Goal: Task Accomplishment & Management: Manage account settings

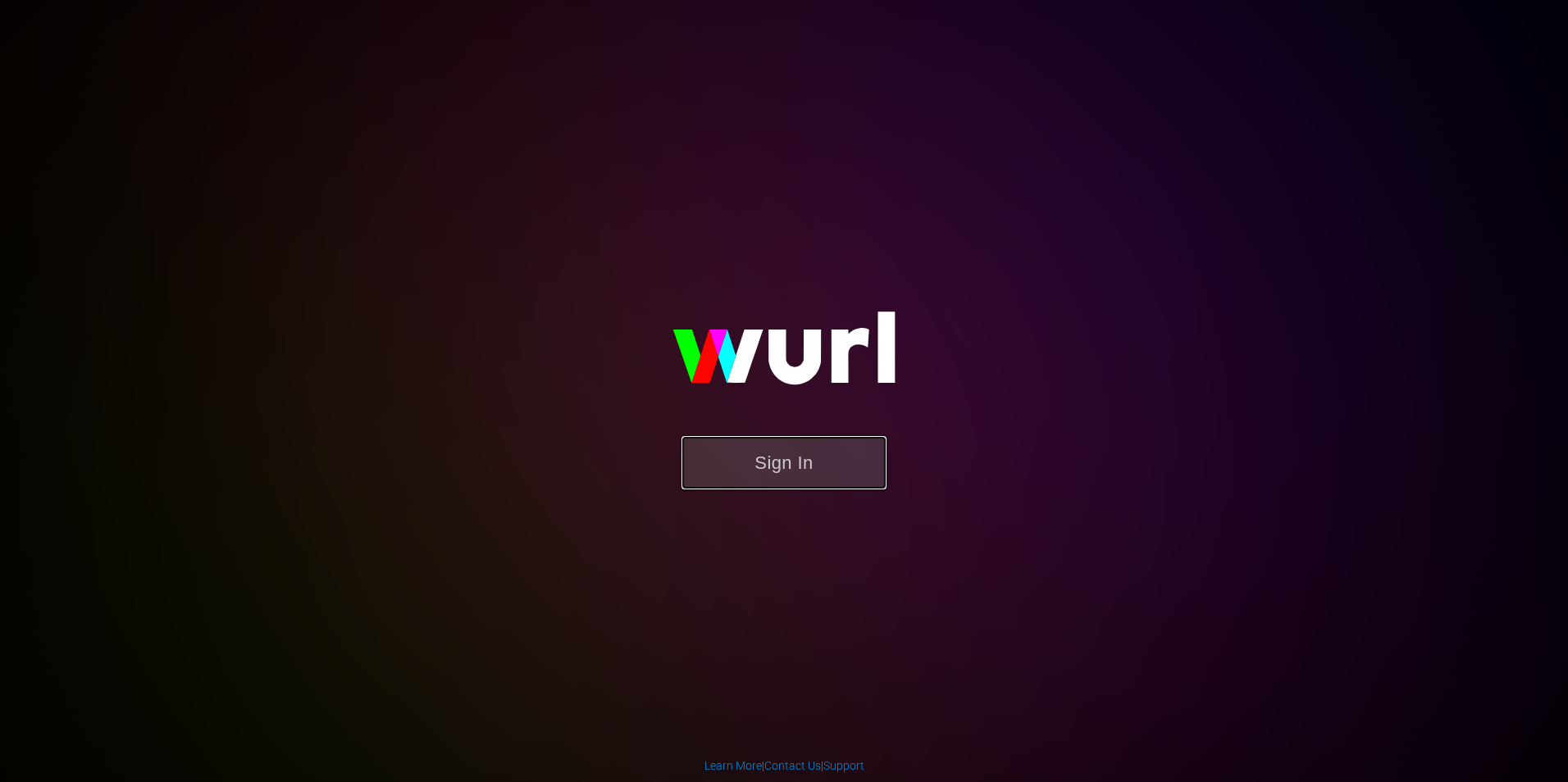
click at [834, 472] on button "Sign In" at bounding box center [784, 462] width 205 height 53
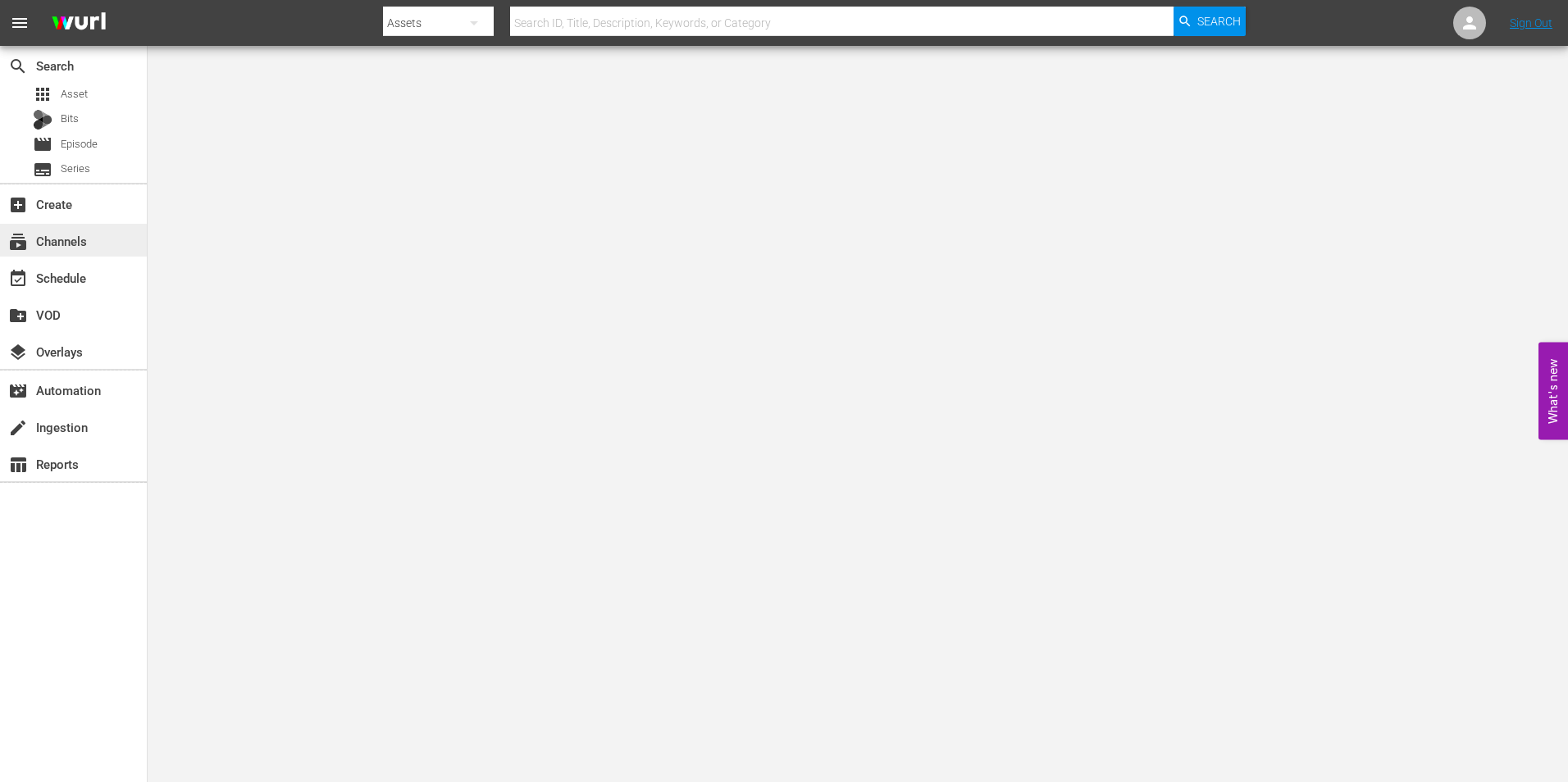
click at [68, 246] on div "subscriptions Channels" at bounding box center [45, 238] width 92 height 14
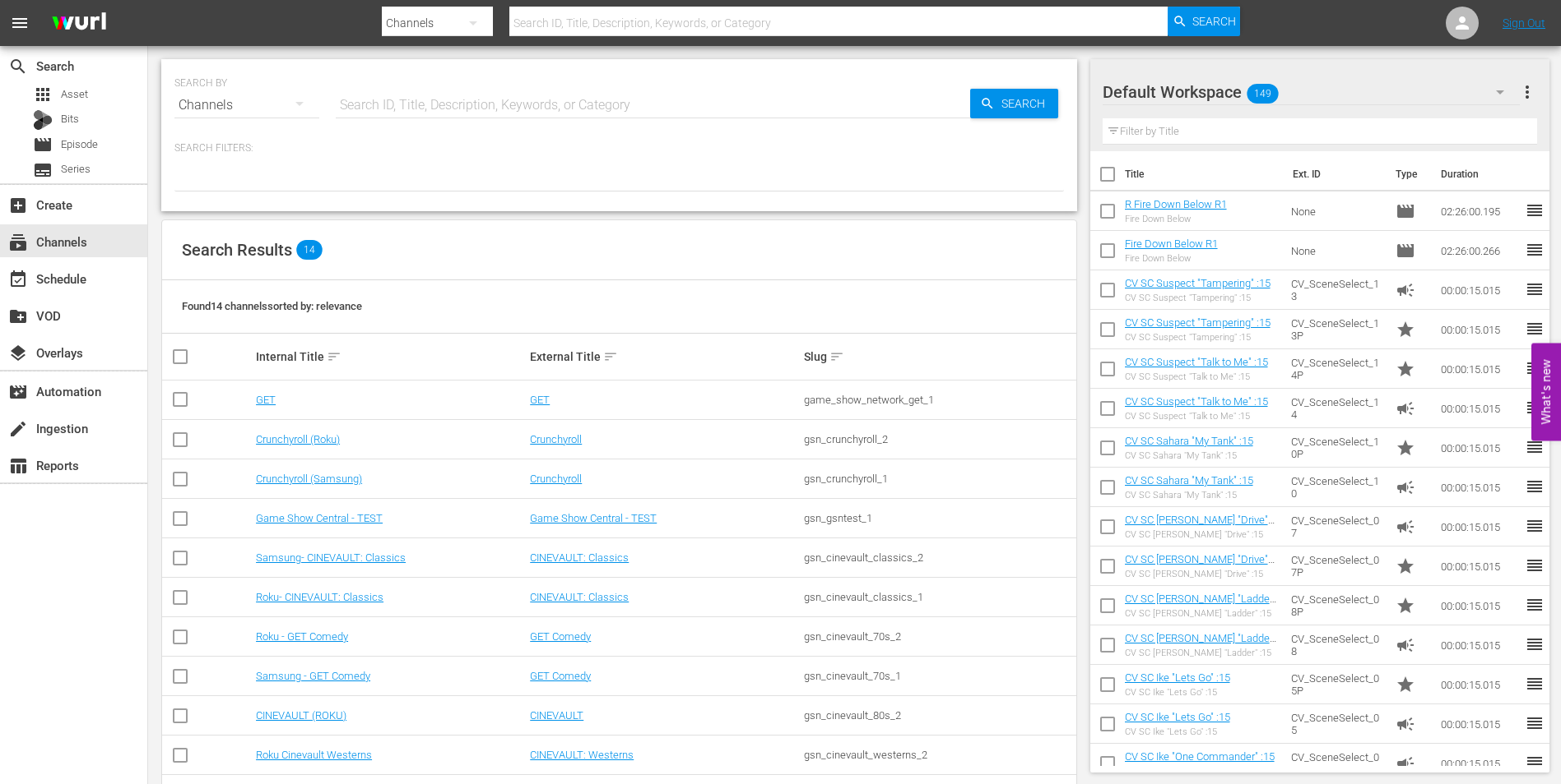
click at [317, 565] on td "Samsung- CINEVAULT: Classics" at bounding box center [390, 558] width 274 height 40
click at [318, 563] on link "Samsung- CINEVAULT: Classics" at bounding box center [331, 557] width 149 height 13
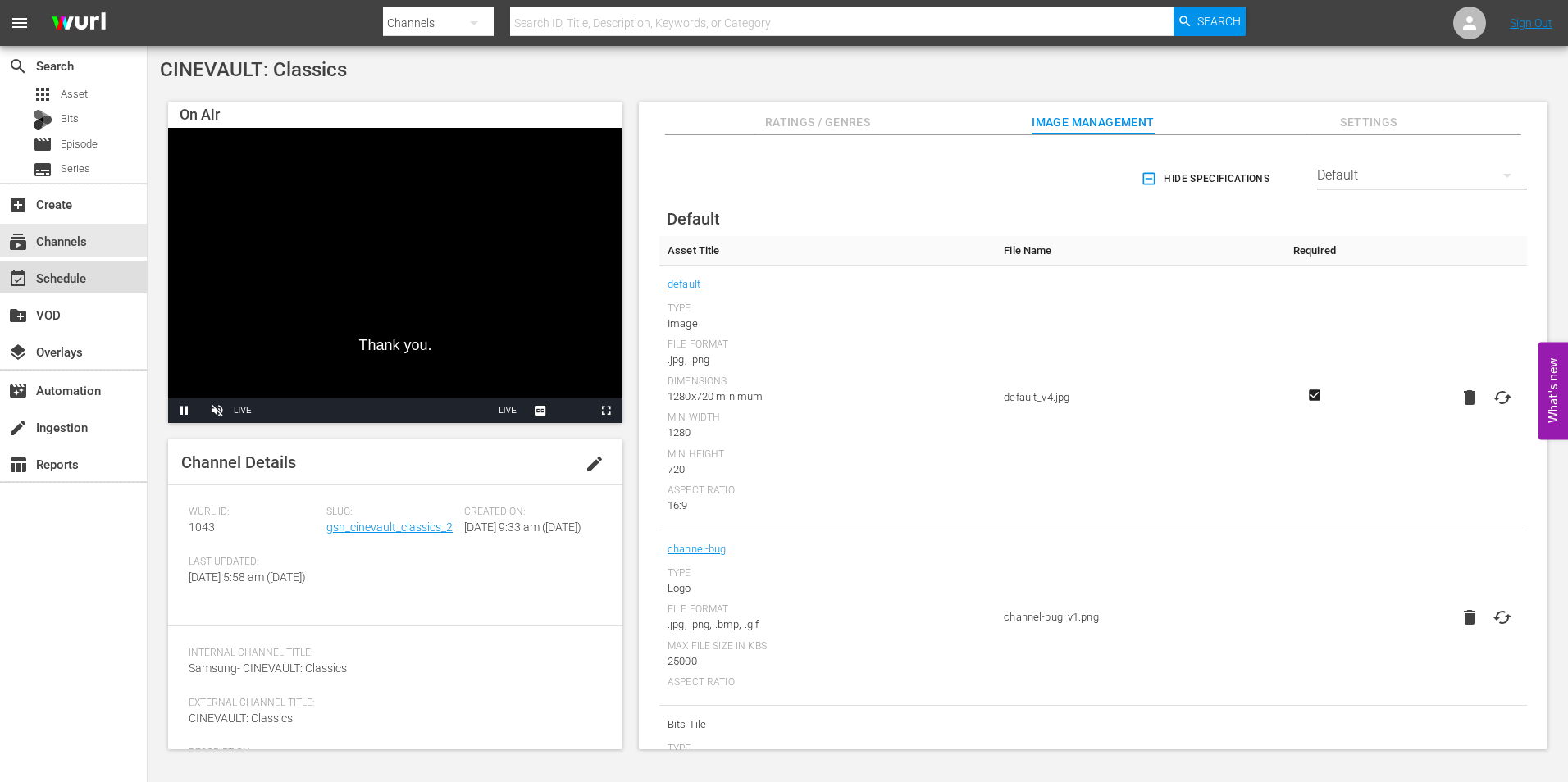
click at [89, 269] on div "event_available Schedule" at bounding box center [45, 275] width 92 height 14
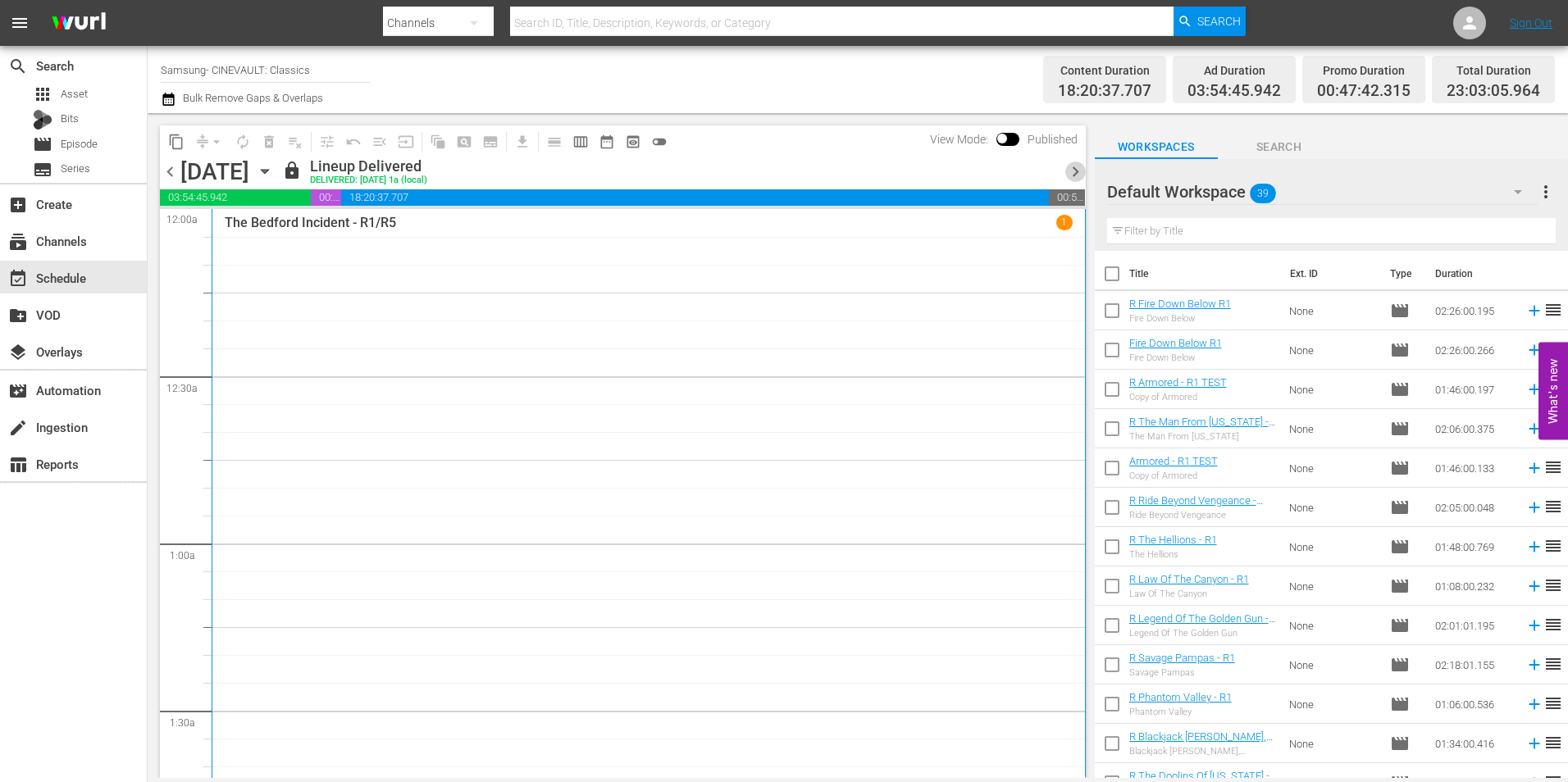
click at [1080, 176] on span "chevron_right" at bounding box center [1075, 171] width 20 height 20
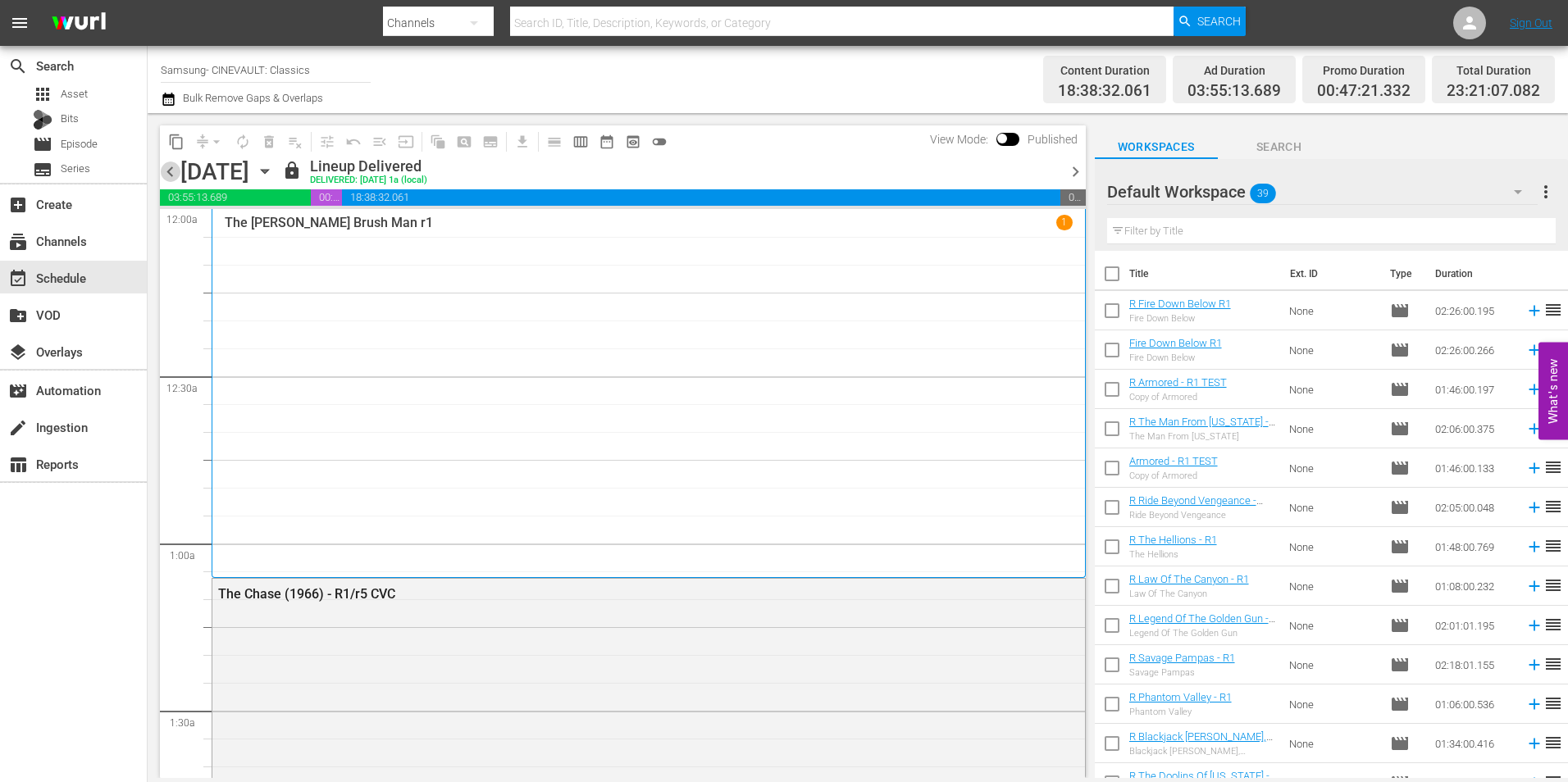
click at [176, 165] on span "chevron_left" at bounding box center [169, 171] width 20 height 20
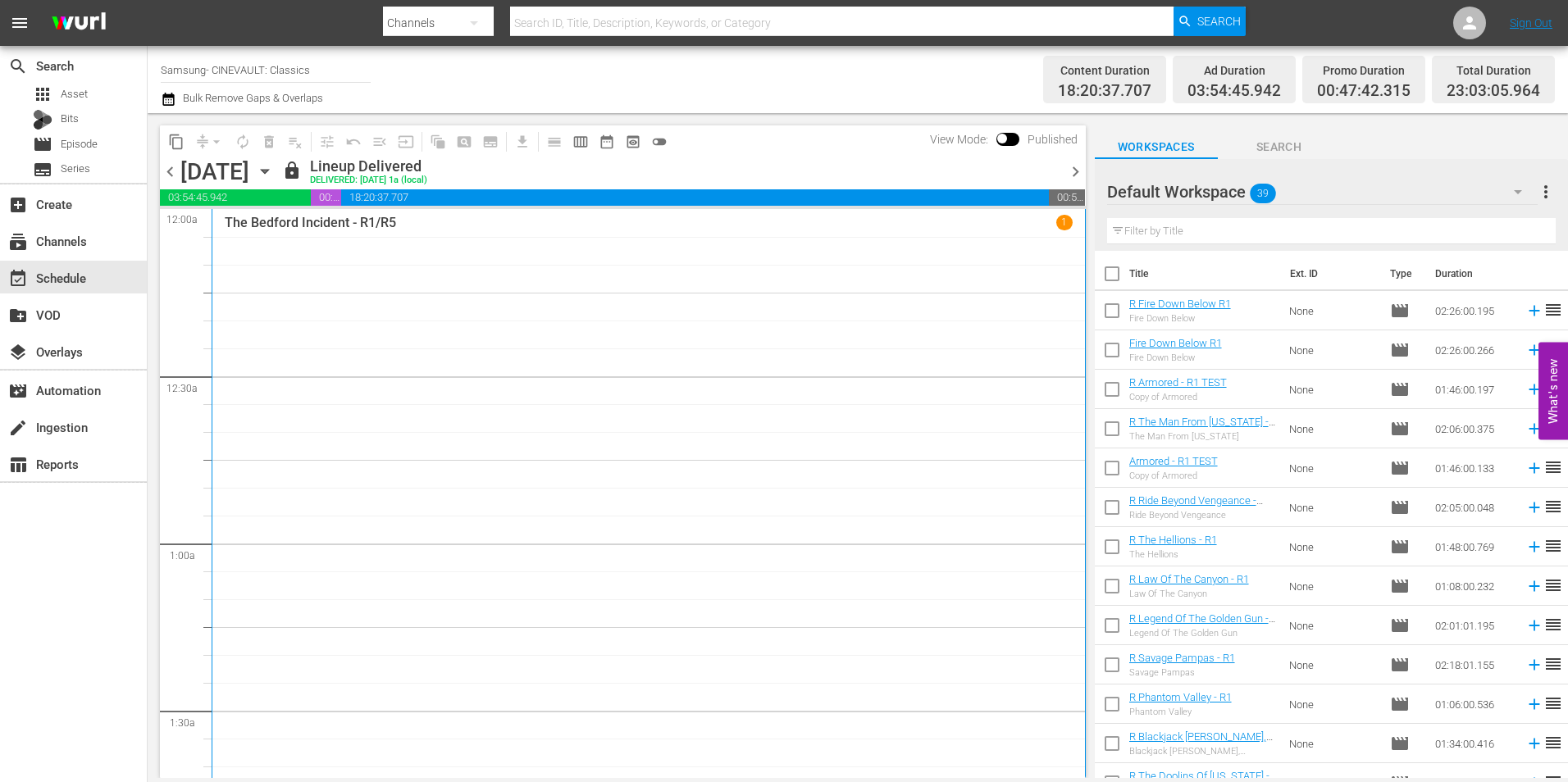
click at [1075, 173] on span "chevron_right" at bounding box center [1075, 171] width 20 height 20
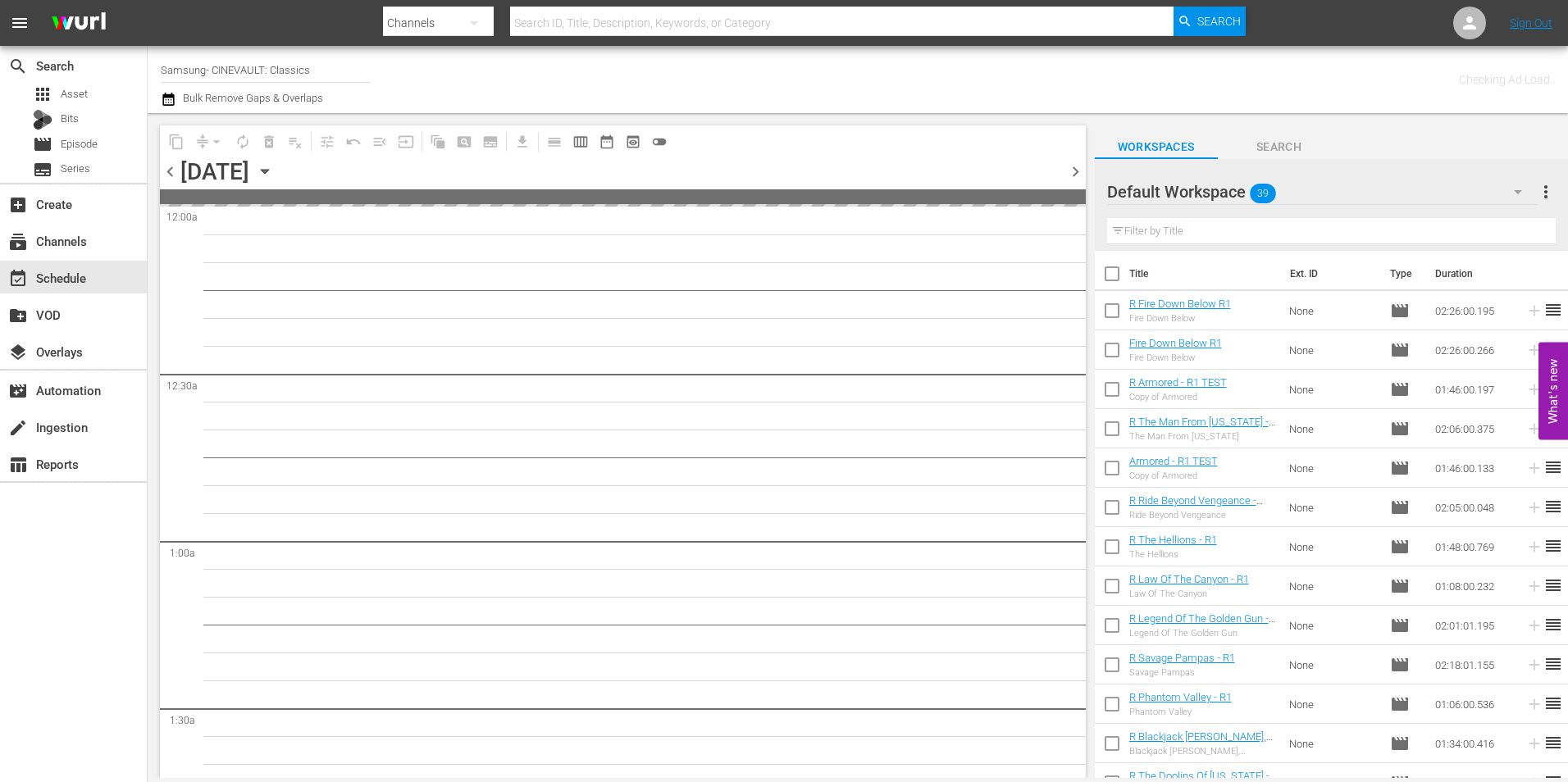
click at [1075, 173] on span "chevron_right" at bounding box center [1075, 171] width 20 height 20
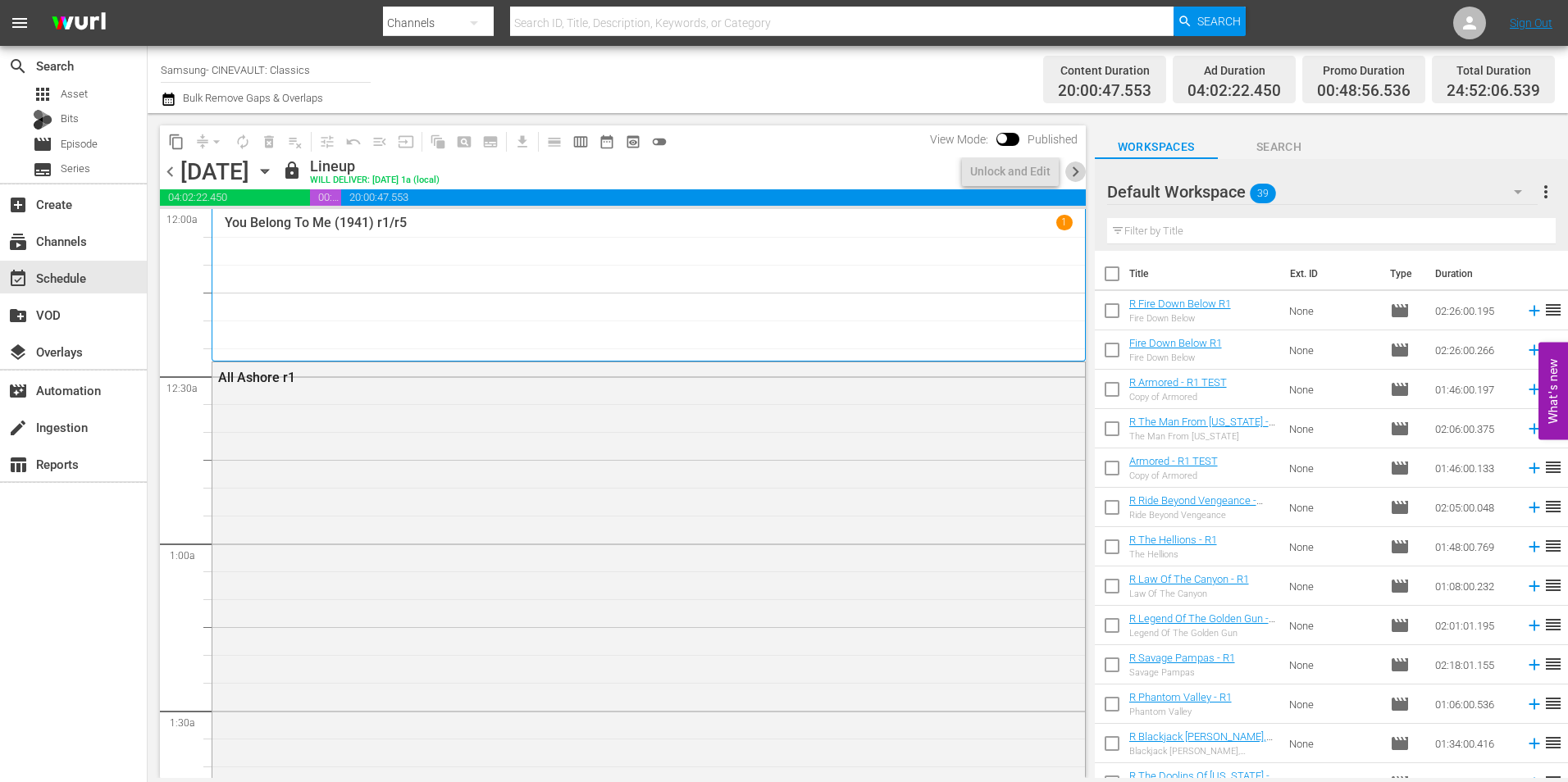
click at [1075, 173] on span "chevron_right" at bounding box center [1075, 171] width 20 height 20
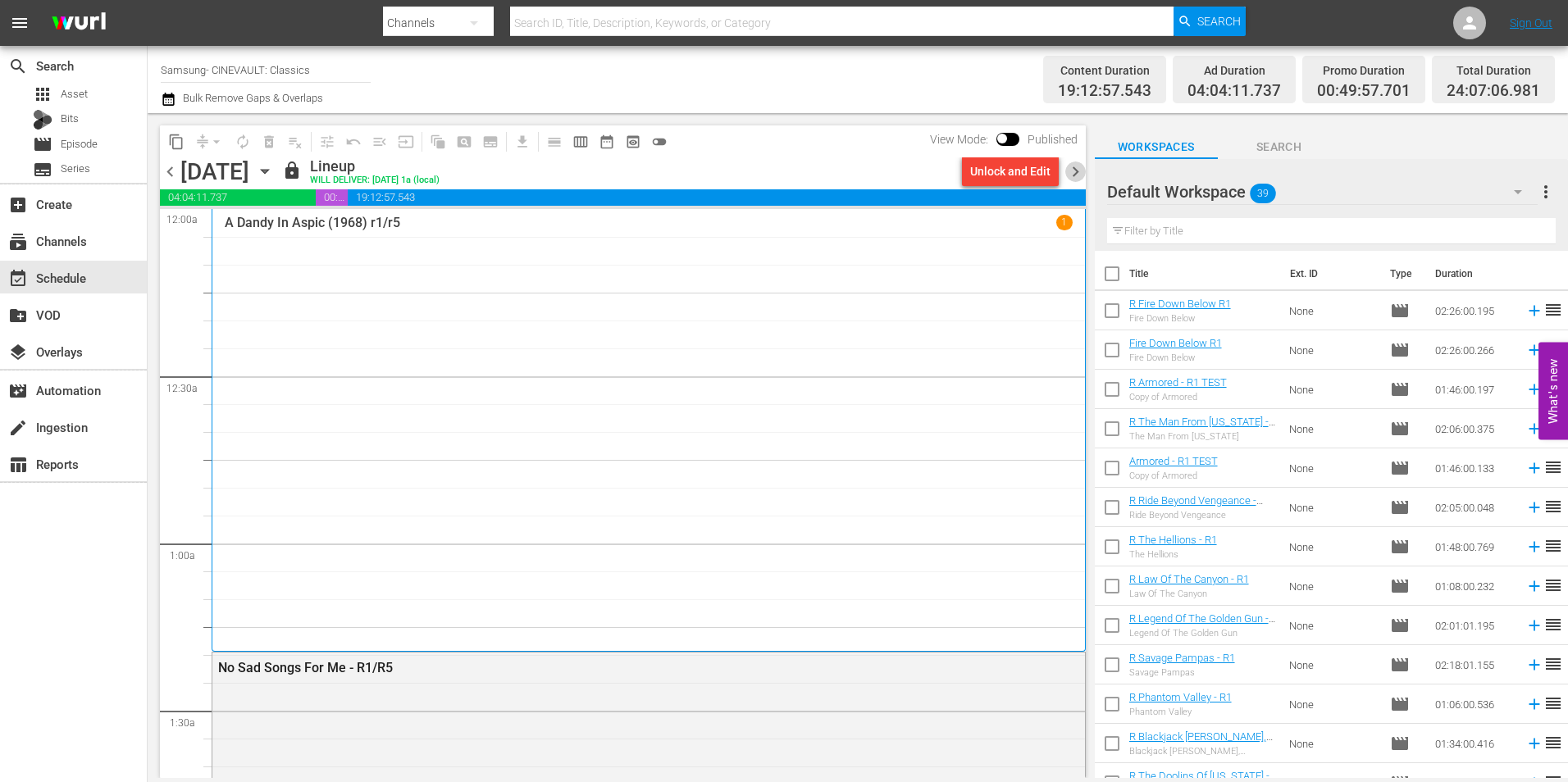
click at [1075, 173] on span "chevron_right" at bounding box center [1075, 171] width 20 height 20
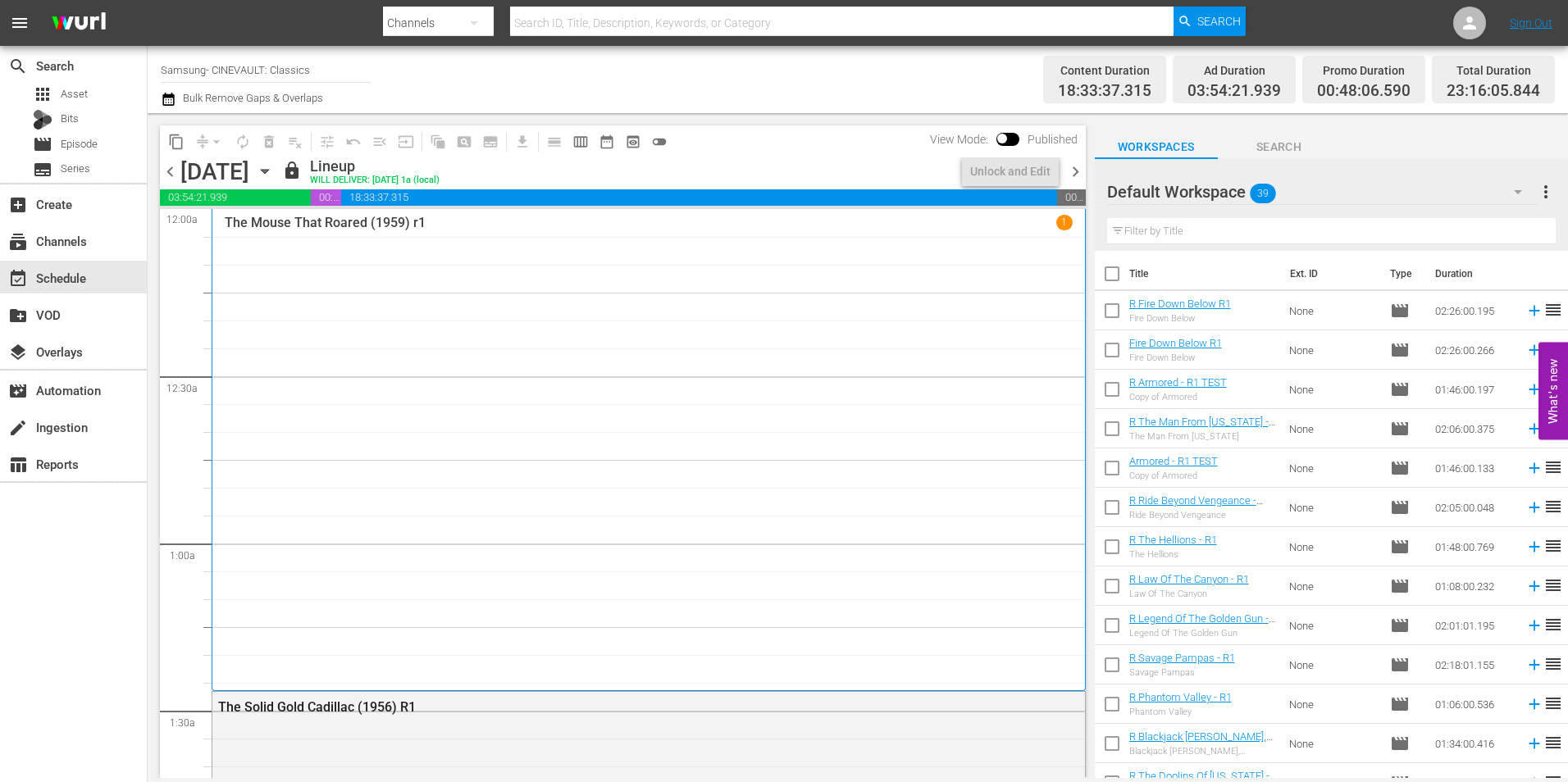
click at [1075, 173] on span "chevron_right" at bounding box center [1075, 171] width 20 height 20
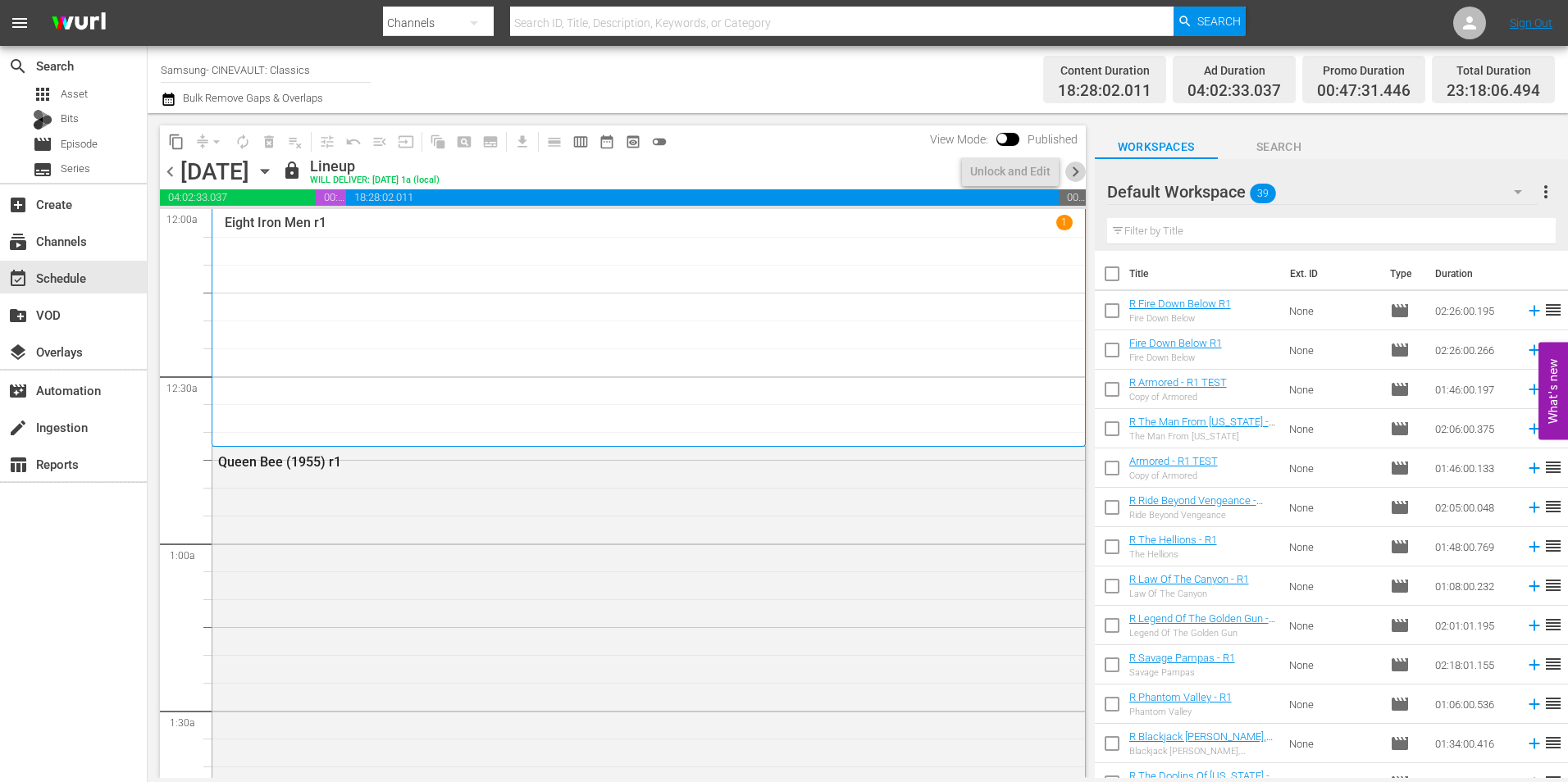
click at [1075, 173] on span "chevron_right" at bounding box center [1075, 171] width 20 height 20
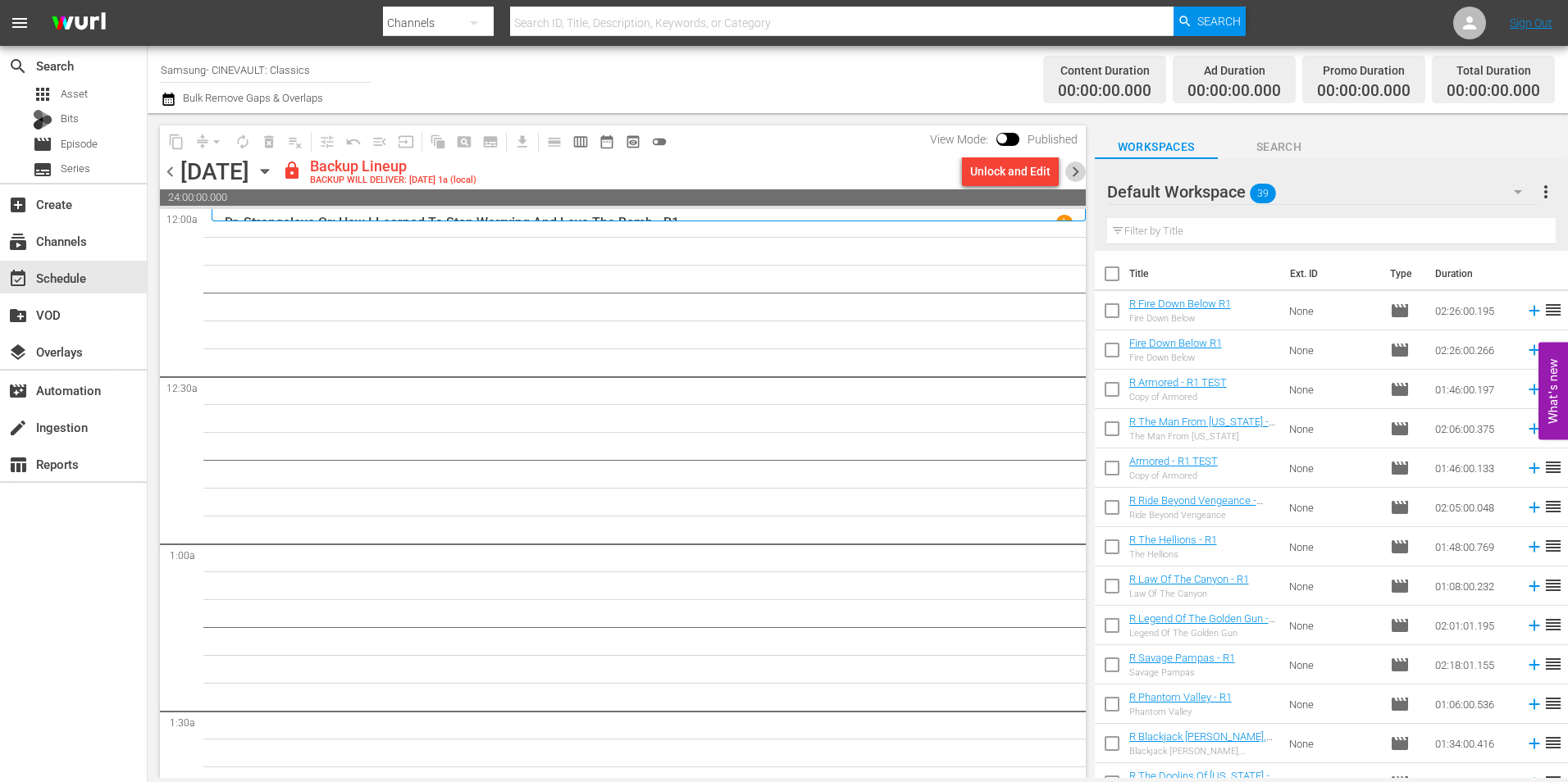
click at [1075, 177] on span "chevron_right" at bounding box center [1075, 171] width 20 height 20
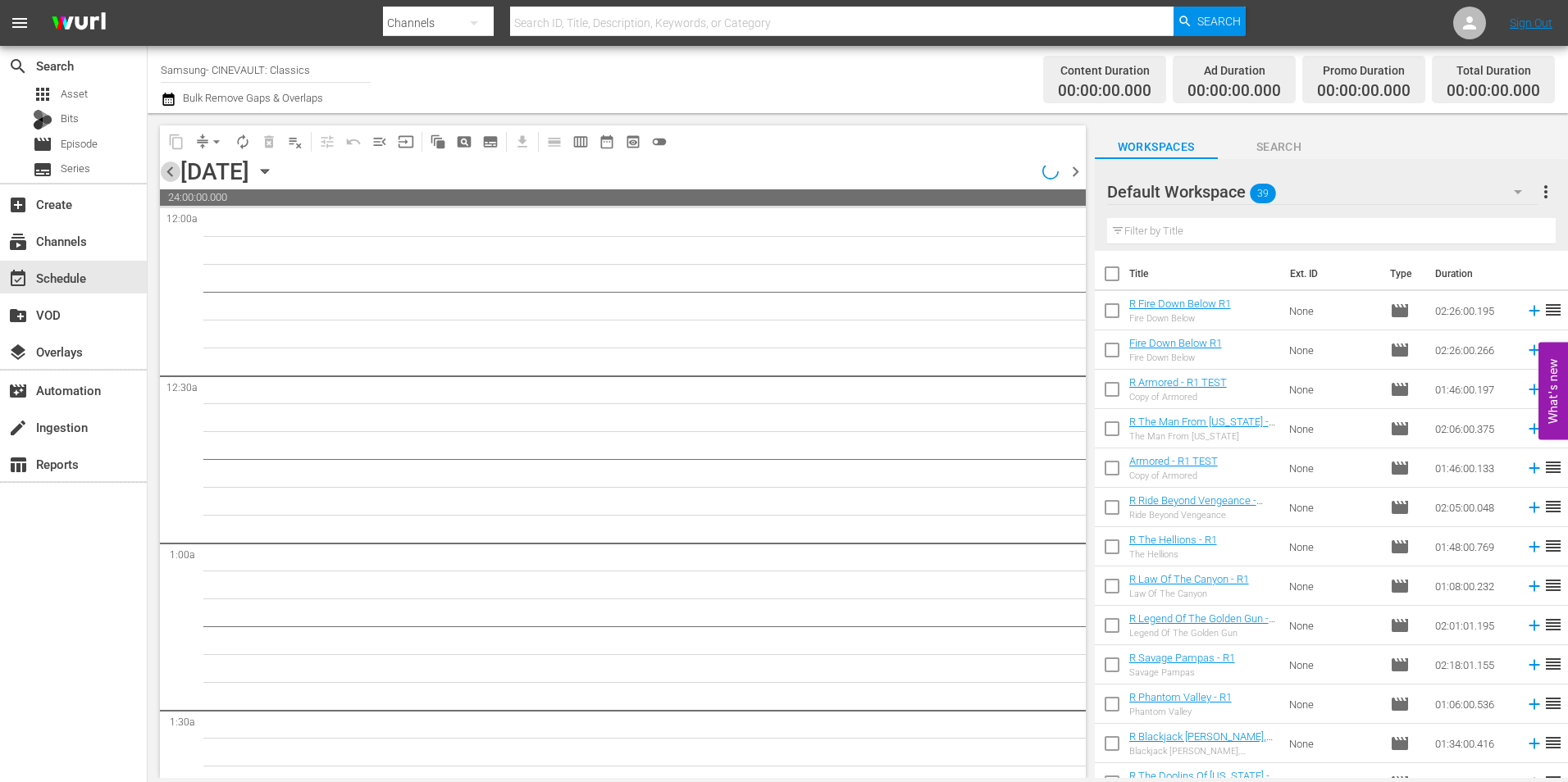
click at [170, 171] on span "chevron_left" at bounding box center [169, 171] width 20 height 20
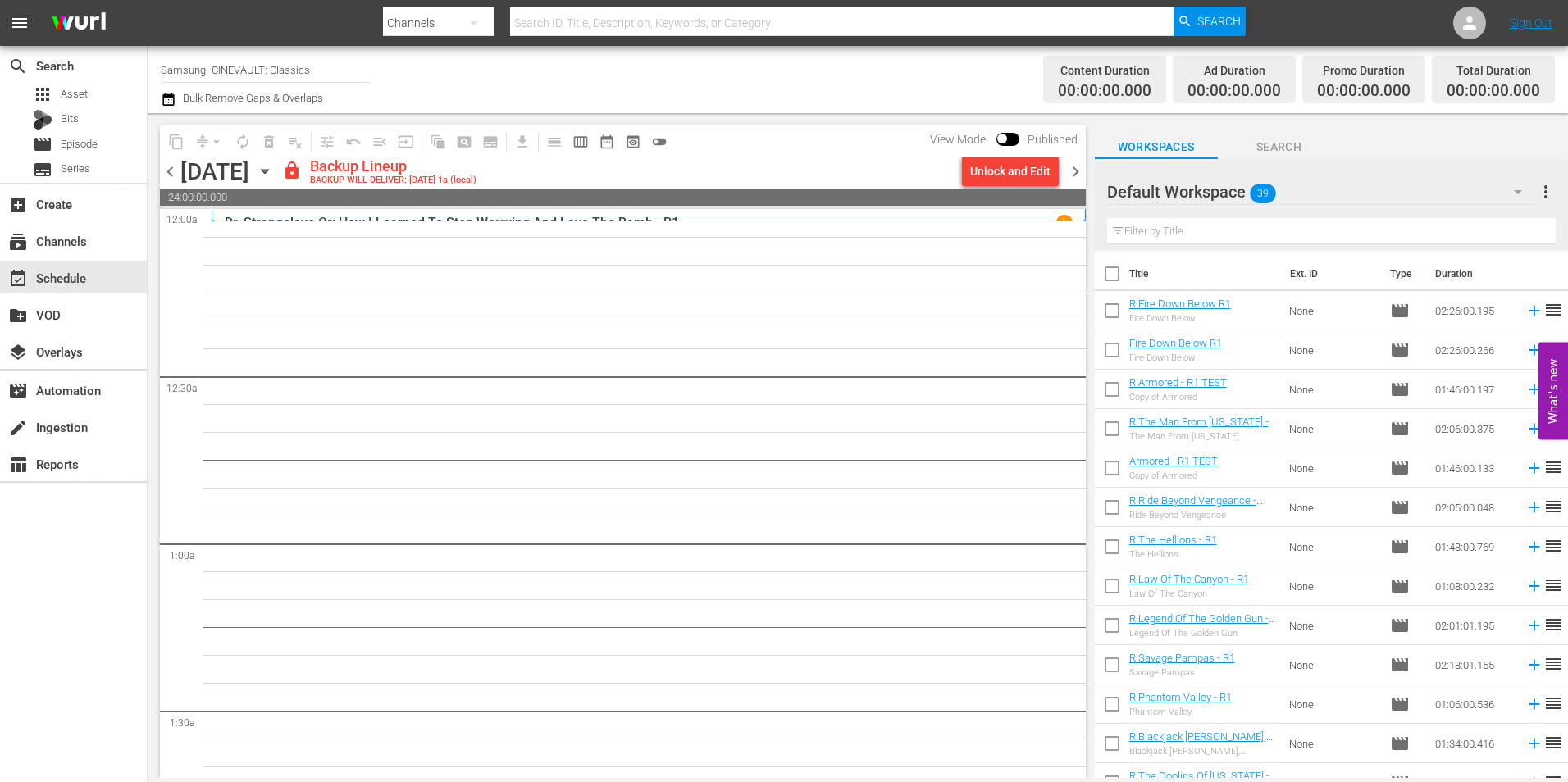
drag, startPoint x: 1080, startPoint y: 176, endPoint x: 999, endPoint y: 177, distance: 81.0
click at [1080, 176] on span "chevron_right" at bounding box center [1075, 171] width 20 height 20
click at [167, 167] on span "chevron_left" at bounding box center [169, 171] width 20 height 20
click at [1351, 195] on div "Default Workspace 39" at bounding box center [1321, 192] width 430 height 46
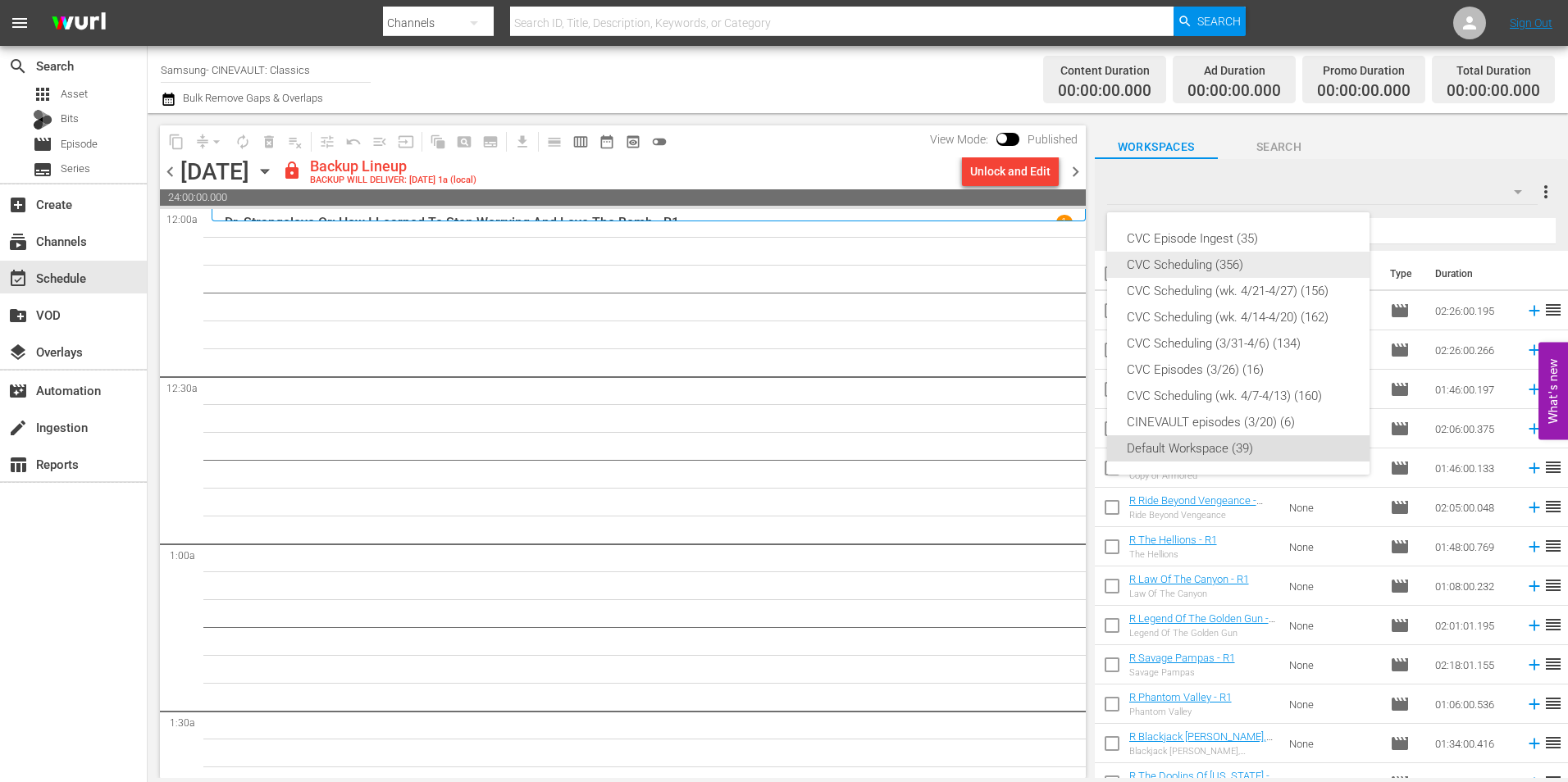
click at [1286, 263] on div "CVC Scheduling (356)" at bounding box center [1238, 264] width 223 height 26
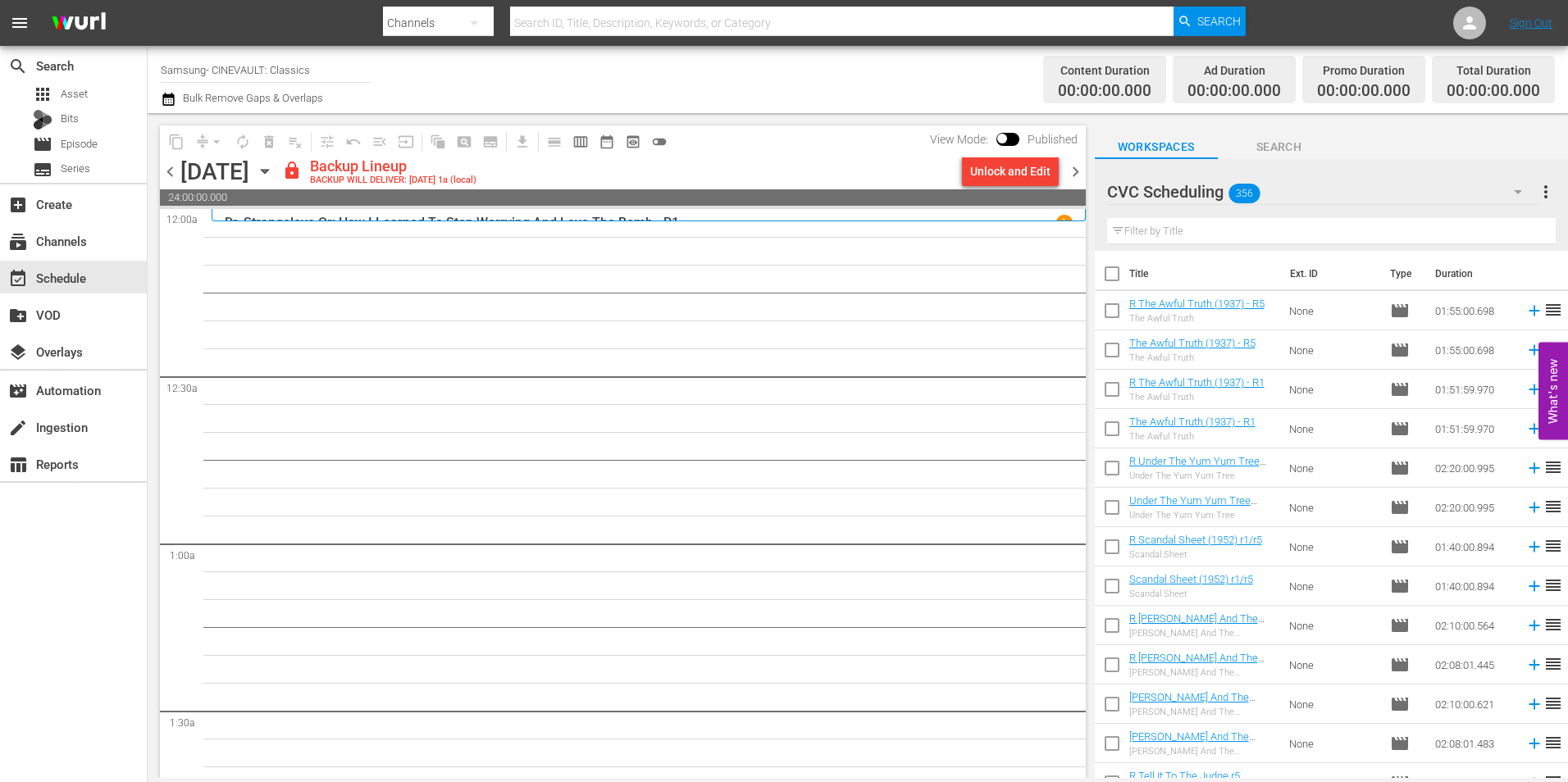
click at [1179, 226] on input "text" at bounding box center [1331, 231] width 449 height 26
click at [1045, 172] on div "Unlock and Edit" at bounding box center [1010, 171] width 80 height 30
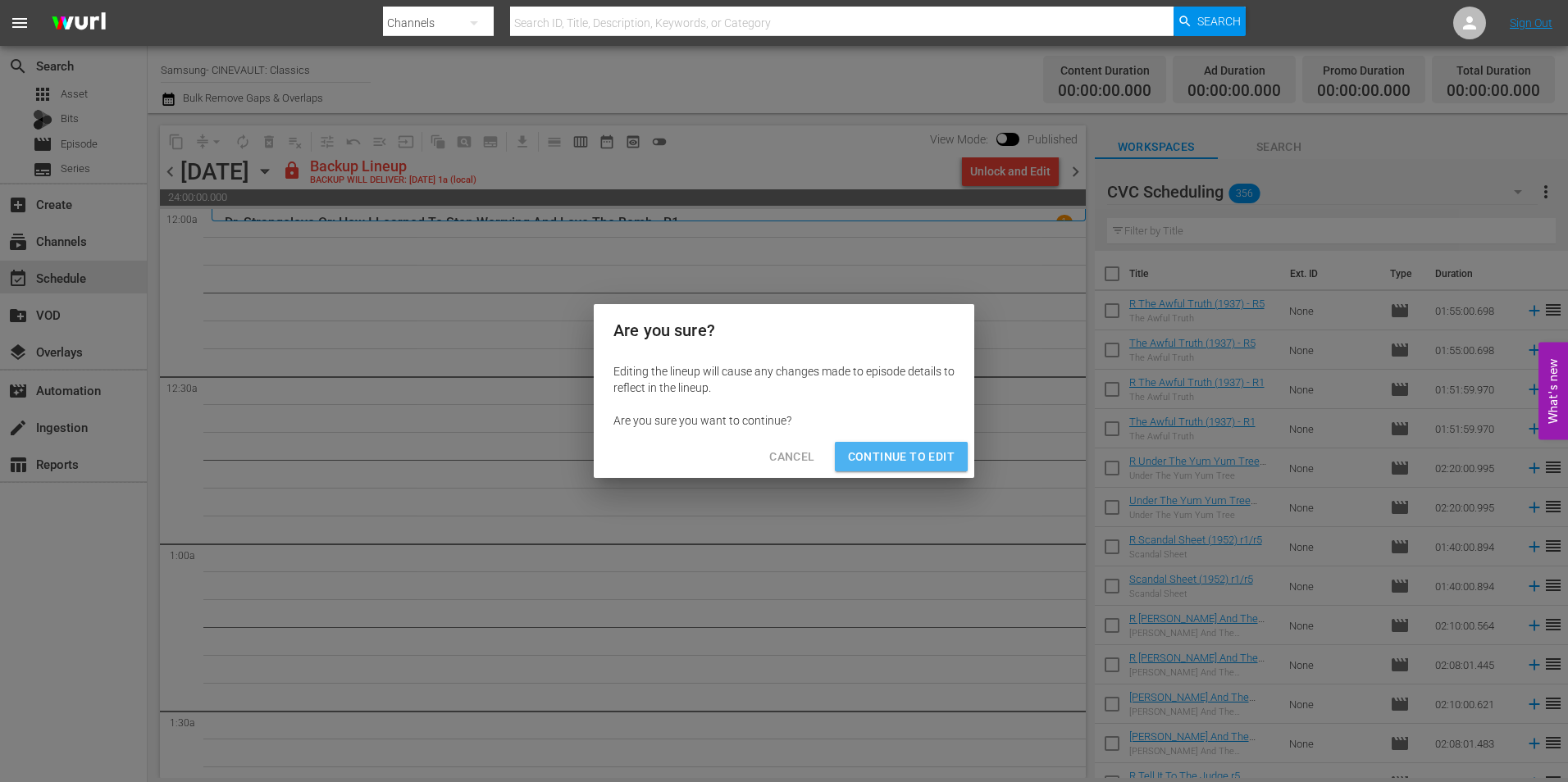
click at [929, 453] on span "Continue to Edit" at bounding box center [901, 456] width 106 height 20
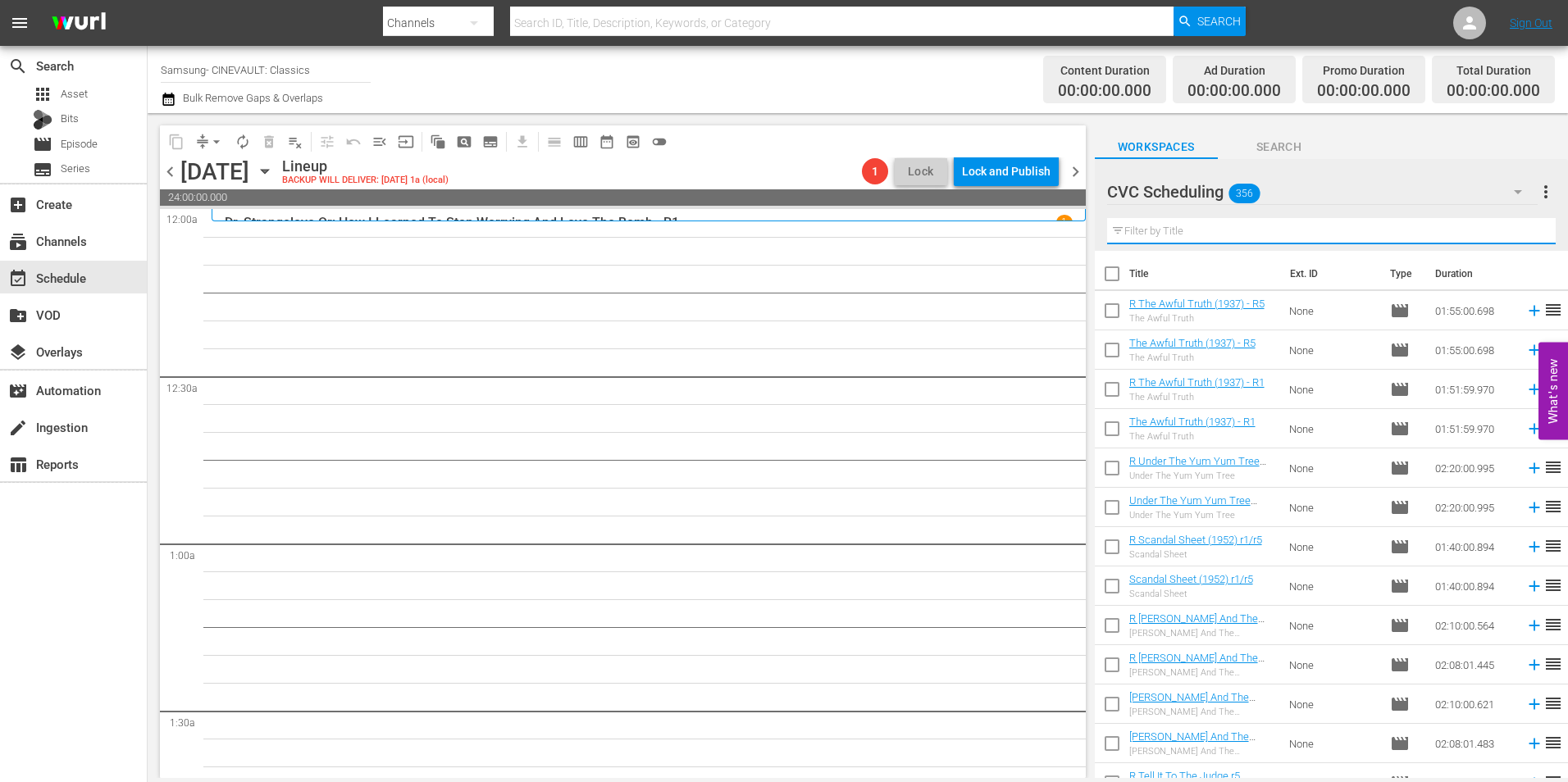
click at [1228, 230] on input "text" at bounding box center [1331, 231] width 449 height 26
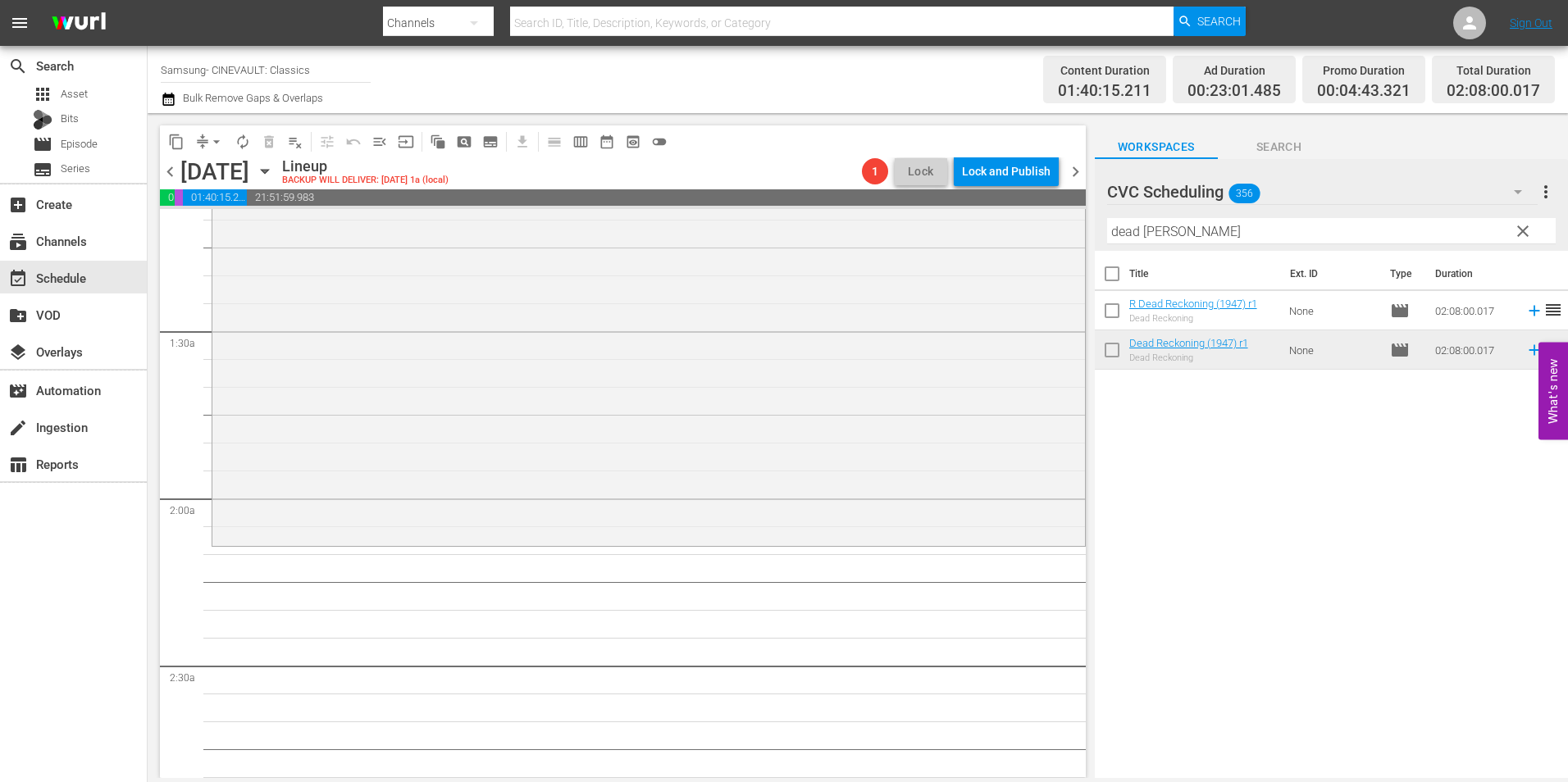
scroll to position [410, 0]
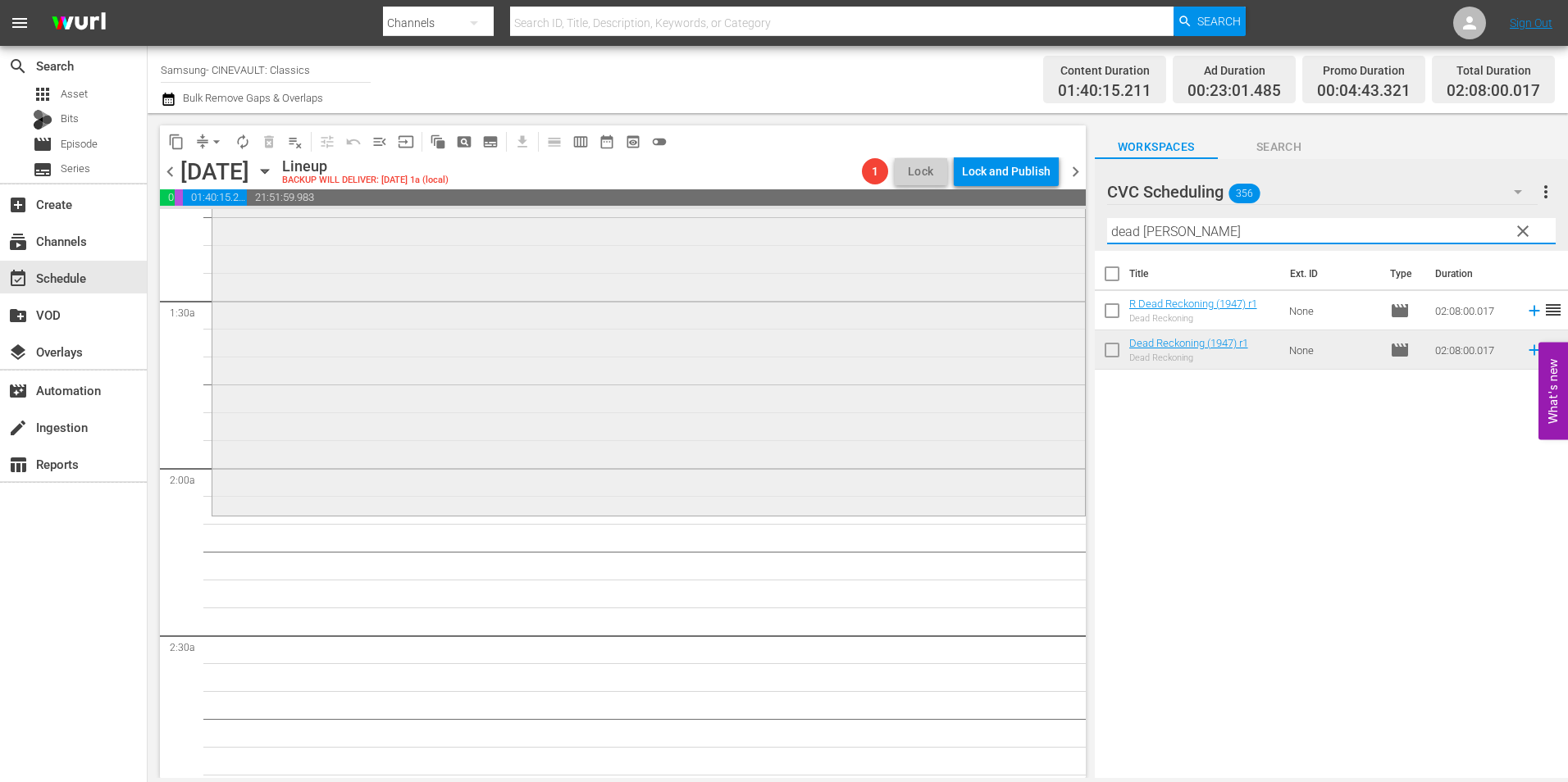
drag, startPoint x: 1206, startPoint y: 236, endPoint x: 961, endPoint y: 218, distance: 245.7
click at [961, 218] on div "content_copy compress arrow_drop_down autorenew_outlined delete_forever_outline…" at bounding box center [858, 446] width 1421 height 665
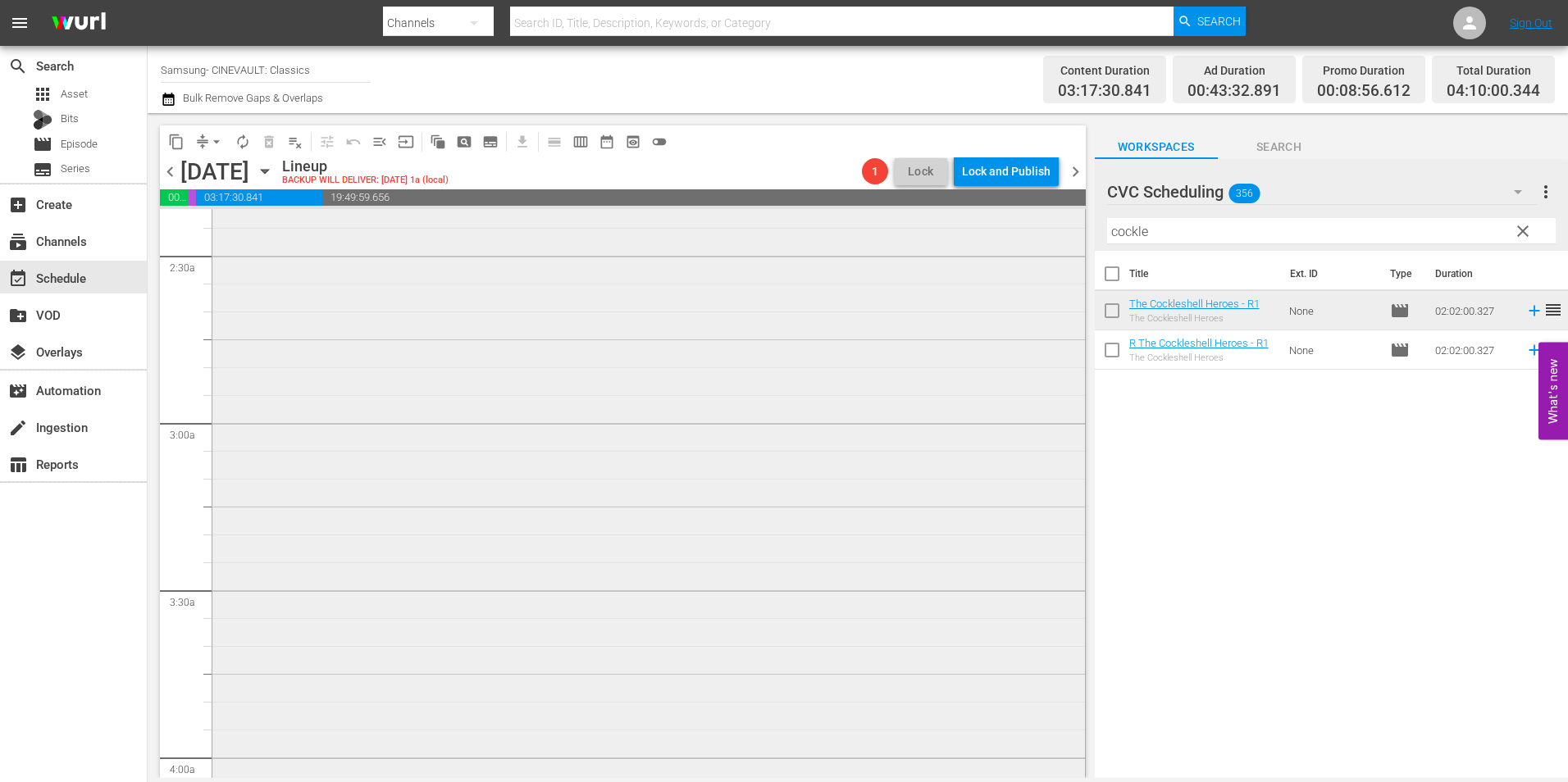
scroll to position [902, 0]
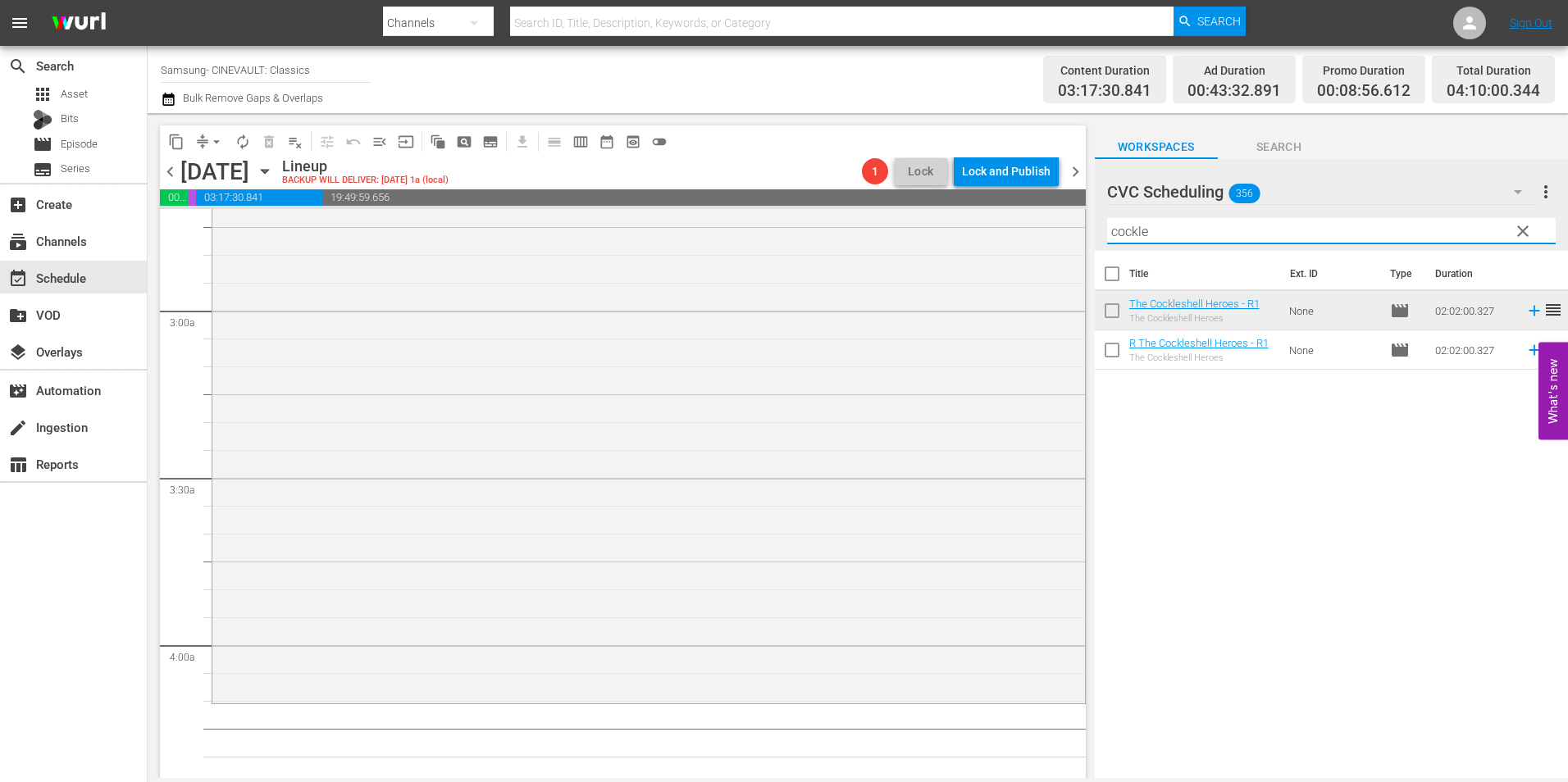
drag, startPoint x: 1201, startPoint y: 233, endPoint x: 1108, endPoint y: 241, distance: 93.3
click at [1108, 241] on input "cockle" at bounding box center [1331, 231] width 449 height 26
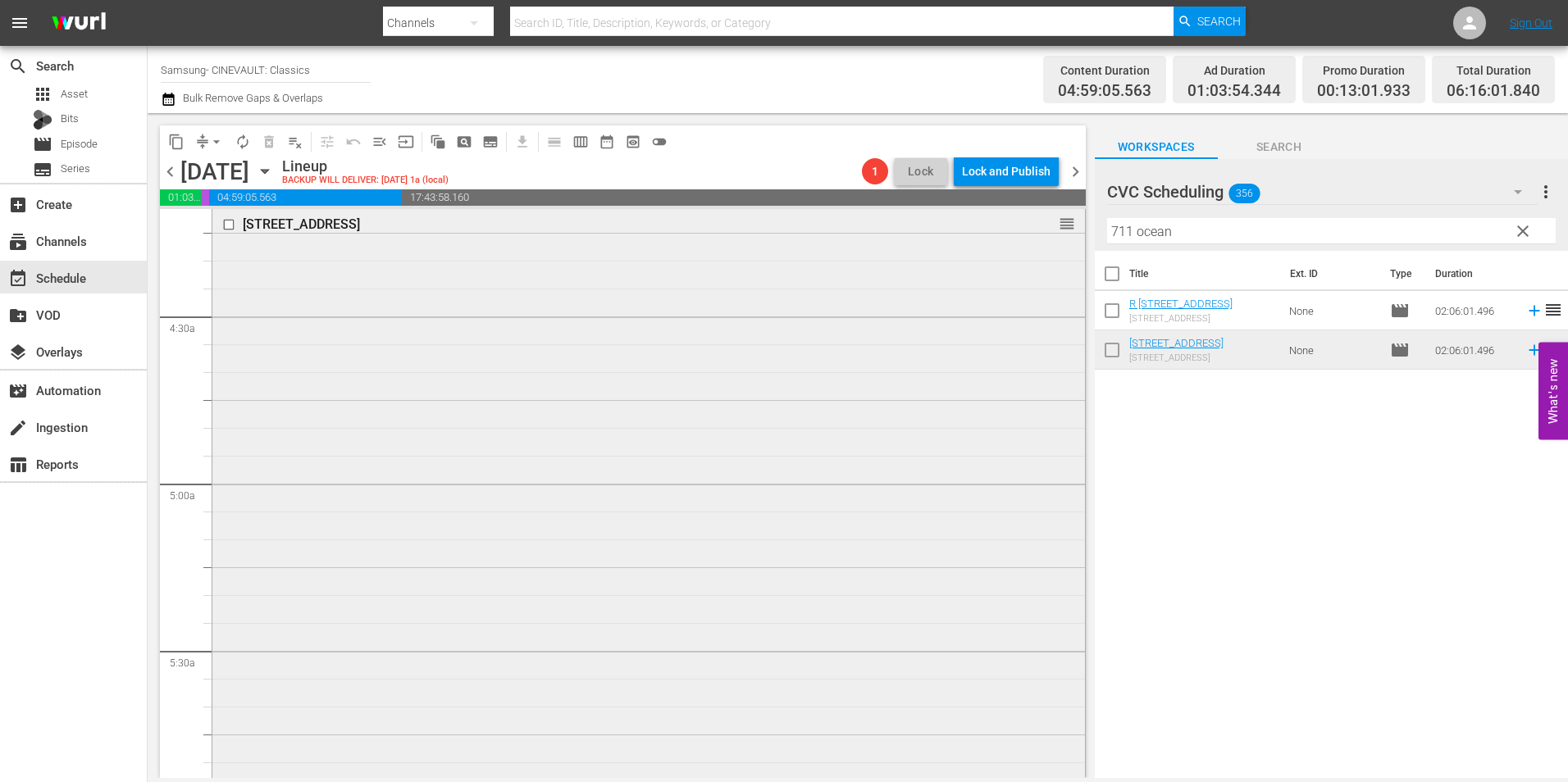
scroll to position [1723, 0]
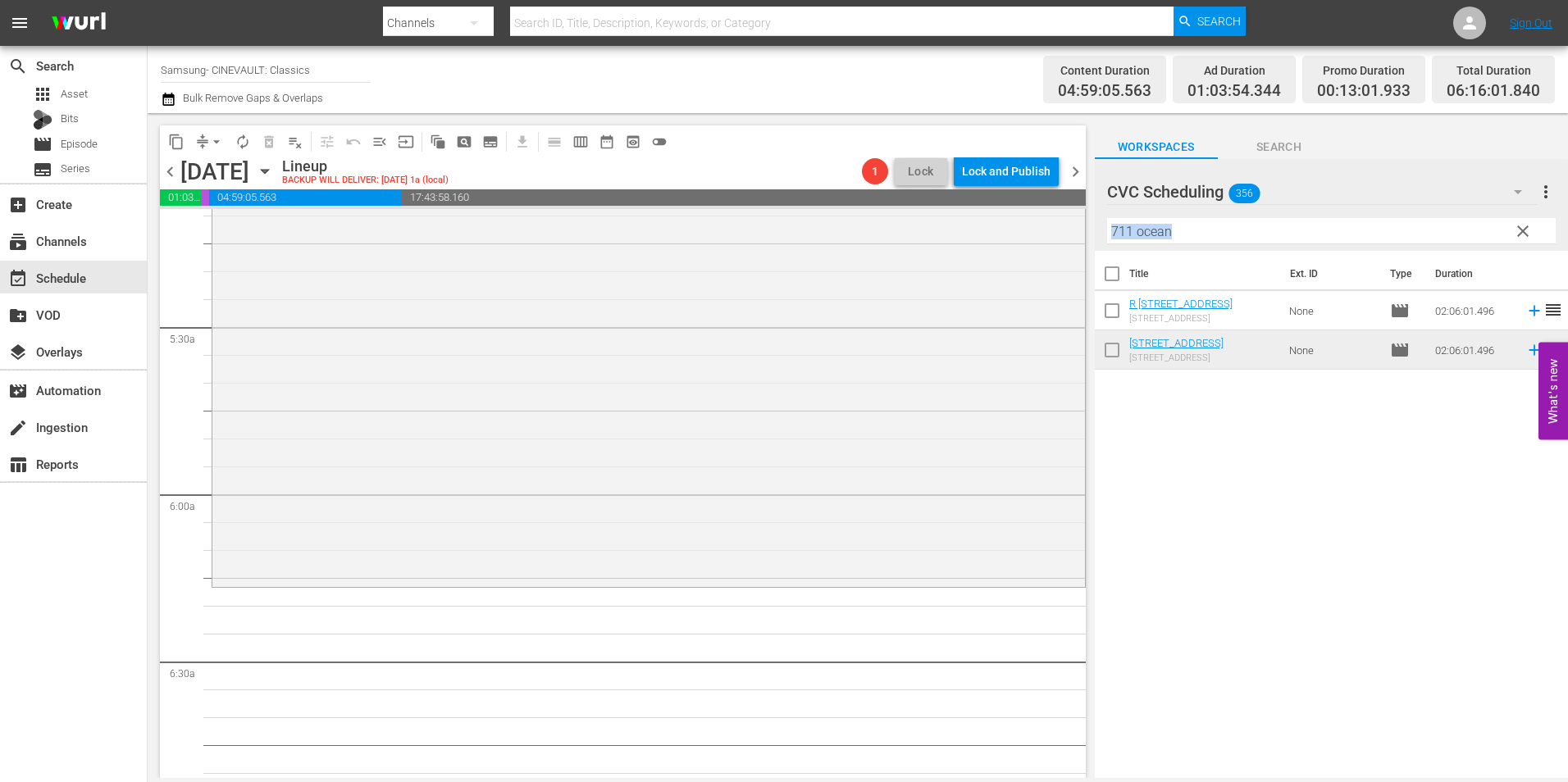
drag, startPoint x: 1217, startPoint y: 228, endPoint x: 1126, endPoint y: 245, distance: 92.6
click at [1126, 245] on div "Filter by Title 711 ocean" at bounding box center [1331, 231] width 449 height 40
drag, startPoint x: 1126, startPoint y: 245, endPoint x: 1299, endPoint y: 226, distance: 174.0
click at [1299, 226] on input "711 ocean" at bounding box center [1331, 231] width 449 height 26
drag, startPoint x: 1299, startPoint y: 226, endPoint x: 852, endPoint y: 216, distance: 447.1
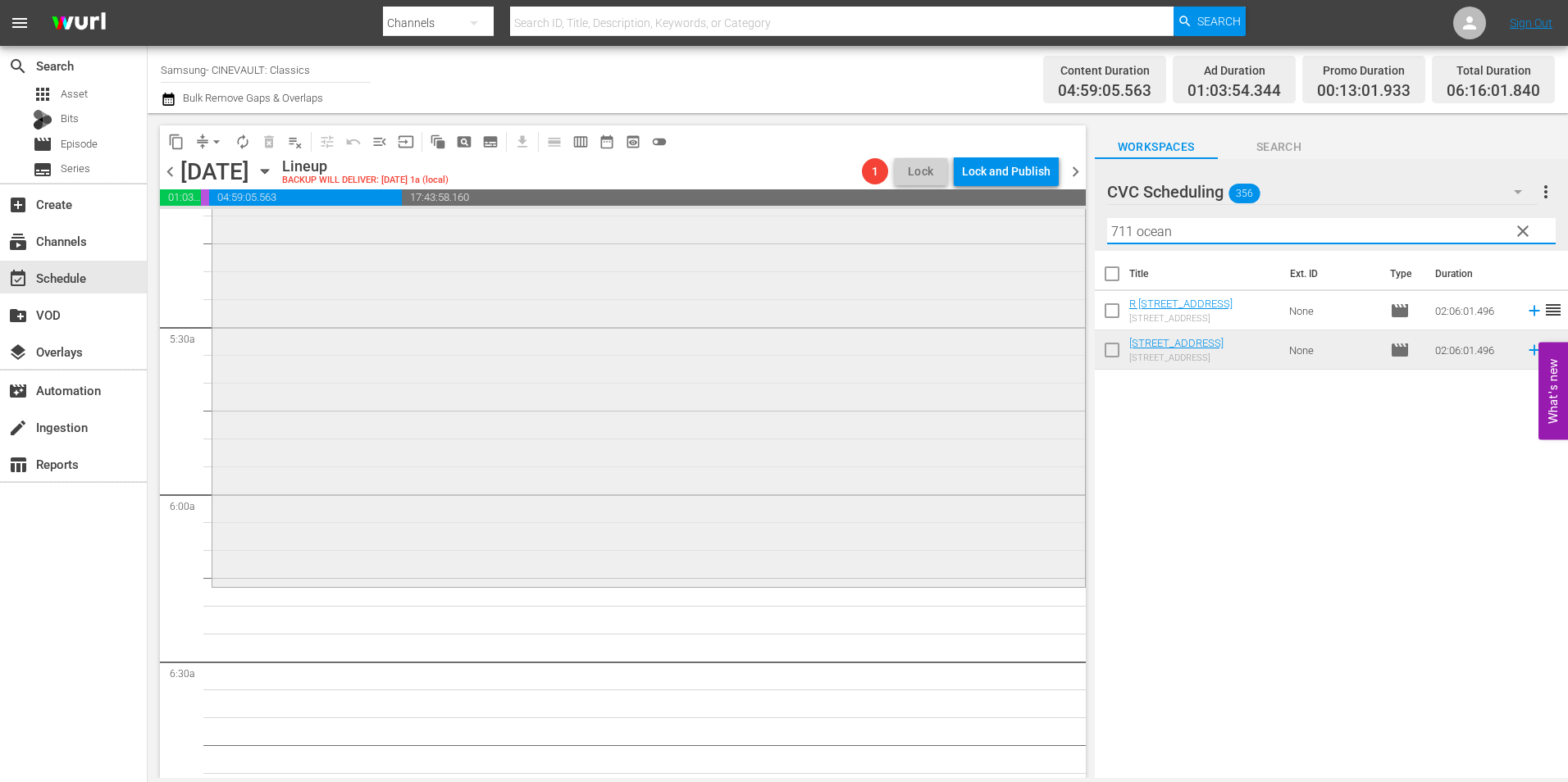
click at [852, 216] on div "content_copy compress arrow_drop_down autorenew_outlined delete_forever_outline…" at bounding box center [858, 446] width 1421 height 665
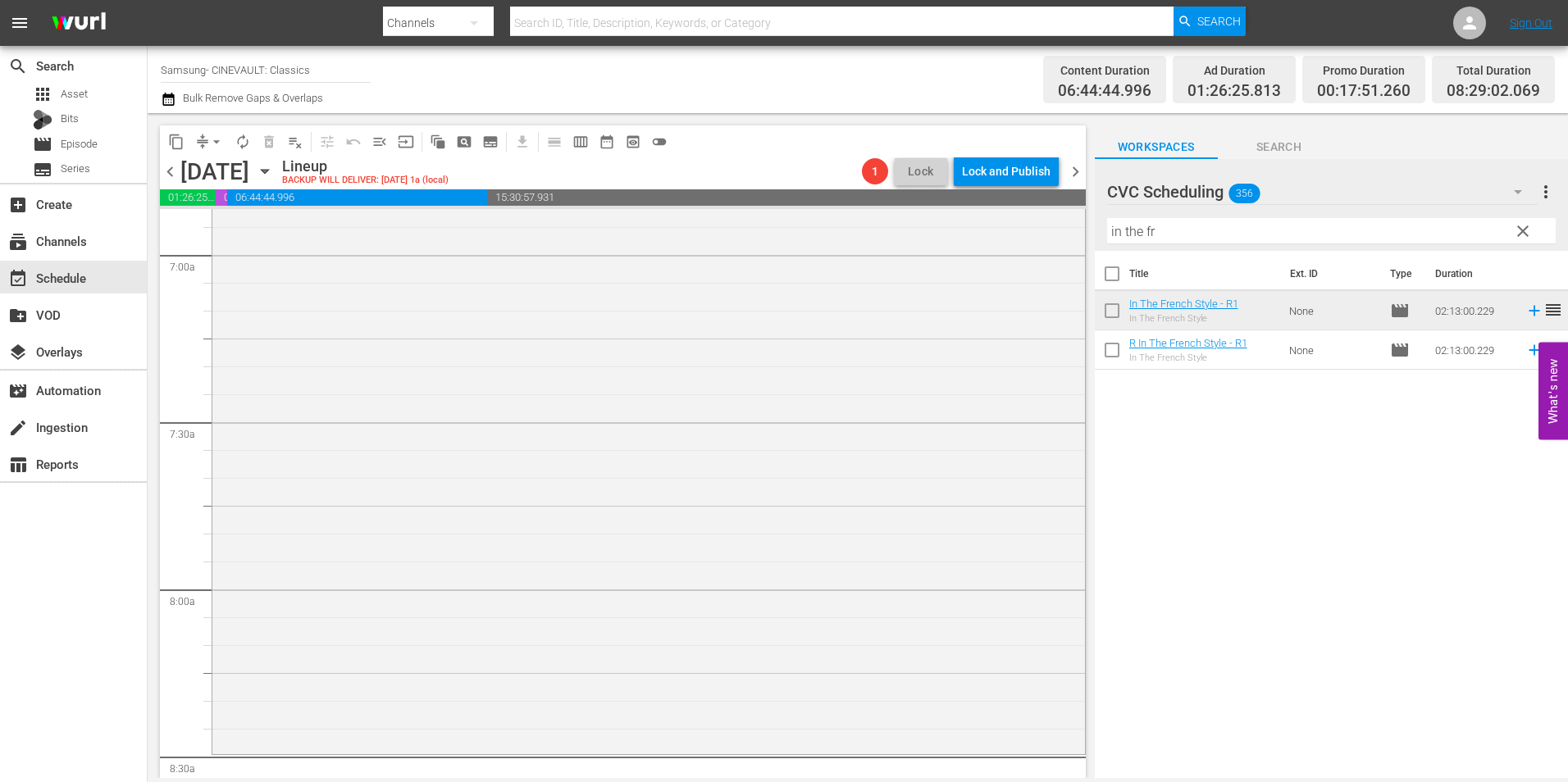
scroll to position [2542, 0]
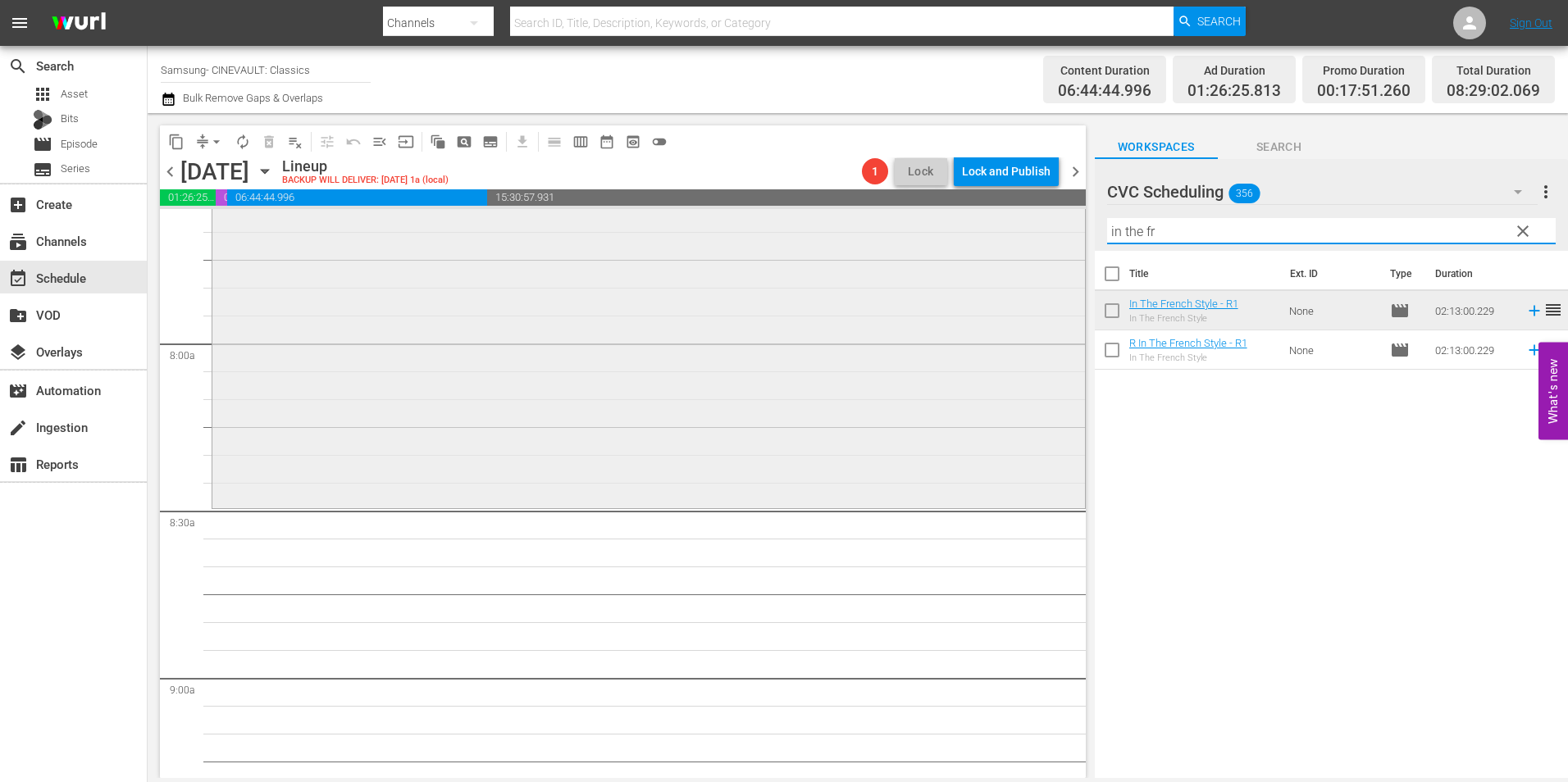
drag, startPoint x: 962, startPoint y: 268, endPoint x: 903, endPoint y: 278, distance: 59.8
click at [903, 279] on div "content_copy compress arrow_drop_down autorenew_outlined delete_forever_outline…" at bounding box center [858, 446] width 1421 height 665
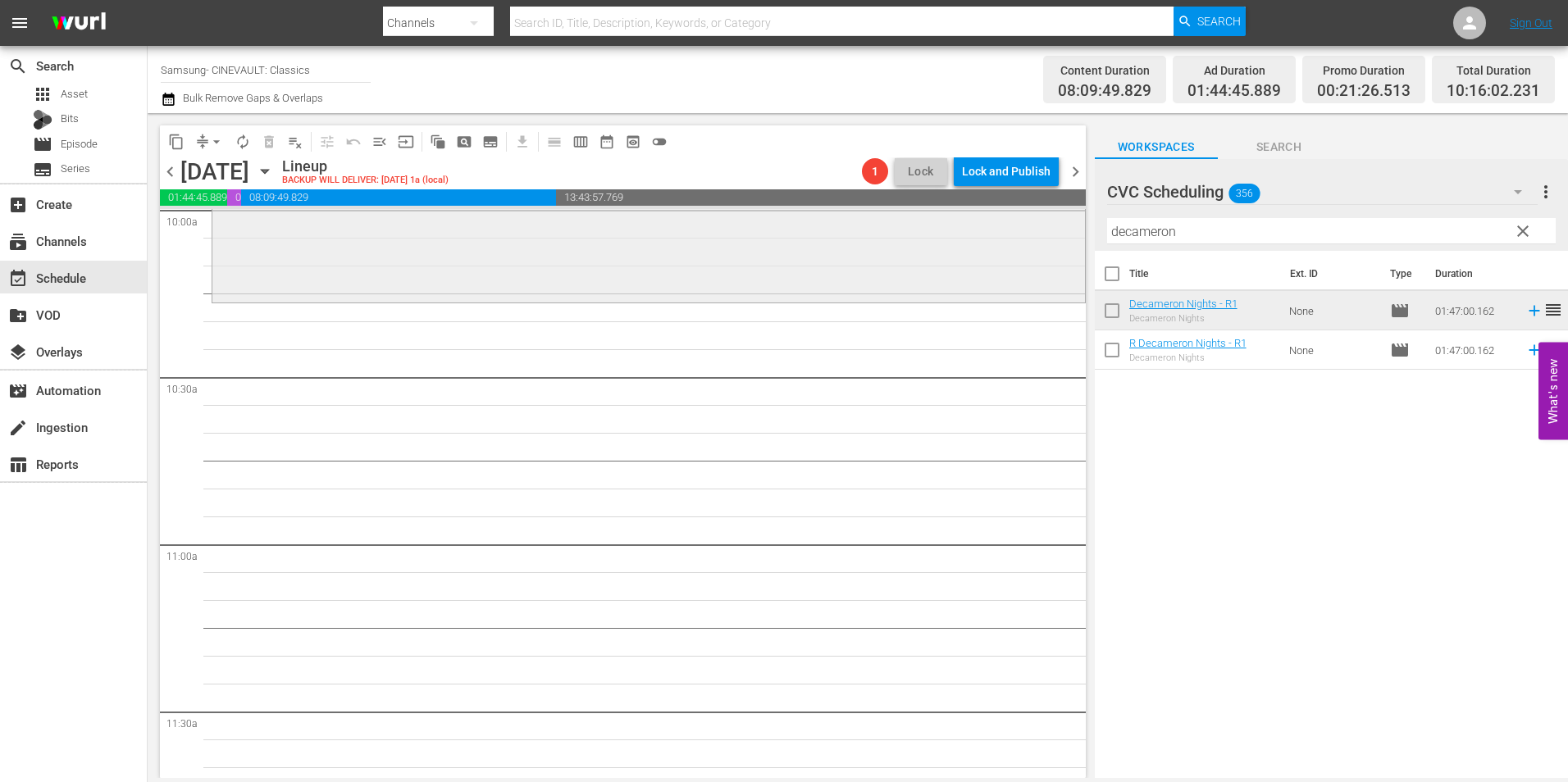
scroll to position [3363, 0]
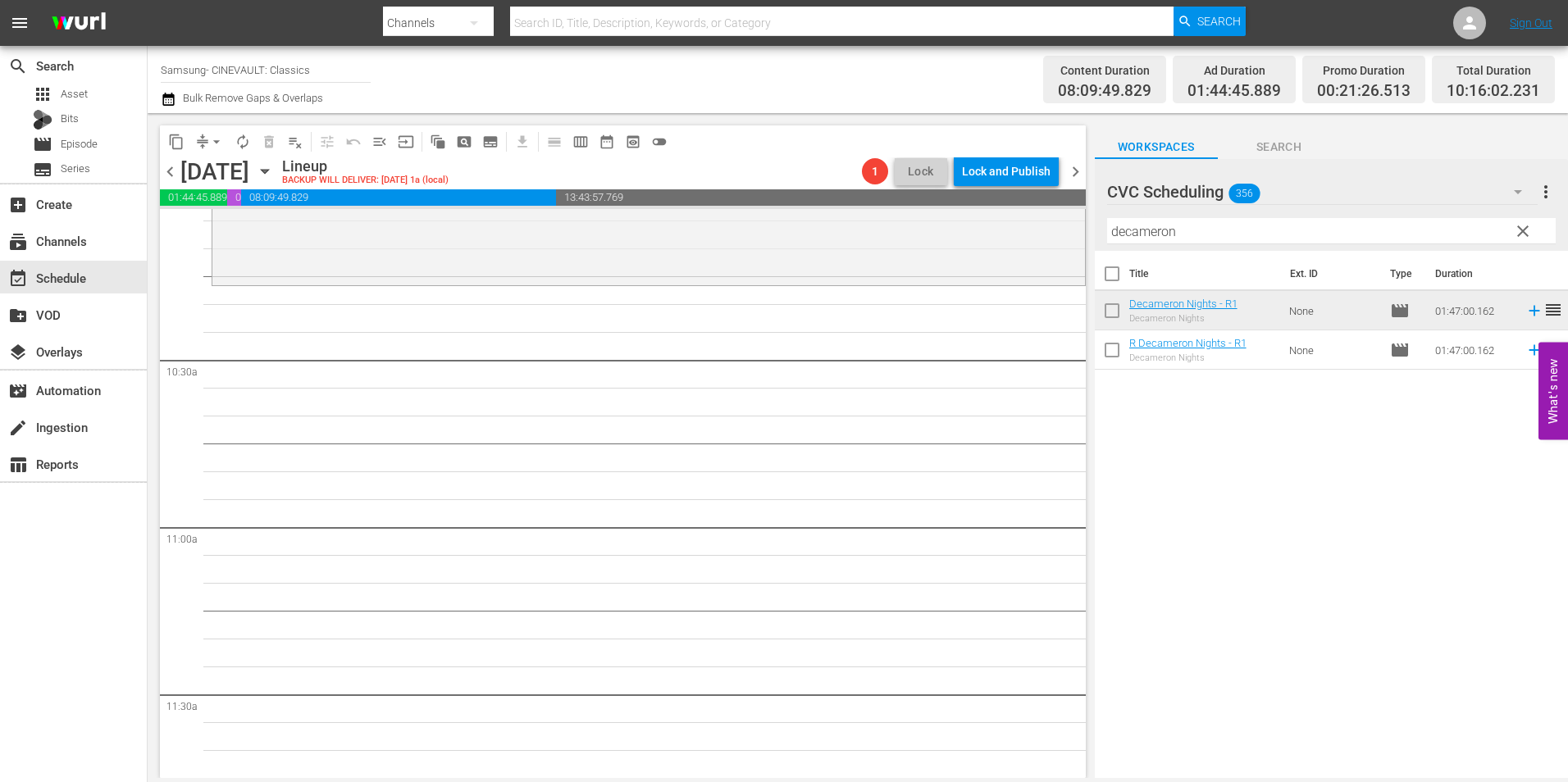
click at [1147, 224] on input "decameron" at bounding box center [1331, 231] width 449 height 26
click at [1147, 224] on input "decameron" at bounding box center [1331, 231] width 449 height 26
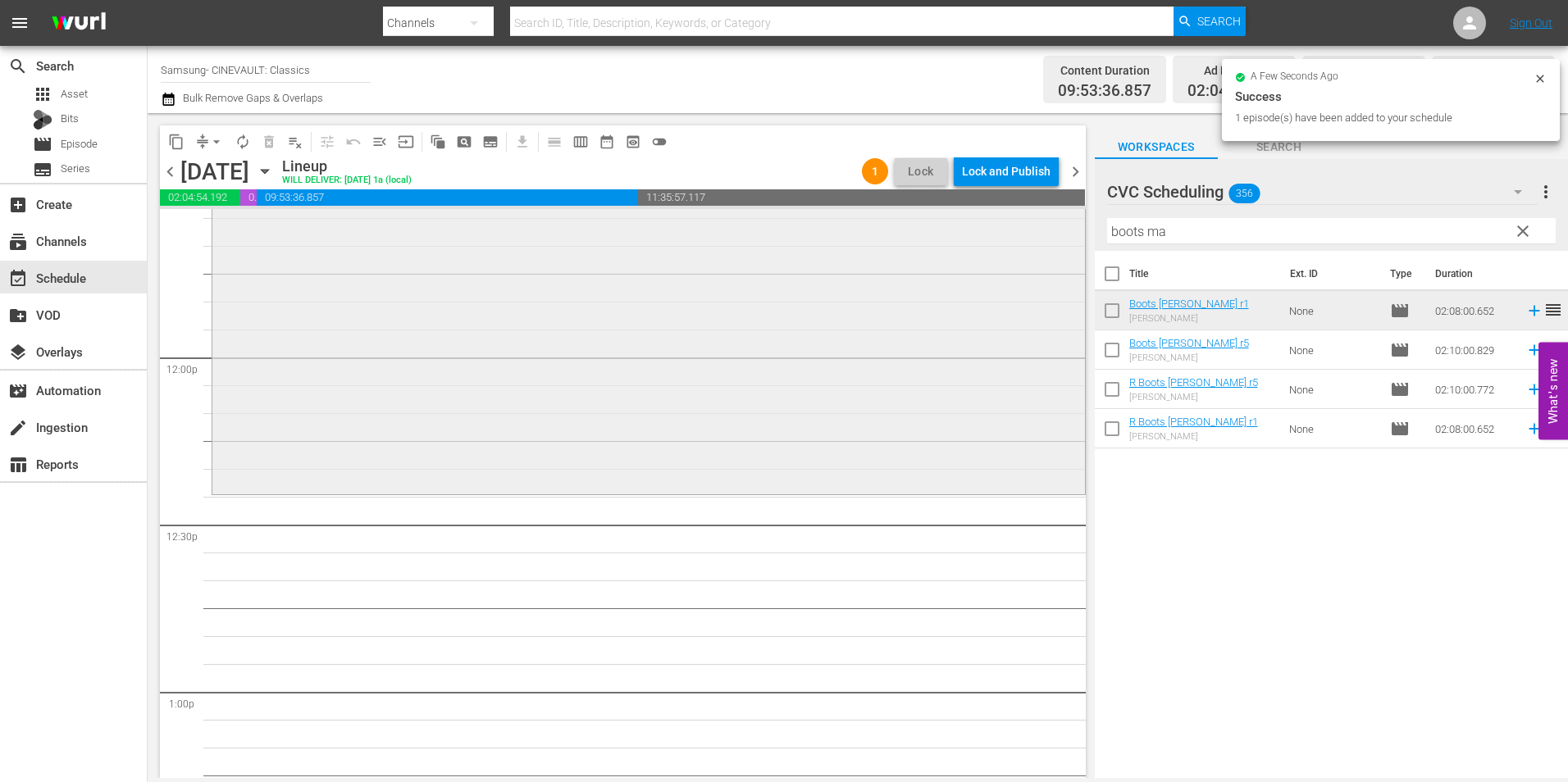
scroll to position [4019, 0]
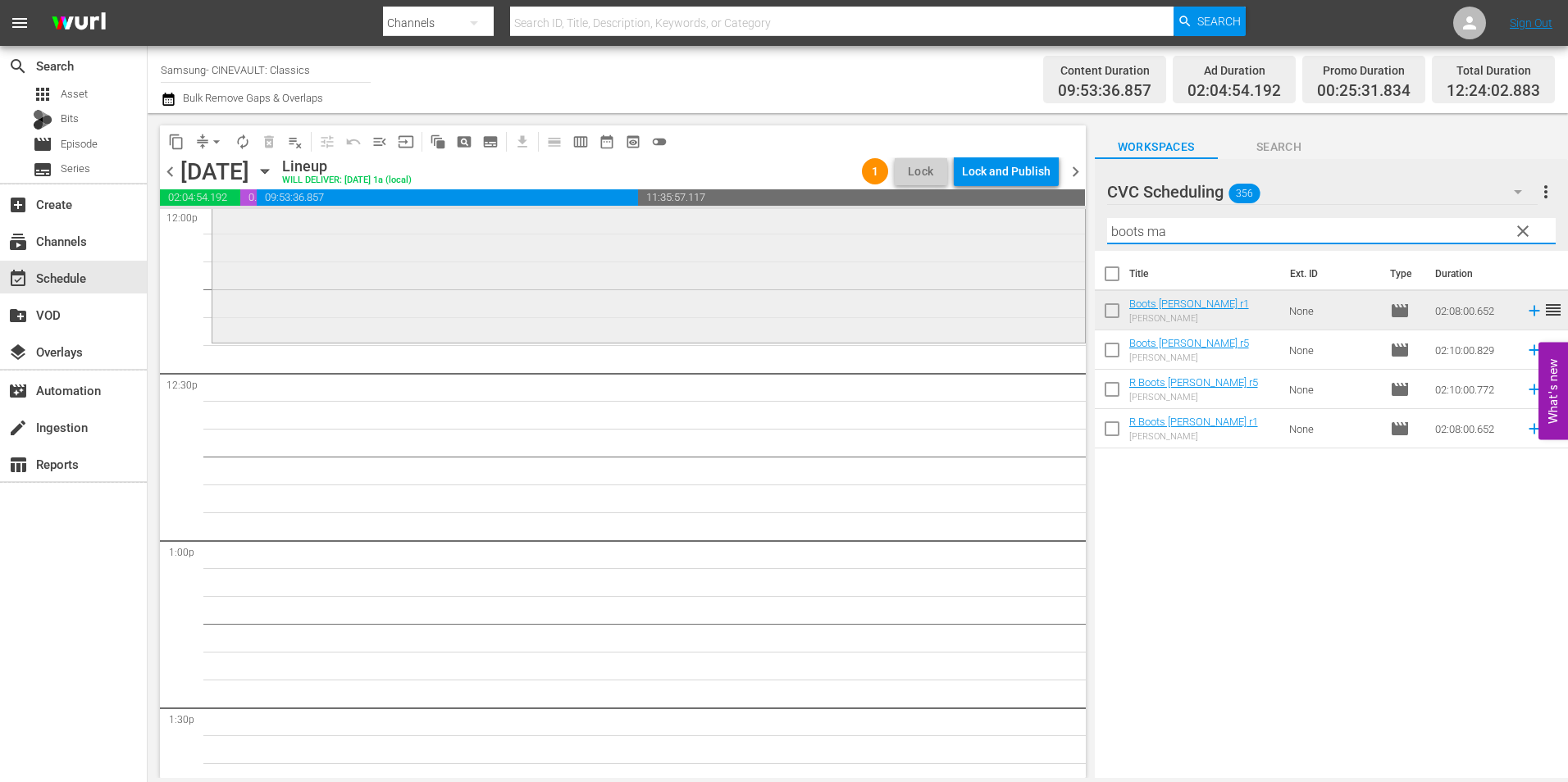
drag, startPoint x: 1245, startPoint y: 219, endPoint x: 1017, endPoint y: 238, distance: 228.8
click at [1017, 238] on div "content_copy compress arrow_drop_down autorenew_outlined delete_forever_outline…" at bounding box center [858, 446] width 1421 height 665
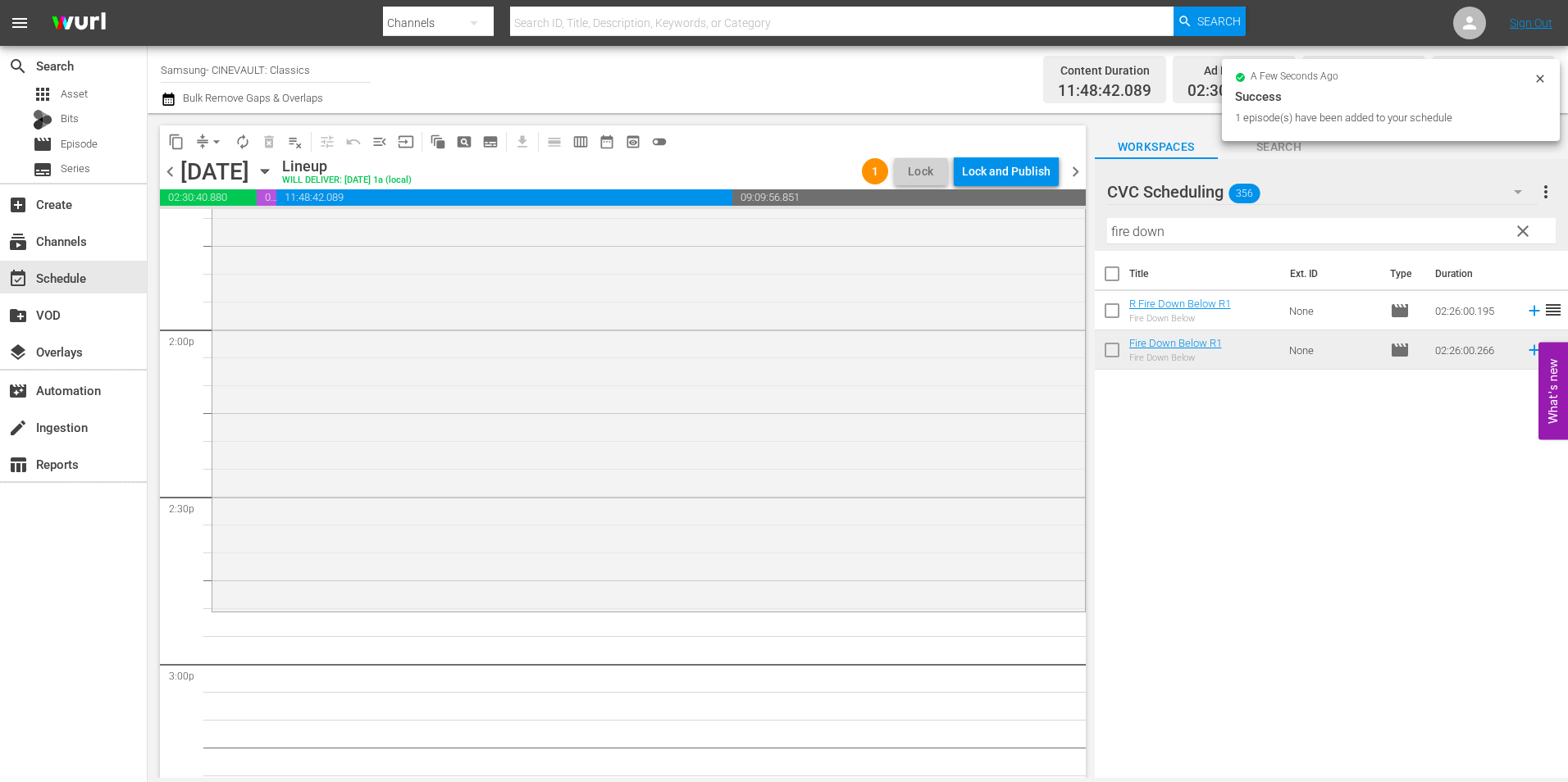
scroll to position [4593, 0]
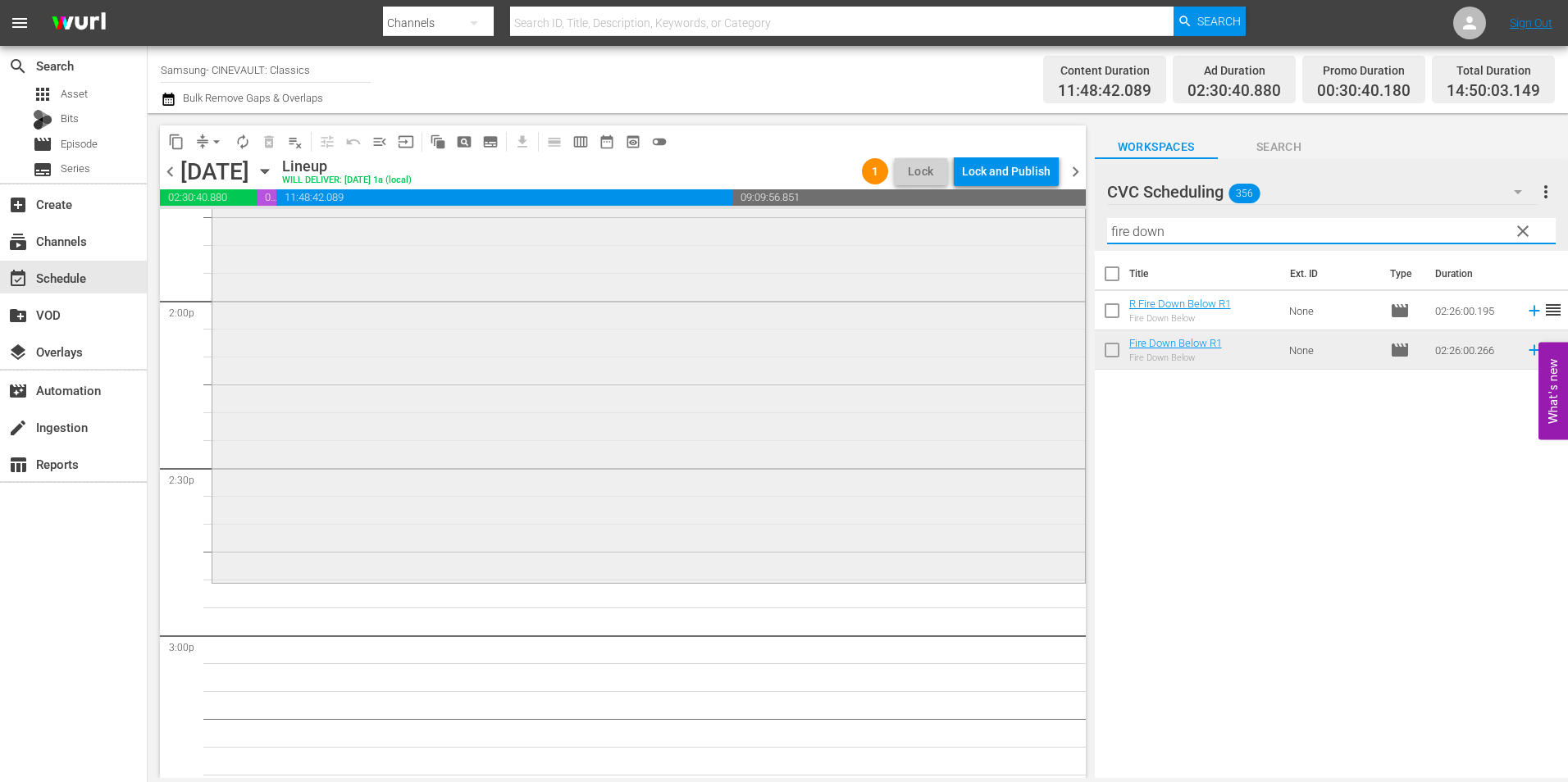
drag, startPoint x: 1188, startPoint y: 227, endPoint x: 923, endPoint y: 247, distance: 265.8
click at [923, 247] on div "content_copy compress arrow_drop_down autorenew_outlined delete_forever_outline…" at bounding box center [858, 446] width 1421 height 665
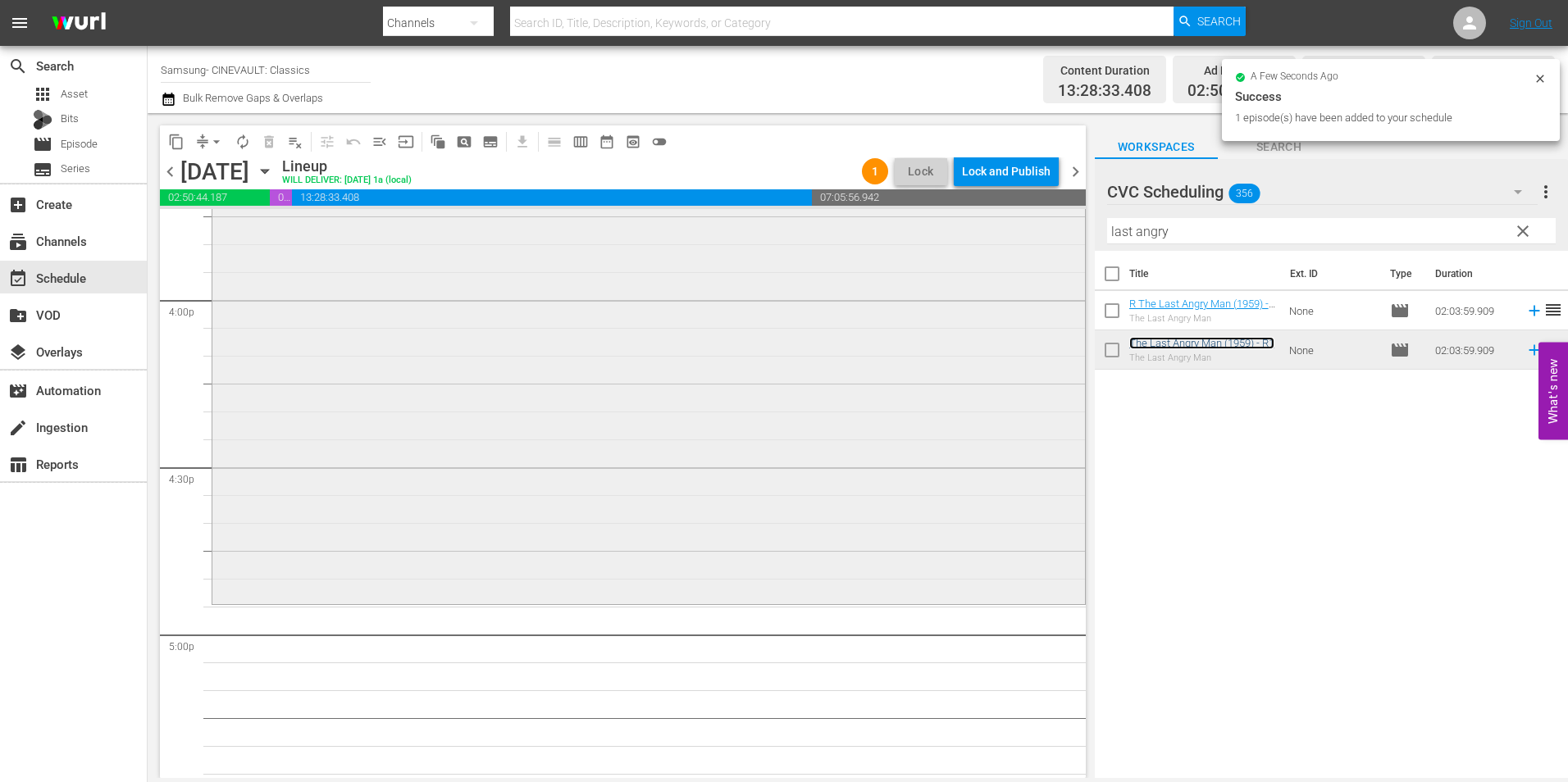
scroll to position [5413, 0]
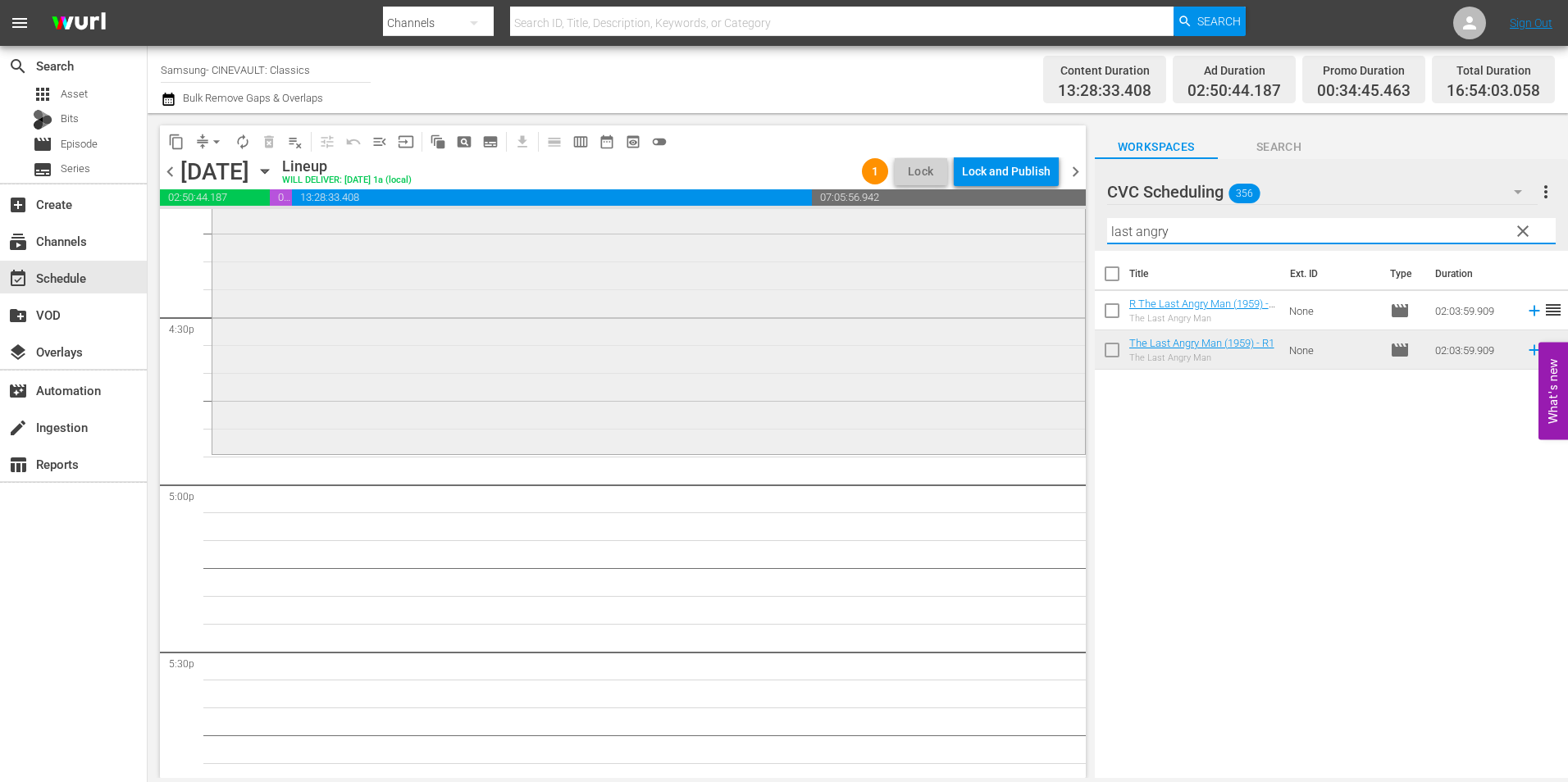
drag, startPoint x: 1259, startPoint y: 242, endPoint x: 917, endPoint y: 247, distance: 342.0
click at [917, 247] on div "content_copy compress arrow_drop_down autorenew_outlined delete_forever_outline…" at bounding box center [858, 446] width 1421 height 665
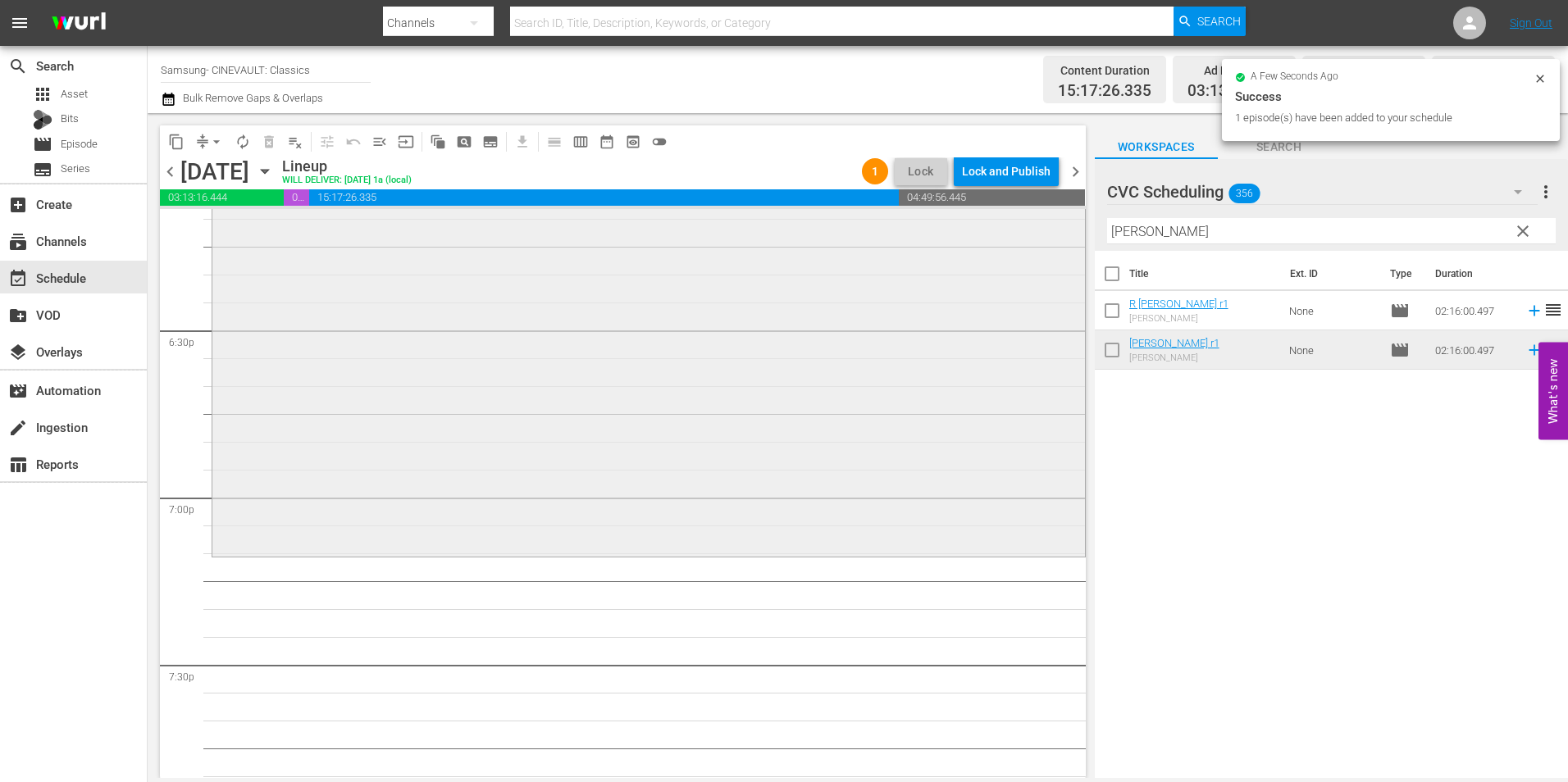
scroll to position [6315, 0]
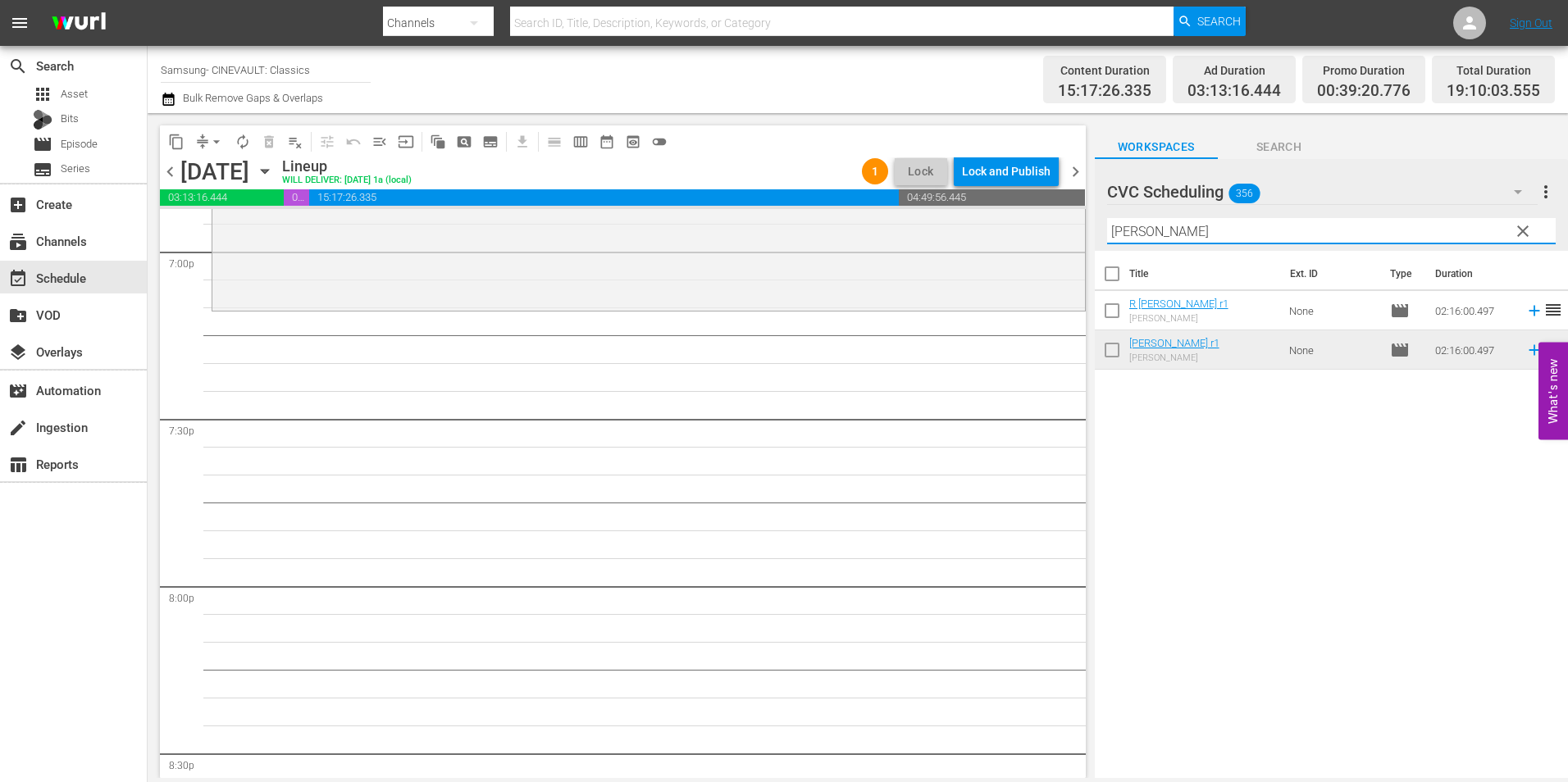
drag, startPoint x: 1259, startPoint y: 224, endPoint x: 910, endPoint y: 193, distance: 350.4
click at [910, 193] on div "content_copy compress arrow_drop_down autorenew_outlined delete_forever_outline…" at bounding box center [858, 446] width 1421 height 665
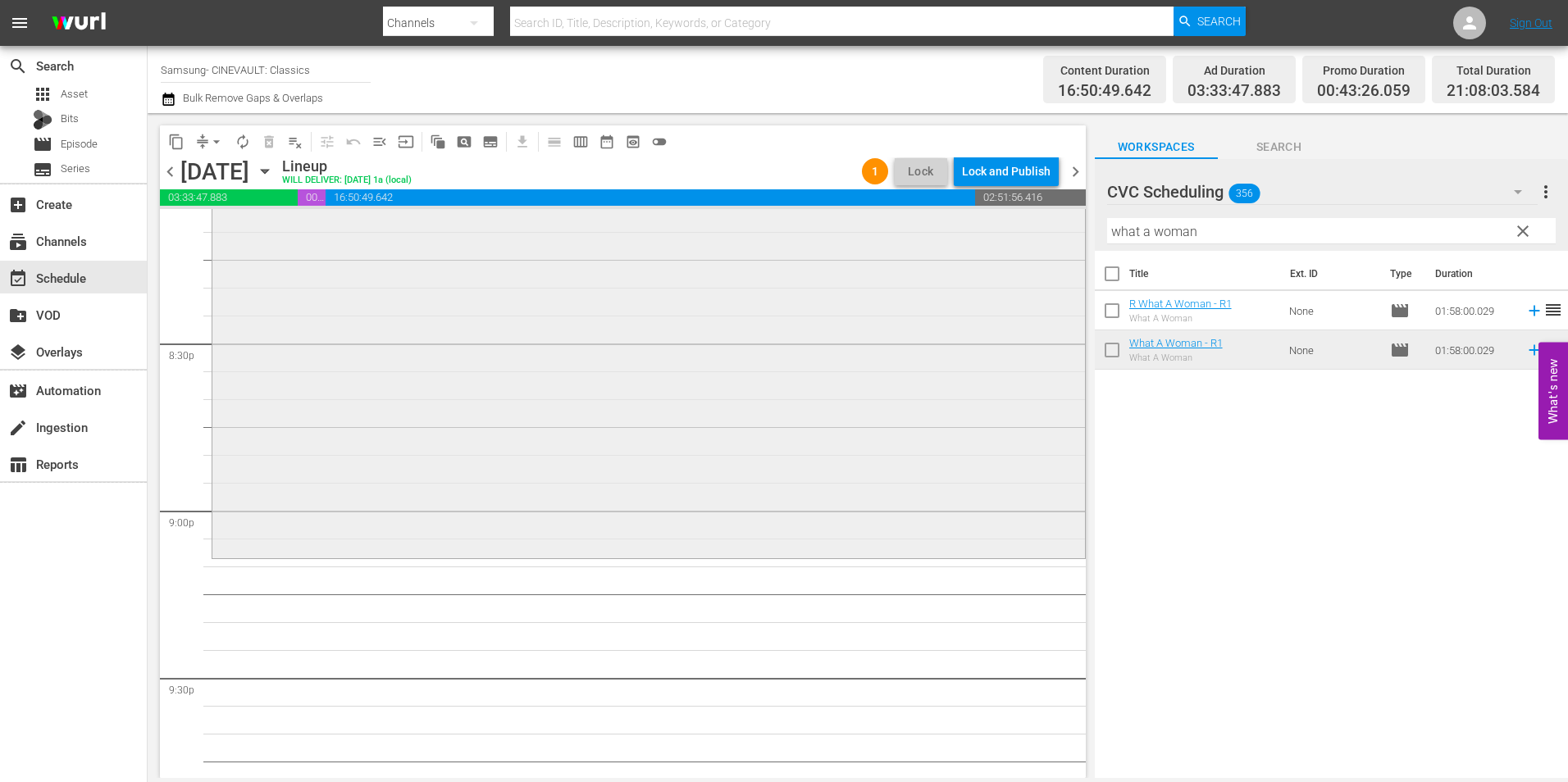
scroll to position [6971, 0]
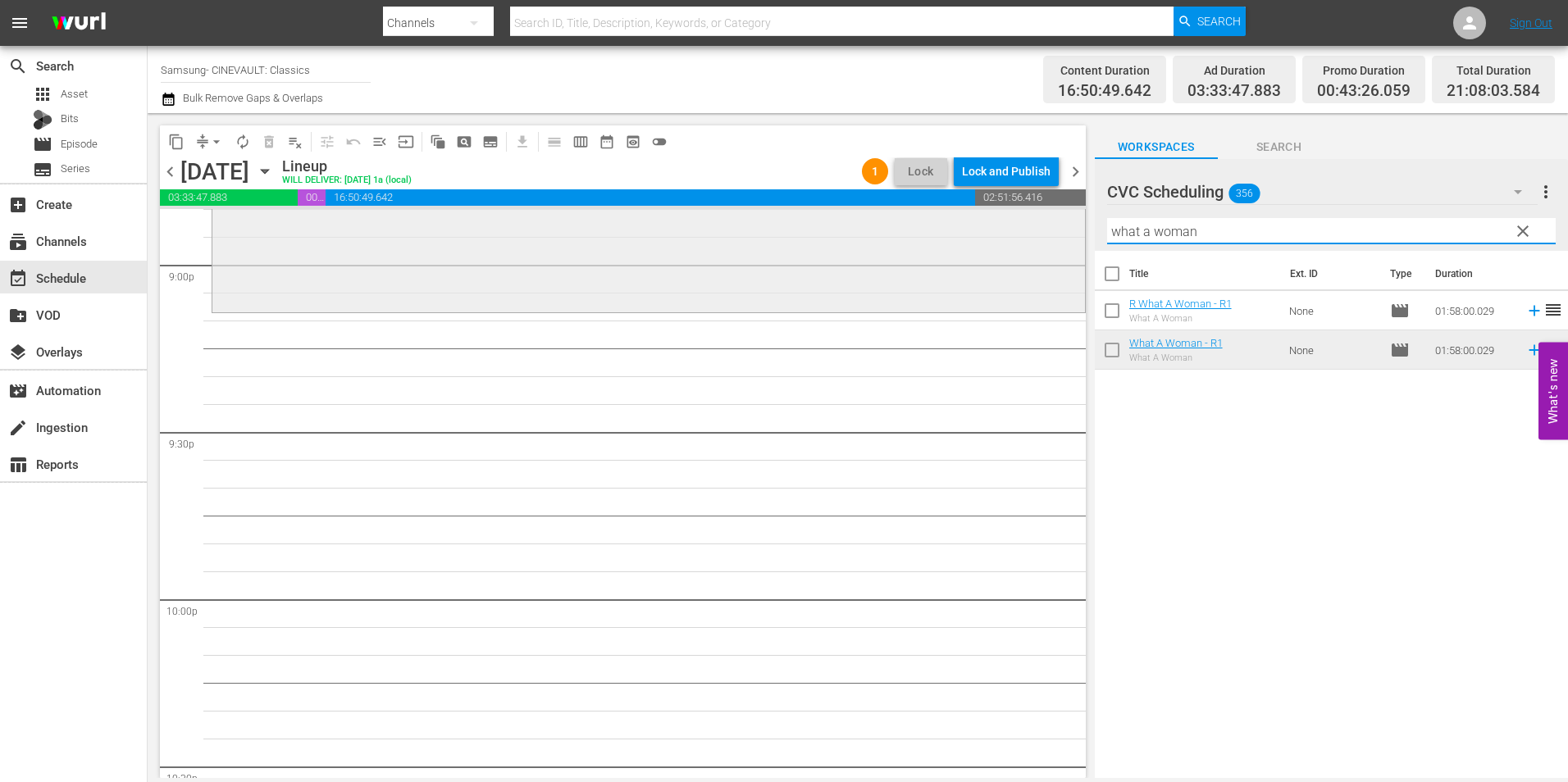
drag, startPoint x: 1204, startPoint y: 235, endPoint x: 930, endPoint y: 211, distance: 275.0
click at [944, 217] on div "content_copy compress arrow_drop_down autorenew_outlined delete_forever_outline…" at bounding box center [858, 446] width 1421 height 665
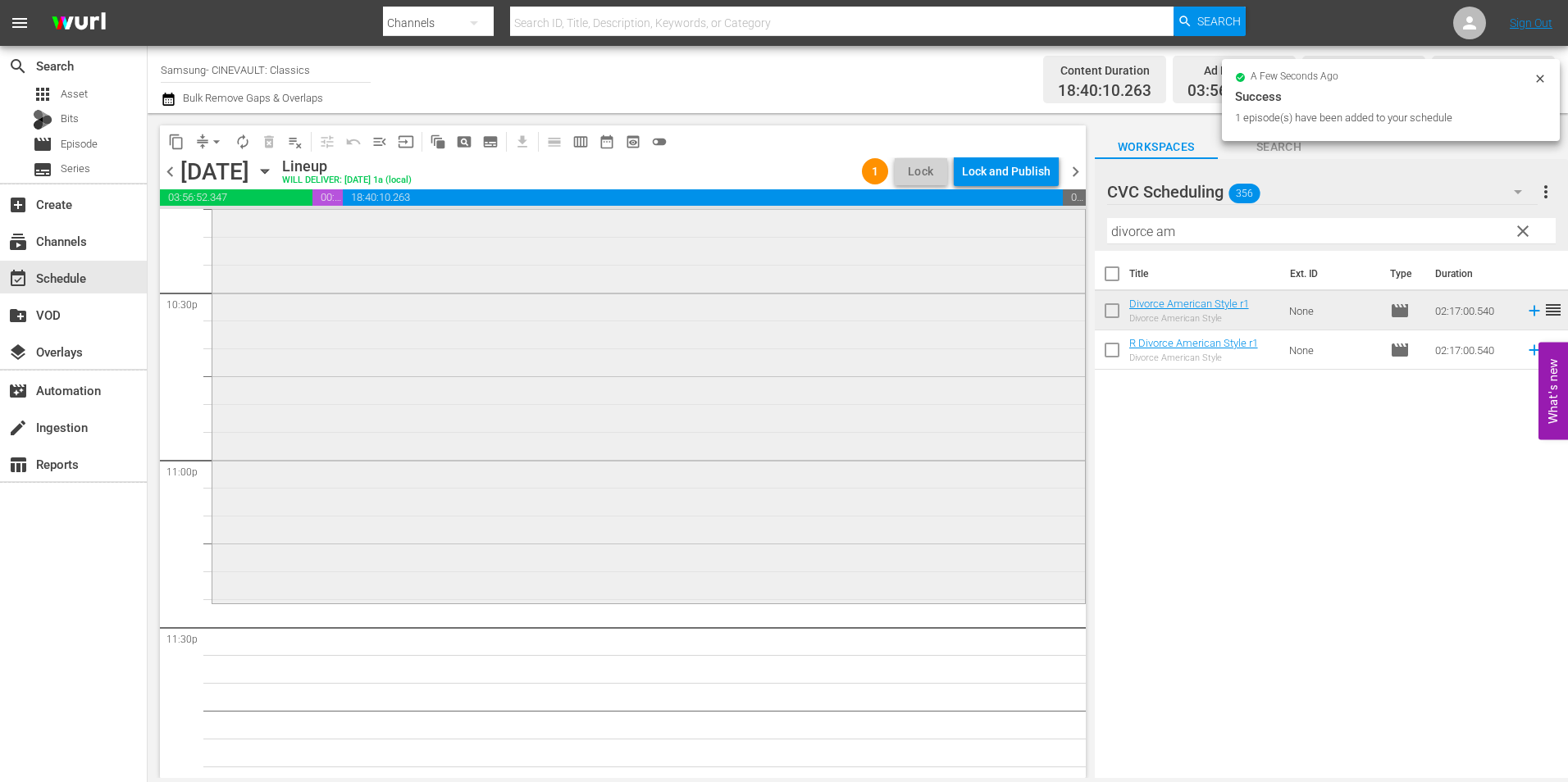
scroll to position [7462, 0]
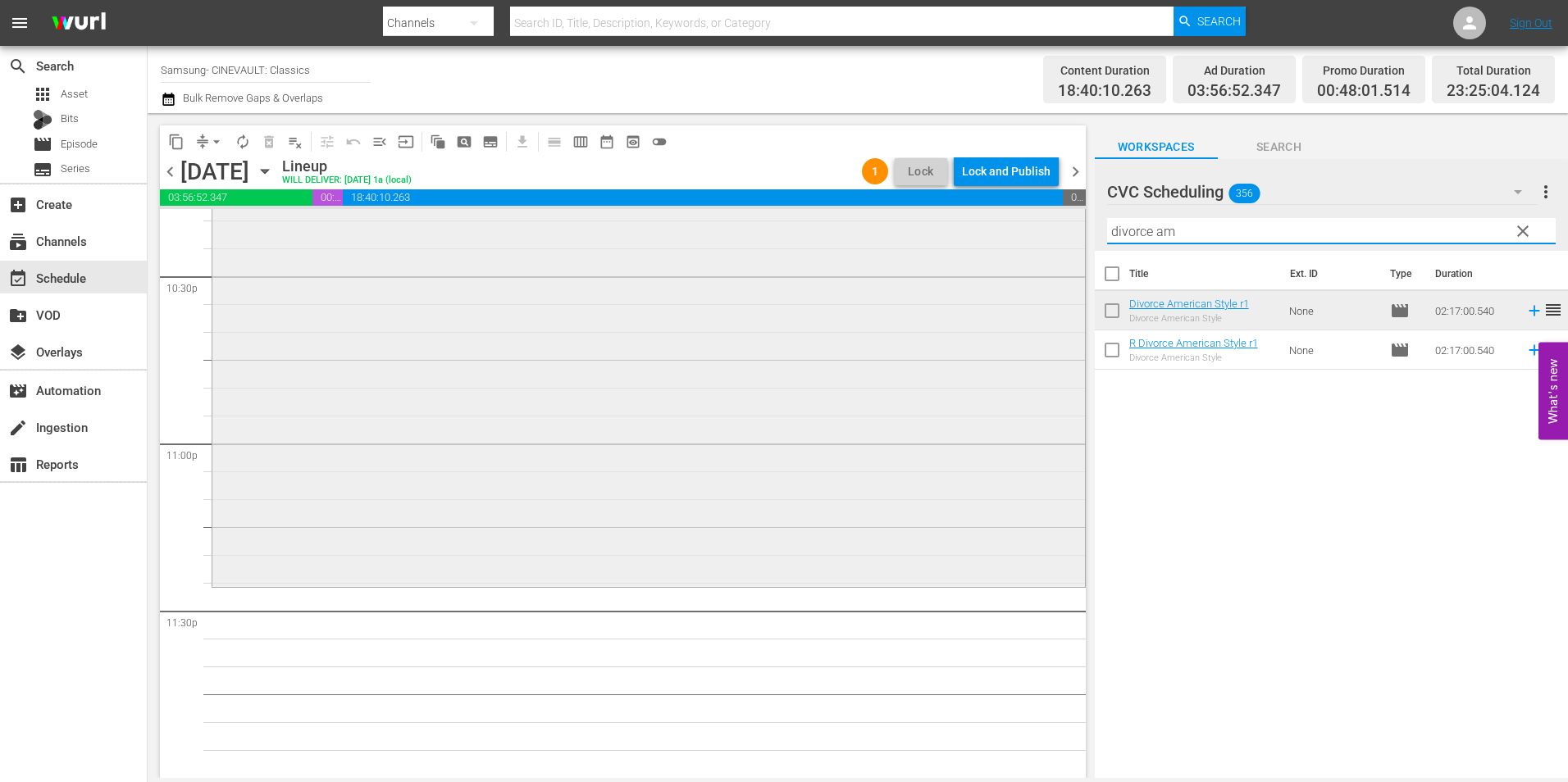
drag, startPoint x: 1240, startPoint y: 237, endPoint x: 1052, endPoint y: 237, distance: 188.0
click at [1052, 237] on div "content_copy compress arrow_drop_down autorenew_outlined delete_forever_outline…" at bounding box center [858, 446] width 1421 height 665
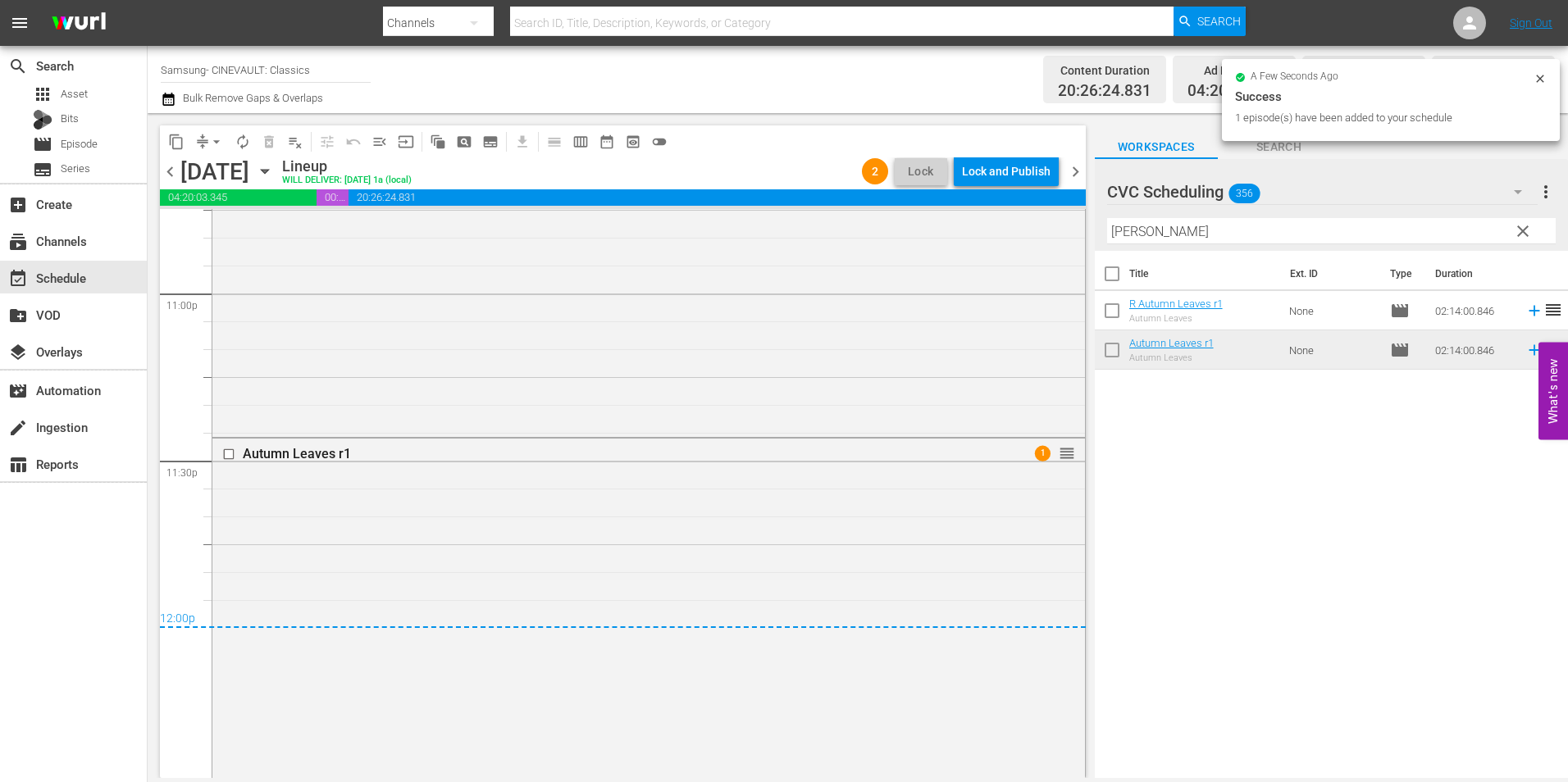
scroll to position [7608, 0]
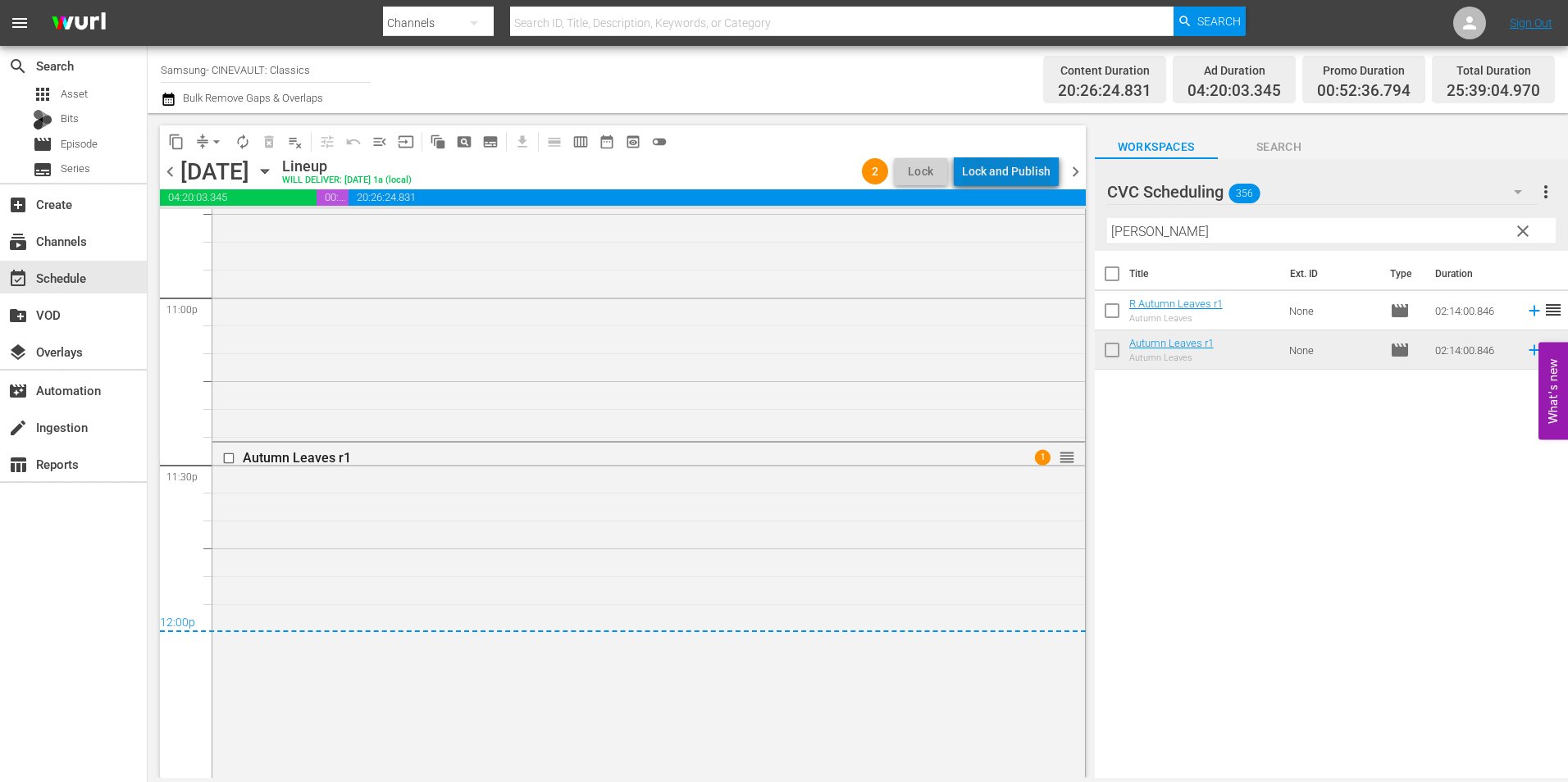
click at [1035, 162] on div "Lock and Publish" at bounding box center [1006, 171] width 89 height 30
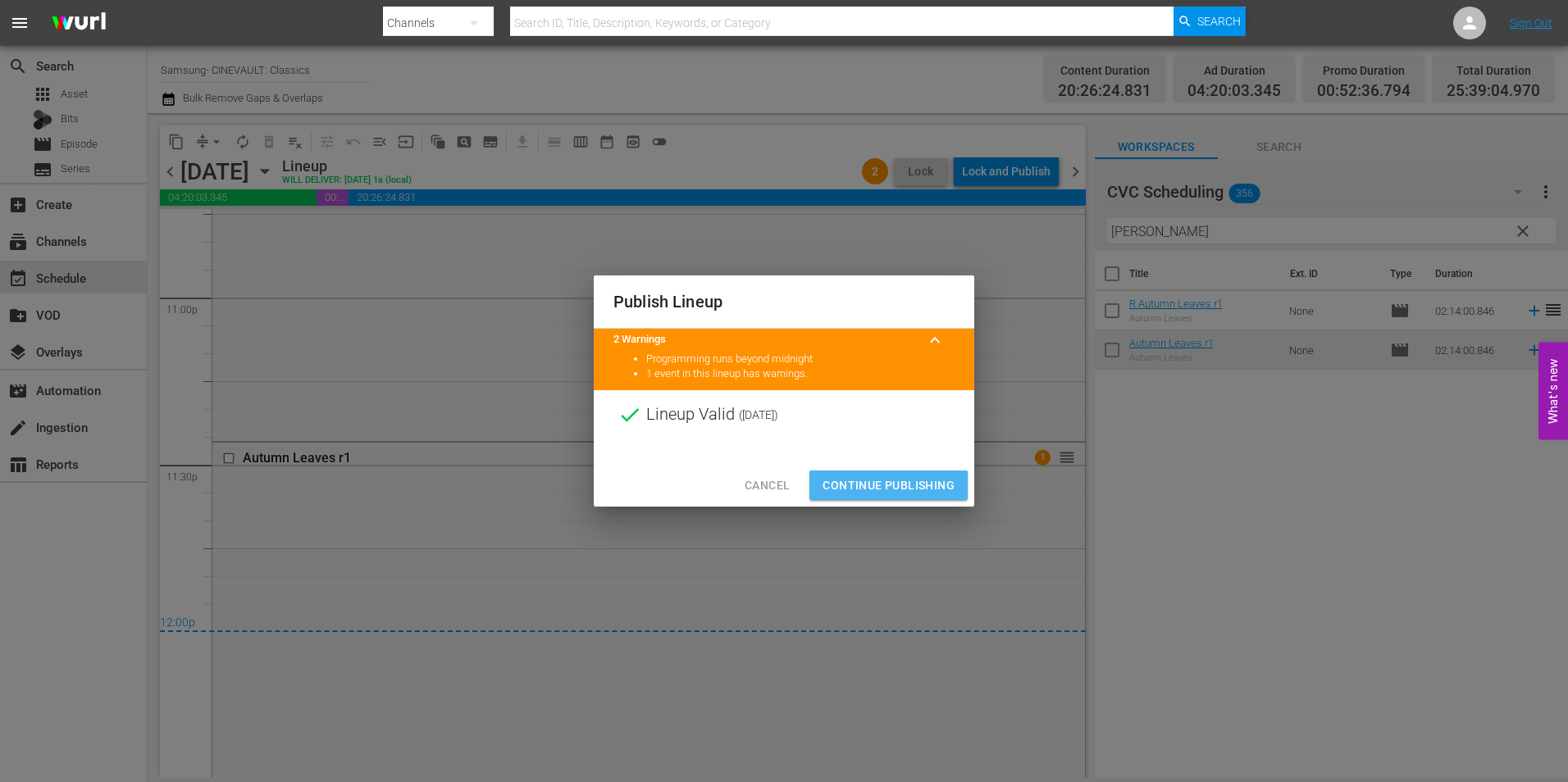
click at [900, 482] on span "Continue Publishing" at bounding box center [888, 485] width 132 height 20
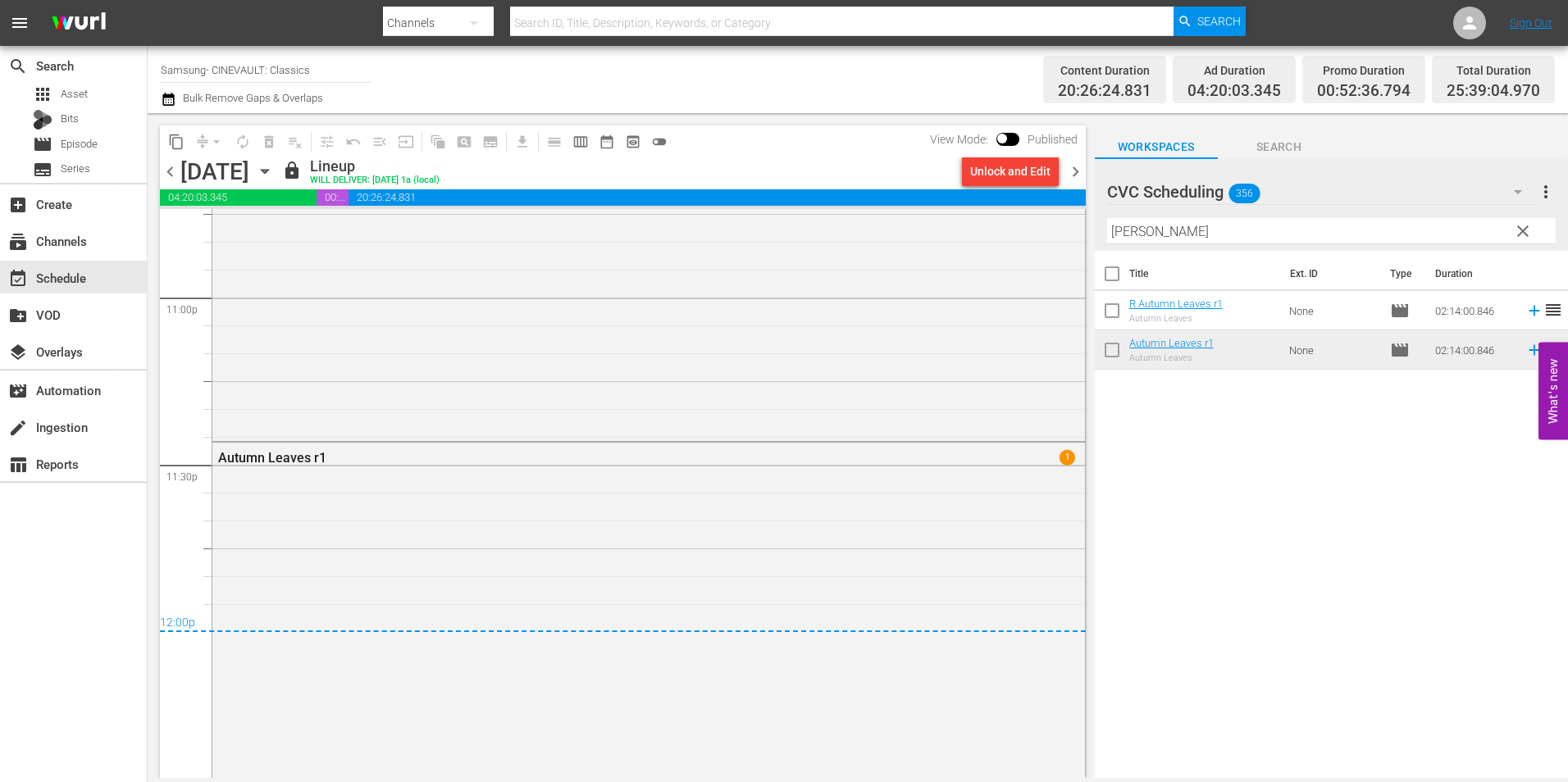
click at [1069, 168] on span "chevron_right" at bounding box center [1075, 171] width 20 height 20
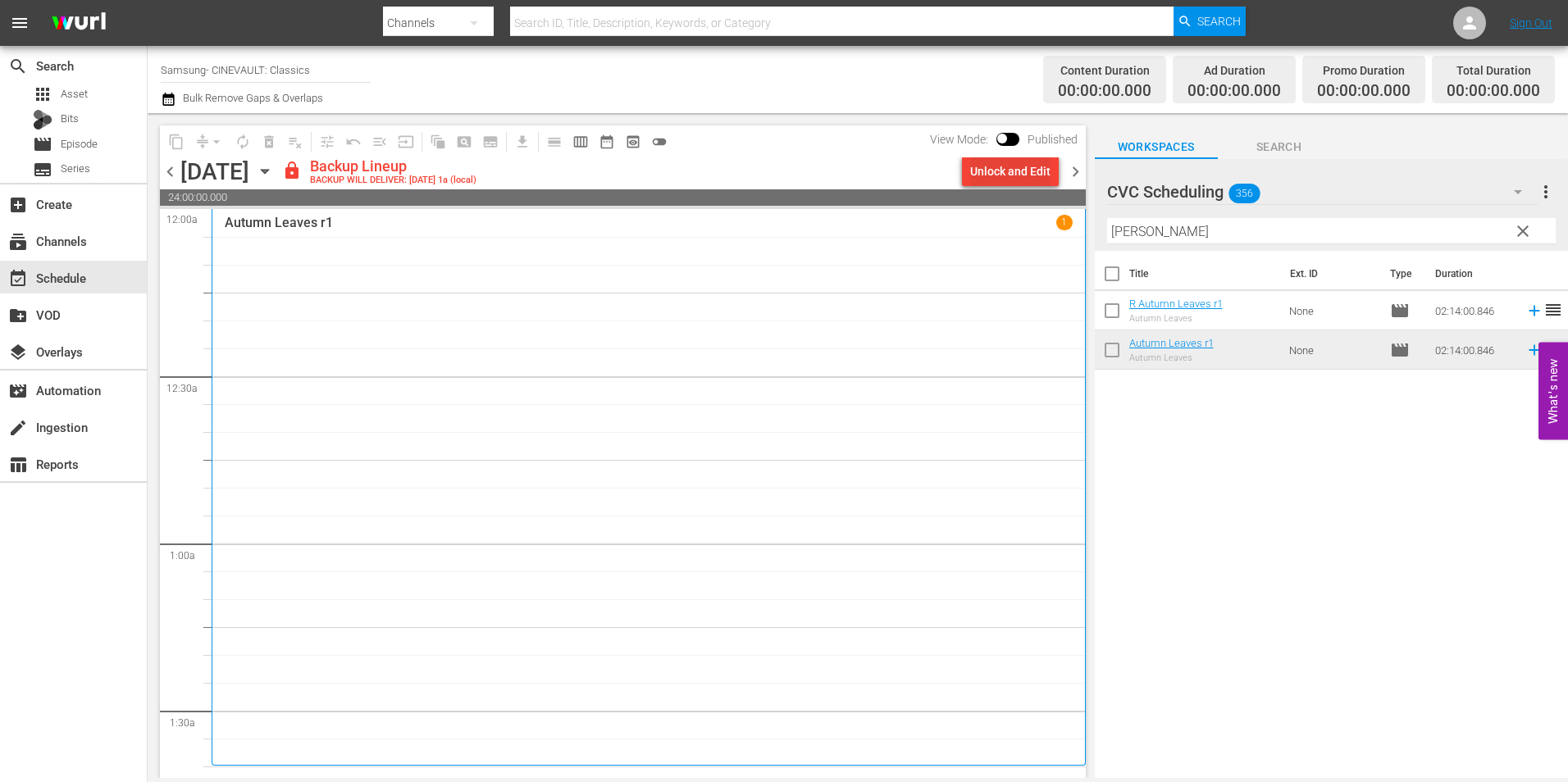
click at [1017, 178] on div "Unlock and Edit" at bounding box center [1010, 171] width 80 height 30
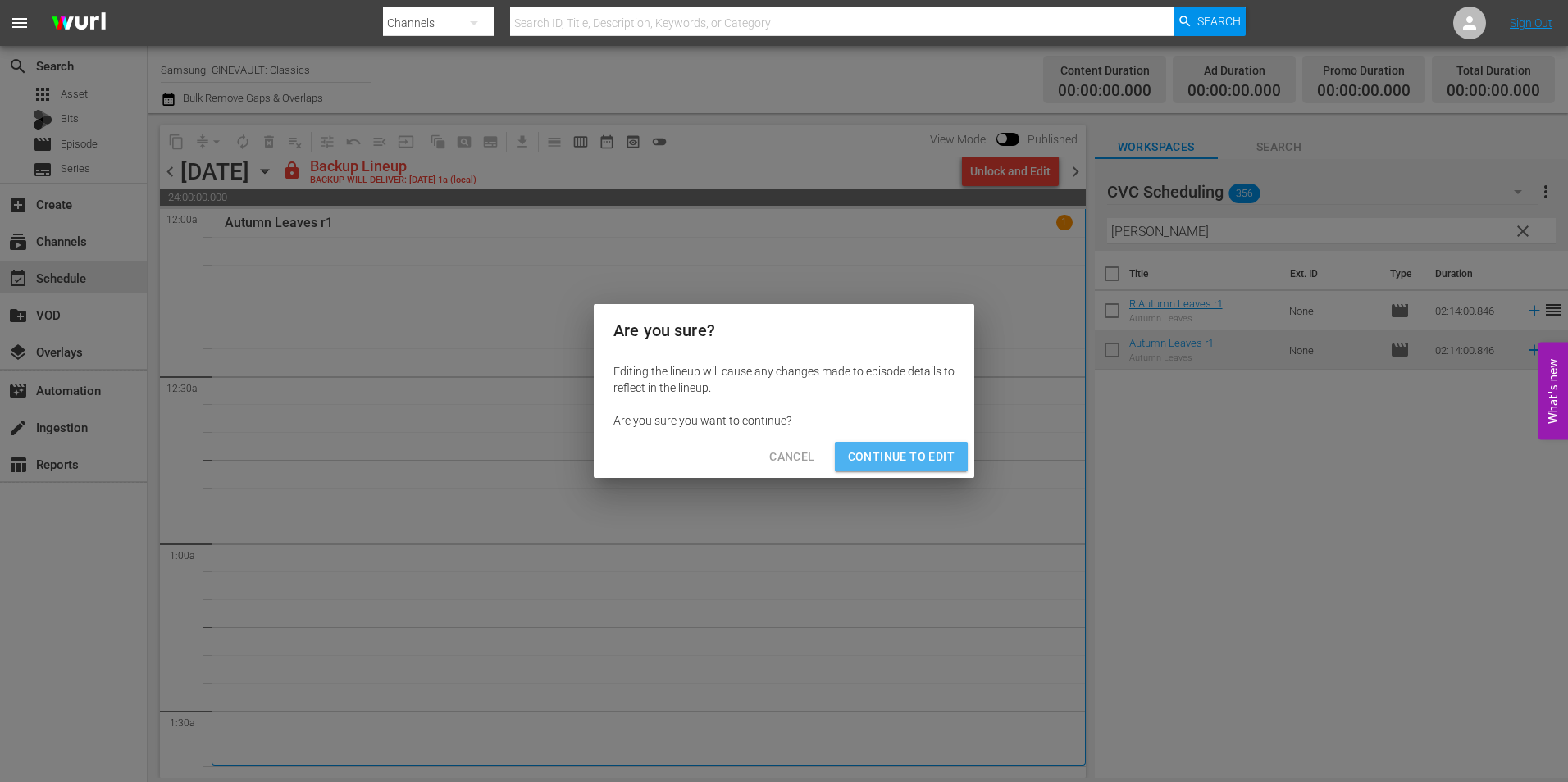
click at [904, 457] on span "Continue to Edit" at bounding box center [901, 456] width 106 height 20
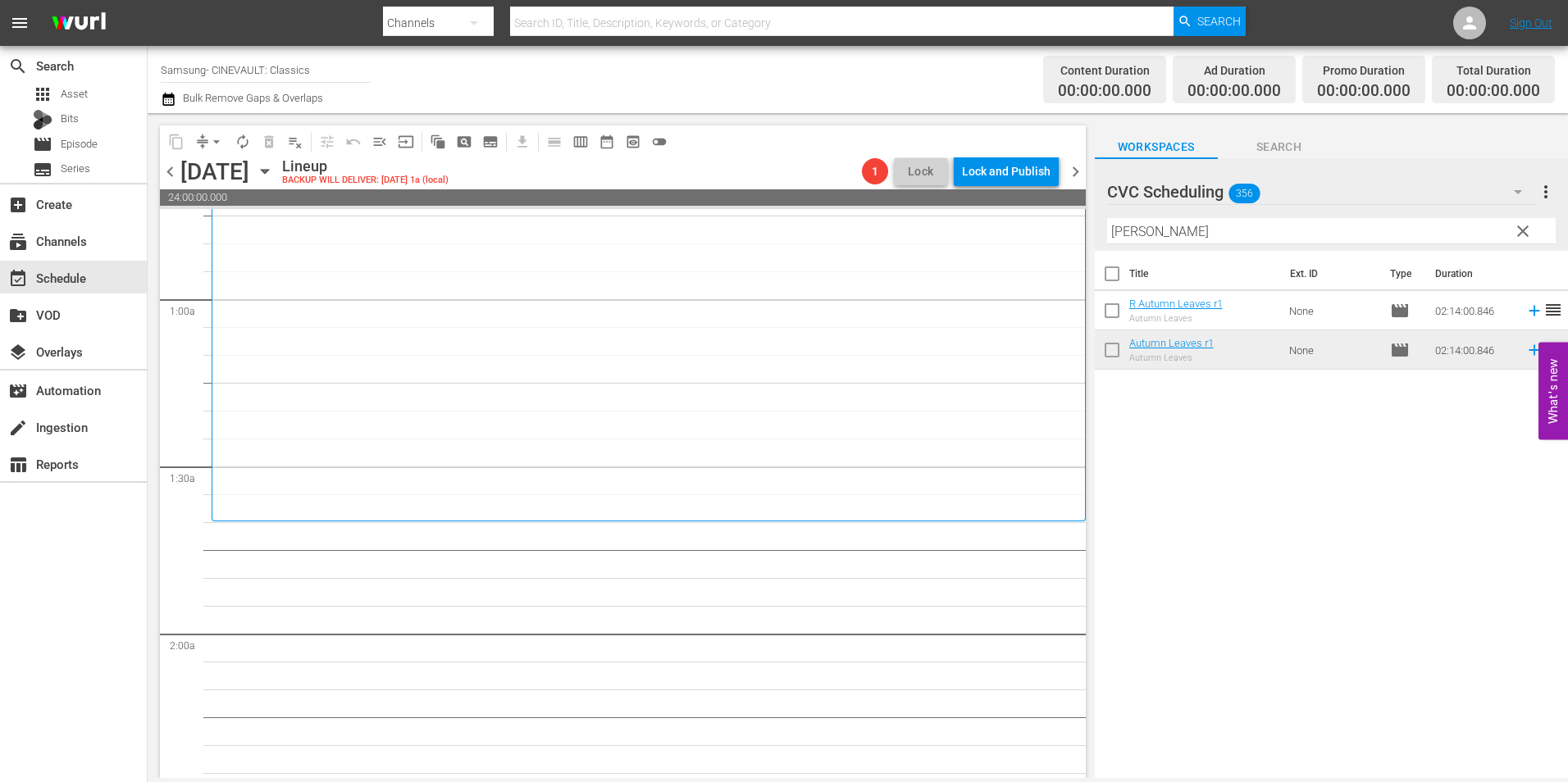
scroll to position [492, 0]
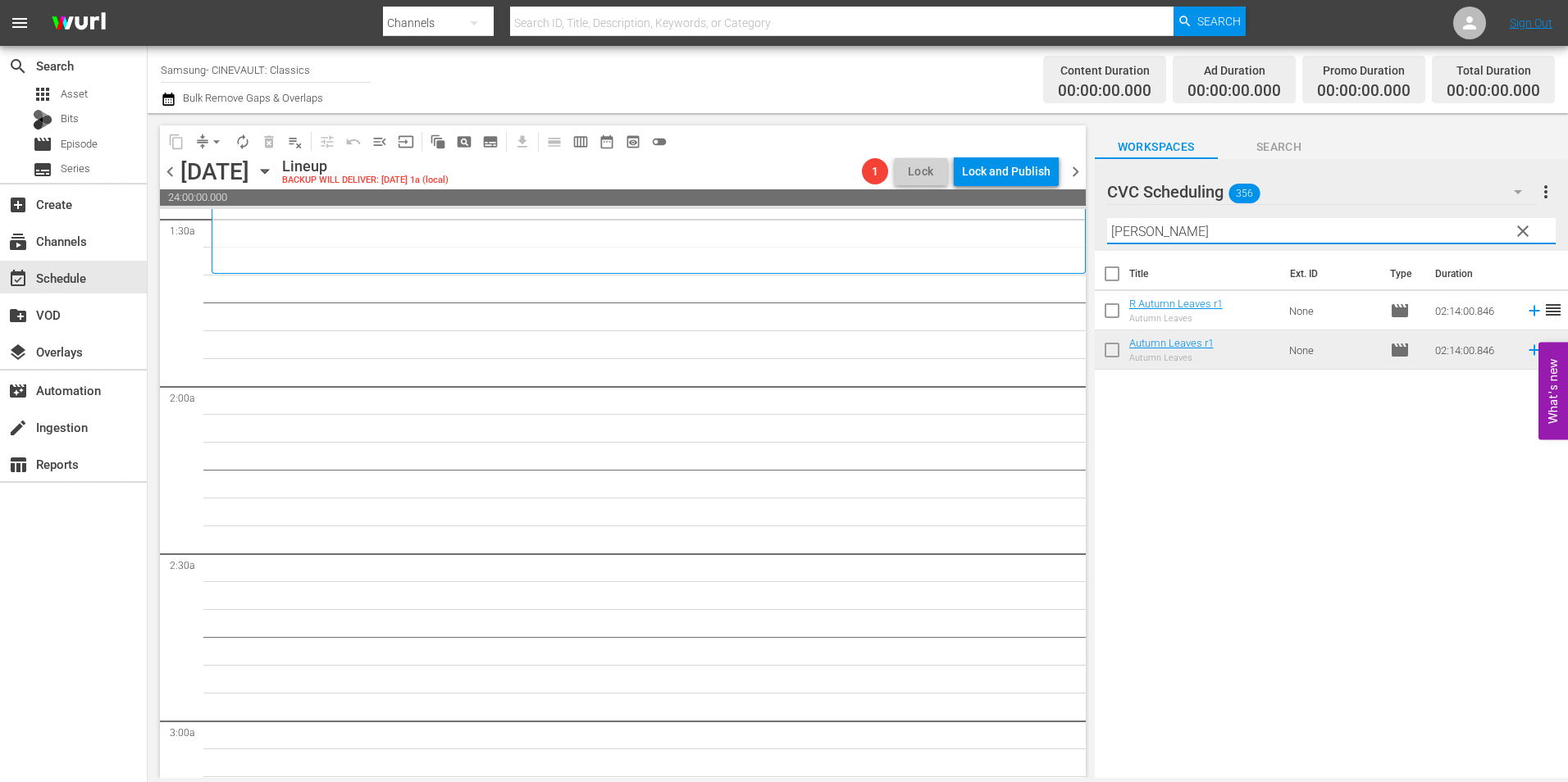
drag, startPoint x: 1215, startPoint y: 237, endPoint x: 1018, endPoint y: 246, distance: 197.2
click at [1018, 246] on div "content_copy compress arrow_drop_down autorenew_outlined delete_forever_outline…" at bounding box center [858, 446] width 1421 height 665
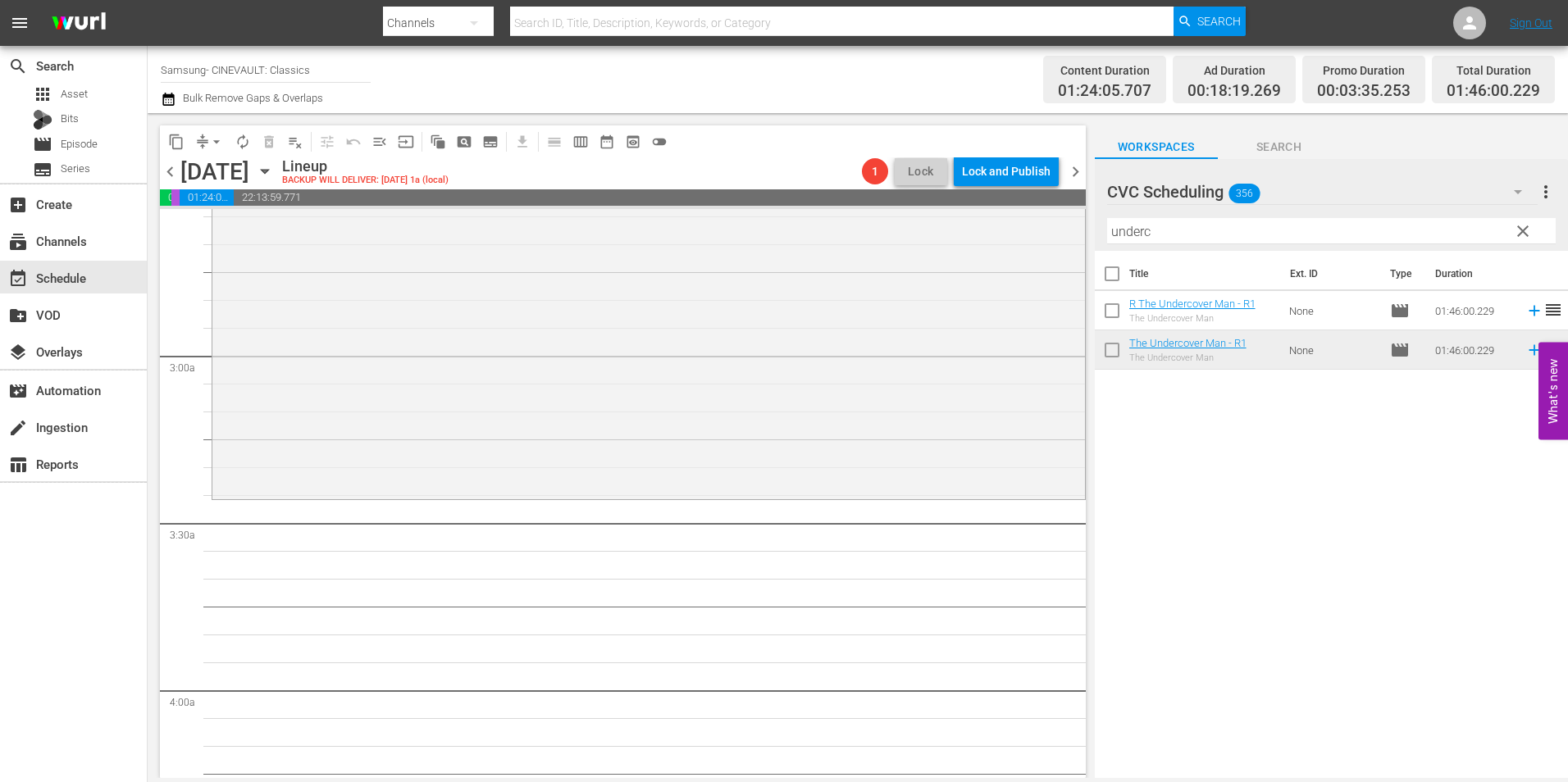
scroll to position [902, 0]
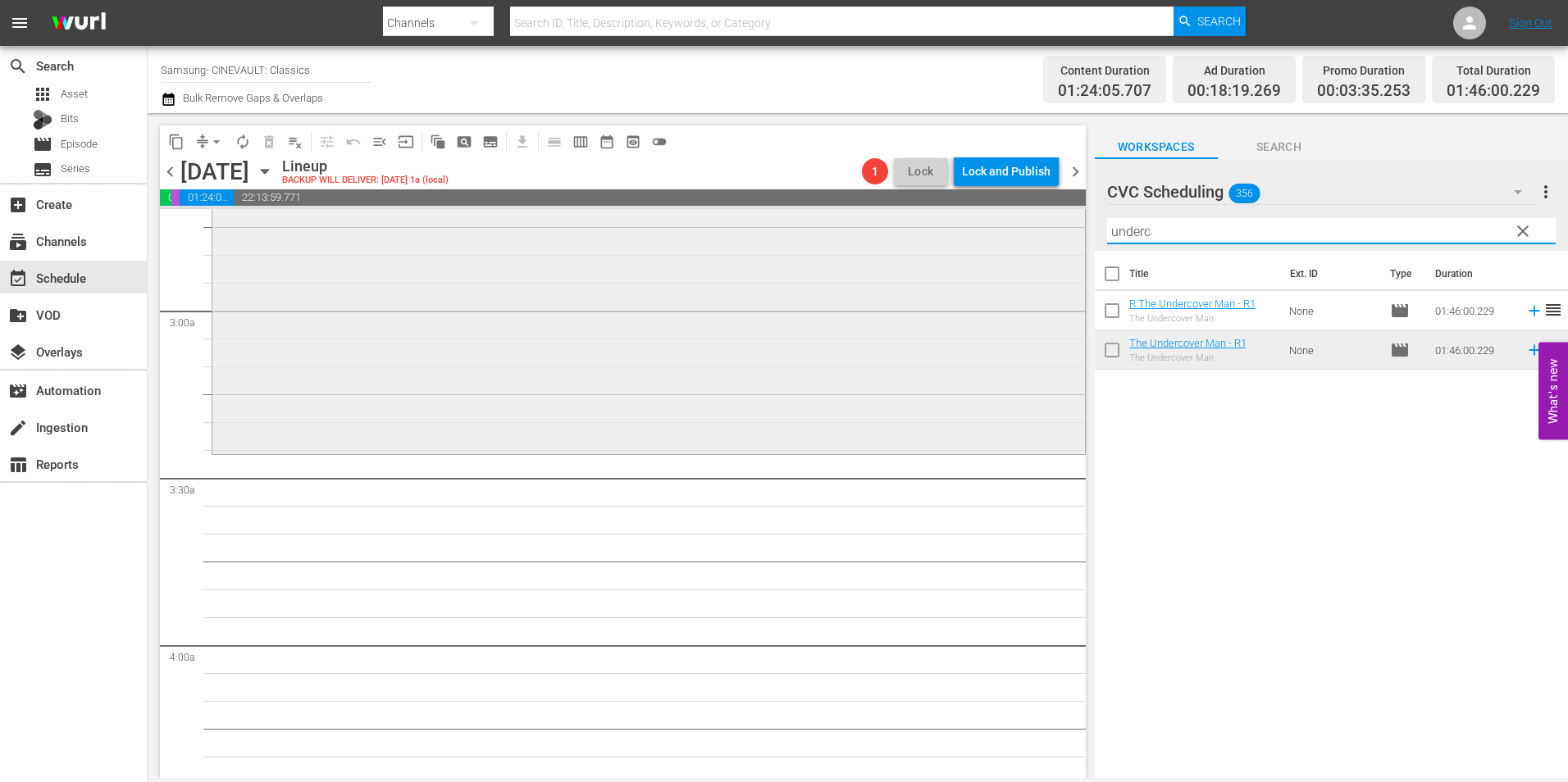
drag, startPoint x: 1191, startPoint y: 238, endPoint x: 947, endPoint y: 248, distance: 244.2
click at [947, 248] on div "content_copy compress arrow_drop_down autorenew_outlined delete_forever_outline…" at bounding box center [858, 446] width 1421 height 665
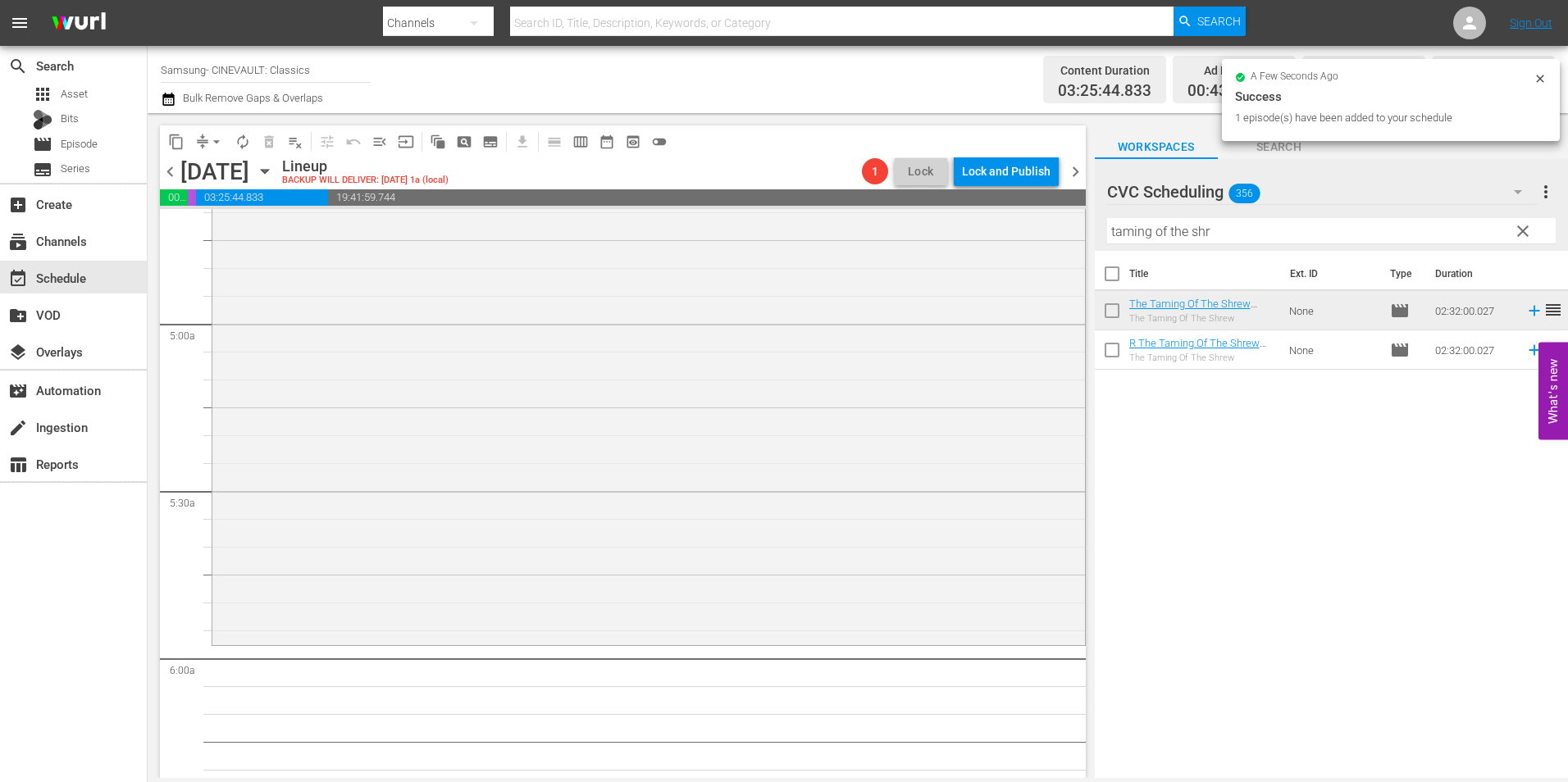
scroll to position [1887, 0]
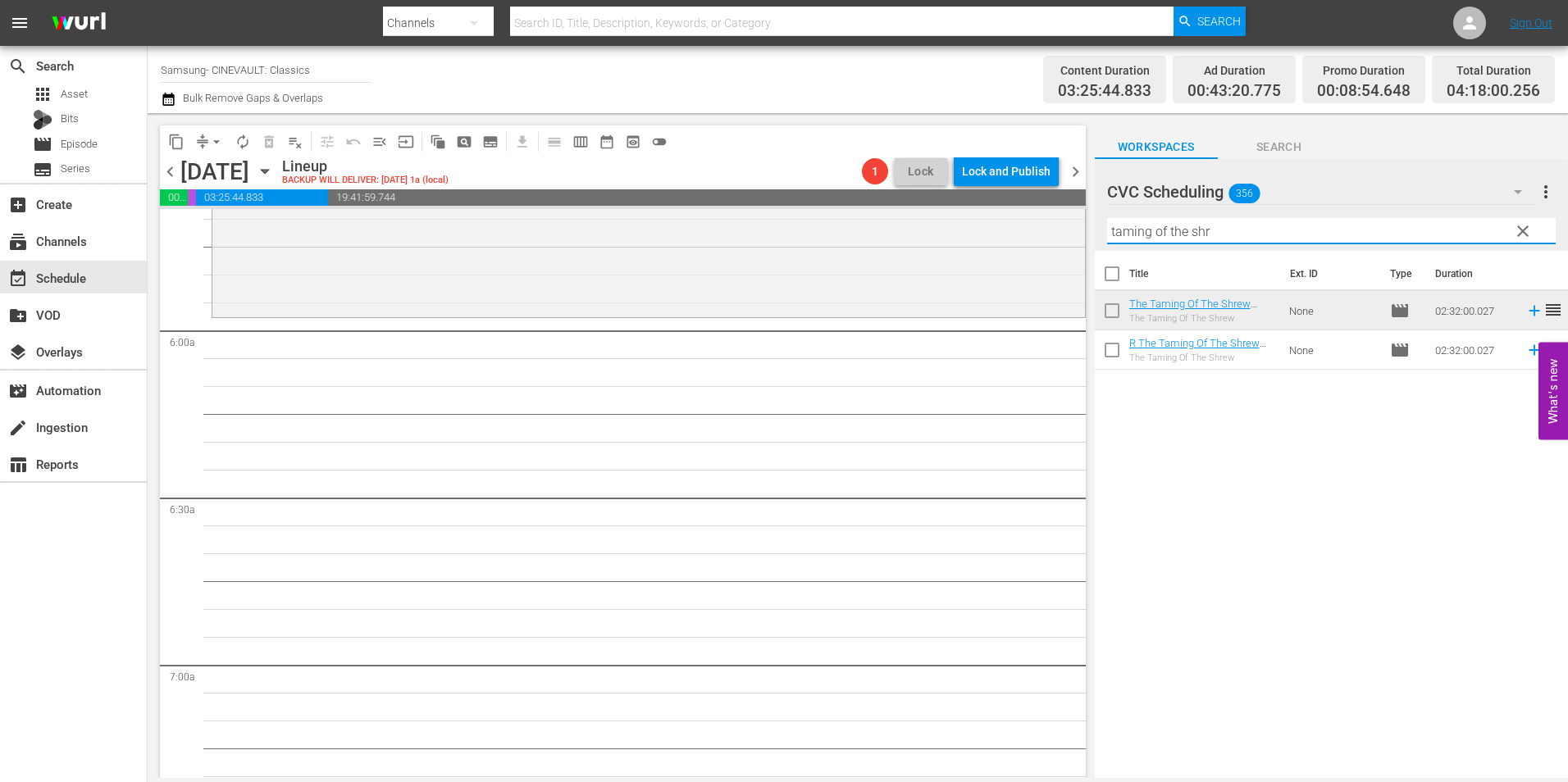
drag, startPoint x: 1227, startPoint y: 236, endPoint x: 1092, endPoint y: 252, distance: 135.9
click at [1092, 252] on div "content_copy compress arrow_drop_down autorenew_outlined delete_forever_outline…" at bounding box center [858, 446] width 1421 height 665
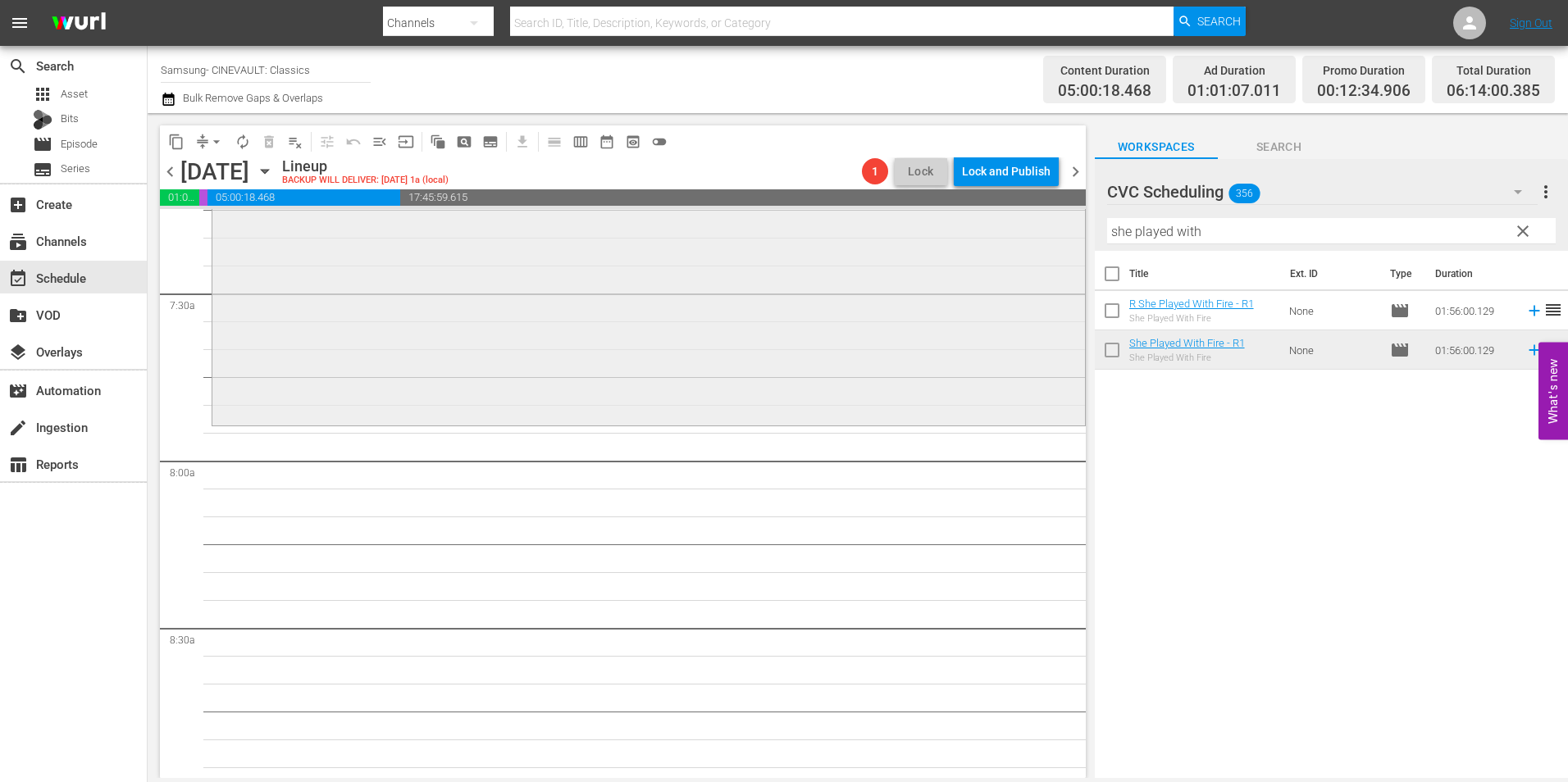
scroll to position [2379, 0]
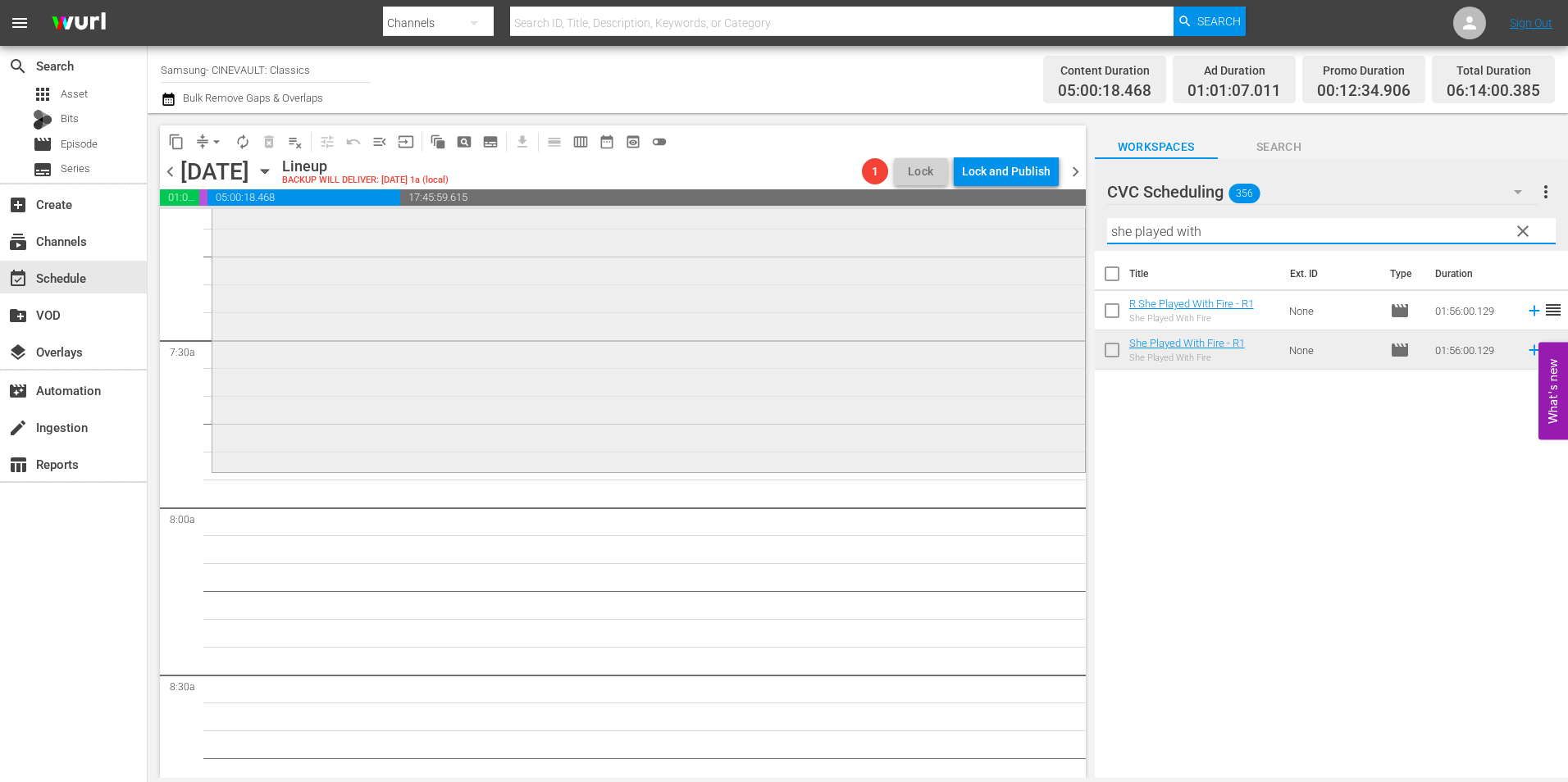
drag, startPoint x: 1261, startPoint y: 227, endPoint x: 740, endPoint y: 249, distance: 521.5
click at [740, 249] on div "content_copy compress arrow_drop_down autorenew_outlined delete_forever_outline…" at bounding box center [858, 446] width 1421 height 665
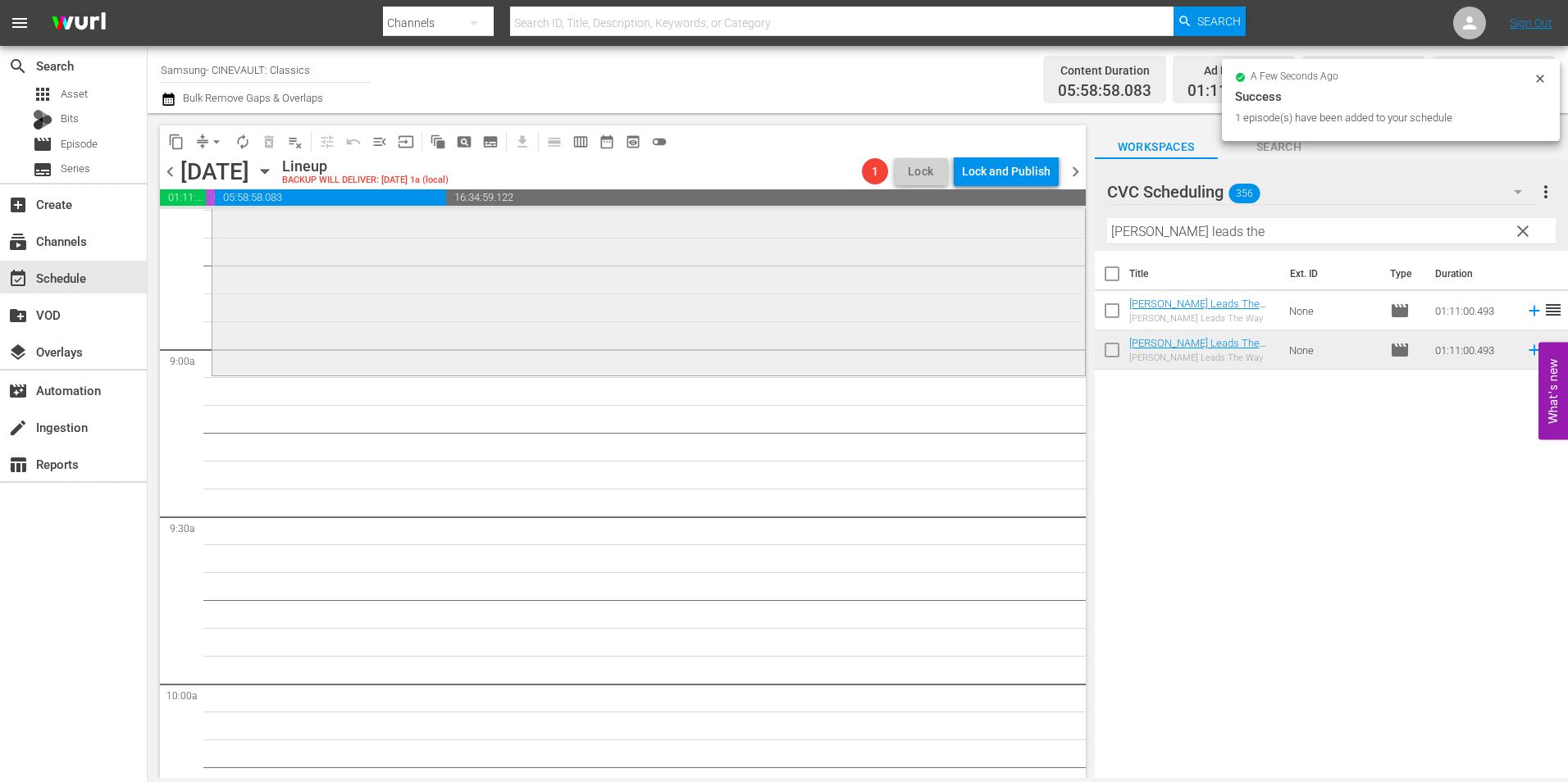
scroll to position [2871, 0]
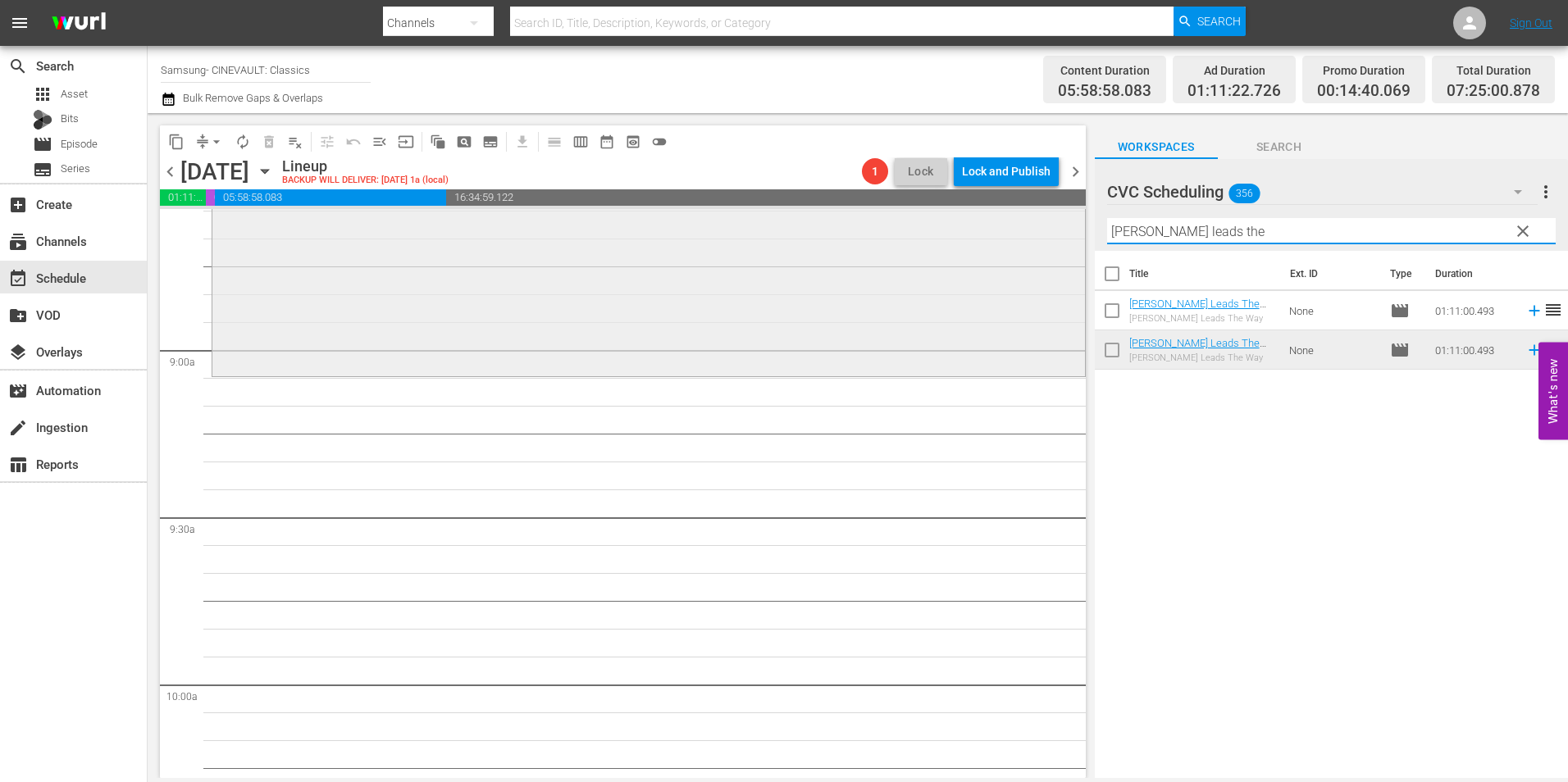
drag, startPoint x: 1220, startPoint y: 230, endPoint x: 989, endPoint y: 263, distance: 233.3
click at [989, 263] on div "content_copy compress arrow_drop_down autorenew_outlined delete_forever_outline…" at bounding box center [858, 446] width 1421 height 665
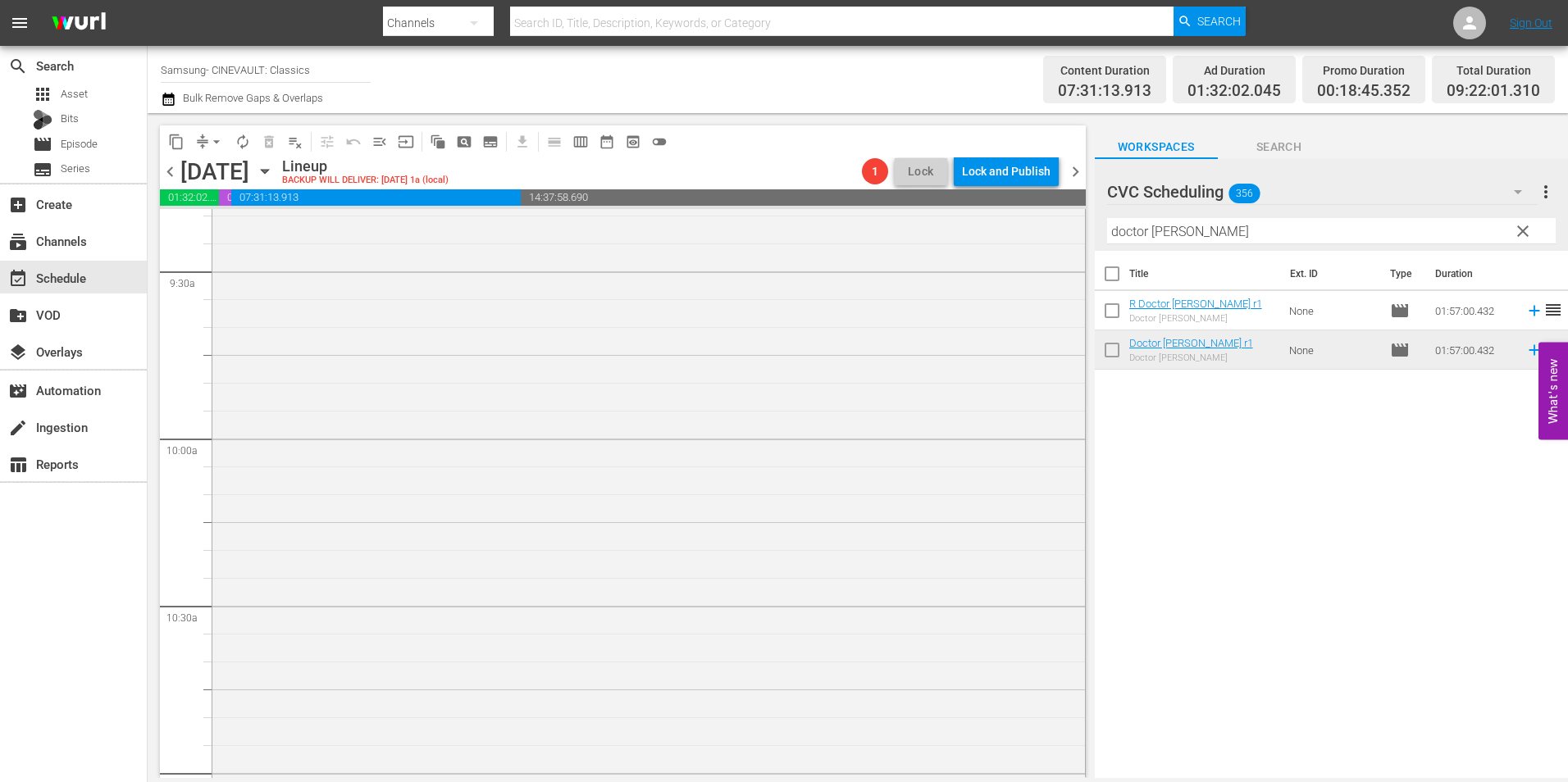
scroll to position [3363, 0]
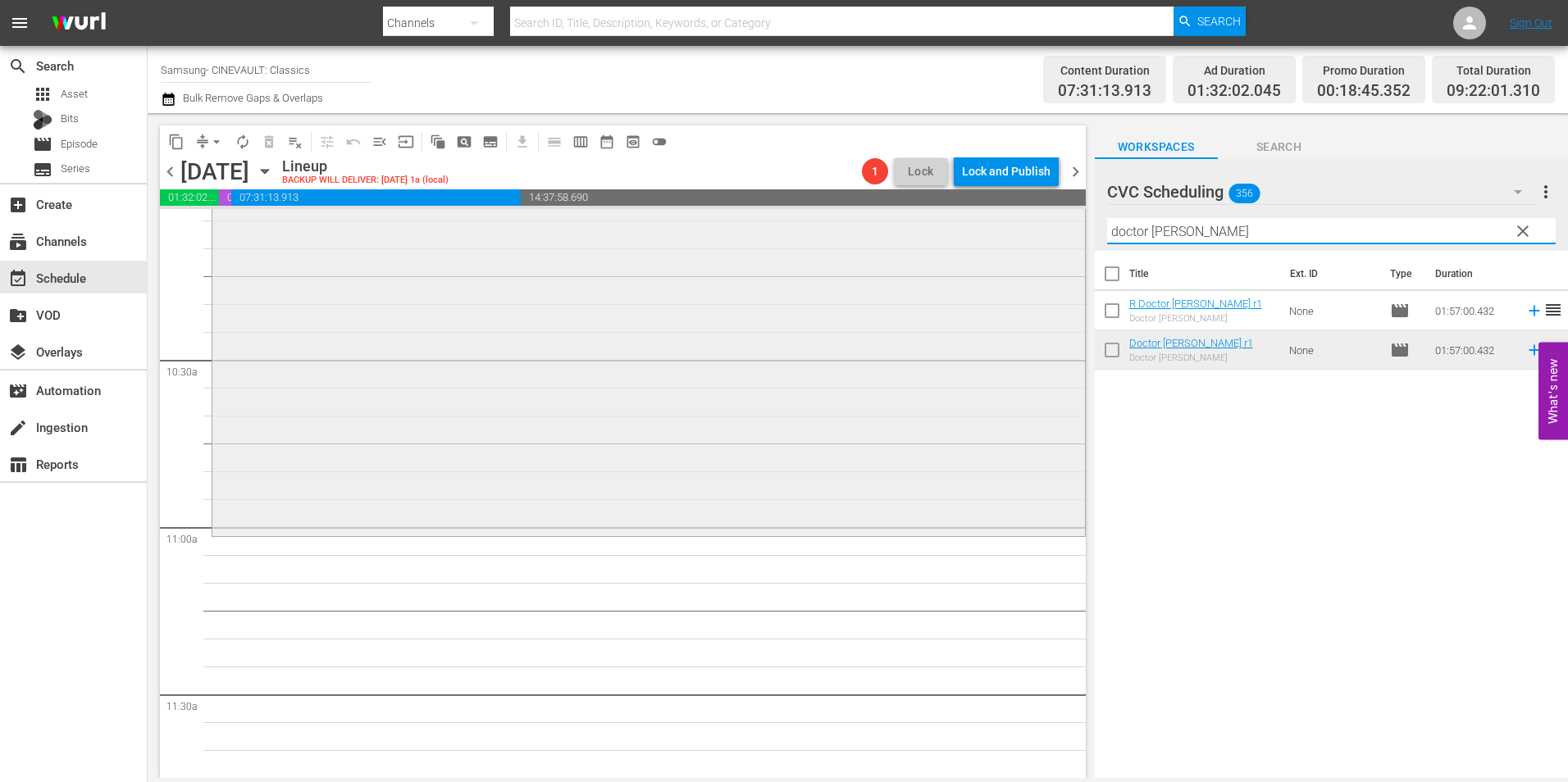
drag, startPoint x: 1214, startPoint y: 224, endPoint x: 893, endPoint y: 229, distance: 321.0
click at [893, 229] on div "content_copy compress arrow_drop_down autorenew_outlined delete_forever_outline…" at bounding box center [858, 446] width 1421 height 665
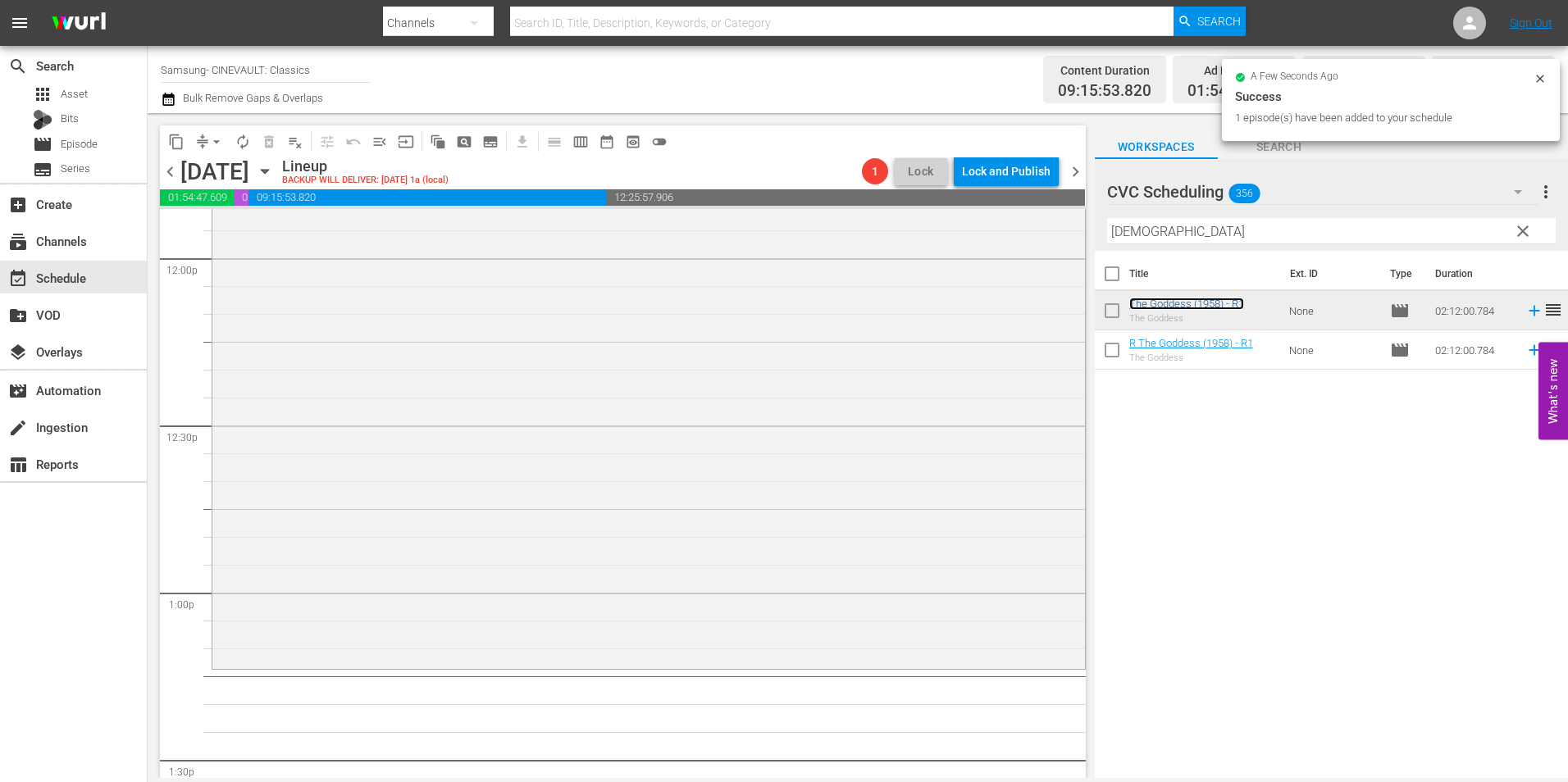
scroll to position [4019, 0]
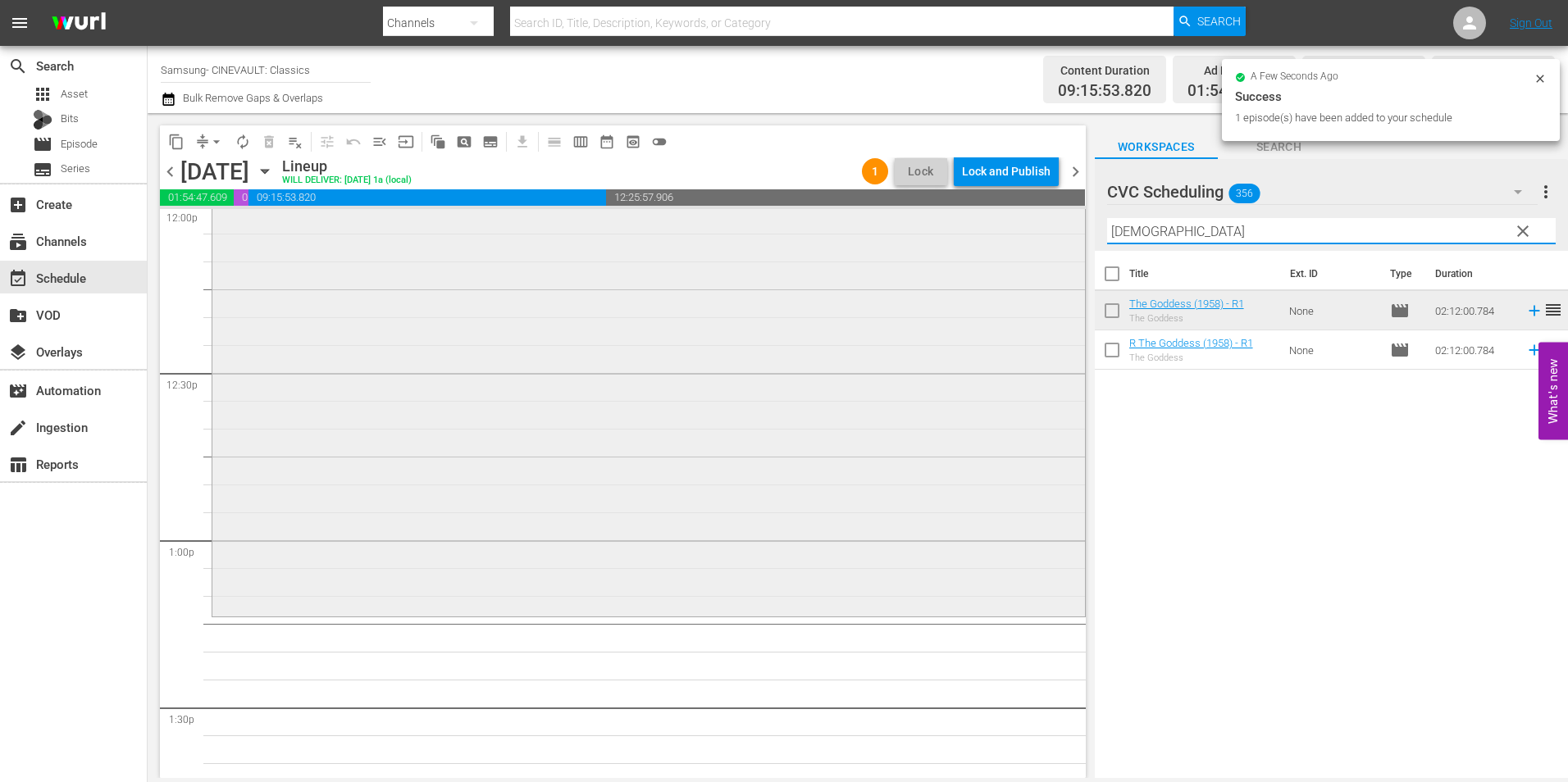
drag, startPoint x: 1222, startPoint y: 232, endPoint x: 1050, endPoint y: 250, distance: 172.9
click at [1050, 250] on div "content_copy compress arrow_drop_down autorenew_outlined delete_forever_outline…" at bounding box center [858, 446] width 1421 height 665
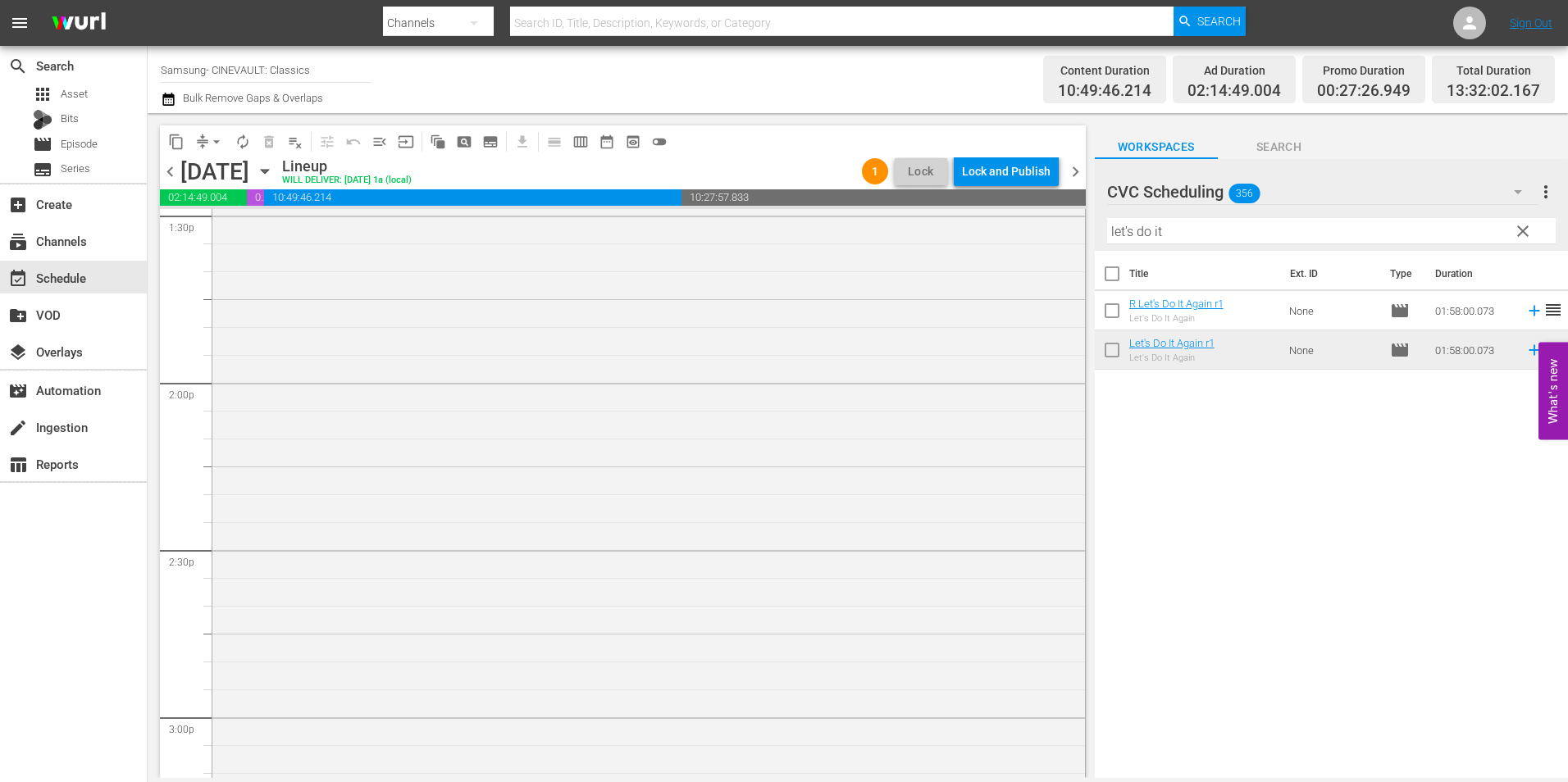
scroll to position [4921, 0]
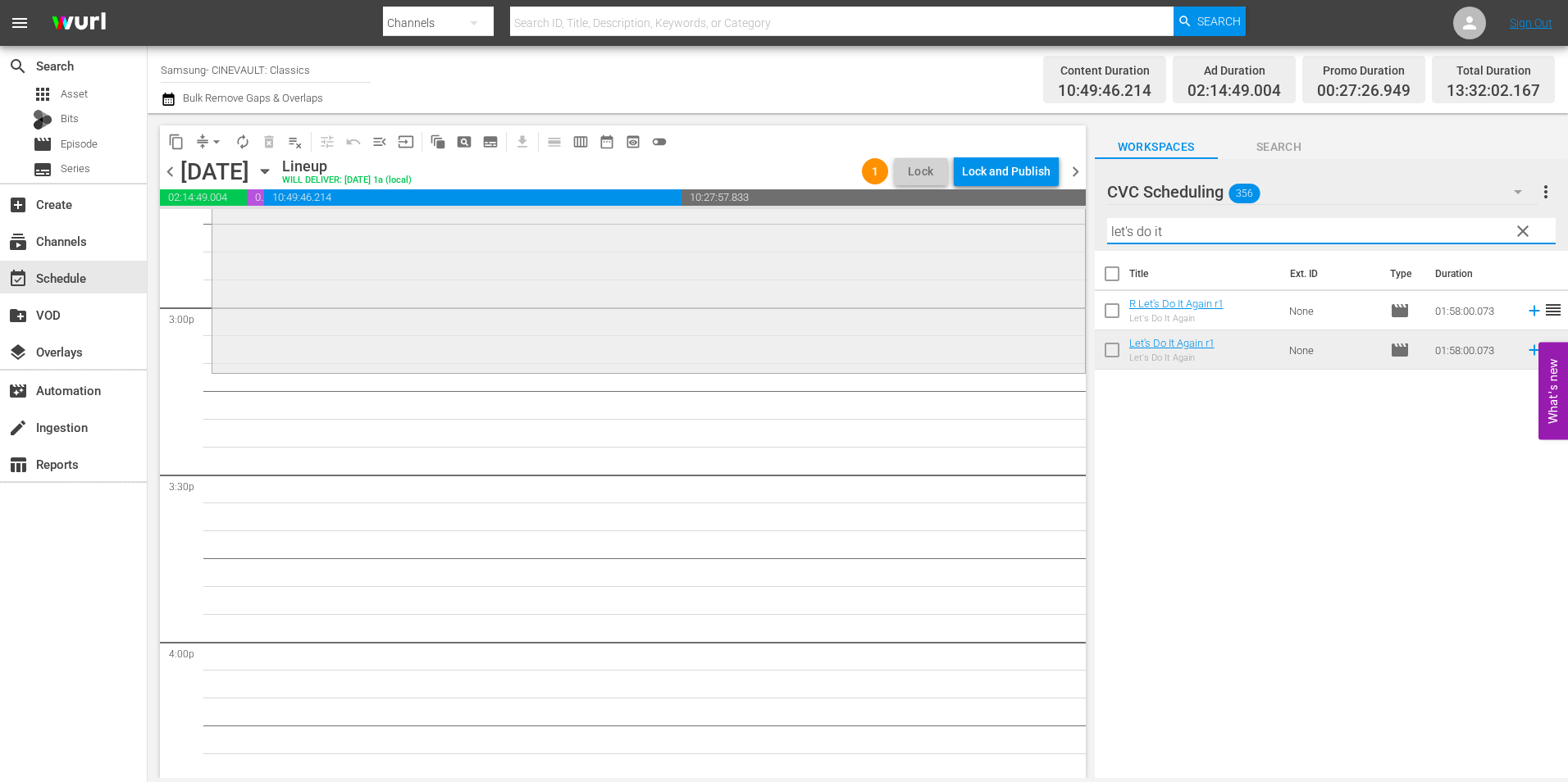
drag, startPoint x: 1171, startPoint y: 227, endPoint x: 934, endPoint y: 268, distance: 240.5
click at [934, 268] on div "content_copy compress arrow_drop_down autorenew_outlined delete_forever_outline…" at bounding box center [858, 446] width 1421 height 665
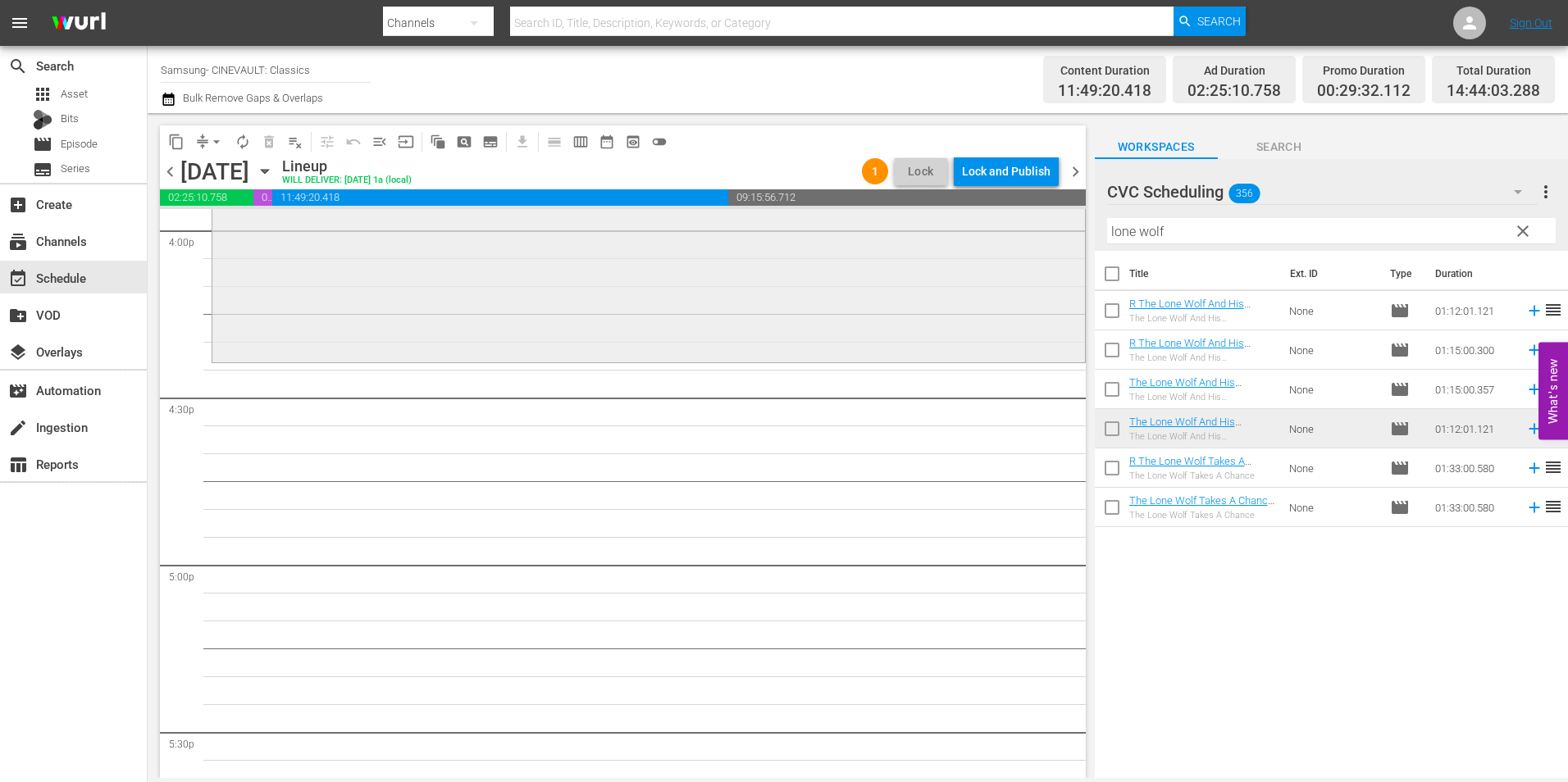
scroll to position [5331, 0]
drag, startPoint x: 1280, startPoint y: 231, endPoint x: 994, endPoint y: 253, distance: 286.8
click at [994, 253] on div "content_copy compress arrow_drop_down autorenew_outlined delete_forever_outline…" at bounding box center [858, 446] width 1421 height 665
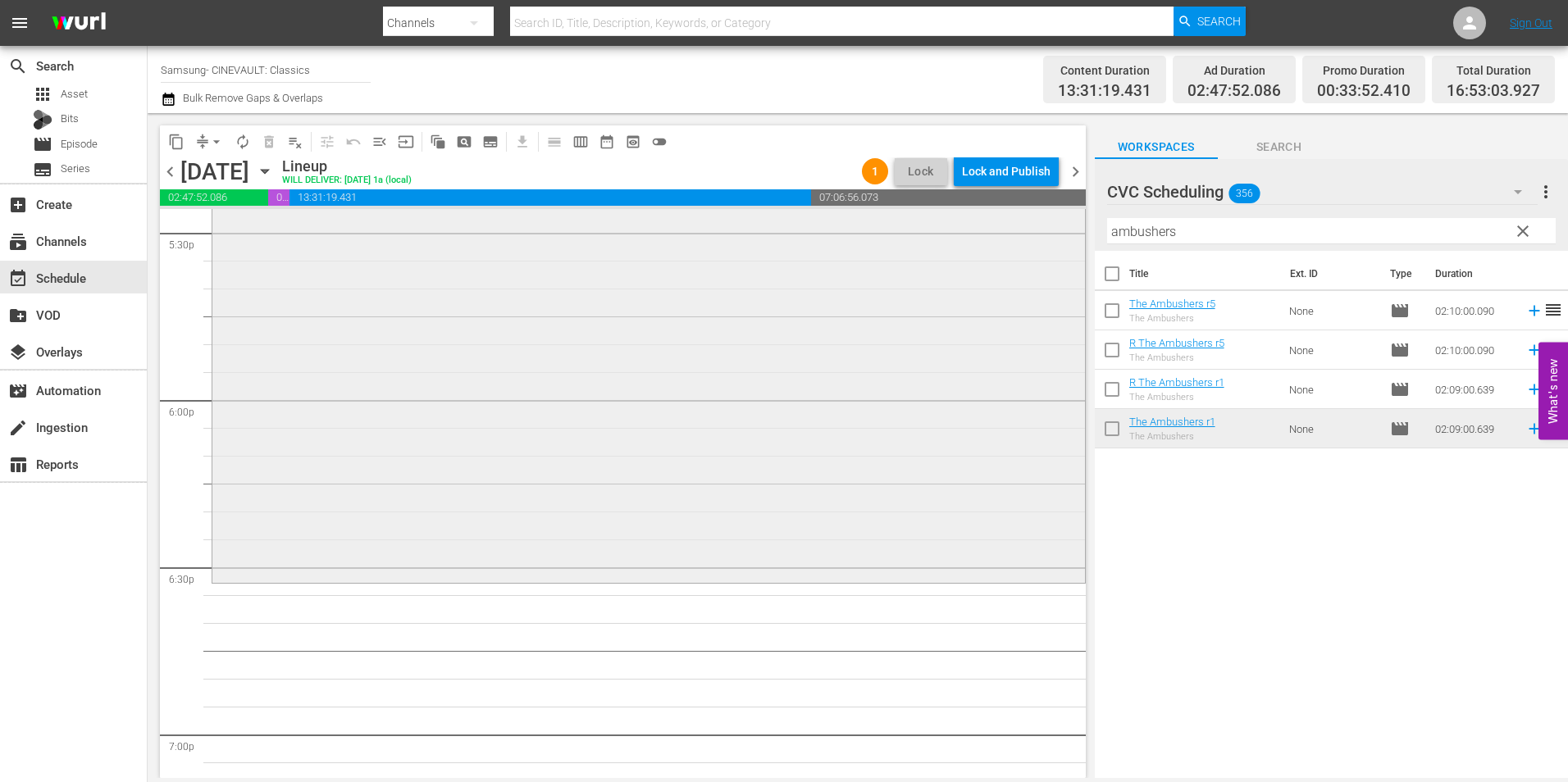
scroll to position [5987, 0]
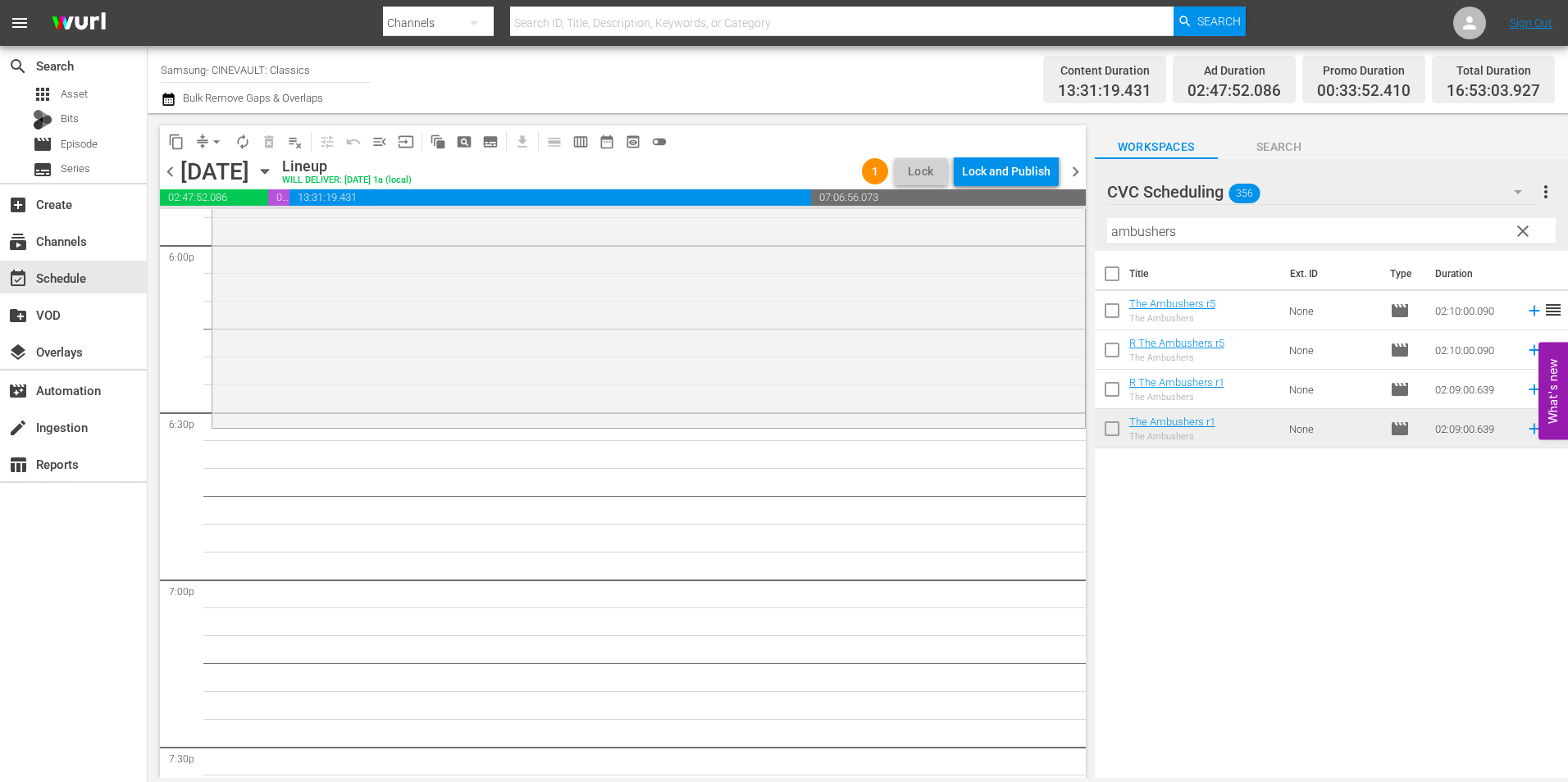
click at [1191, 226] on input "ambushers" at bounding box center [1331, 231] width 449 height 26
click at [1189, 226] on input "ambushers" at bounding box center [1331, 231] width 449 height 26
drag, startPoint x: 1121, startPoint y: 228, endPoint x: 1062, endPoint y: 230, distance: 59.0
click at [1062, 230] on div "content_copy compress arrow_drop_down autorenew_outlined delete_forever_outline…" at bounding box center [858, 446] width 1421 height 665
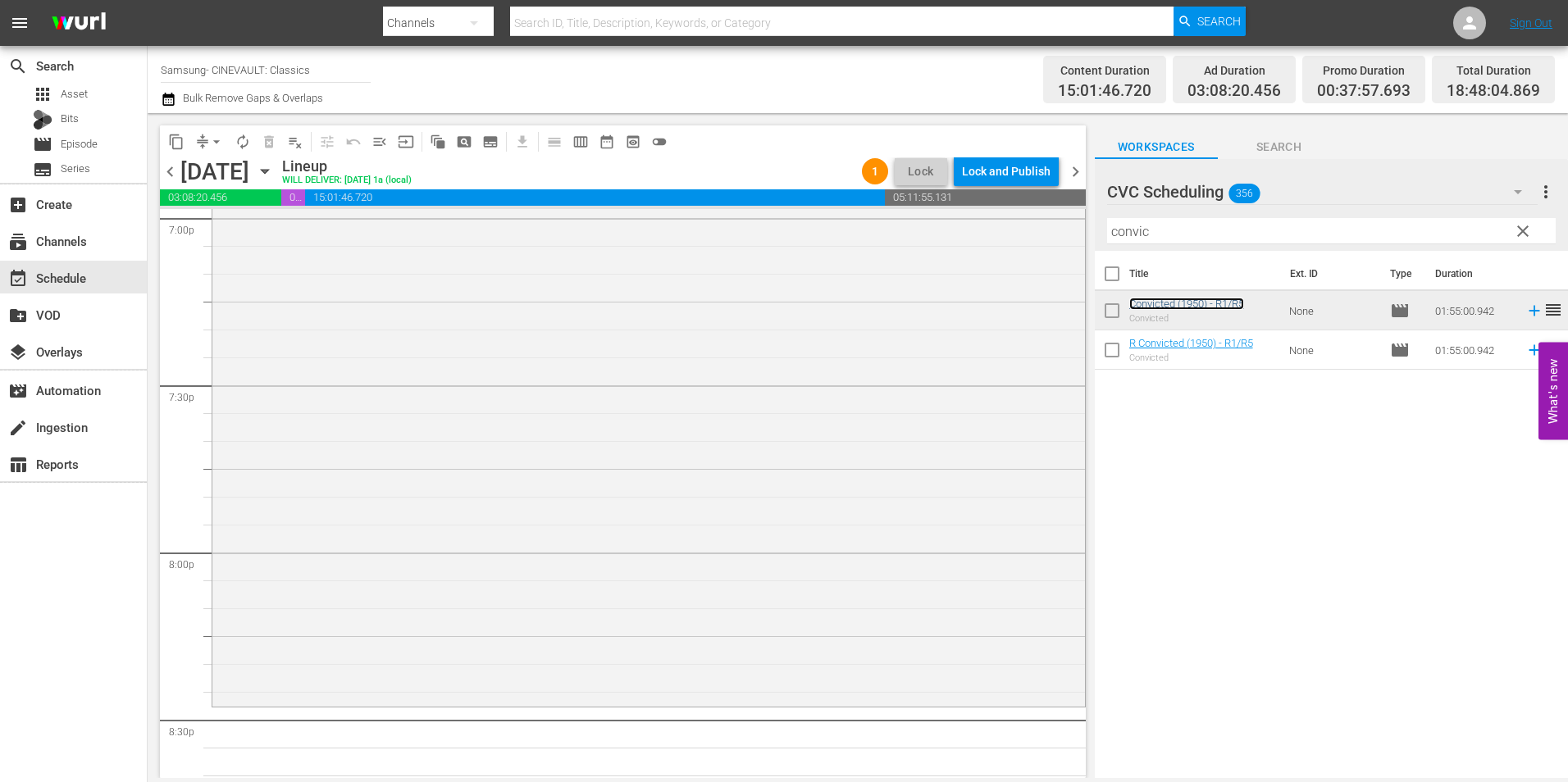
scroll to position [6150, 0]
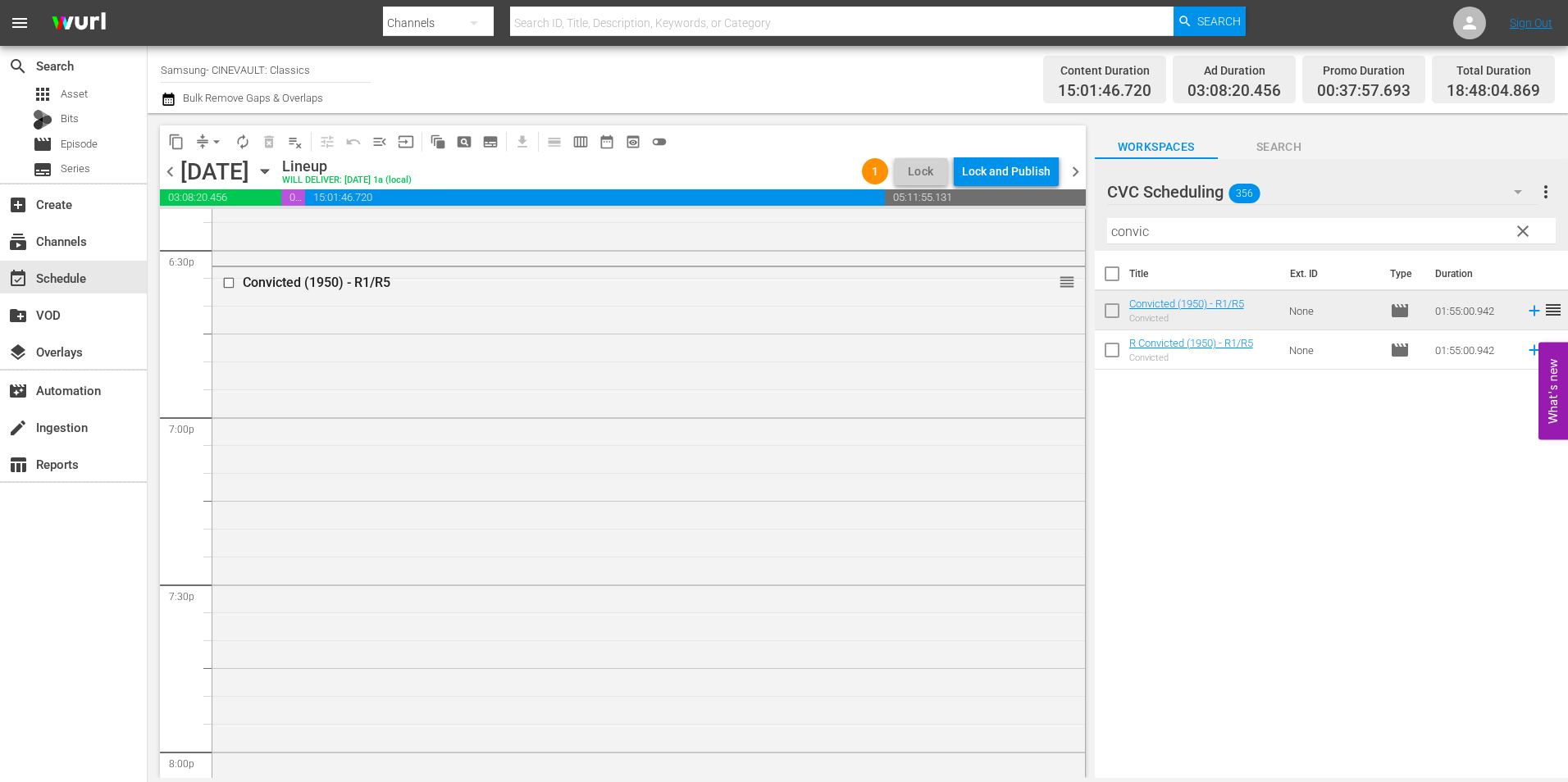
click at [171, 172] on span "chevron_left" at bounding box center [169, 171] width 20 height 20
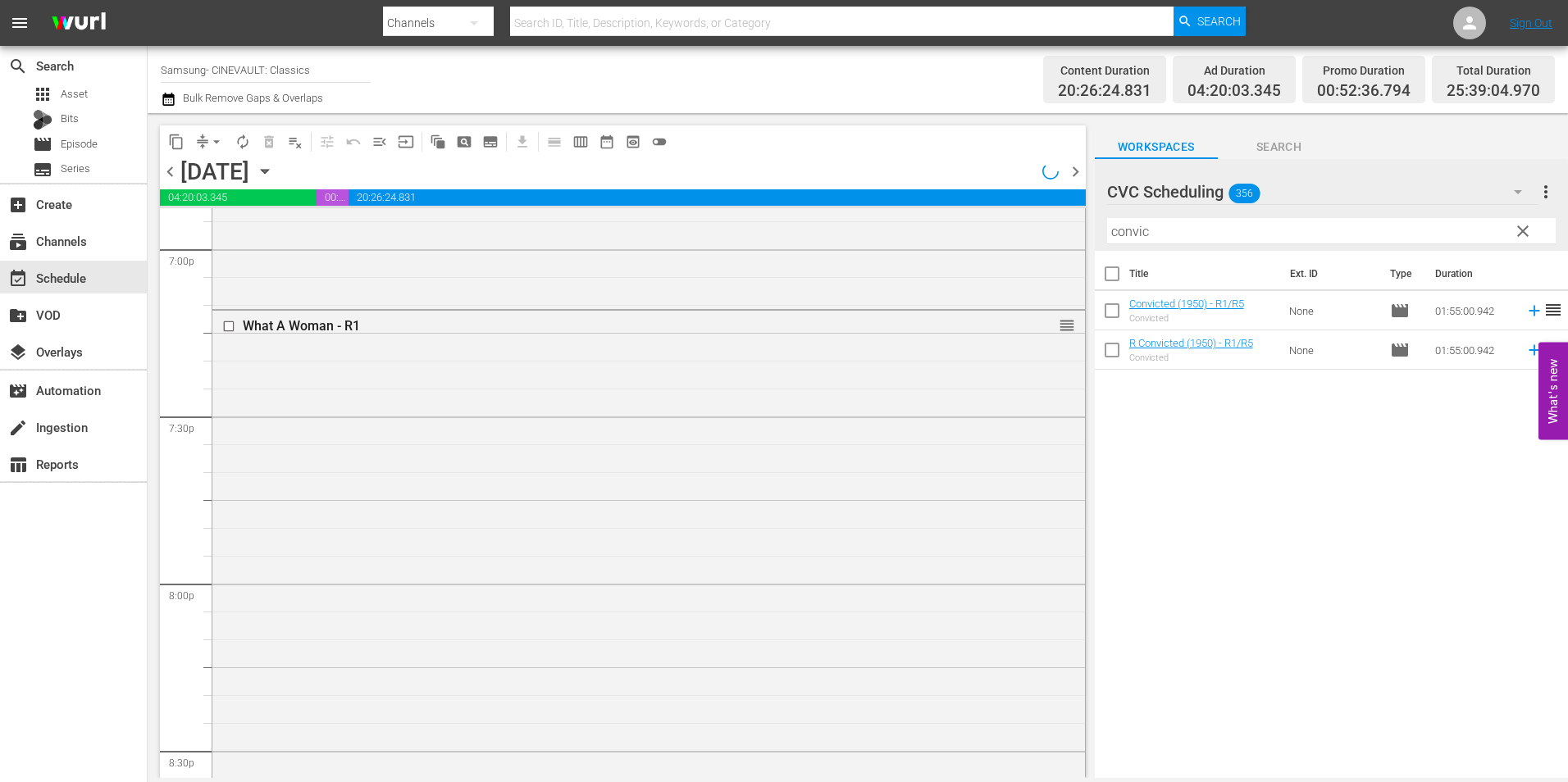
scroll to position [6206, 0]
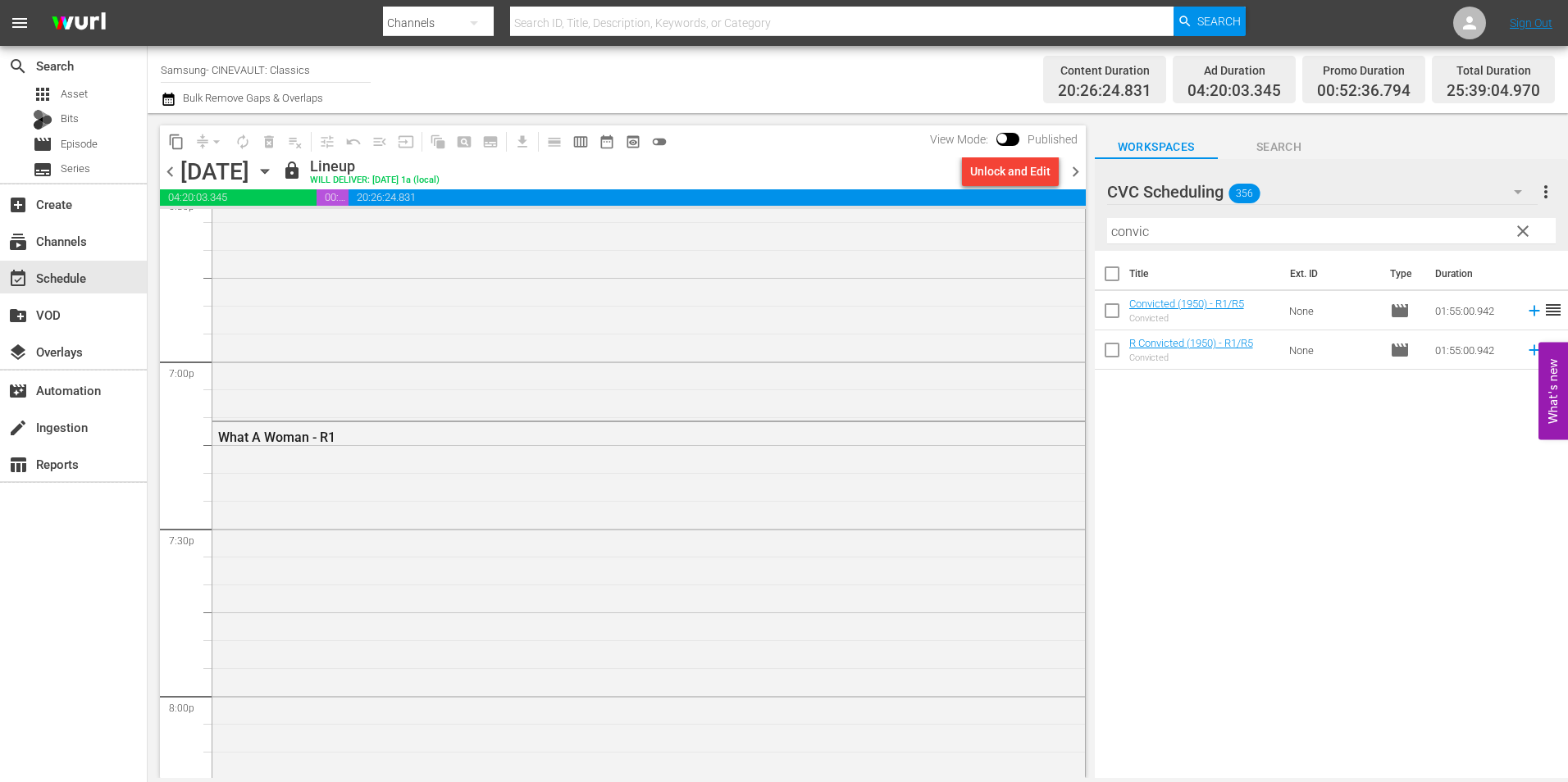
click at [1015, 172] on div "Unlock and Edit" at bounding box center [1010, 171] width 80 height 30
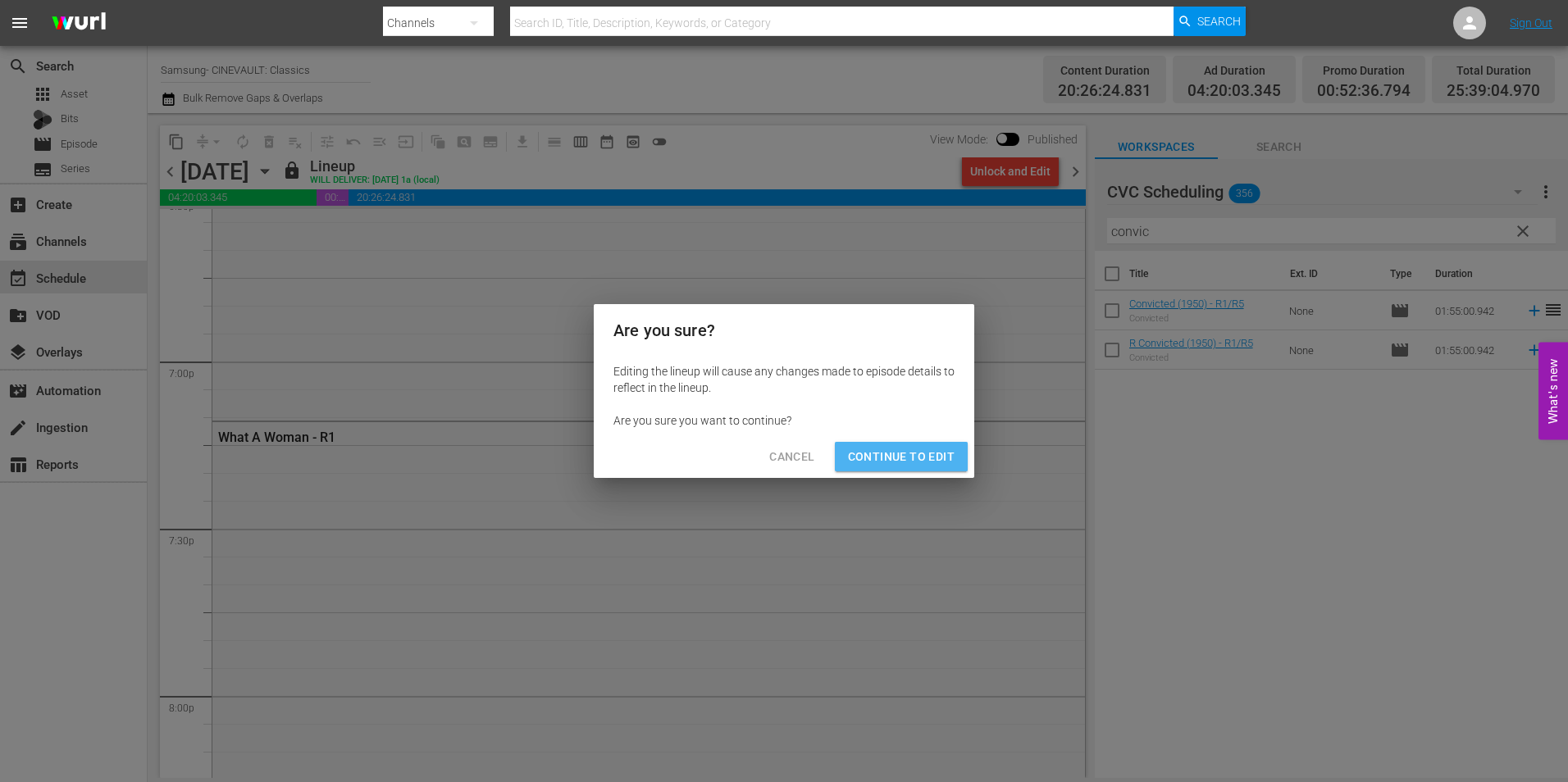
click at [918, 452] on span "Continue to Edit" at bounding box center [901, 456] width 106 height 20
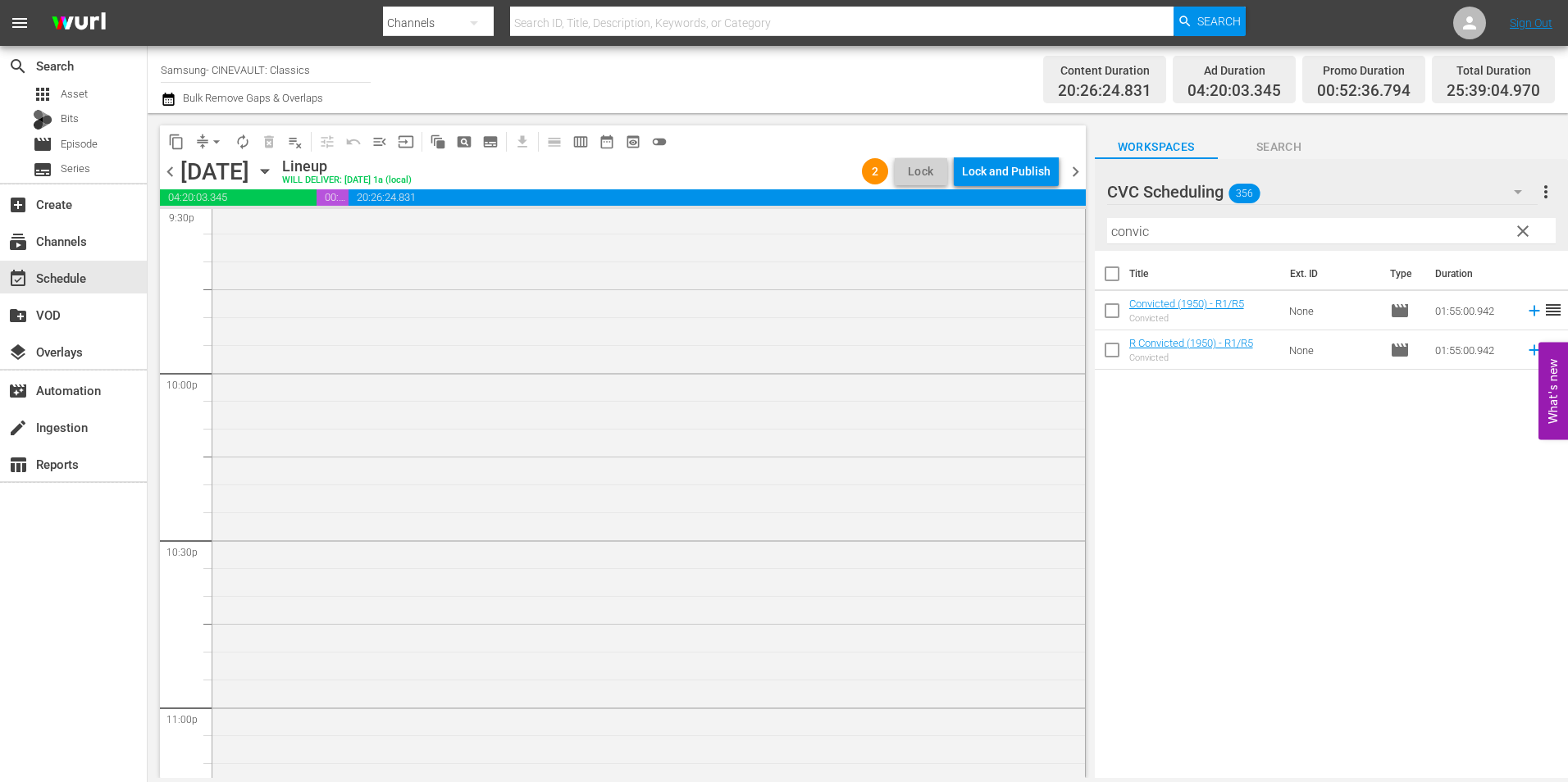
scroll to position [6788, 0]
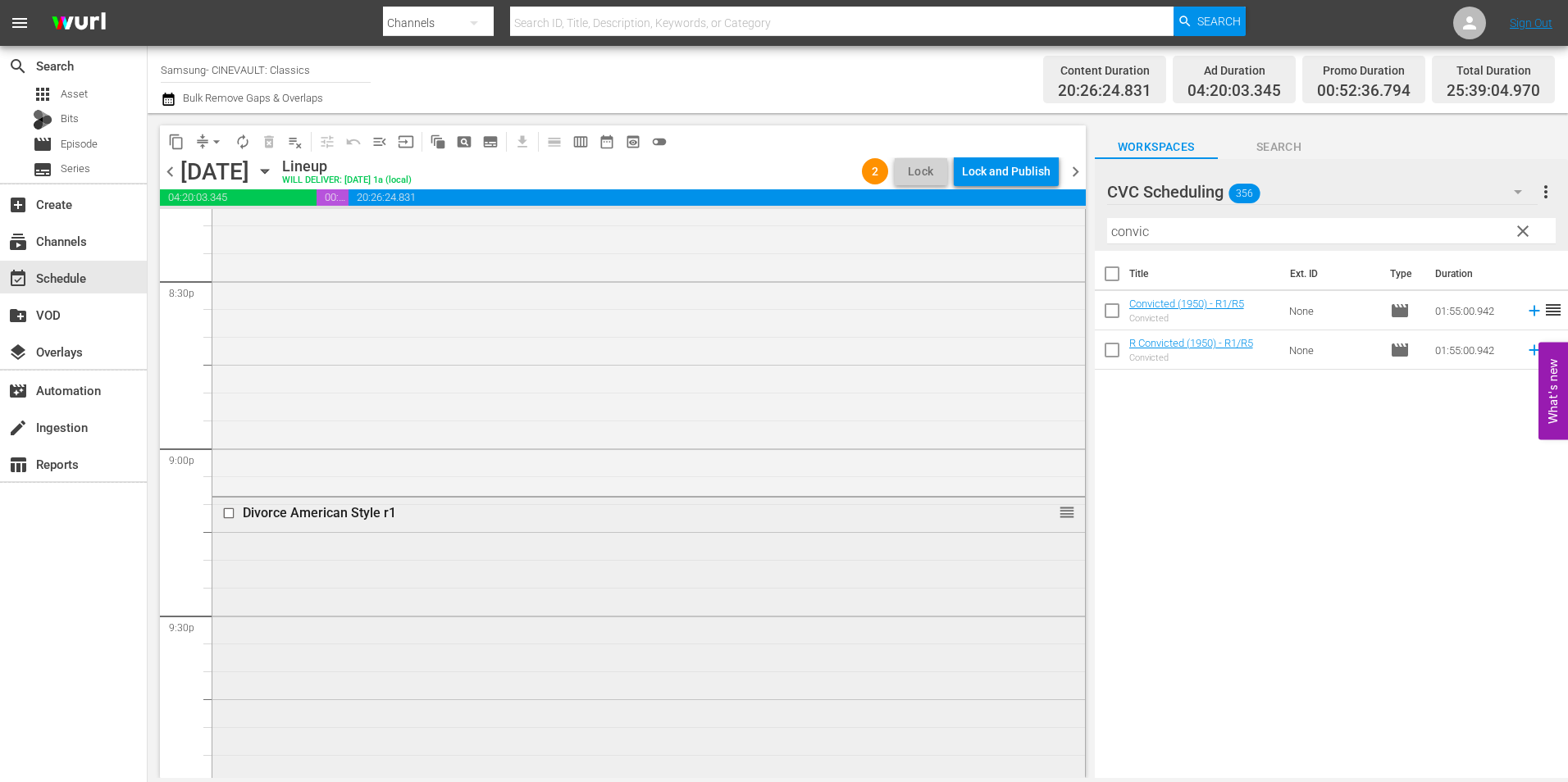
click at [227, 517] on input "checkbox" at bounding box center [231, 513] width 17 height 14
click at [761, 643] on div "Delete Event" at bounding box center [758, 640] width 130 height 22
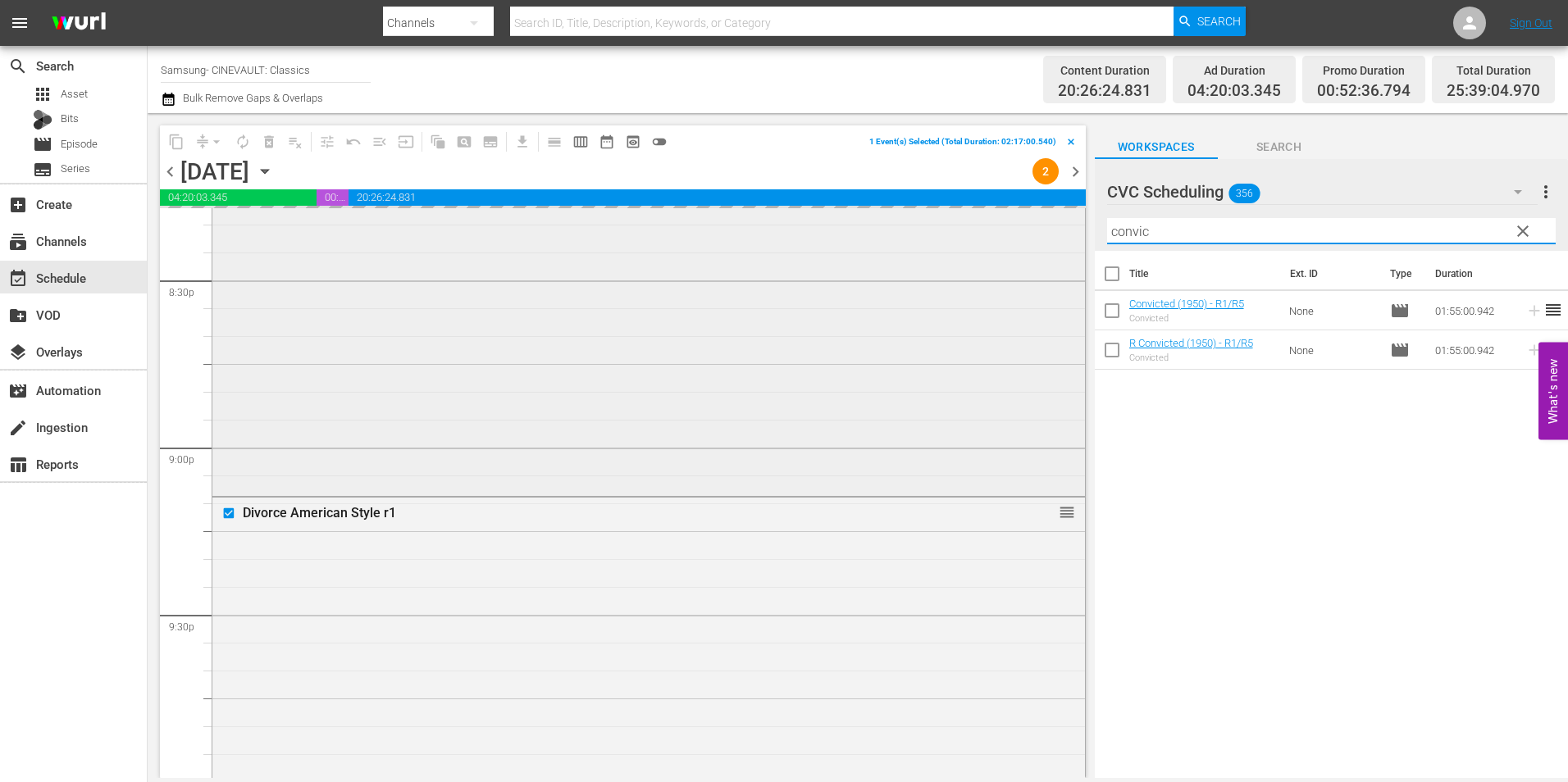
drag, startPoint x: 1229, startPoint y: 220, endPoint x: 1052, endPoint y: 224, distance: 177.0
click at [1052, 224] on div "content_copy compress arrow_drop_down autorenew_outlined delete_forever_outline…" at bounding box center [858, 446] width 1421 height 665
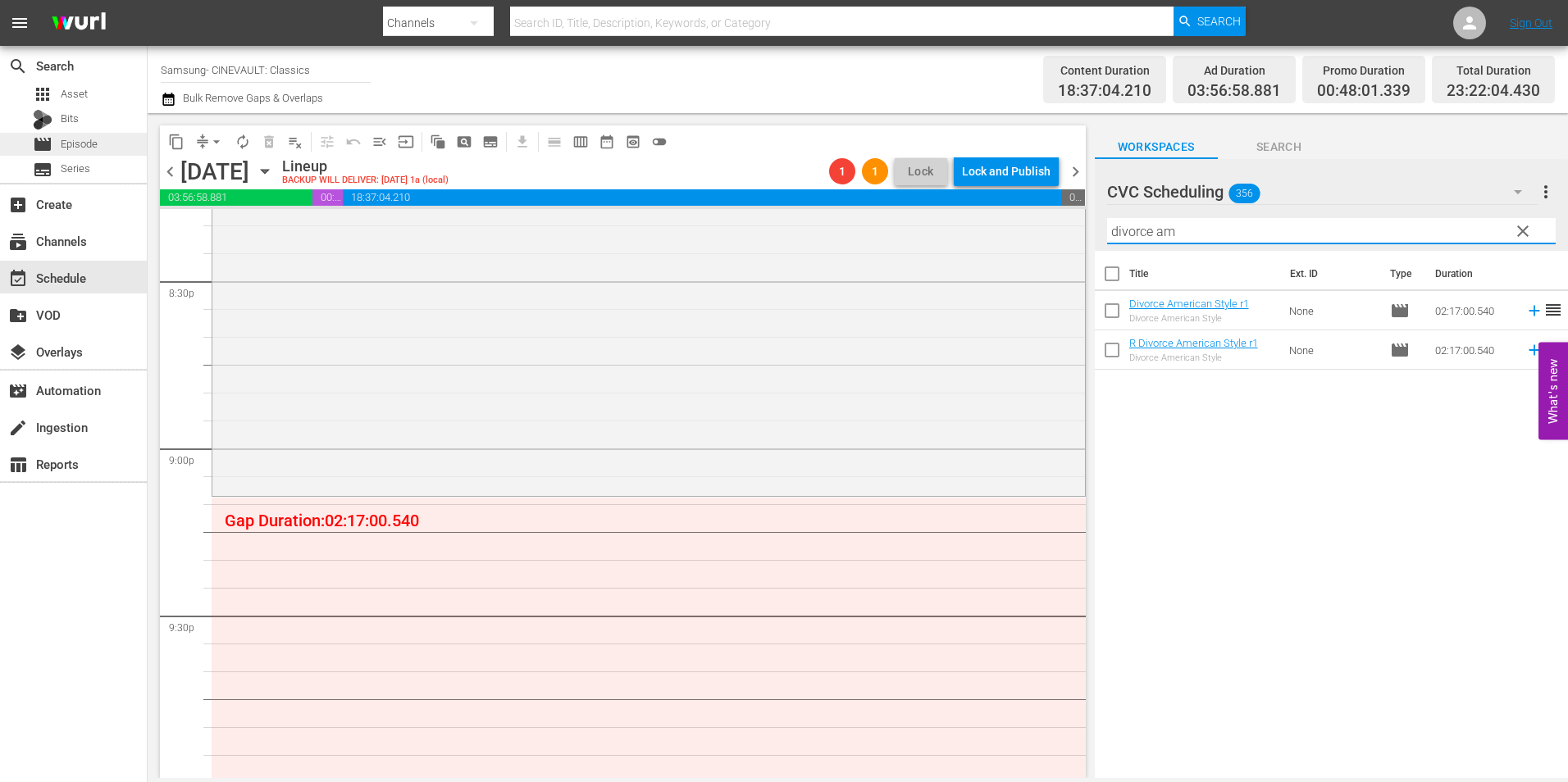
type input "divorce am"
click at [100, 139] on div "movie Episode" at bounding box center [73, 144] width 147 height 23
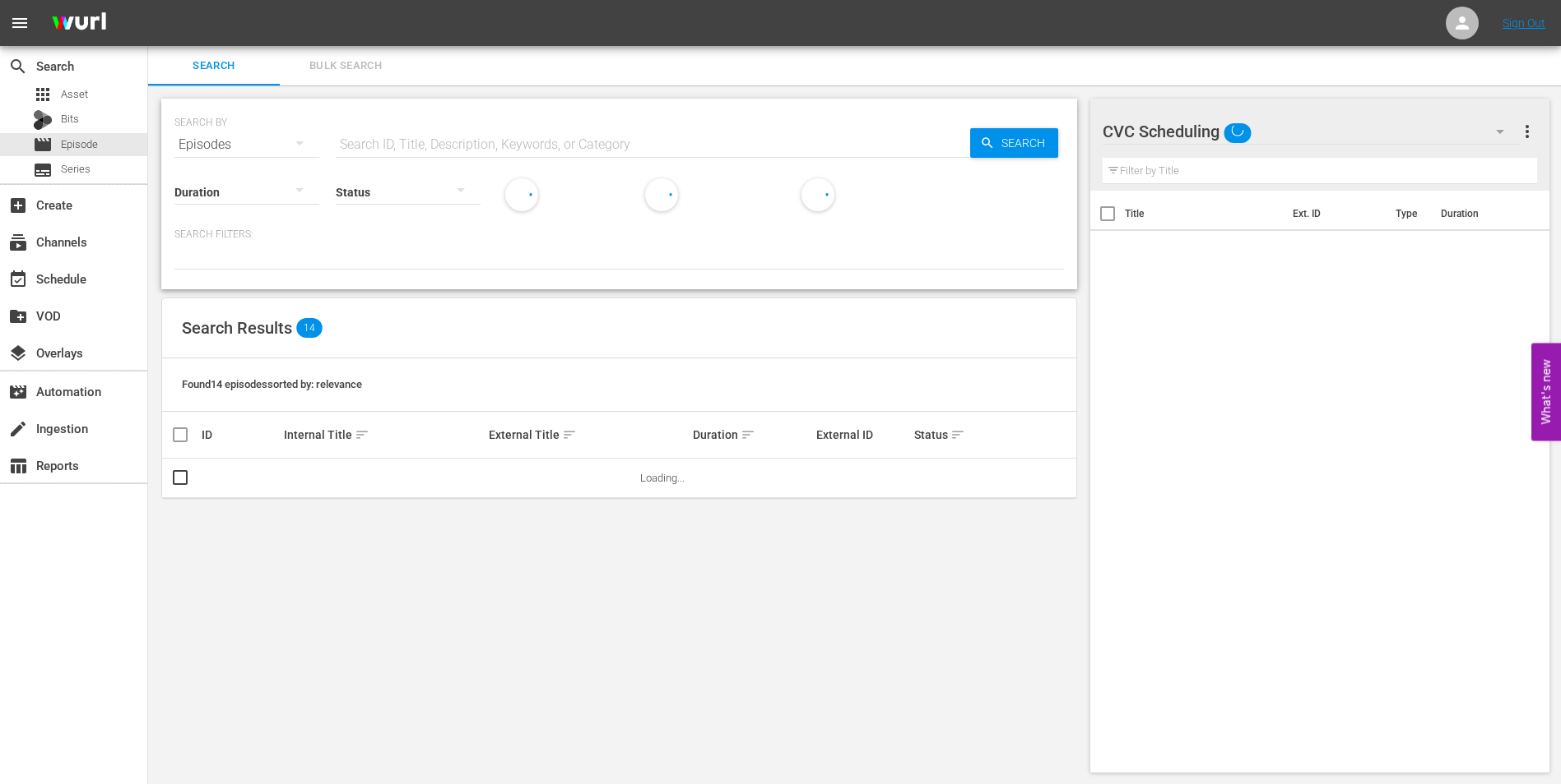
click at [525, 147] on input "text" at bounding box center [653, 144] width 634 height 40
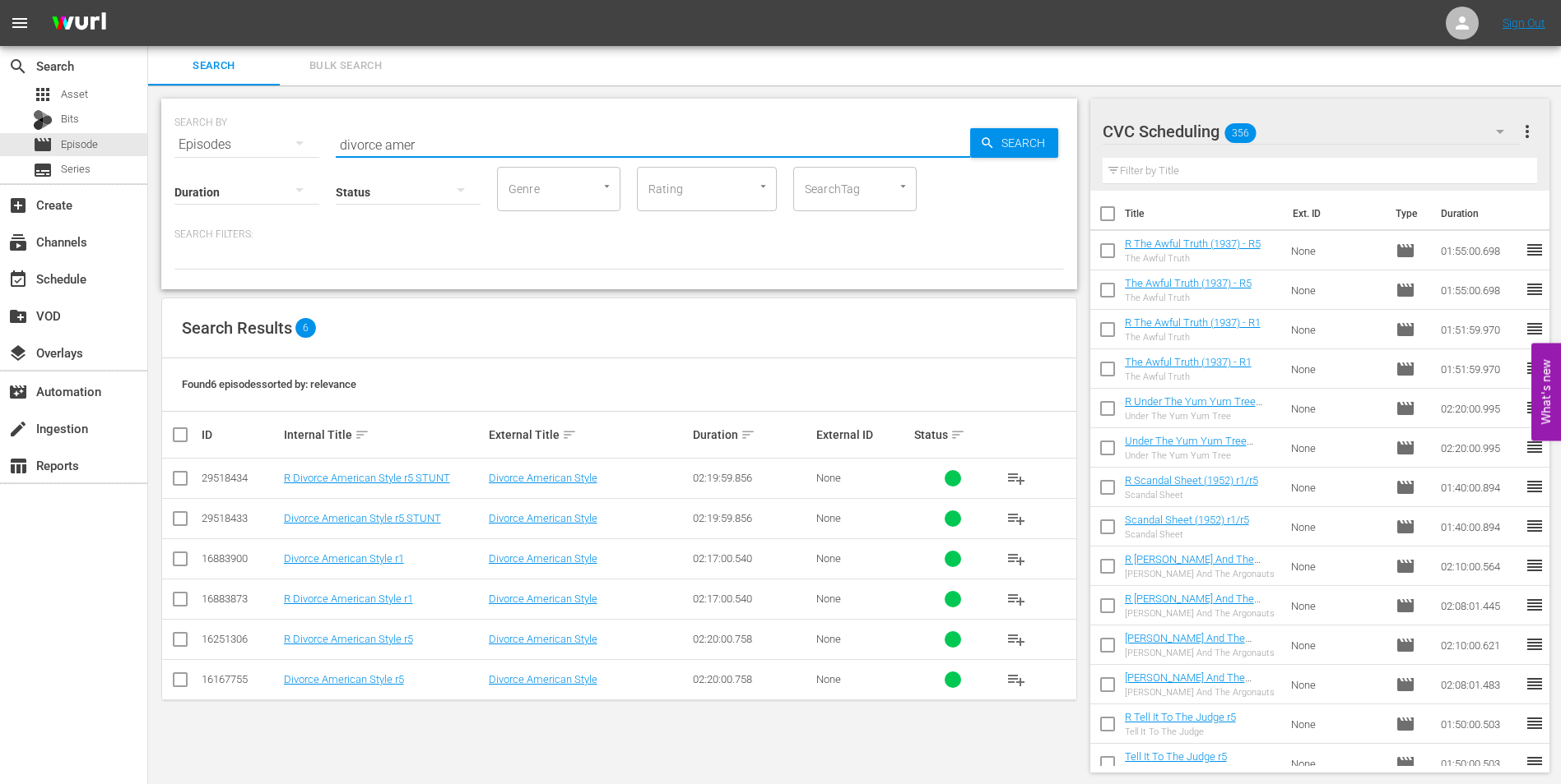
type input "divorce amer"
click at [186, 677] on input "checkbox" at bounding box center [180, 683] width 19 height 19
checkbox input "true"
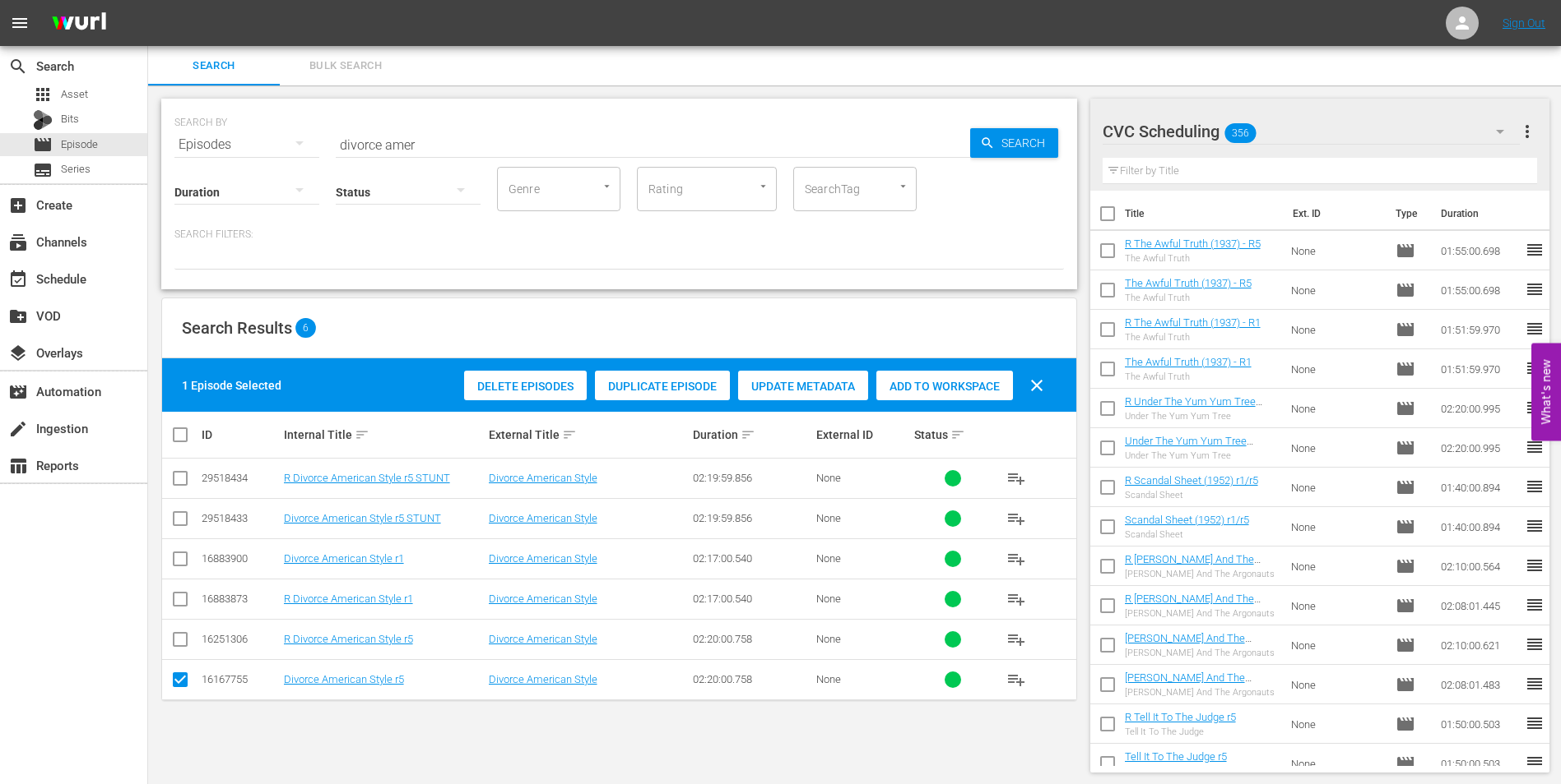
click at [183, 645] on input "checkbox" at bounding box center [180, 643] width 19 height 19
checkbox input "true"
click at [947, 394] on div "Add to Workspace" at bounding box center [944, 387] width 137 height 31
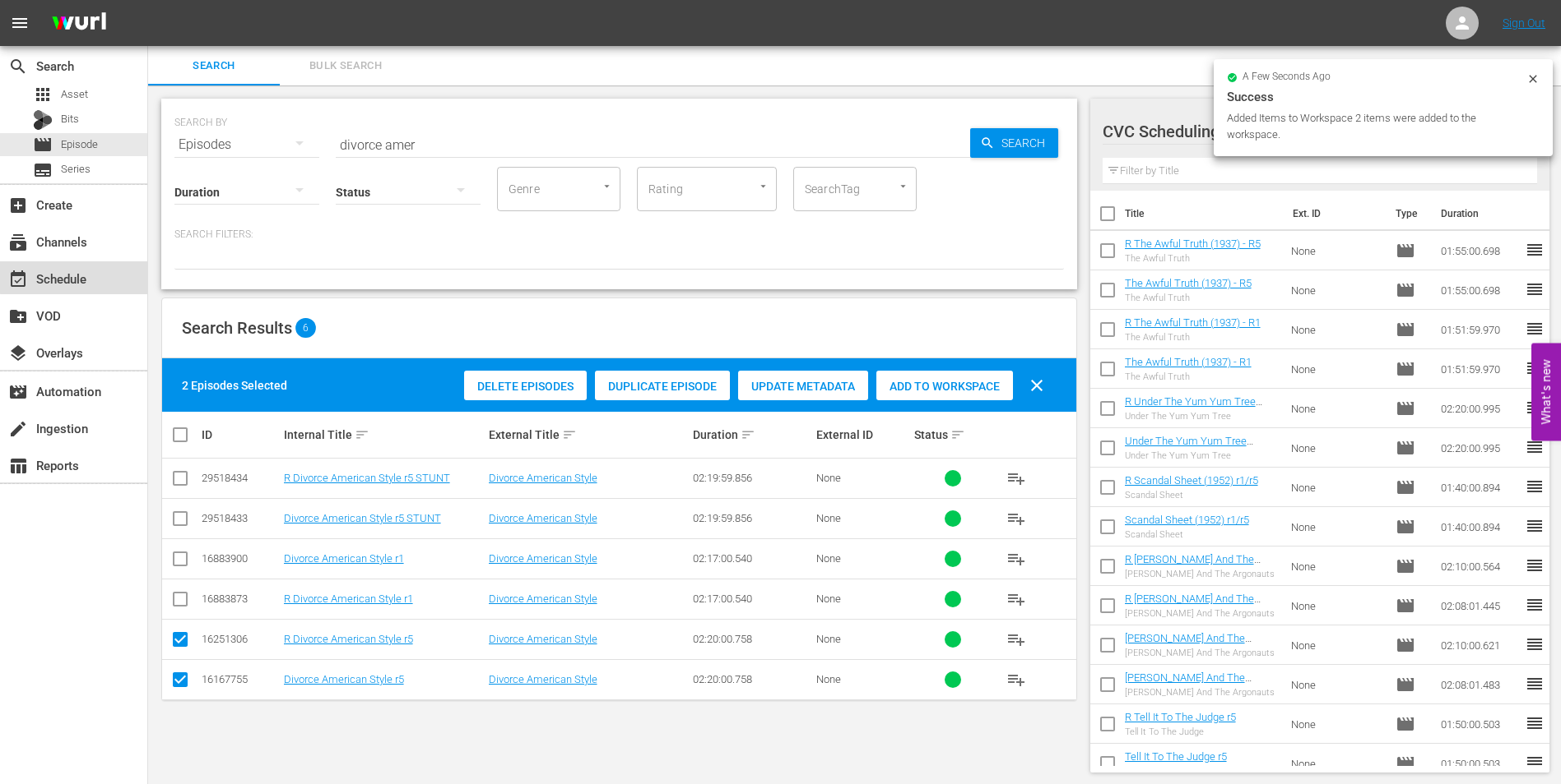
click at [99, 267] on div "event_available Schedule" at bounding box center [74, 278] width 147 height 33
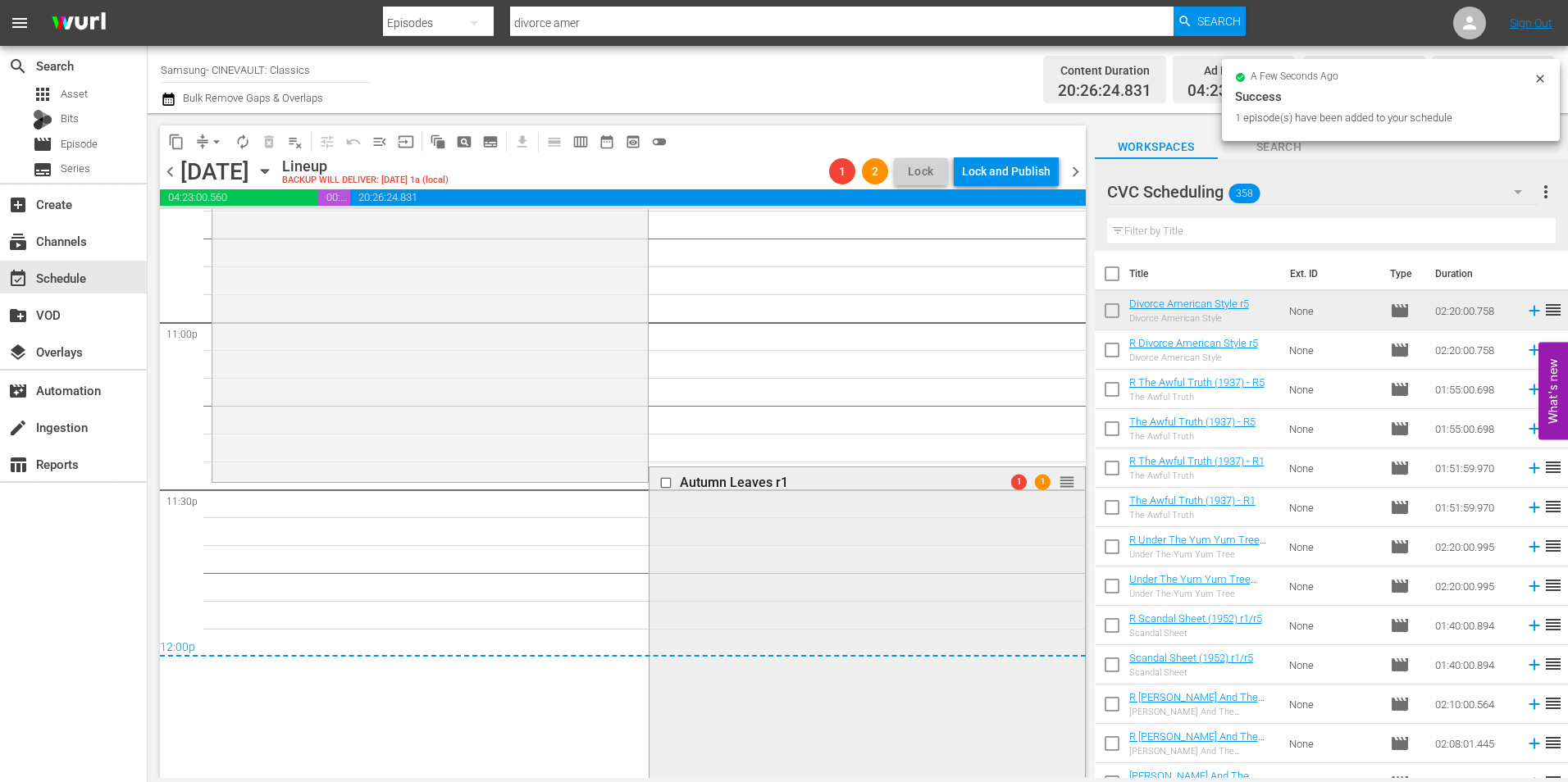
scroll to position [7608, 0]
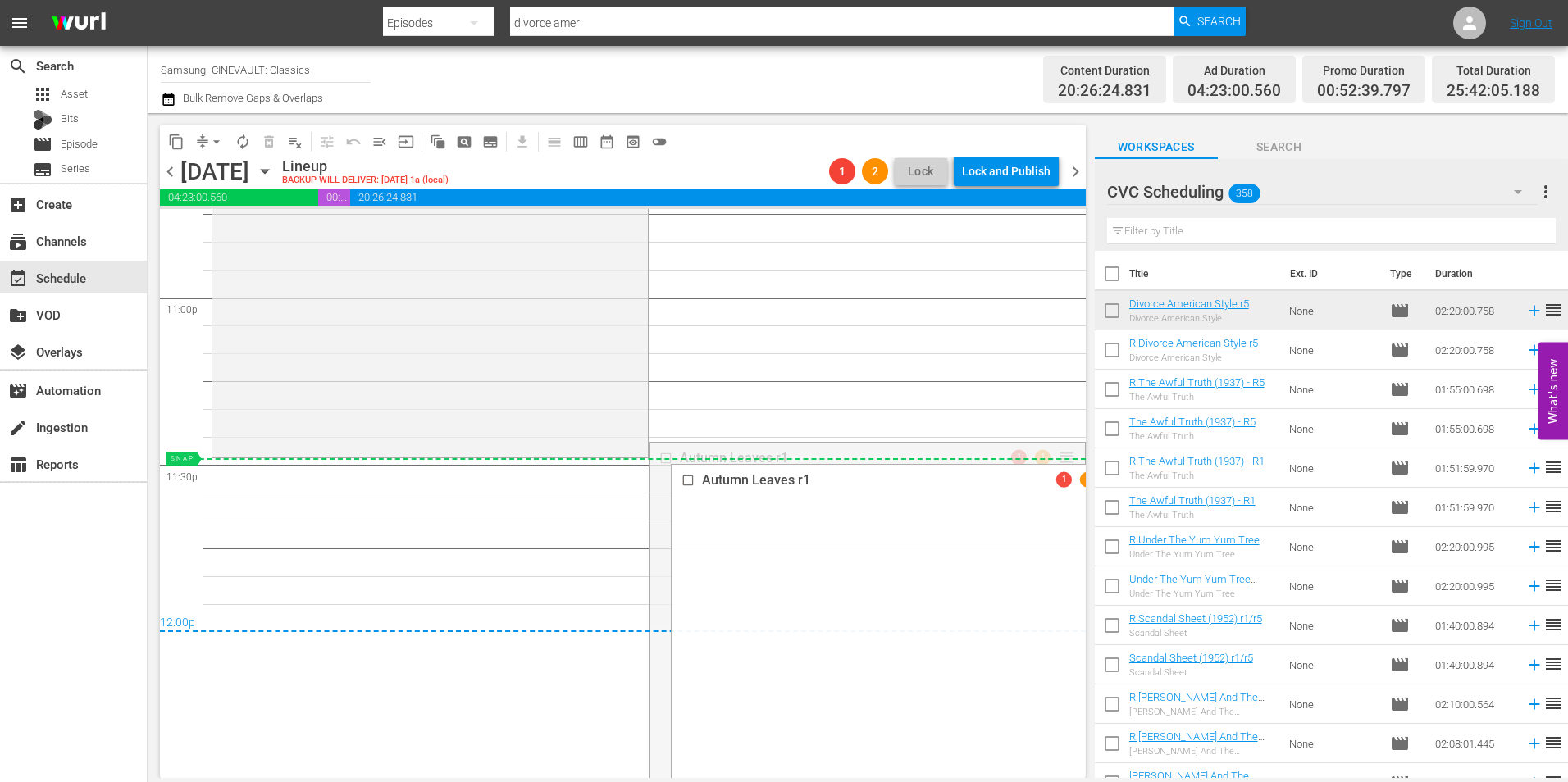
drag, startPoint x: 1053, startPoint y: 450, endPoint x: 1050, endPoint y: 462, distance: 12.4
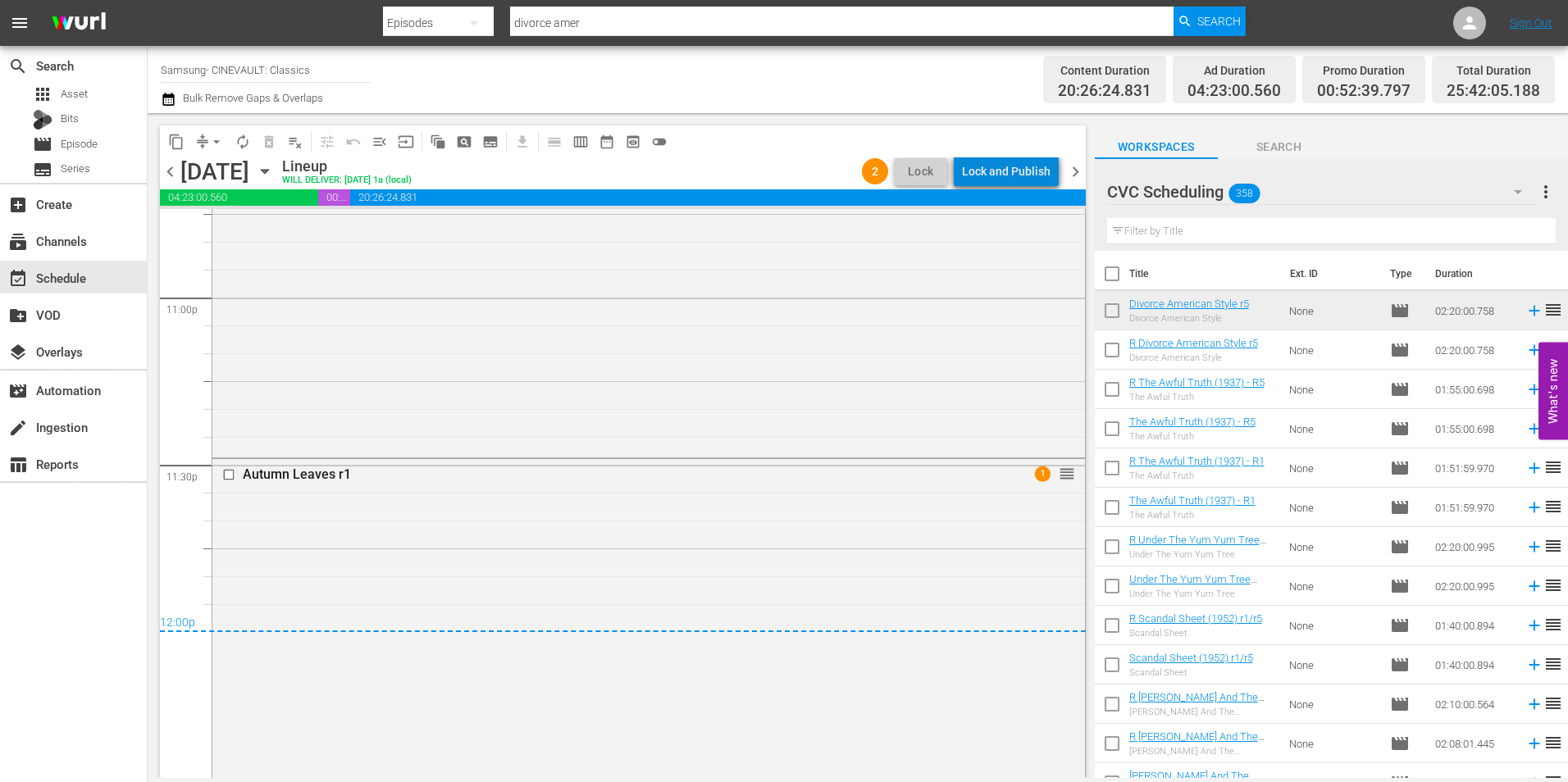
click at [1044, 159] on div "Lock and Publish" at bounding box center [1006, 171] width 89 height 30
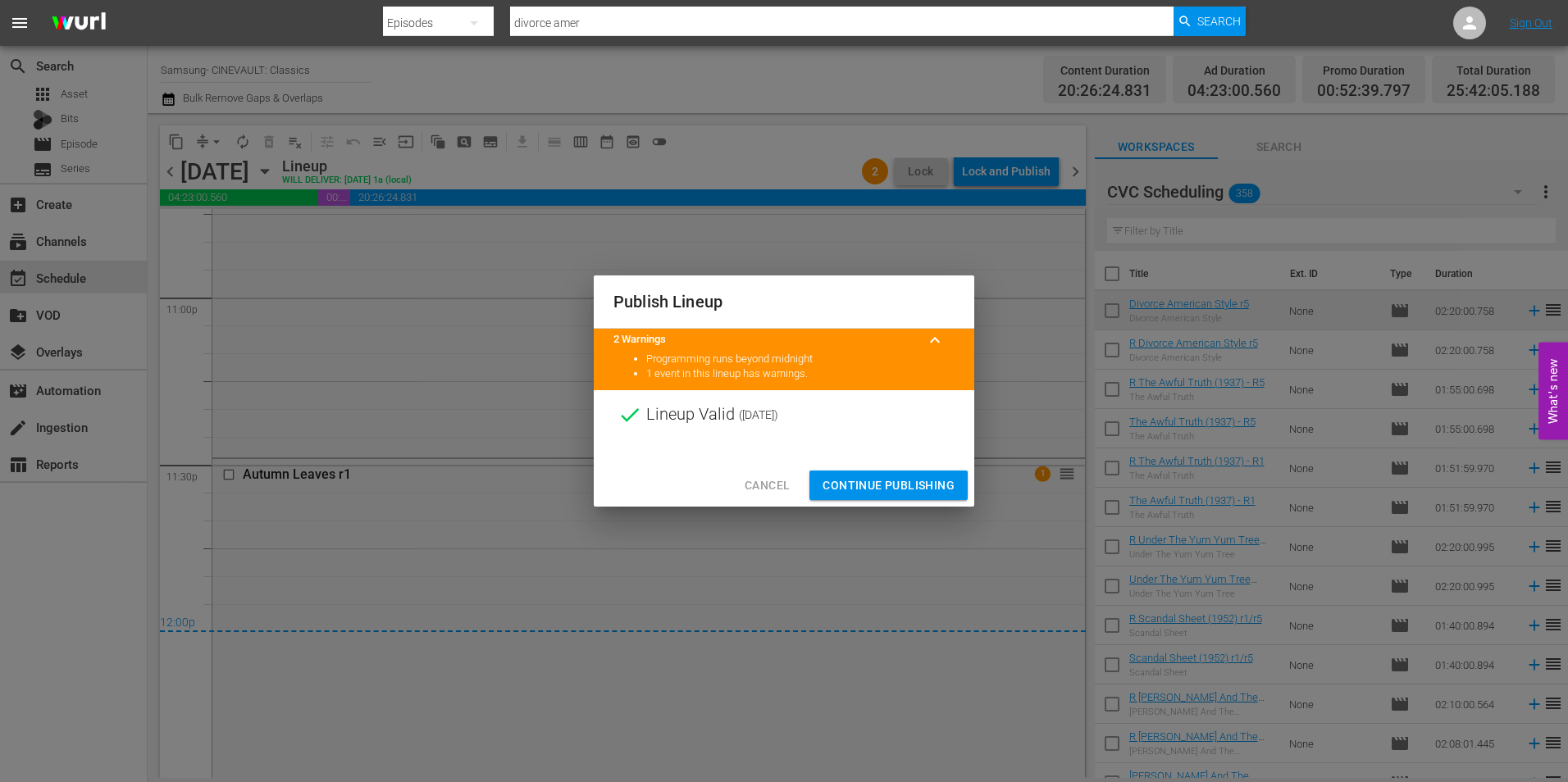
click at [838, 476] on span "Continue Publishing" at bounding box center [888, 485] width 132 height 20
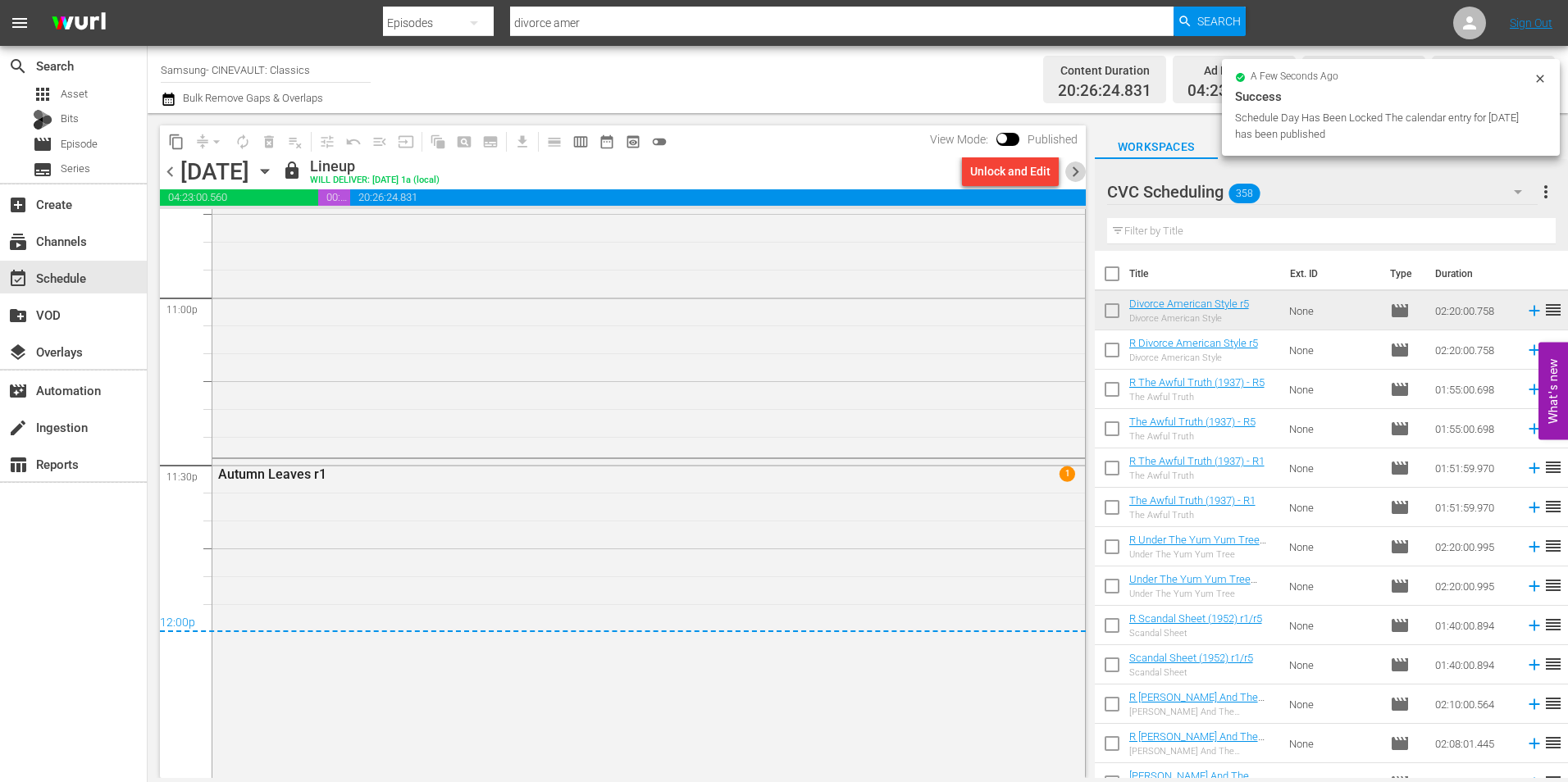
drag, startPoint x: 1066, startPoint y: 173, endPoint x: 1164, endPoint y: 224, distance: 110.5
click at [1128, 211] on div "content_copy compress arrow_drop_down autorenew_outlined delete_forever_outline…" at bounding box center [858, 446] width 1421 height 665
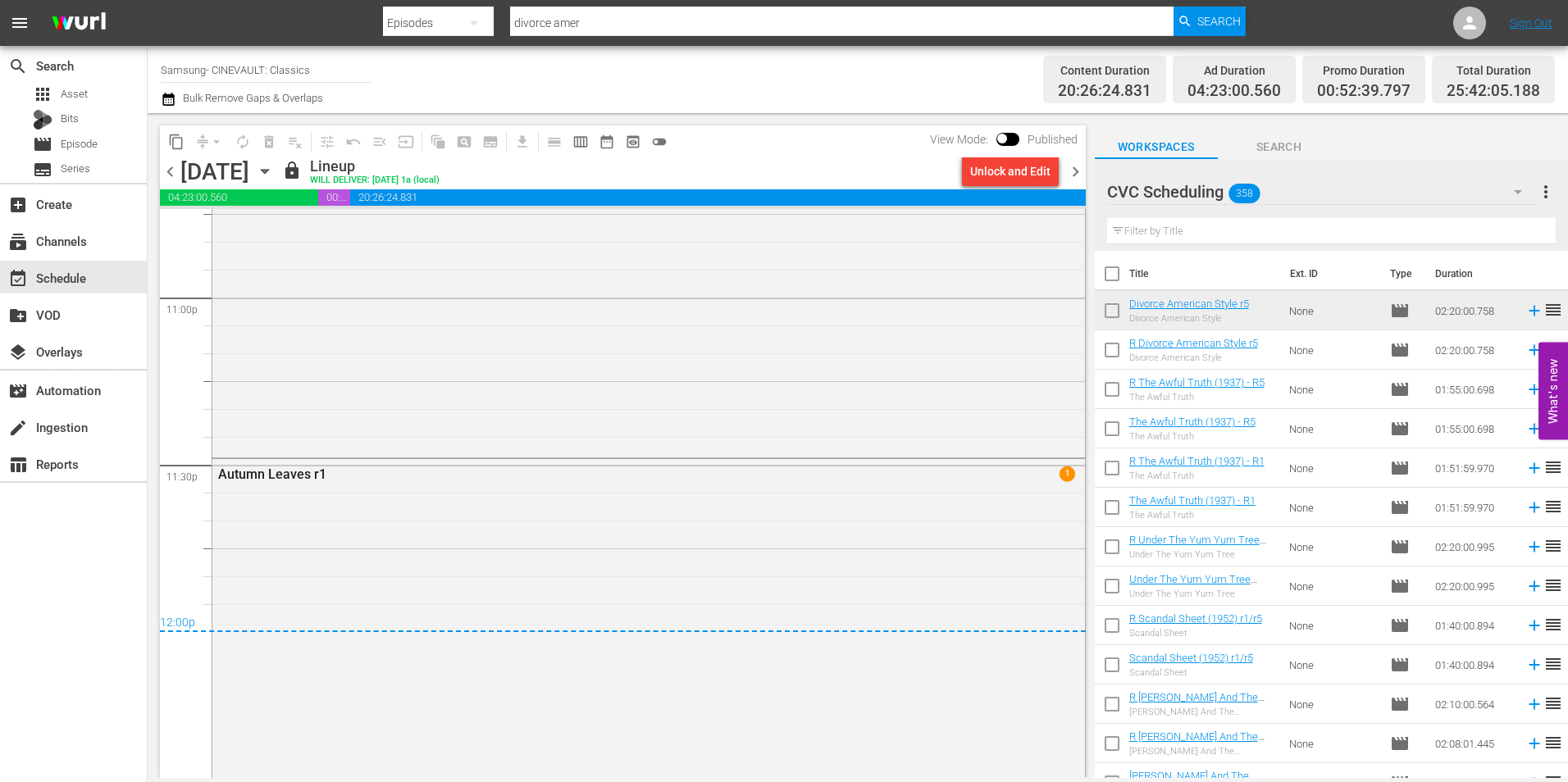
click at [1080, 176] on span "chevron_right" at bounding box center [1075, 171] width 20 height 20
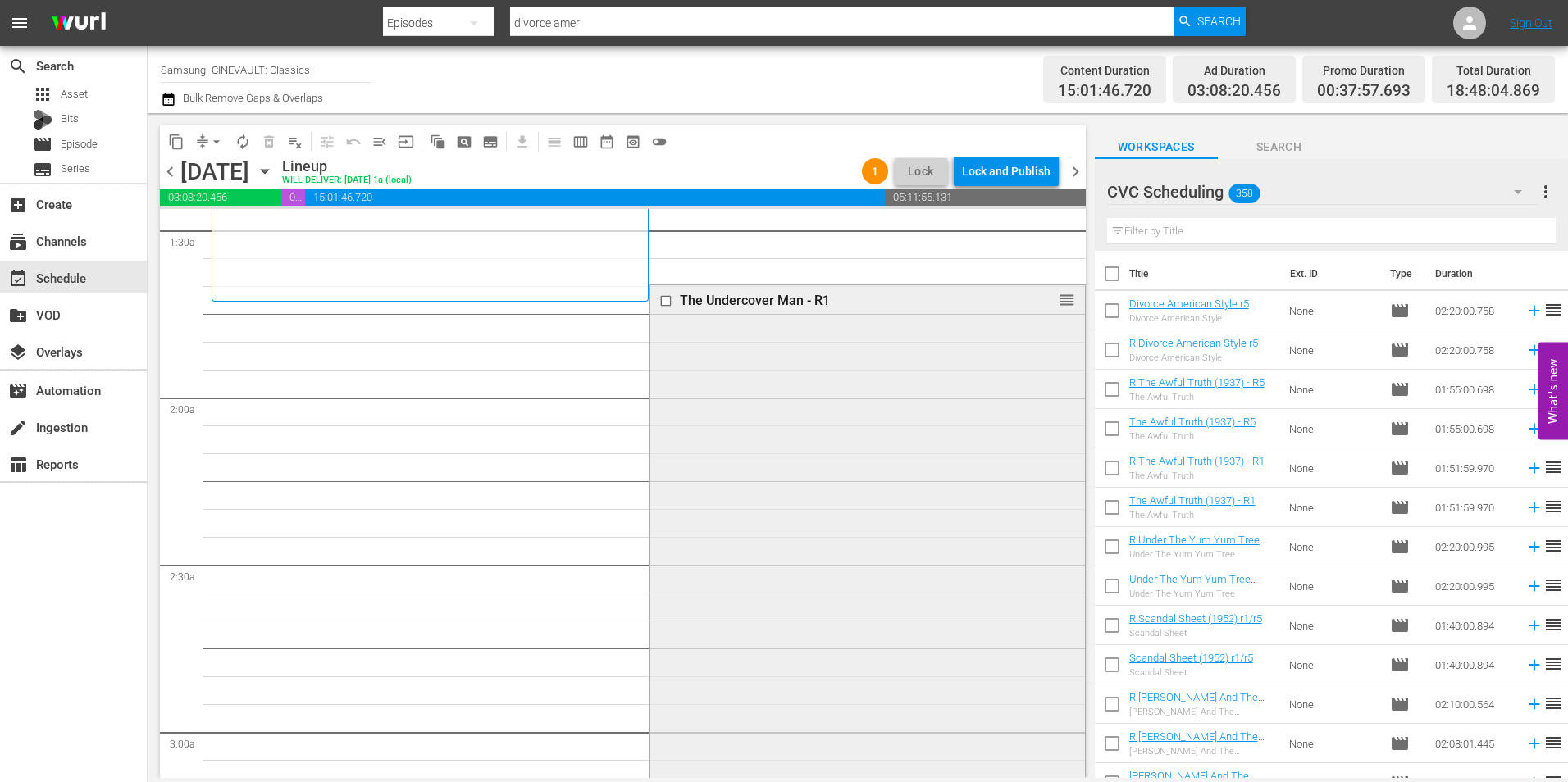
scroll to position [492, 0]
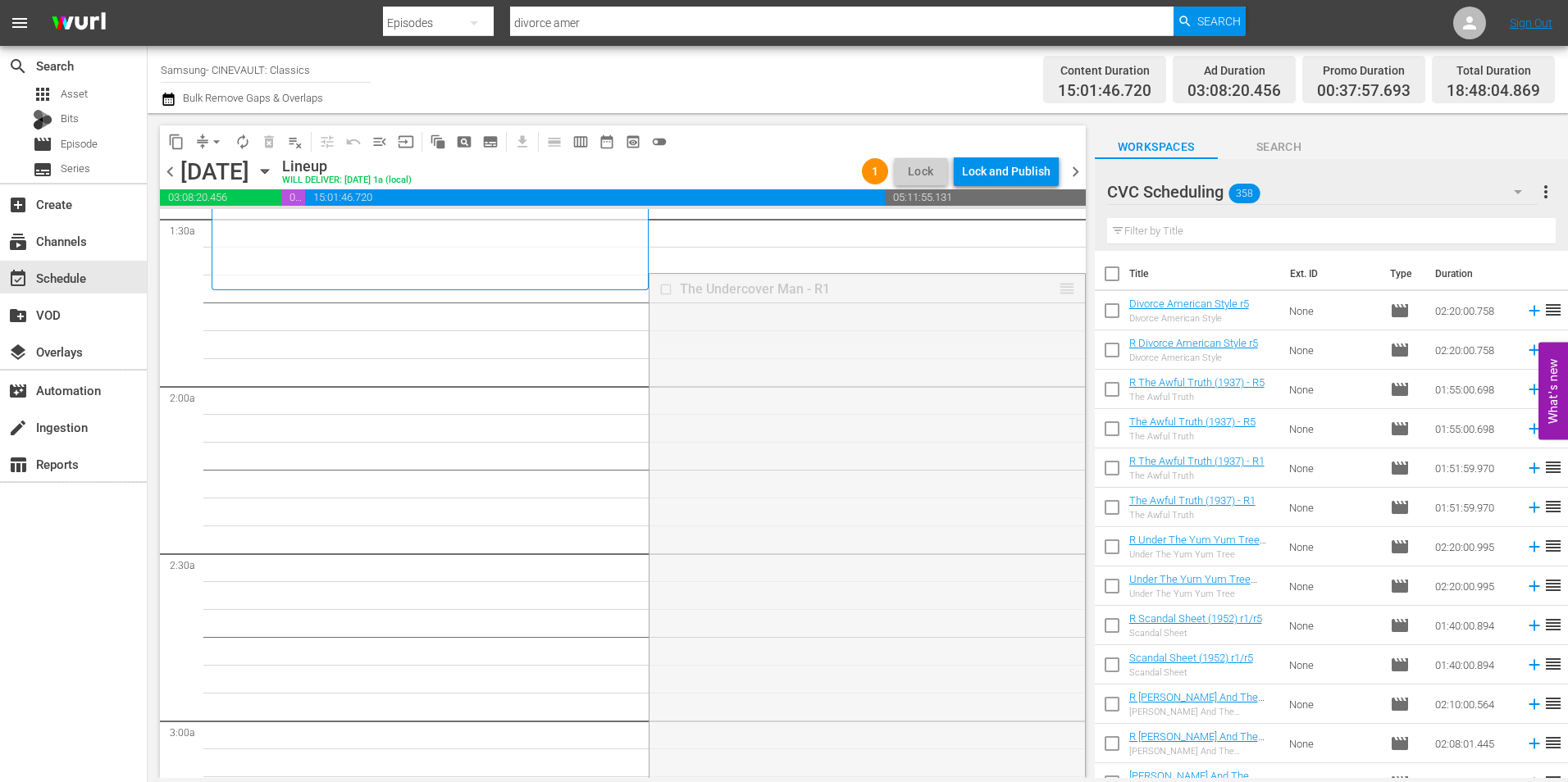
drag, startPoint x: 1053, startPoint y: 284, endPoint x: 1039, endPoint y: 300, distance: 21.3
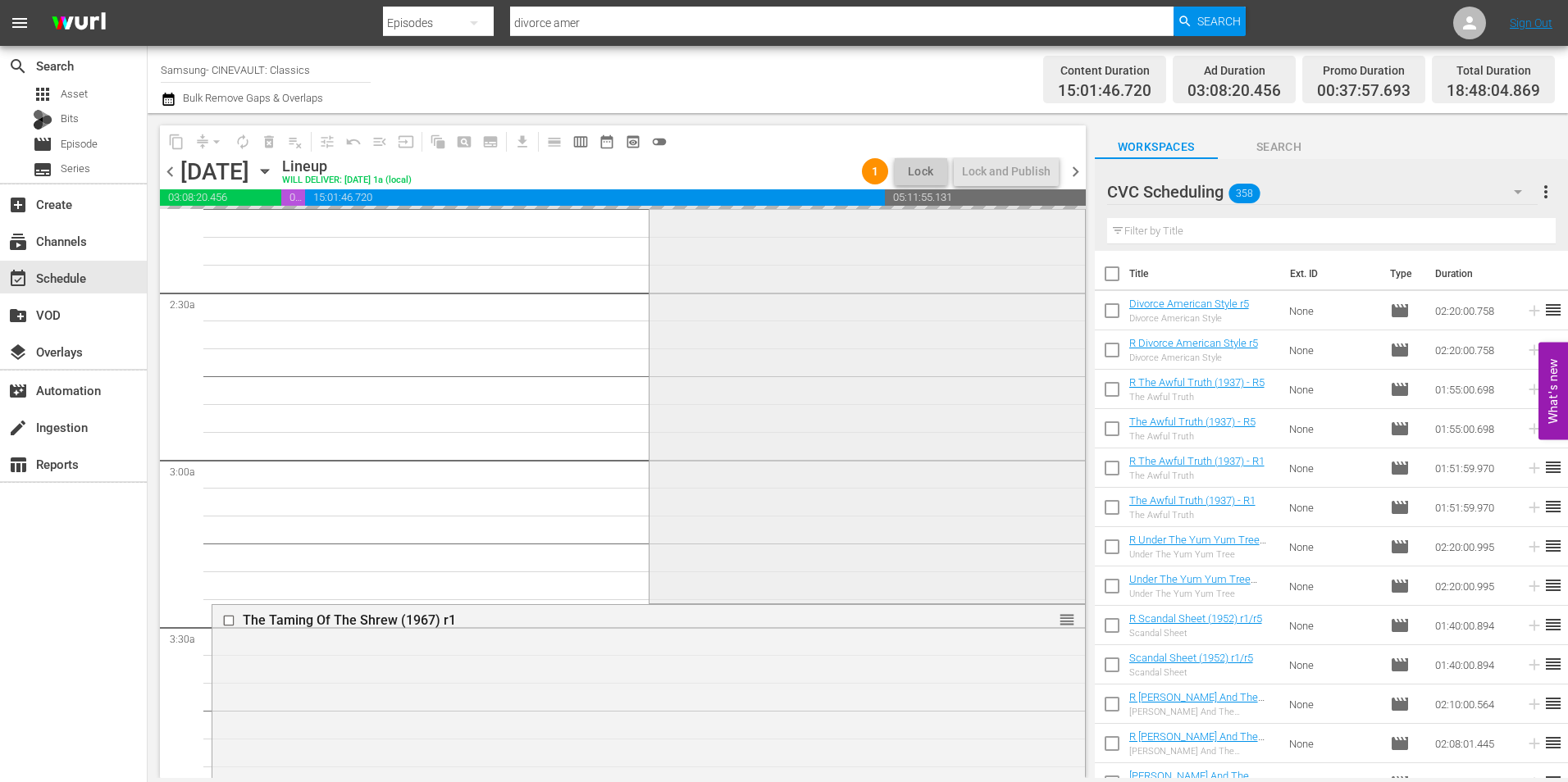
scroll to position [902, 0]
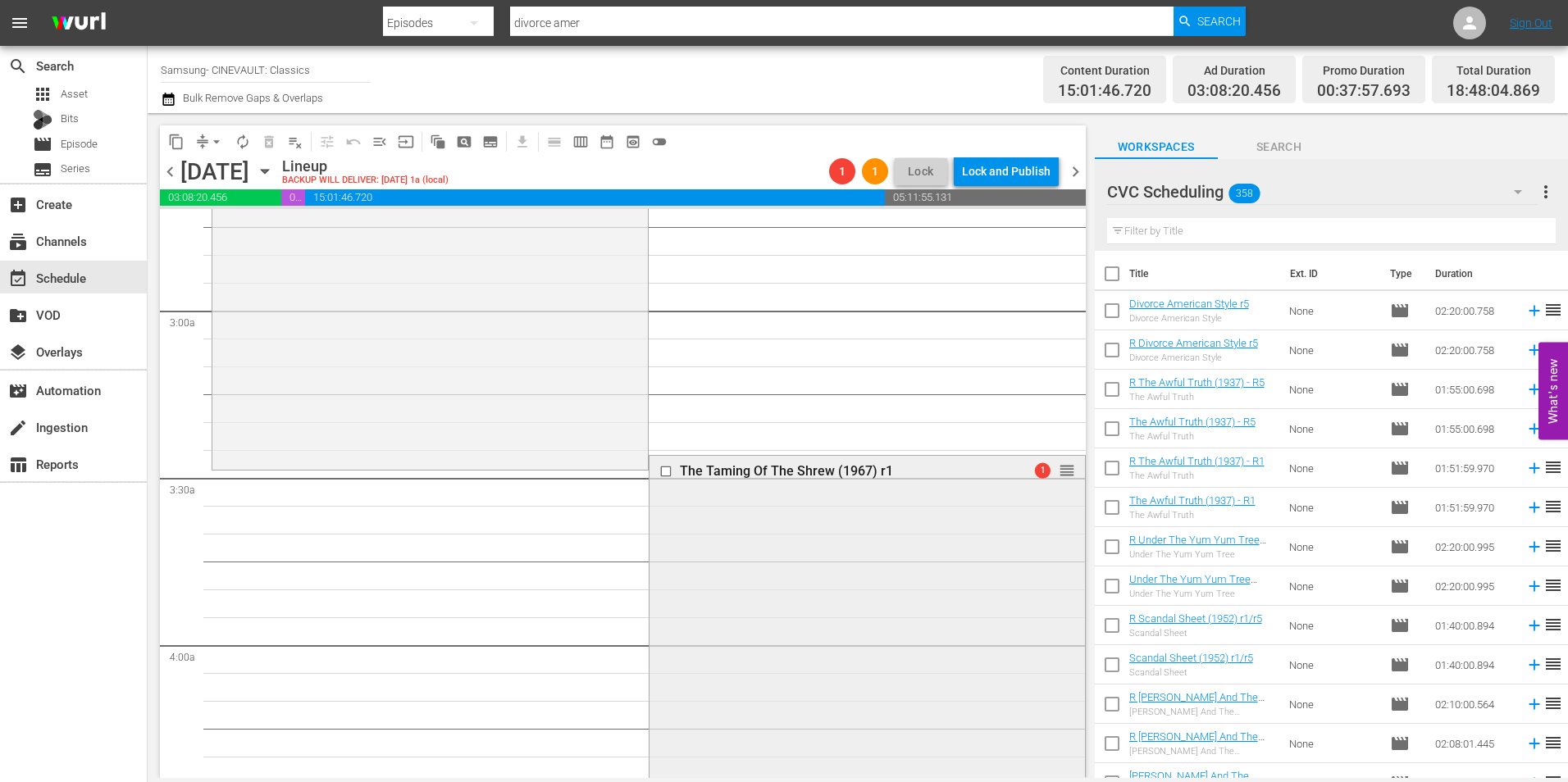
click at [1062, 474] on div "The Taming Of The Shrew (1967) r1 1 reorder" at bounding box center [867, 472] width 436 height 31
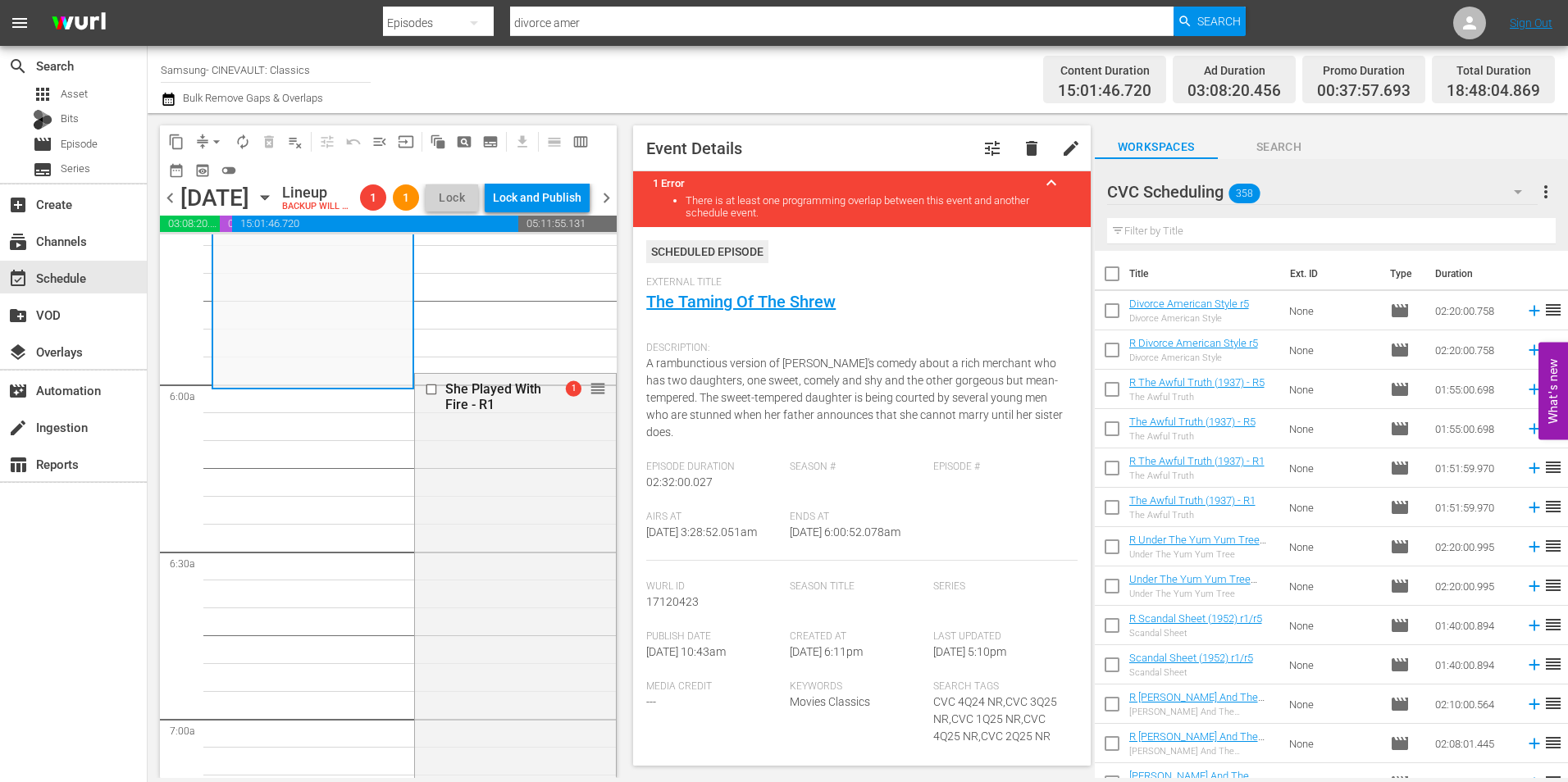
scroll to position [1887, 0]
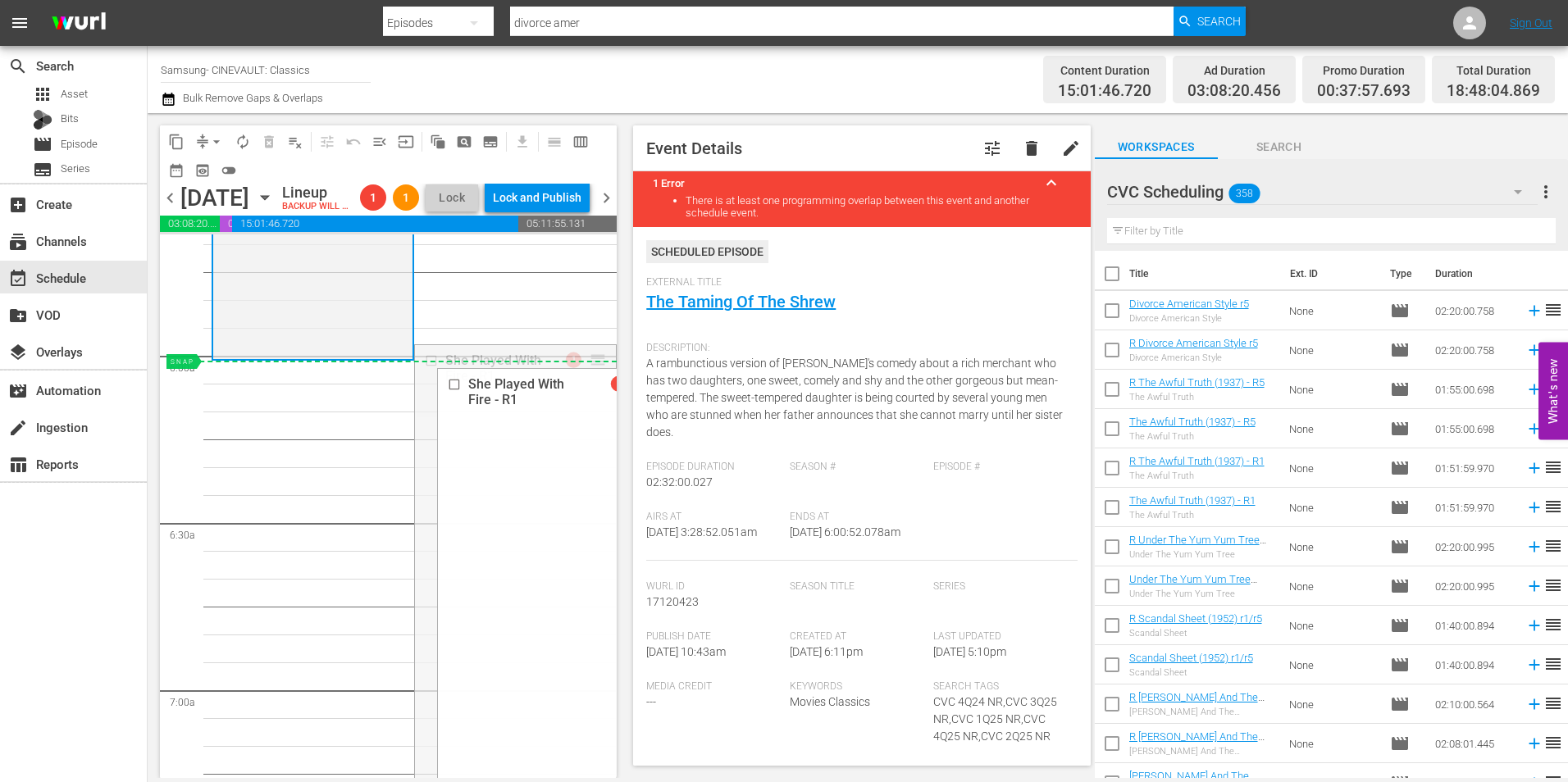
drag, startPoint x: 582, startPoint y: 384, endPoint x: 582, endPoint y: 394, distance: 10.0
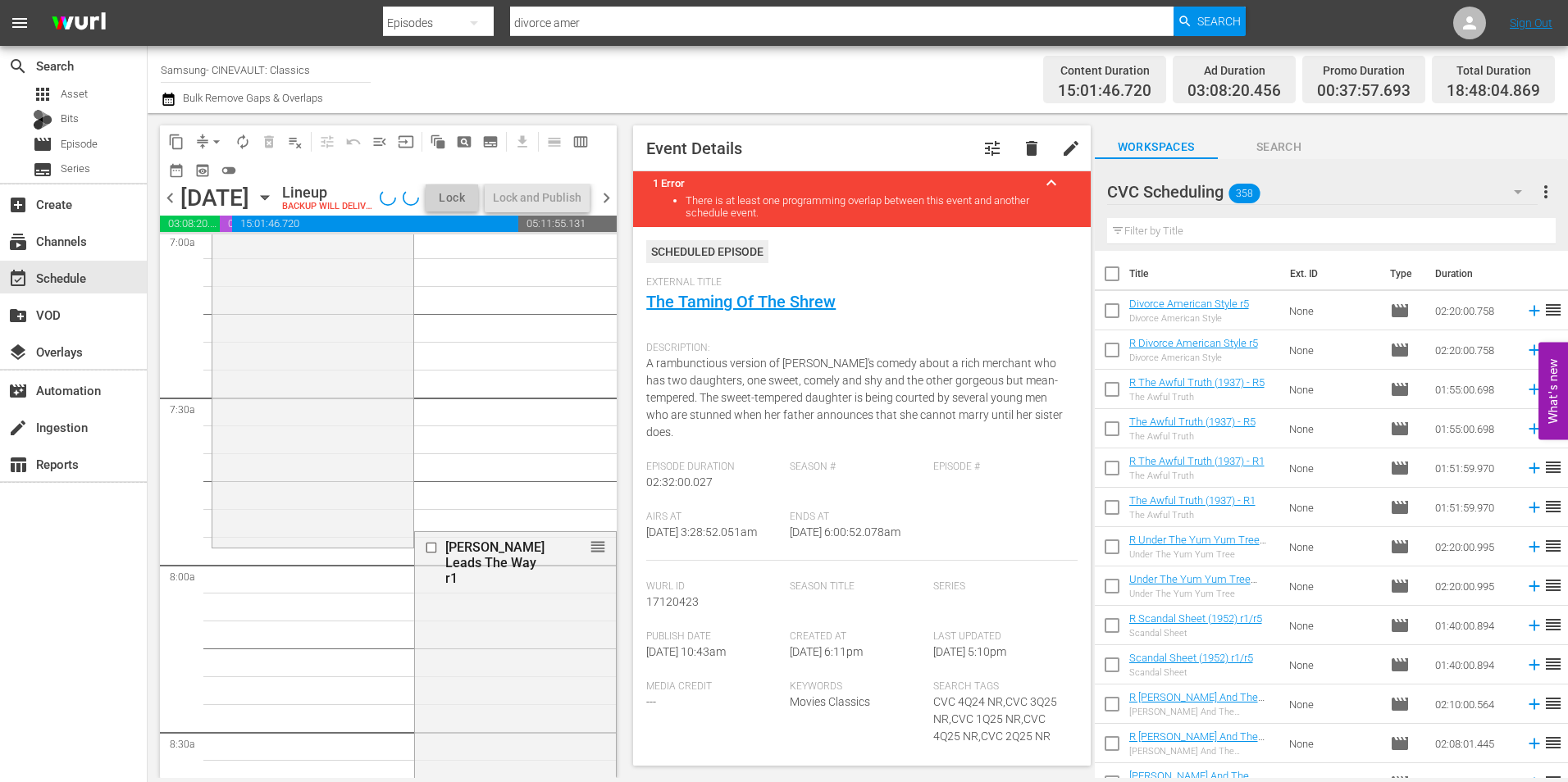
scroll to position [2542, 0]
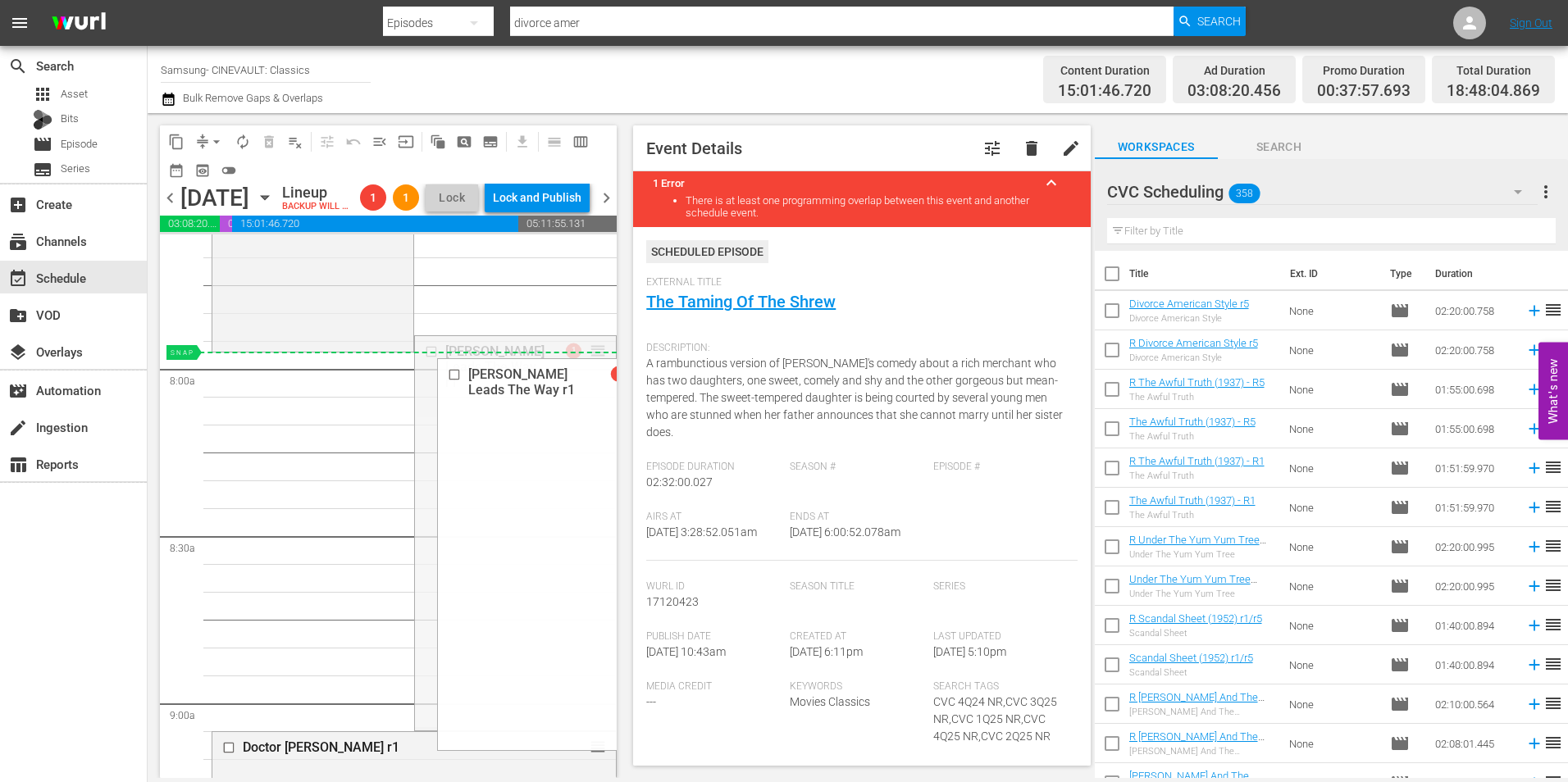
drag, startPoint x: 587, startPoint y: 380, endPoint x: 586, endPoint y: 392, distance: 12.0
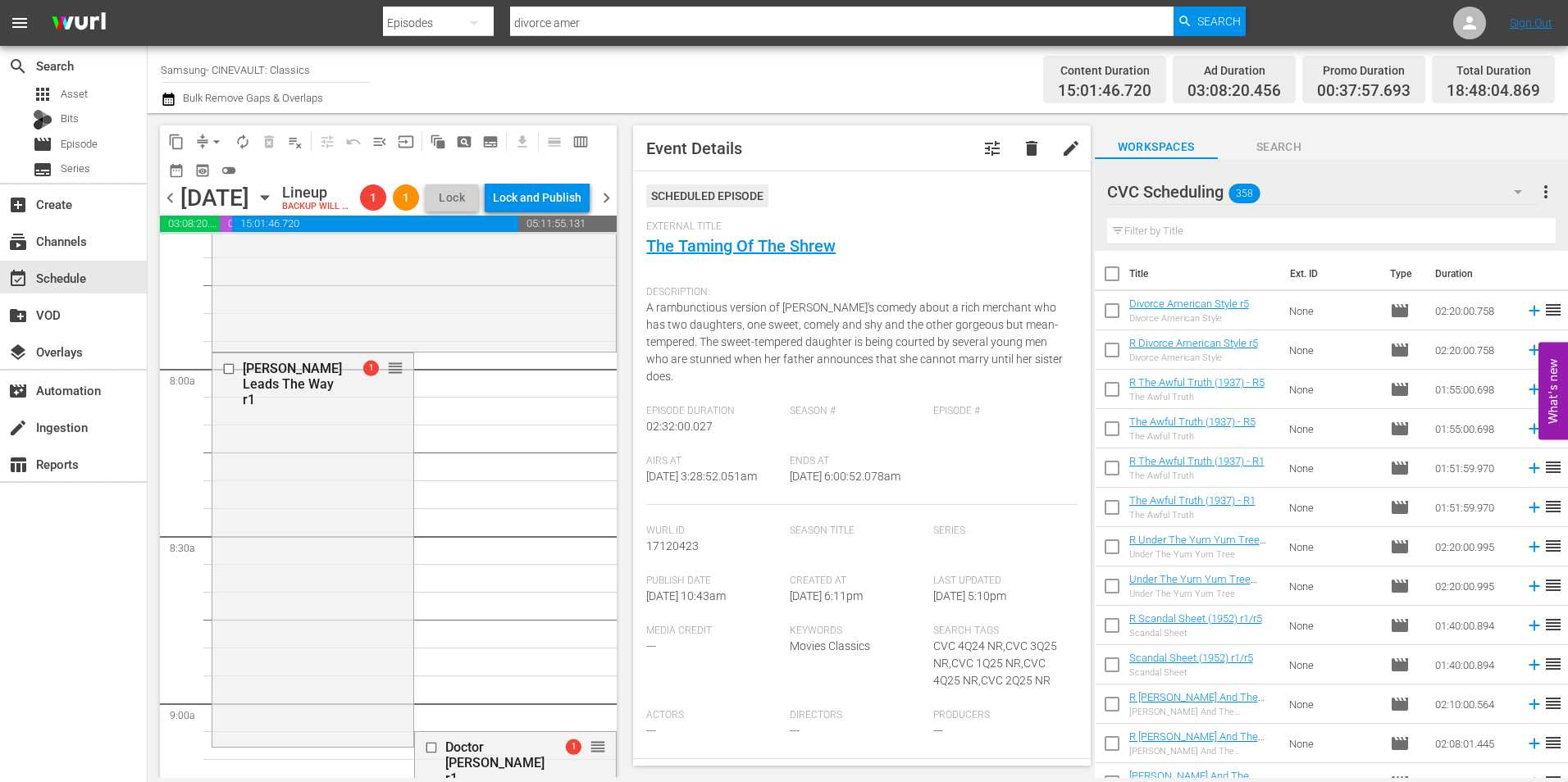
scroll to position [2953, 0]
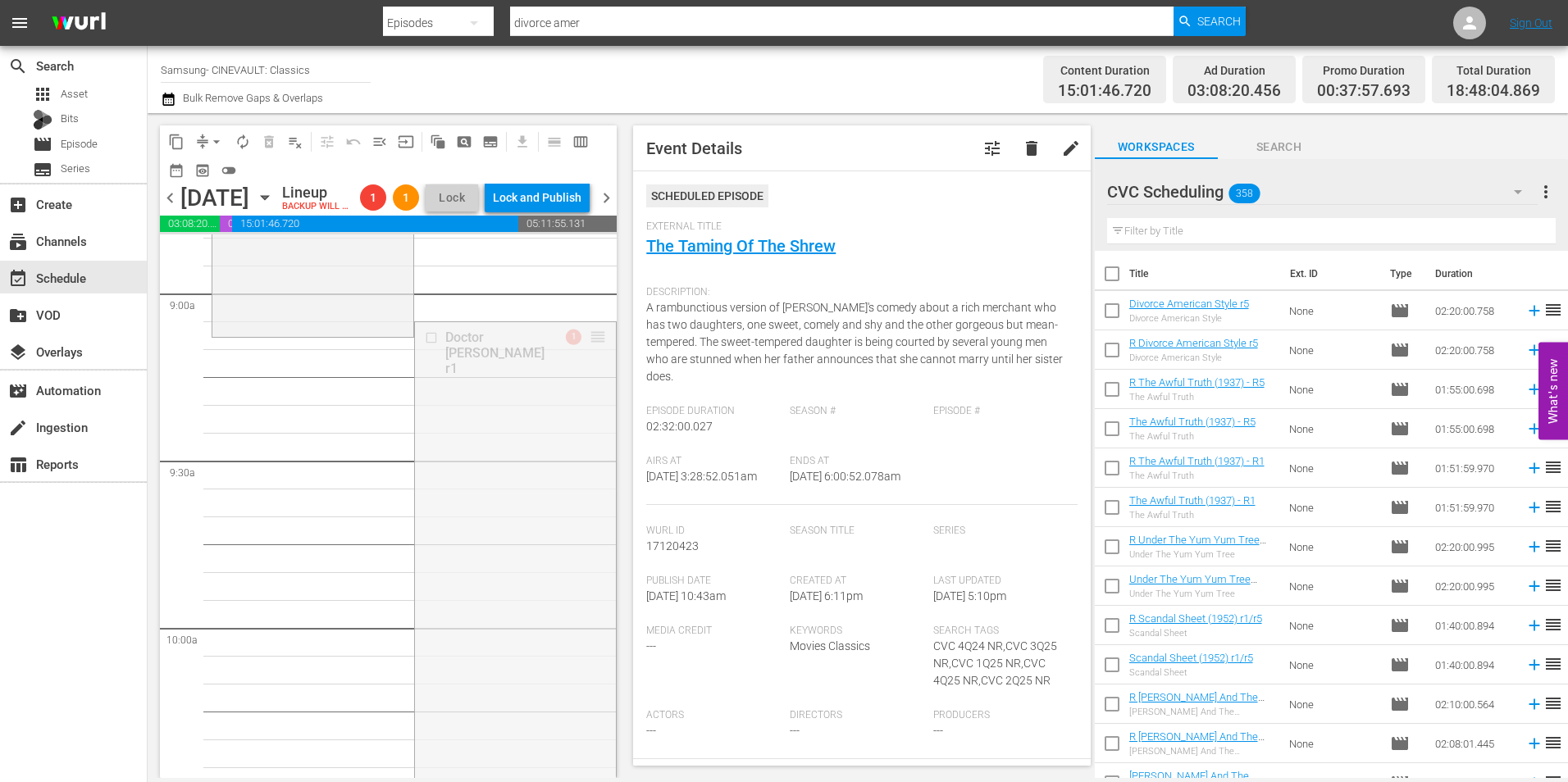
drag, startPoint x: 583, startPoint y: 366, endPoint x: 581, endPoint y: 375, distance: 9.2
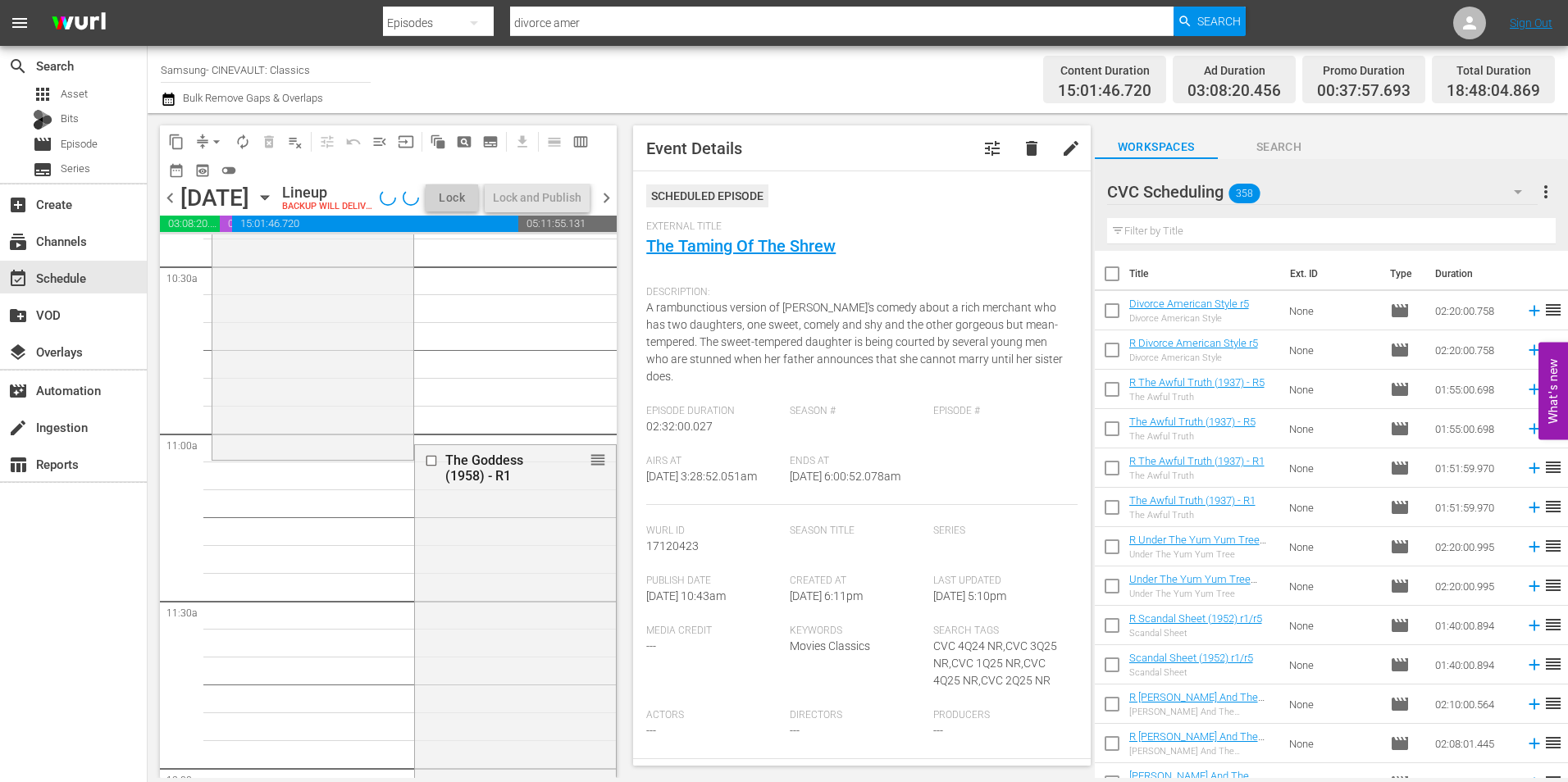
scroll to position [3527, 0]
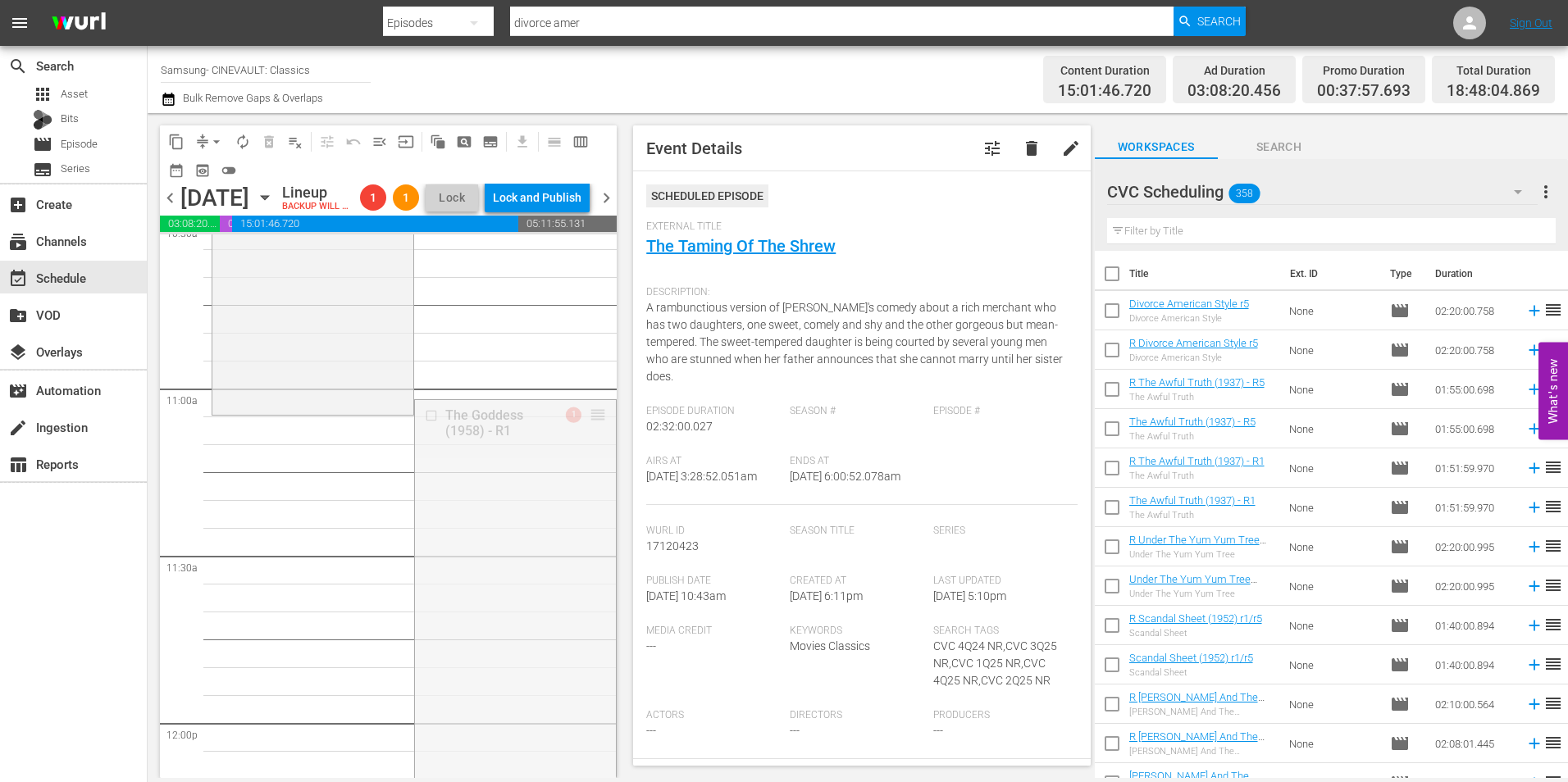
drag, startPoint x: 584, startPoint y: 440, endPoint x: 584, endPoint y: 450, distance: 10.0
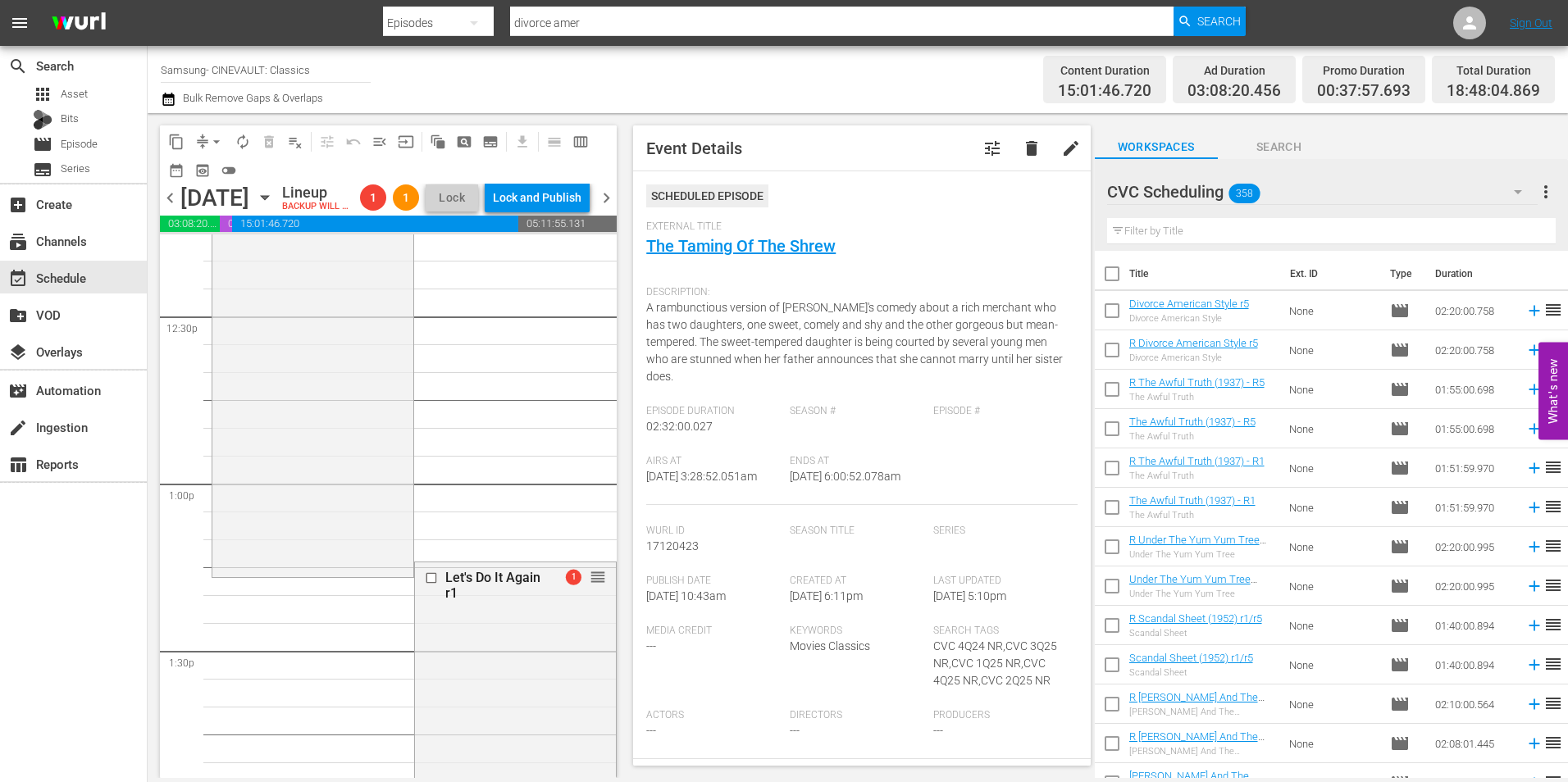
scroll to position [4429, 0]
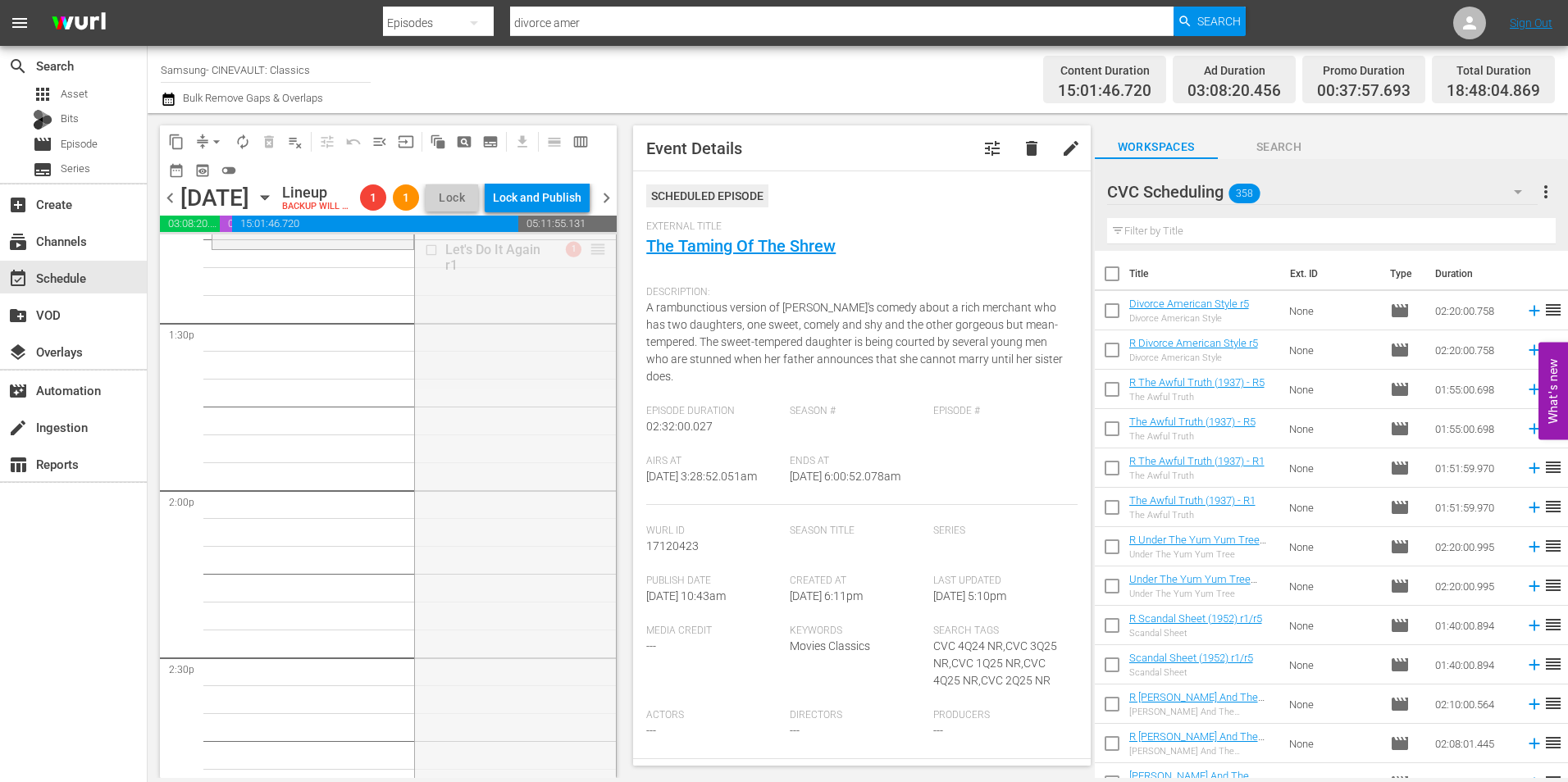
drag, startPoint x: 589, startPoint y: 277, endPoint x: 587, endPoint y: 285, distance: 8.2
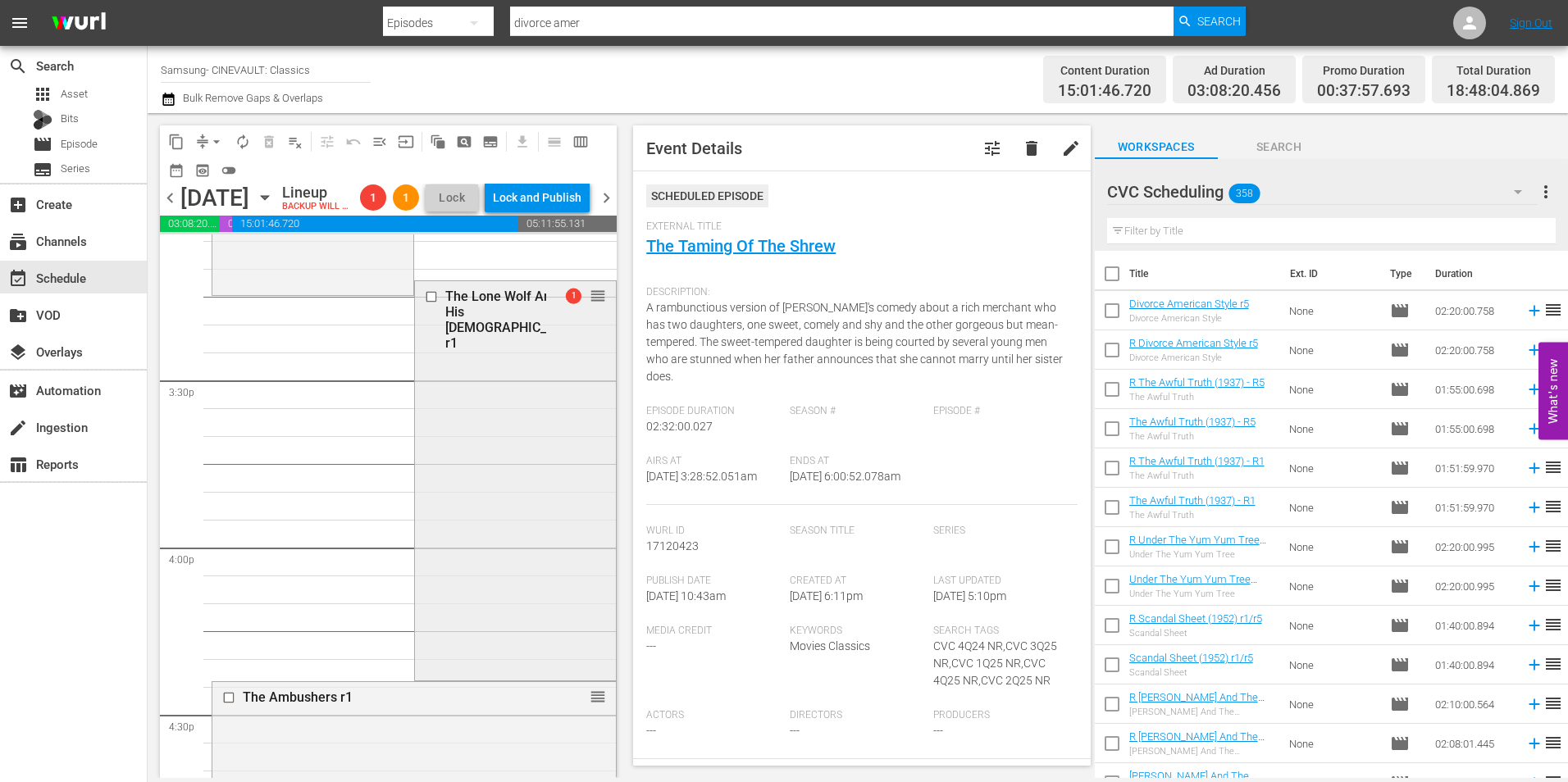
scroll to position [5003, 0]
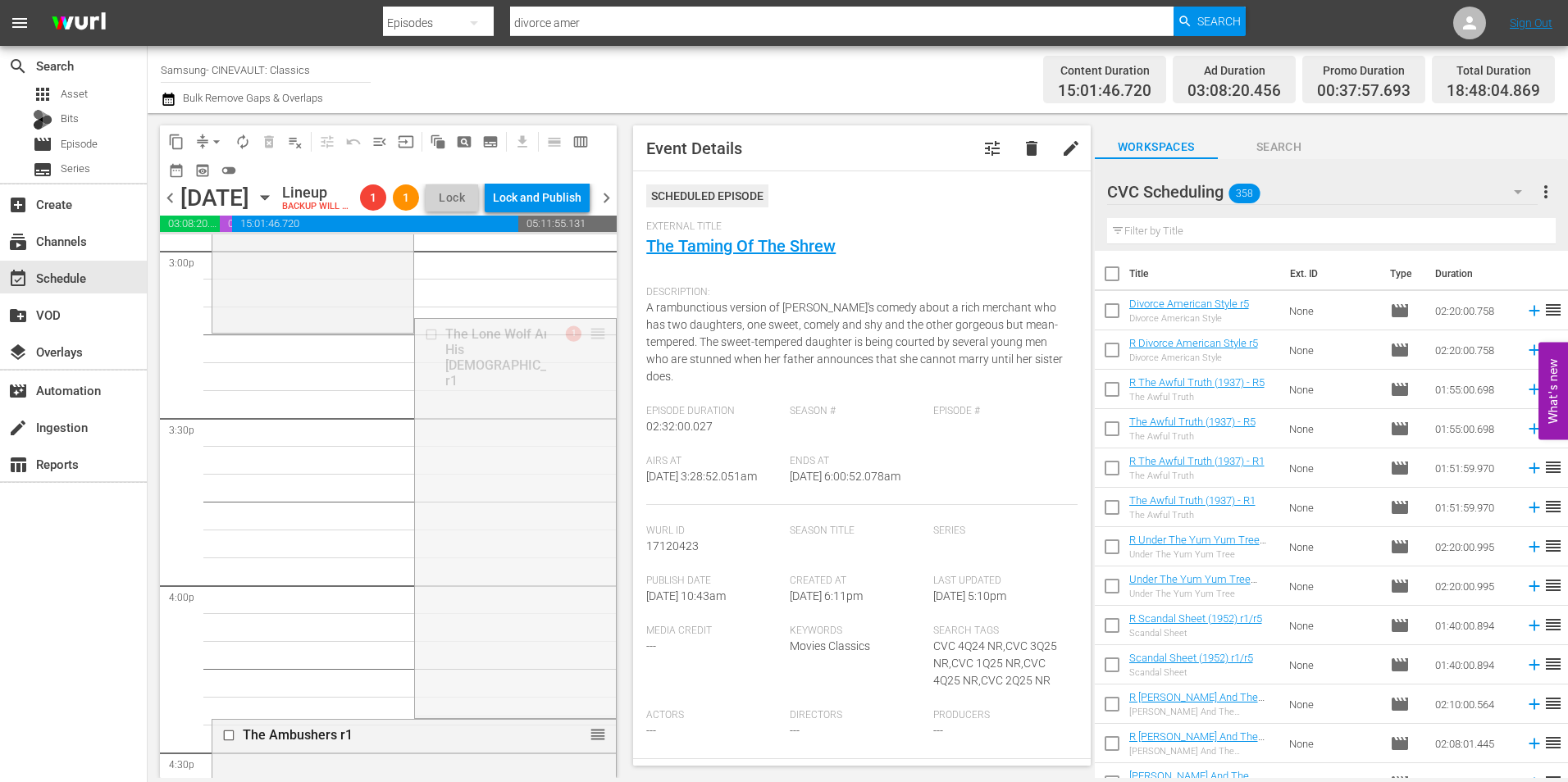
drag, startPoint x: 581, startPoint y: 360, endPoint x: 576, endPoint y: 377, distance: 17.7
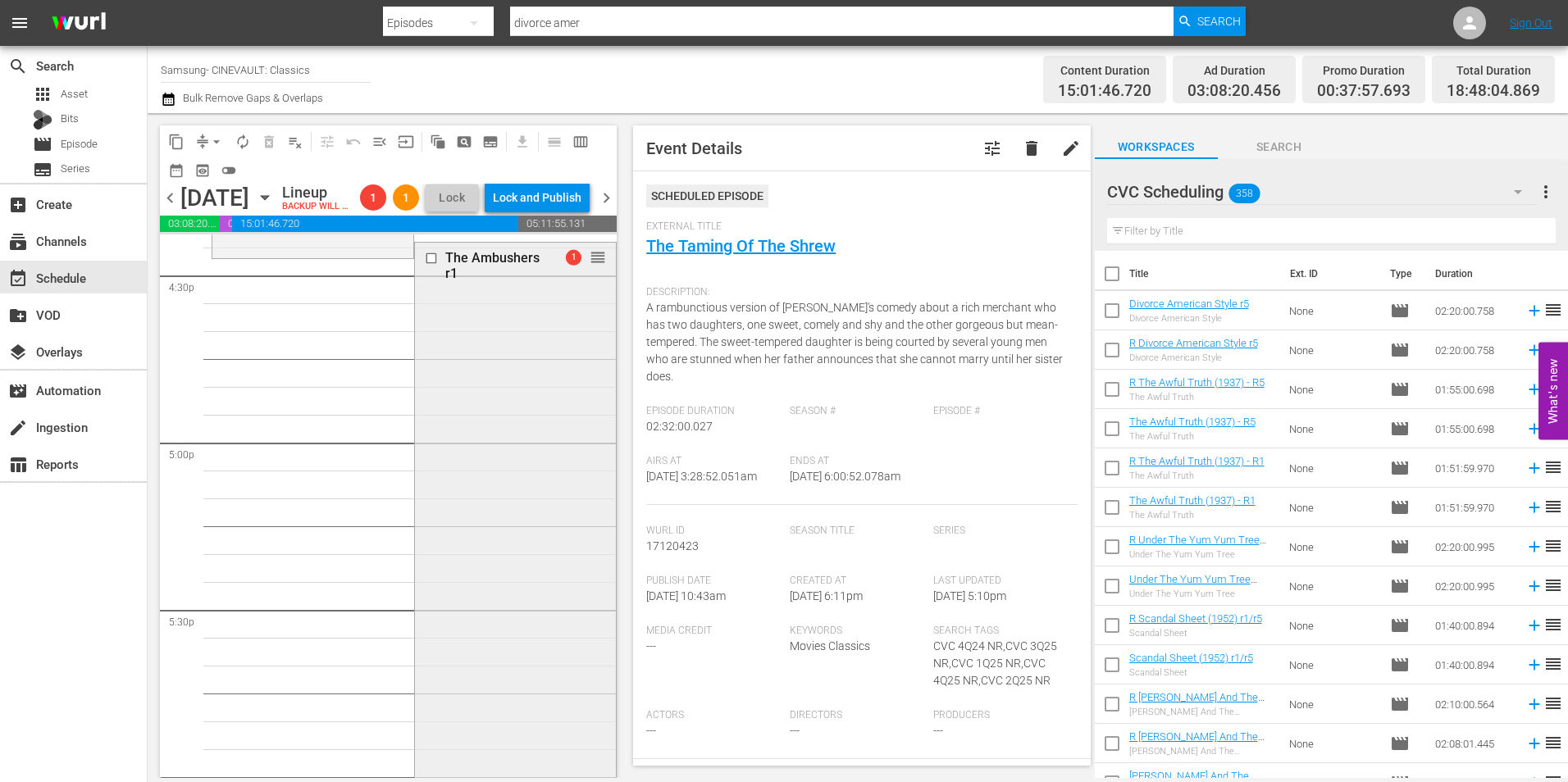
scroll to position [5331, 0]
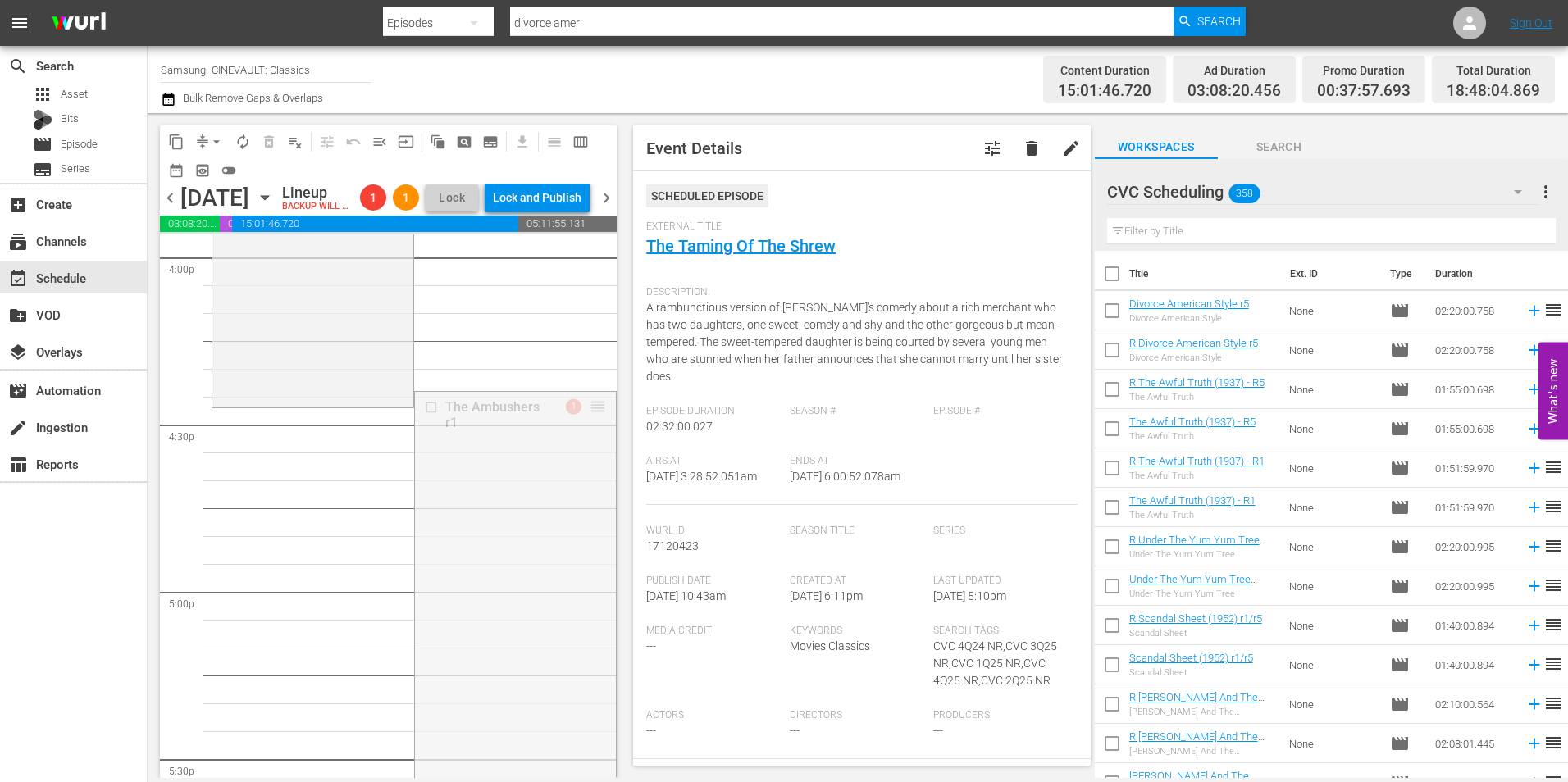
drag, startPoint x: 582, startPoint y: 427, endPoint x: 582, endPoint y: 436, distance: 9.0
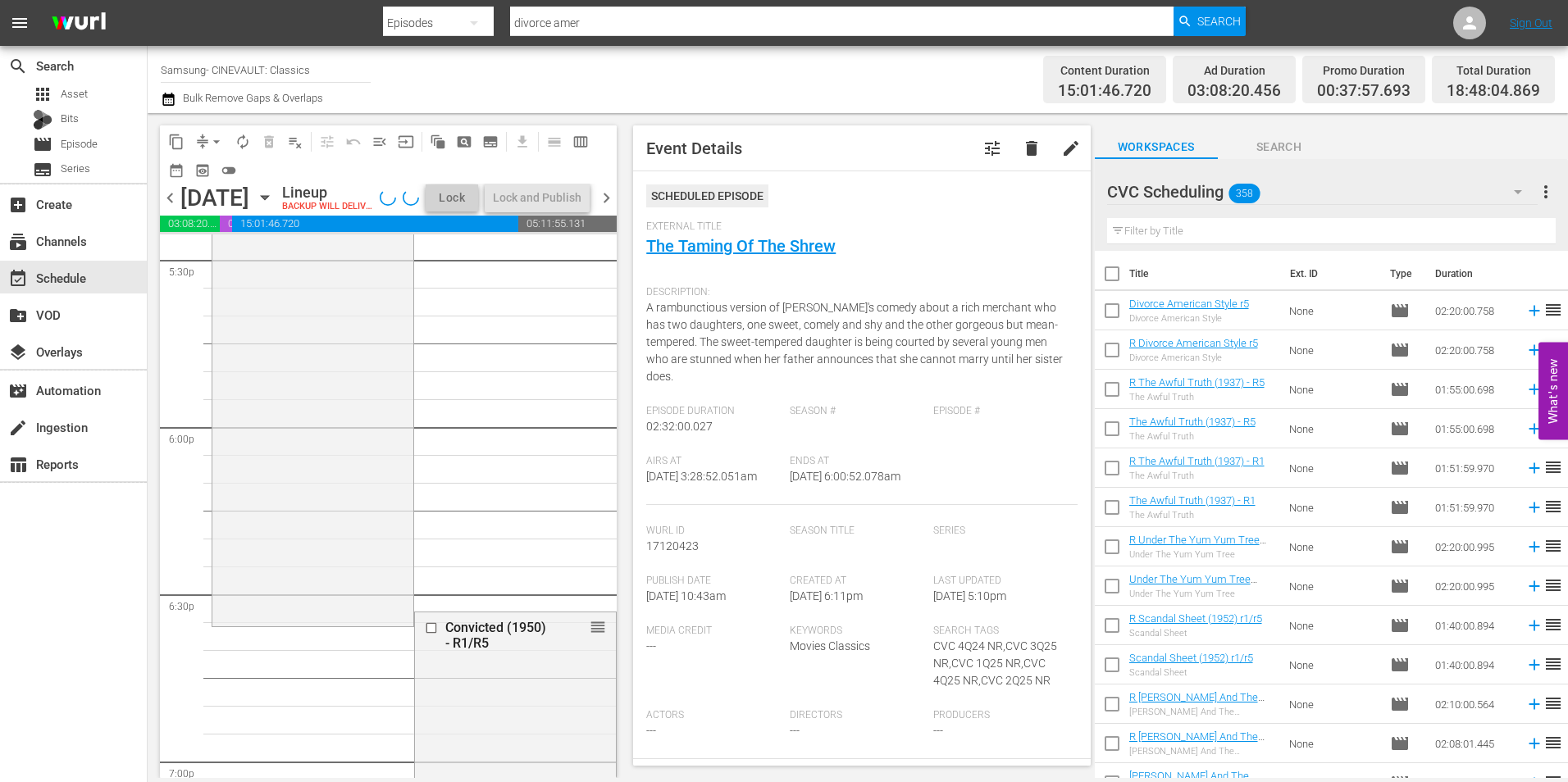
scroll to position [5905, 0]
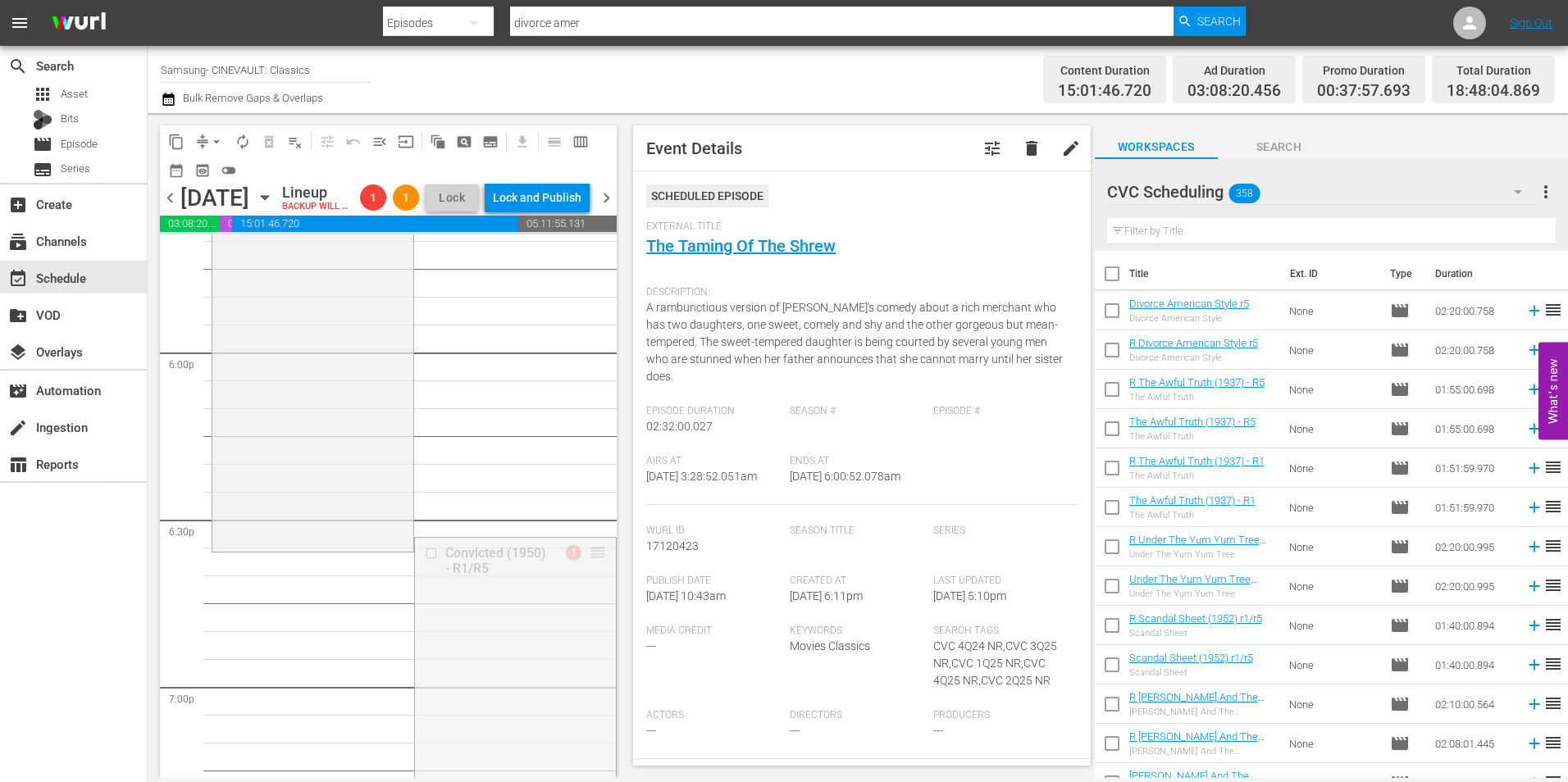
drag, startPoint x: 580, startPoint y: 581, endPoint x: 576, endPoint y: 595, distance: 14.6
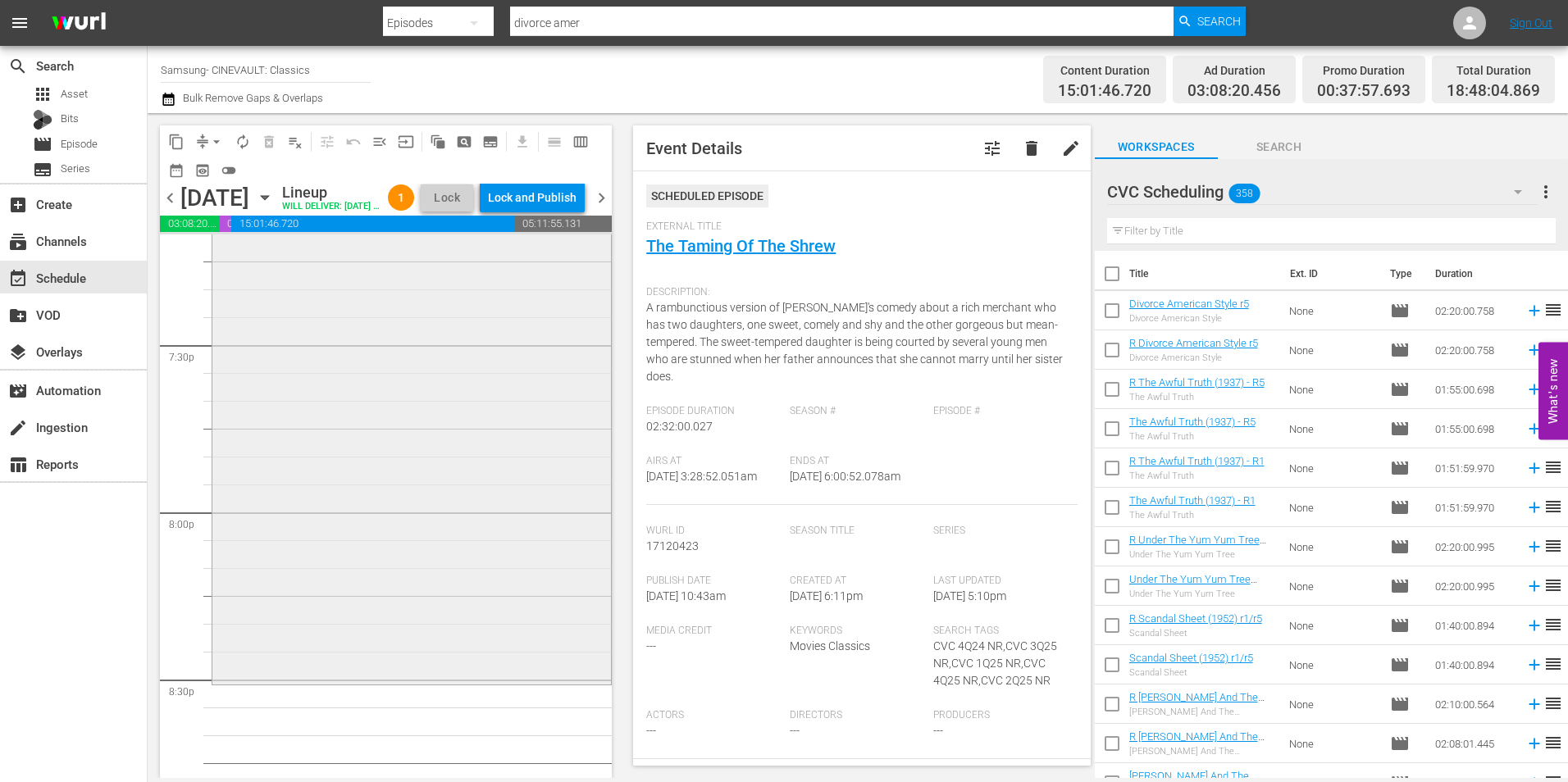
scroll to position [6561, 0]
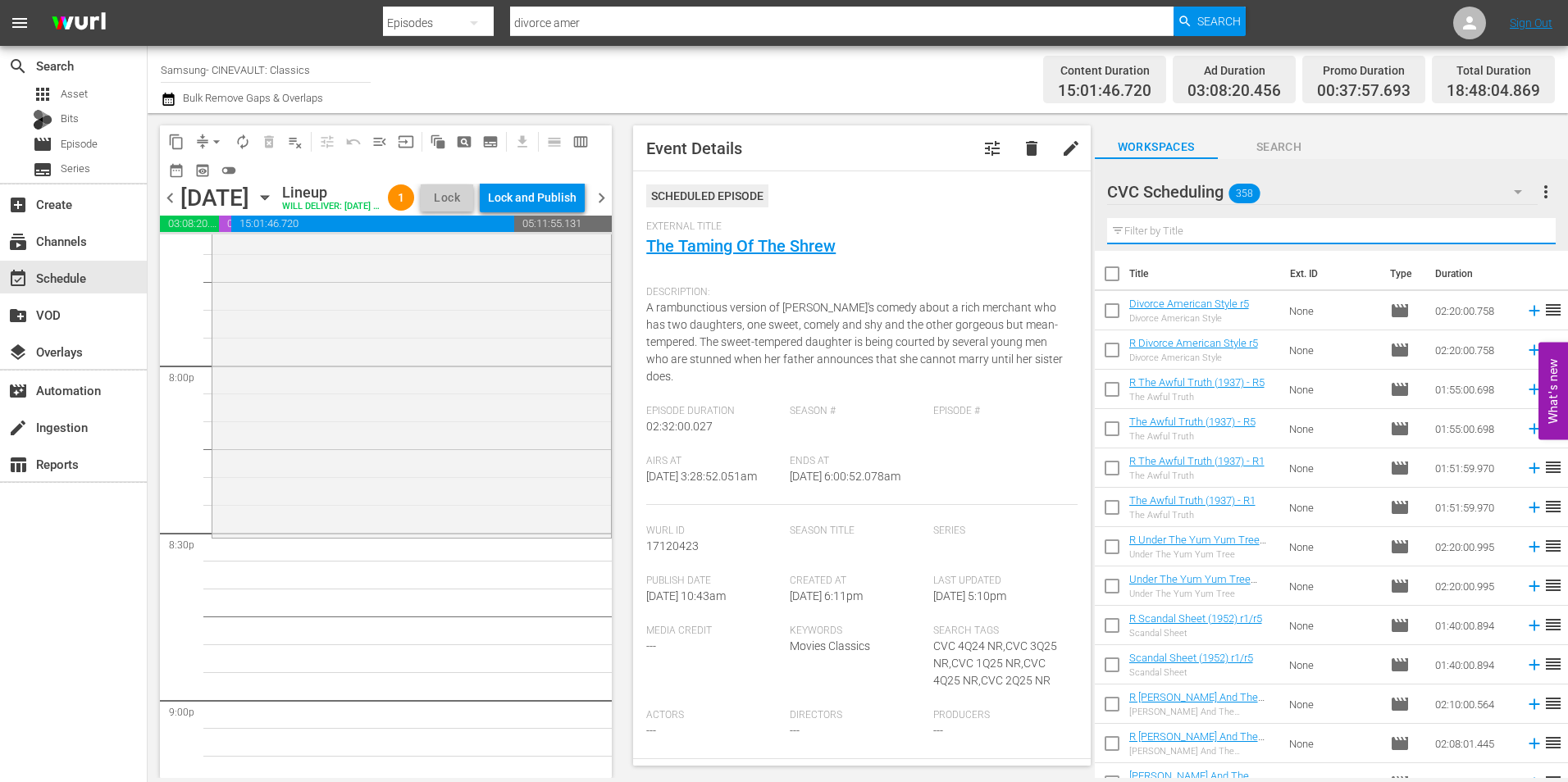
click at [1281, 225] on input "text" at bounding box center [1331, 231] width 449 height 26
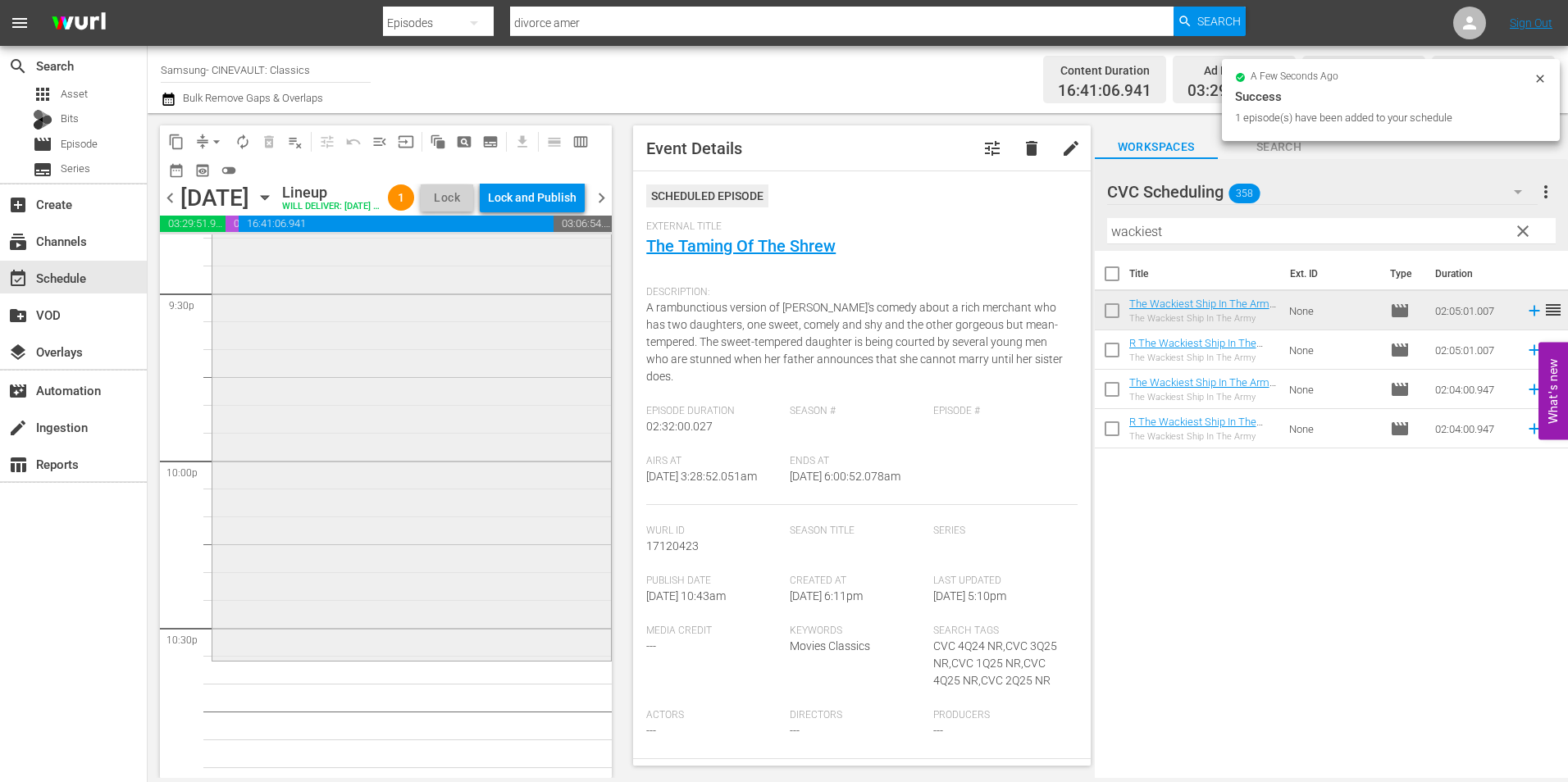
scroll to position [7300, 0]
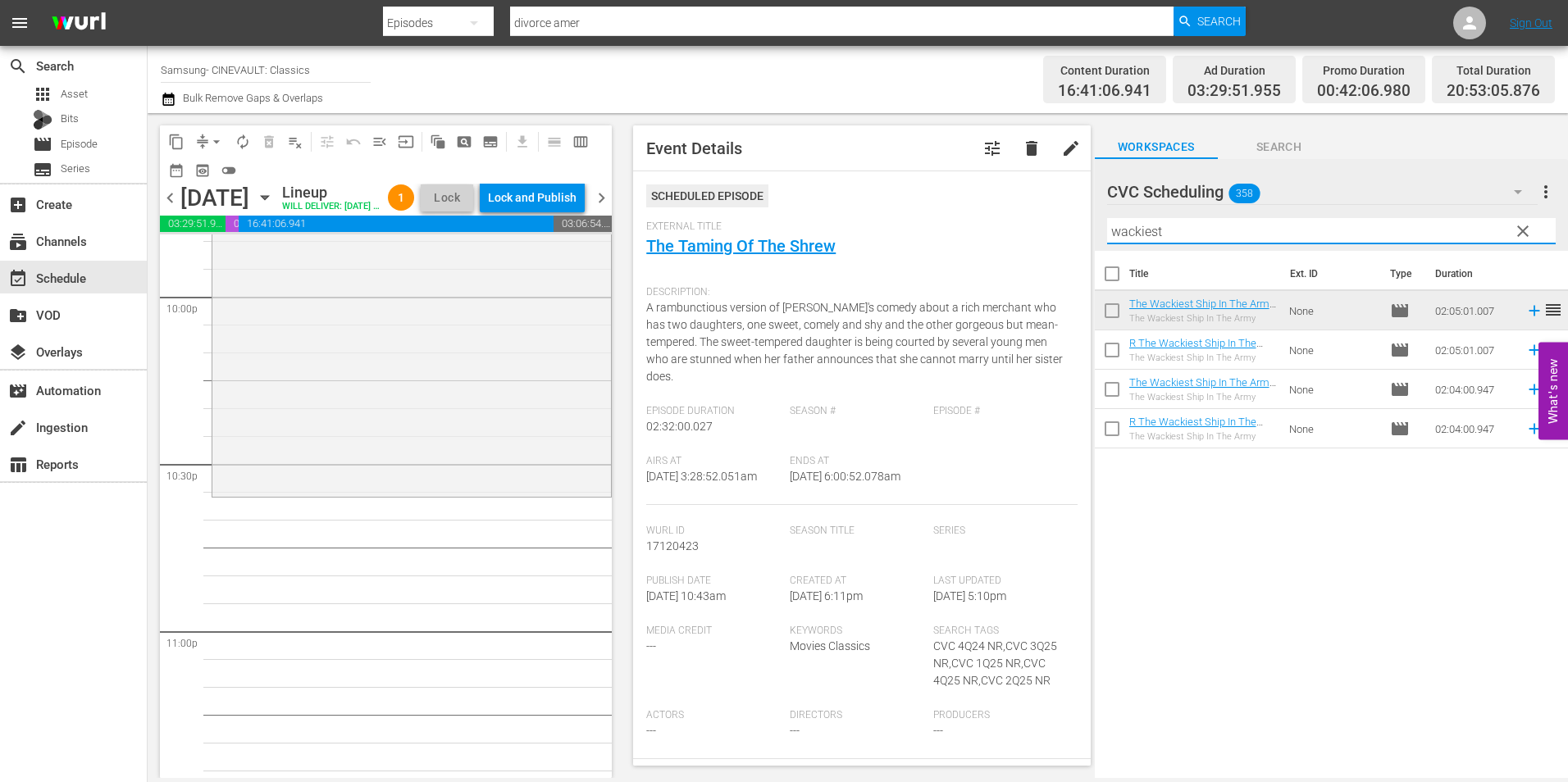
drag, startPoint x: 1238, startPoint y: 219, endPoint x: 942, endPoint y: 265, distance: 299.6
click at [942, 265] on div "content_copy compress arrow_drop_down autorenew_outlined delete_forever_outline…" at bounding box center [858, 446] width 1421 height 665
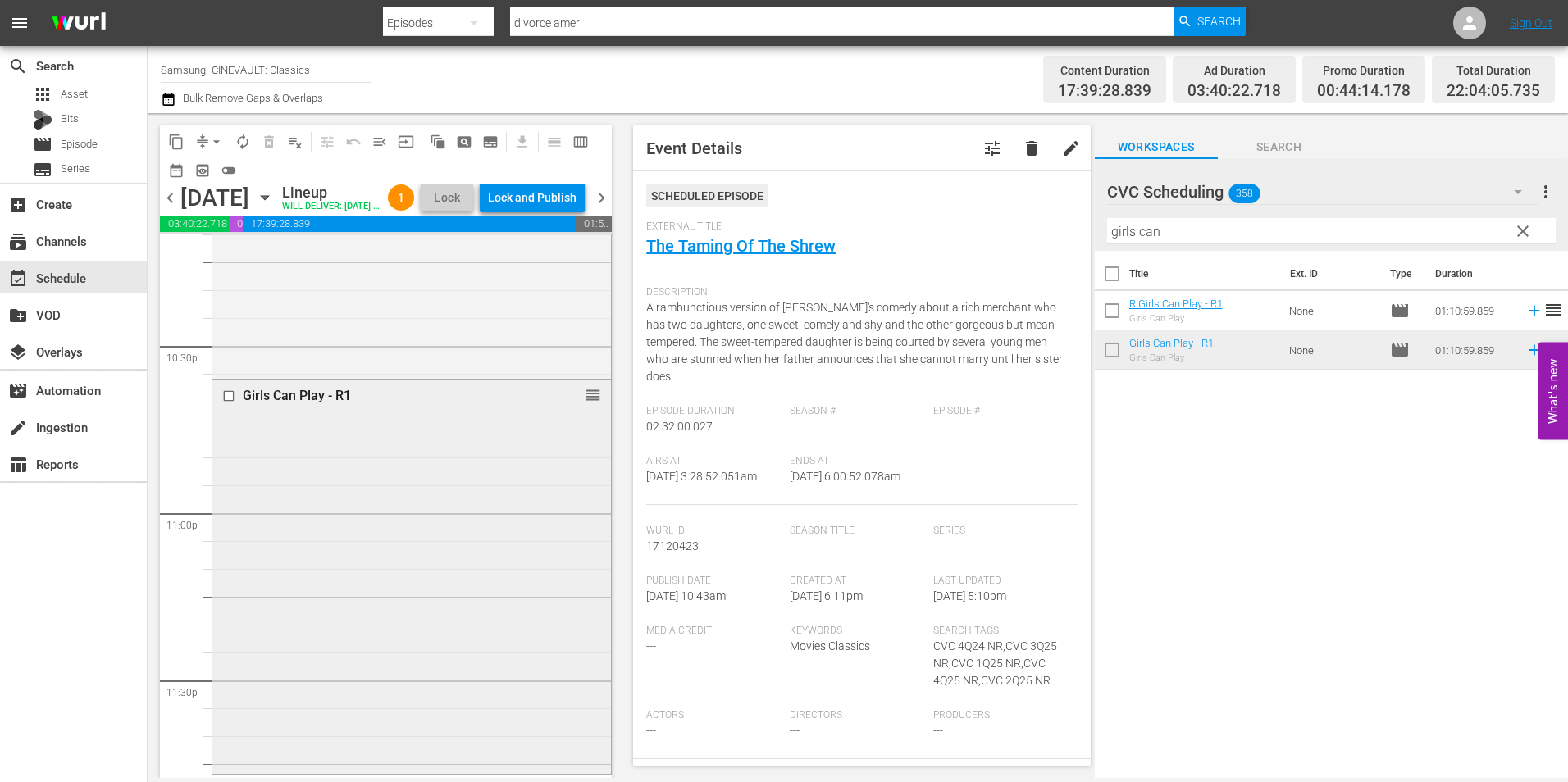
scroll to position [7516, 0]
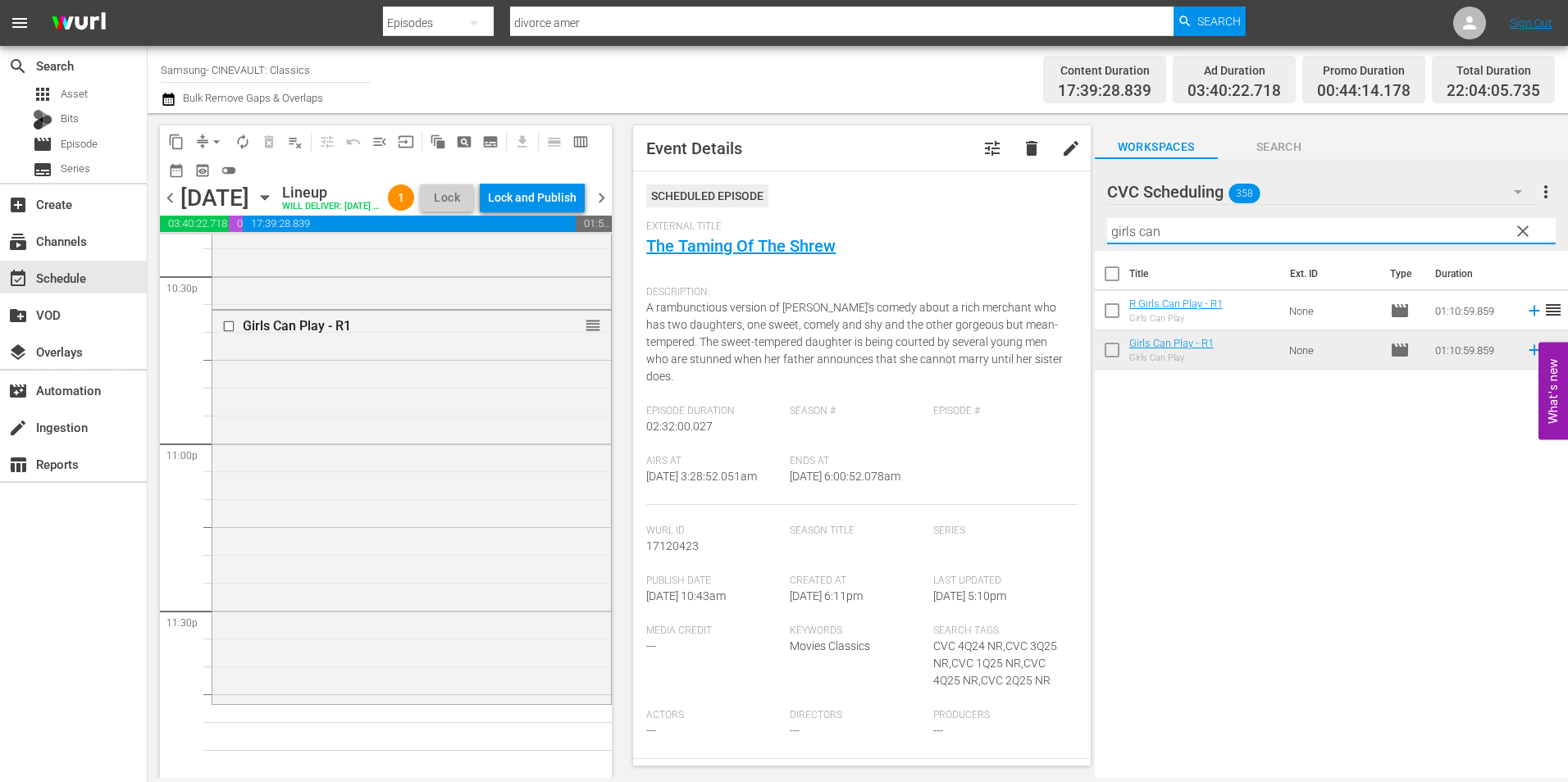
drag, startPoint x: 999, startPoint y: 246, endPoint x: 890, endPoint y: 259, distance: 109.8
click at [890, 259] on div "content_copy compress arrow_drop_down autorenew_outlined delete_forever_outline…" at bounding box center [858, 446] width 1421 height 665
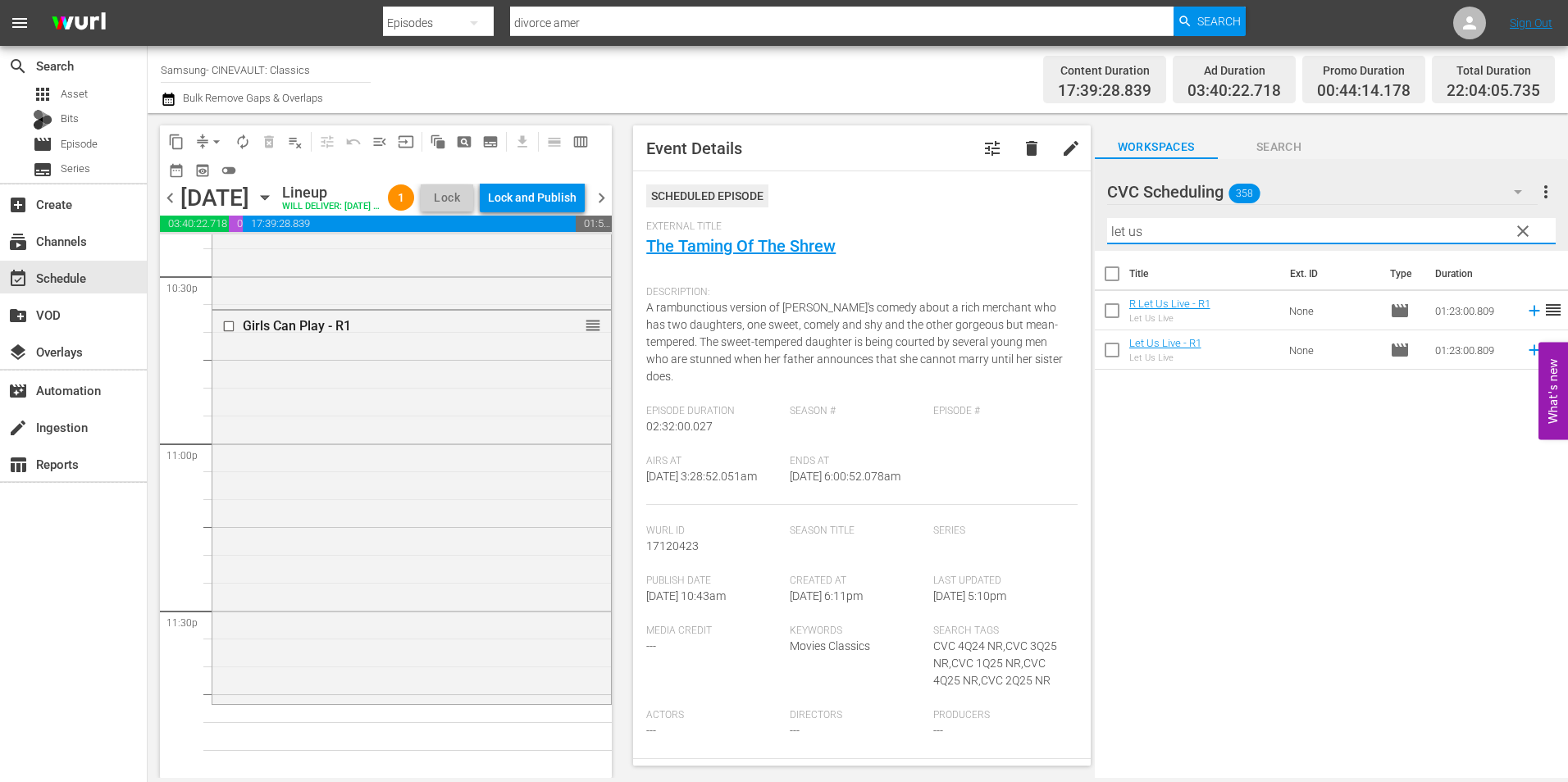
type input "let us"
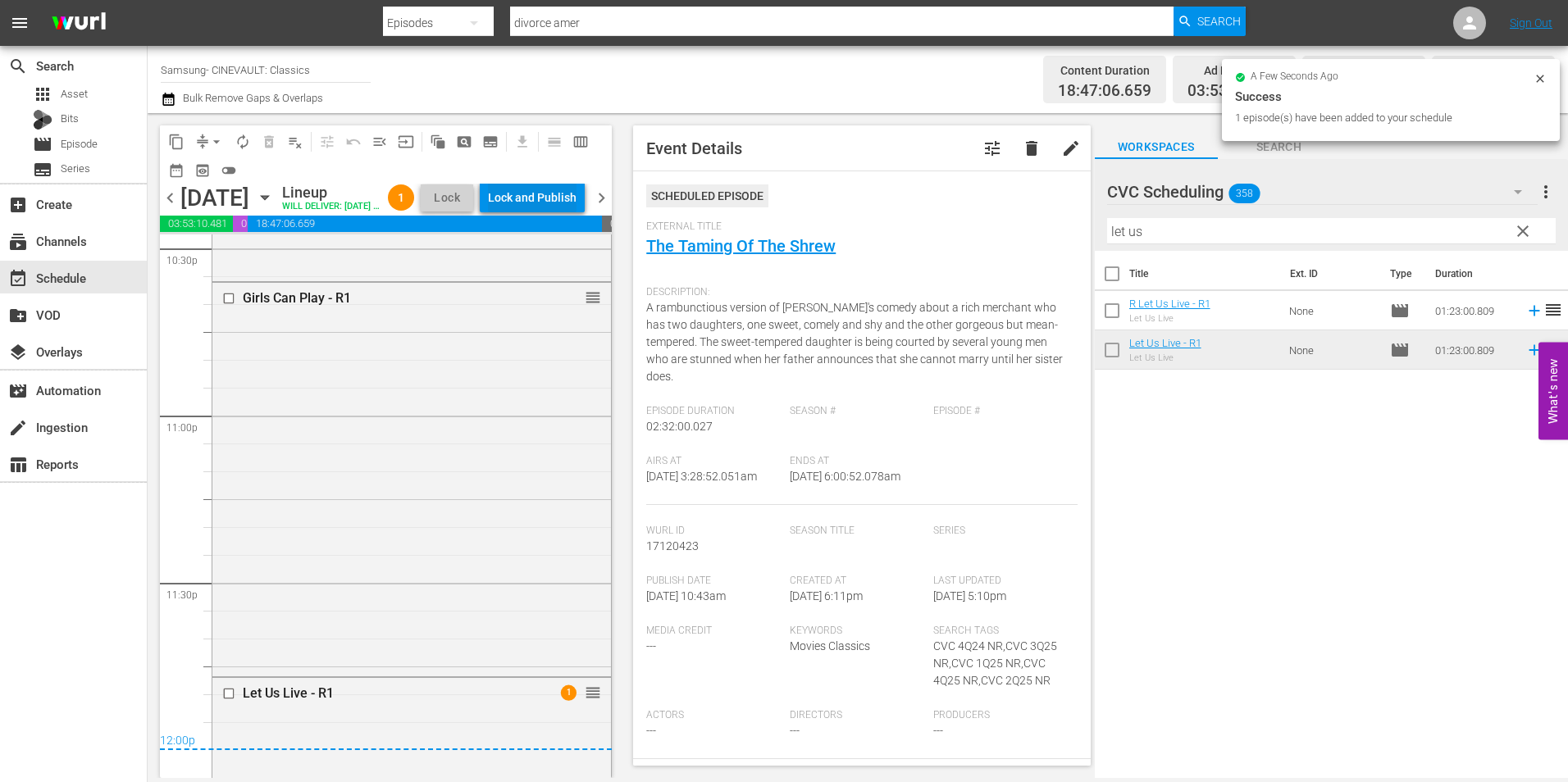
click at [570, 196] on div "Lock and Publish" at bounding box center [533, 197] width 89 height 30
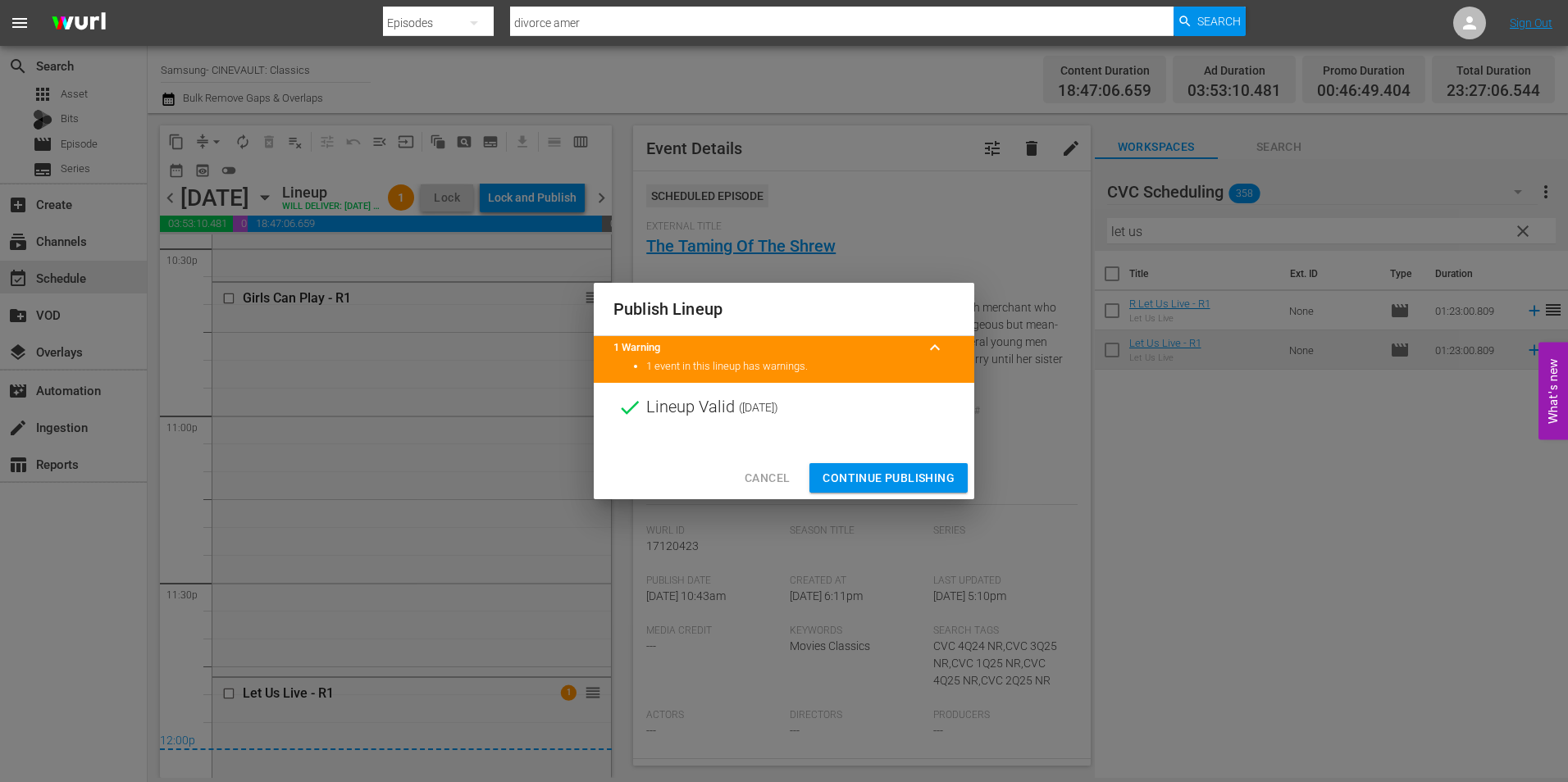
click at [882, 484] on span "Continue Publishing" at bounding box center [888, 478] width 132 height 20
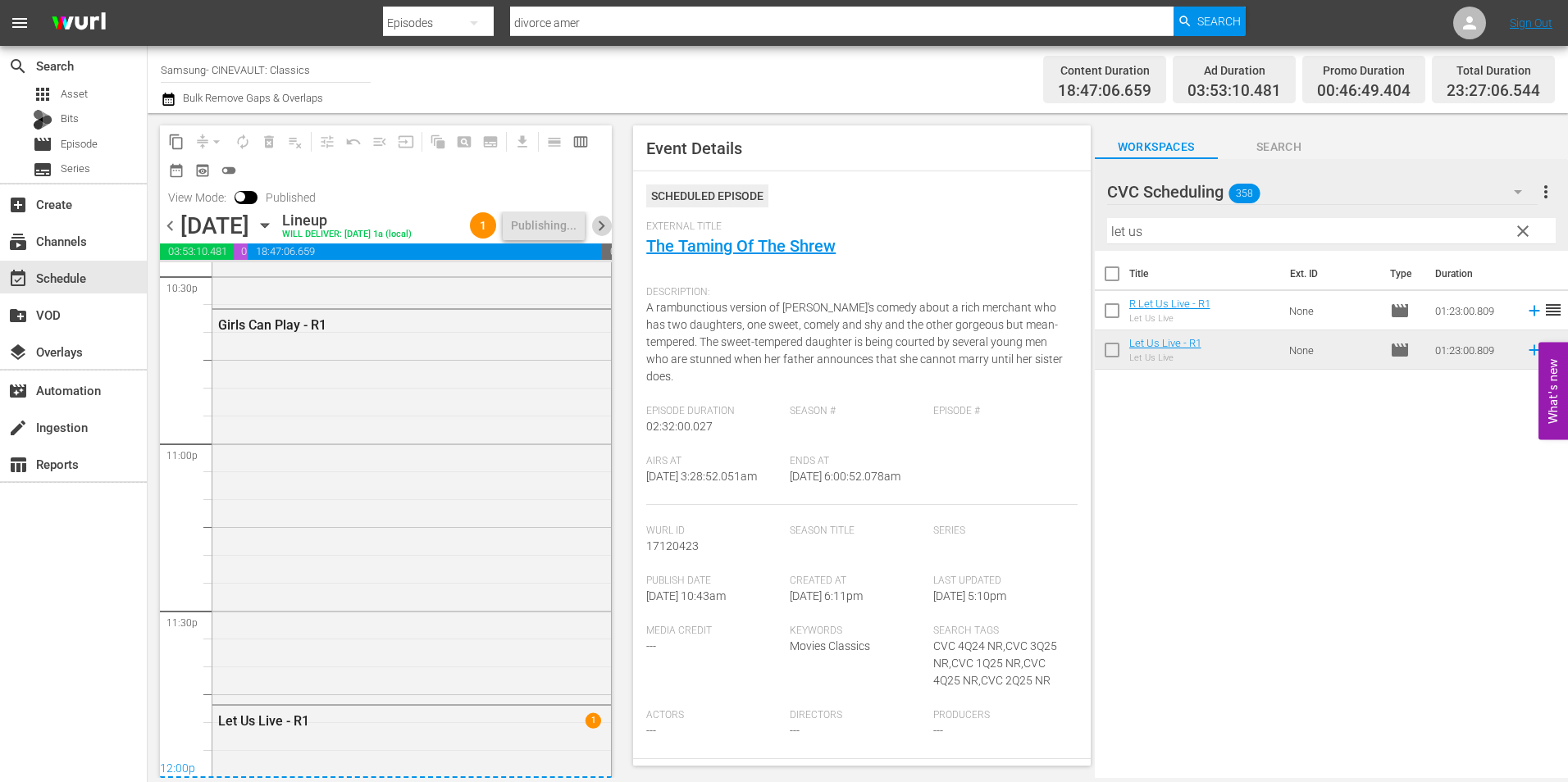
click at [607, 230] on span "chevron_right" at bounding box center [601, 225] width 20 height 20
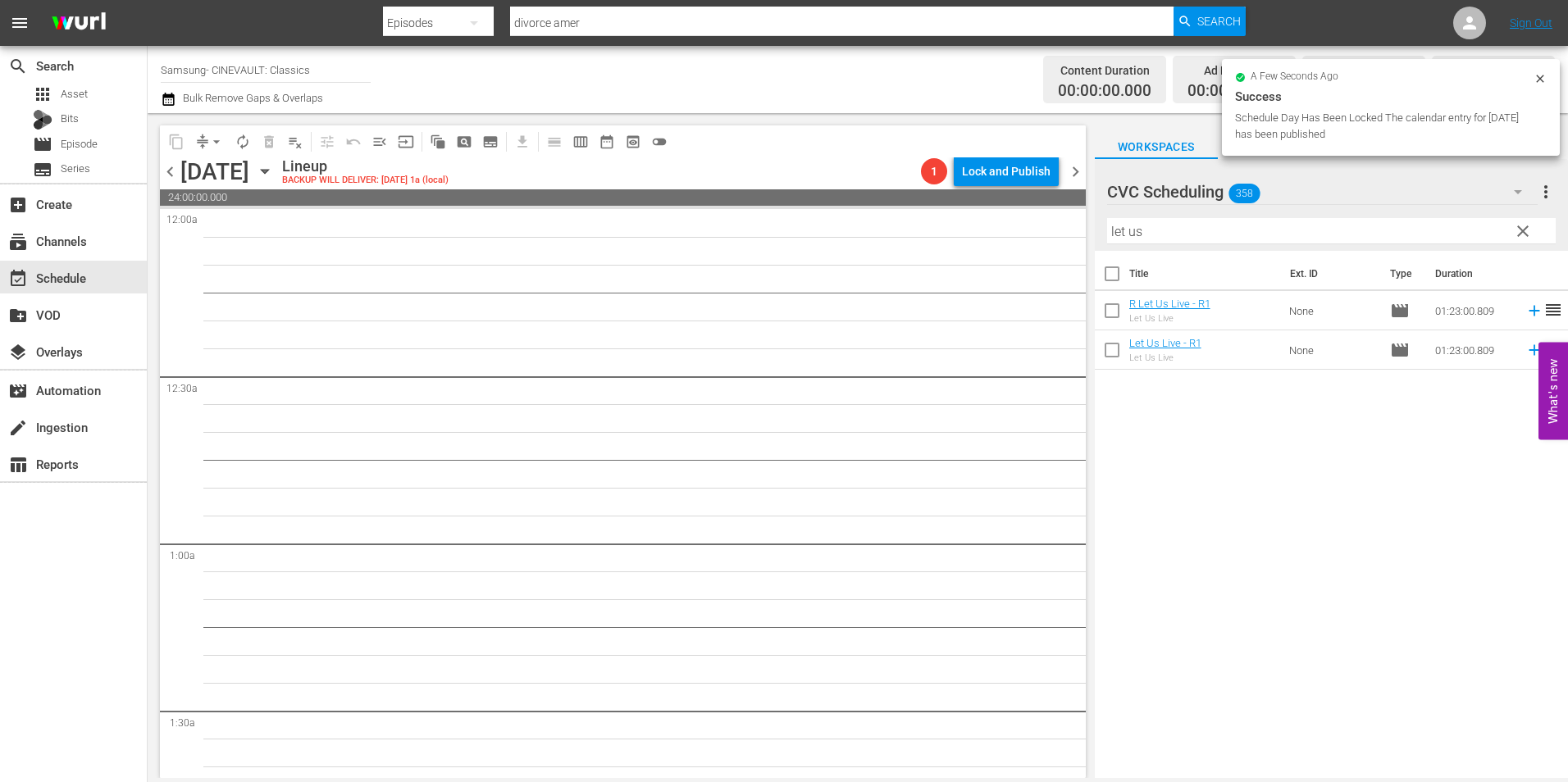
click at [159, 163] on div "content_copy compress arrow_drop_down autorenew_outlined delete_forever_outline…" at bounding box center [619, 446] width 943 height 665
click at [173, 168] on span "chevron_left" at bounding box center [169, 171] width 20 height 20
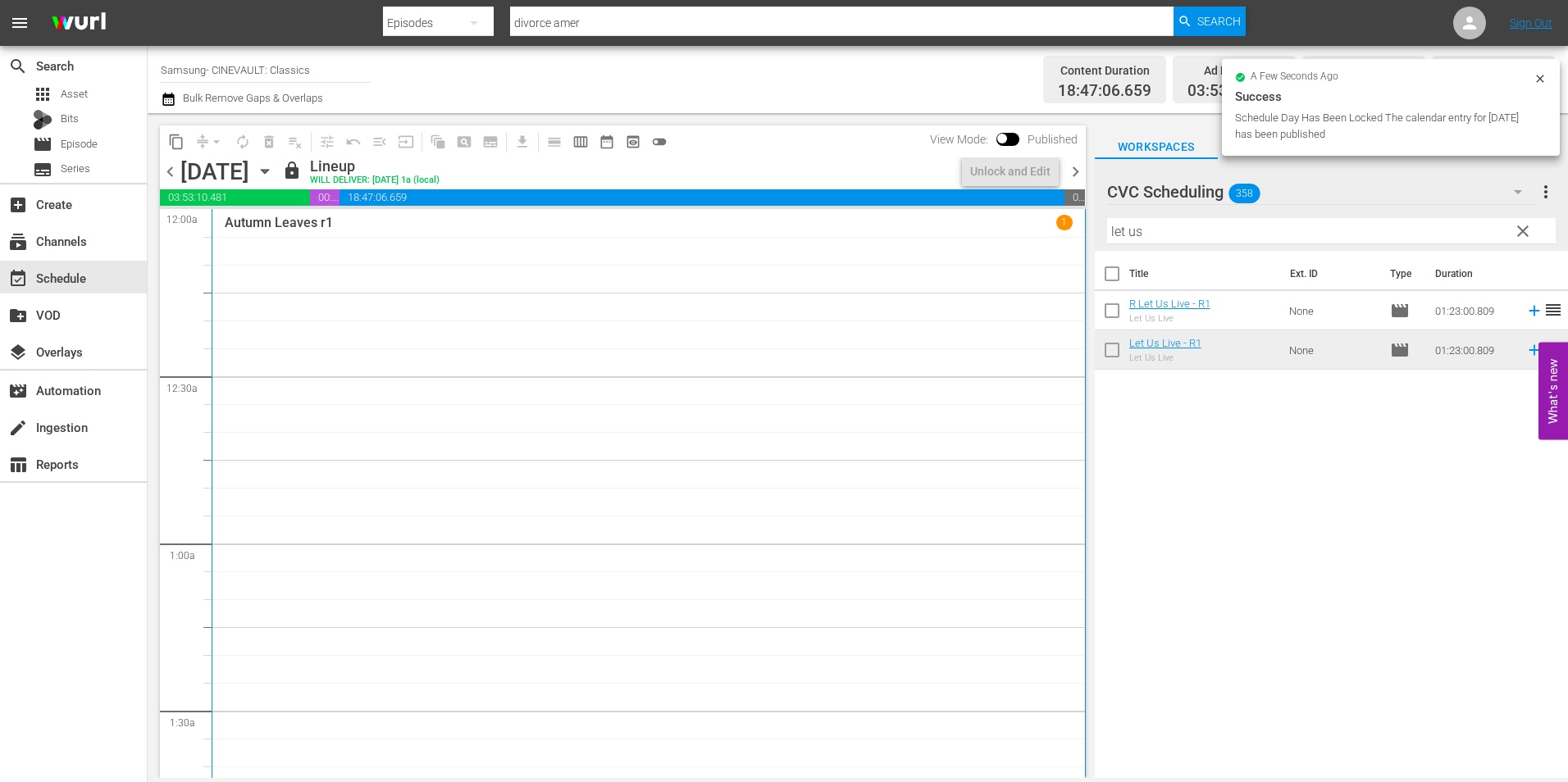
click at [1077, 171] on span "chevron_right" at bounding box center [1075, 171] width 20 height 20
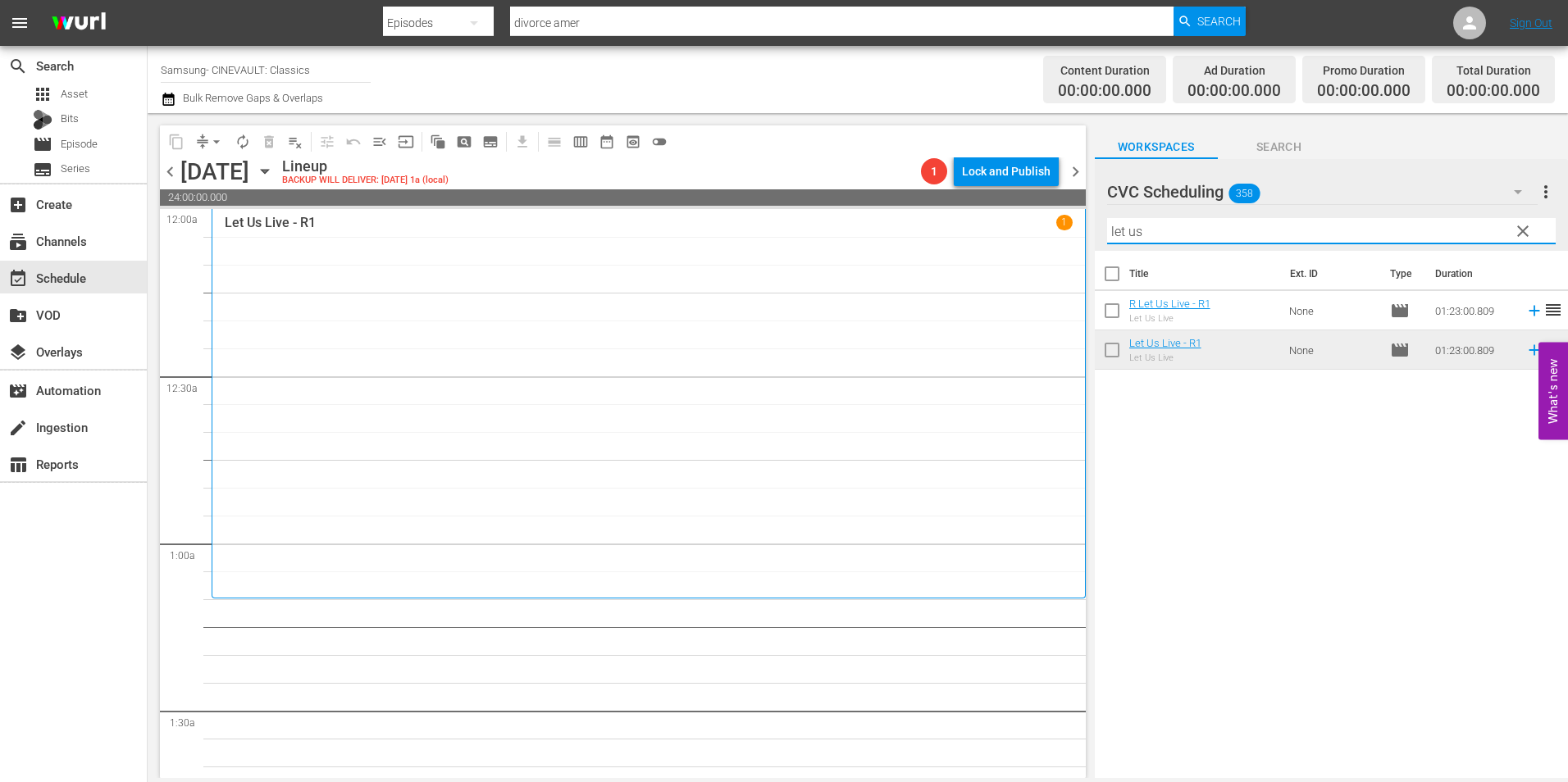
drag, startPoint x: 1211, startPoint y: 224, endPoint x: 1004, endPoint y: 218, distance: 207.1
click at [1004, 218] on div "content_copy compress arrow_drop_down autorenew_outlined delete_forever_outline…" at bounding box center [858, 446] width 1421 height 665
click at [1524, 230] on span "clear" at bounding box center [1523, 231] width 19 height 19
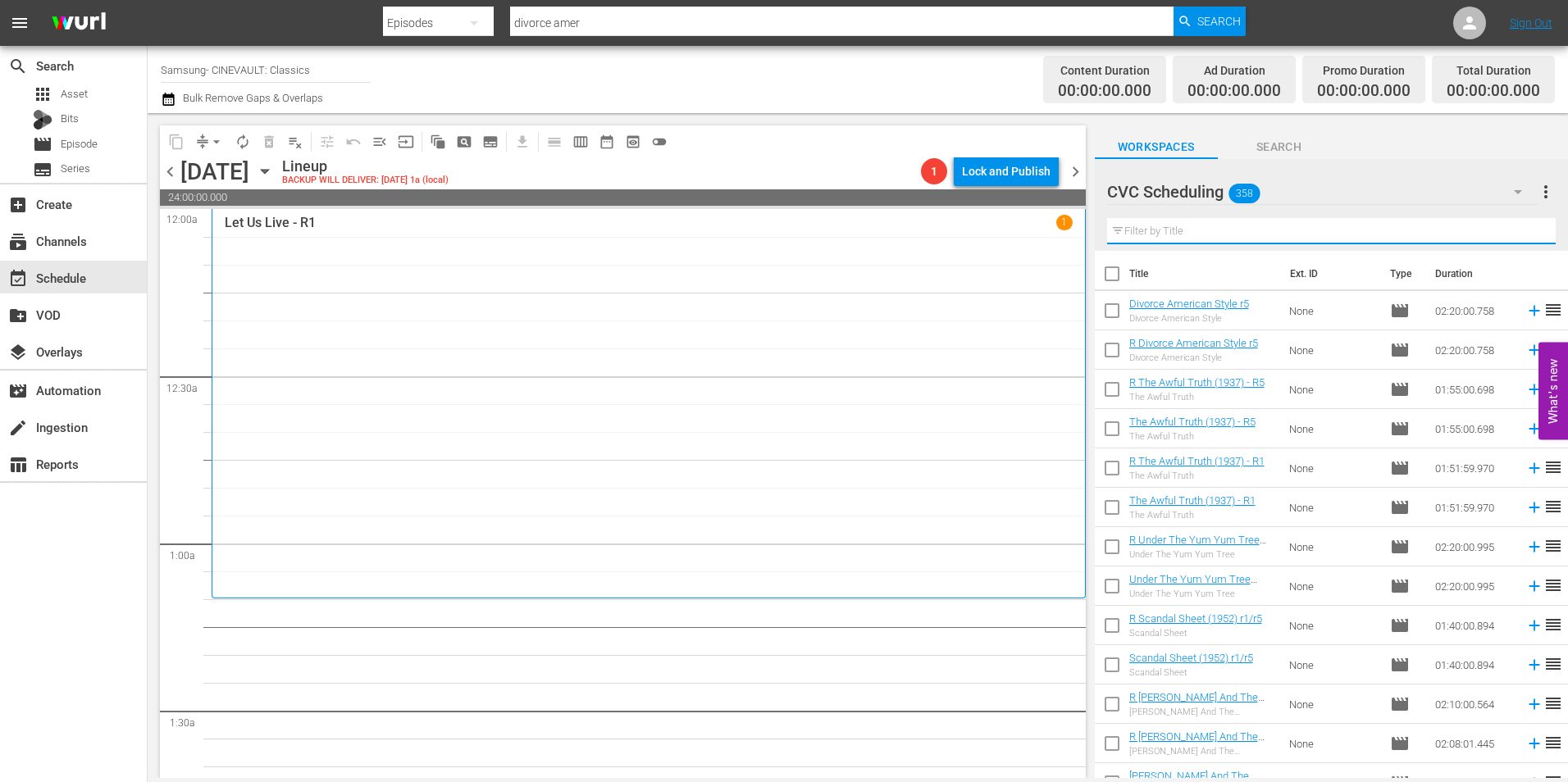
click at [1361, 230] on input "text" at bounding box center [1331, 231] width 449 height 26
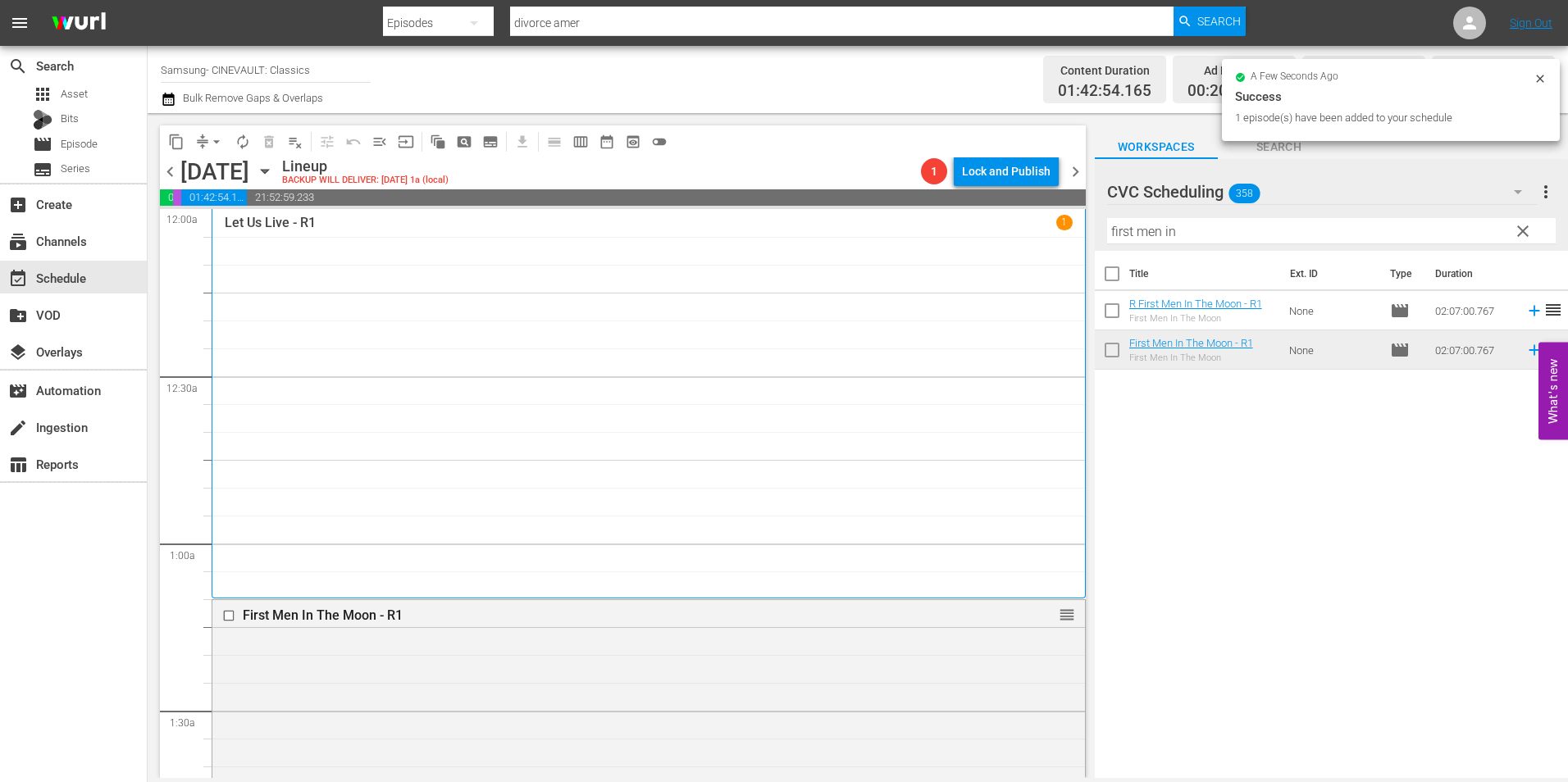
scroll to position [656, 0]
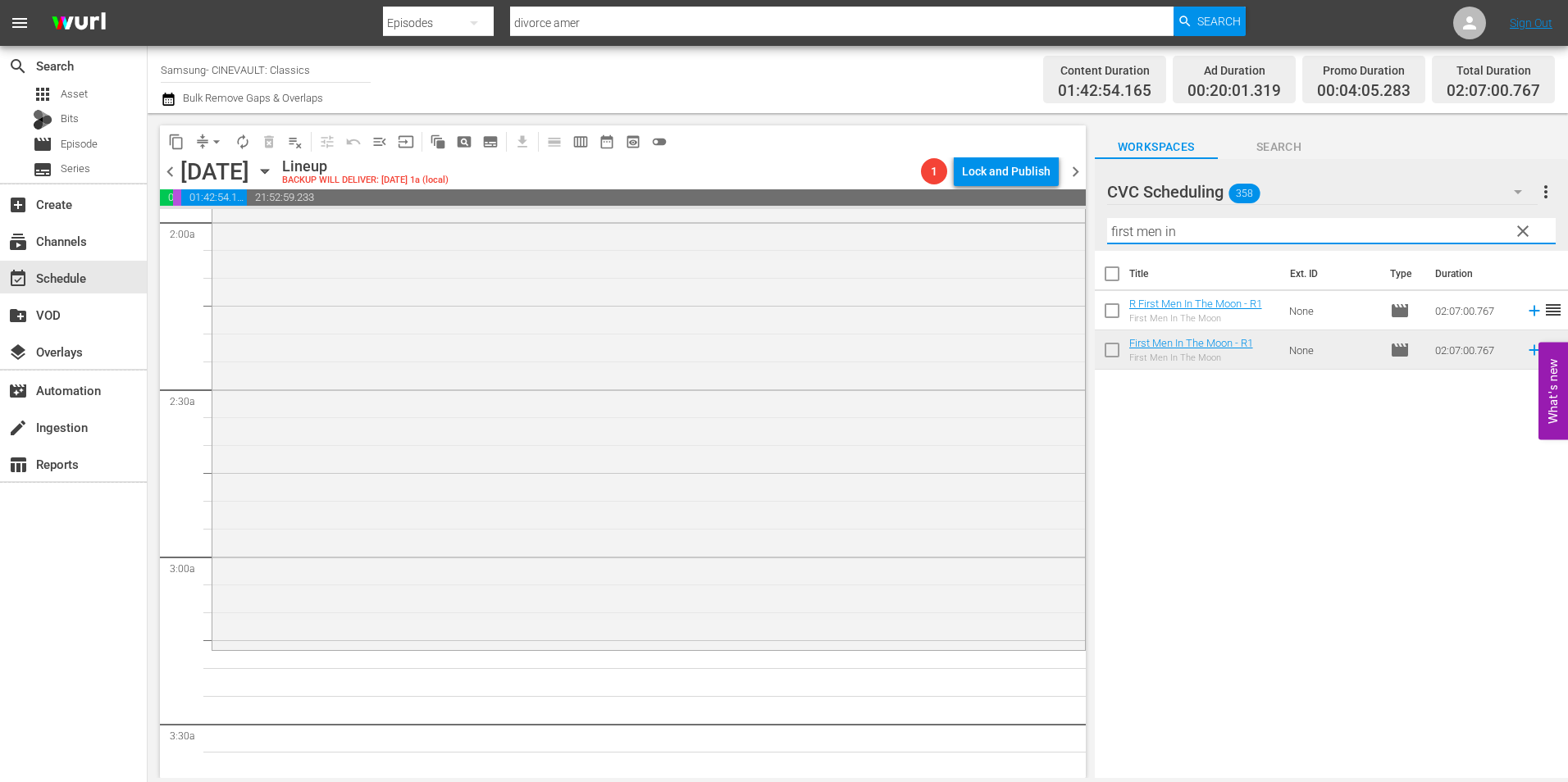
drag, startPoint x: 1155, startPoint y: 236, endPoint x: 1077, endPoint y: 235, distance: 78.0
click at [1077, 235] on div "content_copy compress arrow_drop_down autorenew_outlined delete_forever_outline…" at bounding box center [858, 446] width 1421 height 665
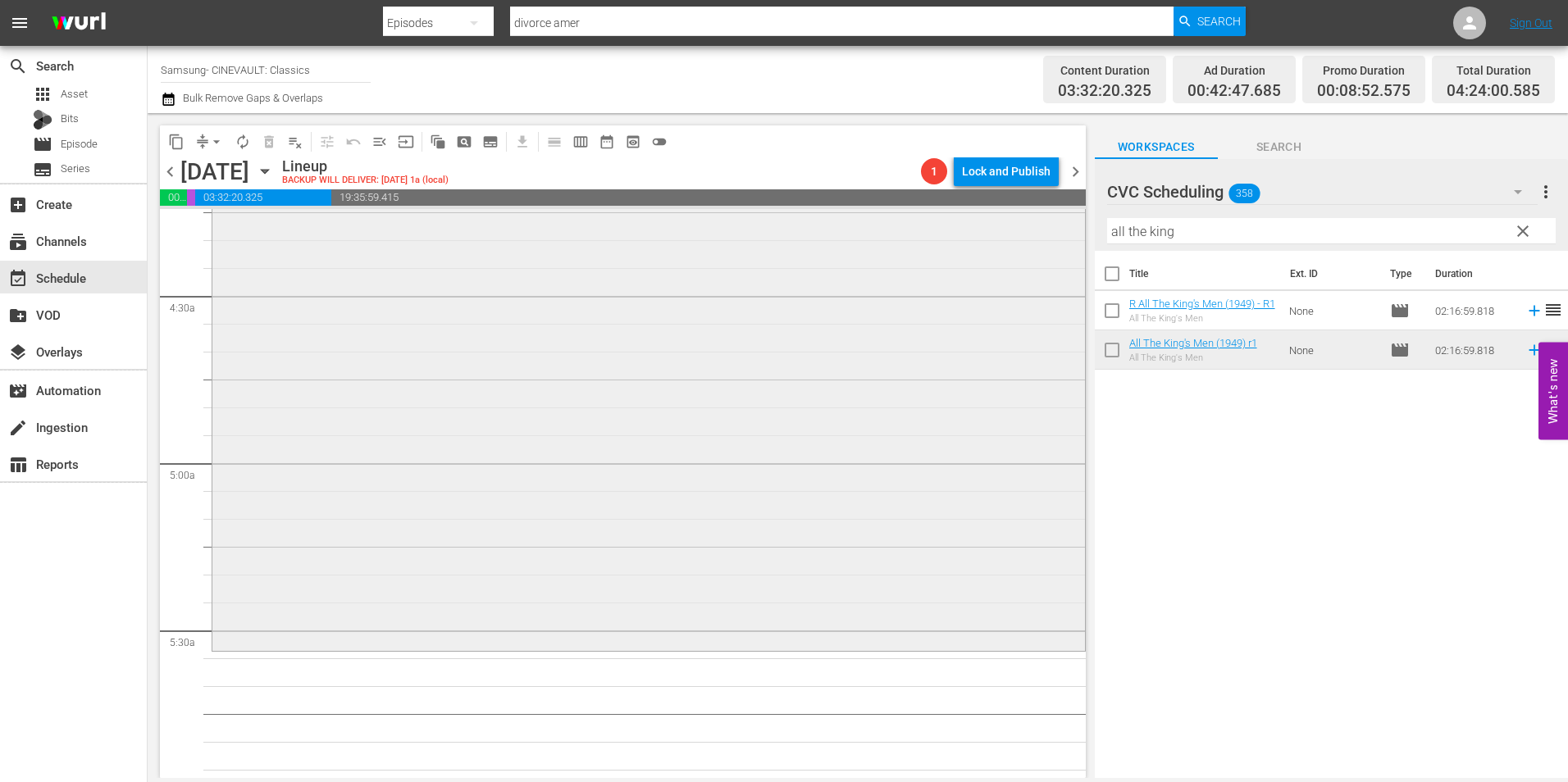
scroll to position [1558, 0]
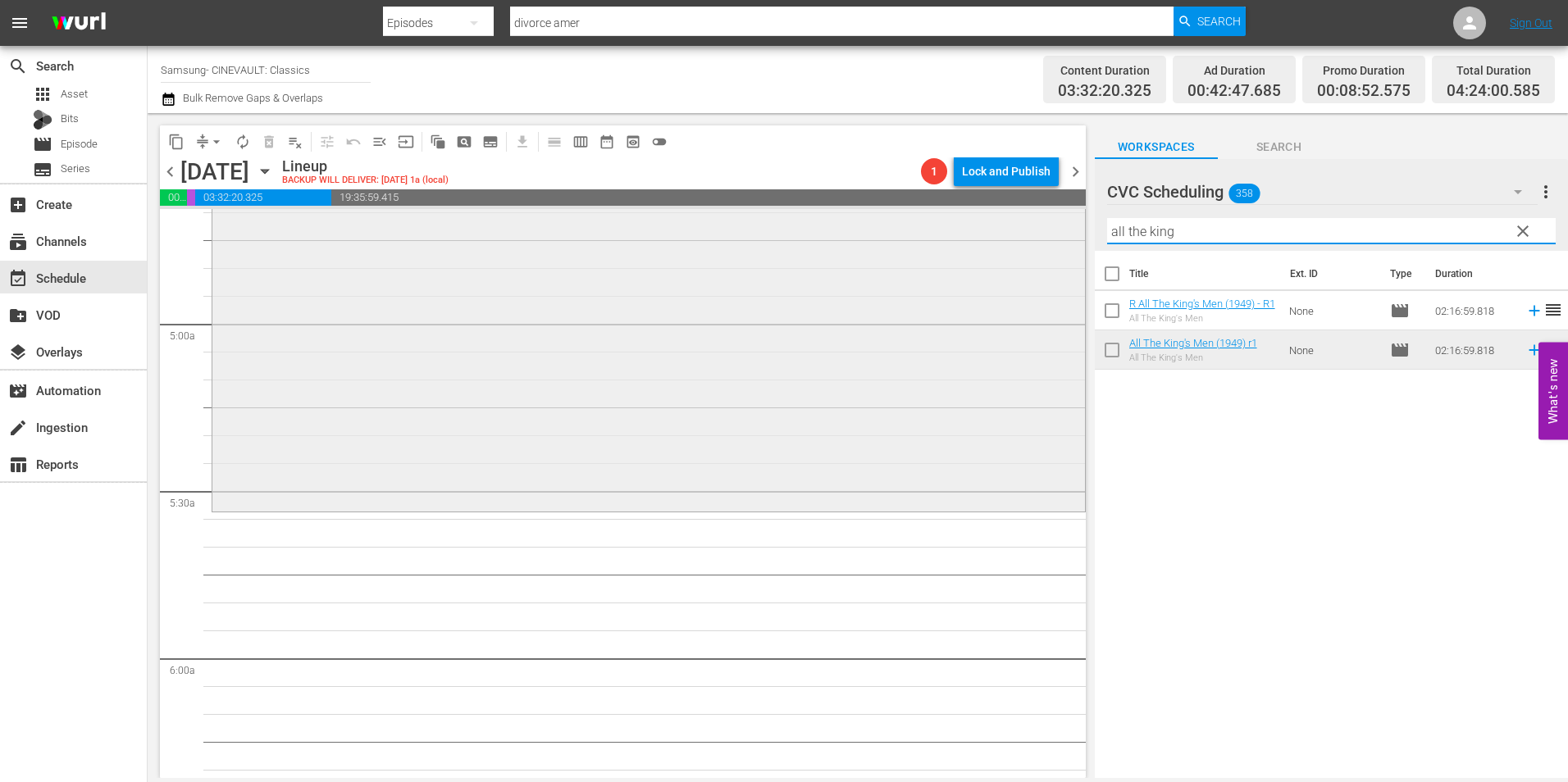
drag, startPoint x: 1118, startPoint y: 240, endPoint x: 1009, endPoint y: 230, distance: 109.5
click at [1009, 230] on div "content_copy compress arrow_drop_down autorenew_outlined delete_forever_outline…" at bounding box center [858, 446] width 1421 height 665
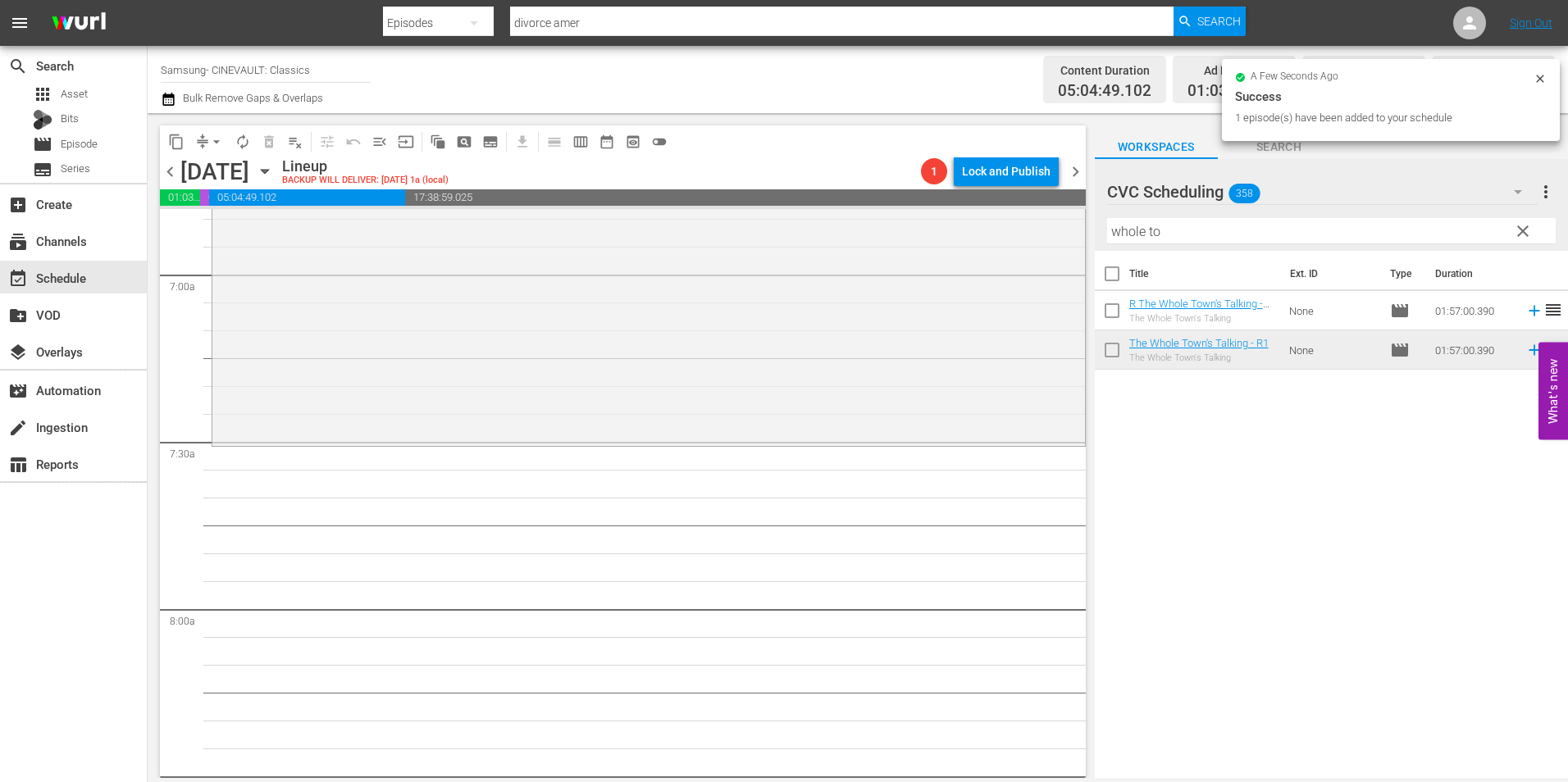
scroll to position [2379, 0]
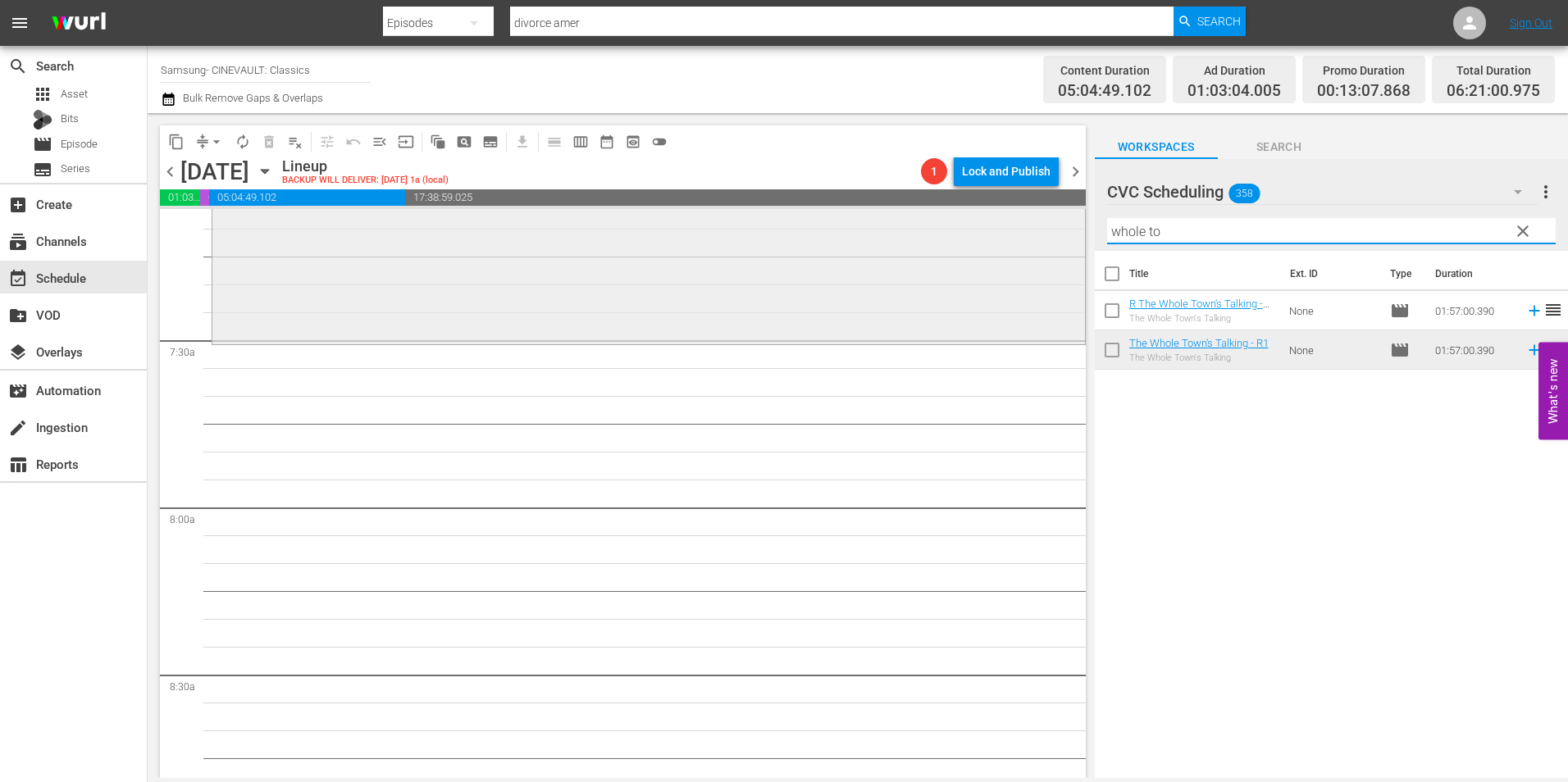
drag, startPoint x: 1048, startPoint y: 246, endPoint x: 1035, endPoint y: 248, distance: 13.2
click at [1035, 248] on div "content_copy compress arrow_drop_down autorenew_outlined delete_forever_outline…" at bounding box center [858, 446] width 1421 height 665
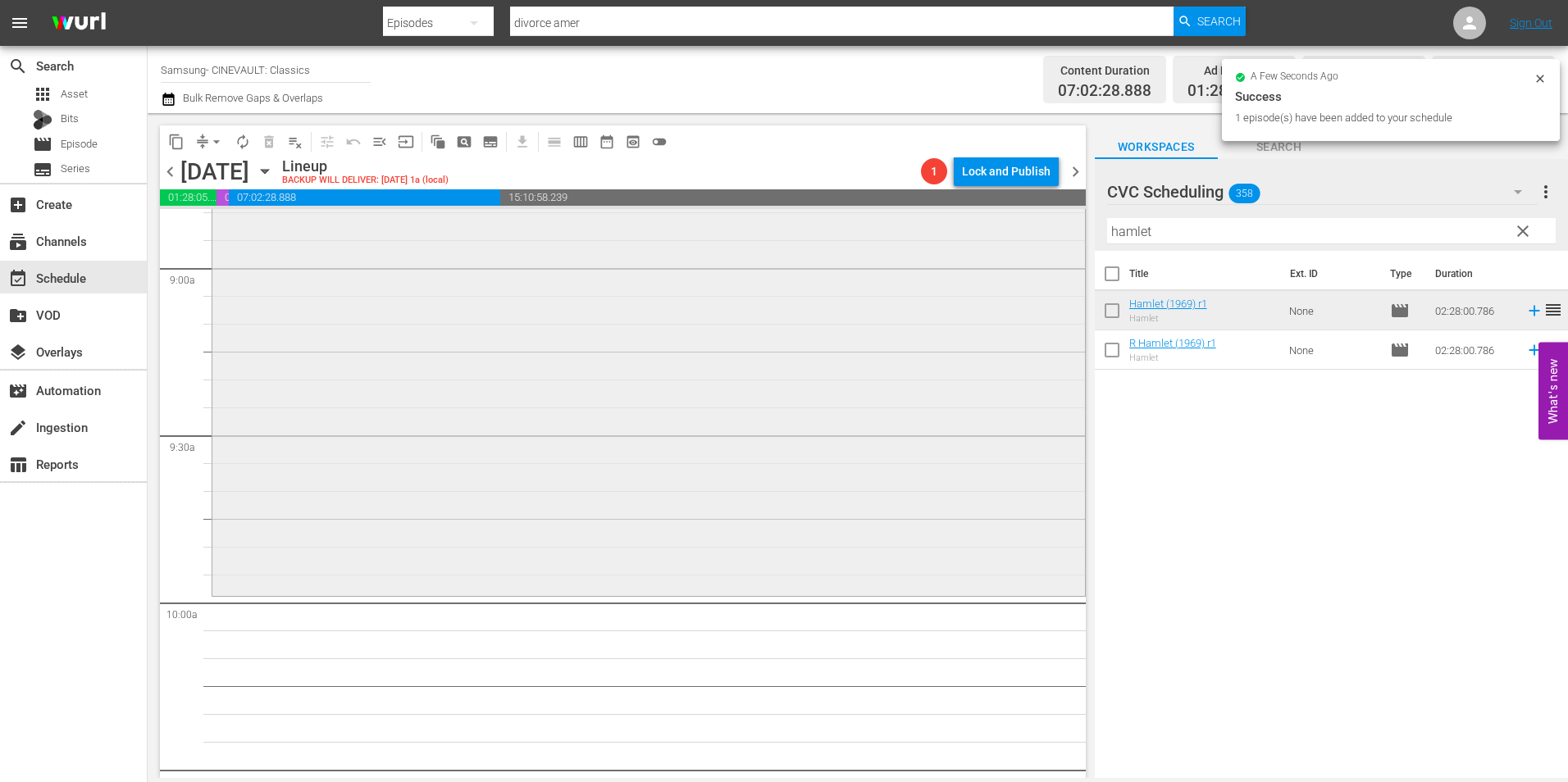
scroll to position [3199, 0]
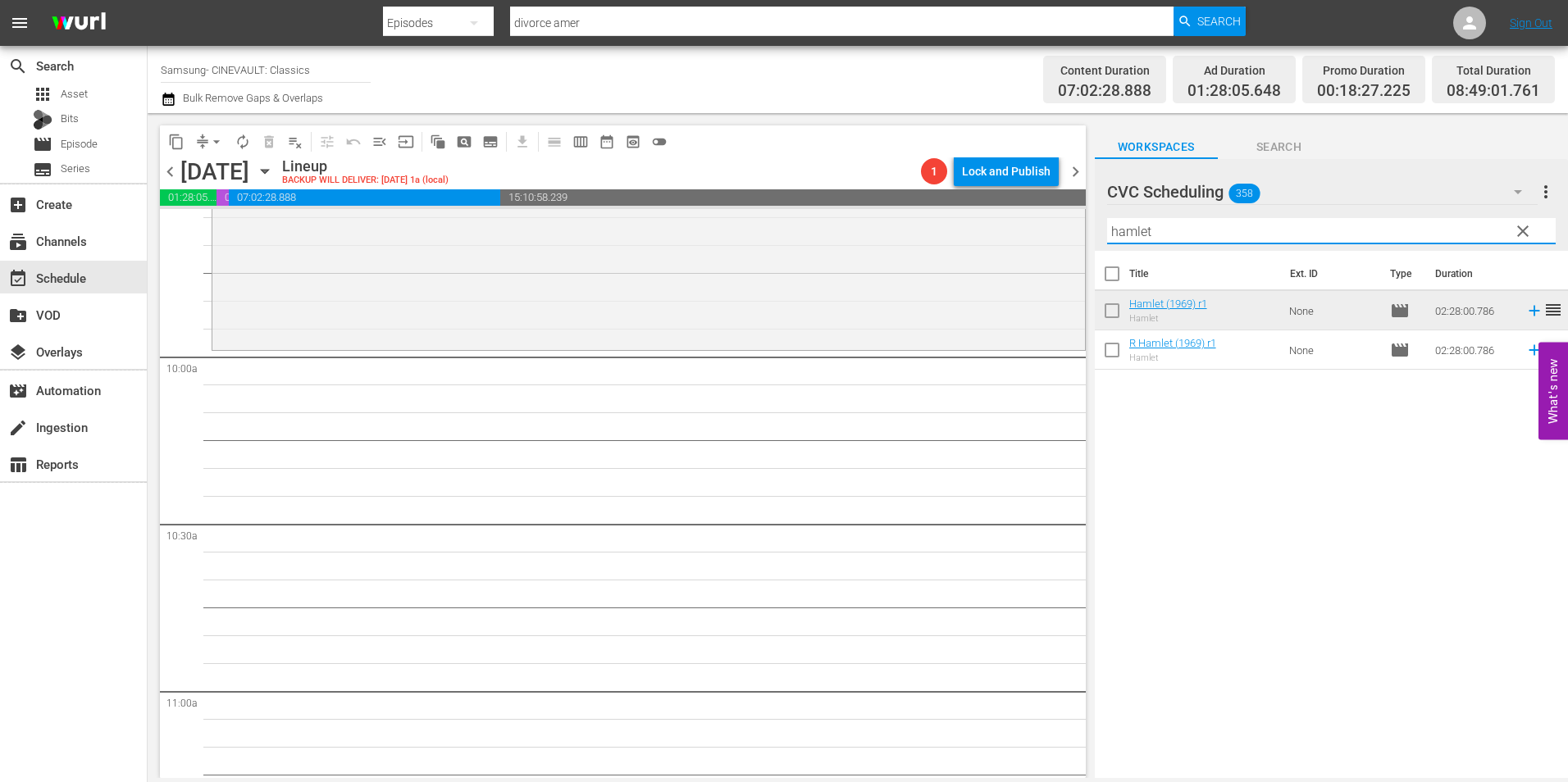
drag, startPoint x: 1108, startPoint y: 227, endPoint x: 1075, endPoint y: 233, distance: 33.5
click at [1075, 233] on div "content_copy compress arrow_drop_down autorenew_outlined delete_forever_outline…" at bounding box center [858, 446] width 1421 height 665
click at [1164, 224] on input "hamlet" at bounding box center [1331, 231] width 449 height 26
drag, startPoint x: 1161, startPoint y: 230, endPoint x: 1094, endPoint y: 231, distance: 67.0
click at [1095, 231] on div "CVC Scheduling 358 CVC Scheduling more_vert clear Filter by Title hamlet" at bounding box center [1332, 205] width 474 height 92
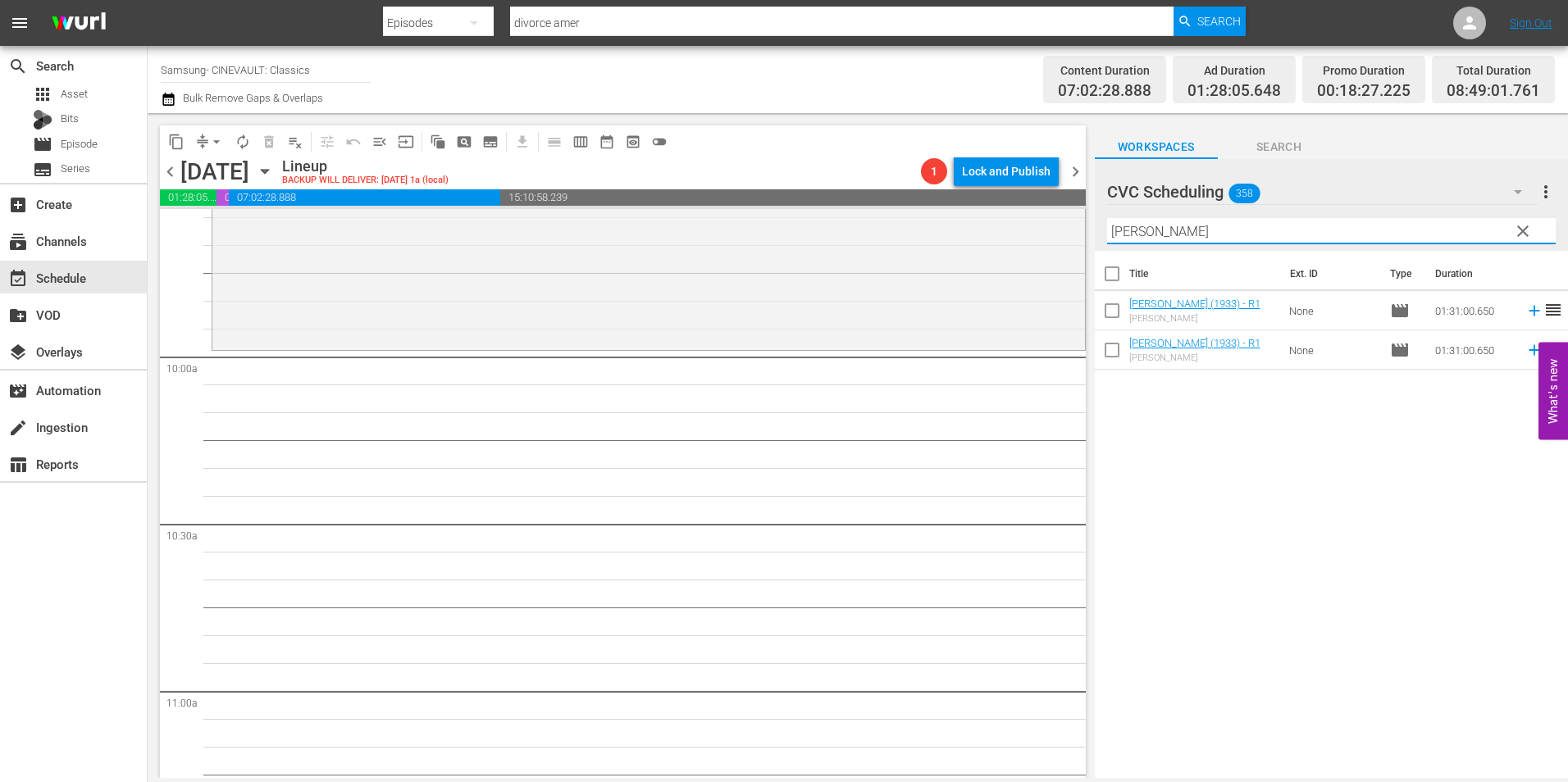
type input "oliver"
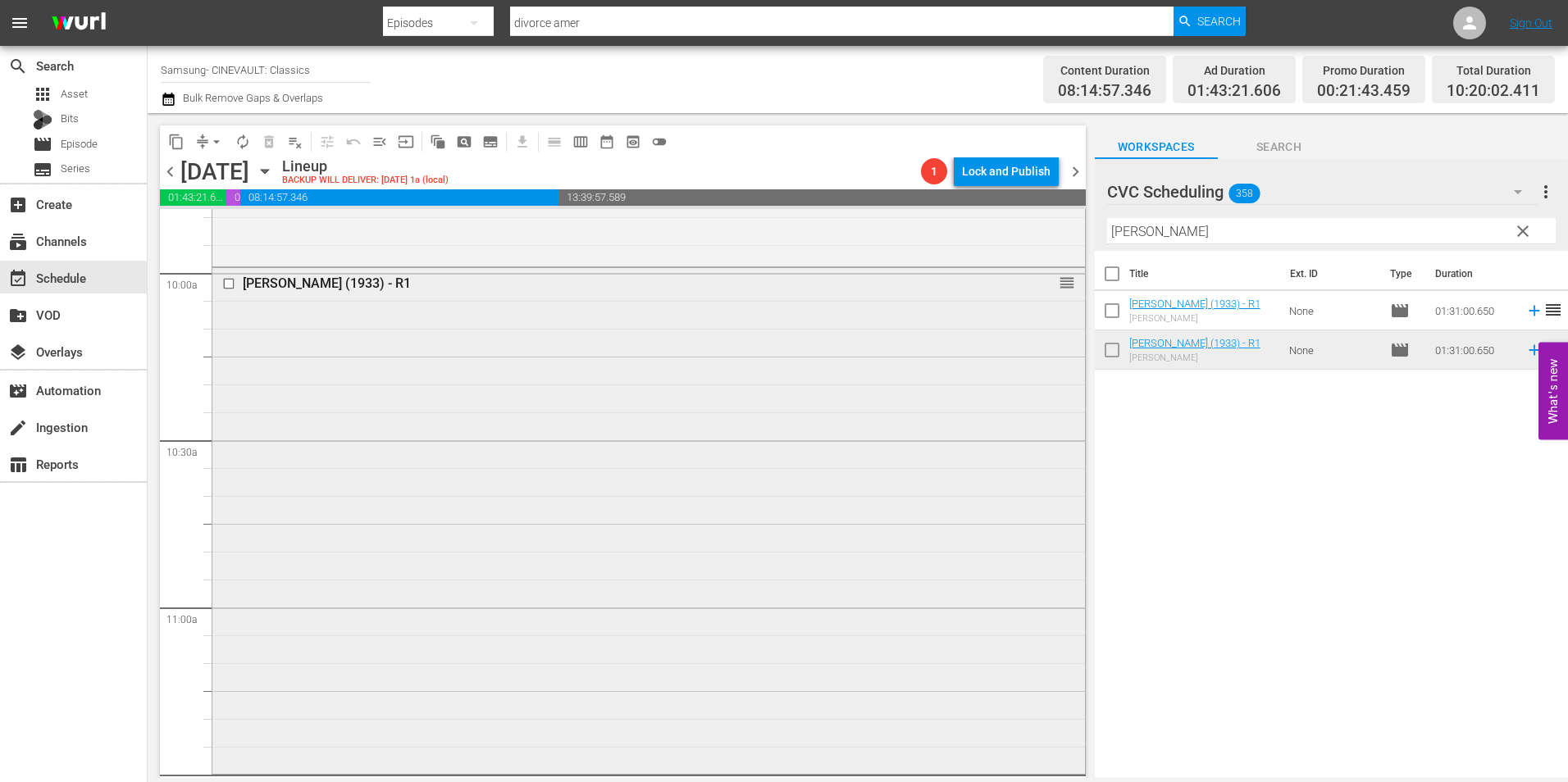
scroll to position [3691, 0]
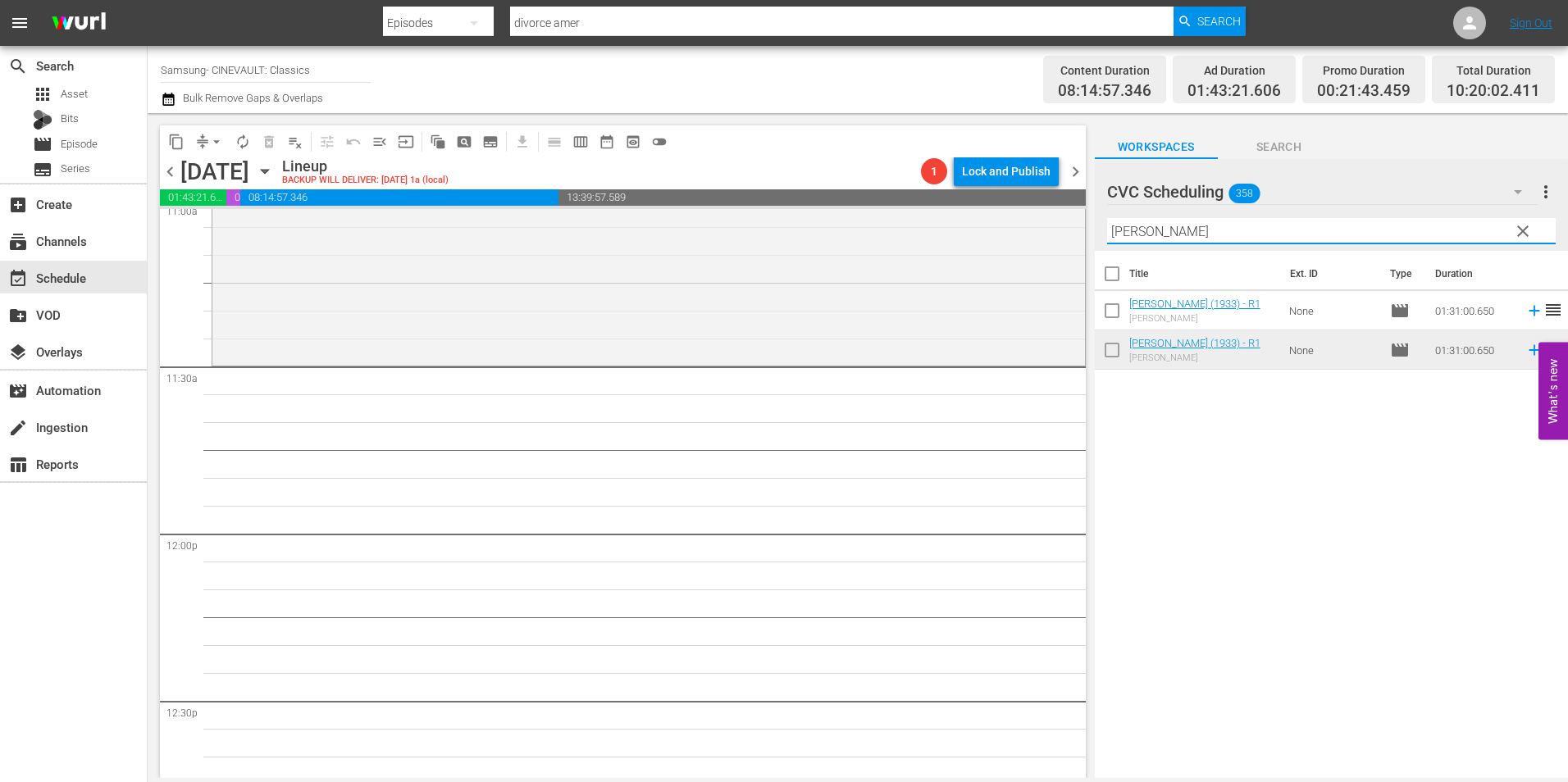
drag, startPoint x: 1260, startPoint y: 230, endPoint x: 1101, endPoint y: 233, distance: 159.0
click at [1066, 235] on div "content_copy compress arrow_drop_down autorenew_outlined delete_forever_outline…" at bounding box center [858, 446] width 1421 height 665
click at [1524, 240] on span "clear" at bounding box center [1523, 231] width 19 height 19
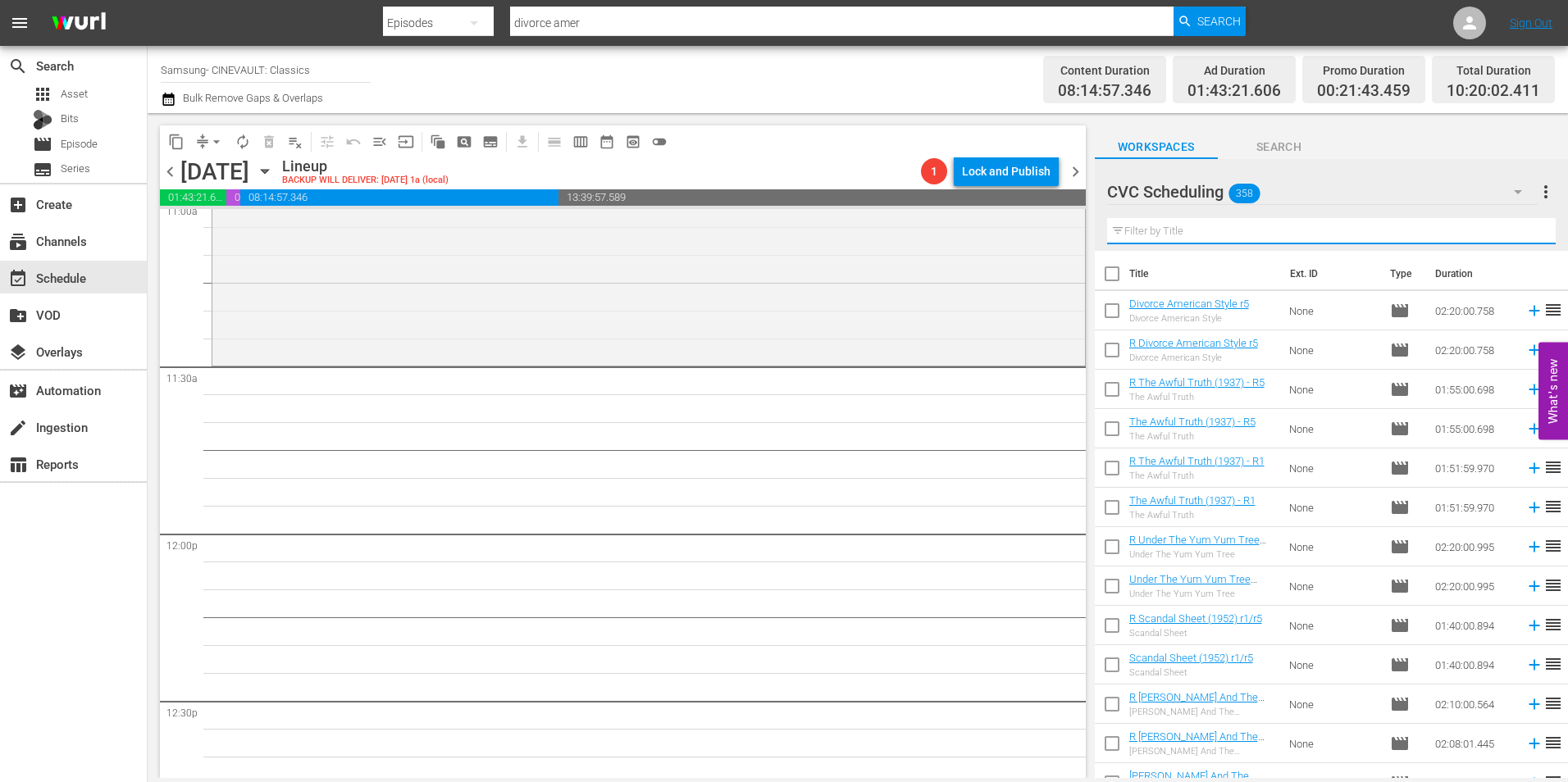
click at [1397, 230] on input "text" at bounding box center [1331, 231] width 449 height 26
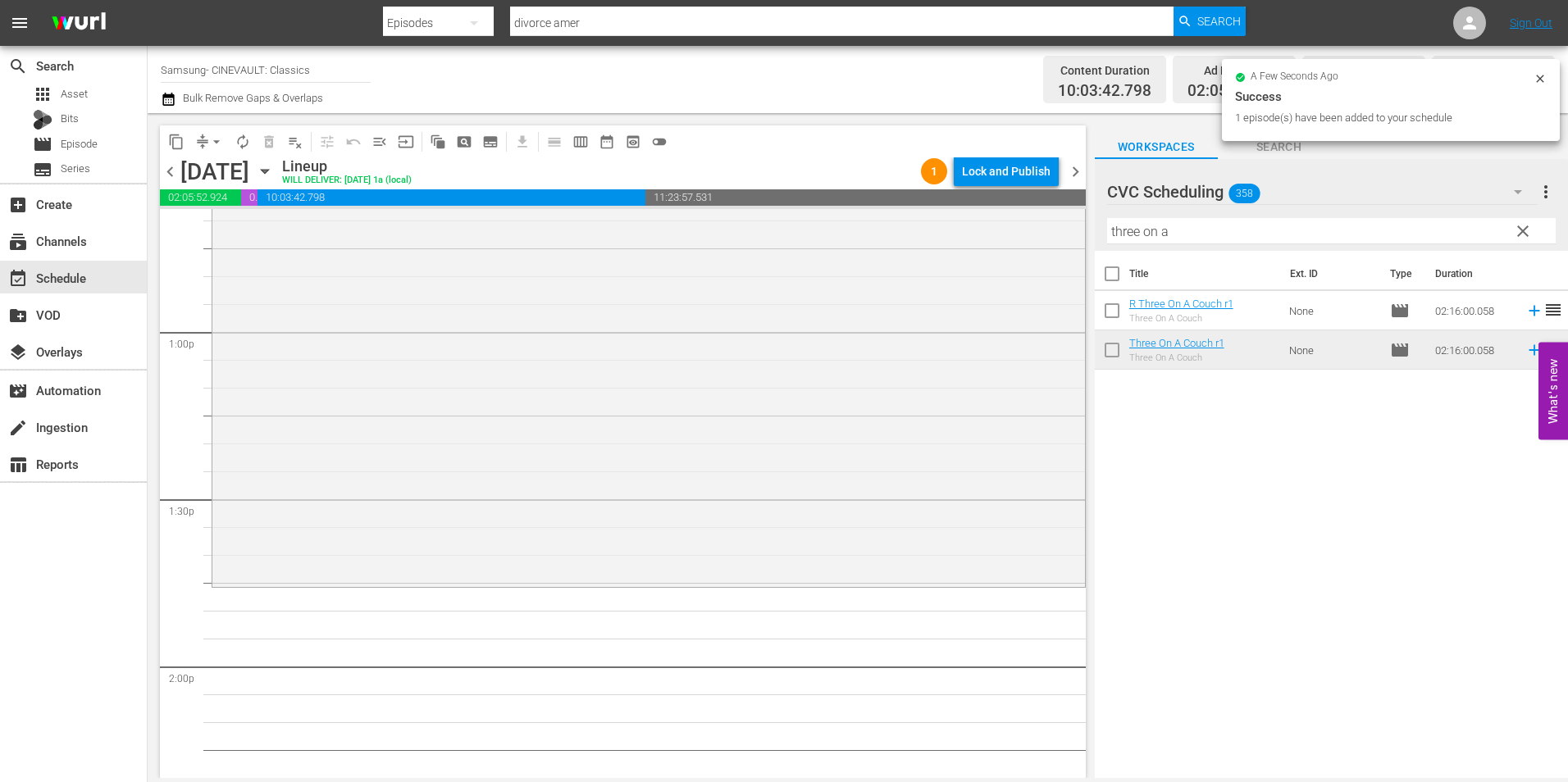
scroll to position [4265, 0]
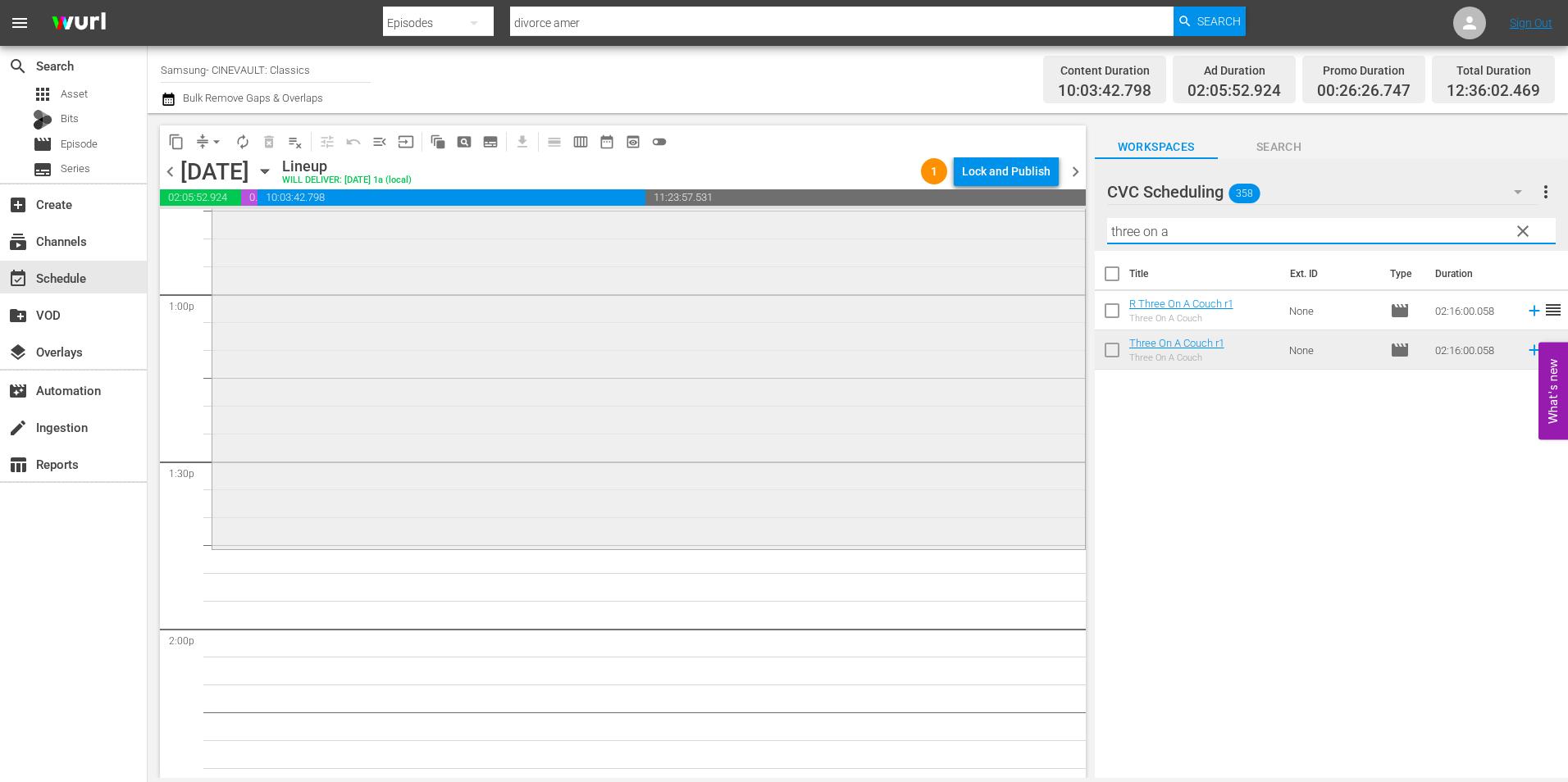
drag, startPoint x: 1210, startPoint y: 231, endPoint x: 1072, endPoint y: 249, distance: 139.2
click at [1072, 249] on div "content_copy compress arrow_drop_down autorenew_outlined delete_forever_outline…" at bounding box center [858, 446] width 1421 height 665
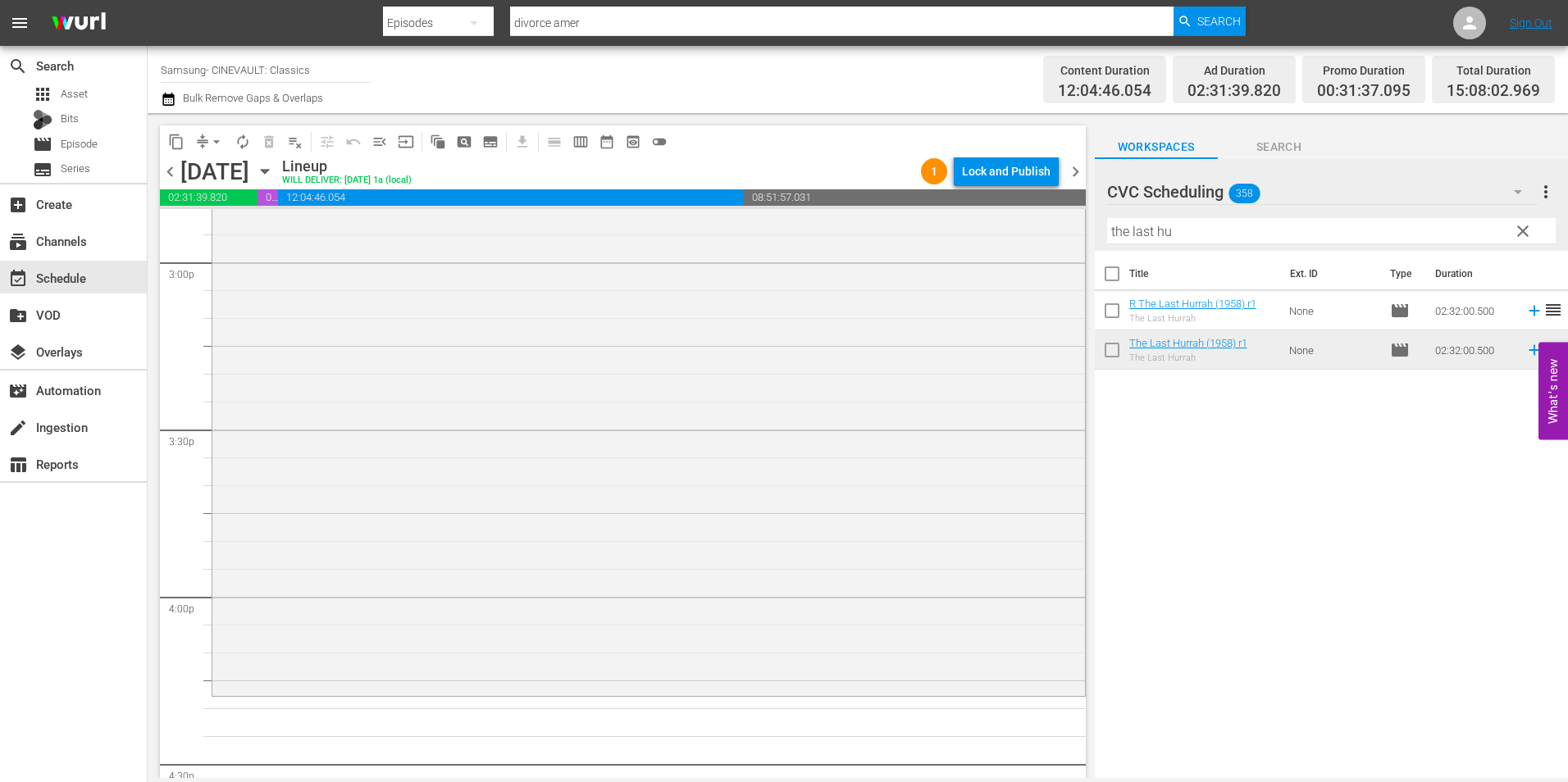
scroll to position [5168, 0]
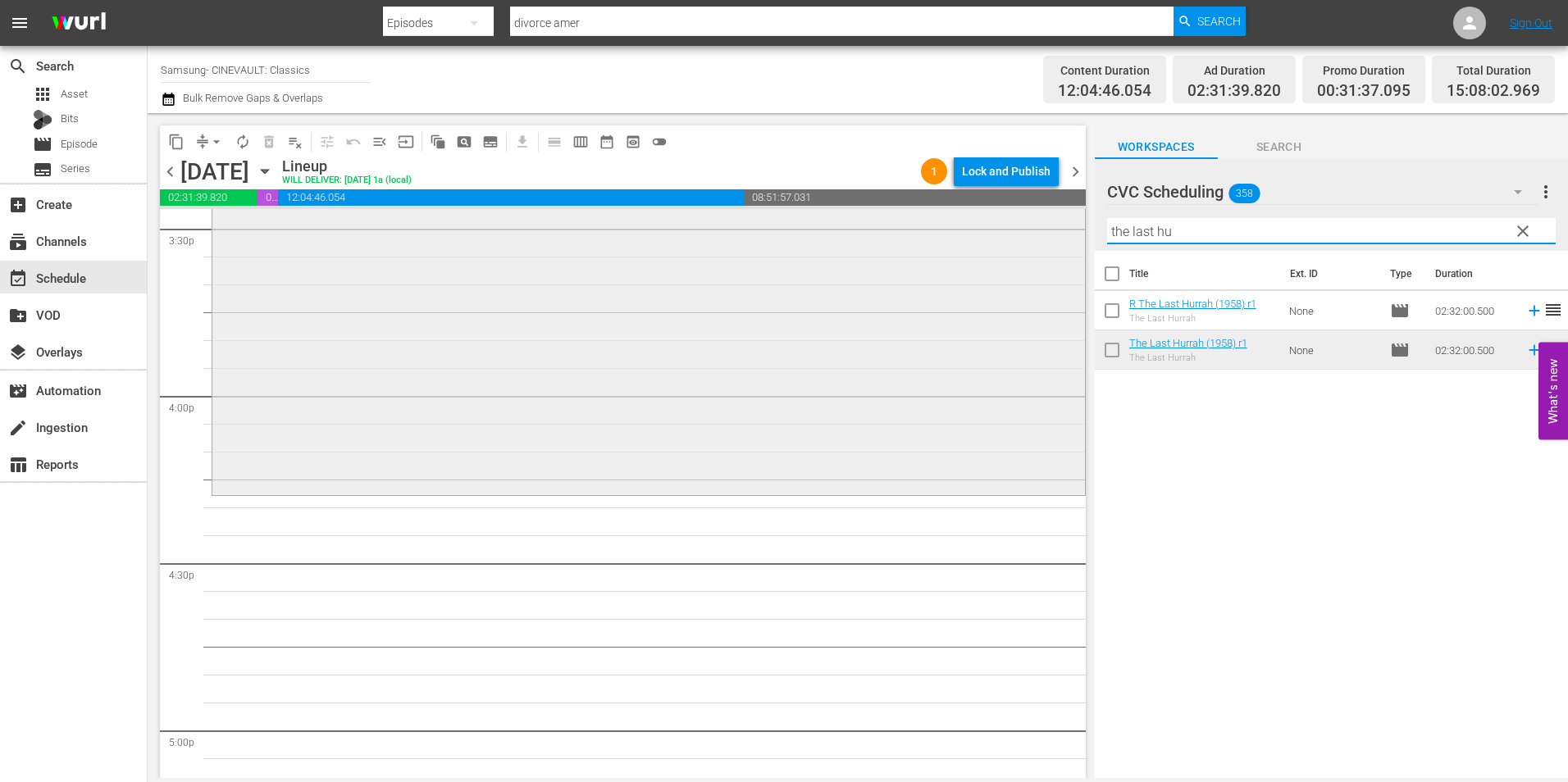
drag, startPoint x: 1194, startPoint y: 230, endPoint x: 1062, endPoint y: 240, distance: 132.4
click at [1062, 240] on div "content_copy compress arrow_drop_down autorenew_outlined delete_forever_outline…" at bounding box center [858, 446] width 1421 height 665
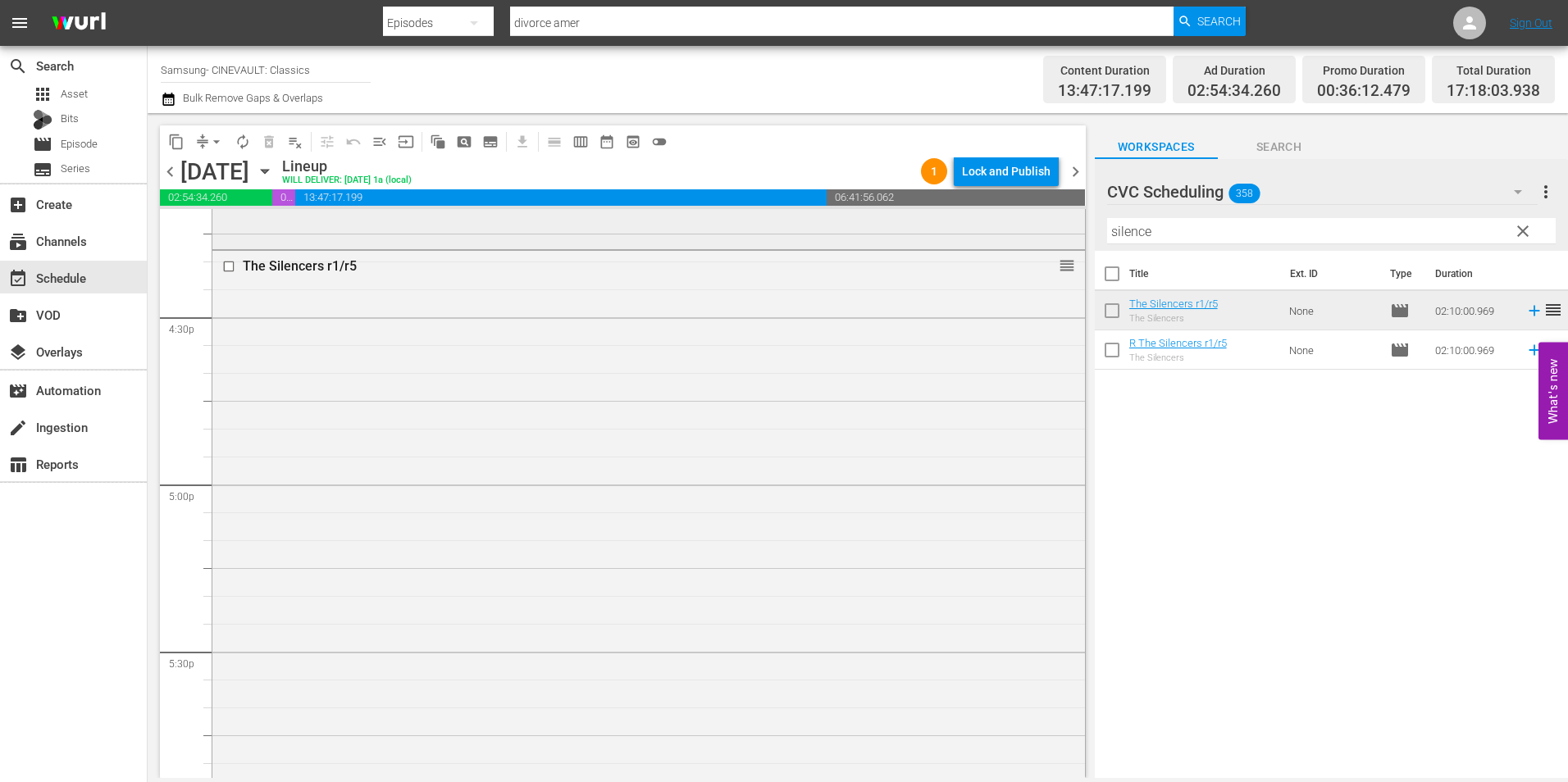
scroll to position [5987, 0]
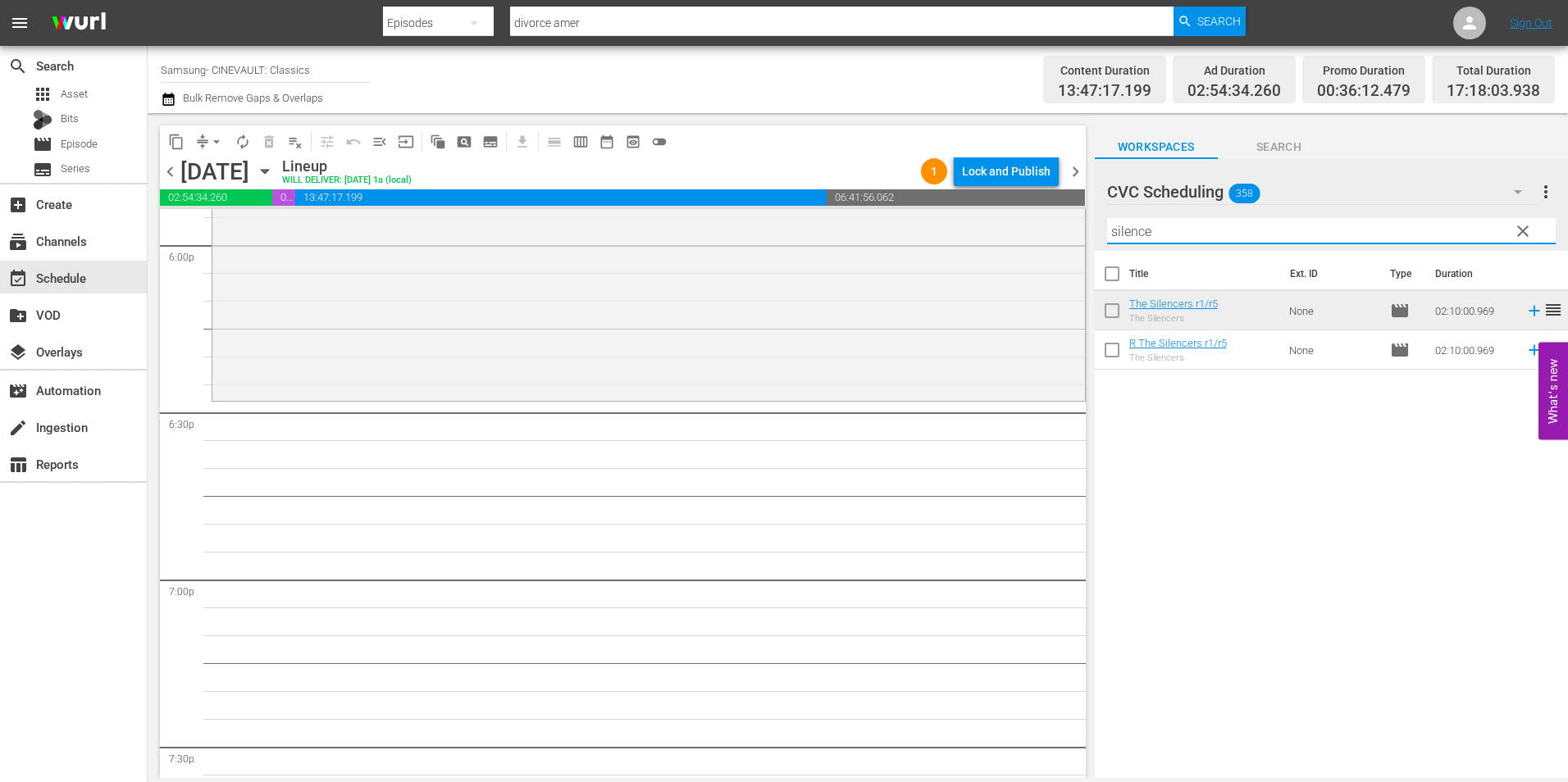
drag, startPoint x: 1156, startPoint y: 234, endPoint x: 1112, endPoint y: 250, distance: 46.8
click at [1112, 250] on div "Filter by Title silence" at bounding box center [1331, 231] width 449 height 40
type input "it had to"
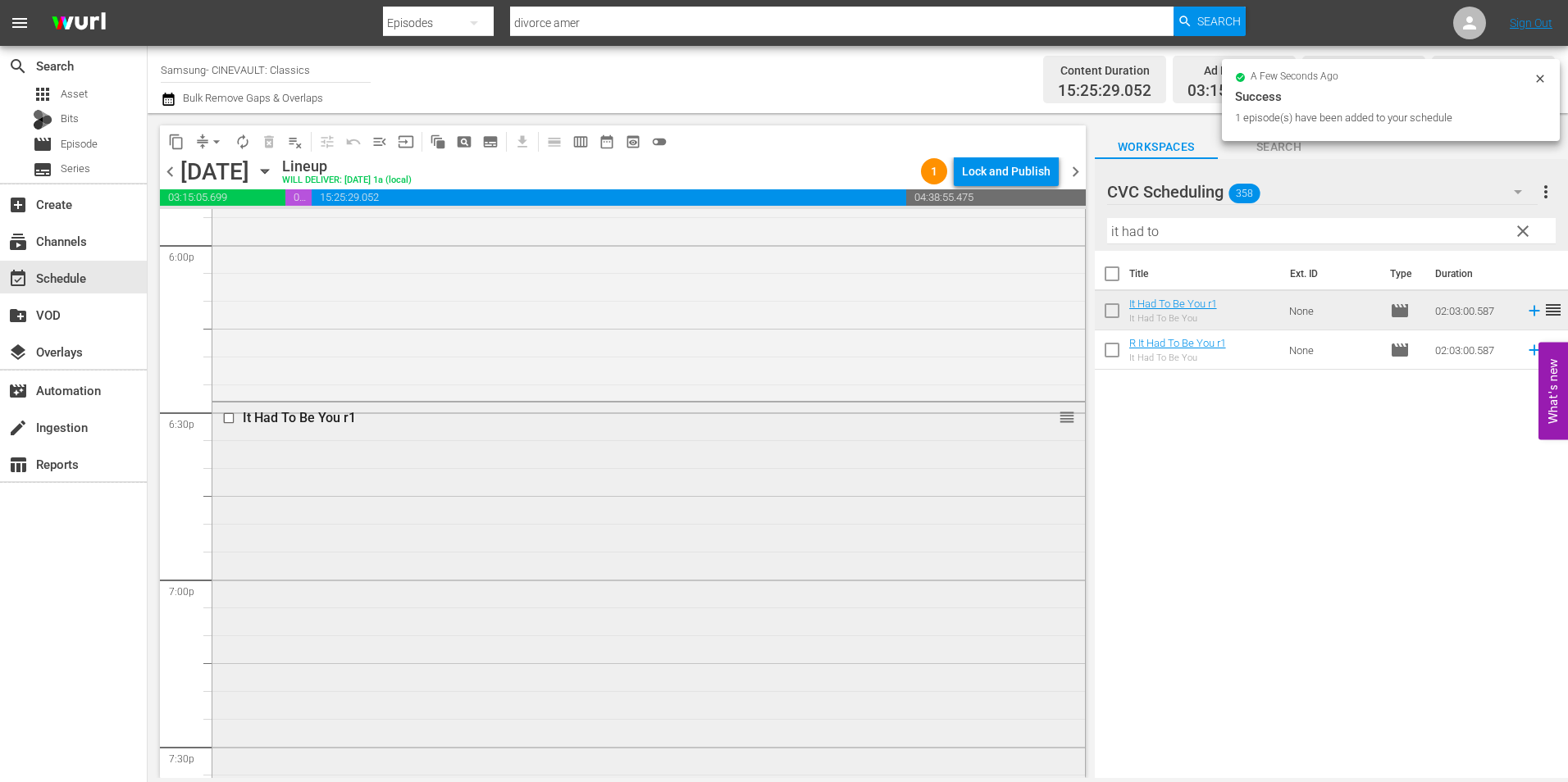
click at [232, 420] on input "checkbox" at bounding box center [231, 418] width 17 height 14
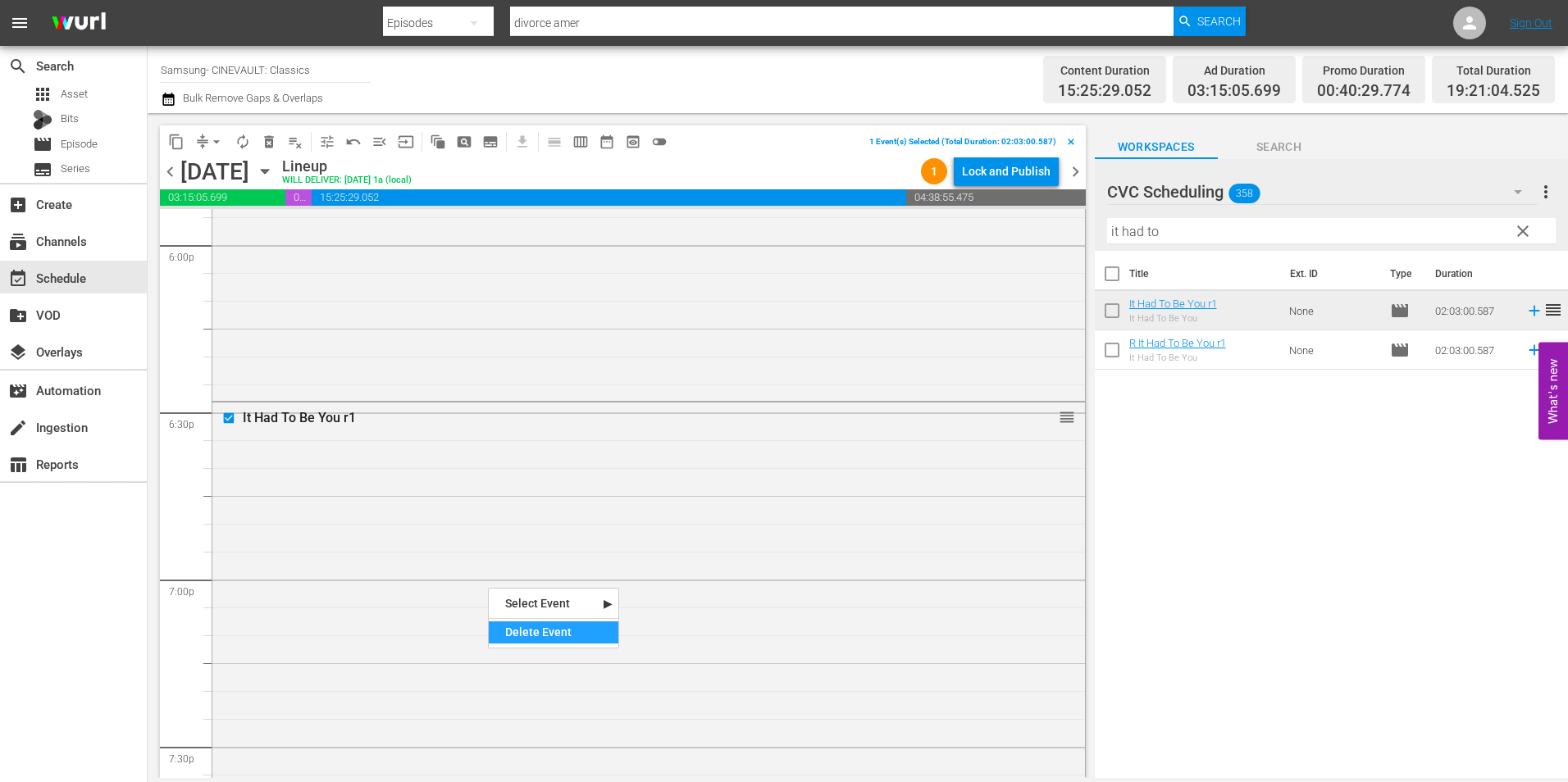
click at [538, 625] on div "Delete Event" at bounding box center [554, 632] width 130 height 22
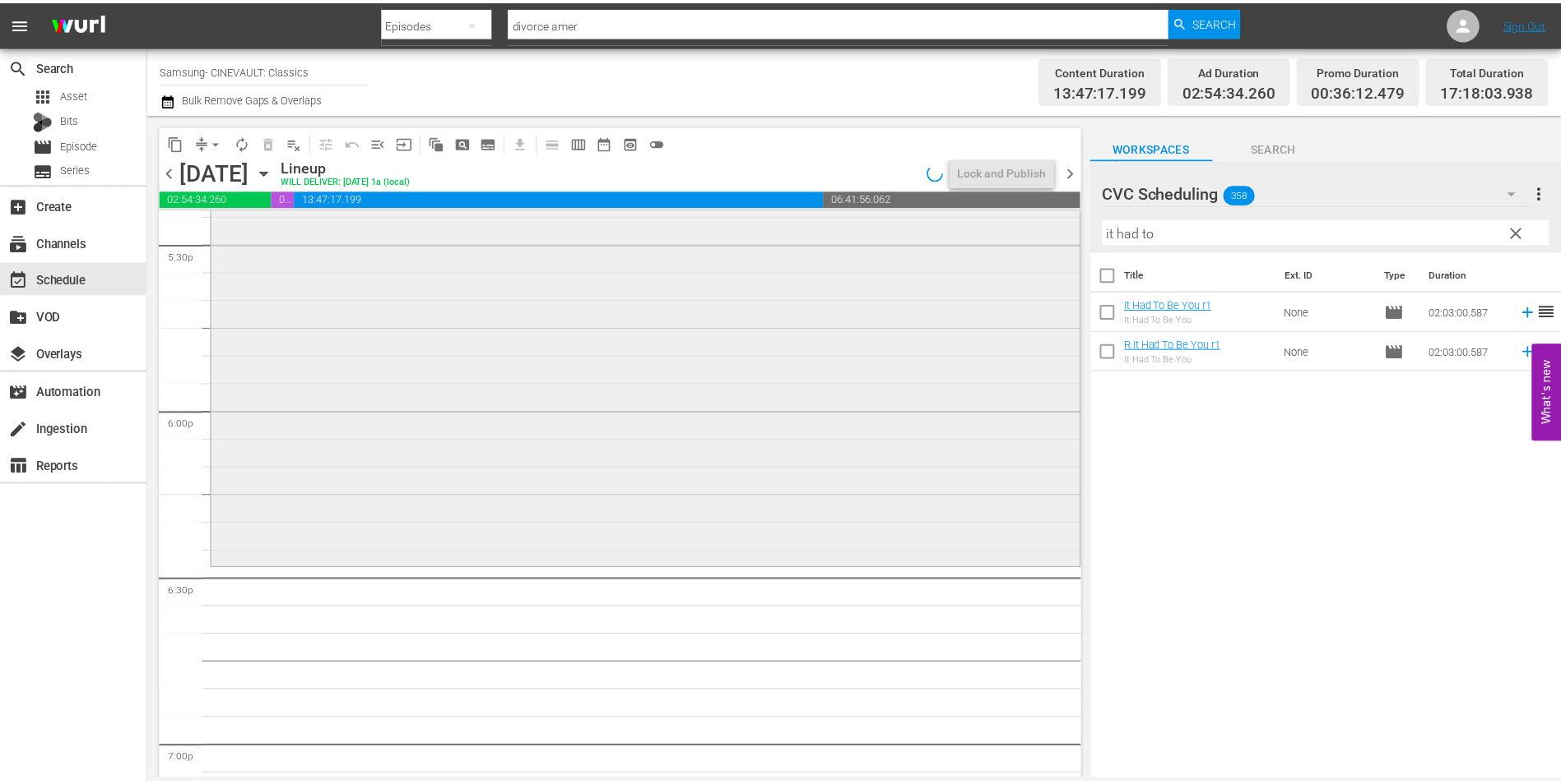
scroll to position [5838, 0]
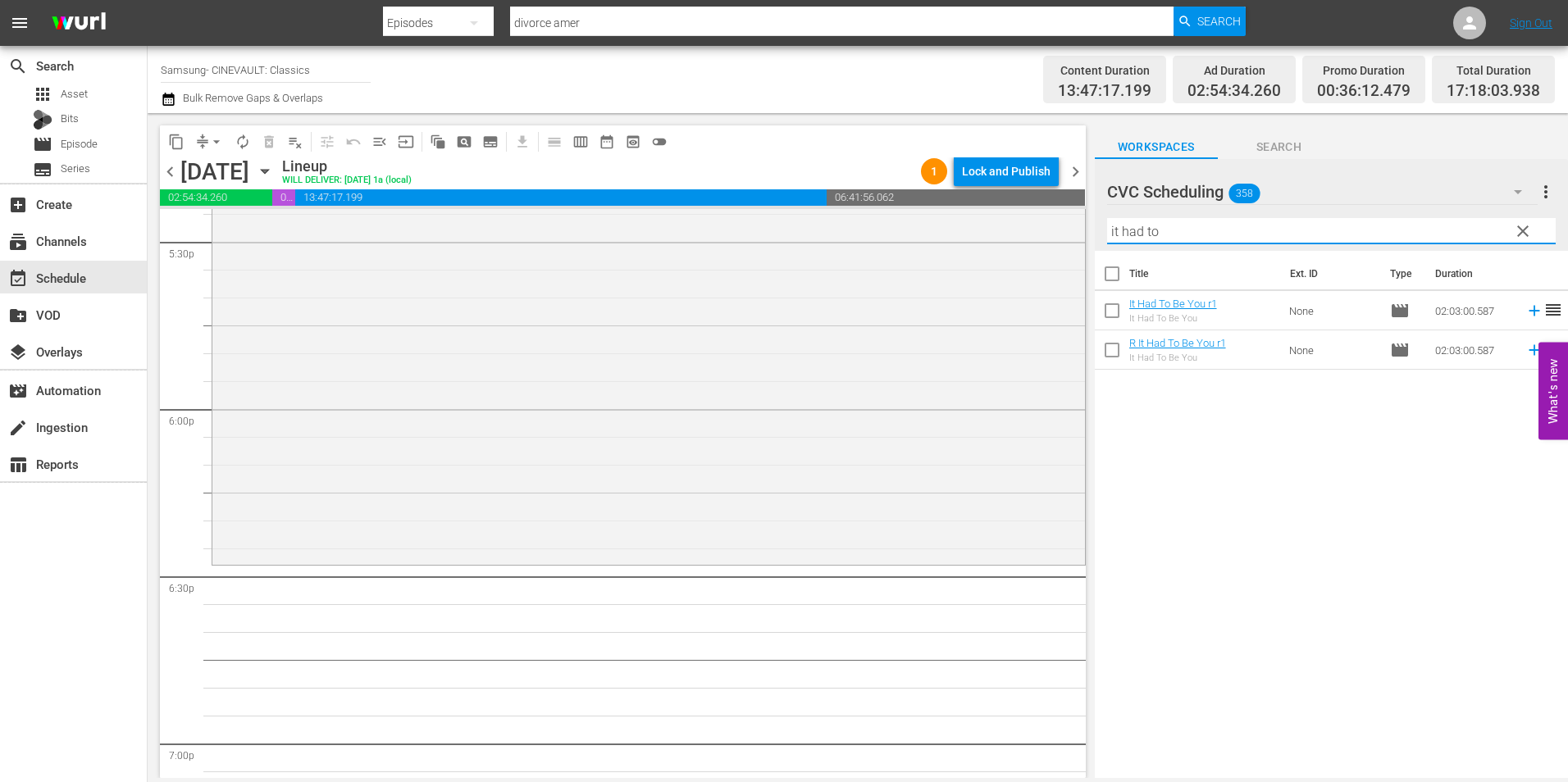
click at [1216, 225] on input "it had to" at bounding box center [1331, 231] width 449 height 26
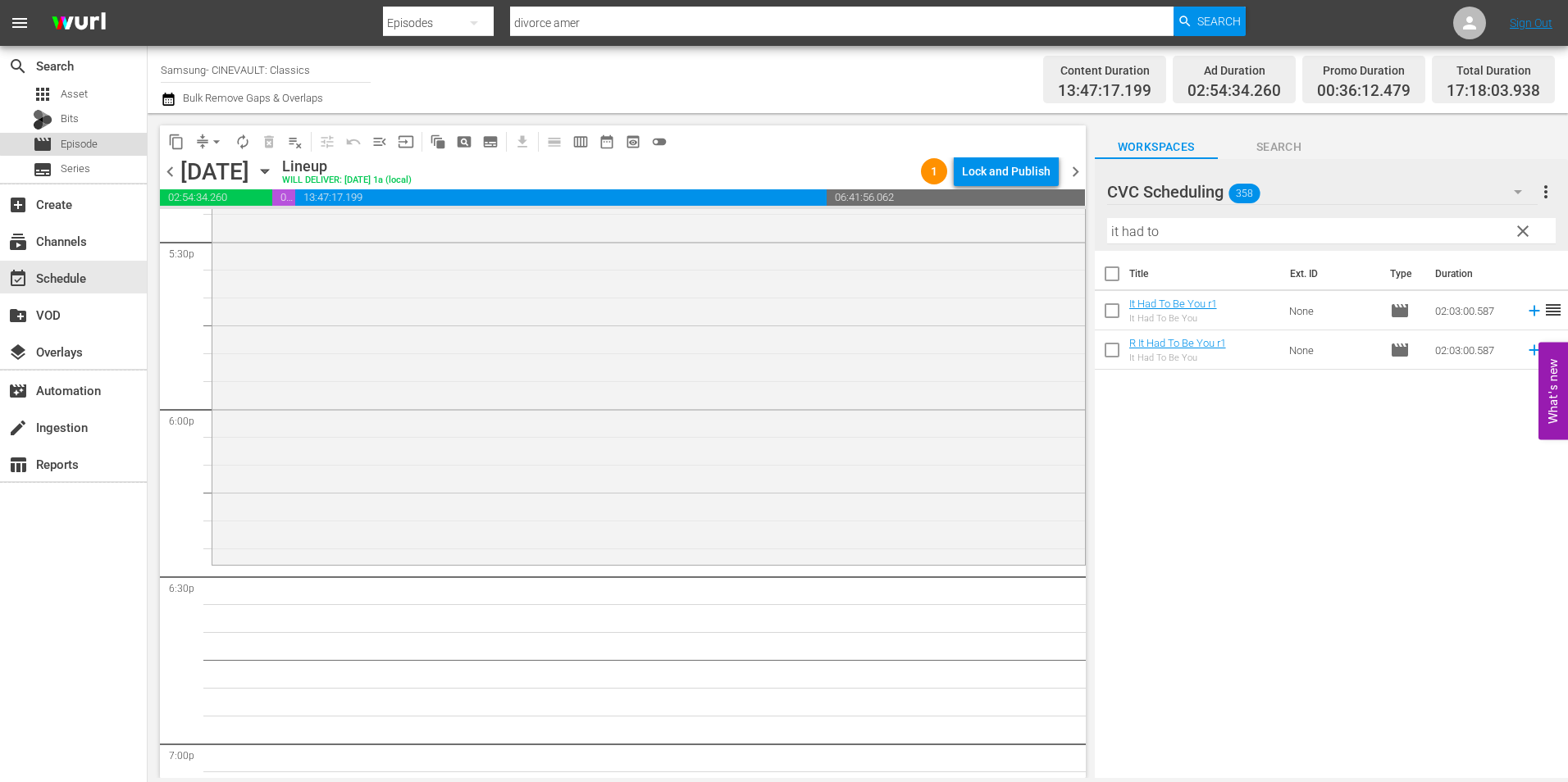
click at [81, 134] on div "movie Episode" at bounding box center [65, 144] width 65 height 23
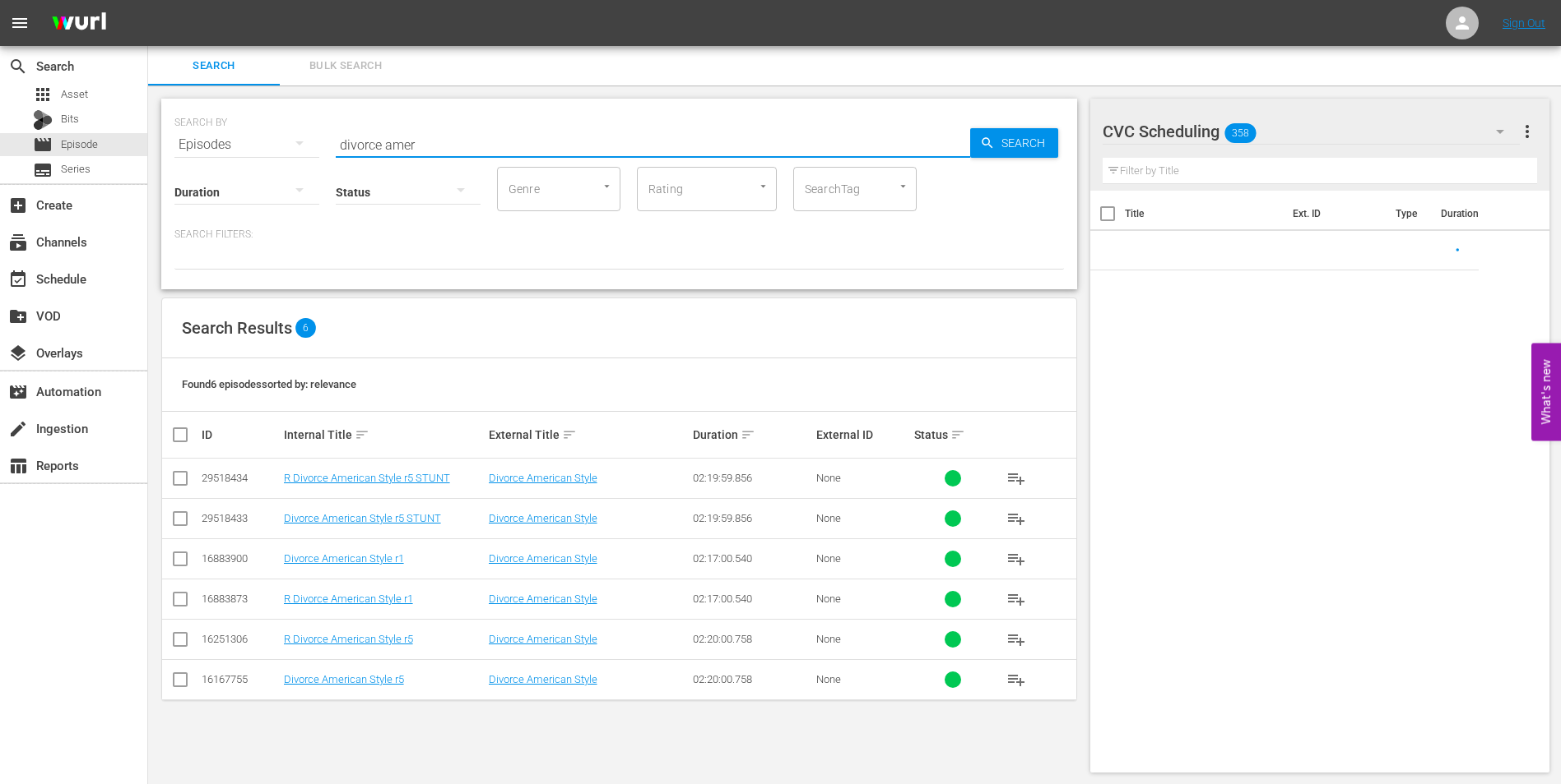
drag, startPoint x: 512, startPoint y: 143, endPoint x: 223, endPoint y: 104, distance: 291.6
click at [223, 104] on div "SEARCH BY Search By Episodes Search ID, Title, Description, Keywords, or Catego…" at bounding box center [619, 194] width 915 height 191
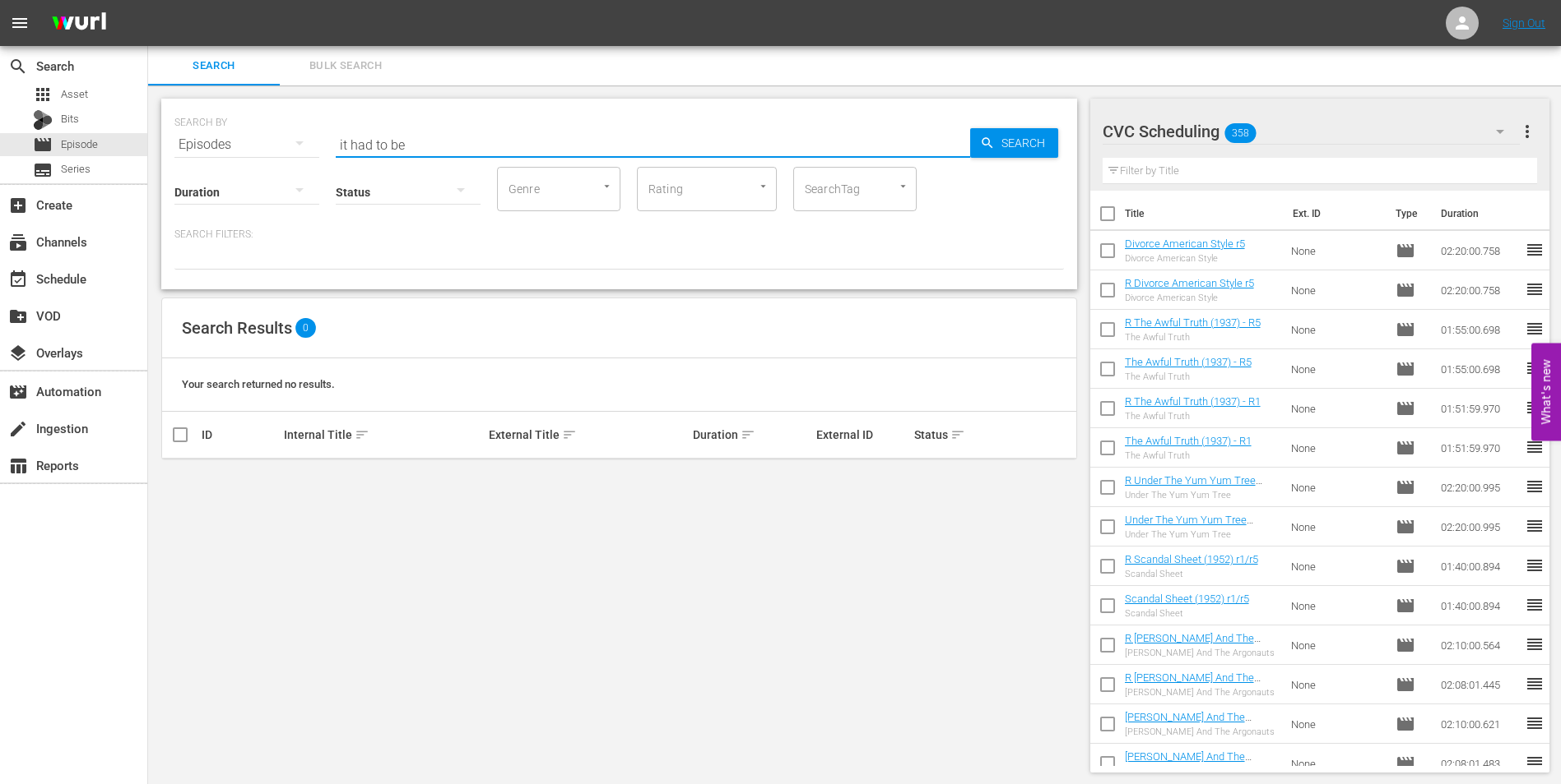
click at [454, 143] on input "it had to be" at bounding box center [653, 144] width 634 height 40
type input "i"
type input "it"
click at [79, 93] on span "Asset" at bounding box center [75, 94] width 27 height 16
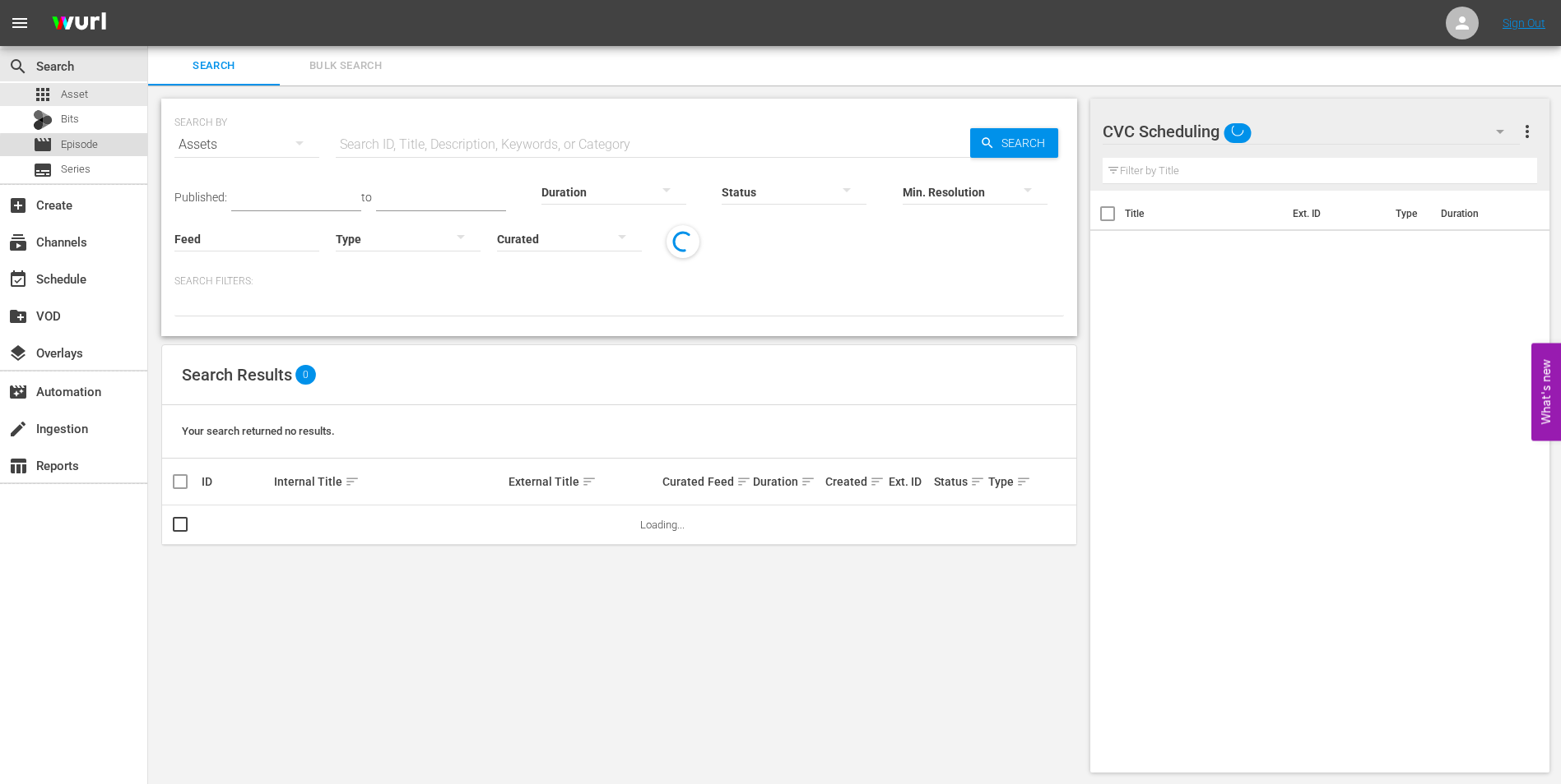
click at [98, 149] on span "Episode" at bounding box center [80, 144] width 37 height 16
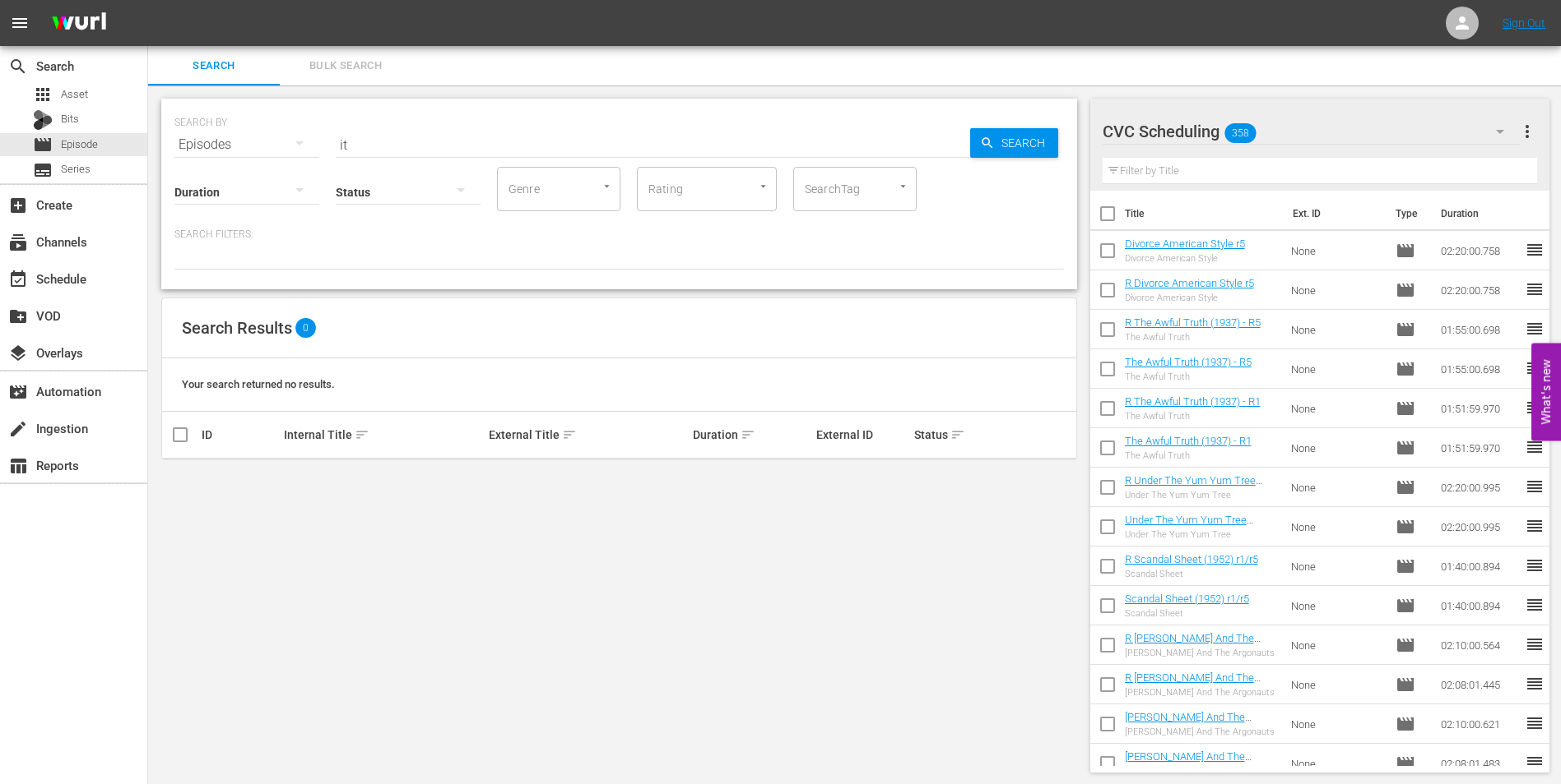
click at [529, 157] on hr at bounding box center [653, 157] width 634 height 1
click at [408, 149] on input "it" at bounding box center [653, 142] width 634 height 40
type input "i"
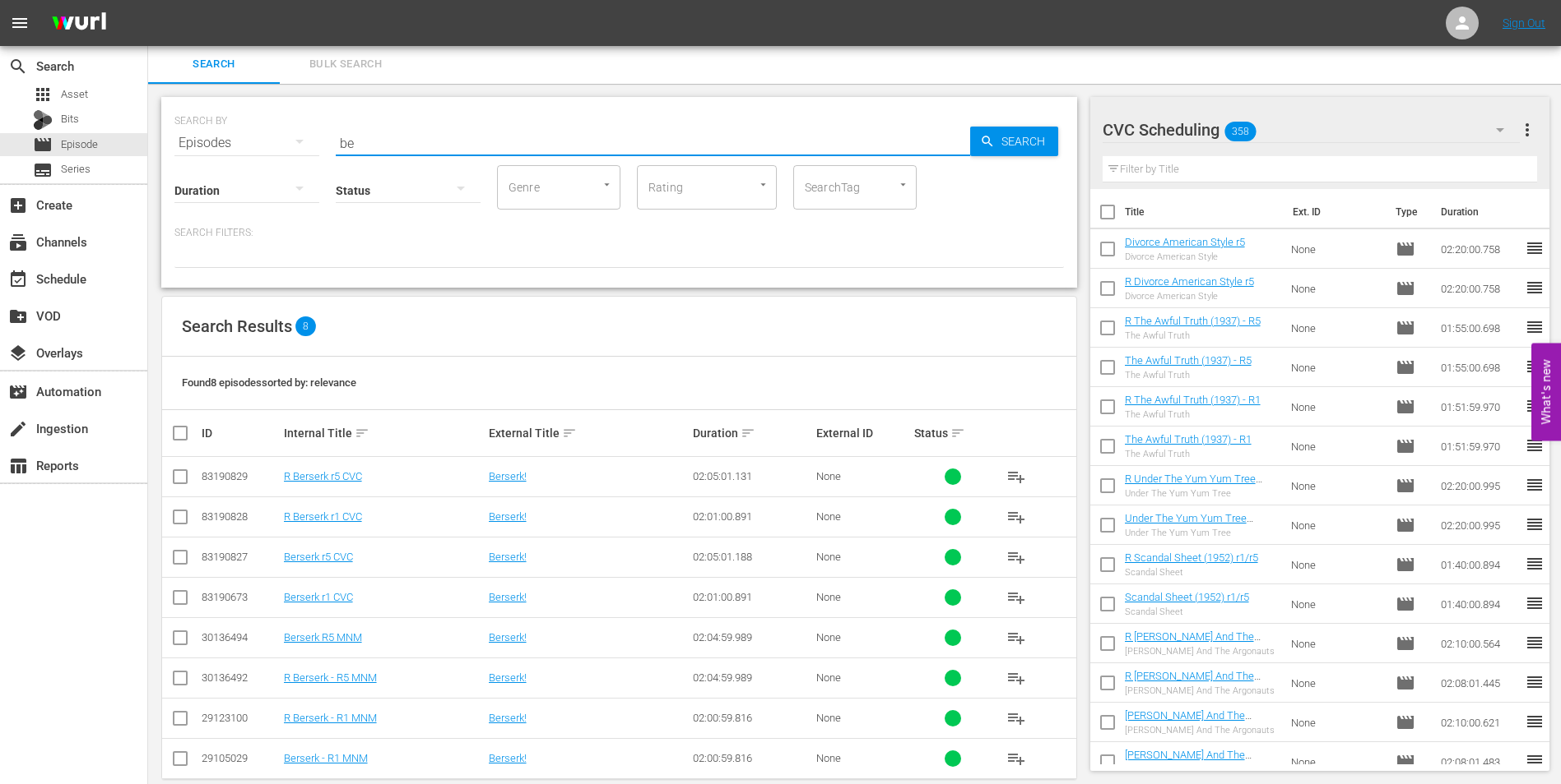
type input "b"
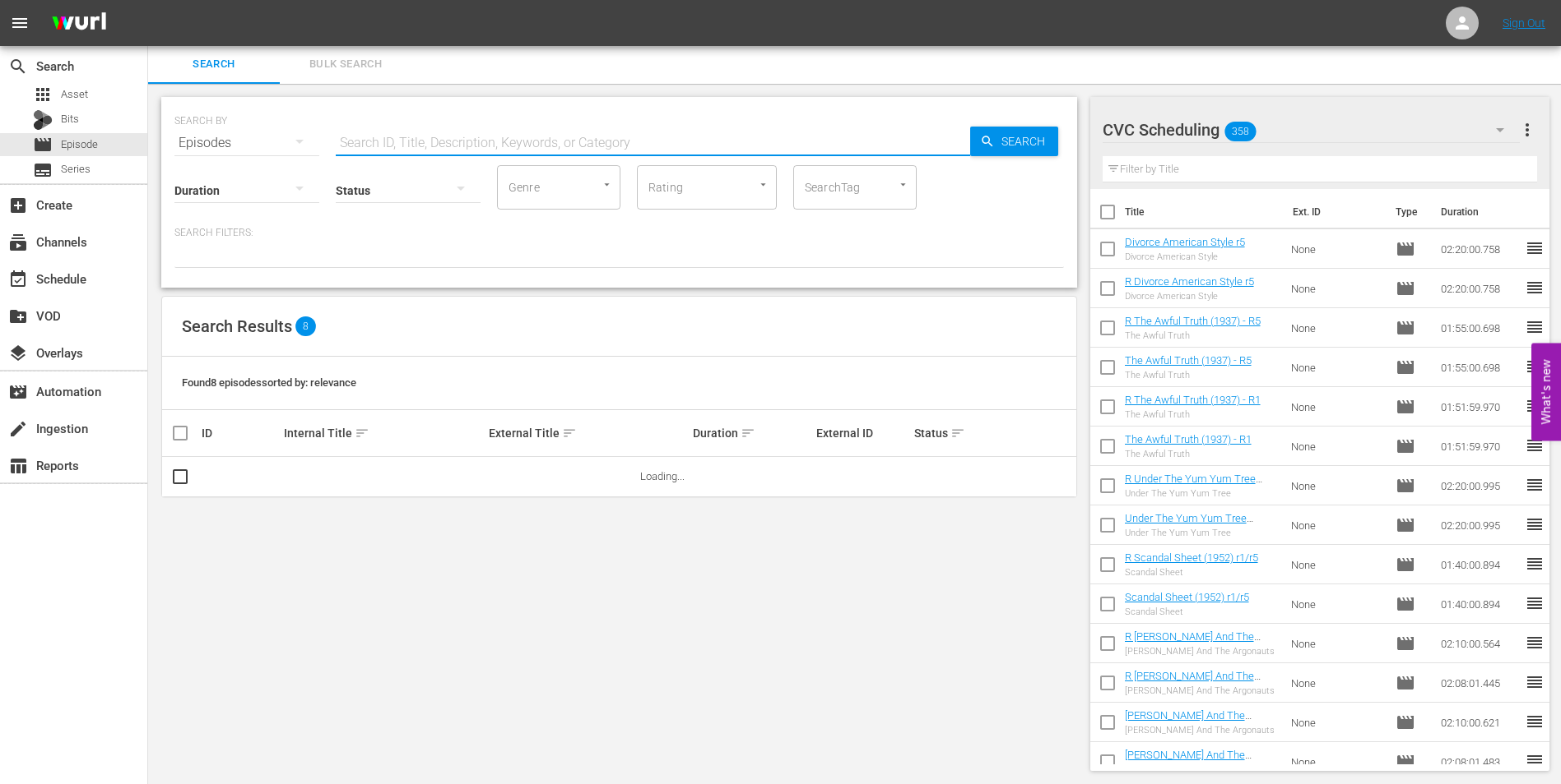
click at [876, 183] on div "SearchTag" at bounding box center [854, 188] width 123 height 45
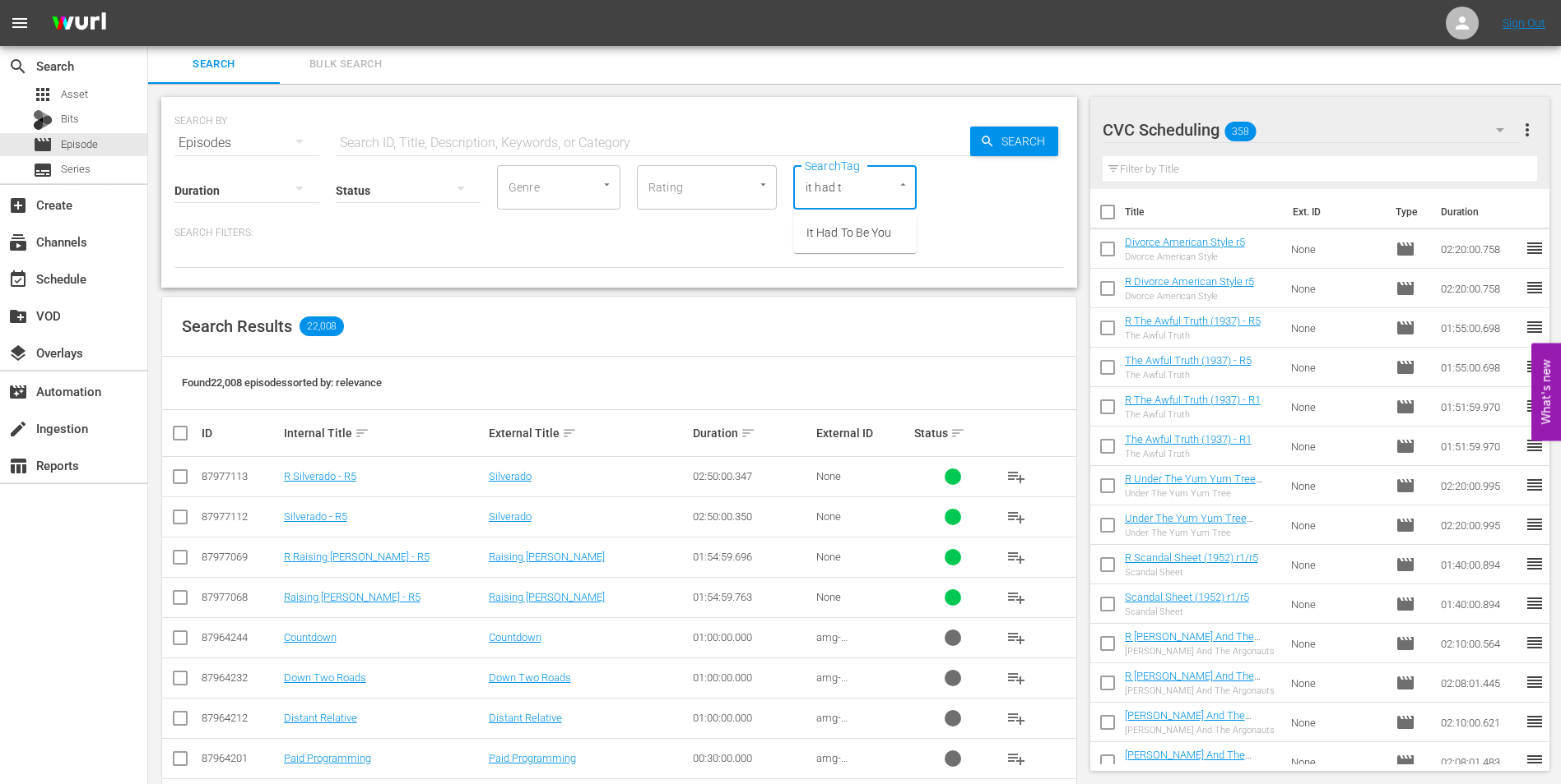
type input "it had to"
click at [853, 242] on li "It Had To Be You" at bounding box center [854, 234] width 123 height 27
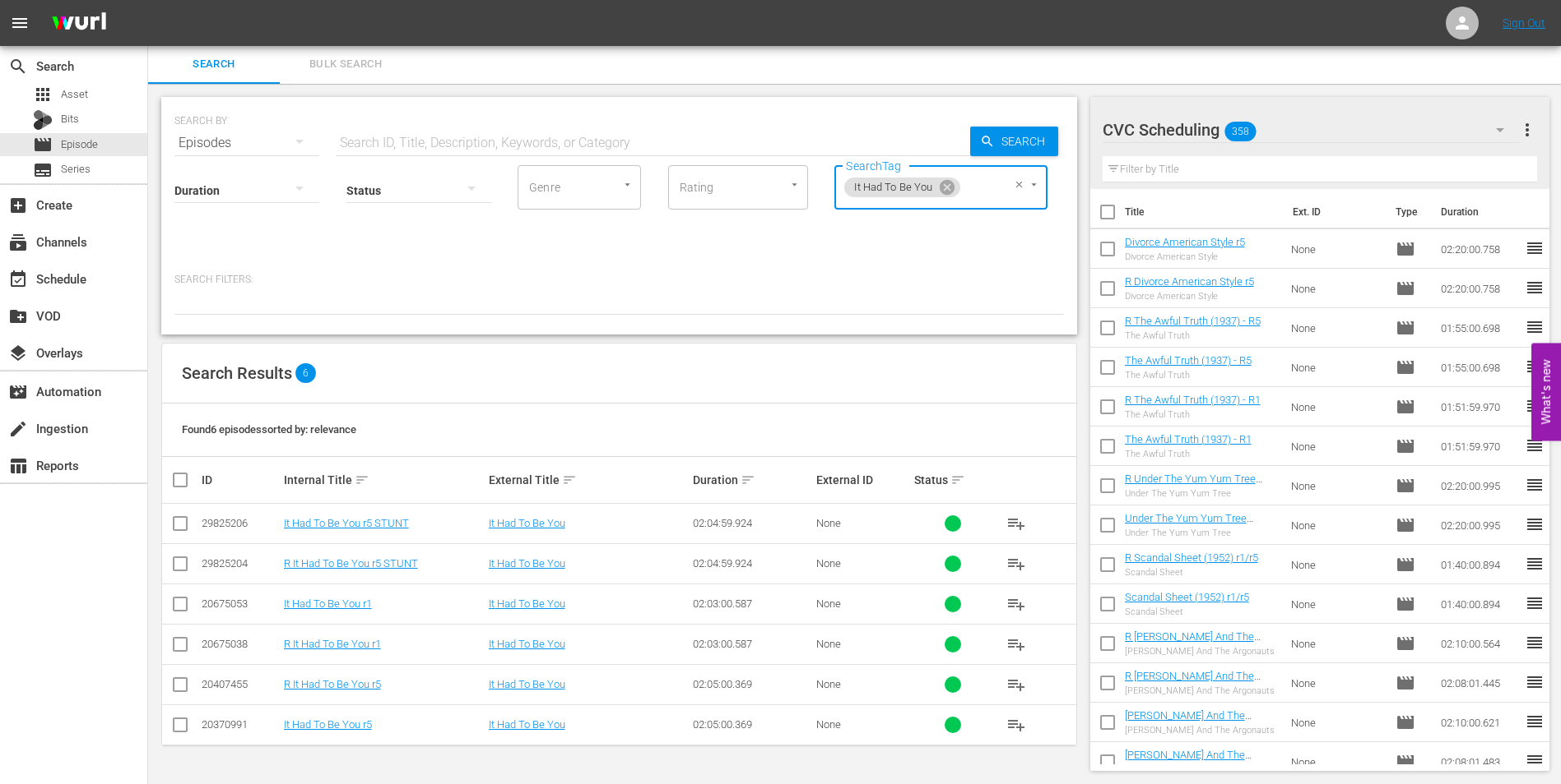
drag, startPoint x: 182, startPoint y: 691, endPoint x: 178, endPoint y: 732, distance: 41.2
click at [182, 691] on input "checkbox" at bounding box center [180, 688] width 19 height 19
checkbox input "true"
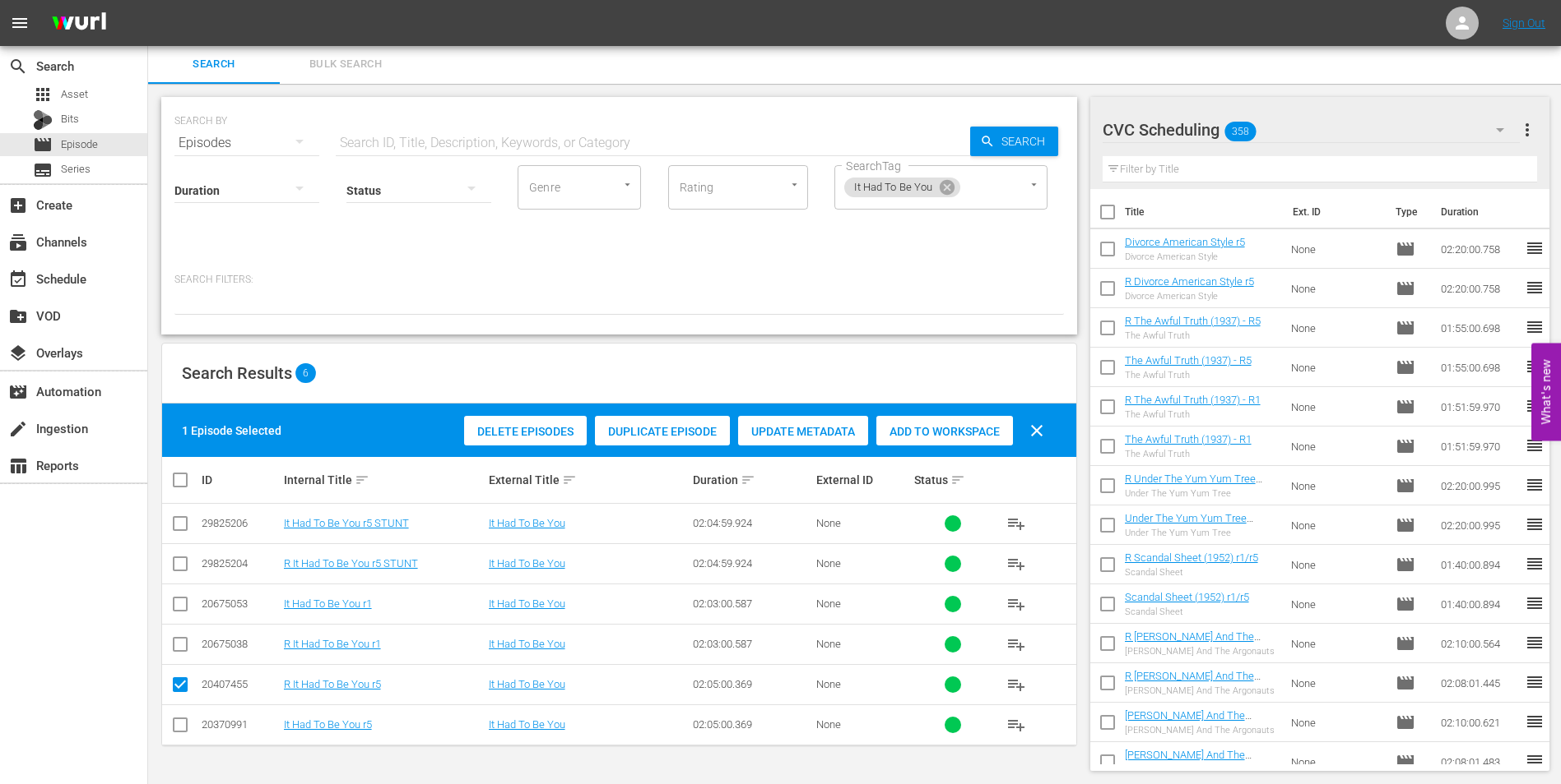
click at [180, 725] on input "checkbox" at bounding box center [180, 729] width 19 height 19
checkbox input "true"
click at [967, 427] on span "Add to Workspace" at bounding box center [944, 432] width 137 height 14
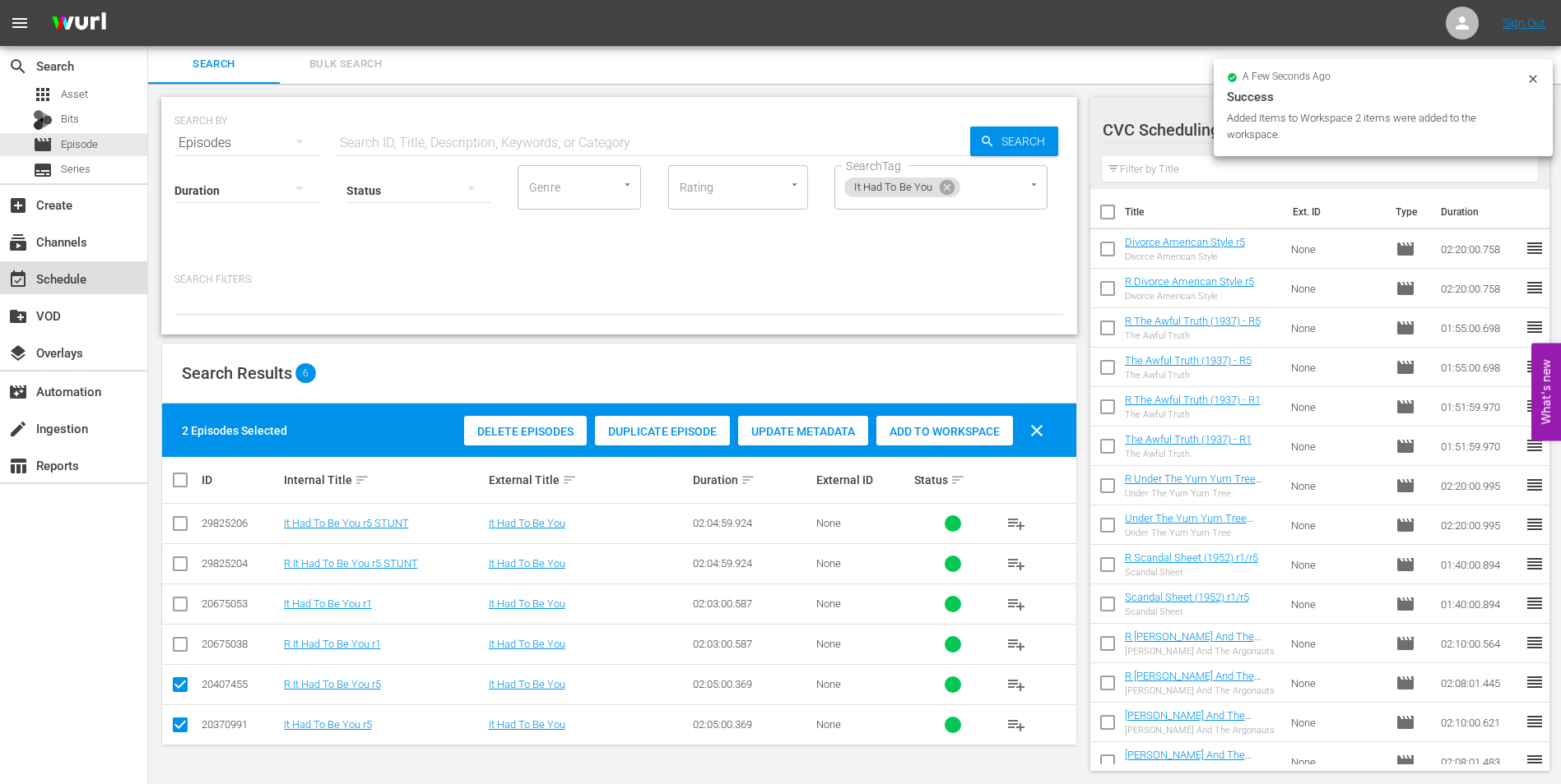
click at [87, 285] on div "event_available Schedule" at bounding box center [74, 278] width 147 height 33
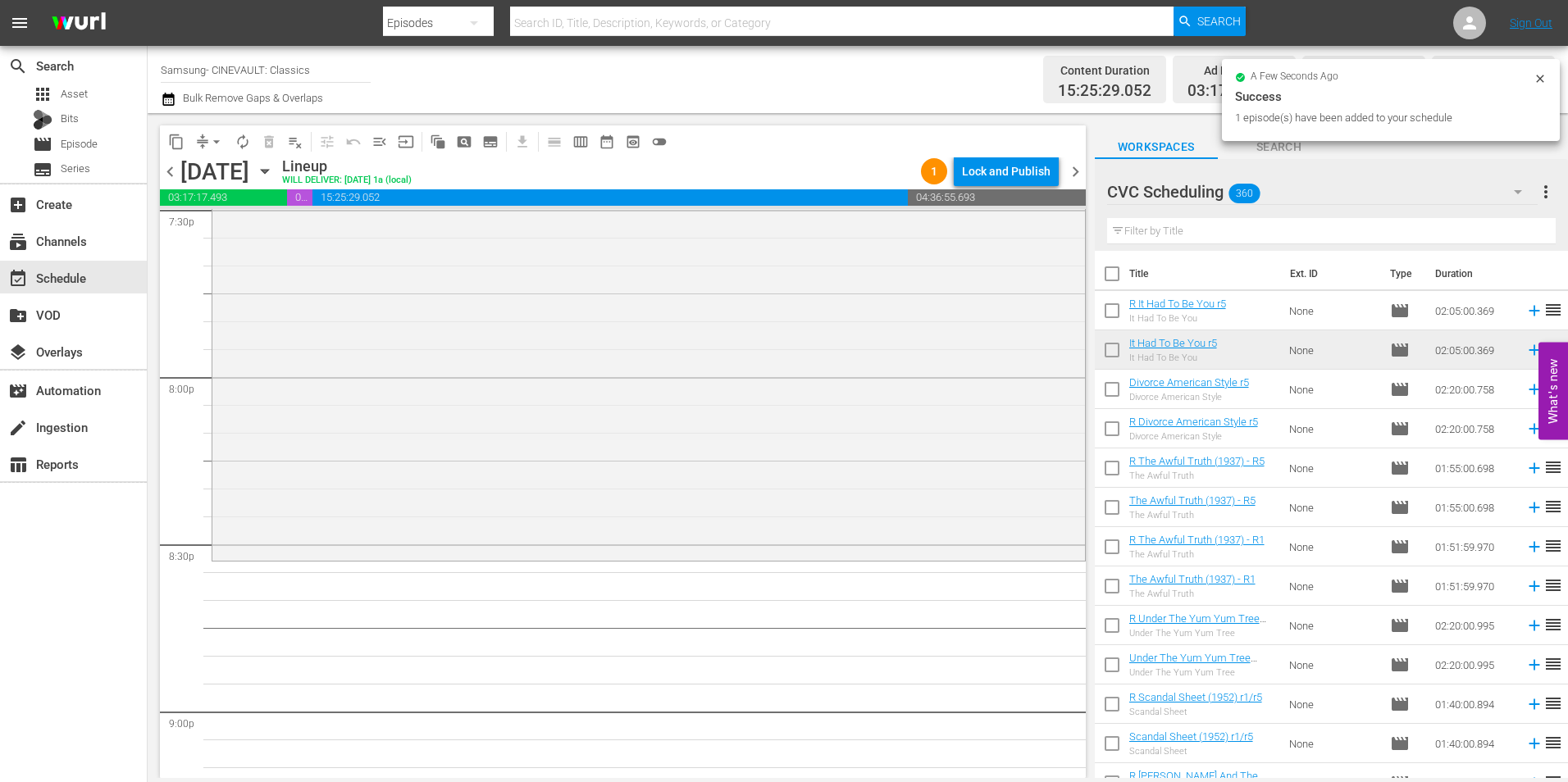
scroll to position [6560, 0]
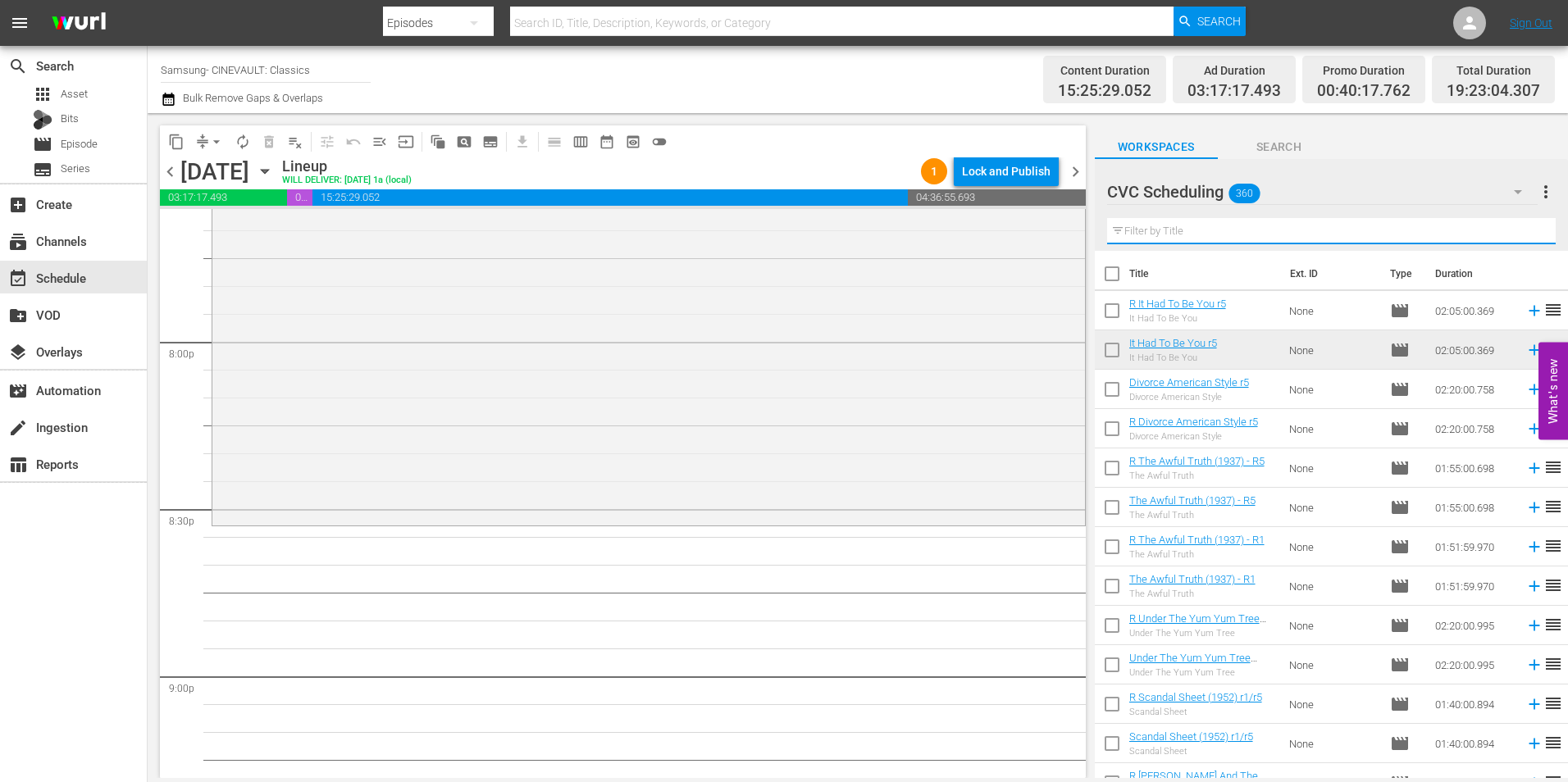
click at [1211, 222] on input "text" at bounding box center [1331, 231] width 449 height 26
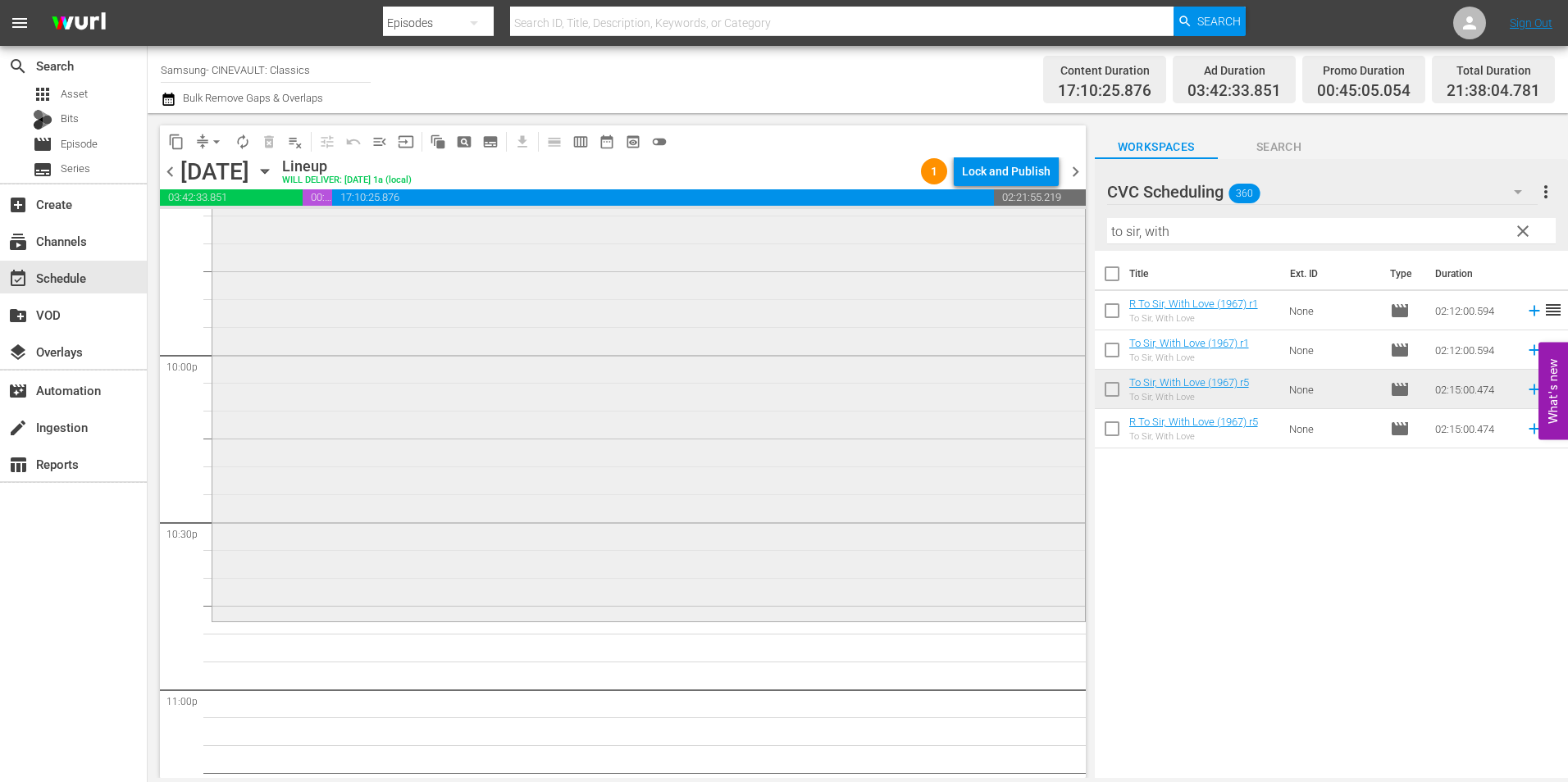
scroll to position [7462, 0]
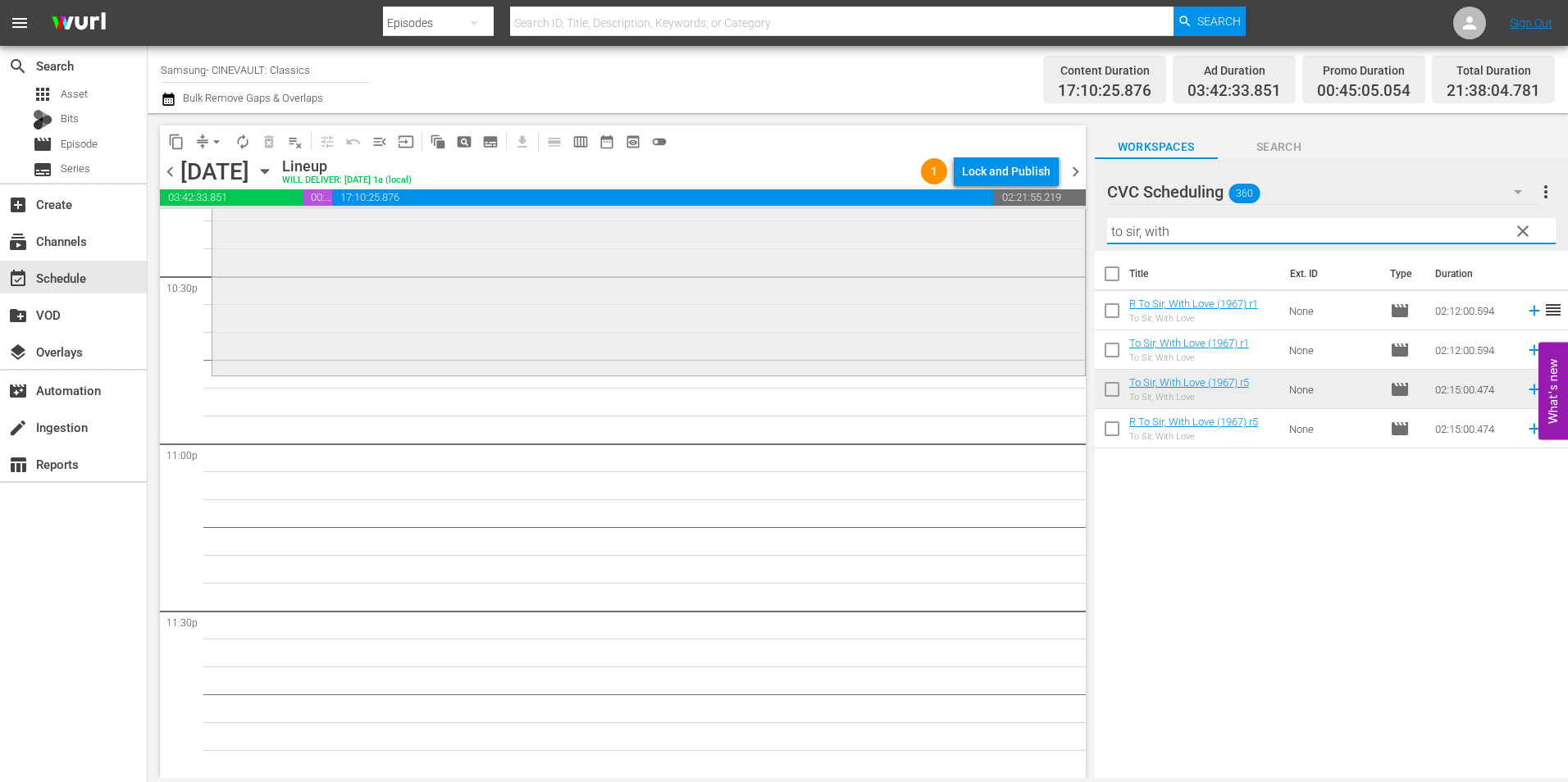
drag, startPoint x: 1242, startPoint y: 234, endPoint x: 994, endPoint y: 218, distance: 248.5
click at [994, 218] on div "content_copy compress arrow_drop_down autorenew_outlined delete_forever_outline…" at bounding box center [858, 446] width 1421 height 665
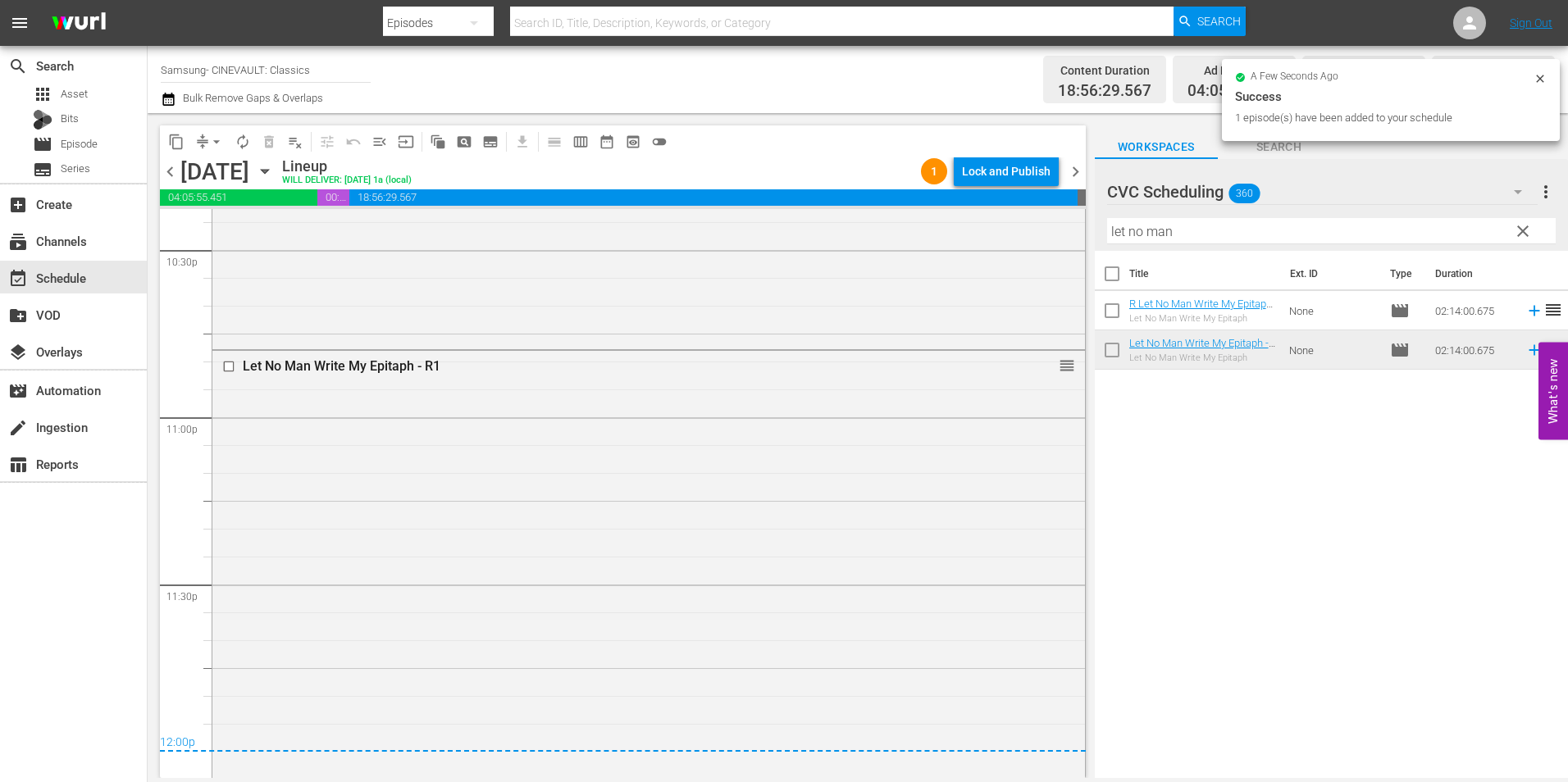
scroll to position [7316, 0]
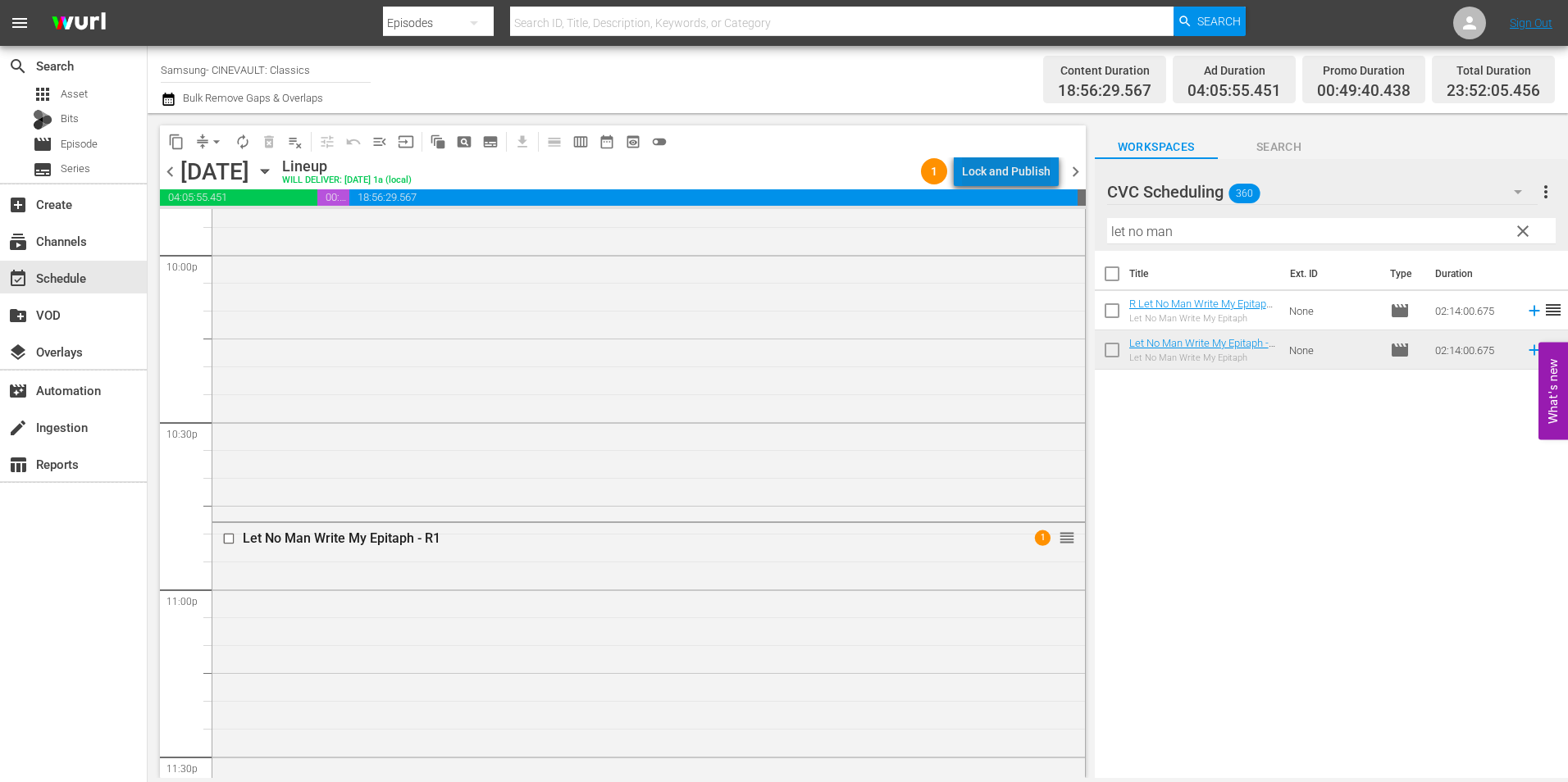
click at [1038, 172] on div "Lock and Publish" at bounding box center [1006, 171] width 89 height 30
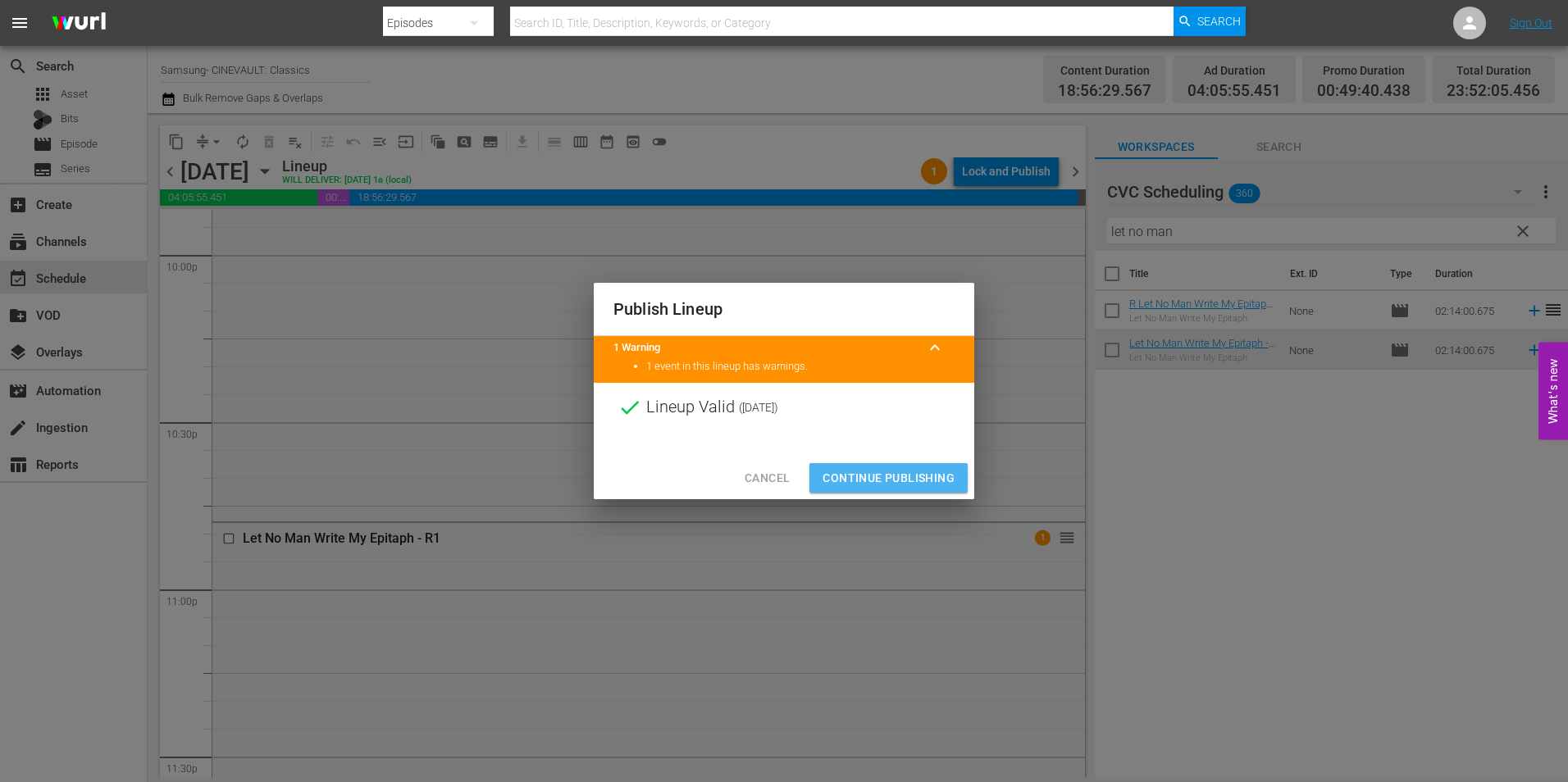
click at [883, 475] on span "Continue Publishing" at bounding box center [888, 478] width 132 height 20
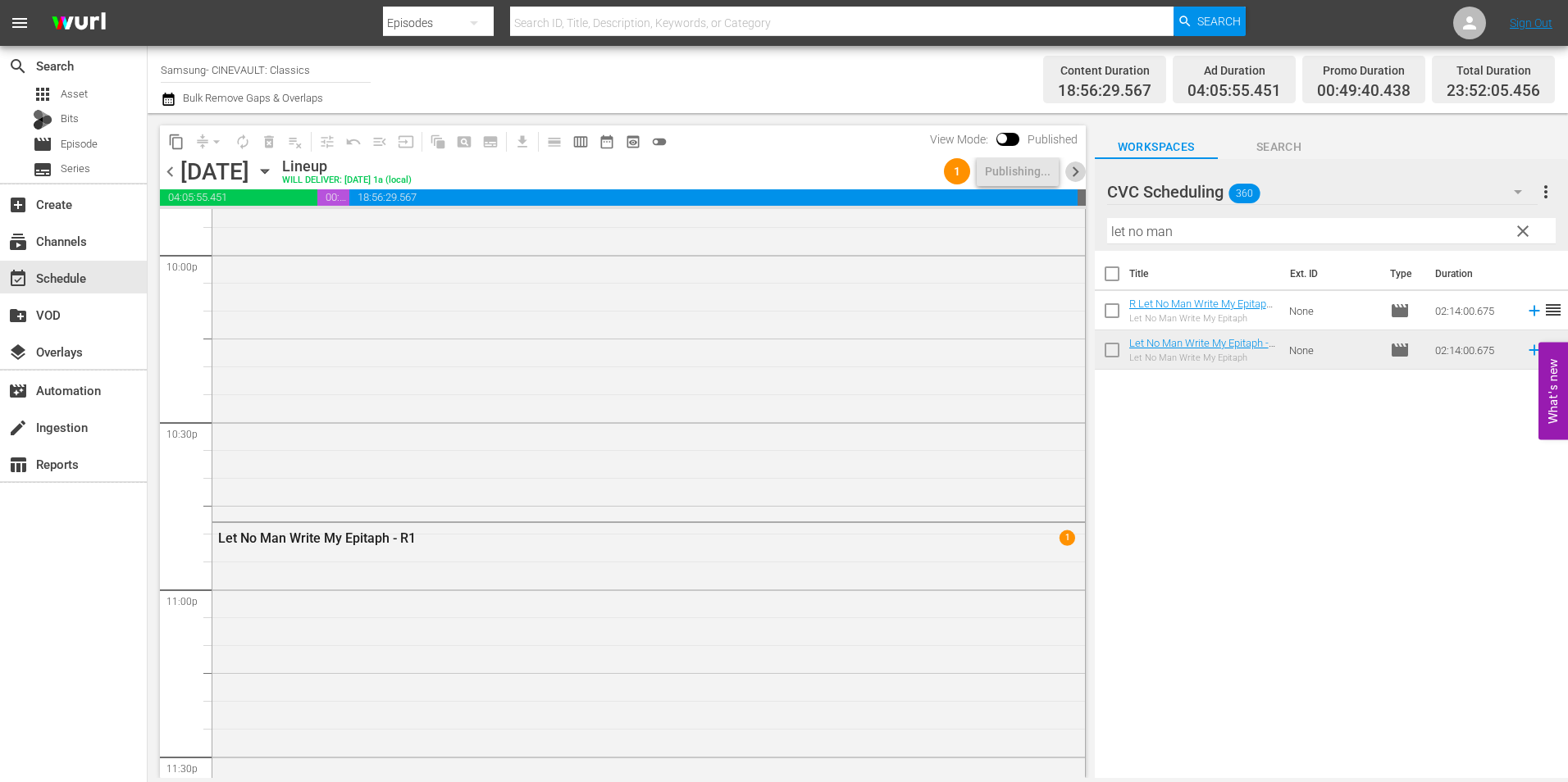
click at [1075, 177] on span "chevron_right" at bounding box center [1075, 171] width 20 height 20
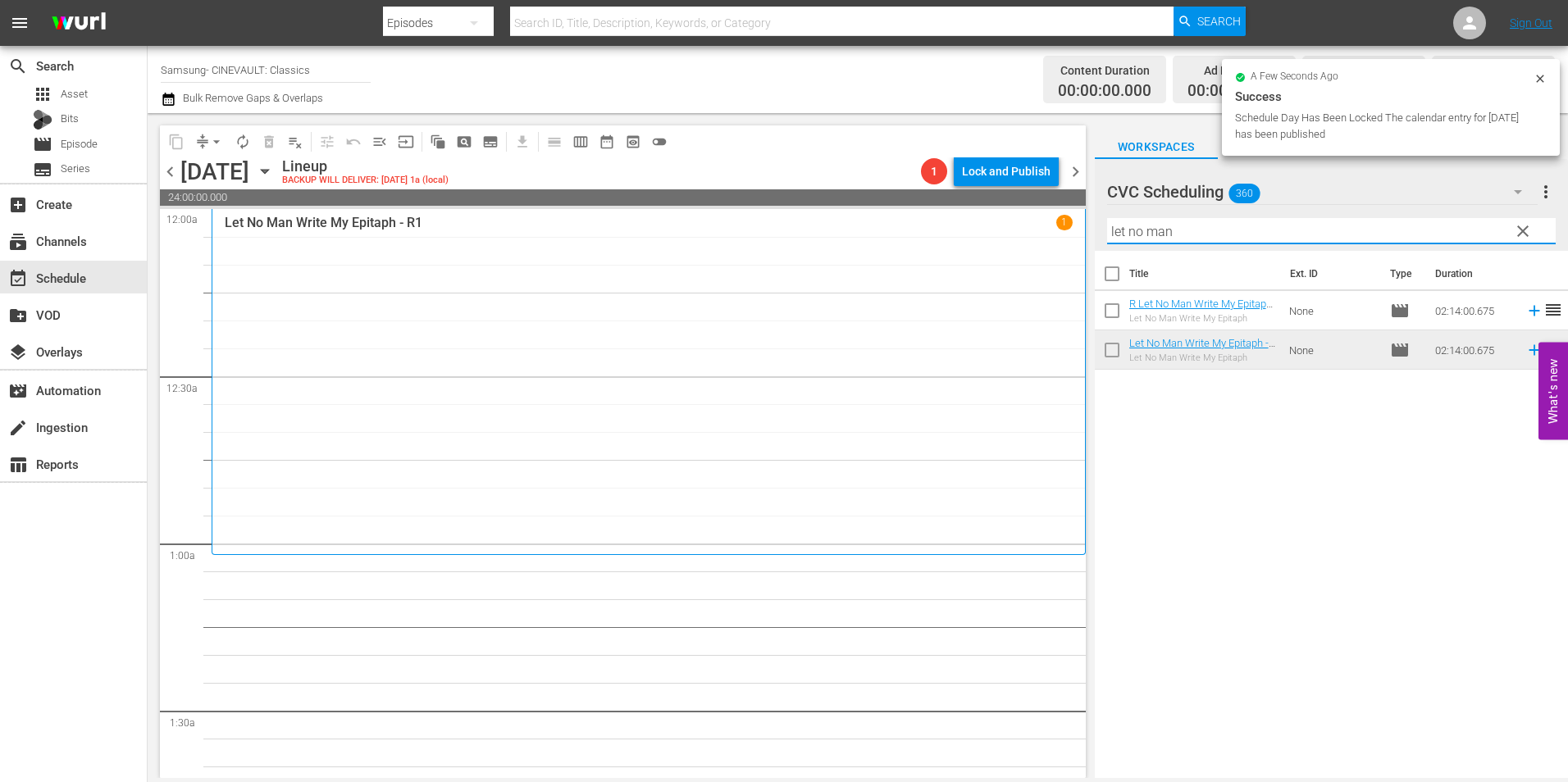
drag, startPoint x: 1123, startPoint y: 234, endPoint x: 1056, endPoint y: 235, distance: 67.0
click at [1056, 235] on div "content_copy compress arrow_drop_down autorenew_outlined delete_forever_outline…" at bounding box center [858, 446] width 1421 height 665
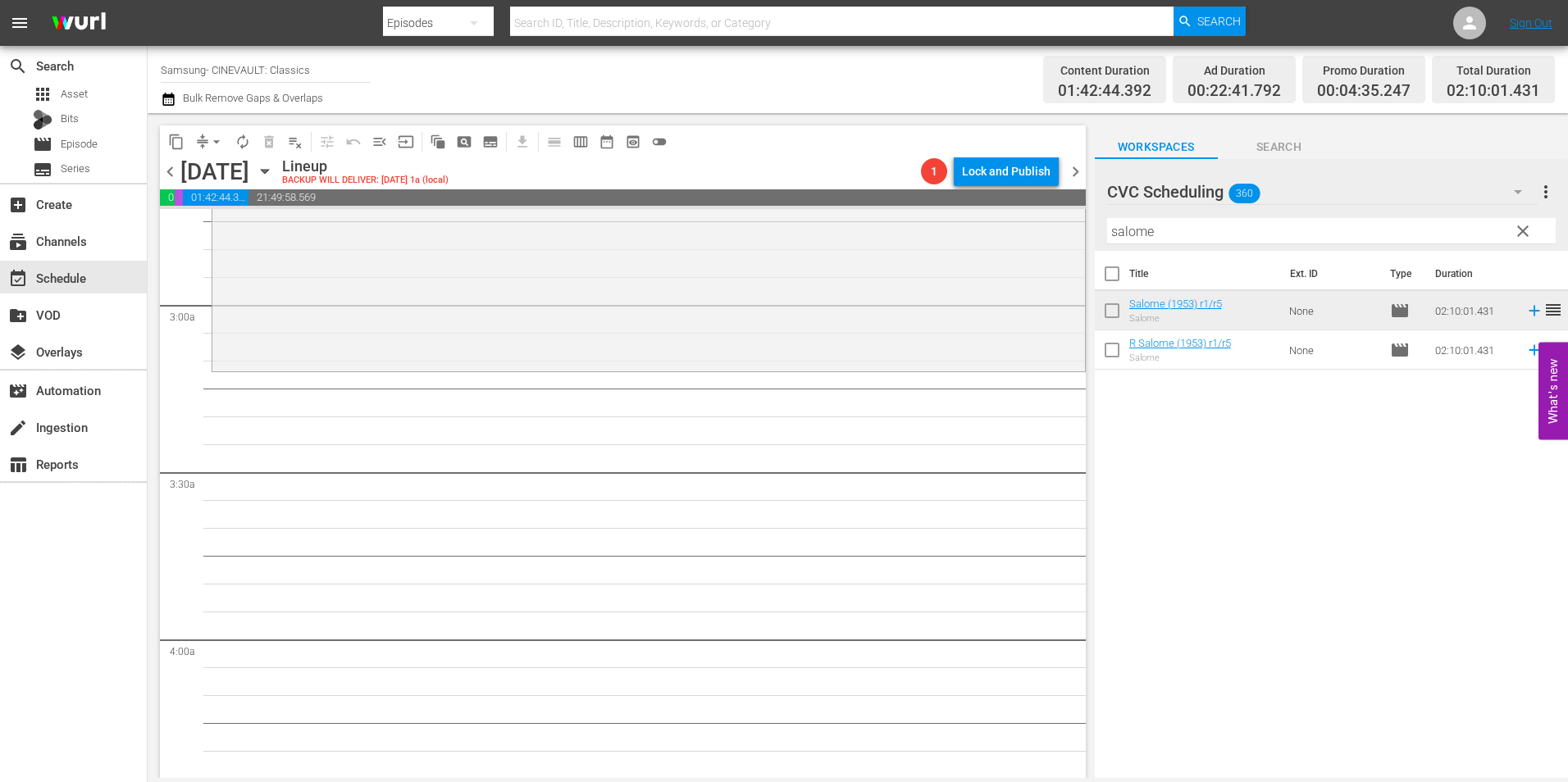
scroll to position [902, 0]
drag, startPoint x: 1068, startPoint y: 236, endPoint x: 1037, endPoint y: 236, distance: 31.0
click at [1037, 236] on div "content_copy compress arrow_drop_down autorenew_outlined delete_forever_outline…" at bounding box center [858, 446] width 1421 height 665
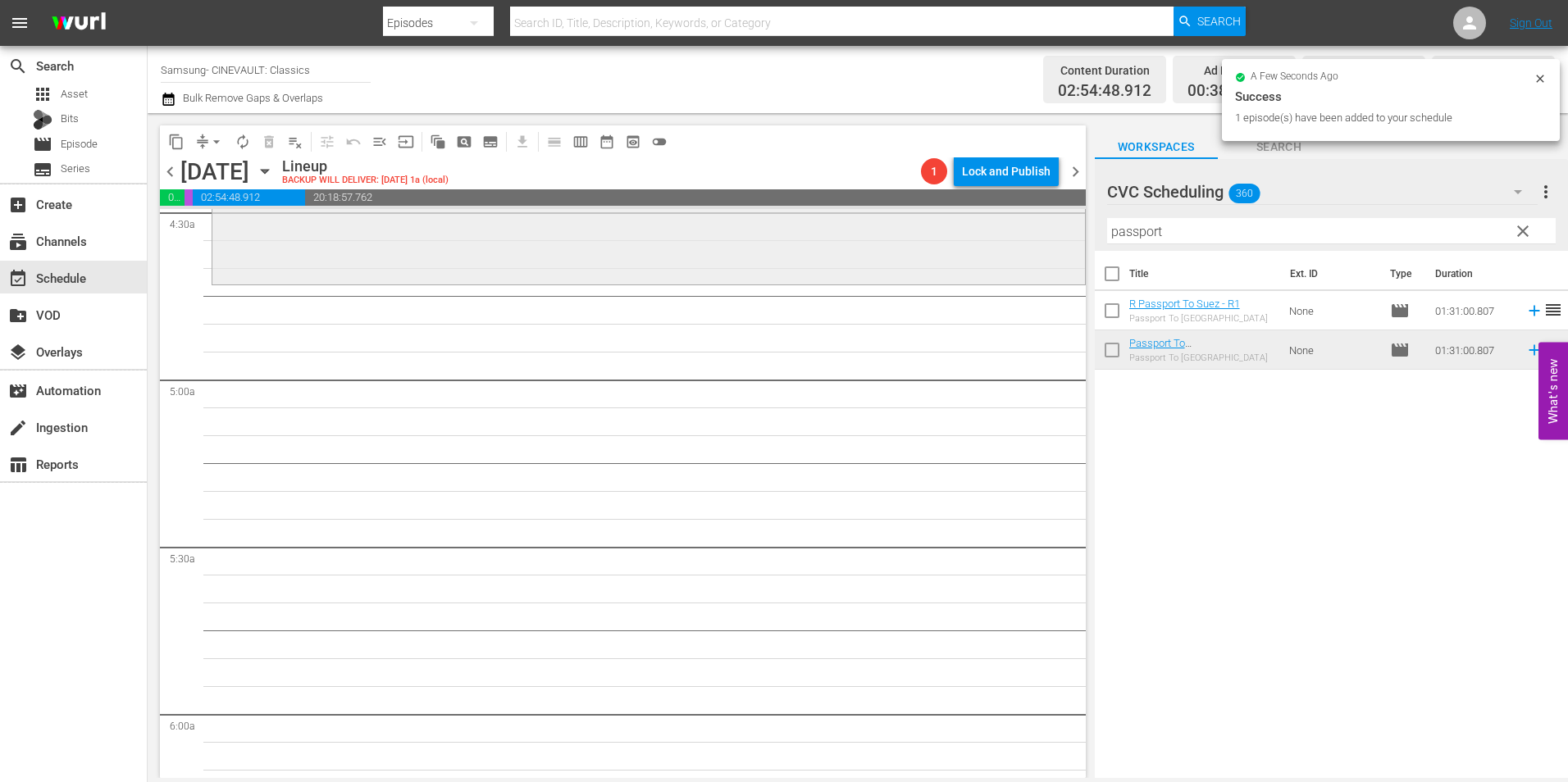
scroll to position [1476, 0]
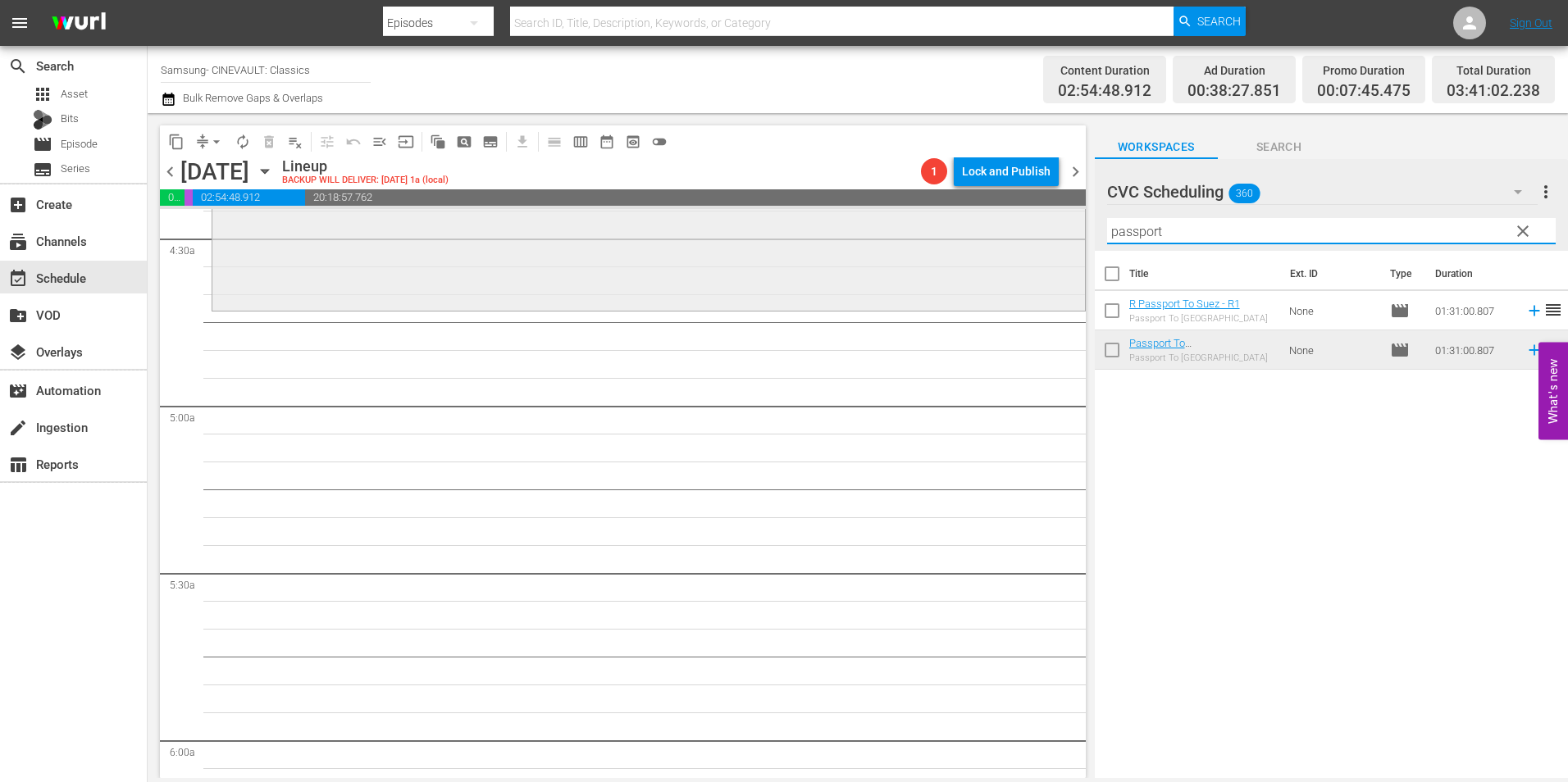
drag, startPoint x: 1169, startPoint y: 234, endPoint x: 1019, endPoint y: 230, distance: 150.1
click at [1019, 230] on div "content_copy compress arrow_drop_down autorenew_outlined delete_forever_outline…" at bounding box center [858, 446] width 1421 height 665
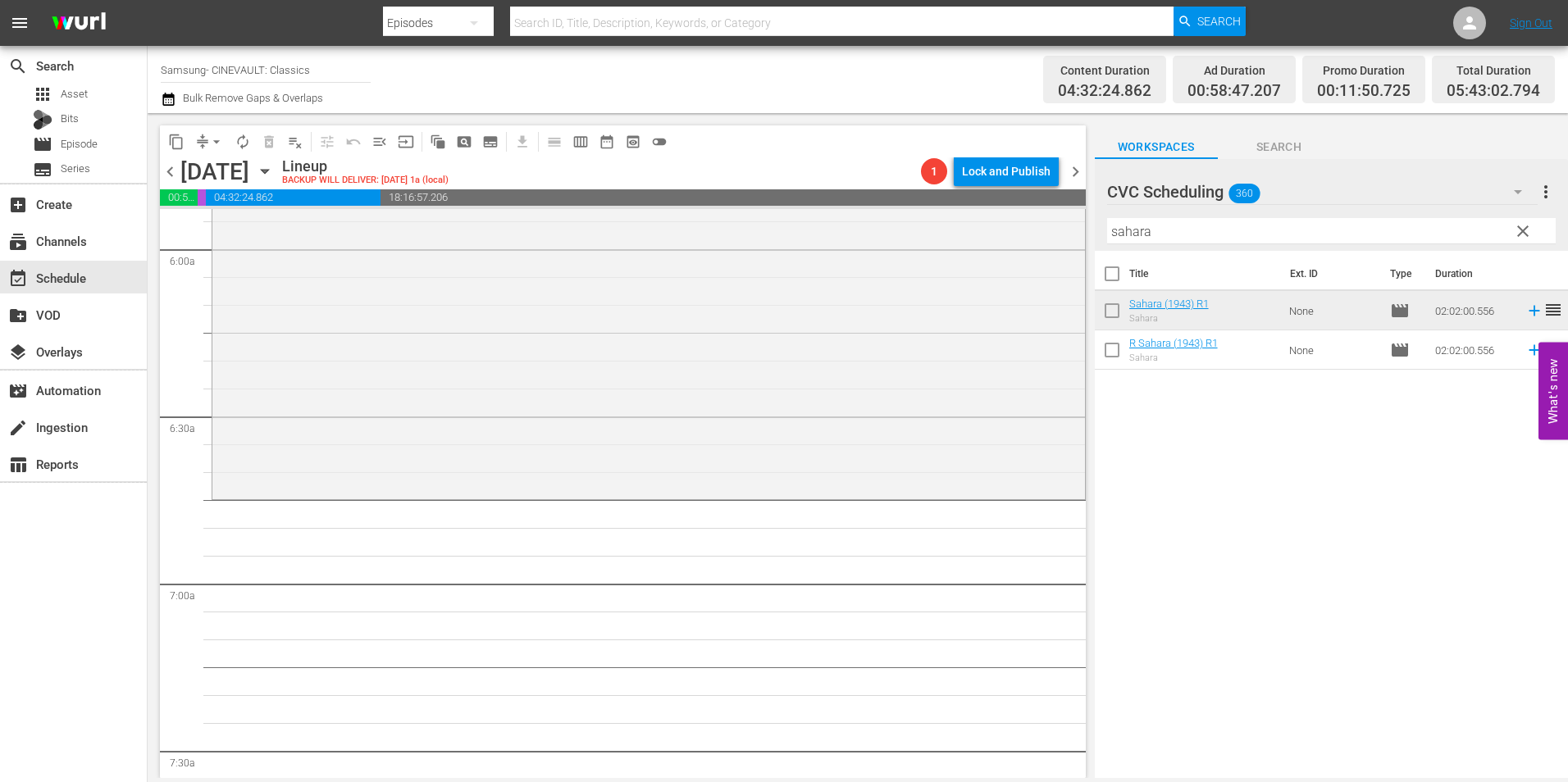
scroll to position [1968, 0]
drag, startPoint x: 1172, startPoint y: 236, endPoint x: 1080, endPoint y: 245, distance: 92.4
click at [1080, 245] on div "content_copy compress arrow_drop_down autorenew_outlined delete_forever_outline…" at bounding box center [858, 446] width 1421 height 665
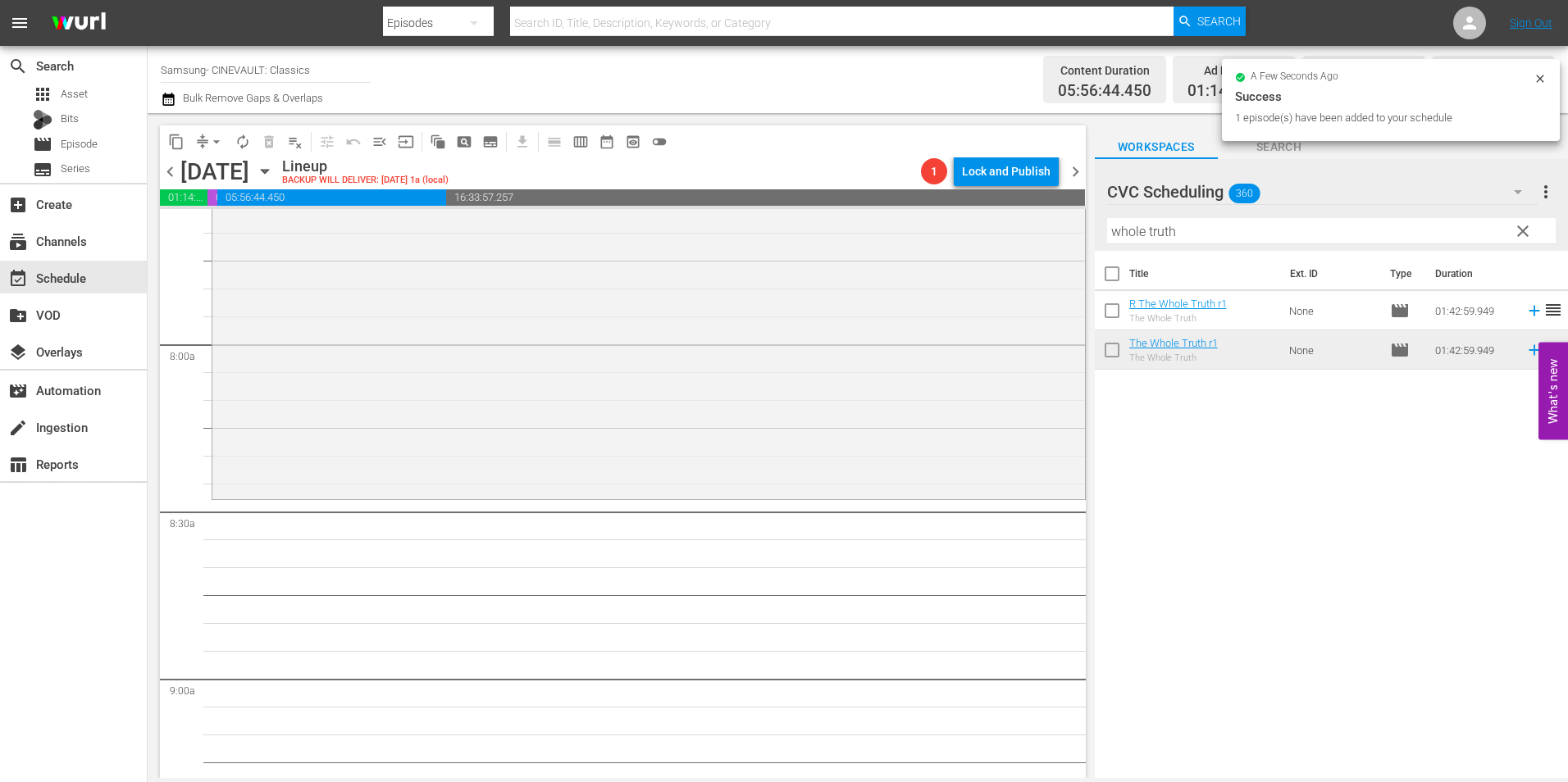
scroll to position [2542, 0]
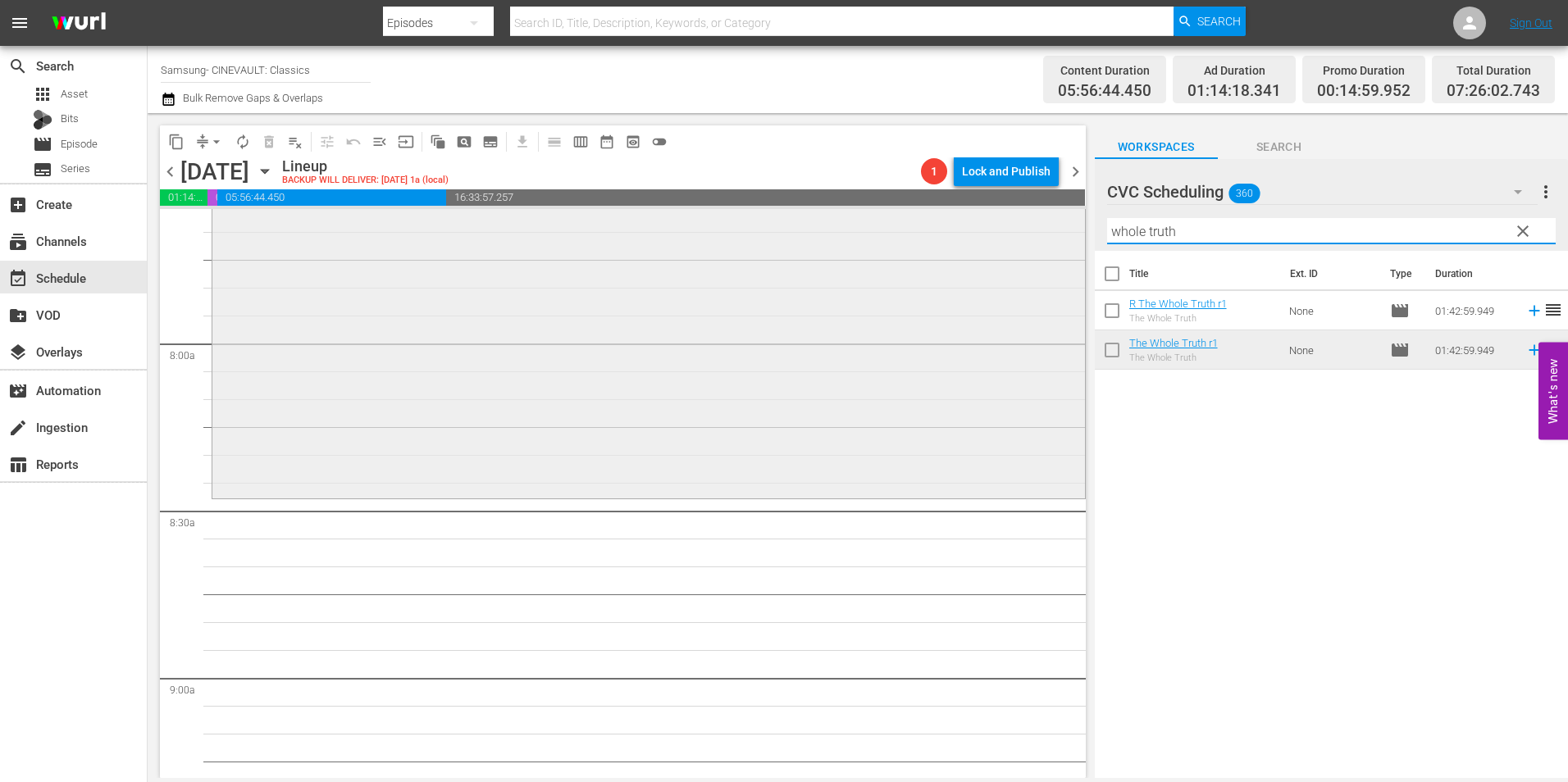
drag, startPoint x: 1201, startPoint y: 225, endPoint x: 1015, endPoint y: 237, distance: 186.4
click at [1015, 237] on div "content_copy compress arrow_drop_down autorenew_outlined delete_forever_outline…" at bounding box center [858, 446] width 1421 height 665
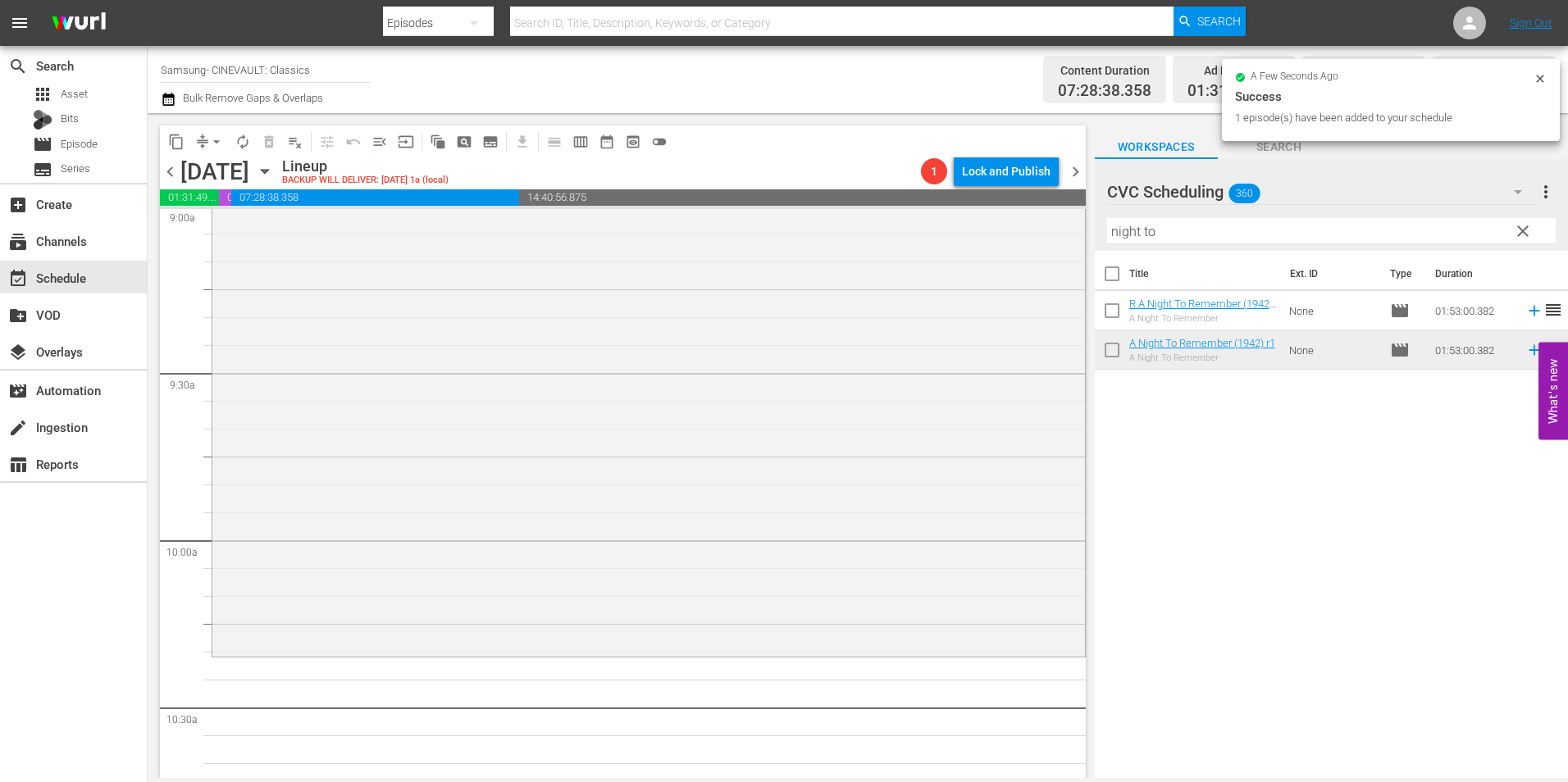
scroll to position [3199, 0]
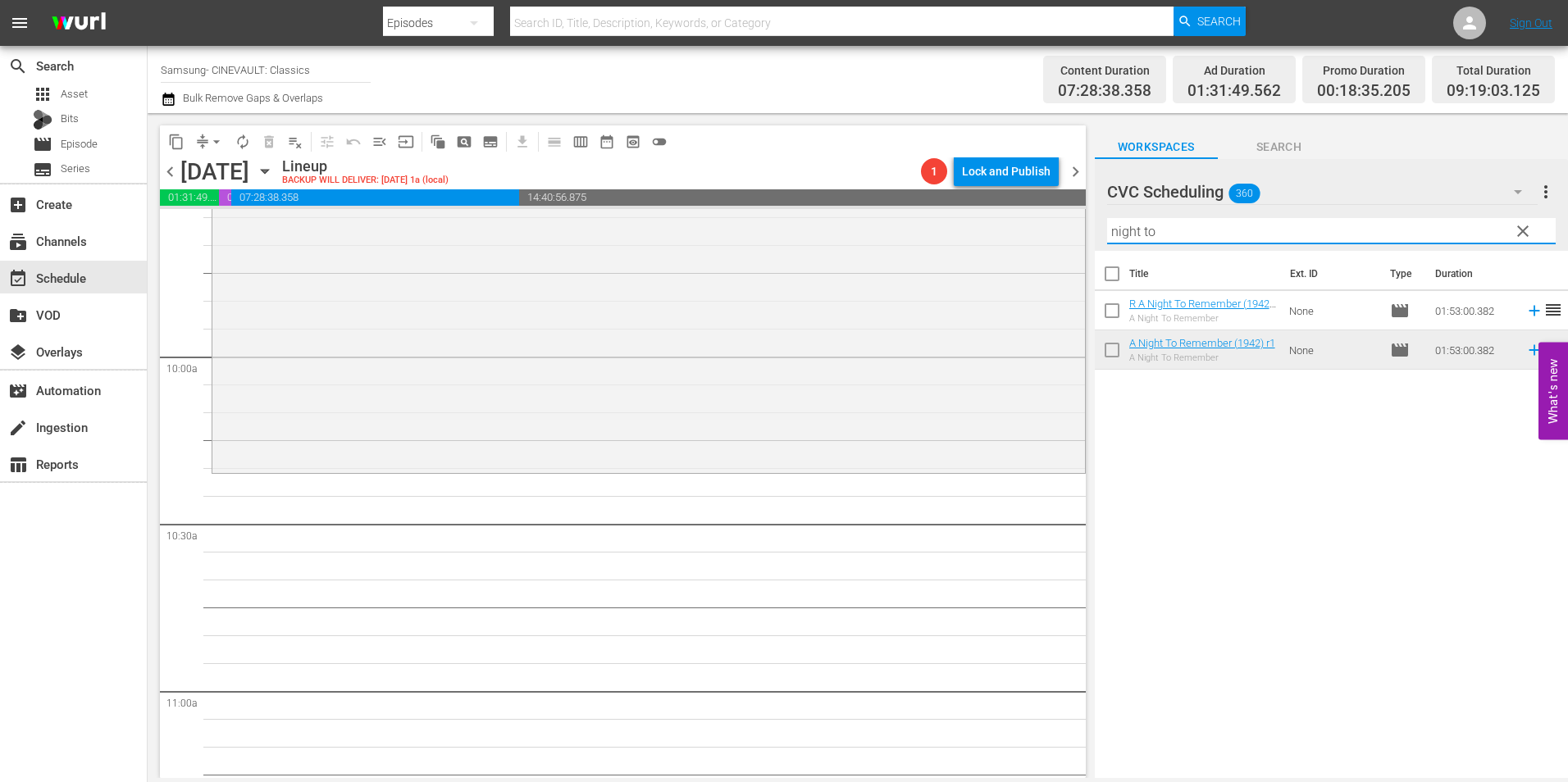
drag, startPoint x: 1101, startPoint y: 249, endPoint x: 1082, endPoint y: 256, distance: 20.2
click at [1082, 256] on div "content_copy compress arrow_drop_down autorenew_outlined delete_forever_outline…" at bounding box center [858, 446] width 1421 height 665
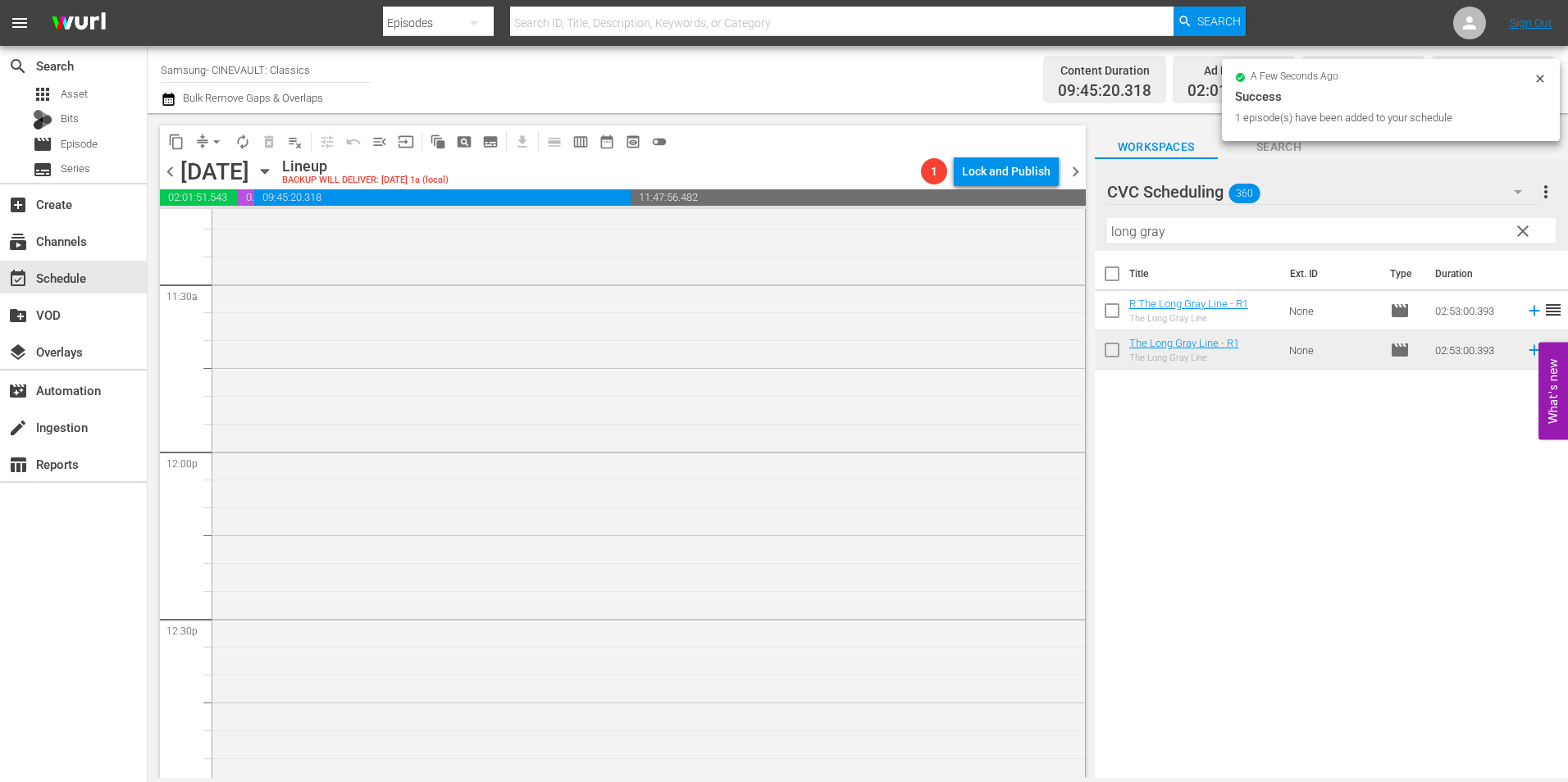
scroll to position [4100, 0]
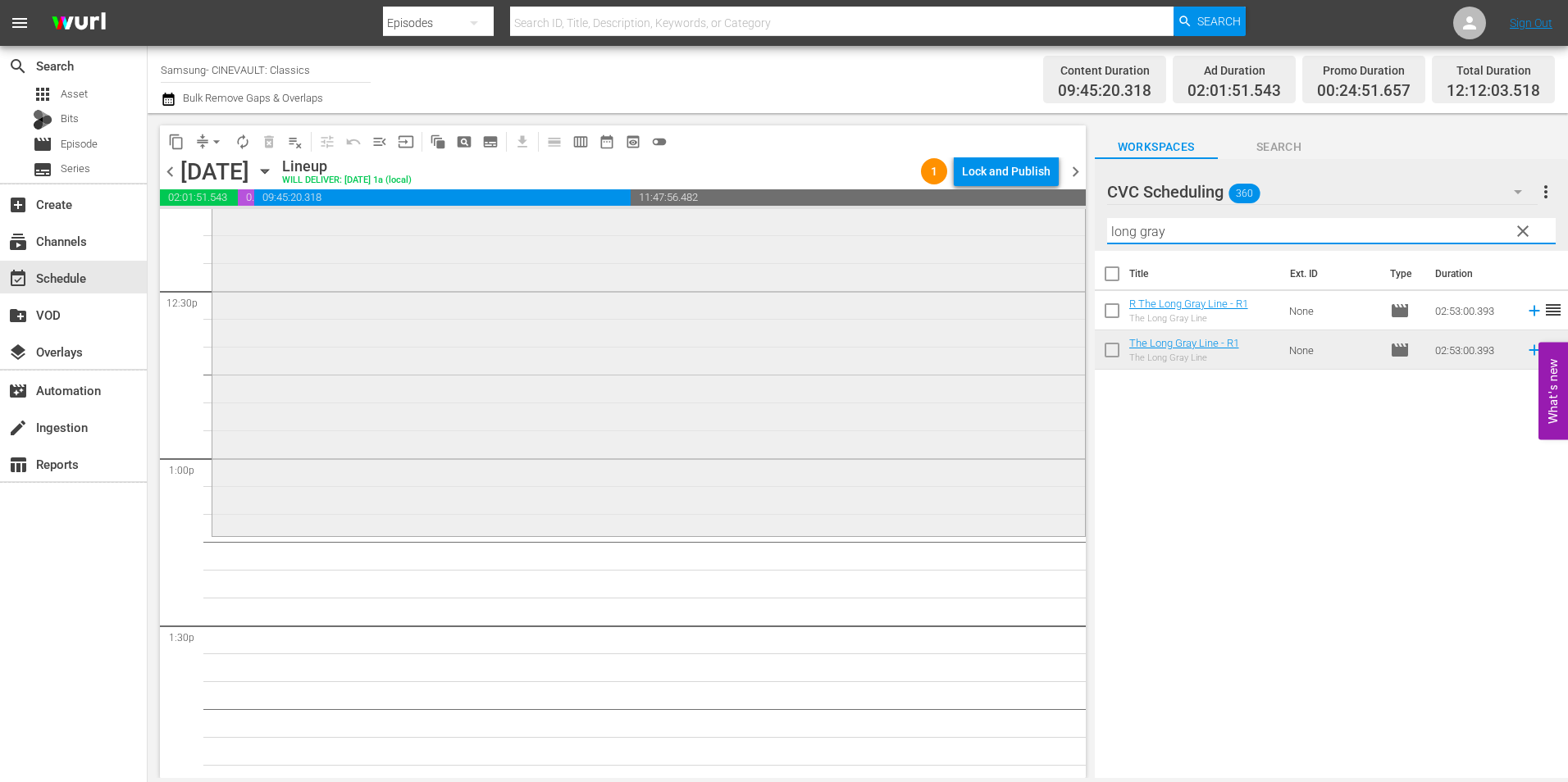
drag, startPoint x: 1115, startPoint y: 242, endPoint x: 1045, endPoint y: 246, distance: 70.1
click at [1045, 246] on div "content_copy compress arrow_drop_down autorenew_outlined delete_forever_outline…" at bounding box center [858, 446] width 1421 height 665
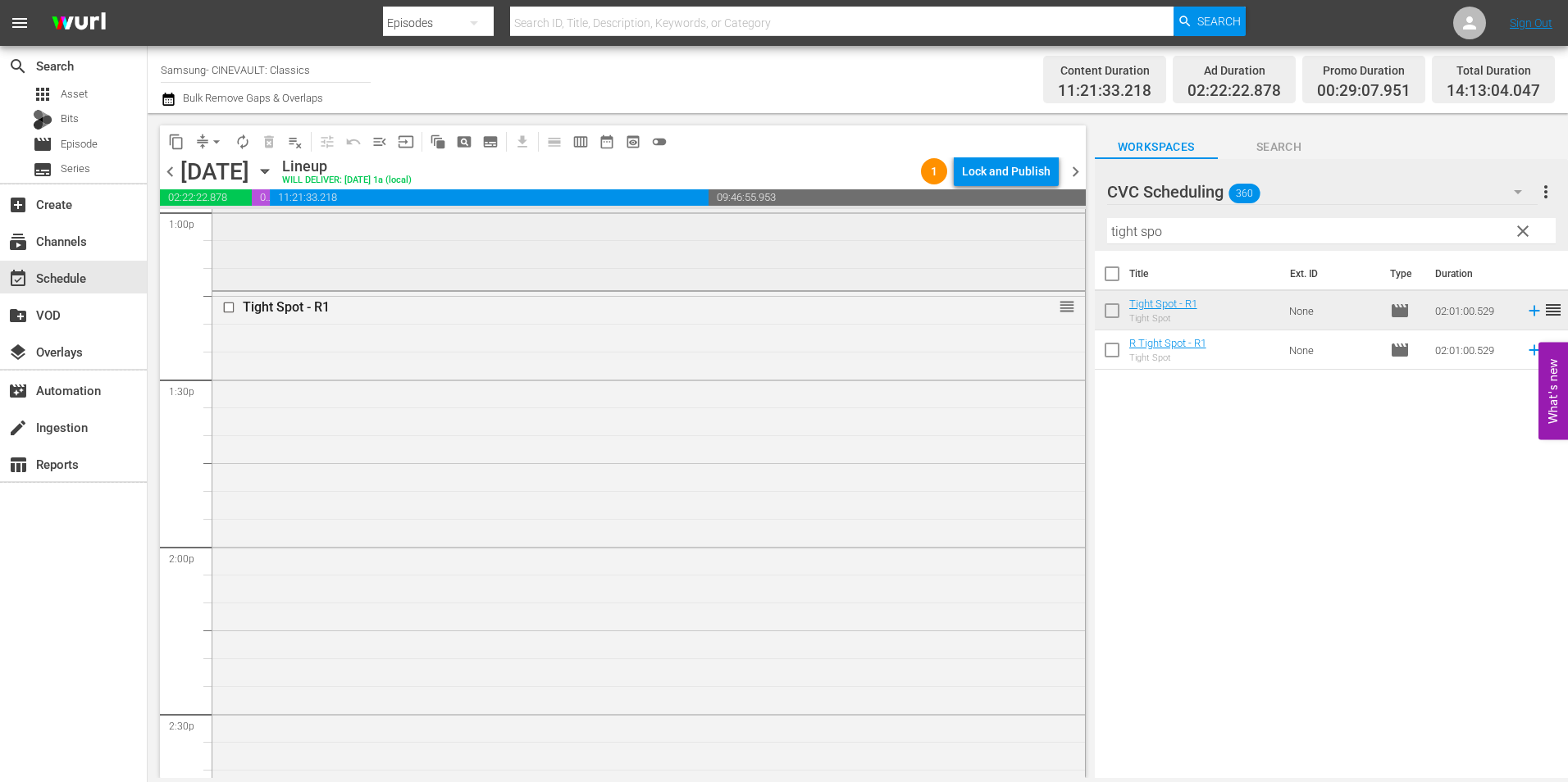
scroll to position [4757, 0]
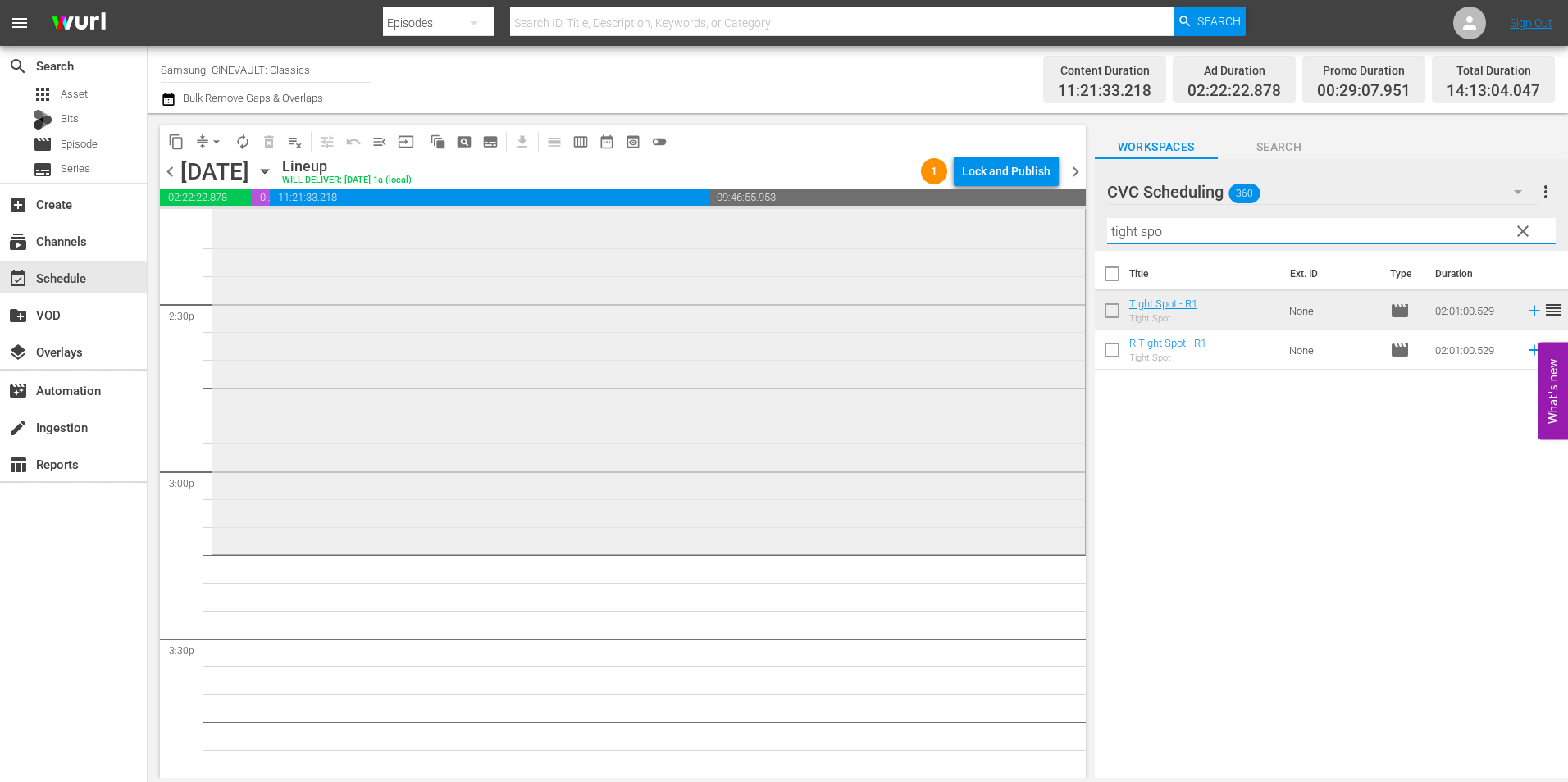
drag, startPoint x: 1099, startPoint y: 238, endPoint x: 1031, endPoint y: 240, distance: 68.0
click at [1031, 240] on div "content_copy compress arrow_drop_down autorenew_outlined delete_forever_outline…" at bounding box center [858, 446] width 1421 height 665
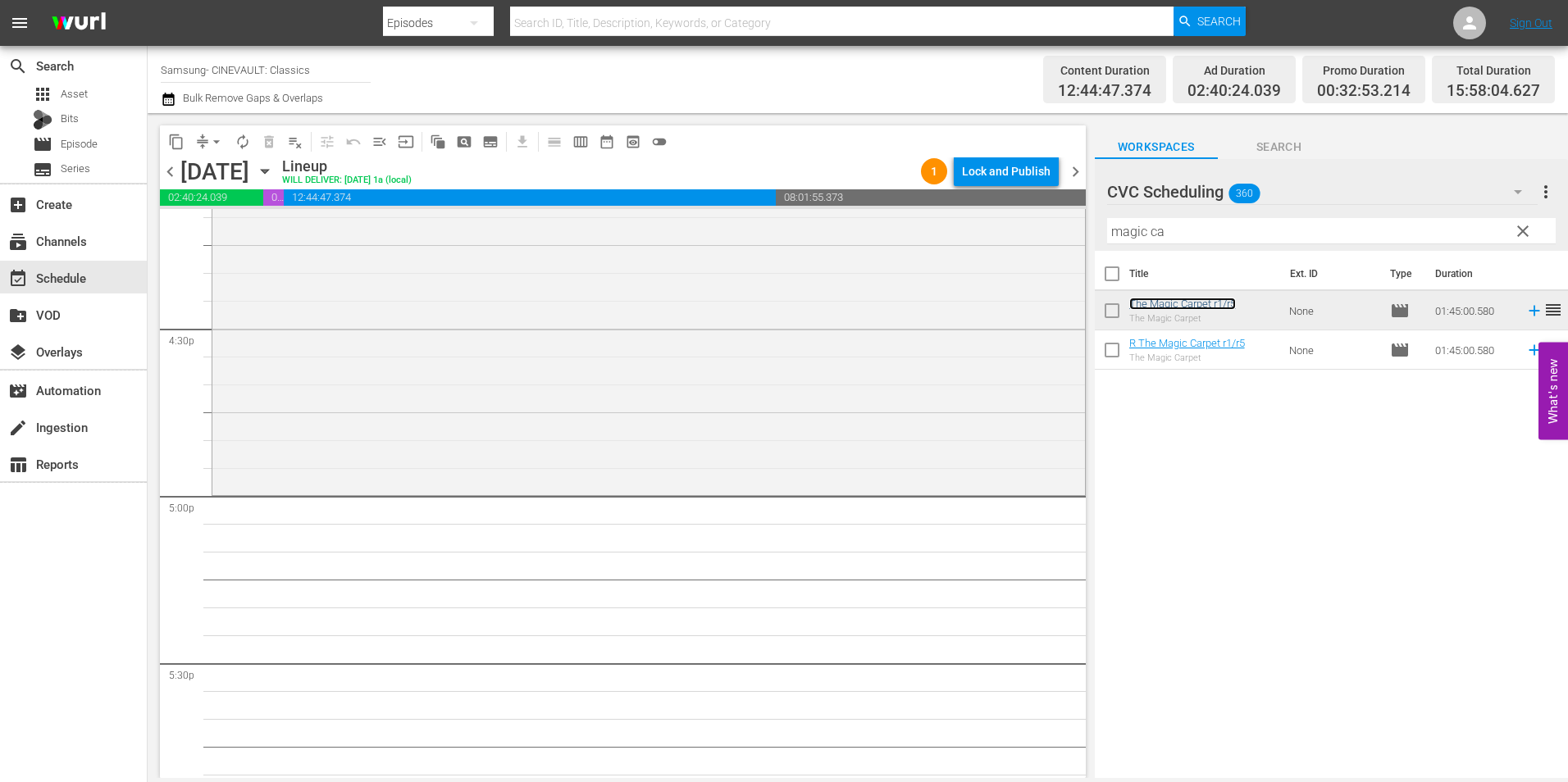
scroll to position [5413, 0]
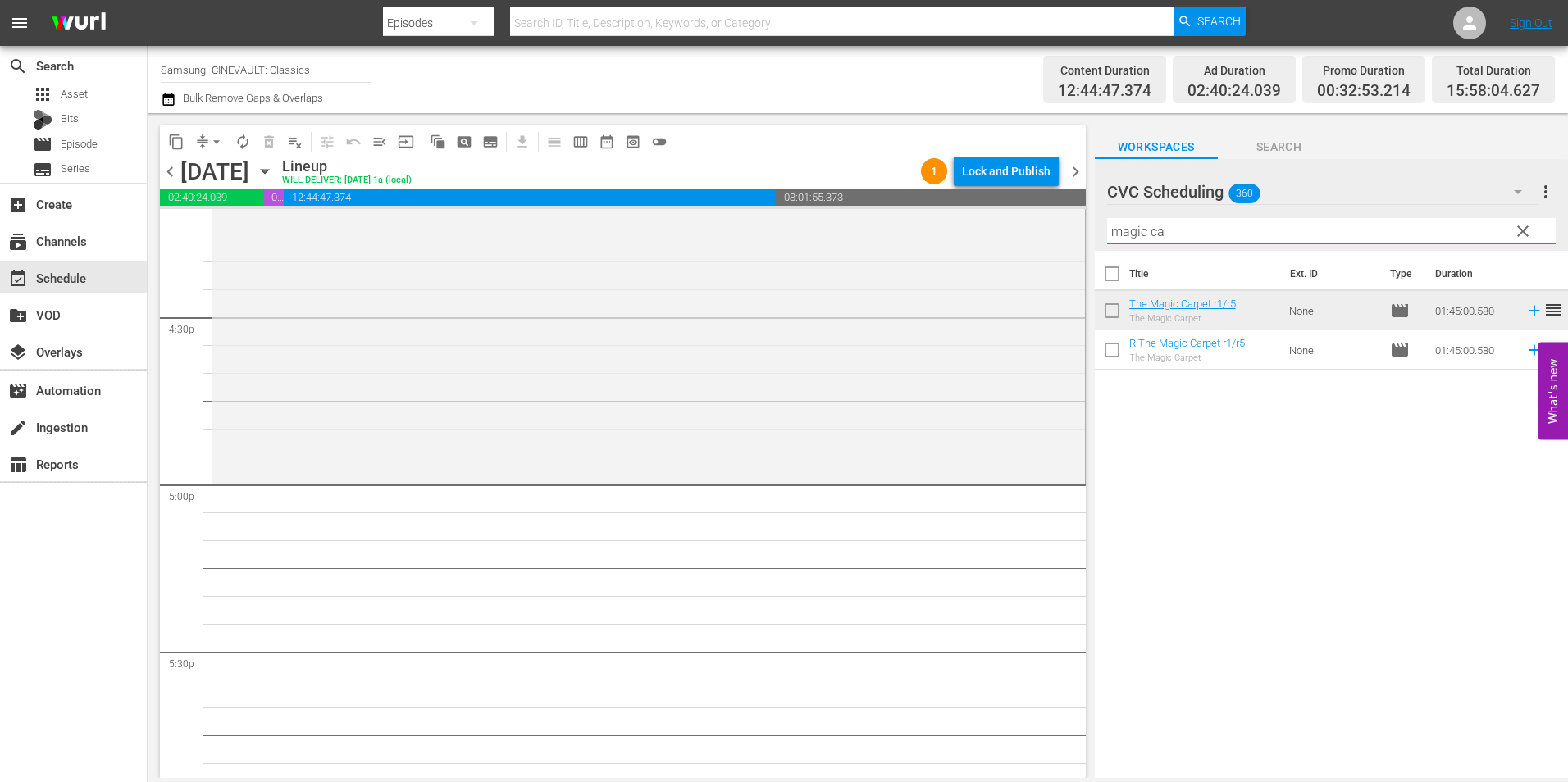
drag, startPoint x: 1183, startPoint y: 236, endPoint x: 868, endPoint y: 205, distance: 316.5
click at [868, 205] on div "content_copy compress arrow_drop_down autorenew_outlined delete_forever_outline…" at bounding box center [858, 446] width 1421 height 665
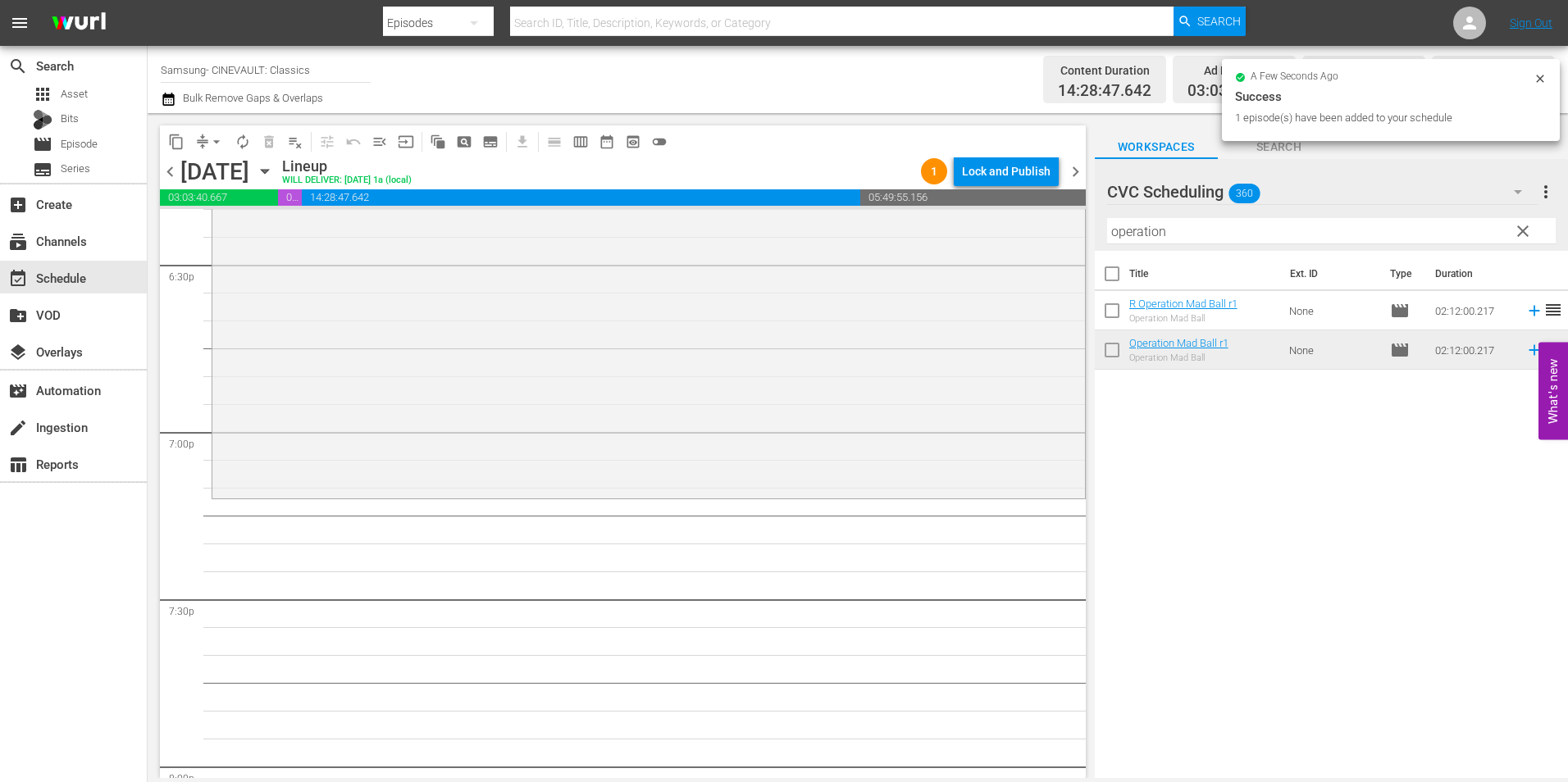
scroll to position [6397, 0]
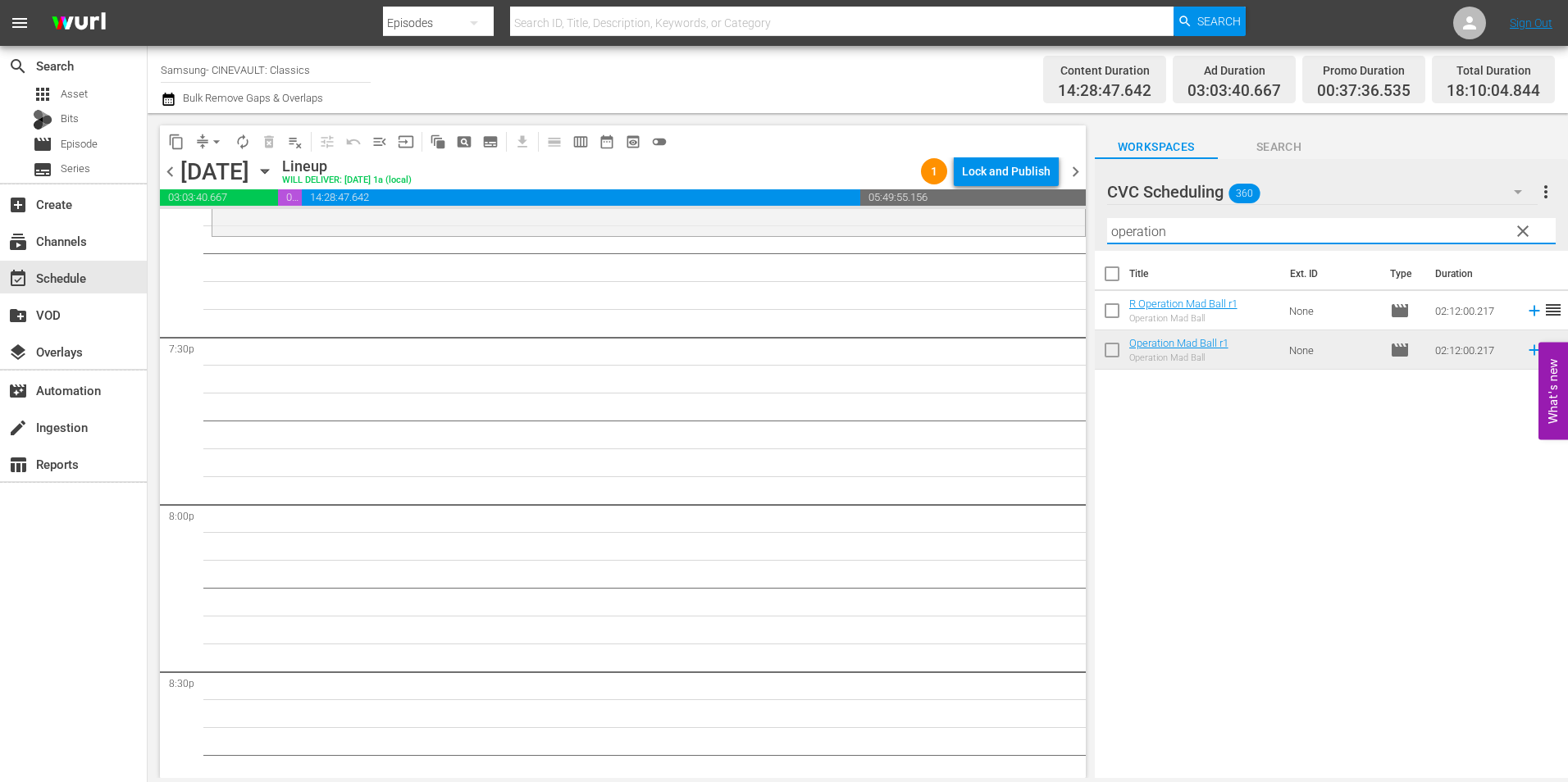
drag, startPoint x: 1192, startPoint y: 231, endPoint x: 996, endPoint y: 263, distance: 198.6
click at [996, 263] on div "content_copy compress arrow_drop_down autorenew_outlined delete_forever_outline…" at bounding box center [858, 446] width 1421 height 665
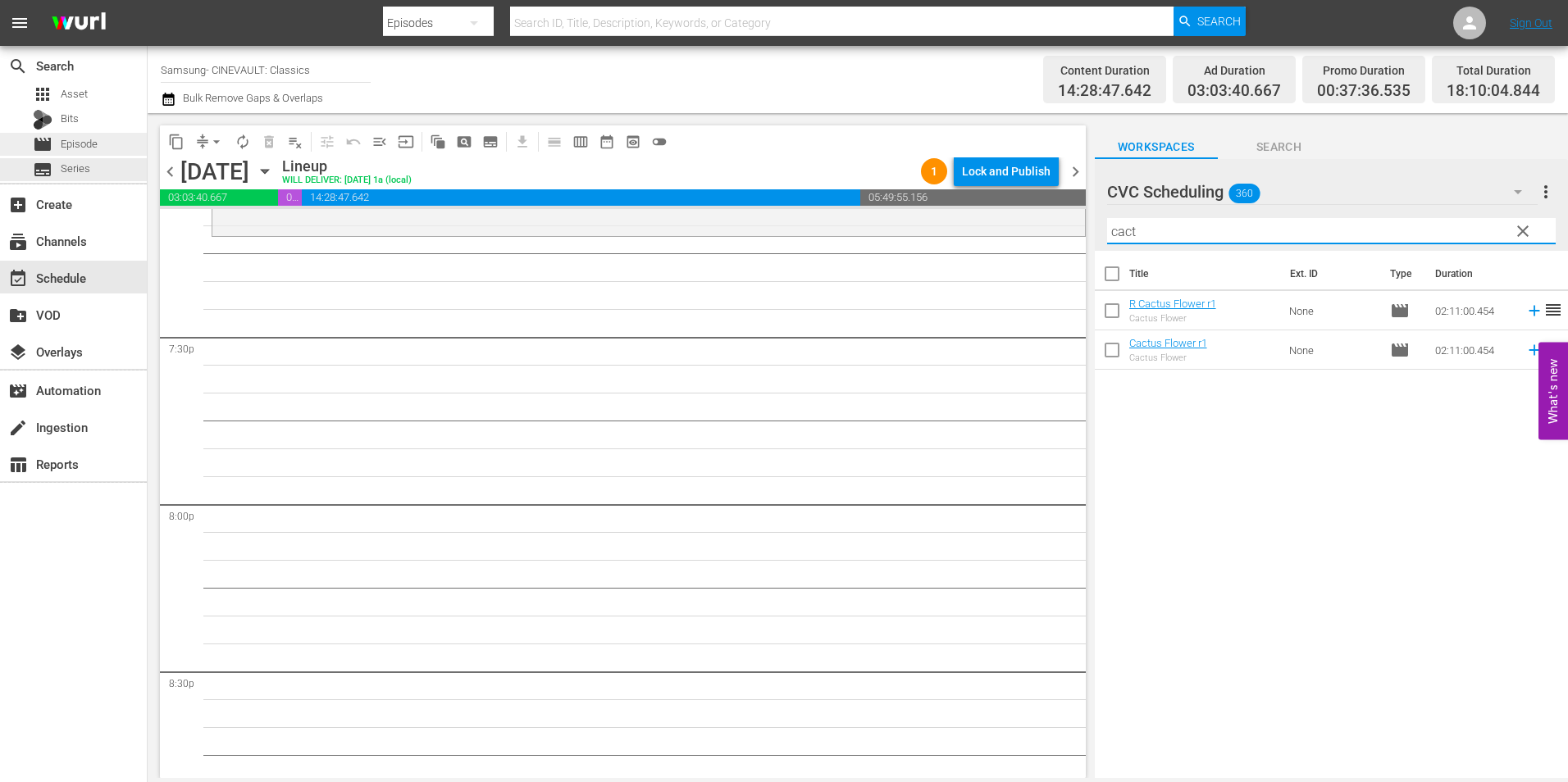
type input "cact"
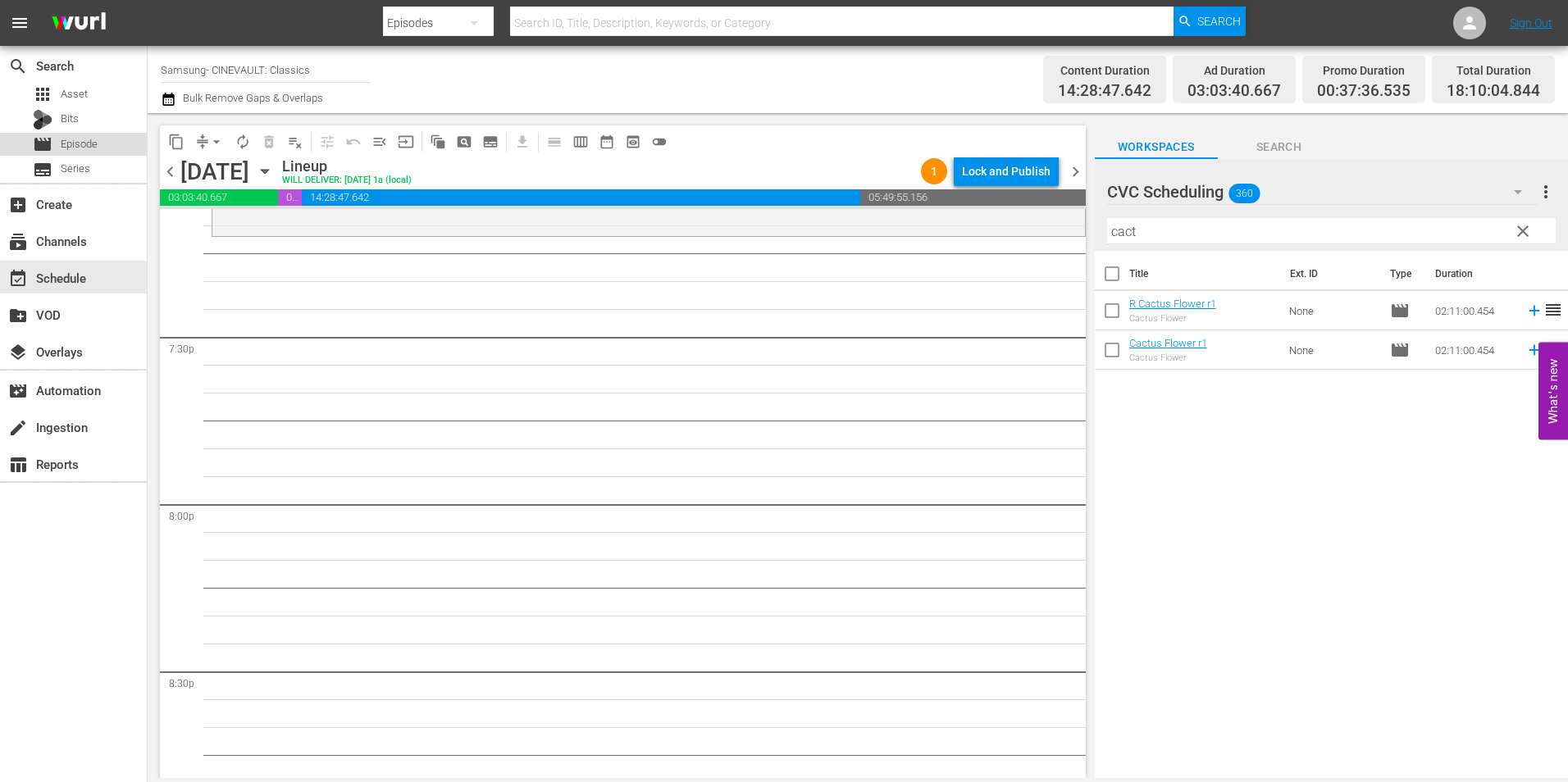
click at [96, 152] on span "Episode" at bounding box center [79, 144] width 37 height 16
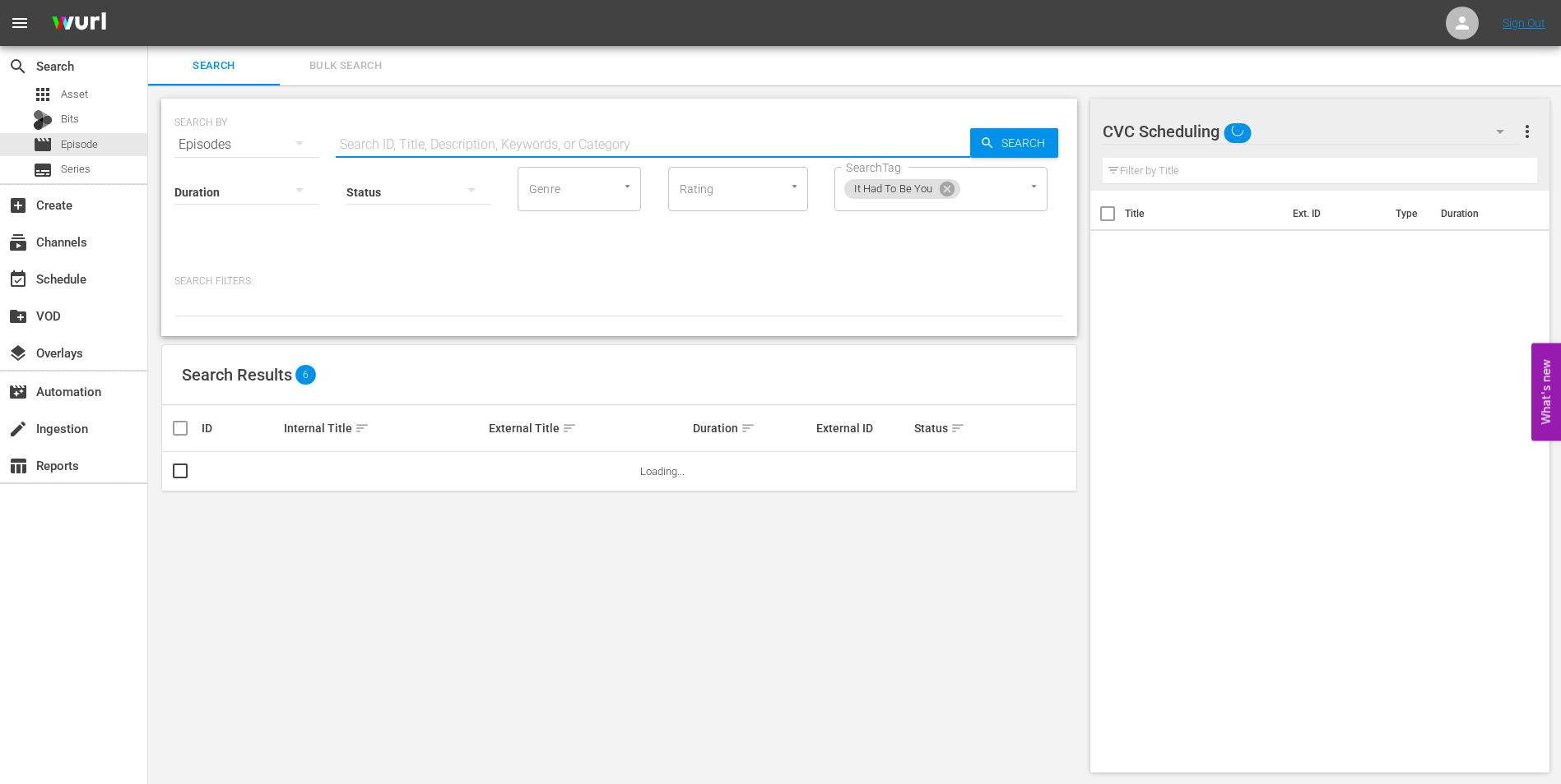
click at [438, 132] on input "text" at bounding box center [653, 144] width 634 height 40
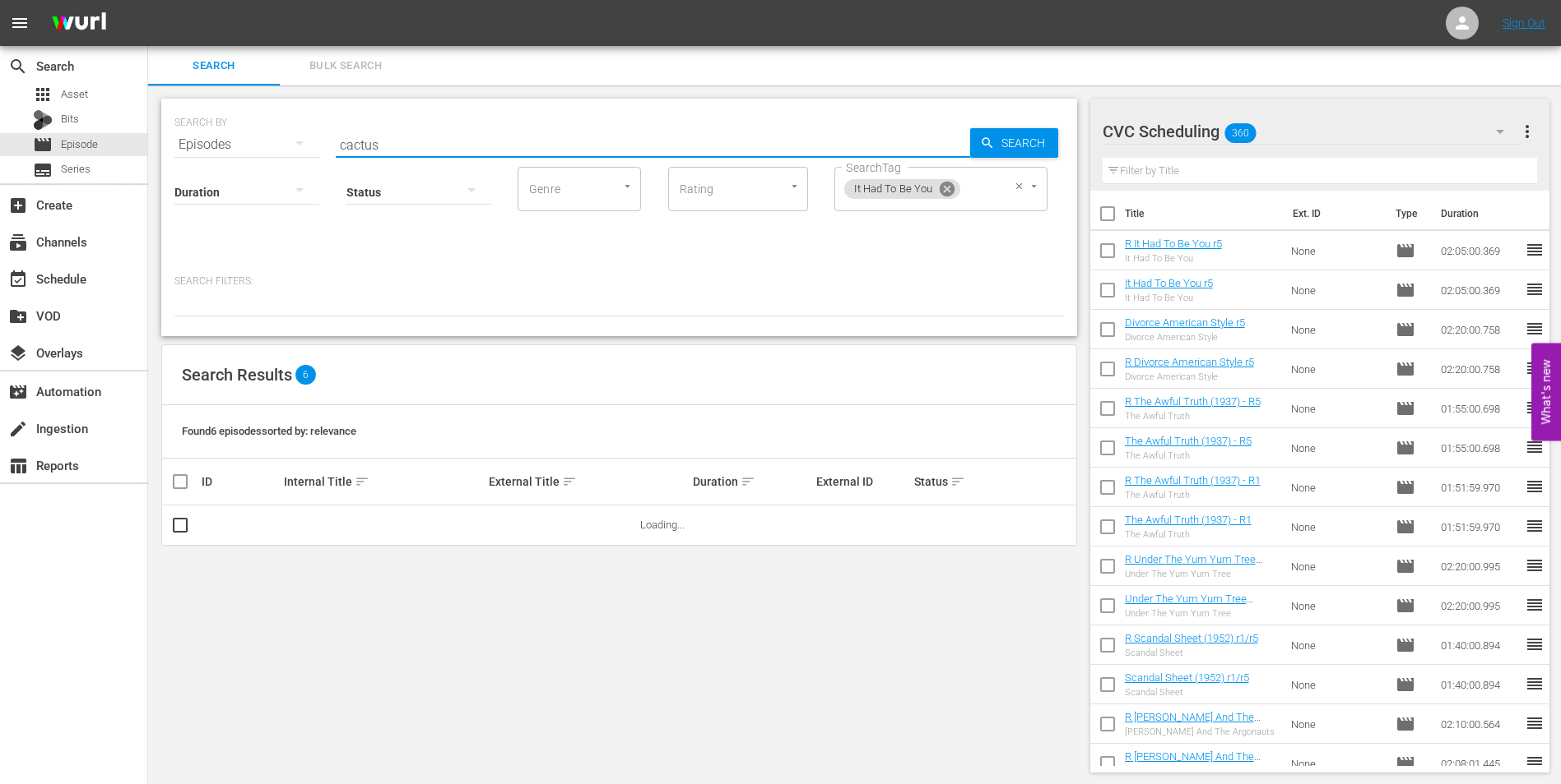
click at [947, 195] on icon at bounding box center [945, 189] width 15 height 15
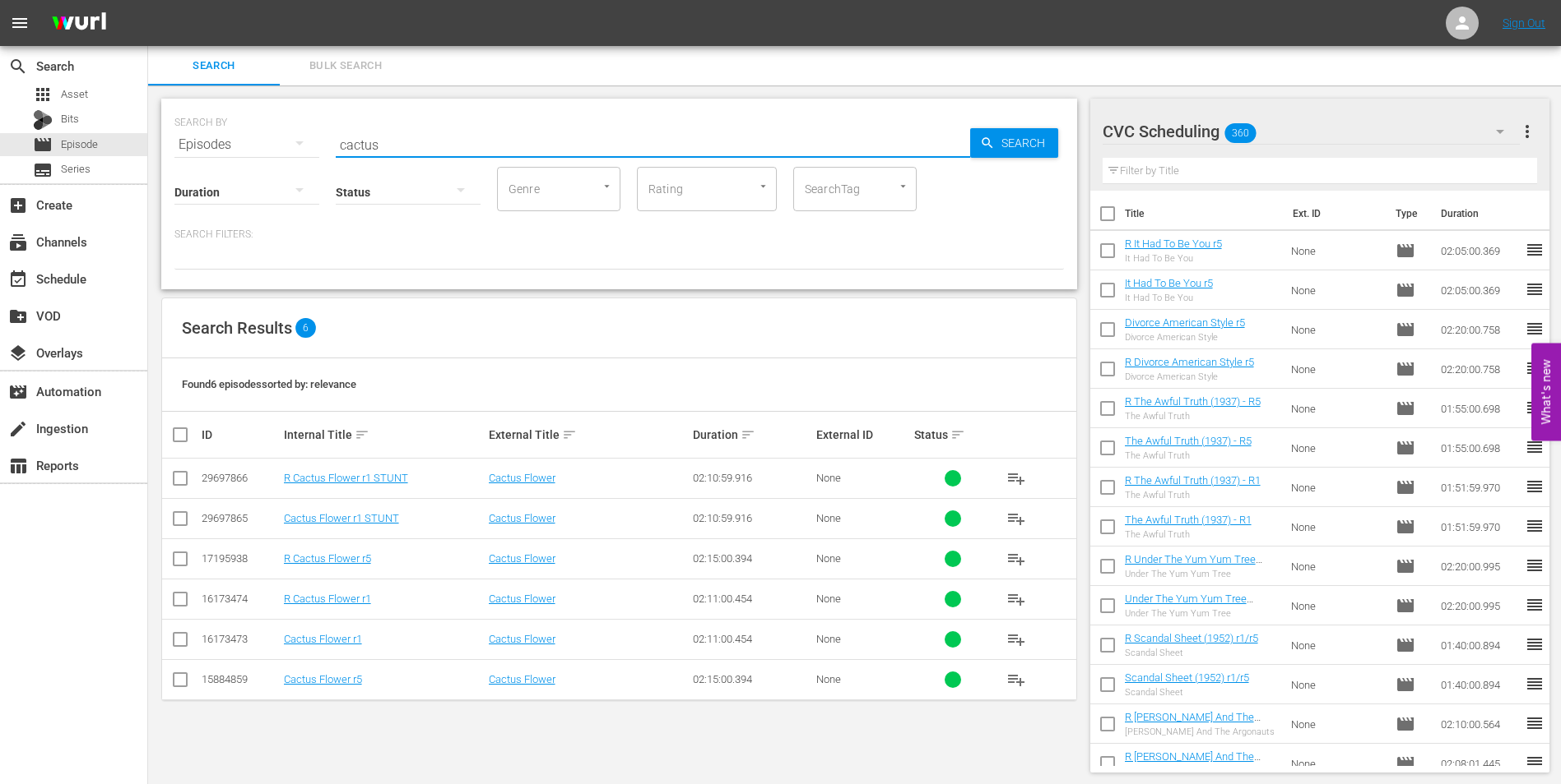
type input "cactus"
click at [182, 555] on input "checkbox" at bounding box center [180, 562] width 19 height 19
checkbox input "true"
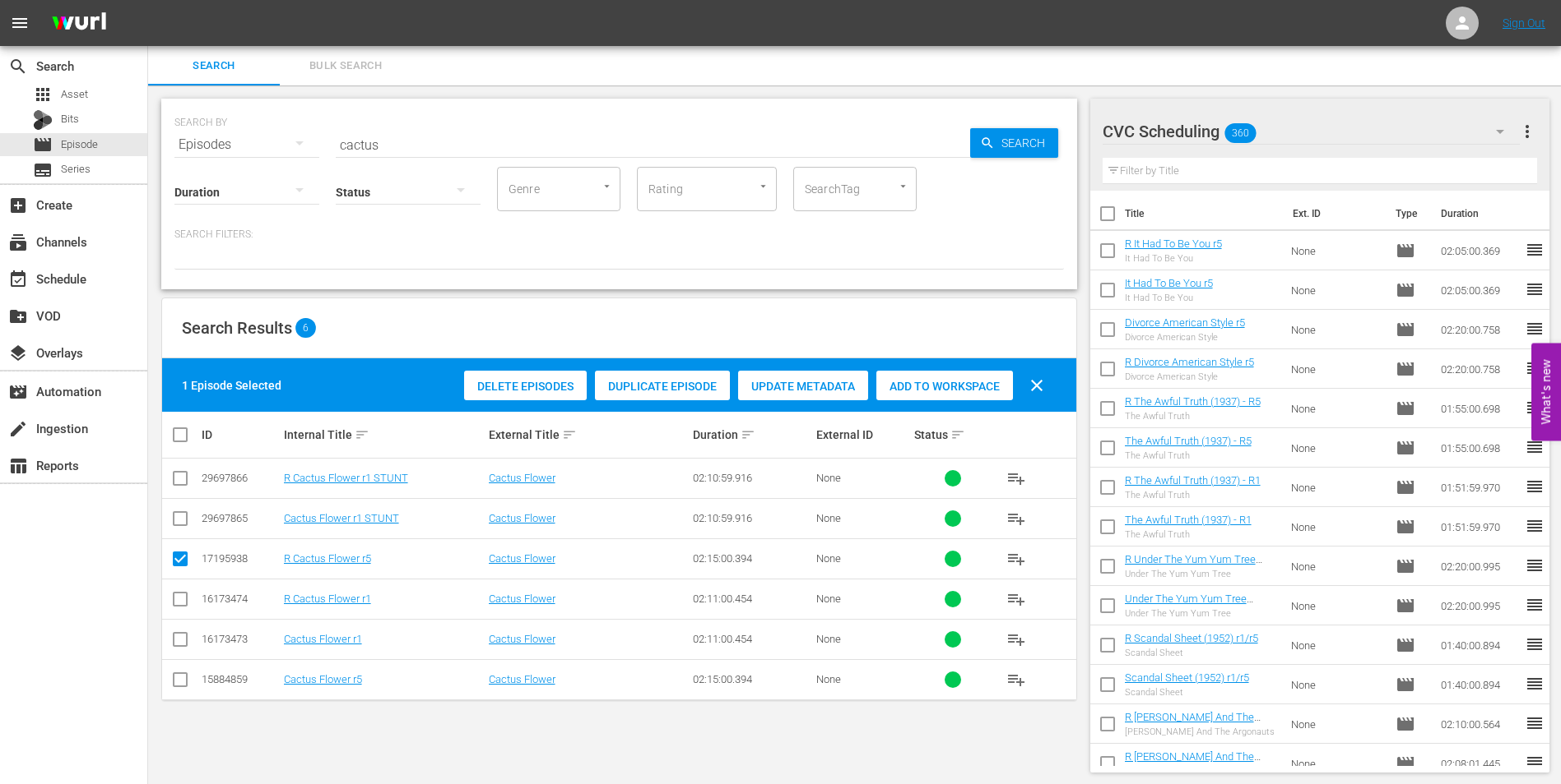
click at [175, 675] on input "checkbox" at bounding box center [180, 683] width 19 height 19
checkbox input "true"
click at [963, 388] on span "Add to Workspace" at bounding box center [944, 387] width 137 height 14
click at [88, 285] on div "event_available Schedule" at bounding box center [74, 278] width 147 height 33
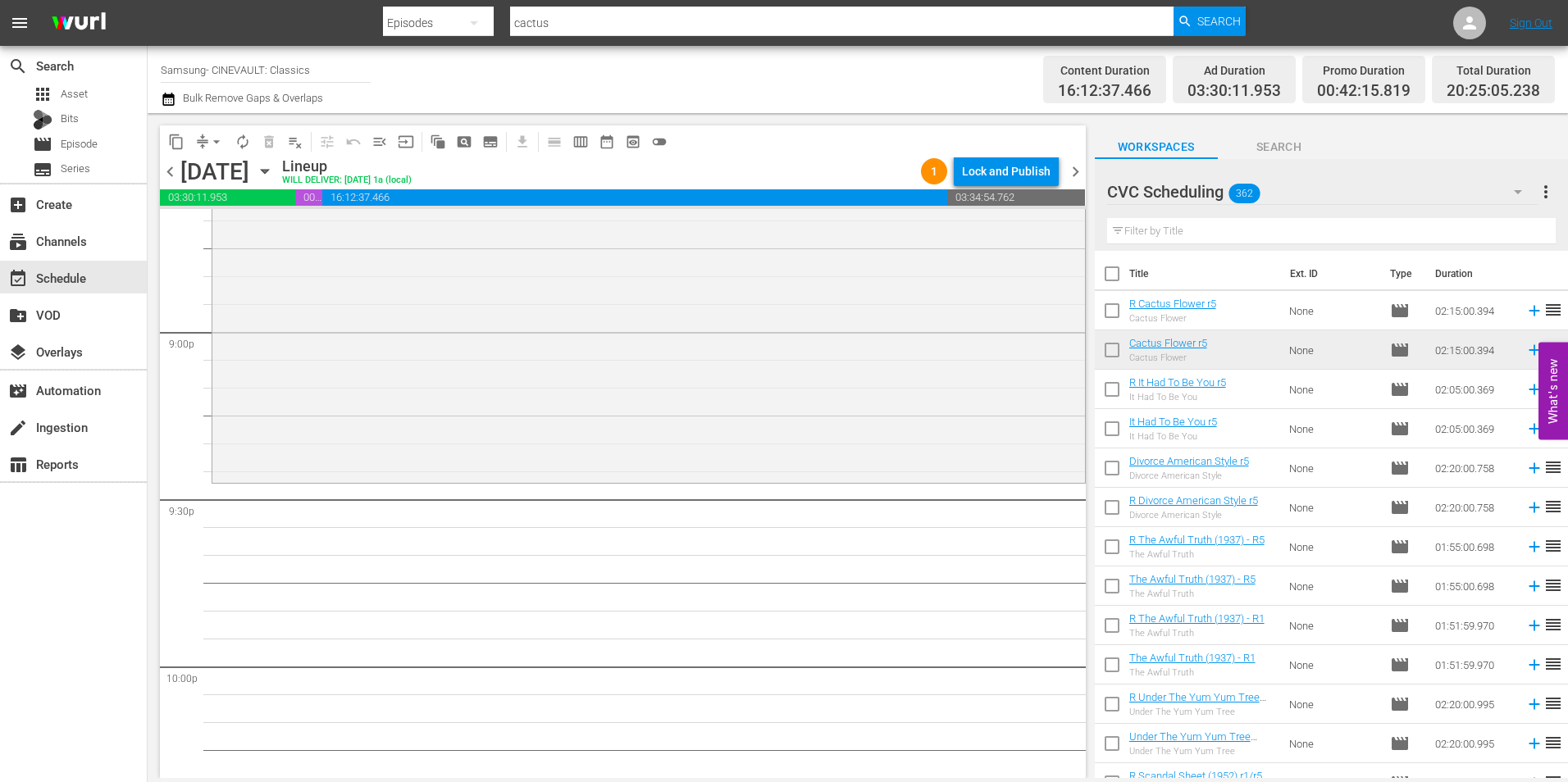
scroll to position [6971, 0]
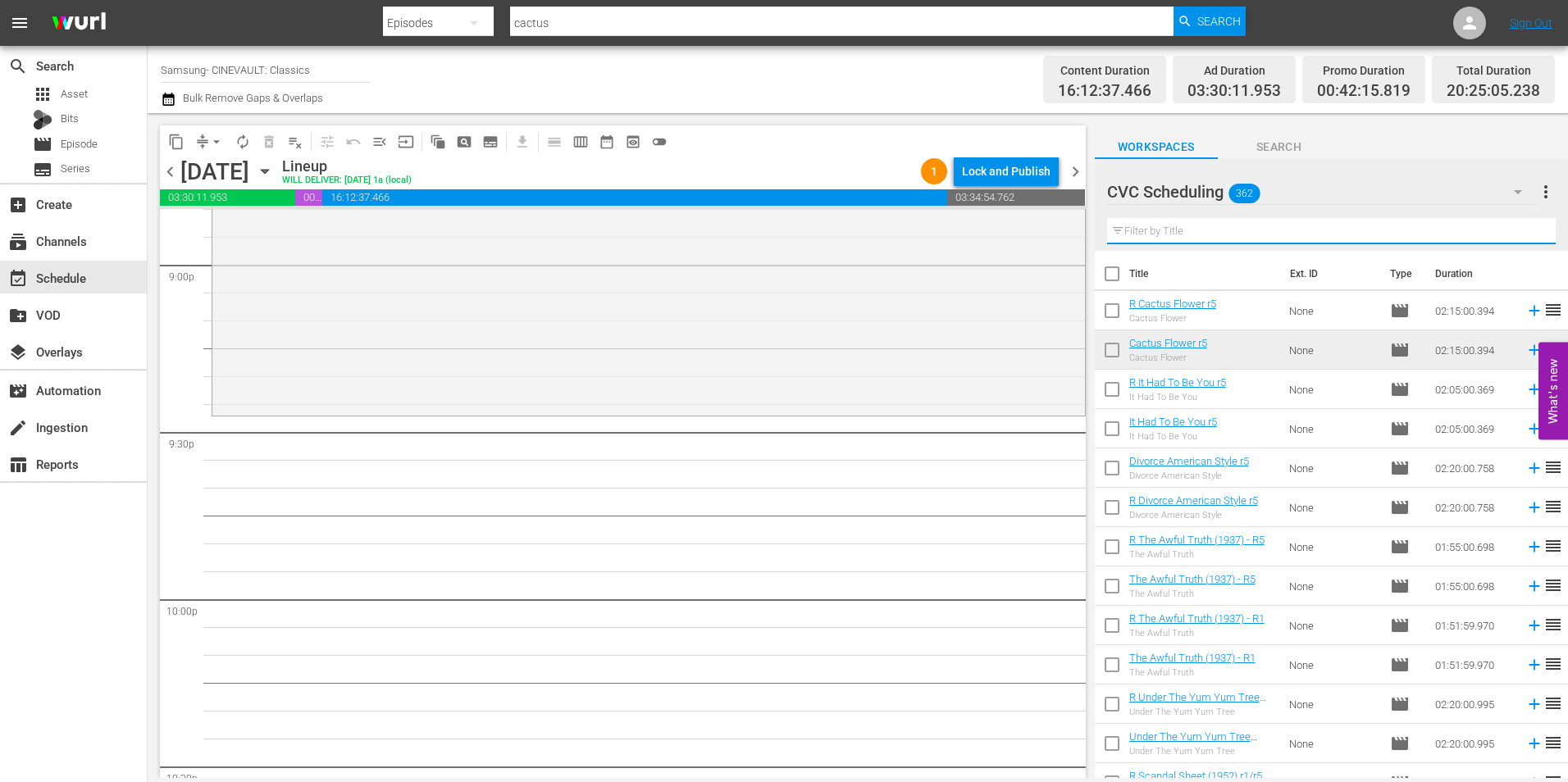
click at [1170, 228] on input "text" at bounding box center [1331, 231] width 449 height 26
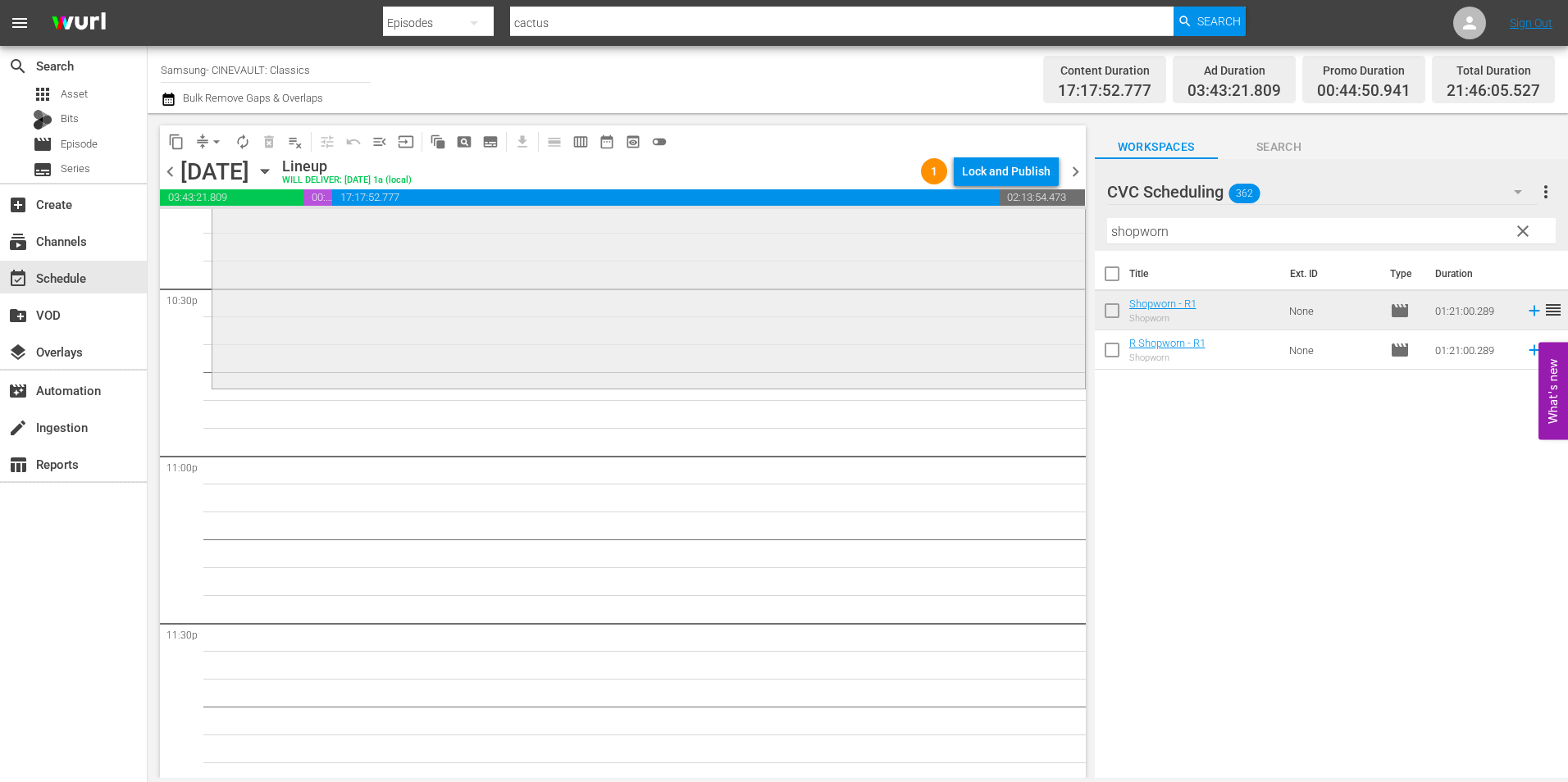
scroll to position [7462, 0]
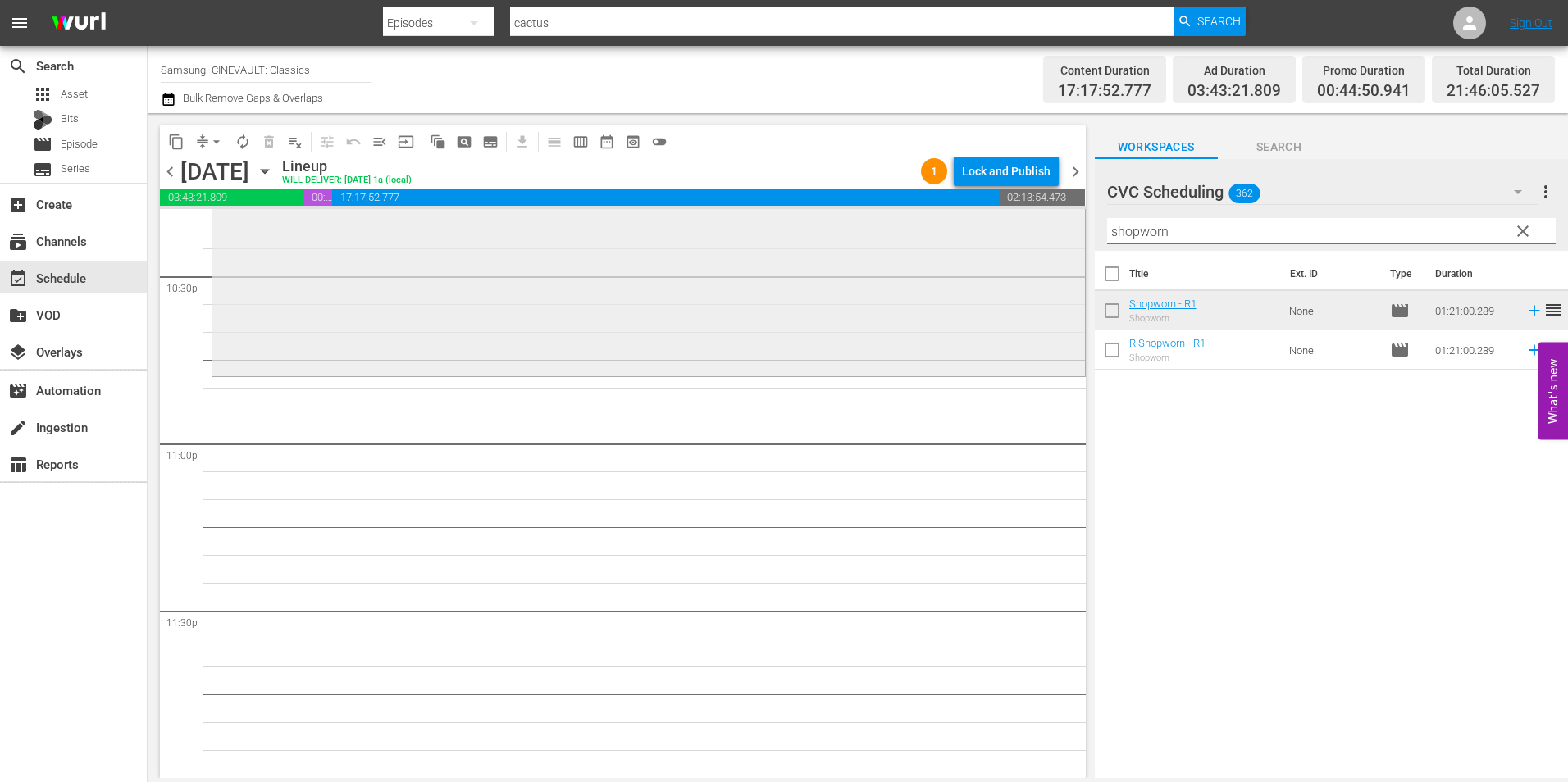
drag, startPoint x: 1200, startPoint y: 227, endPoint x: 927, endPoint y: 212, distance: 273.4
click at [927, 212] on div "content_copy compress arrow_drop_down autorenew_outlined delete_forever_outline…" at bounding box center [858, 446] width 1421 height 665
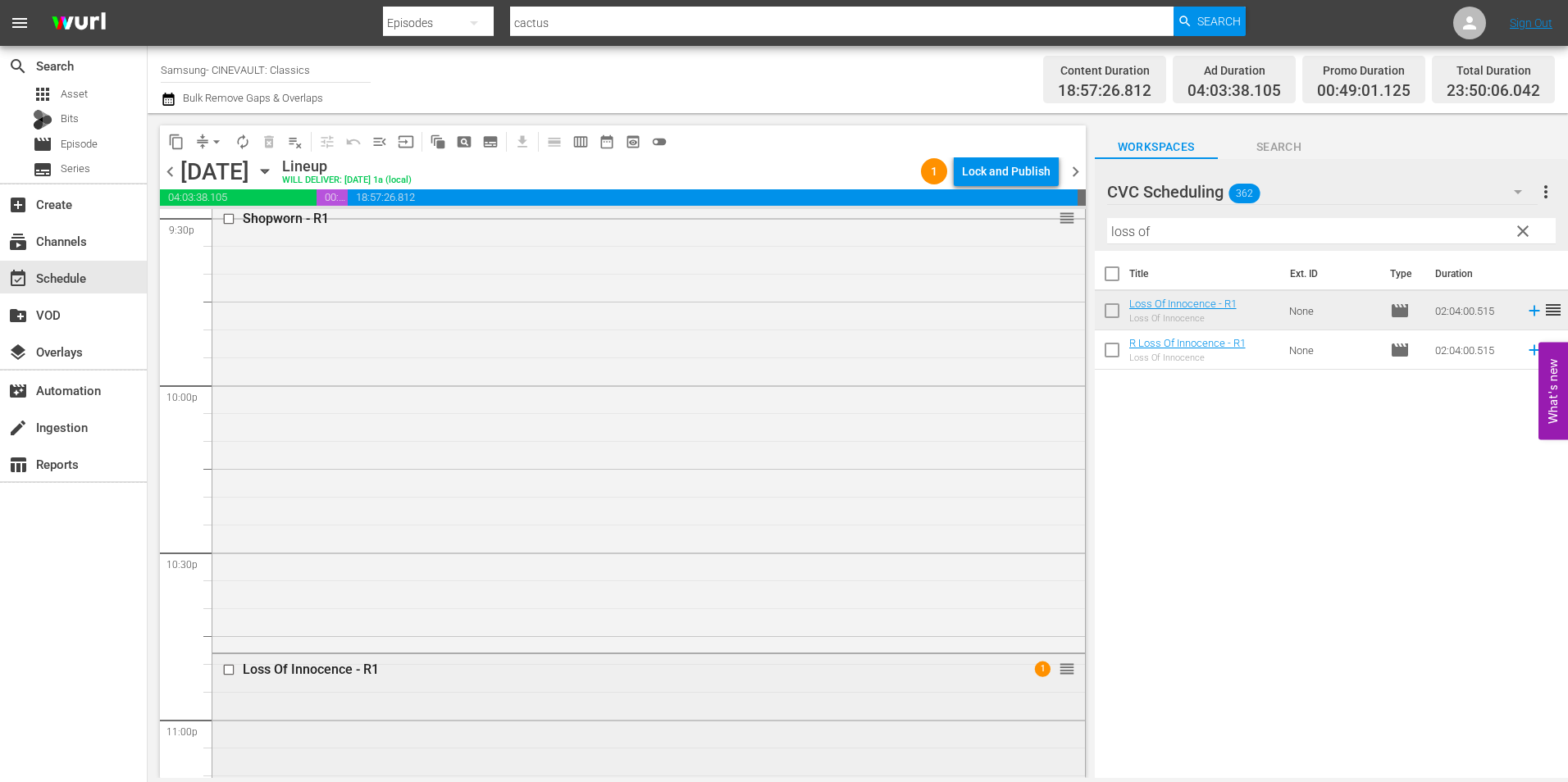
scroll to position [7178, 0]
click at [1036, 172] on div "Lock and Publish" at bounding box center [1006, 171] width 89 height 30
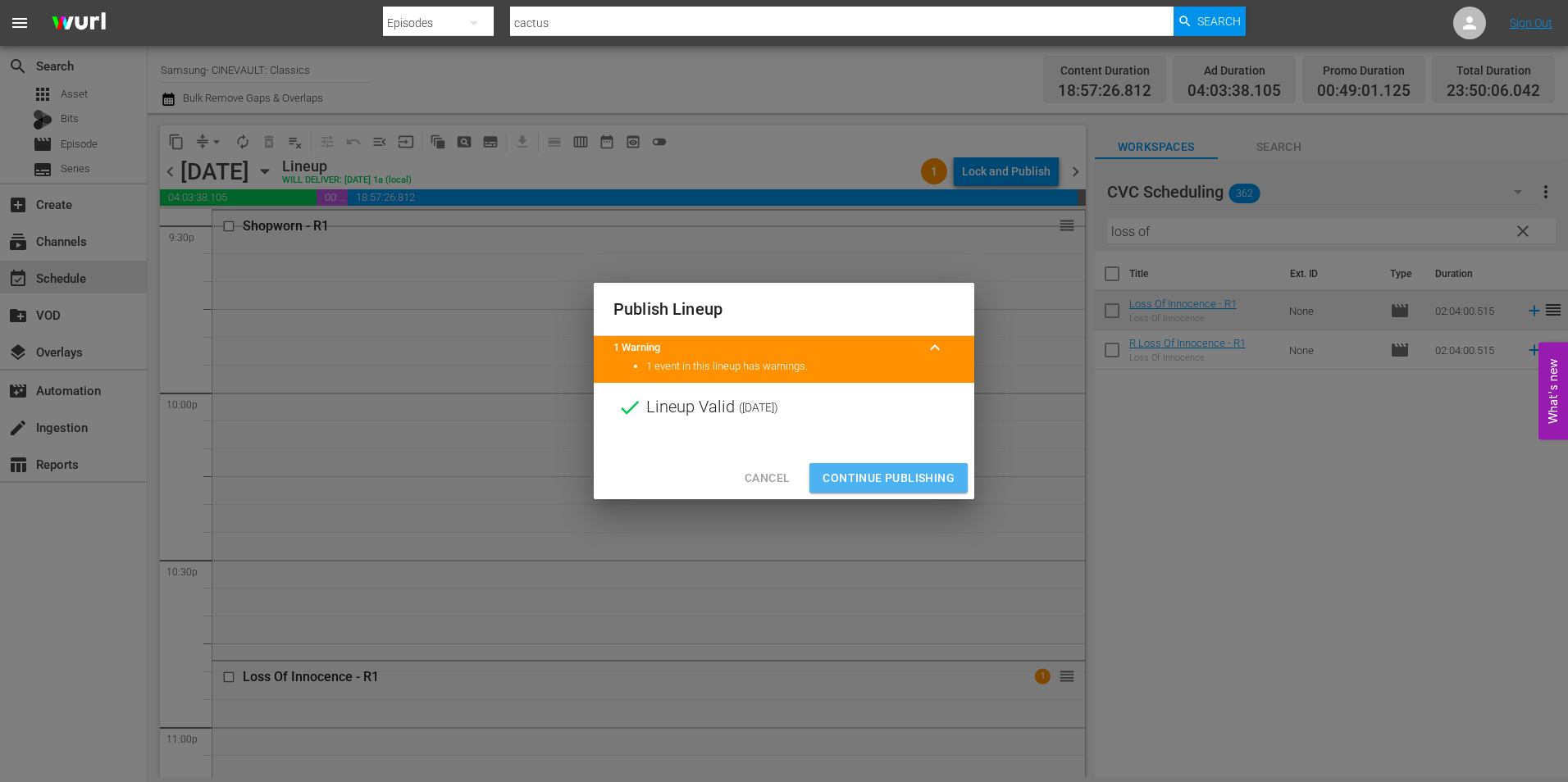
click at [896, 473] on span "Continue Publishing" at bounding box center [888, 478] width 132 height 20
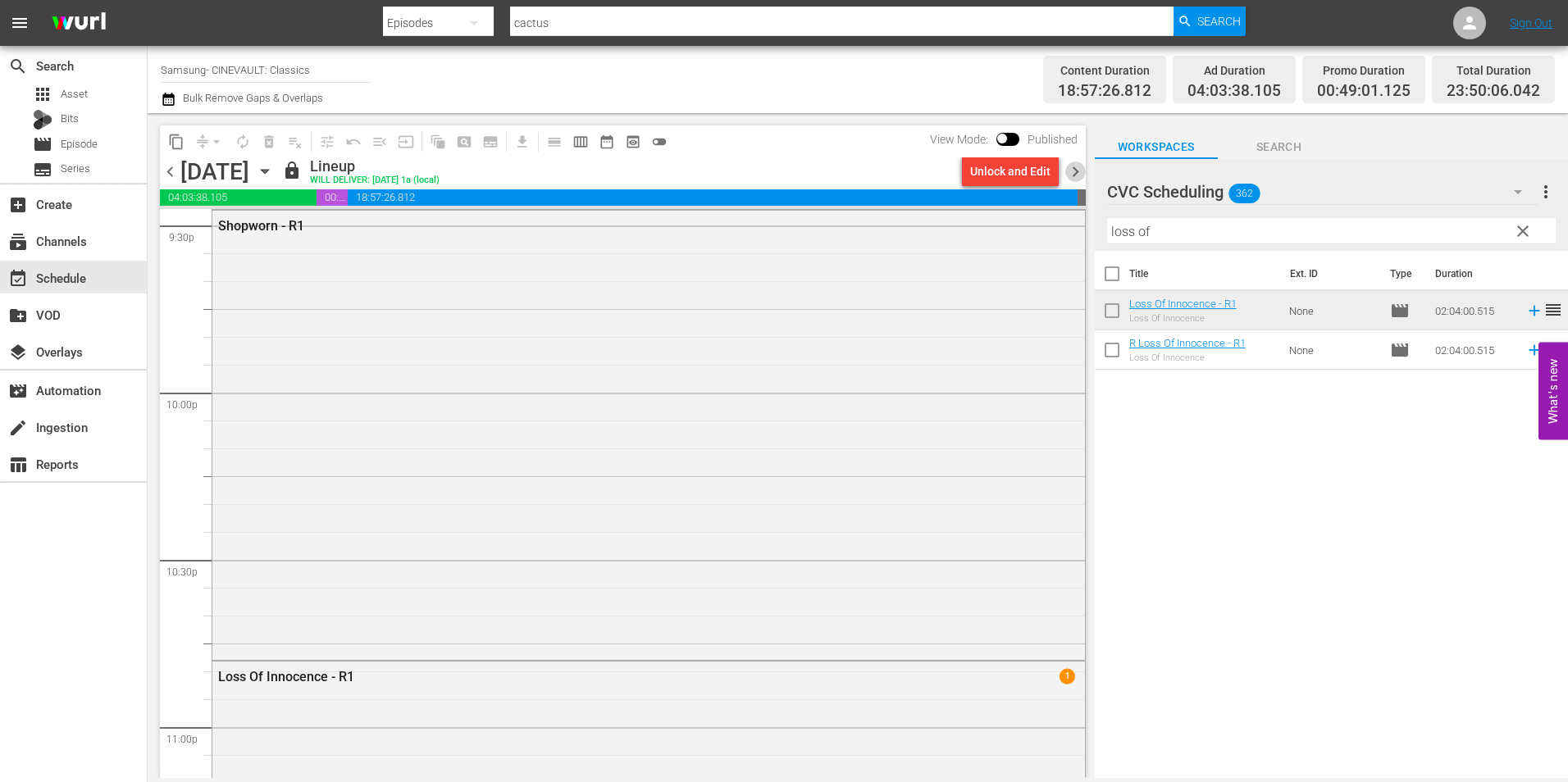
click at [1078, 170] on span "chevron_right" at bounding box center [1075, 171] width 20 height 20
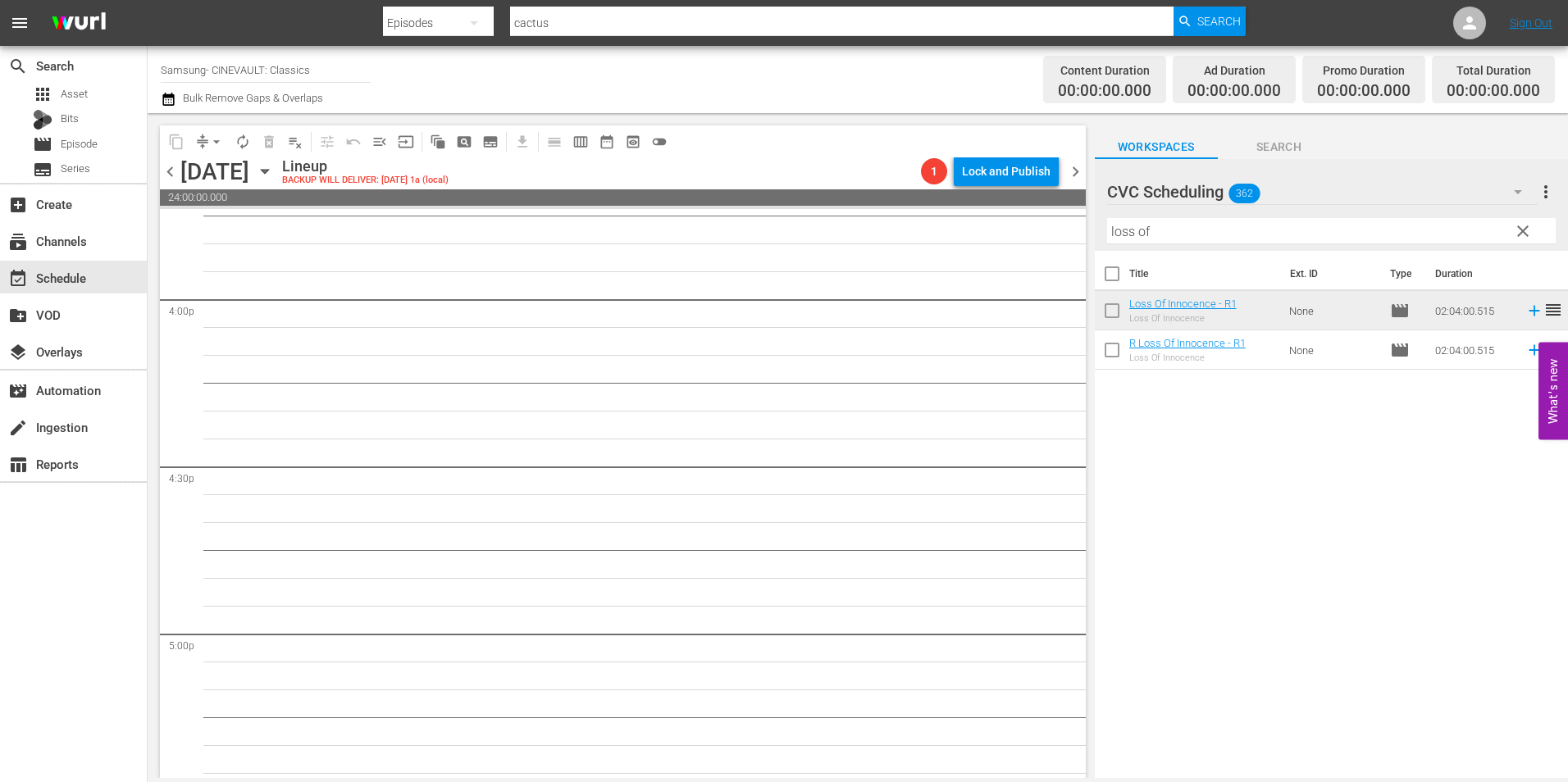
scroll to position [5100, 0]
click at [172, 176] on span "chevron_left" at bounding box center [169, 171] width 20 height 20
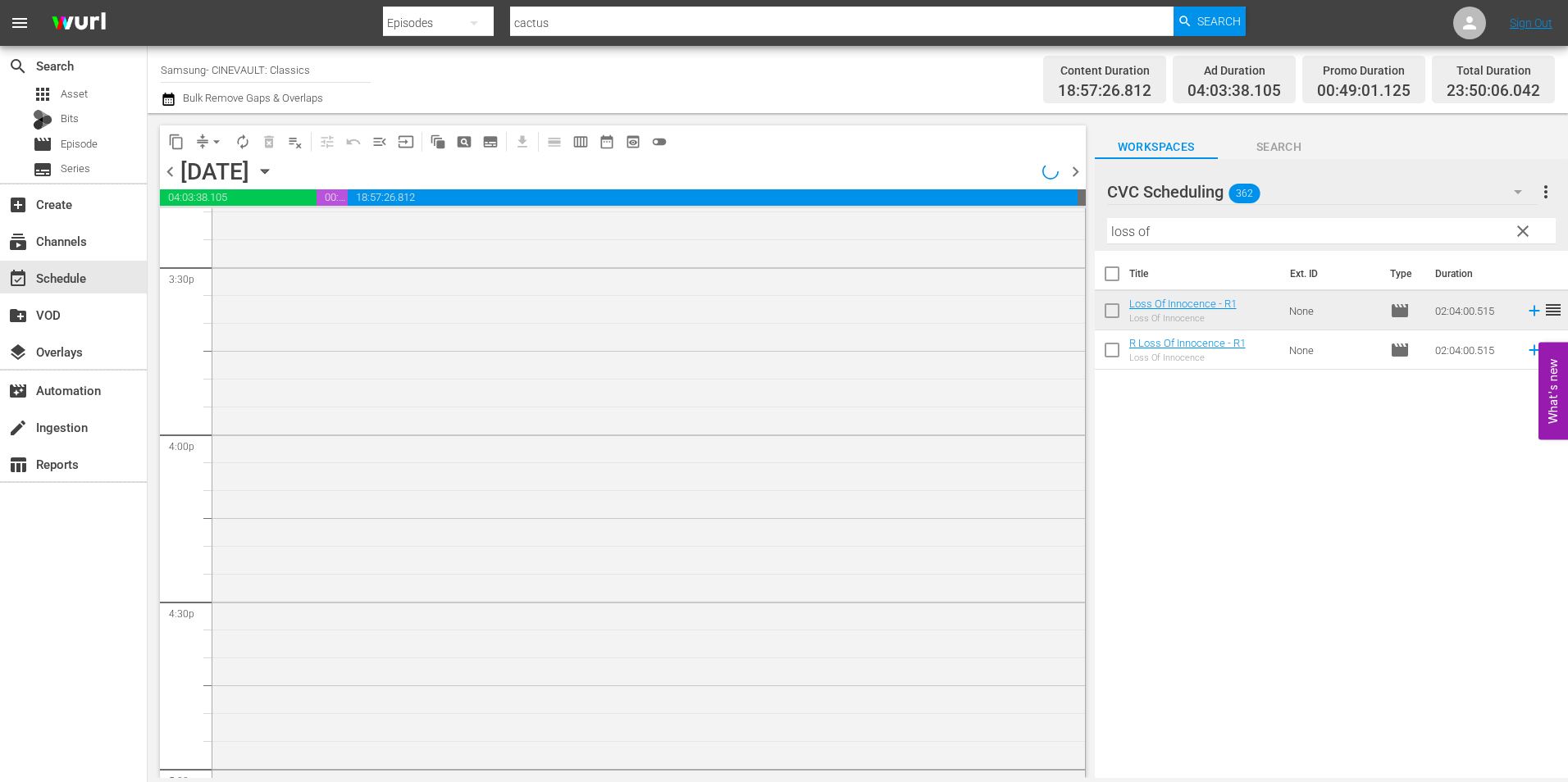
scroll to position [4989, 0]
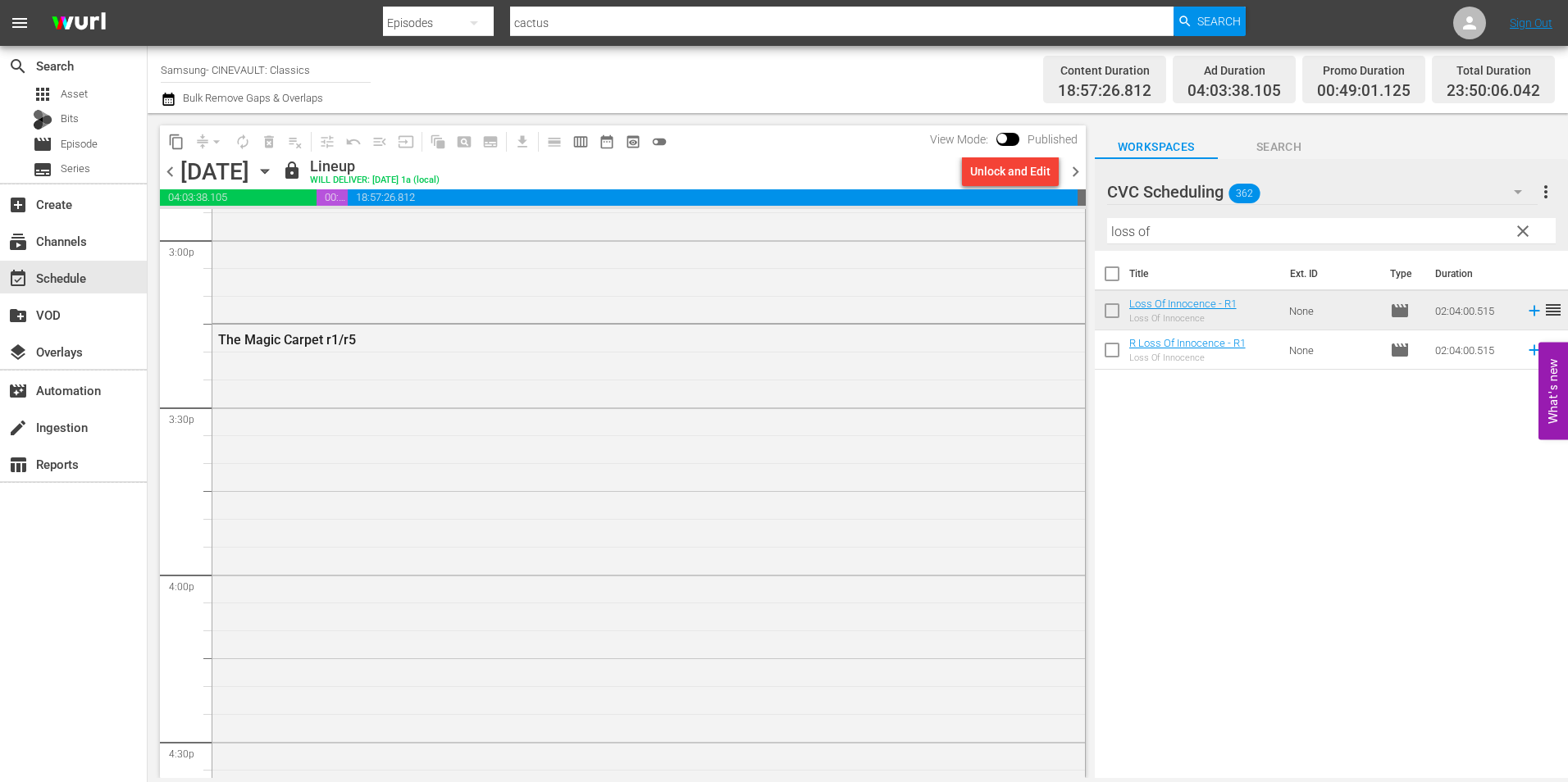
click at [1086, 169] on span "chevron_right" at bounding box center [1075, 171] width 20 height 20
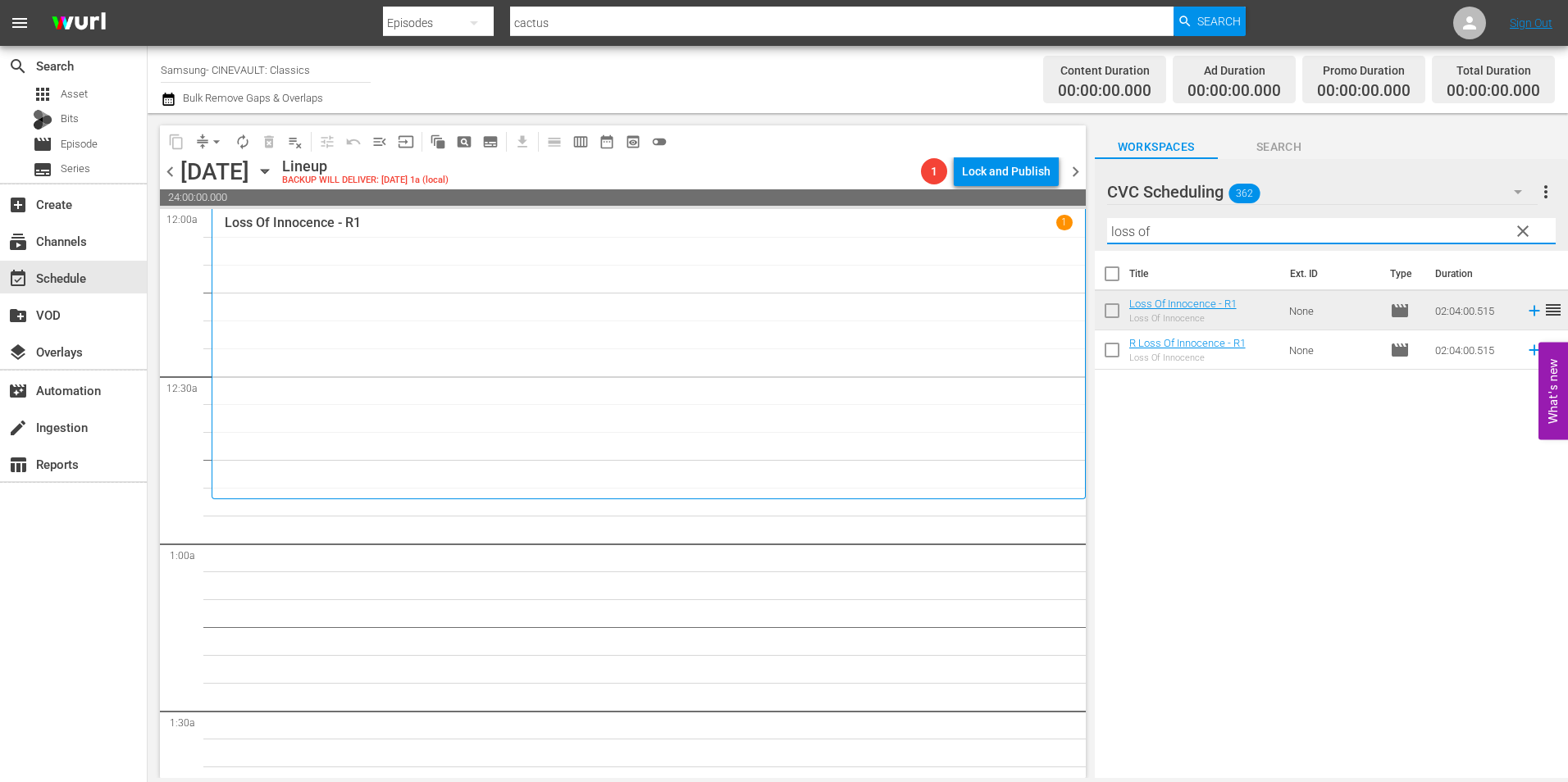
drag, startPoint x: 1193, startPoint y: 234, endPoint x: 1025, endPoint y: 231, distance: 168.0
click at [1025, 231] on div "content_copy compress arrow_drop_down autorenew_outlined delete_forever_outline…" at bounding box center [858, 446] width 1421 height 665
type input "don't kn"
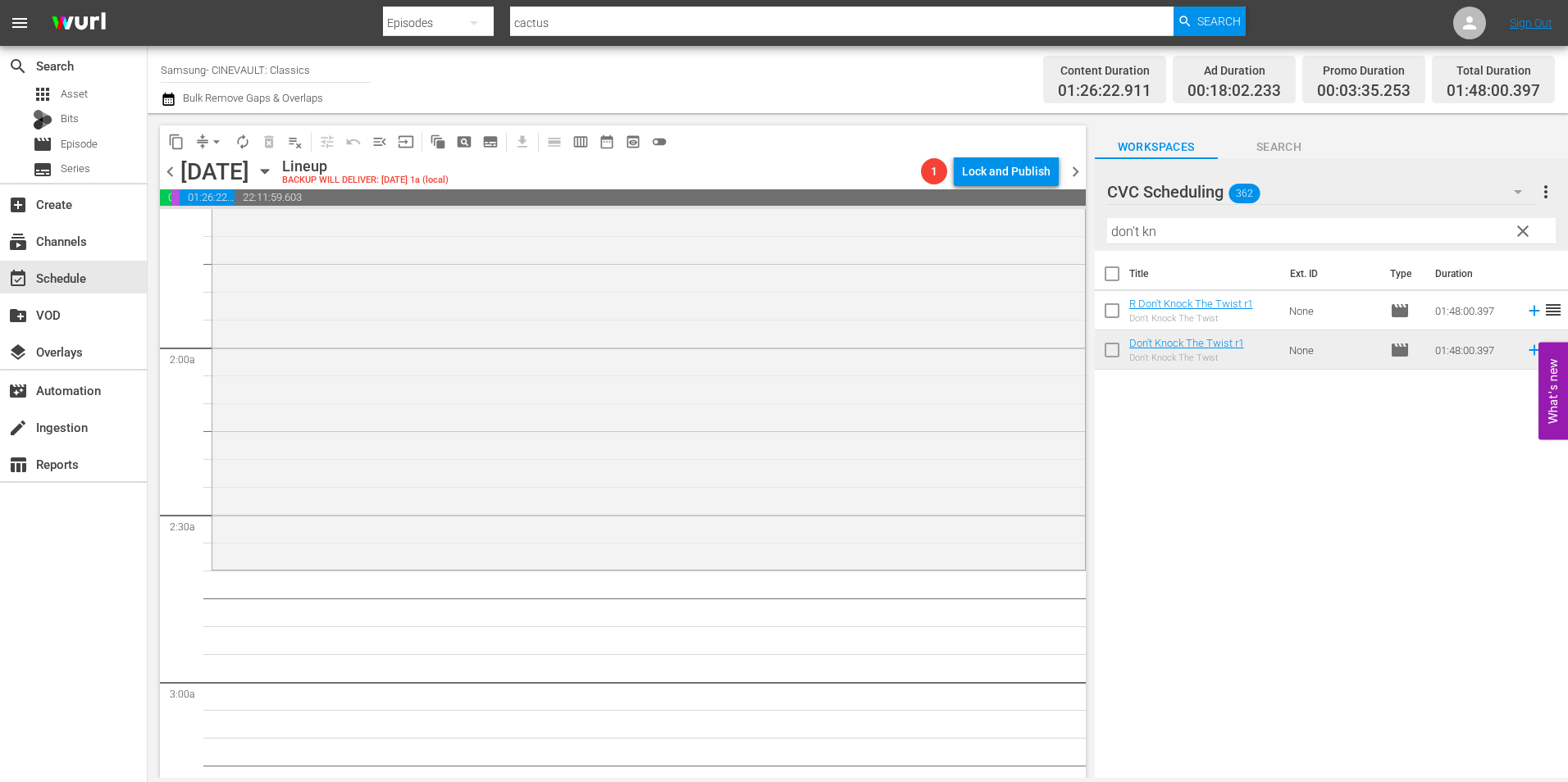
scroll to position [574, 0]
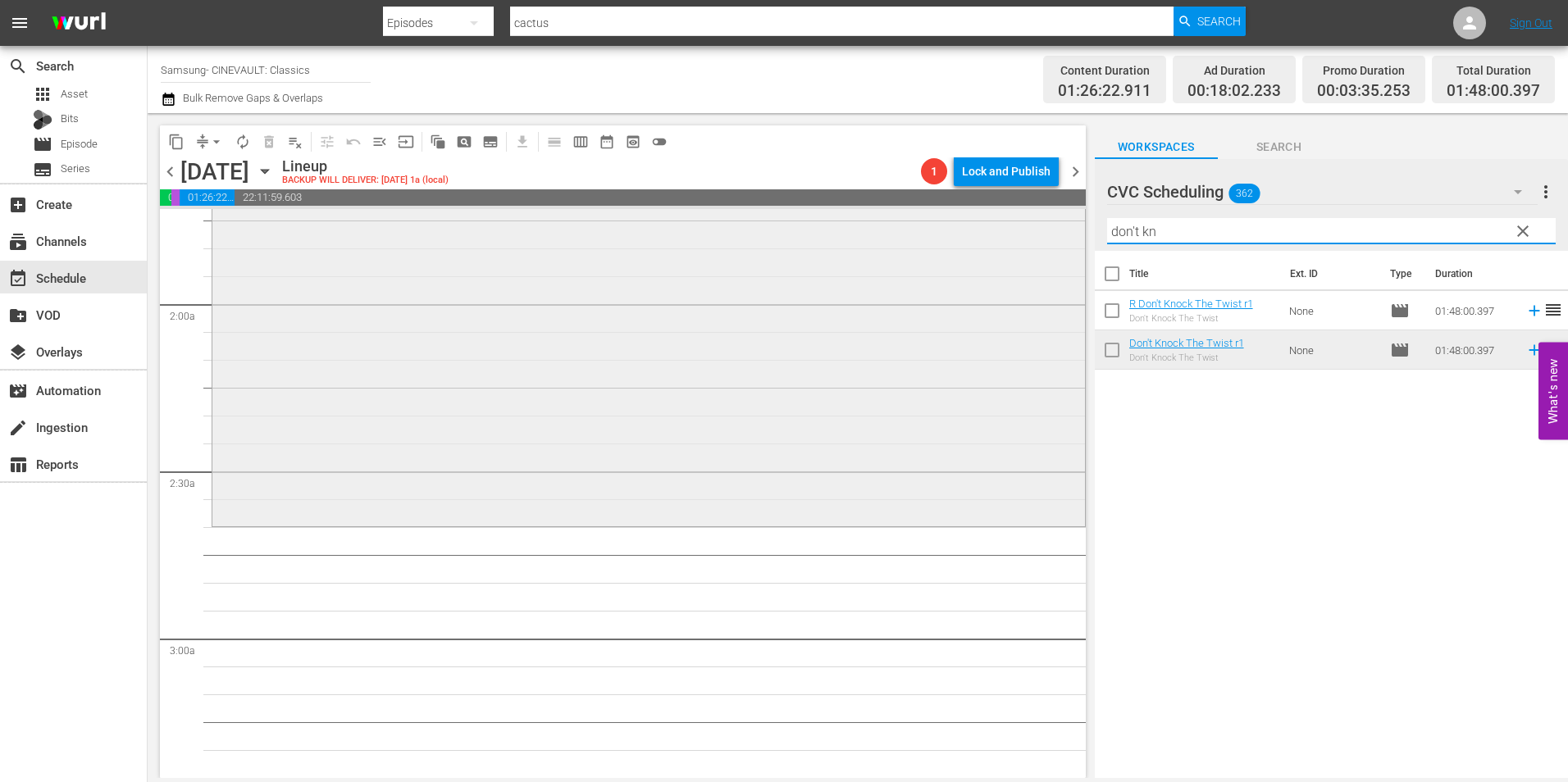
drag, startPoint x: 1179, startPoint y: 236, endPoint x: 989, endPoint y: 243, distance: 190.1
click at [989, 243] on div "content_copy compress arrow_drop_down autorenew_outlined delete_forever_outline…" at bounding box center [858, 446] width 1421 height 665
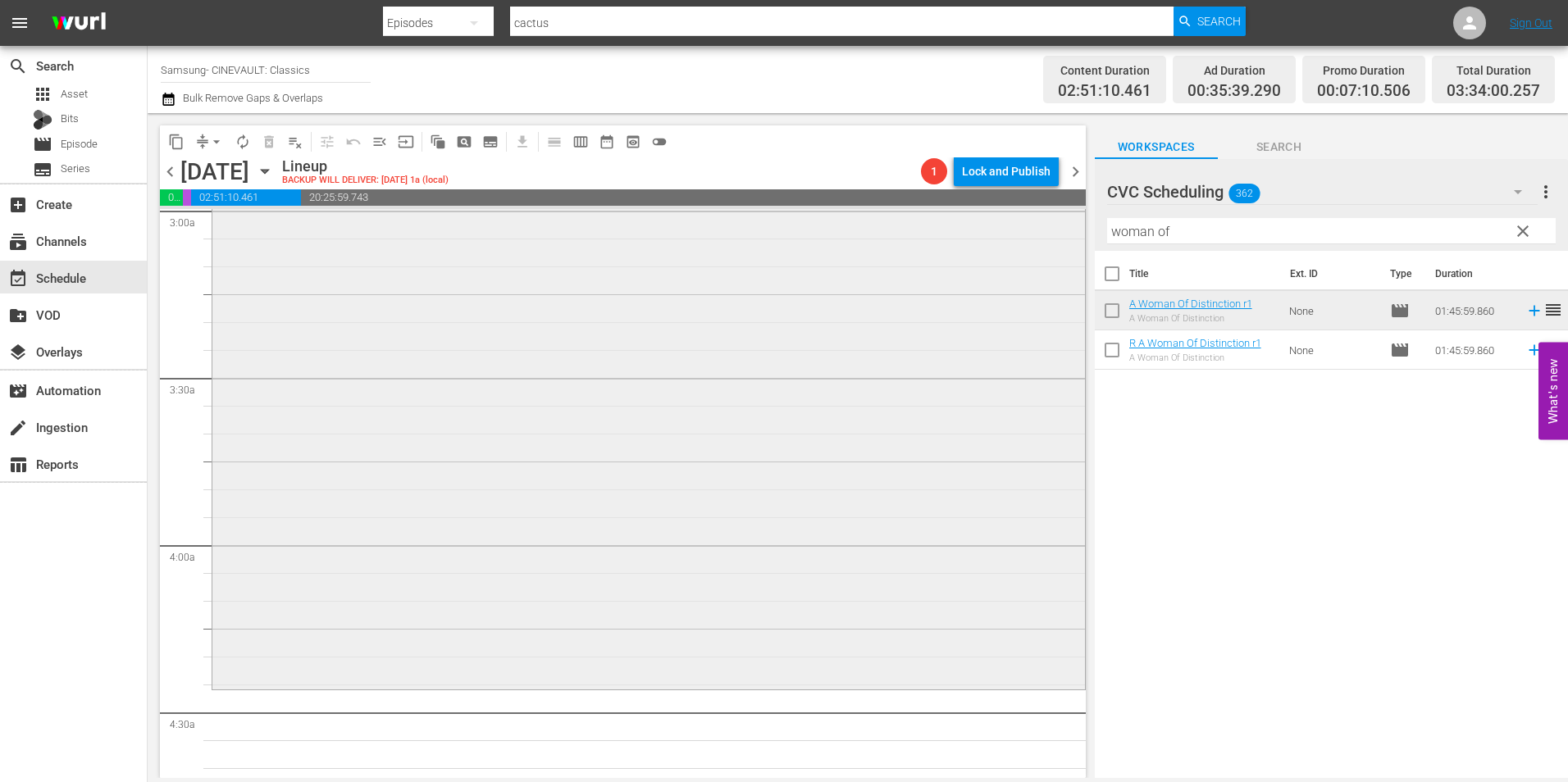
scroll to position [1231, 0]
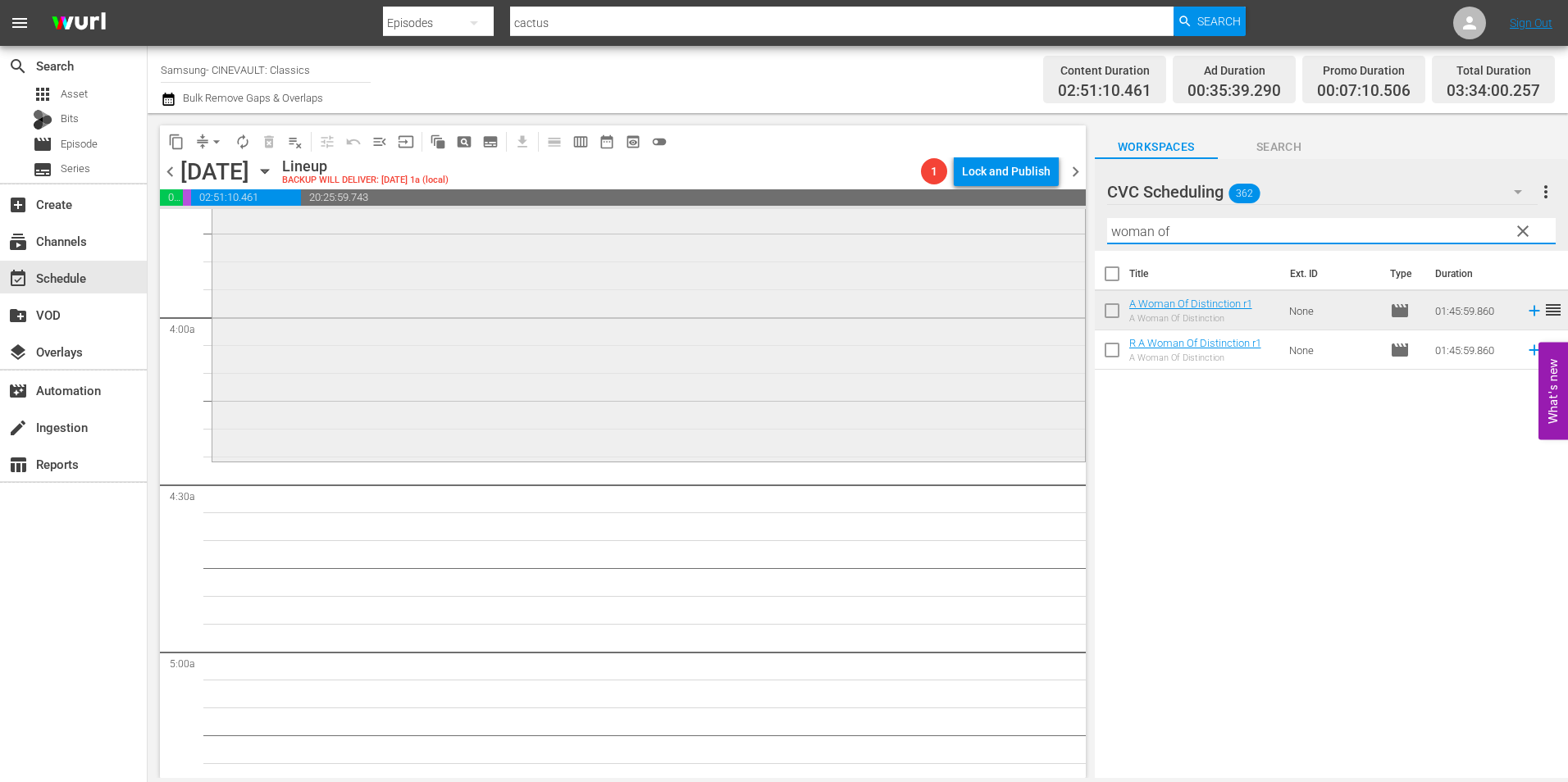
drag, startPoint x: 1205, startPoint y: 243, endPoint x: 1011, endPoint y: 245, distance: 194.0
click at [1011, 245] on div "content_copy compress arrow_drop_down autorenew_outlined delete_forever_outline…" at bounding box center [858, 446] width 1421 height 665
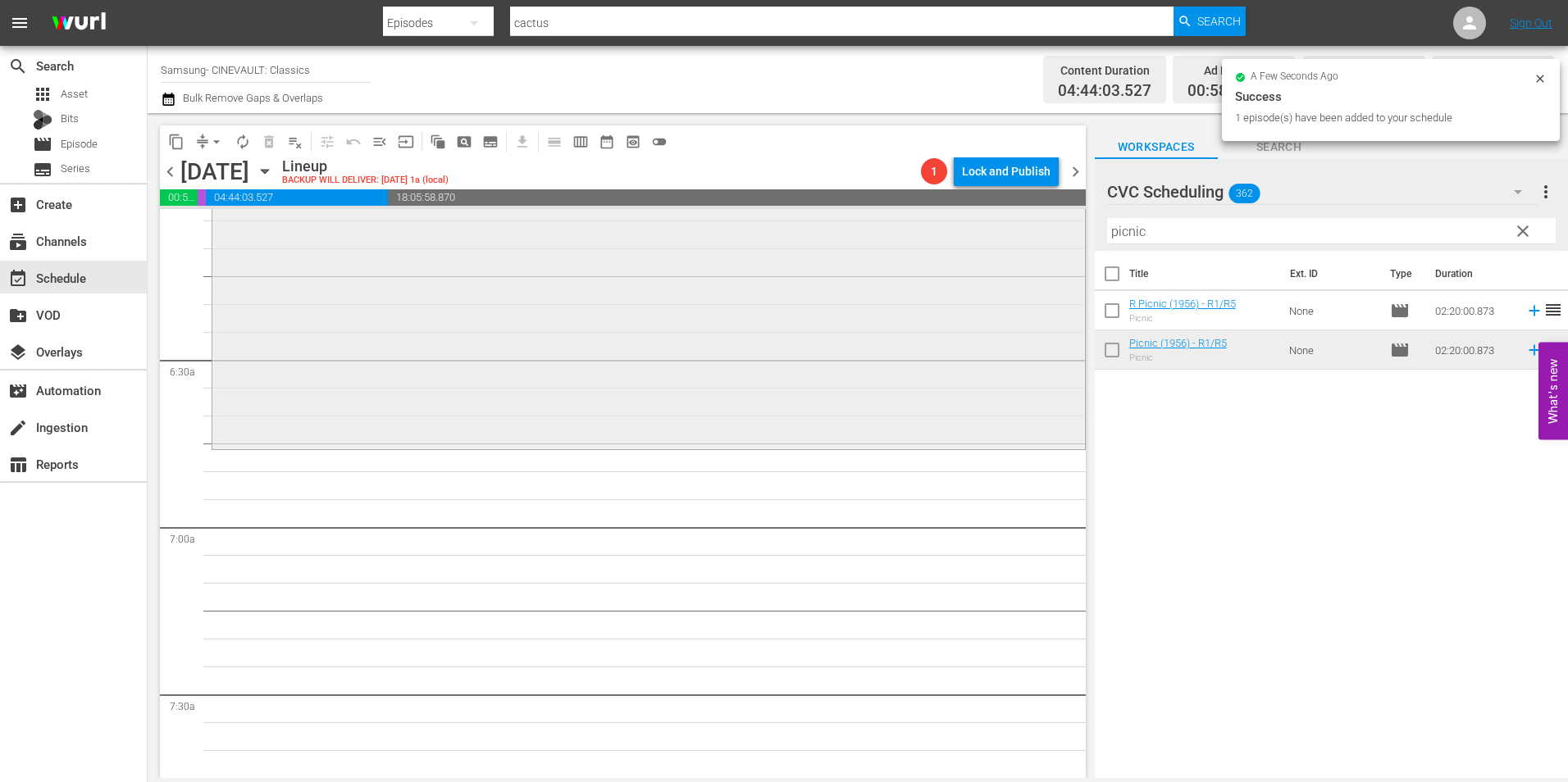
scroll to position [2050, 0]
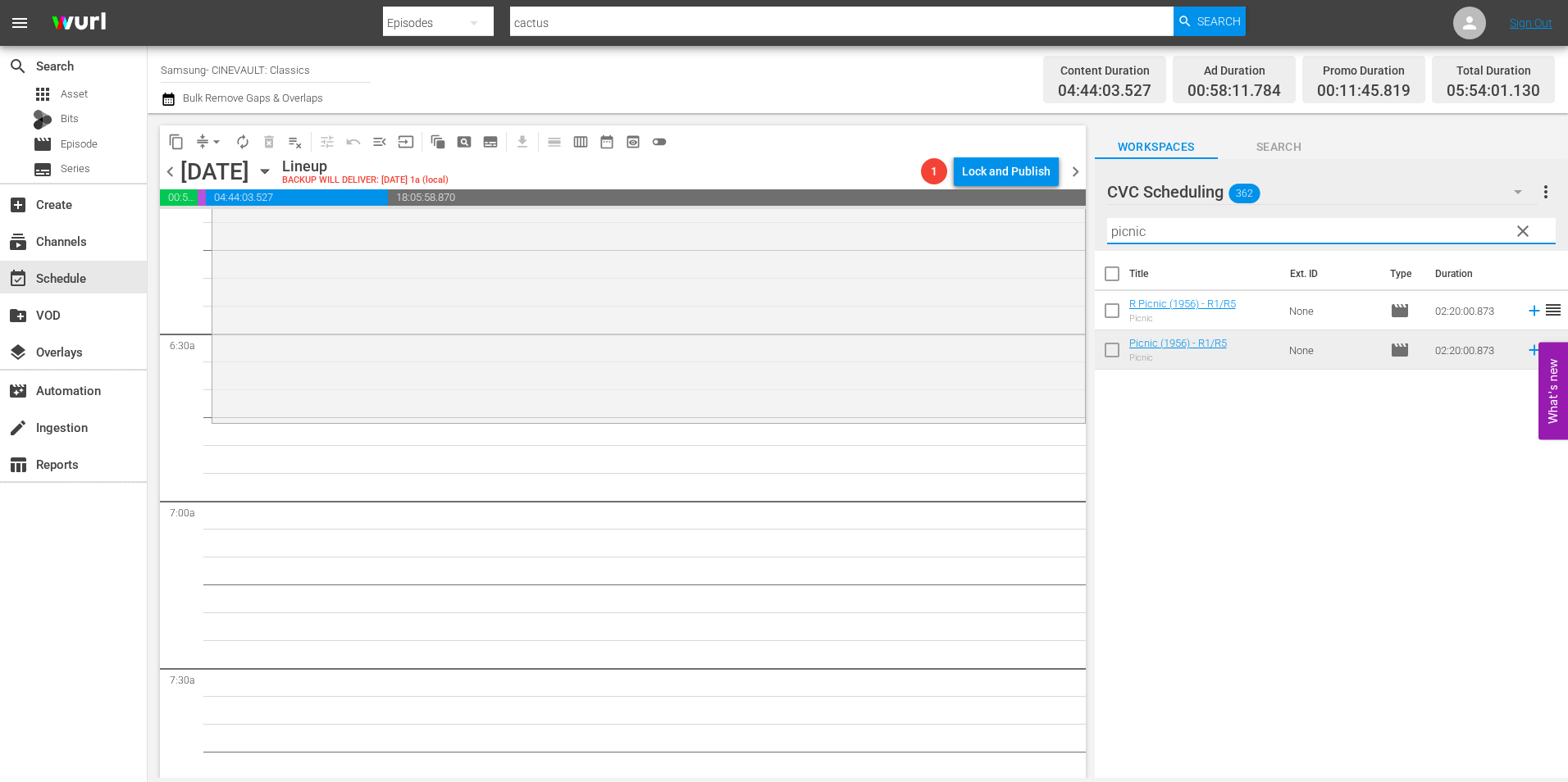
drag, startPoint x: 1239, startPoint y: 230, endPoint x: 1077, endPoint y: 274, distance: 167.9
click at [1077, 274] on div "content_copy compress arrow_drop_down autorenew_outlined delete_forever_outline…" at bounding box center [858, 446] width 1421 height 665
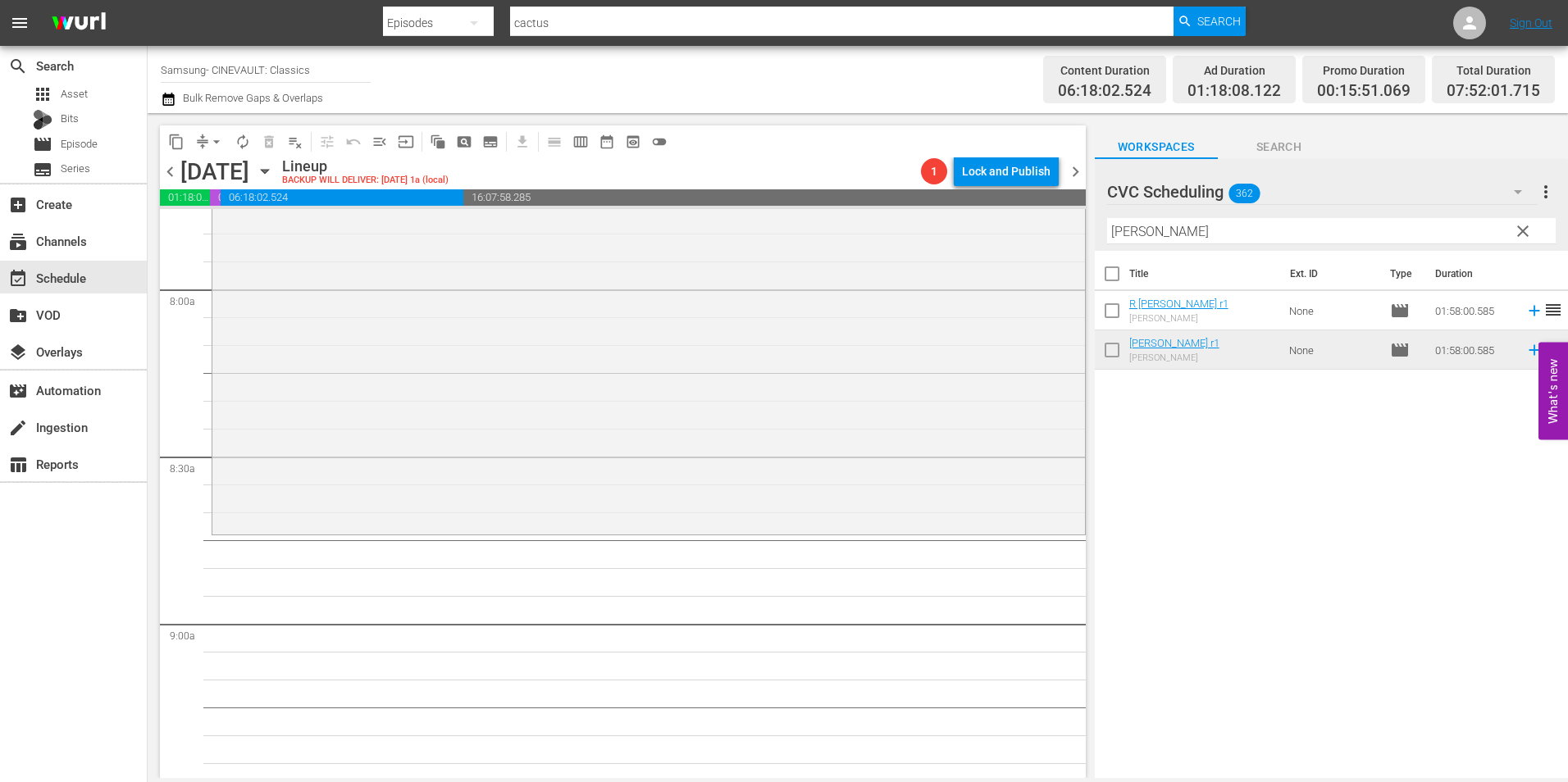
scroll to position [2624, 0]
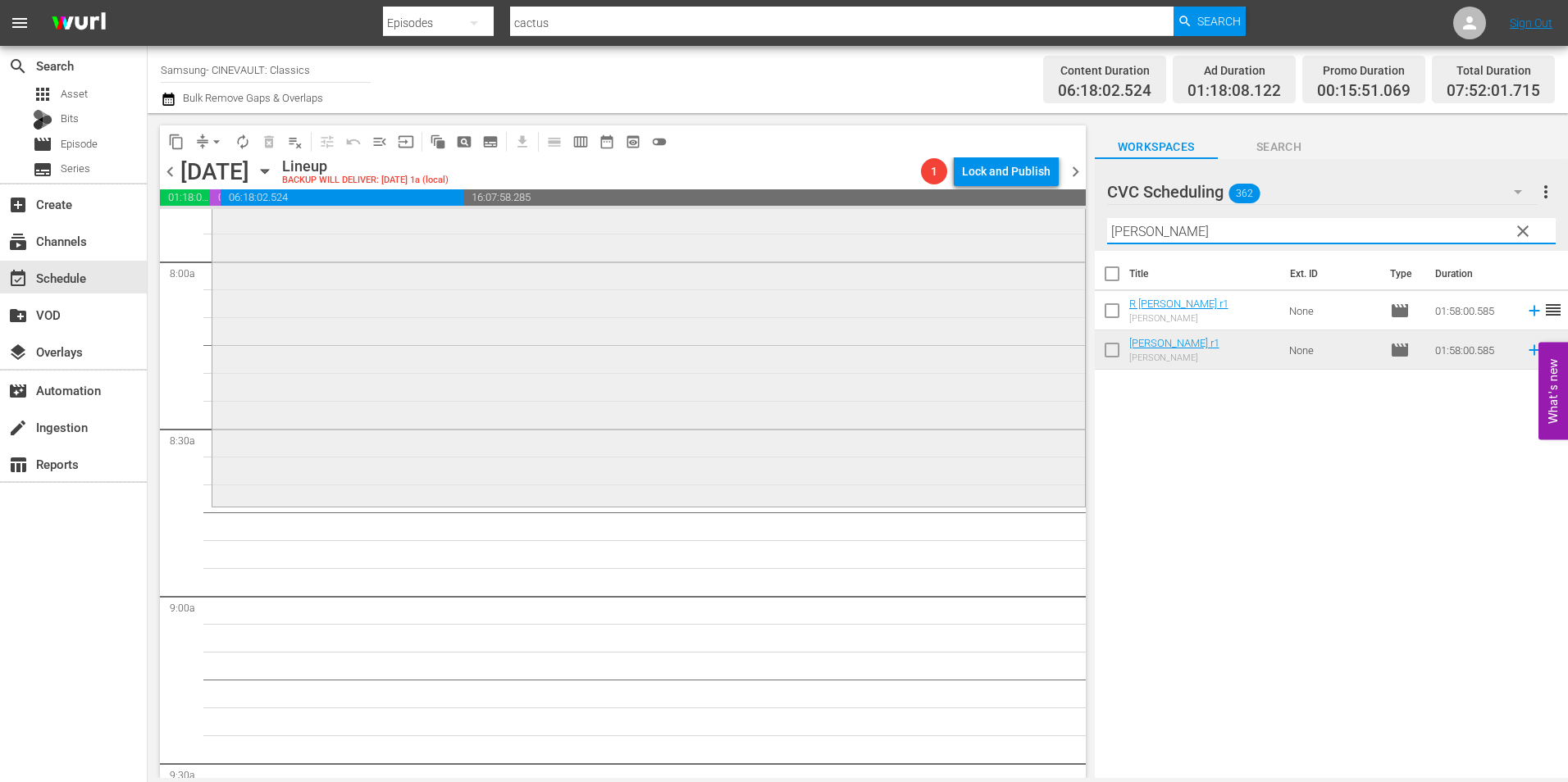
drag, startPoint x: 1179, startPoint y: 232, endPoint x: 922, endPoint y: 232, distance: 257.0
click at [922, 232] on div "content_copy compress arrow_drop_down autorenew_outlined delete_forever_outline…" at bounding box center [858, 446] width 1421 height 665
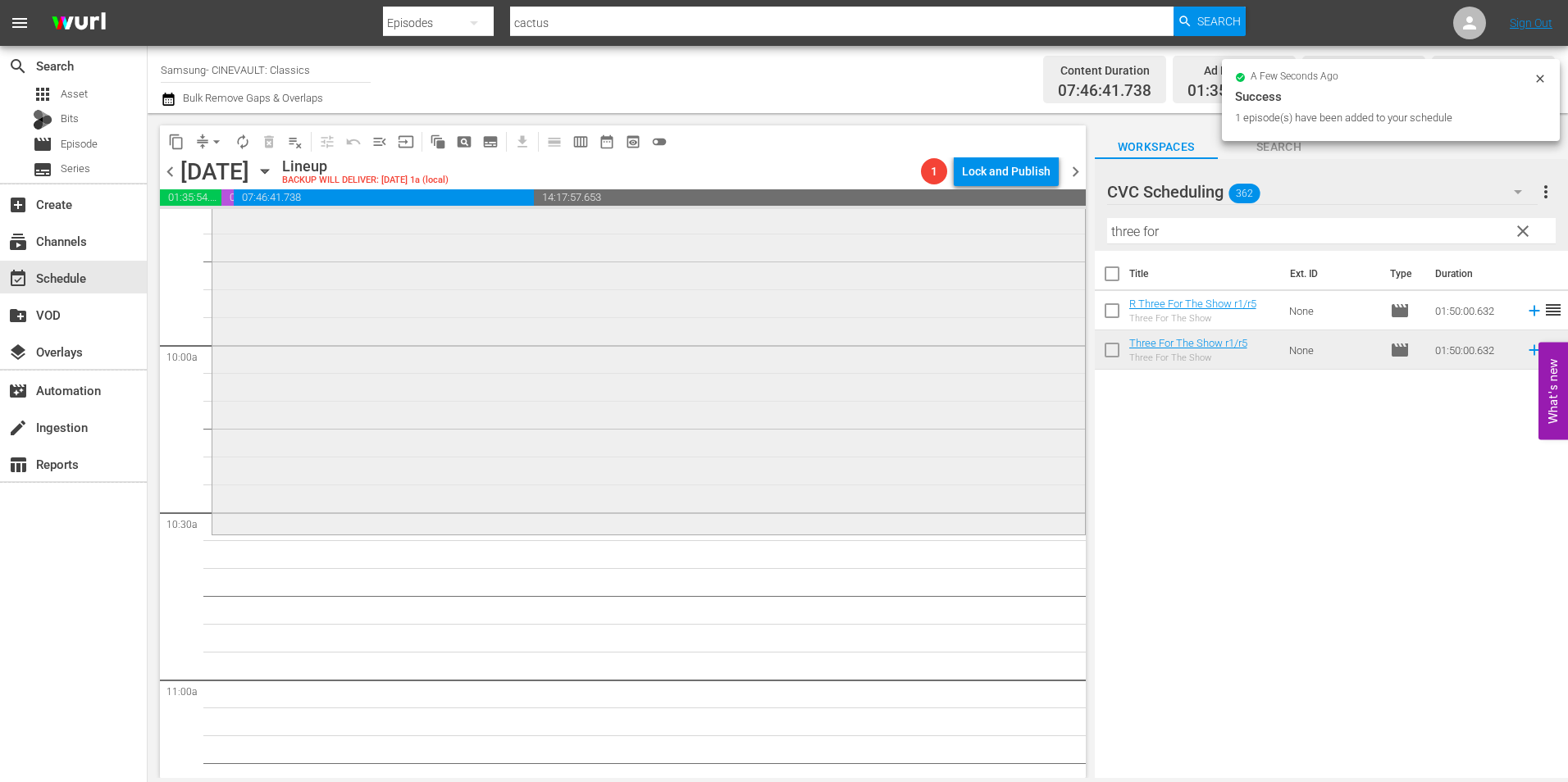
scroll to position [3363, 0]
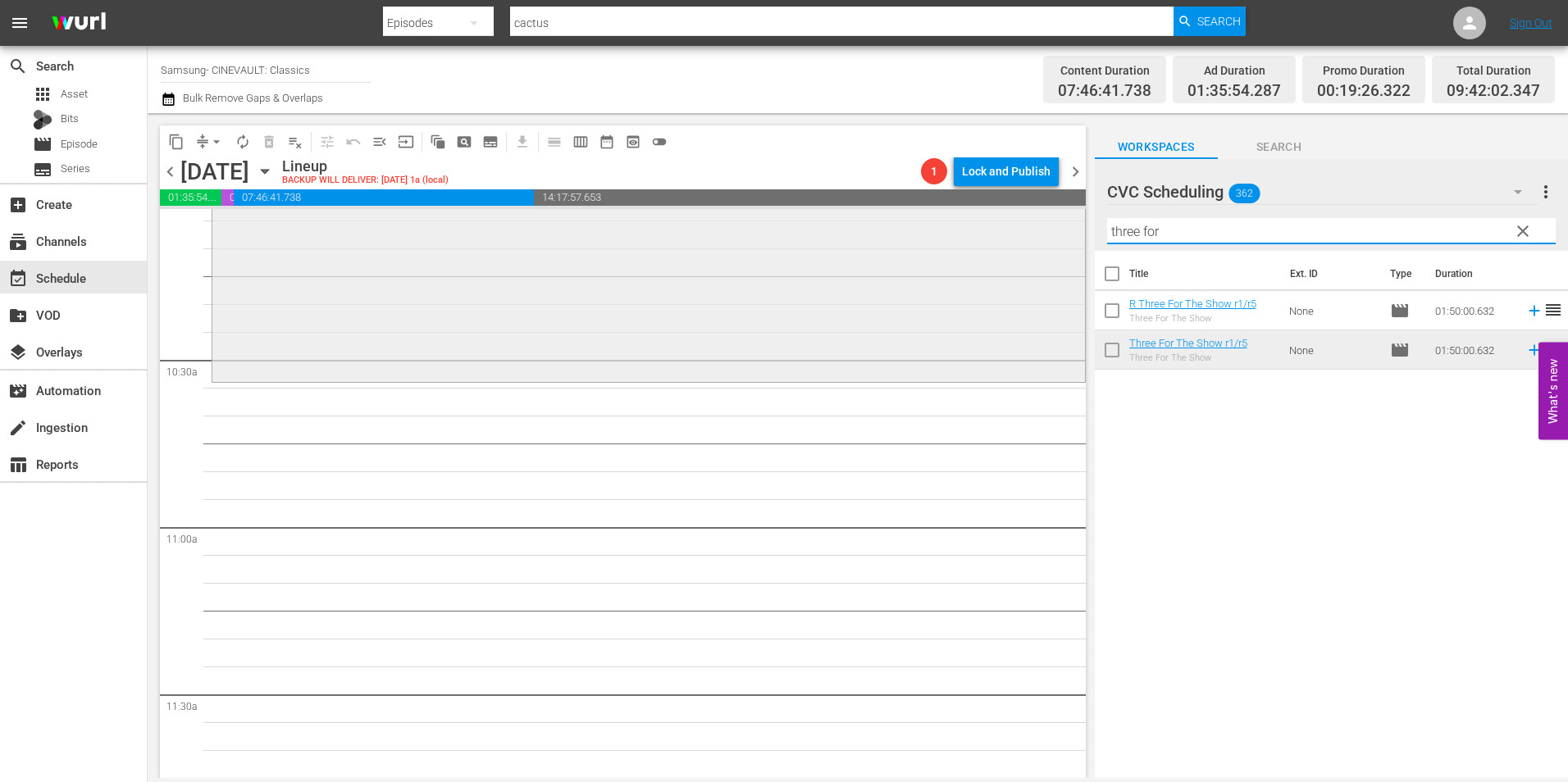
drag, startPoint x: 1141, startPoint y: 243, endPoint x: 926, endPoint y: 265, distance: 216.1
click at [926, 265] on div "content_copy compress arrow_drop_down autorenew_outlined delete_forever_outline…" at bounding box center [858, 446] width 1421 height 665
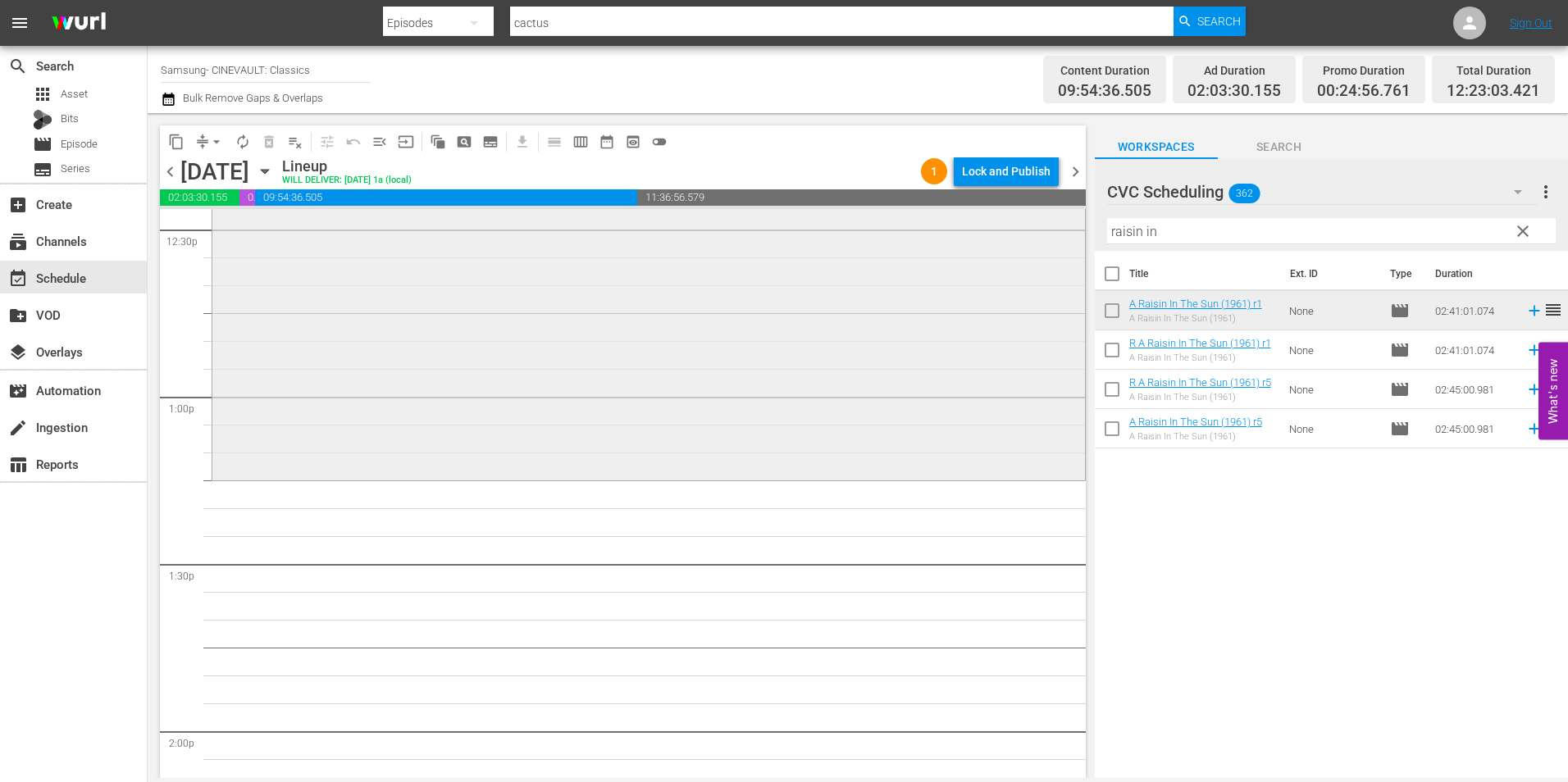
scroll to position [4183, 0]
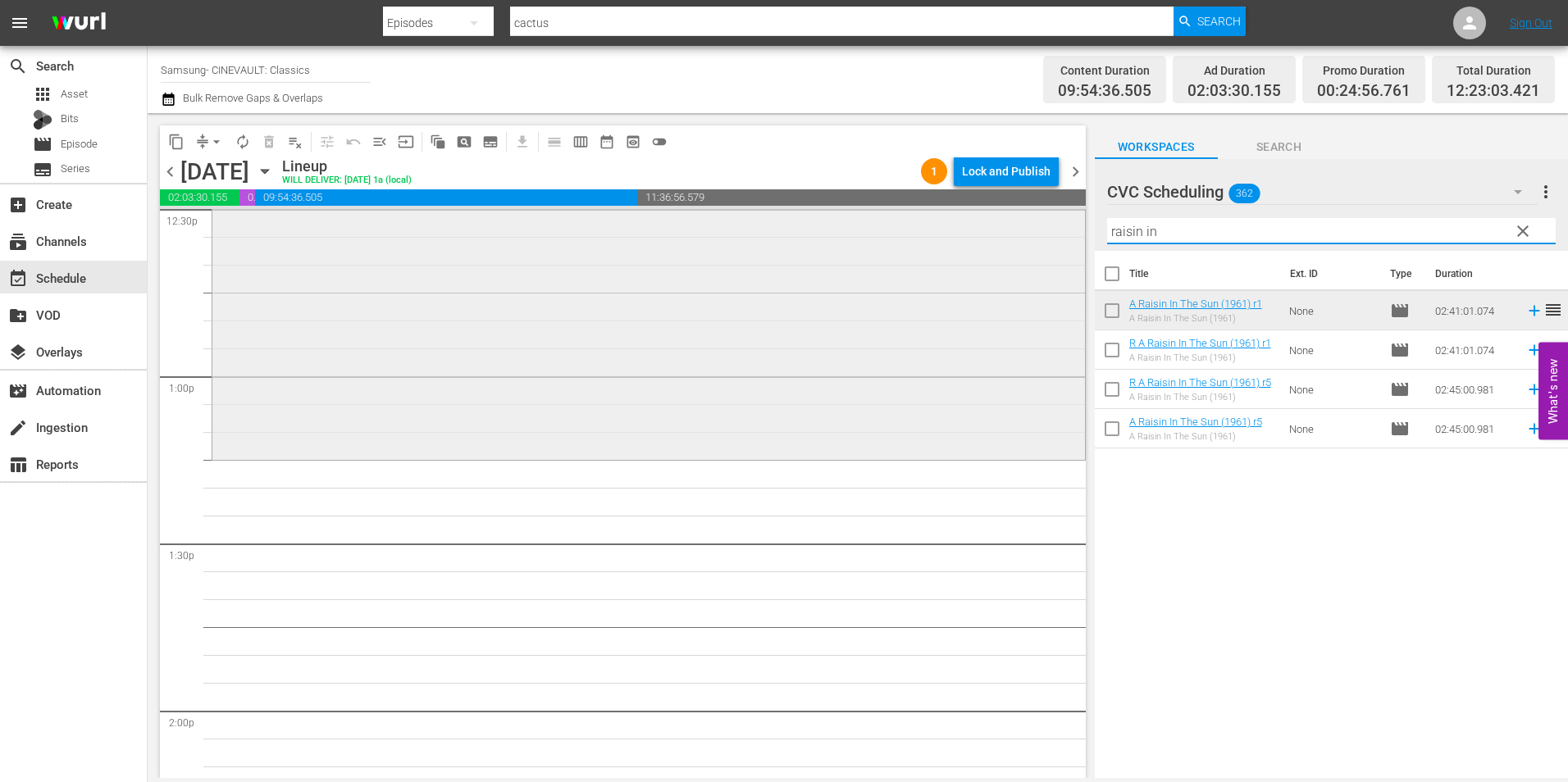
drag, startPoint x: 1115, startPoint y: 244, endPoint x: 927, endPoint y: 280, distance: 191.4
click at [927, 280] on div "content_copy compress arrow_drop_down autorenew_outlined delete_forever_outline…" at bounding box center [858, 446] width 1421 height 665
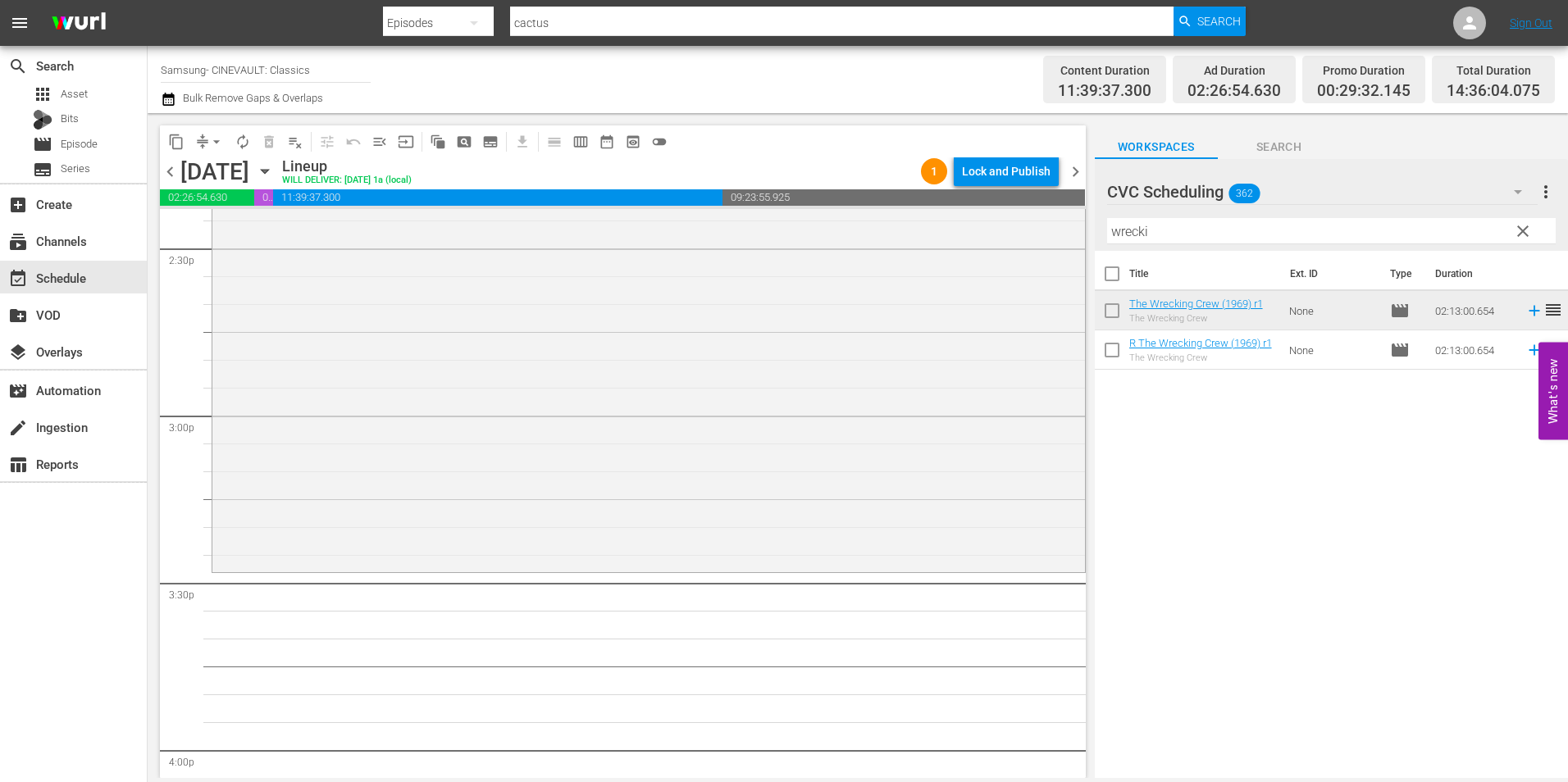
scroll to position [4921, 0]
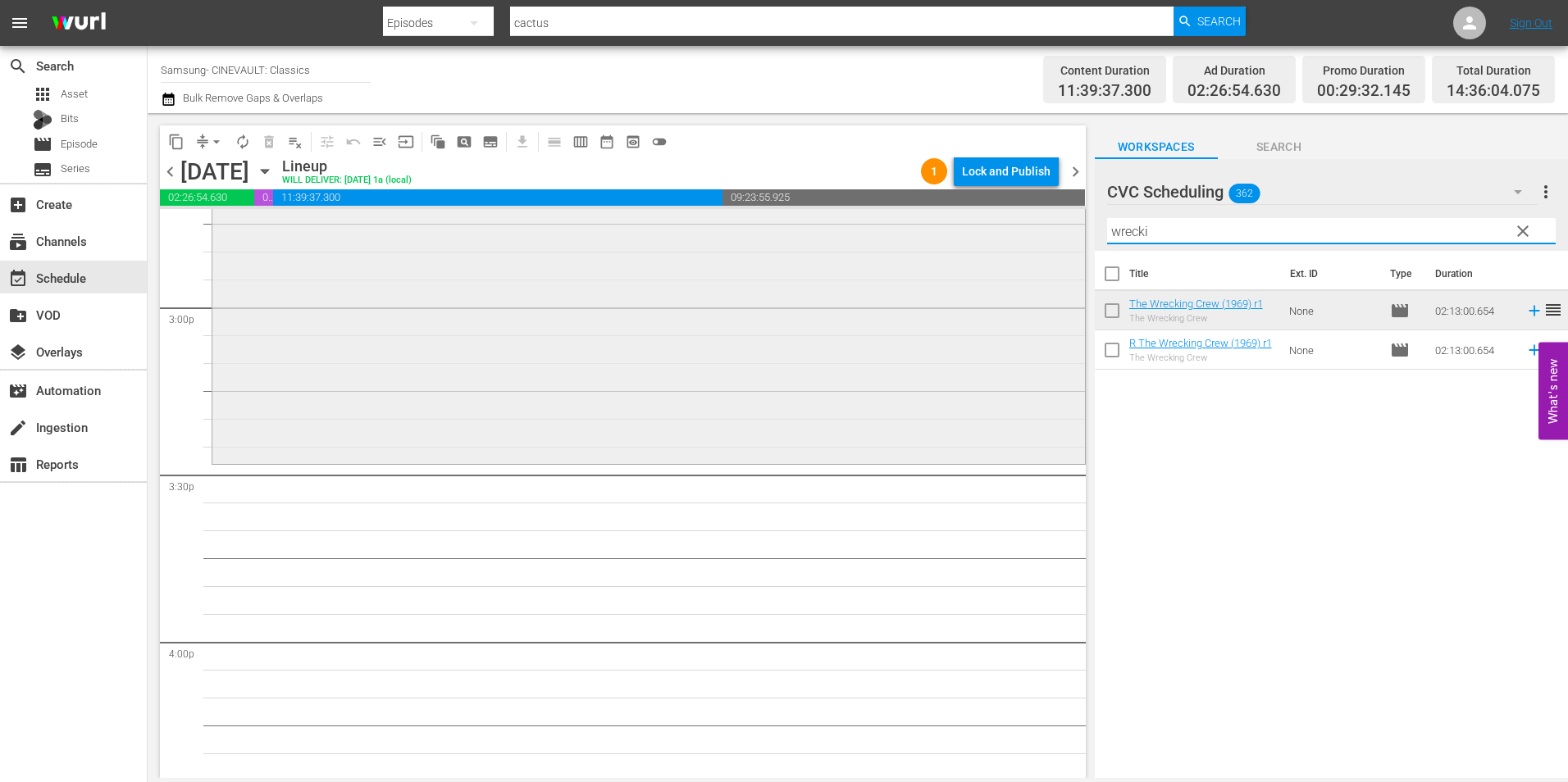
drag, startPoint x: 1218, startPoint y: 244, endPoint x: 1003, endPoint y: 236, distance: 215.1
click at [1003, 236] on div "content_copy compress arrow_drop_down autorenew_outlined delete_forever_outline…" at bounding box center [858, 446] width 1421 height 665
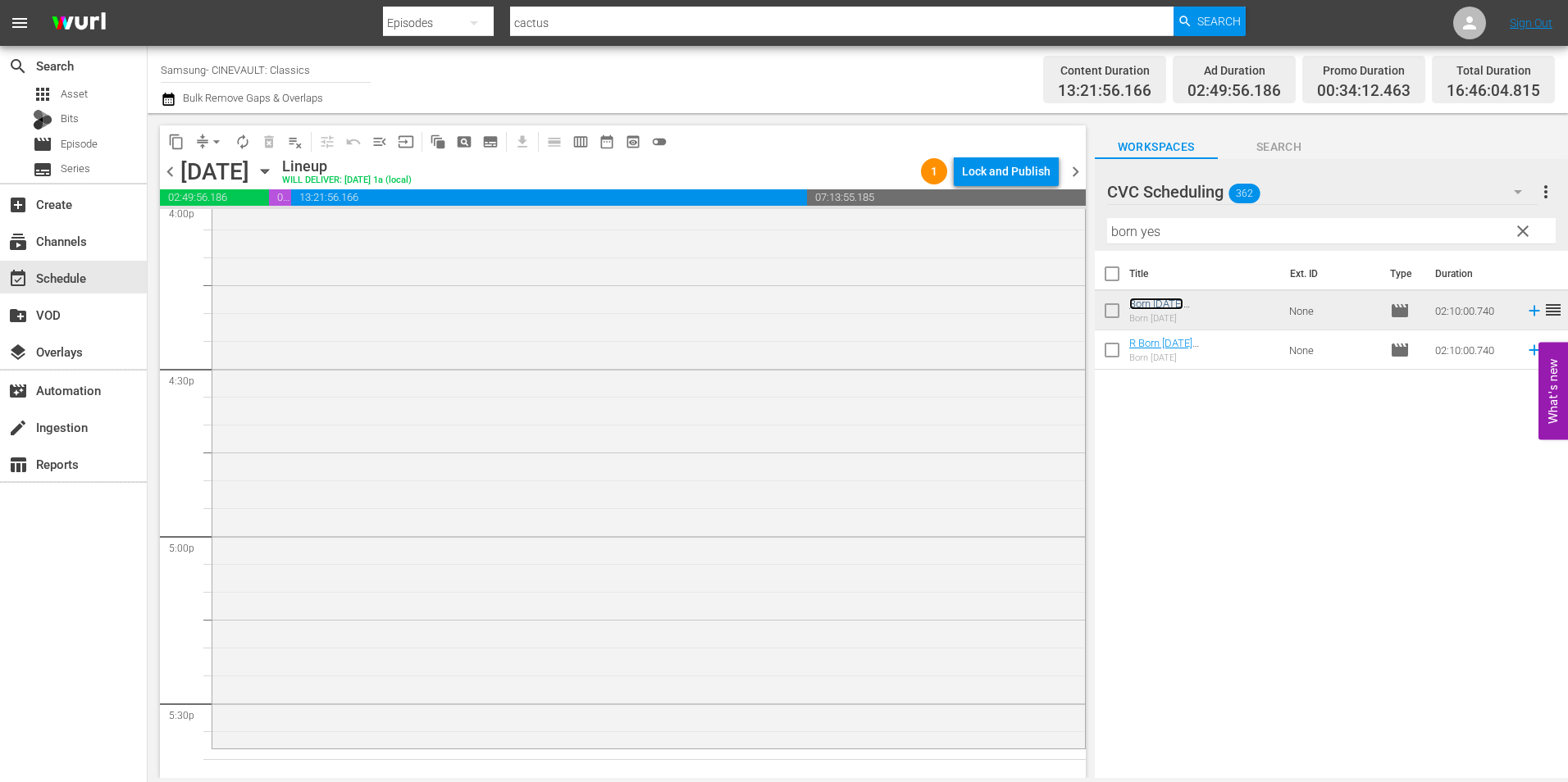
scroll to position [5495, 0]
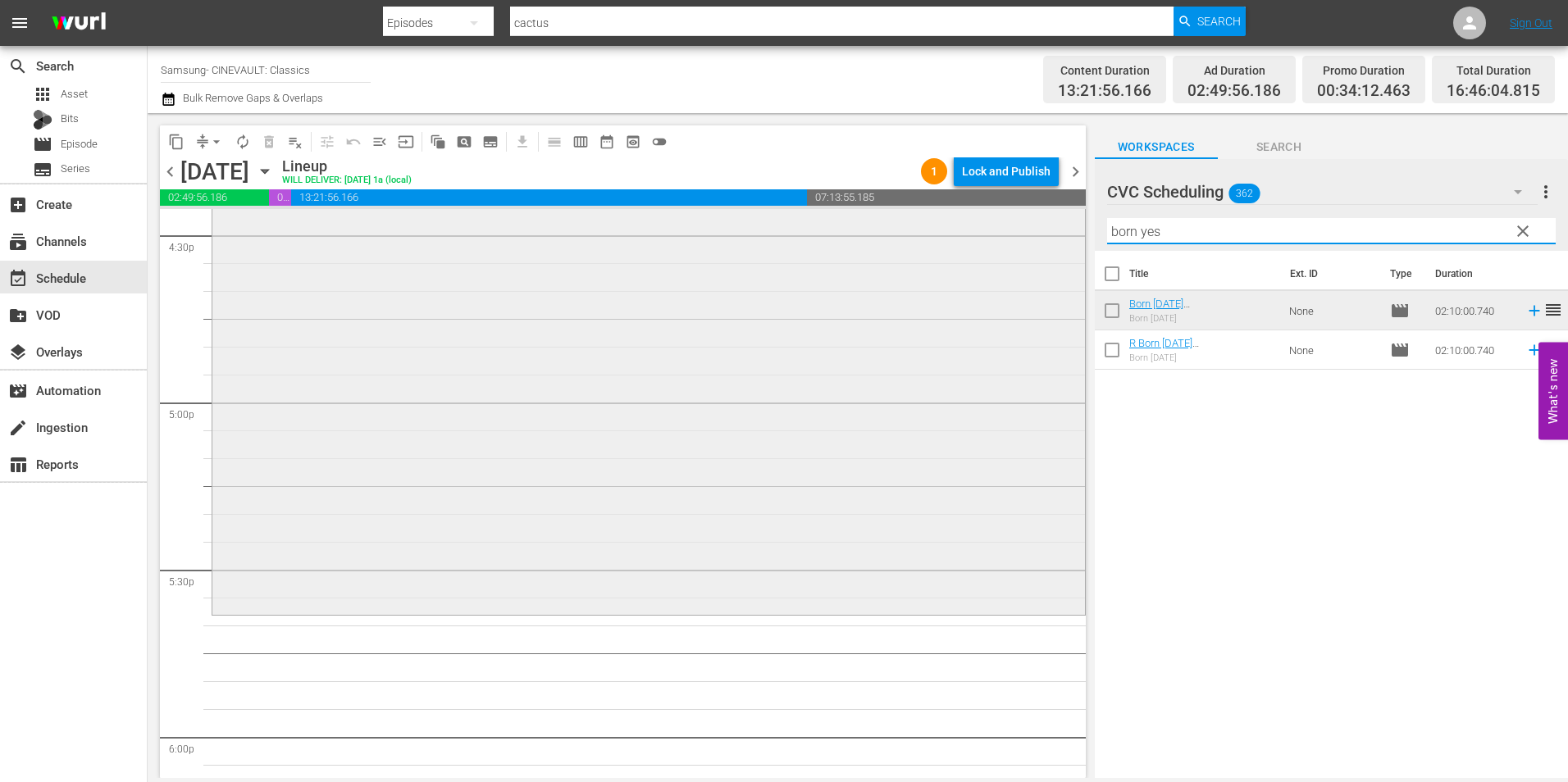
drag, startPoint x: 1202, startPoint y: 225, endPoint x: 1023, endPoint y: 243, distance: 179.9
click at [1023, 243] on div "content_copy compress arrow_drop_down autorenew_outlined delete_forever_outline…" at bounding box center [858, 446] width 1421 height 665
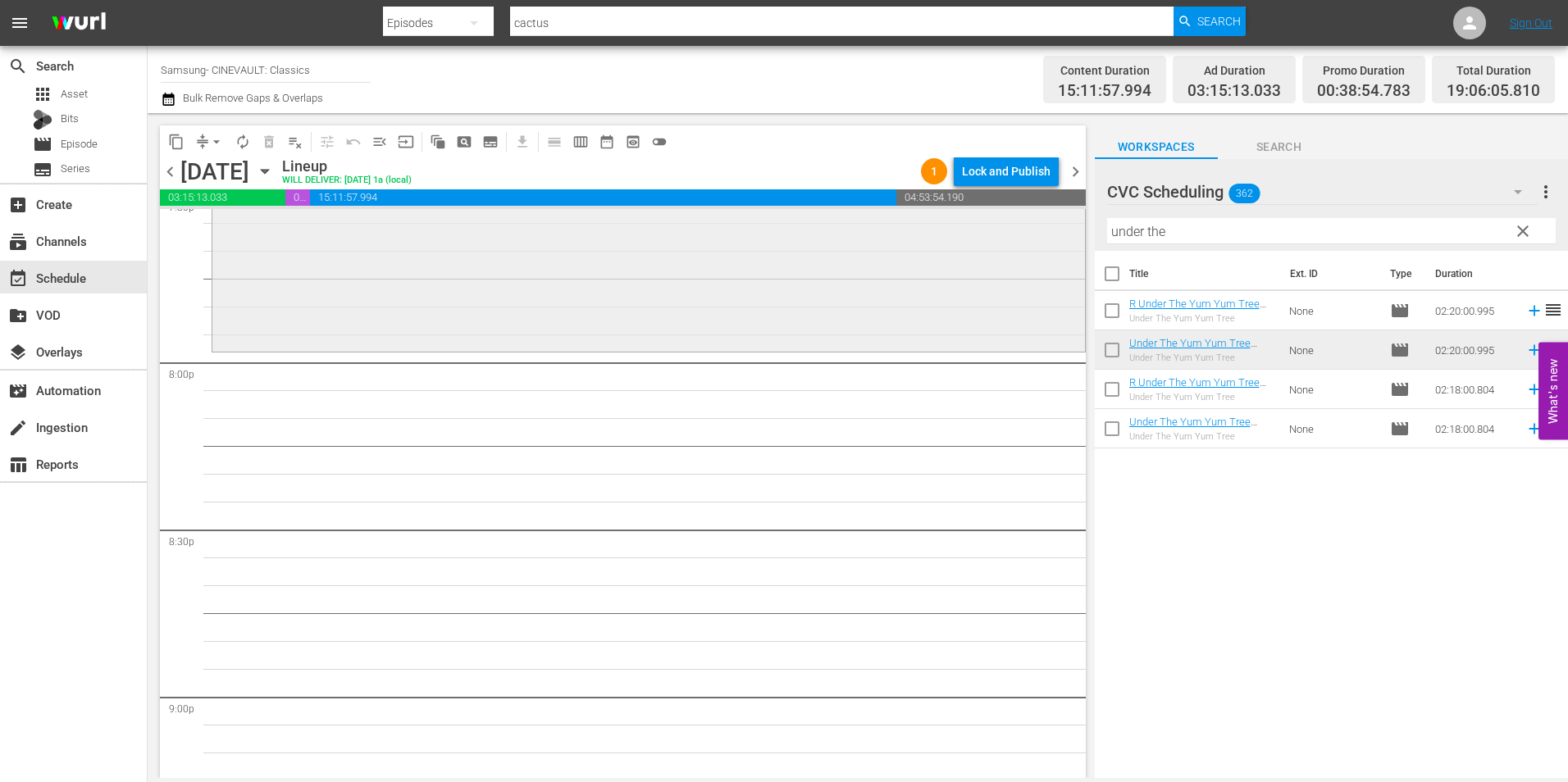
scroll to position [6561, 0]
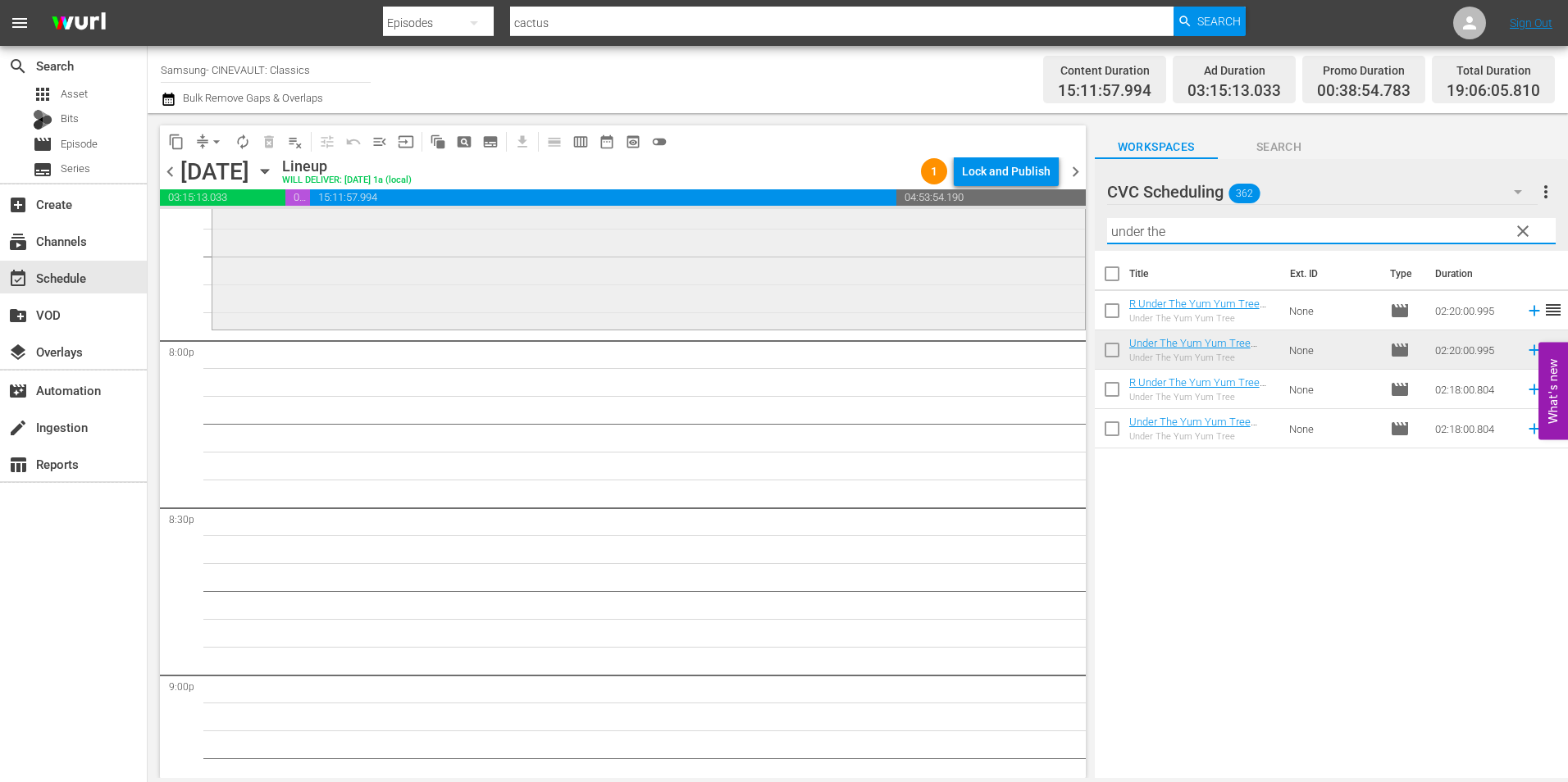
drag, startPoint x: 1189, startPoint y: 235, endPoint x: 1015, endPoint y: 263, distance: 176.2
click at [1015, 263] on div "content_copy compress arrow_drop_down autorenew_outlined delete_forever_outline…" at bounding box center [858, 446] width 1421 height 665
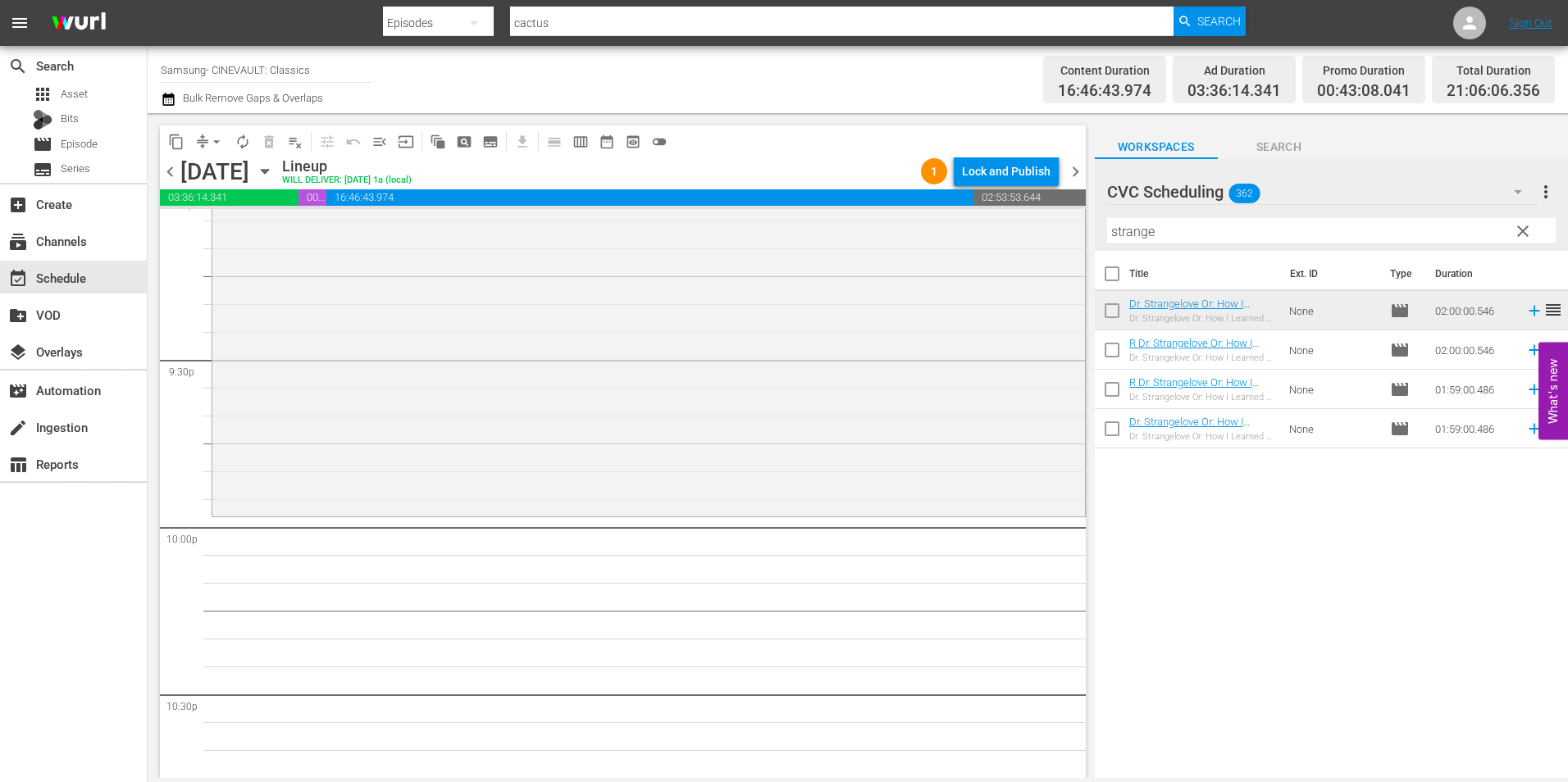
scroll to position [7053, 0]
drag, startPoint x: 1085, startPoint y: 234, endPoint x: 1025, endPoint y: 237, distance: 60.1
click at [1025, 237] on div "content_copy compress arrow_drop_down autorenew_outlined delete_forever_outline…" at bounding box center [858, 446] width 1421 height 665
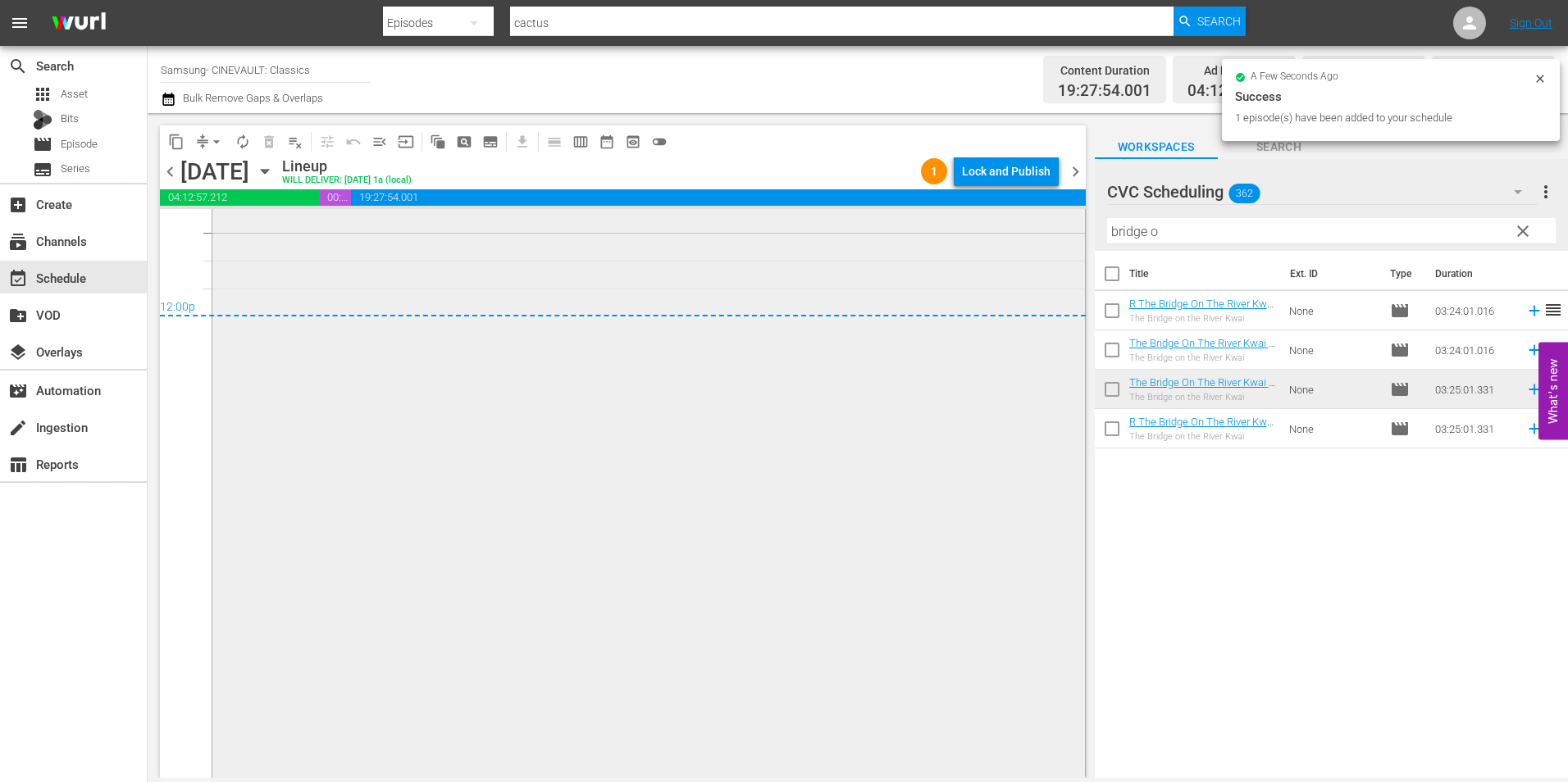
scroll to position [7926, 0]
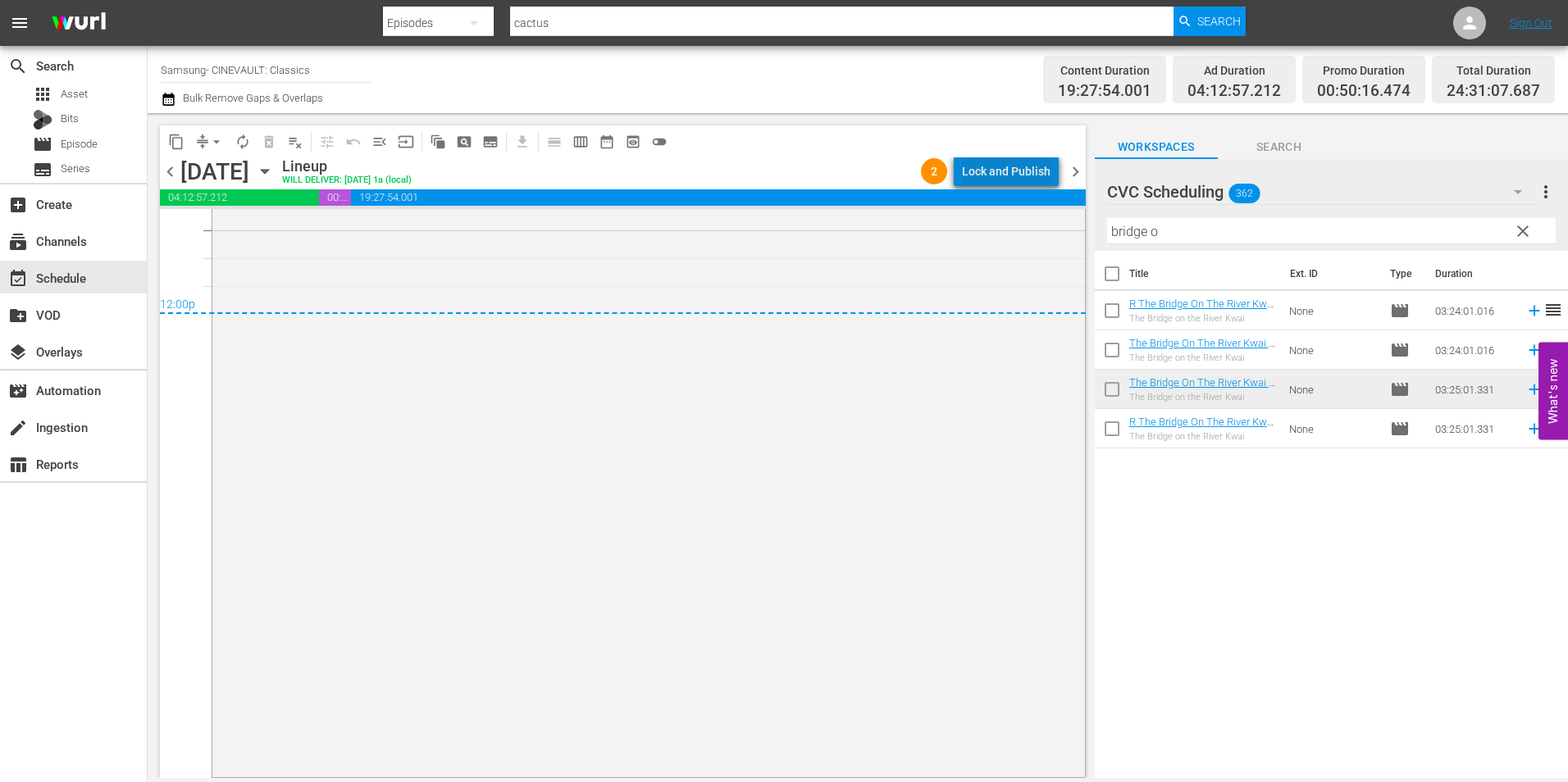
click at [1048, 172] on div "Lock and Publish" at bounding box center [1006, 171] width 89 height 30
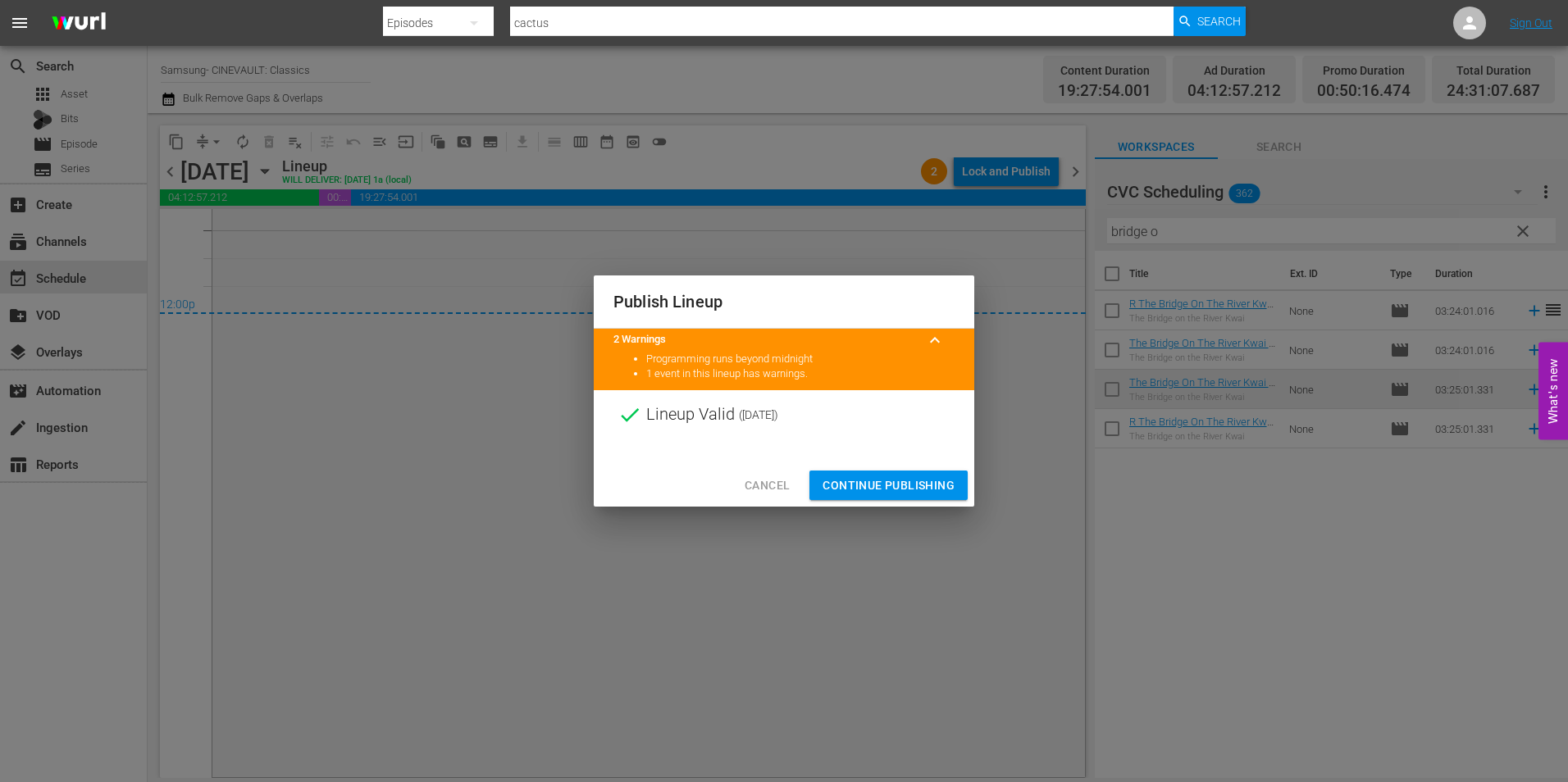
click at [881, 484] on span "Continue Publishing" at bounding box center [888, 485] width 132 height 20
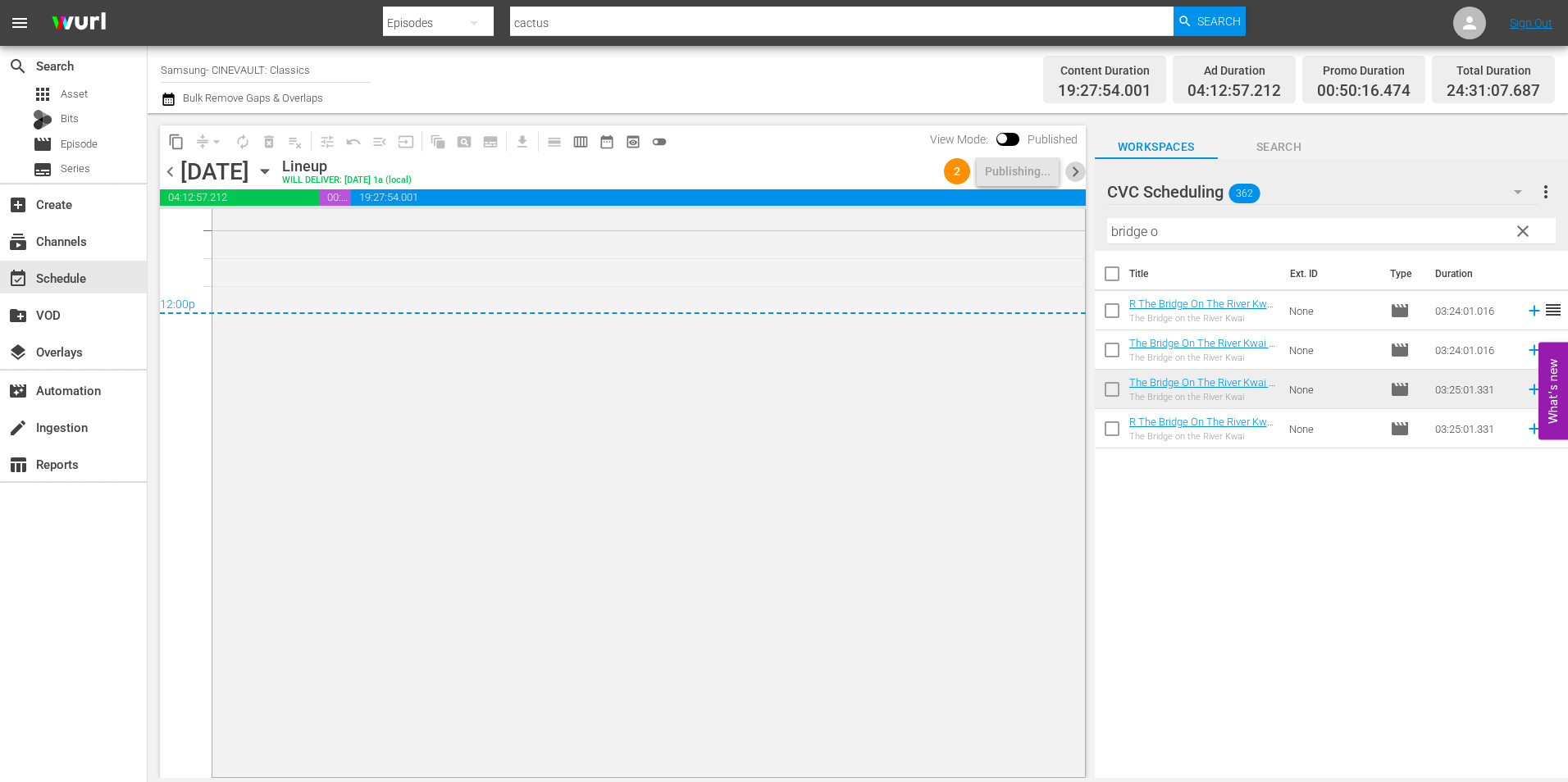
click at [1078, 178] on span "chevron_right" at bounding box center [1075, 171] width 20 height 20
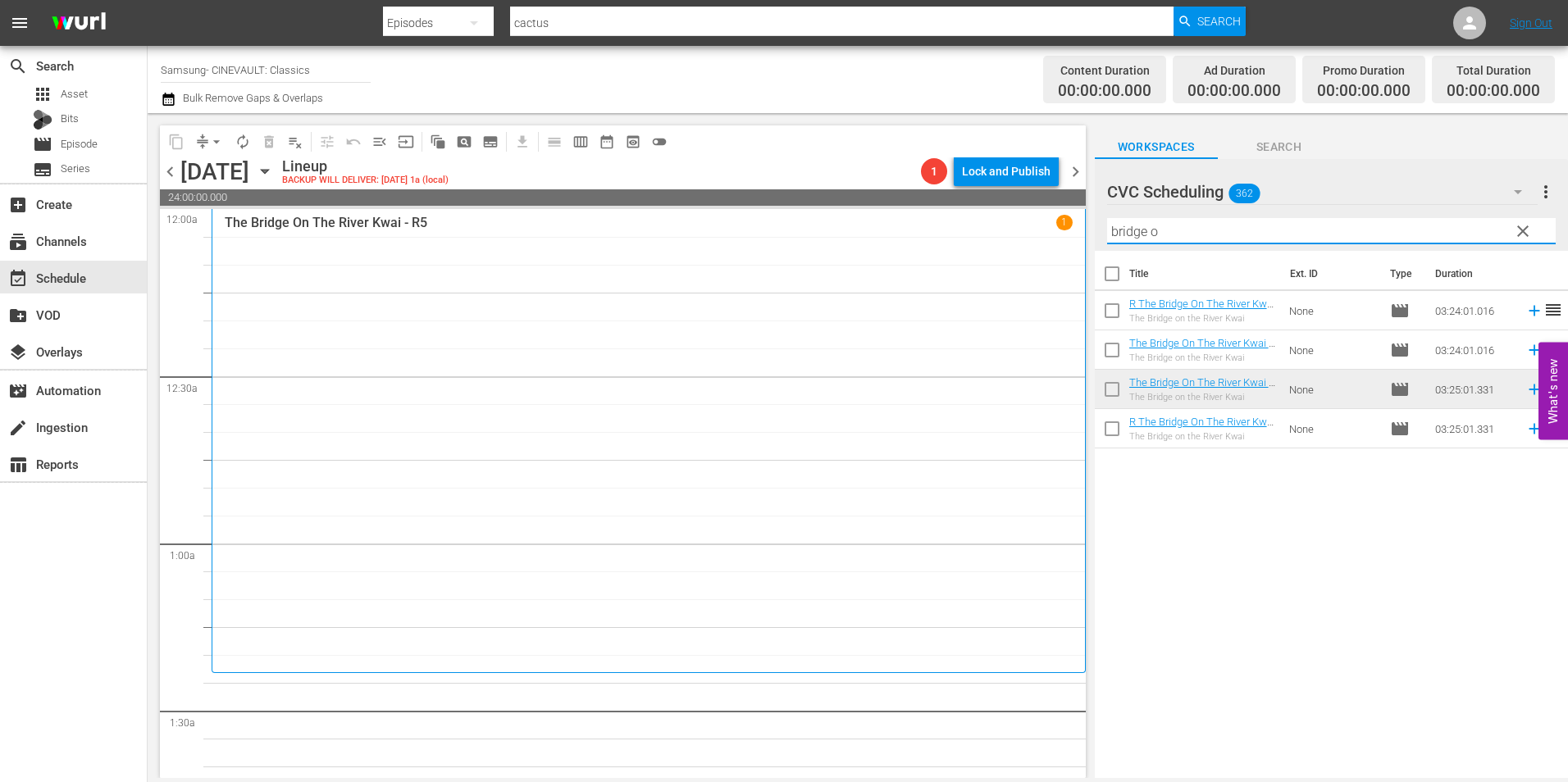
drag, startPoint x: 1166, startPoint y: 235, endPoint x: 1037, endPoint y: 232, distance: 129.0
click at [1037, 232] on div "content_copy compress arrow_drop_down autorenew_outlined delete_forever_outline…" at bounding box center [858, 446] width 1421 height 665
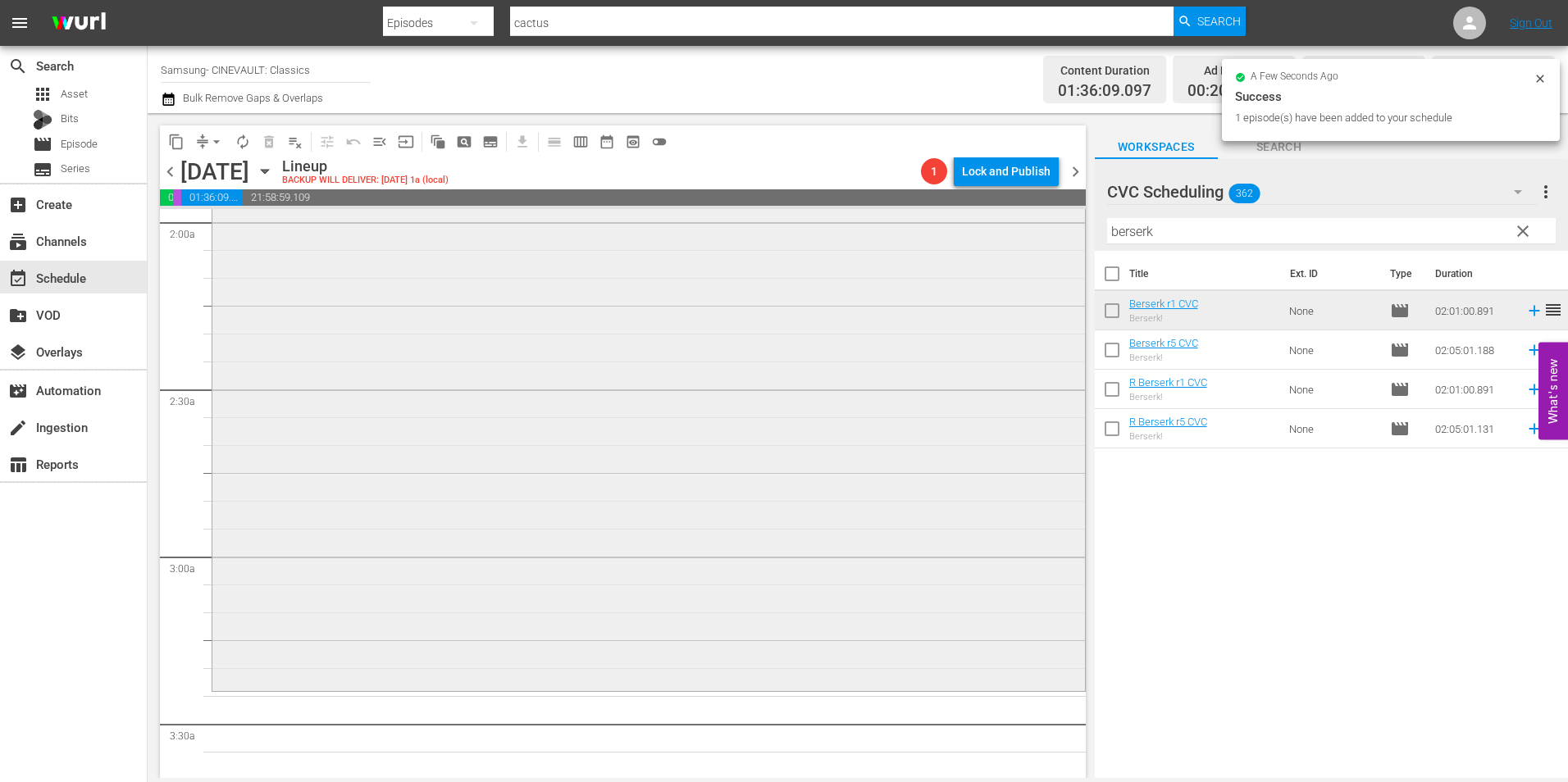
scroll to position [984, 0]
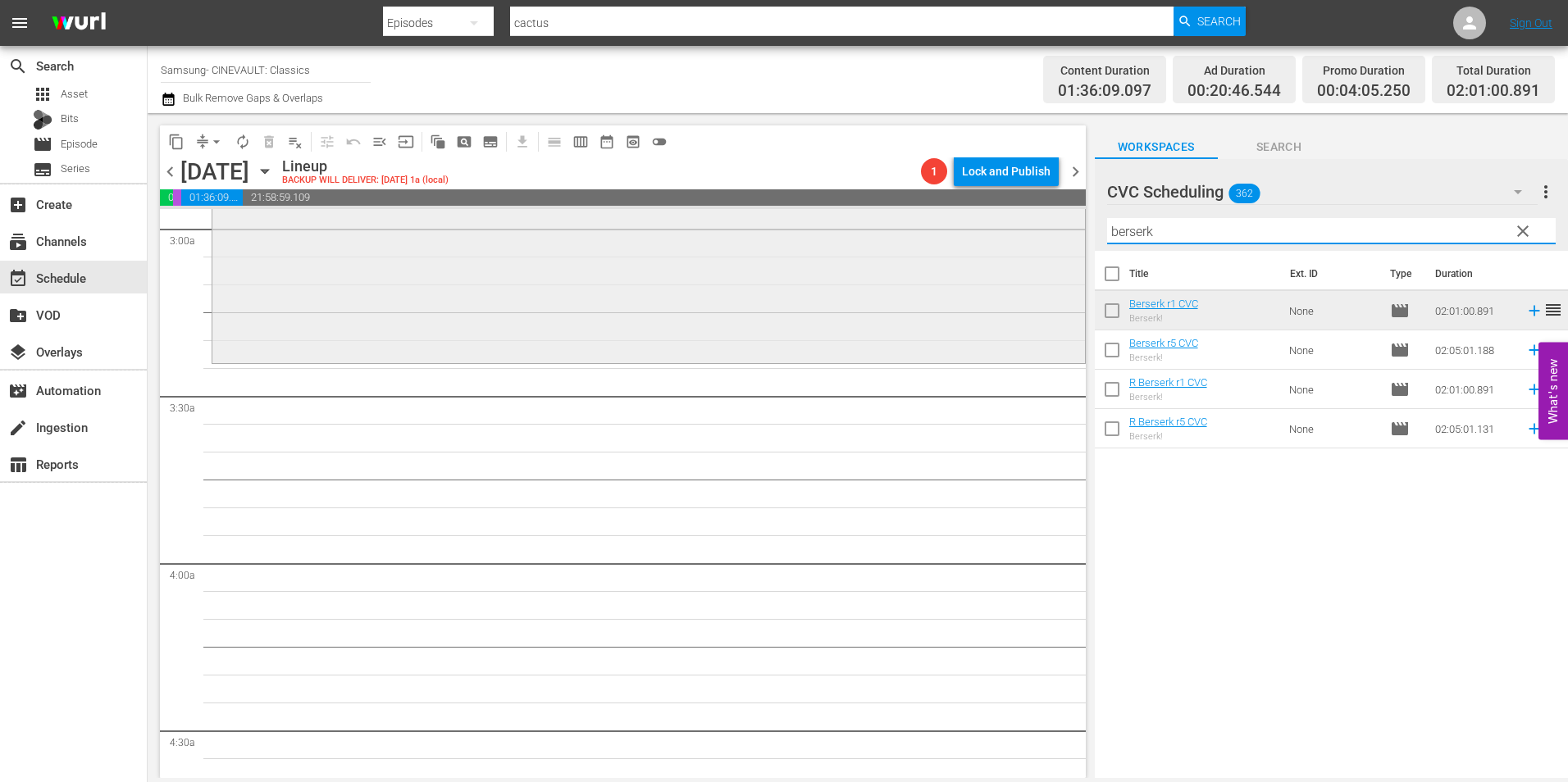
drag, startPoint x: 1206, startPoint y: 229, endPoint x: 988, endPoint y: 245, distance: 218.6
click at [988, 245] on div "content_copy compress arrow_drop_down autorenew_outlined delete_forever_outline…" at bounding box center [858, 446] width 1421 height 665
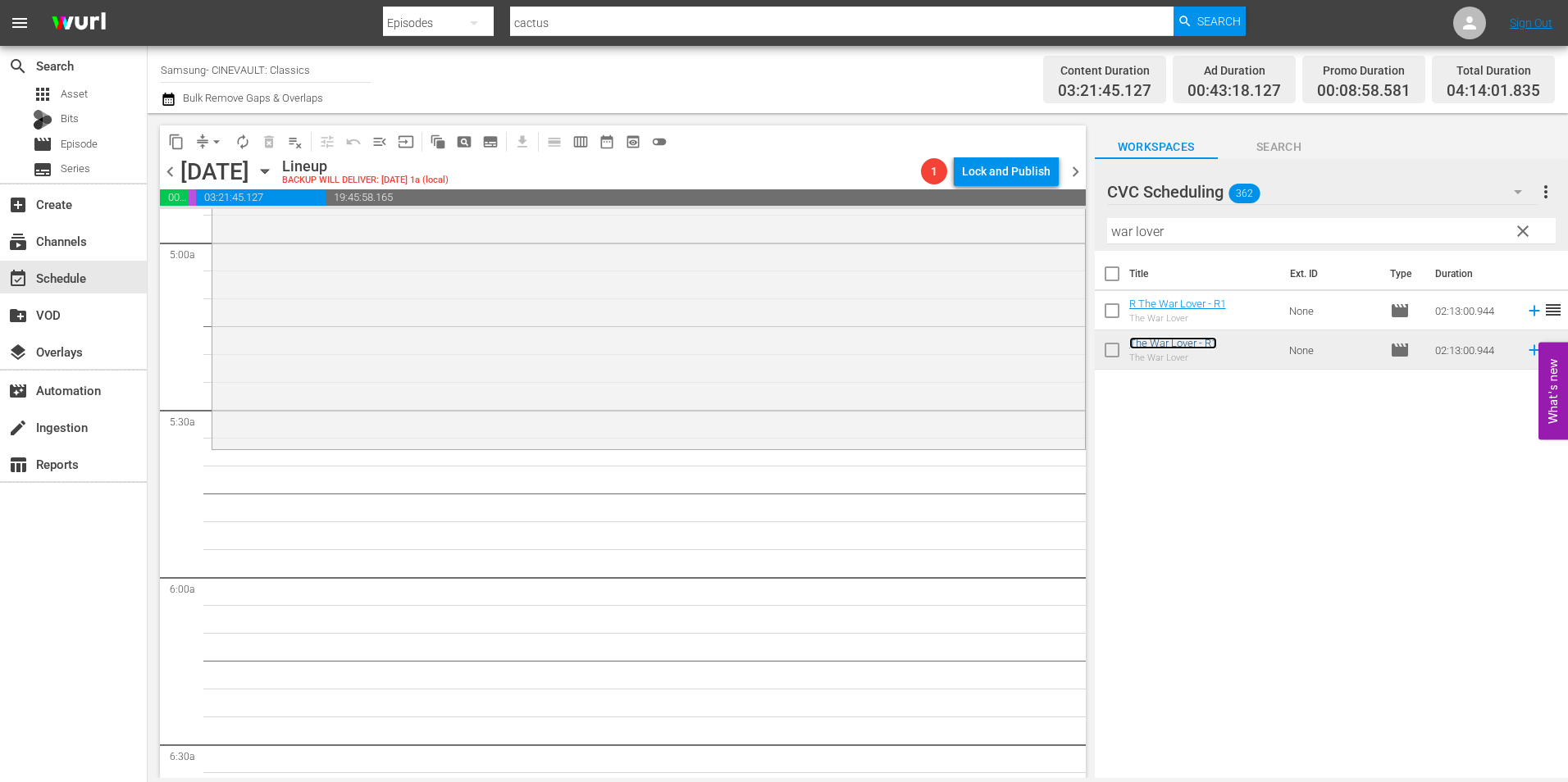
scroll to position [1640, 0]
drag, startPoint x: 1183, startPoint y: 233, endPoint x: 994, endPoint y: 249, distance: 189.7
click at [994, 249] on div "content_copy compress arrow_drop_down autorenew_outlined delete_forever_outline…" at bounding box center [858, 446] width 1421 height 665
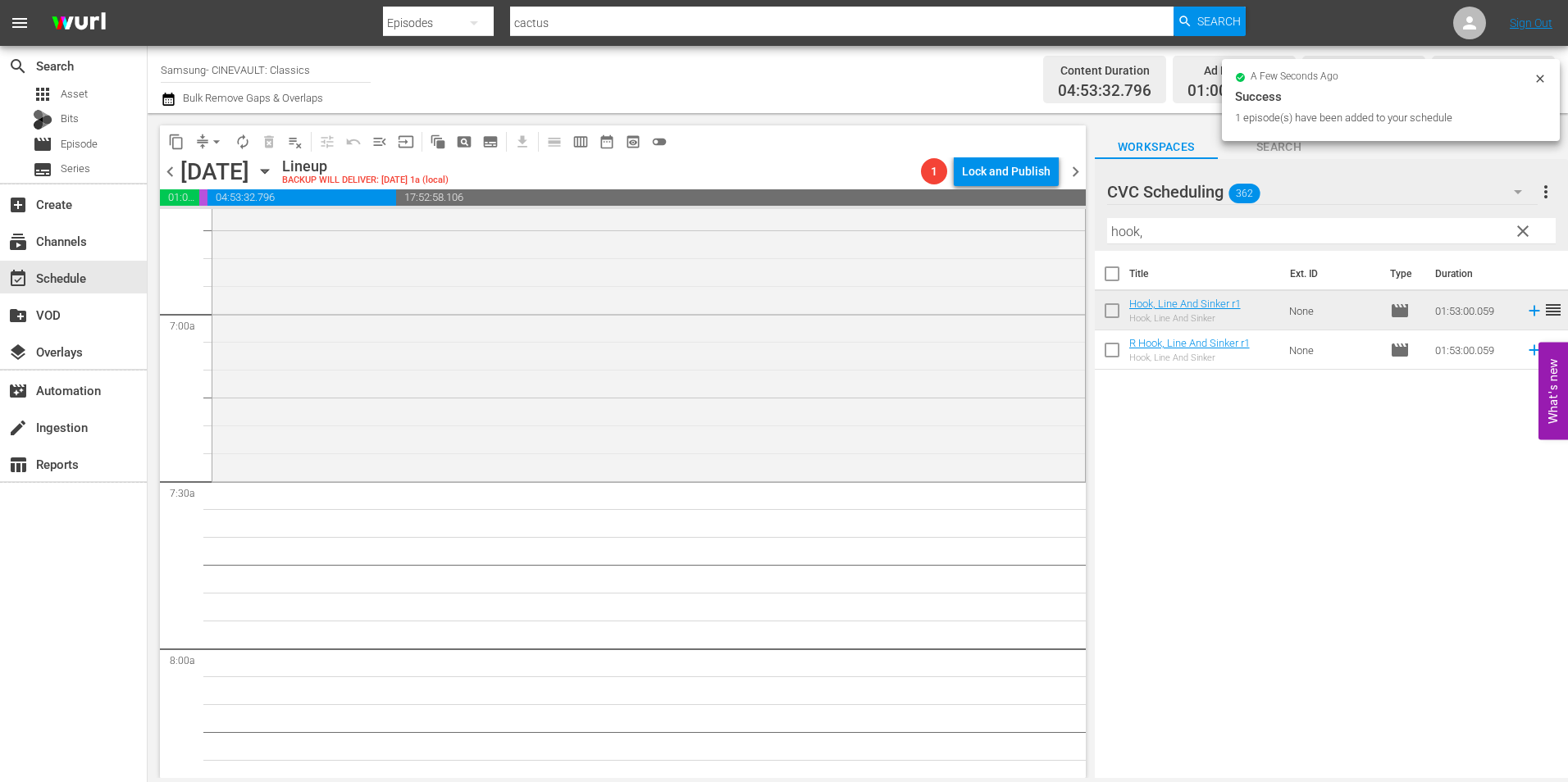
scroll to position [2297, 0]
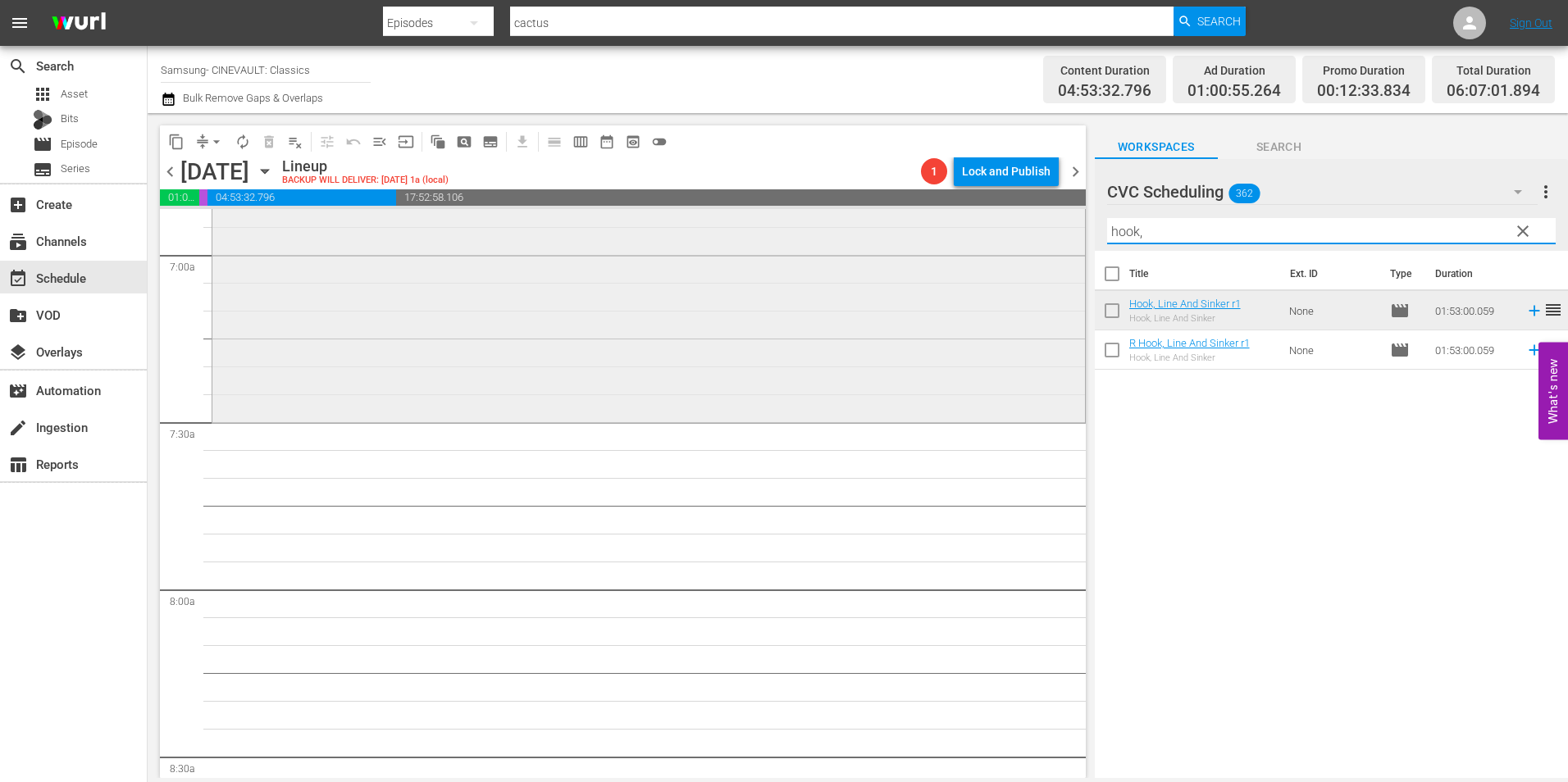
drag, startPoint x: 1250, startPoint y: 235, endPoint x: 926, endPoint y: 212, distance: 324.8
click at [926, 212] on div "content_copy compress arrow_drop_down autorenew_outlined delete_forever_outline…" at bounding box center [858, 446] width 1421 height 665
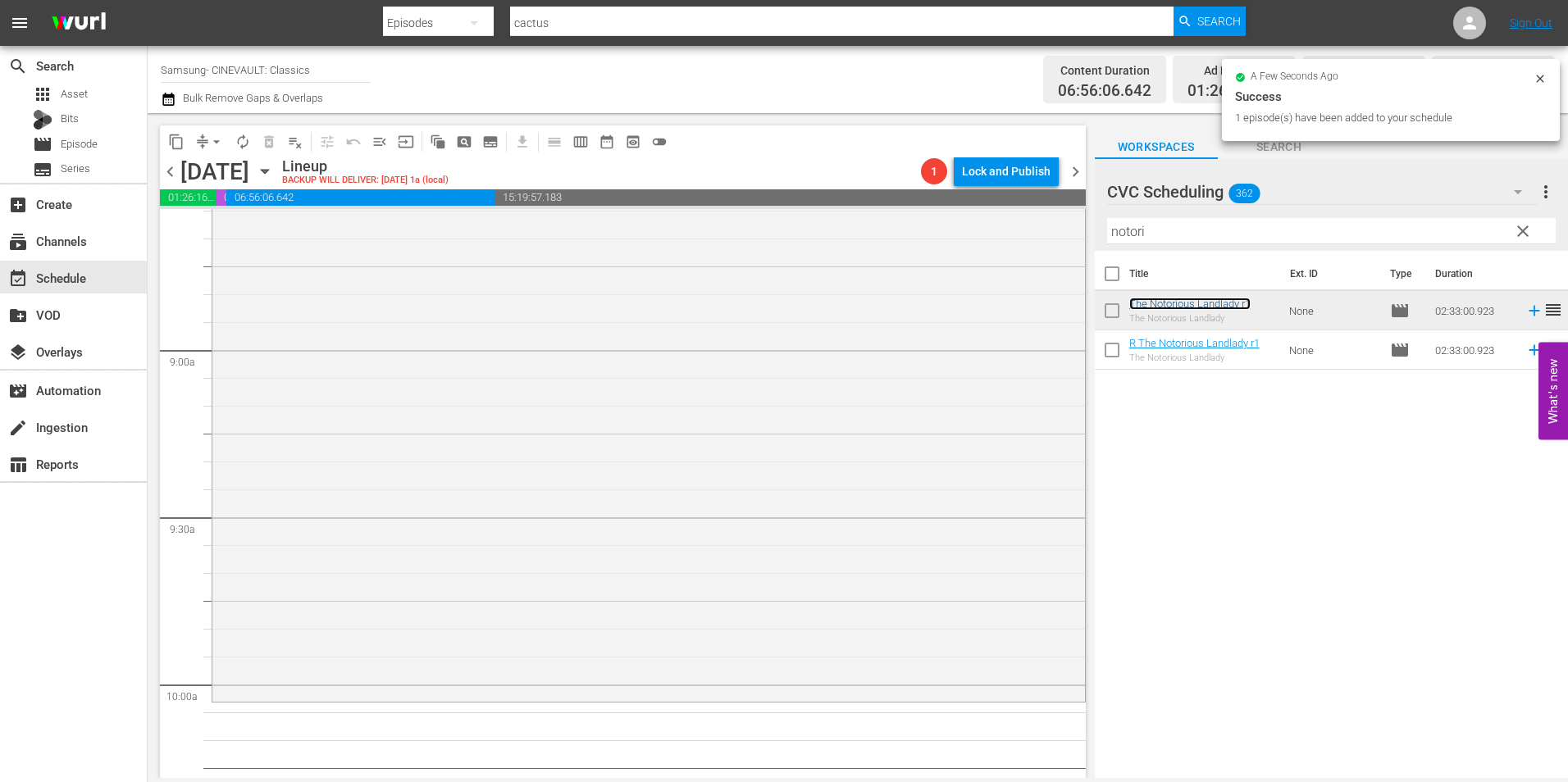
scroll to position [3199, 0]
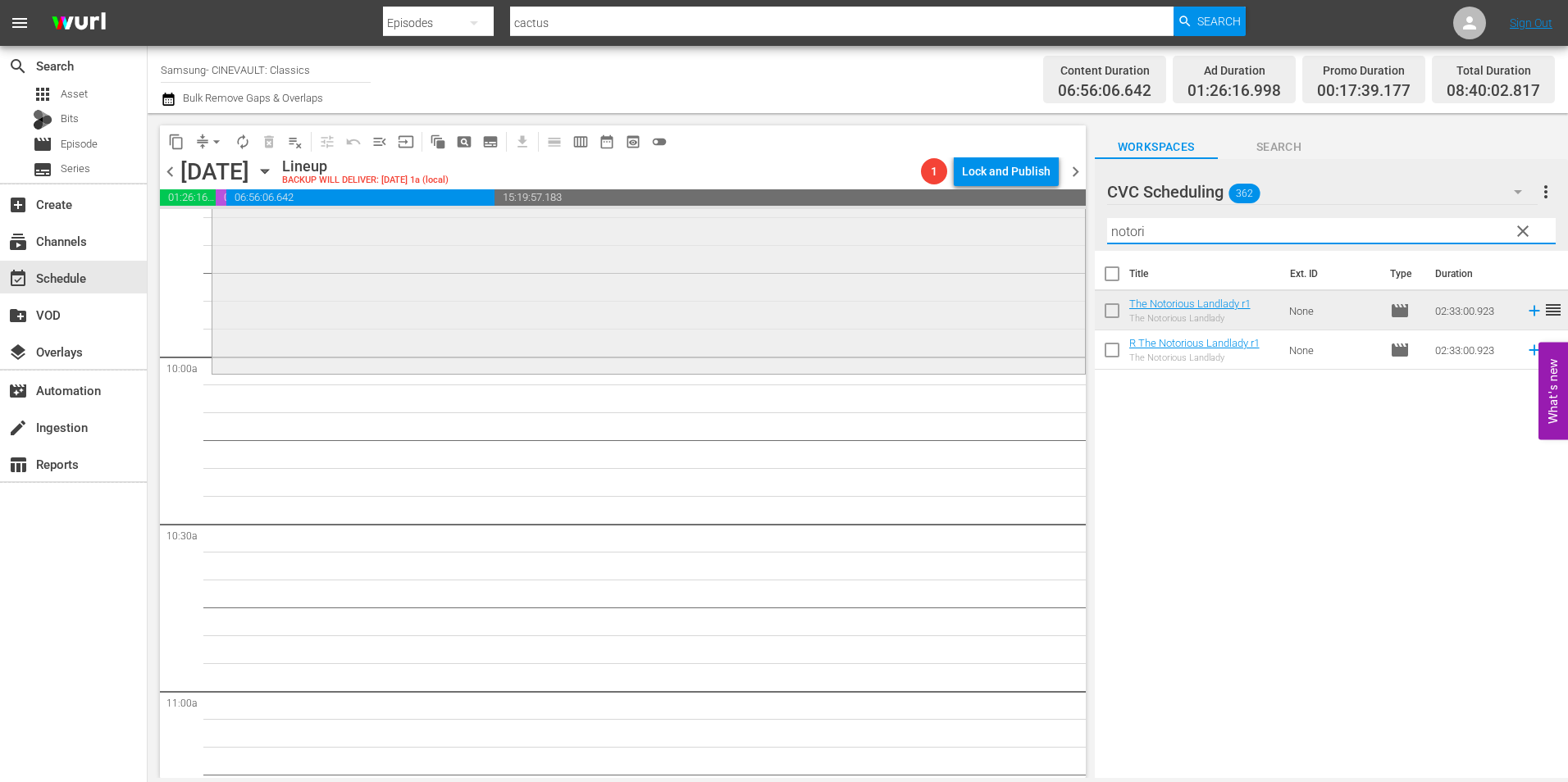
drag, startPoint x: 1208, startPoint y: 234, endPoint x: 822, endPoint y: 240, distance: 386.0
click at [822, 240] on div "content_copy compress arrow_drop_down autorenew_outlined delete_forever_outline…" at bounding box center [858, 446] width 1421 height 665
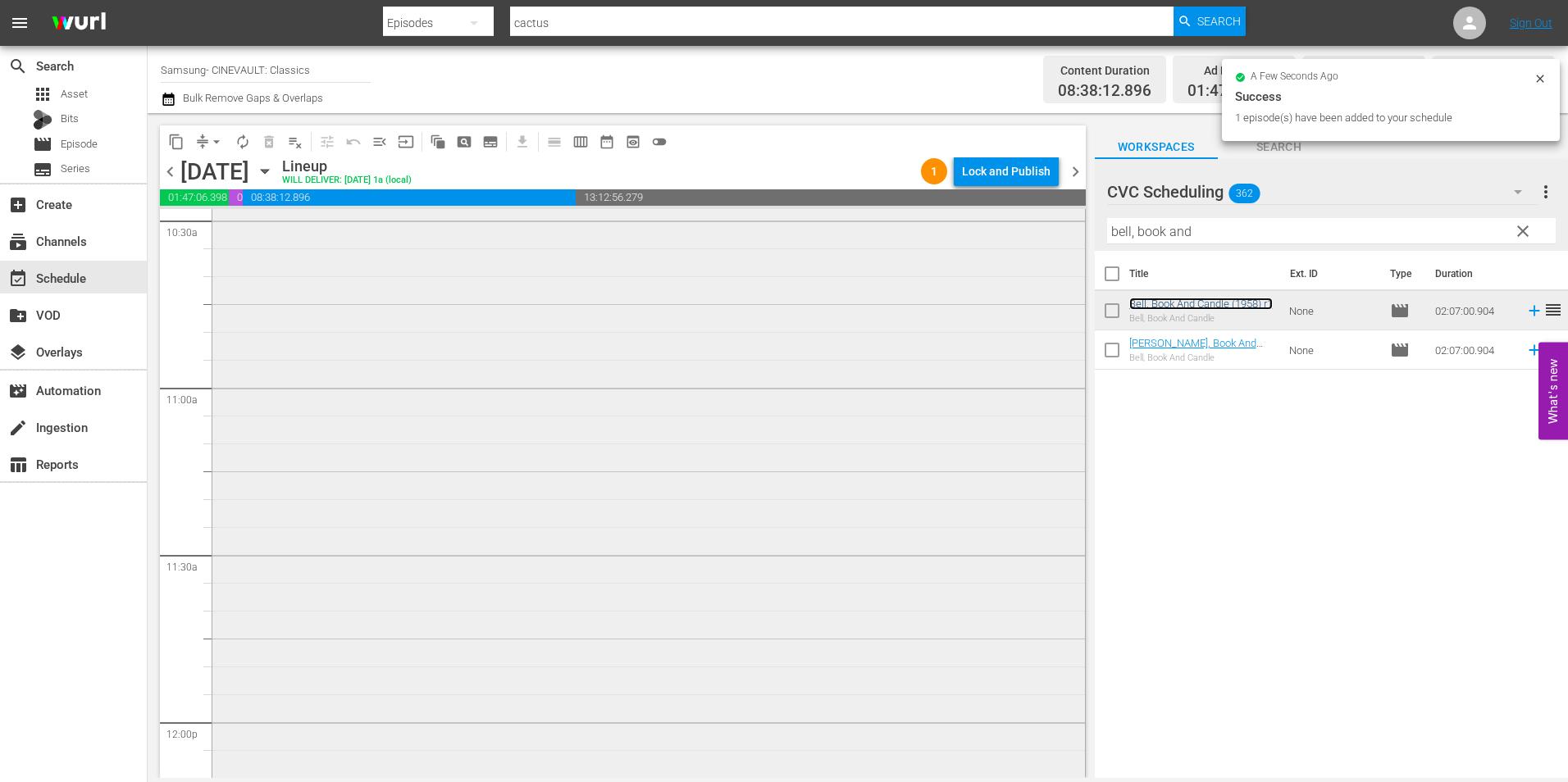
scroll to position [3855, 0]
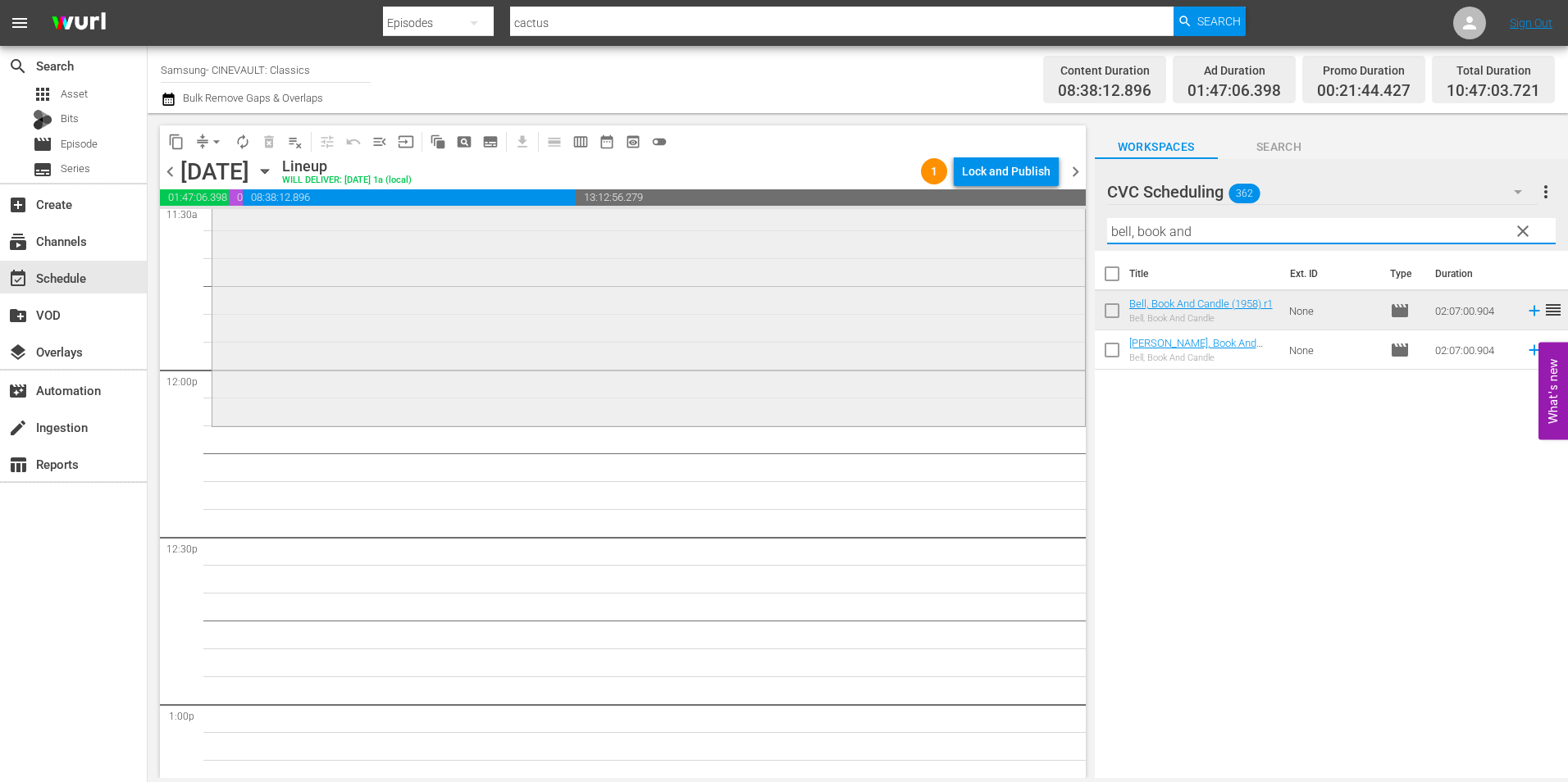
drag, startPoint x: 1239, startPoint y: 239, endPoint x: 1032, endPoint y: 219, distance: 208.0
click at [1032, 219] on div "content_copy compress arrow_drop_down autorenew_outlined delete_forever_outline…" at bounding box center [858, 446] width 1421 height 665
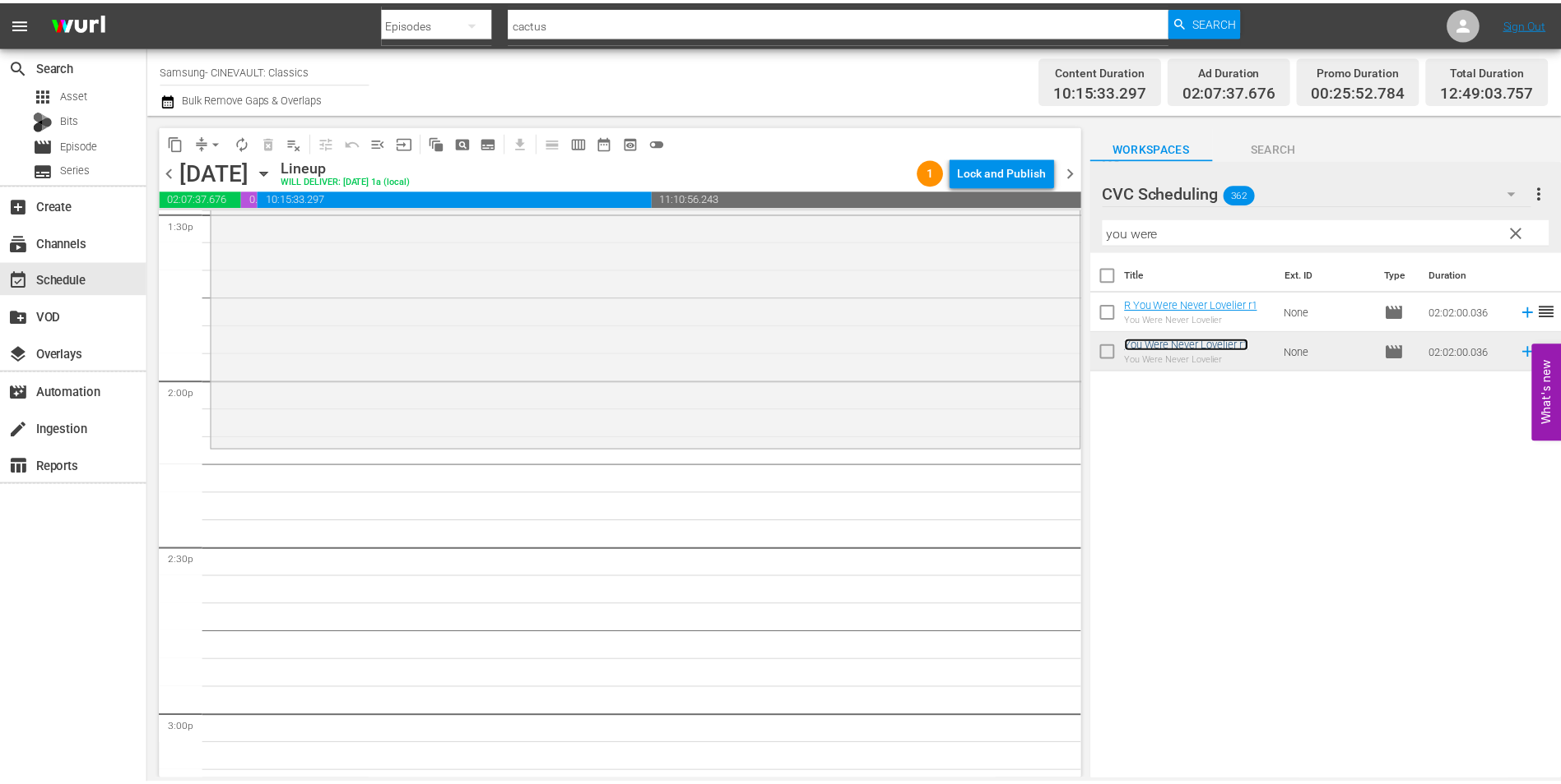
scroll to position [4687, 0]
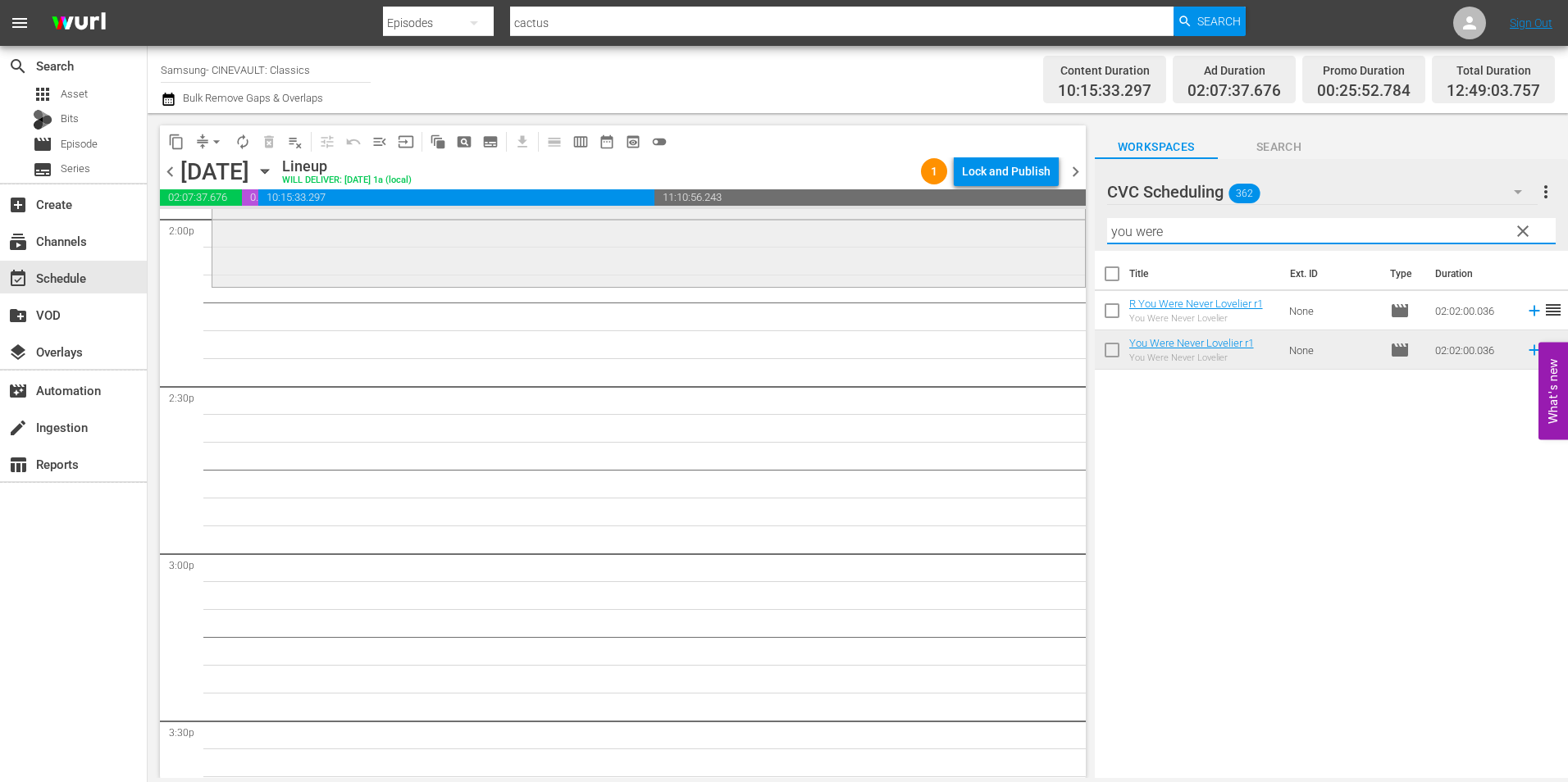
drag, startPoint x: 1200, startPoint y: 232, endPoint x: 839, endPoint y: 239, distance: 361.1
click at [839, 239] on div "content_copy compress arrow_drop_down autorenew_outlined delete_forever_outline…" at bounding box center [858, 446] width 1421 height 665
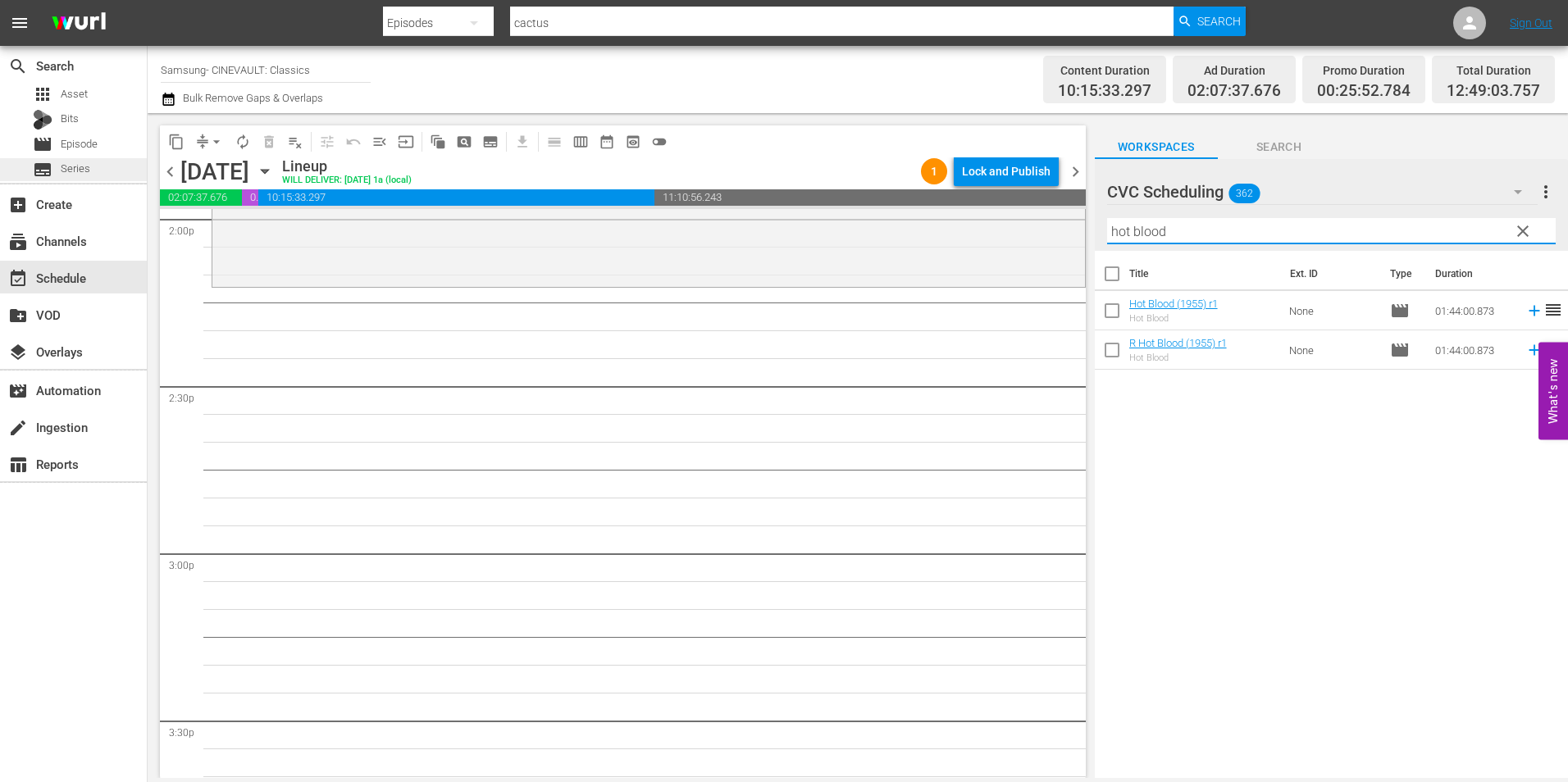
type input "hot blood"
click at [110, 165] on div "subtitles Series" at bounding box center [73, 170] width 147 height 23
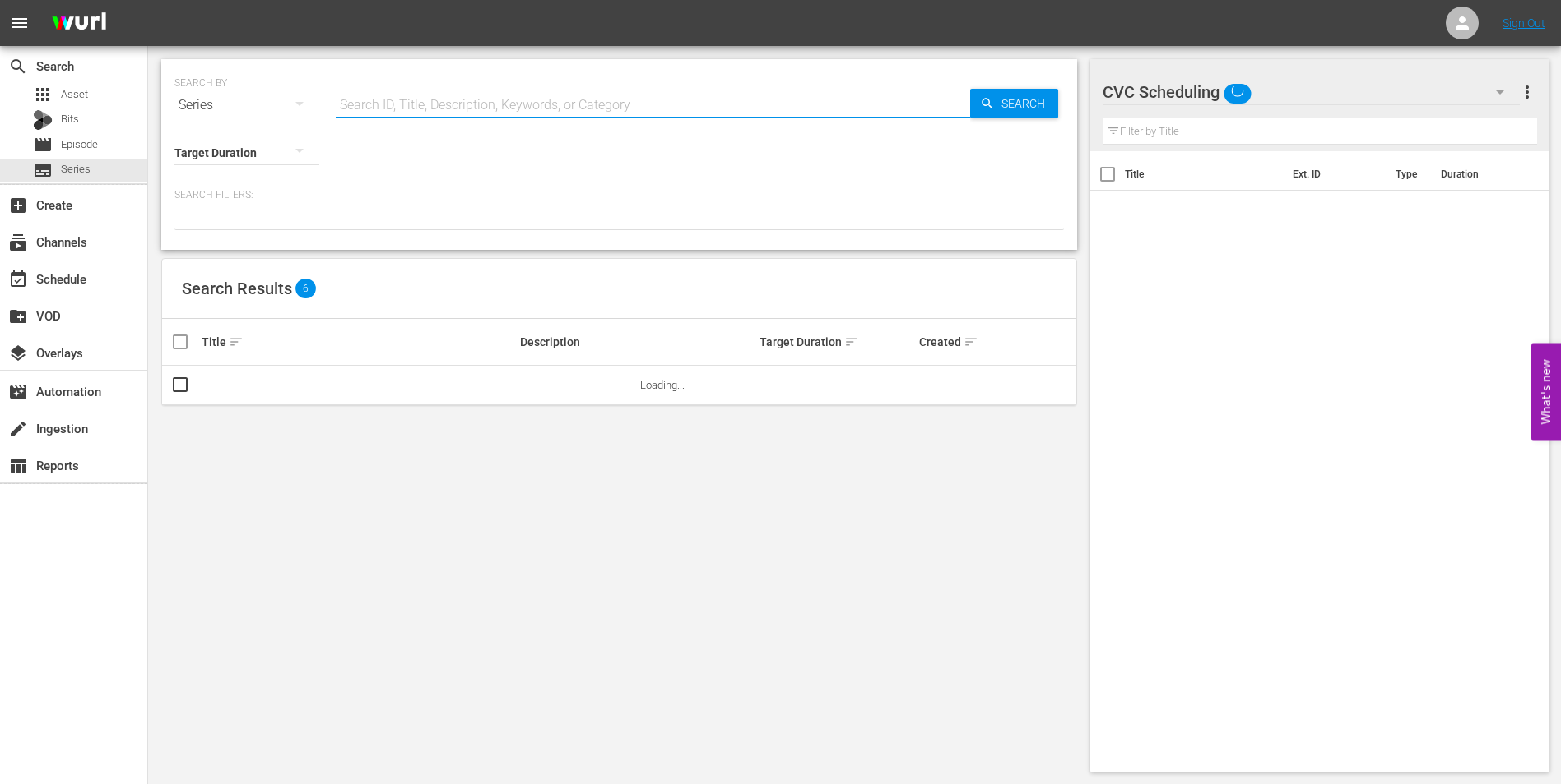
click at [538, 95] on input "text" at bounding box center [653, 105] width 634 height 40
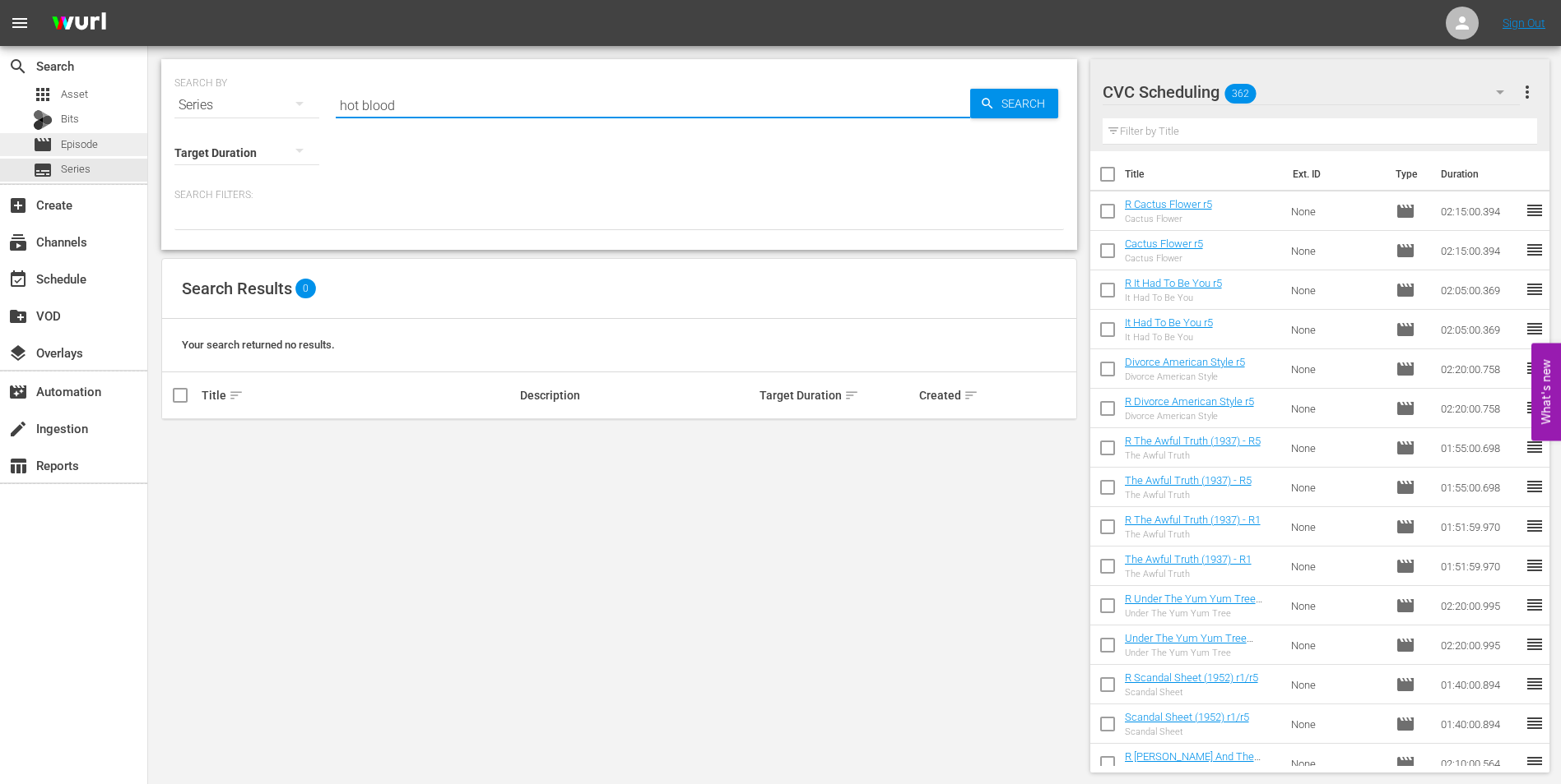
type input "hot blood"
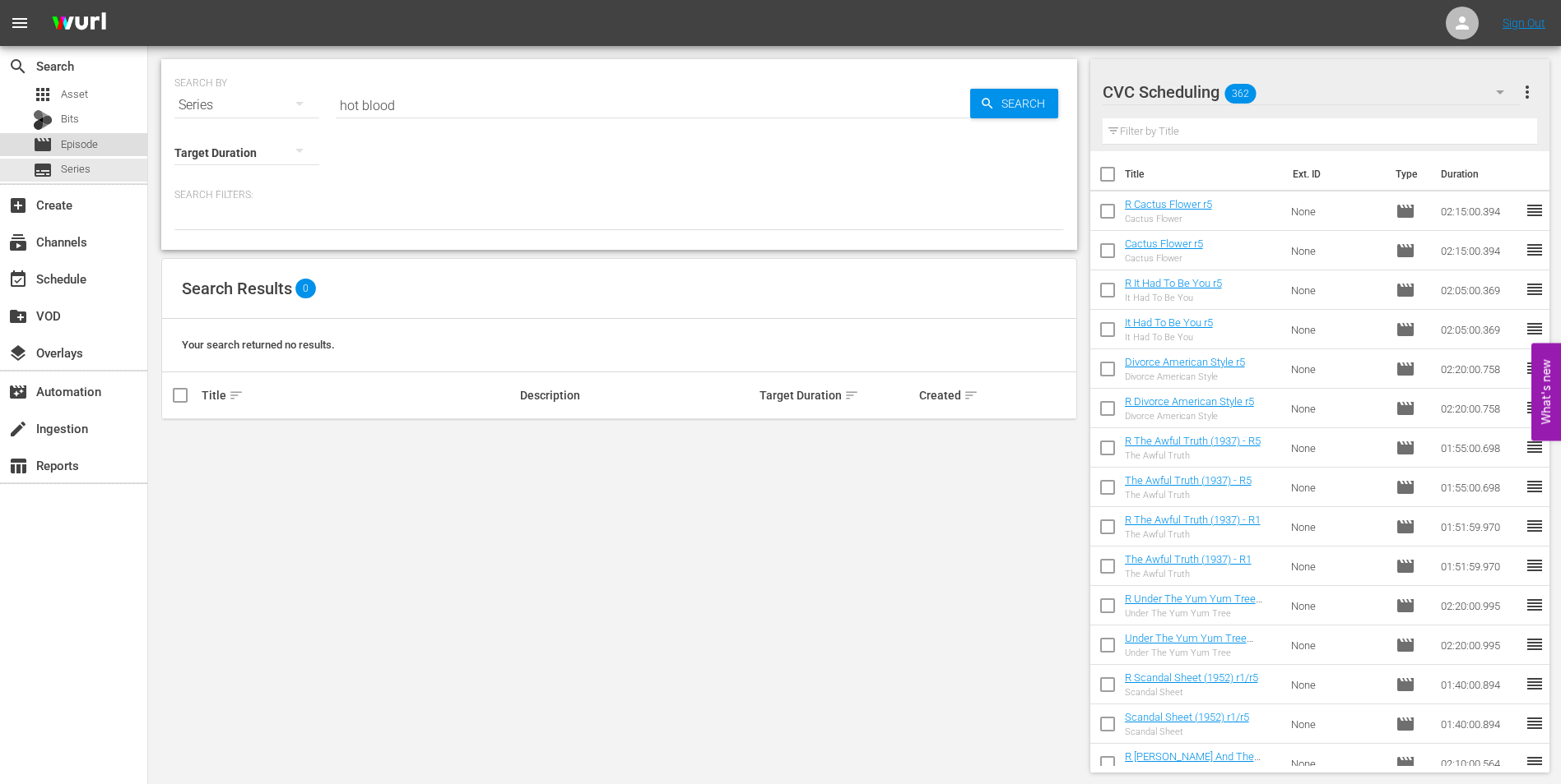
click at [85, 139] on span "Episode" at bounding box center [80, 144] width 37 height 16
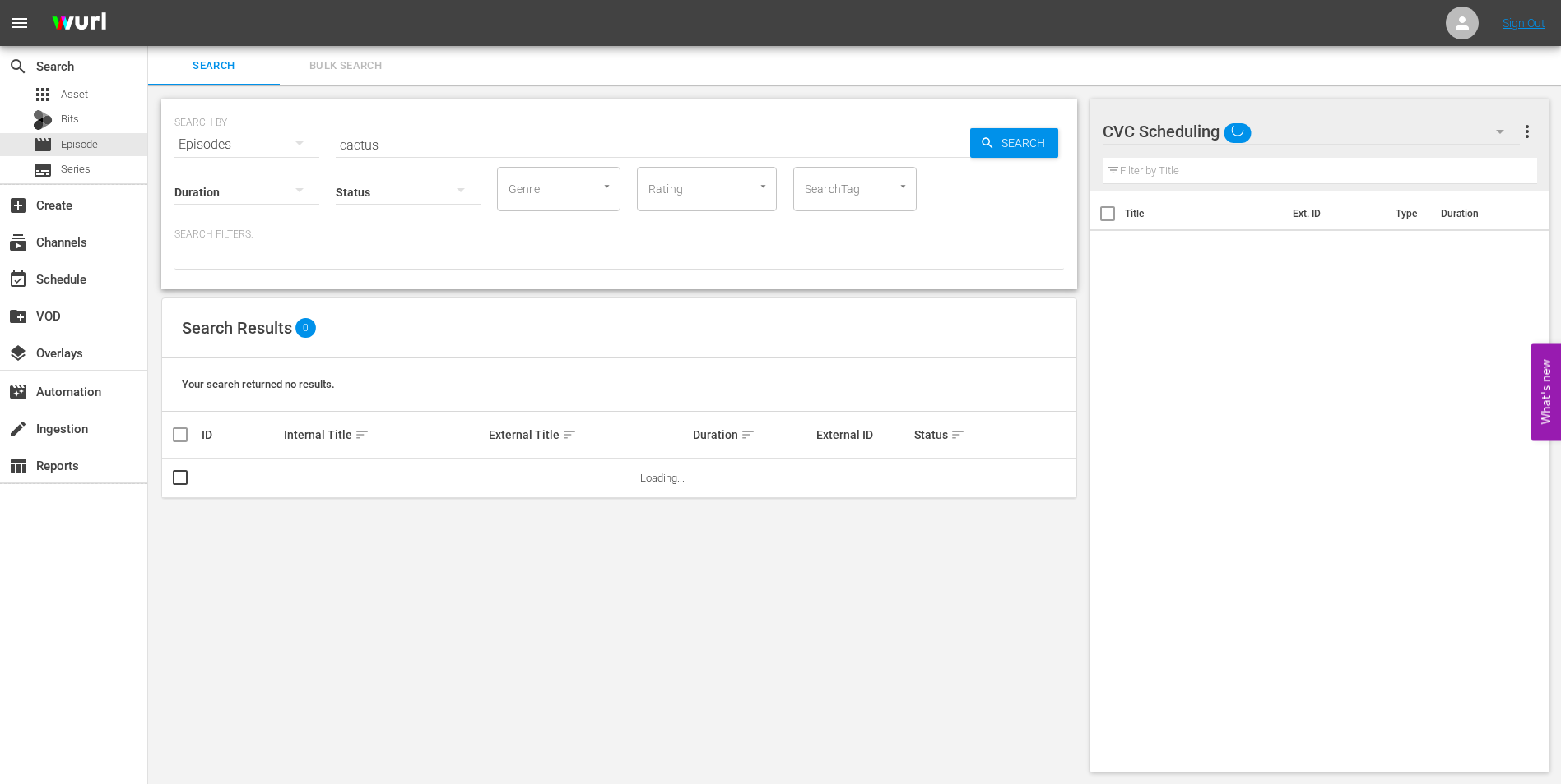
click at [414, 149] on input "cactus" at bounding box center [653, 144] width 634 height 40
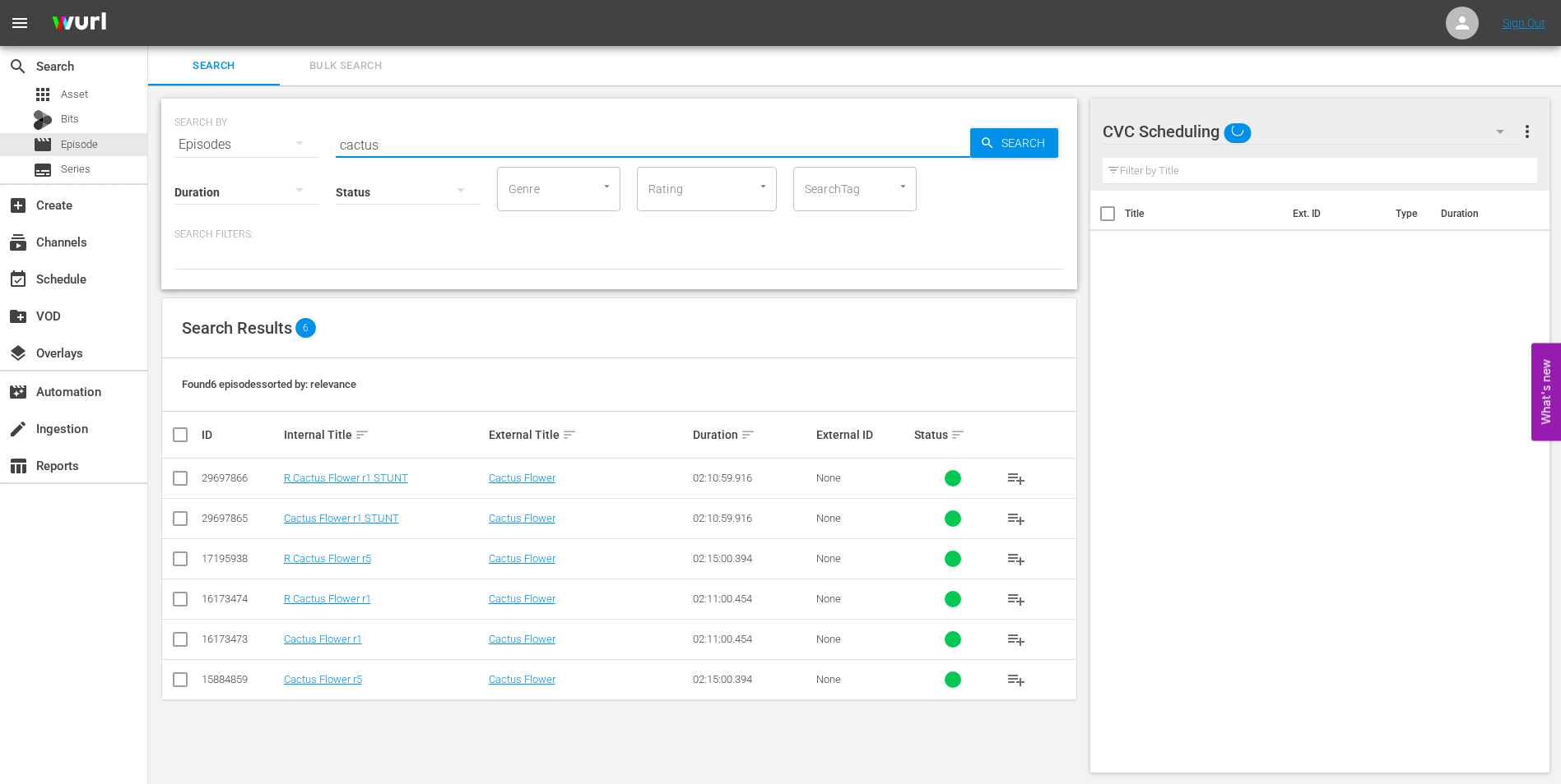
click at [414, 149] on input "cactus" at bounding box center [653, 144] width 634 height 40
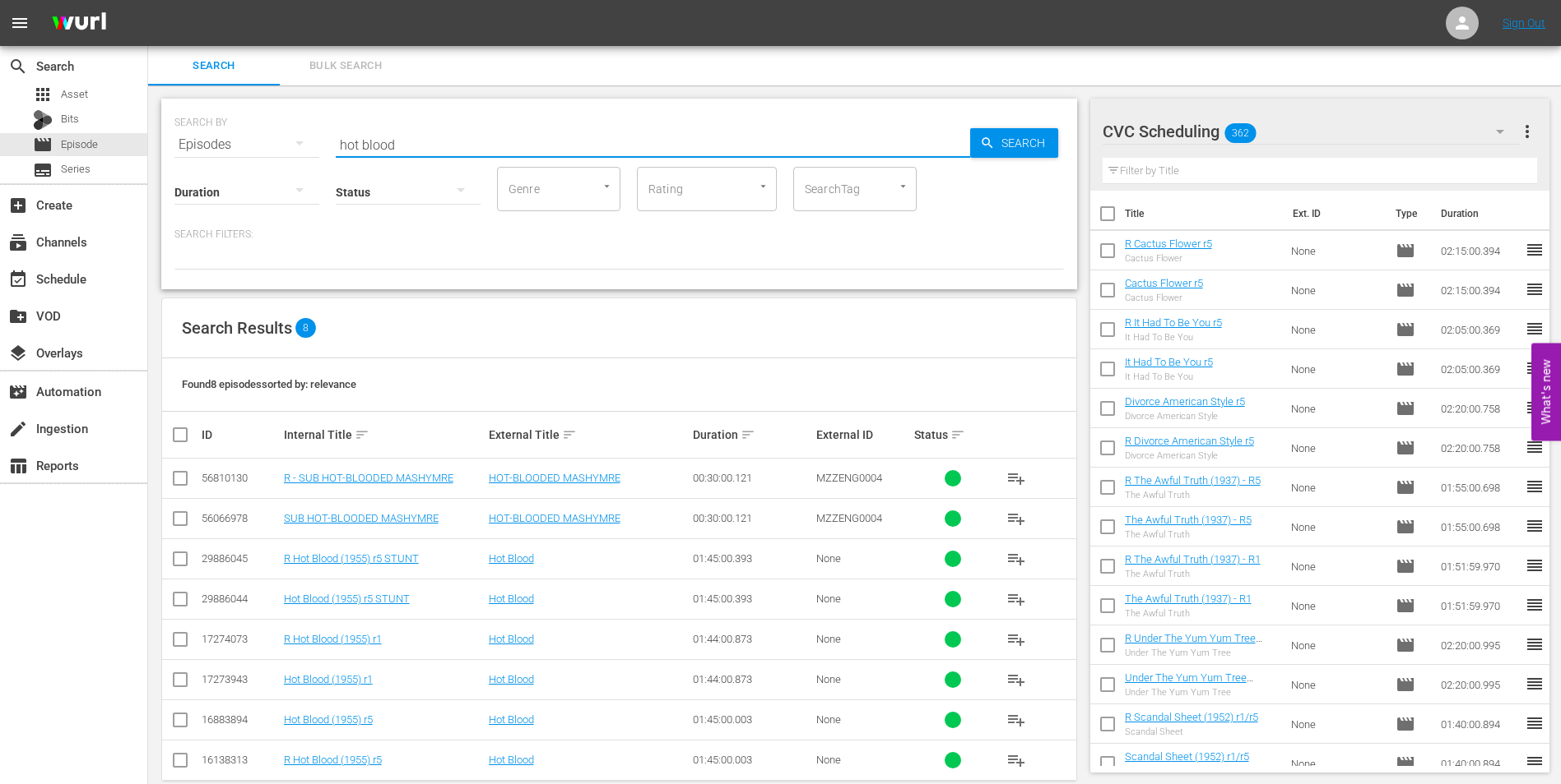
scroll to position [27, 0]
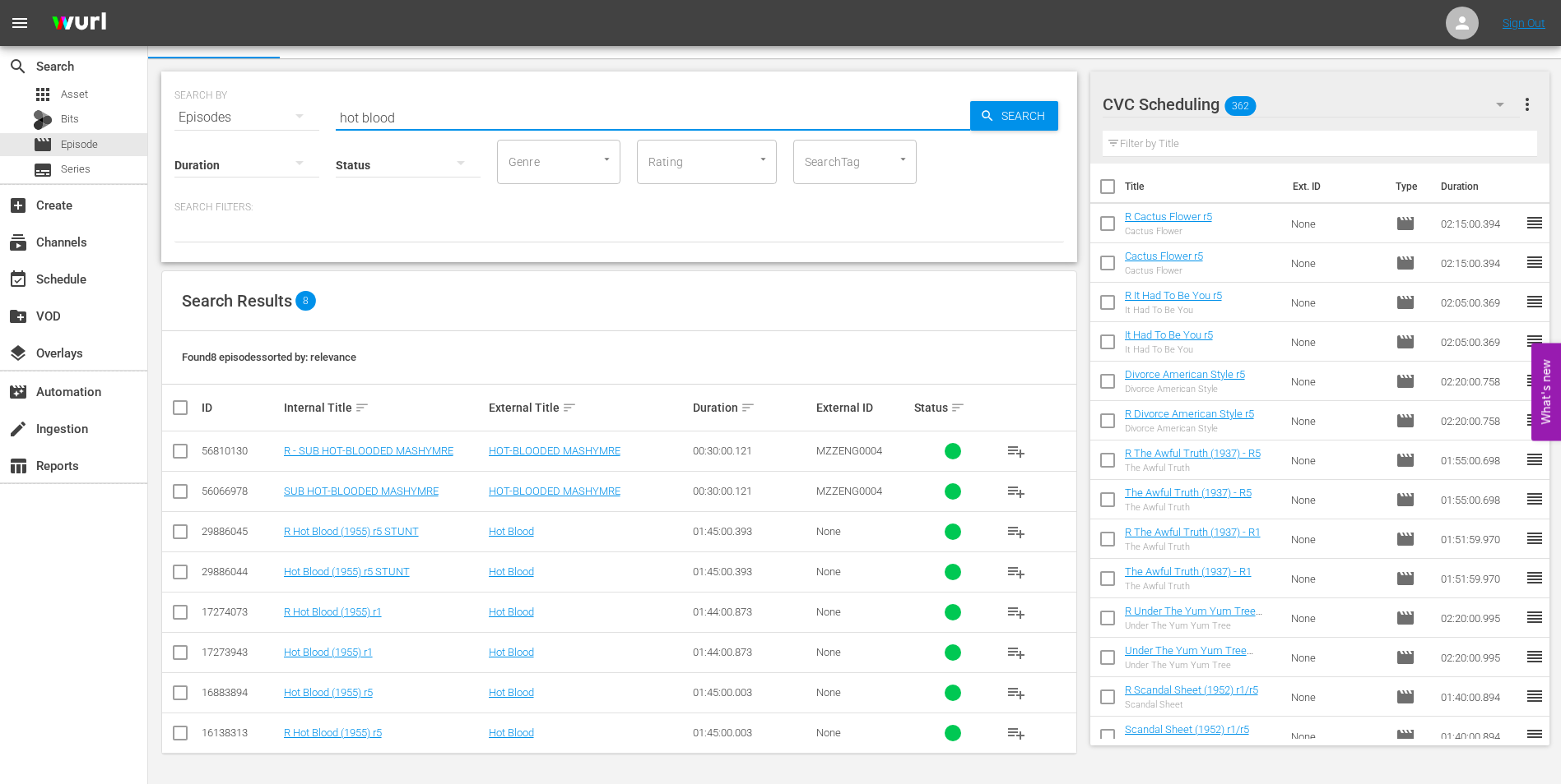
type input "hot blood"
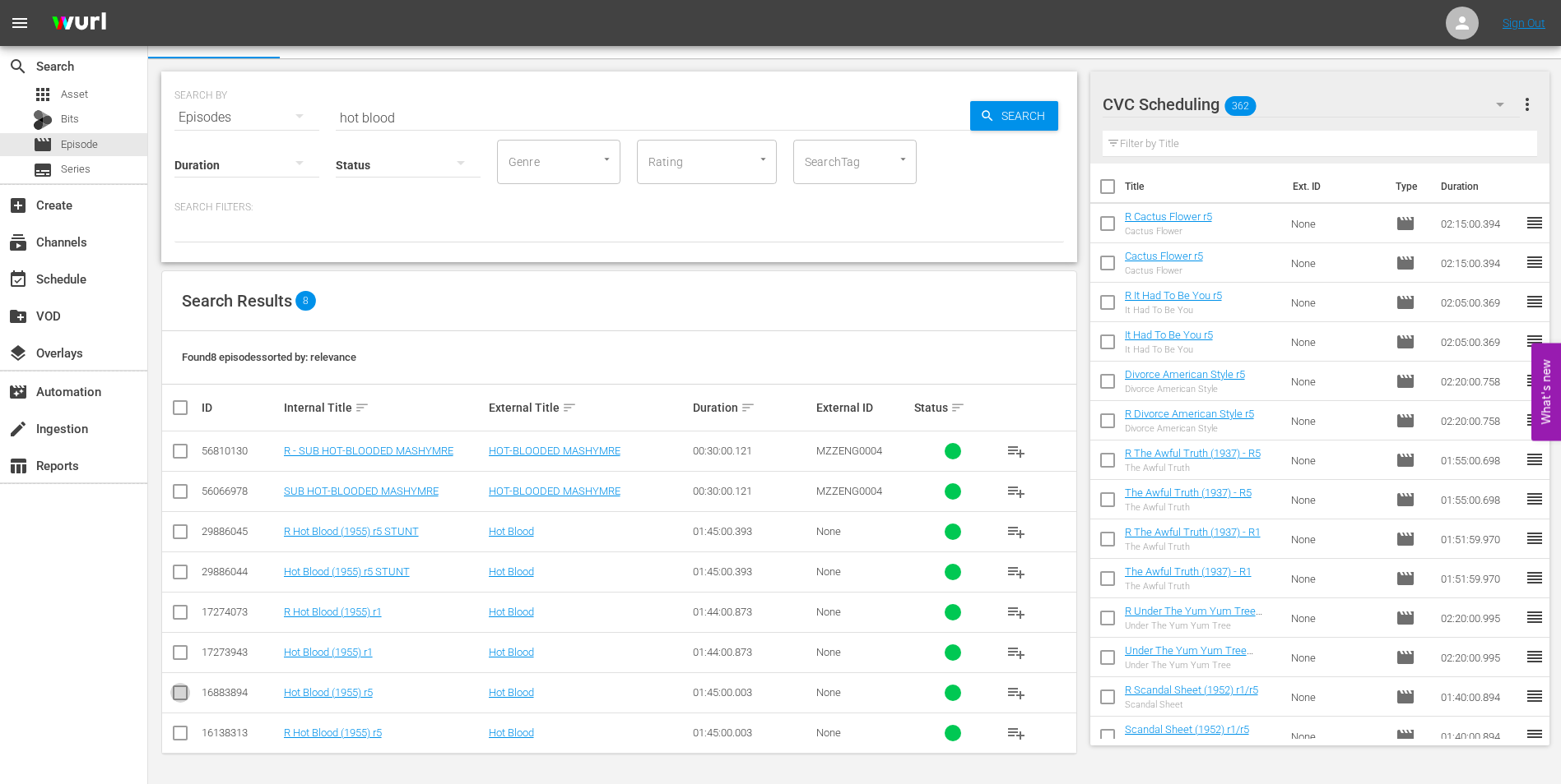
click at [174, 691] on input "checkbox" at bounding box center [180, 696] width 19 height 19
checkbox input "true"
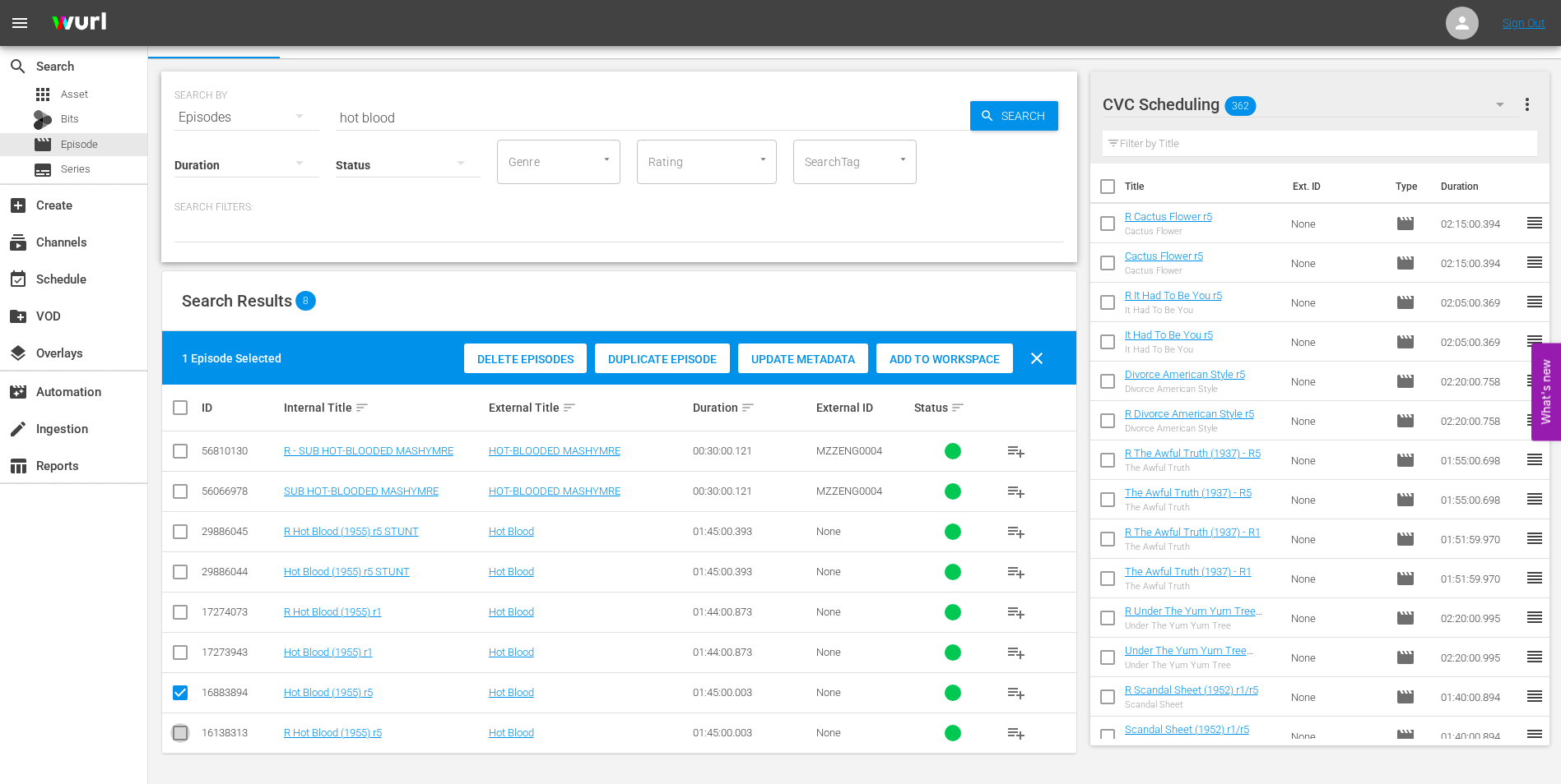
click at [177, 734] on input "checkbox" at bounding box center [180, 737] width 19 height 19
checkbox input "true"
click at [951, 354] on span "Add to Workspace" at bounding box center [944, 360] width 137 height 14
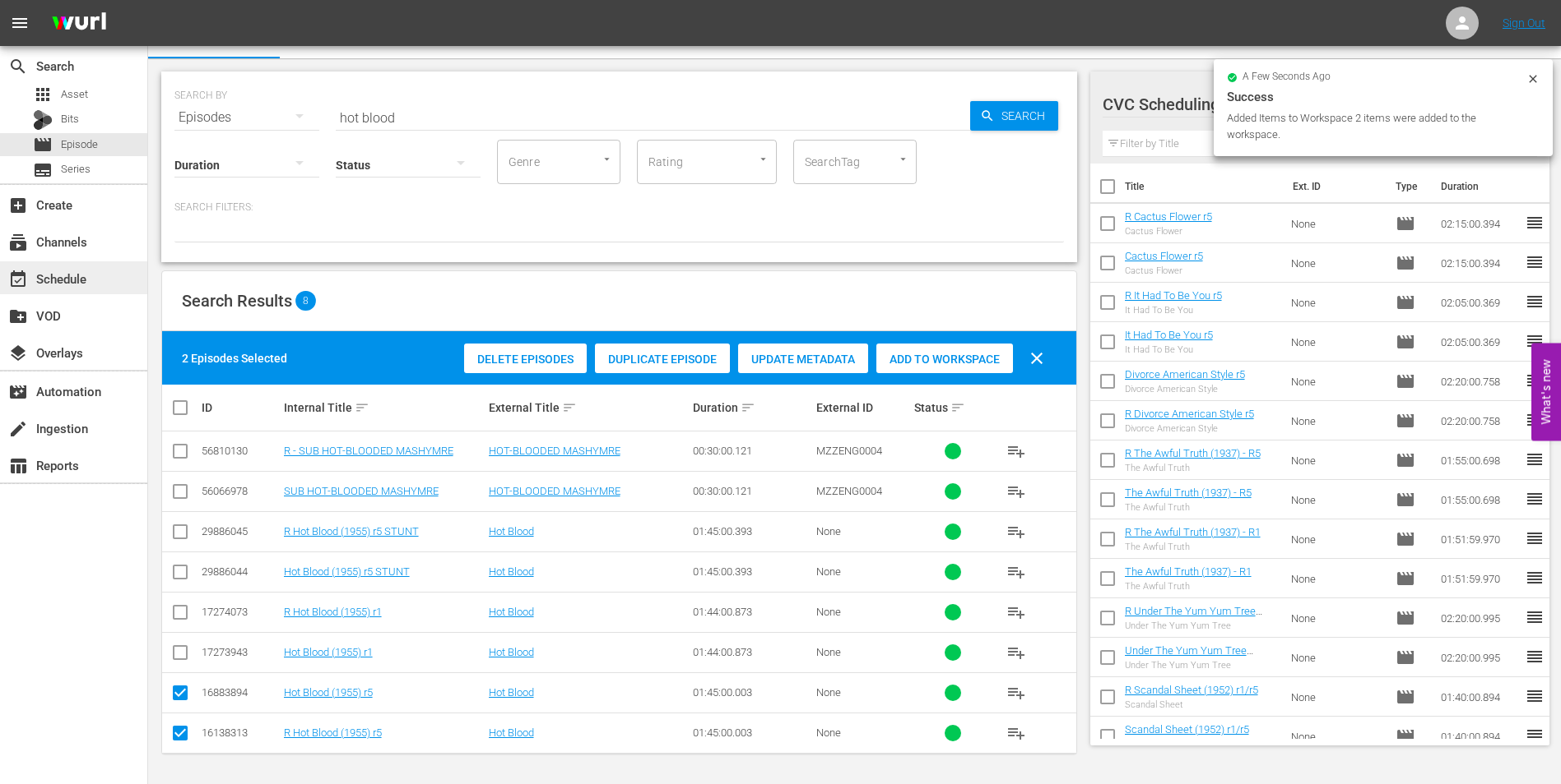
click at [110, 283] on div "event_available Schedule" at bounding box center [74, 278] width 147 height 33
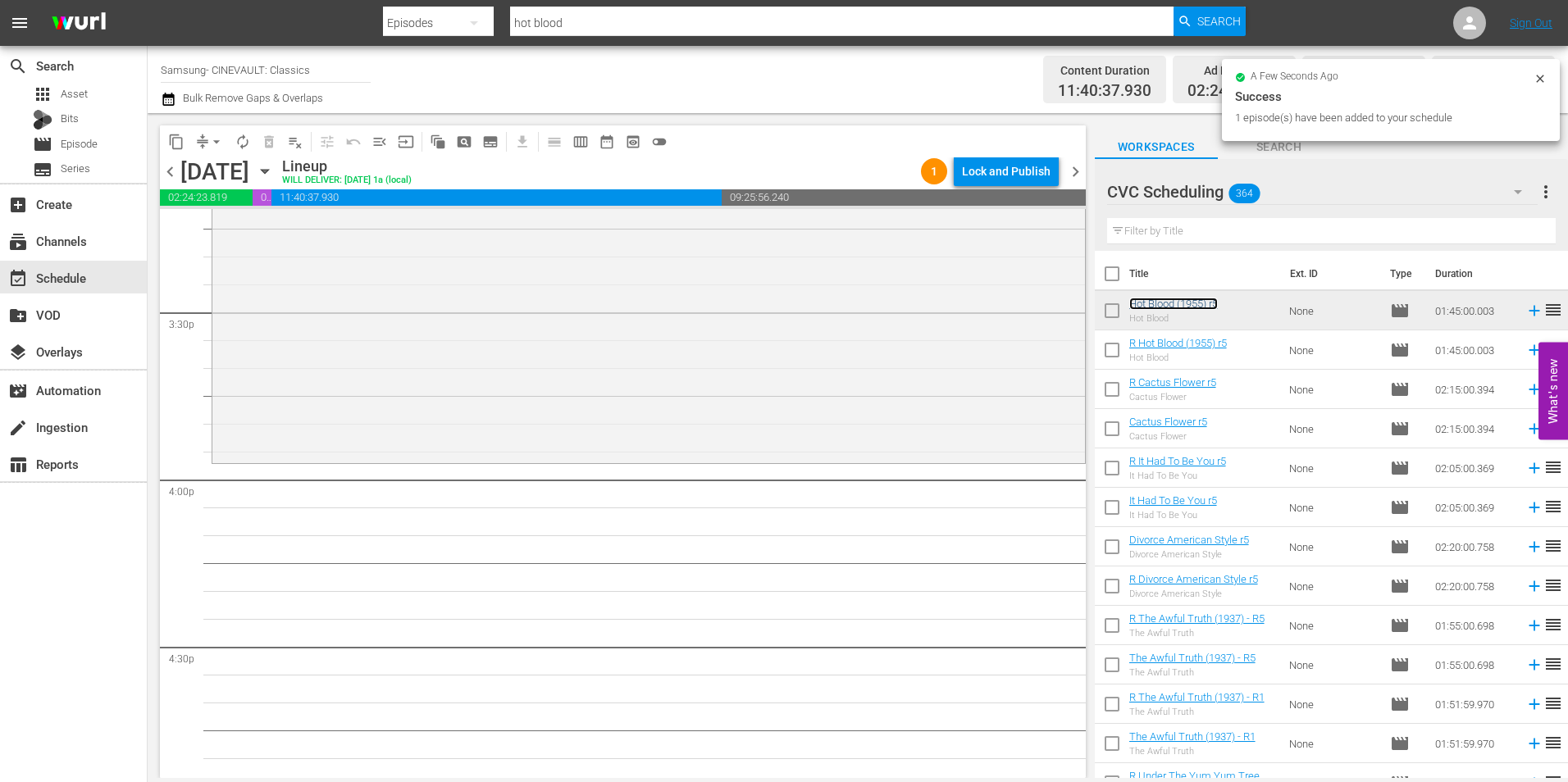
scroll to position [5085, 0]
click at [1200, 230] on input "text" at bounding box center [1331, 231] width 449 height 26
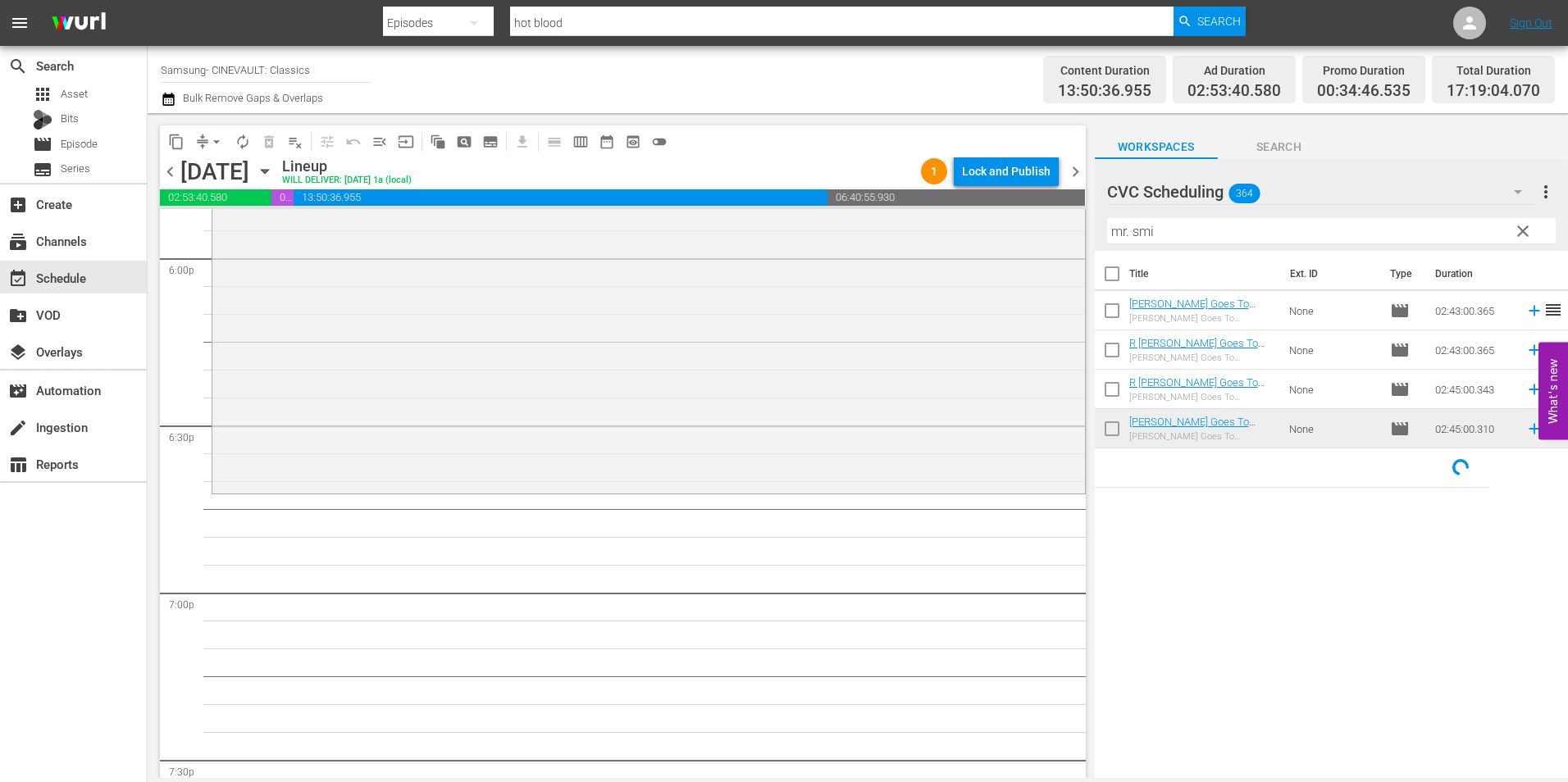
scroll to position [6069, 0]
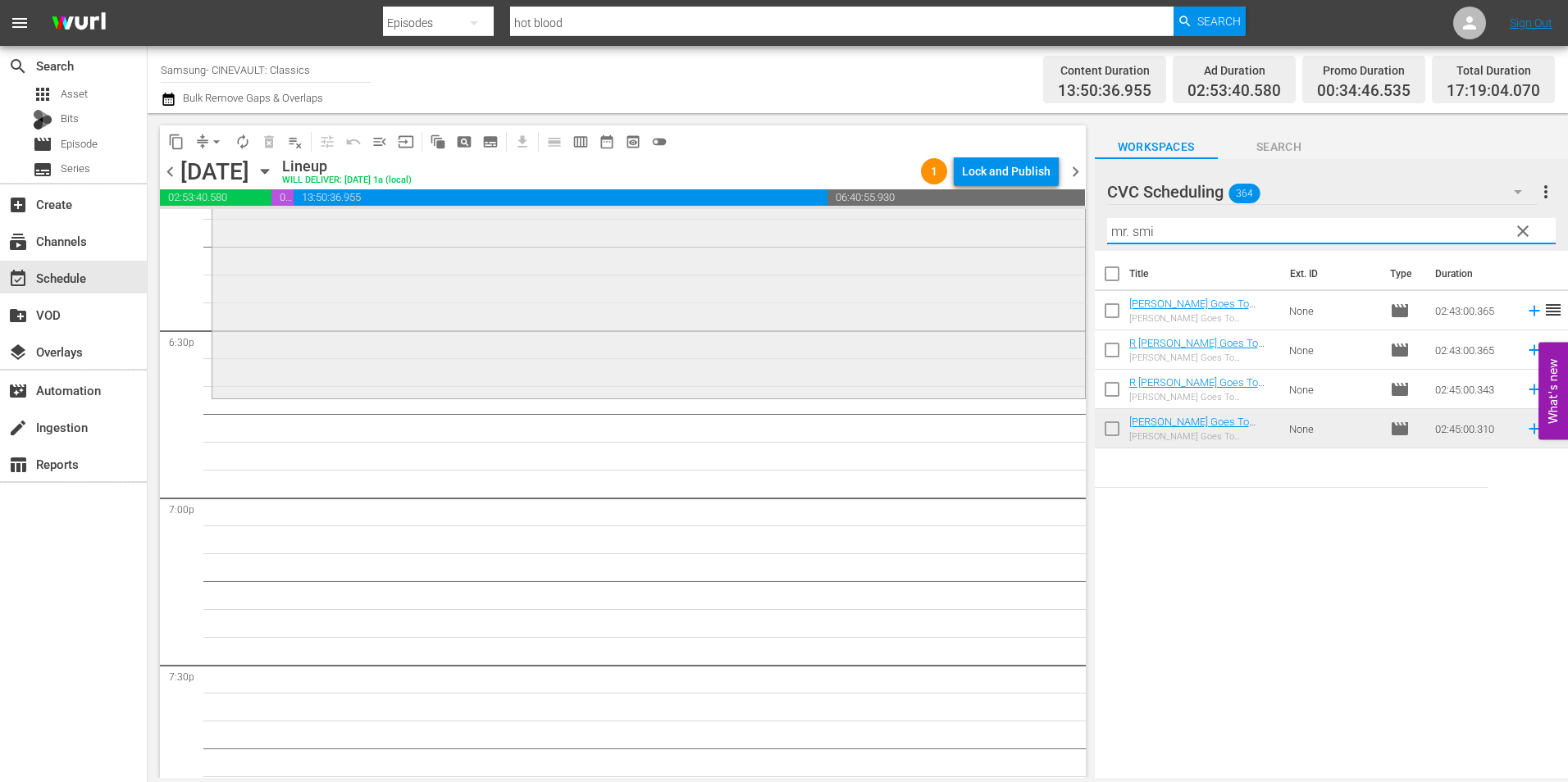
drag, startPoint x: 1163, startPoint y: 226, endPoint x: 1013, endPoint y: 248, distance: 151.6
click at [1016, 247] on div "content_copy compress arrow_drop_down autorenew_outlined delete_forever_outline…" at bounding box center [858, 446] width 1421 height 665
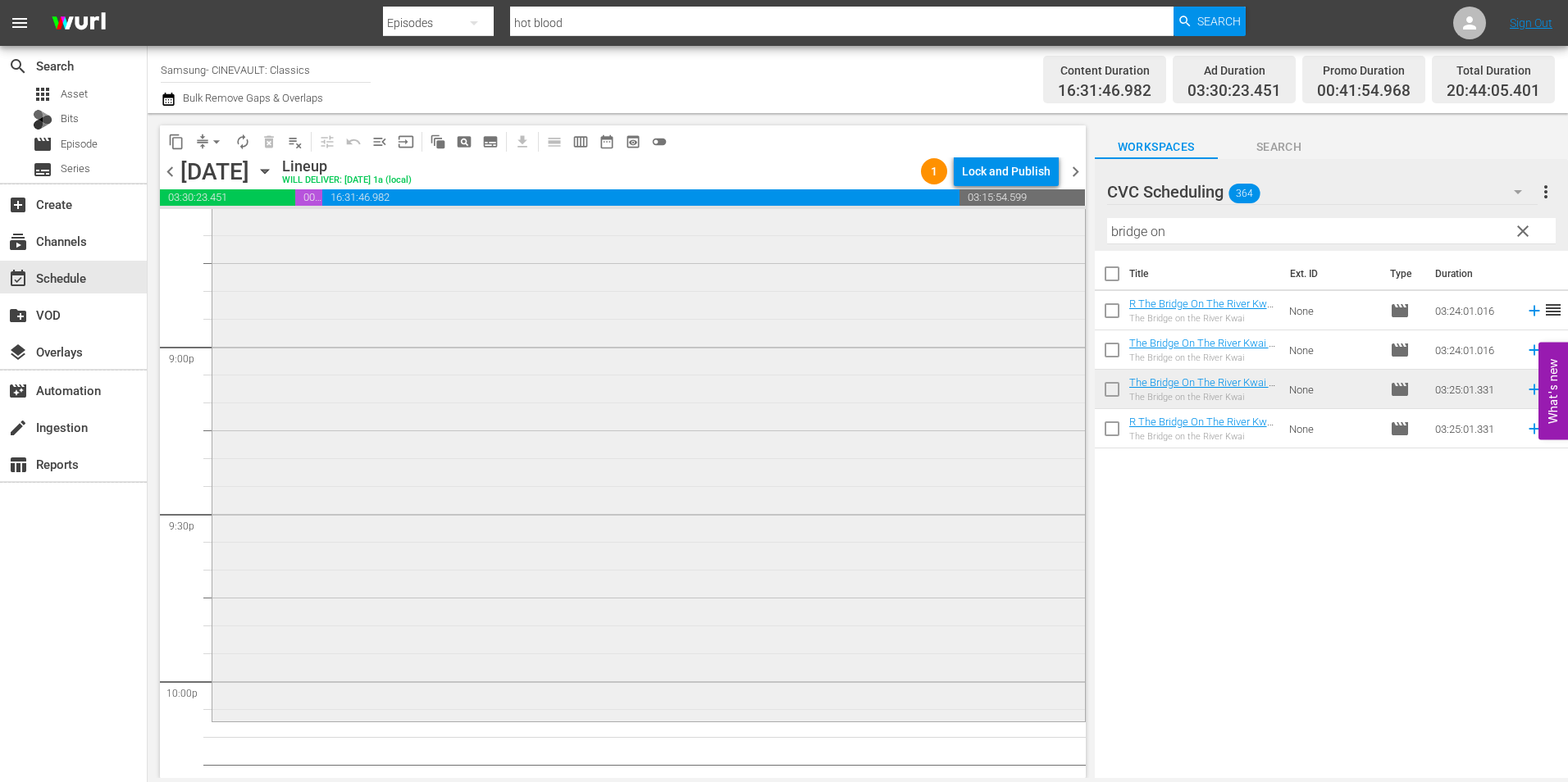
scroll to position [7218, 0]
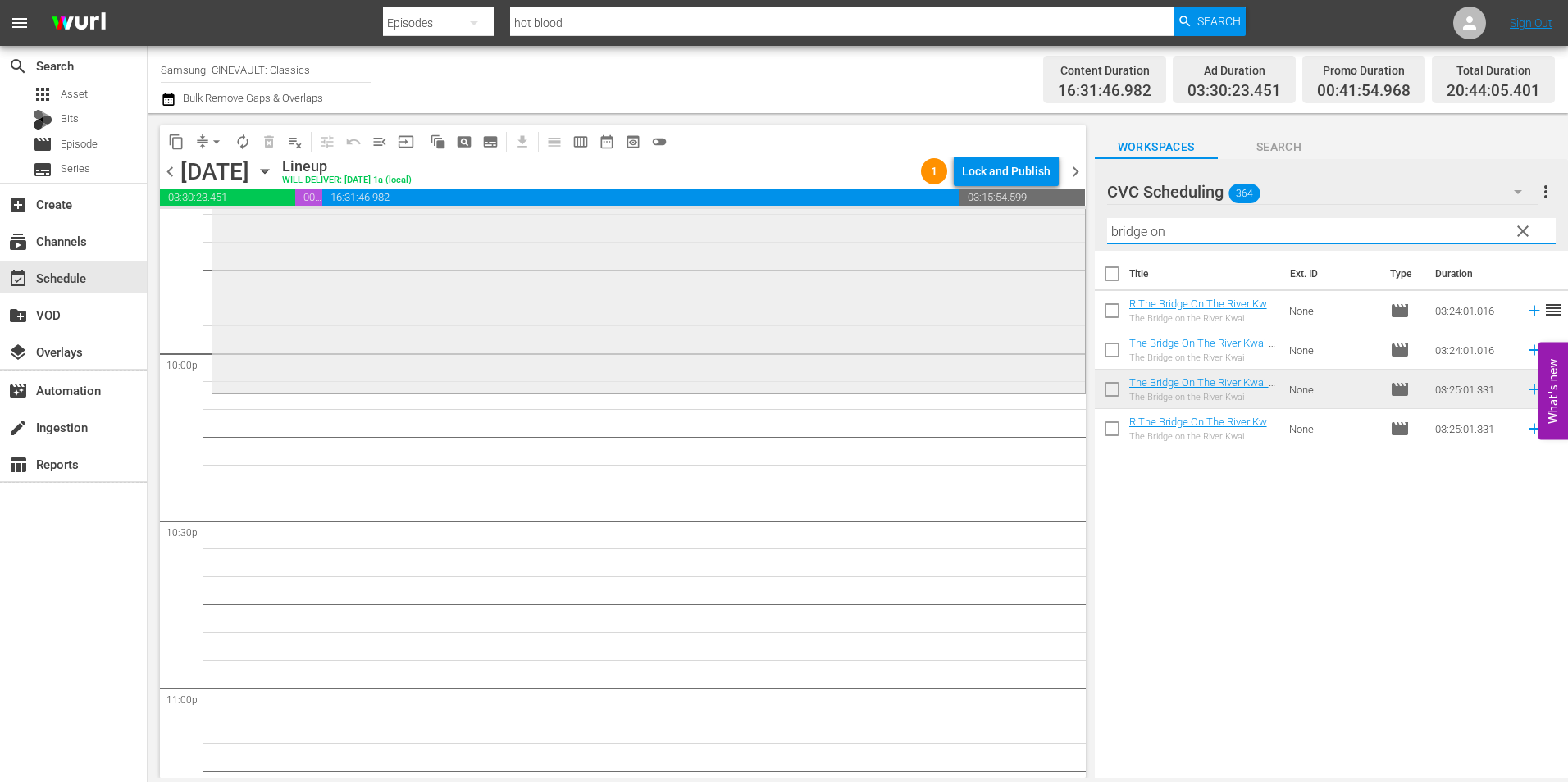
drag, startPoint x: 1040, startPoint y: 219, endPoint x: 986, endPoint y: 219, distance: 54.0
click at [986, 219] on div "content_copy compress arrow_drop_down autorenew_outlined delete_forever_outline…" at bounding box center [858, 446] width 1421 height 665
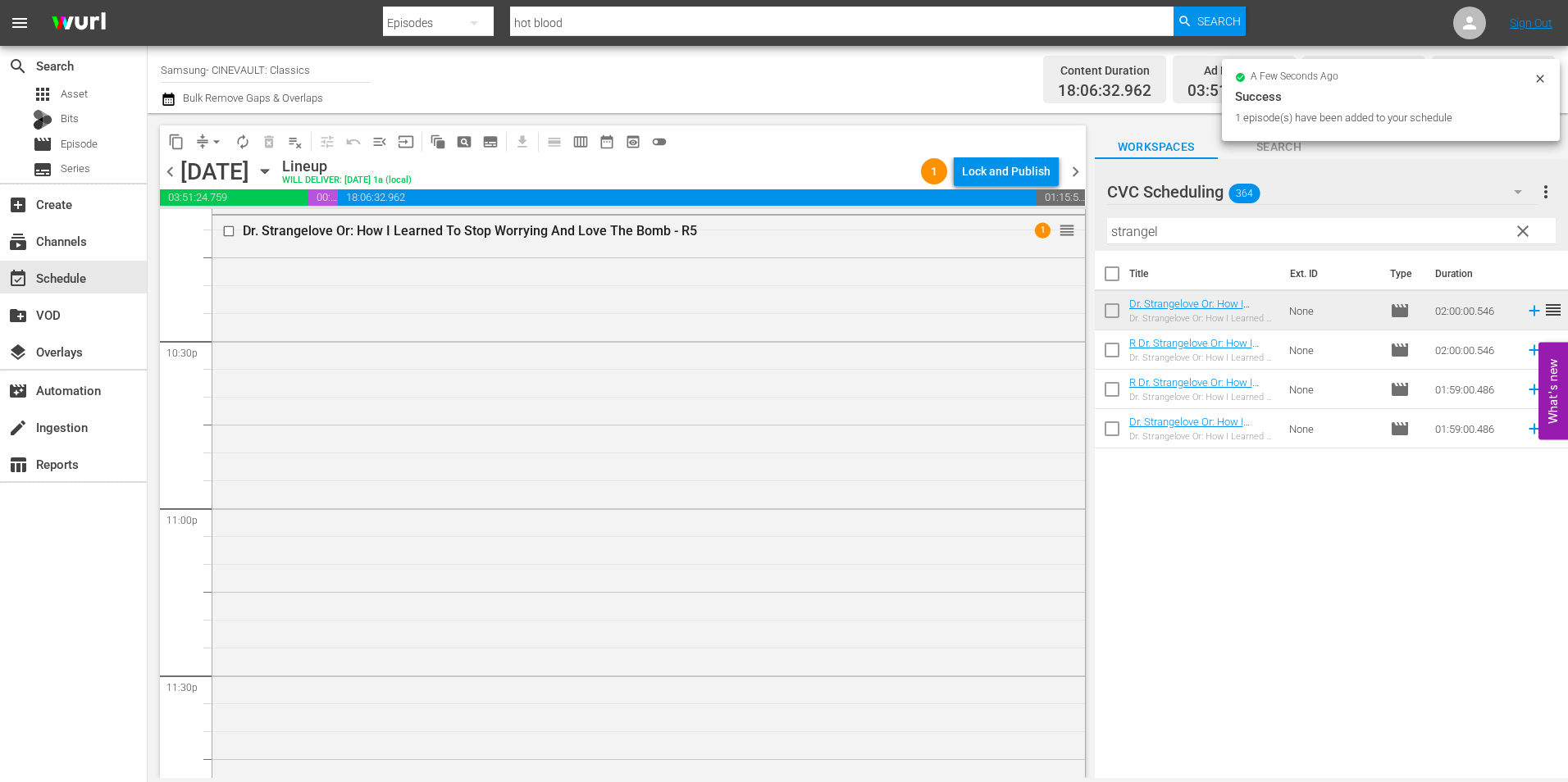
scroll to position [7503, 0]
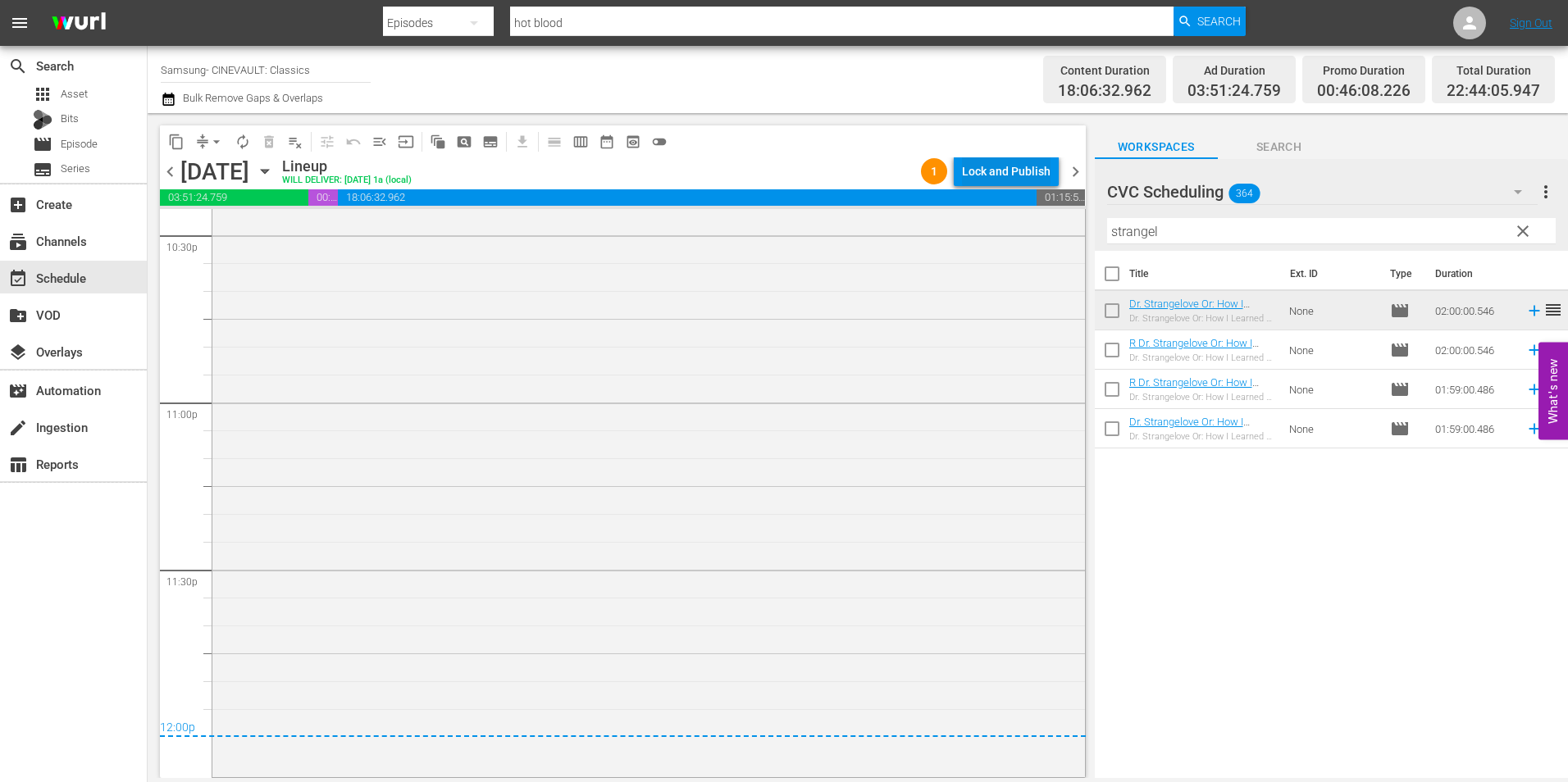
click at [1008, 164] on div "Lock and Publish" at bounding box center [1006, 171] width 89 height 30
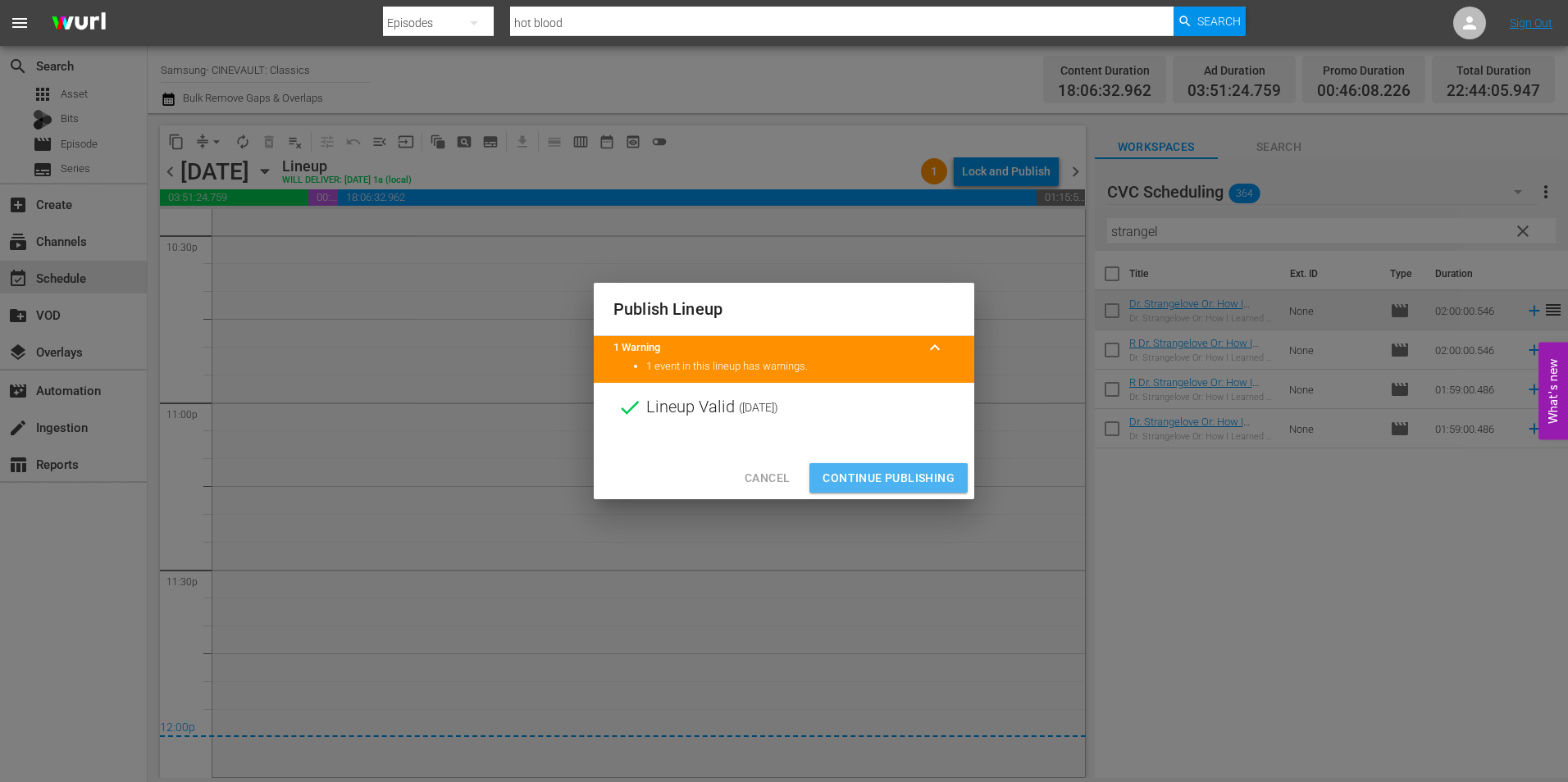
click at [907, 471] on span "Continue Publishing" at bounding box center [888, 478] width 132 height 20
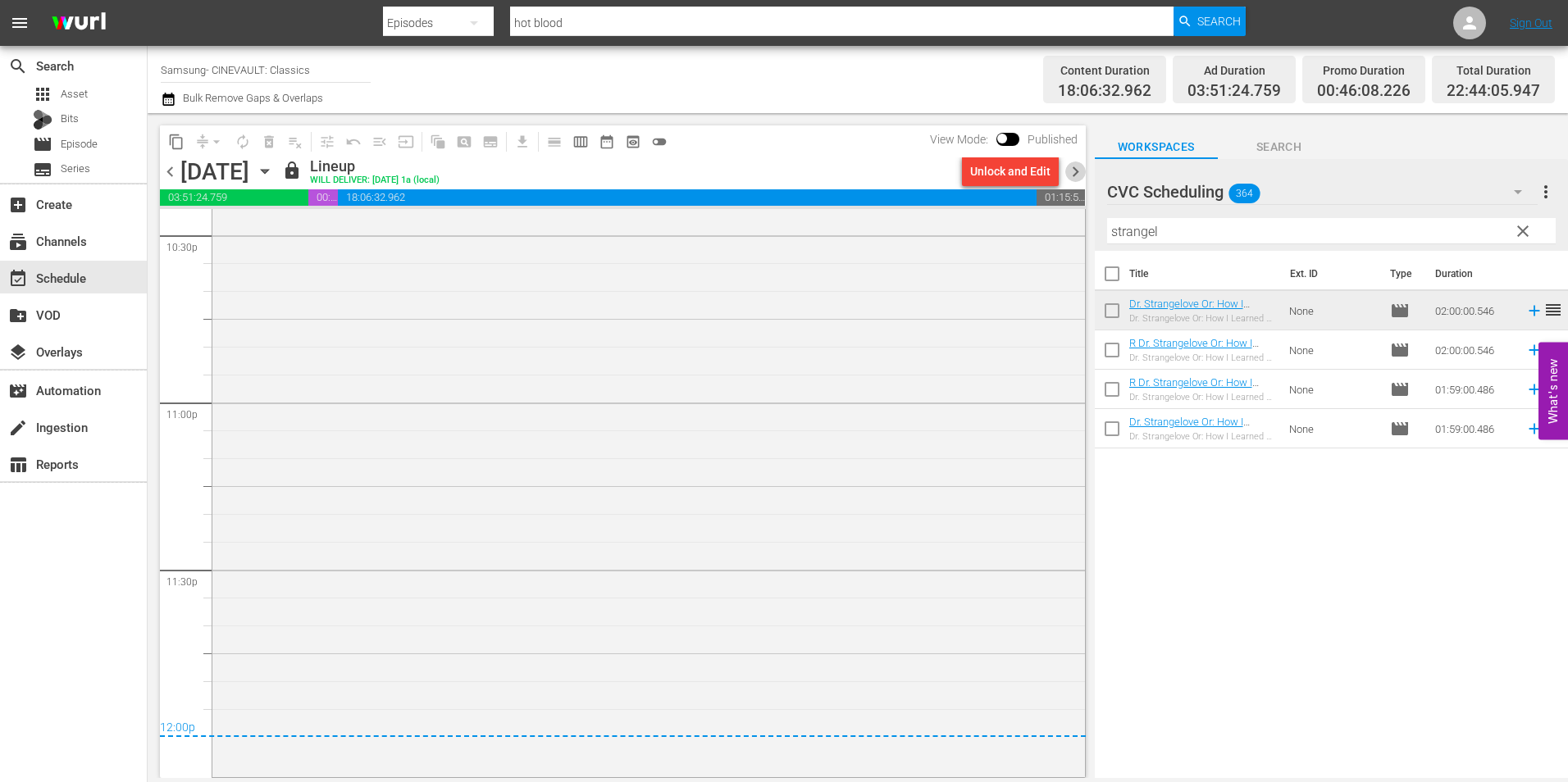
click at [1067, 163] on span "chevron_right" at bounding box center [1075, 171] width 20 height 20
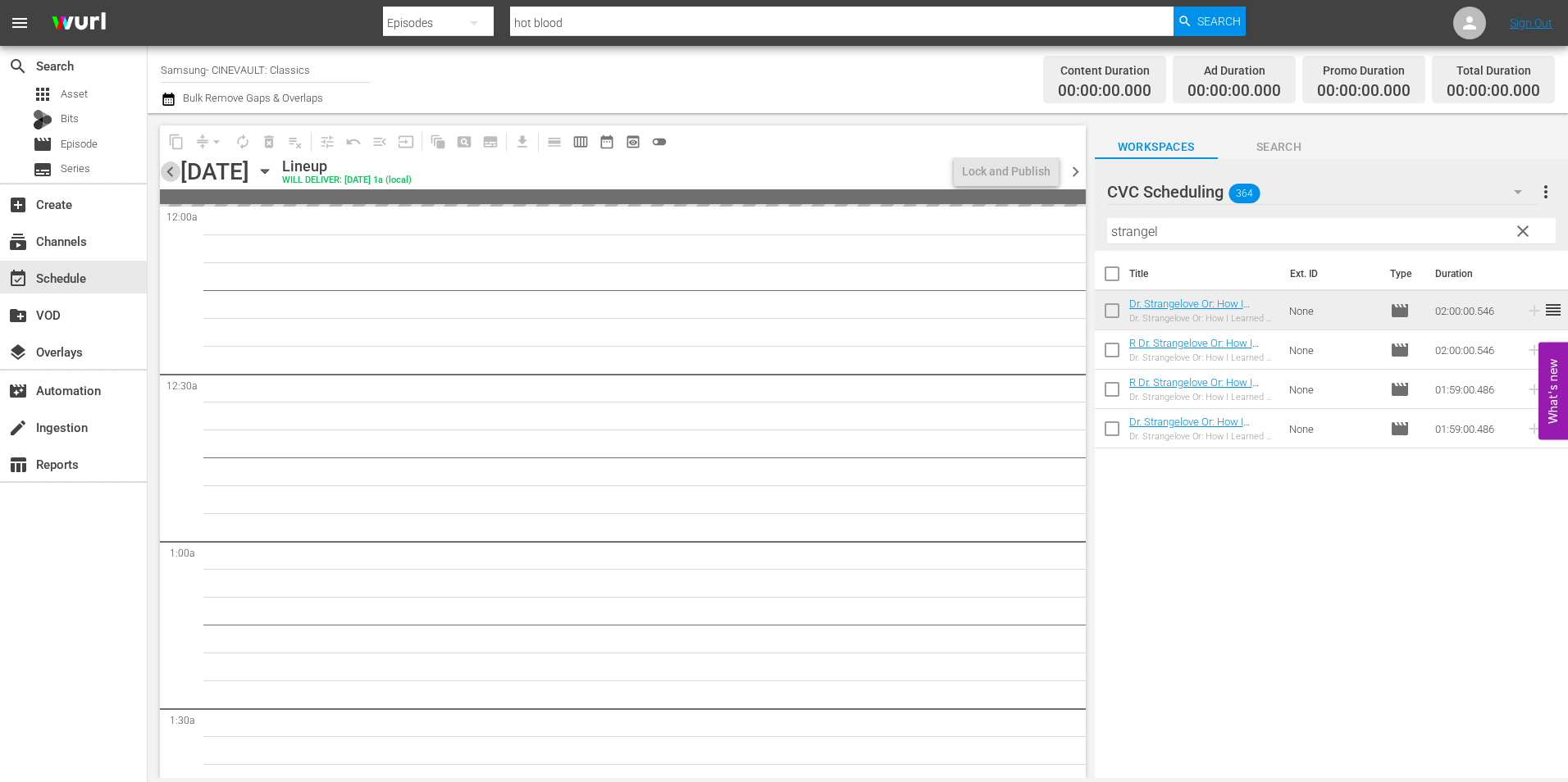
click at [163, 170] on span "chevron_left" at bounding box center [169, 171] width 20 height 20
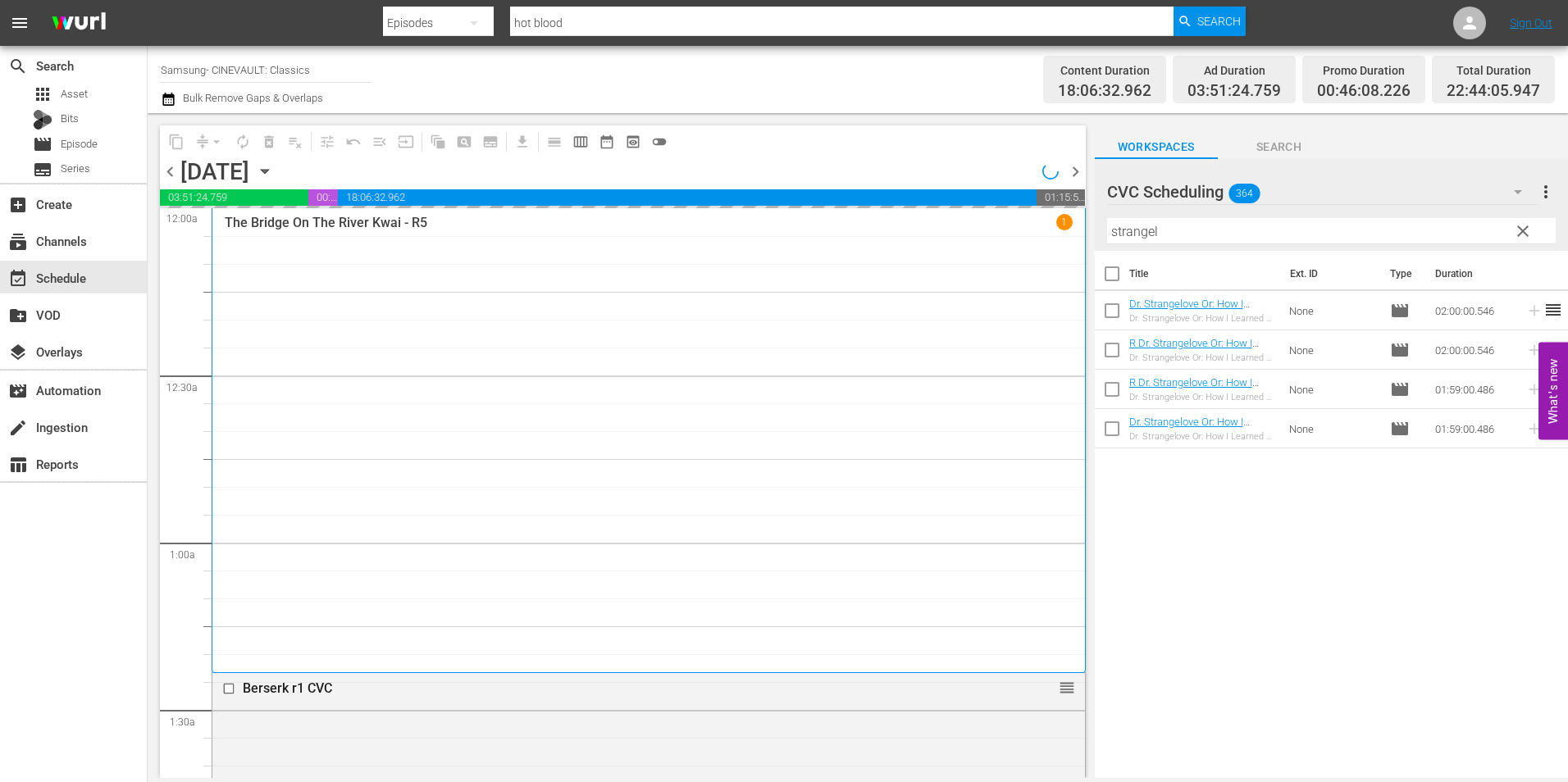
click at [1080, 179] on span "chevron_right" at bounding box center [1075, 171] width 20 height 20
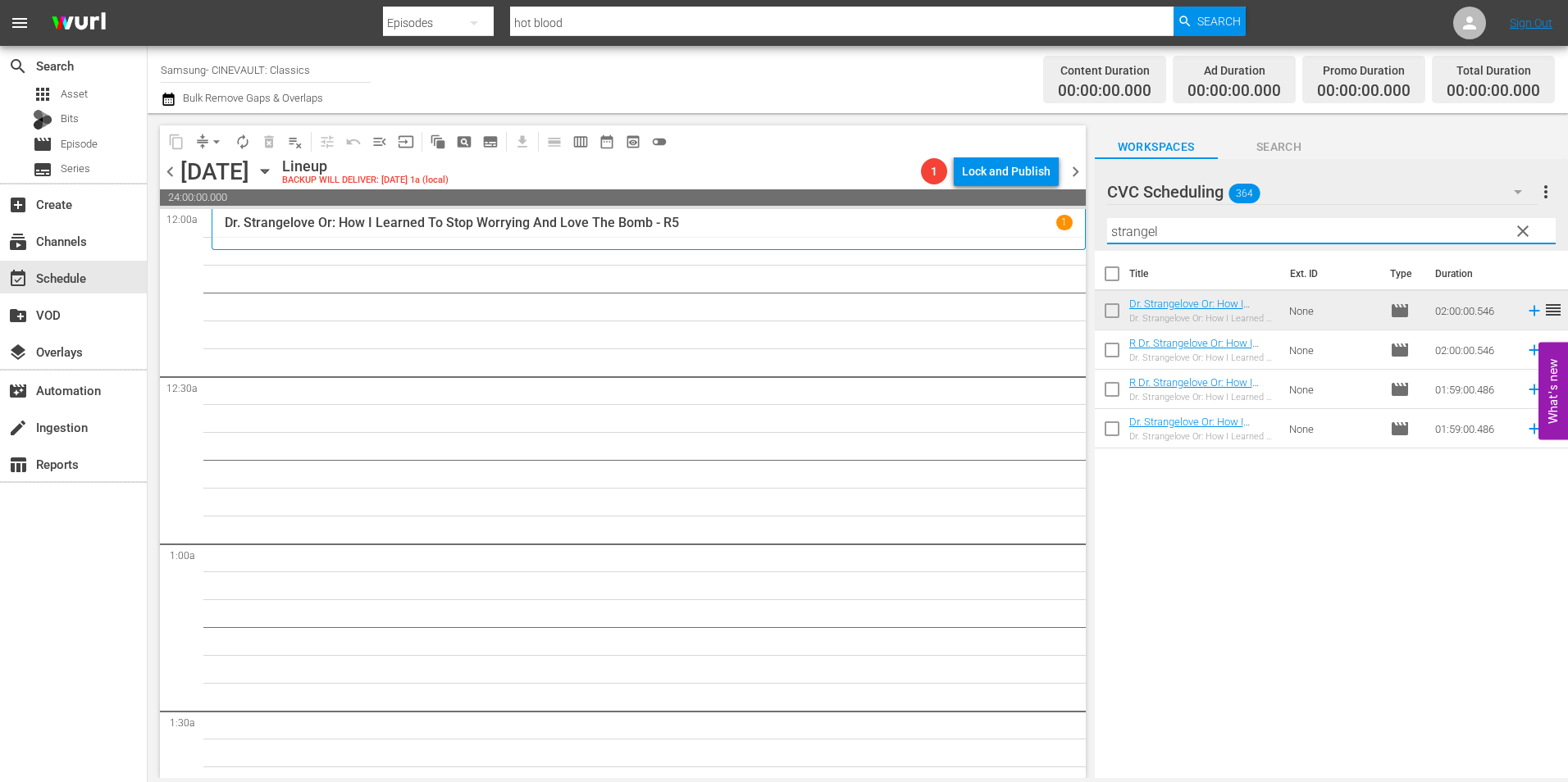
drag, startPoint x: 1179, startPoint y: 231, endPoint x: 1025, endPoint y: 224, distance: 154.2
click at [1025, 224] on div "content_copy compress arrow_drop_down autorenew_outlined delete_forever_outline…" at bounding box center [858, 446] width 1421 height 665
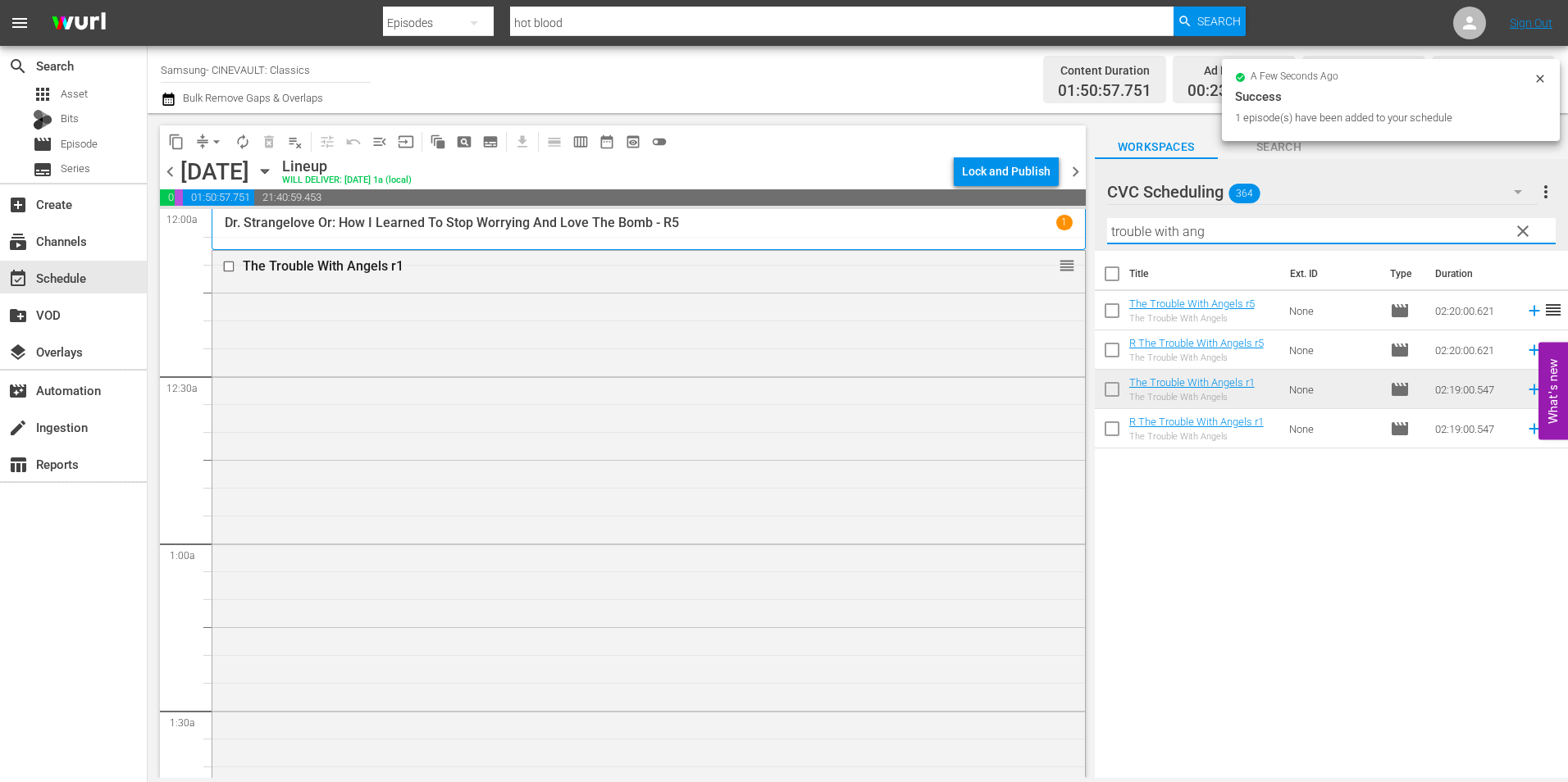
drag, startPoint x: 1227, startPoint y: 230, endPoint x: 963, endPoint y: 224, distance: 264.1
click at [963, 224] on div "content_copy compress arrow_drop_down autorenew_outlined delete_forever_outline…" at bounding box center [858, 446] width 1421 height 665
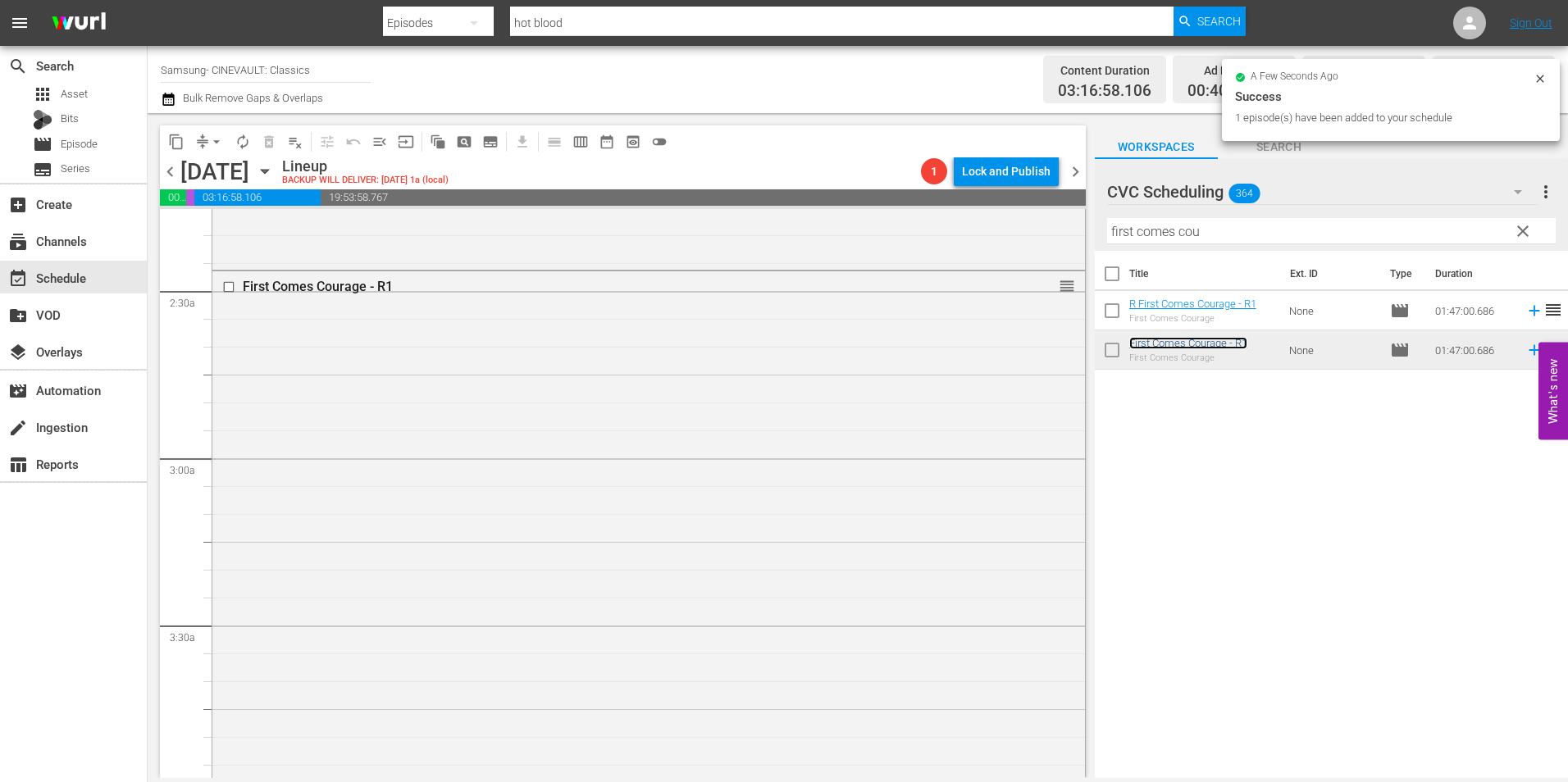
scroll to position [574, 0]
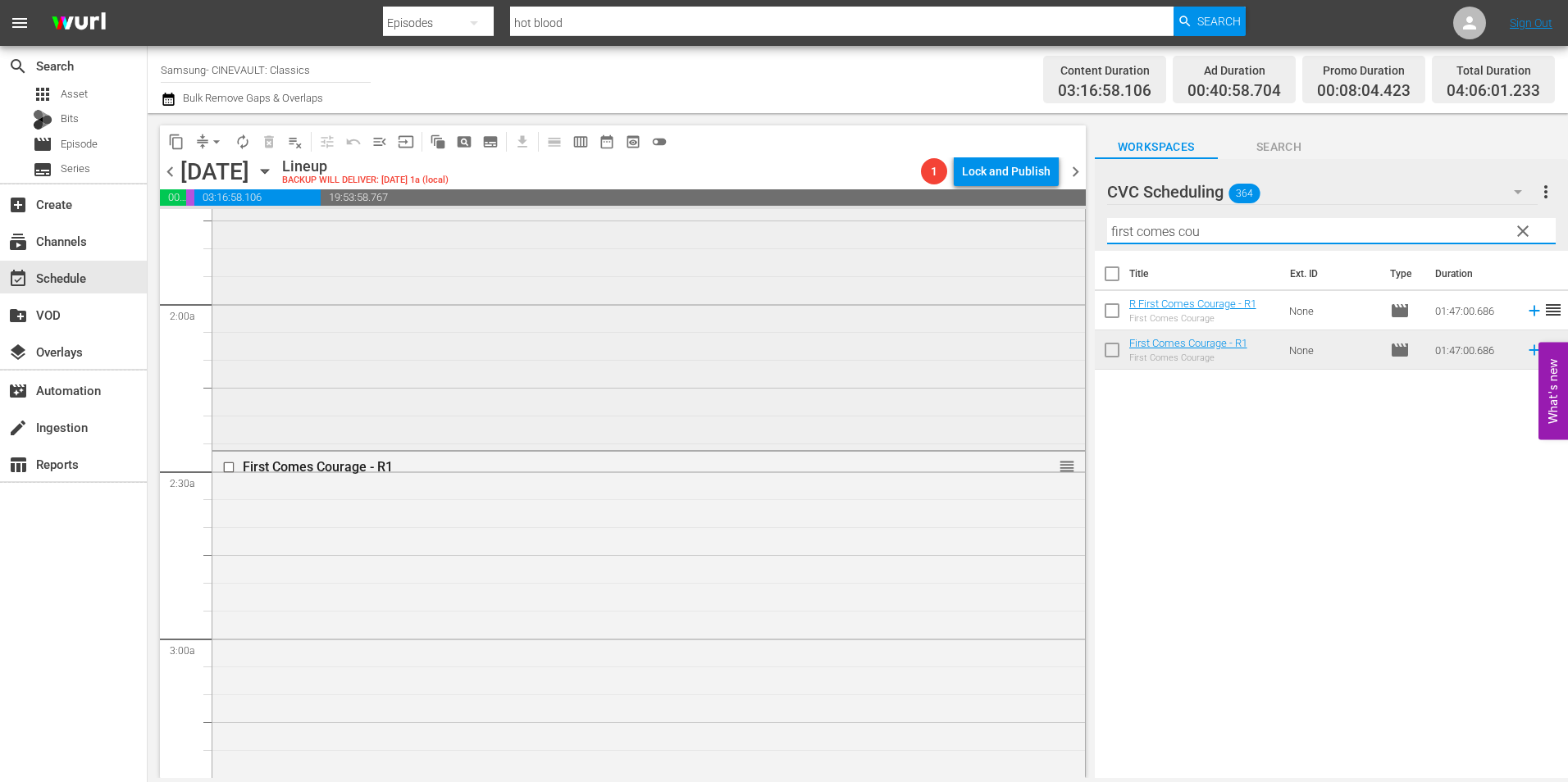
drag, startPoint x: 1249, startPoint y: 231, endPoint x: 983, endPoint y: 257, distance: 267.3
click at [983, 257] on div "content_copy compress arrow_drop_down autorenew_outlined delete_forever_outline…" at bounding box center [858, 446] width 1421 height 665
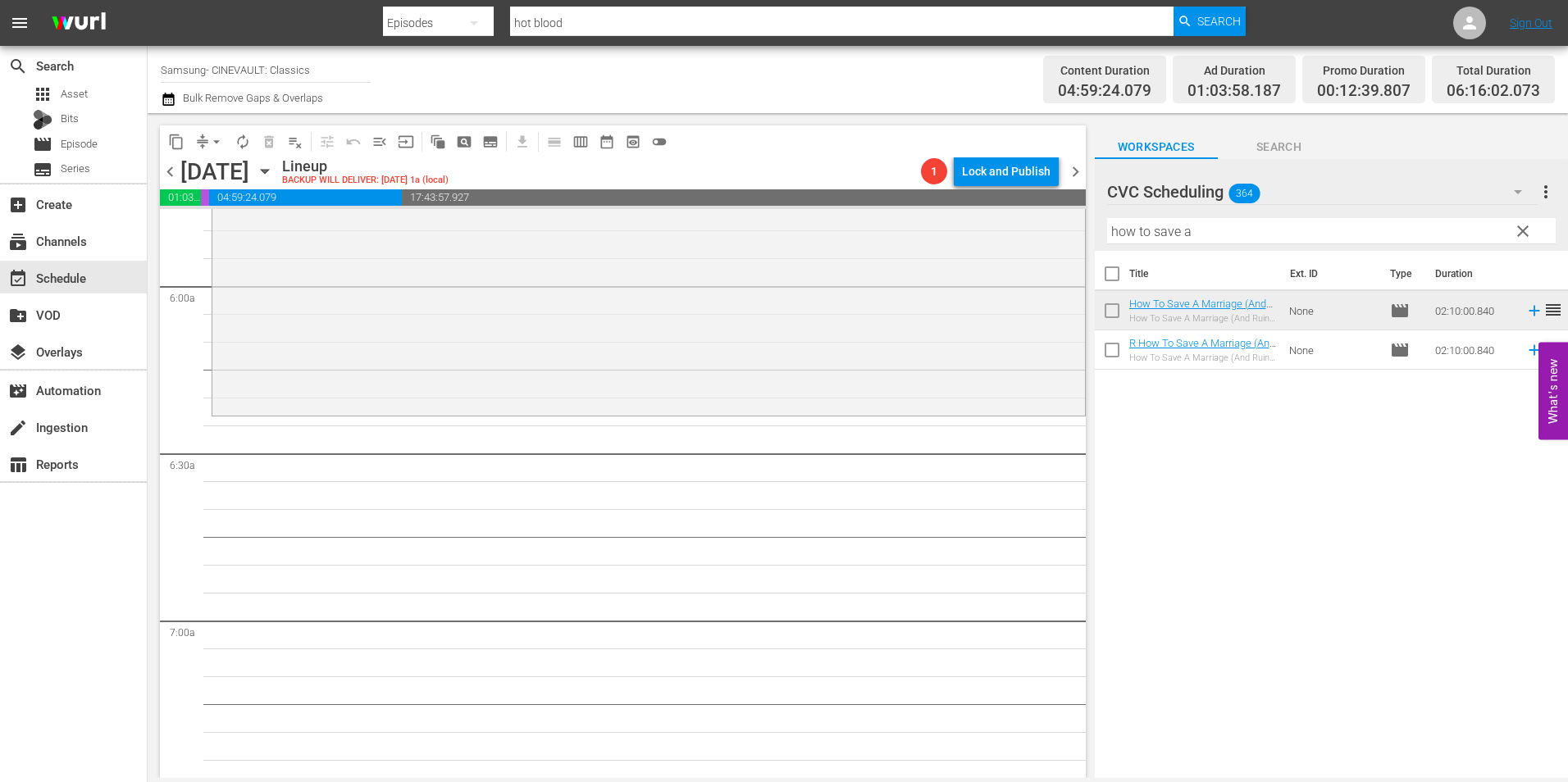
scroll to position [1968, 0]
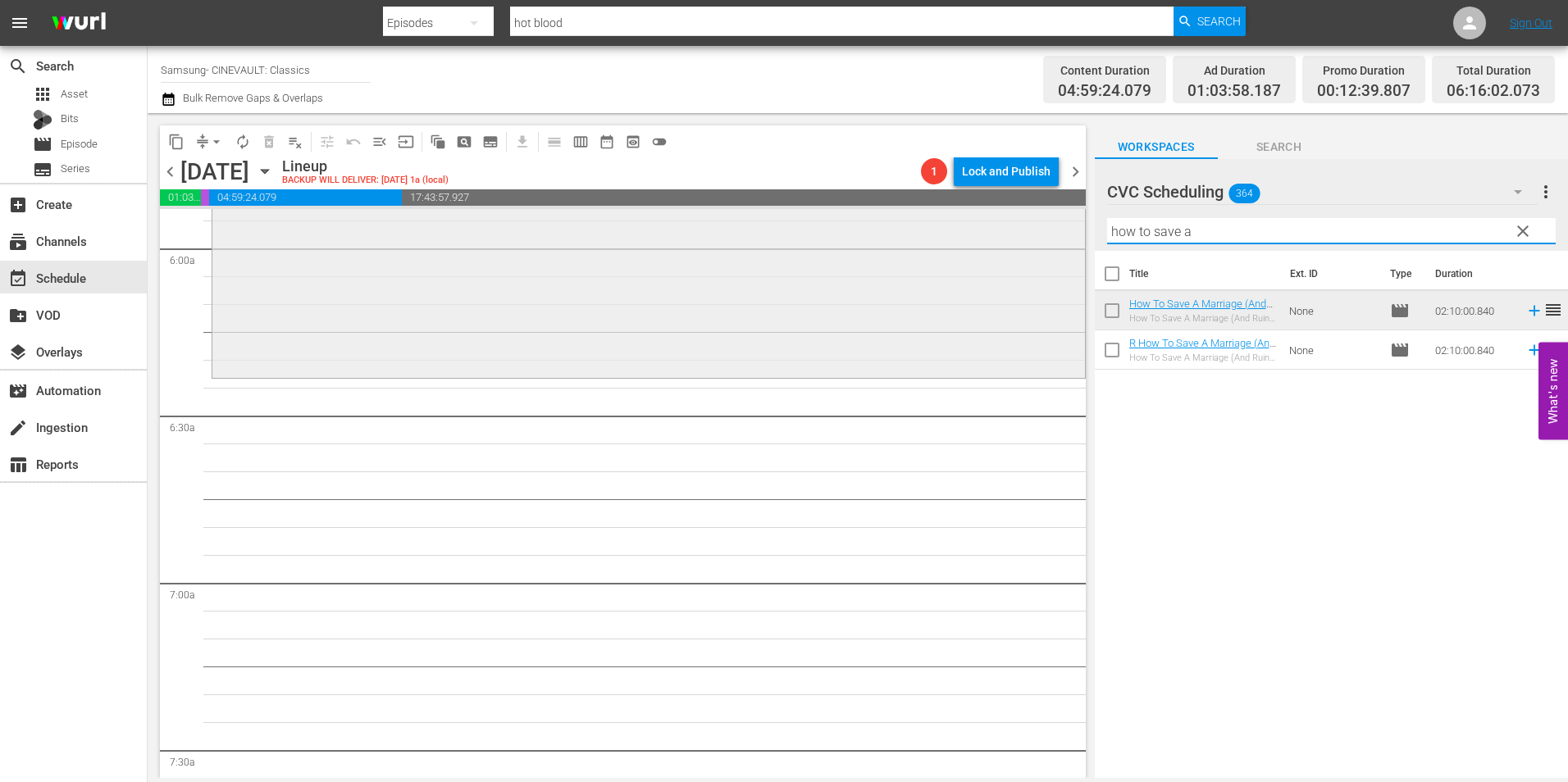
drag, startPoint x: 1218, startPoint y: 231, endPoint x: 764, endPoint y: 219, distance: 454.2
click at [764, 219] on div "content_copy compress arrow_drop_down autorenew_outlined delete_forever_outline…" at bounding box center [858, 446] width 1421 height 665
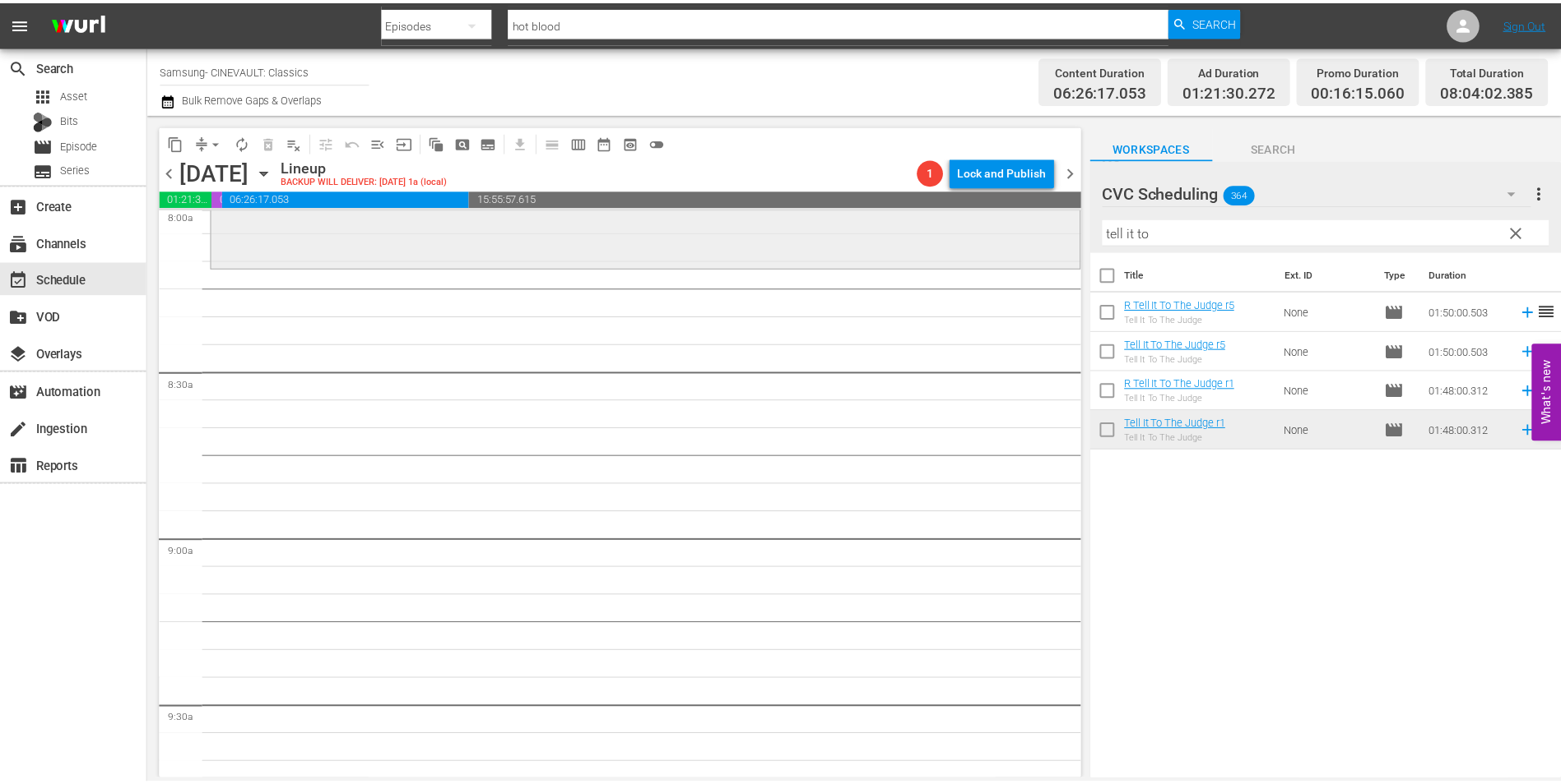
scroll to position [2466, 0]
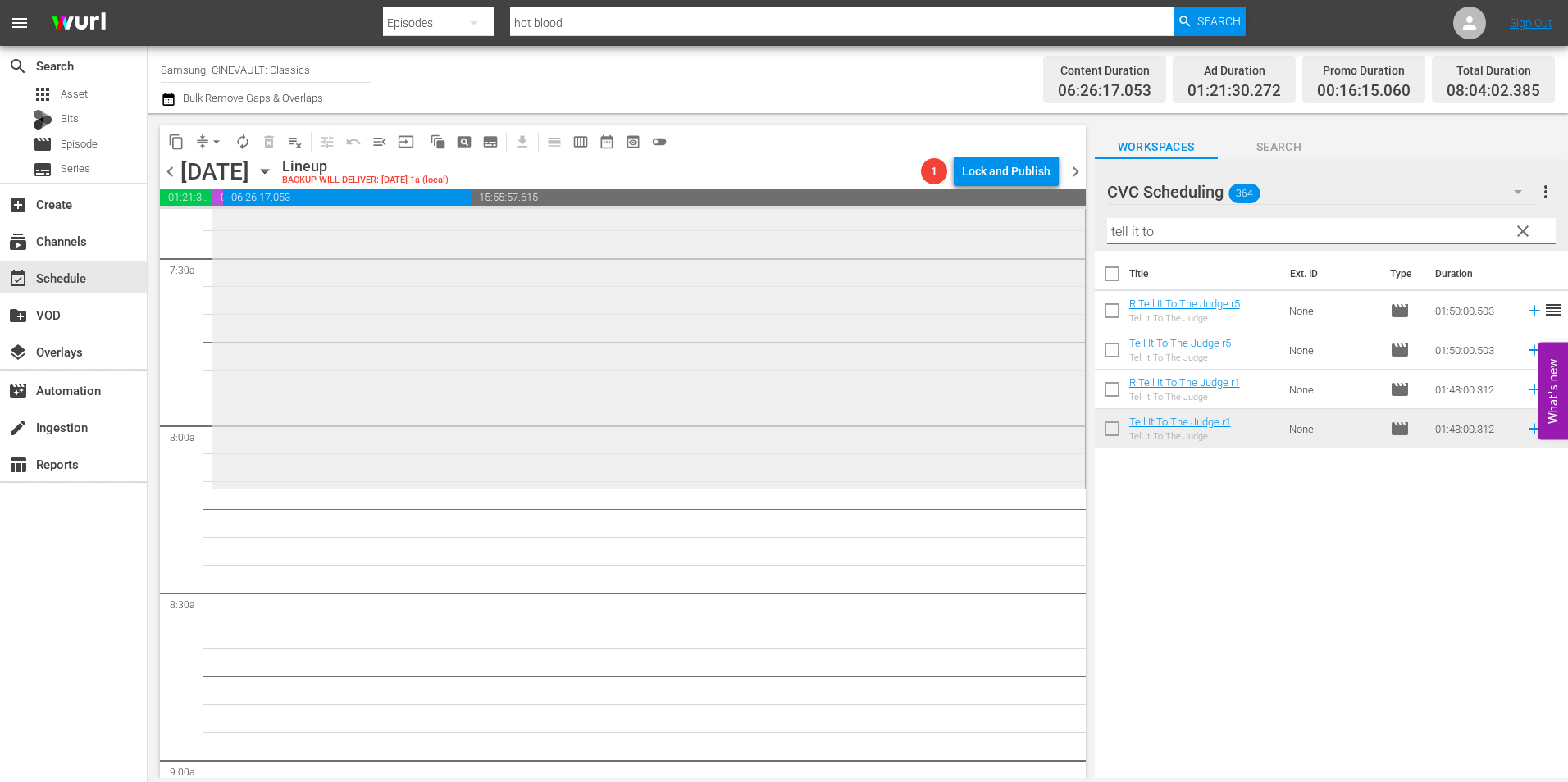
drag, startPoint x: 1169, startPoint y: 230, endPoint x: 1004, endPoint y: 244, distance: 165.6
click at [1004, 244] on div "content_copy compress arrow_drop_down autorenew_outlined delete_forever_outline…" at bounding box center [858, 446] width 1421 height 665
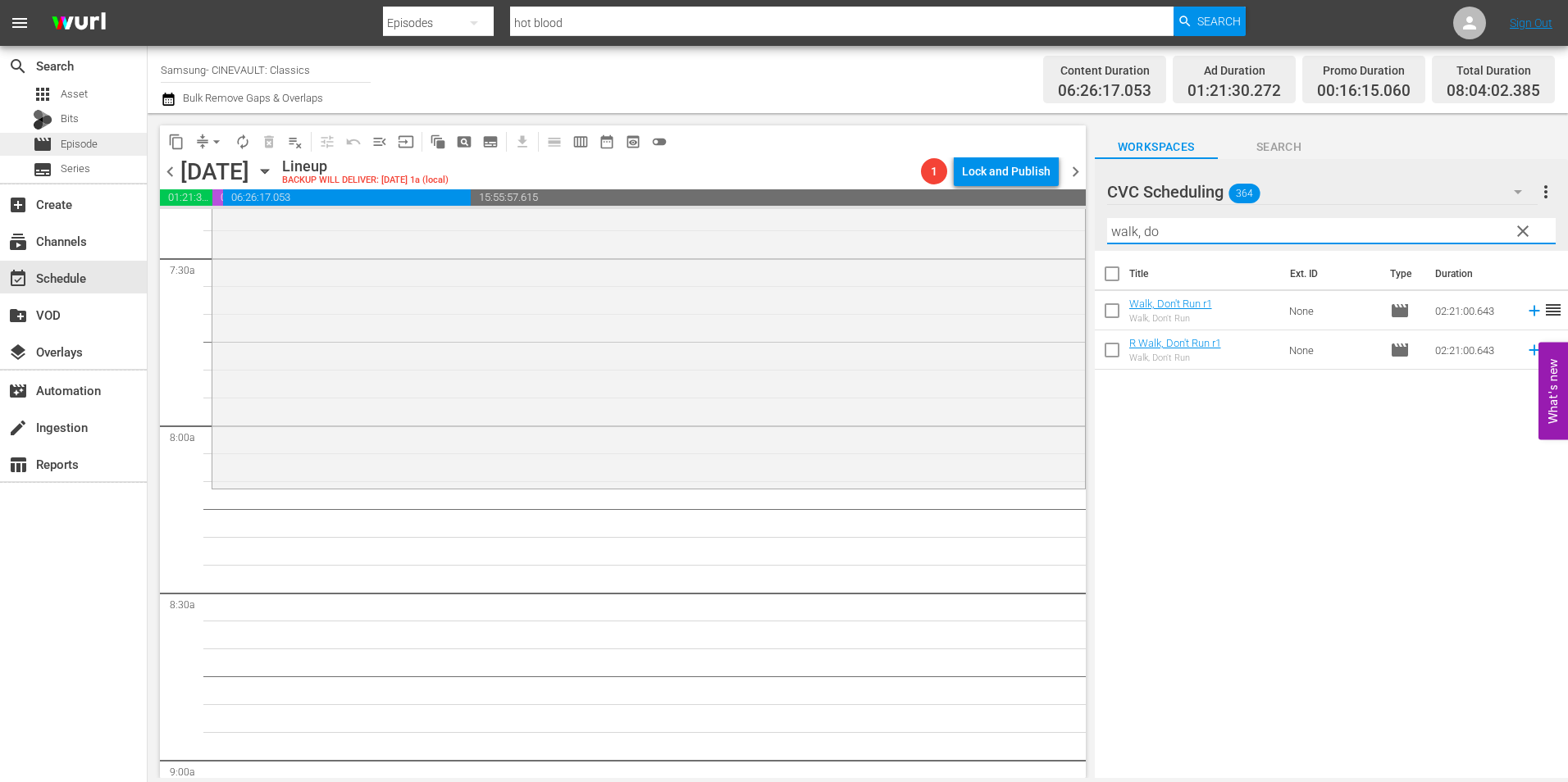
type input "walk, do"
click at [107, 141] on div "movie Episode" at bounding box center [73, 144] width 147 height 23
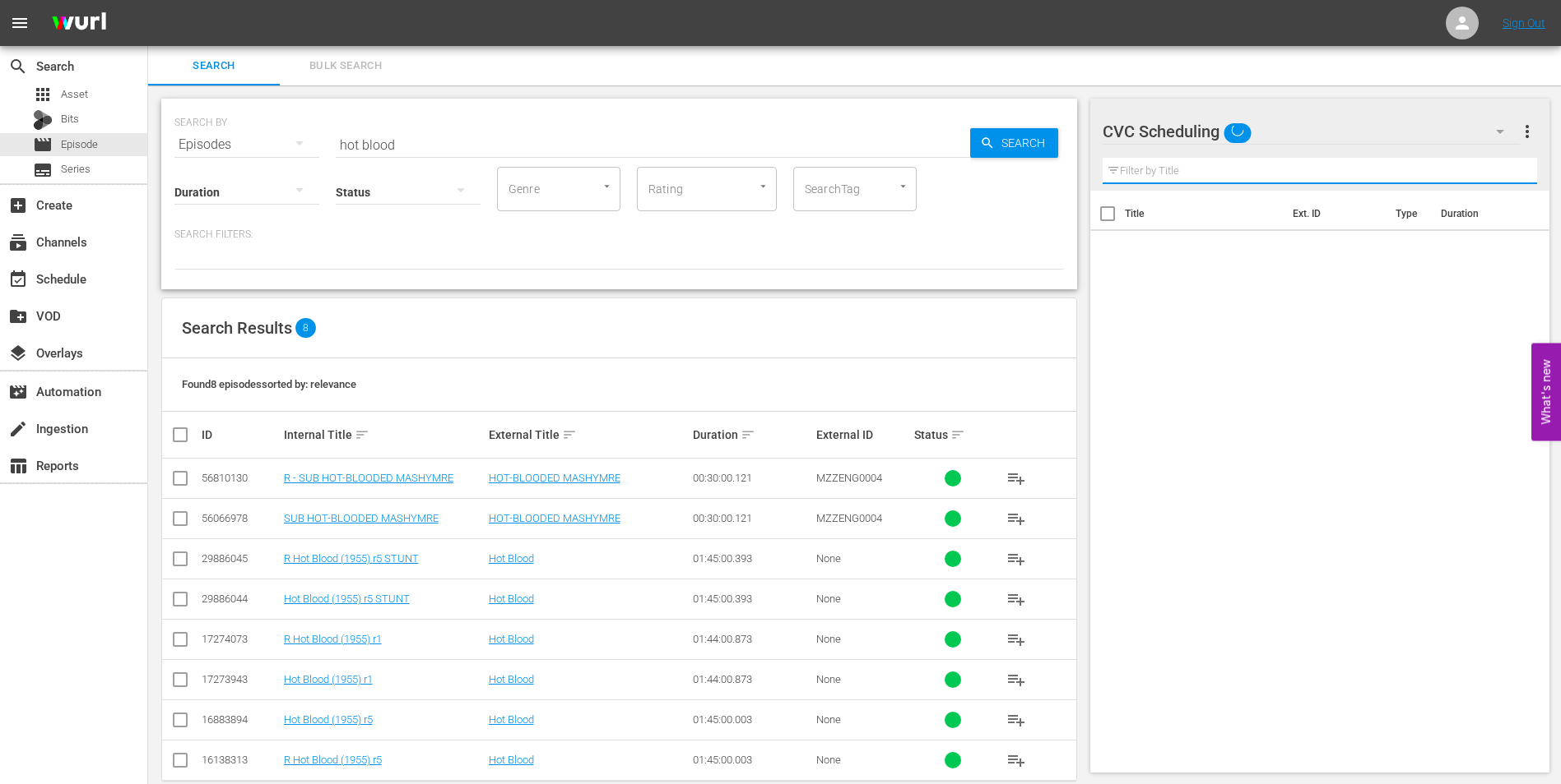
click at [1203, 177] on input "text" at bounding box center [1320, 171] width 435 height 26
type input "walk, don"
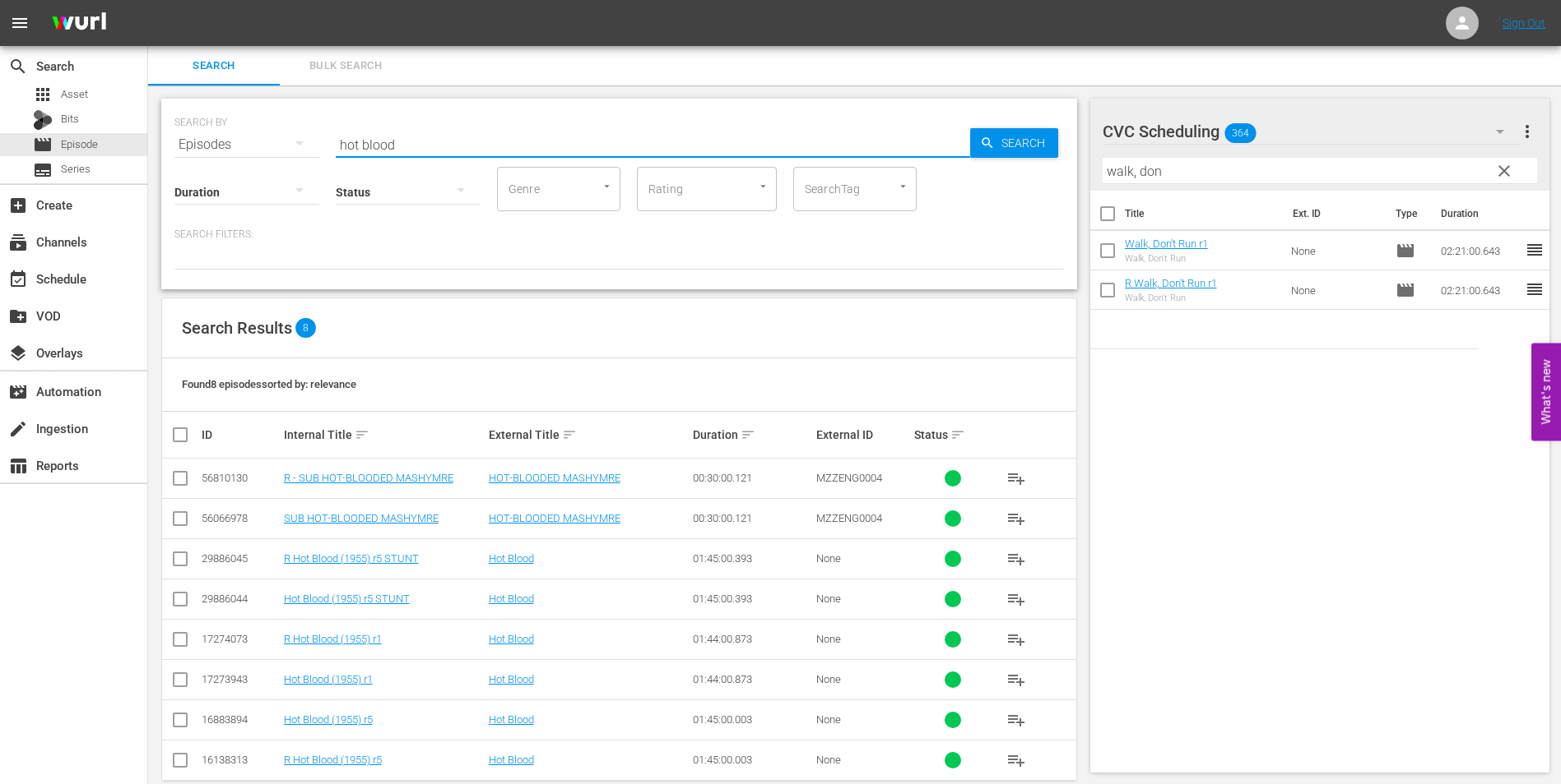
drag, startPoint x: 519, startPoint y: 148, endPoint x: 345, endPoint y: 151, distance: 174.0
click at [345, 151] on input "hot blood" at bounding box center [653, 144] width 634 height 40
type input "h"
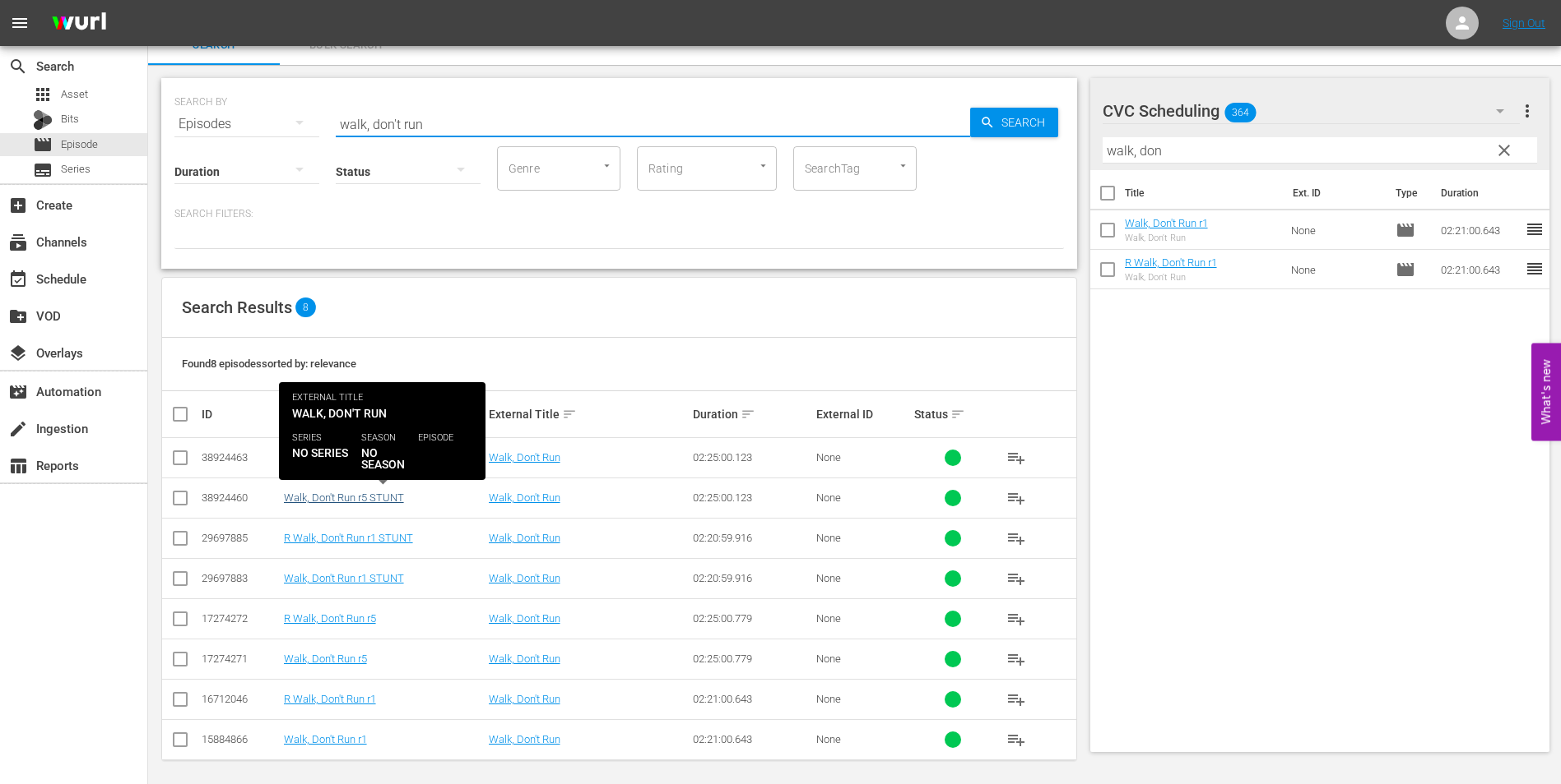
scroll to position [27, 0]
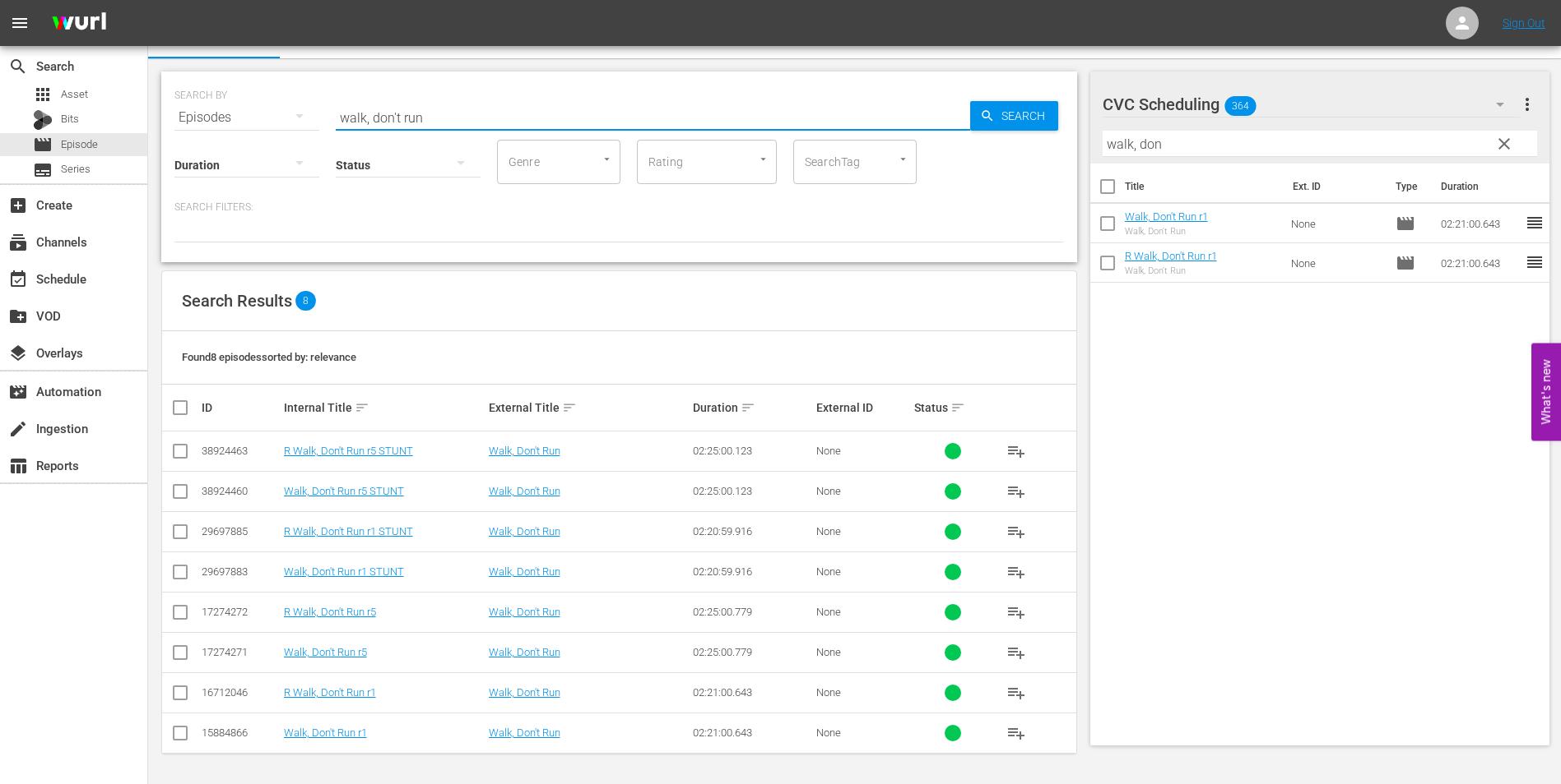
type input "walk, don't run"
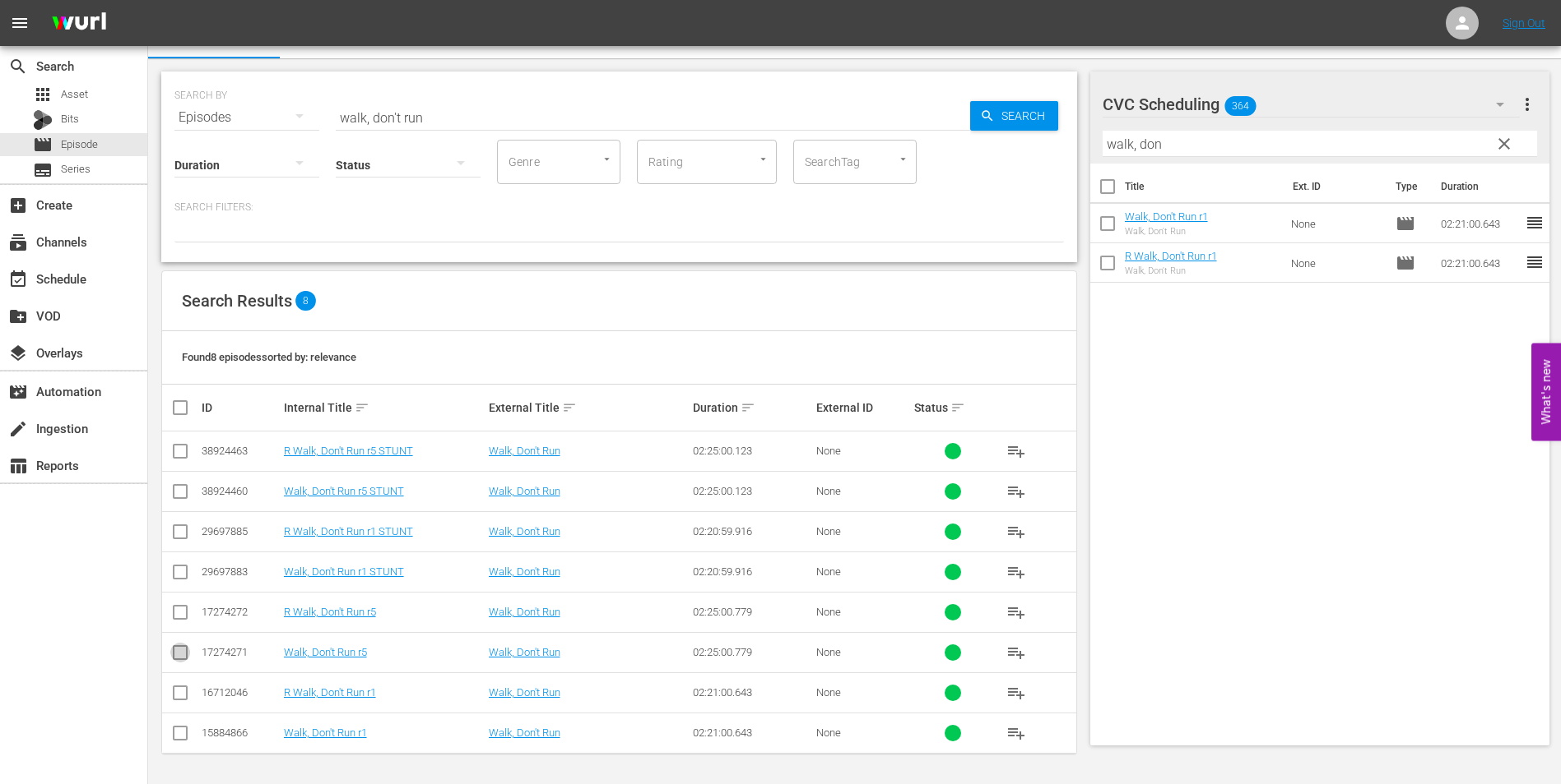
click at [181, 646] on input "checkbox" at bounding box center [180, 656] width 19 height 19
checkbox input "true"
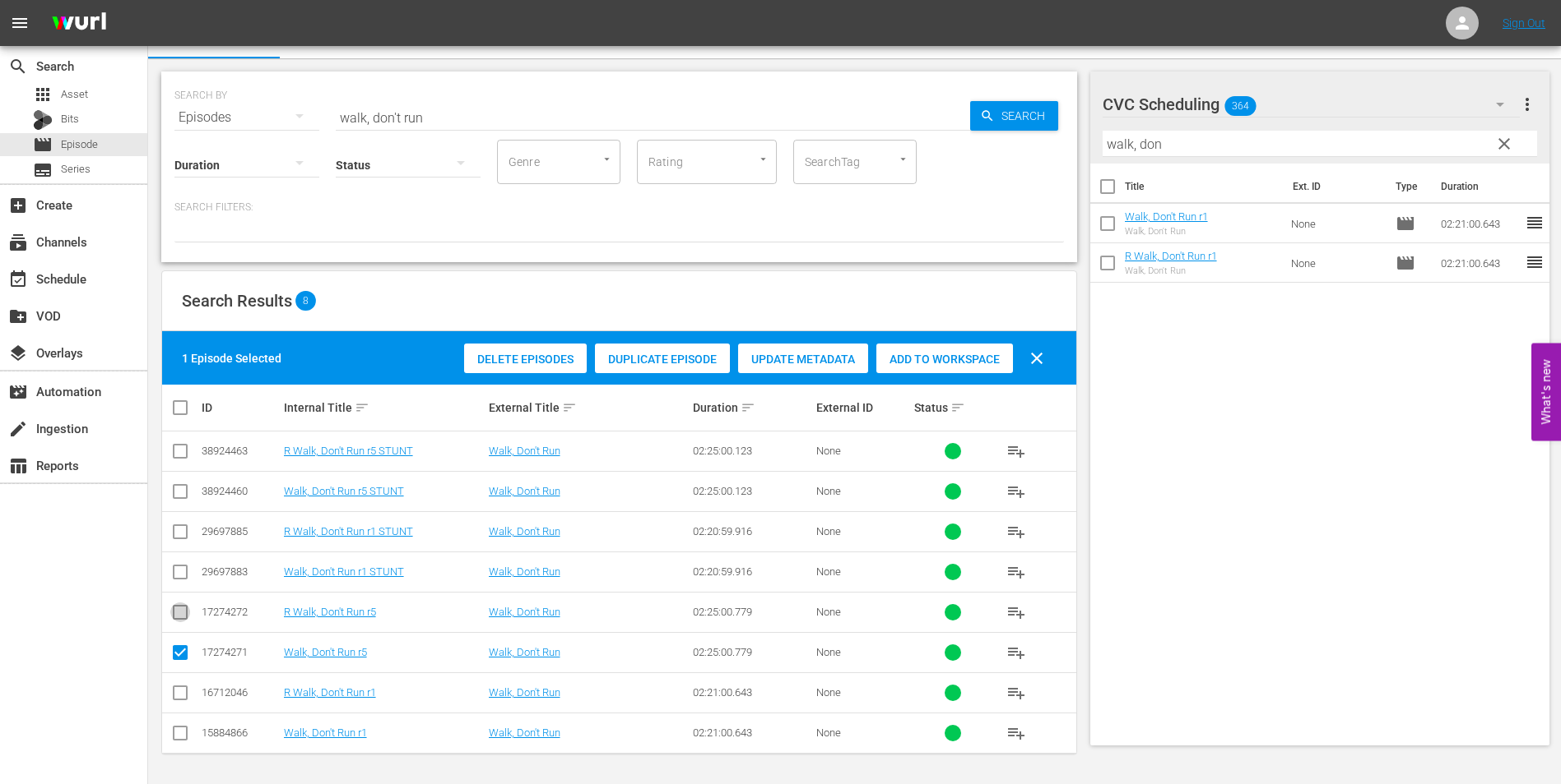
click at [181, 611] on input "checkbox" at bounding box center [180, 615] width 19 height 19
checkbox input "true"
click at [919, 355] on span "Add to Workspace" at bounding box center [944, 360] width 137 height 14
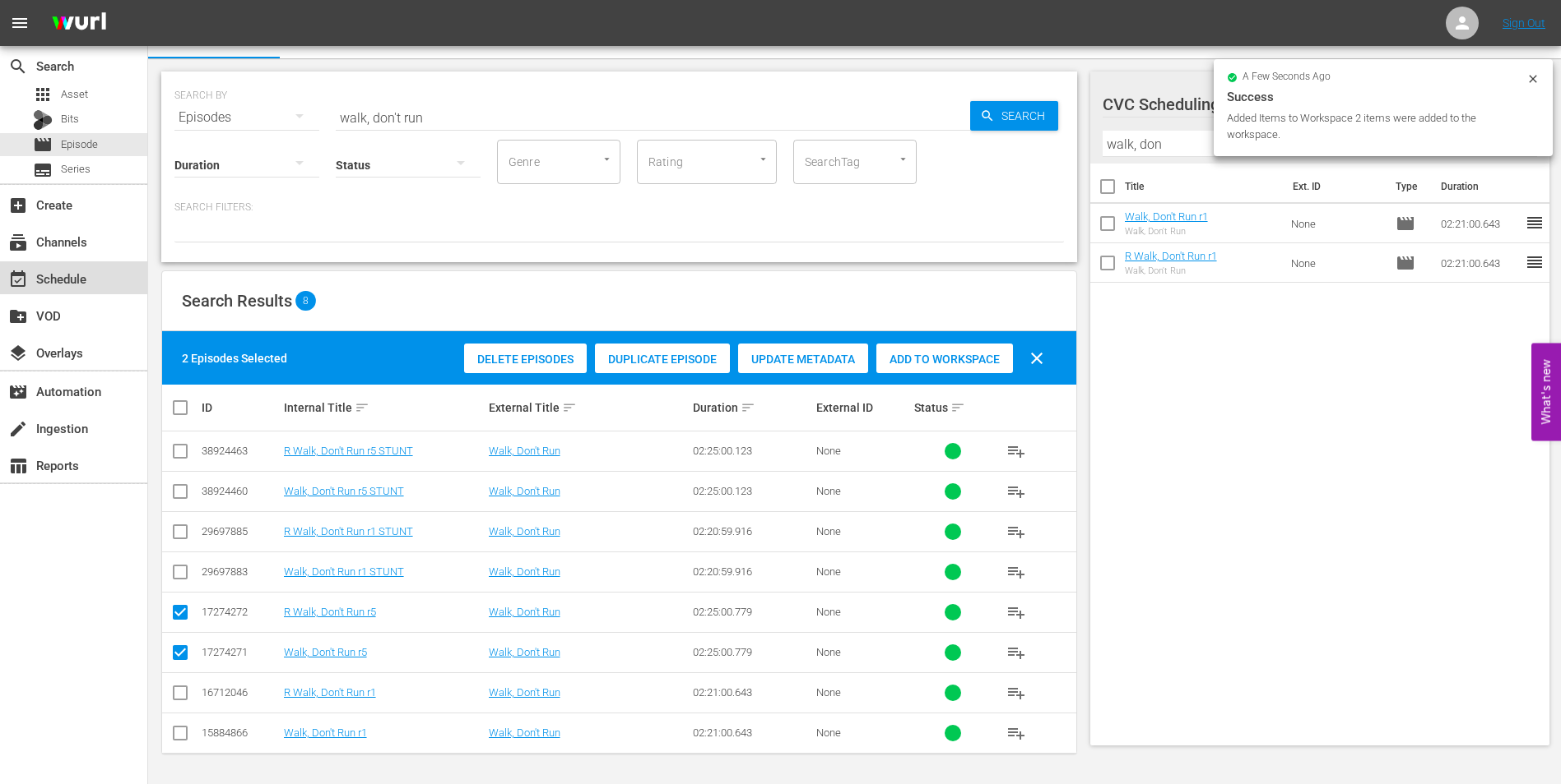
click at [74, 273] on div "event_available Schedule" at bounding box center [46, 275] width 92 height 15
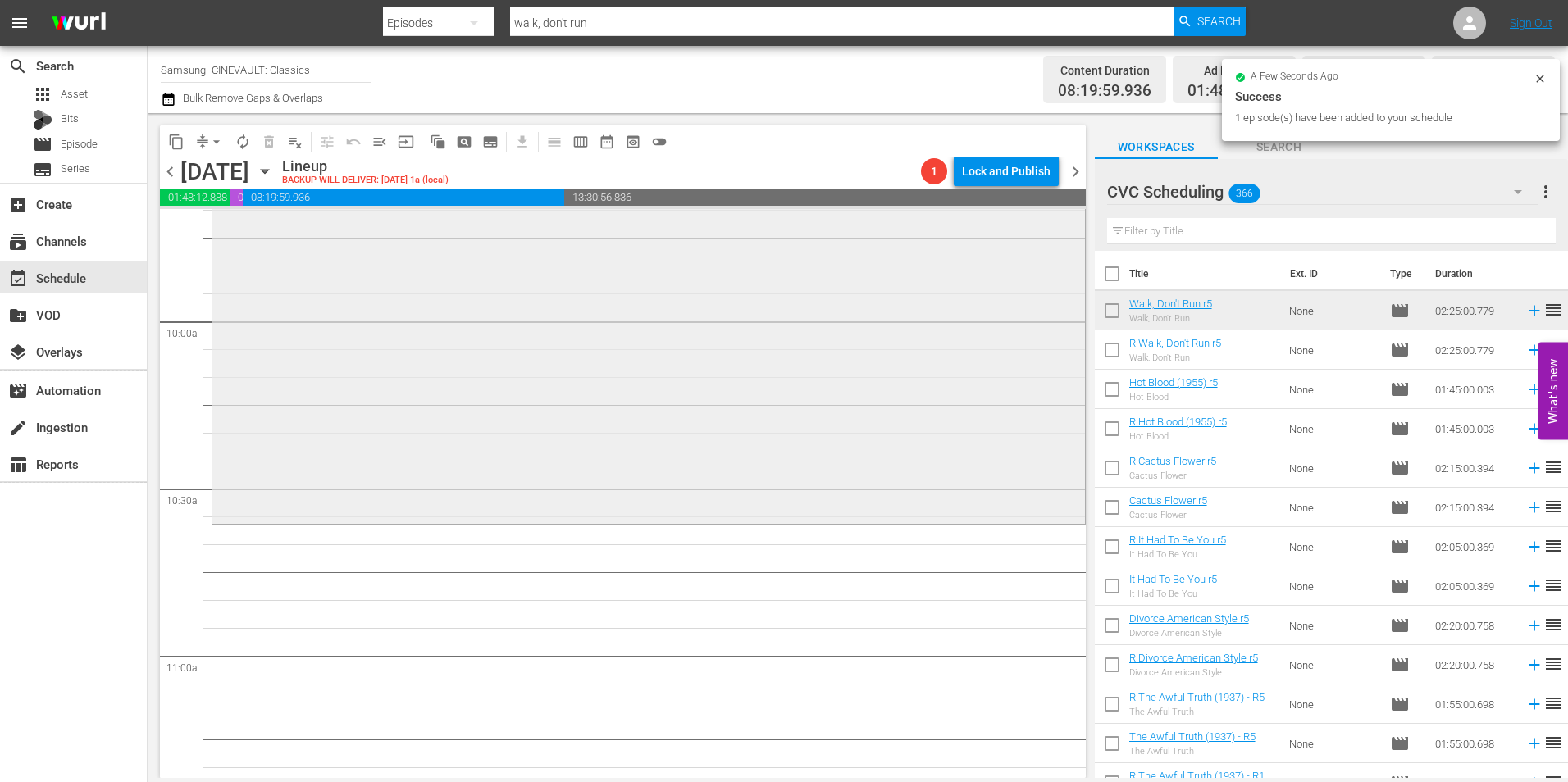
scroll to position [3281, 0]
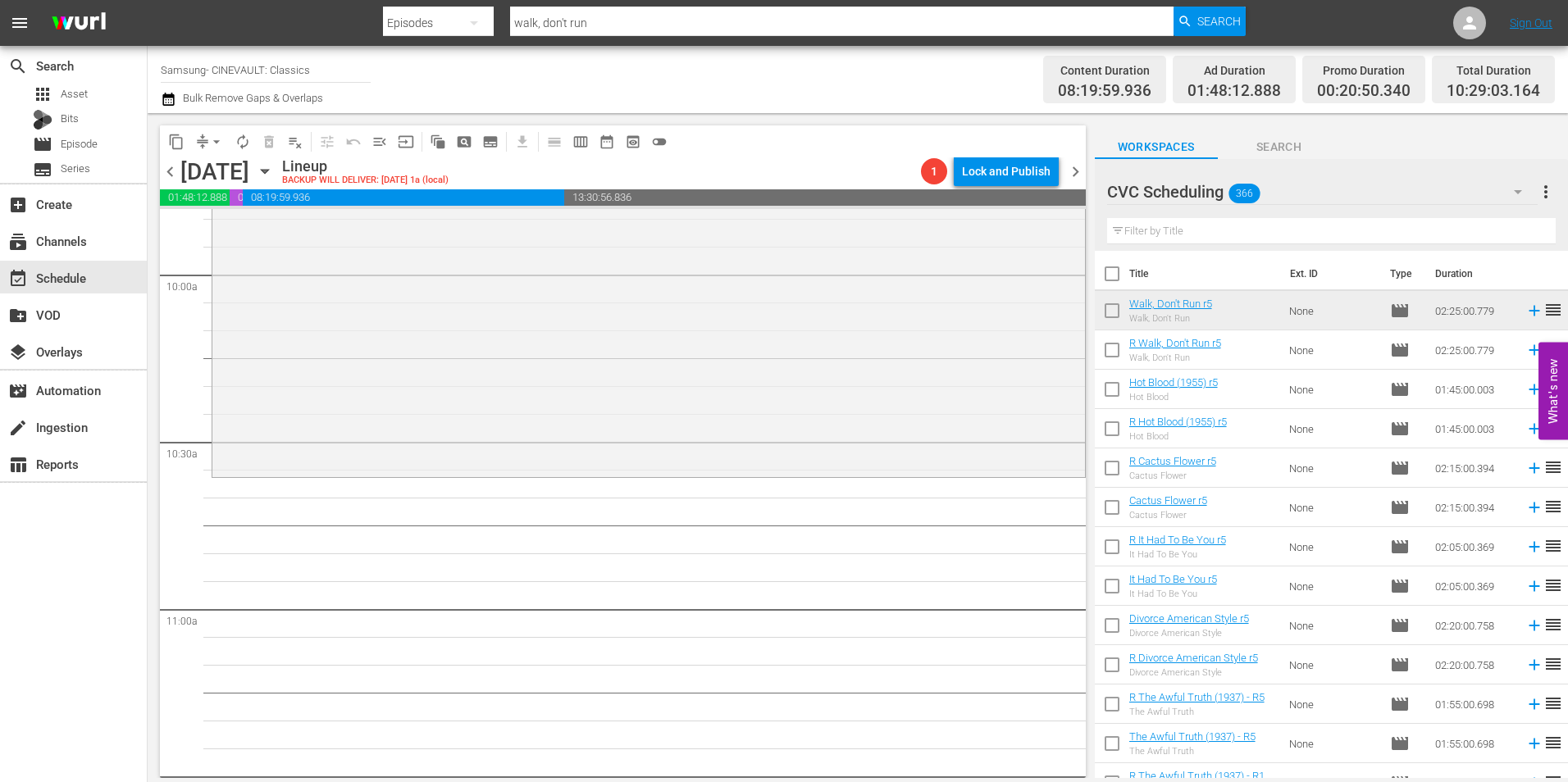
click at [1187, 226] on input "text" at bounding box center [1331, 231] width 449 height 26
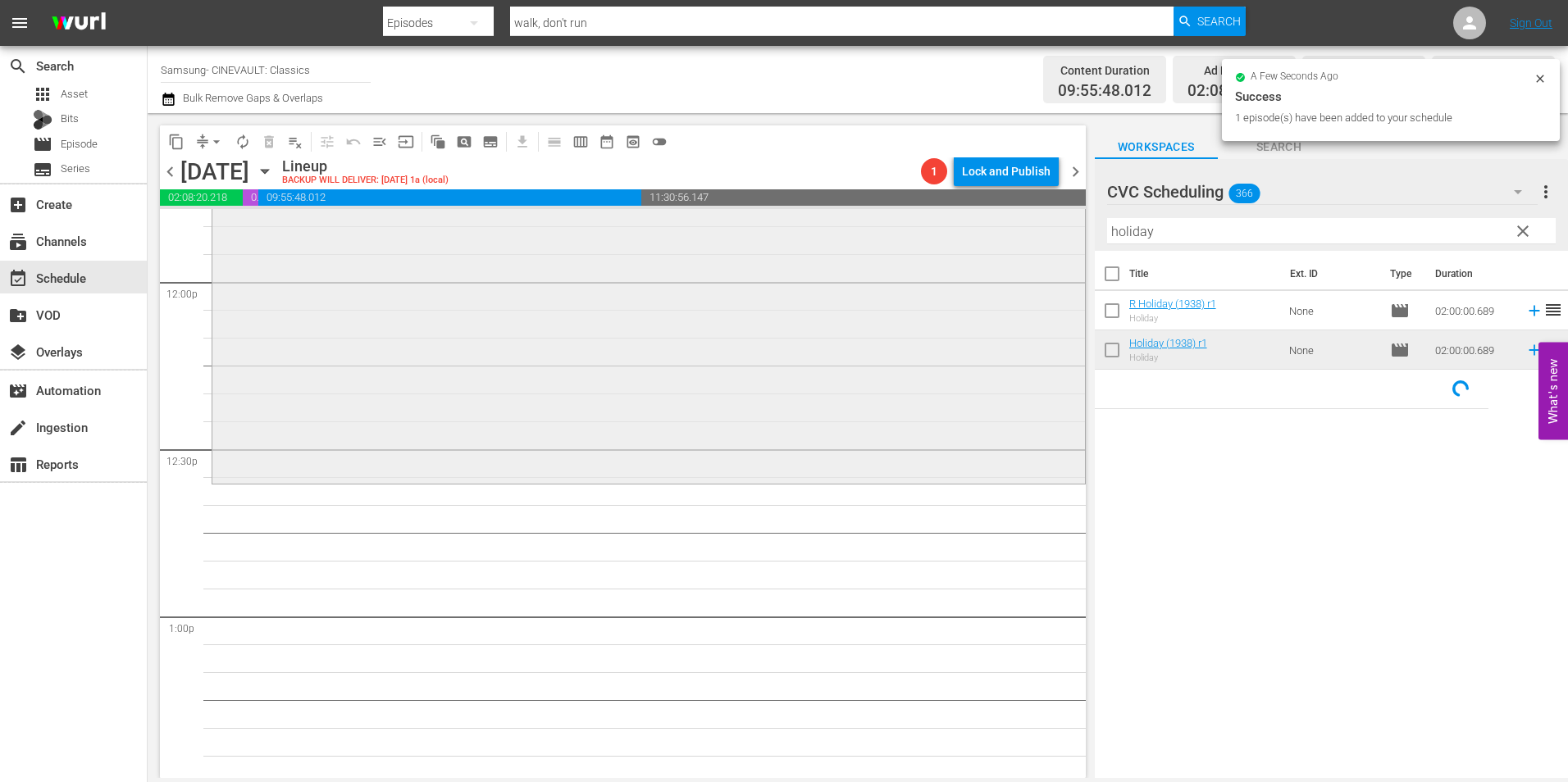
scroll to position [4019, 0]
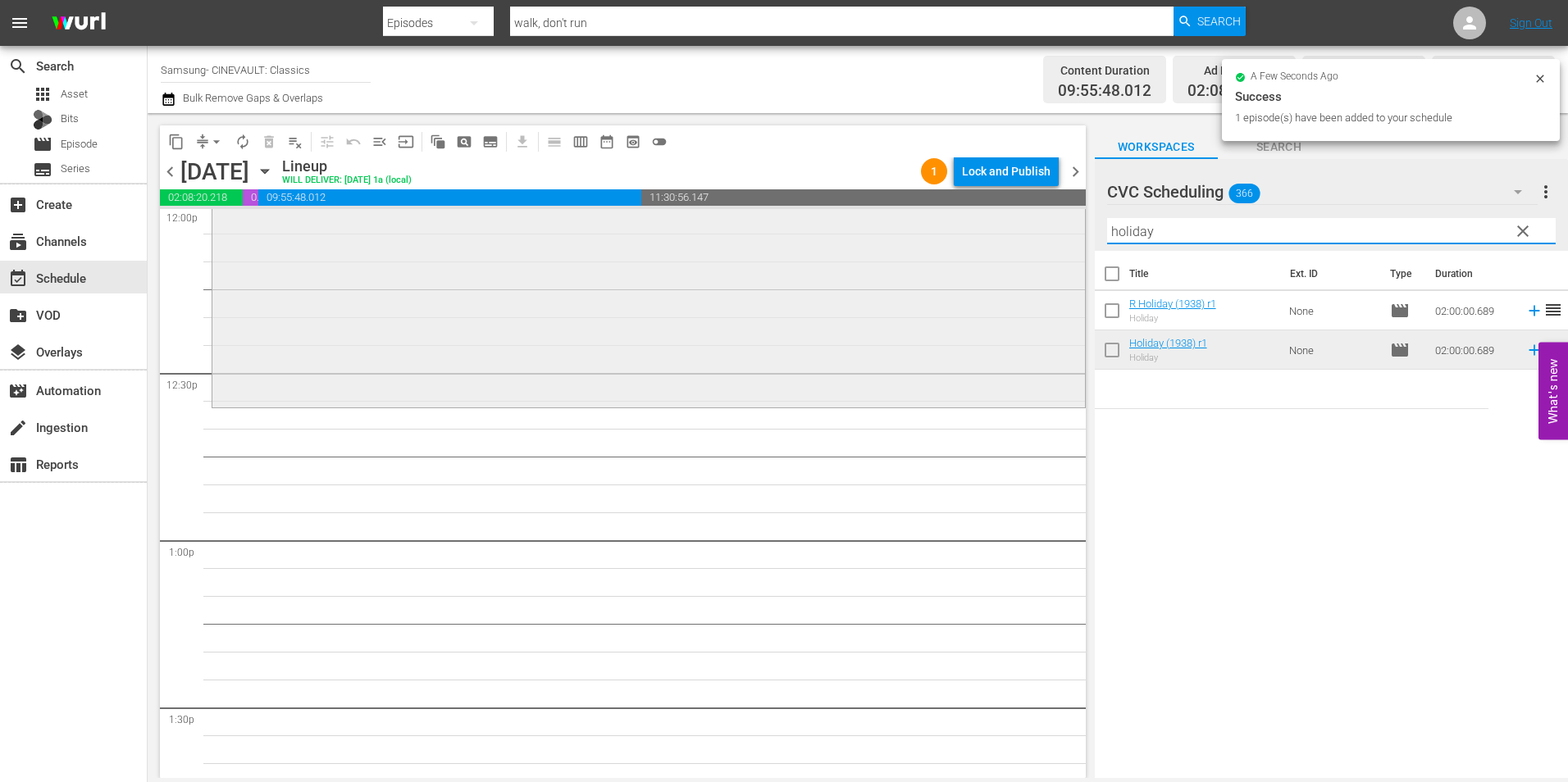
click at [989, 238] on div "content_copy compress arrow_drop_down autorenew_outlined delete_forever_outline…" at bounding box center [858, 446] width 1421 height 665
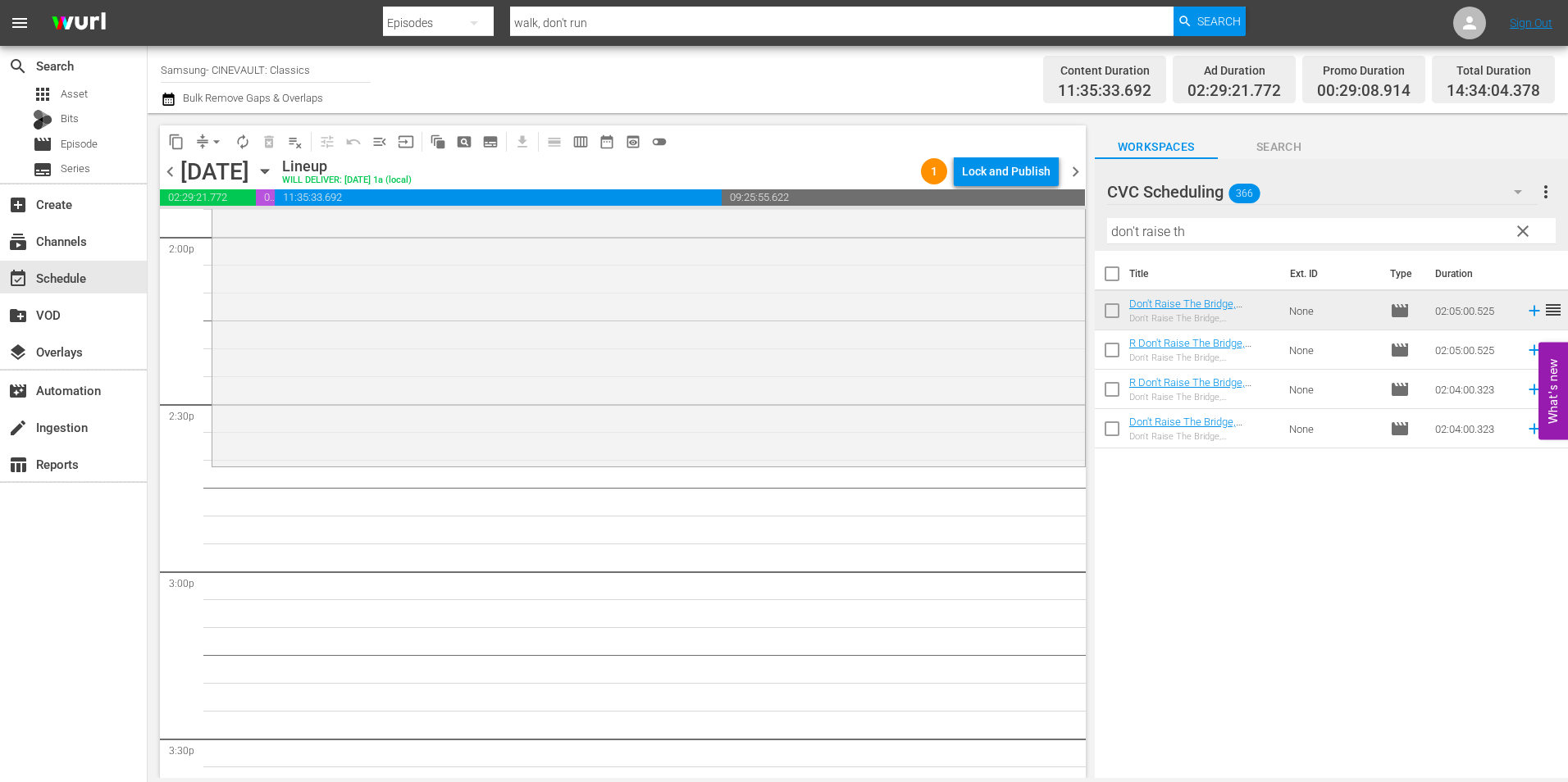
scroll to position [4675, 0]
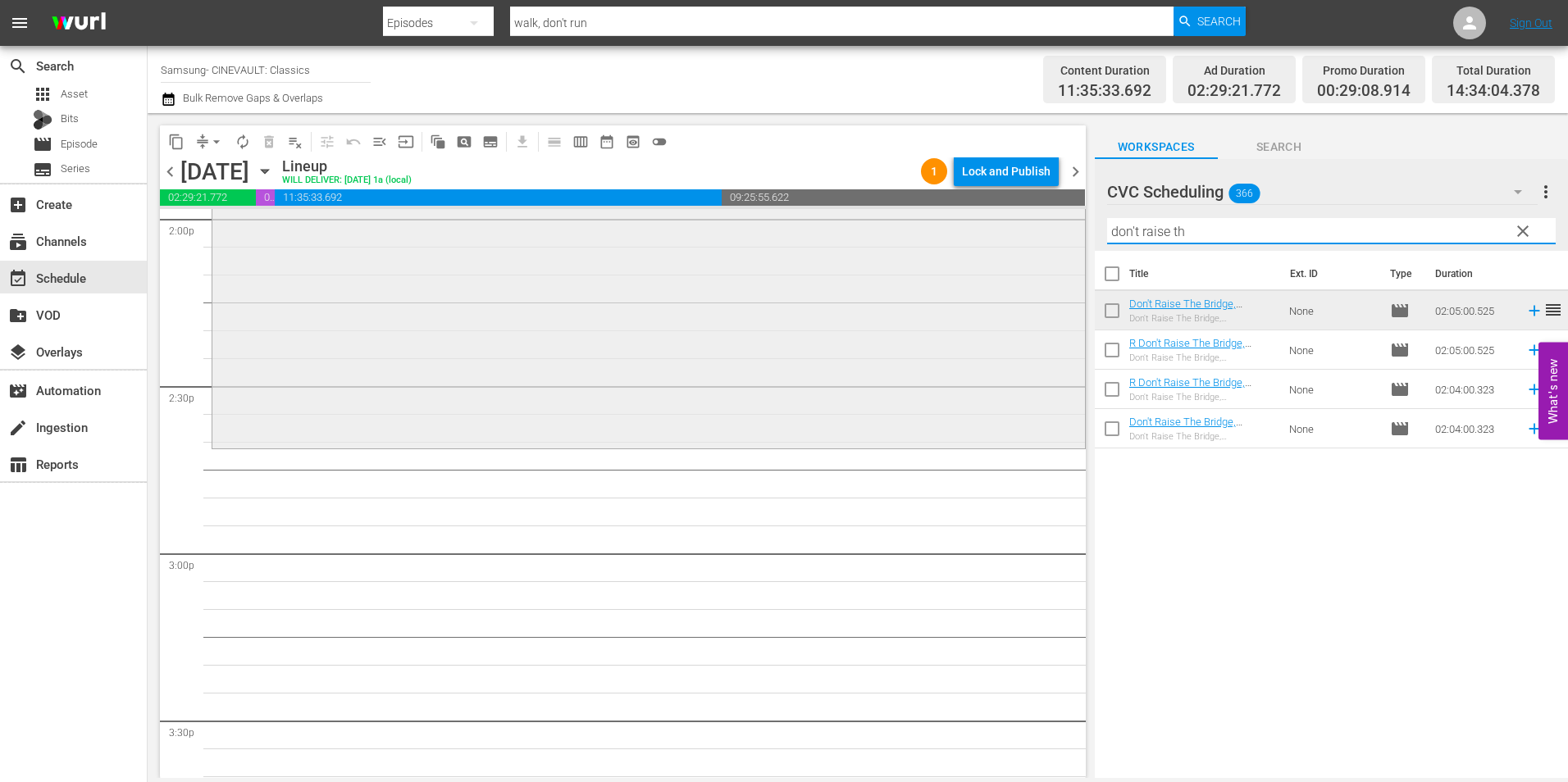
drag, startPoint x: 1302, startPoint y: 231, endPoint x: 928, endPoint y: 265, distance: 375.5
click at [928, 265] on div "content_copy compress arrow_drop_down autorenew_outlined delete_forever_outline…" at bounding box center [858, 446] width 1421 height 665
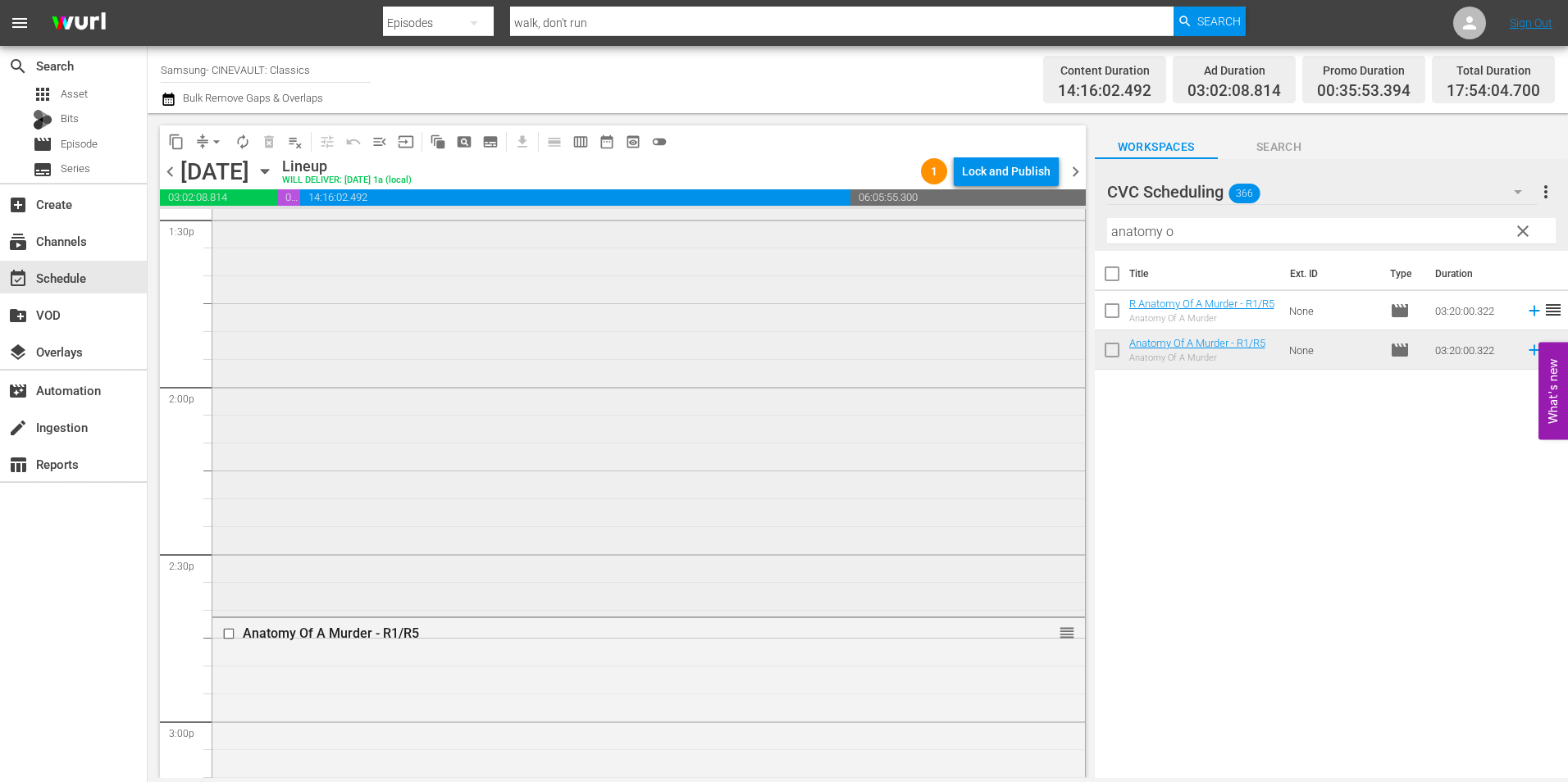
scroll to position [4511, 0]
drag, startPoint x: 1058, startPoint y: 625, endPoint x: 1050, endPoint y: 733, distance: 108.3
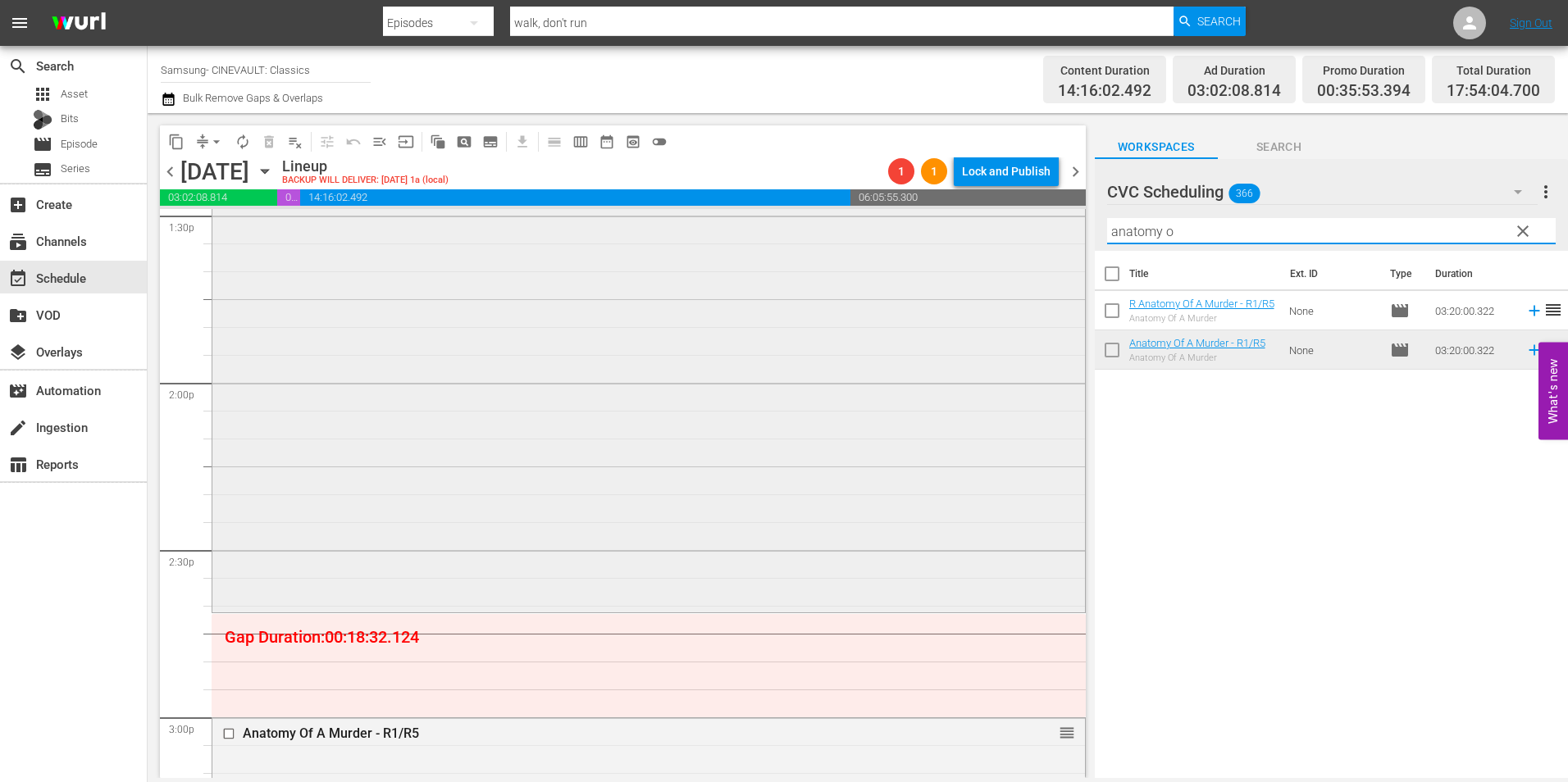
drag, startPoint x: 1213, startPoint y: 234, endPoint x: 933, endPoint y: 234, distance: 280.0
click at [933, 234] on div "content_copy compress arrow_drop_down autorenew_outlined delete_forever_outline…" at bounding box center [858, 446] width 1421 height 665
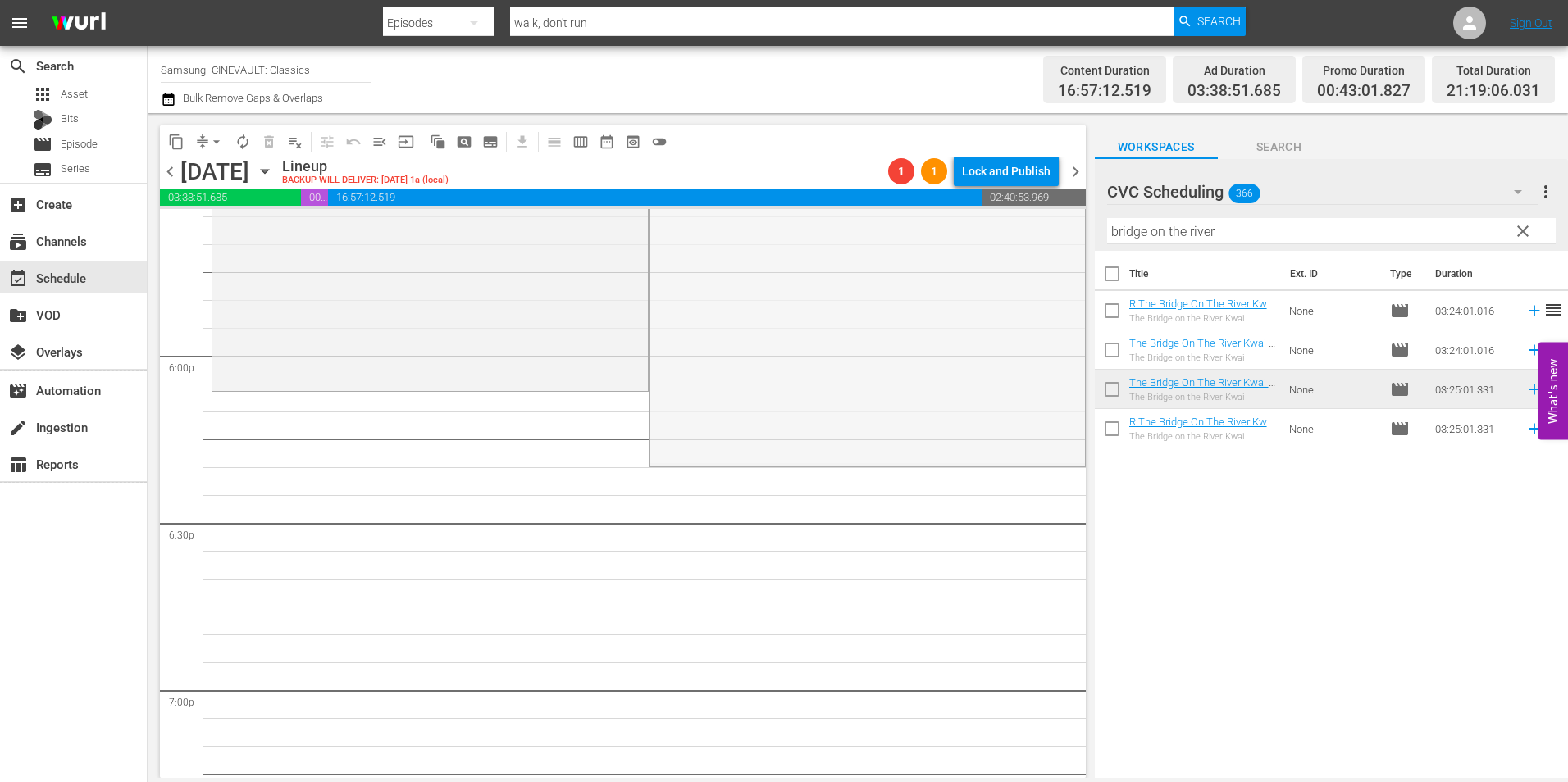
scroll to position [5905, 0]
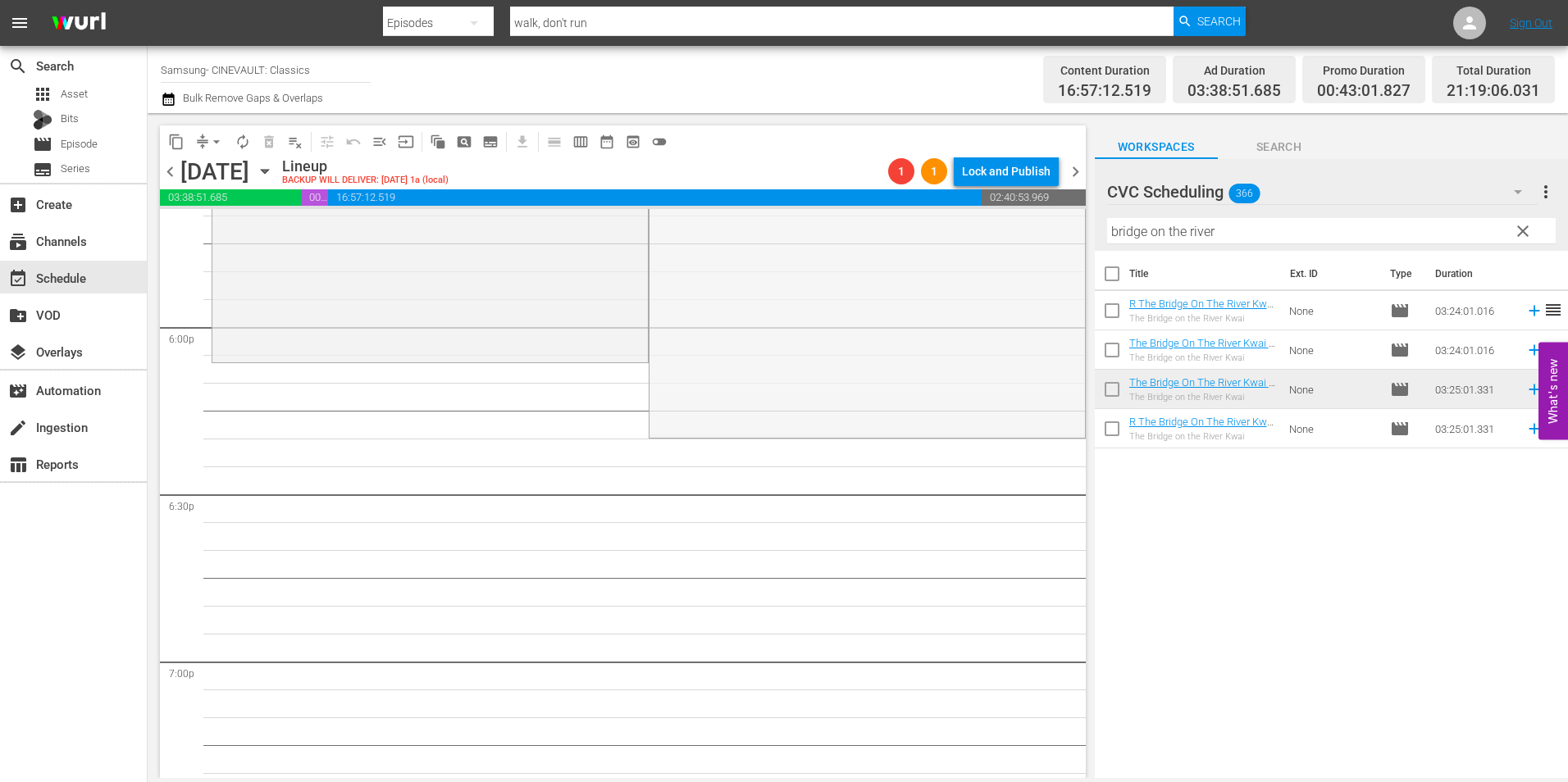
drag, startPoint x: 1049, startPoint y: 320, endPoint x: 739, endPoint y: 377, distance: 315.2
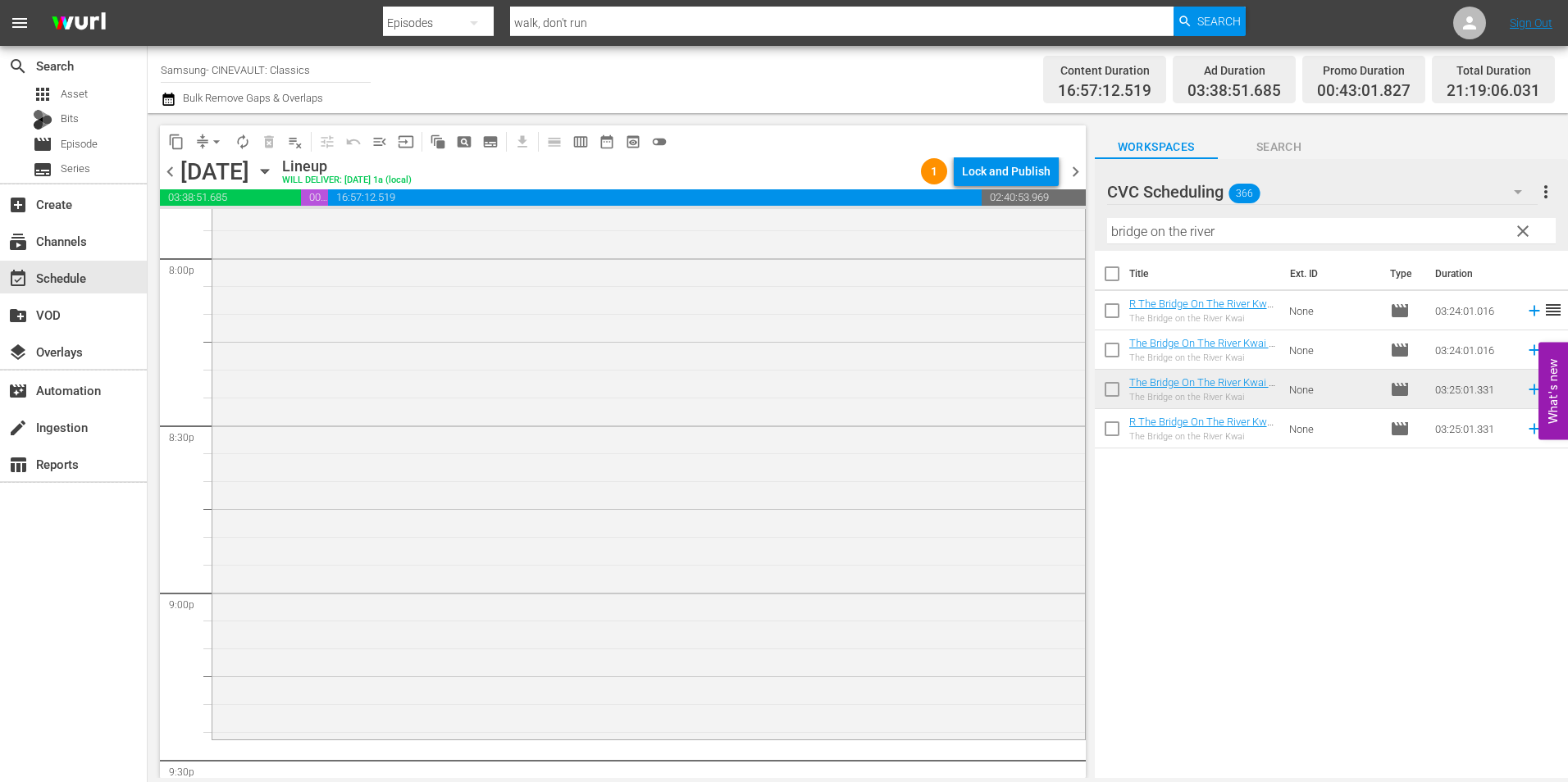
scroll to position [7053, 0]
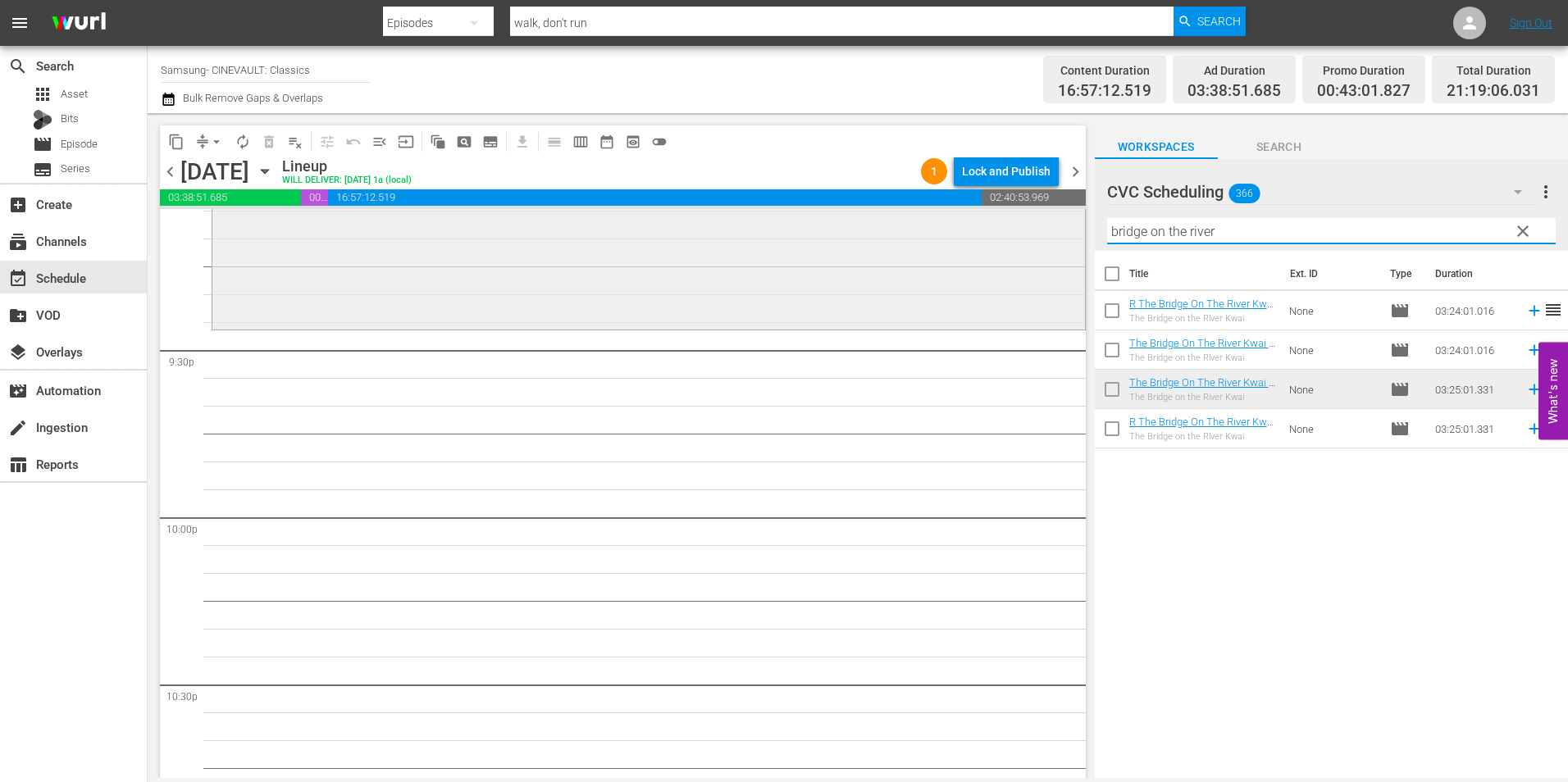
drag, startPoint x: 1234, startPoint y: 236, endPoint x: 938, endPoint y: 236, distance: 296.0
click at [938, 236] on div "content_copy compress arrow_drop_down autorenew_outlined delete_forever_outline…" at bounding box center [858, 446] width 1421 height 665
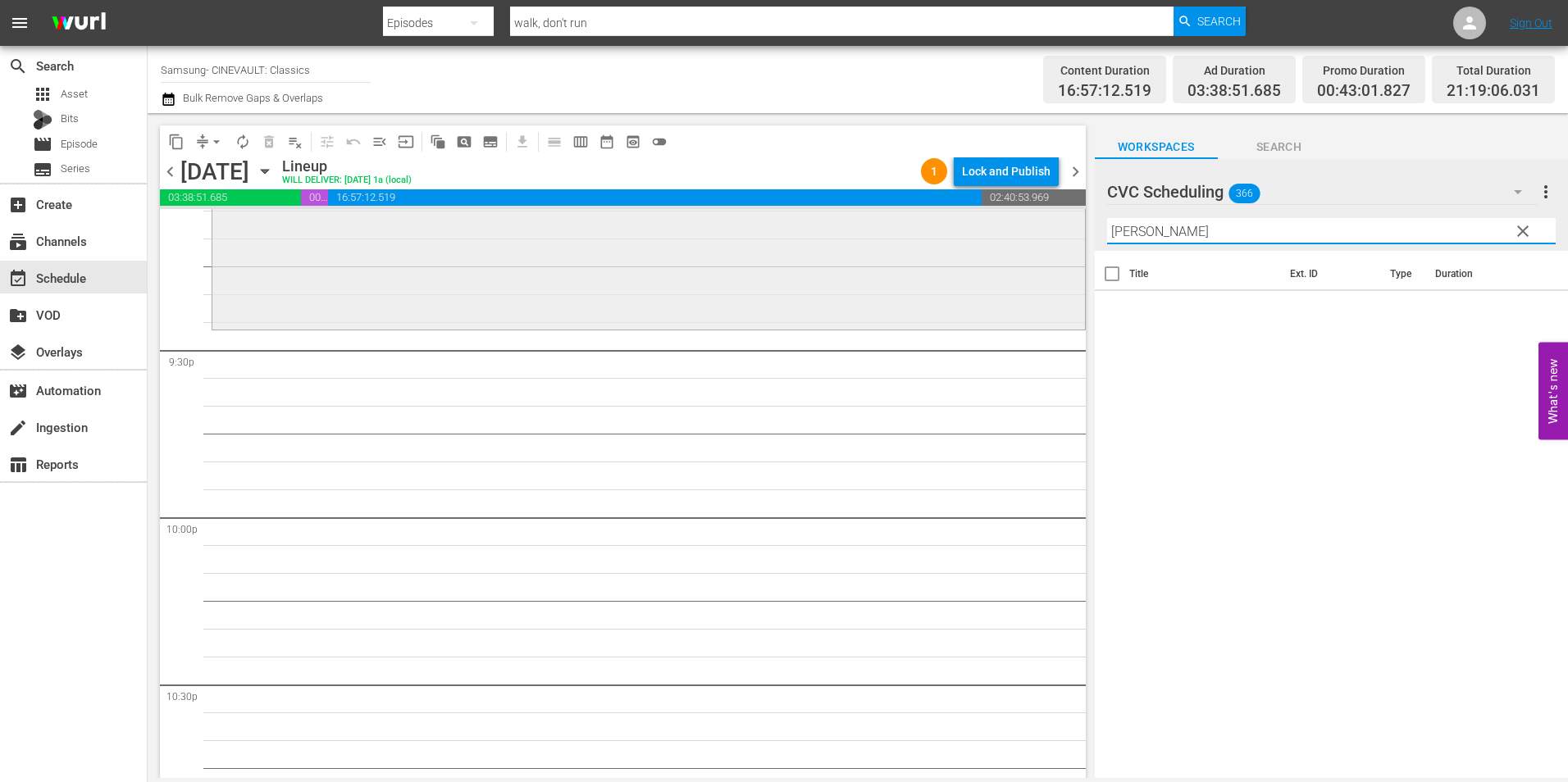
drag, startPoint x: 1209, startPoint y: 233, endPoint x: 954, endPoint y: 233, distance: 255.0
click at [954, 233] on div "content_copy compress arrow_drop_down autorenew_outlined delete_forever_outline…" at bounding box center [858, 446] width 1421 height 665
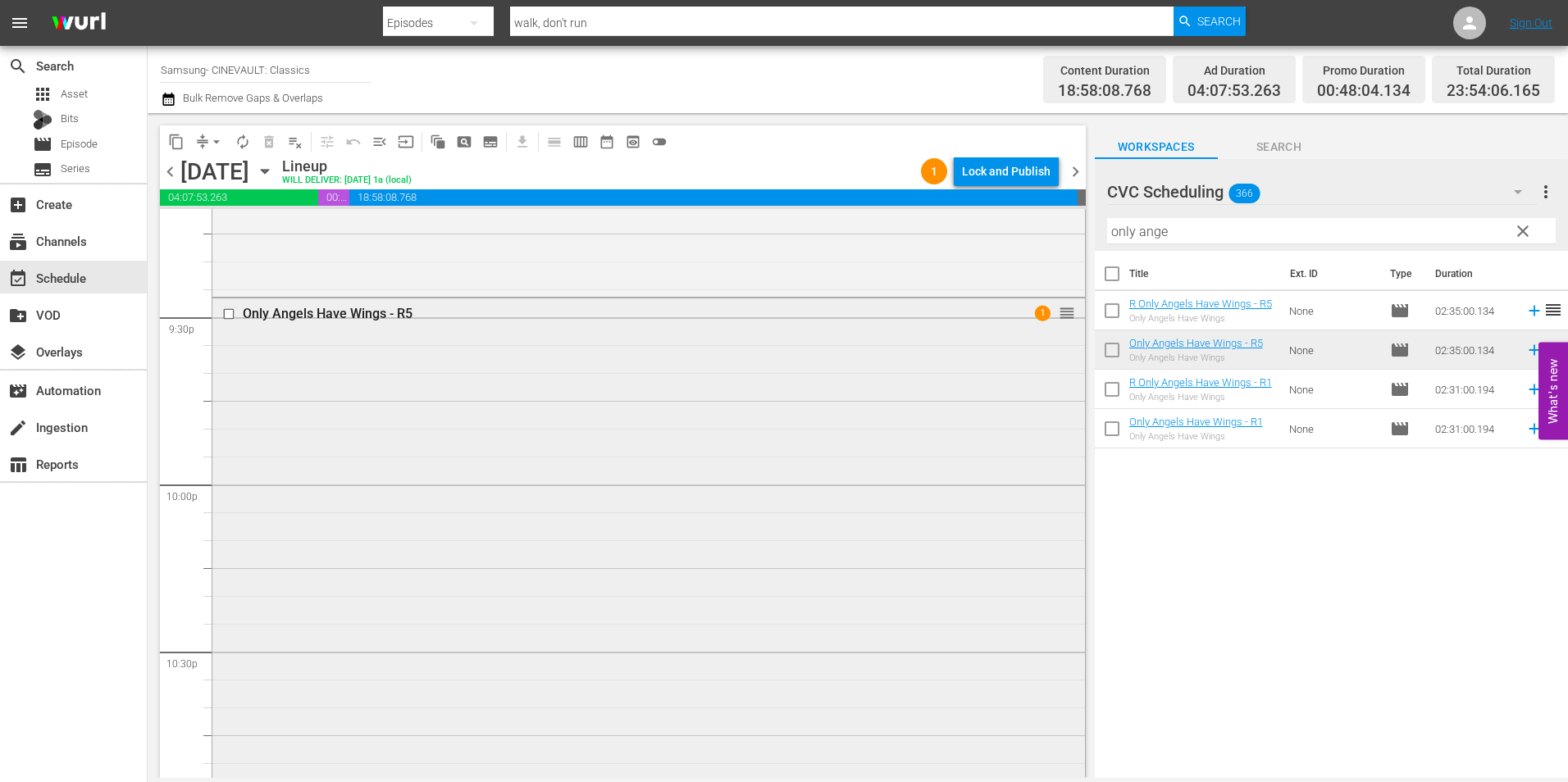
scroll to position [7059, 0]
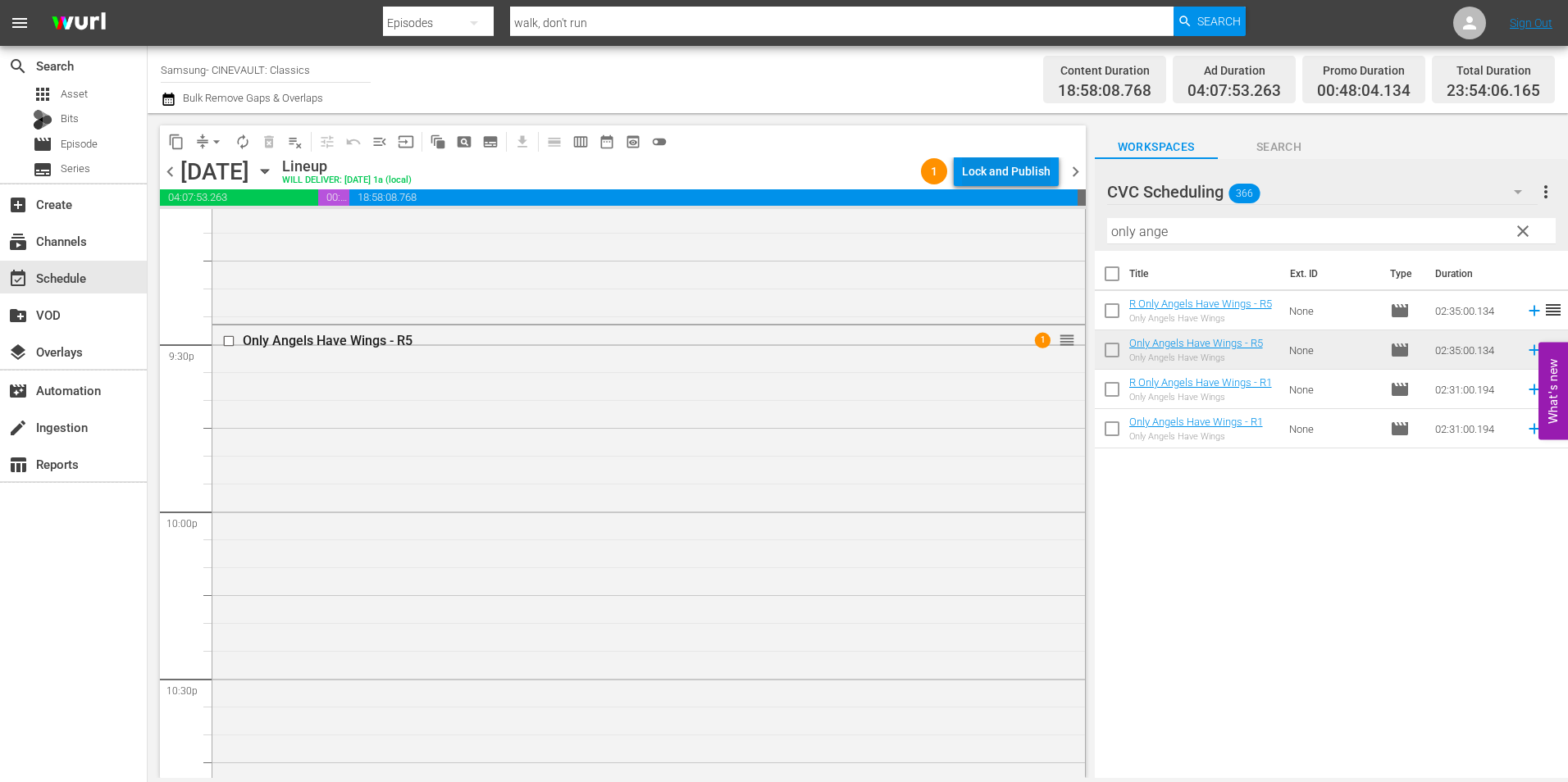
click at [1025, 173] on div "Lock and Publish" at bounding box center [1006, 171] width 89 height 30
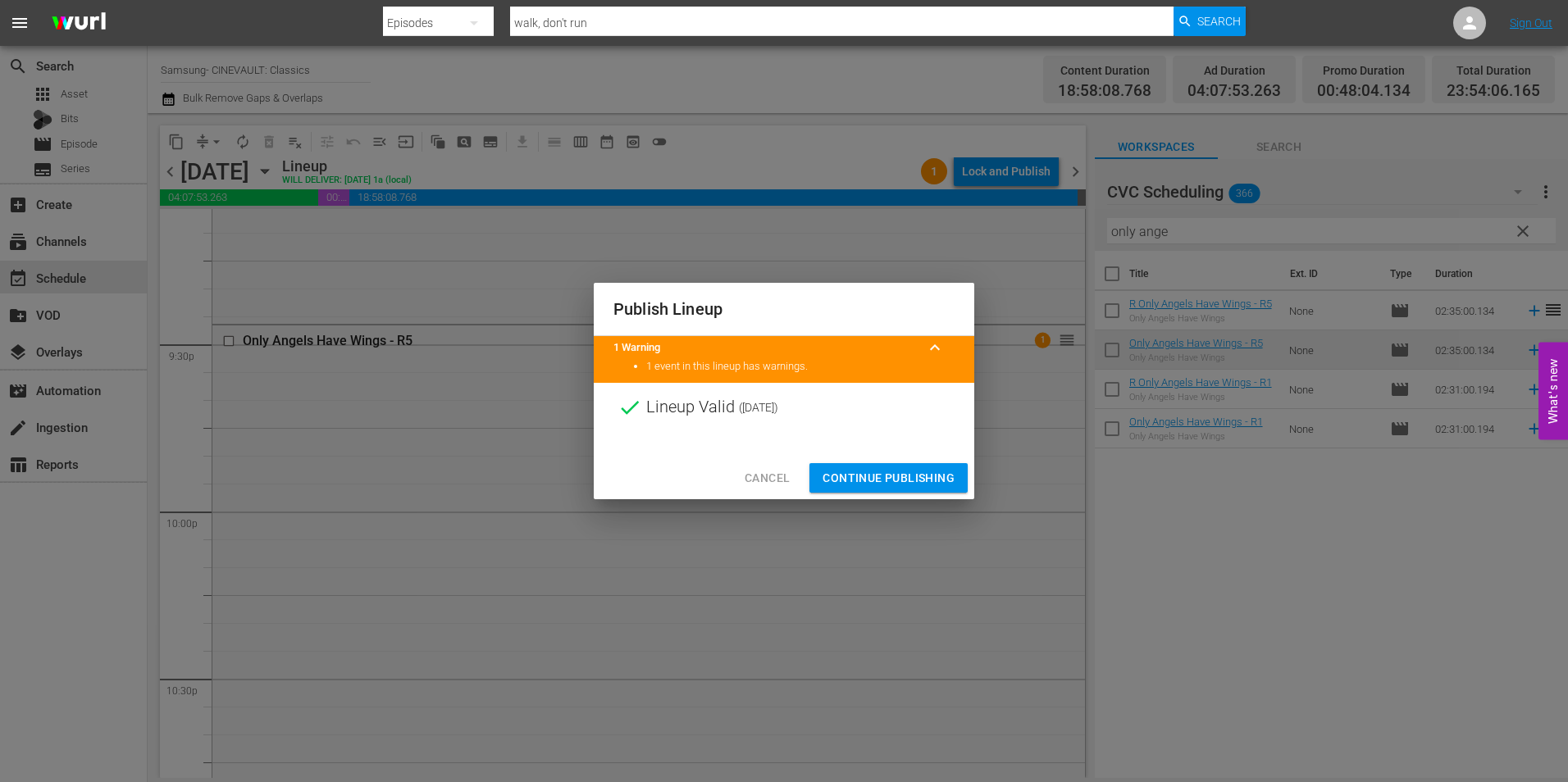
click at [931, 462] on div "Cancel Continue Publishing" at bounding box center [784, 478] width 381 height 43
click at [921, 474] on span "Continue Publishing" at bounding box center [888, 478] width 132 height 20
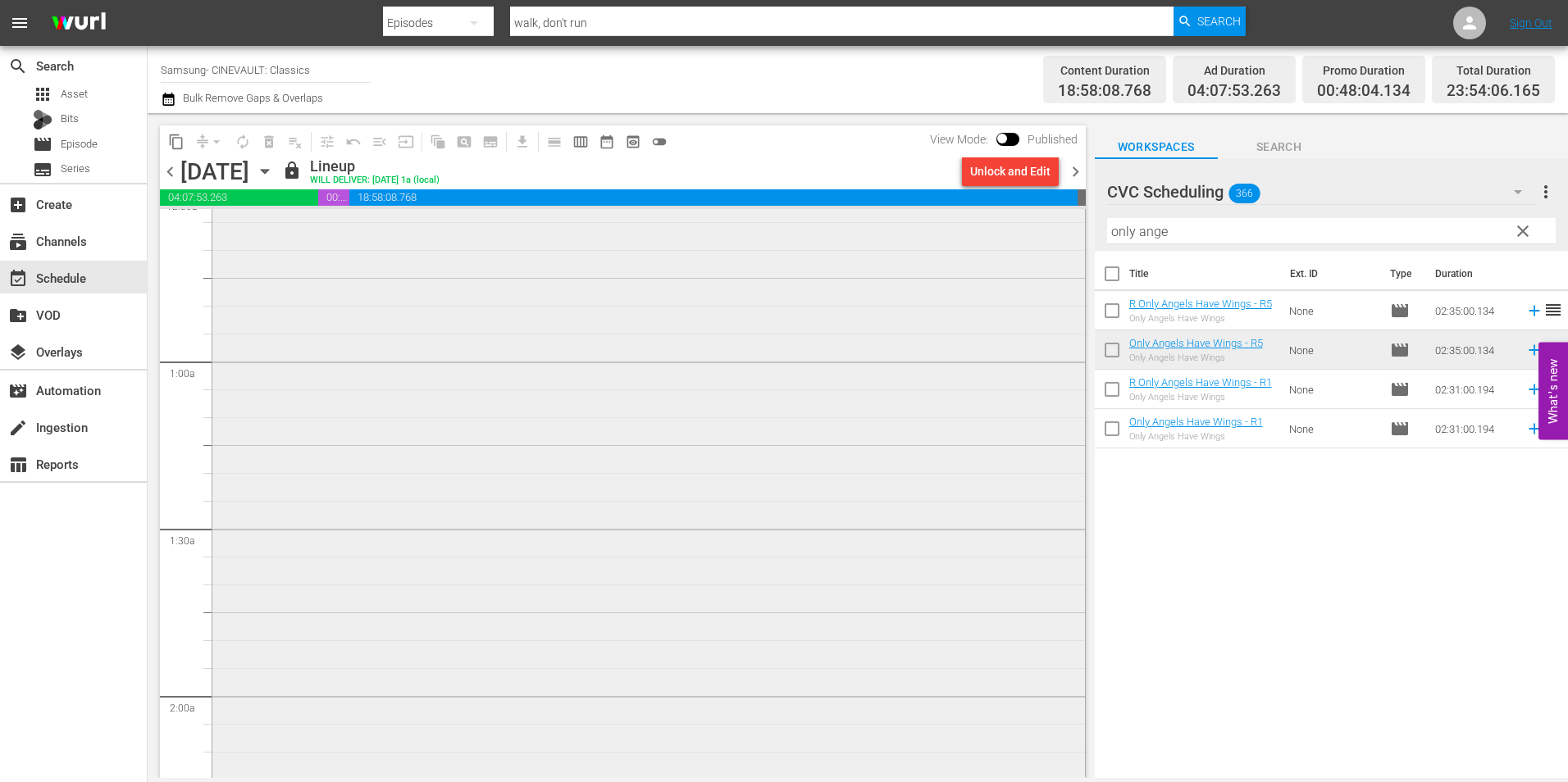
scroll to position [0, 0]
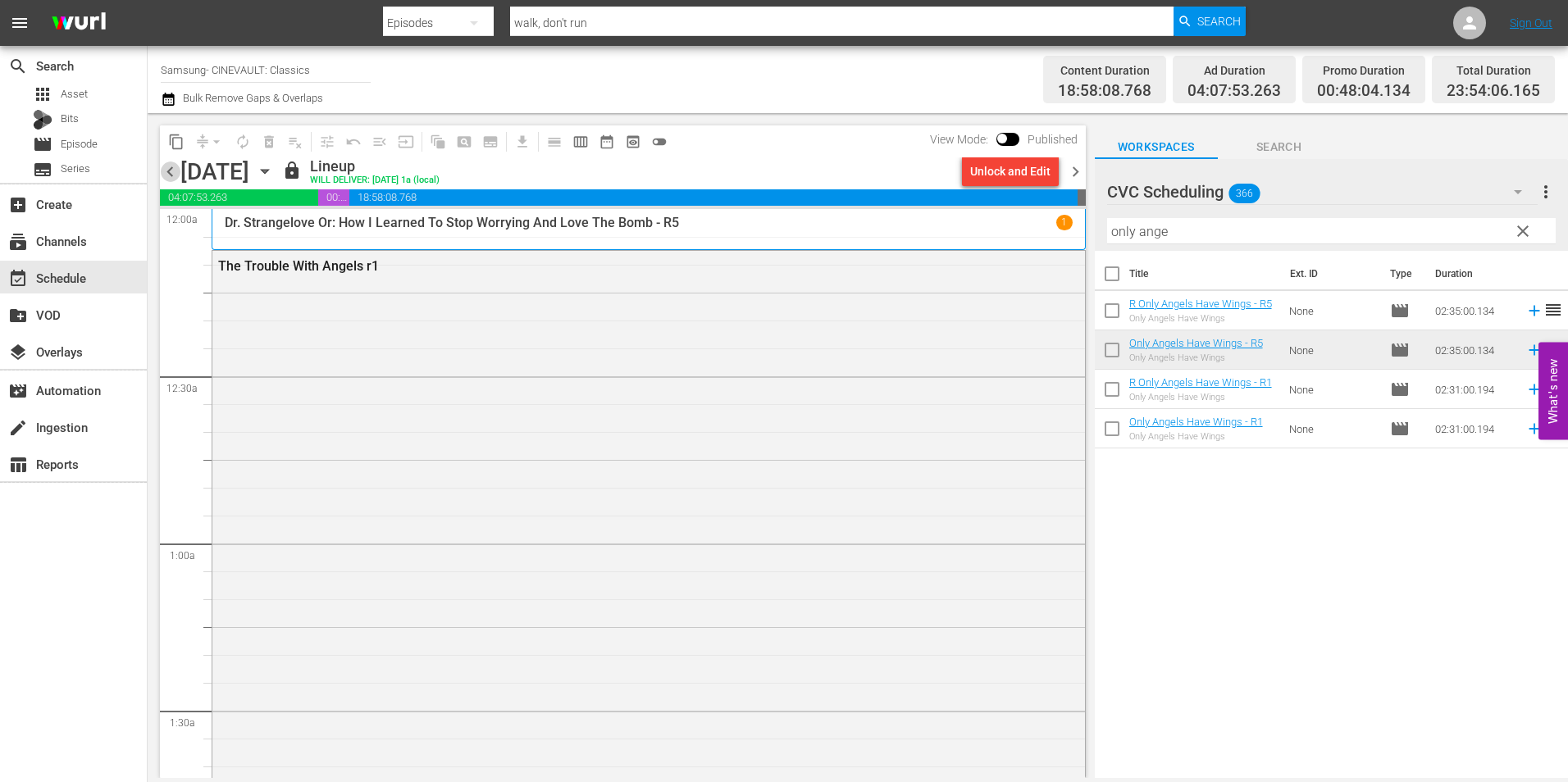
click at [180, 174] on span "chevron_left" at bounding box center [169, 171] width 20 height 20
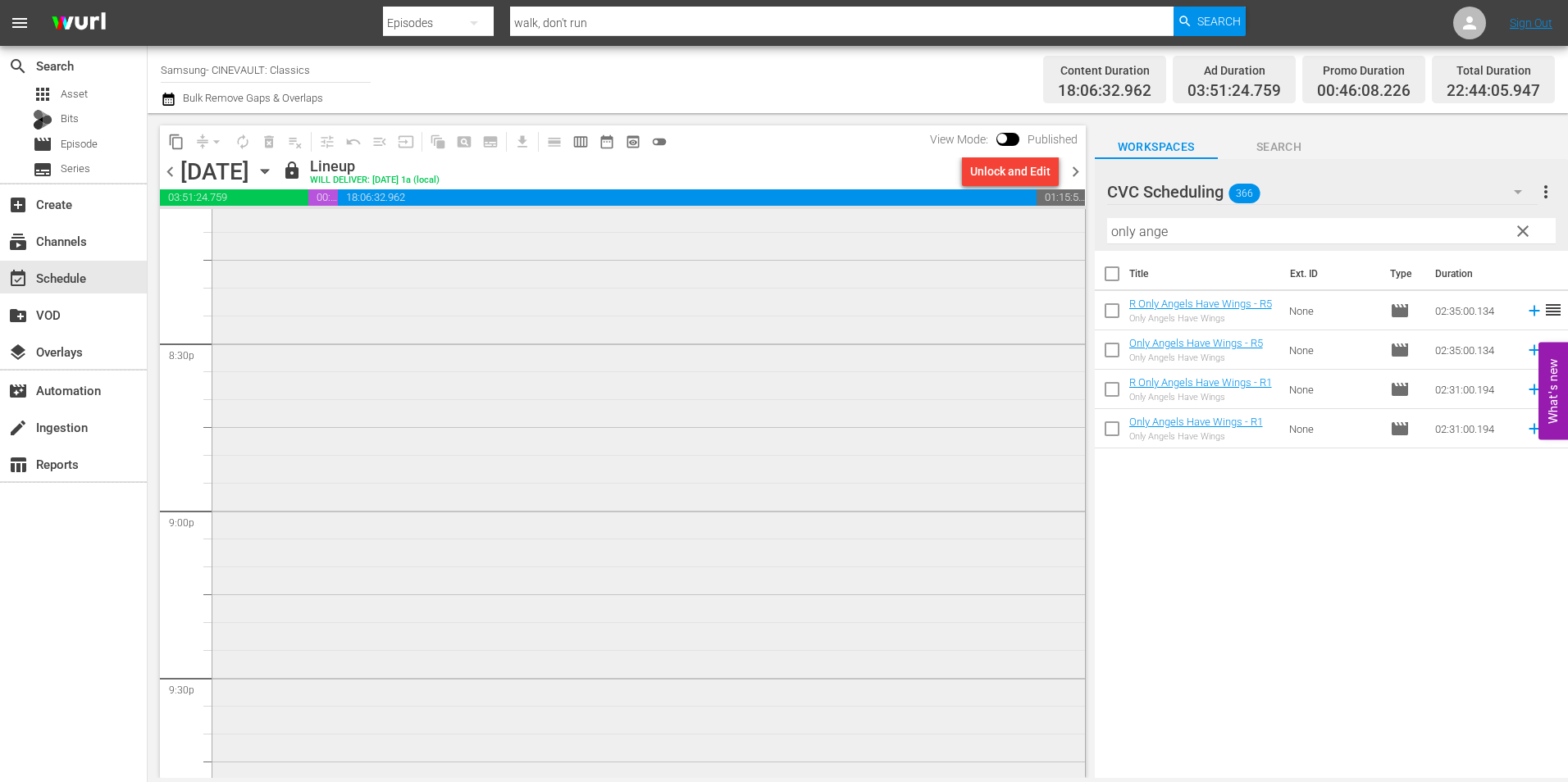
scroll to position [7053, 0]
click at [162, 169] on span "chevron_left" at bounding box center [169, 171] width 20 height 20
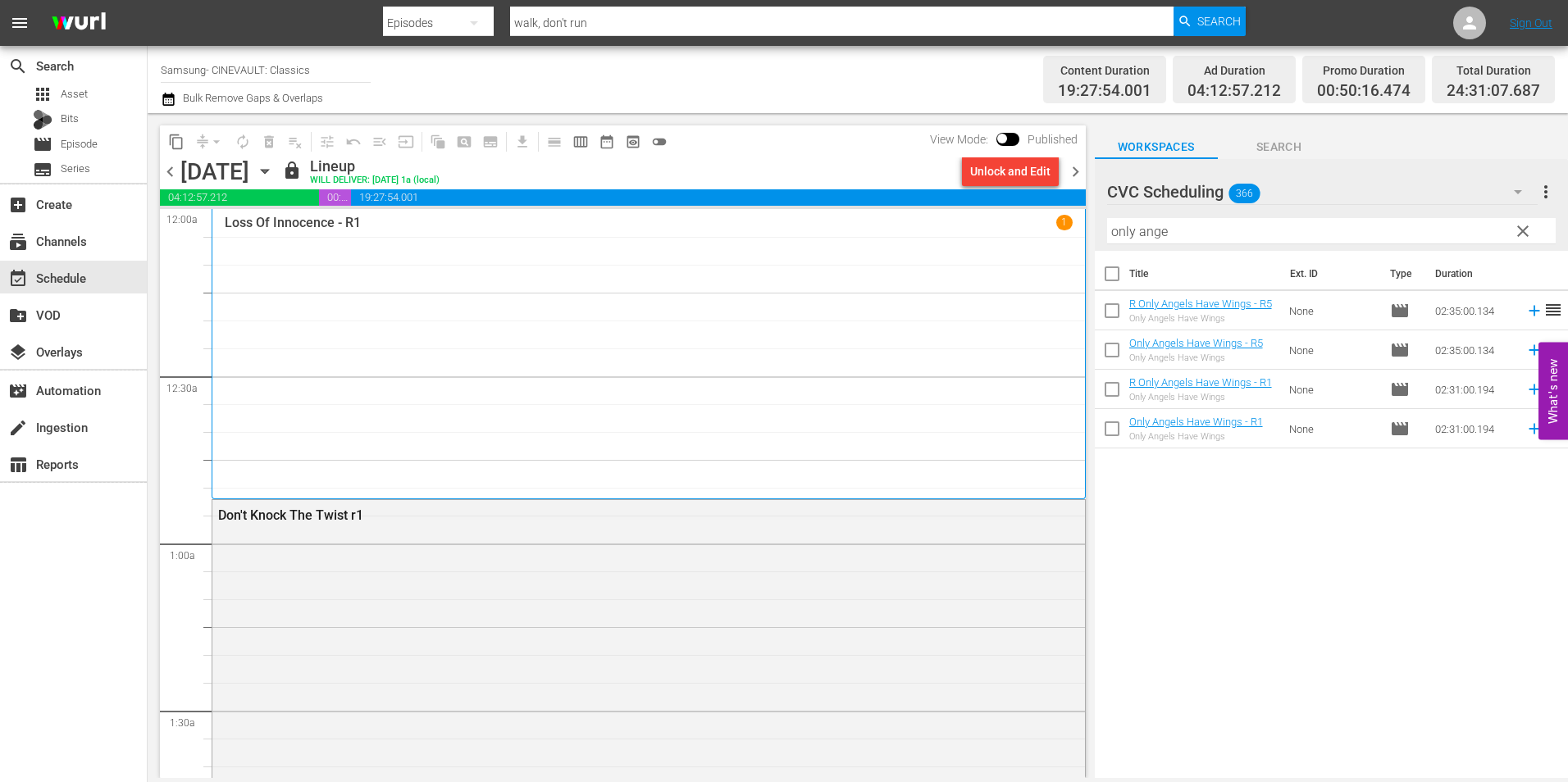
click at [175, 172] on span "chevron_left" at bounding box center [169, 171] width 20 height 20
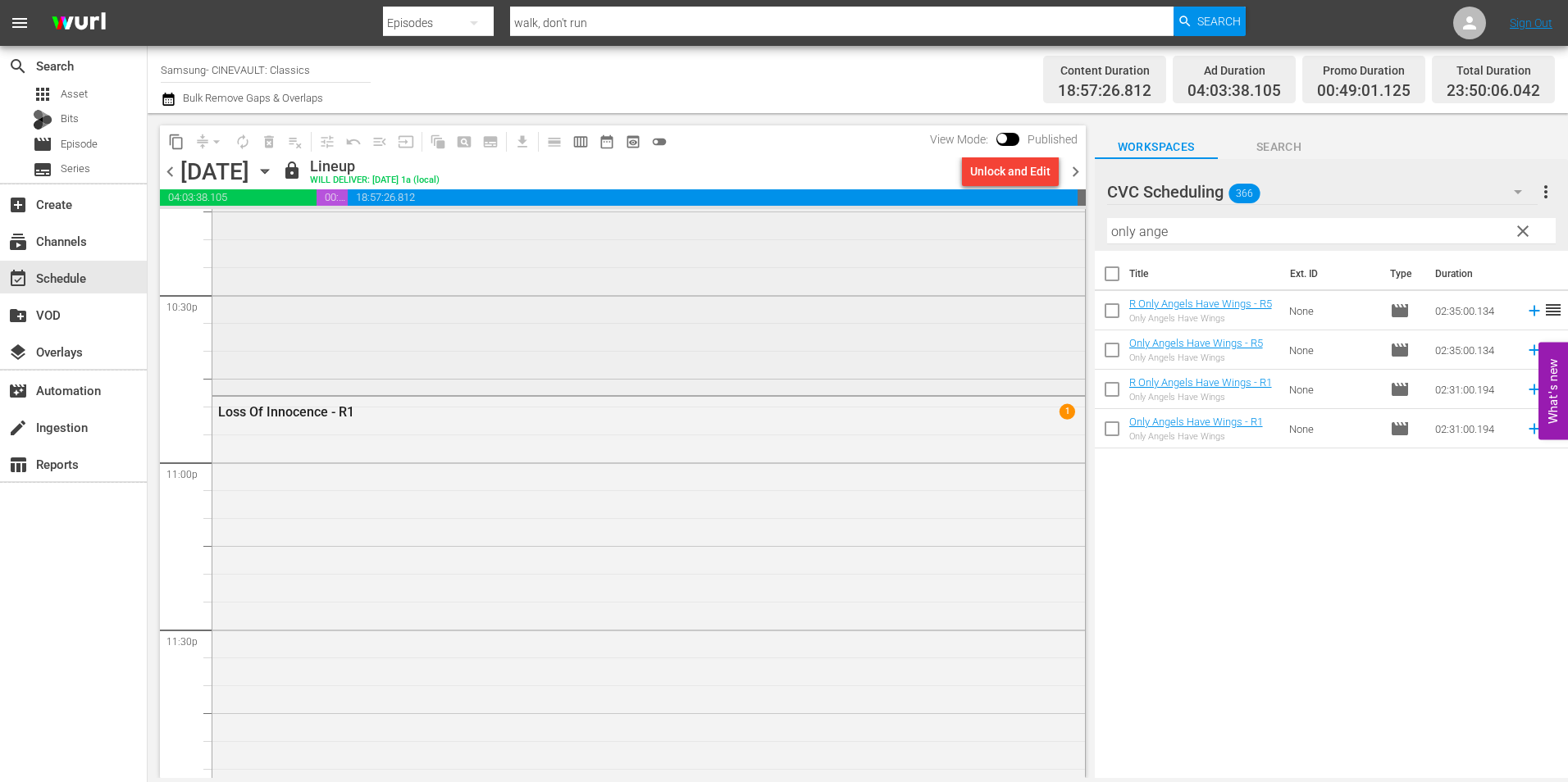
scroll to position [7463, 0]
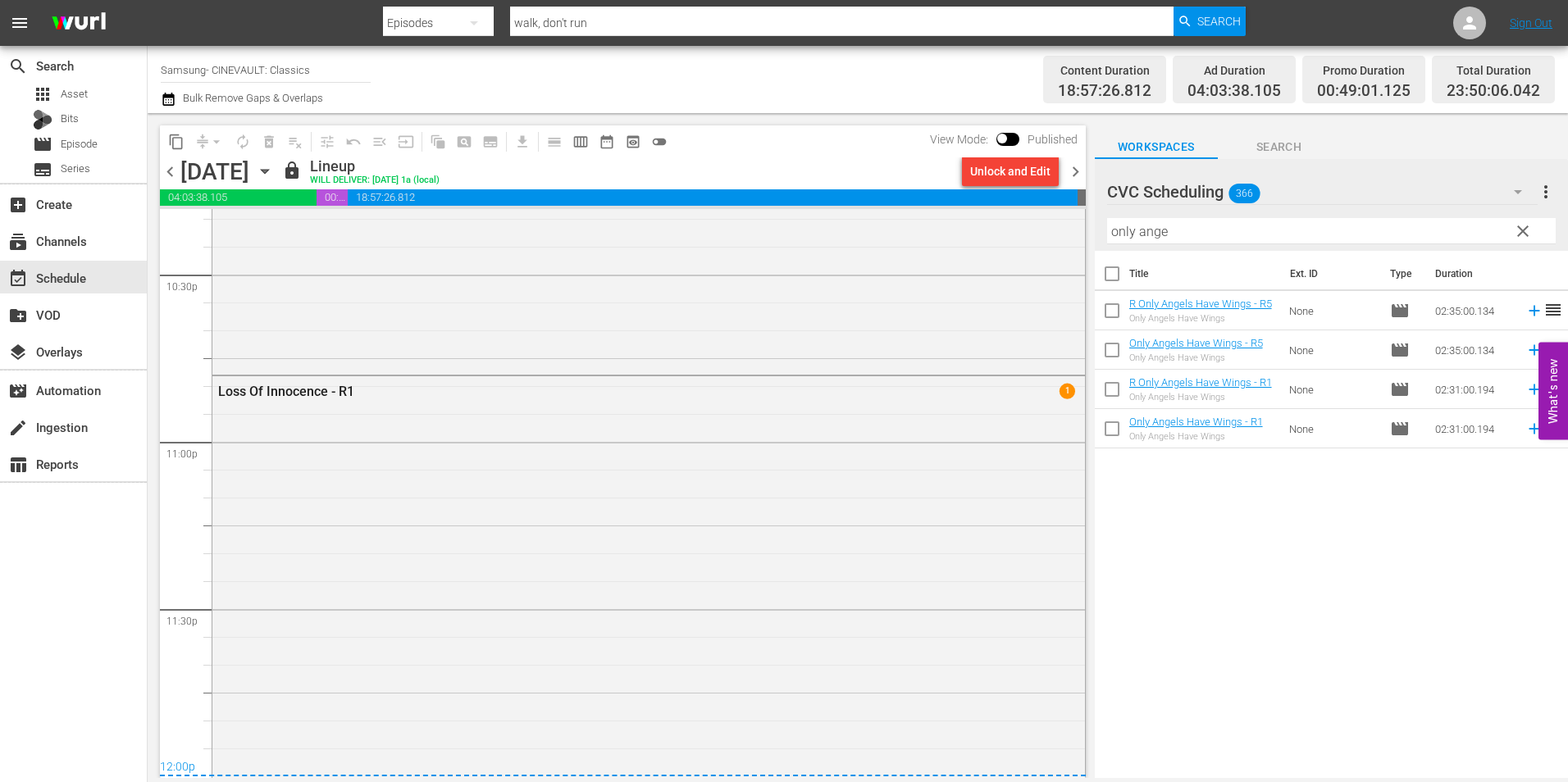
click at [167, 178] on span "chevron_left" at bounding box center [169, 171] width 20 height 20
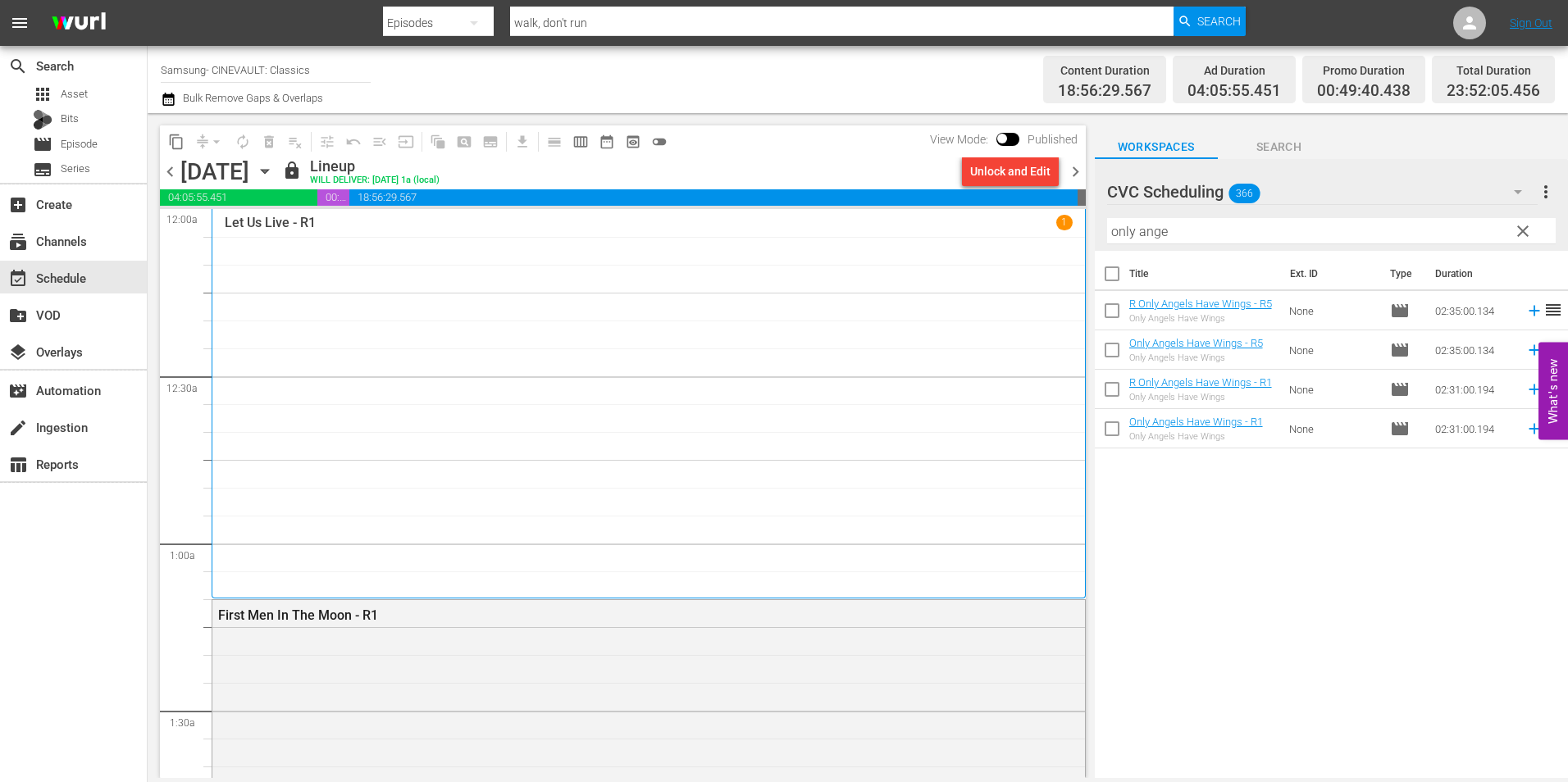
click at [161, 161] on span "chevron_left" at bounding box center [169, 171] width 20 height 20
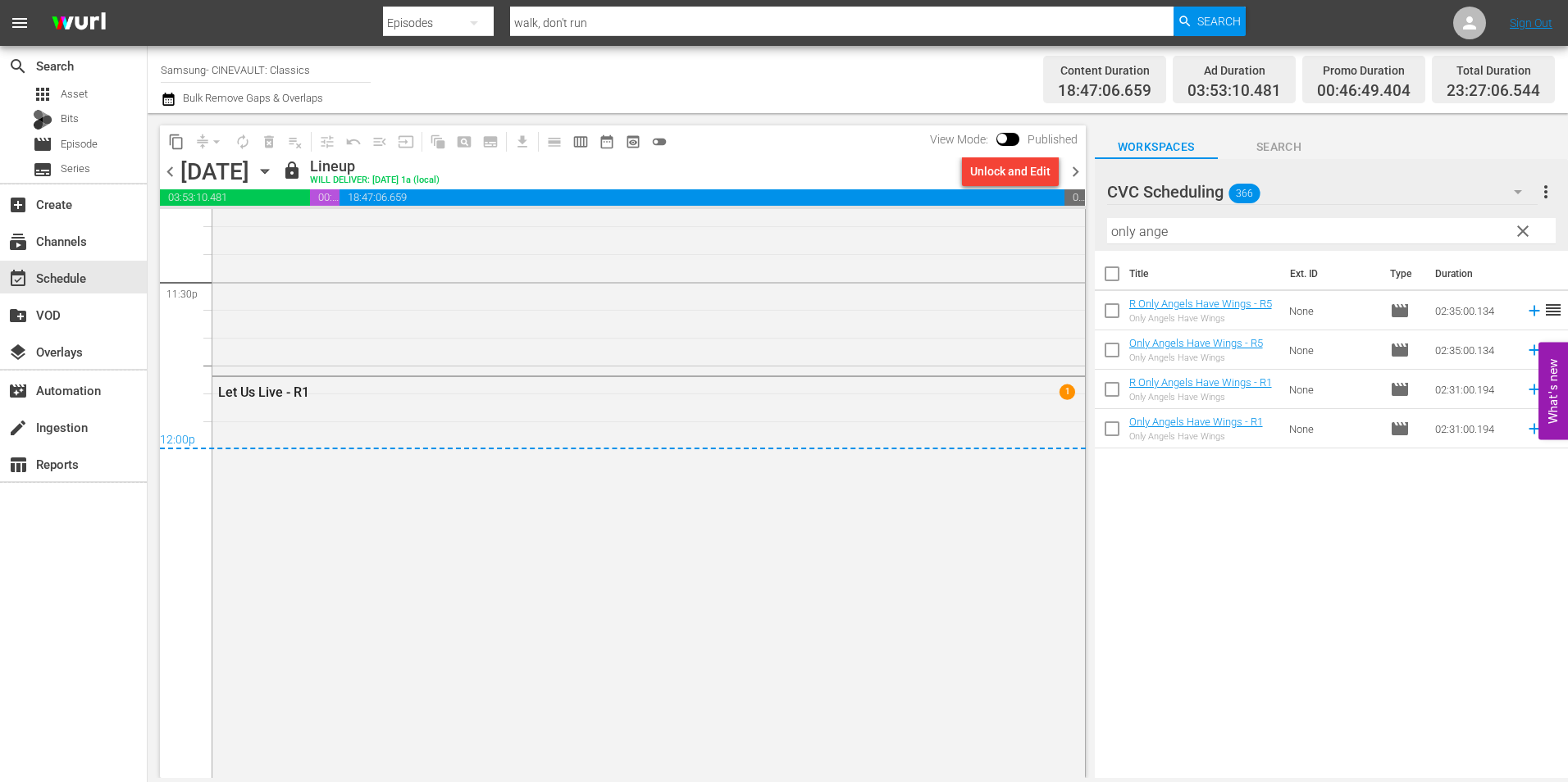
scroll to position [7792, 0]
click at [177, 173] on span "chevron_left" at bounding box center [169, 171] width 20 height 20
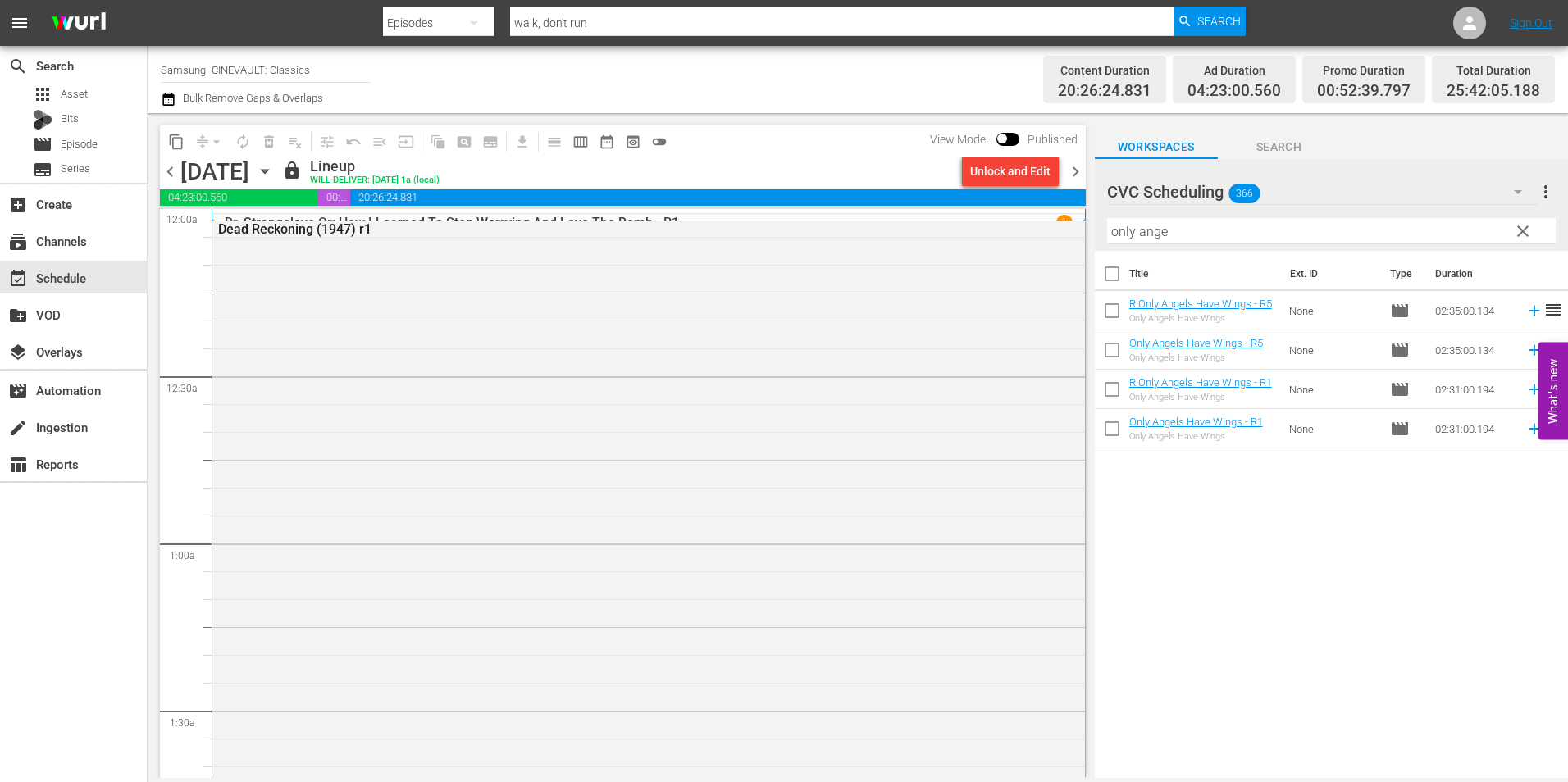
click at [268, 170] on icon "button" at bounding box center [265, 172] width 8 height 4
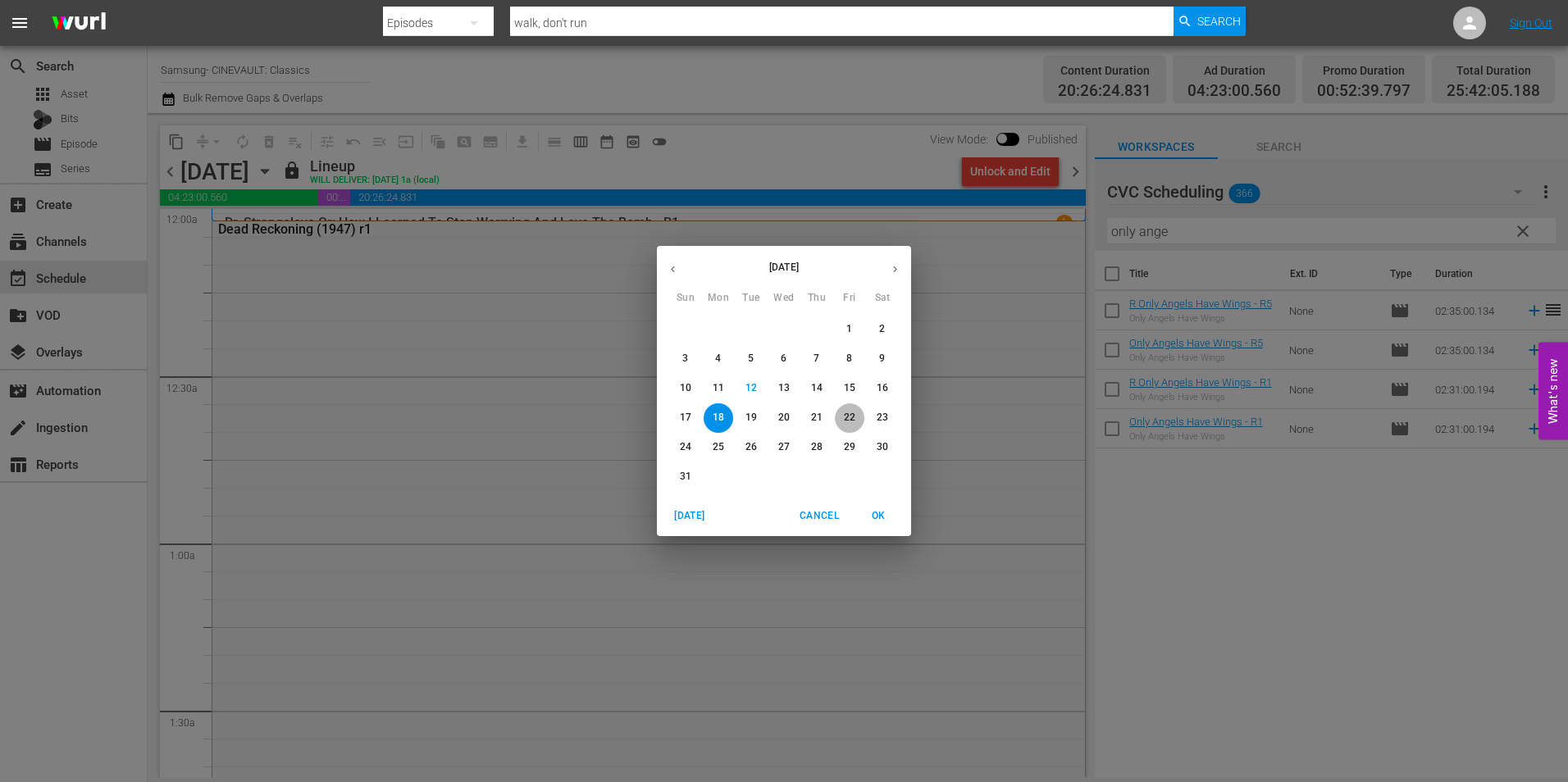
click at [857, 416] on span "22" at bounding box center [850, 418] width 30 height 14
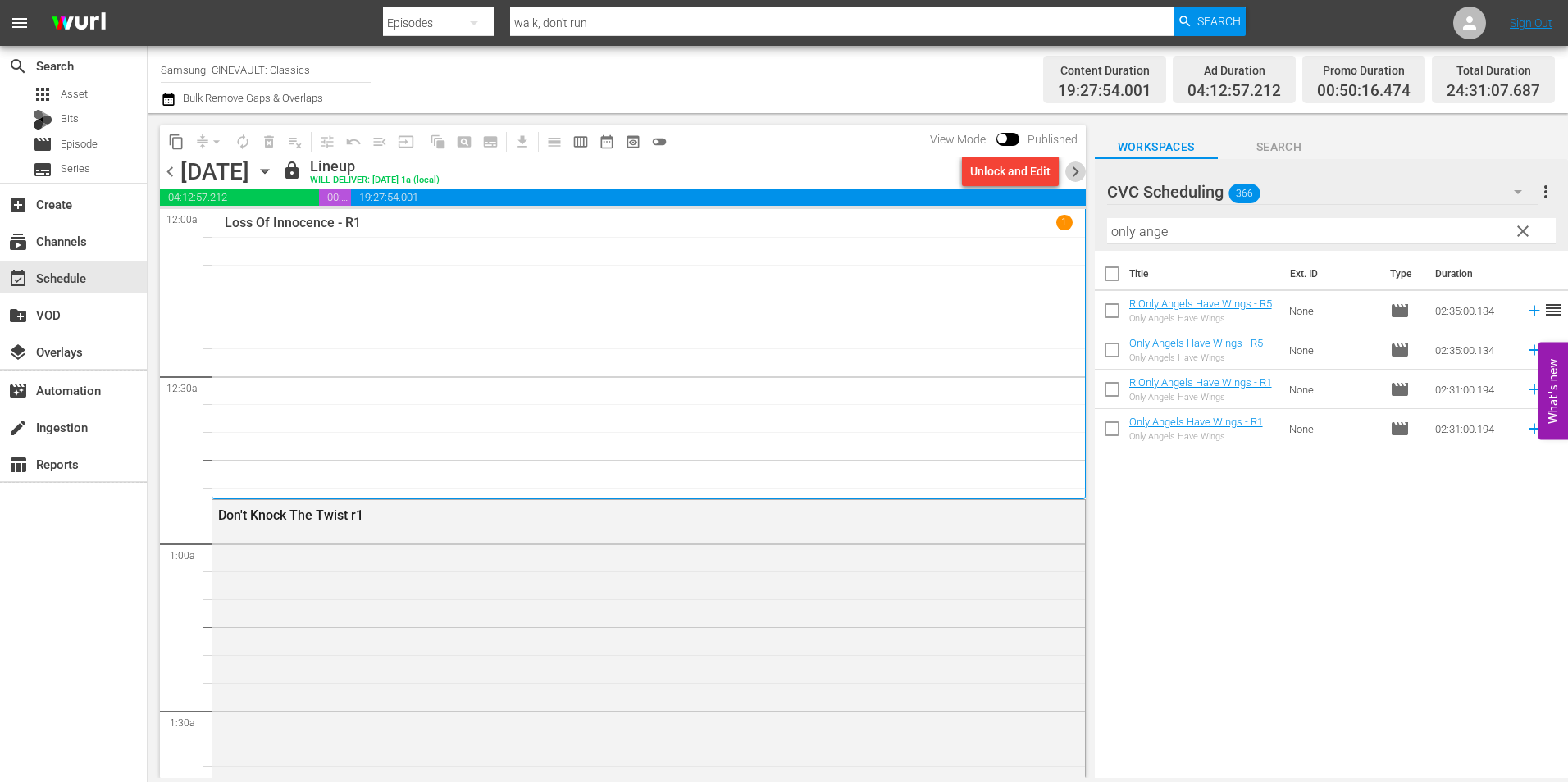
click at [1077, 168] on span "chevron_right" at bounding box center [1075, 171] width 20 height 20
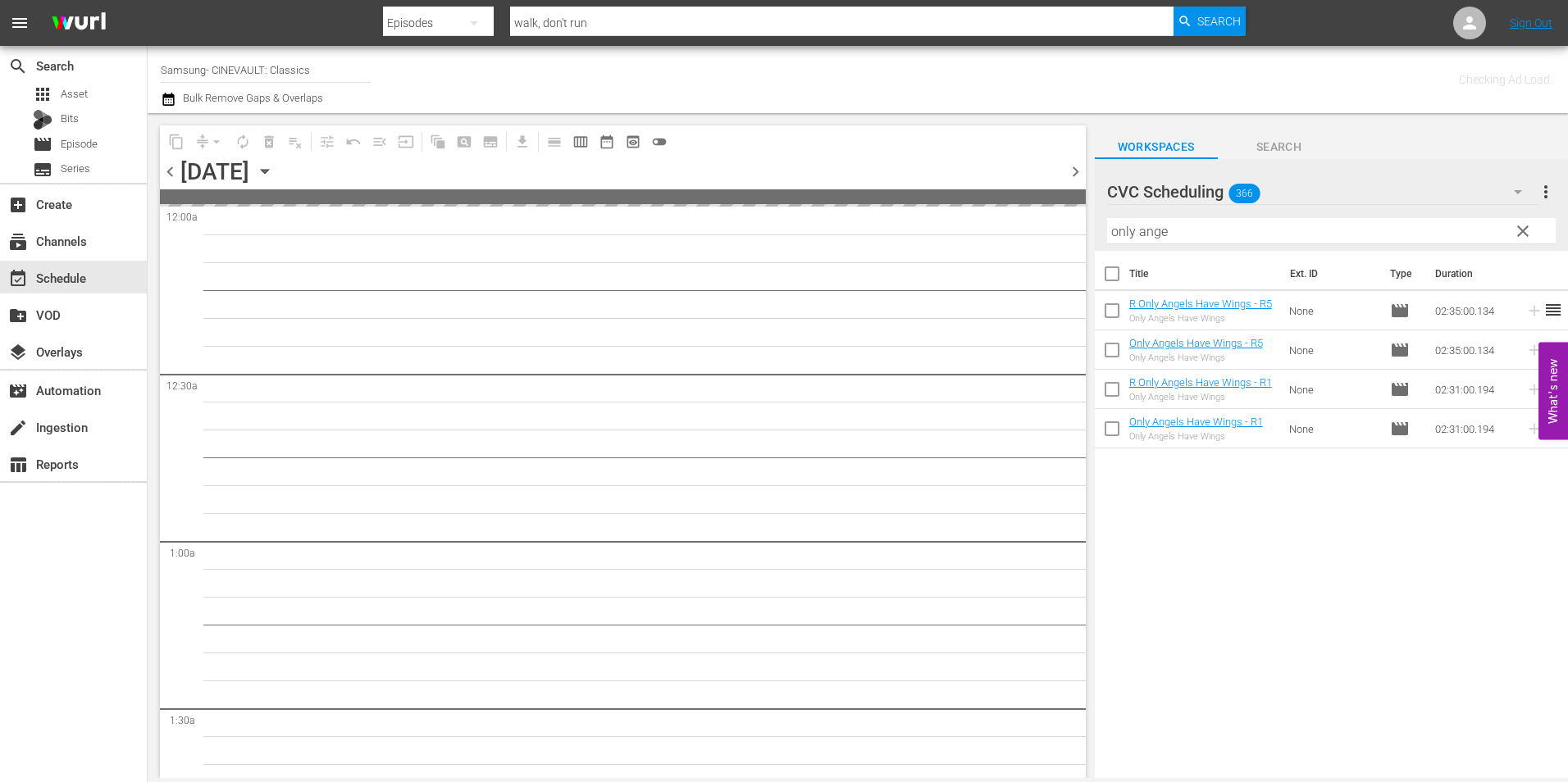
click at [1077, 168] on span "chevron_right" at bounding box center [1075, 171] width 20 height 20
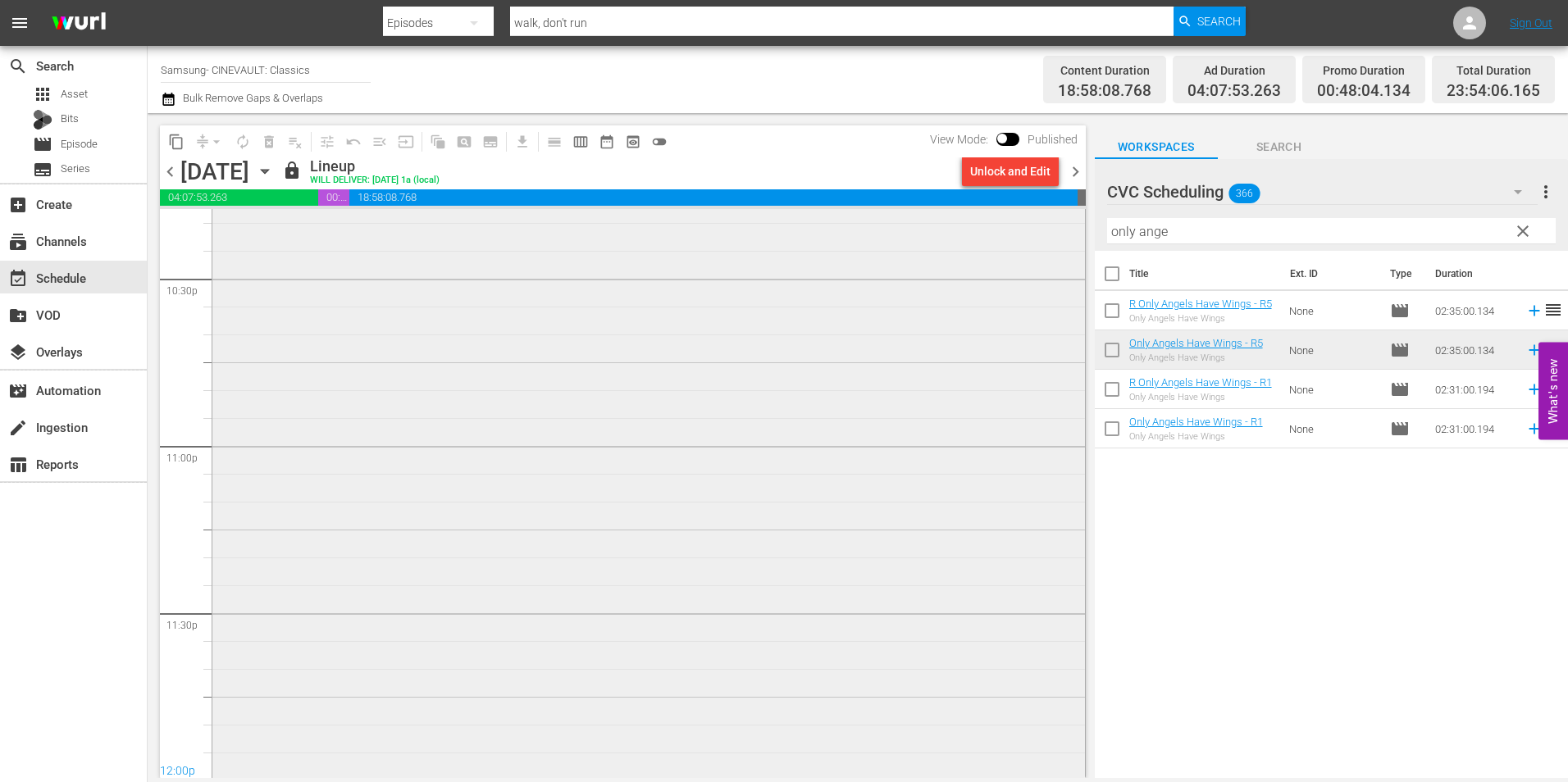
scroll to position [7469, 0]
click at [571, 546] on div "Only Angels Have Wings - R5 1" at bounding box center [649, 345] width 873 height 859
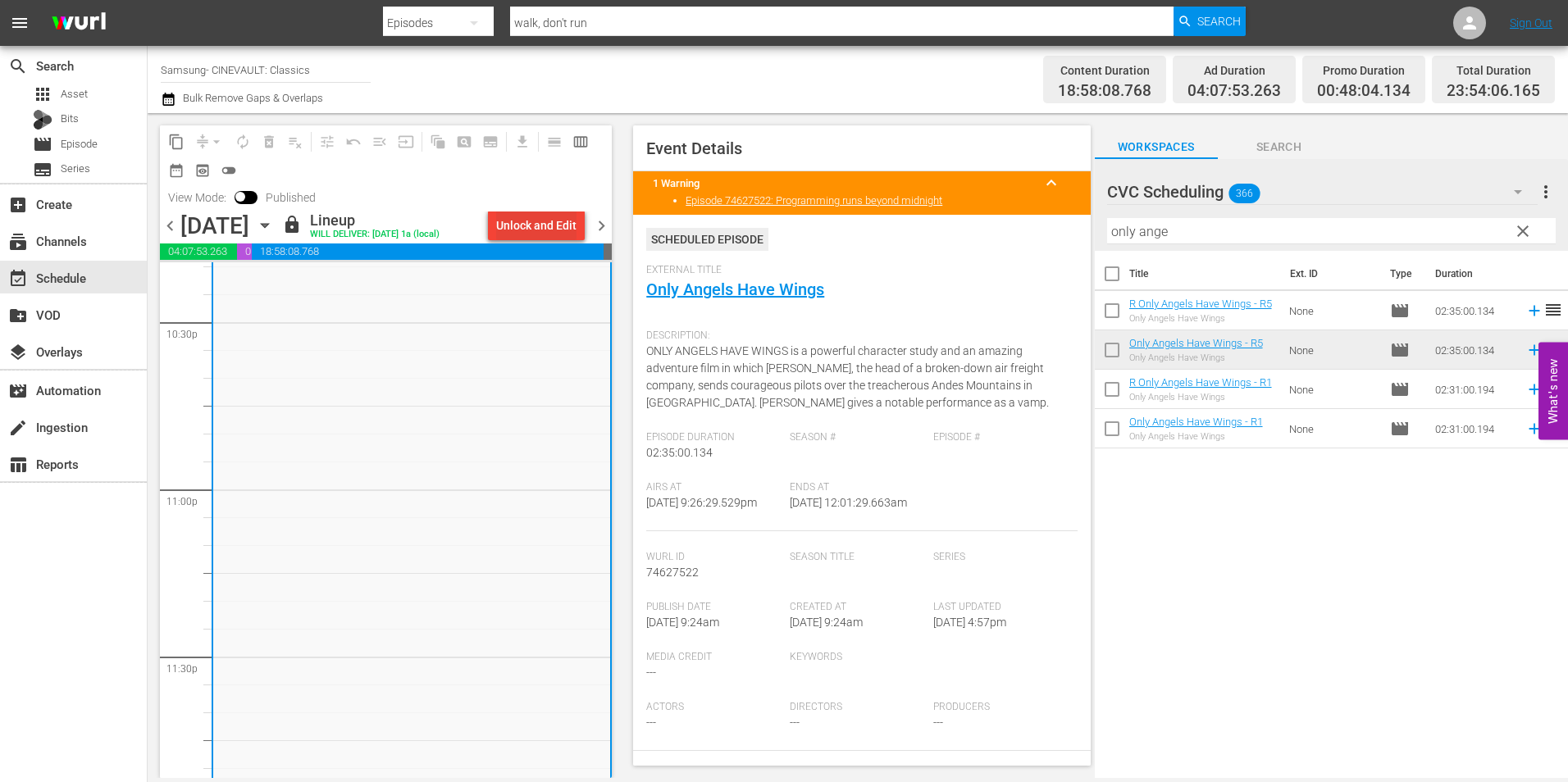
click at [567, 230] on div "Unlock and Edit" at bounding box center [536, 225] width 80 height 30
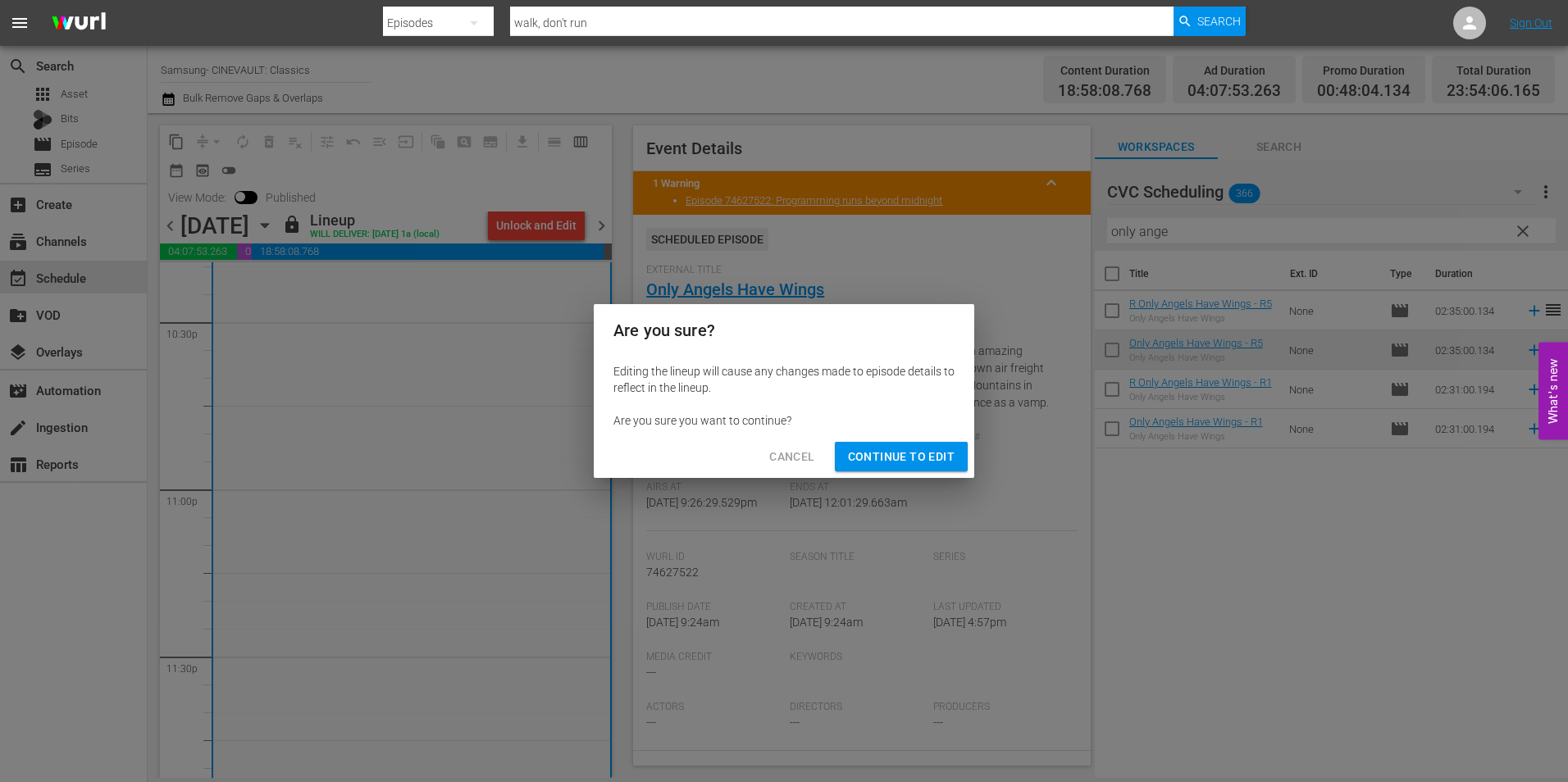
click at [874, 447] on span "Continue to Edit" at bounding box center [901, 456] width 106 height 20
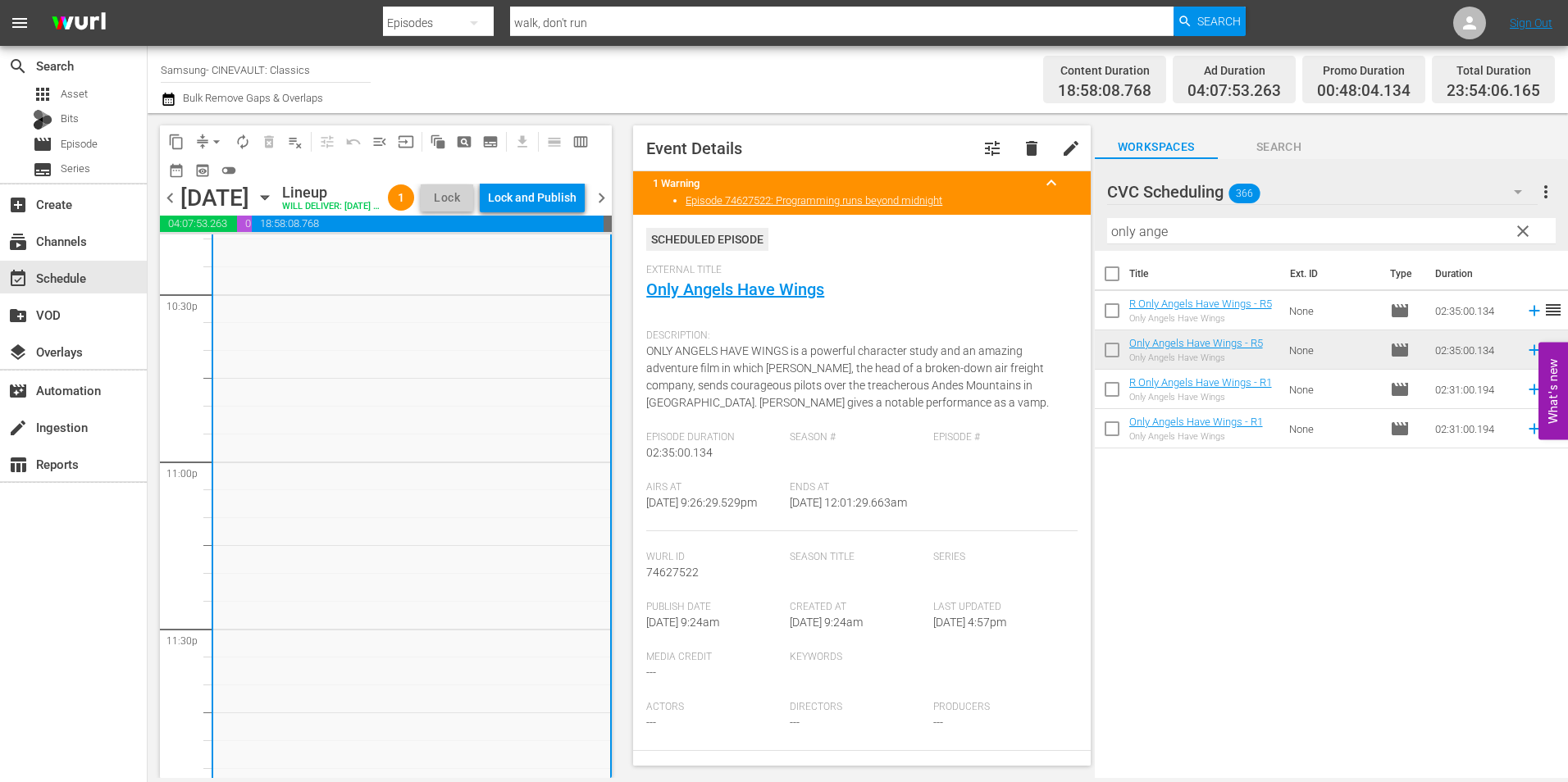
click at [612, 209] on span "chevron_right" at bounding box center [601, 197] width 20 height 20
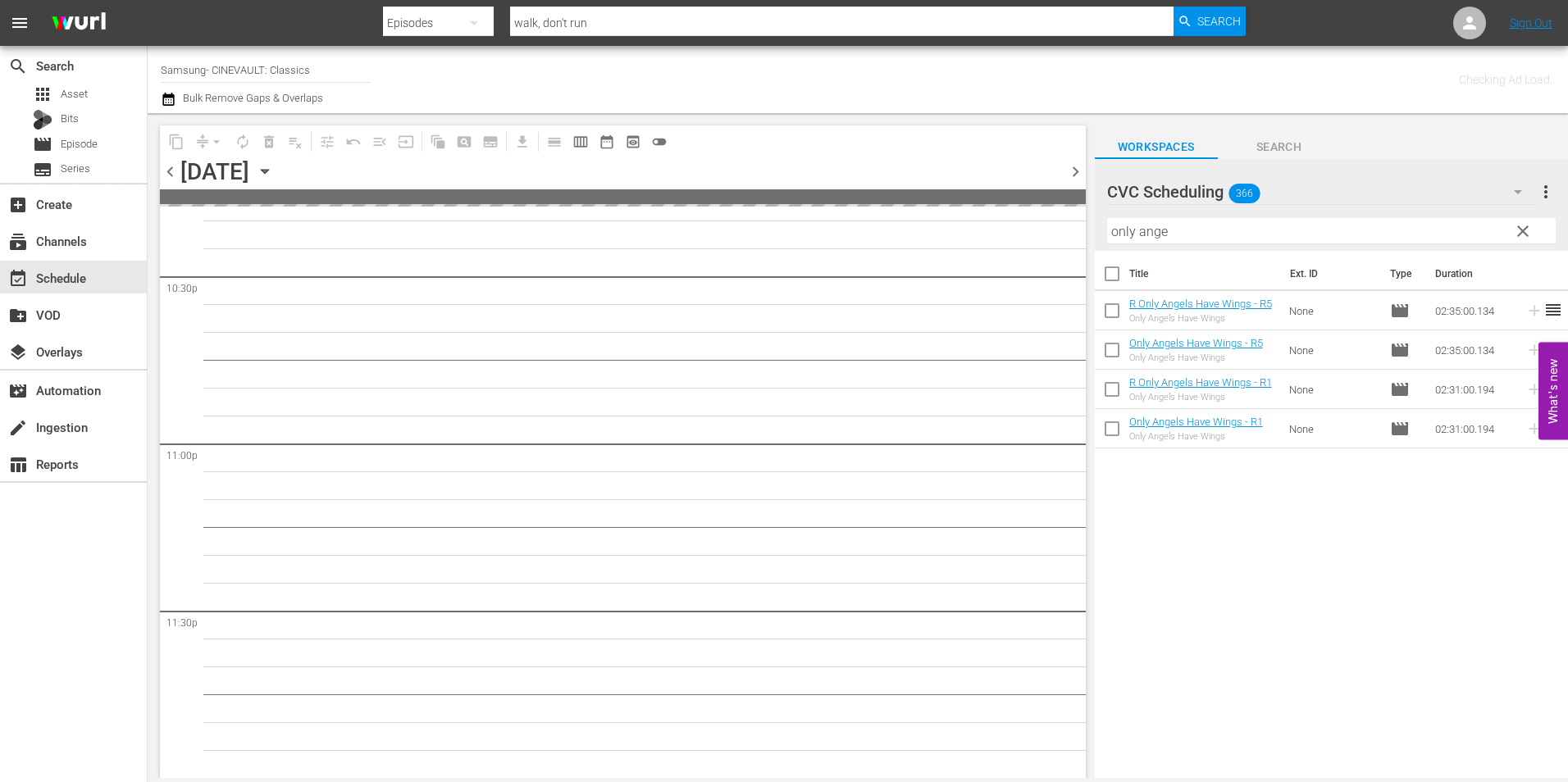
scroll to position [7459, 0]
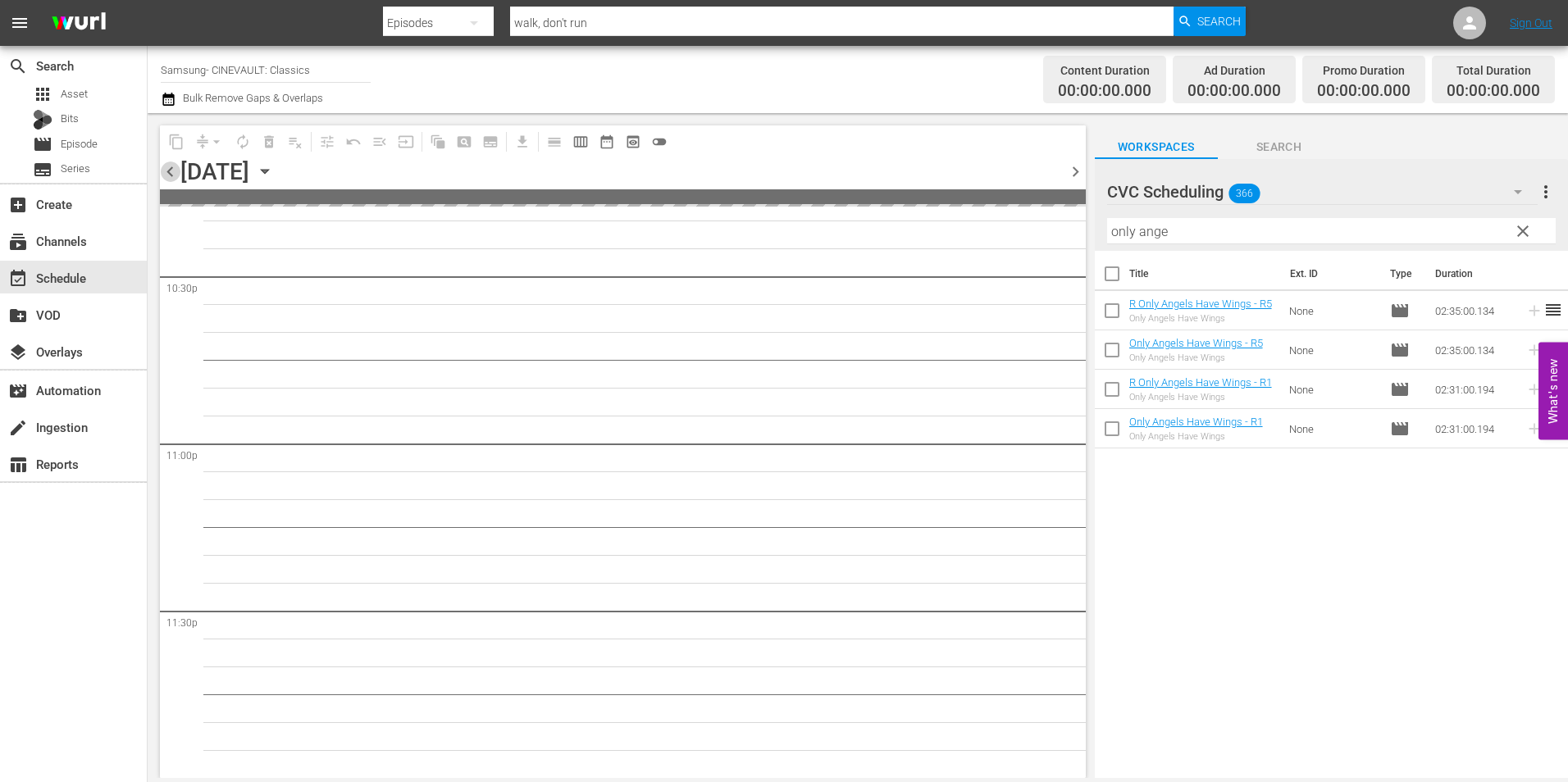
click at [172, 179] on span "chevron_left" at bounding box center [169, 171] width 20 height 20
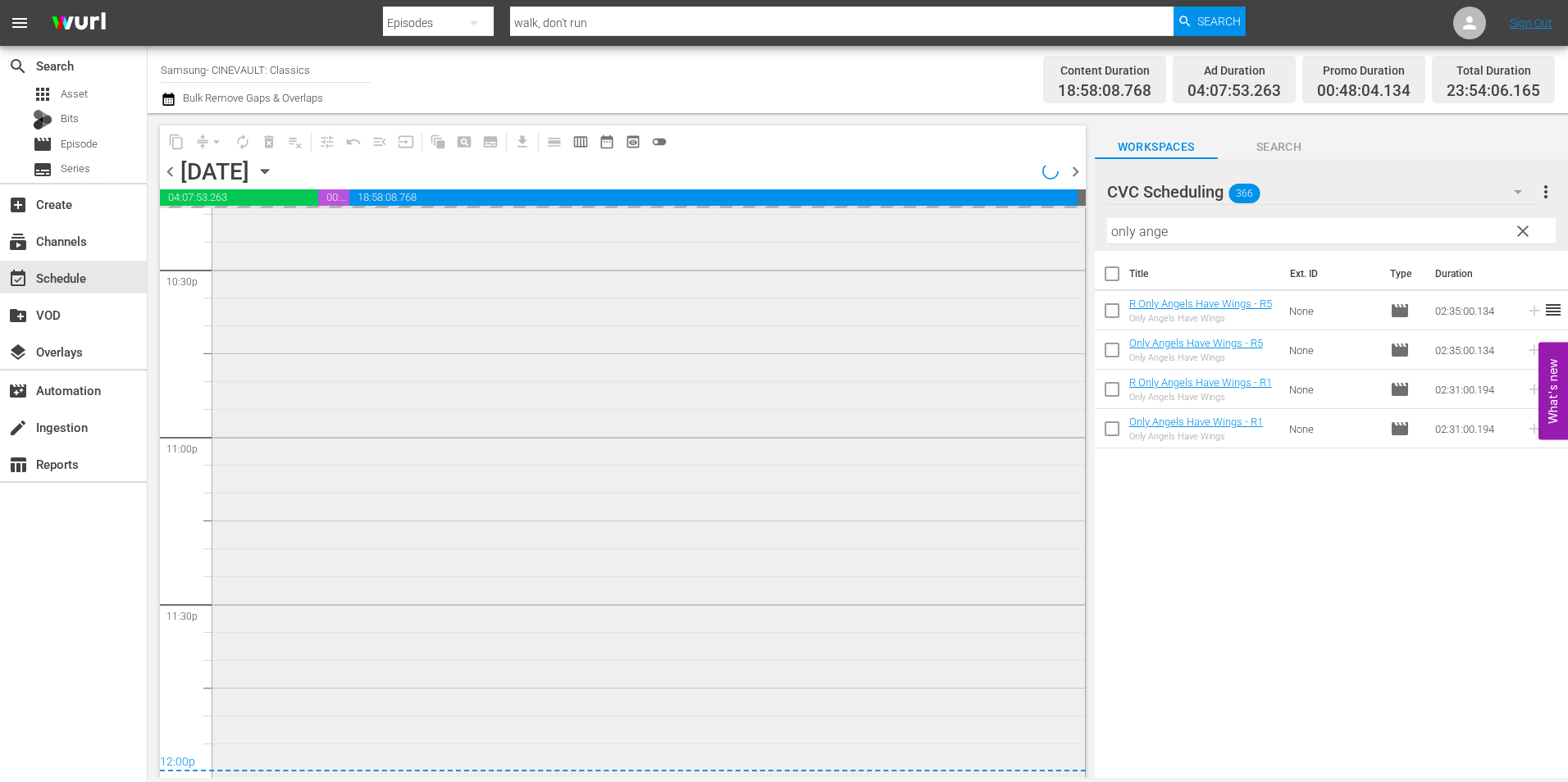
scroll to position [7469, 0]
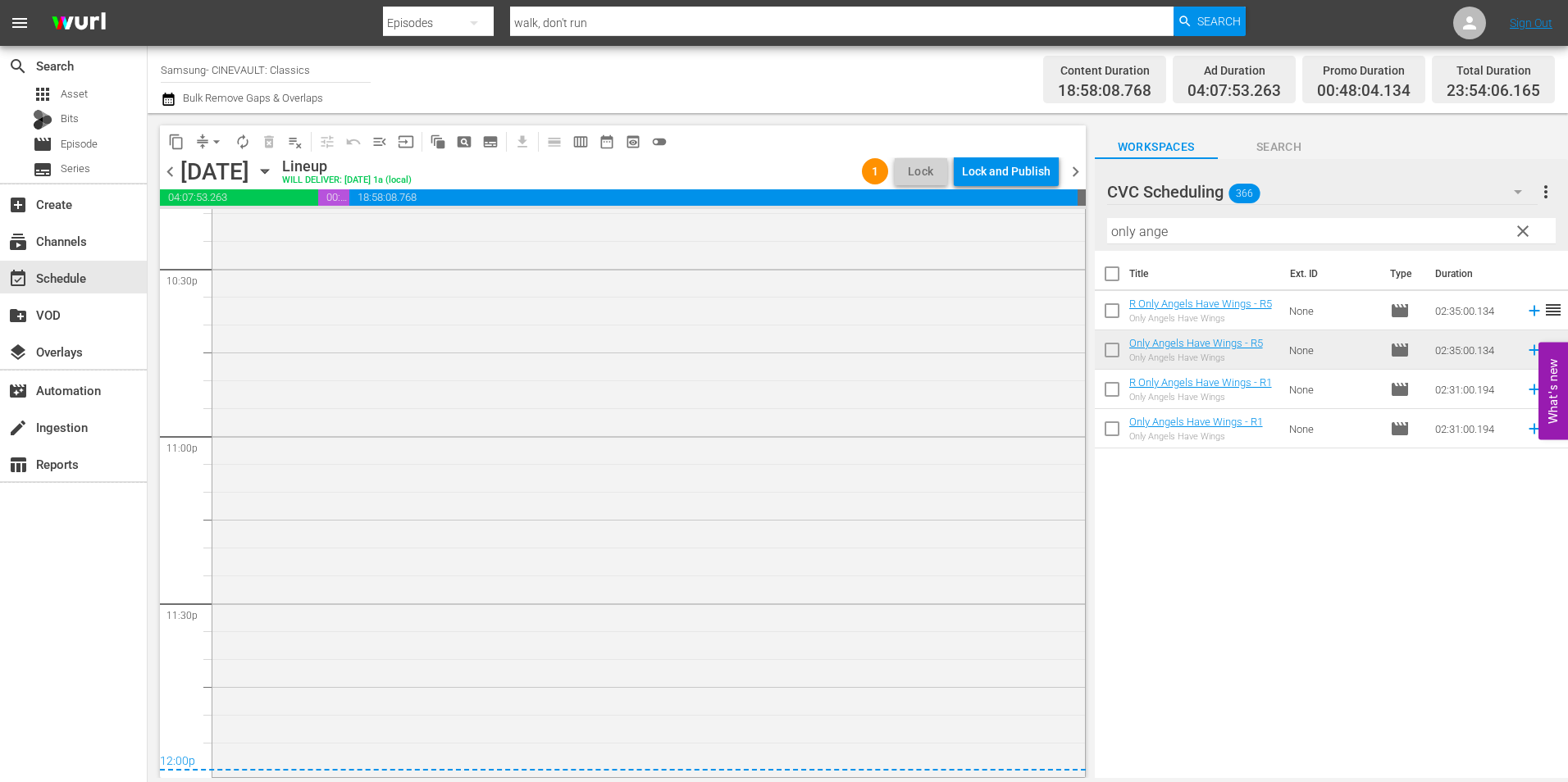
click at [594, 471] on div "Only Angels Have Wings - R5 1 reorder" at bounding box center [649, 345] width 873 height 859
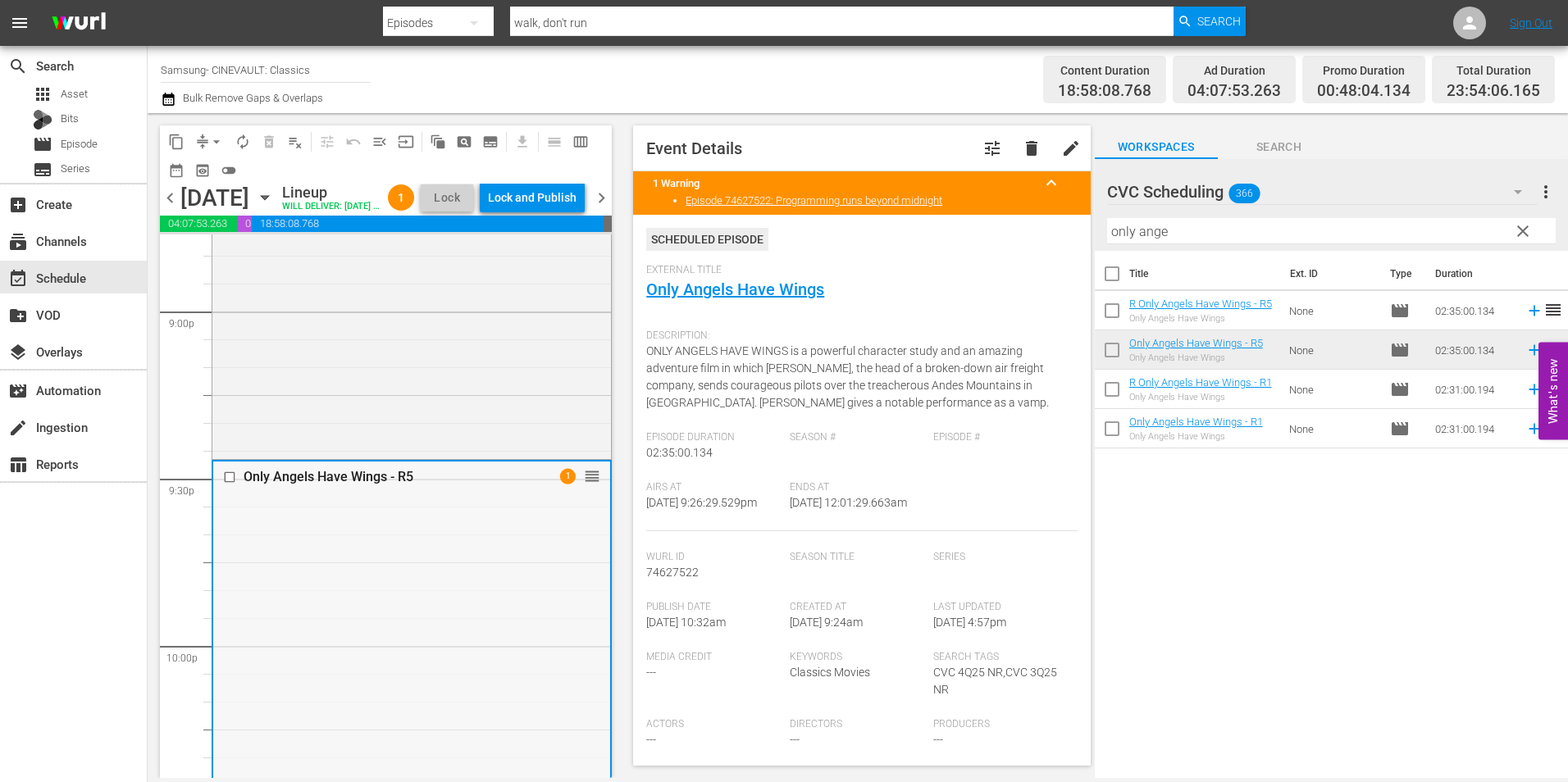
scroll to position [6949, 0]
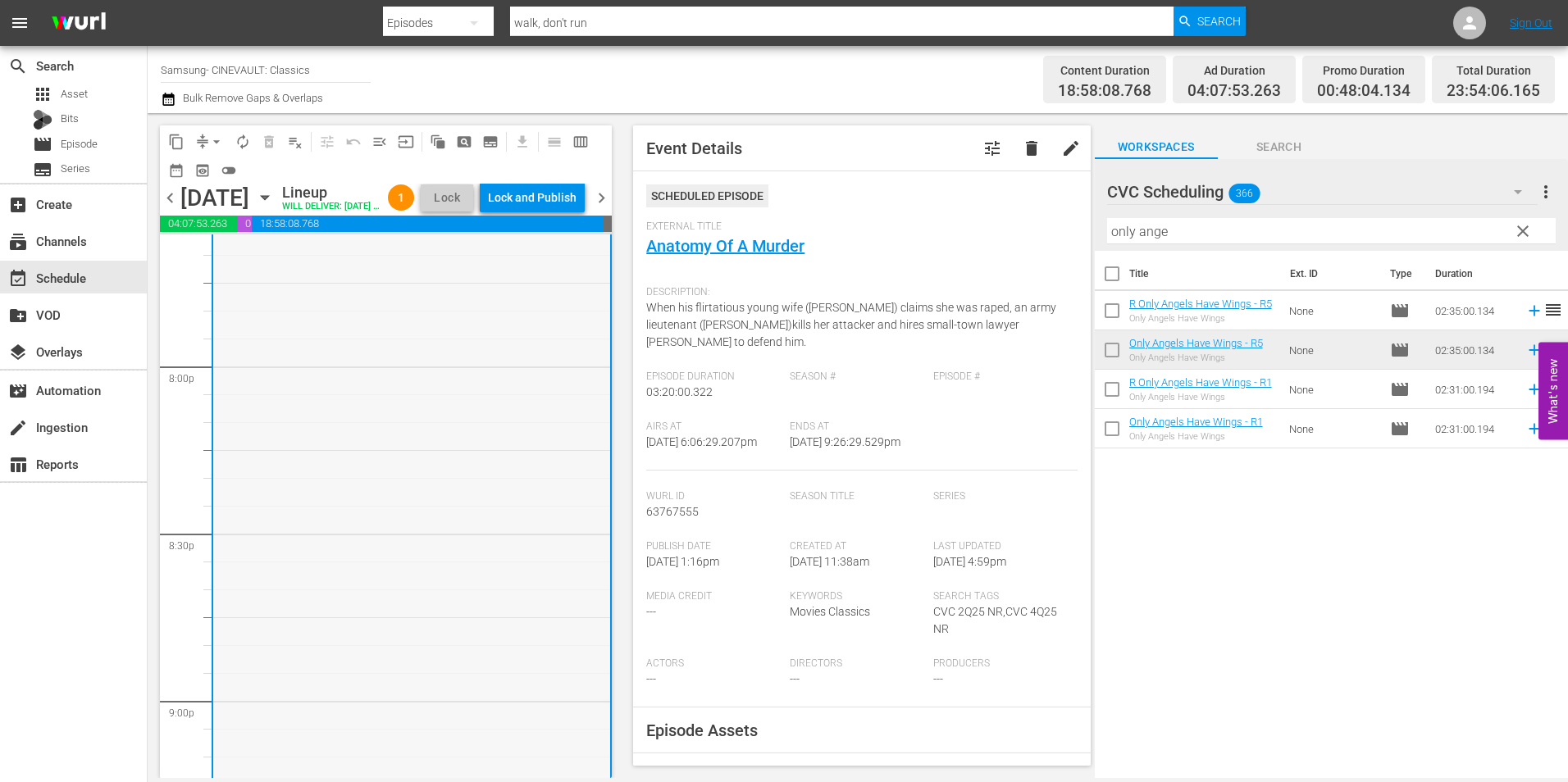
scroll to position [6539, 0]
click at [178, 209] on span "chevron_left" at bounding box center [169, 197] width 20 height 20
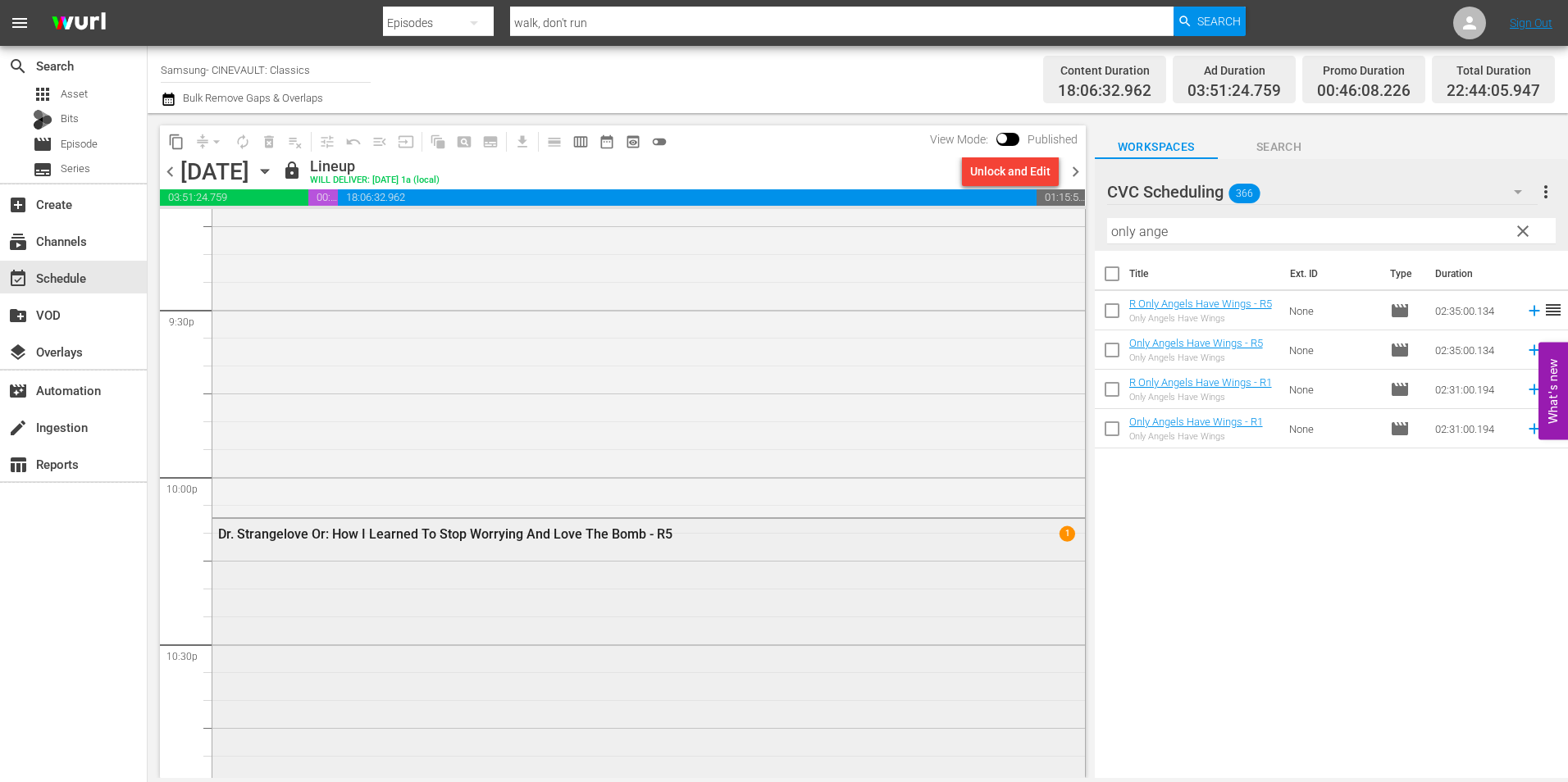
scroll to position [7093, 0]
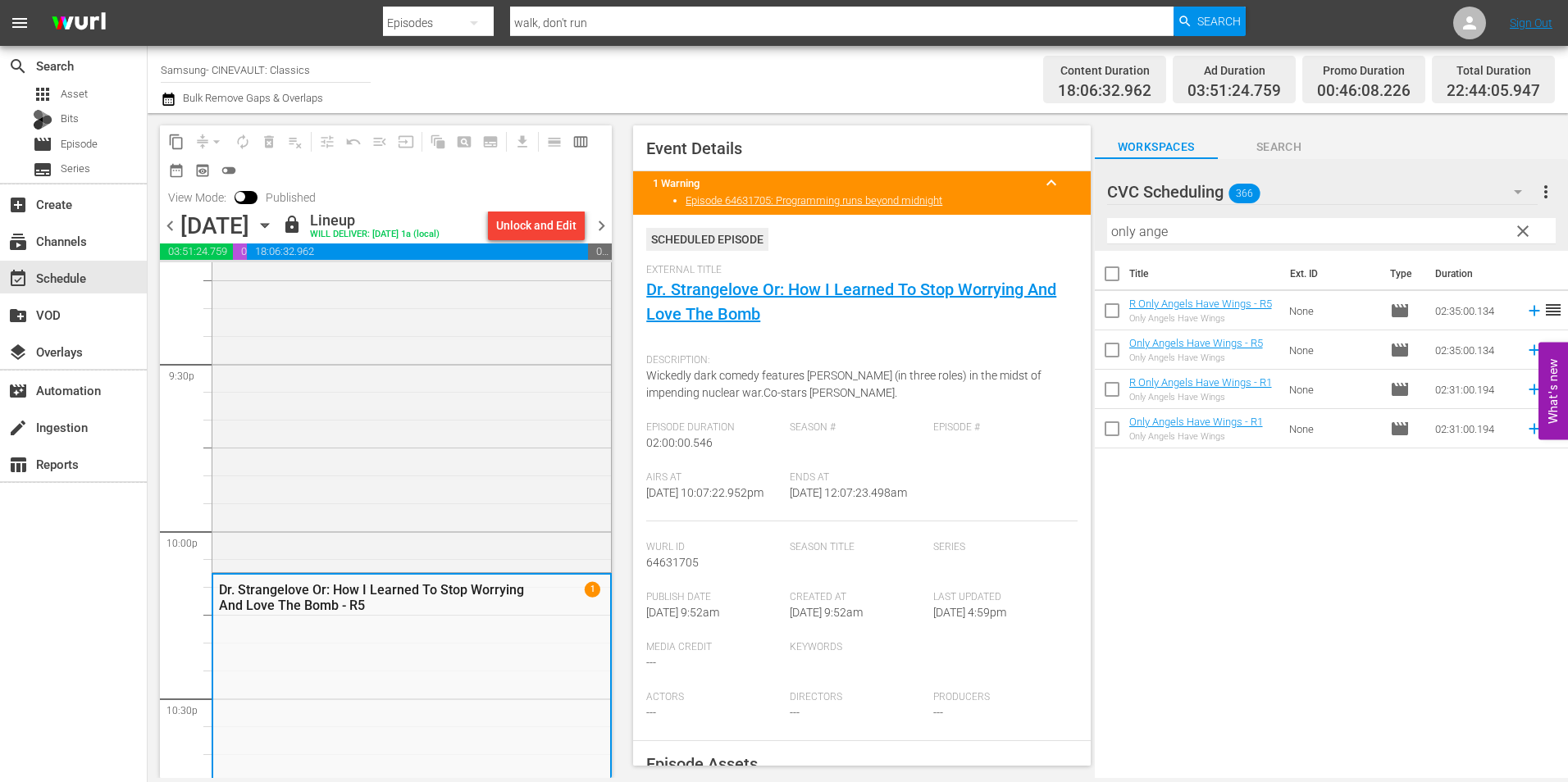
click at [178, 226] on span "chevron_left" at bounding box center [169, 225] width 20 height 20
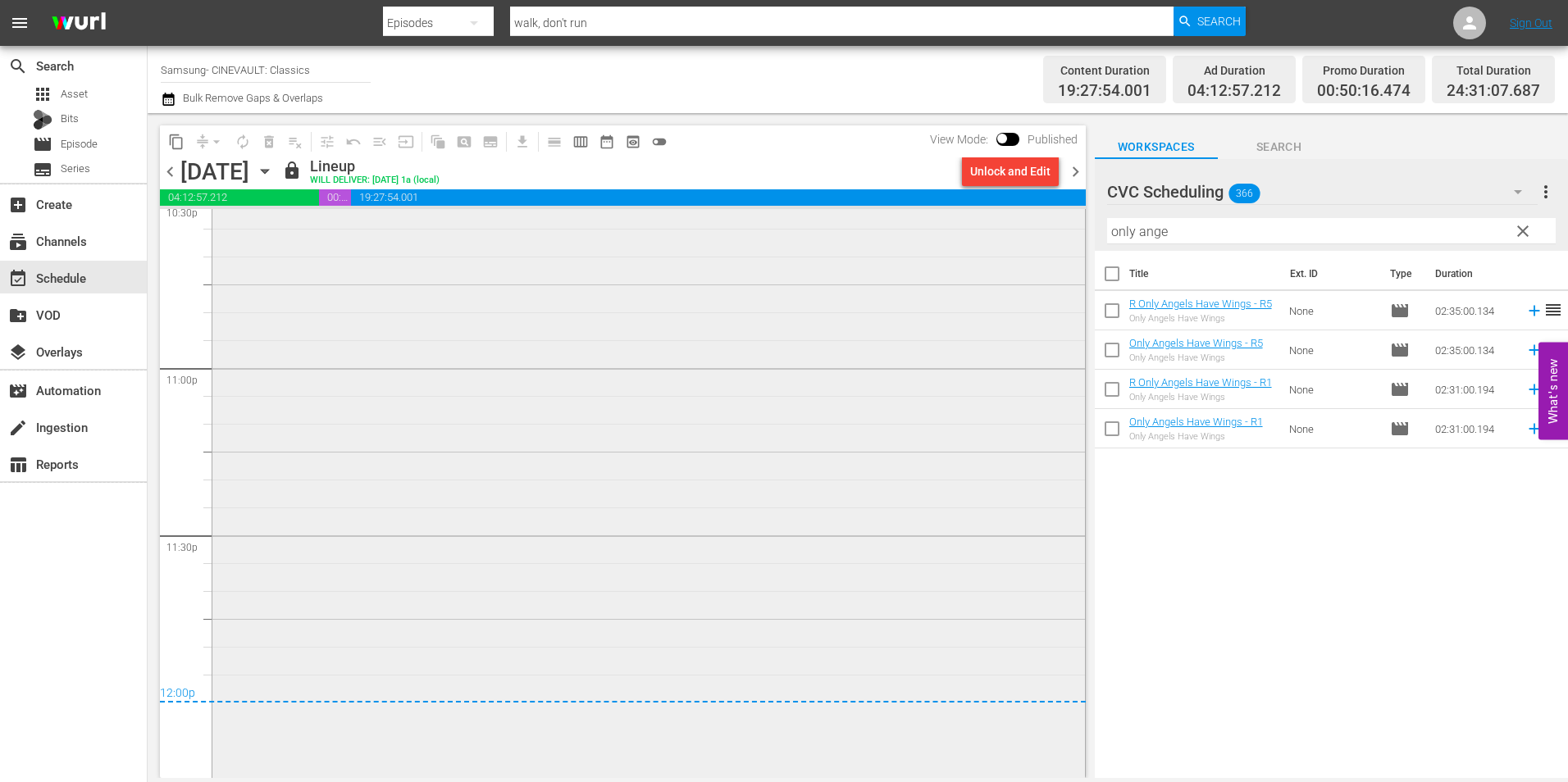
scroll to position [7516, 0]
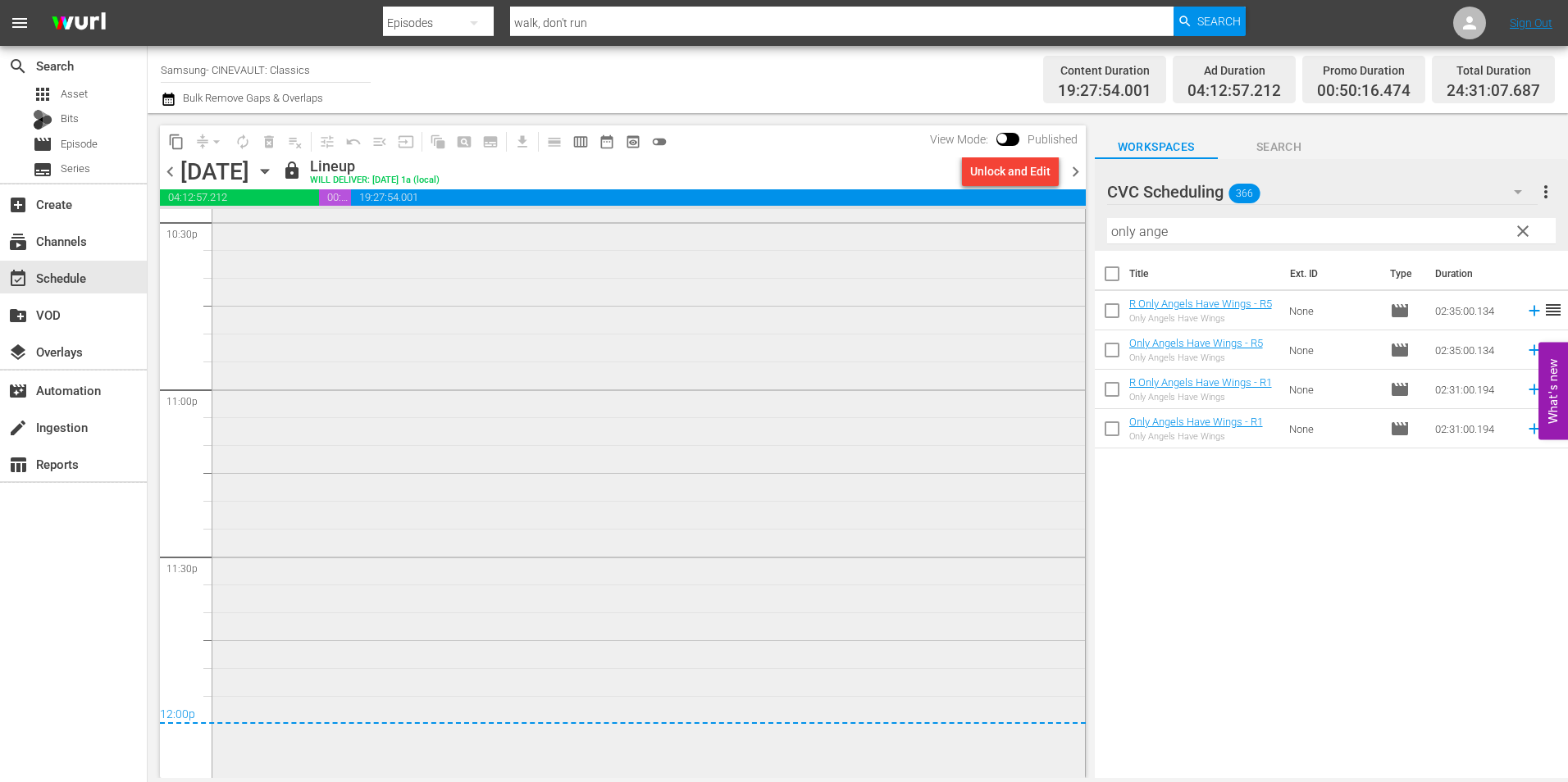
click at [776, 437] on div "The Bridge On The River Kwai - R5 1" at bounding box center [649, 616] width 873 height 1139
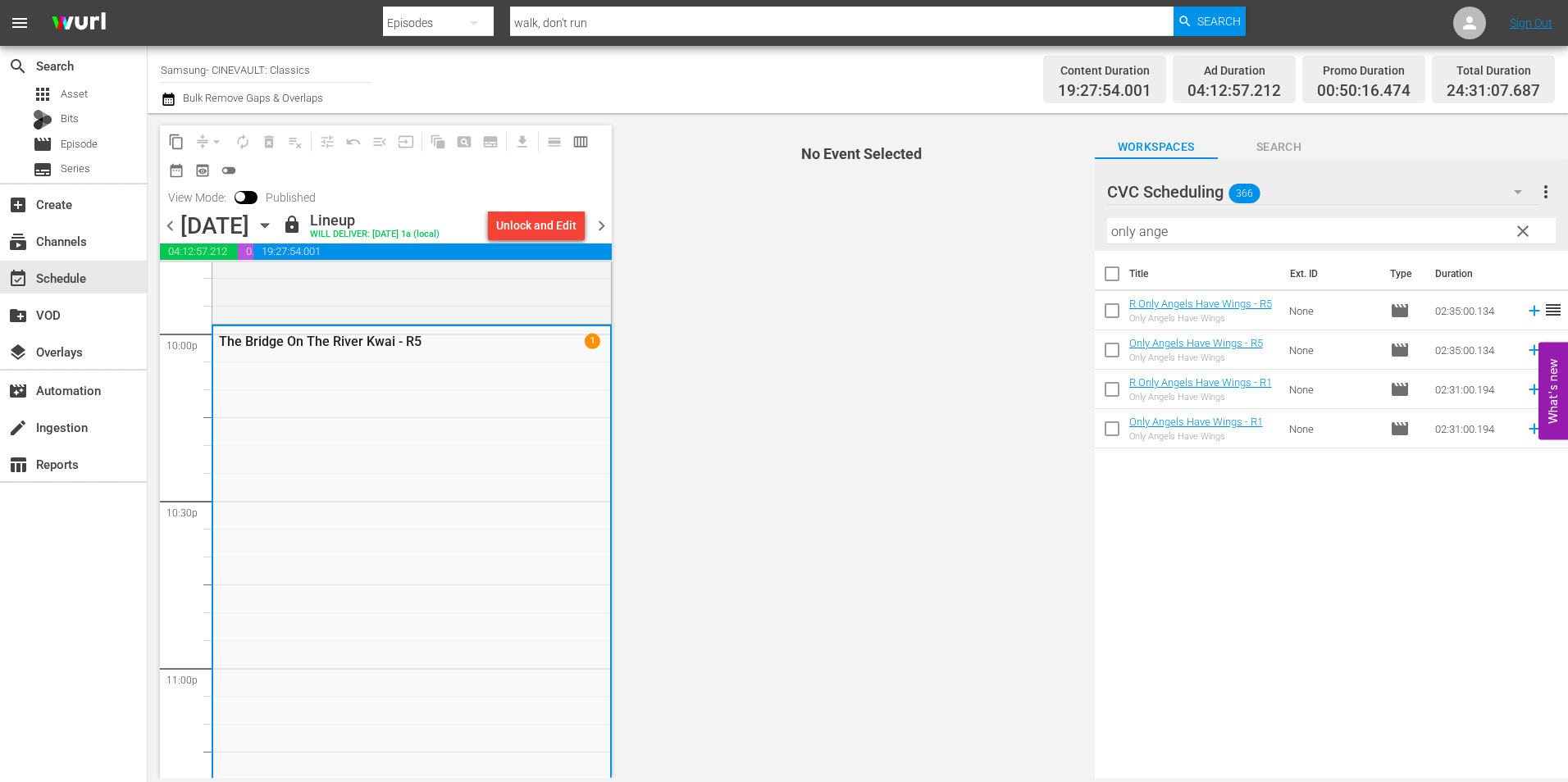
scroll to position [7270, 0]
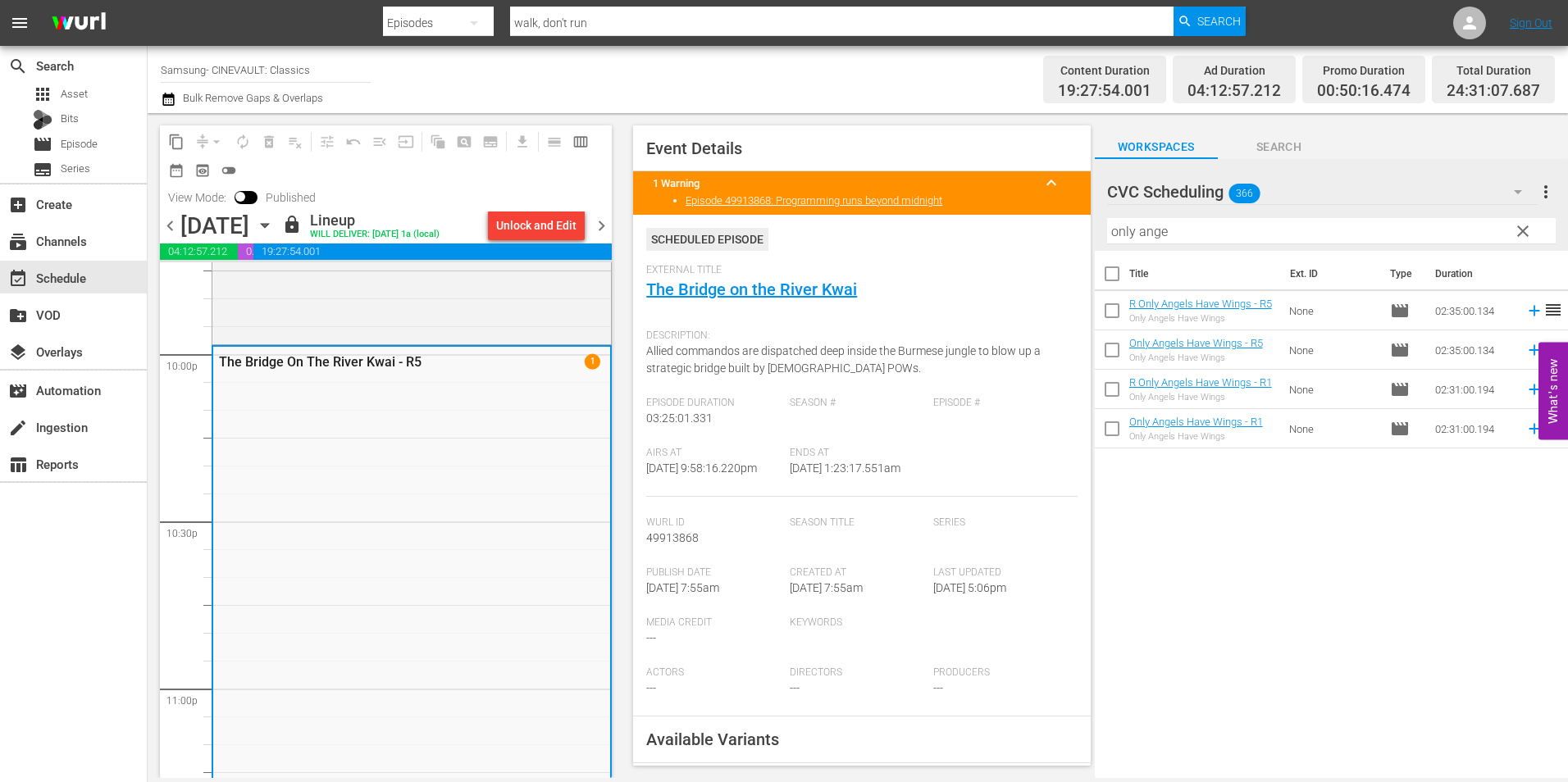
click at [174, 221] on span "chevron_left" at bounding box center [169, 225] width 20 height 20
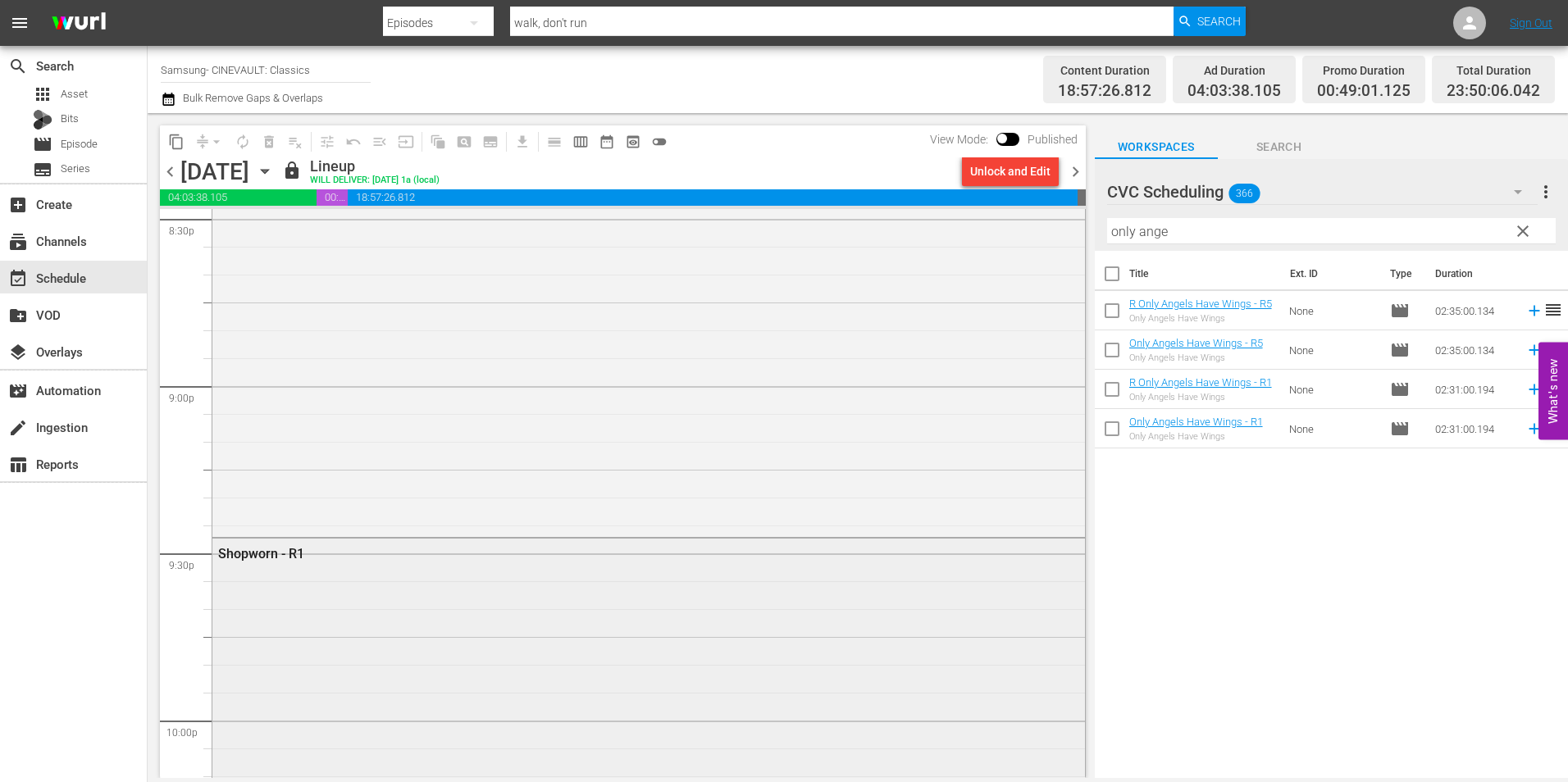
scroll to position [7260, 0]
click at [526, 449] on div "Shopworn - R1" at bounding box center [649, 352] width 873 height 447
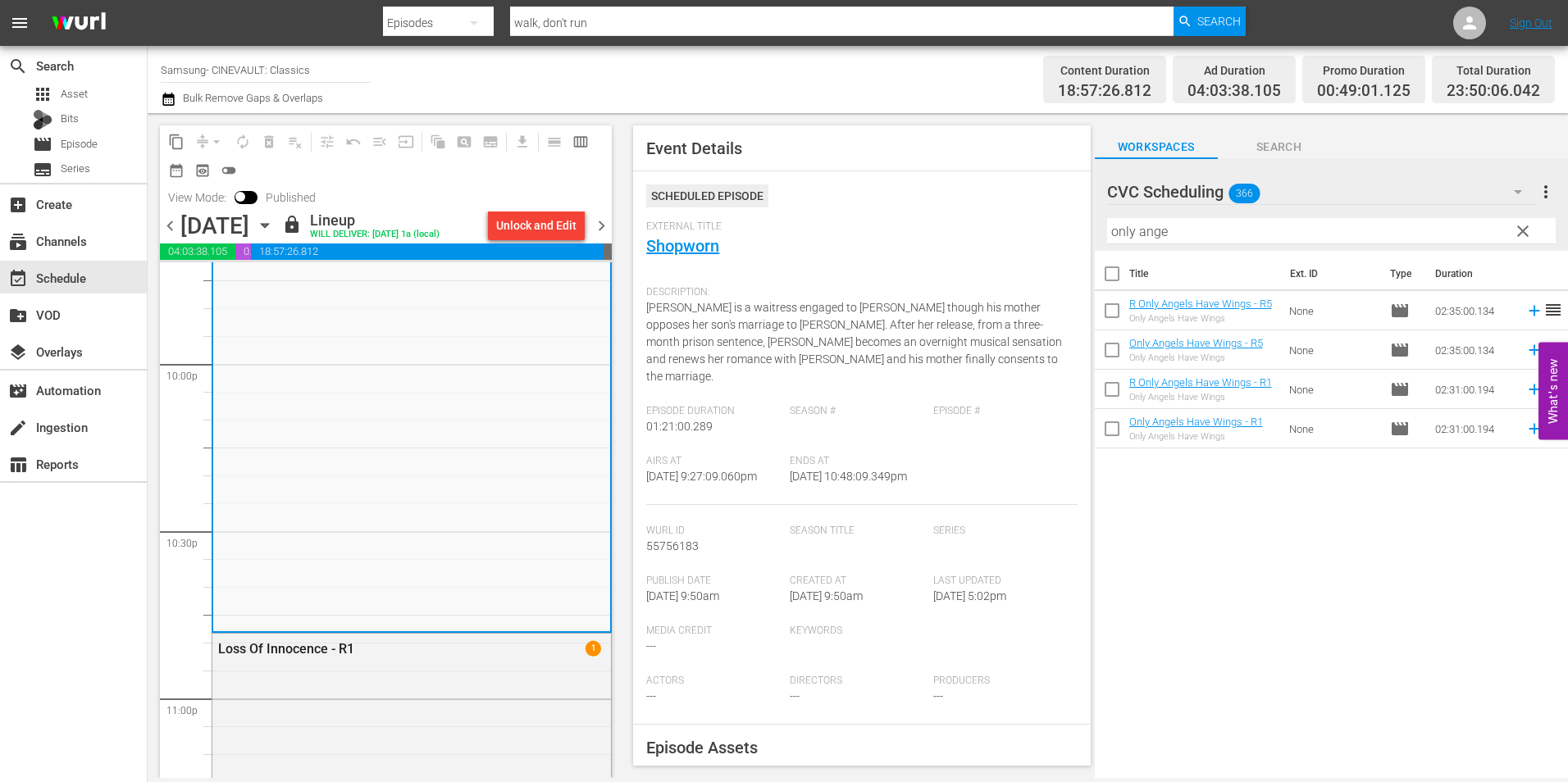
click at [170, 219] on span "chevron_left" at bounding box center [169, 225] width 20 height 20
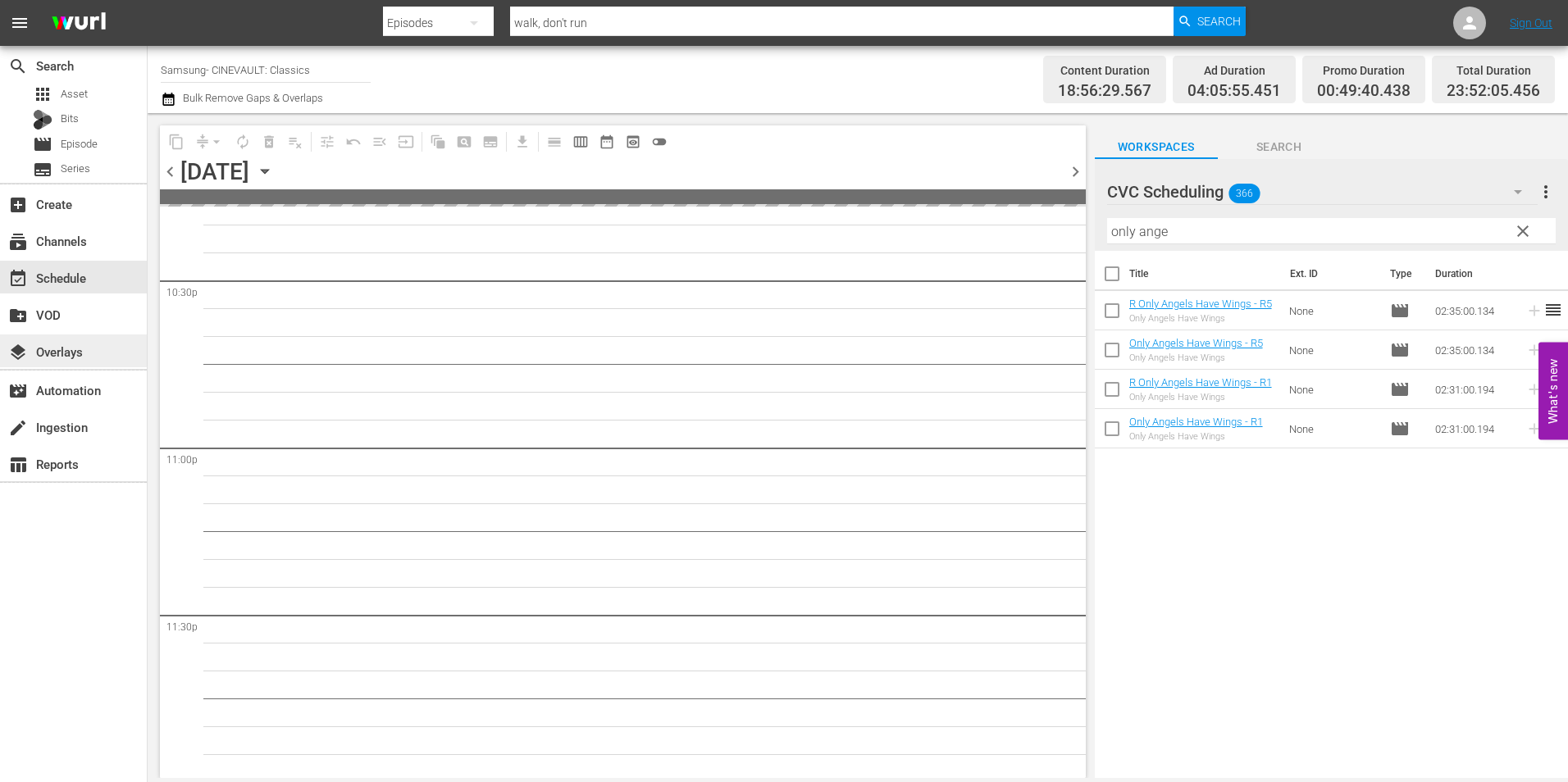
scroll to position [7288, 0]
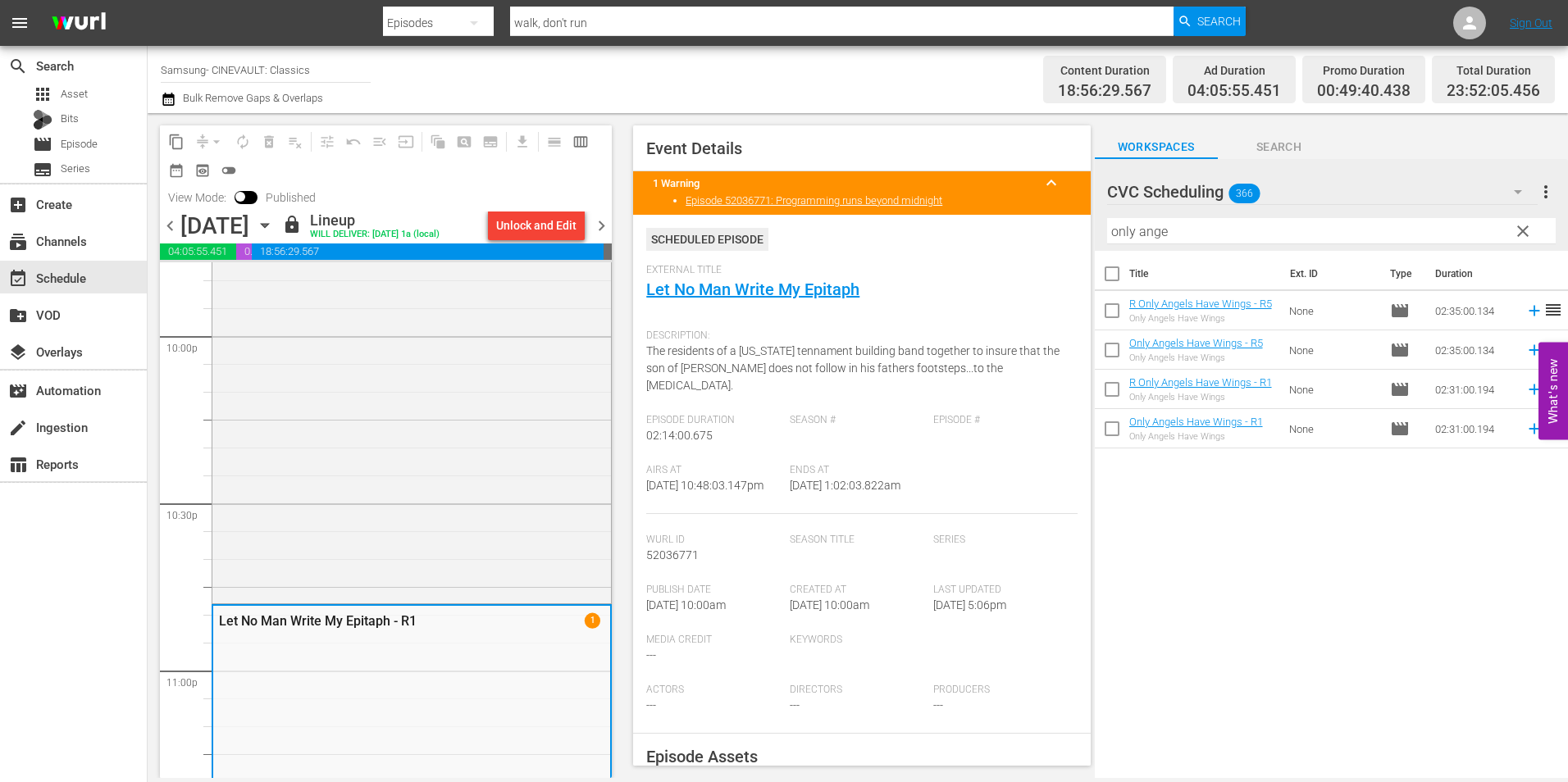
click at [174, 218] on span "chevron_left" at bounding box center [169, 225] width 20 height 20
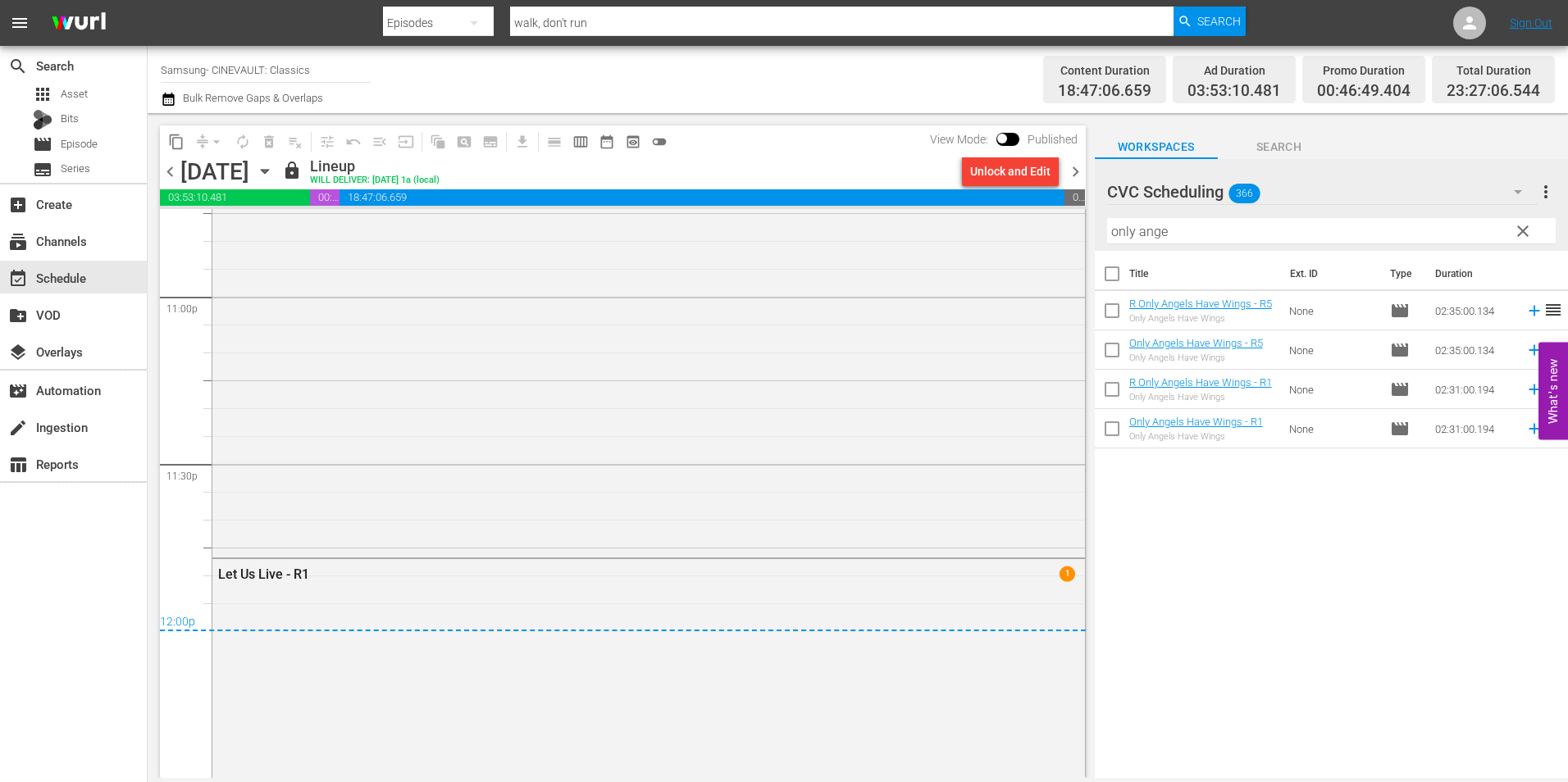
scroll to position [7606, 0]
click at [287, 599] on div "Let Us Live - R1 1" at bounding box center [649, 790] width 873 height 457
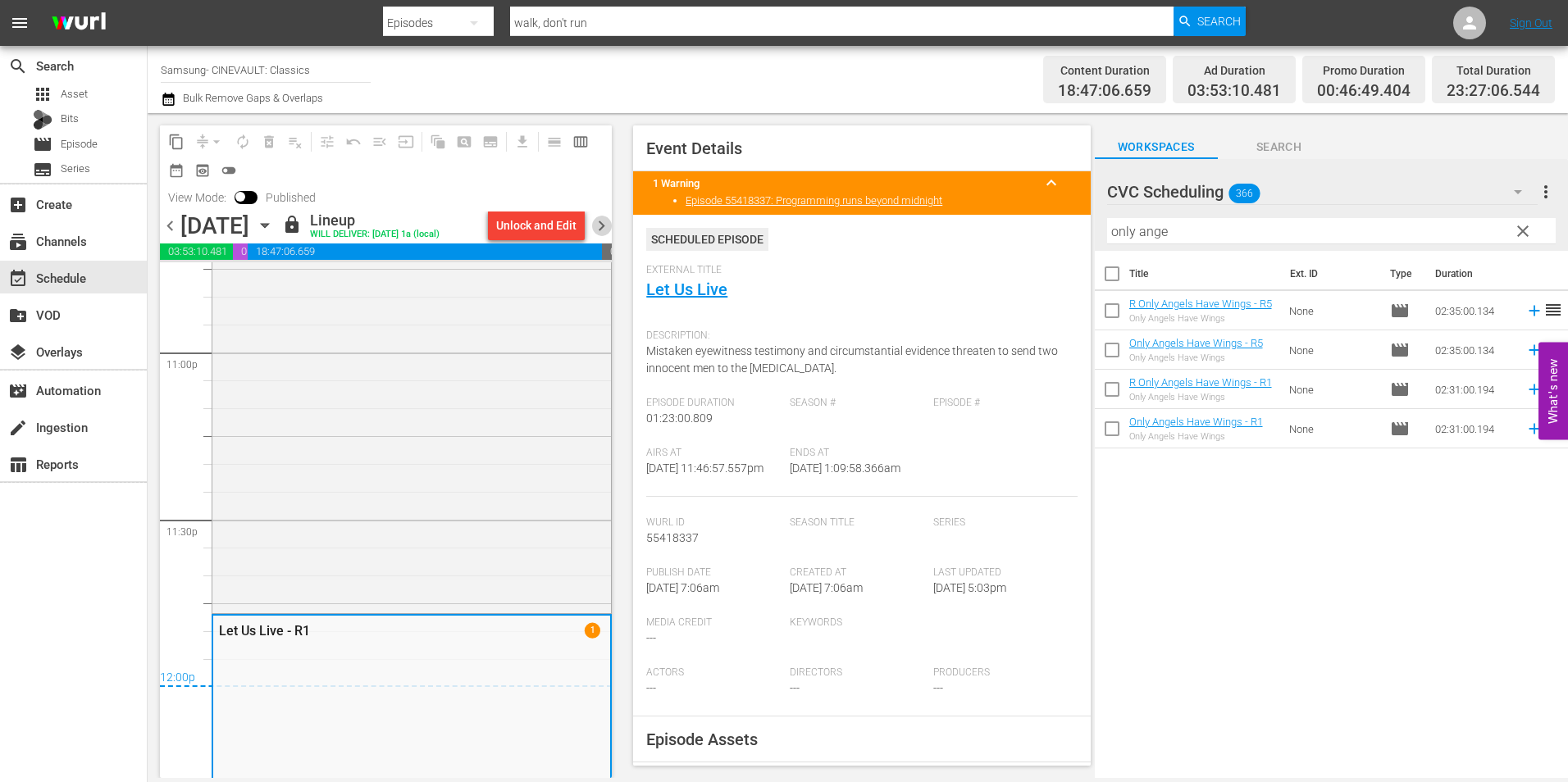
click at [612, 228] on span "chevron_right" at bounding box center [601, 225] width 20 height 20
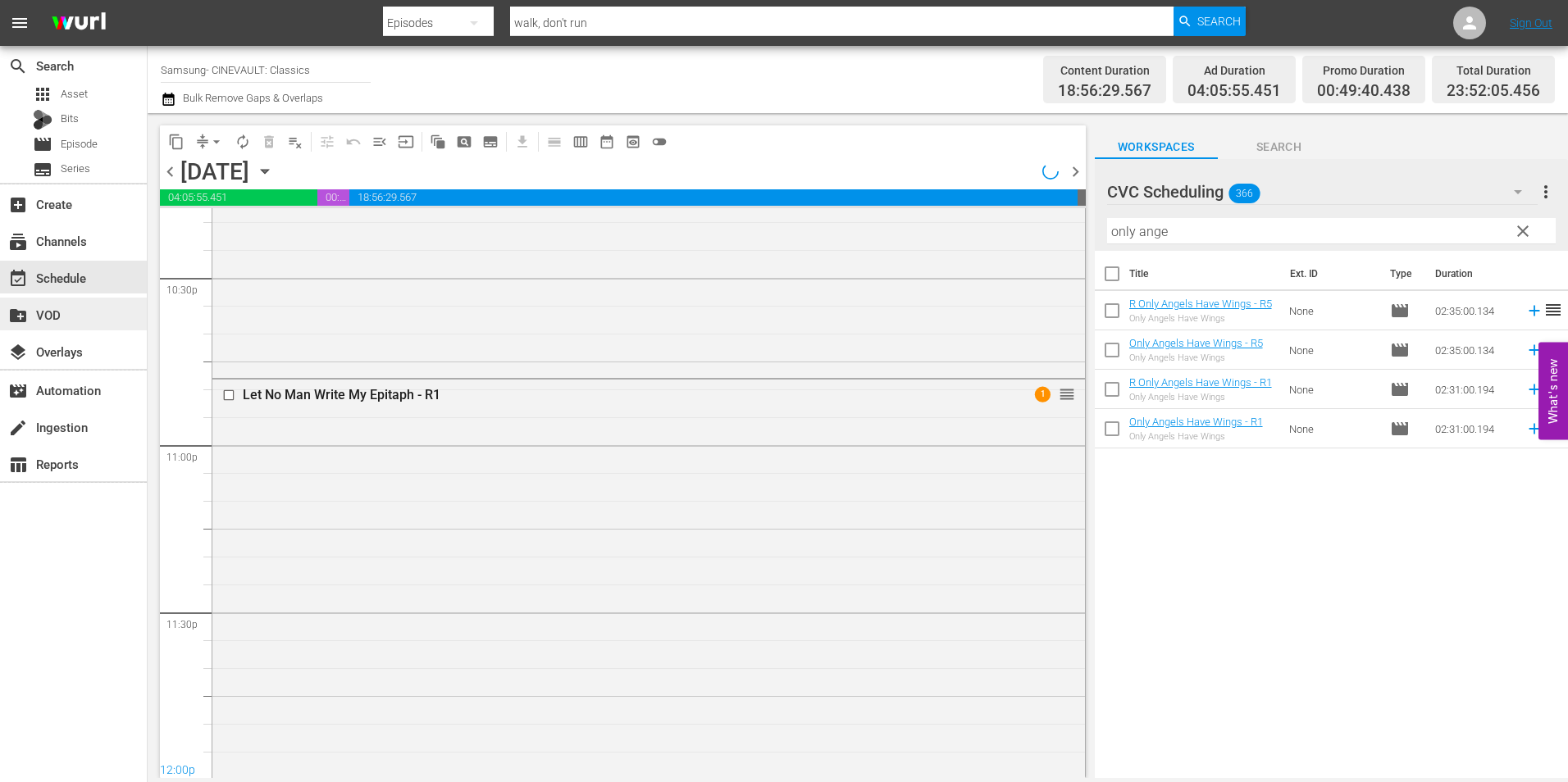
scroll to position [7606, 0]
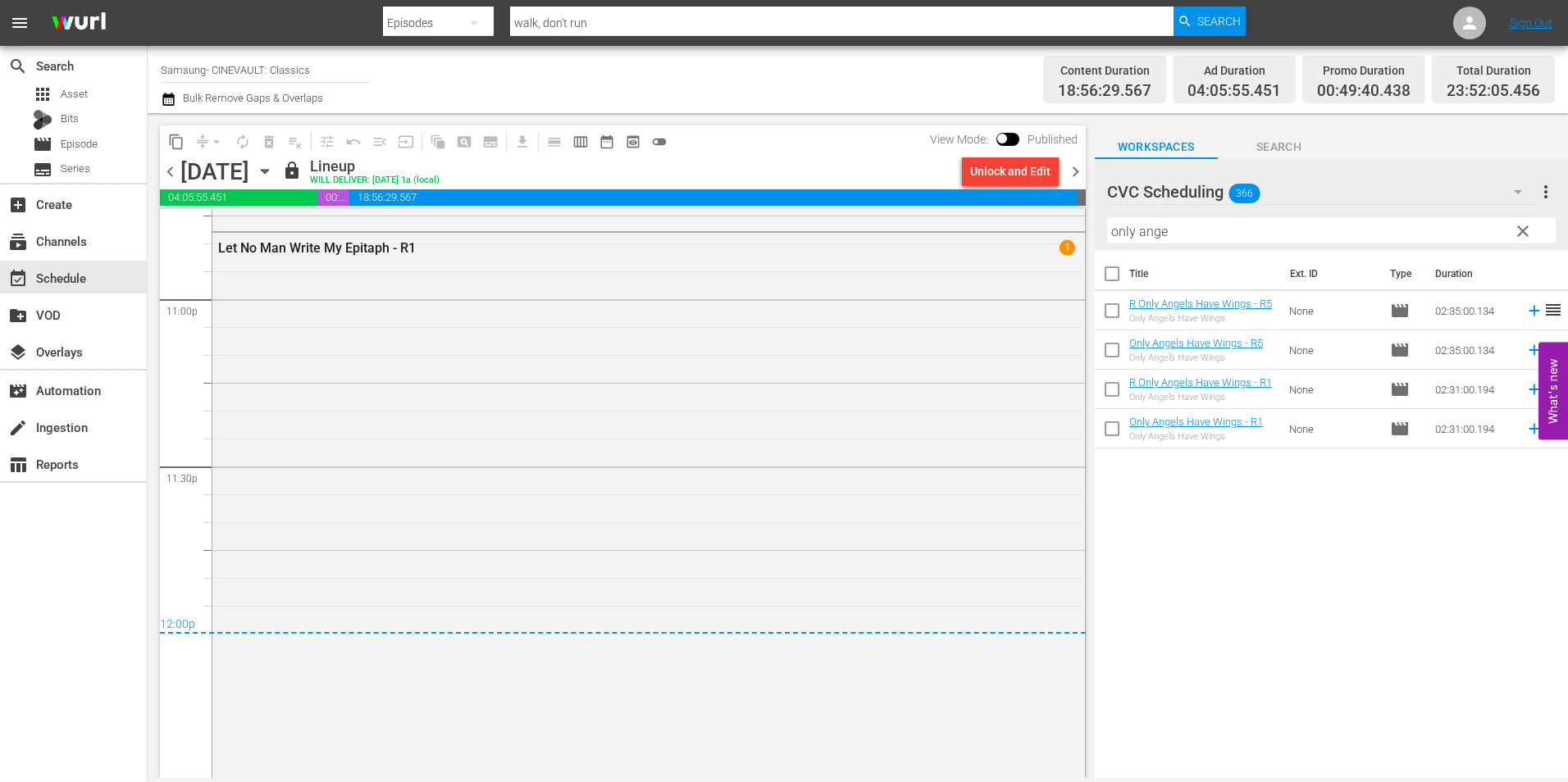
drag, startPoint x: 160, startPoint y: 170, endPoint x: 170, endPoint y: 170, distance: 10.0
click at [165, 170] on div "content_copy compress arrow_drop_down autorenew_outlined delete_forever_outline…" at bounding box center [619, 446] width 943 height 665
click at [174, 169] on span "chevron_left" at bounding box center [169, 171] width 20 height 20
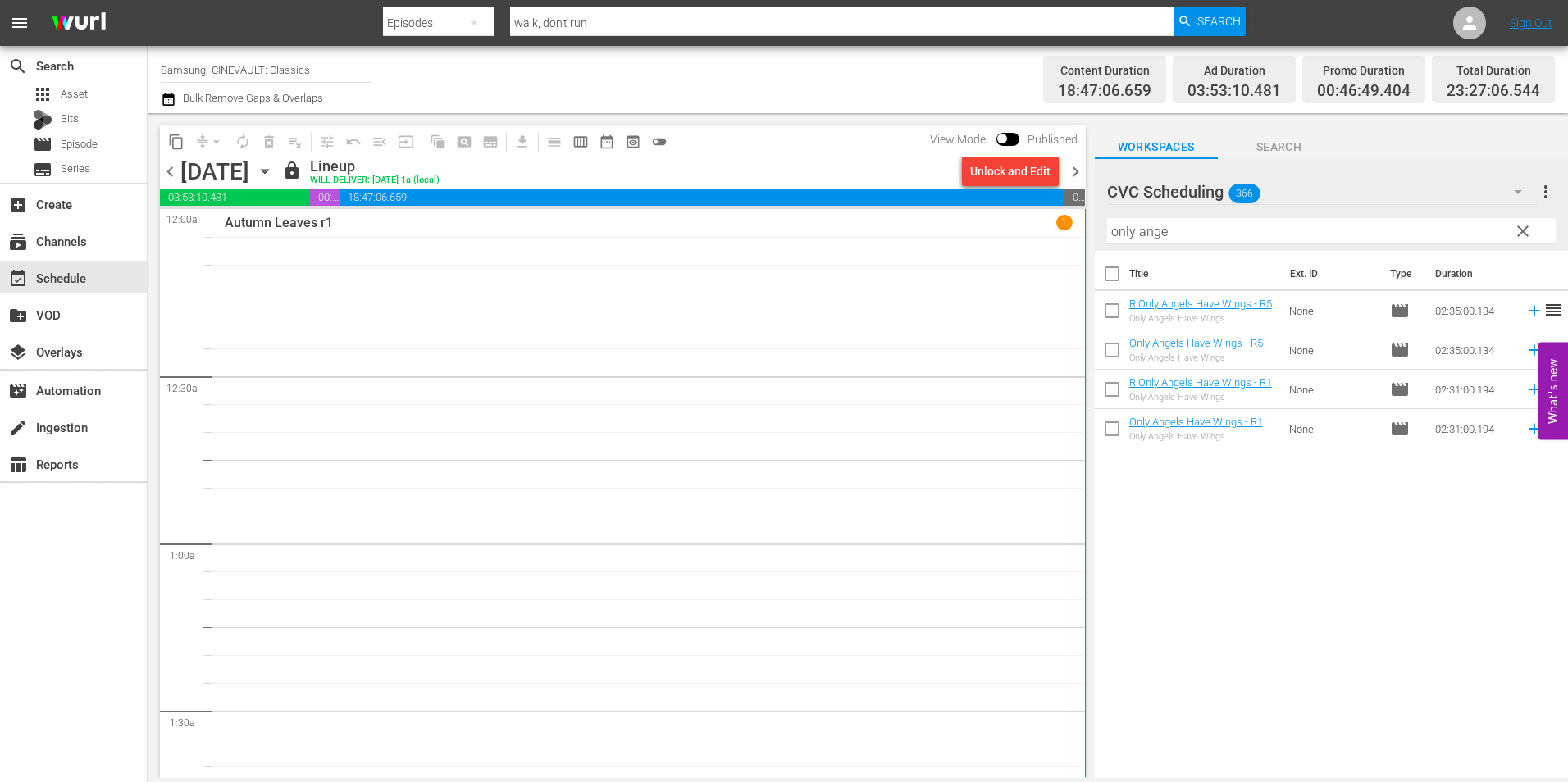
click at [1081, 176] on span "chevron_right" at bounding box center [1075, 171] width 20 height 20
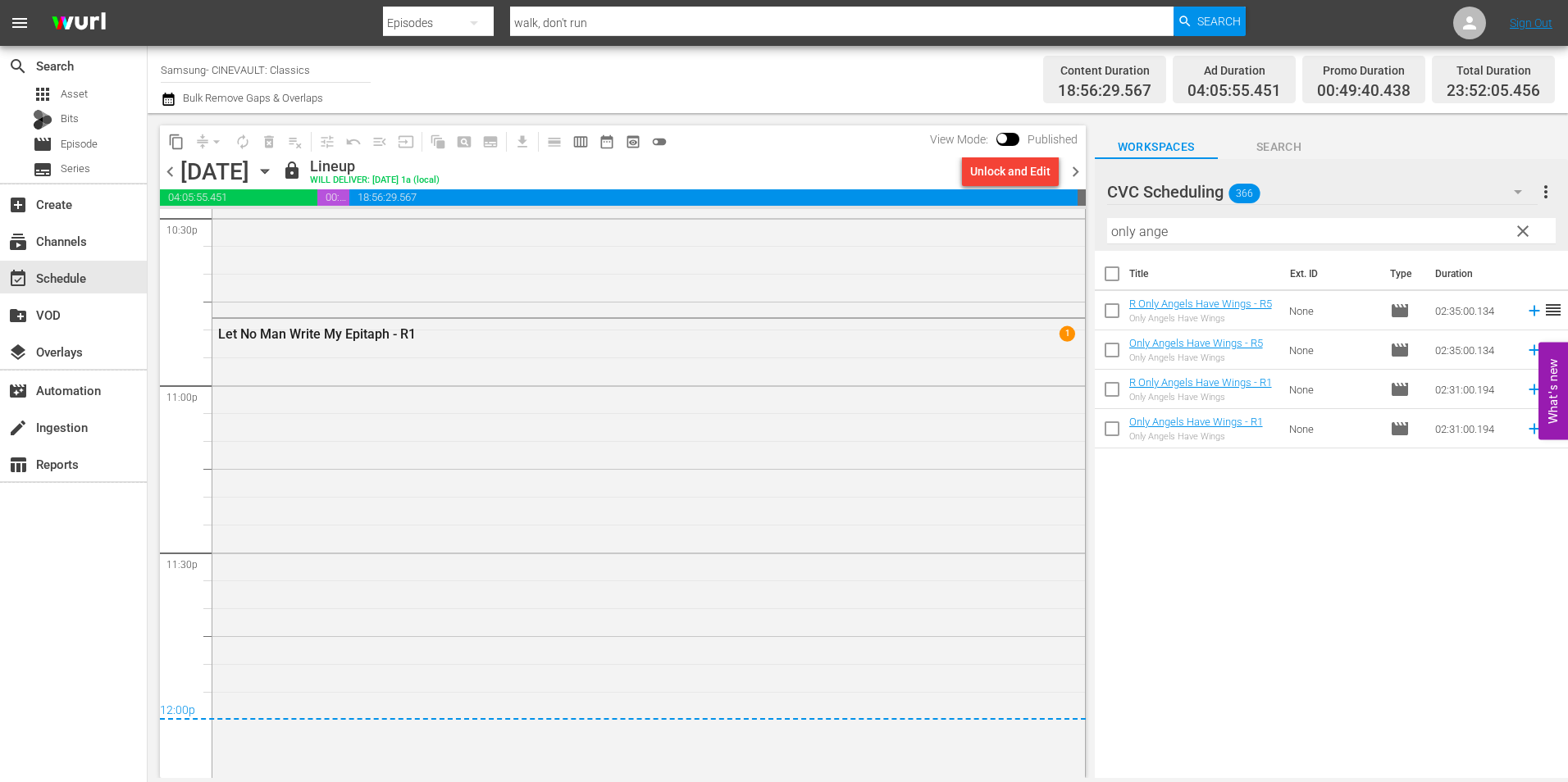
scroll to position [7218, 0]
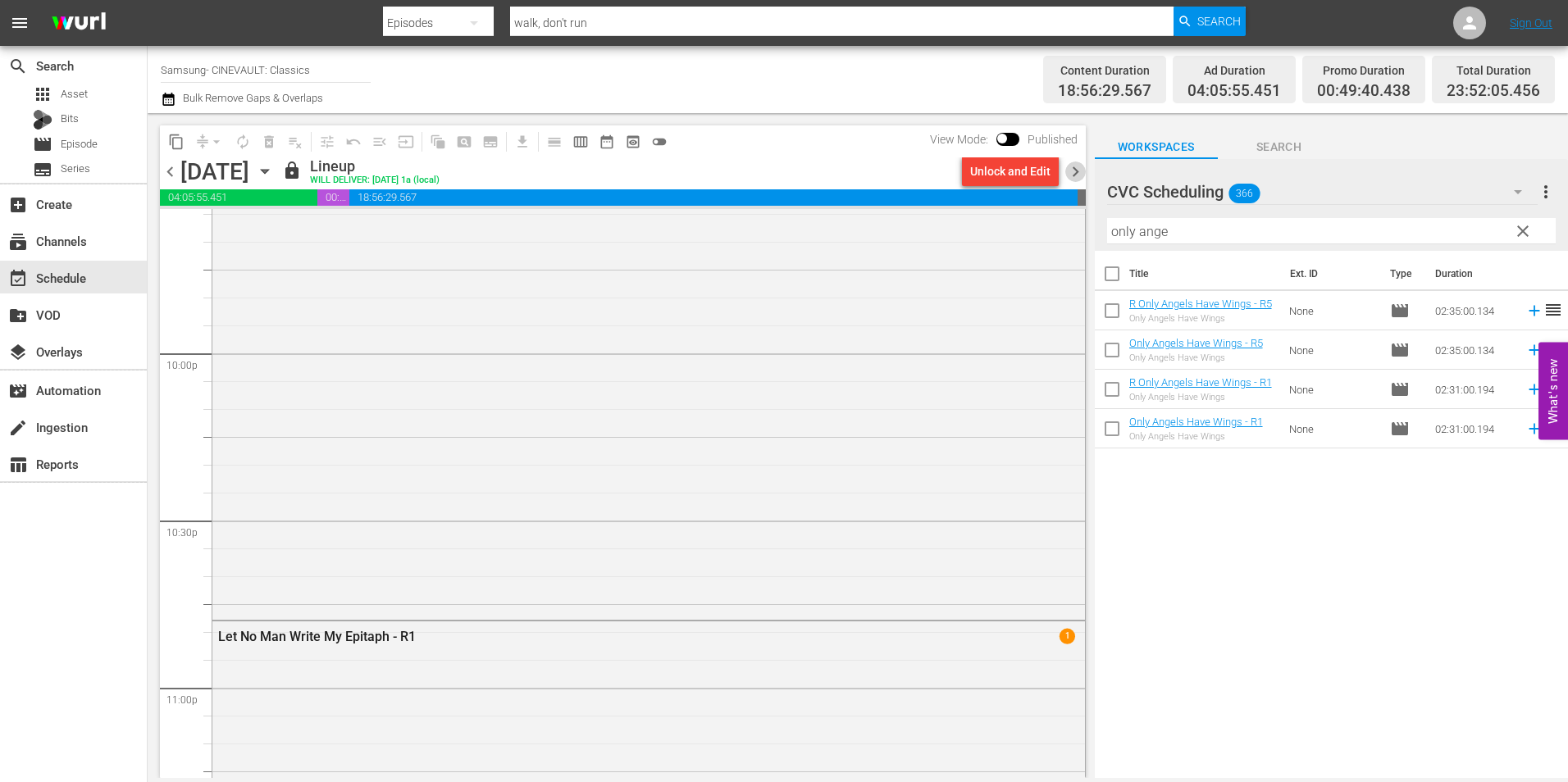
click at [1073, 177] on span "chevron_right" at bounding box center [1075, 171] width 20 height 20
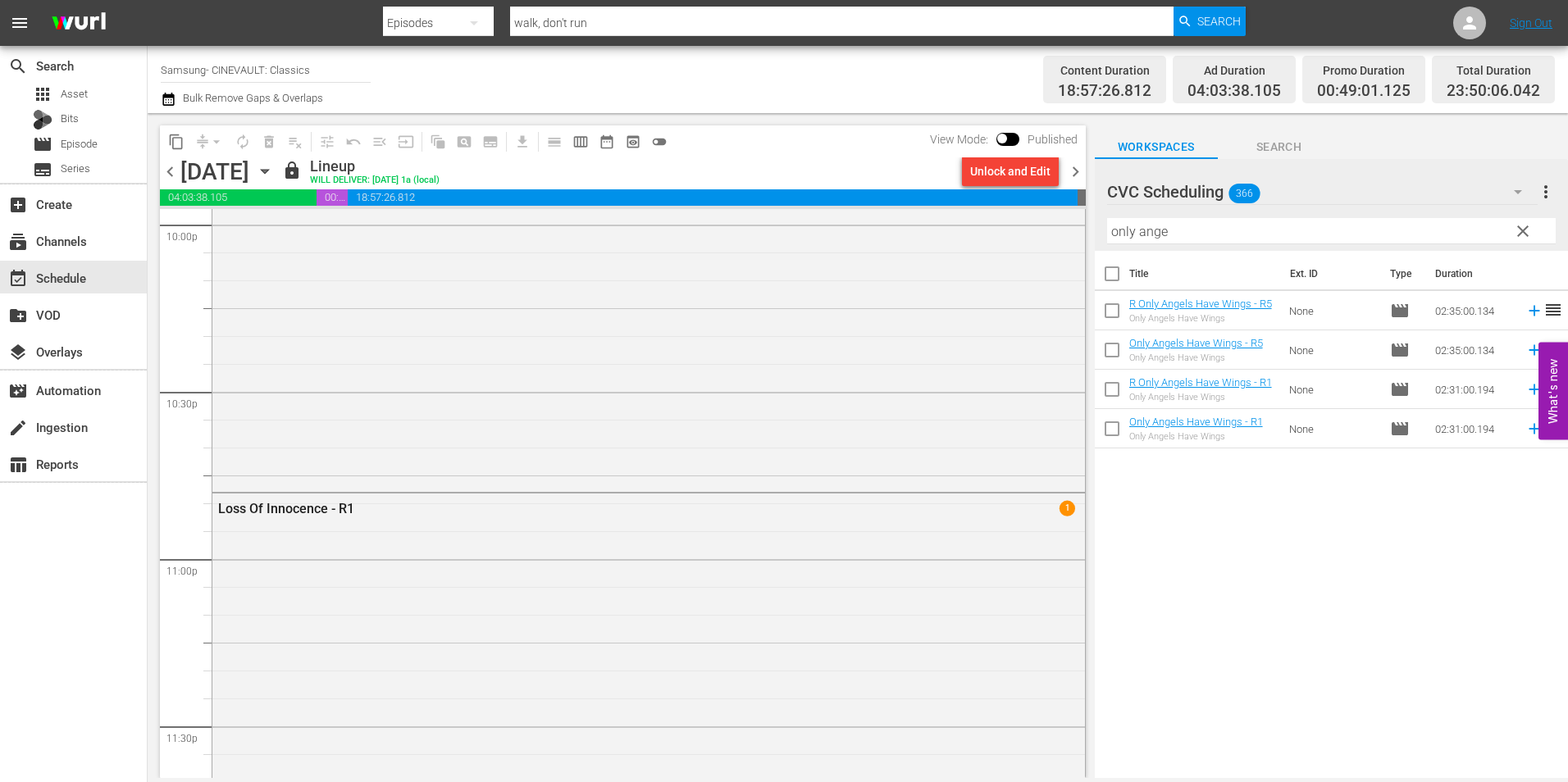
scroll to position [7381, 0]
click at [1074, 171] on span "chevron_right" at bounding box center [1075, 171] width 20 height 20
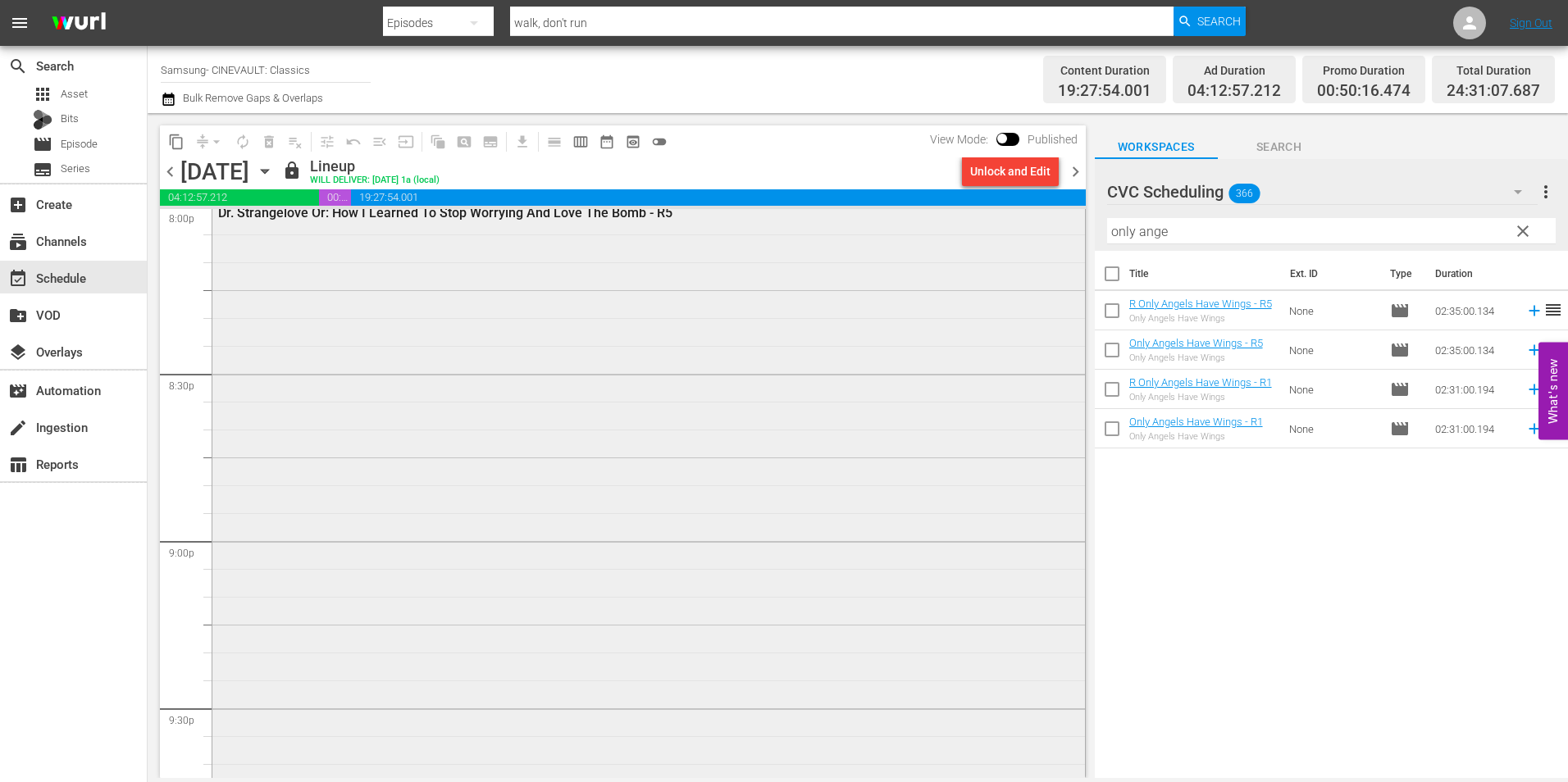
scroll to position [6889, 0]
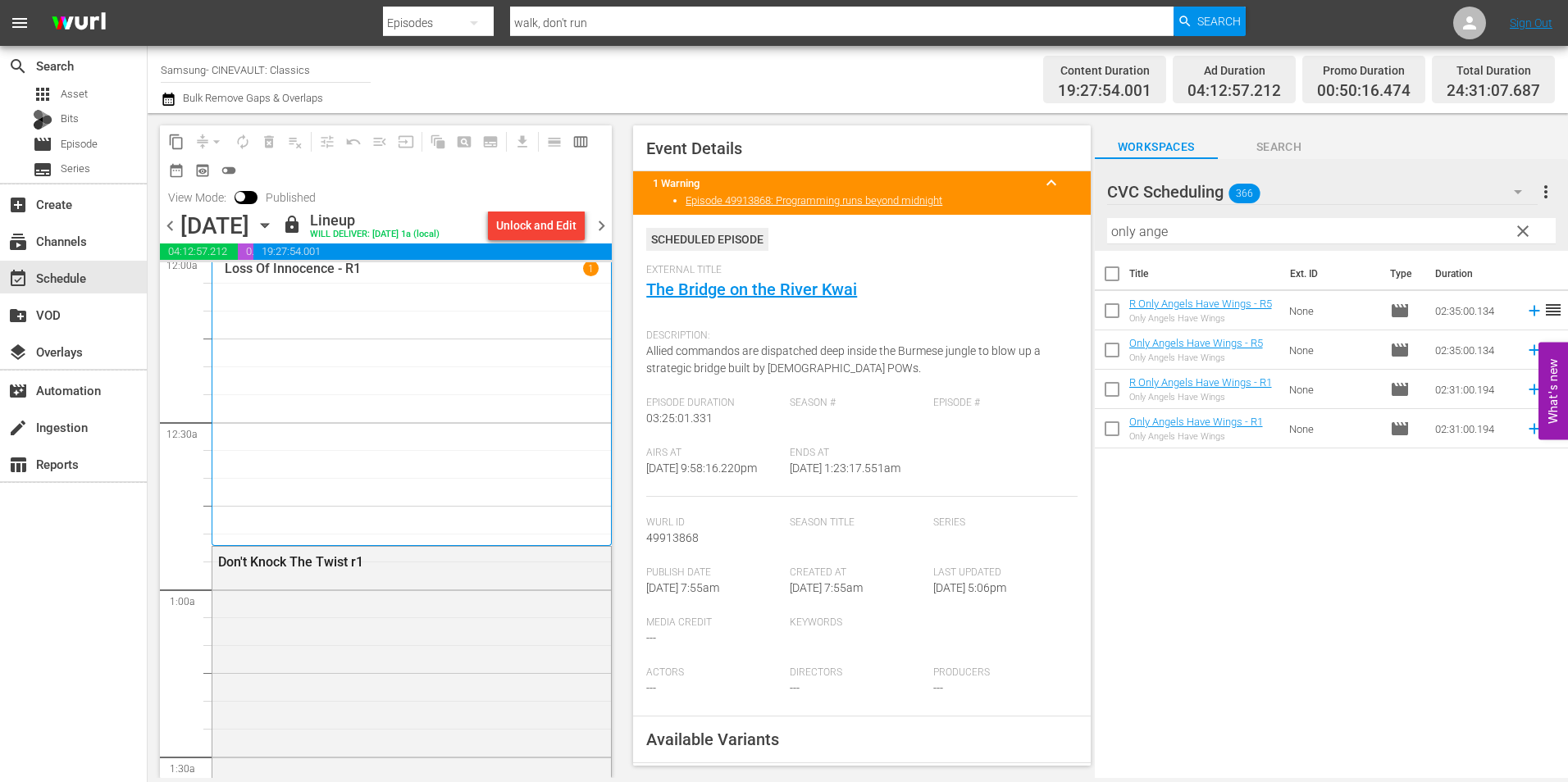
scroll to position [0, 0]
click at [607, 221] on span "chevron_right" at bounding box center [601, 225] width 20 height 20
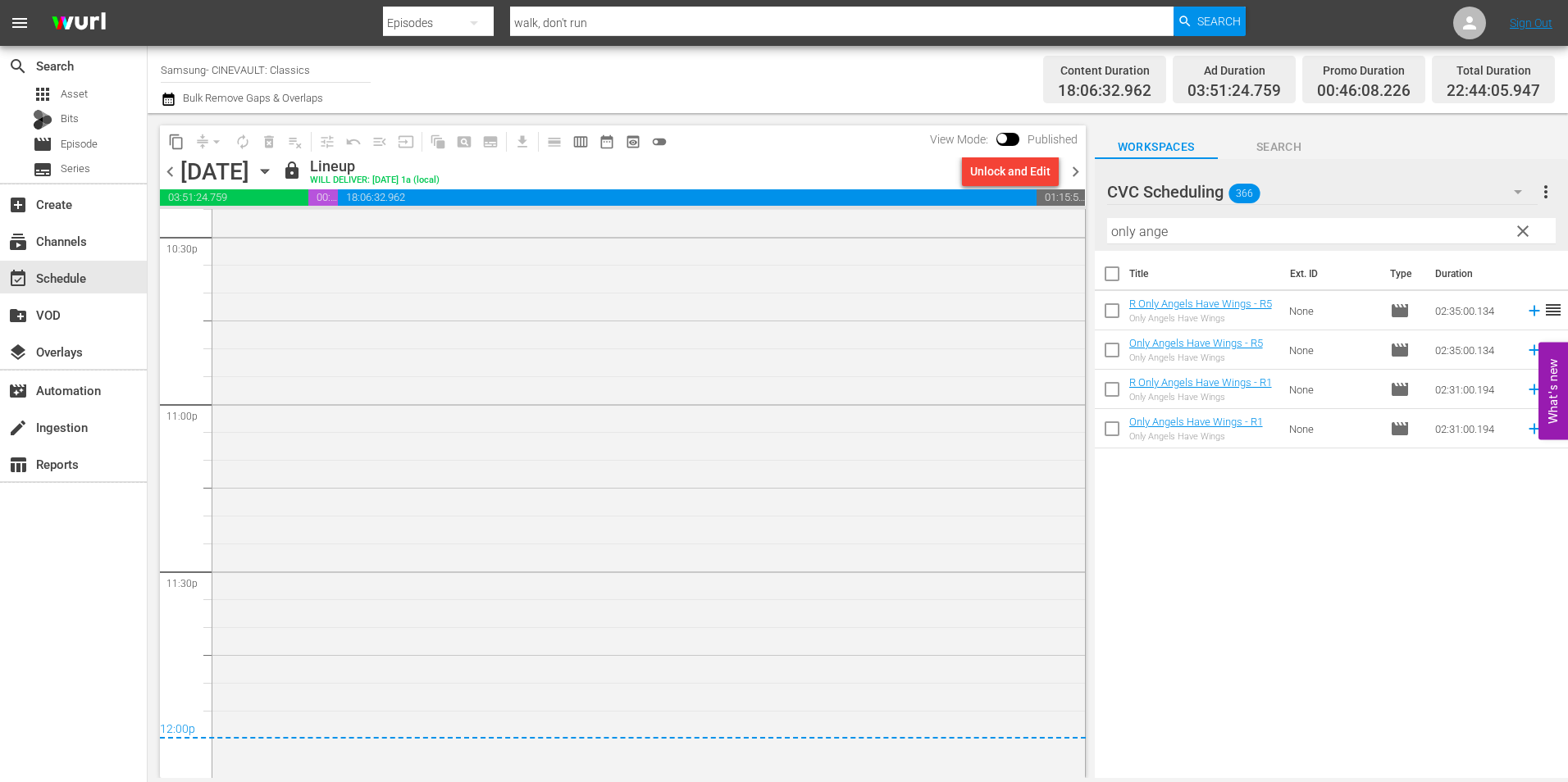
scroll to position [7503, 0]
click at [1069, 169] on span "chevron_right" at bounding box center [1075, 171] width 20 height 20
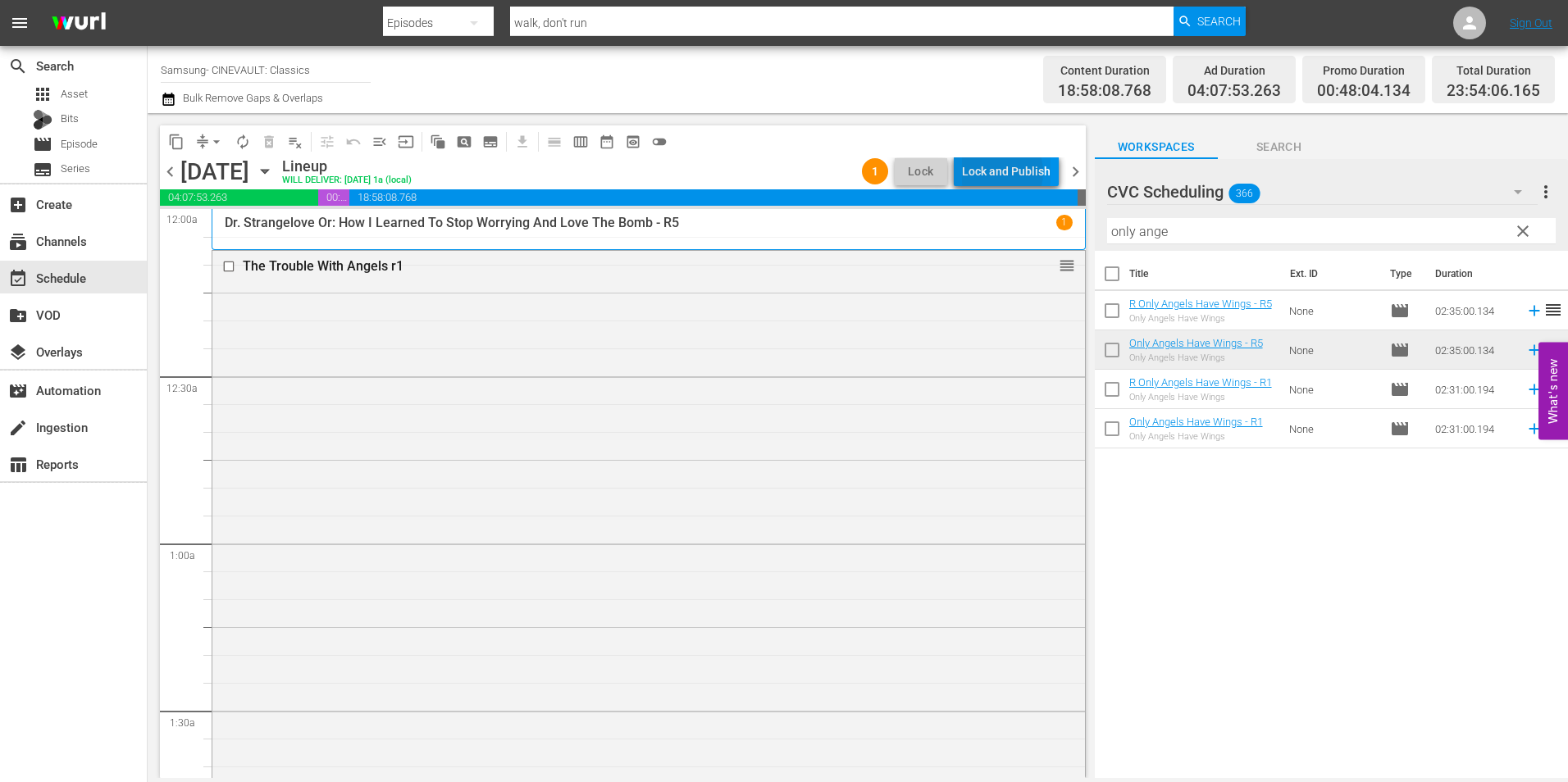
click at [999, 172] on div "Lock and Publish" at bounding box center [1006, 171] width 89 height 30
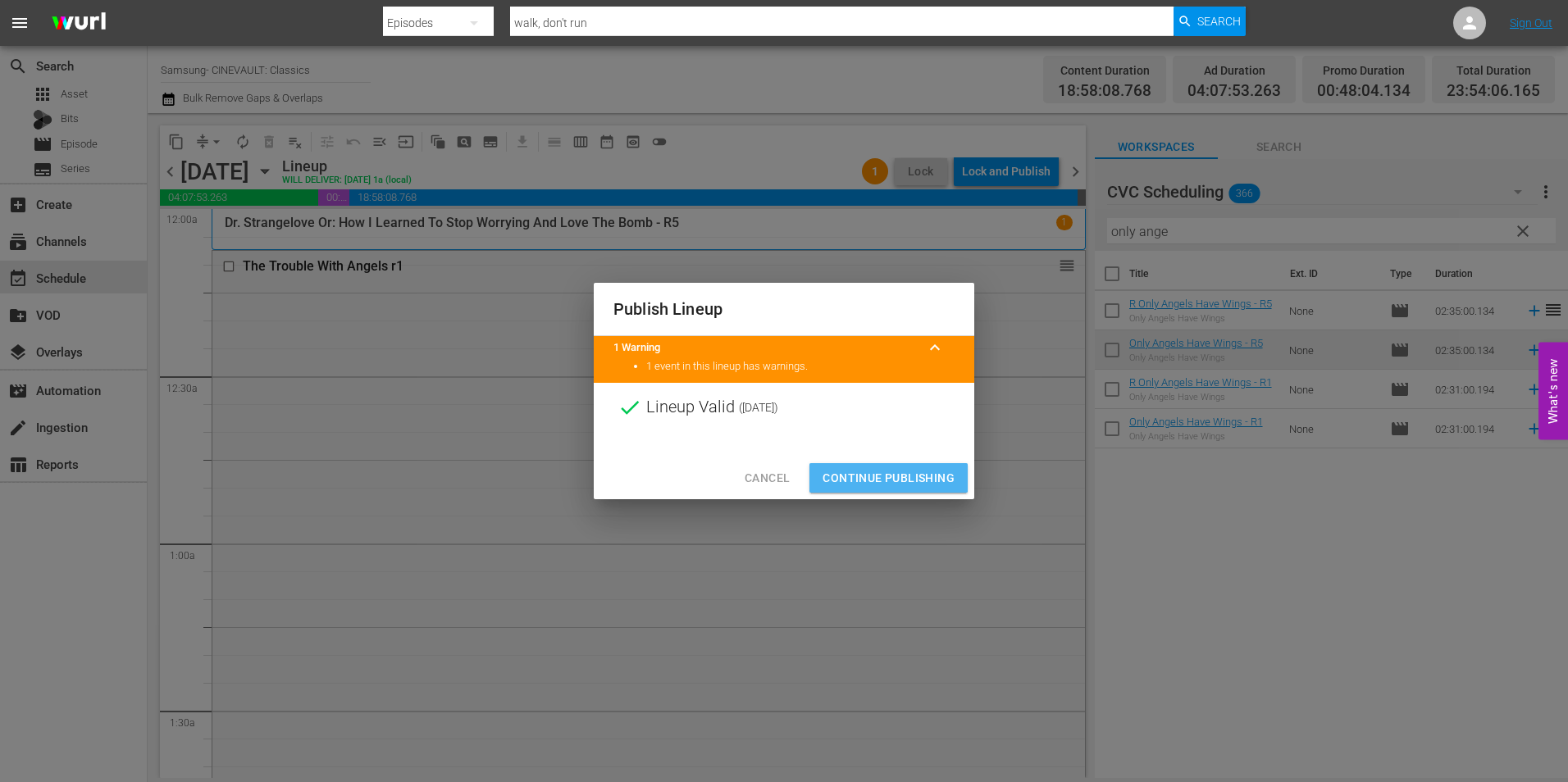
click at [876, 474] on span "Continue Publishing" at bounding box center [888, 478] width 132 height 20
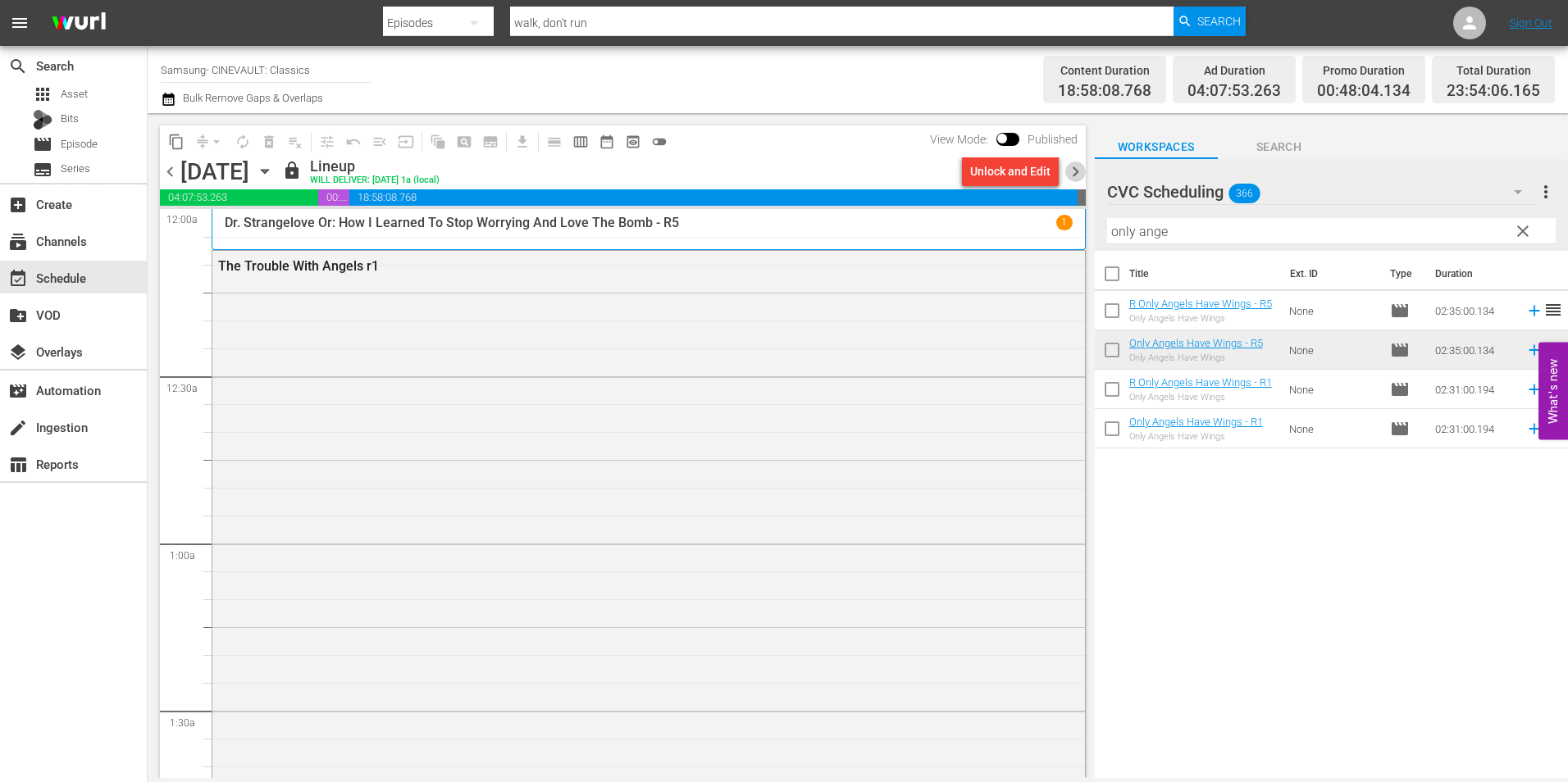
click at [1079, 175] on span "chevron_right" at bounding box center [1075, 171] width 20 height 20
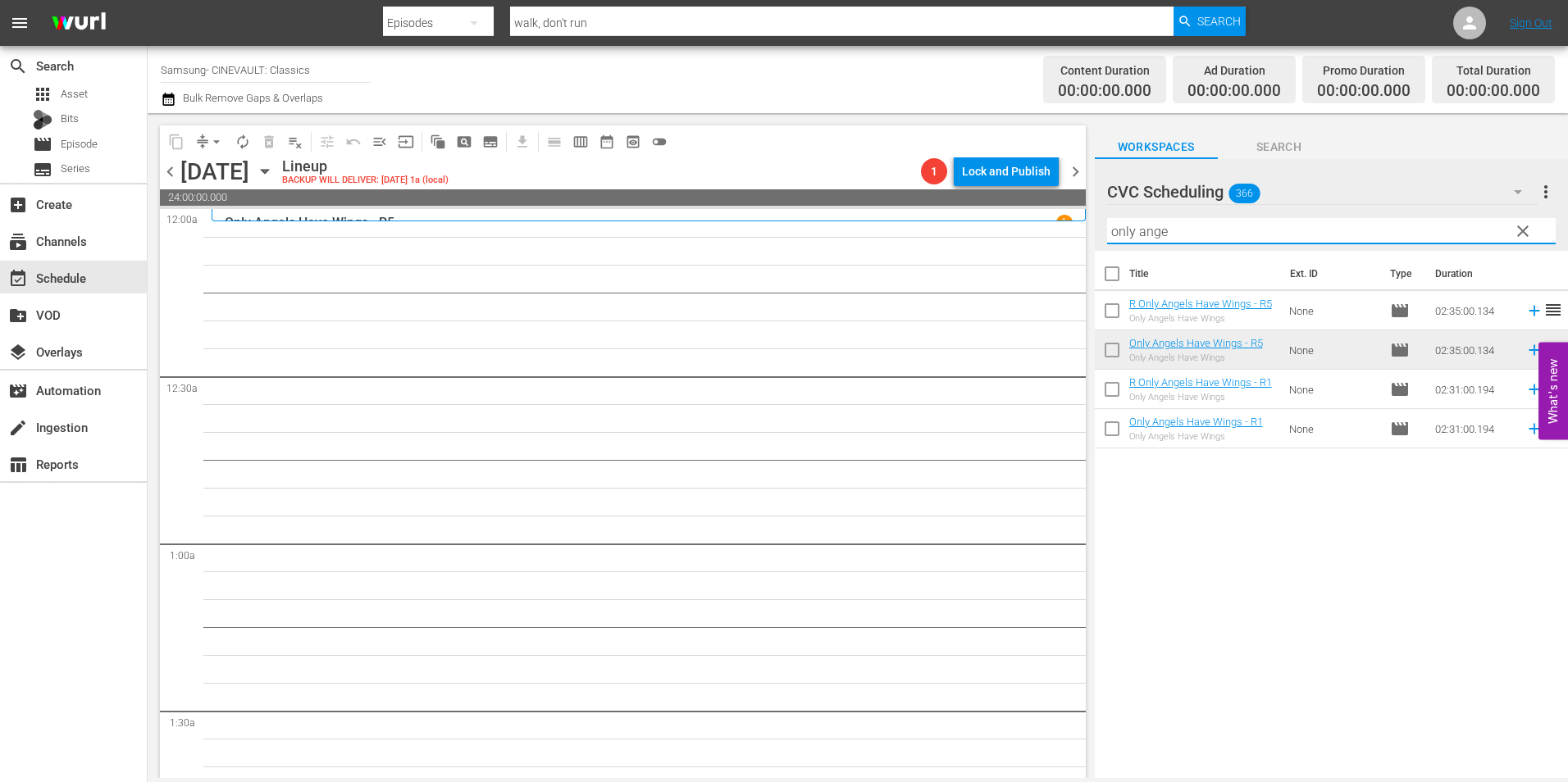
drag, startPoint x: 1262, startPoint y: 223, endPoint x: 1032, endPoint y: 216, distance: 230.1
click at [1032, 216] on div "content_copy compress arrow_drop_down autorenew_outlined delete_forever_outline…" at bounding box center [858, 446] width 1421 height 665
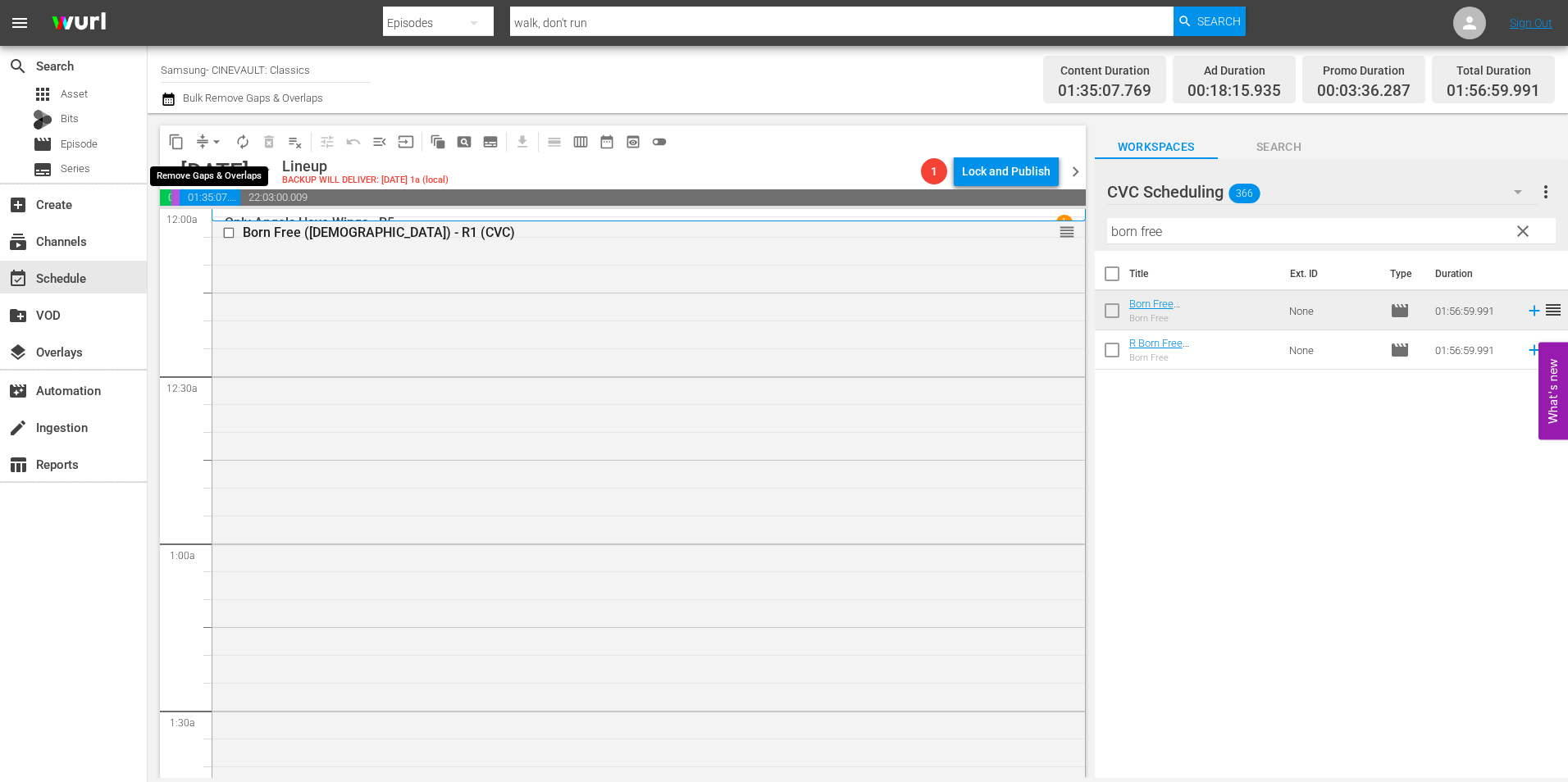
click at [210, 140] on span "arrow_drop_down" at bounding box center [217, 141] width 16 height 16
click at [241, 170] on li "Align to Midnight" at bounding box center [218, 175] width 172 height 27
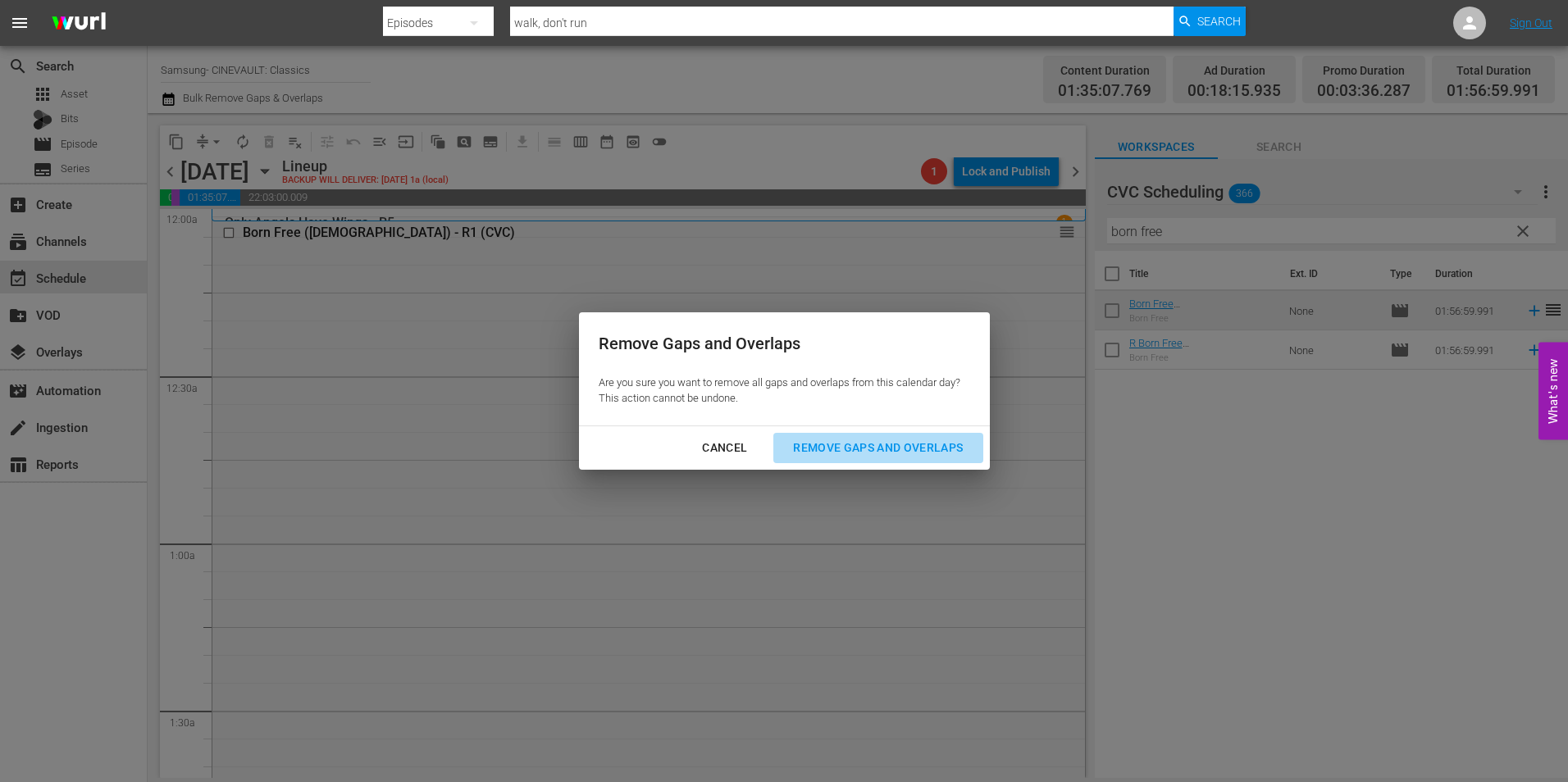
click at [903, 440] on div "Remove Gaps and Overlaps" at bounding box center [878, 448] width 196 height 20
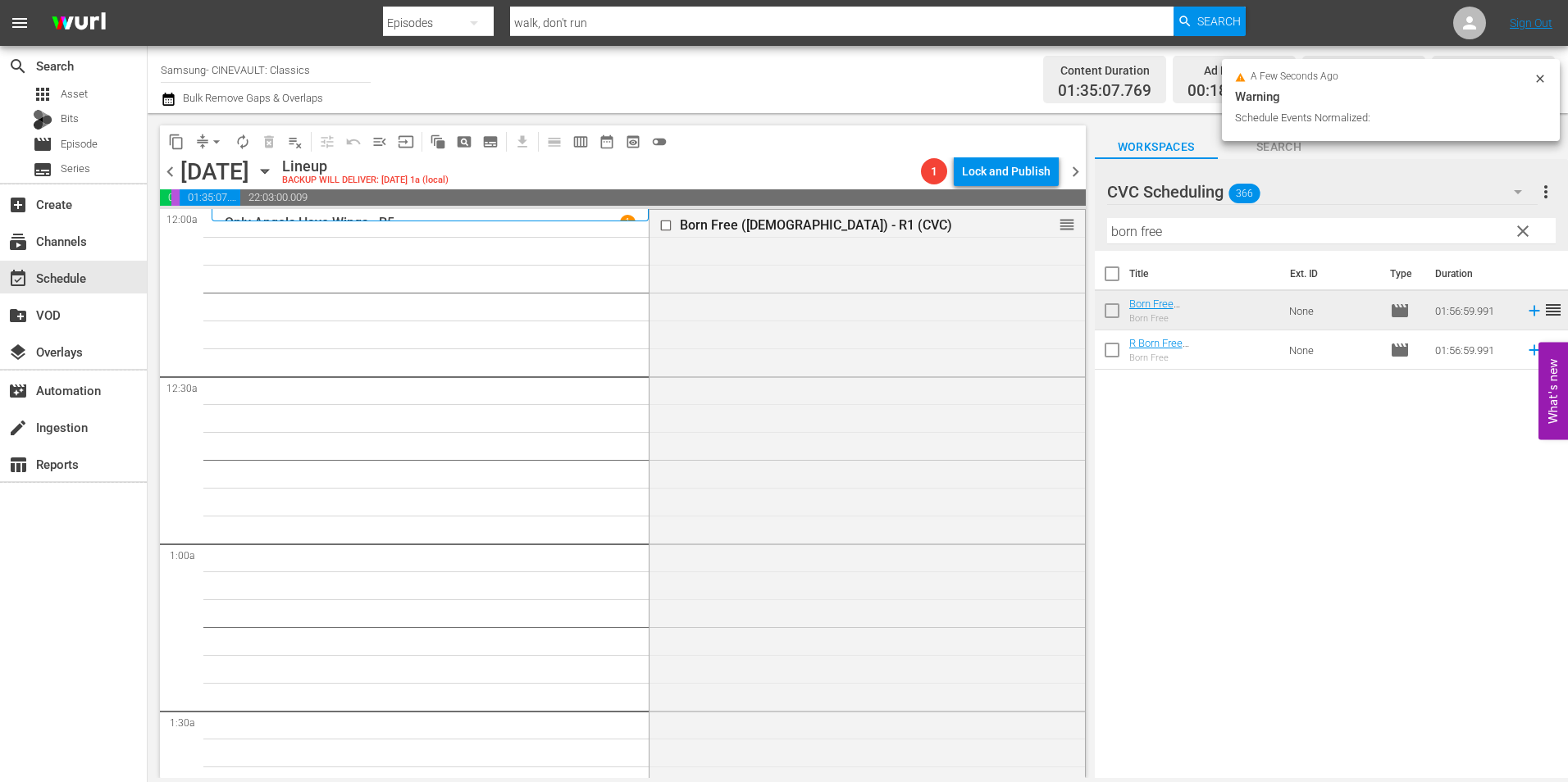
click at [841, 243] on div "Born Free (1965) - R1 (CVC) reorder" at bounding box center [867, 534] width 436 height 648
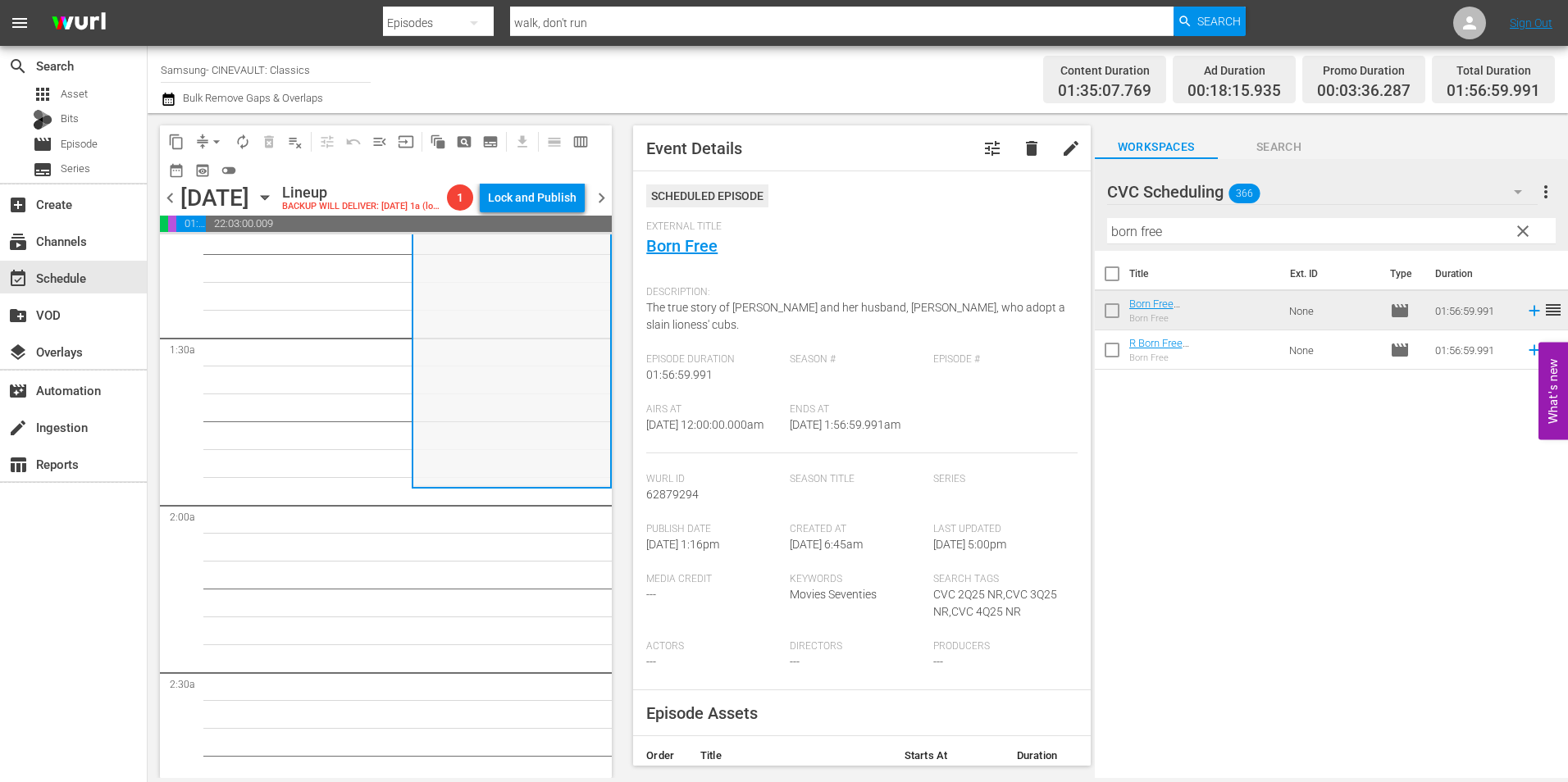
scroll to position [410, 0]
click at [595, 197] on span "chevron_right" at bounding box center [601, 197] width 20 height 20
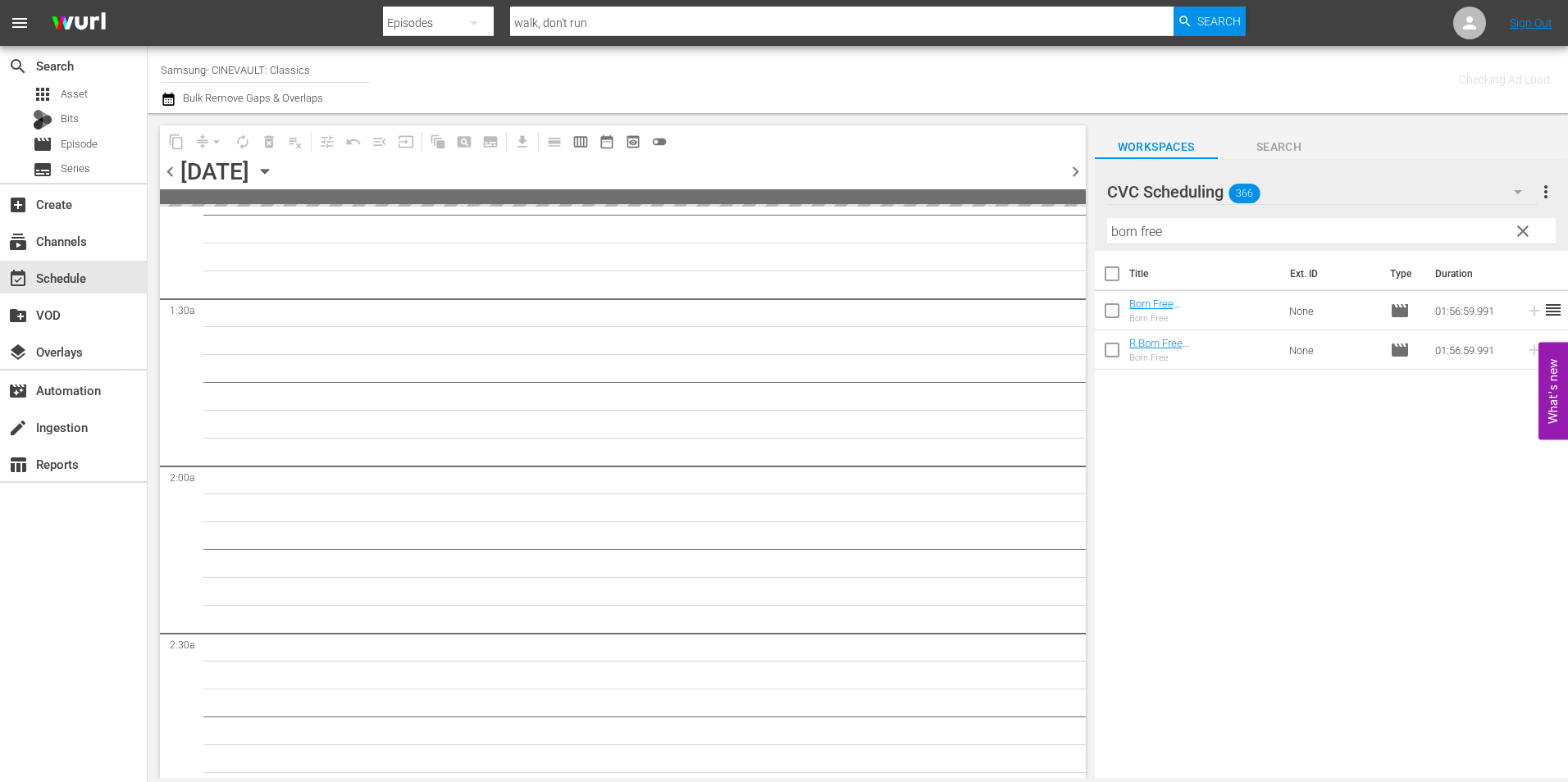
scroll to position [438, 0]
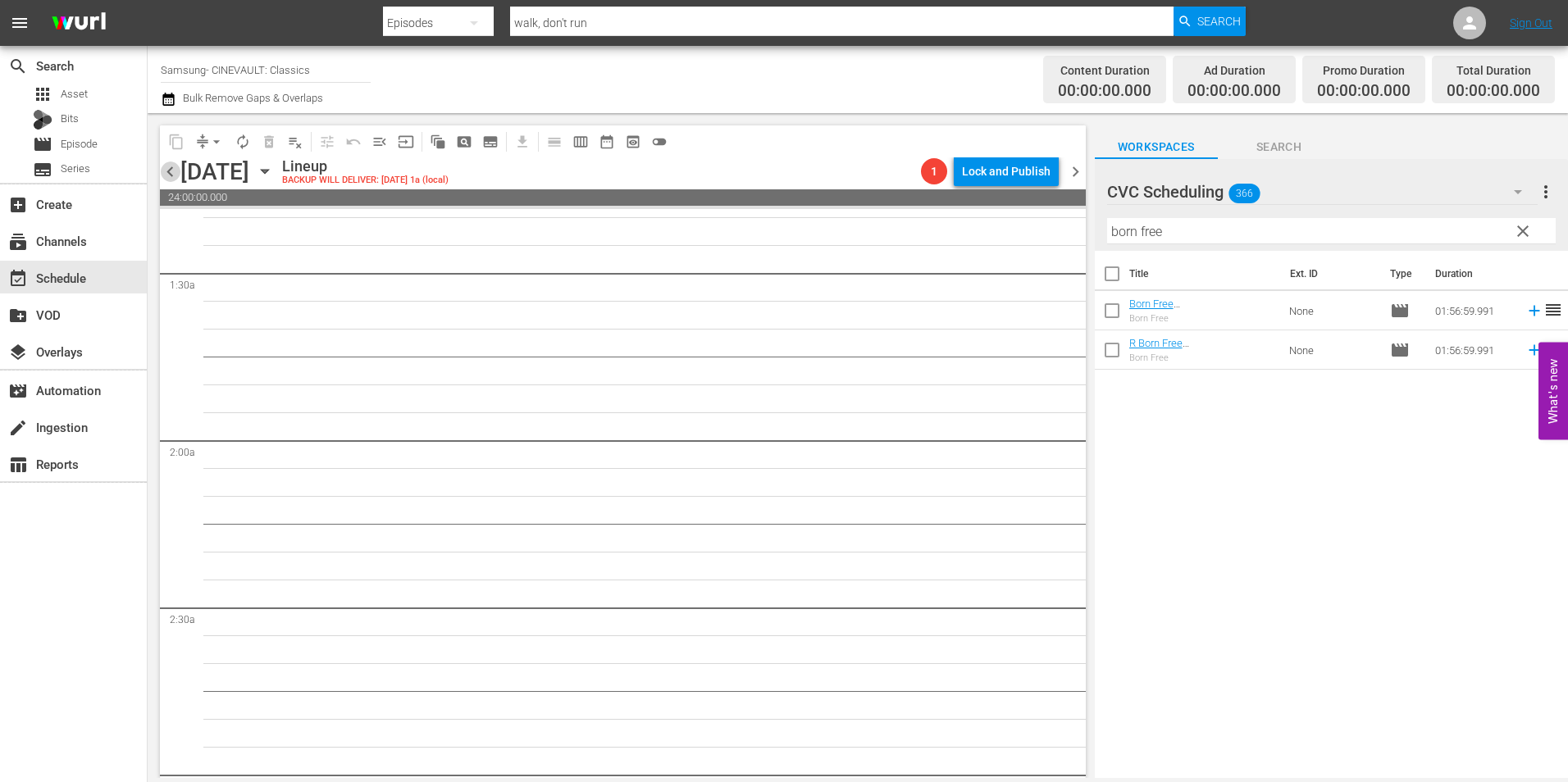
click at [170, 163] on span "chevron_left" at bounding box center [169, 171] width 20 height 20
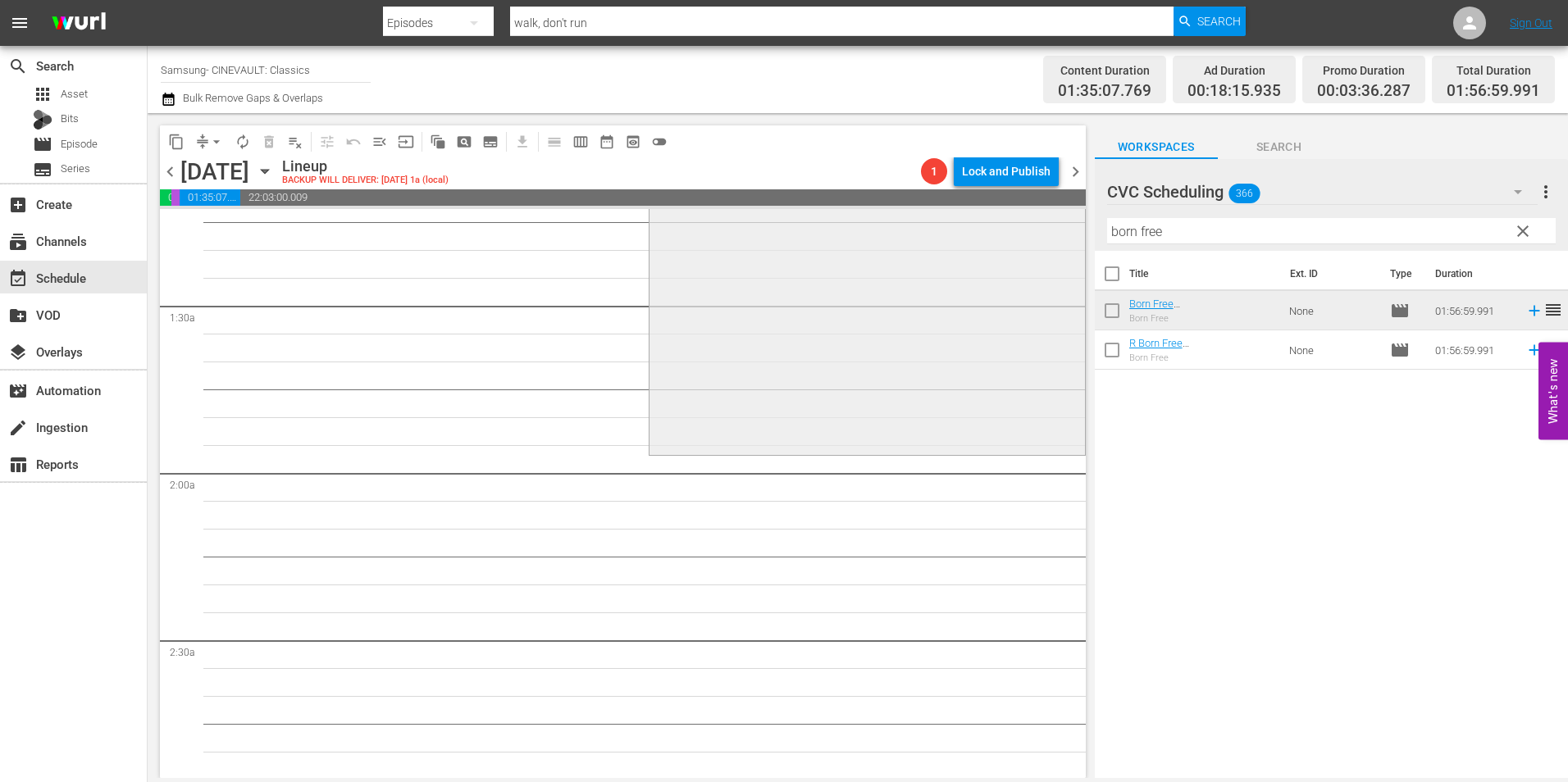
scroll to position [410, 0]
drag, startPoint x: 1202, startPoint y: 233, endPoint x: 865, endPoint y: 242, distance: 337.1
click at [865, 242] on div "content_copy compress arrow_drop_down autorenew_outlined delete_forever_outline…" at bounding box center [858, 446] width 1421 height 665
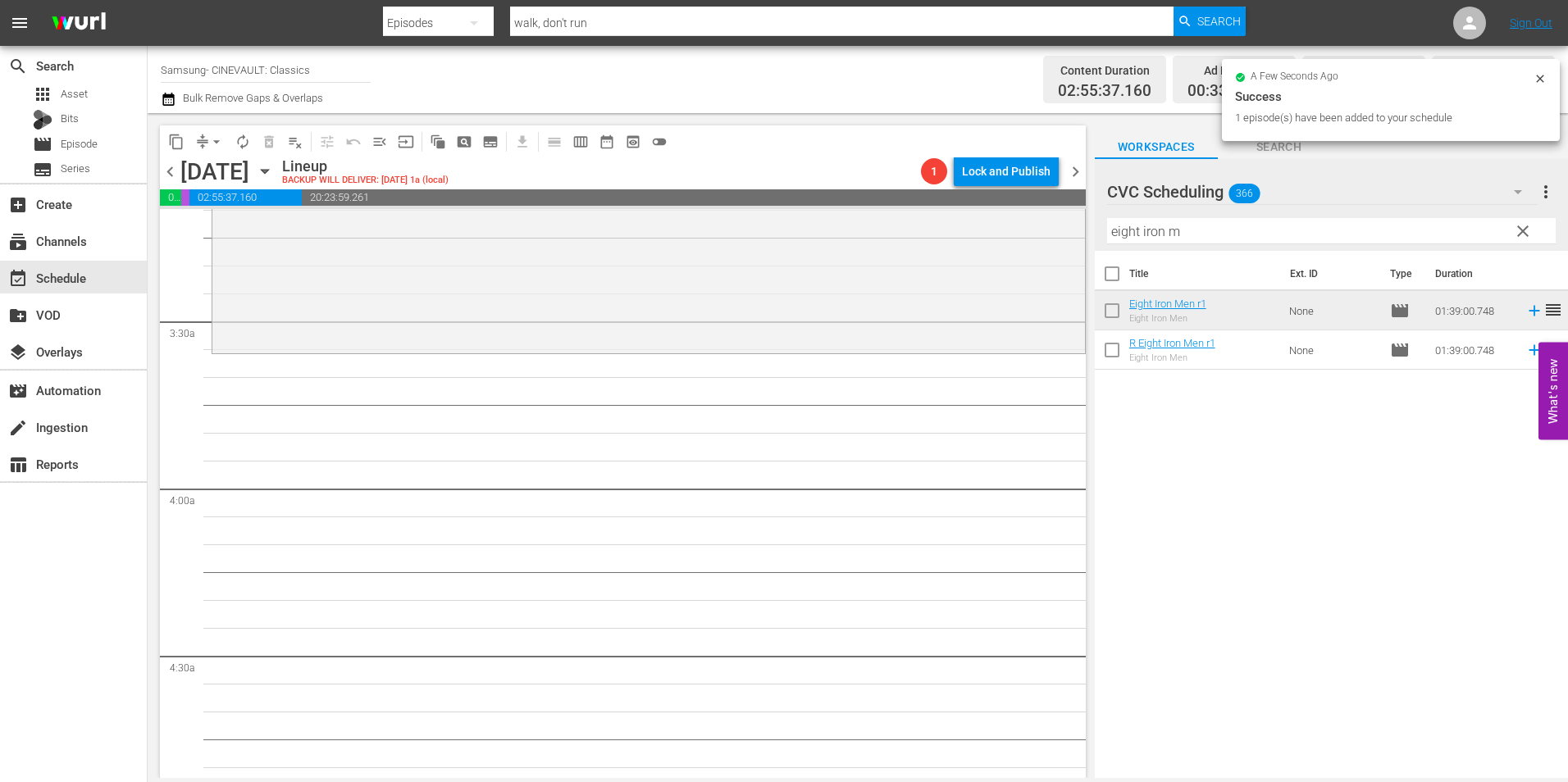
scroll to position [1066, 0]
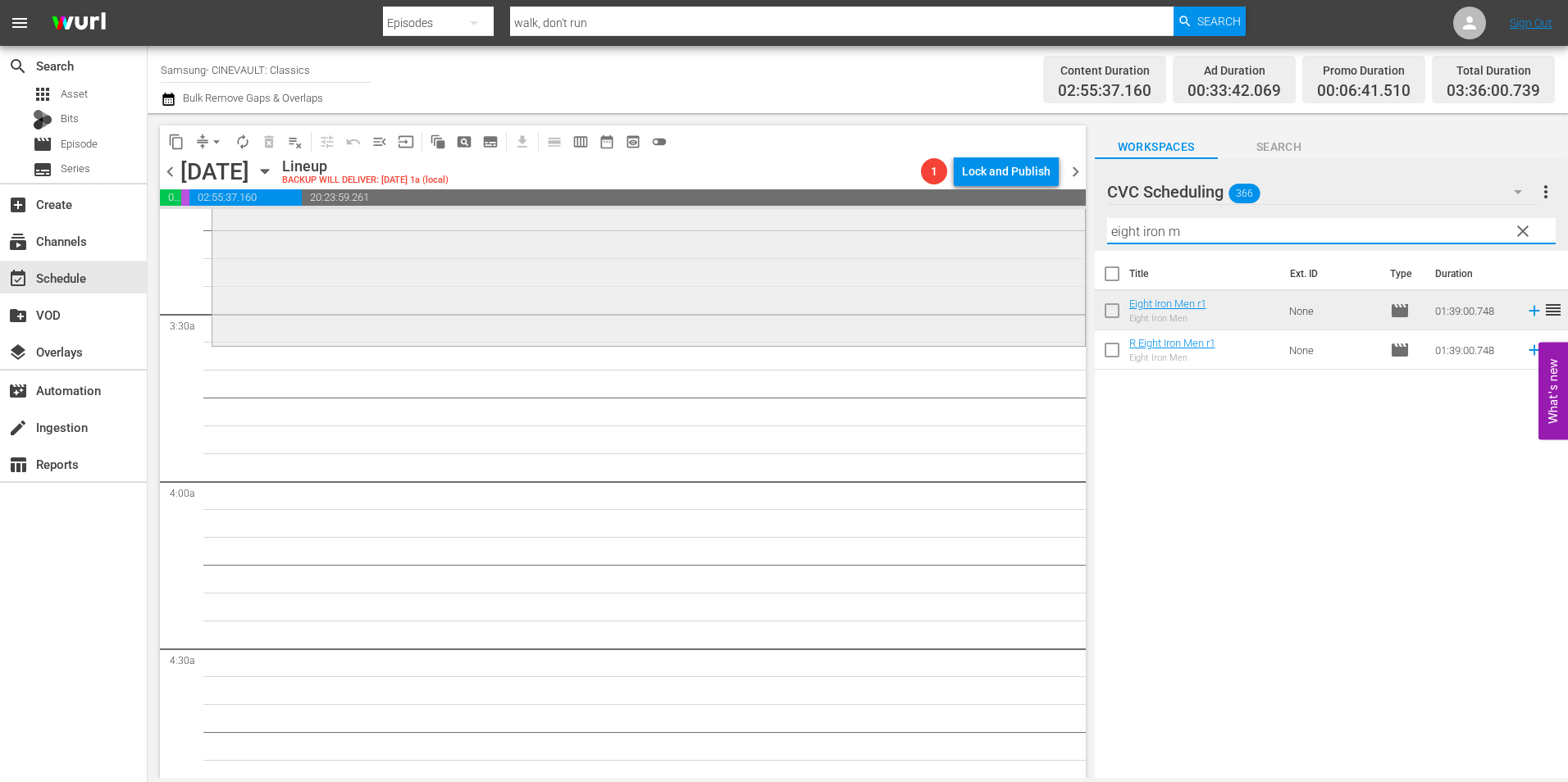
drag, startPoint x: 1021, startPoint y: 241, endPoint x: 893, endPoint y: 231, distance: 128.4
click at [893, 231] on div "content_copy compress arrow_drop_down autorenew_outlined delete_forever_outline…" at bounding box center [858, 446] width 1421 height 665
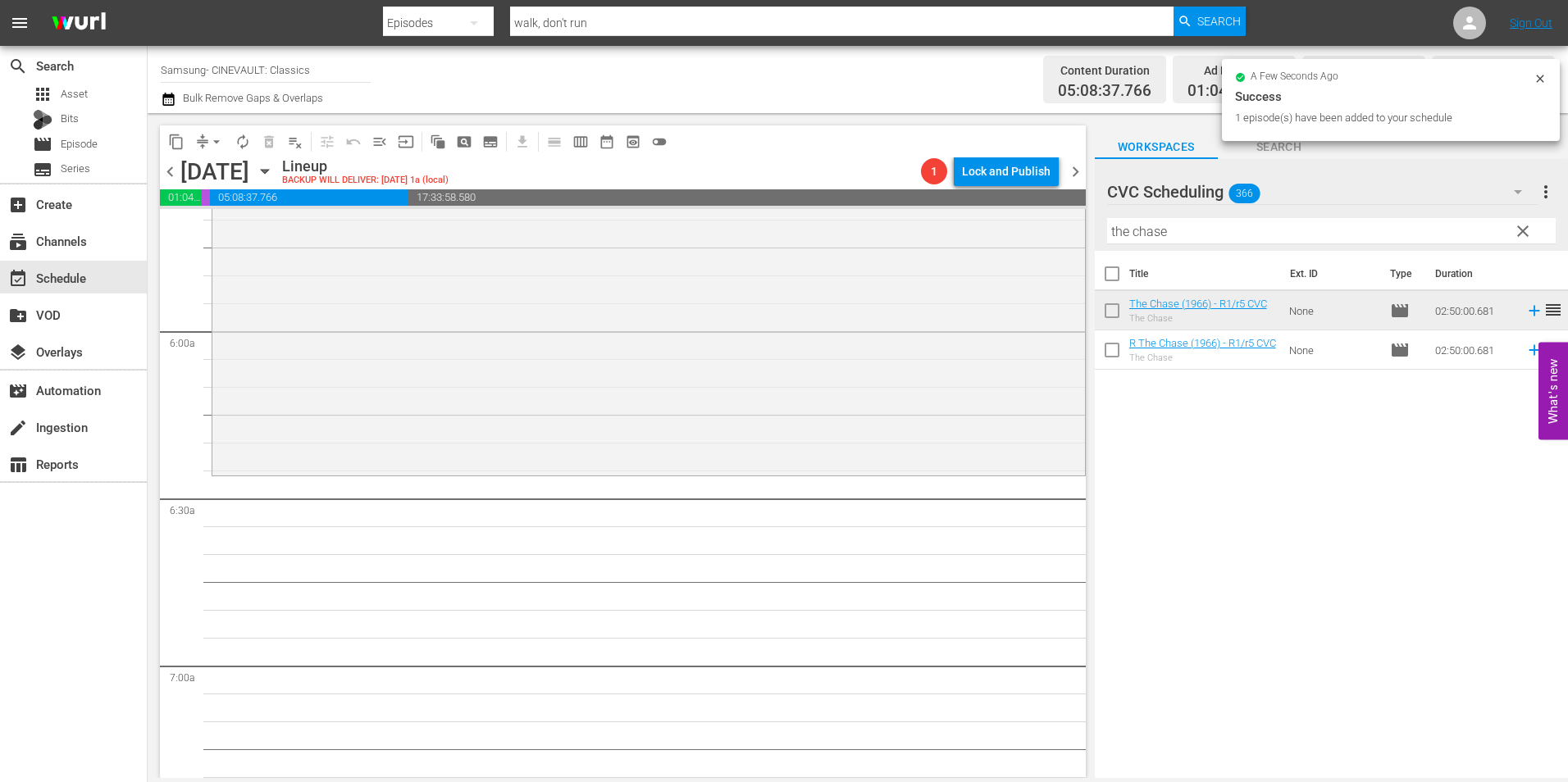
scroll to position [1887, 0]
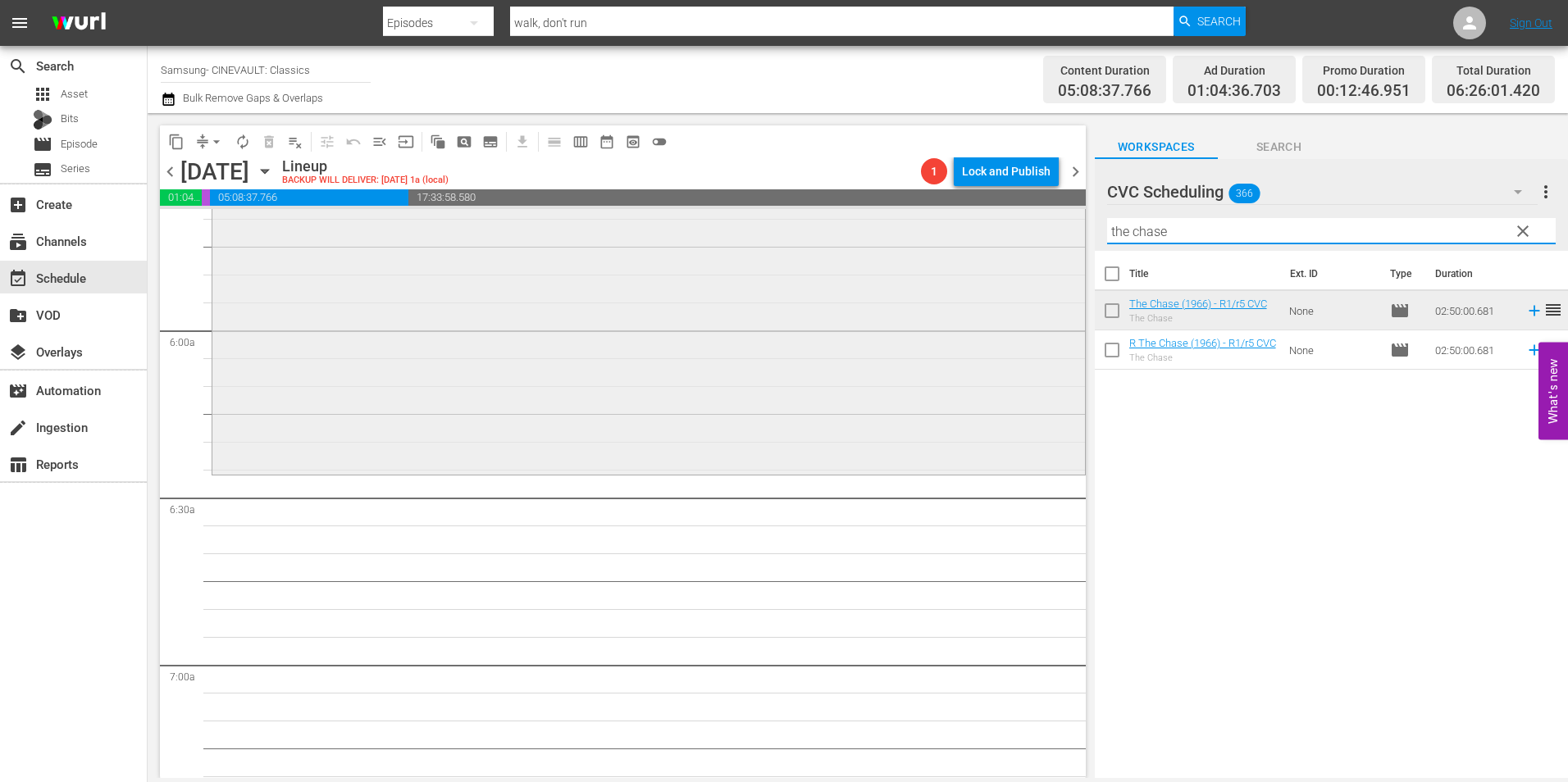
drag, startPoint x: 1195, startPoint y: 226, endPoint x: 880, endPoint y: 275, distance: 318.8
click at [880, 275] on div "content_copy compress arrow_drop_down autorenew_outlined delete_forever_outline…" at bounding box center [858, 446] width 1421 height 665
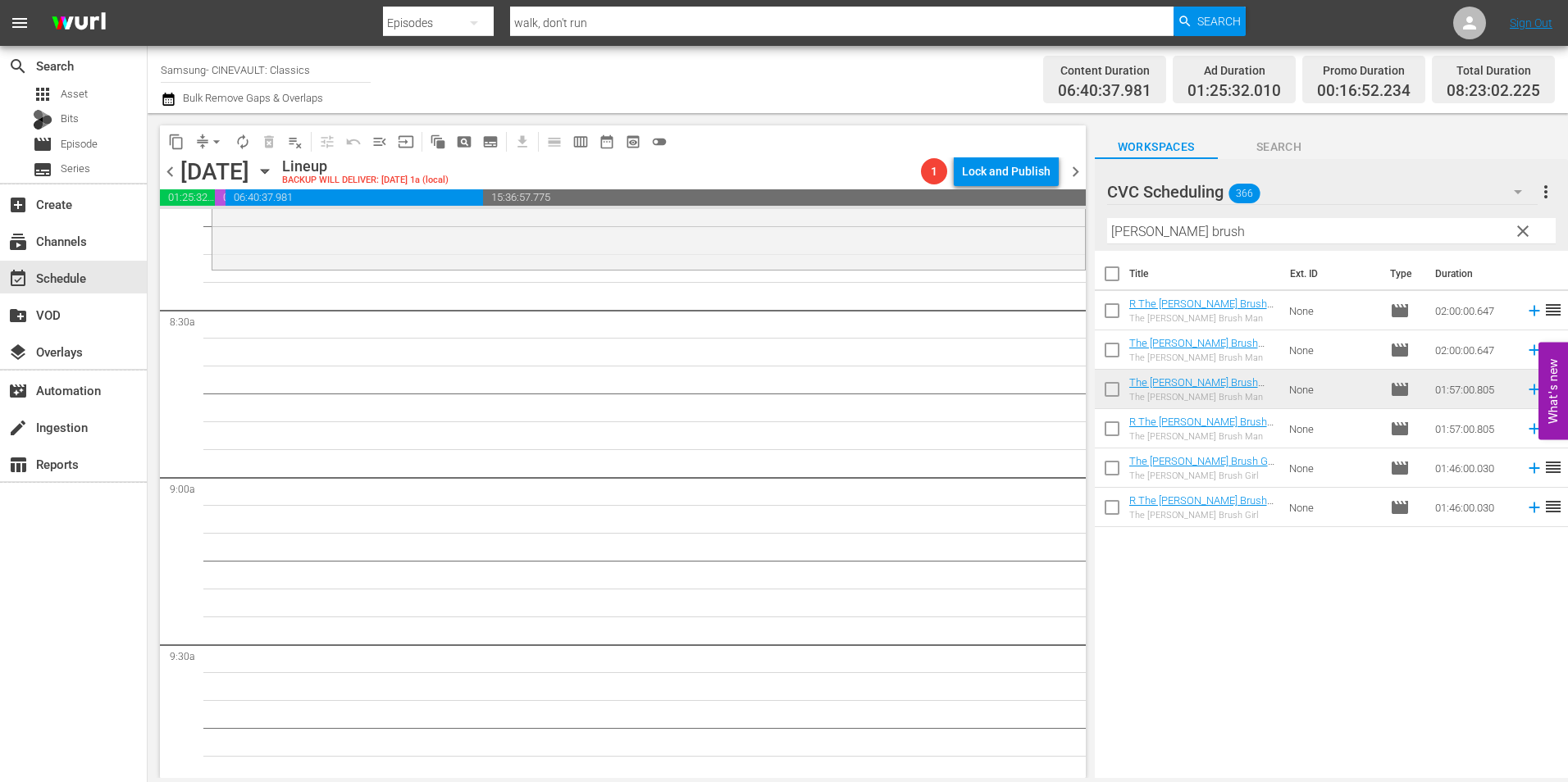
scroll to position [2707, 0]
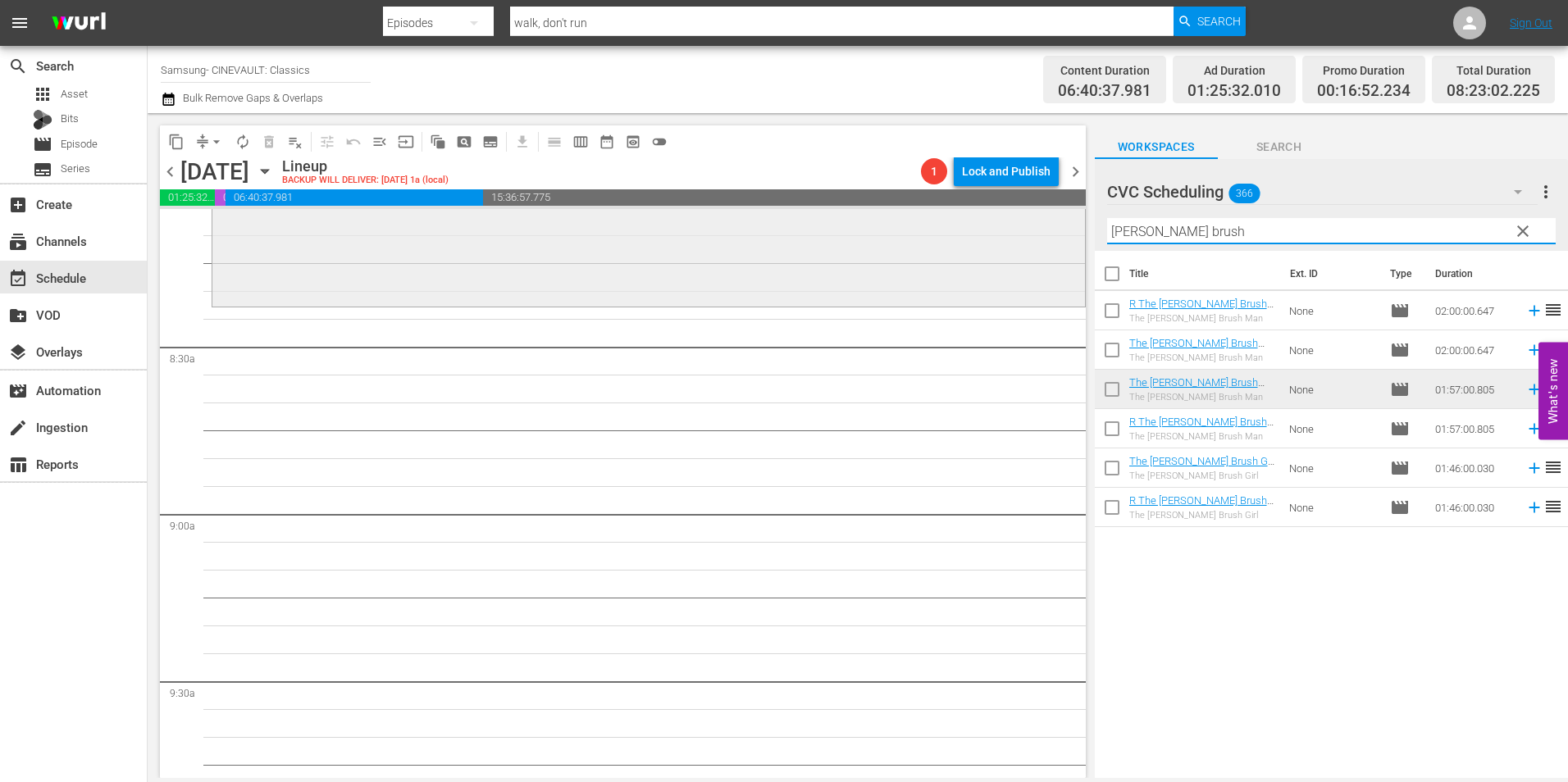
drag, startPoint x: 1226, startPoint y: 229, endPoint x: 960, endPoint y: 239, distance: 266.2
click at [960, 239] on div "content_copy compress arrow_drop_down autorenew_outlined delete_forever_outline…" at bounding box center [858, 446] width 1421 height 665
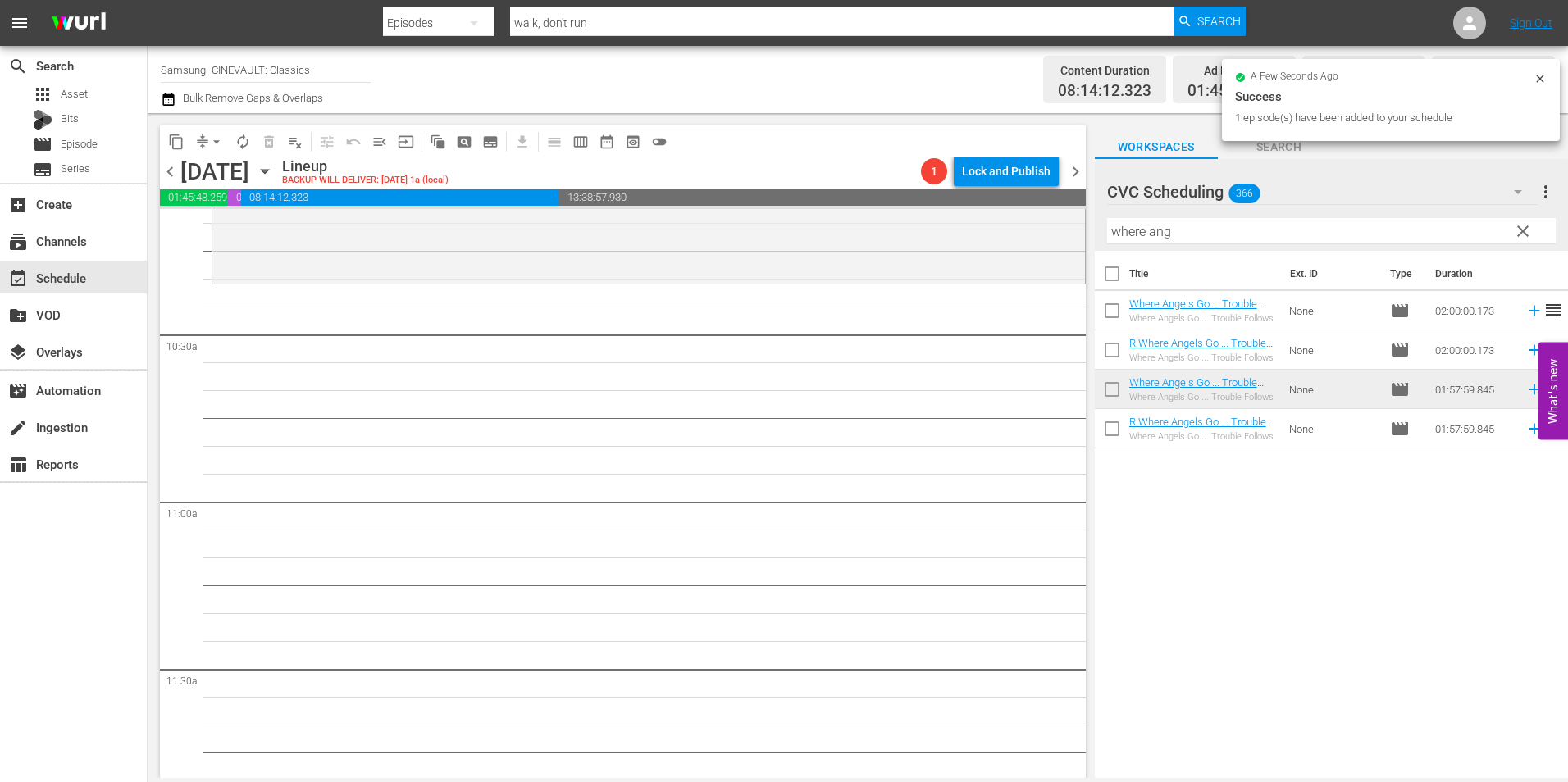
scroll to position [3363, 0]
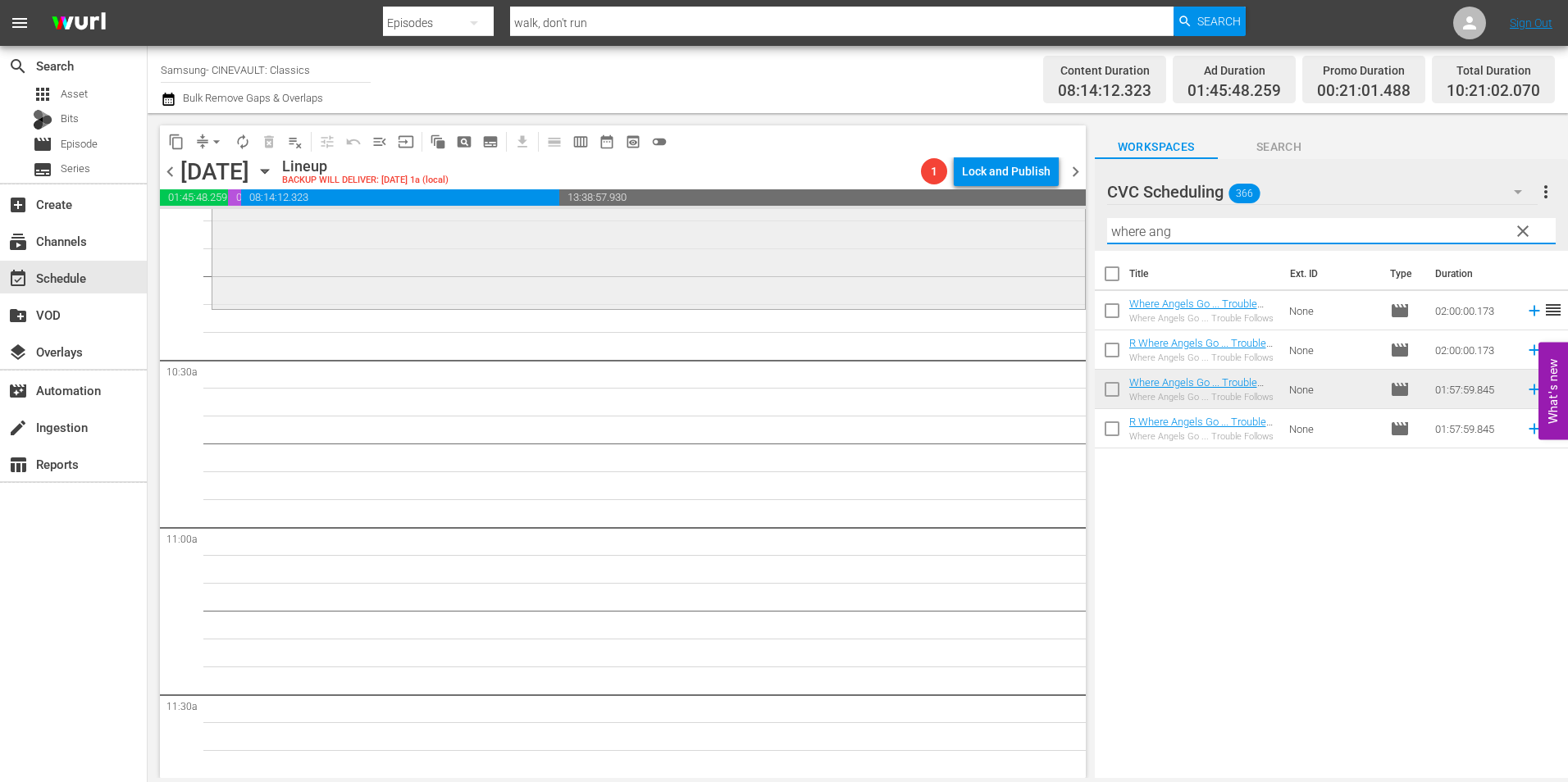
drag, startPoint x: 1119, startPoint y: 232, endPoint x: 1023, endPoint y: 257, distance: 99.2
click at [1023, 257] on div "content_copy compress arrow_drop_down autorenew_outlined delete_forever_outline…" at bounding box center [858, 446] width 1421 height 665
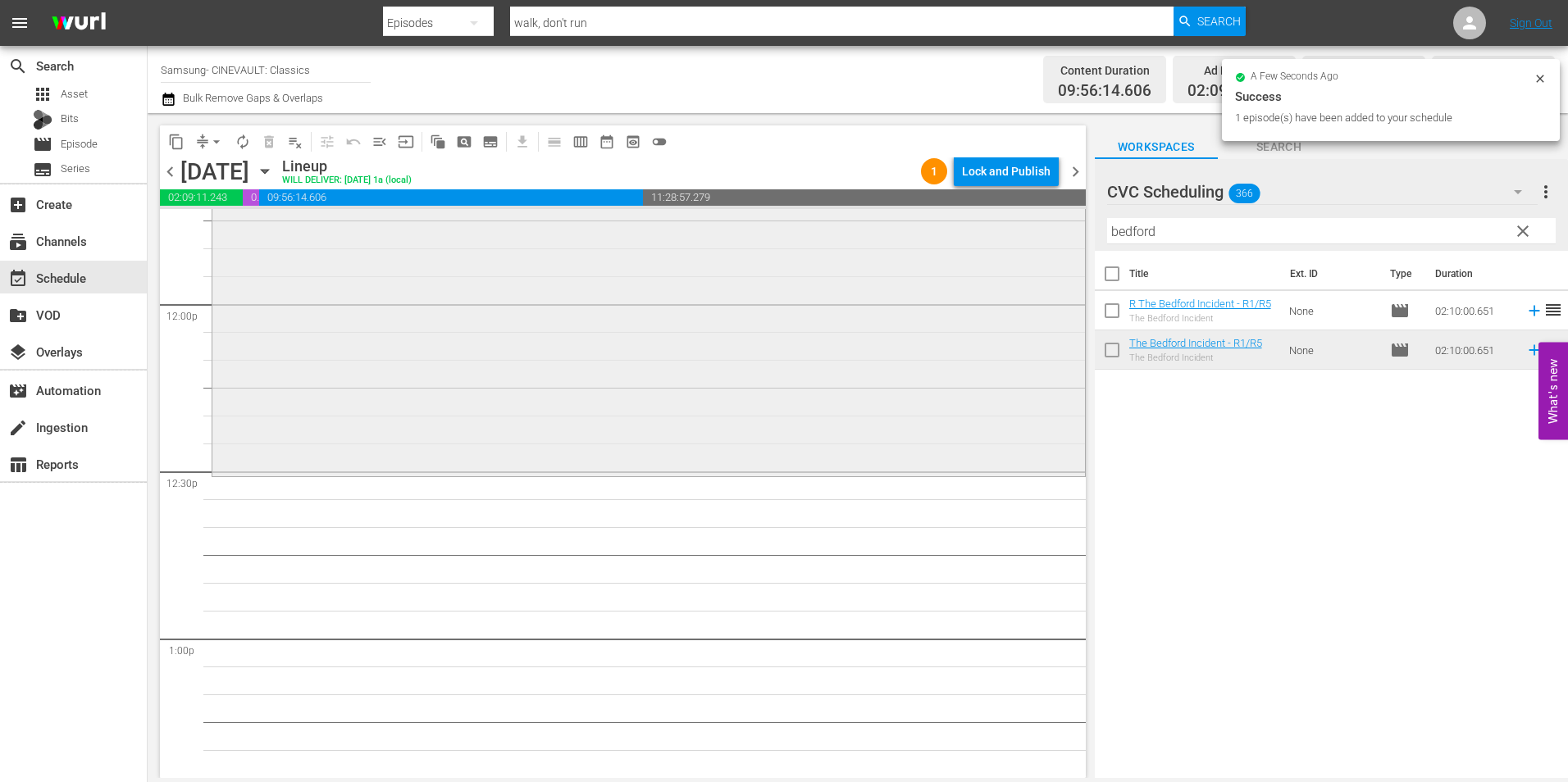
scroll to position [3937, 0]
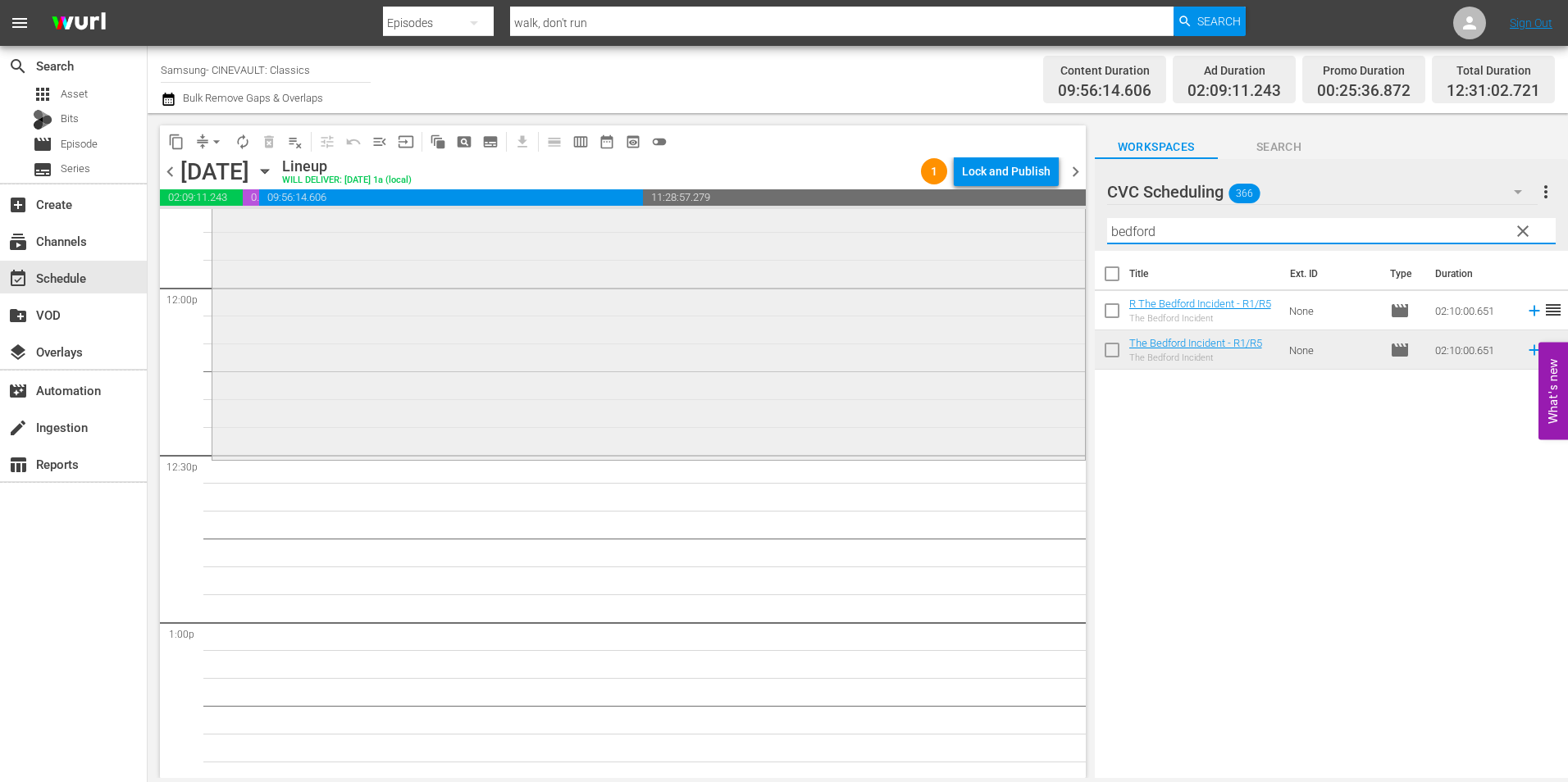
drag, startPoint x: 1113, startPoint y: 228, endPoint x: 1015, endPoint y: 224, distance: 98.1
click at [1015, 224] on div "content_copy compress arrow_drop_down autorenew_outlined delete_forever_outline…" at bounding box center [858, 446] width 1421 height 665
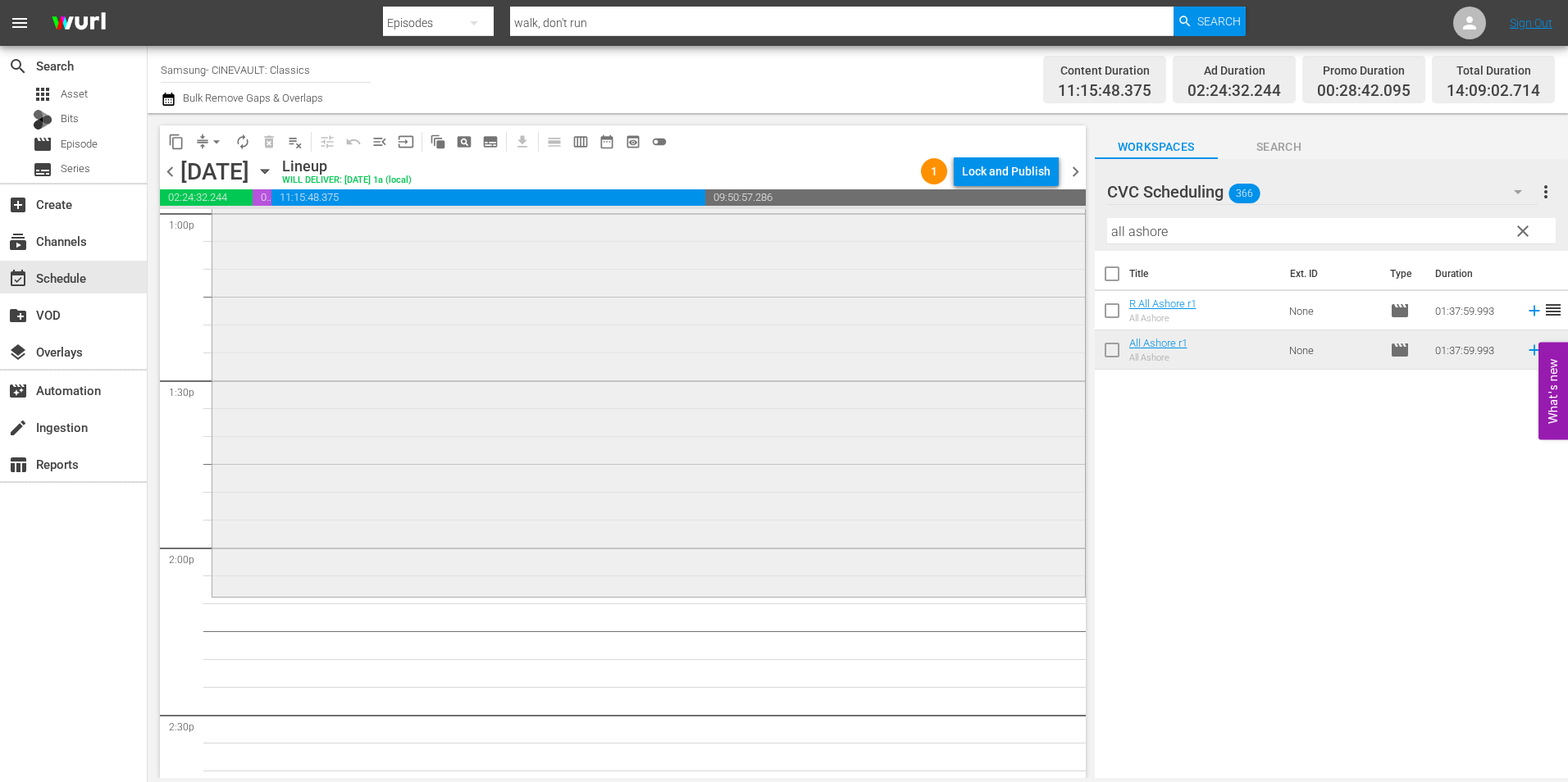
scroll to position [4429, 0]
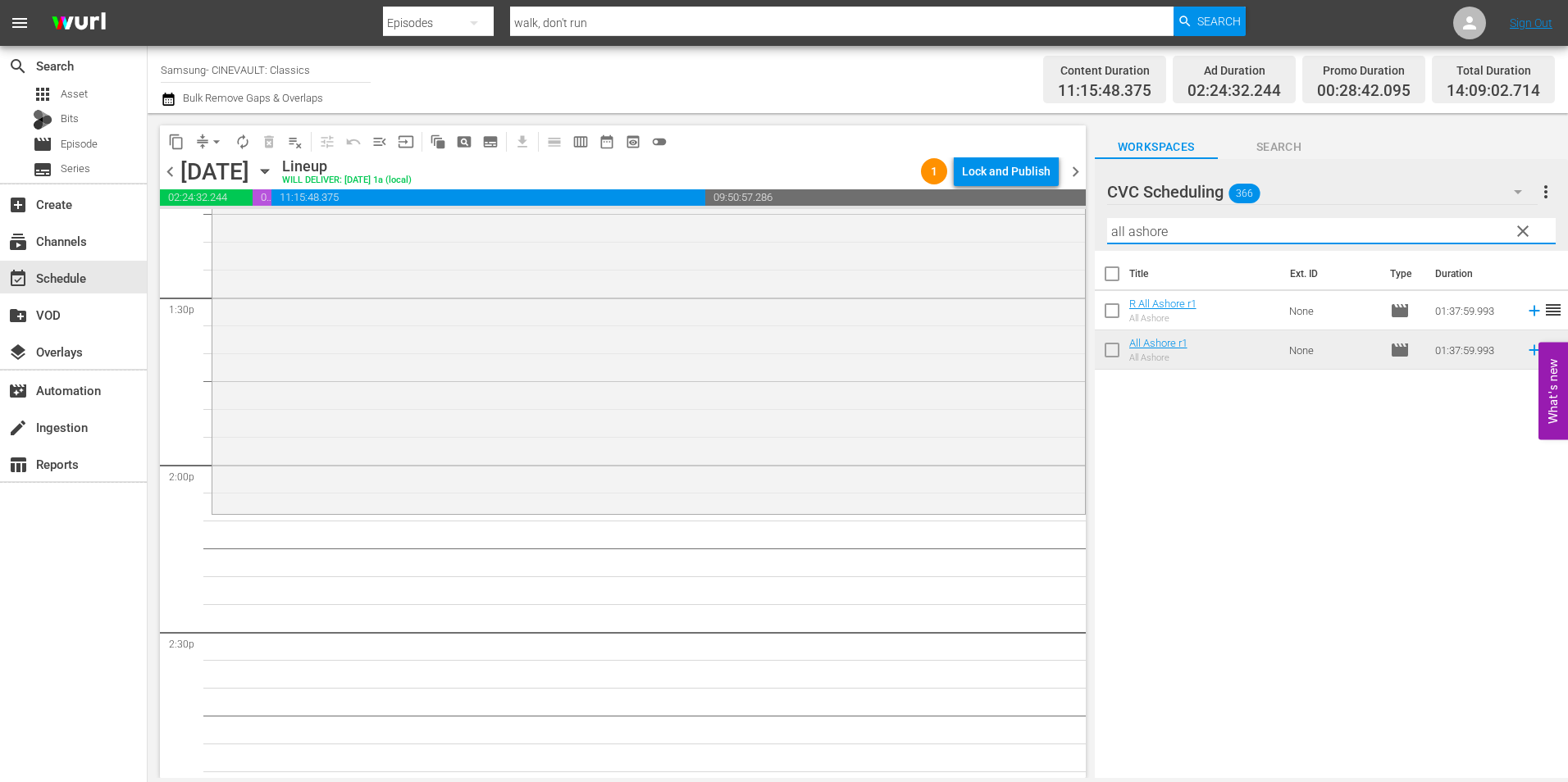
drag, startPoint x: 1229, startPoint y: 236, endPoint x: 859, endPoint y: 205, distance: 371.3
click at [859, 205] on div "content_copy compress arrow_drop_down autorenew_outlined delete_forever_outline…" at bounding box center [858, 446] width 1421 height 665
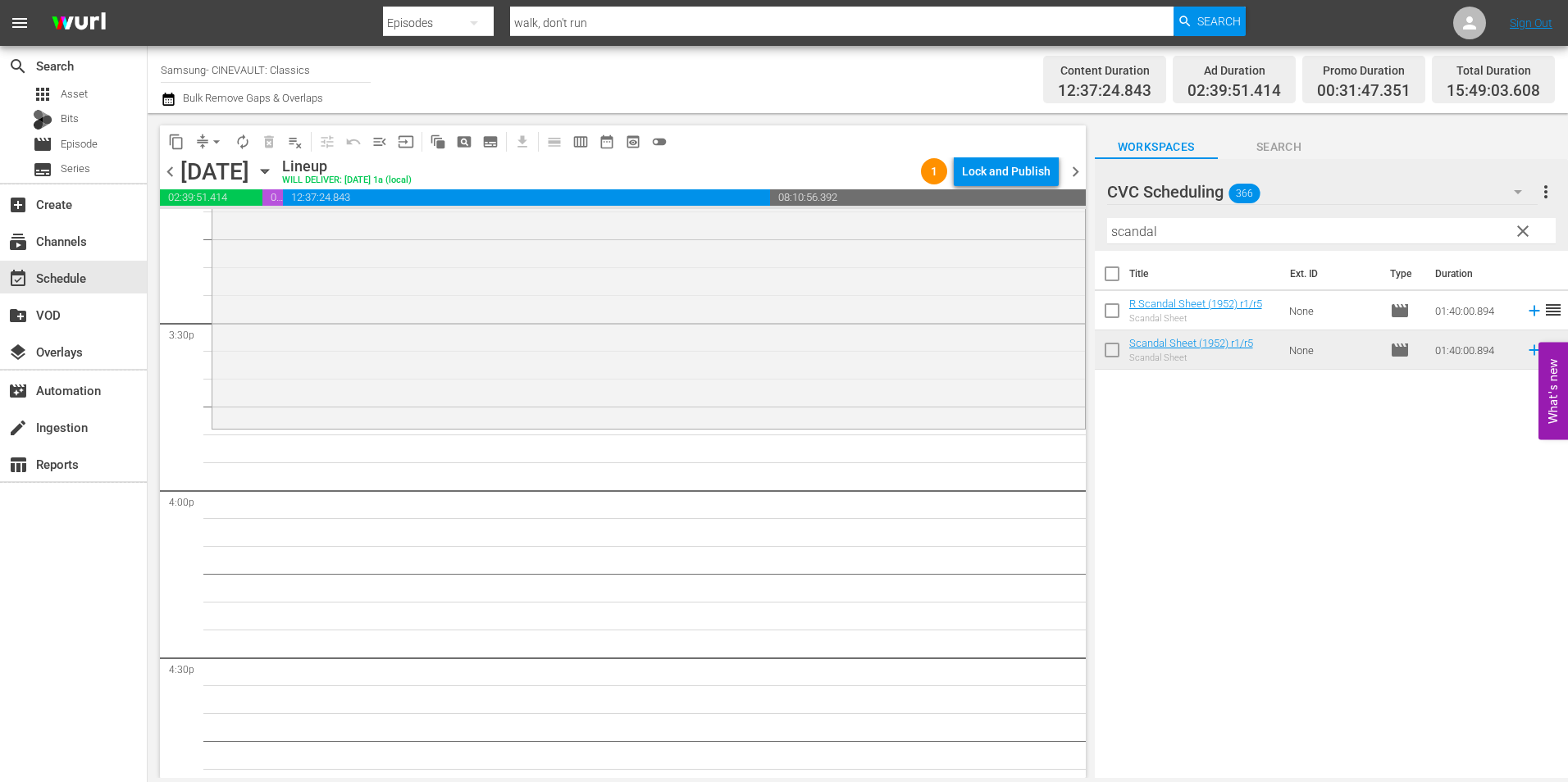
scroll to position [5085, 0]
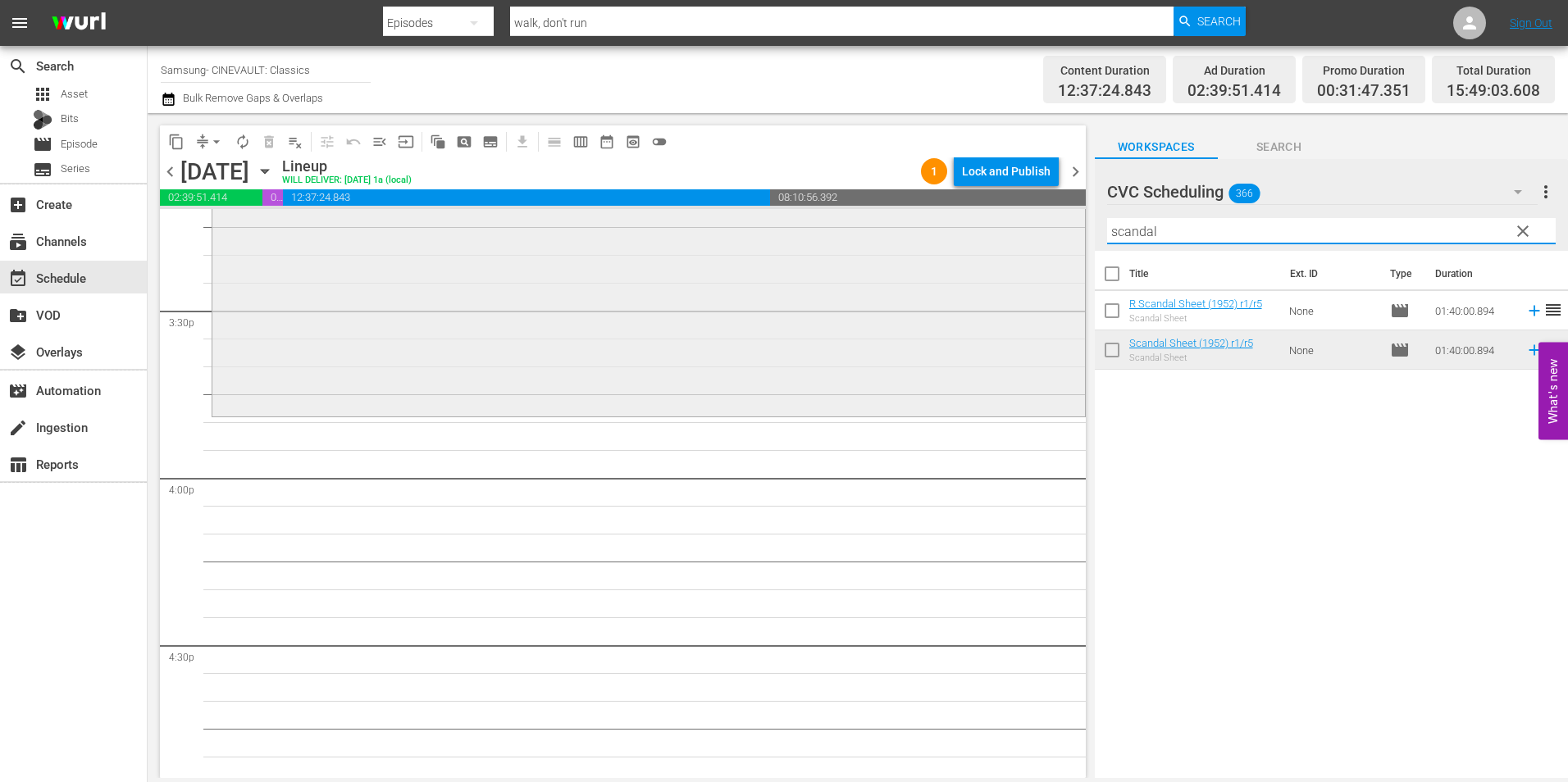
drag, startPoint x: 1167, startPoint y: 233, endPoint x: 996, endPoint y: 236, distance: 171.0
click at [996, 236] on div "content_copy compress arrow_drop_down autorenew_outlined delete_forever_outline…" at bounding box center [858, 446] width 1421 height 665
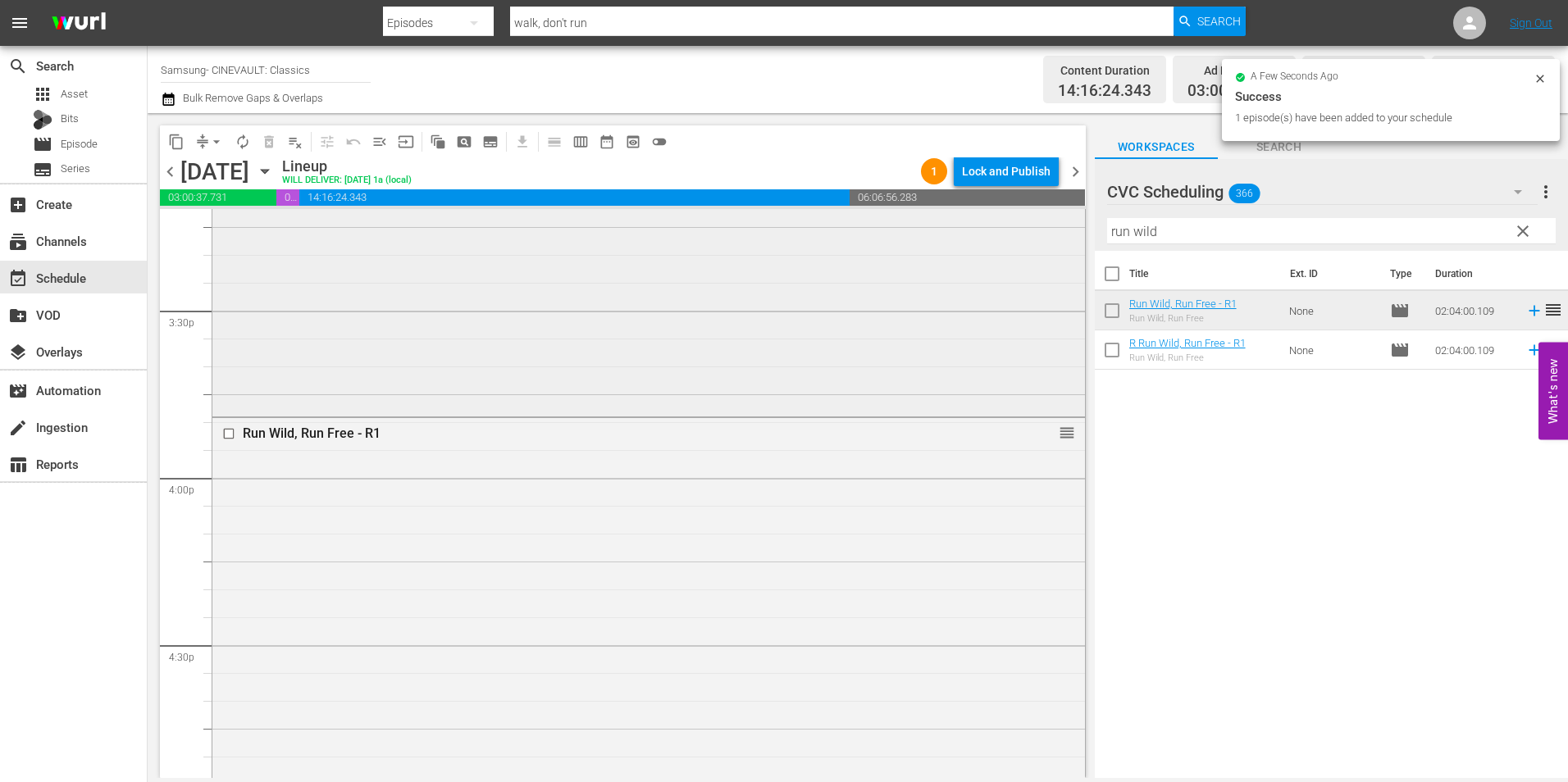
scroll to position [5741, 0]
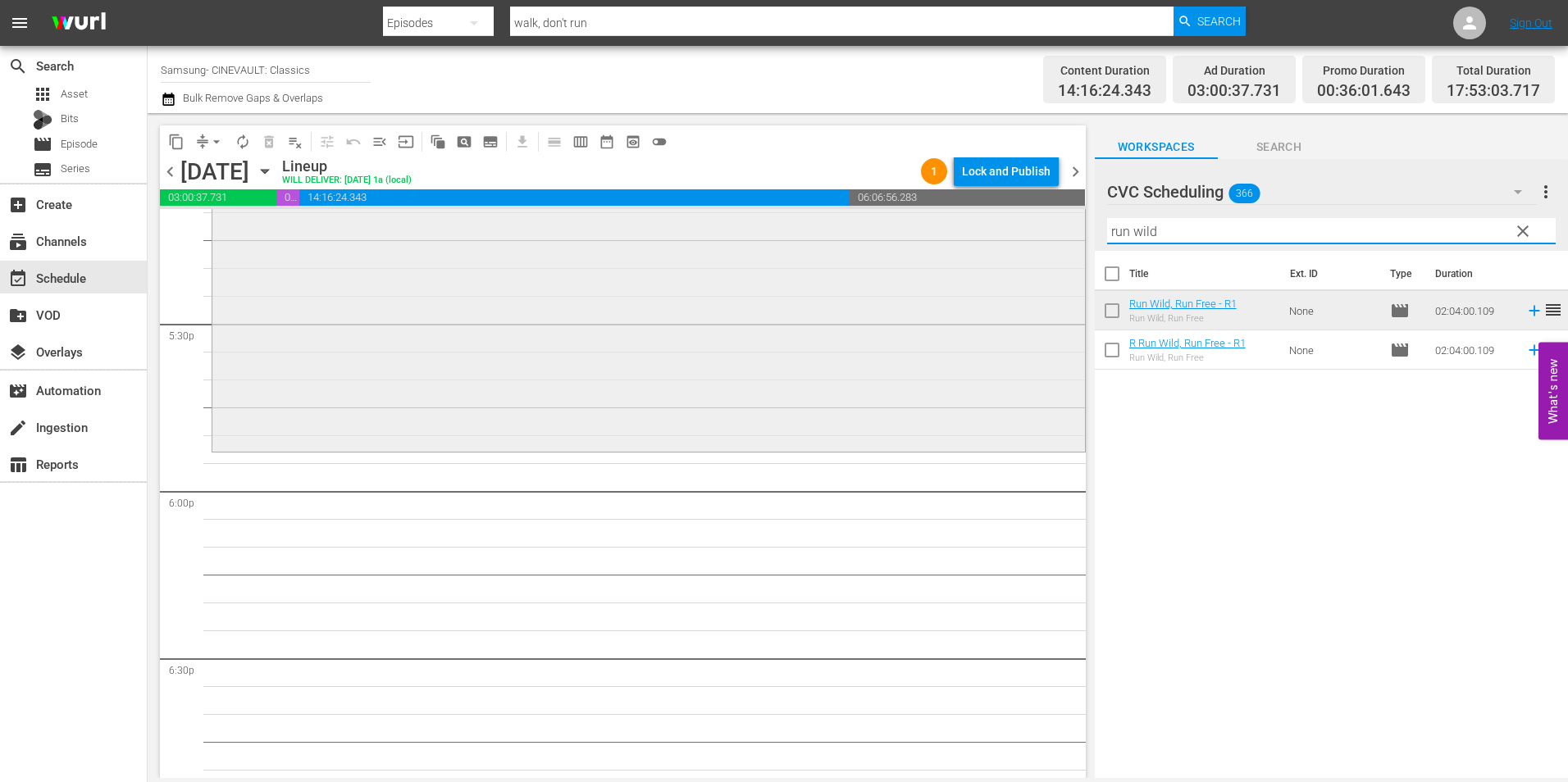
drag, startPoint x: 1178, startPoint y: 236, endPoint x: 833, endPoint y: 269, distance: 346.6
click at [833, 269] on div "content_copy compress arrow_drop_down autorenew_outlined delete_forever_outline…" at bounding box center [858, 446] width 1421 height 665
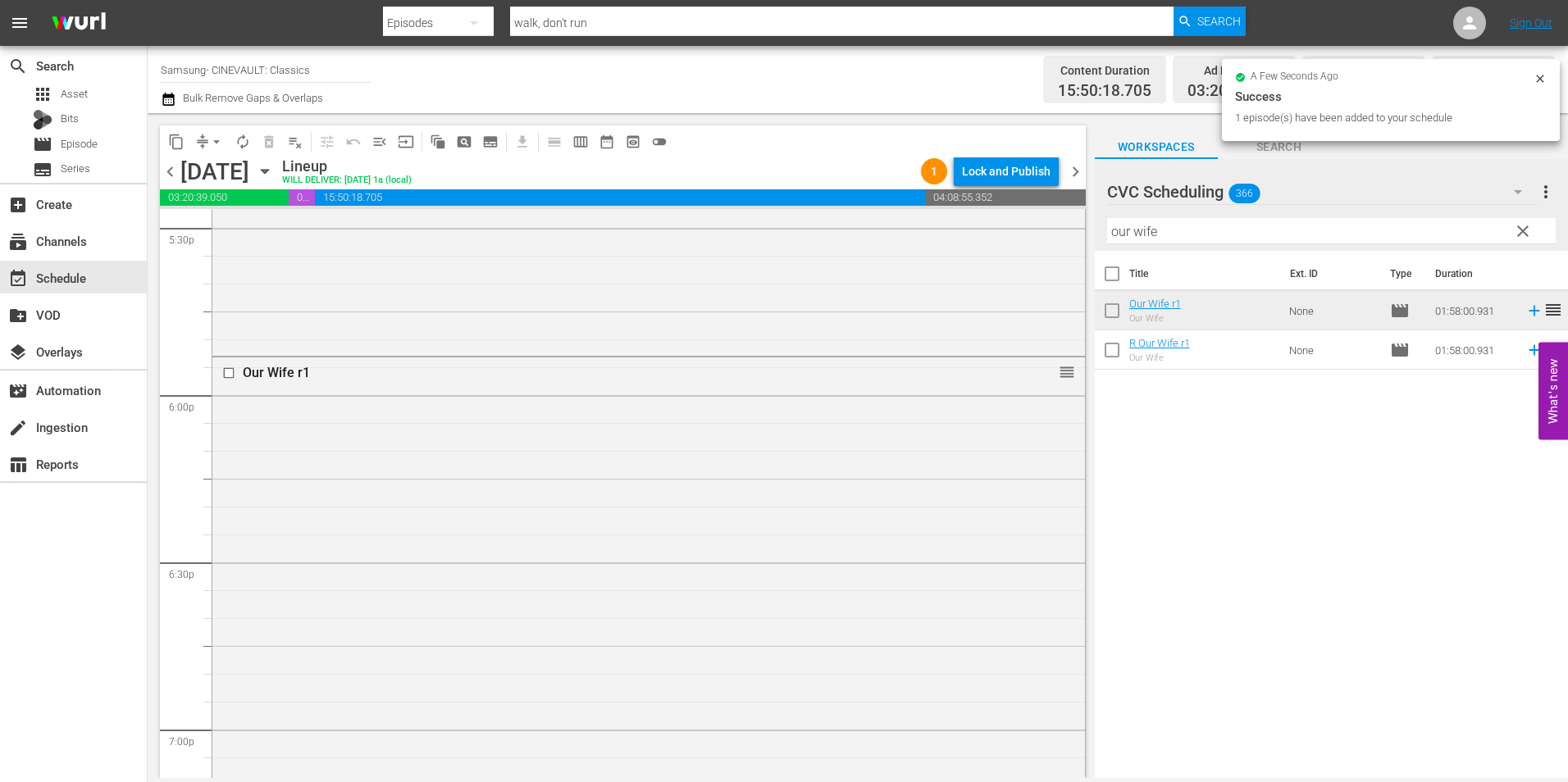
scroll to position [6315, 0]
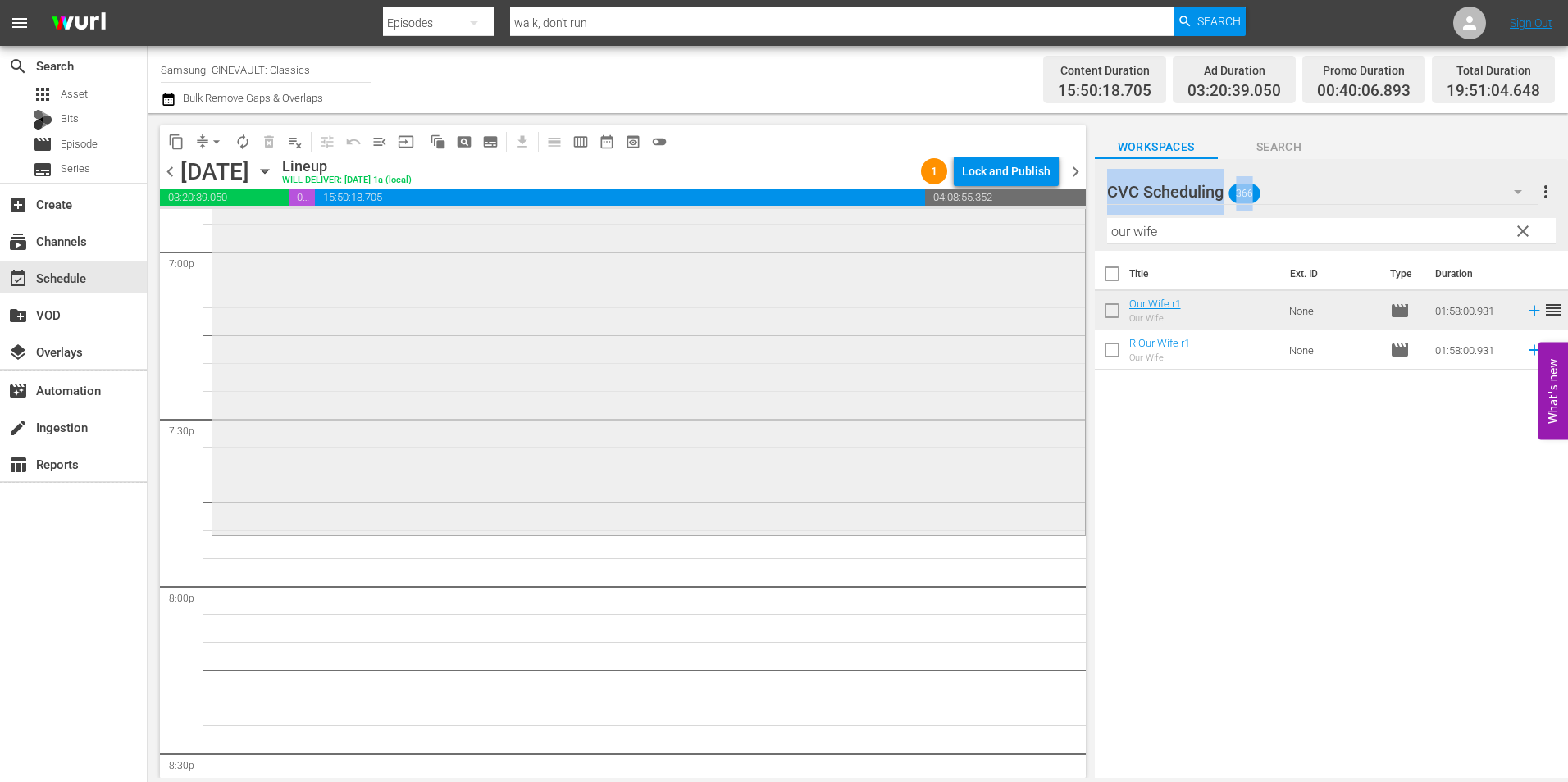
drag, startPoint x: 1181, startPoint y: 221, endPoint x: 1033, endPoint y: 230, distance: 148.3
click at [1033, 230] on div "content_copy compress arrow_drop_down autorenew_outlined delete_forever_outline…" at bounding box center [858, 446] width 1421 height 665
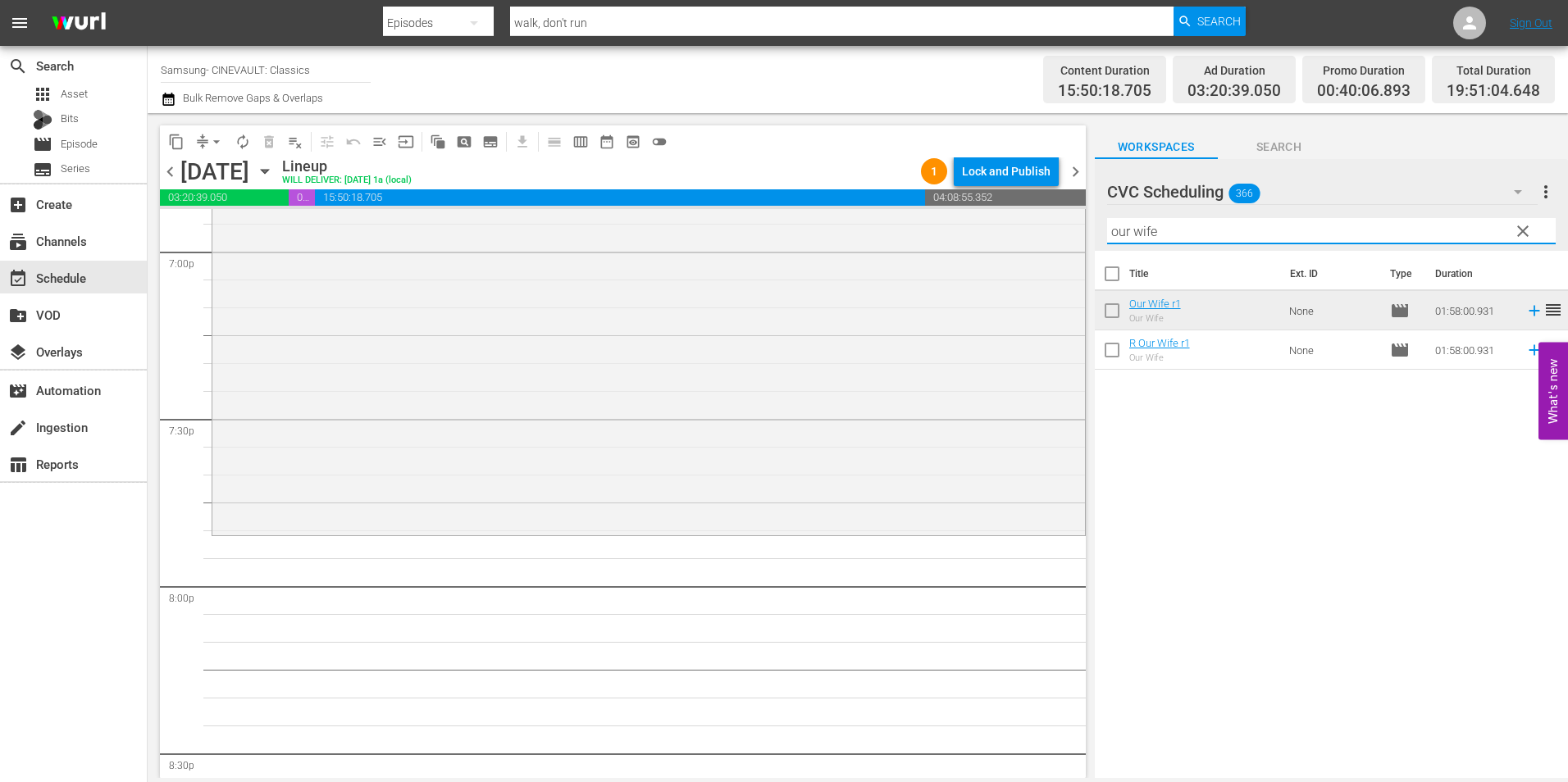
drag, startPoint x: 1033, startPoint y: 230, endPoint x: 1174, endPoint y: 230, distance: 141.0
click at [1174, 230] on input "our wife" at bounding box center [1331, 231] width 449 height 26
drag, startPoint x: 1065, startPoint y: 230, endPoint x: 1038, endPoint y: 230, distance: 27.0
click at [1038, 230] on div "content_copy compress arrow_drop_down autorenew_outlined delete_forever_outline…" at bounding box center [858, 446] width 1421 height 665
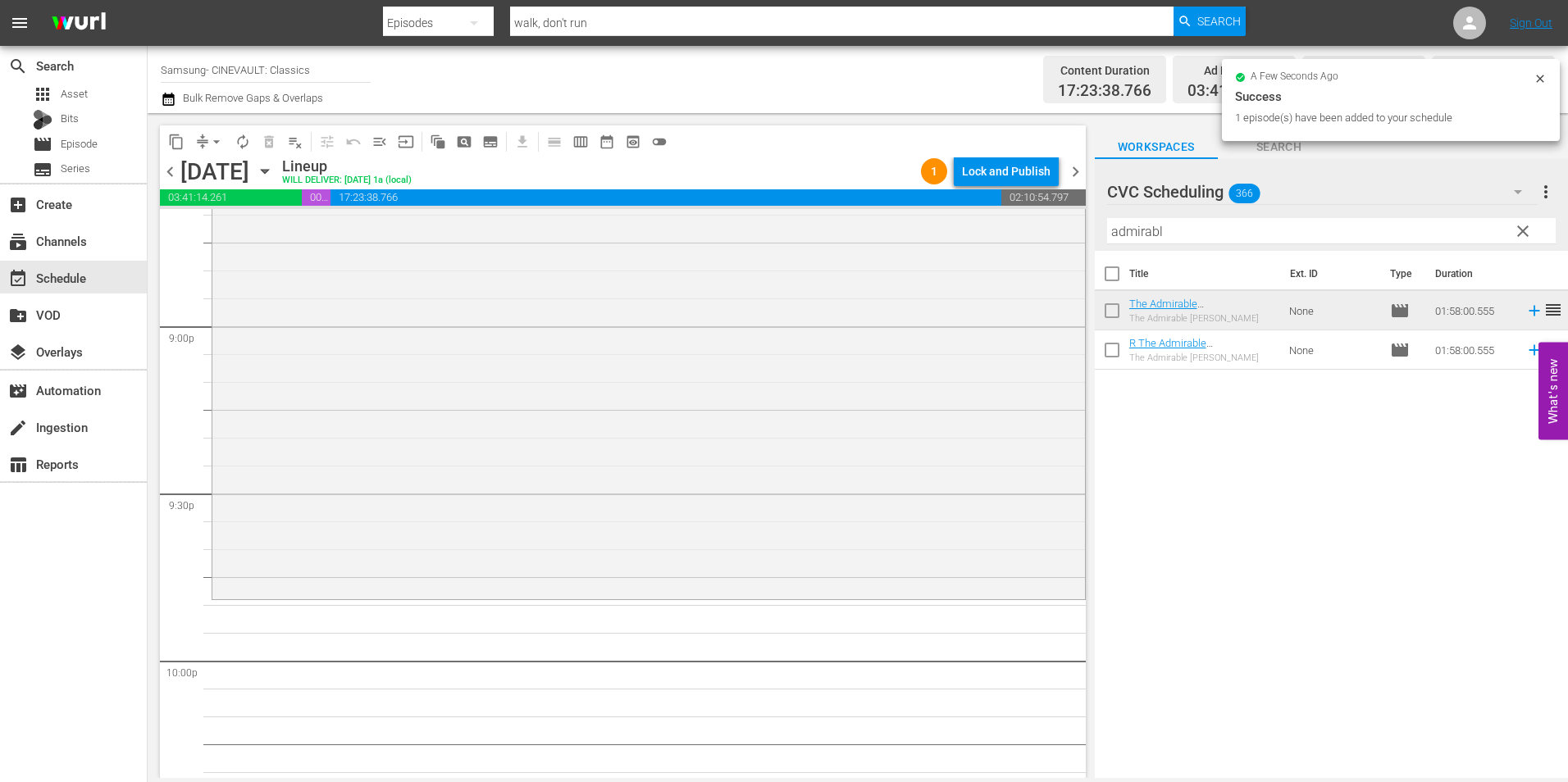
scroll to position [6971, 0]
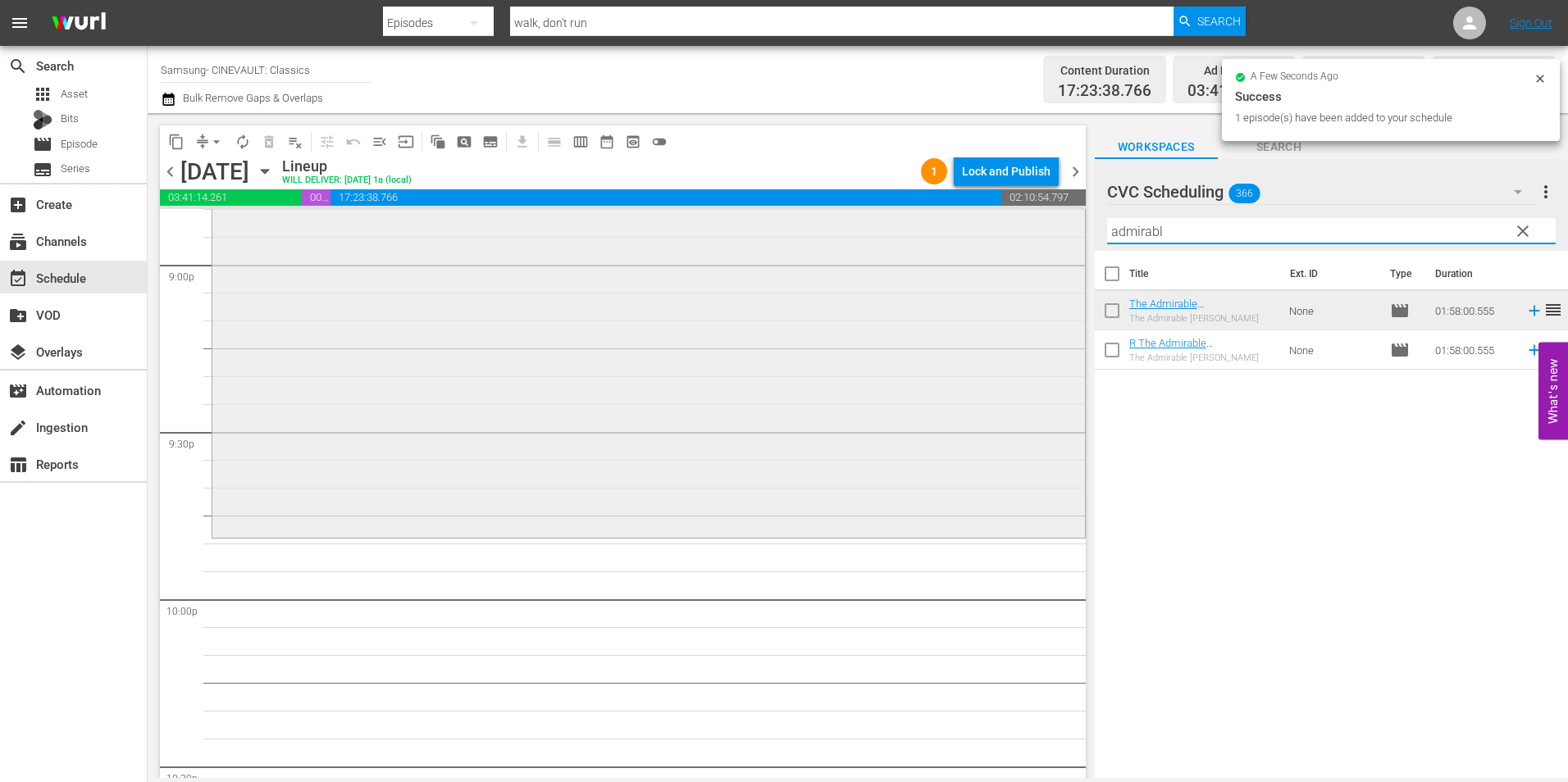
click at [985, 239] on div "content_copy compress arrow_drop_down autorenew_outlined delete_forever_outline…" at bounding box center [858, 446] width 1421 height 665
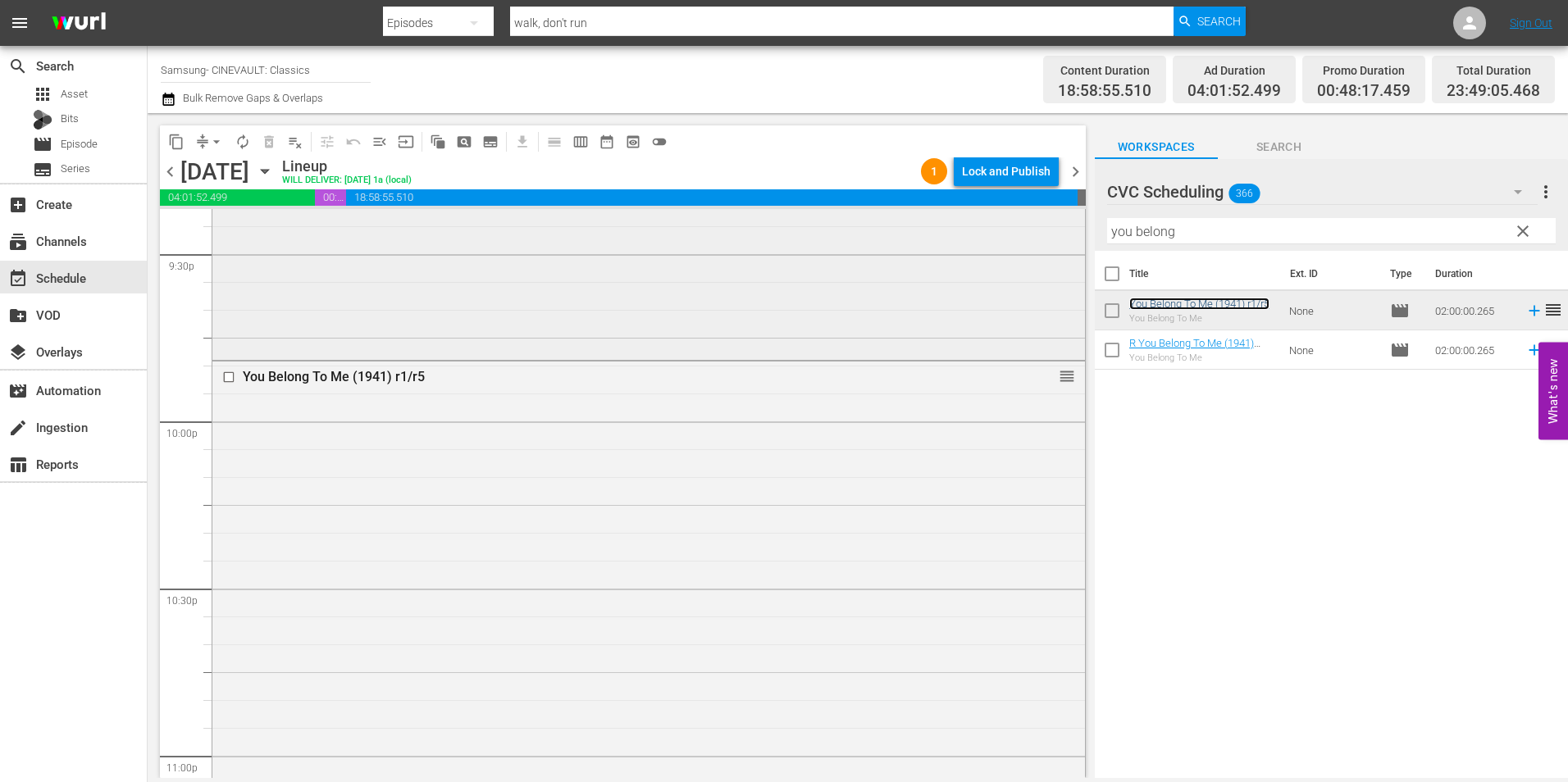
scroll to position [7462, 0]
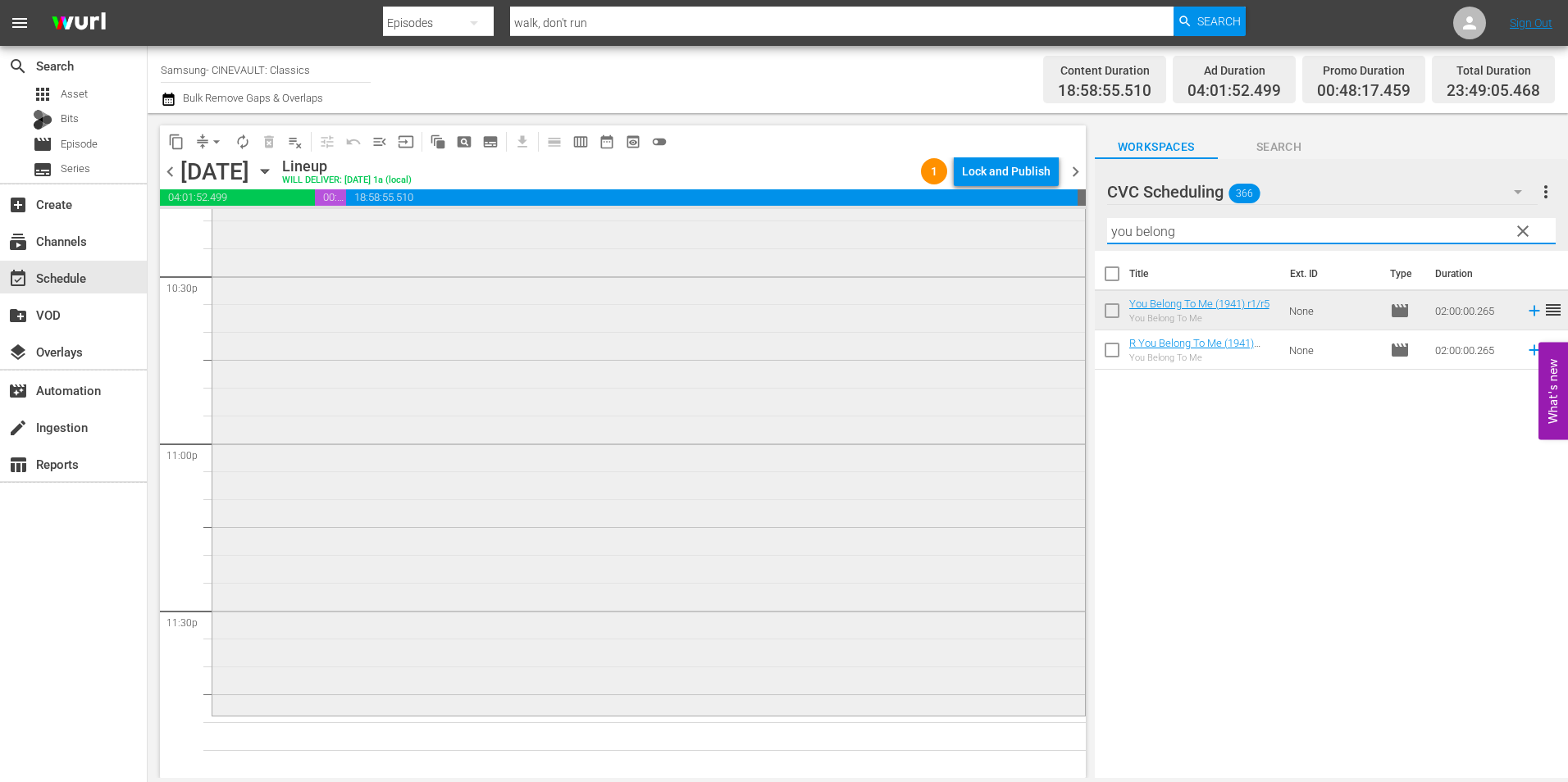
drag, startPoint x: 1037, startPoint y: 233, endPoint x: 966, endPoint y: 240, distance: 71.3
click at [966, 240] on div "content_copy compress arrow_drop_down autorenew_outlined delete_forever_outline…" at bounding box center [858, 446] width 1421 height 665
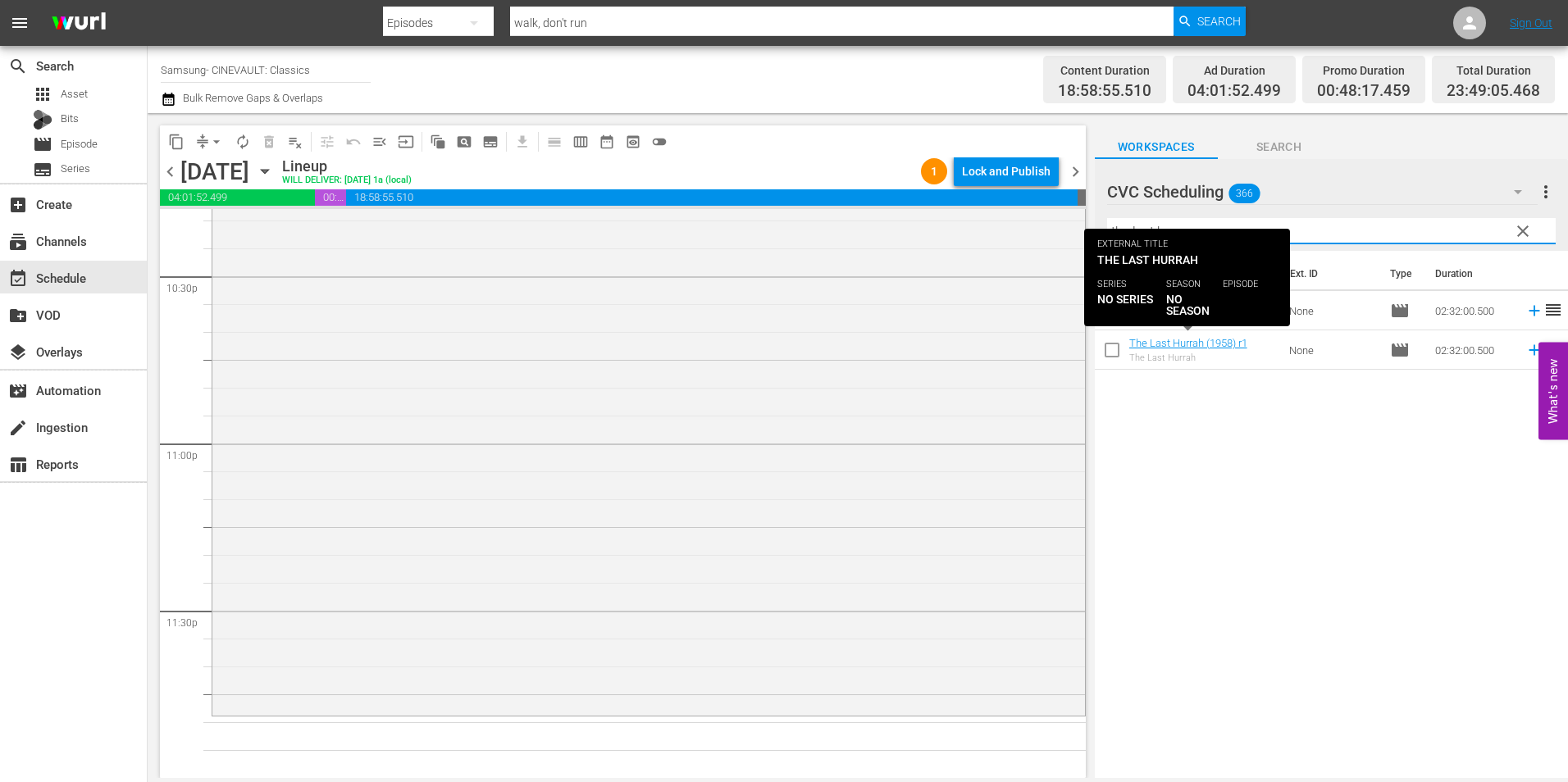
type input "the last h"
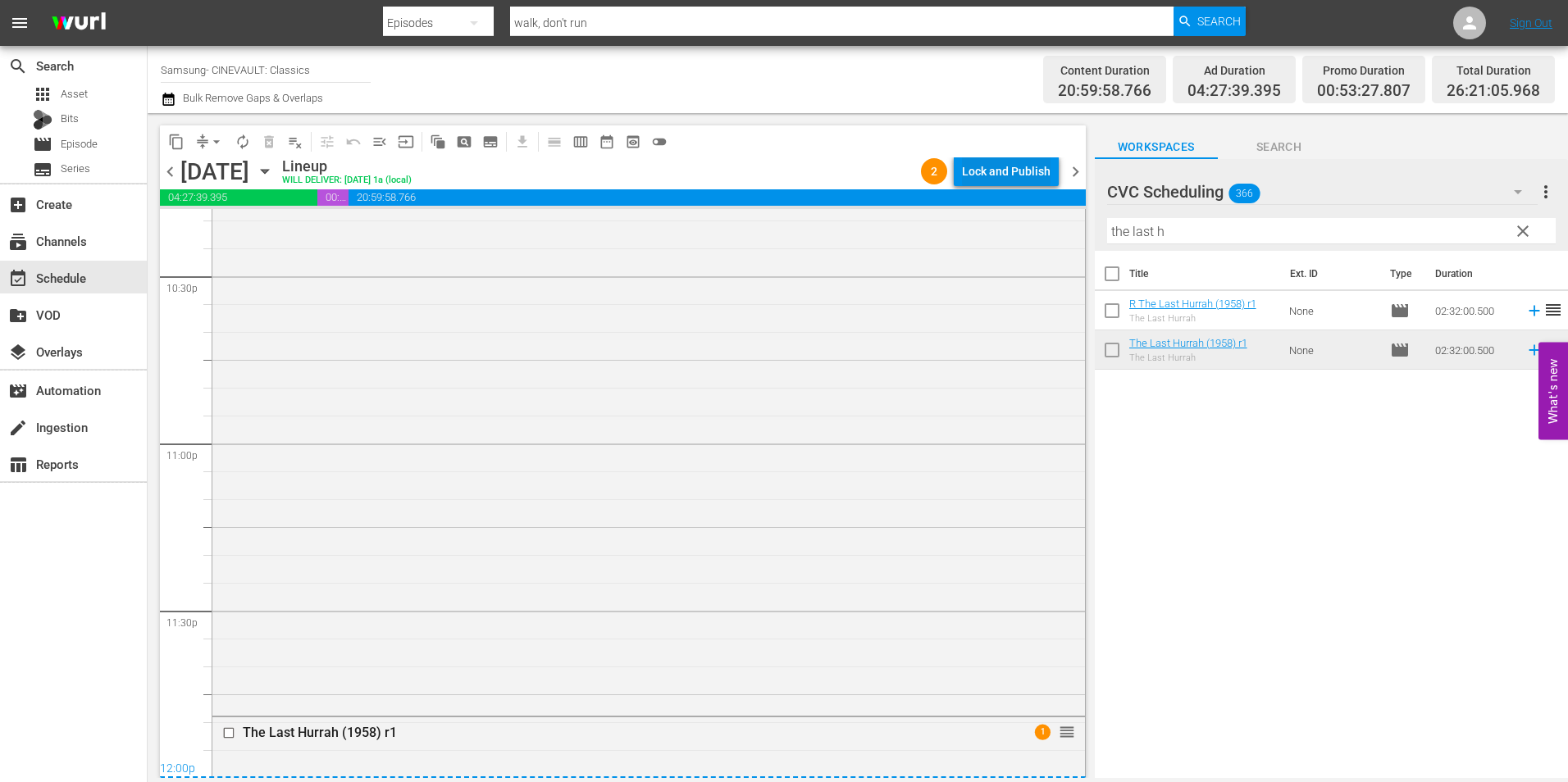
click at [991, 167] on div "Lock and Publish" at bounding box center [1006, 171] width 89 height 30
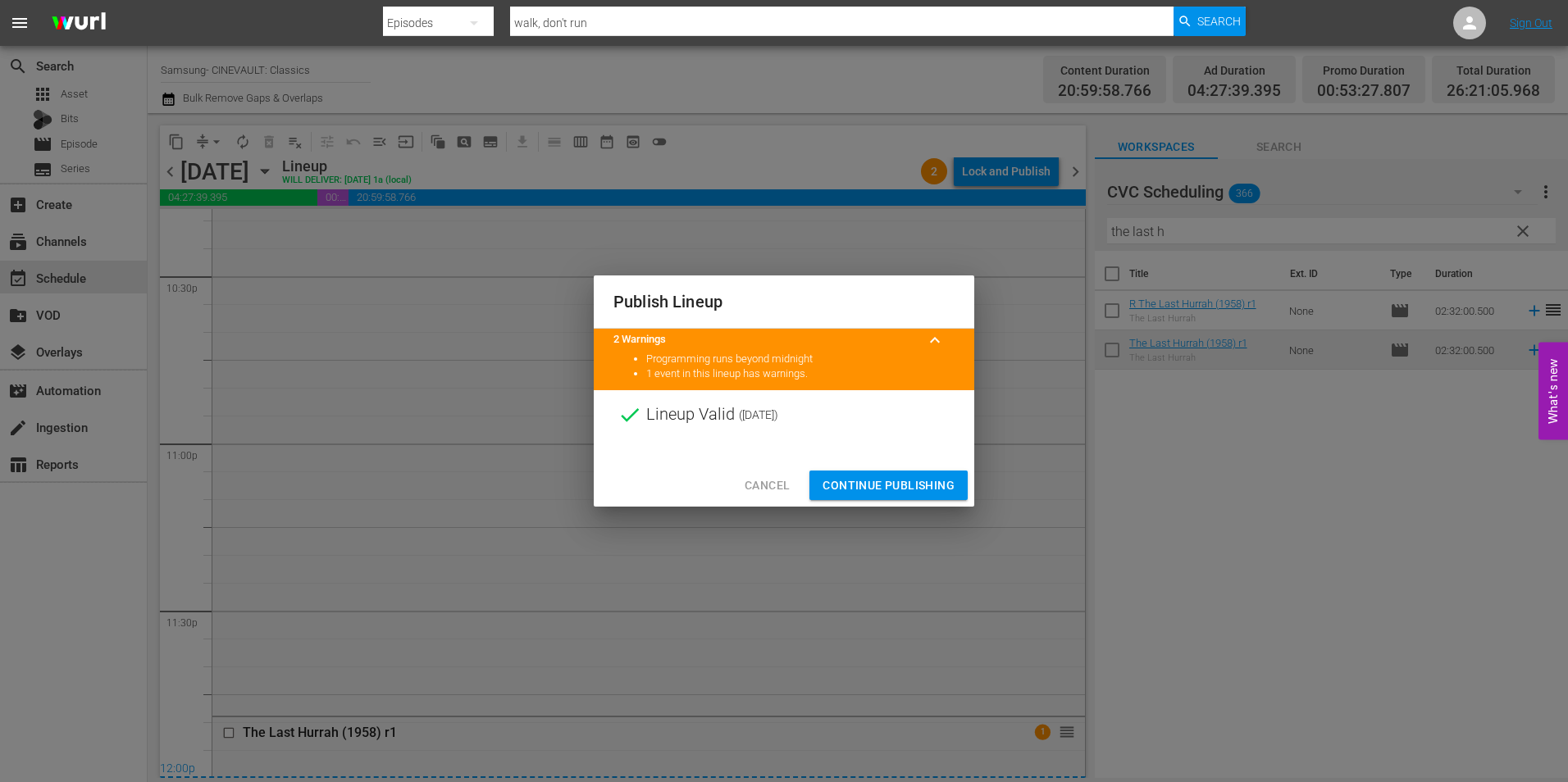
click at [917, 479] on span "Continue Publishing" at bounding box center [888, 485] width 132 height 20
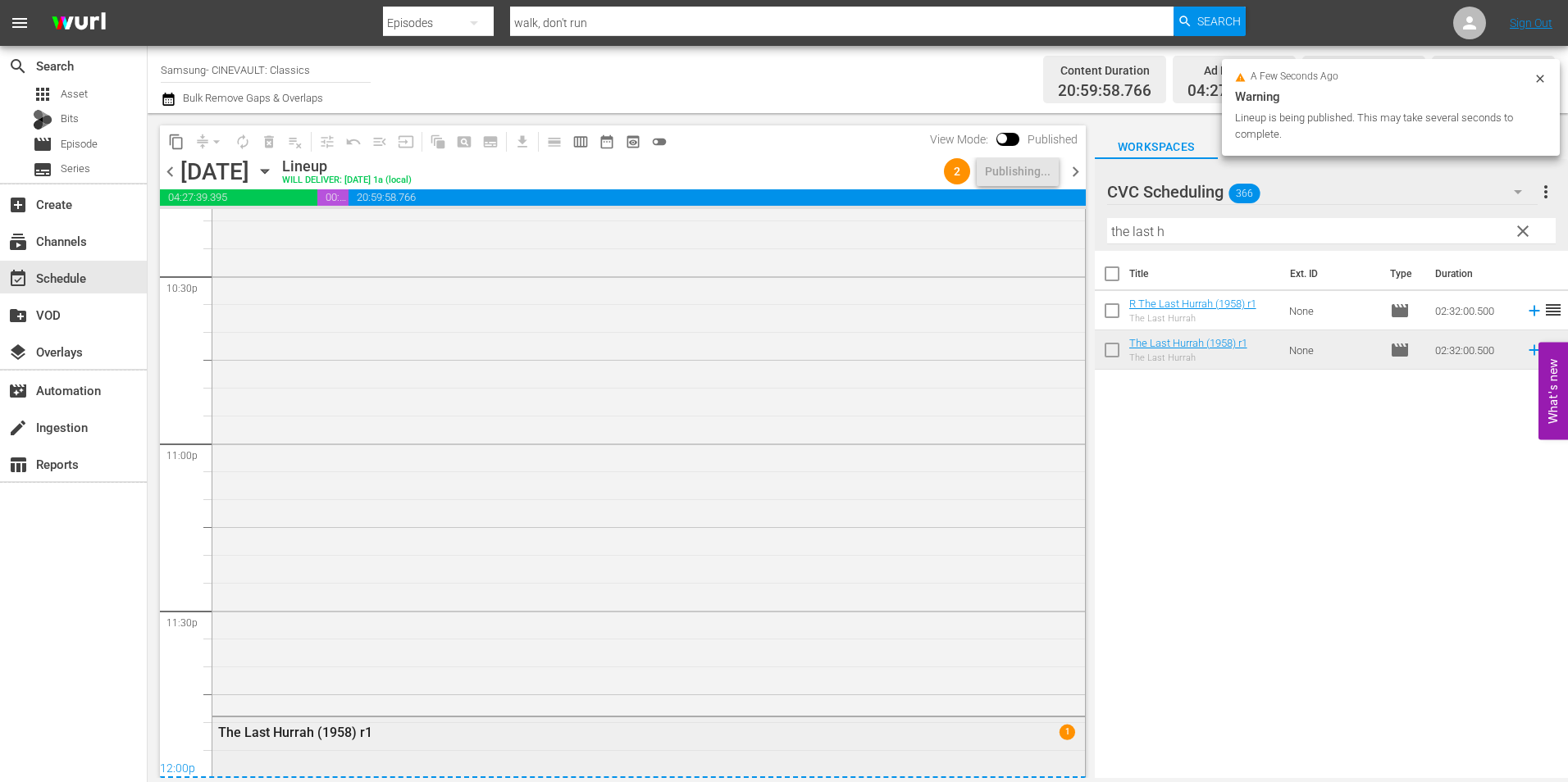
click at [527, 745] on div "The Last Hurrah (1958) r1 1" at bounding box center [649, 732] width 873 height 29
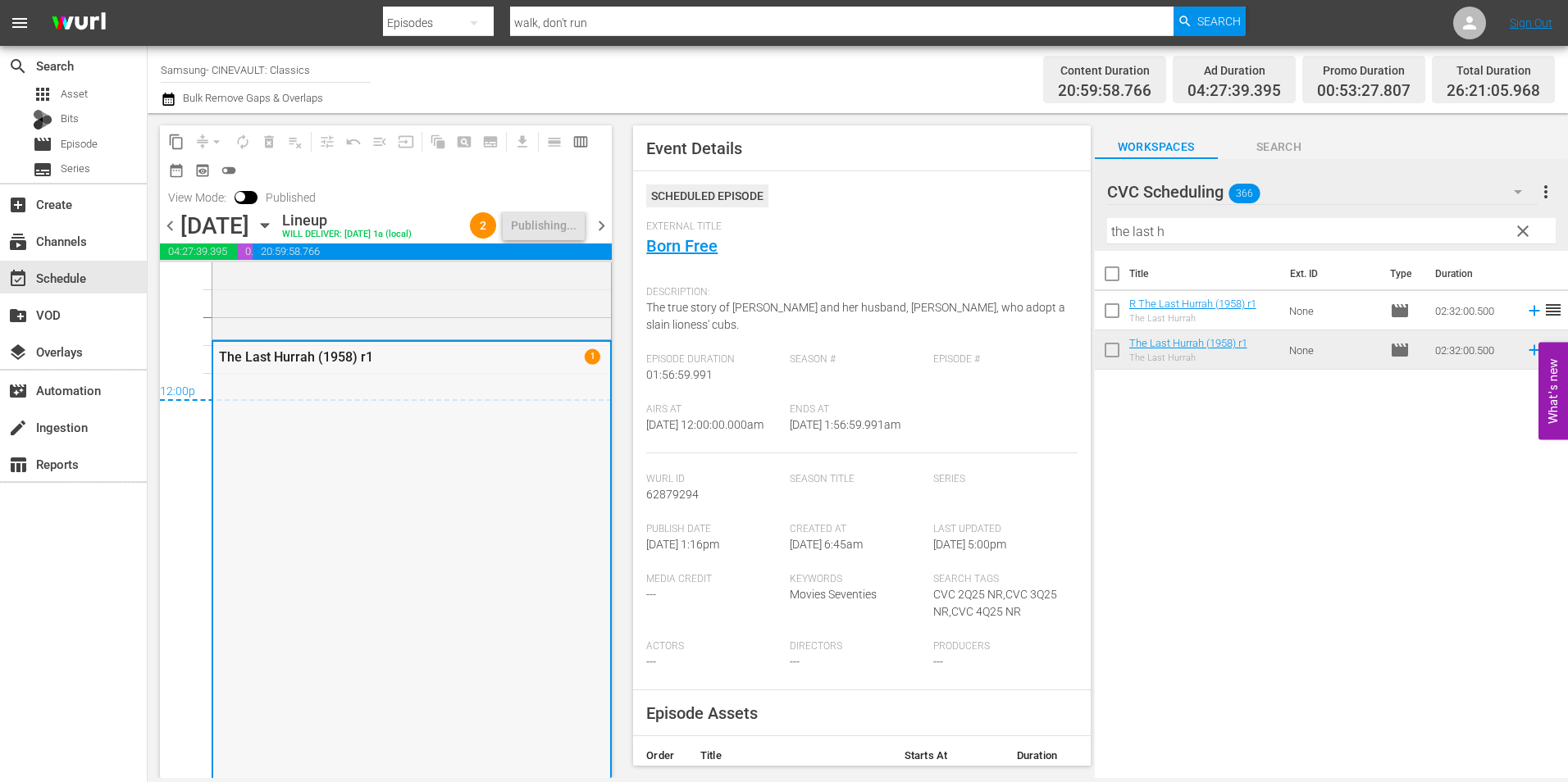
scroll to position [7647, 0]
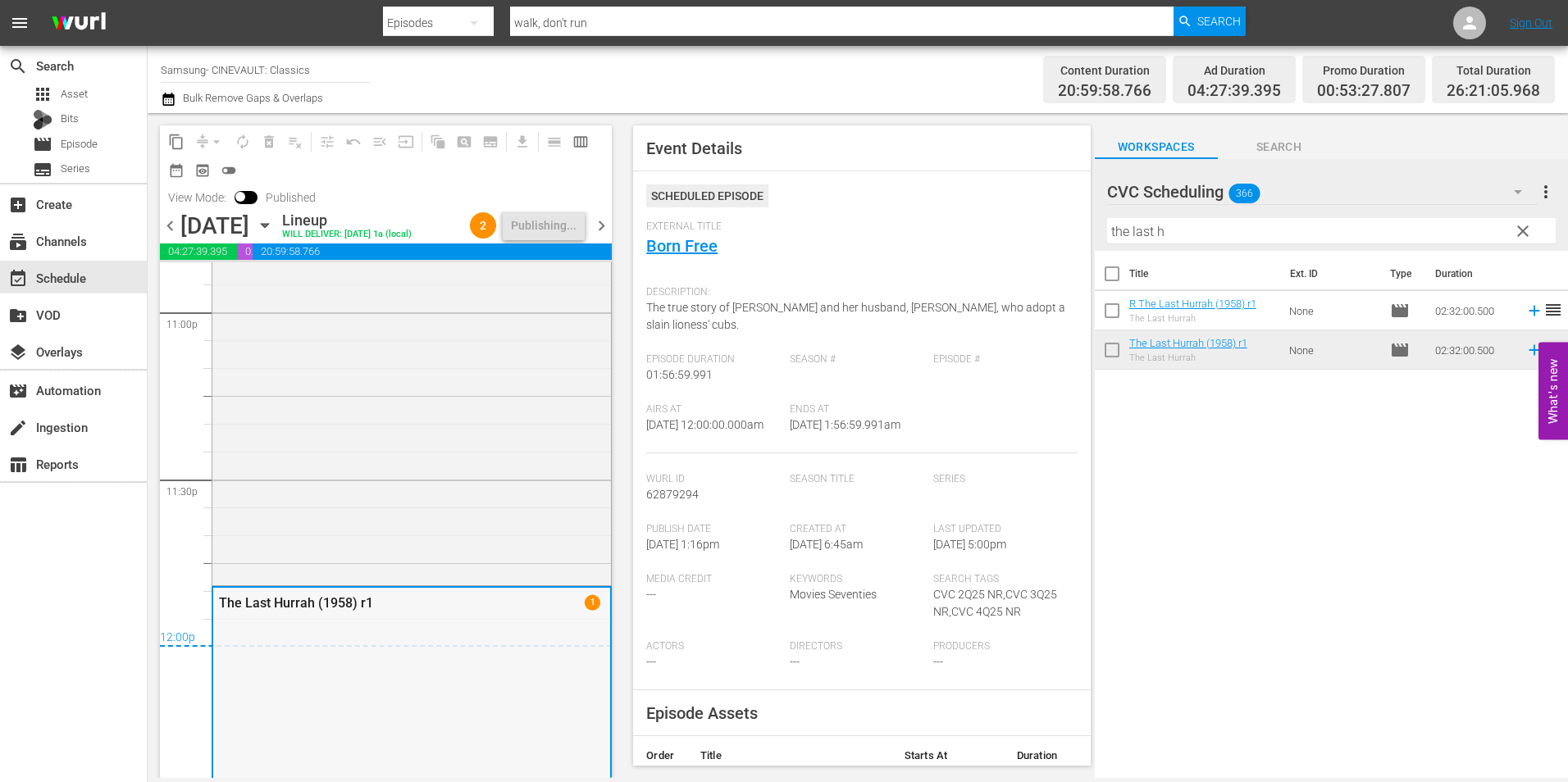
click at [441, 613] on div "The Last Hurrah (1958) r1 1" at bounding box center [412, 602] width 397 height 29
click at [484, 447] on div "You Belong To Me (1941) r1/r5" at bounding box center [412, 249] width 398 height 664
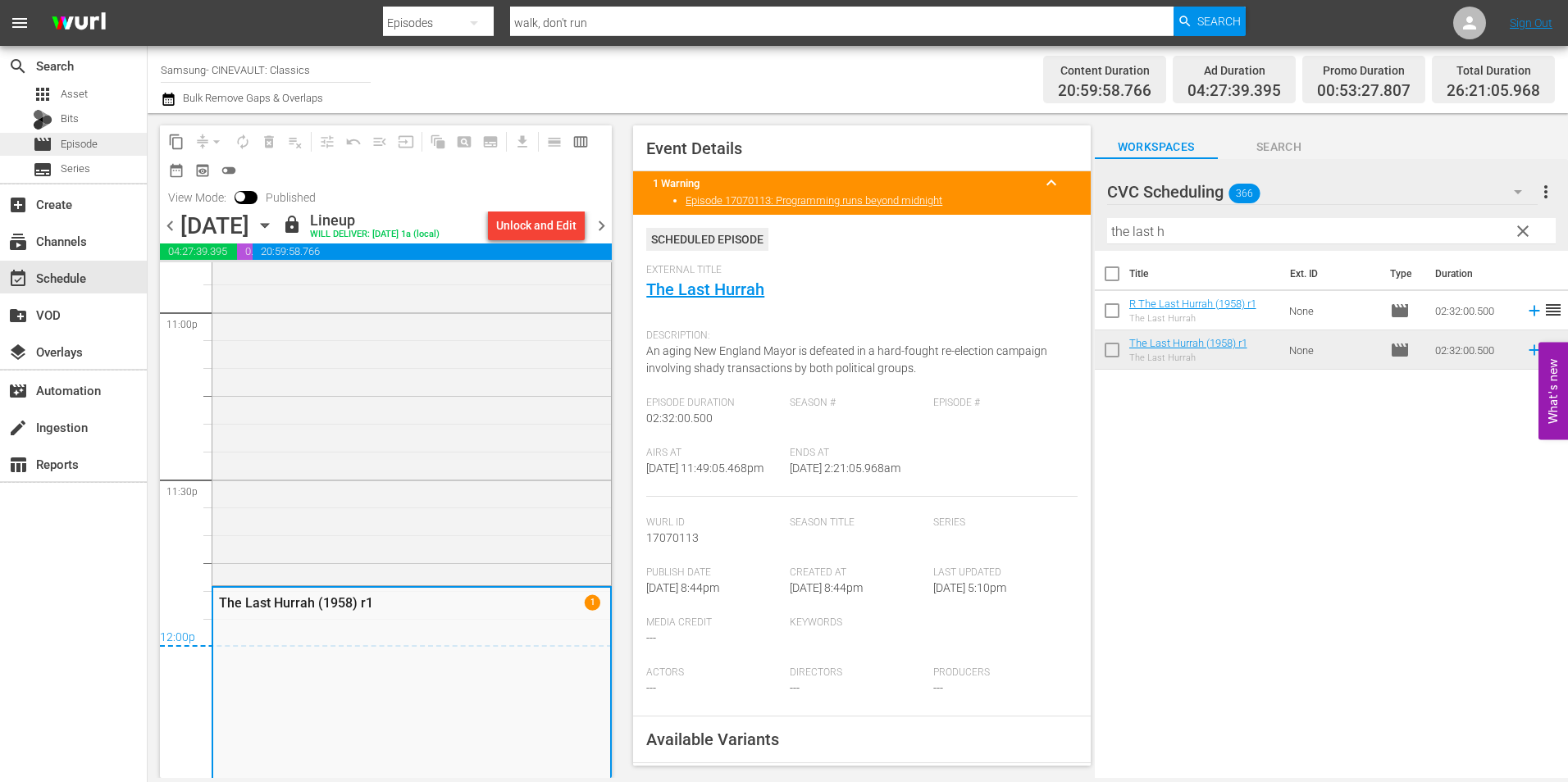
click at [98, 143] on span "Episode" at bounding box center [79, 144] width 37 height 16
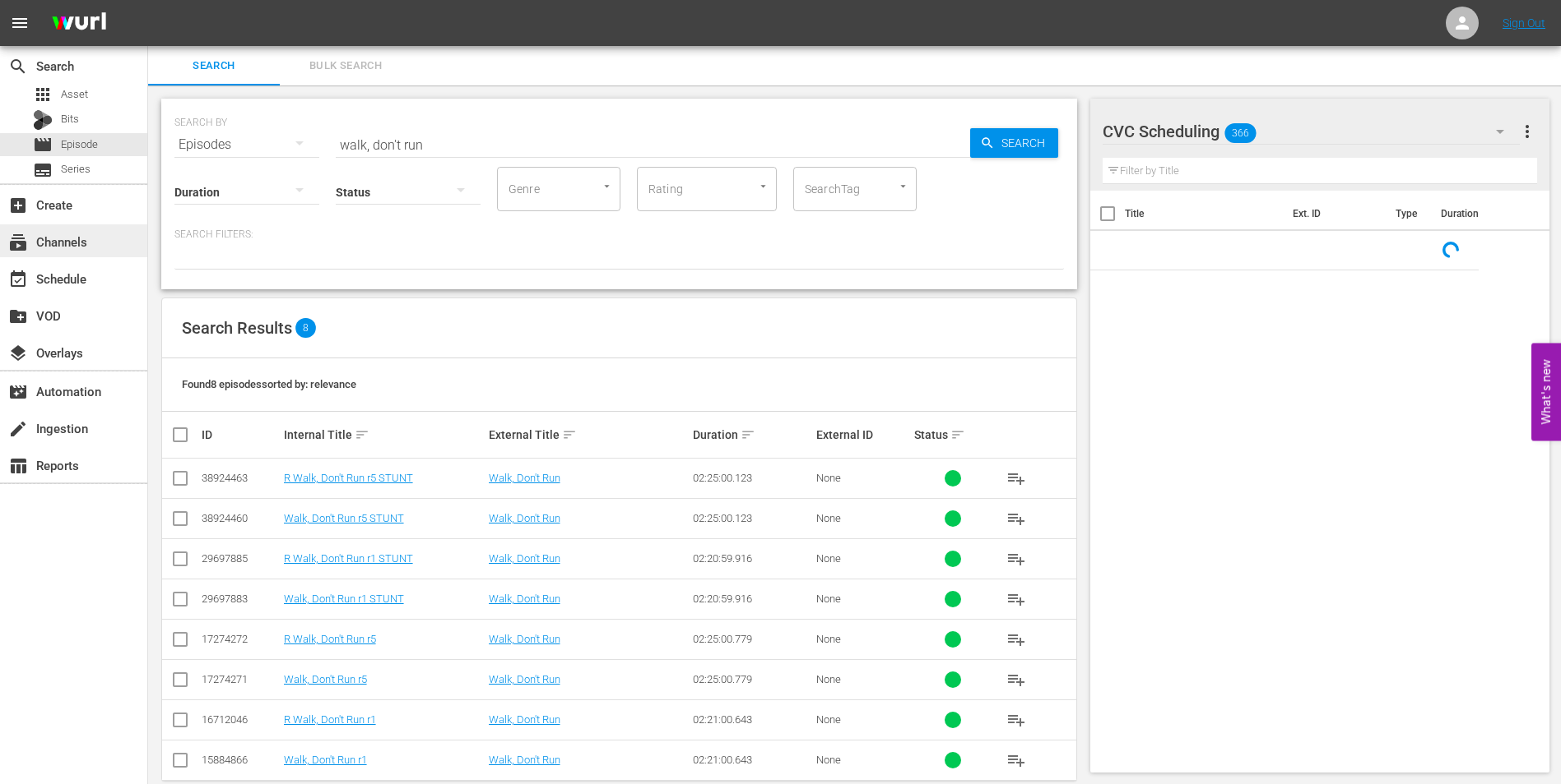
click at [86, 256] on div "subscriptions Channels" at bounding box center [74, 241] width 147 height 33
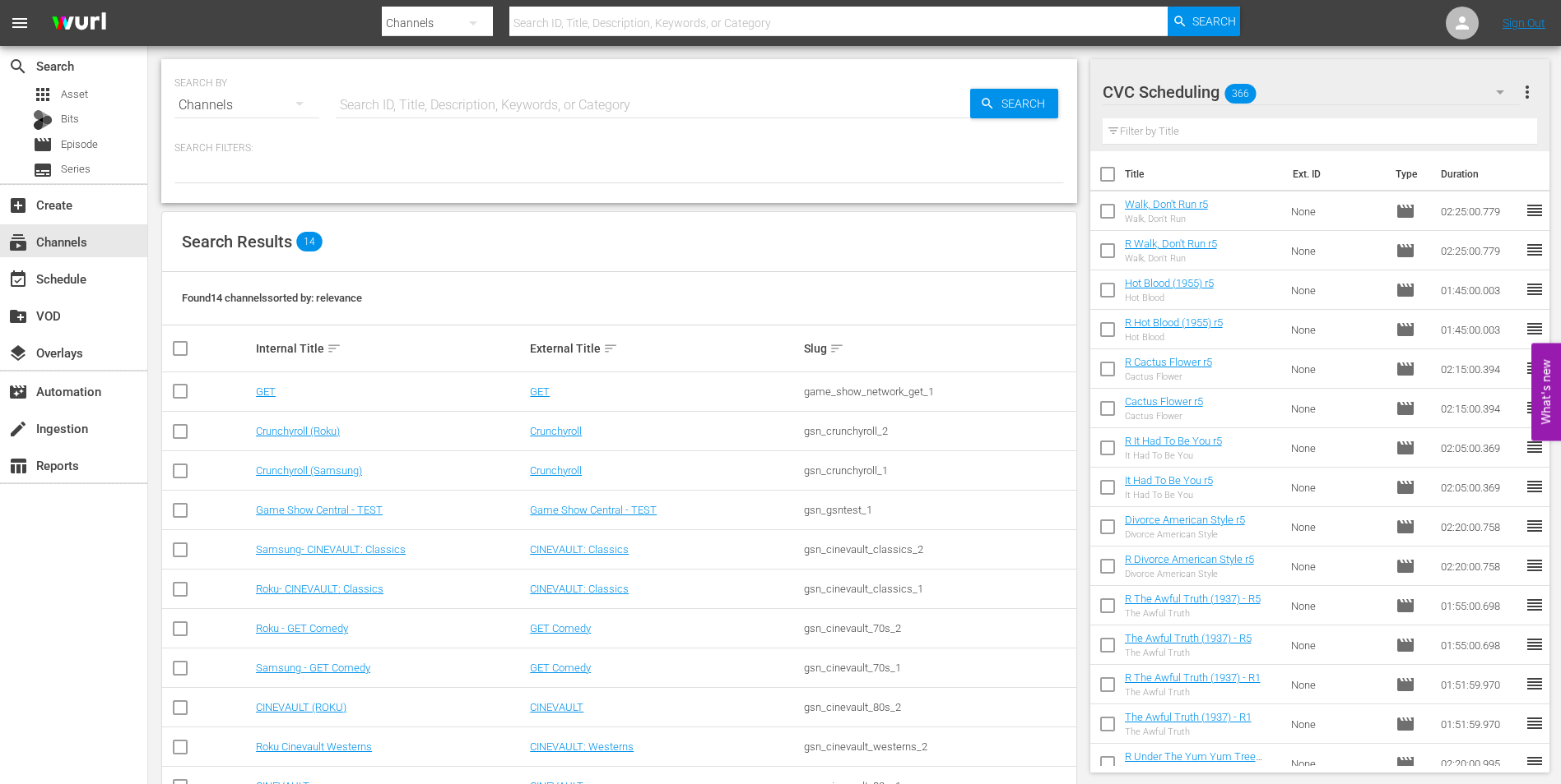
click at [394, 578] on td "Roku- CINEVAULT: Classics" at bounding box center [390, 589] width 274 height 40
click at [369, 587] on link "Roku- CINEVAULT: Classics" at bounding box center [320, 589] width 128 height 13
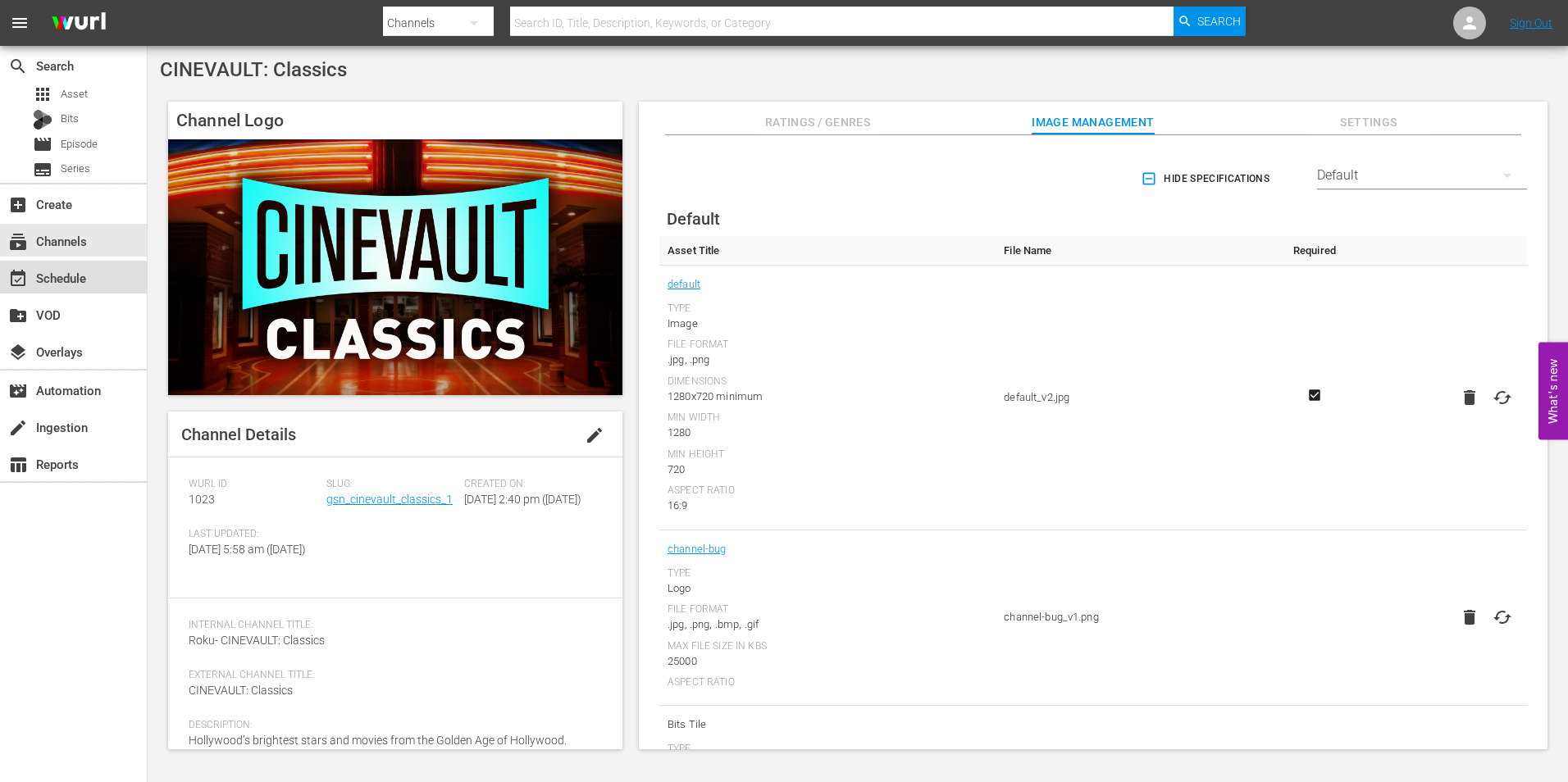
click at [62, 283] on div "event_available Schedule" at bounding box center [45, 275] width 92 height 14
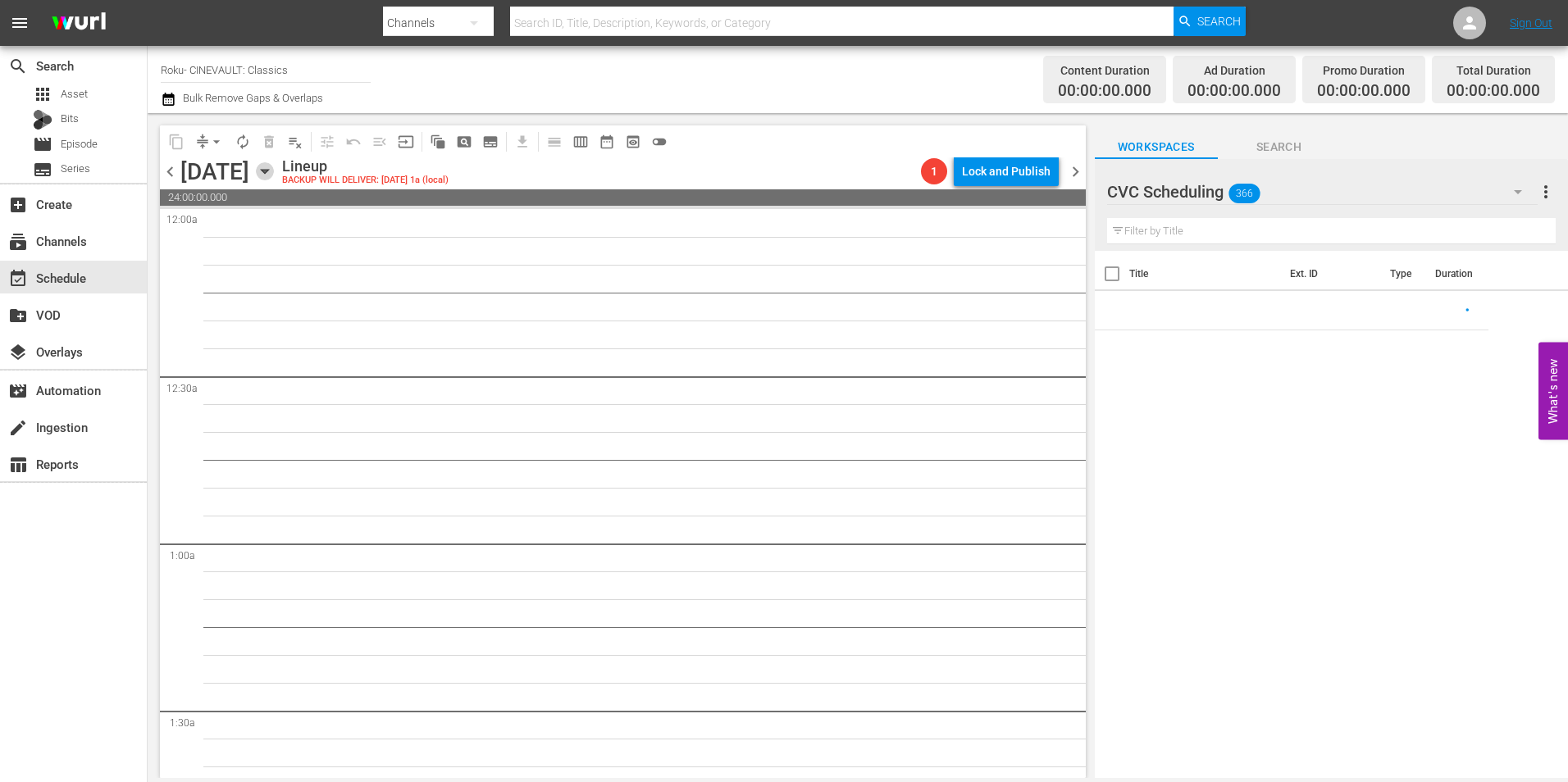
click at [274, 174] on icon "button" at bounding box center [265, 171] width 18 height 18
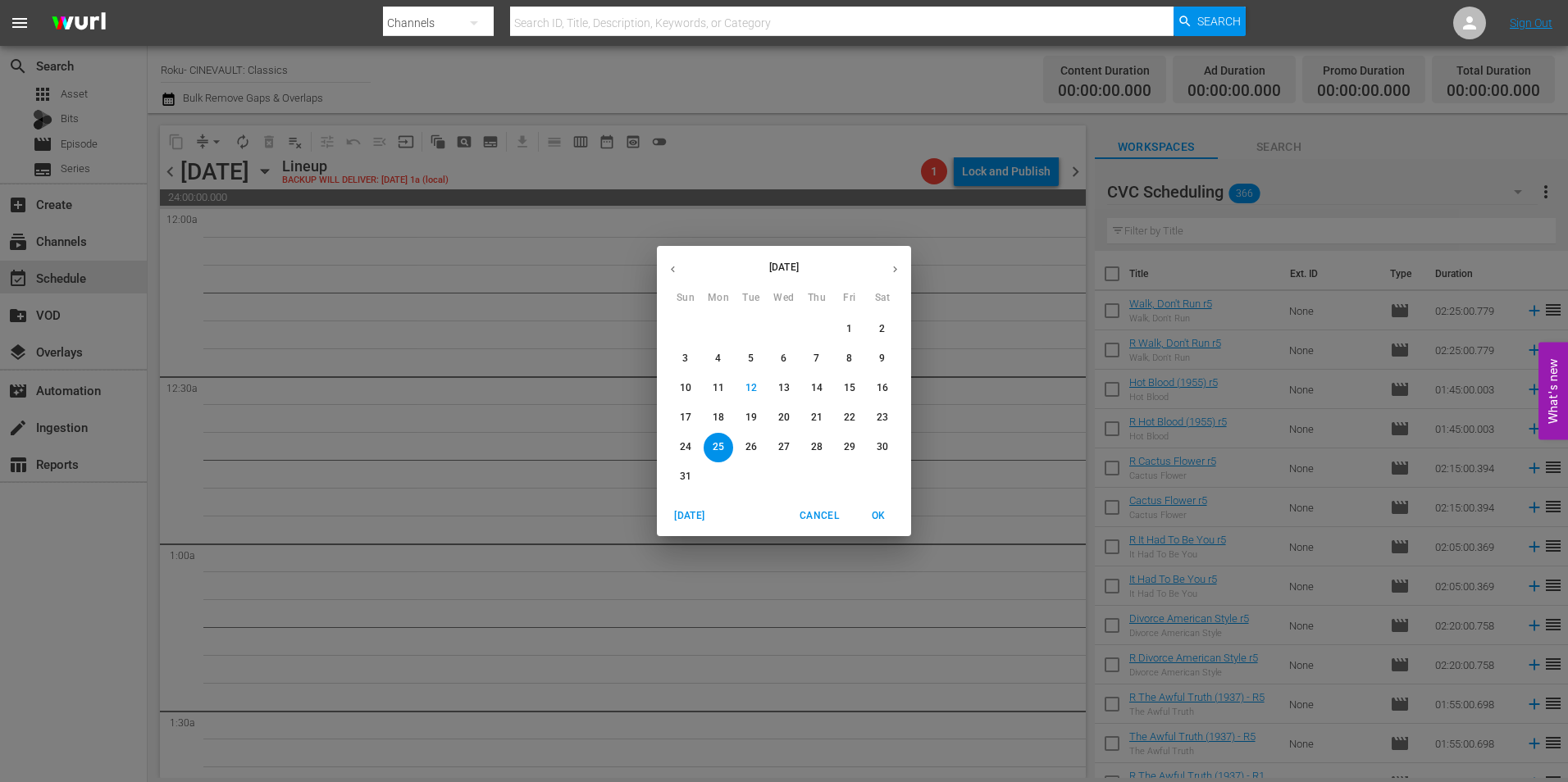
click at [721, 423] on p "18" at bounding box center [718, 418] width 12 height 14
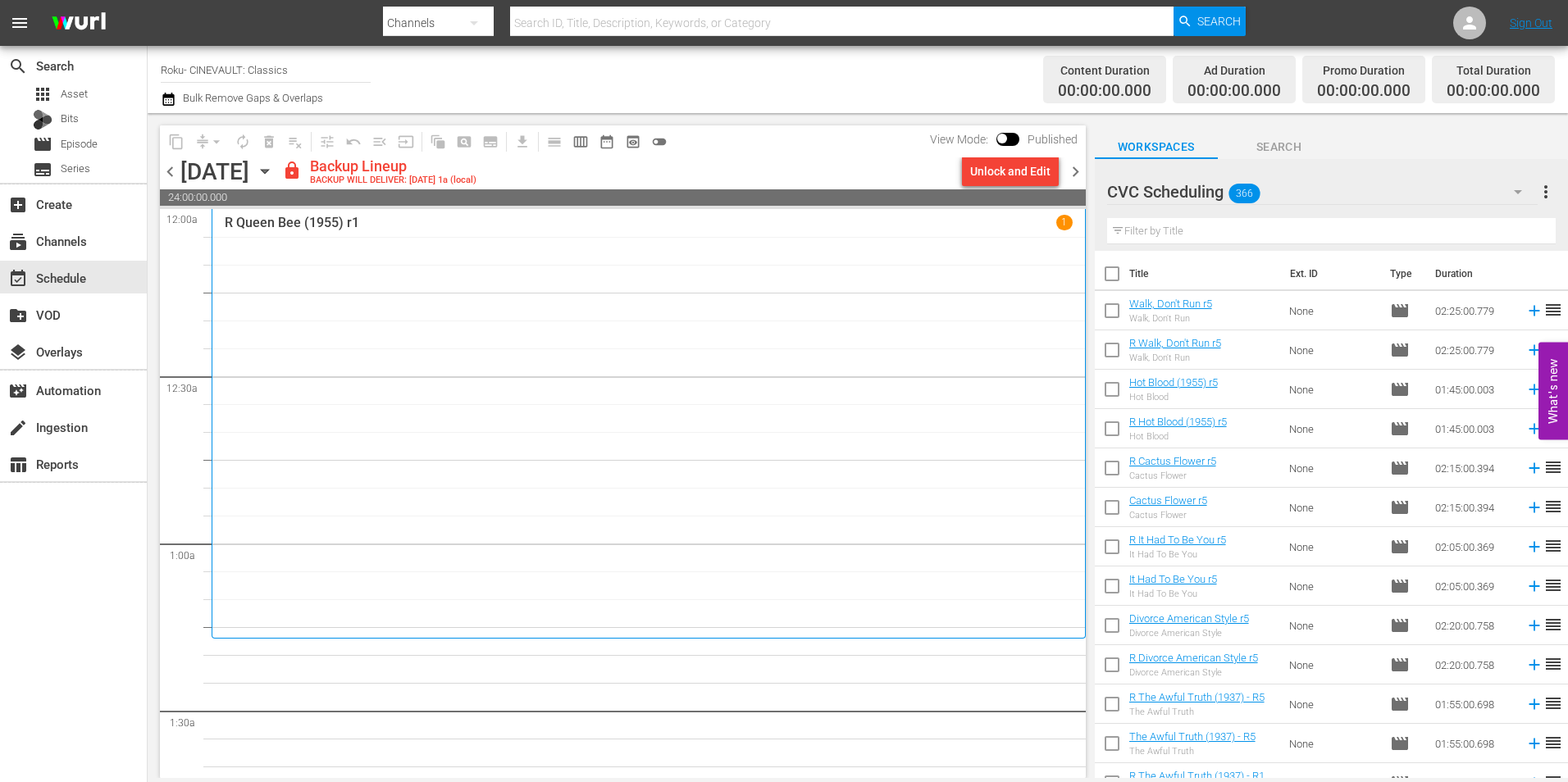
click at [173, 165] on span "chevron_left" at bounding box center [169, 171] width 20 height 20
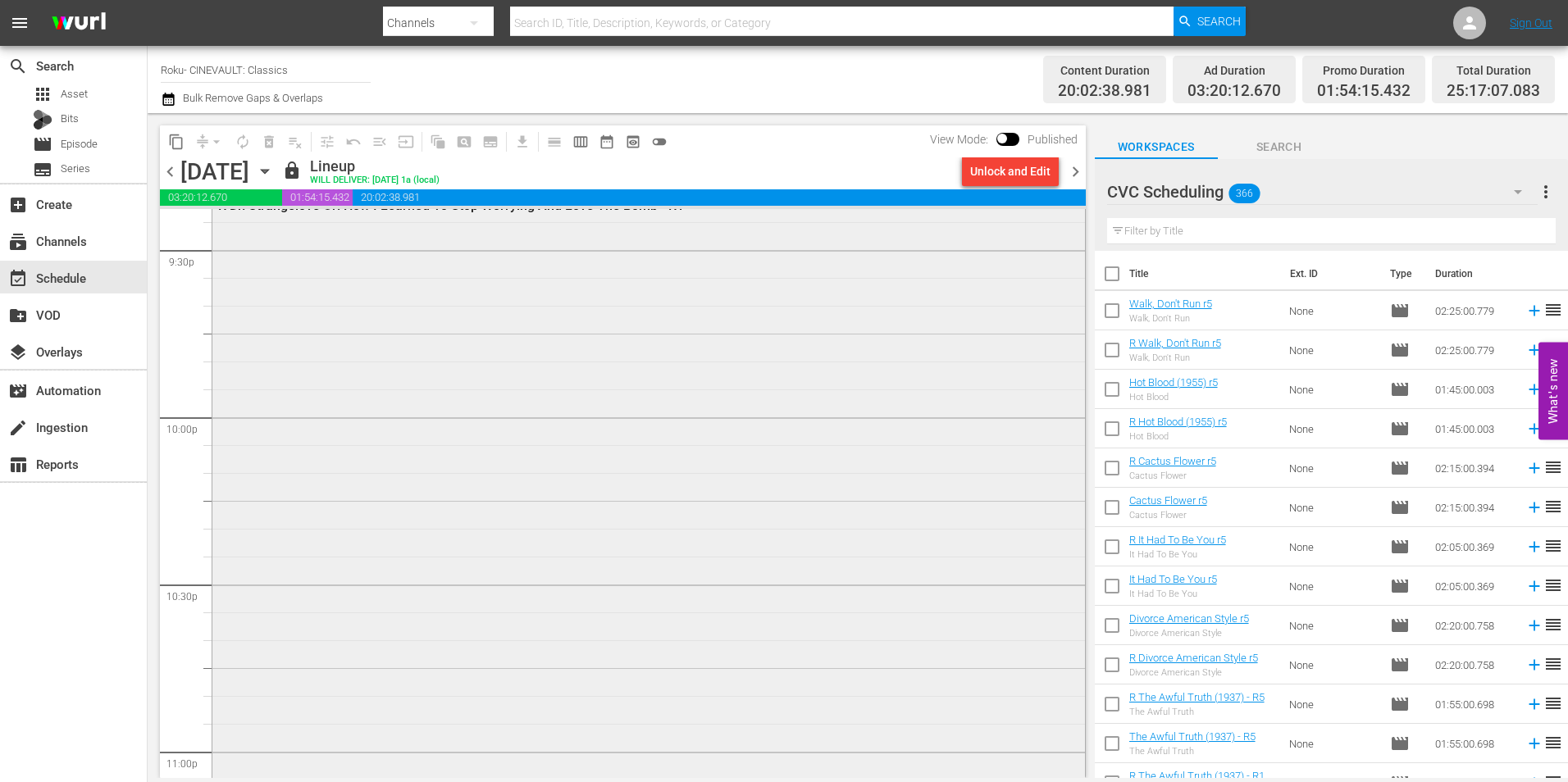
scroll to position [6743, 0]
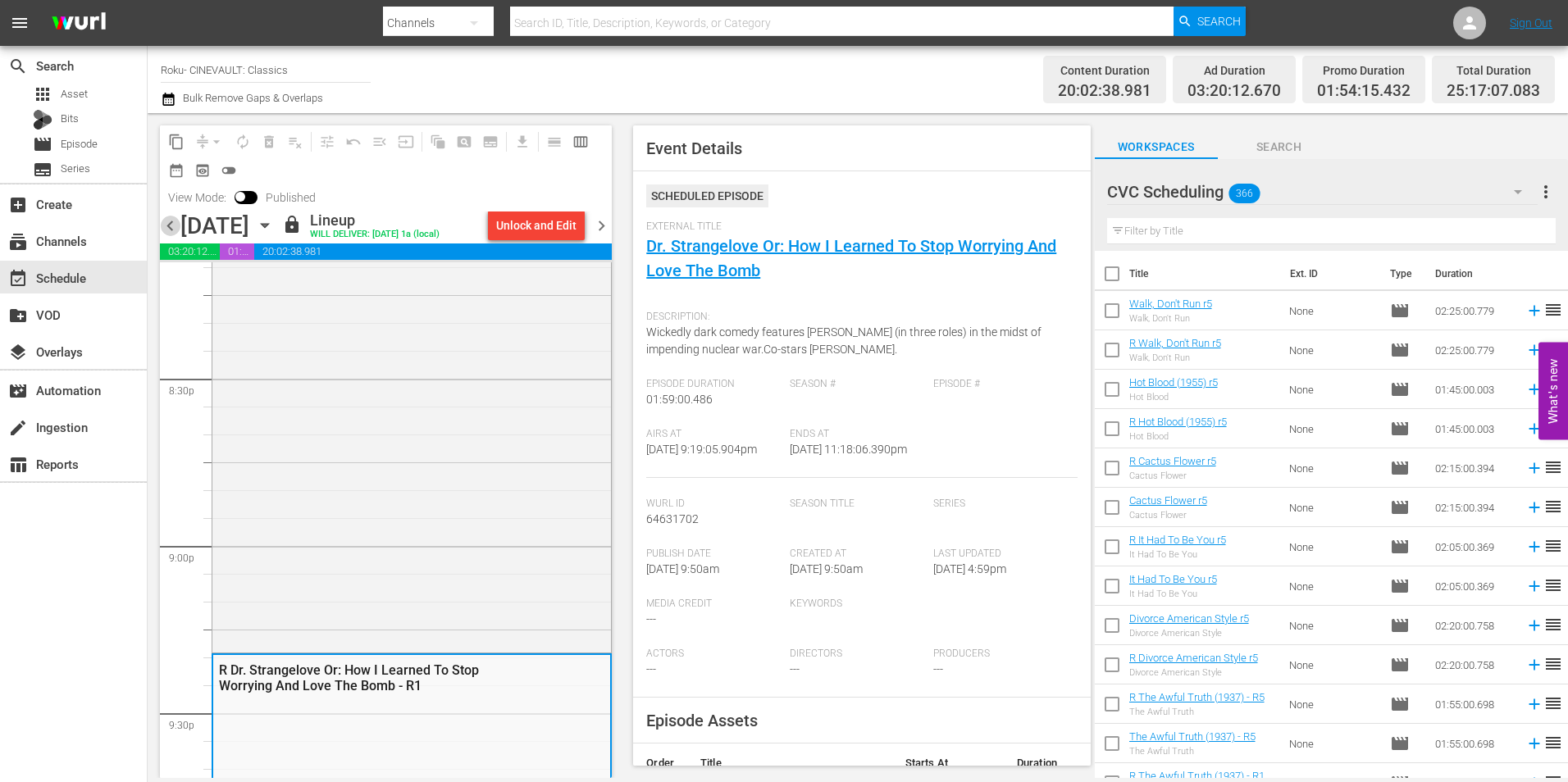
click at [176, 222] on span "chevron_left" at bounding box center [169, 225] width 20 height 20
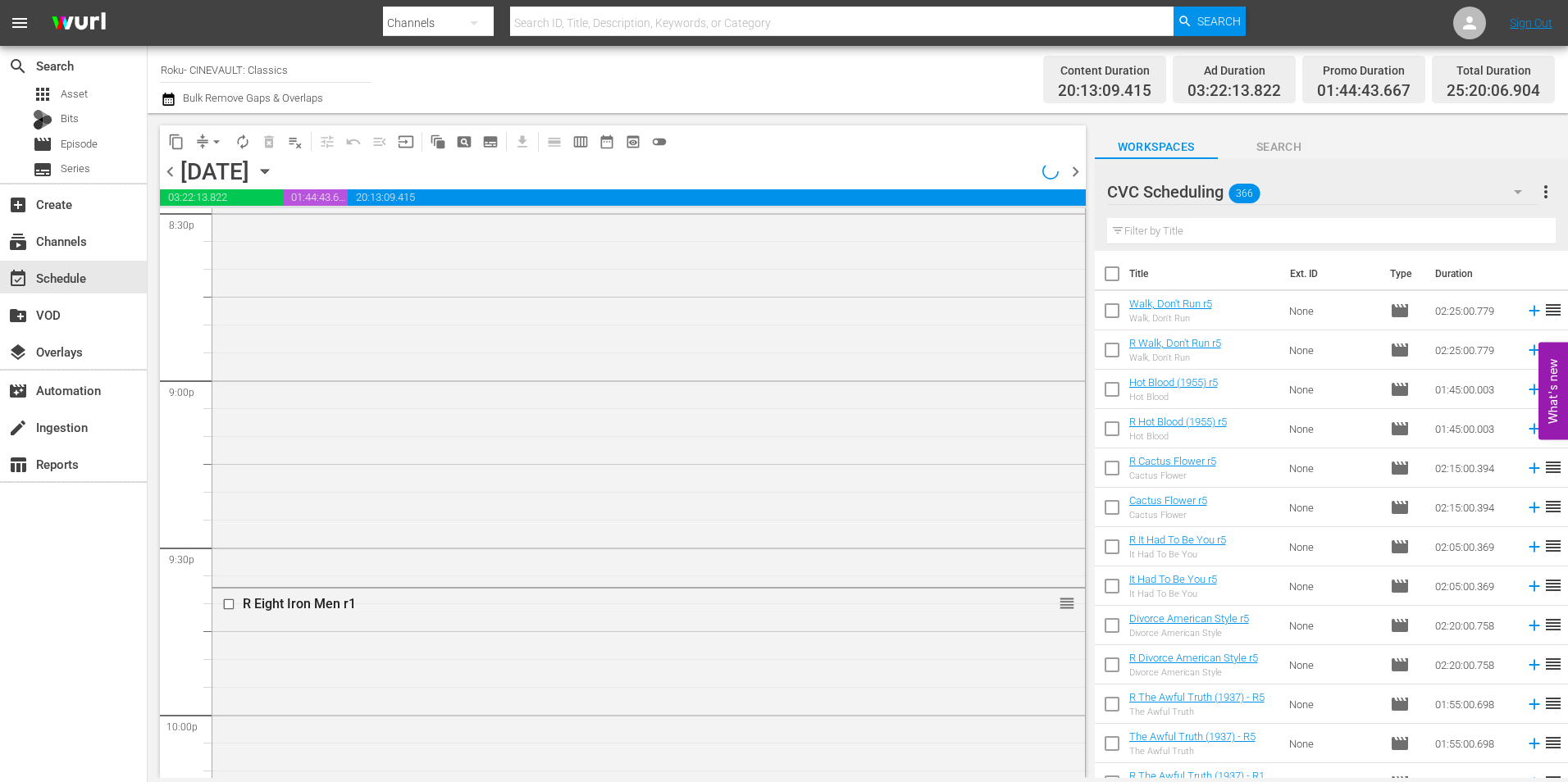
scroll to position [6716, 0]
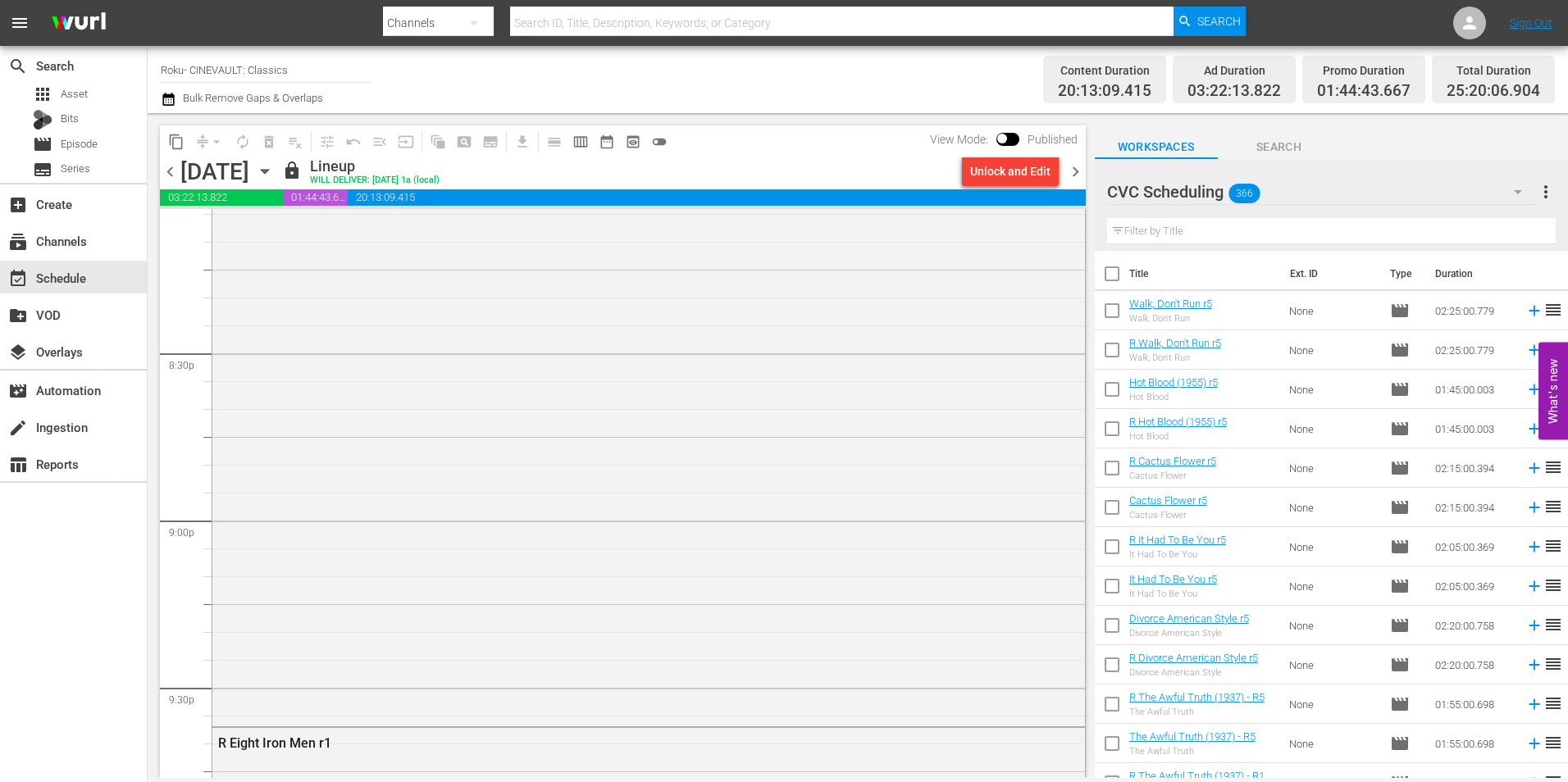
click at [274, 167] on icon "button" at bounding box center [265, 171] width 18 height 18
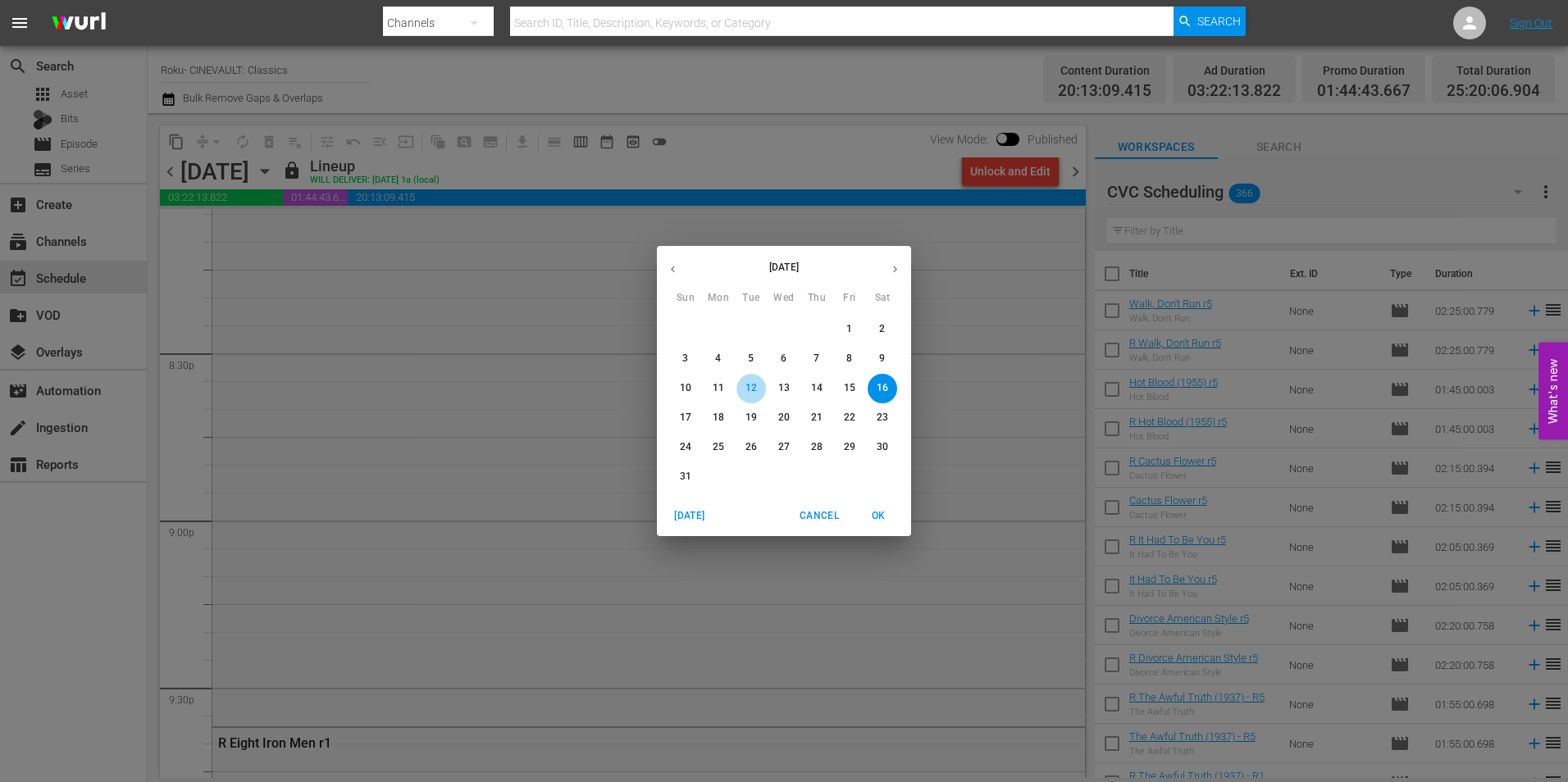
click at [747, 382] on p "12" at bounding box center [751, 389] width 12 height 14
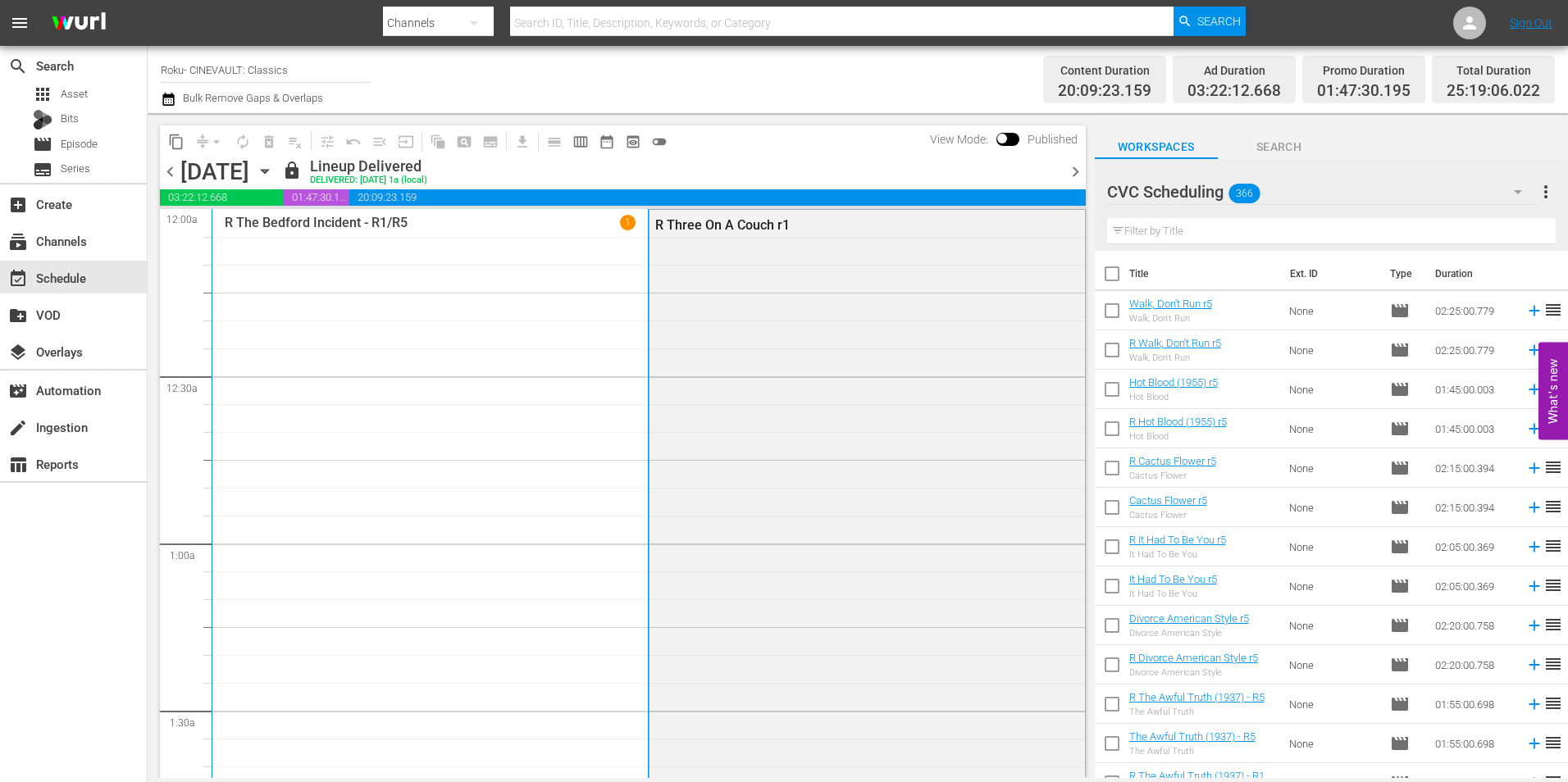
click at [1064, 167] on div at bounding box center [1061, 171] width 7 height 28
click at [1065, 167] on span "chevron_right" at bounding box center [1075, 171] width 20 height 20
click at [1069, 167] on span "chevron_right" at bounding box center [1075, 171] width 20 height 20
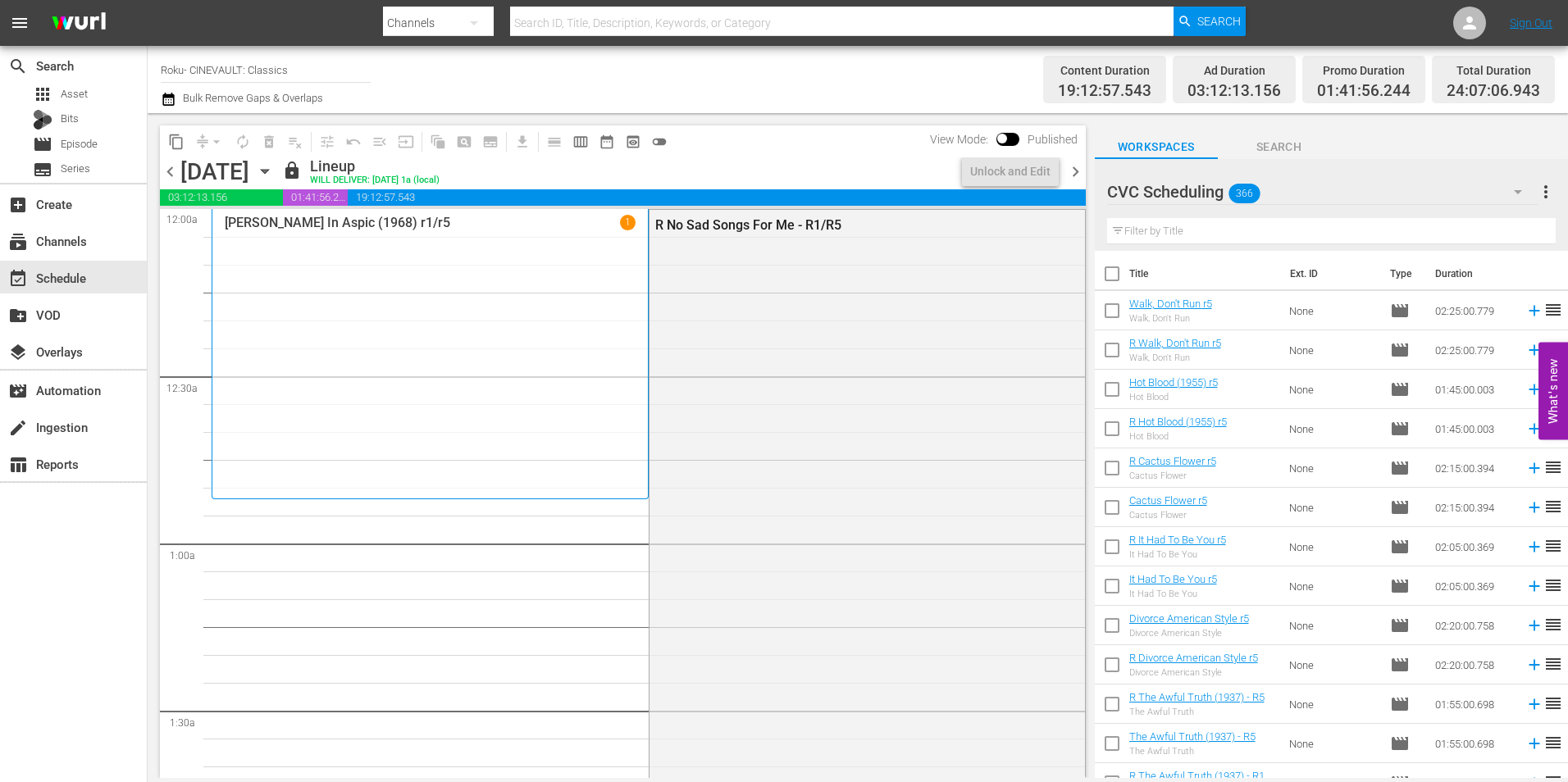
click at [1069, 167] on span "chevron_right" at bounding box center [1075, 171] width 20 height 20
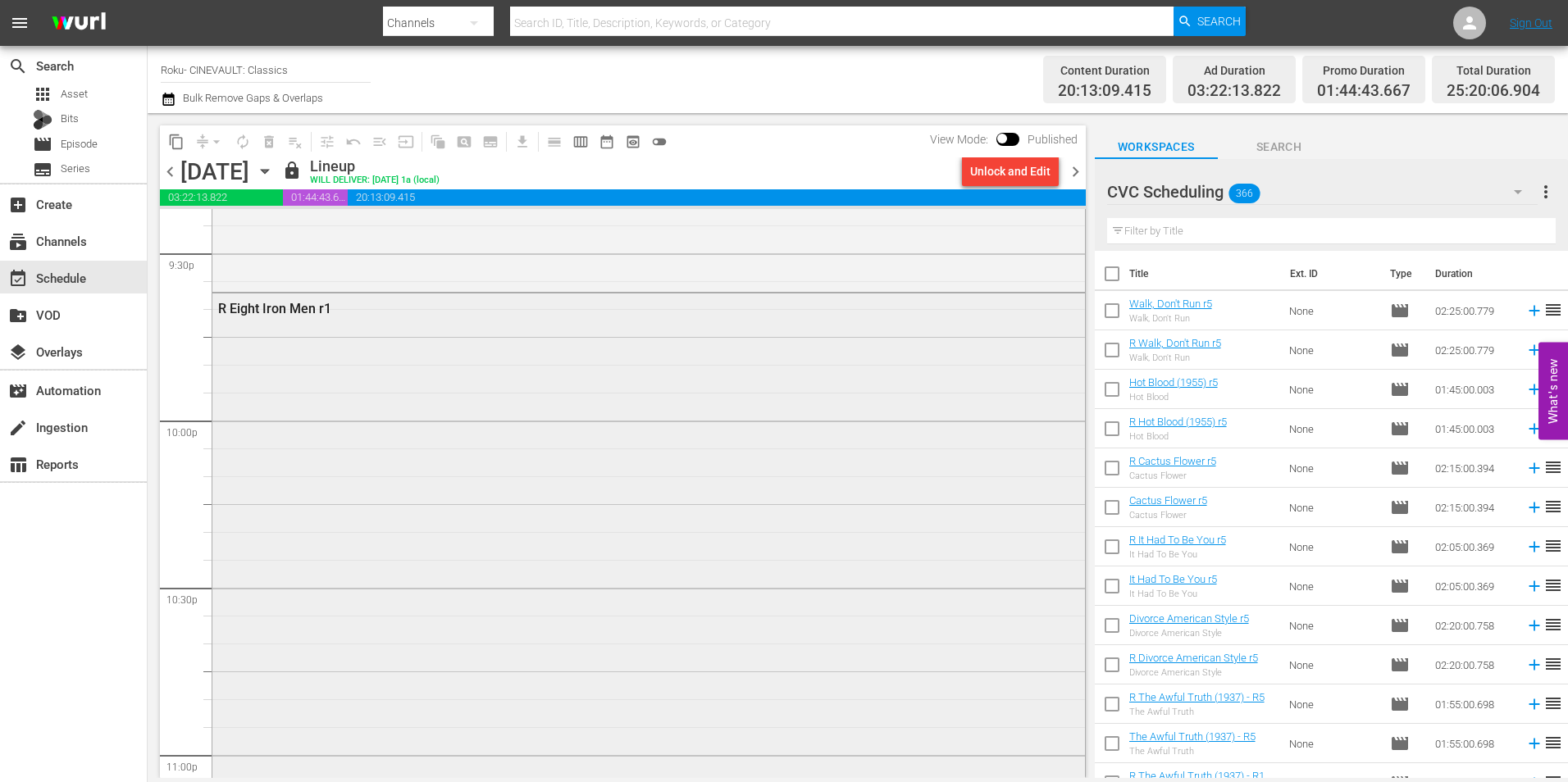
scroll to position [7136, 0]
click at [886, 430] on div "R Eight Iron Men r1" at bounding box center [649, 582] width 873 height 547
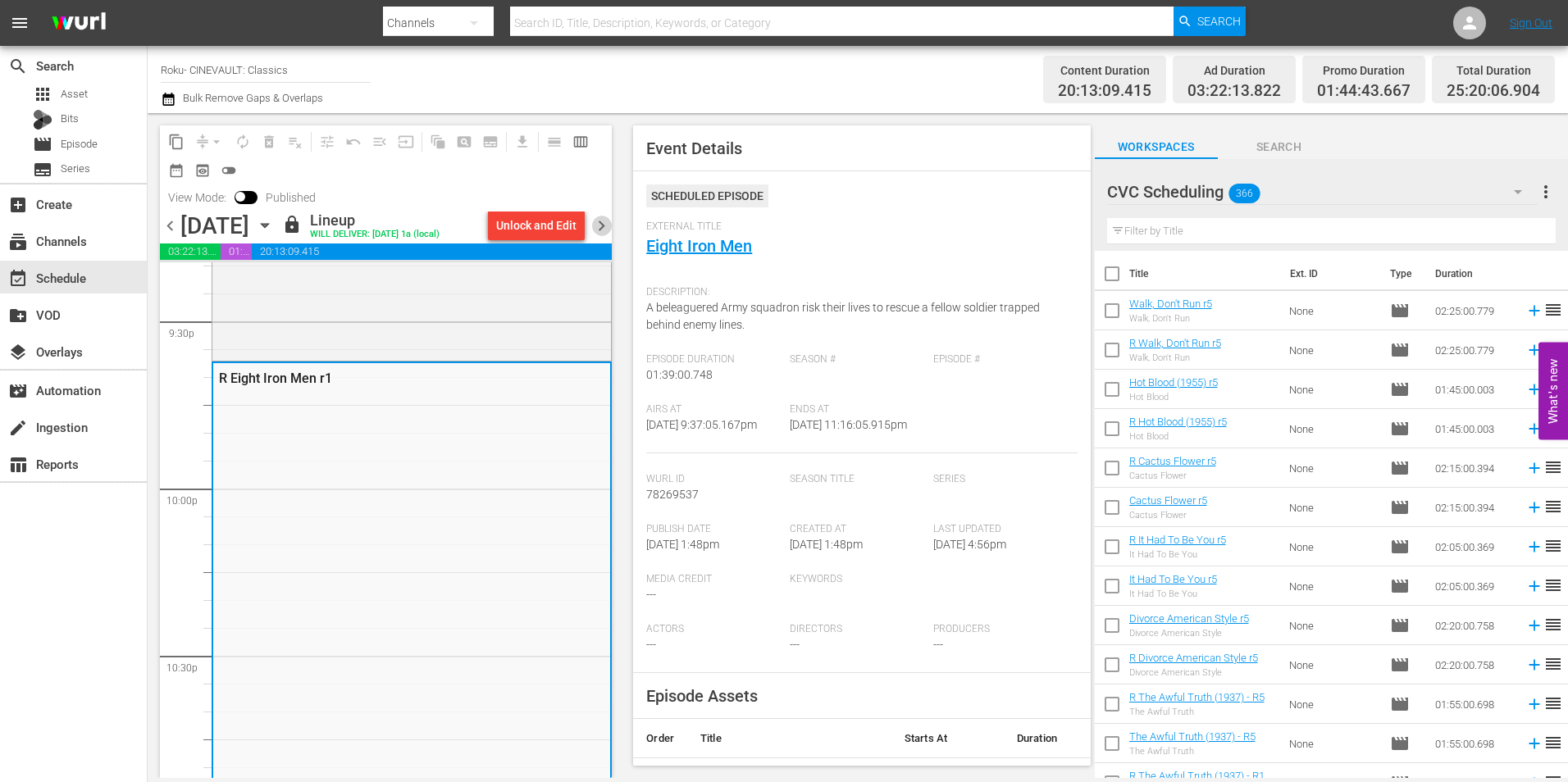
click at [603, 225] on span "chevron_right" at bounding box center [601, 225] width 20 height 20
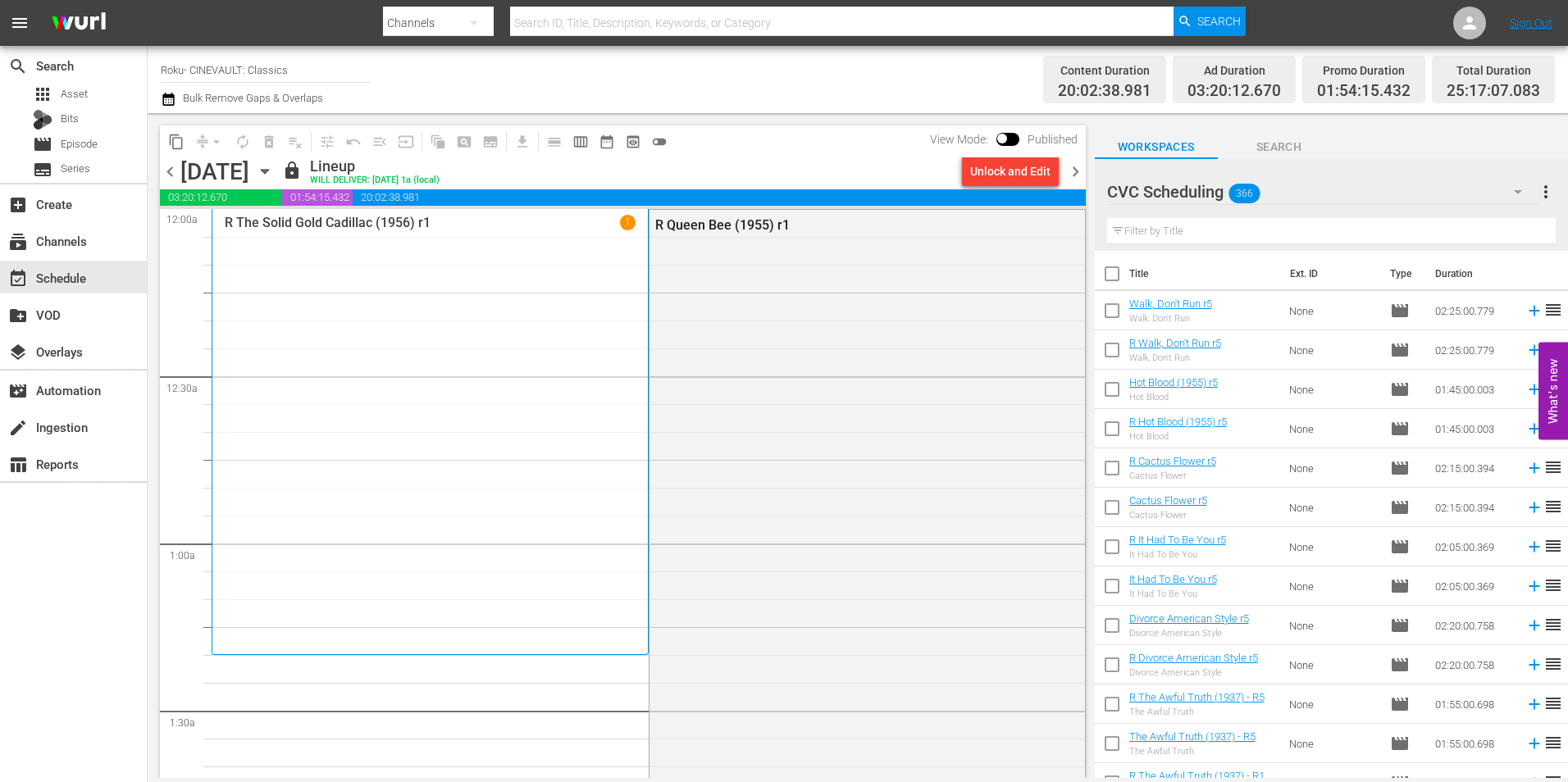
click at [278, 160] on div "Sunday, August 17th August 17th" at bounding box center [229, 172] width 98 height 27
click at [249, 170] on div "Sunday, August 17th" at bounding box center [215, 172] width 69 height 27
click at [274, 165] on icon "button" at bounding box center [265, 171] width 18 height 18
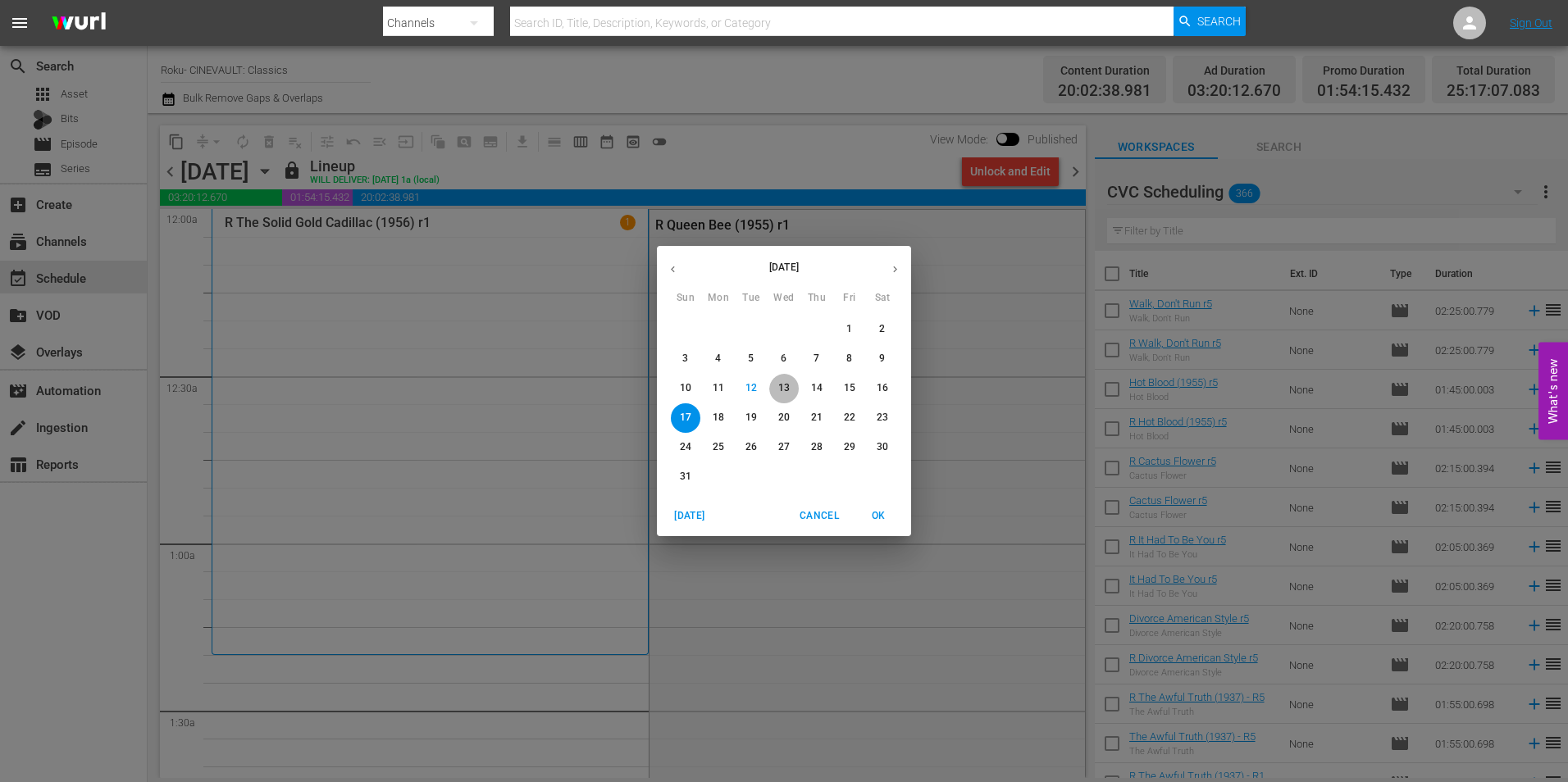
click at [790, 384] on span "13" at bounding box center [784, 389] width 30 height 14
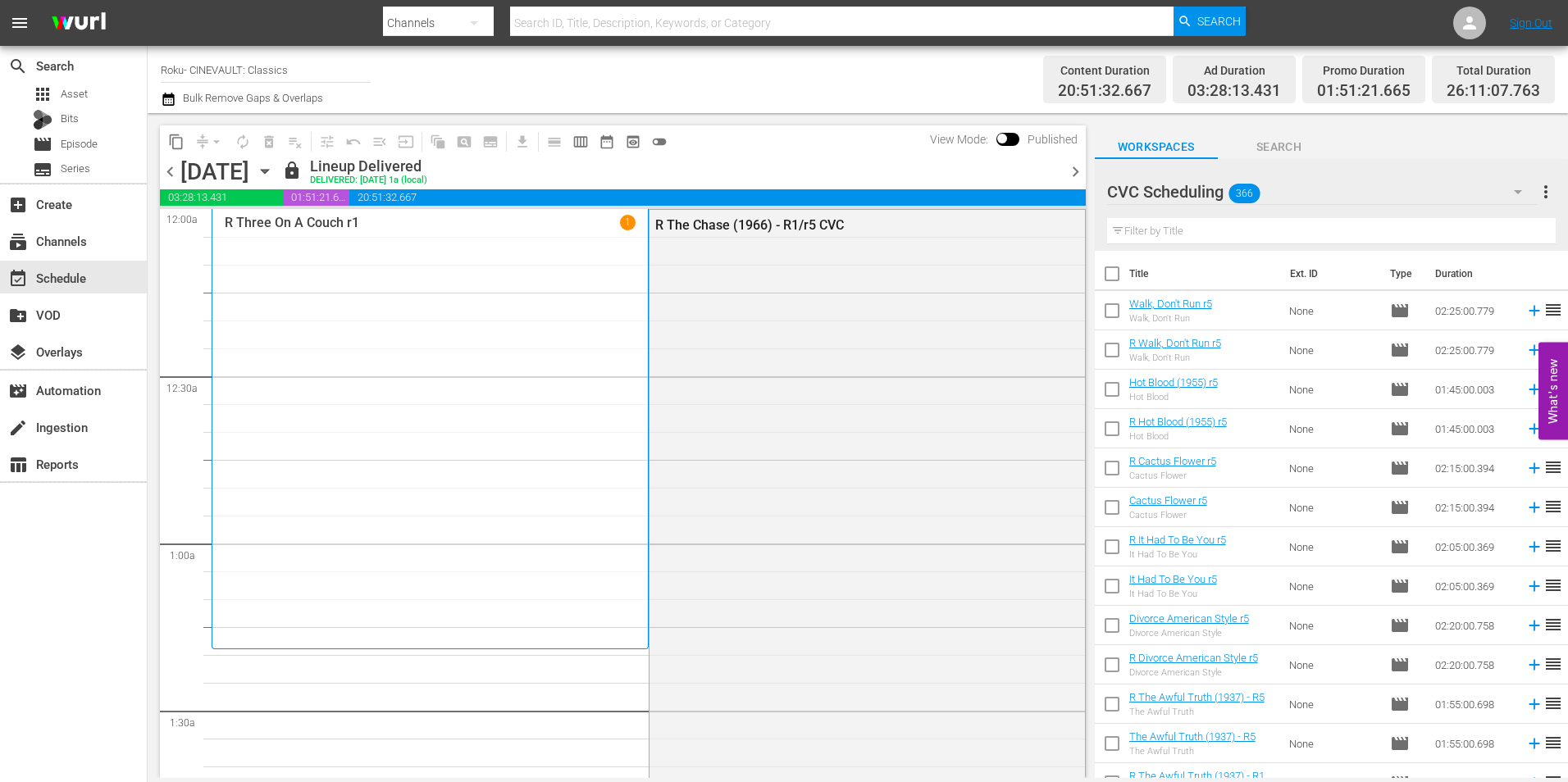
click at [1079, 165] on span "chevron_right" at bounding box center [1075, 171] width 20 height 20
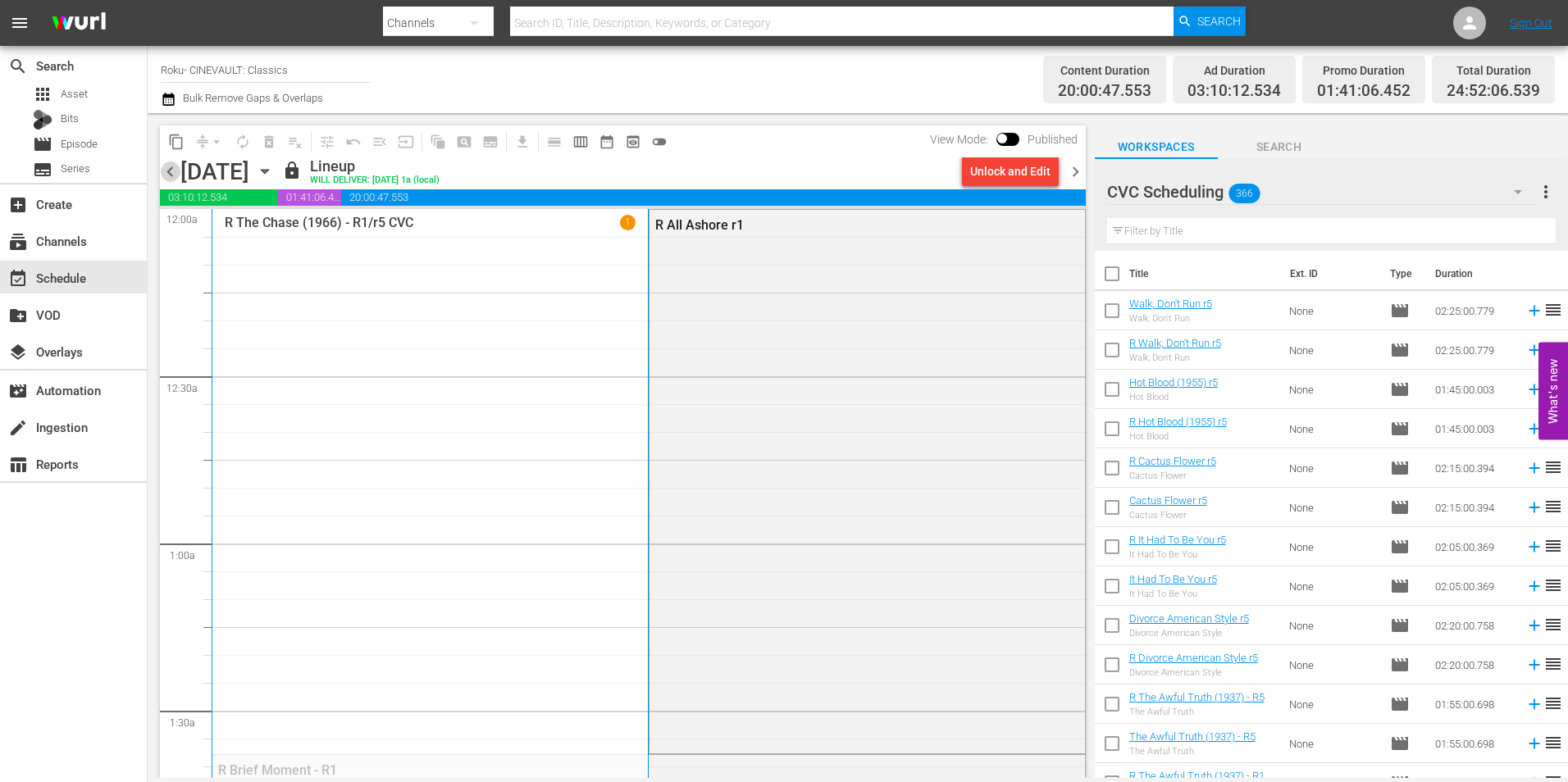
click at [176, 175] on span "chevron_left" at bounding box center [169, 171] width 20 height 20
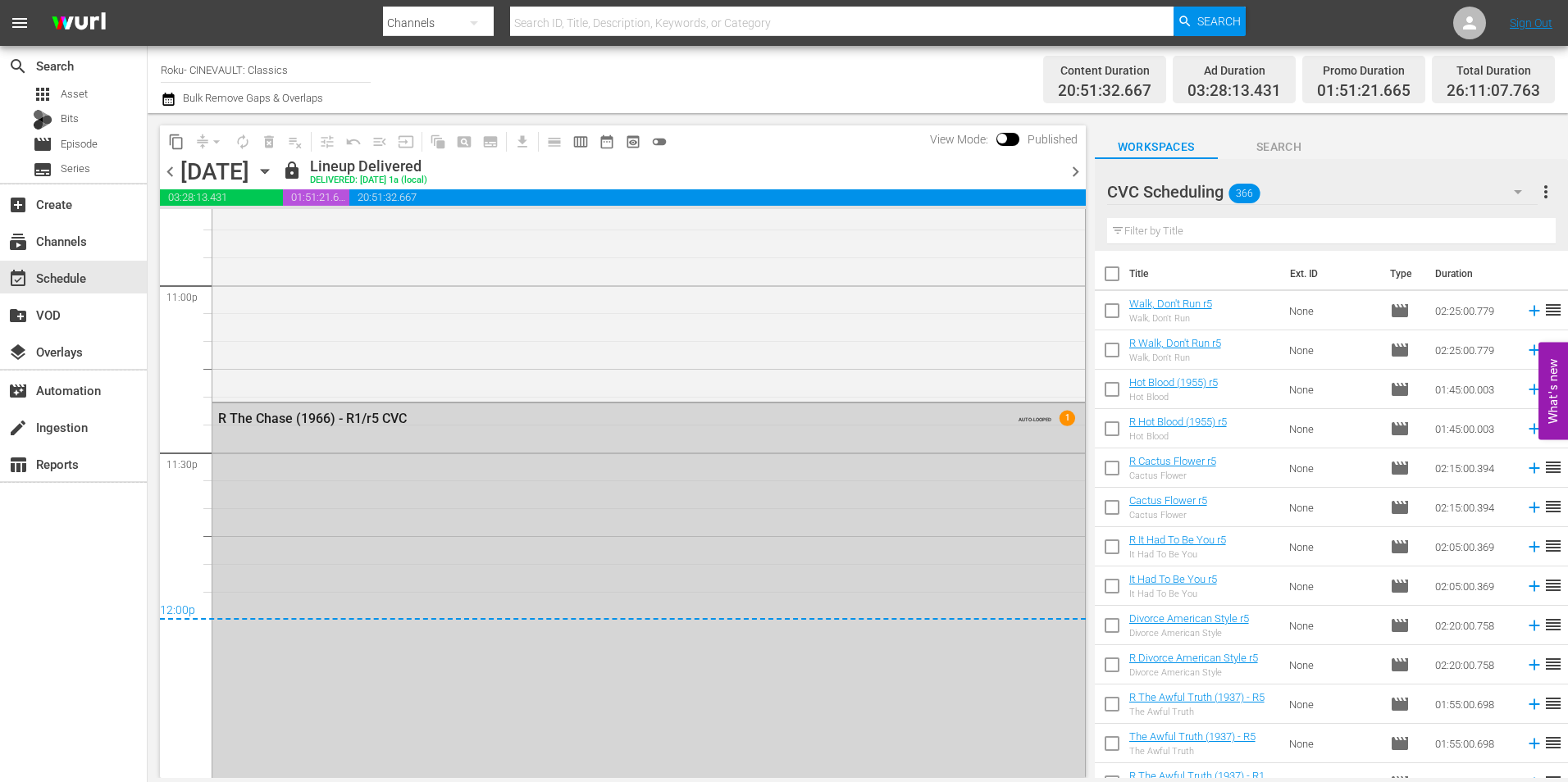
scroll to position [7545, 0]
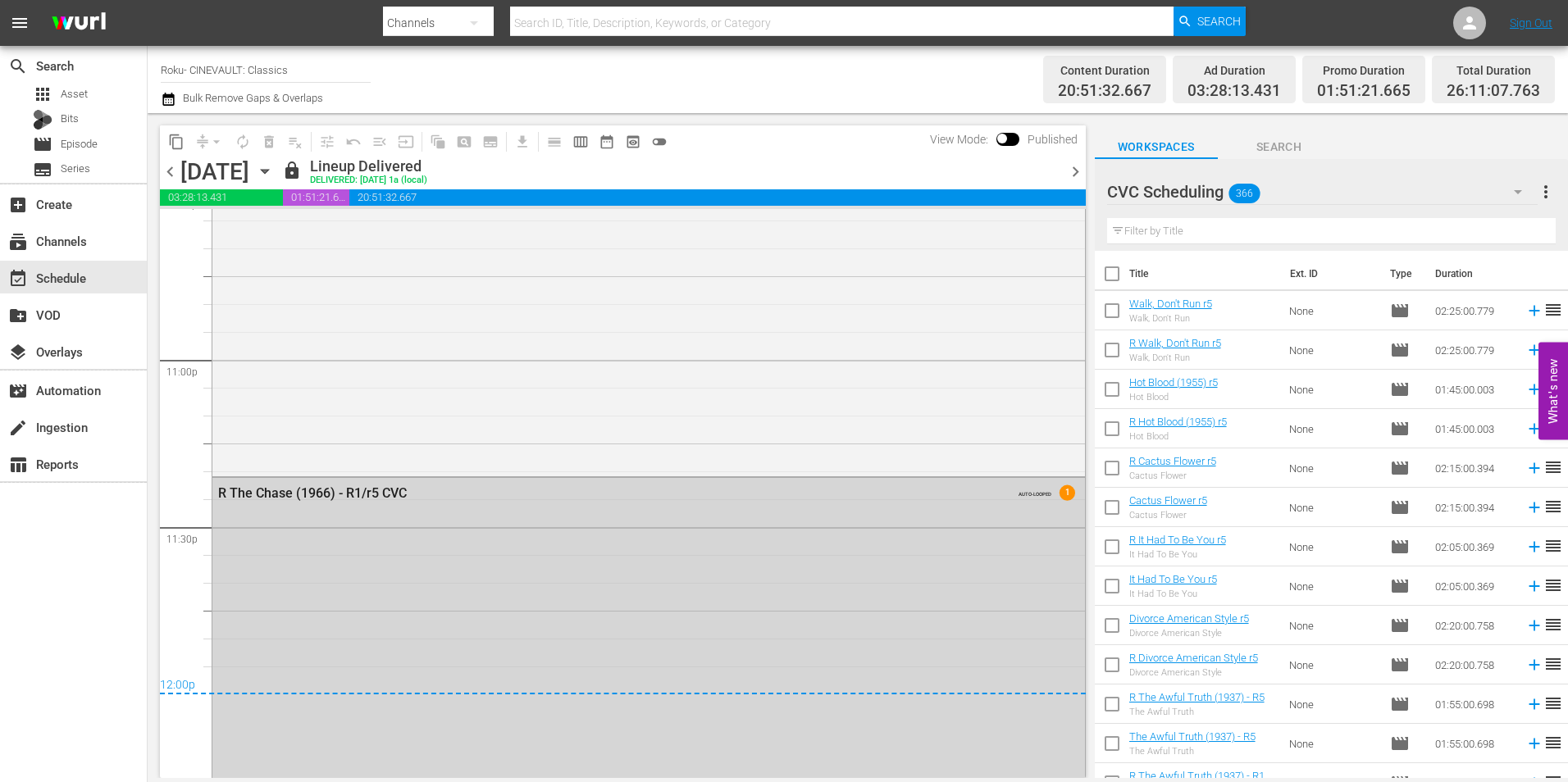
click at [1072, 167] on span "chevron_right" at bounding box center [1075, 171] width 20 height 20
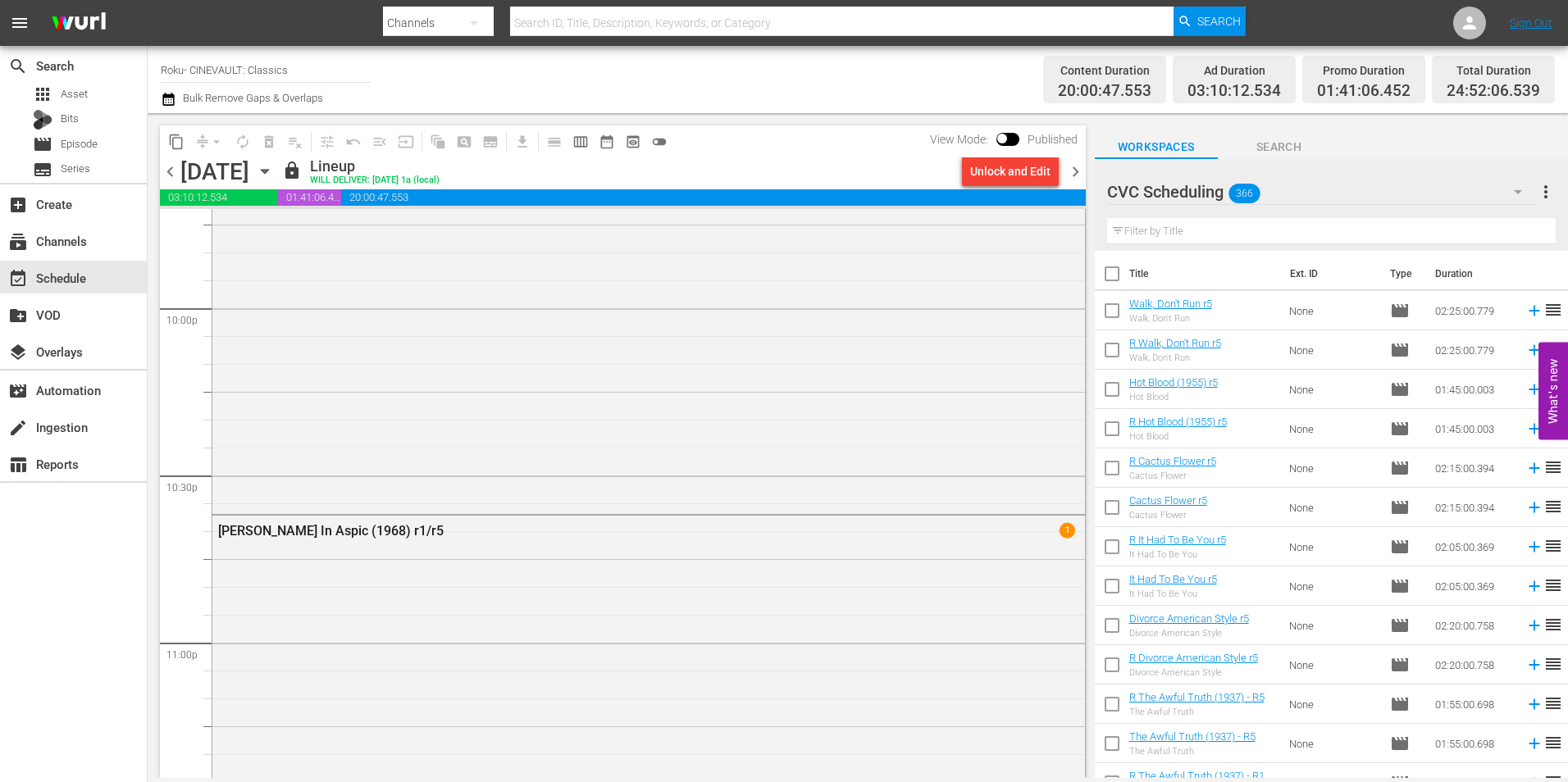
scroll to position [7260, 0]
click at [1079, 170] on span "chevron_right" at bounding box center [1075, 171] width 20 height 20
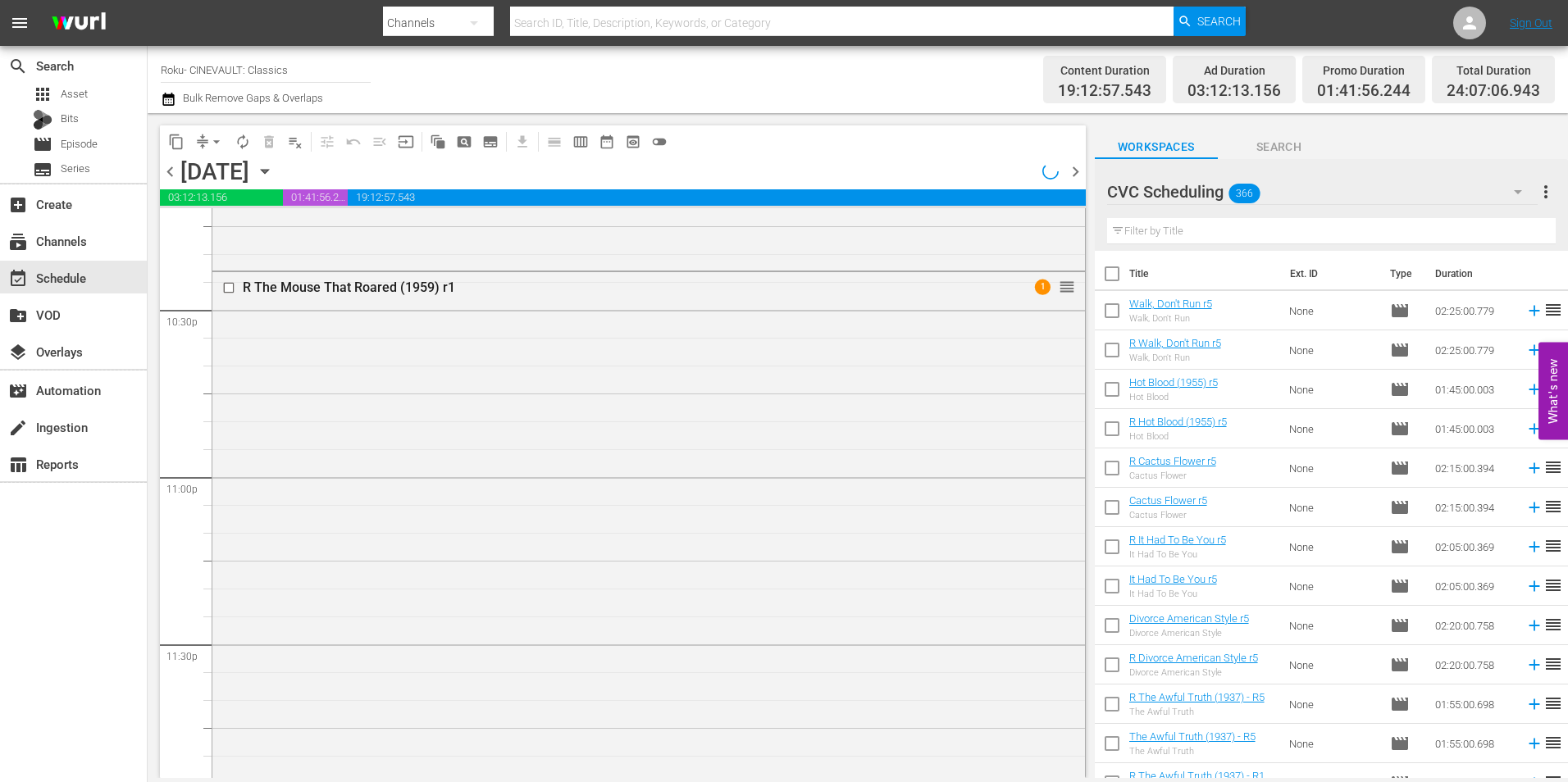
scroll to position [7204, 0]
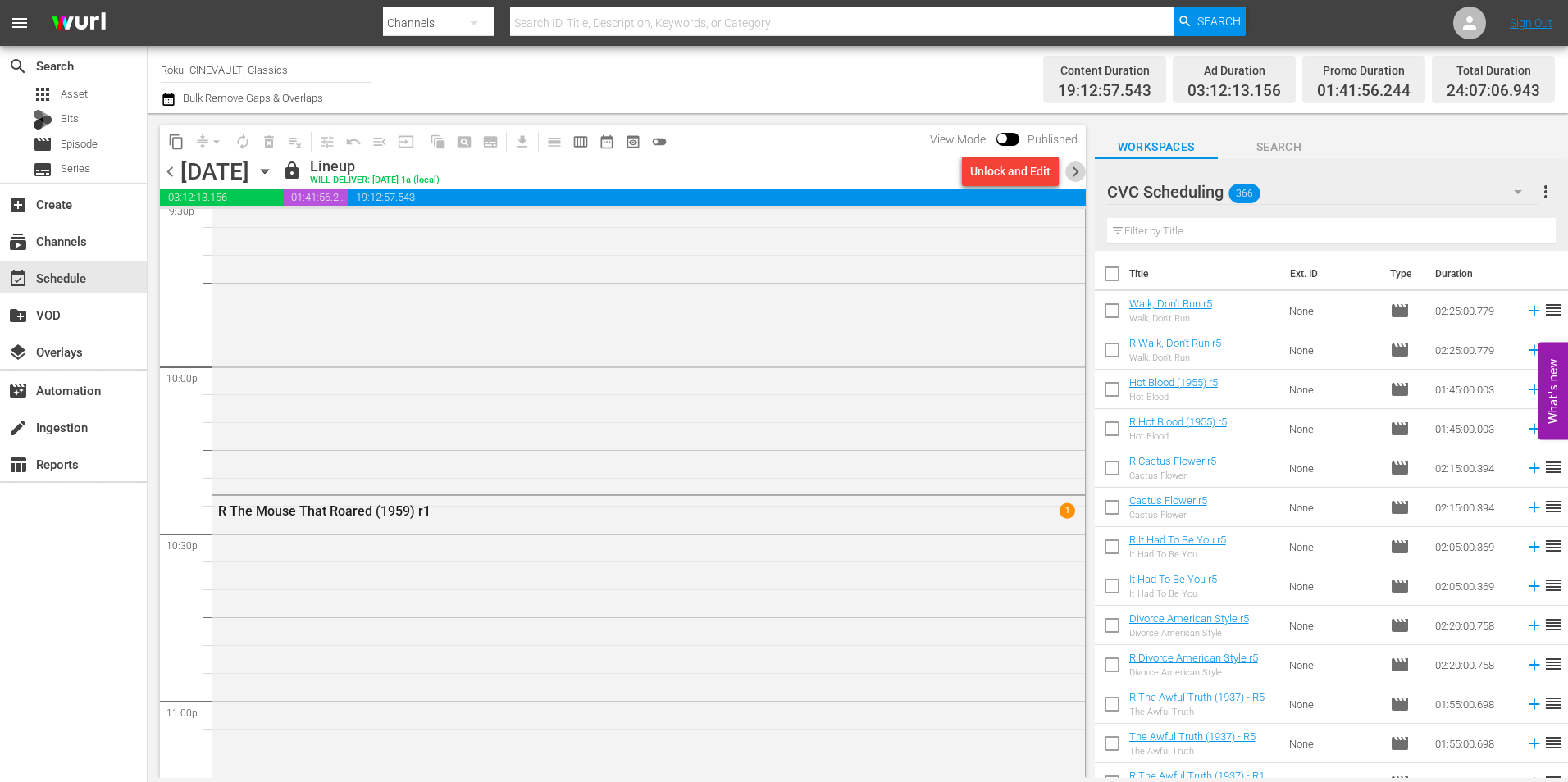
click at [1079, 170] on span "chevron_right" at bounding box center [1075, 171] width 20 height 20
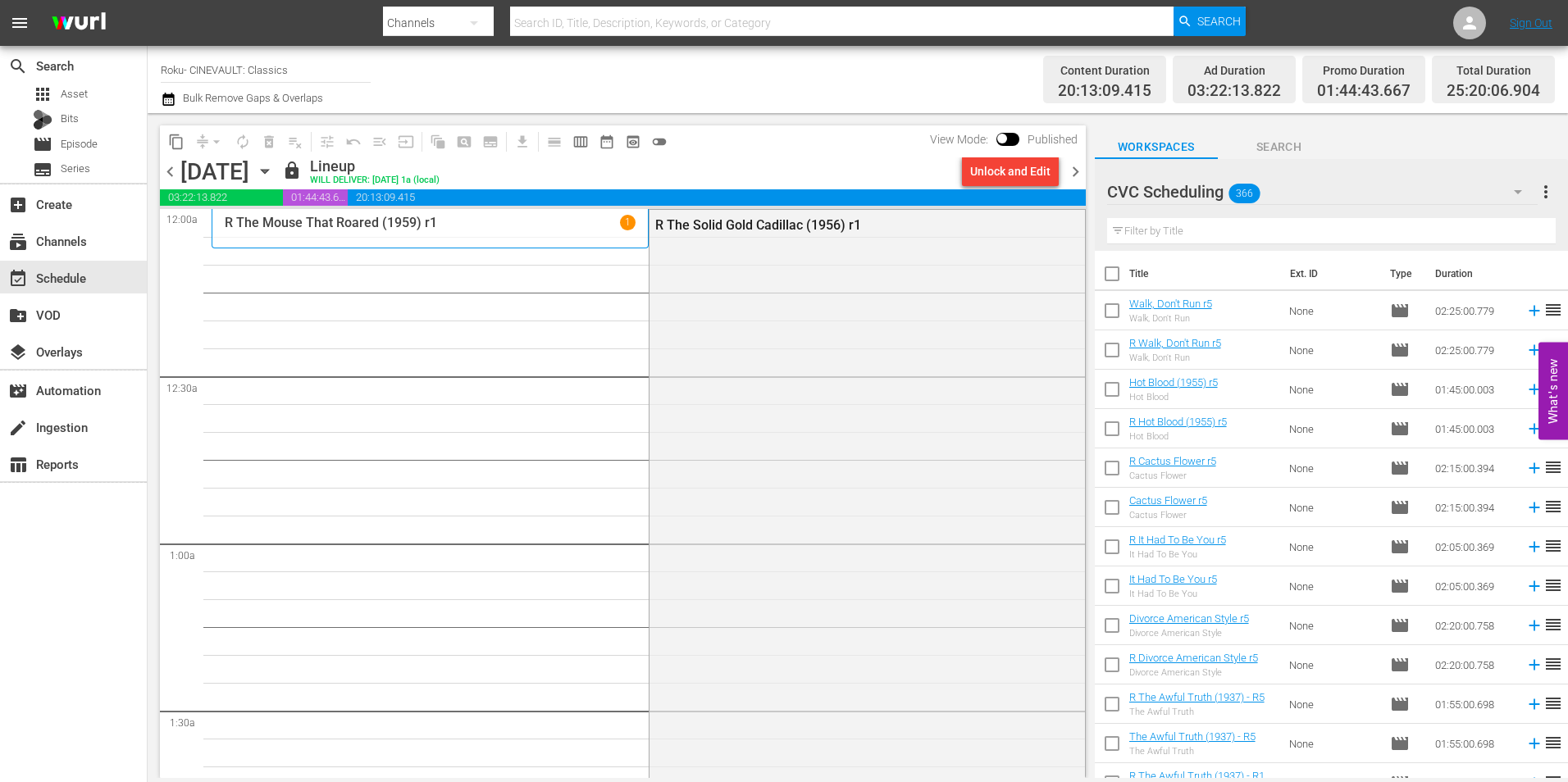
click at [383, 230] on p "R The Mouse That Roared (1959) r1" at bounding box center [331, 222] width 213 height 15
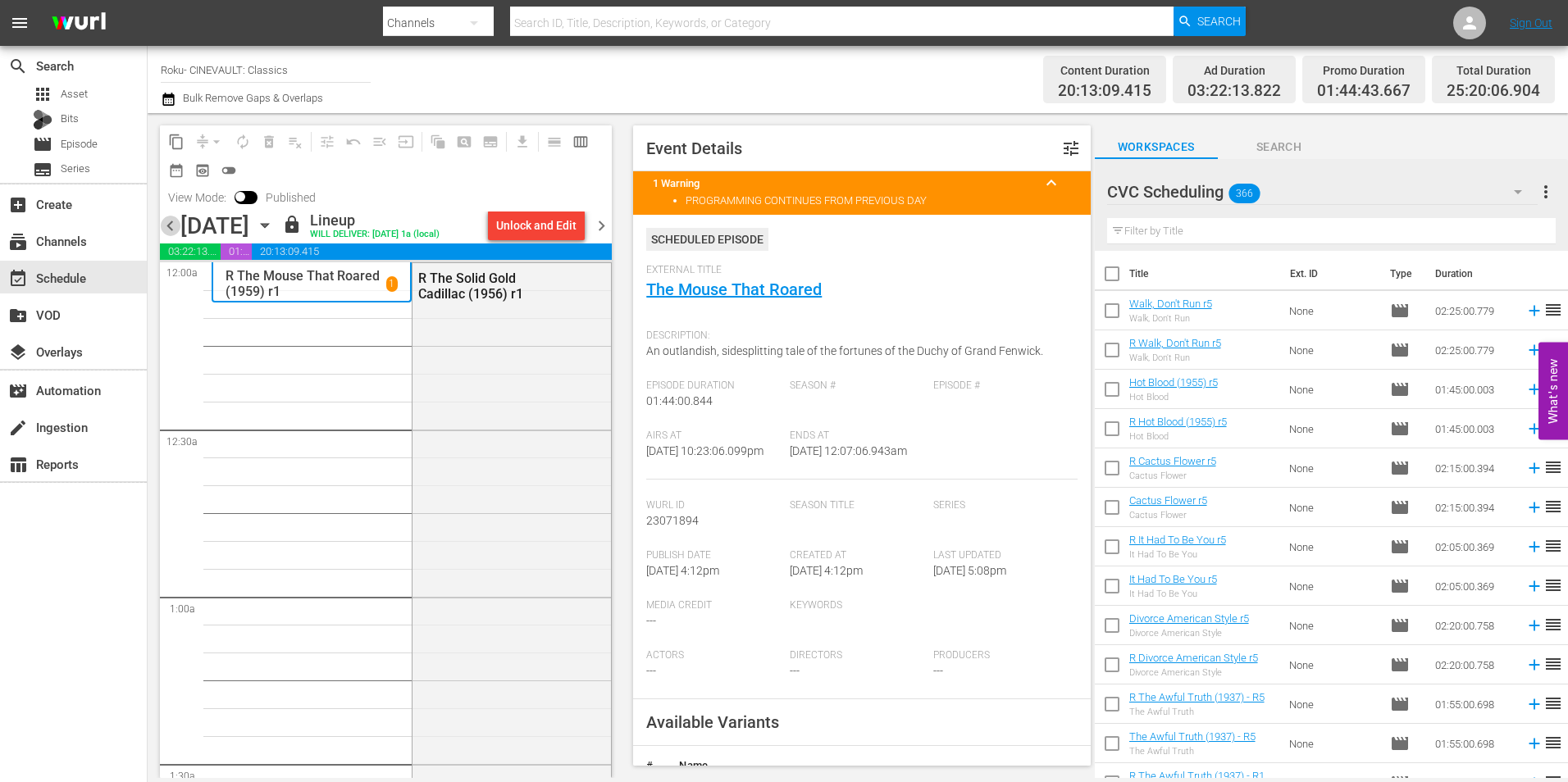
click at [174, 225] on span "chevron_left" at bounding box center [169, 225] width 20 height 20
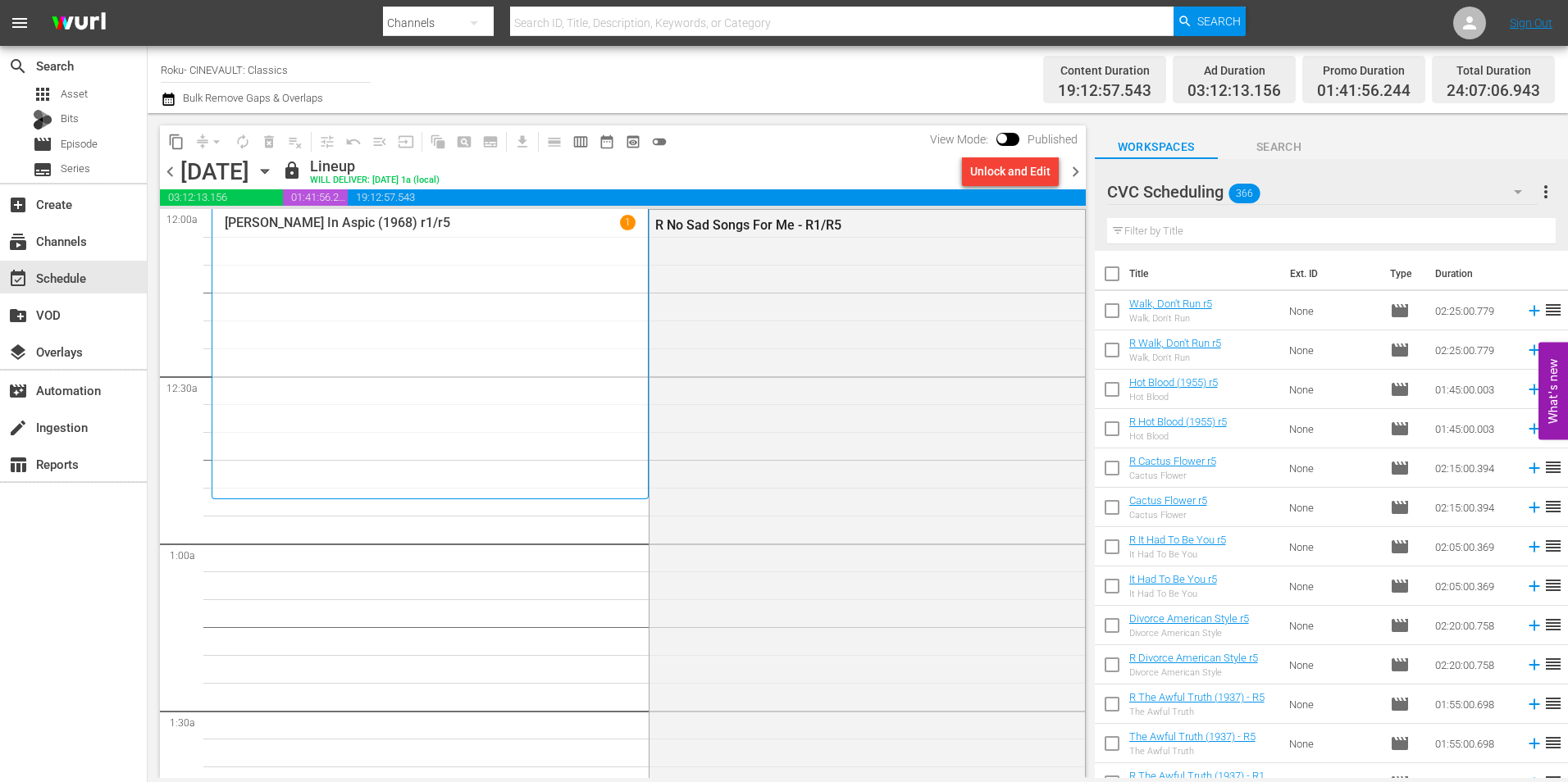
click at [509, 458] on div "[PERSON_NAME] In Aspic (1968) r1/r5 1" at bounding box center [429, 354] width 411 height 278
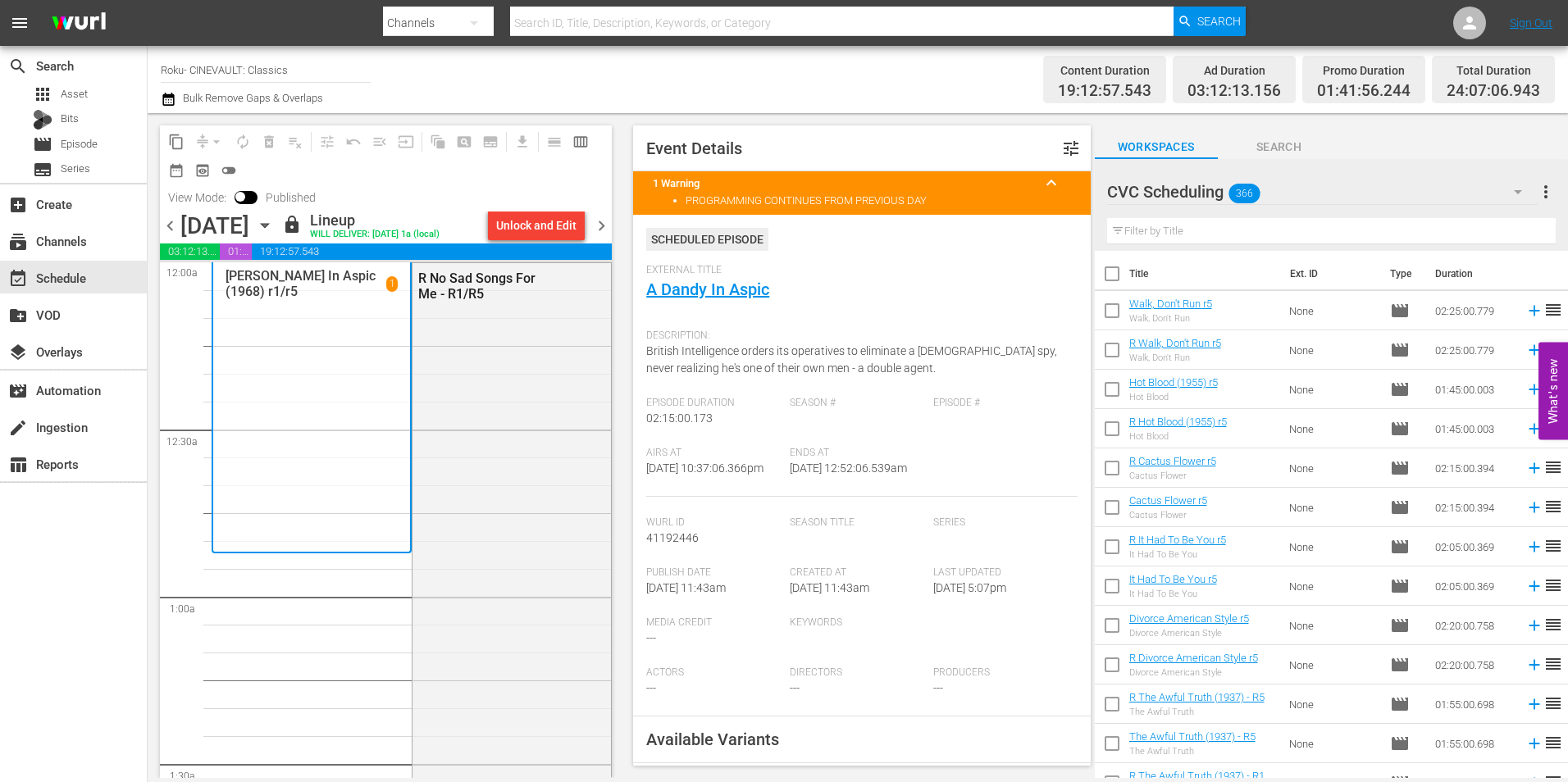
click at [180, 221] on span "chevron_left" at bounding box center [169, 225] width 20 height 20
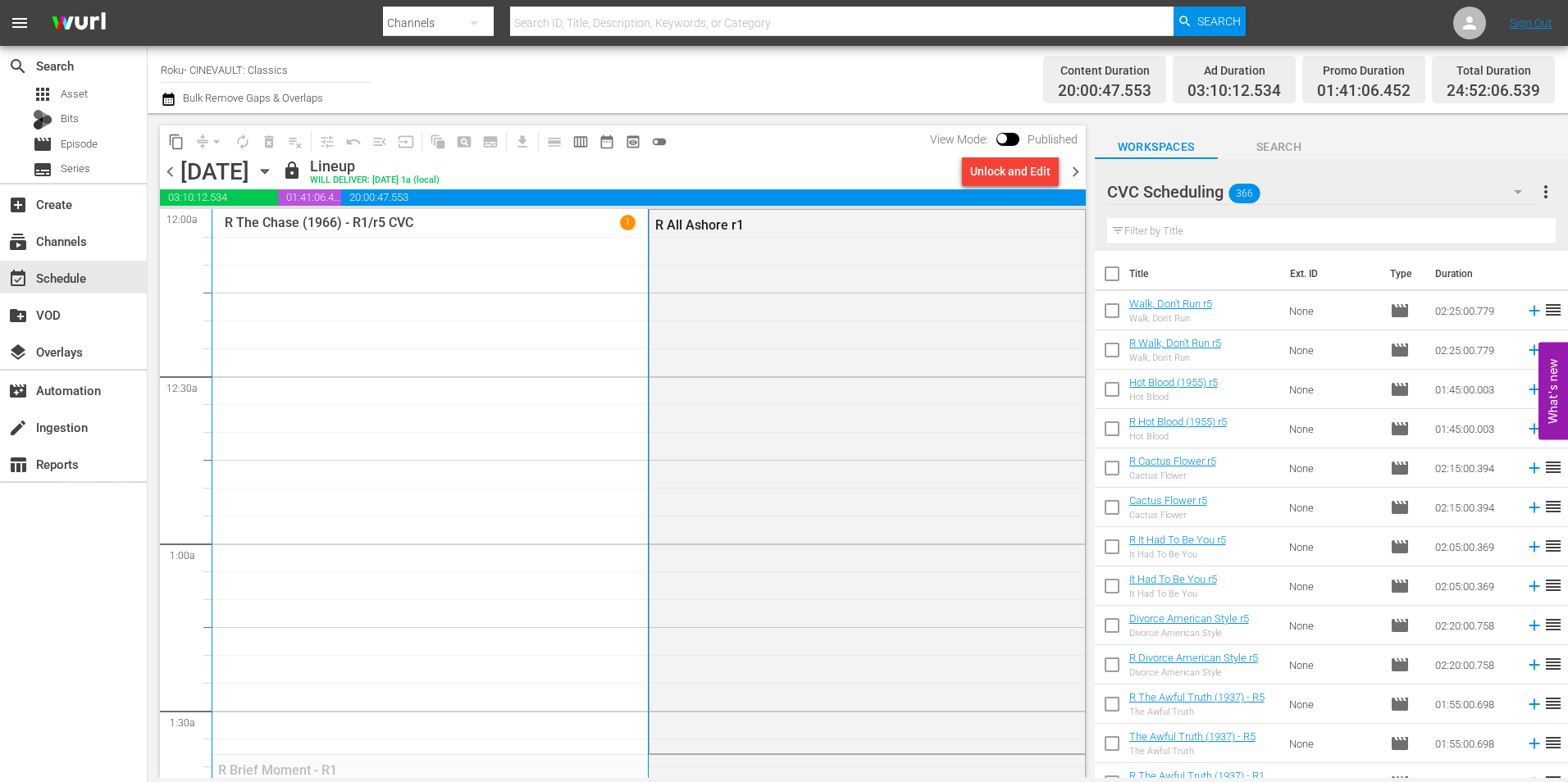
click at [489, 398] on div "R The Chase (1966) - R1/r5 CVC 1" at bounding box center [429, 574] width 411 height 719
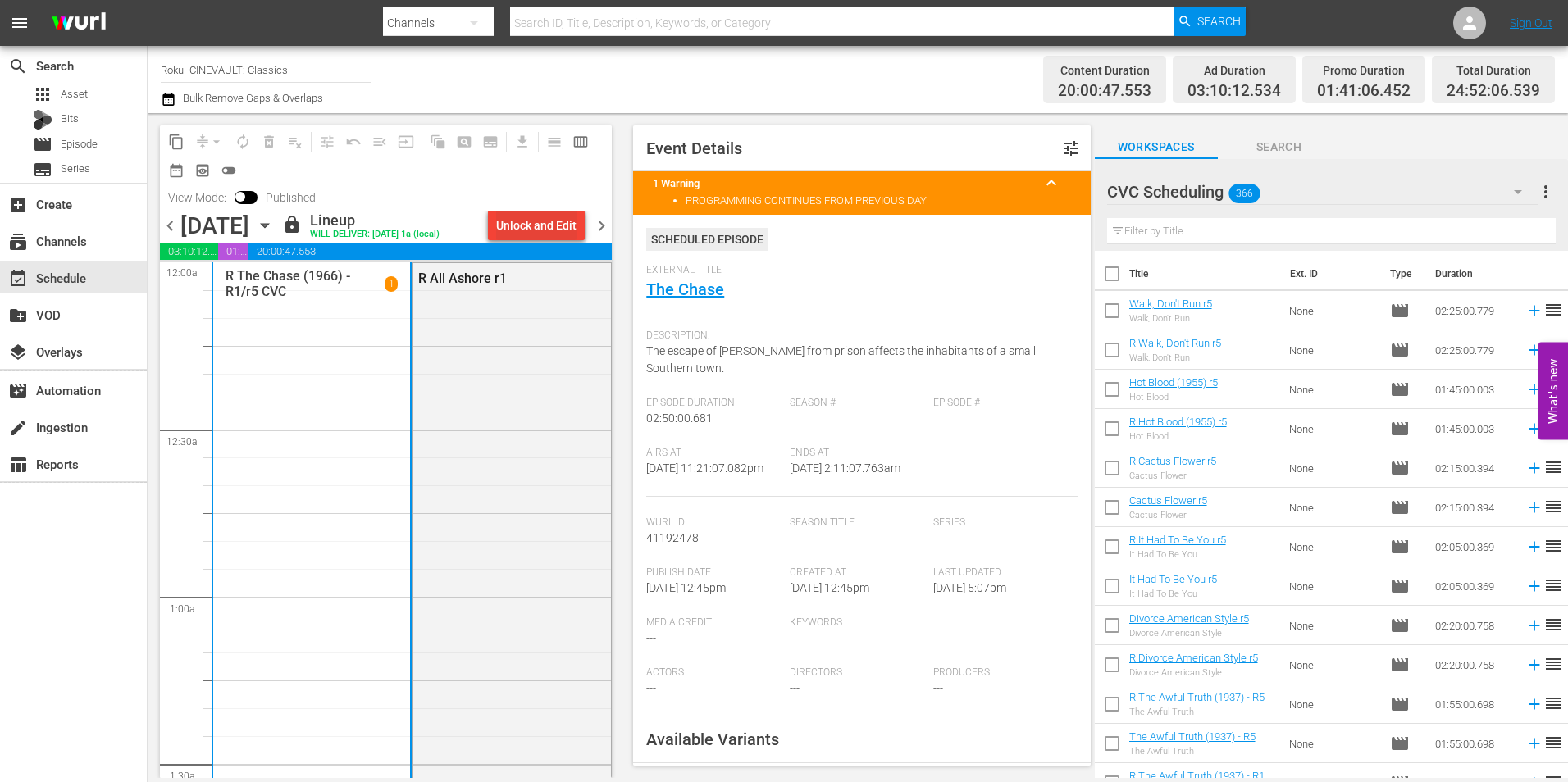
click at [534, 228] on div "Unlock and Edit" at bounding box center [536, 225] width 80 height 30
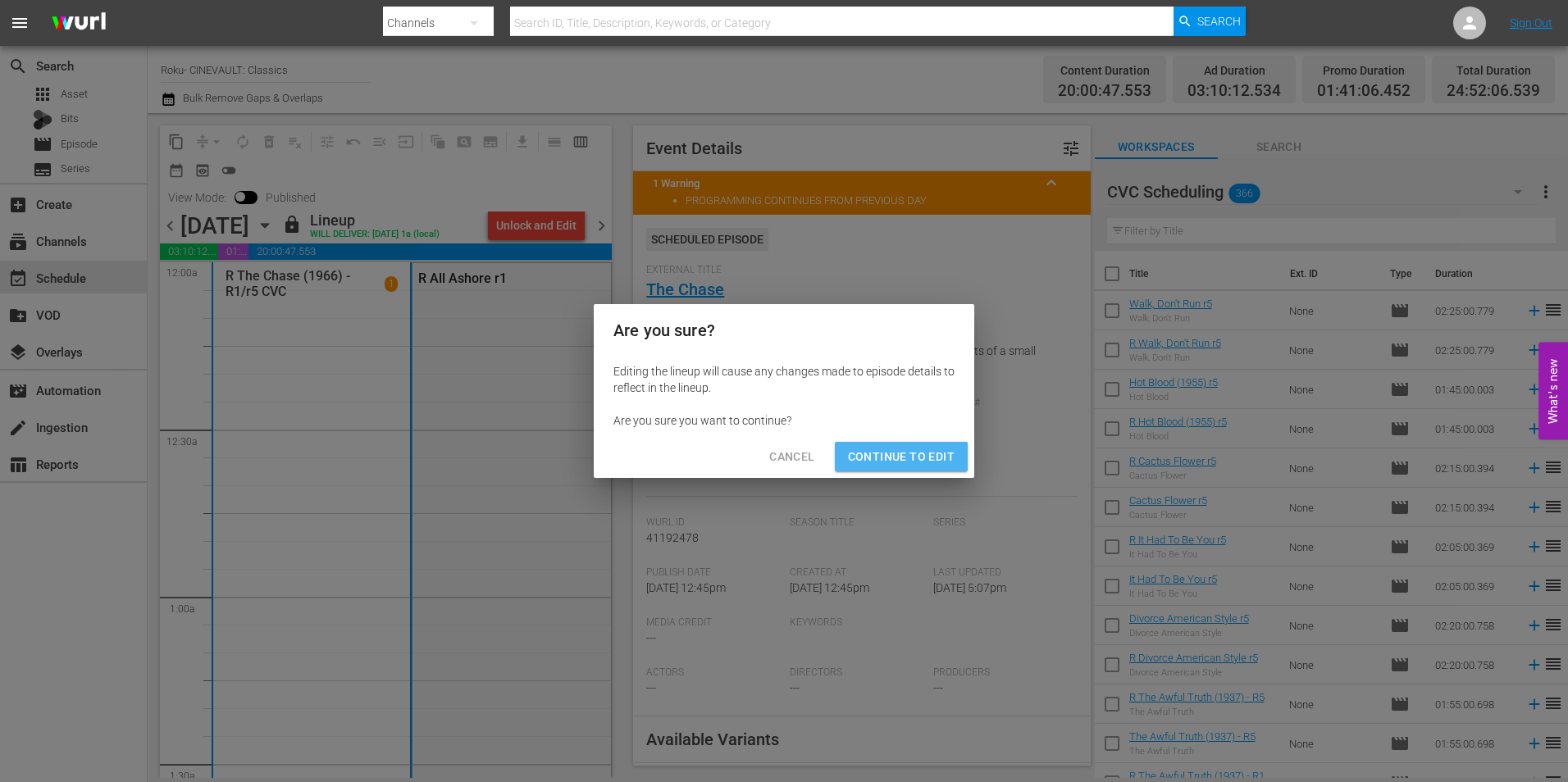
click at [943, 457] on span "Continue to Edit" at bounding box center [901, 456] width 106 height 20
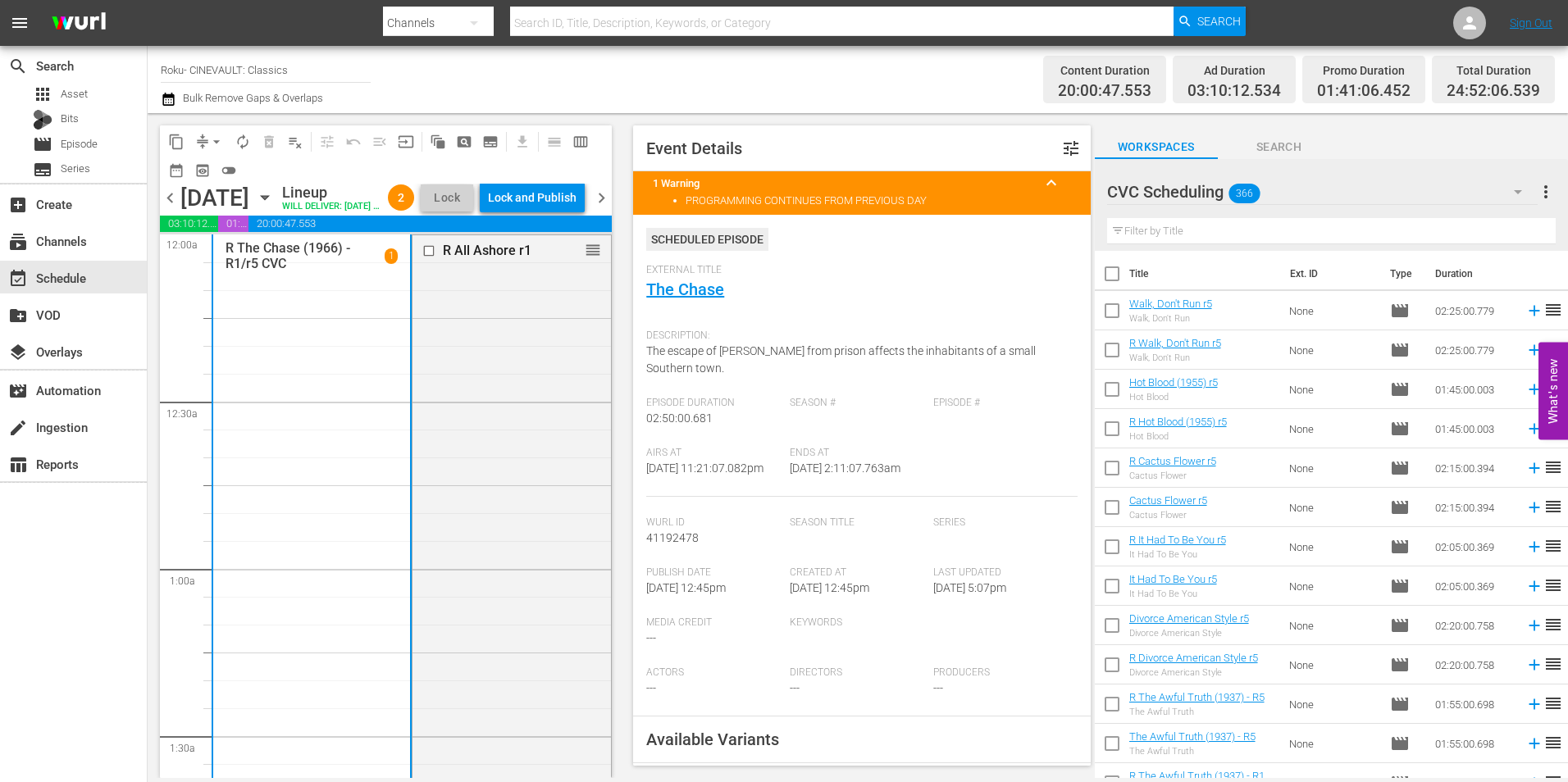
click at [156, 212] on div "content_copy compress arrow_drop_down autorenew_outlined delete_forever_outline…" at bounding box center [382, 446] width 468 height 665
click at [170, 208] on span "chevron_left" at bounding box center [169, 197] width 20 height 20
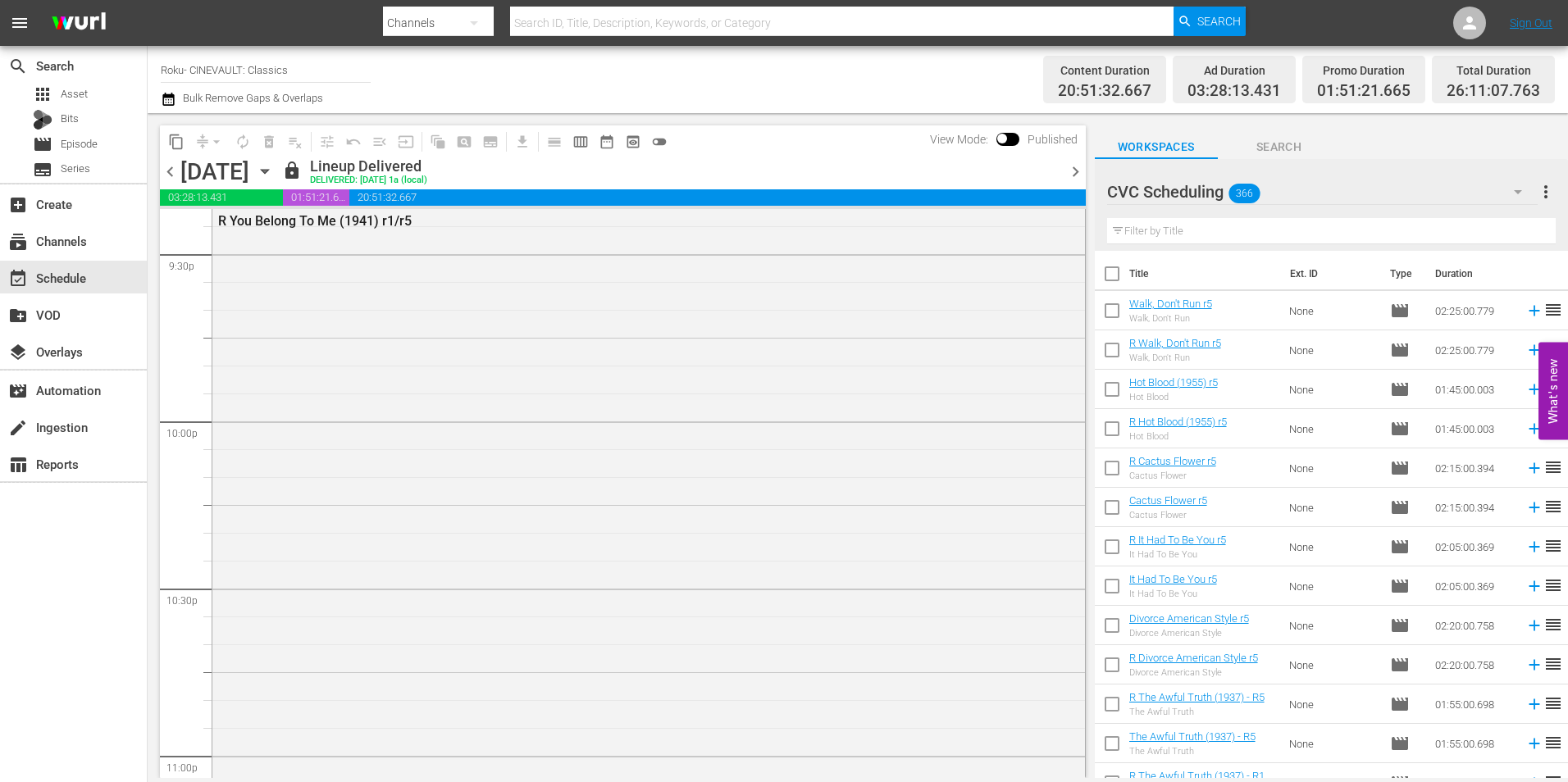
scroll to position [7433, 0]
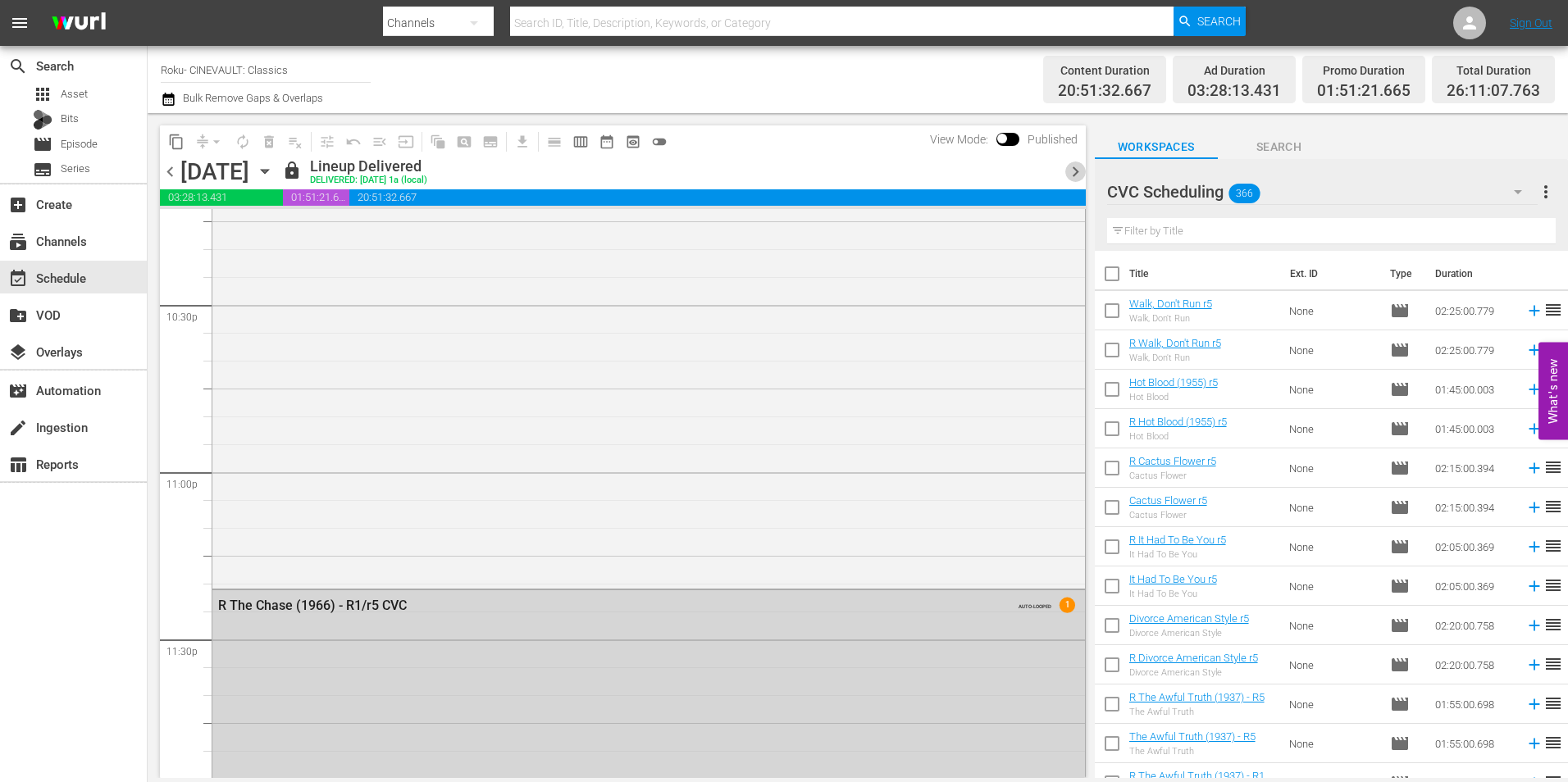
click at [1072, 177] on span "chevron_right" at bounding box center [1075, 171] width 20 height 20
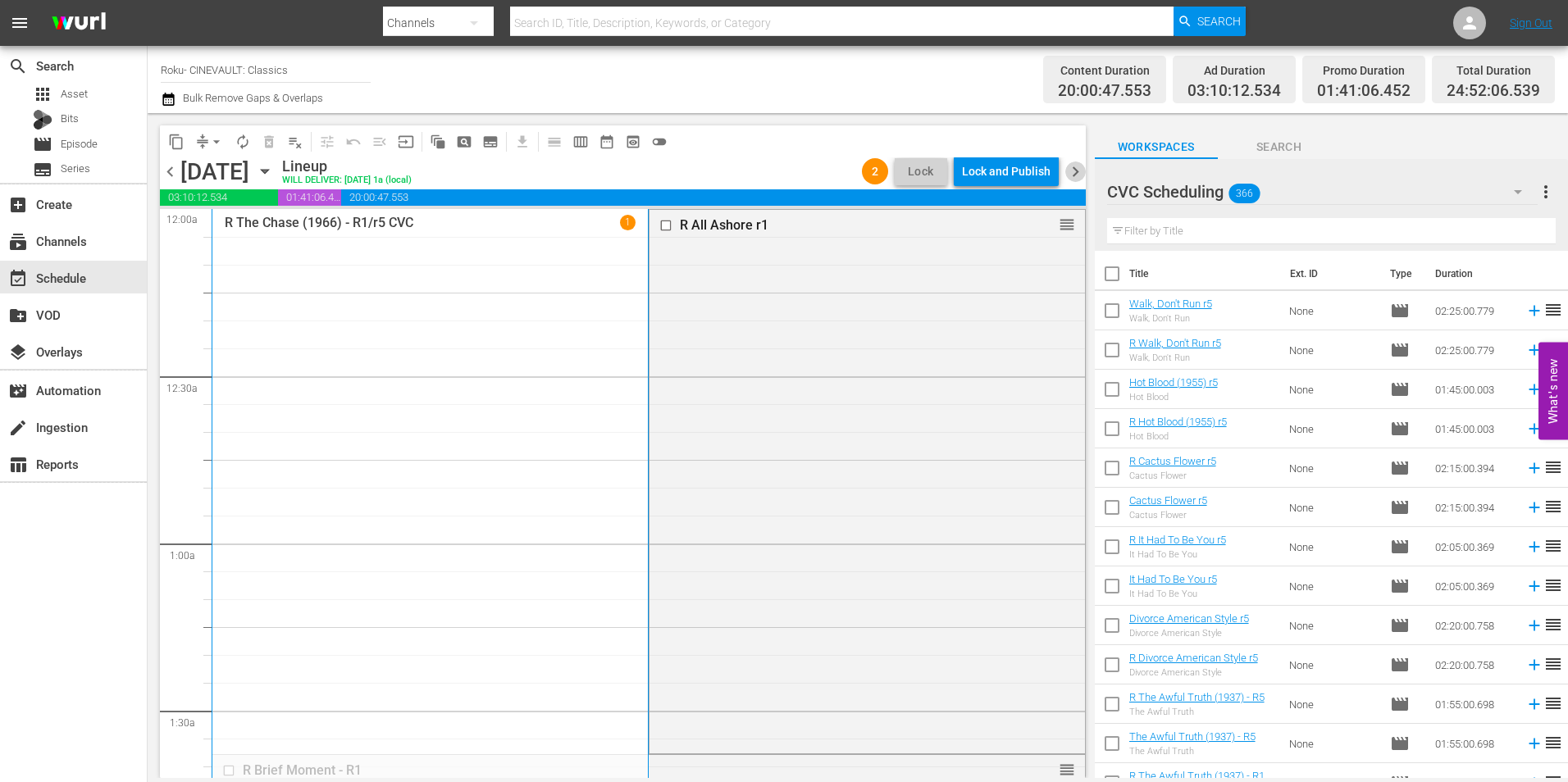
click at [1071, 173] on span "chevron_right" at bounding box center [1075, 171] width 20 height 20
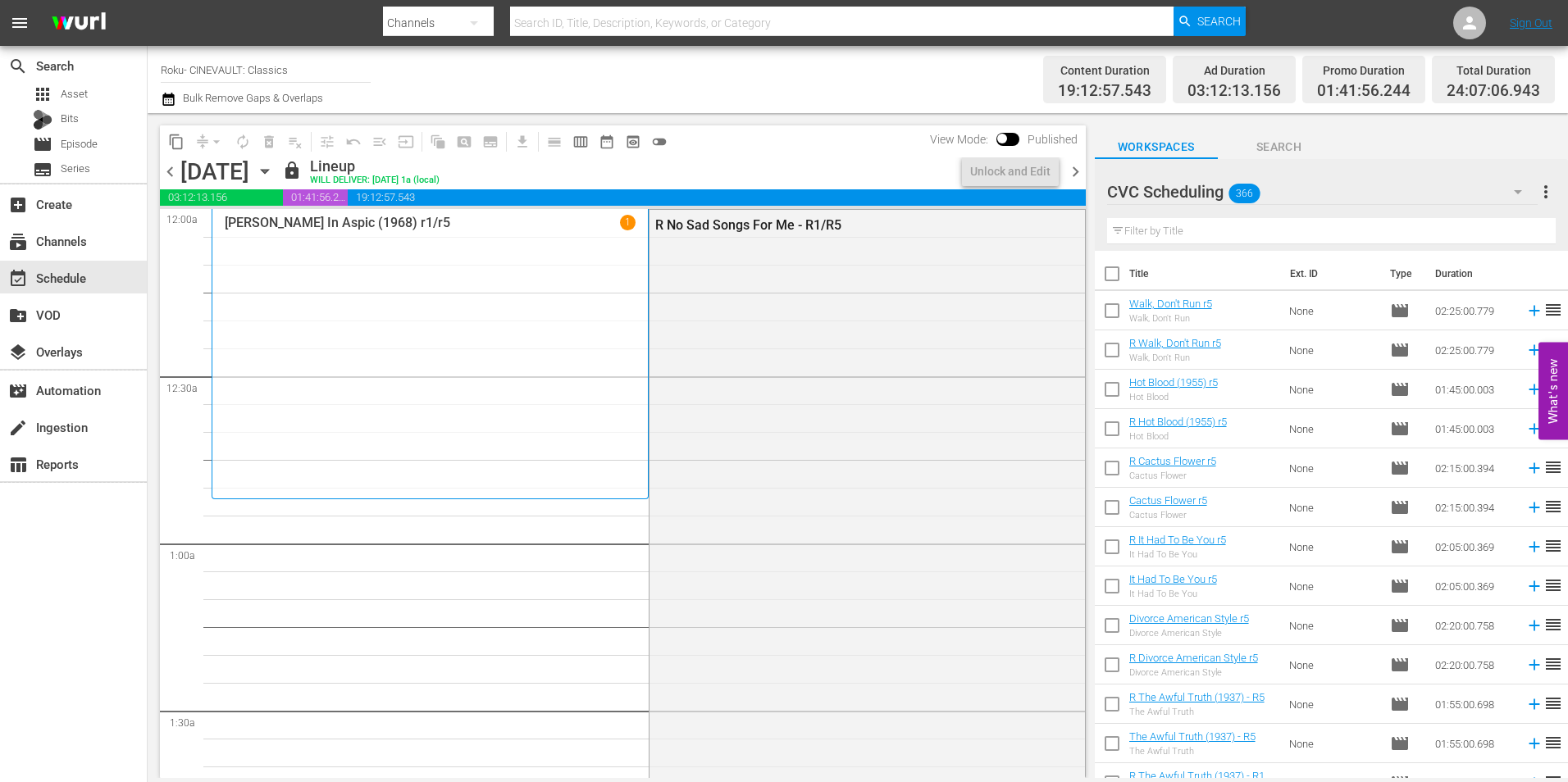
click at [1071, 173] on span "chevron_right" at bounding box center [1075, 171] width 20 height 20
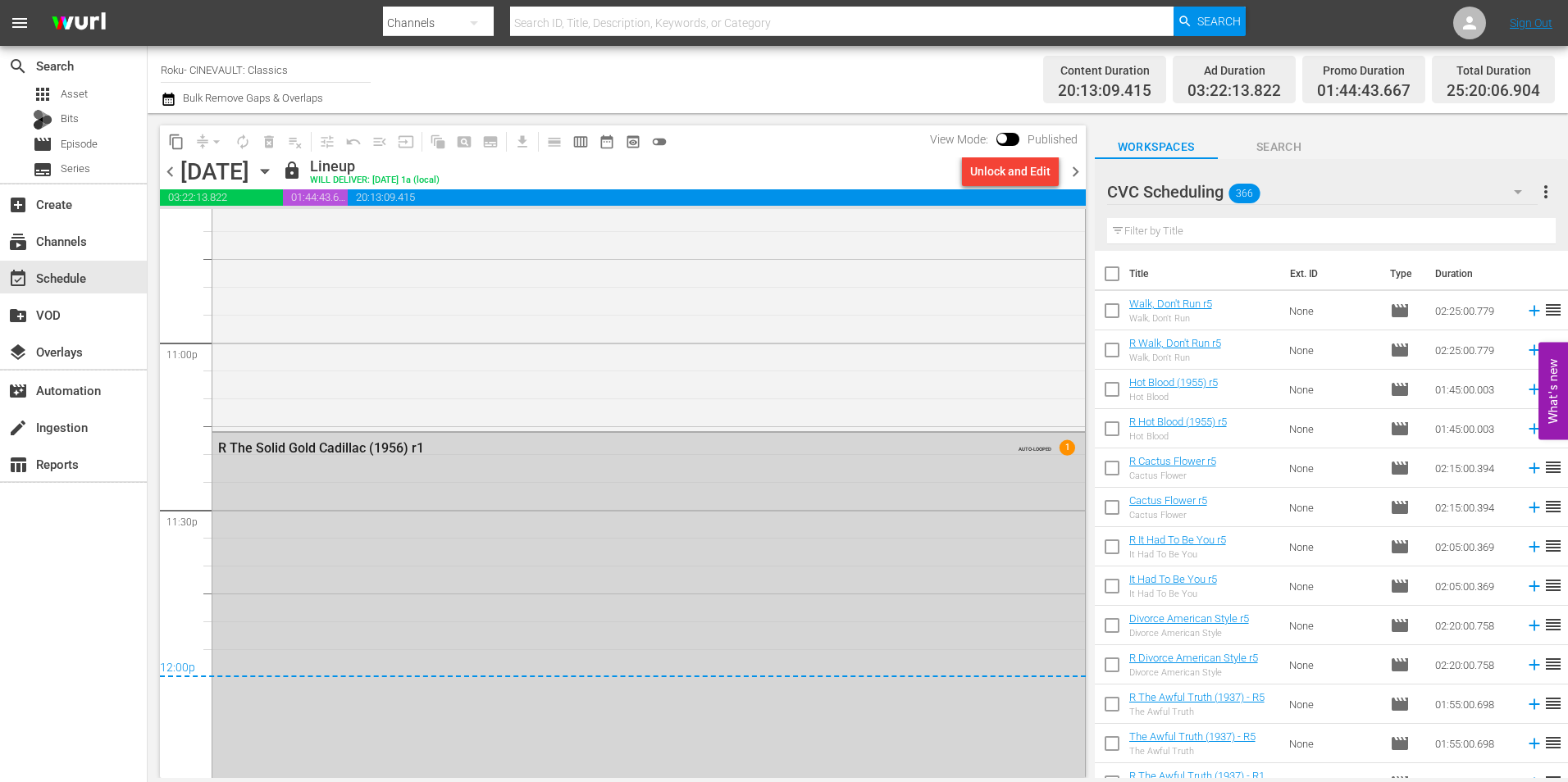
scroll to position [7580, 0]
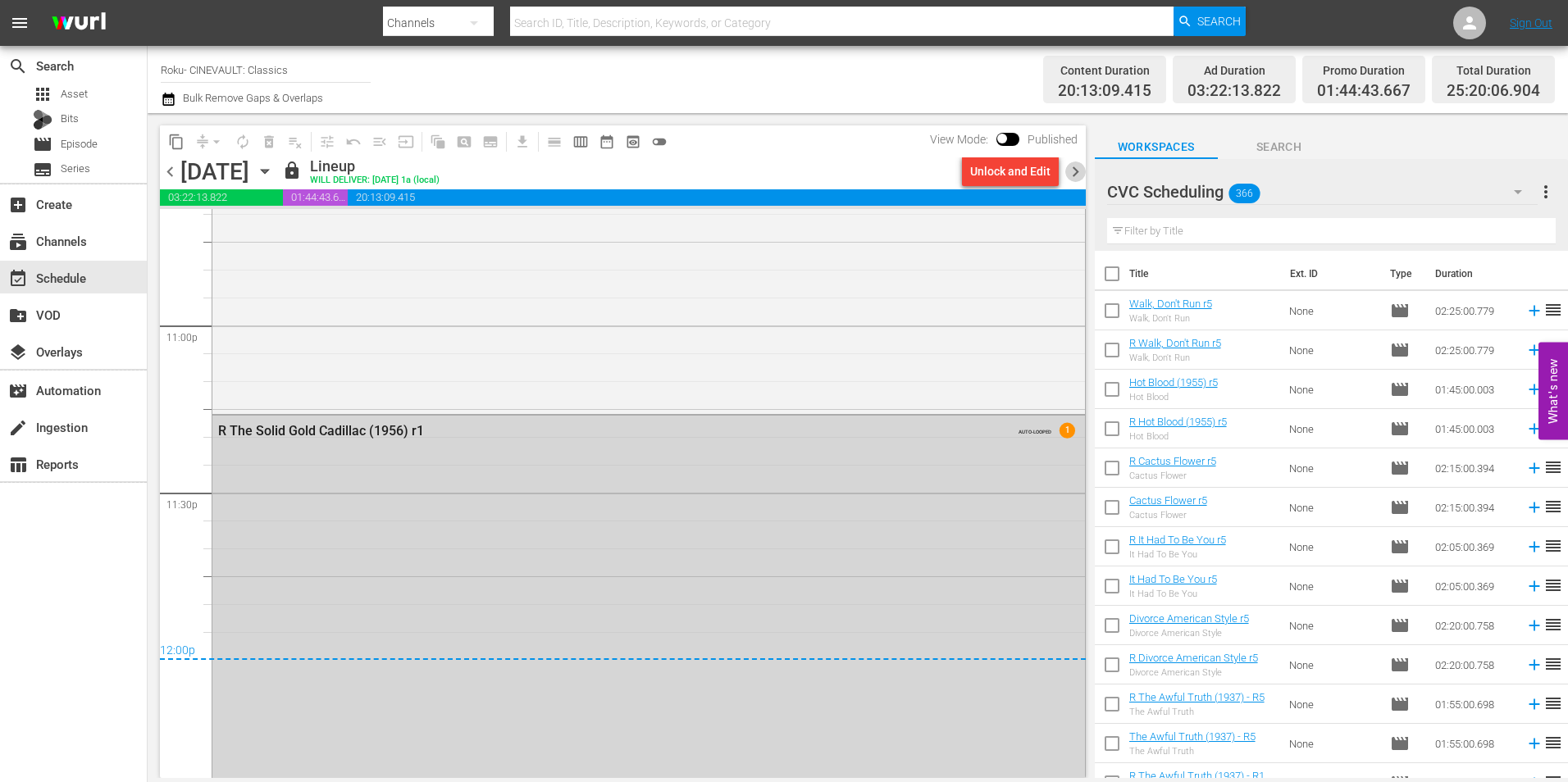
click at [1074, 169] on span "chevron_right" at bounding box center [1075, 171] width 20 height 20
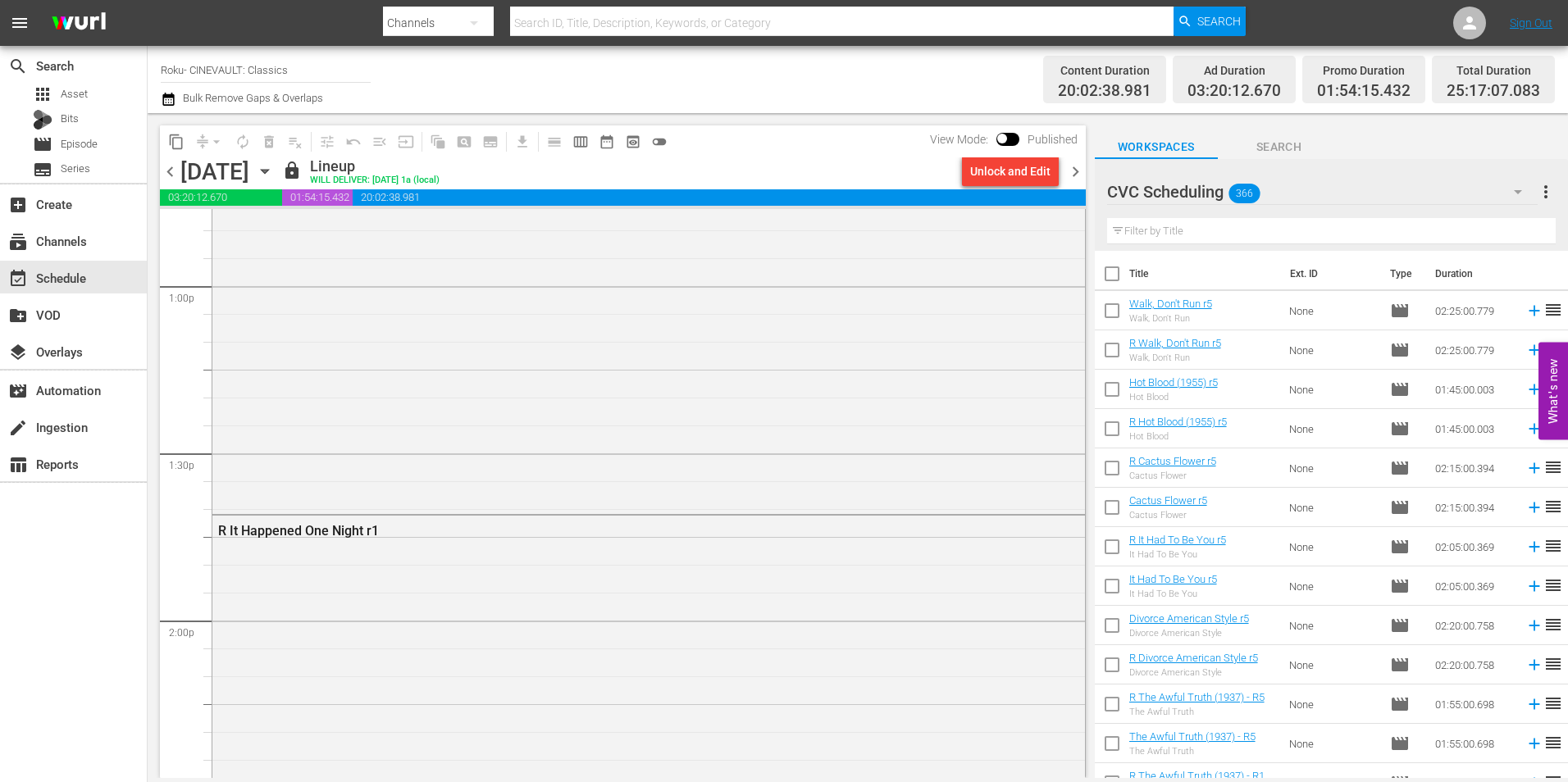
scroll to position [3617, 0]
click at [179, 170] on span "chevron_left" at bounding box center [169, 171] width 20 height 20
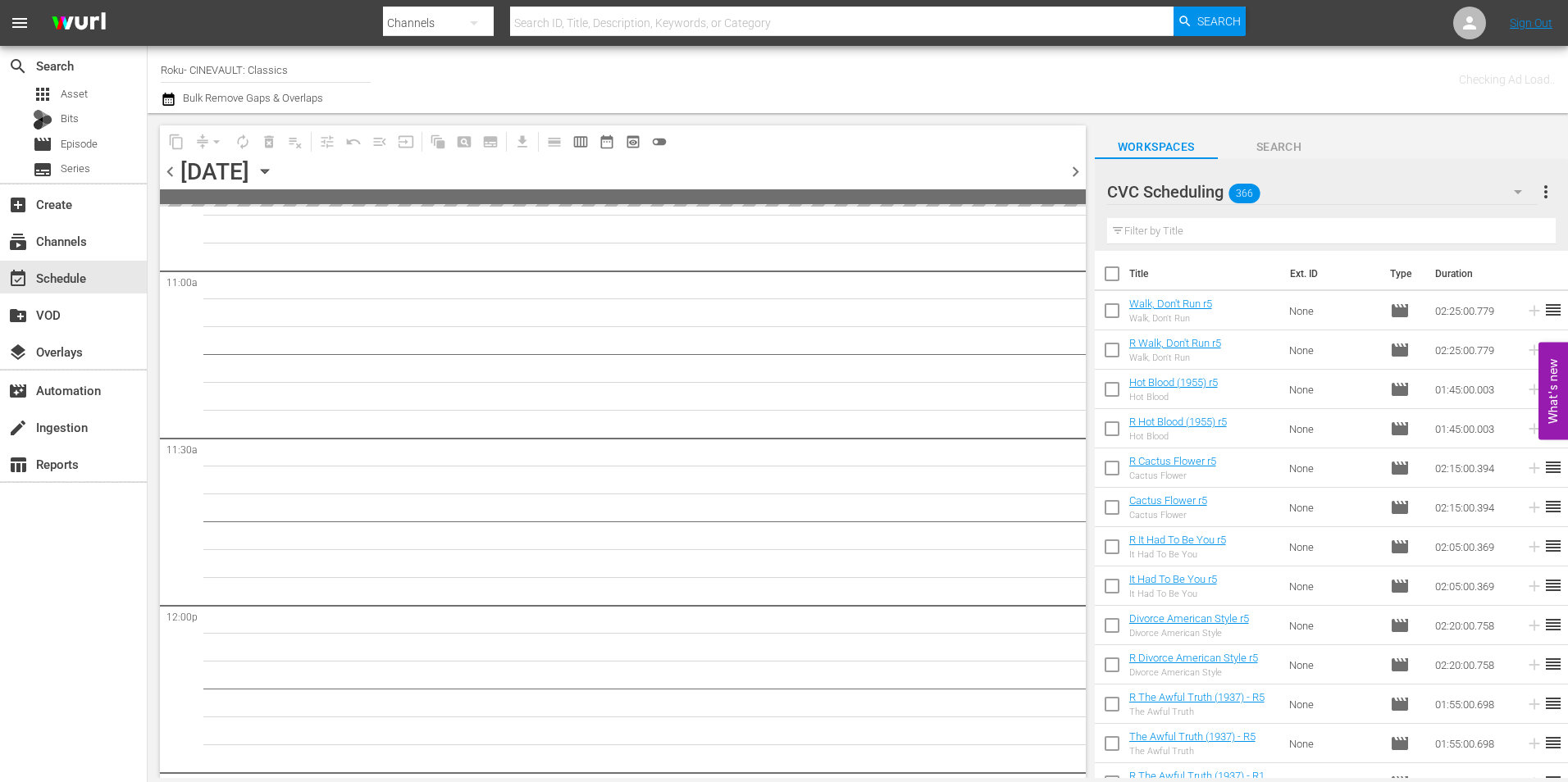
scroll to position [3700, 0]
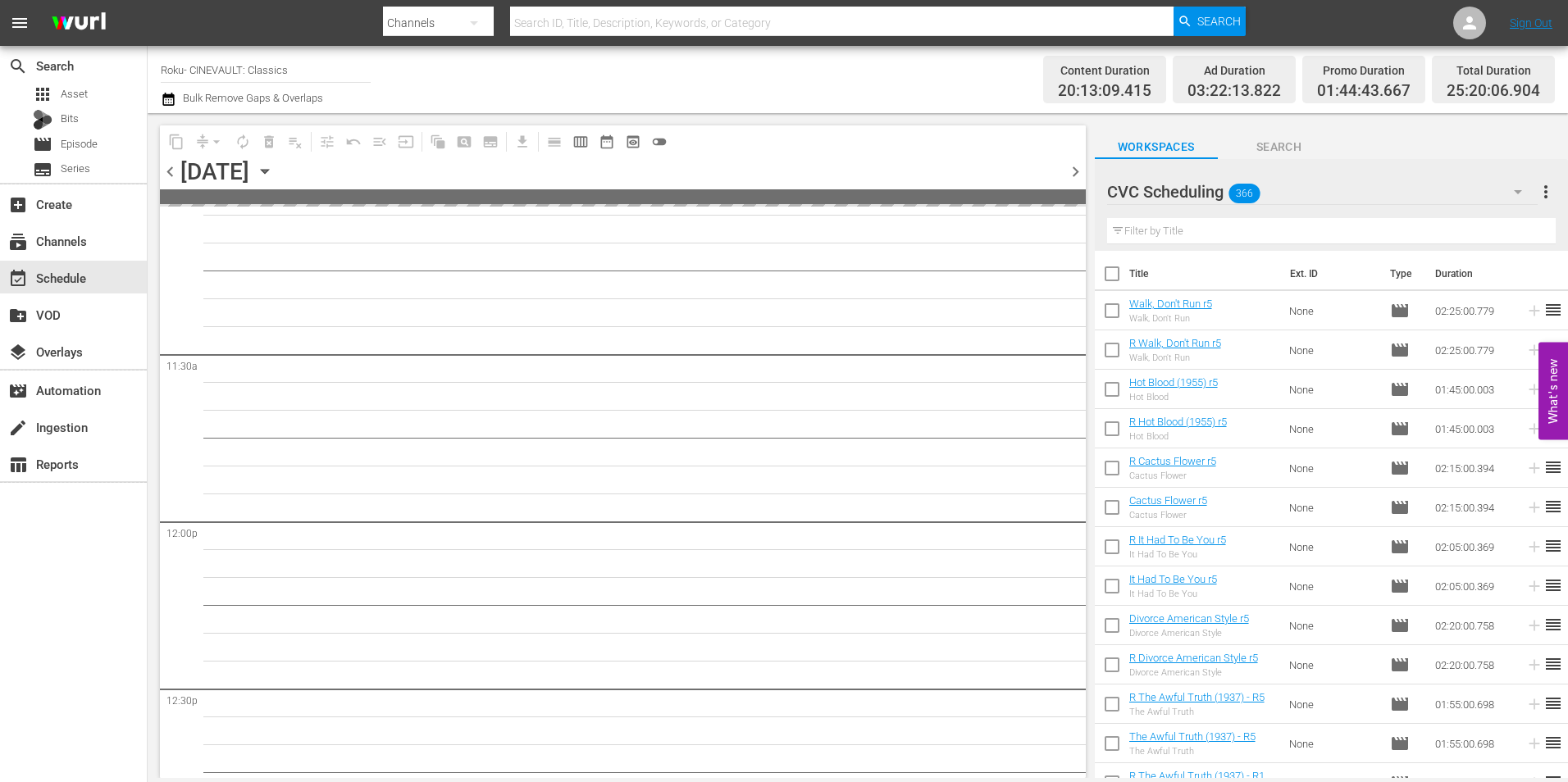
click at [179, 170] on span "chevron_left" at bounding box center [169, 171] width 20 height 20
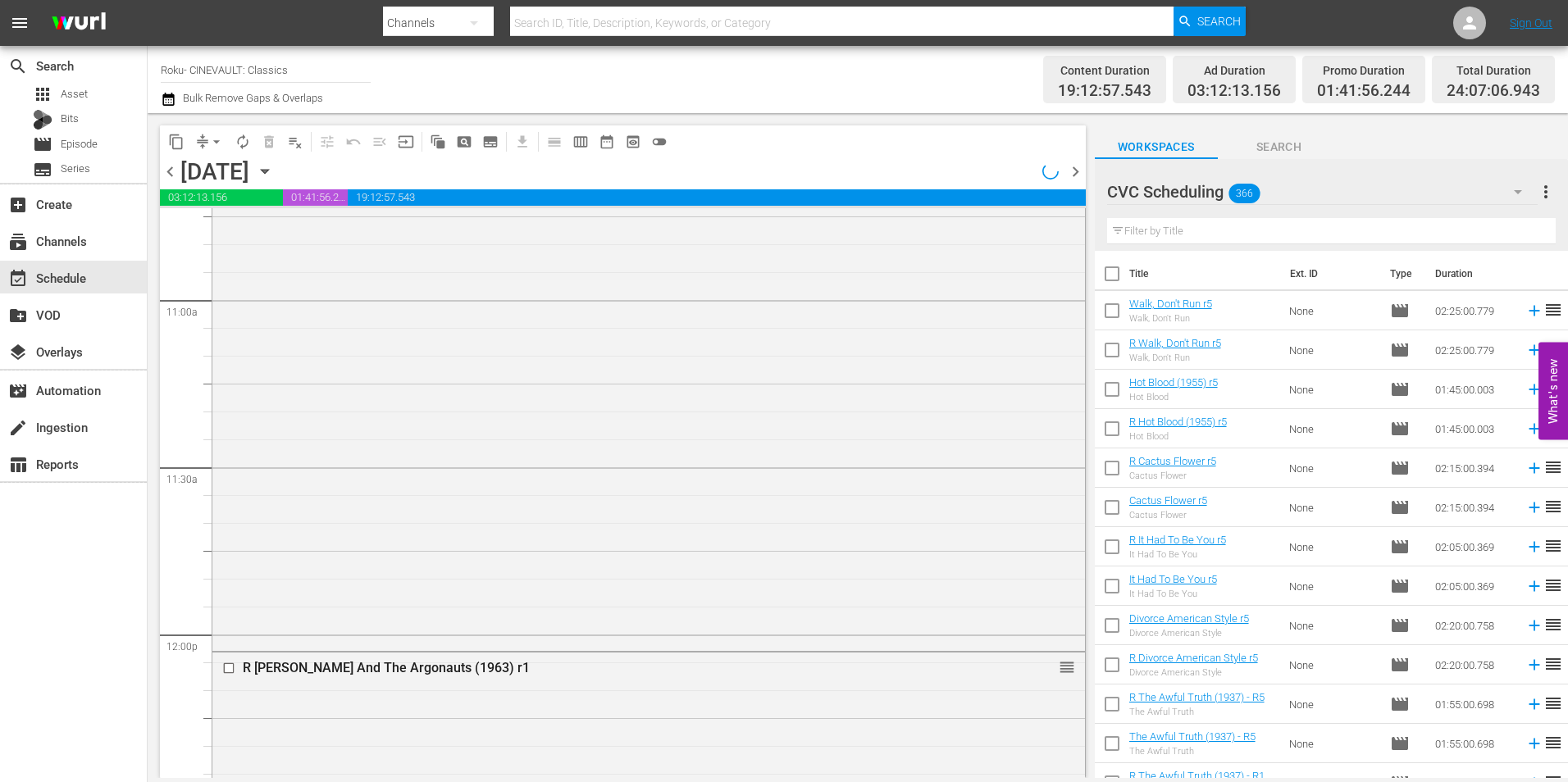
click at [179, 170] on span "chevron_left" at bounding box center [169, 171] width 20 height 20
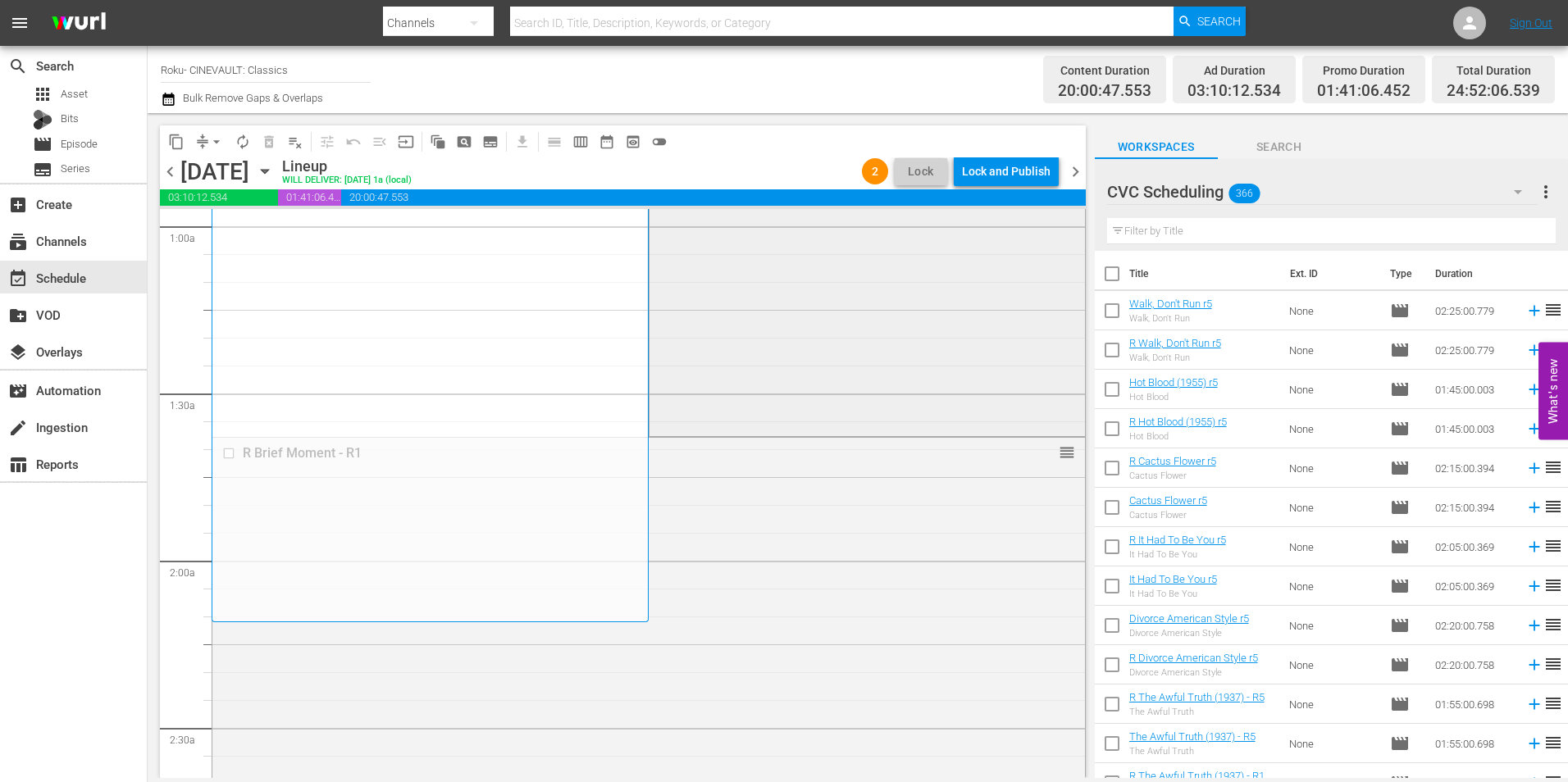
scroll to position [328, 0]
drag, startPoint x: 1054, startPoint y: 443, endPoint x: 995, endPoint y: 596, distance: 164.0
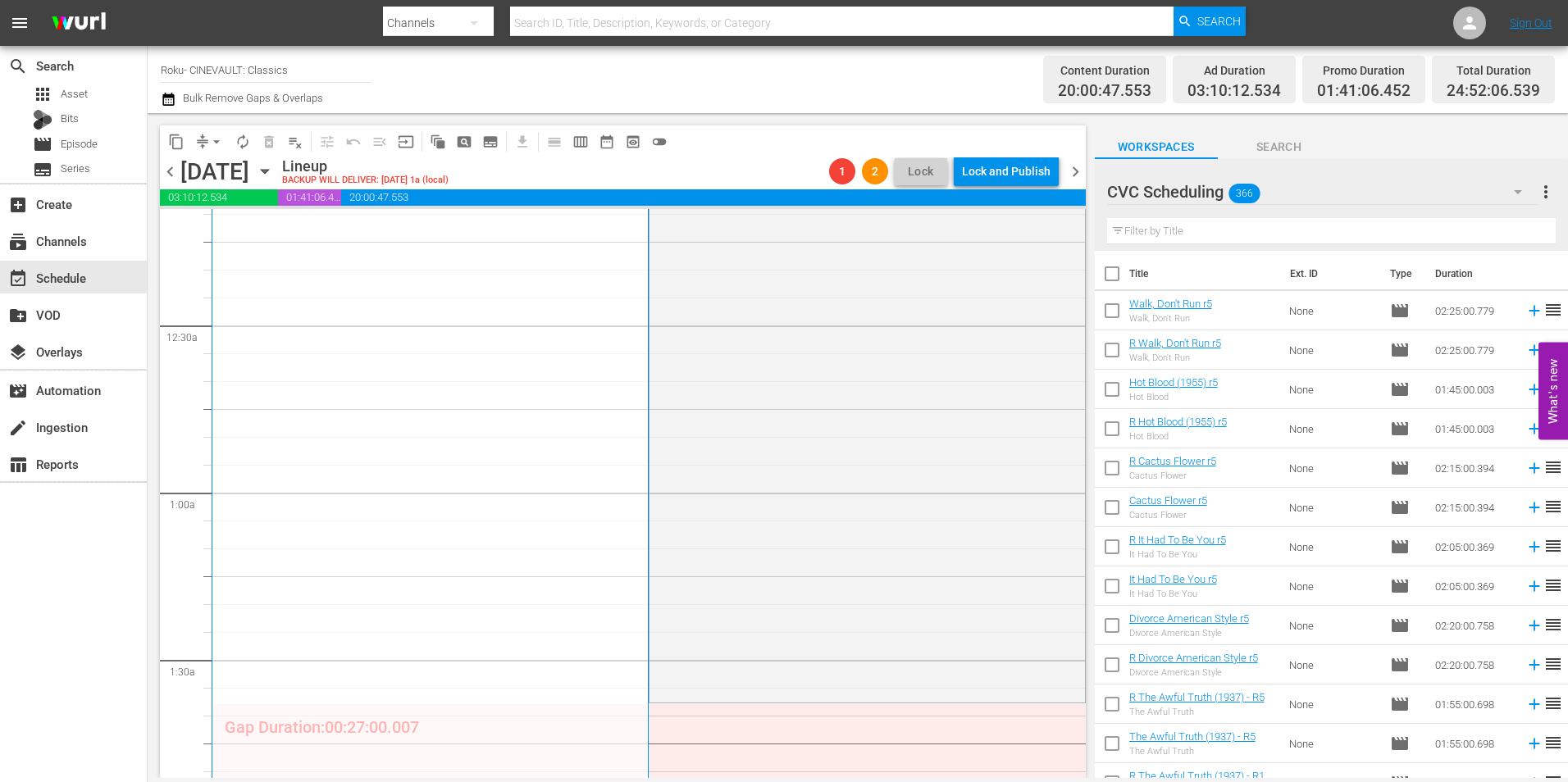
scroll to position [0, 0]
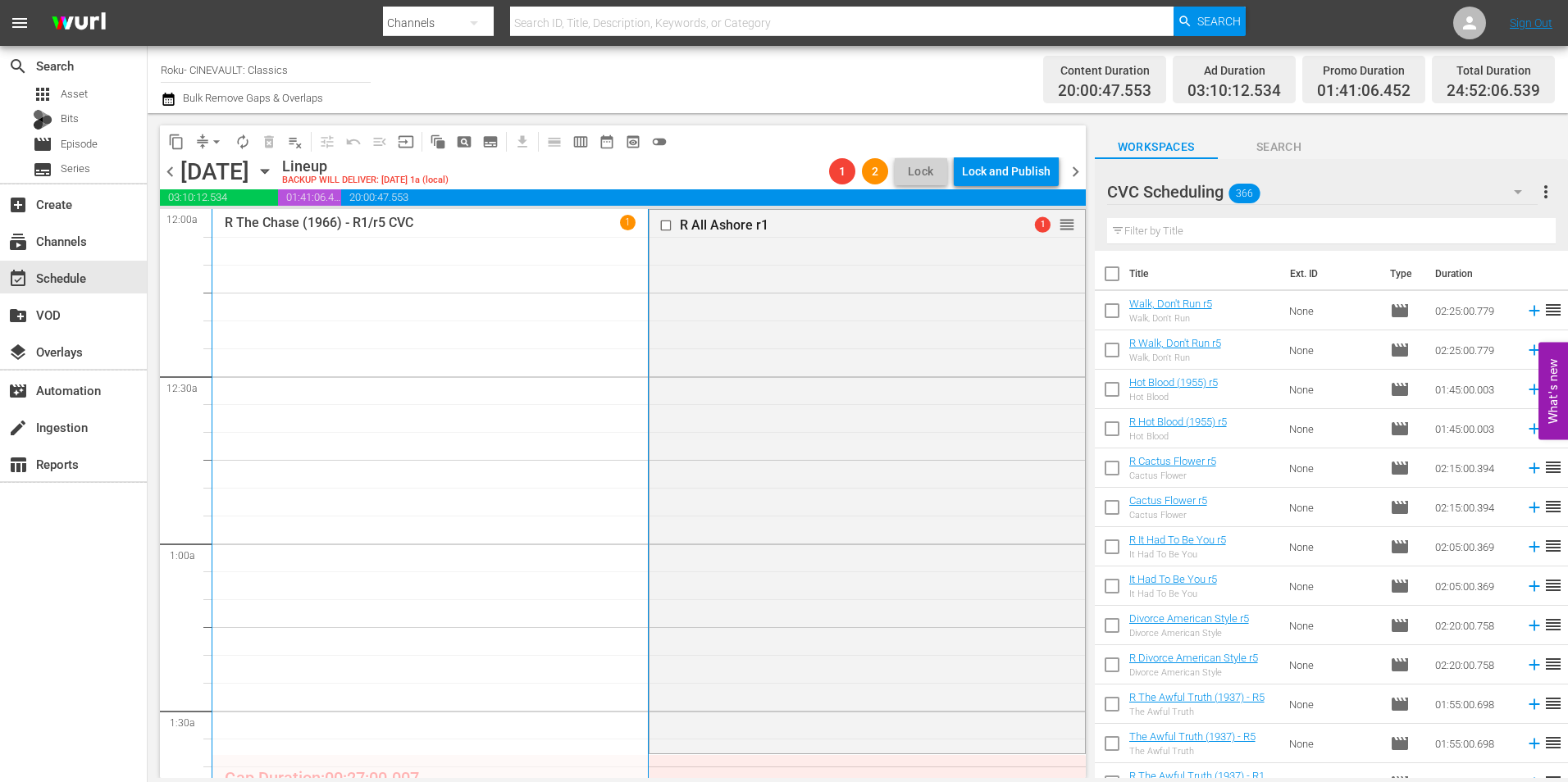
click at [624, 221] on div "1" at bounding box center [627, 222] width 15 height 15
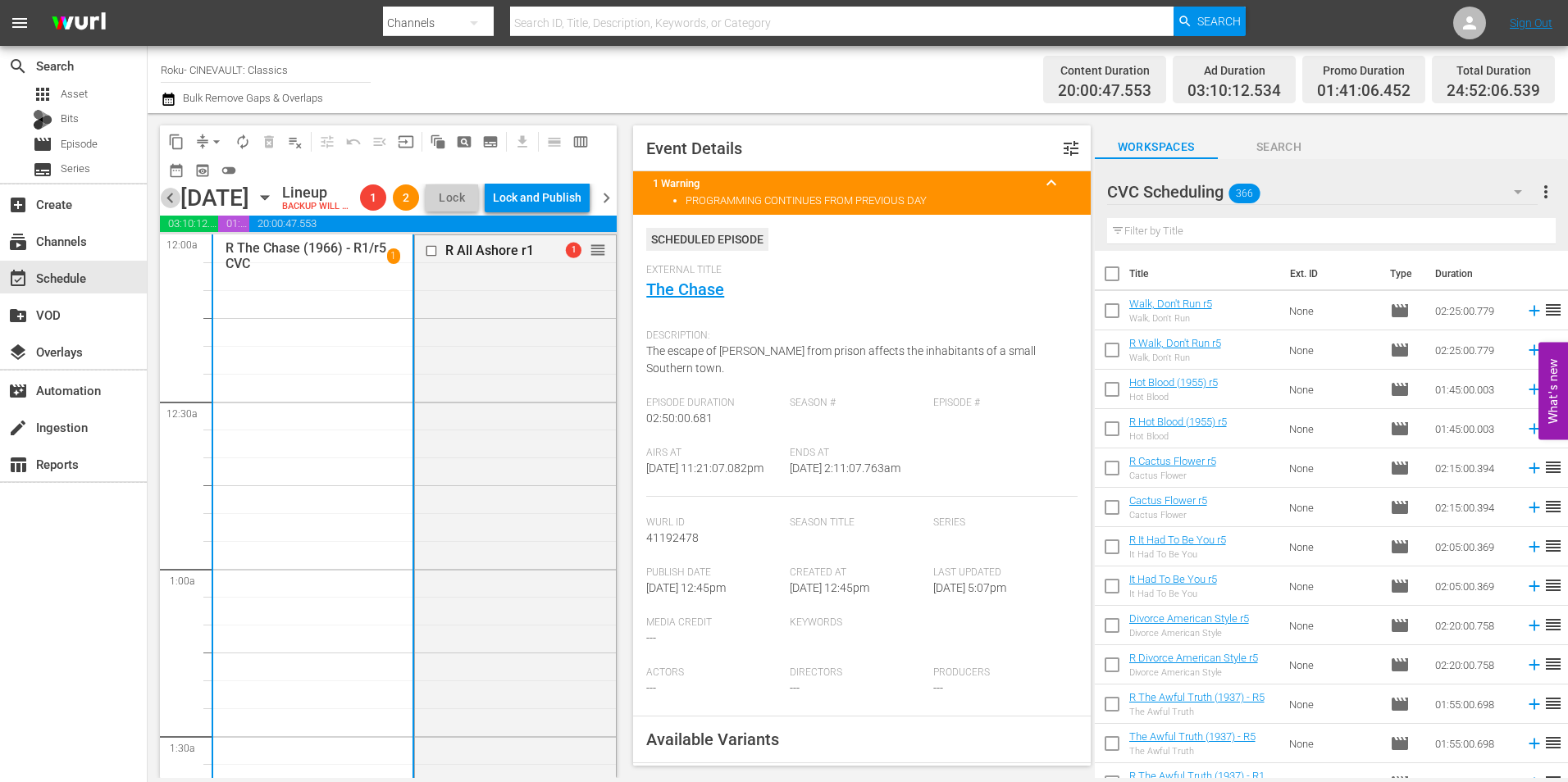
click at [172, 204] on span "chevron_left" at bounding box center [169, 197] width 20 height 20
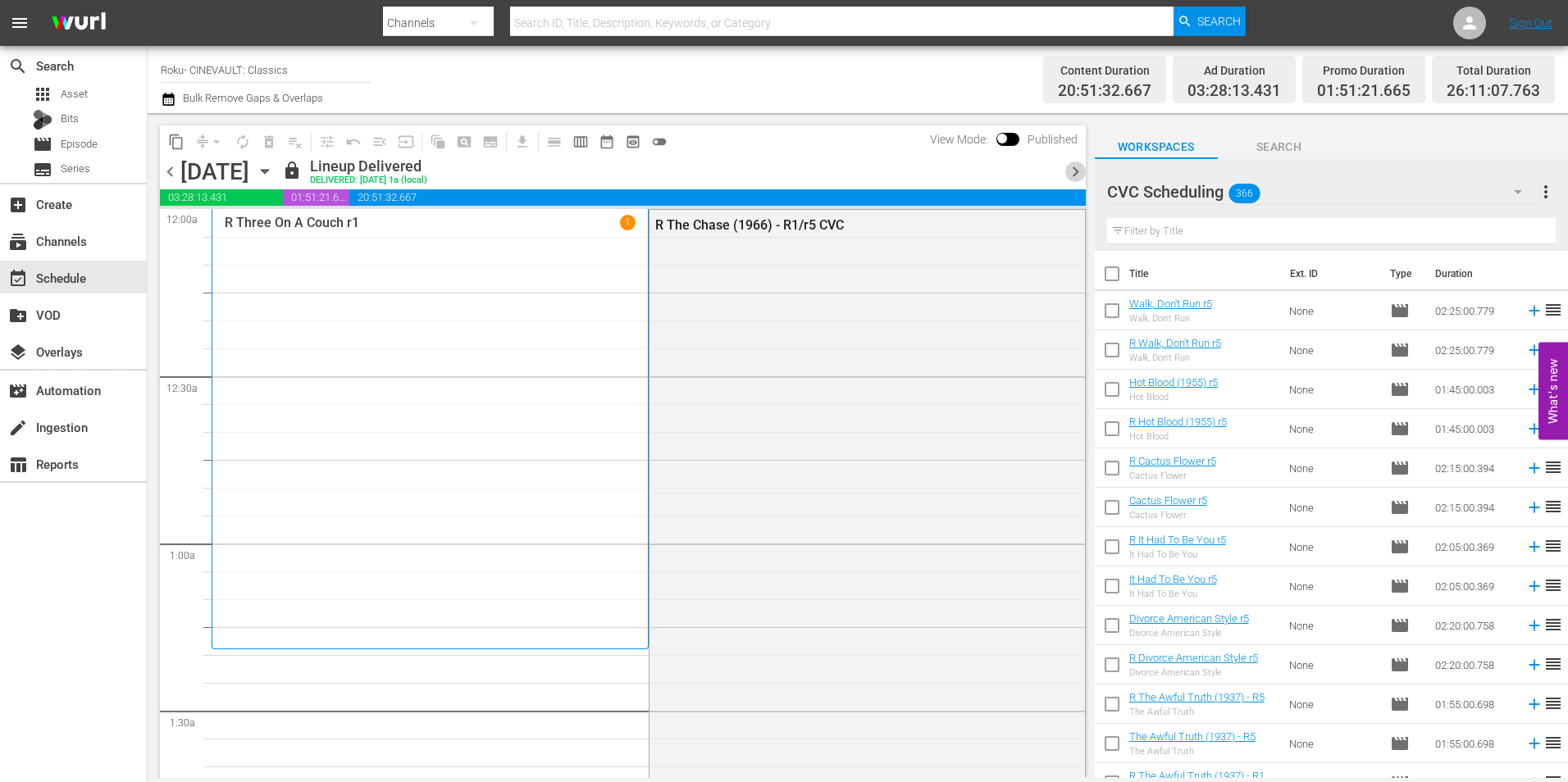
click at [1075, 165] on span "chevron_right" at bounding box center [1075, 171] width 20 height 20
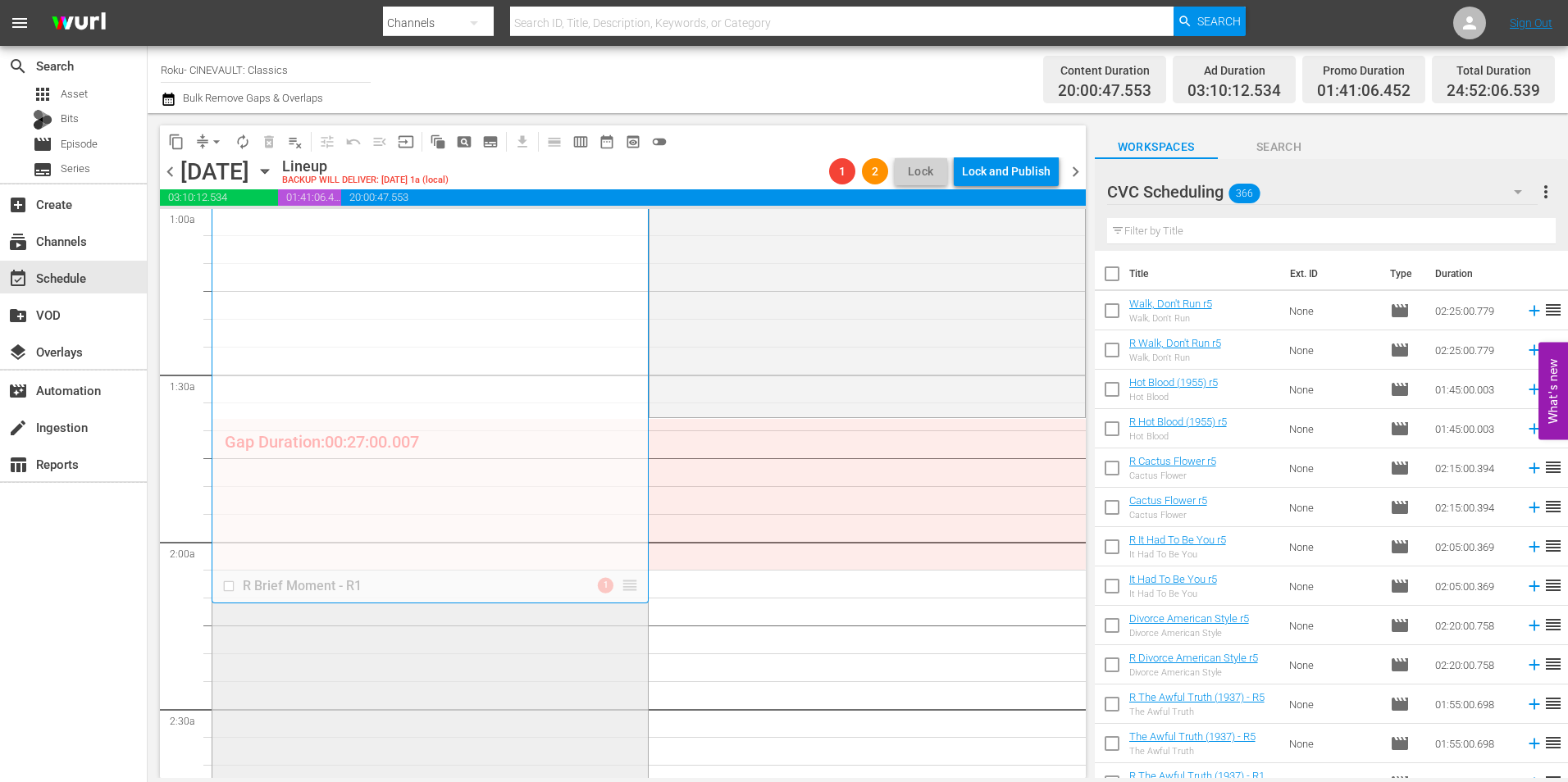
scroll to position [328, 0]
drag, startPoint x: 628, startPoint y: 594, endPoint x: 683, endPoint y: 510, distance: 100.4
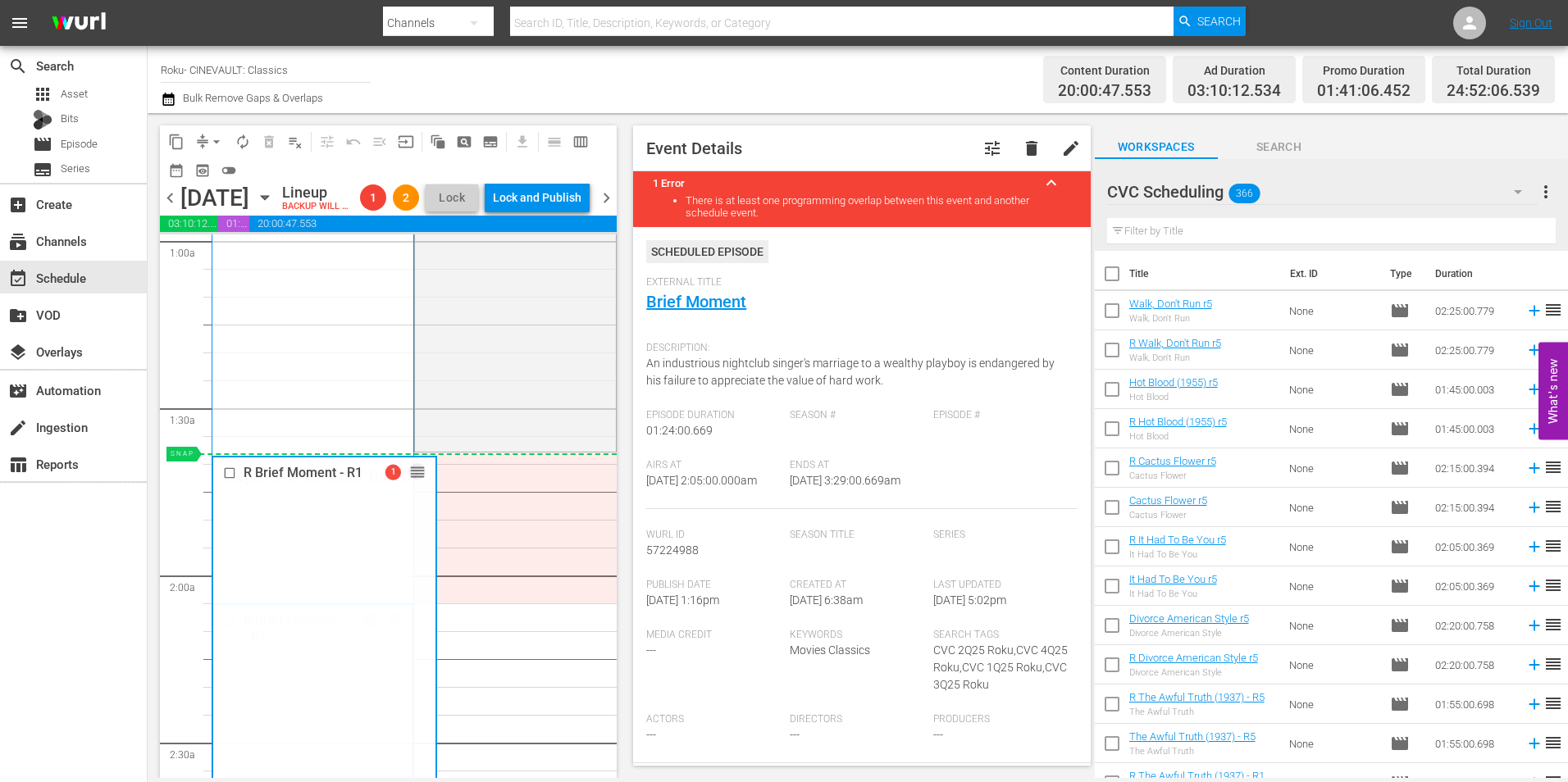
drag, startPoint x: 389, startPoint y: 651, endPoint x: 546, endPoint y: 486, distance: 227.8
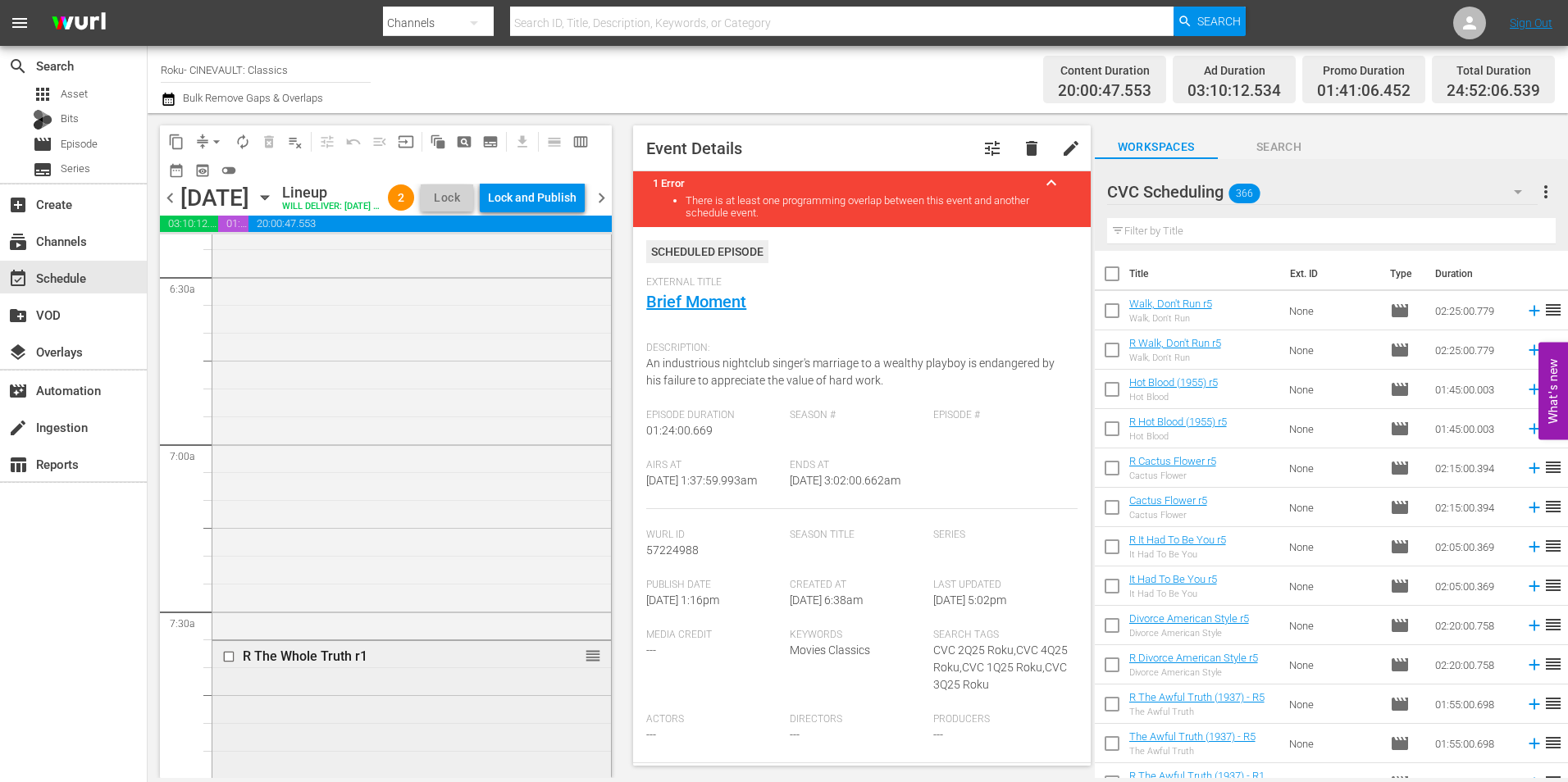
scroll to position [2624, 0]
click at [102, 267] on div "event_available Schedule" at bounding box center [73, 277] width 147 height 33
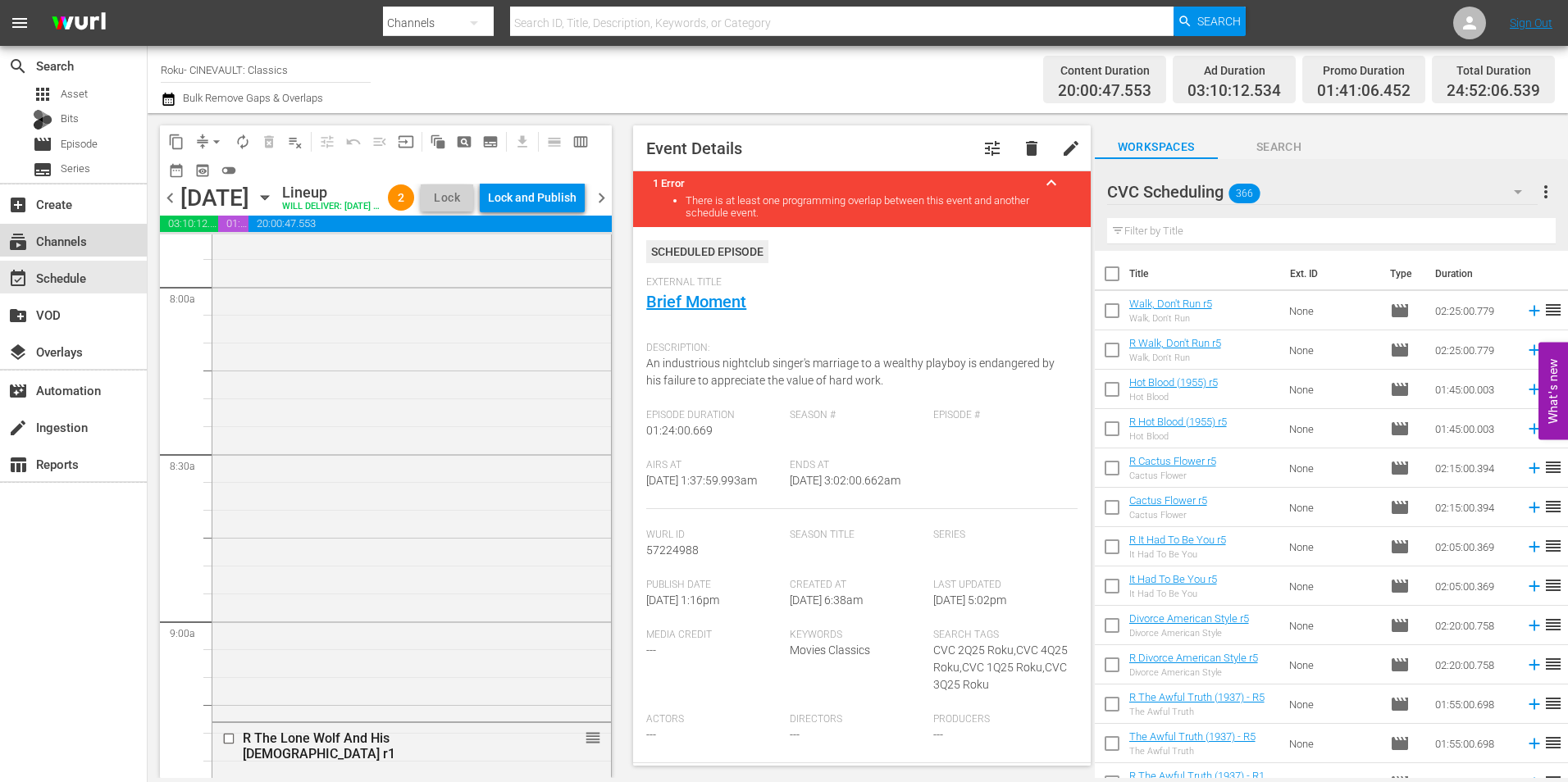
click at [112, 250] on div "subscriptions Channels" at bounding box center [73, 241] width 147 height 33
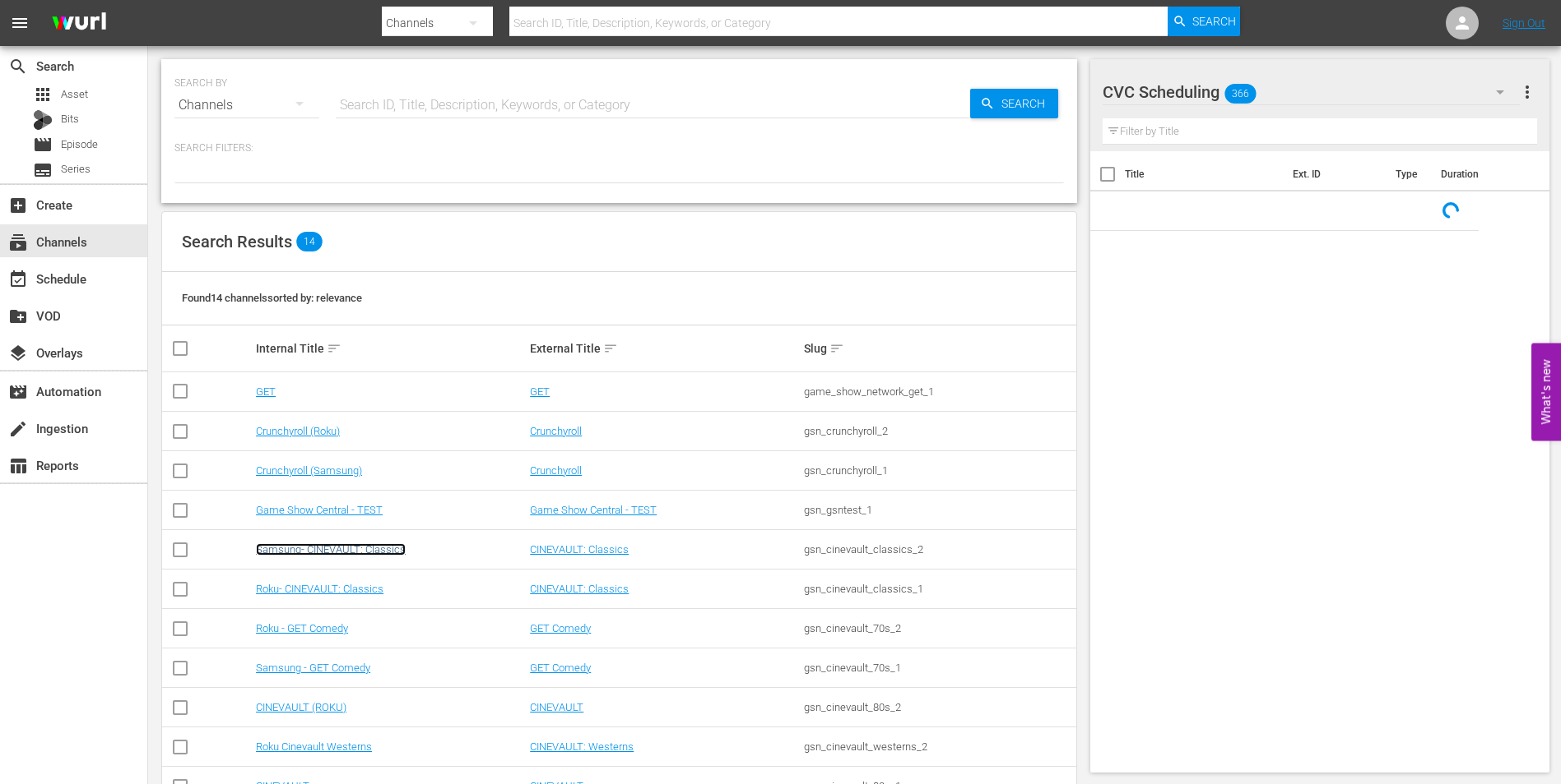
click at [382, 551] on link "Samsung- CINEVAULT: Classics" at bounding box center [331, 549] width 149 height 13
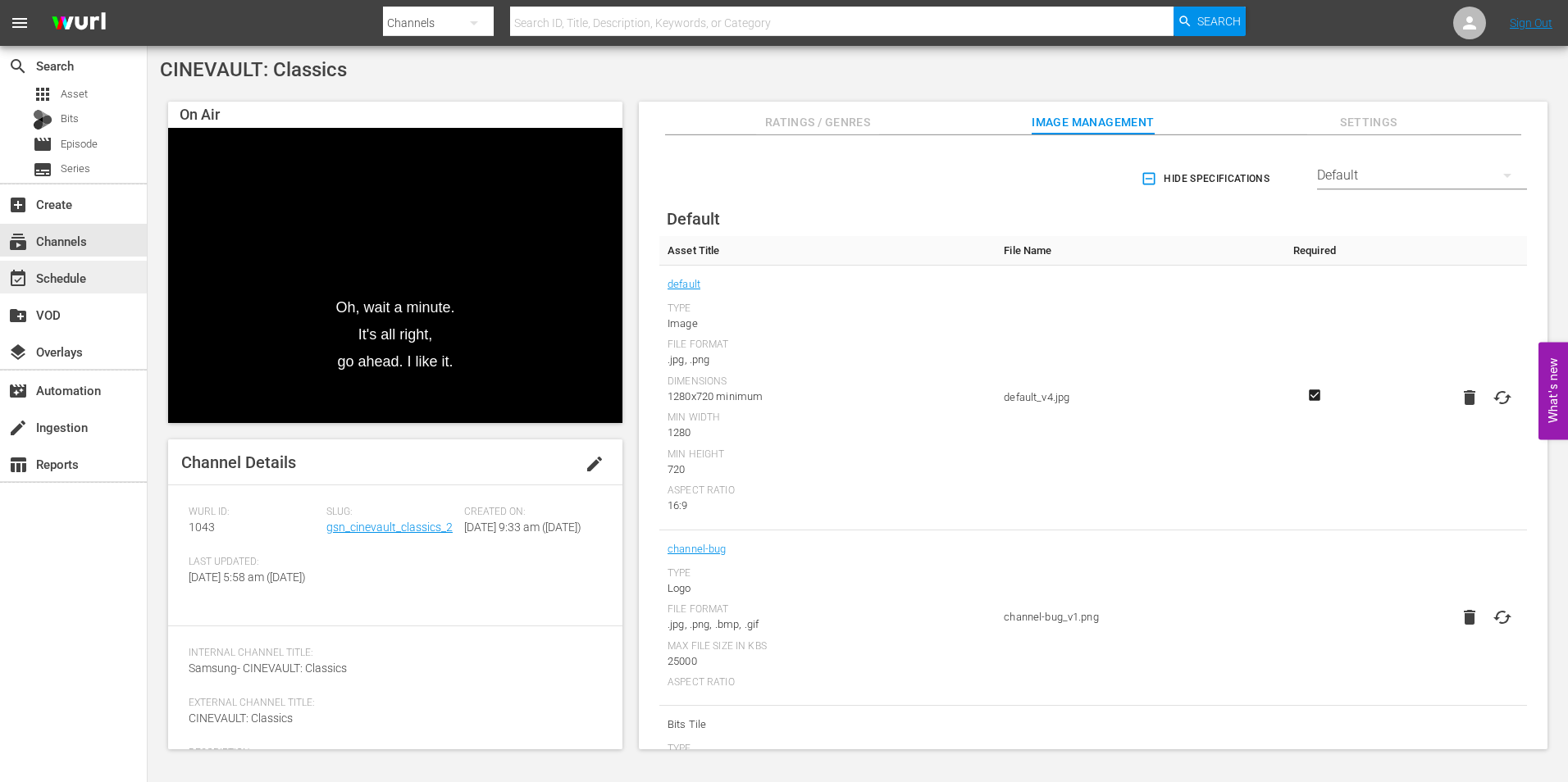
click at [92, 290] on div "event_available Schedule" at bounding box center [73, 277] width 147 height 33
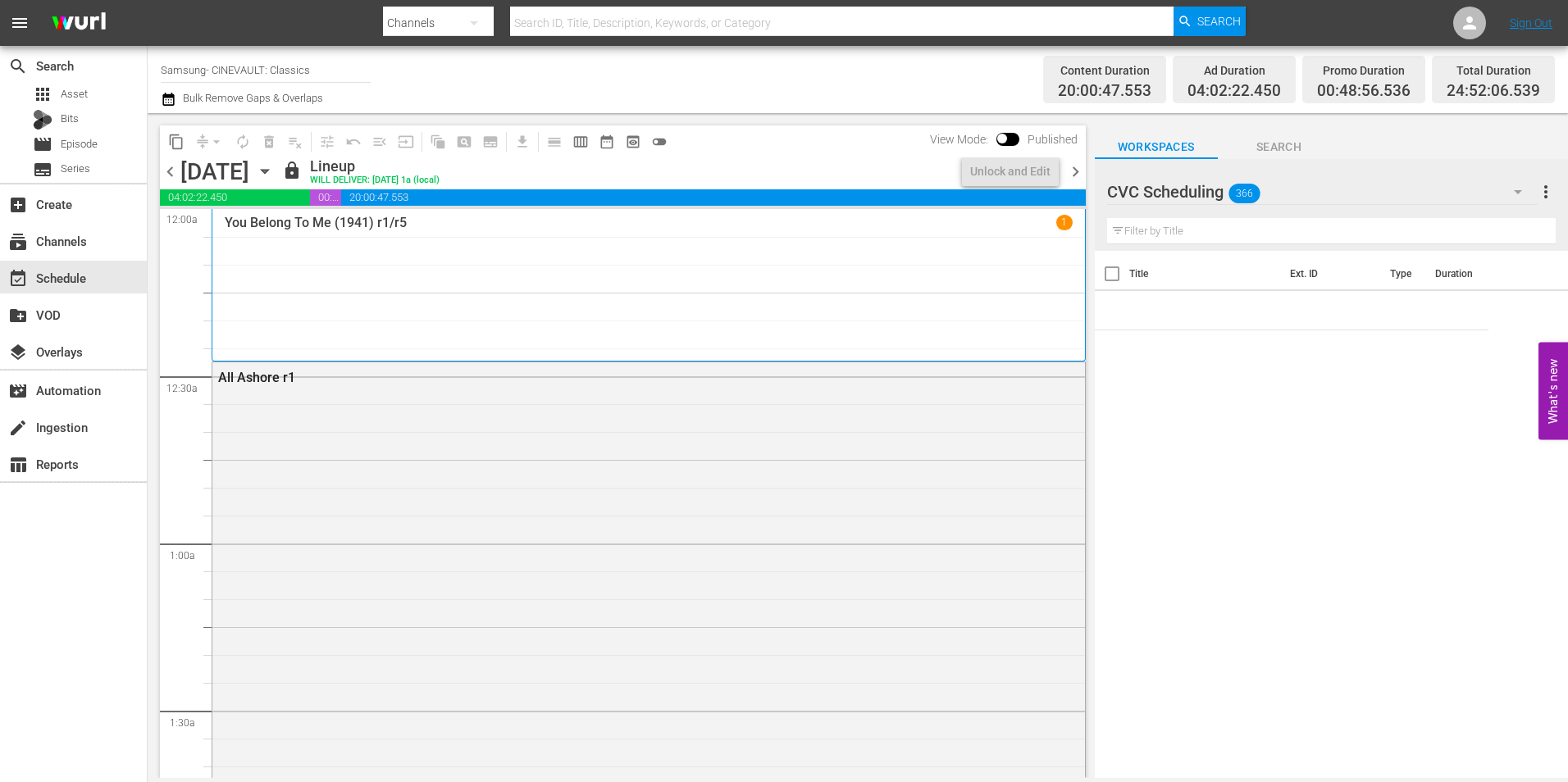
click at [1084, 169] on span "chevron_right" at bounding box center [1075, 171] width 20 height 20
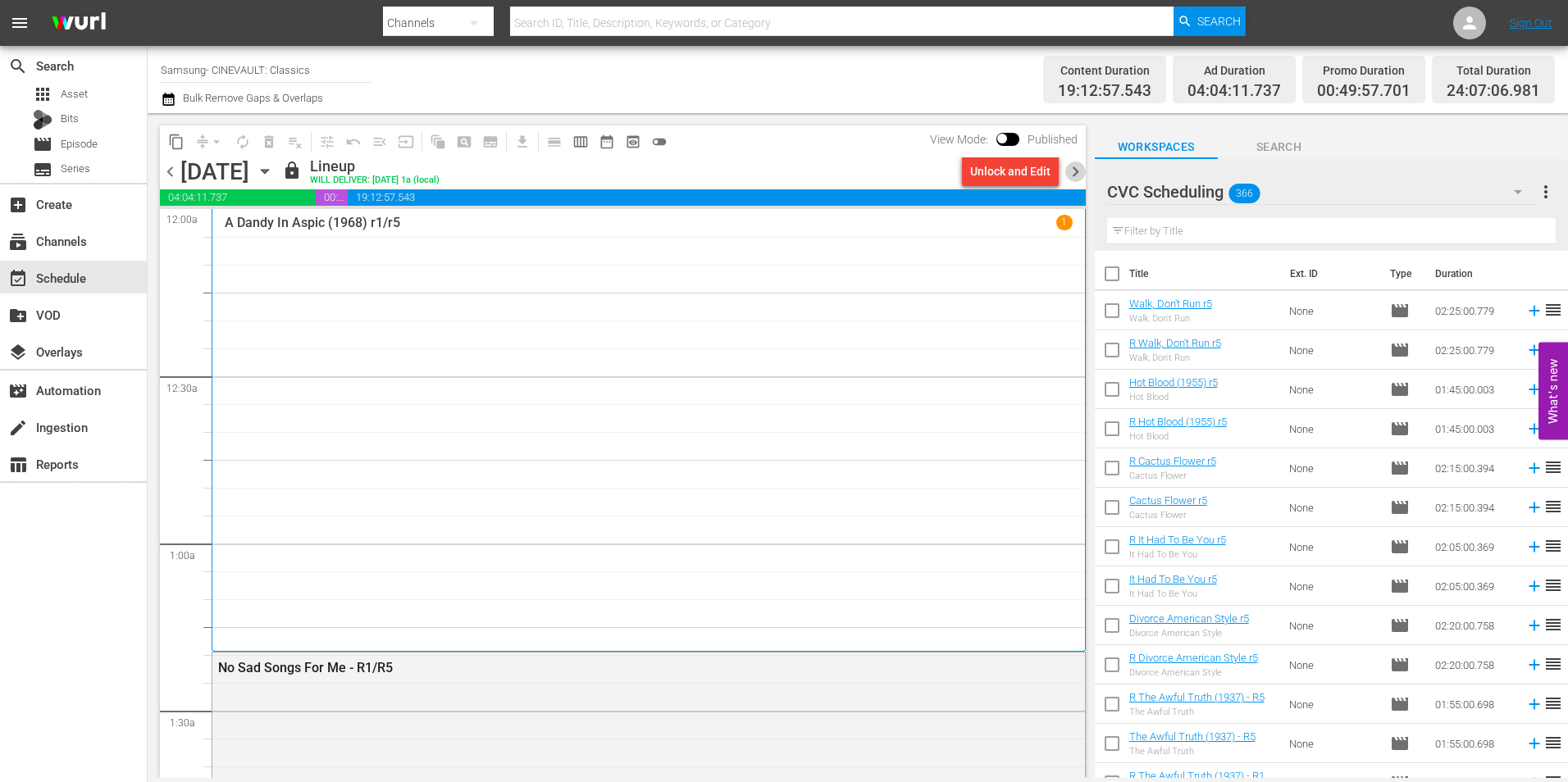
click at [1084, 169] on span "chevron_right" at bounding box center [1075, 171] width 20 height 20
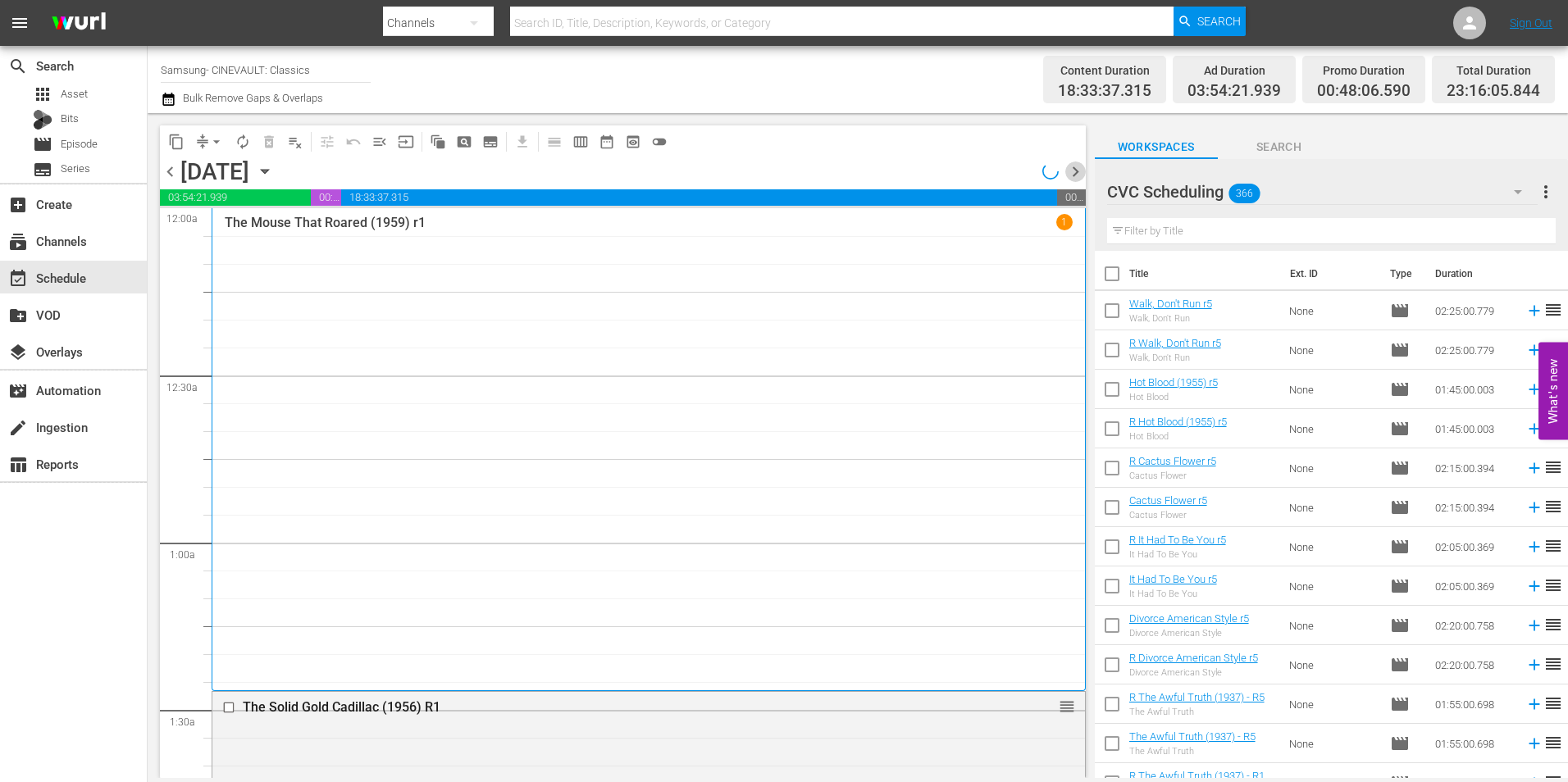
click at [1084, 169] on span "chevron_right" at bounding box center [1075, 171] width 20 height 20
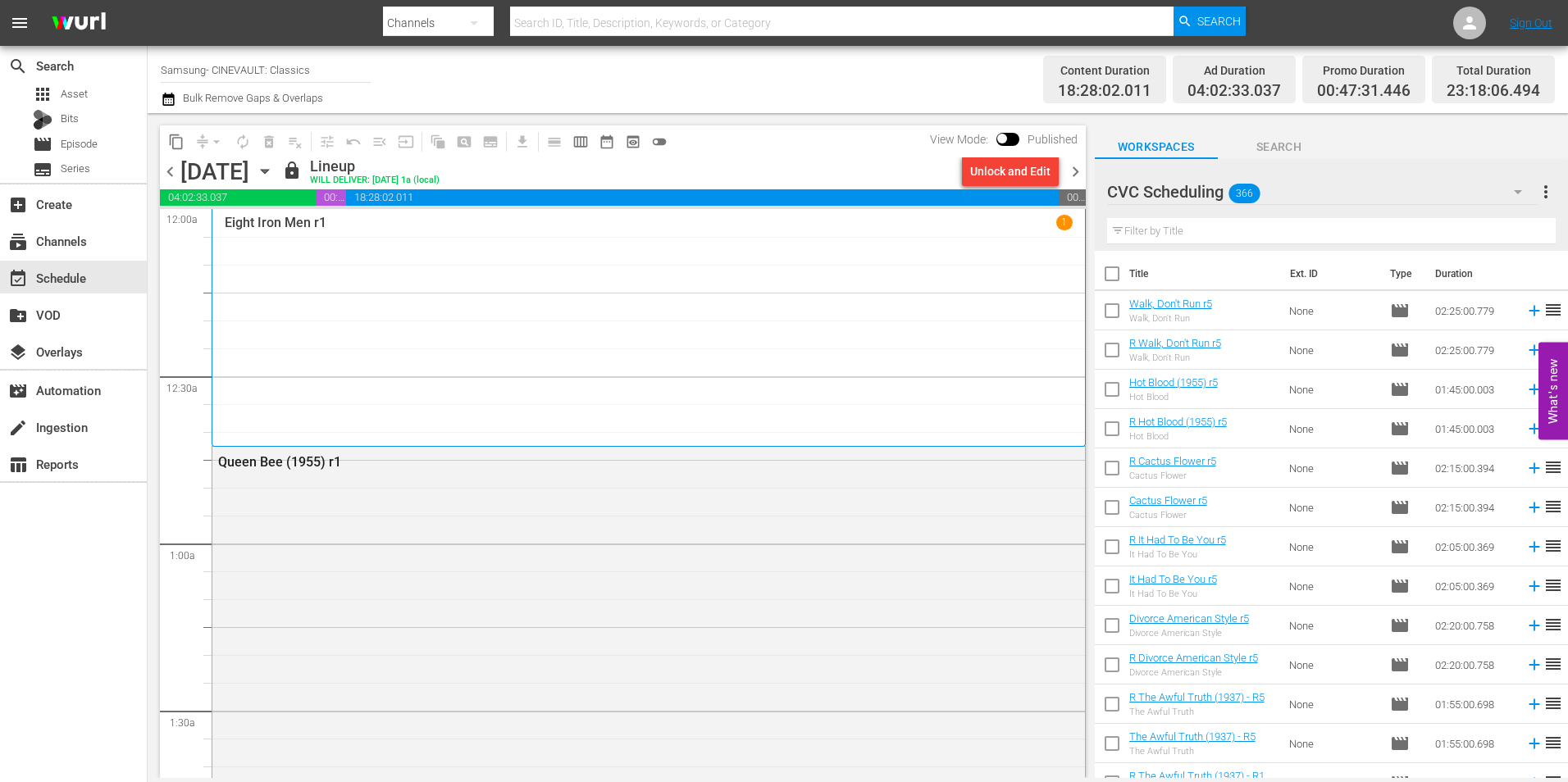
click at [1069, 164] on span "chevron_right" at bounding box center [1075, 171] width 20 height 20
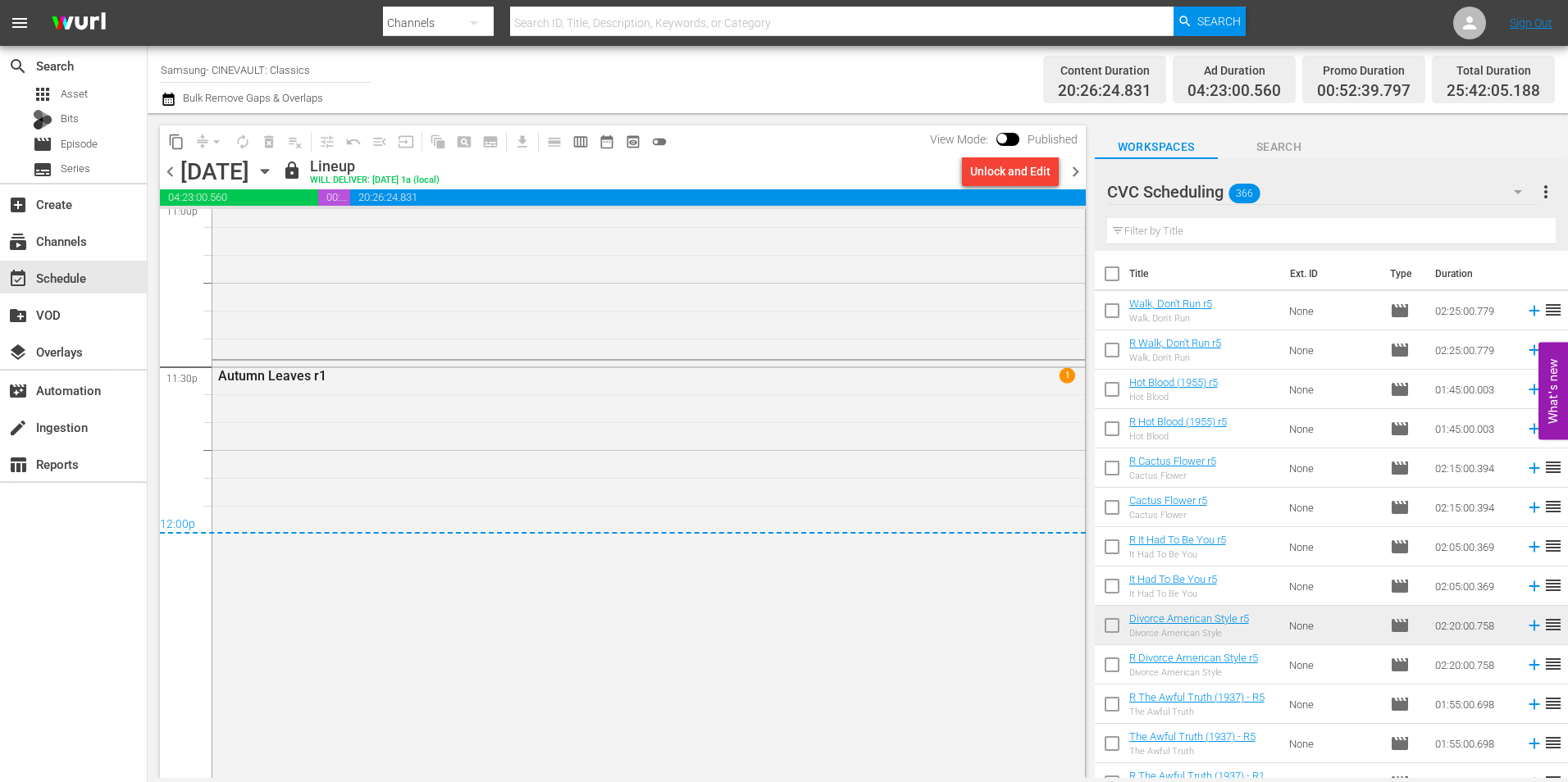
scroll to position [7710, 0]
click at [1074, 174] on span "chevron_right" at bounding box center [1075, 171] width 20 height 20
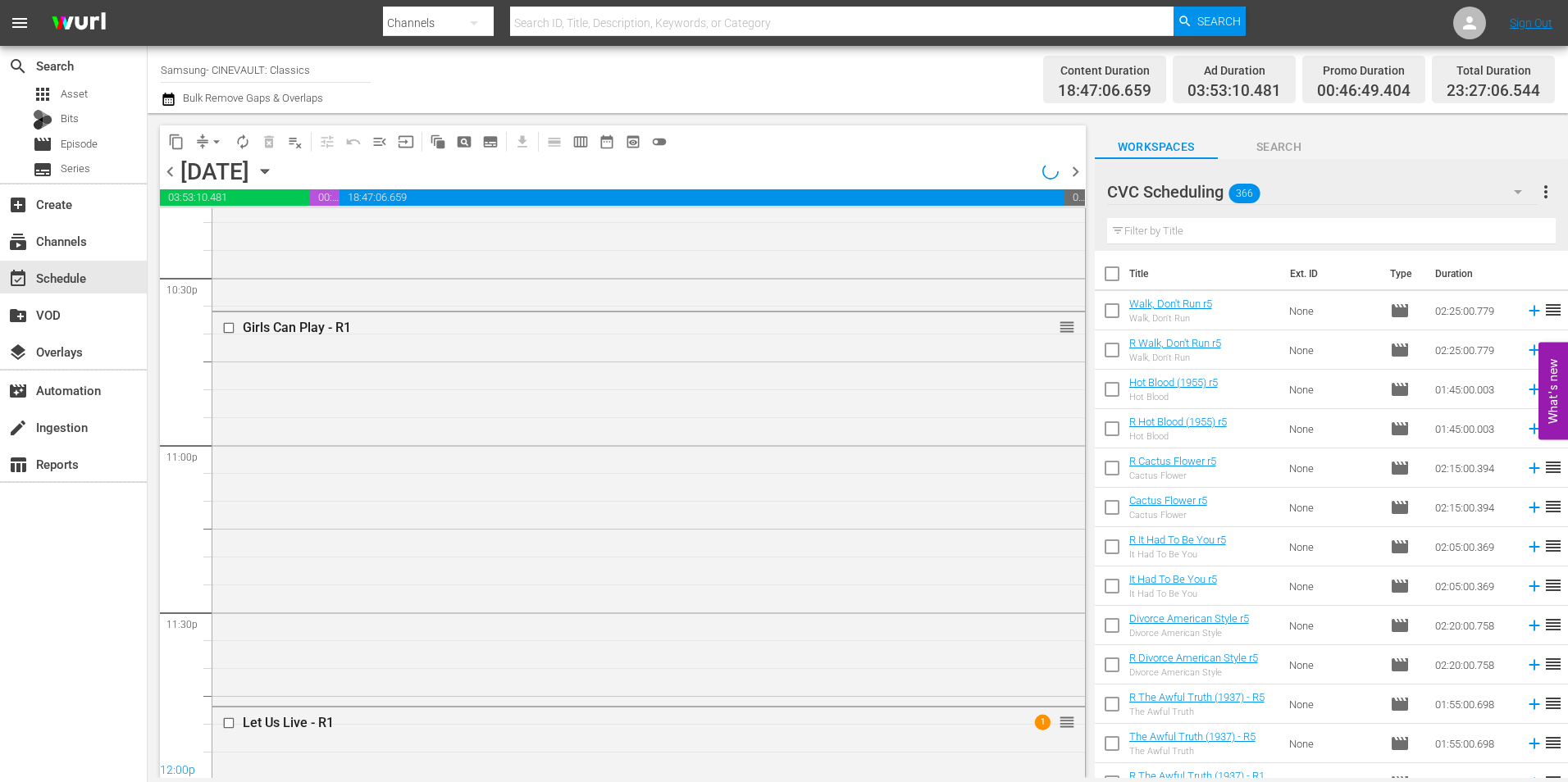
scroll to position [7682, 0]
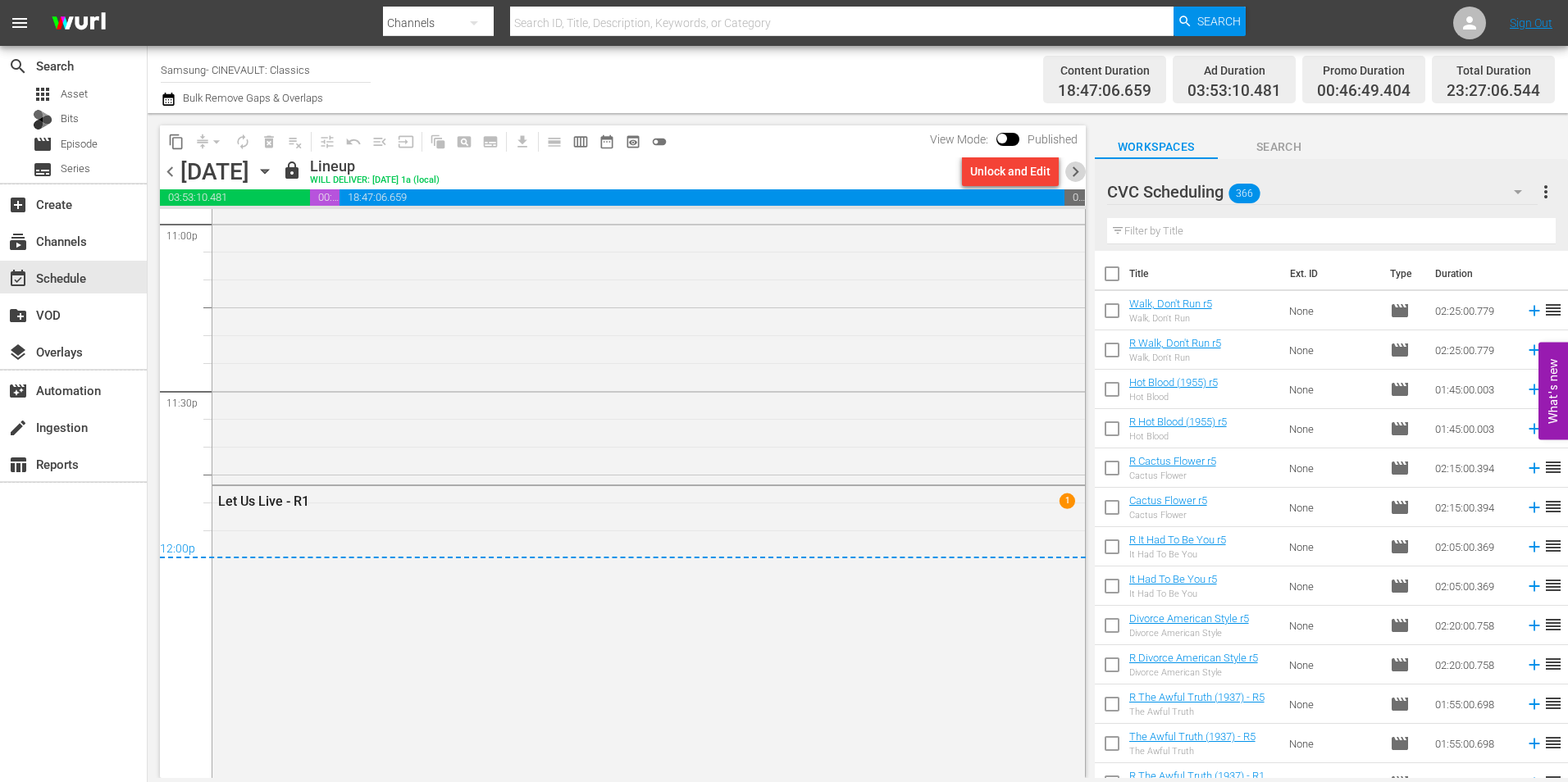
click at [1072, 169] on span "chevron_right" at bounding box center [1075, 171] width 20 height 20
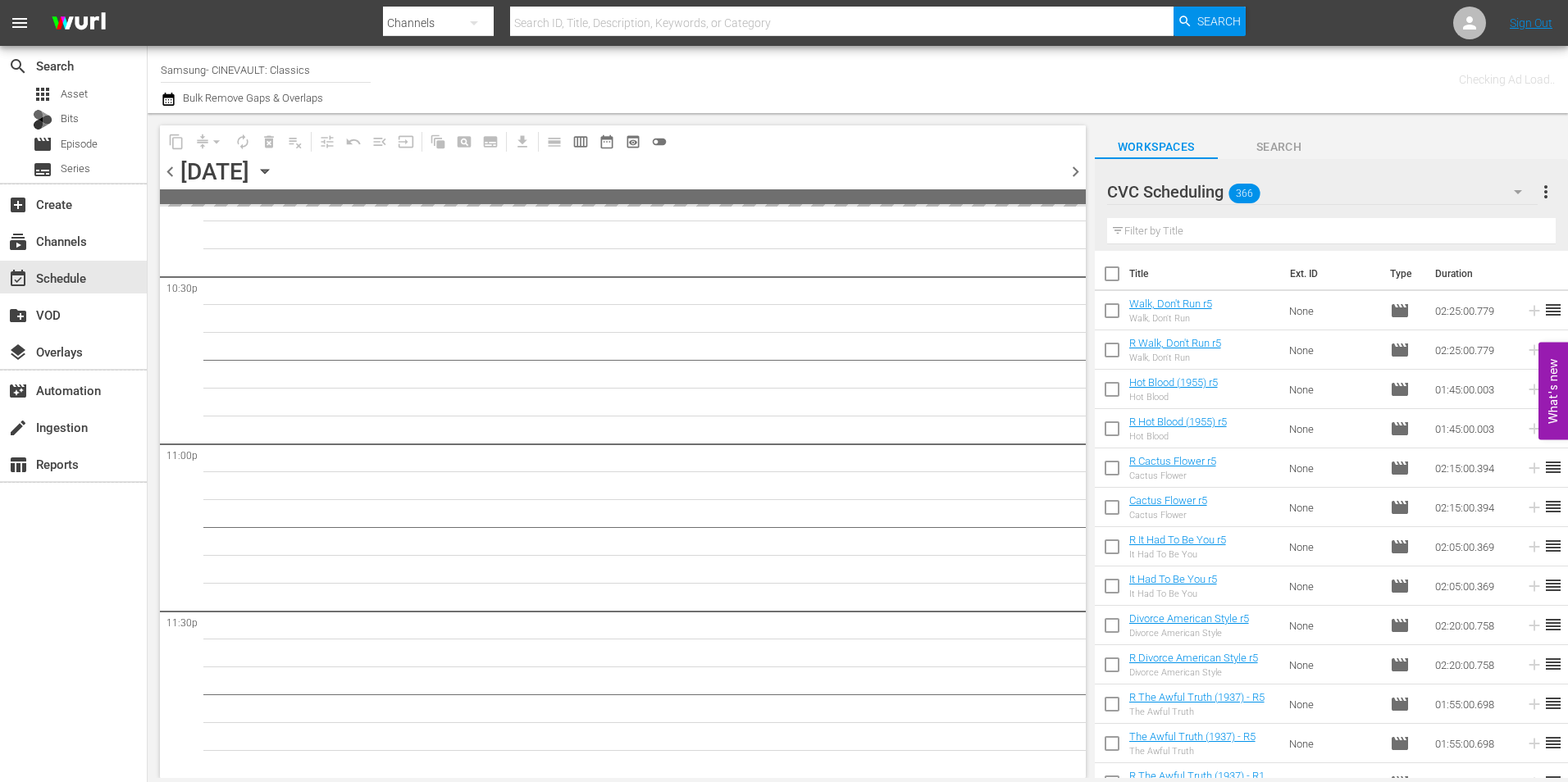
scroll to position [7459, 0]
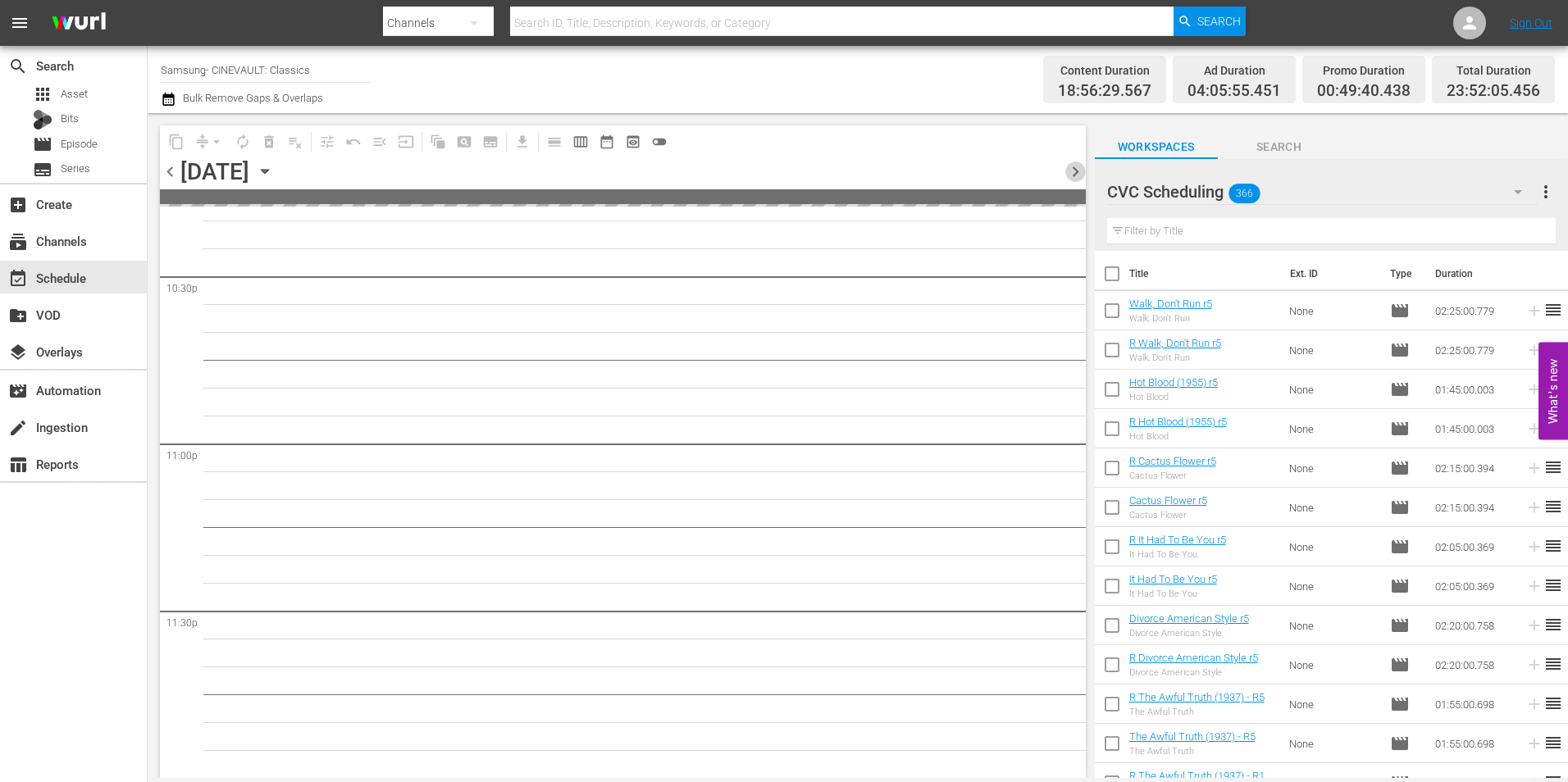
click at [1072, 169] on span "chevron_right" at bounding box center [1075, 171] width 20 height 20
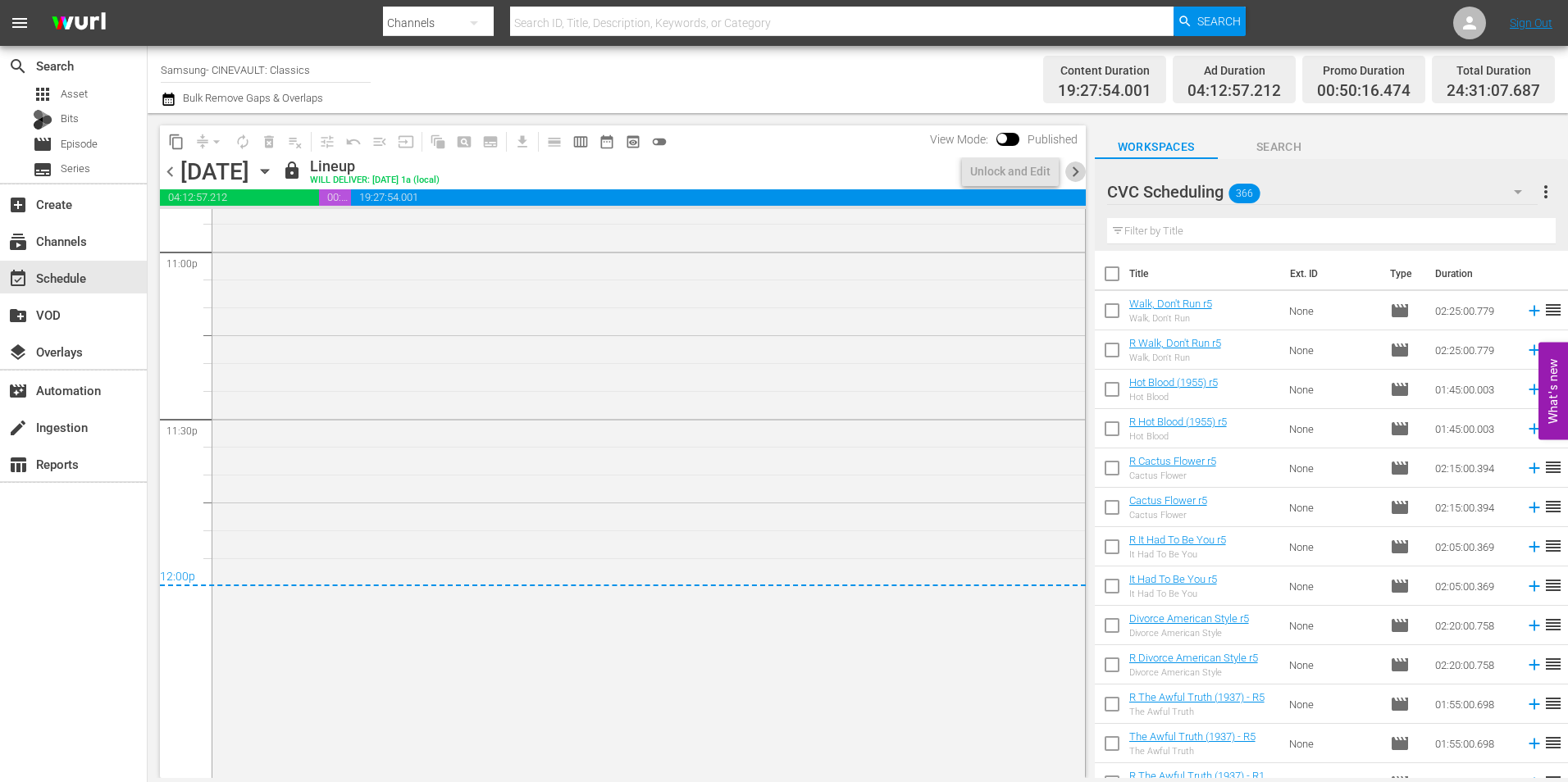
click at [1072, 169] on span "chevron_right" at bounding box center [1075, 171] width 20 height 20
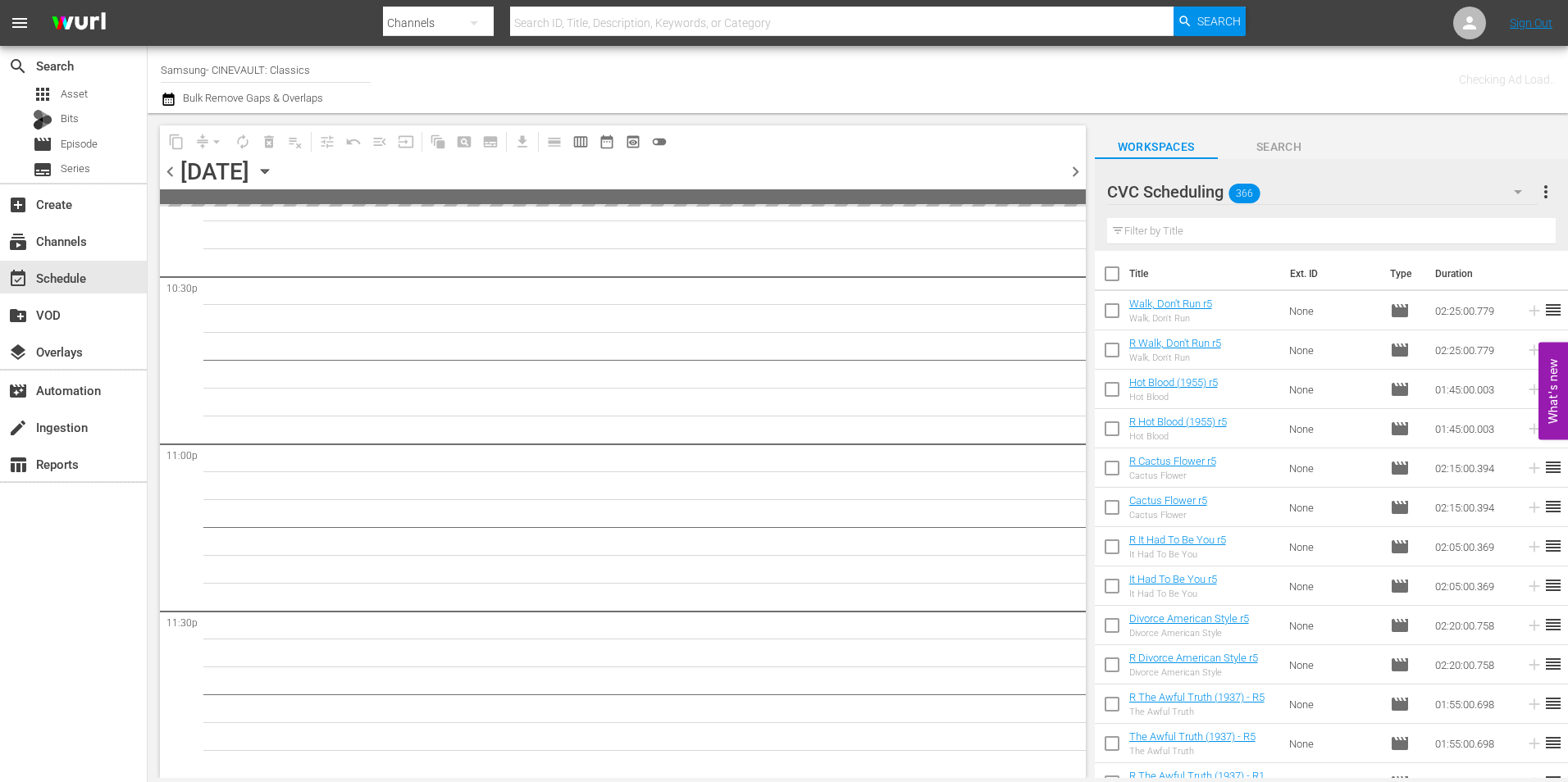
scroll to position [7459, 0]
click at [1072, 169] on span "chevron_right" at bounding box center [1075, 171] width 20 height 20
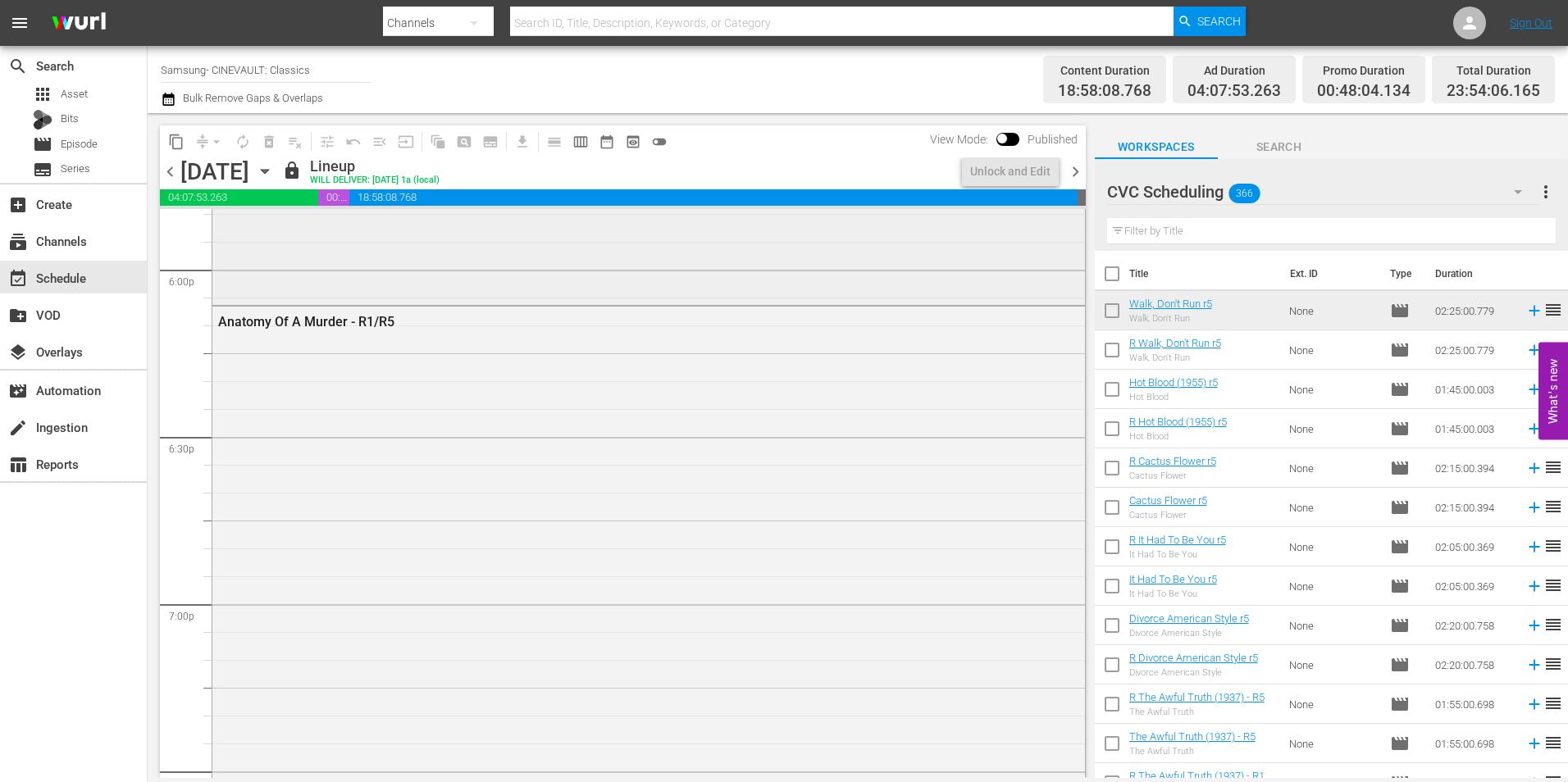
scroll to position [6224, 0]
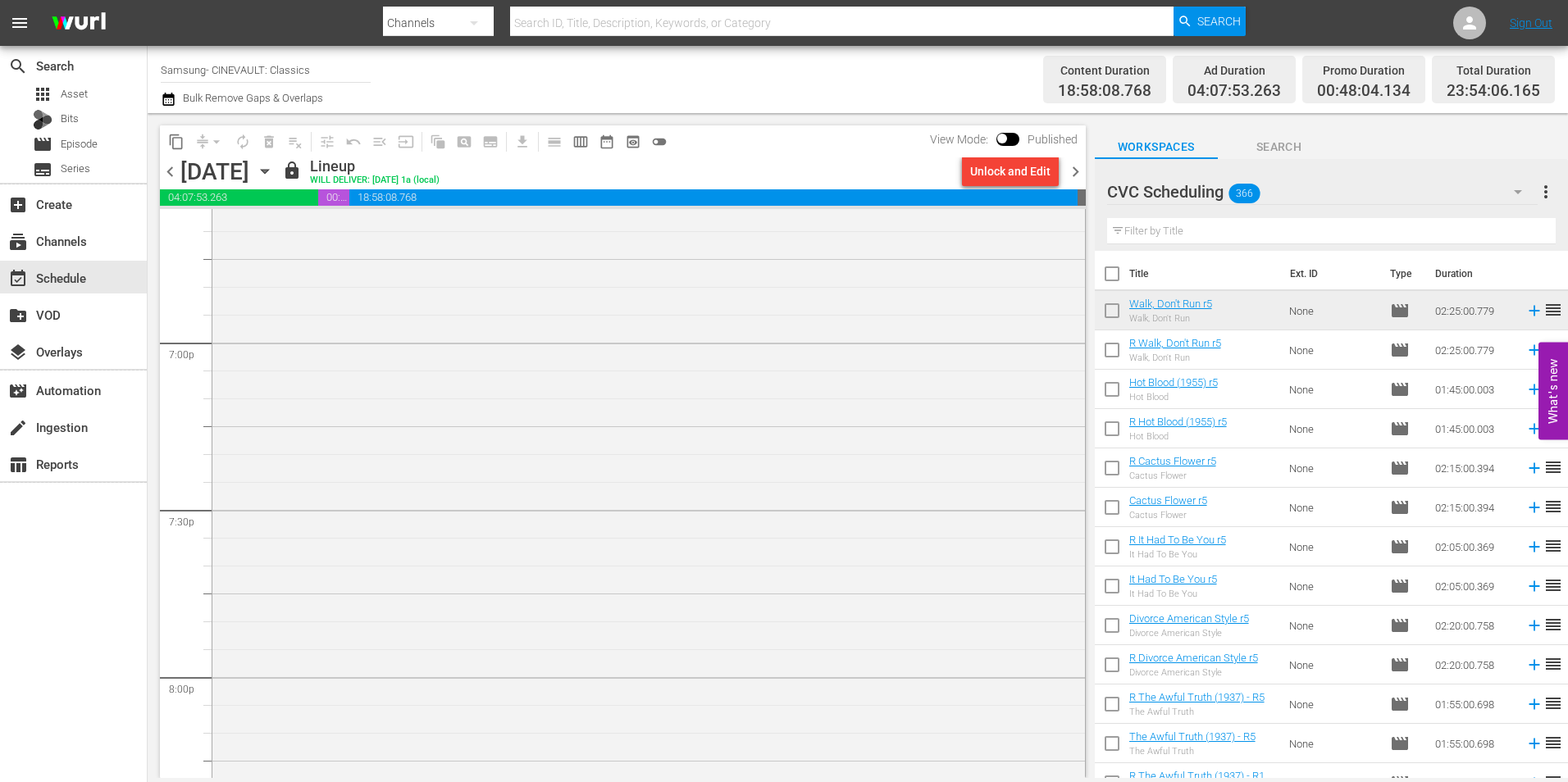
click at [1083, 180] on span "chevron_right" at bounding box center [1075, 171] width 20 height 20
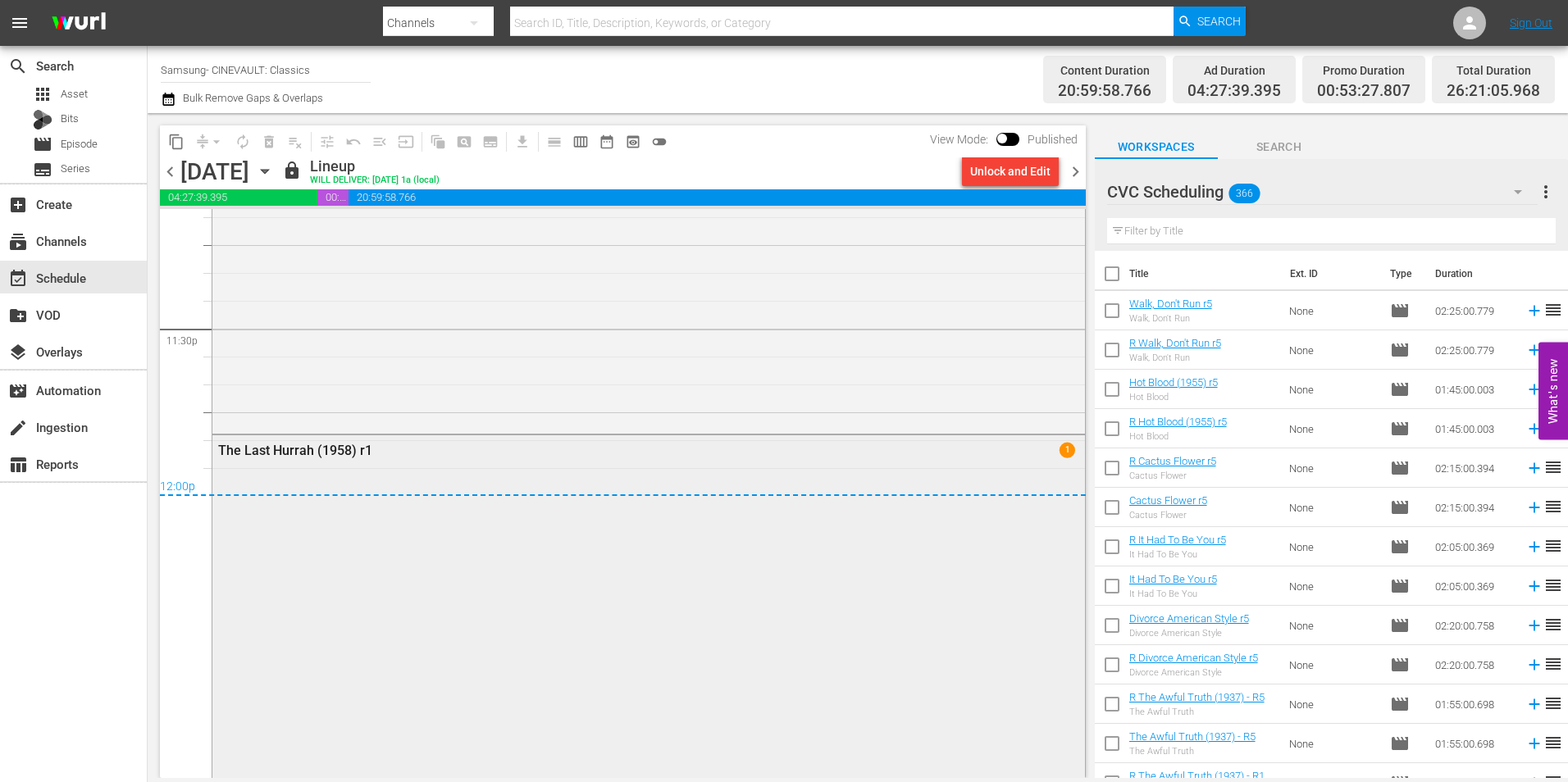
scroll to position [7947, 0]
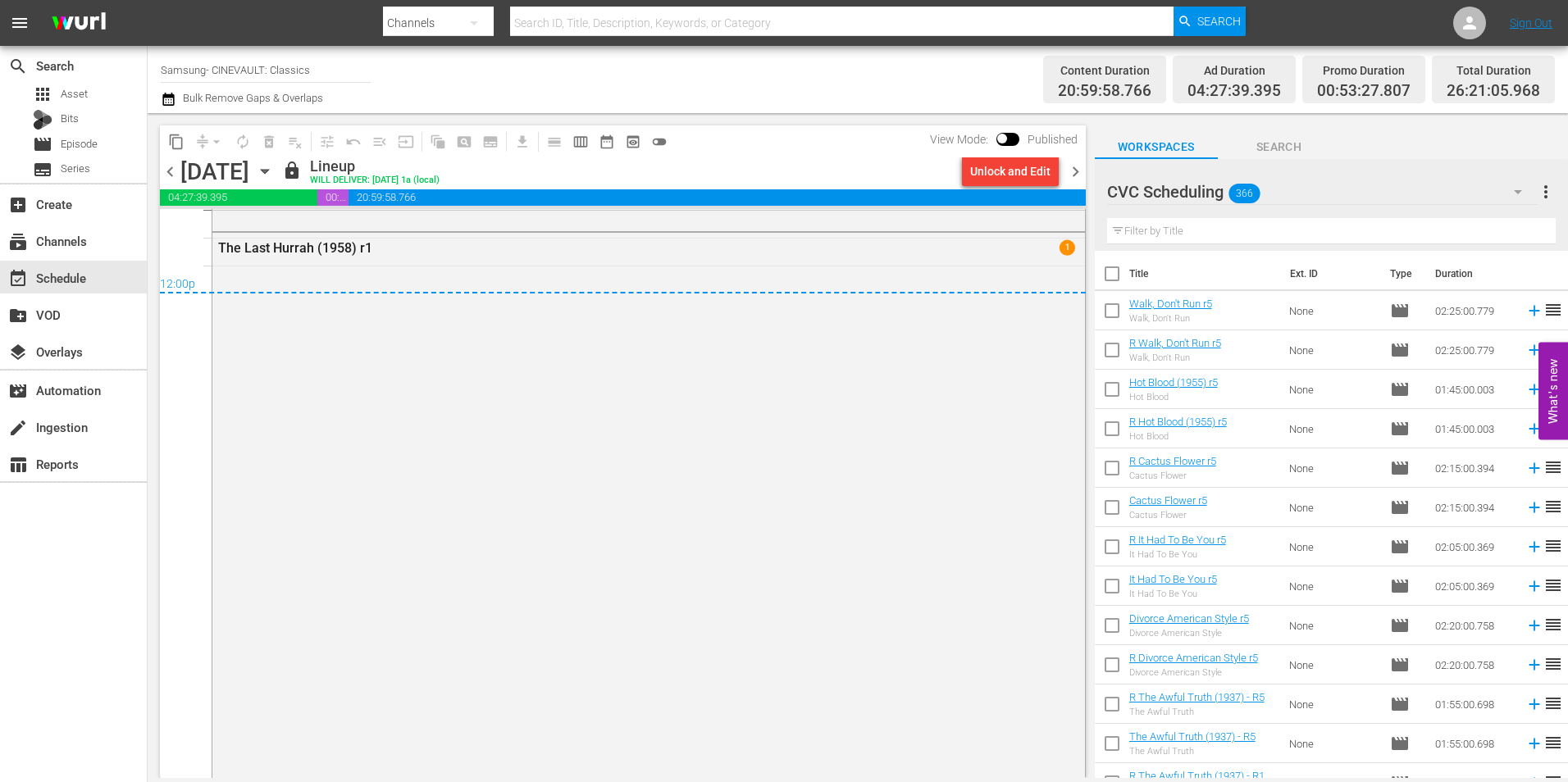
click at [1073, 174] on span "chevron_right" at bounding box center [1075, 171] width 20 height 20
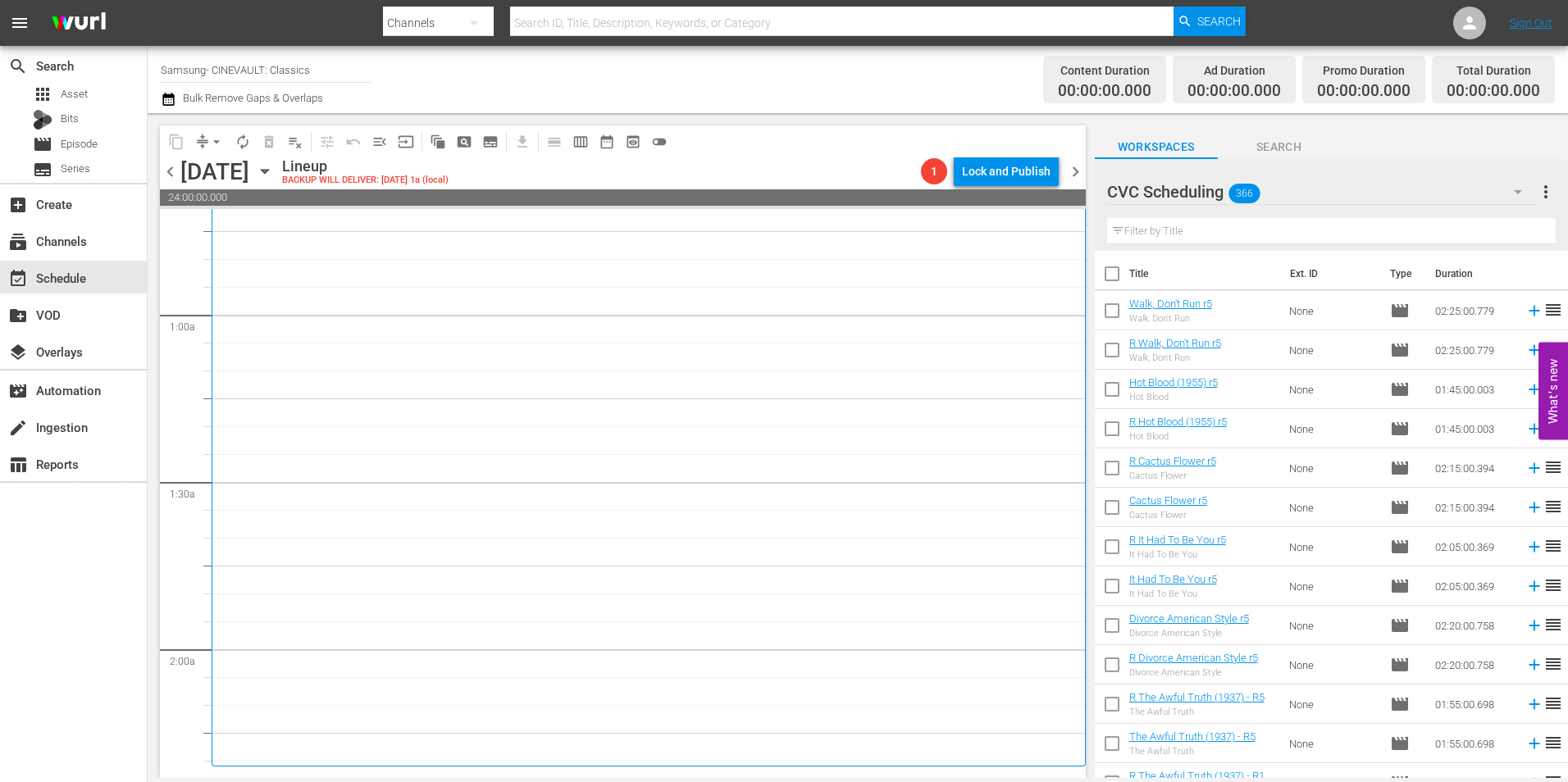
scroll to position [492, 0]
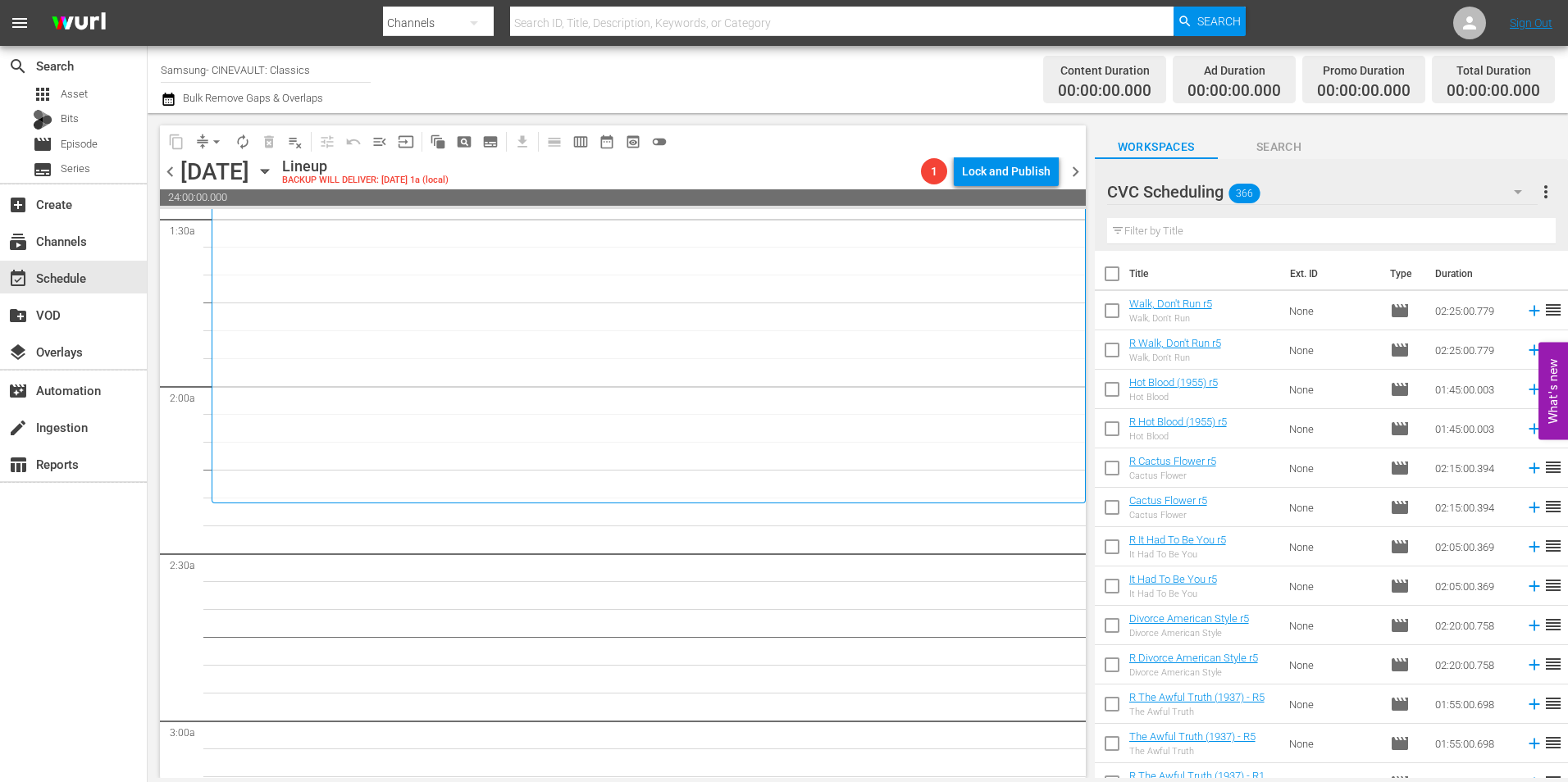
click at [1164, 232] on input "text" at bounding box center [1331, 231] width 449 height 26
click at [1192, 234] on input "text" at bounding box center [1331, 231] width 449 height 26
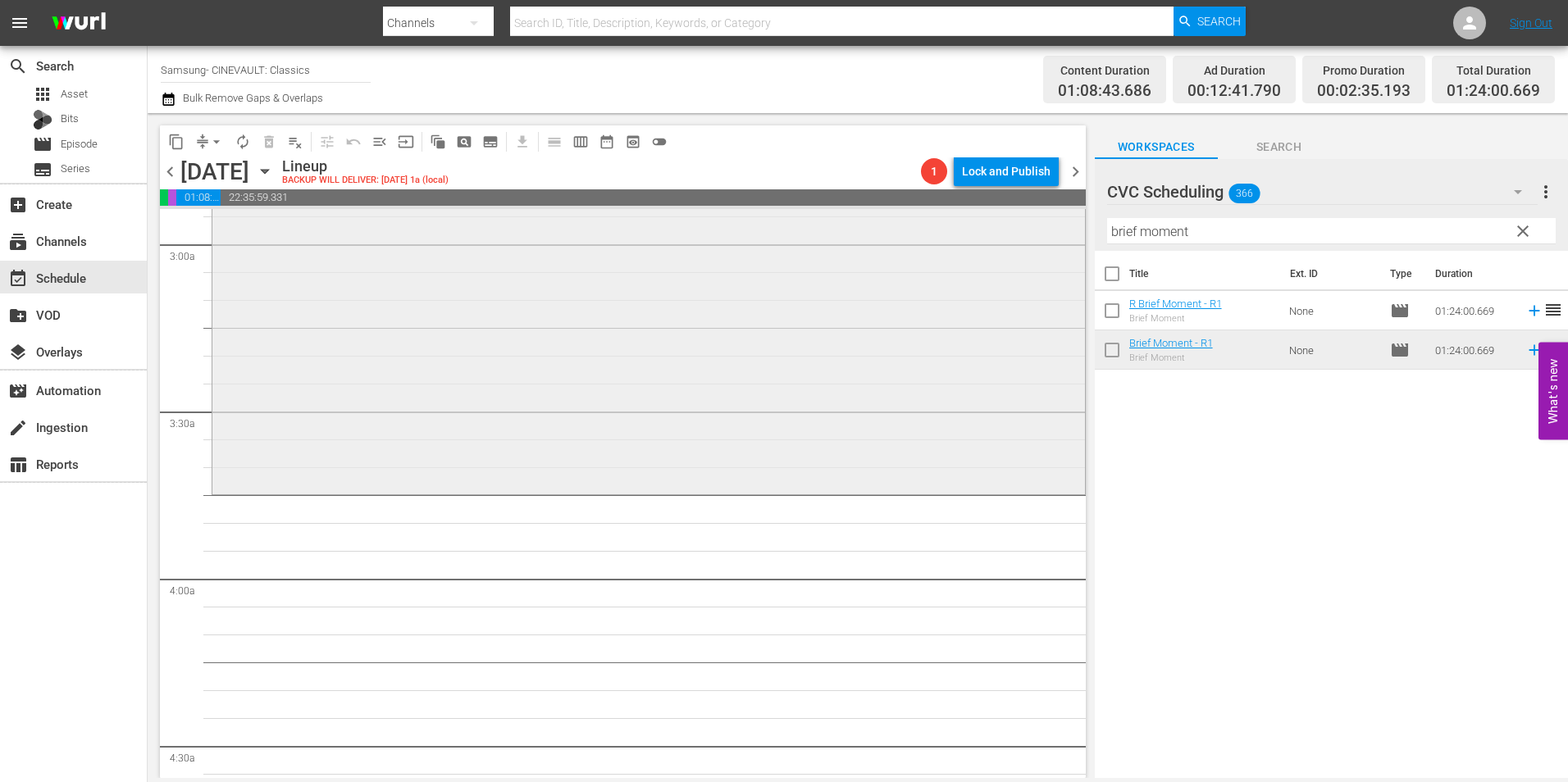
scroll to position [984, 0]
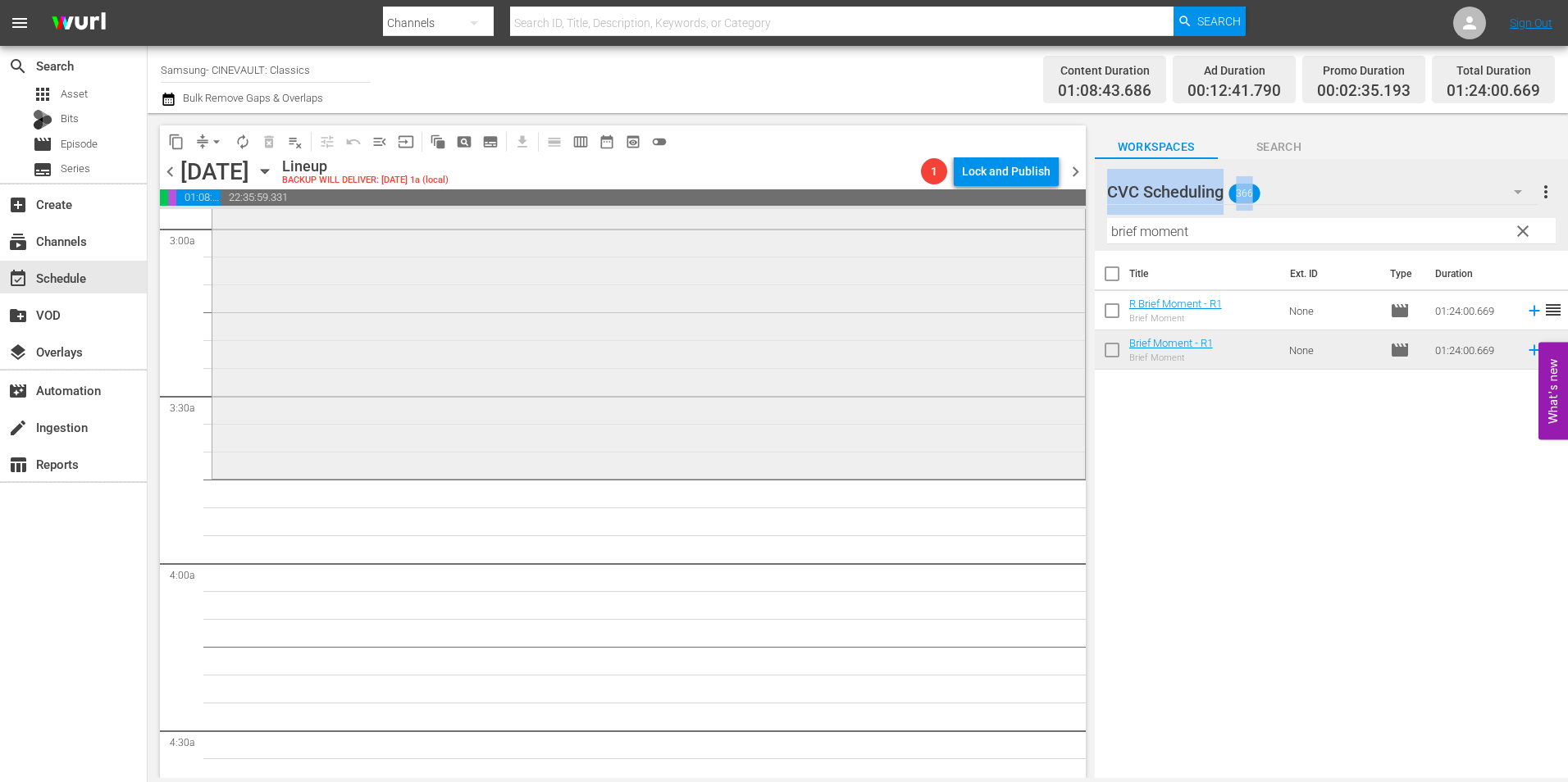
drag, startPoint x: 1211, startPoint y: 224, endPoint x: 947, endPoint y: 235, distance: 264.2
click at [947, 235] on div "content_copy compress arrow_drop_down autorenew_outlined delete_forever_outline…" at bounding box center [858, 446] width 1421 height 665
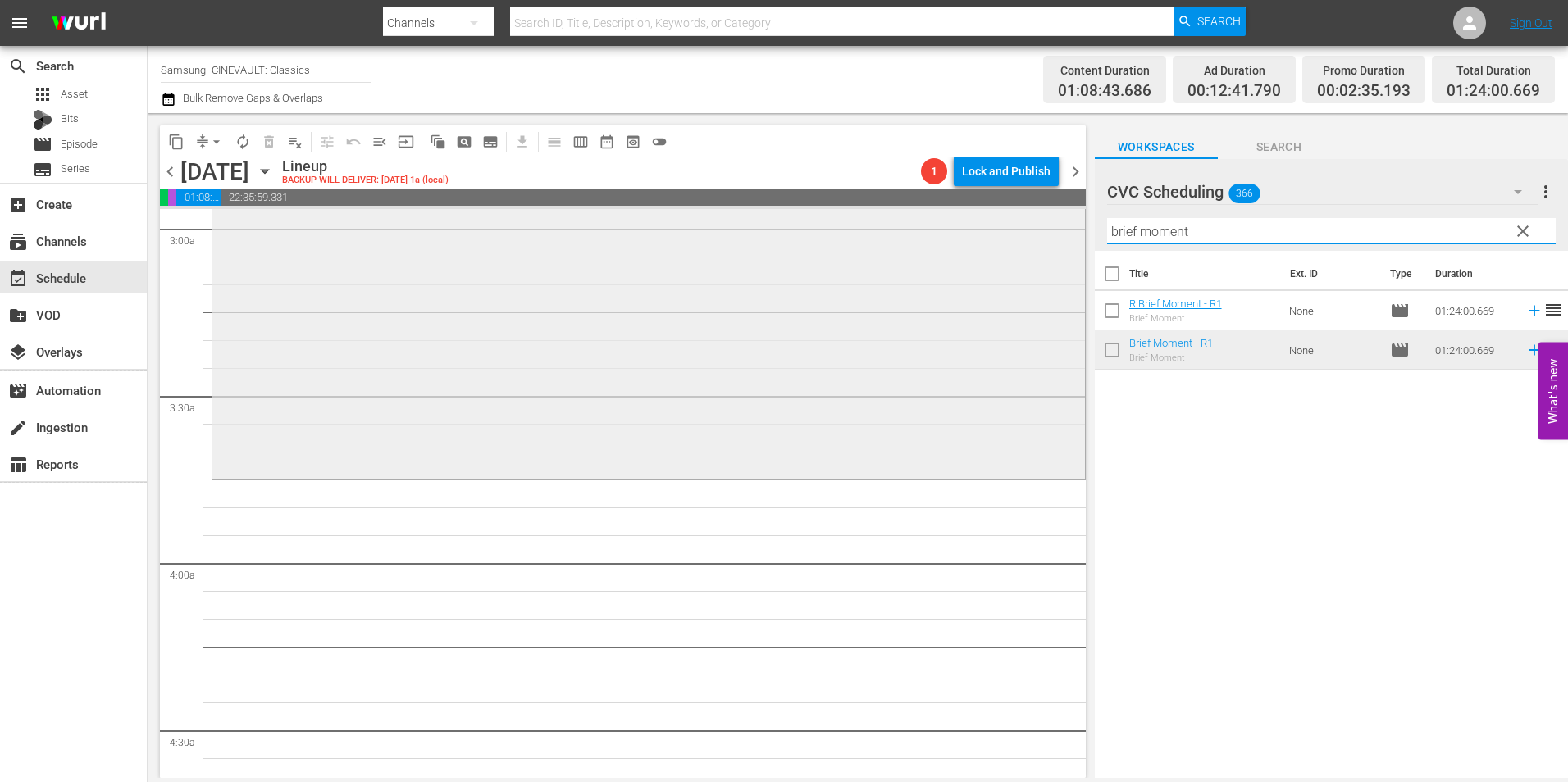
drag, startPoint x: 1171, startPoint y: 239, endPoint x: 1009, endPoint y: 250, distance: 162.4
click at [1009, 250] on div "content_copy compress arrow_drop_down autorenew_outlined delete_forever_outline…" at bounding box center [858, 446] width 1421 height 665
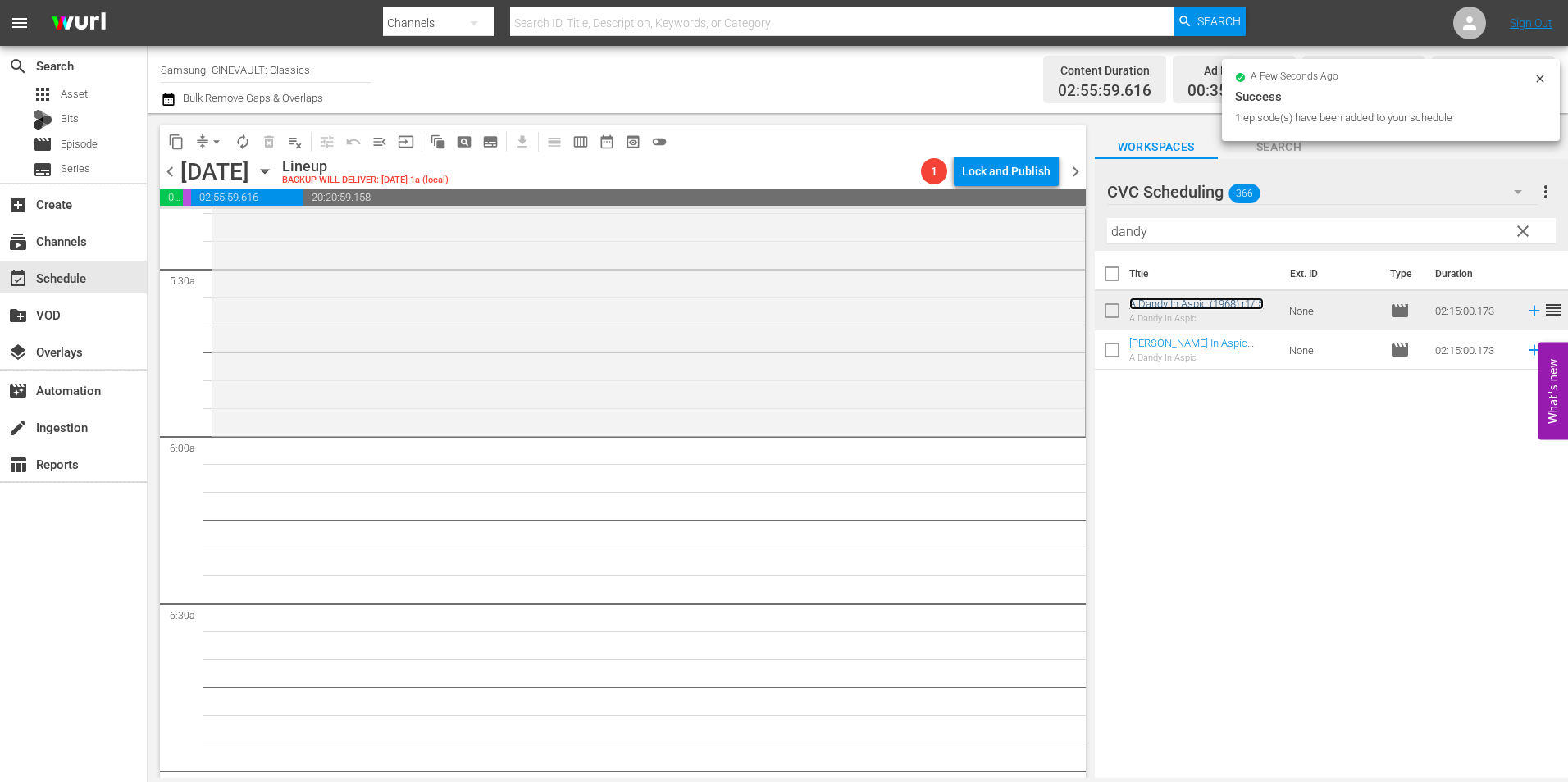
scroll to position [1968, 0]
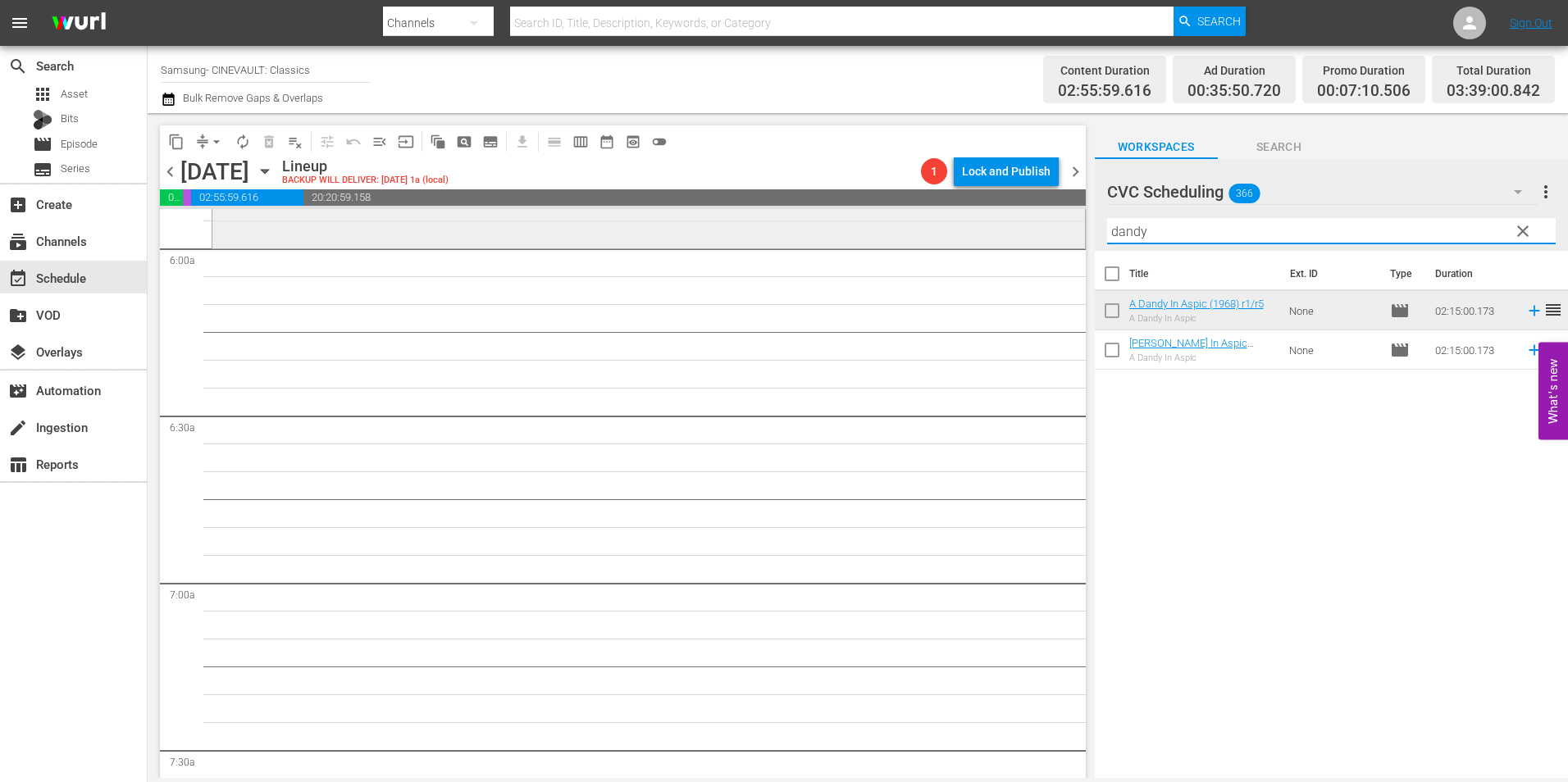
drag, startPoint x: 1185, startPoint y: 225, endPoint x: 1021, endPoint y: 246, distance: 165.3
click at [1021, 246] on div "content_copy compress arrow_drop_down autorenew_outlined delete_forever_outline…" at bounding box center [858, 446] width 1421 height 665
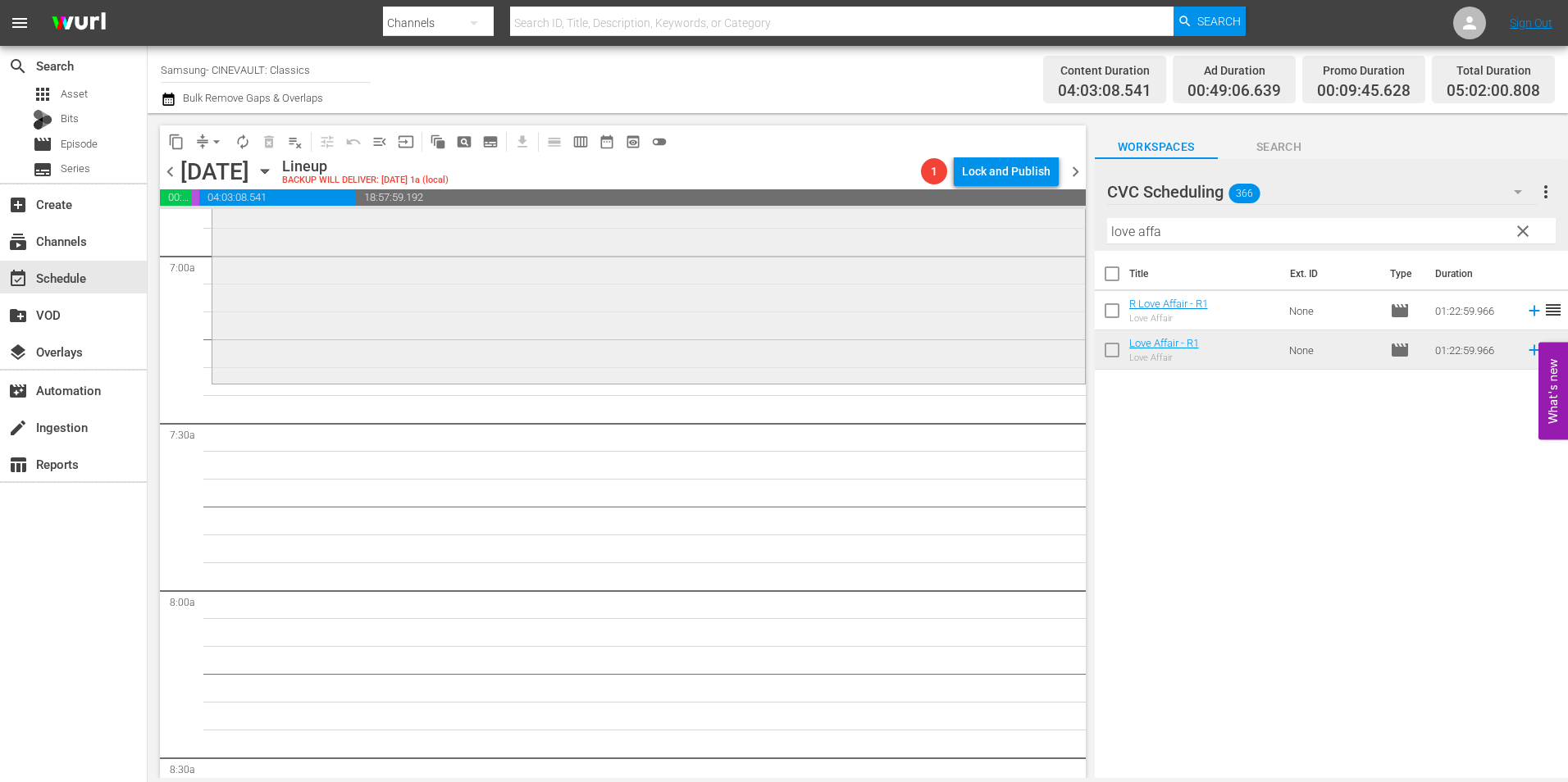
scroll to position [2297, 0]
drag, startPoint x: 1176, startPoint y: 234, endPoint x: 1001, endPoint y: 227, distance: 175.1
click at [1001, 227] on div "content_copy compress arrow_drop_down autorenew_outlined delete_forever_outline…" at bounding box center [858, 446] width 1421 height 665
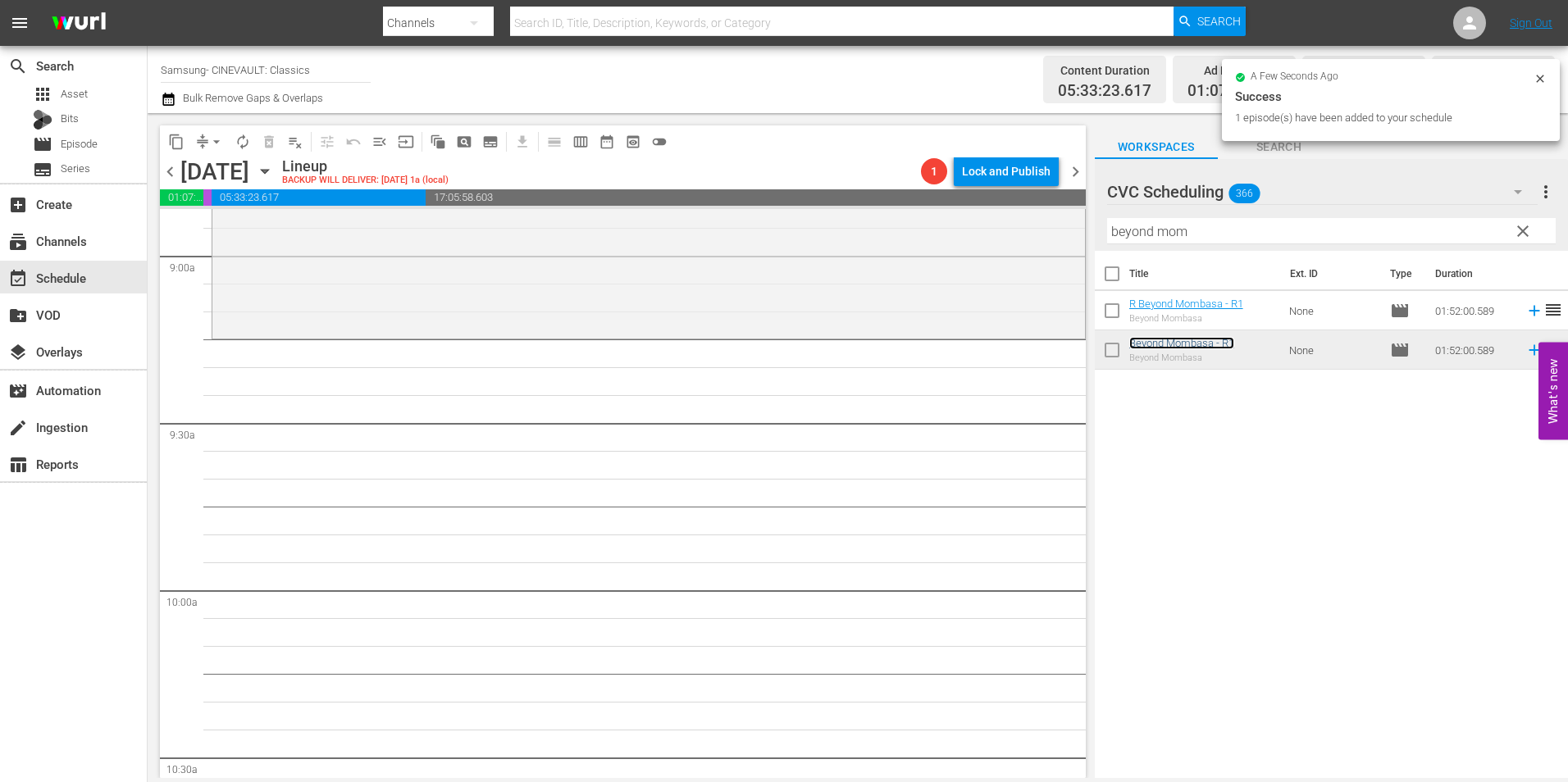
scroll to position [2953, 0]
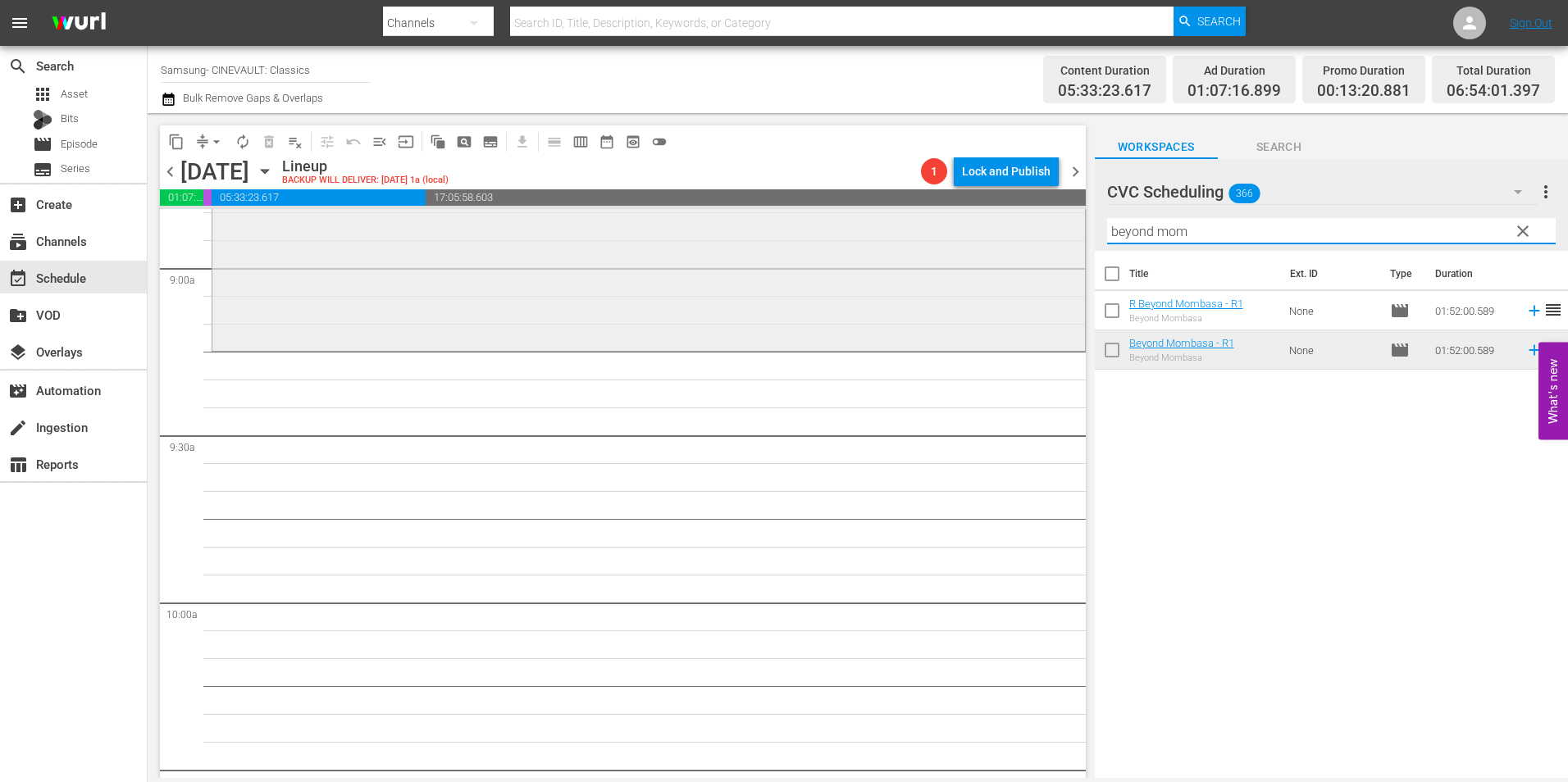
drag, startPoint x: 1209, startPoint y: 235, endPoint x: 1033, endPoint y: 247, distance: 176.4
click at [1033, 247] on div "content_copy compress arrow_drop_down autorenew_outlined delete_forever_outline…" at bounding box center [858, 446] width 1421 height 665
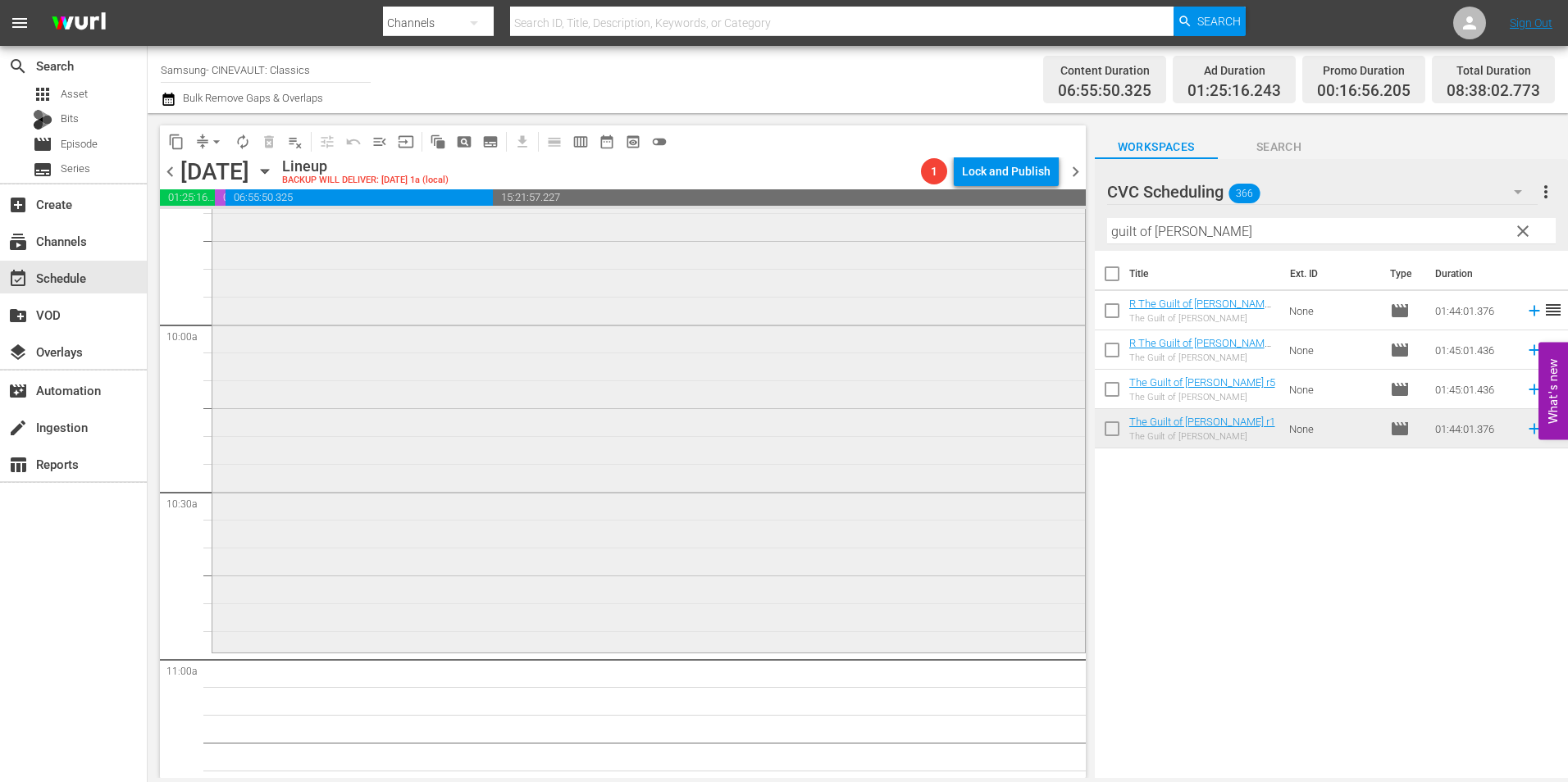
scroll to position [3363, 0]
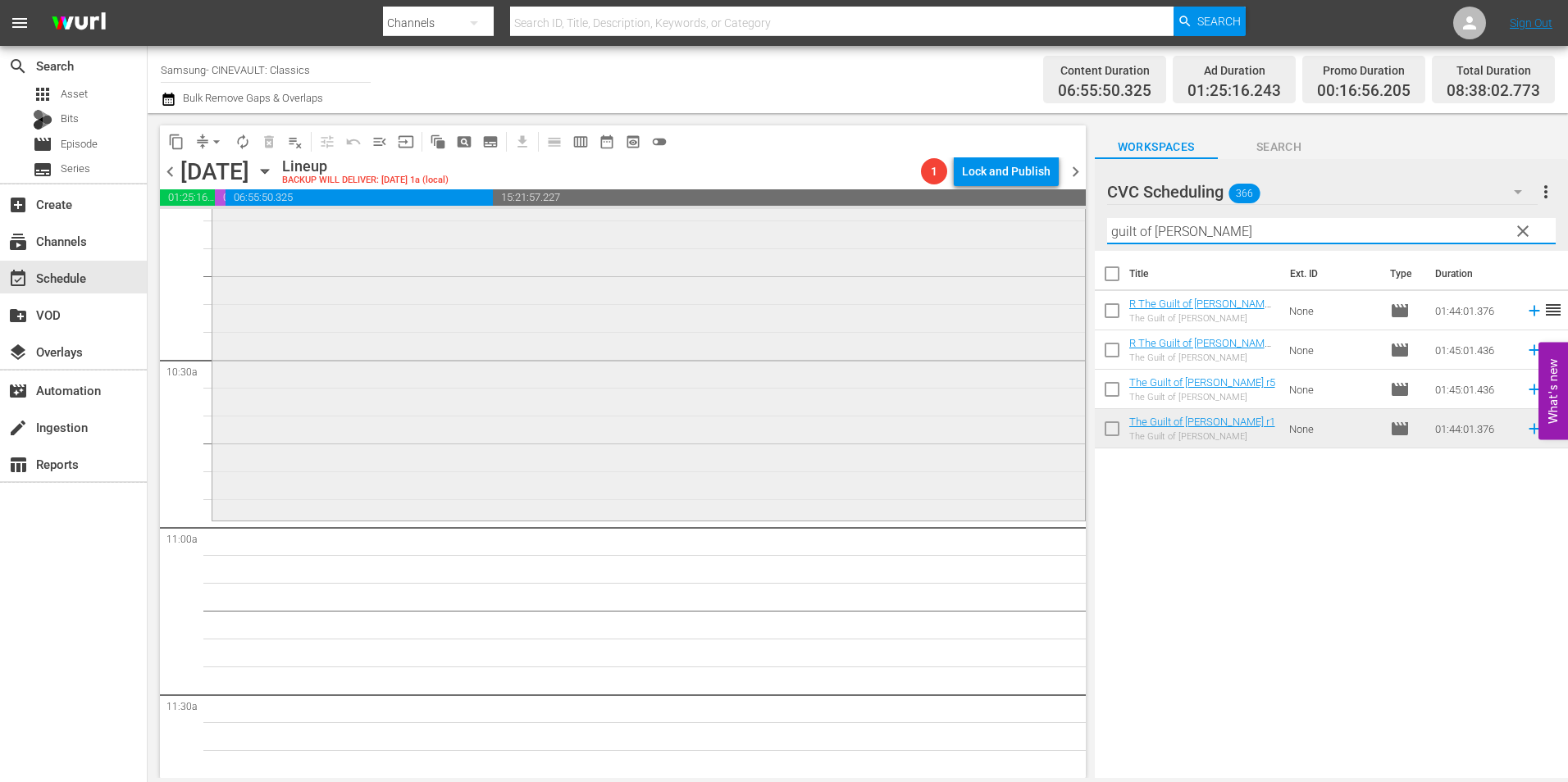
drag, startPoint x: 1205, startPoint y: 233, endPoint x: 914, endPoint y: 268, distance: 293.1
click at [914, 267] on div "content_copy compress arrow_drop_down autorenew_outlined delete_forever_outline…" at bounding box center [858, 446] width 1421 height 665
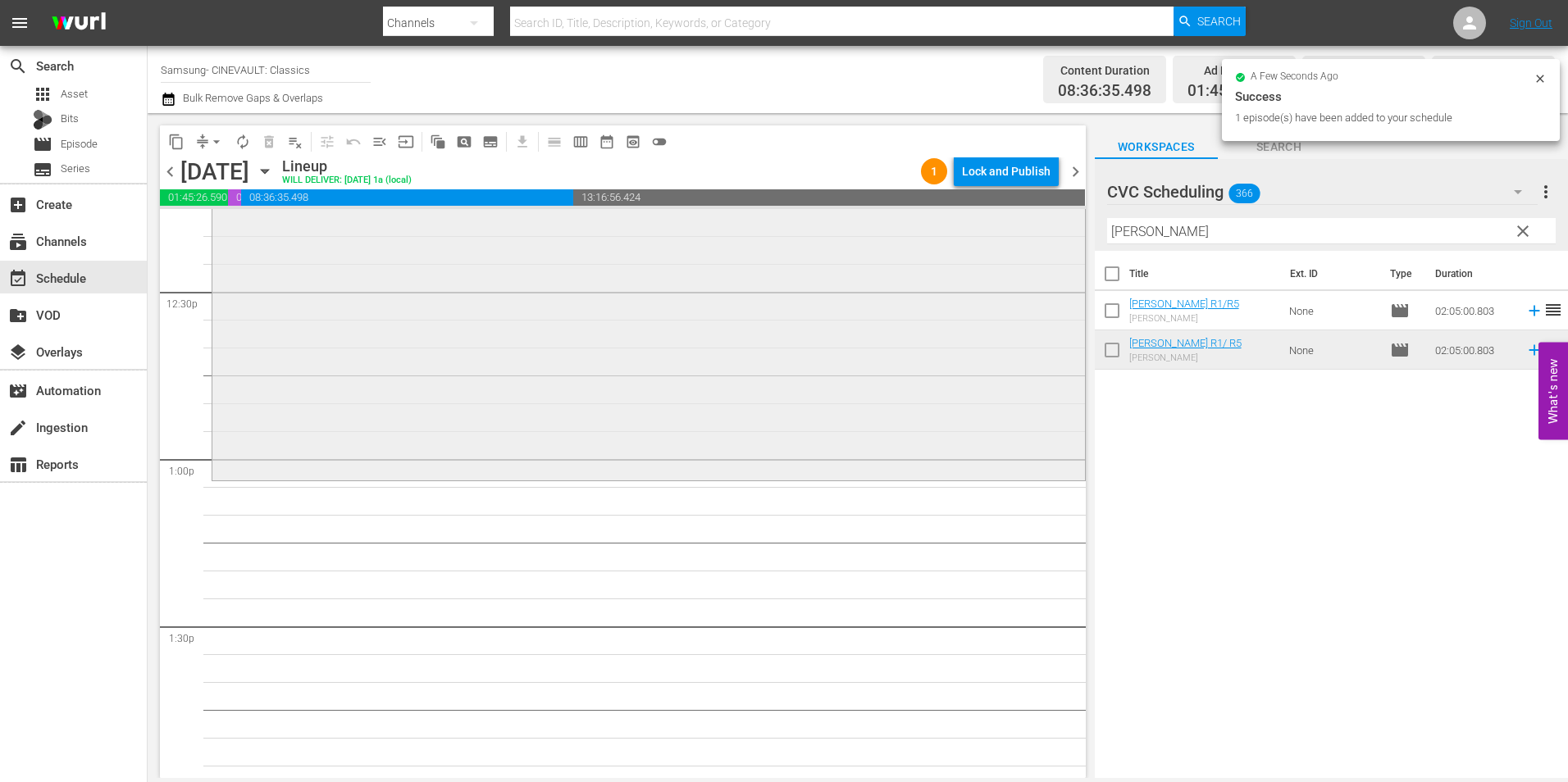
scroll to position [4100, 0]
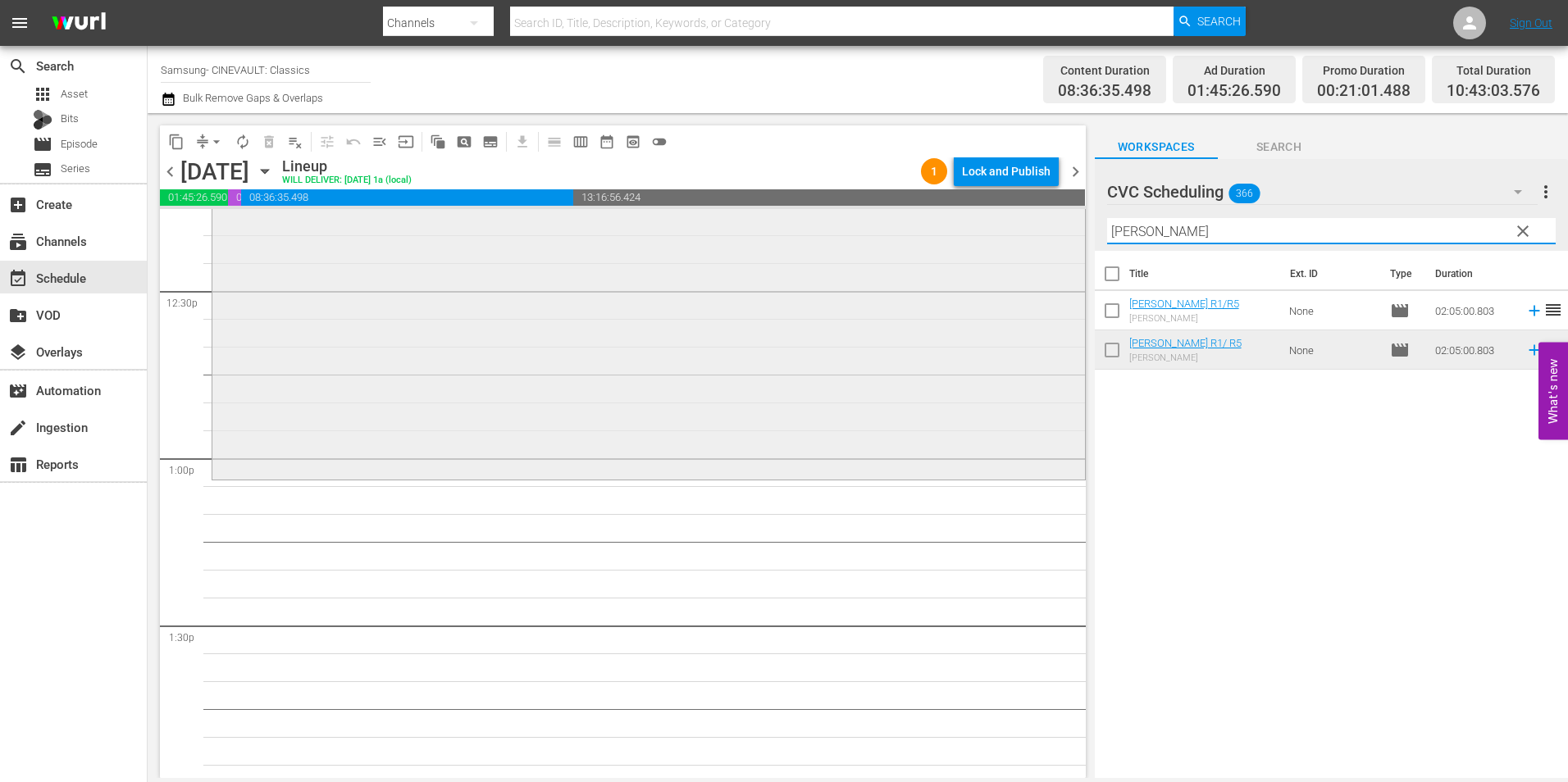
drag, startPoint x: 1144, startPoint y: 231, endPoint x: 972, endPoint y: 259, distance: 174.3
click at [972, 259] on div "content_copy compress arrow_drop_down autorenew_outlined delete_forever_outline…" at bounding box center [858, 446] width 1421 height 665
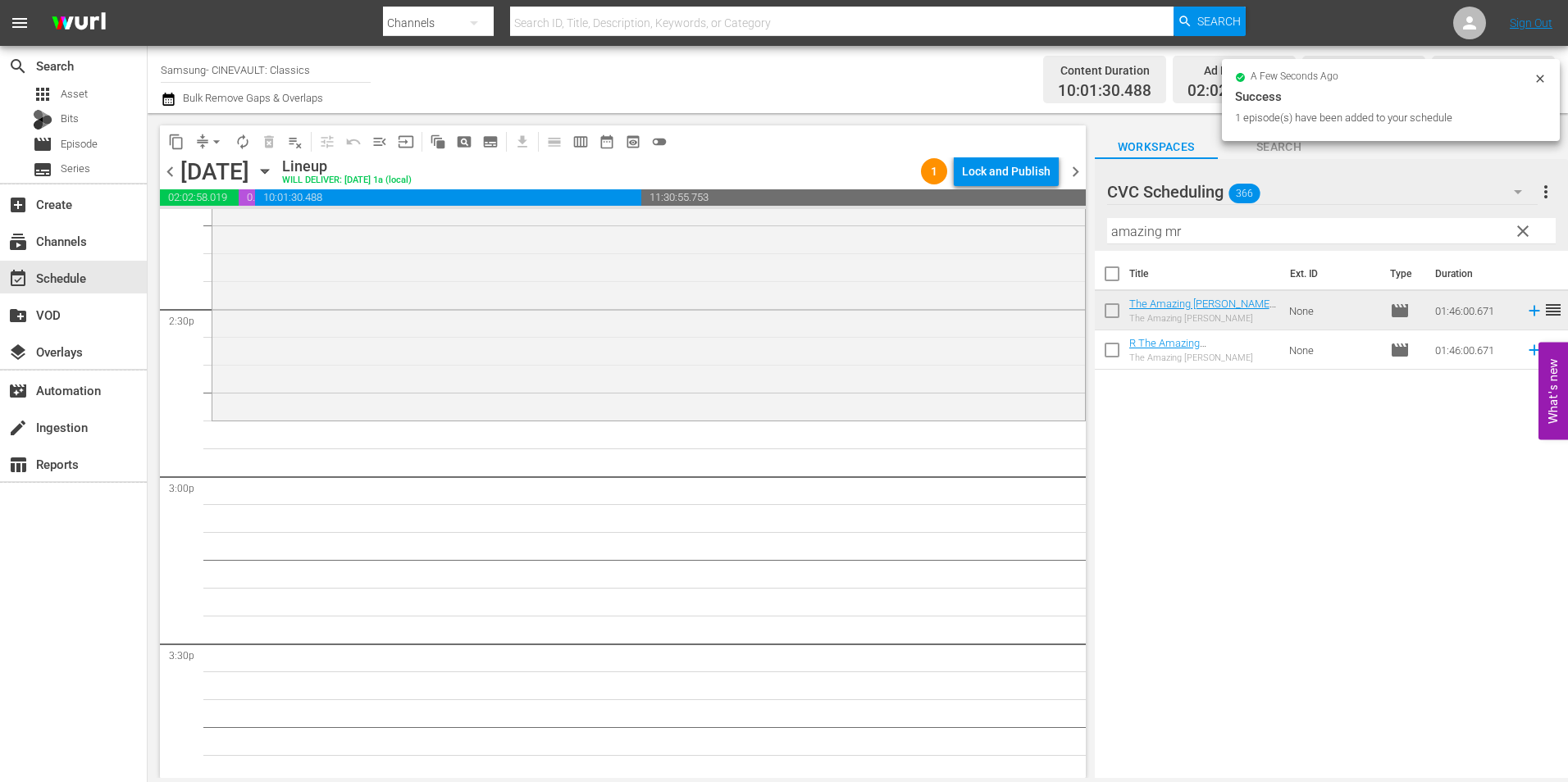
scroll to position [4757, 0]
drag, startPoint x: 1221, startPoint y: 233, endPoint x: 890, endPoint y: 219, distance: 331.3
click at [890, 219] on div "content_copy compress arrow_drop_down autorenew_outlined delete_forever_outline…" at bounding box center [858, 446] width 1421 height 665
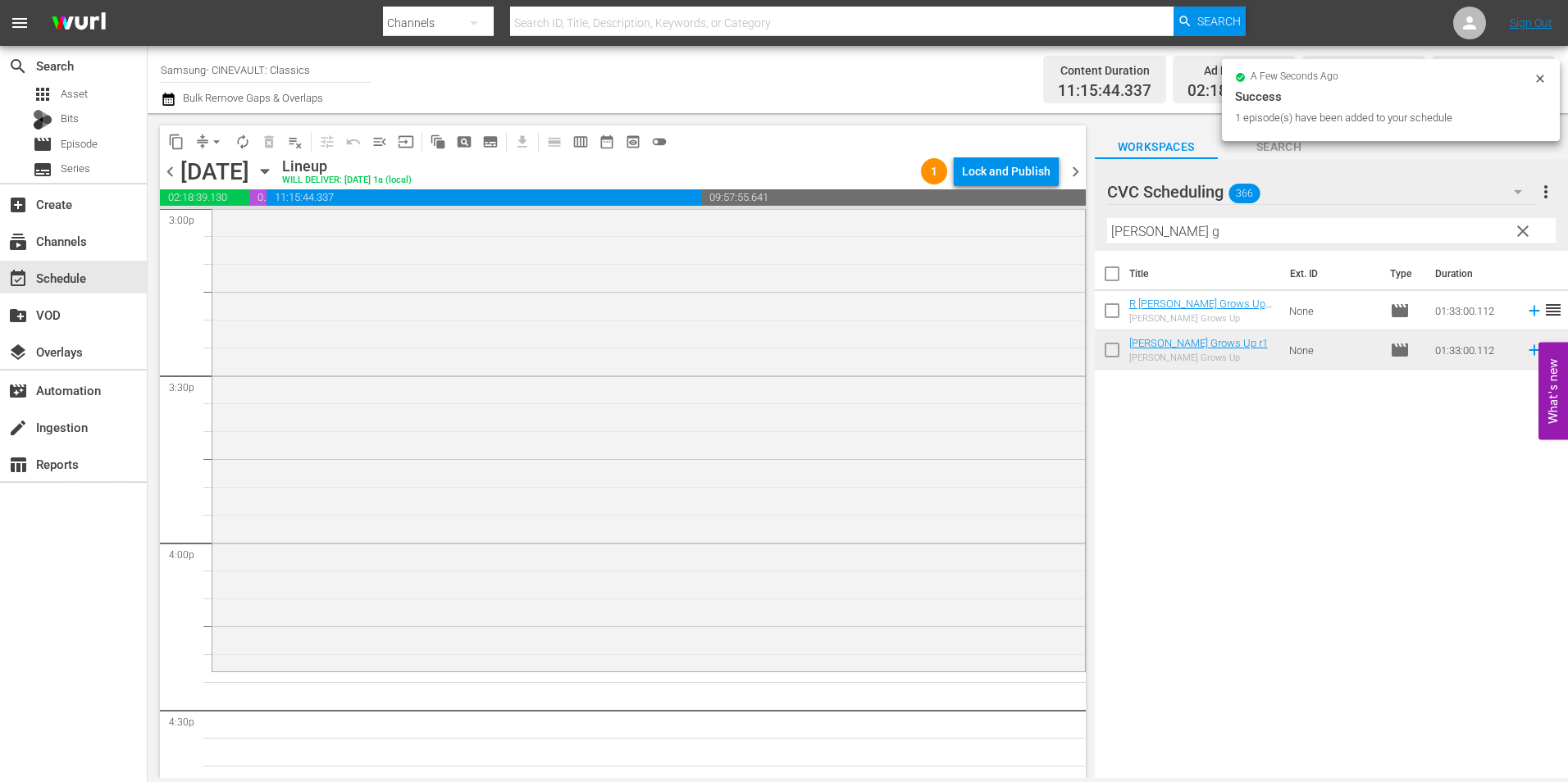
scroll to position [5413, 0]
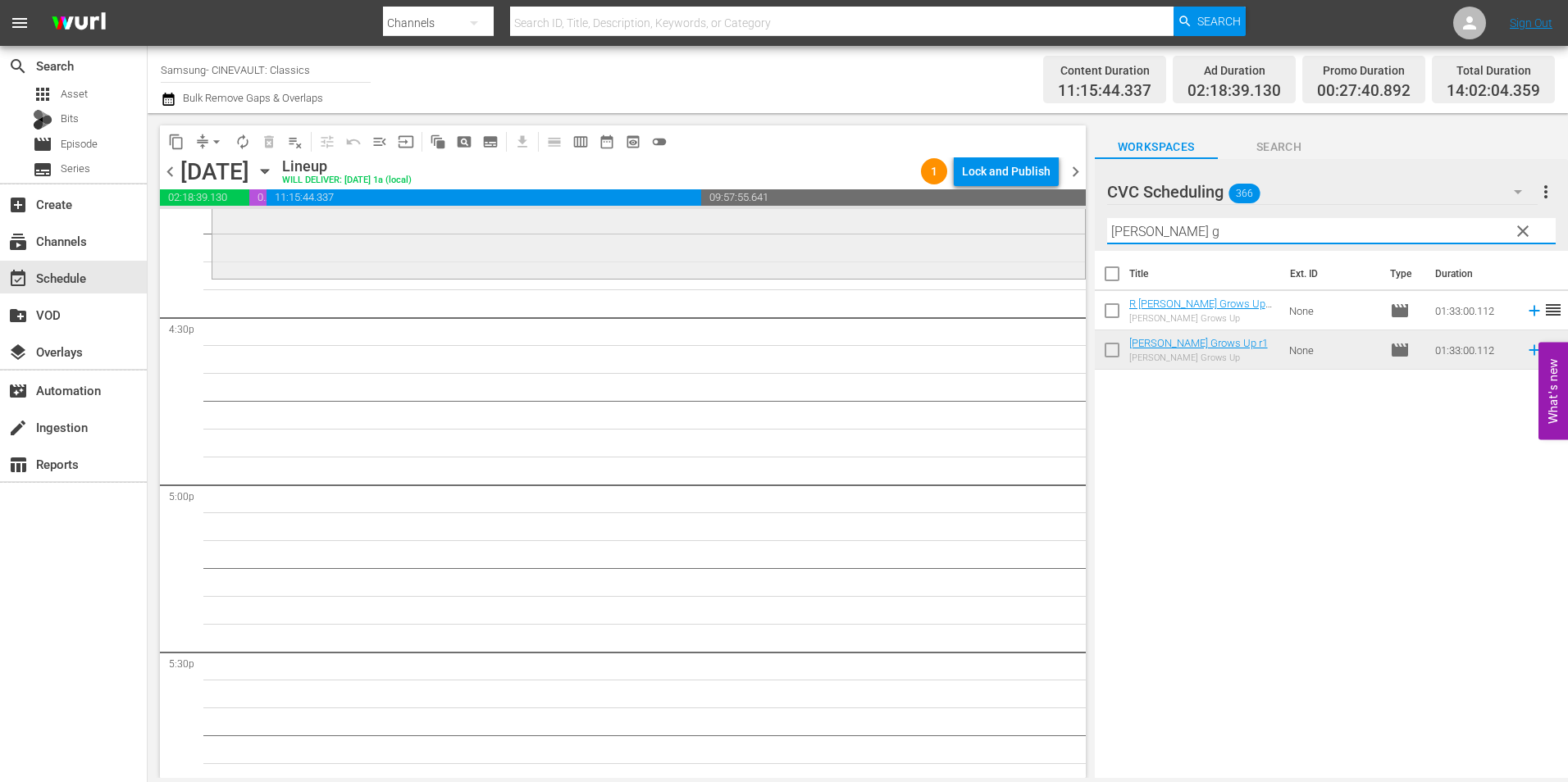
drag, startPoint x: 1188, startPoint y: 239, endPoint x: 1023, endPoint y: 257, distance: 166.0
click at [1023, 257] on div "content_copy compress arrow_drop_down autorenew_outlined delete_forever_outline…" at bounding box center [858, 446] width 1421 height 665
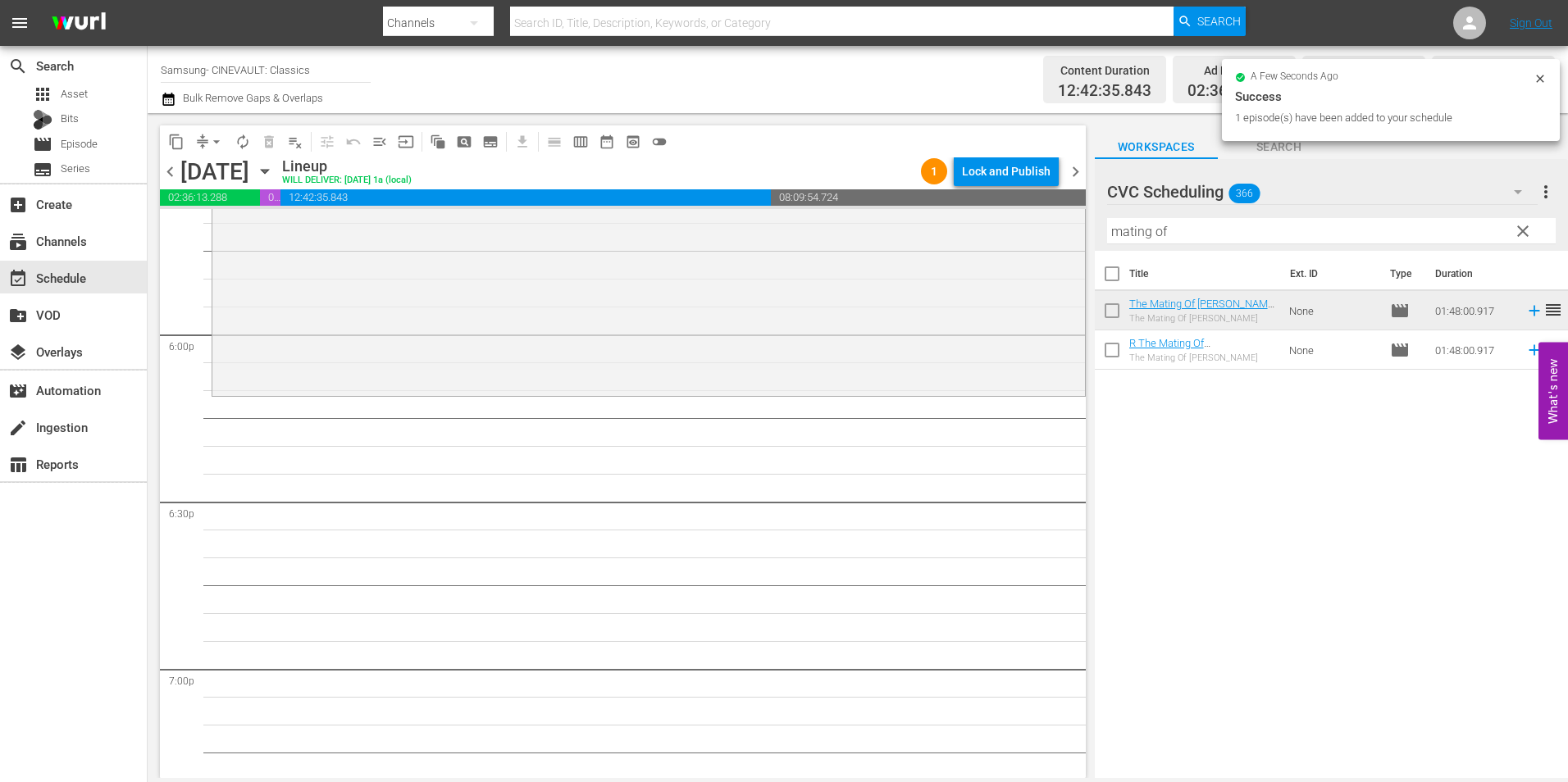
scroll to position [5905, 0]
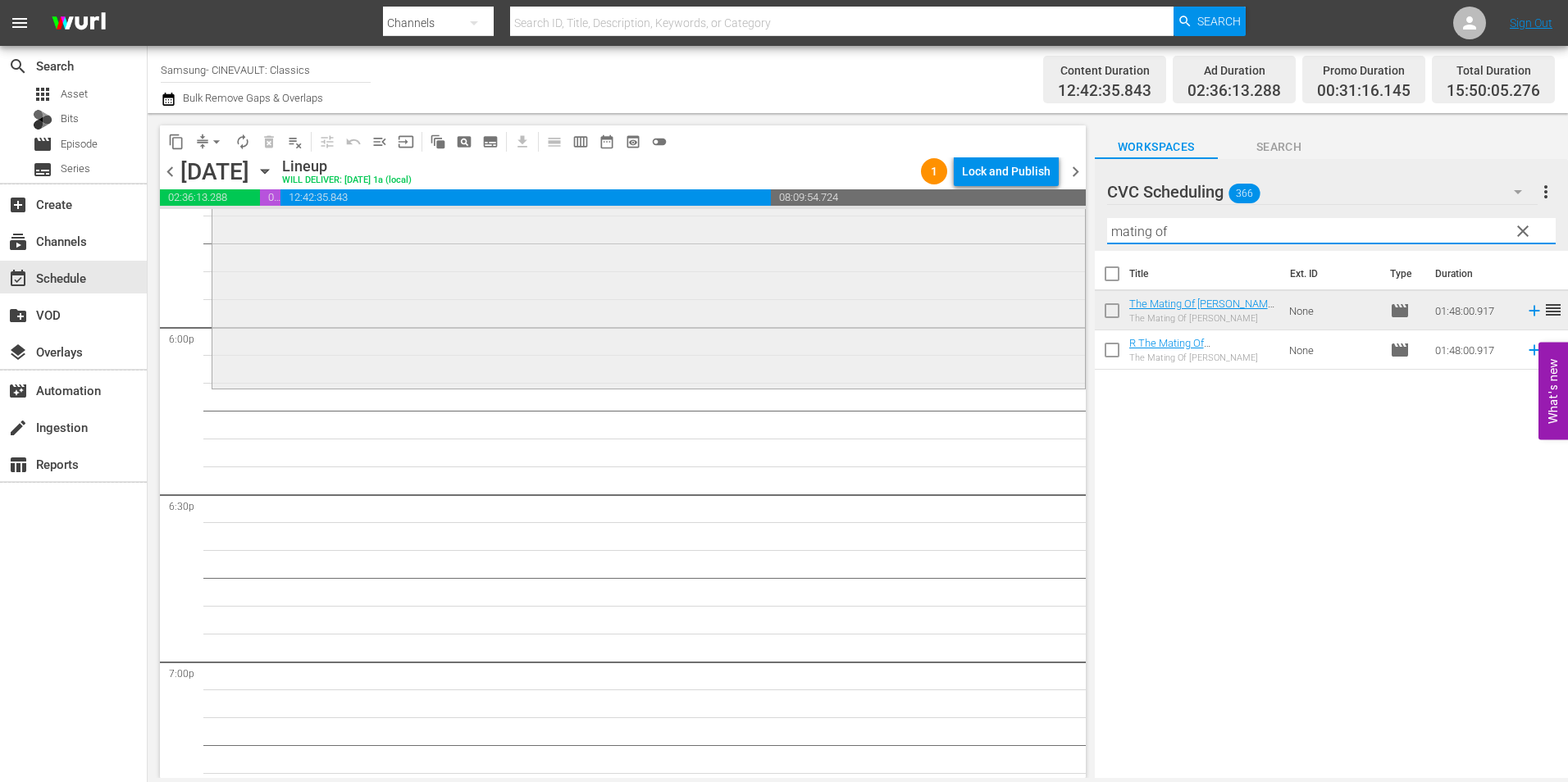
drag, startPoint x: 1204, startPoint y: 230, endPoint x: 959, endPoint y: 241, distance: 245.2
click at [959, 241] on div "content_copy compress arrow_drop_down autorenew_outlined delete_forever_outline…" at bounding box center [858, 446] width 1421 height 665
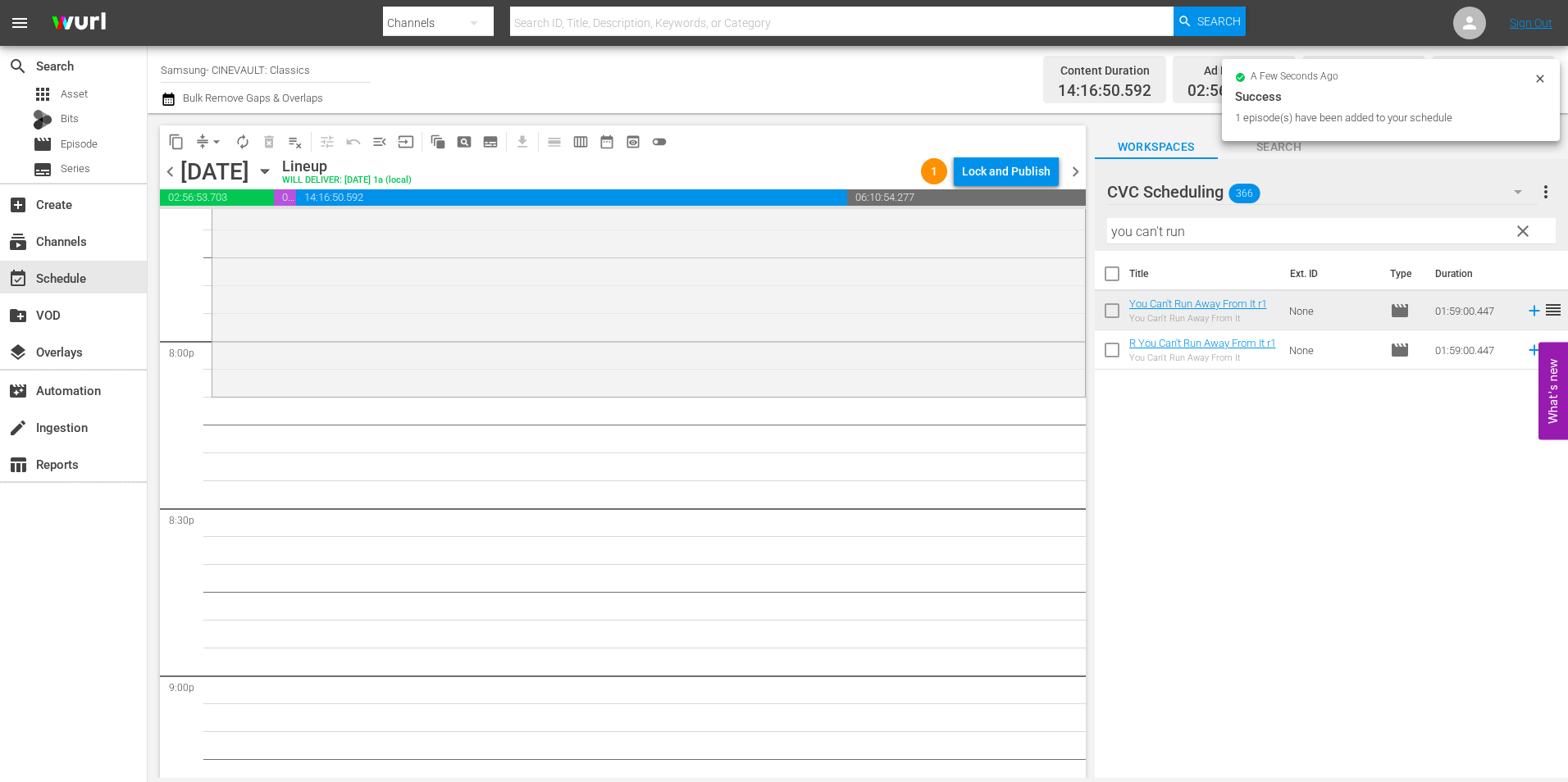
scroll to position [6561, 0]
click at [916, 230] on div "content_copy compress arrow_drop_down autorenew_outlined delete_forever_outline…" at bounding box center [858, 446] width 1421 height 665
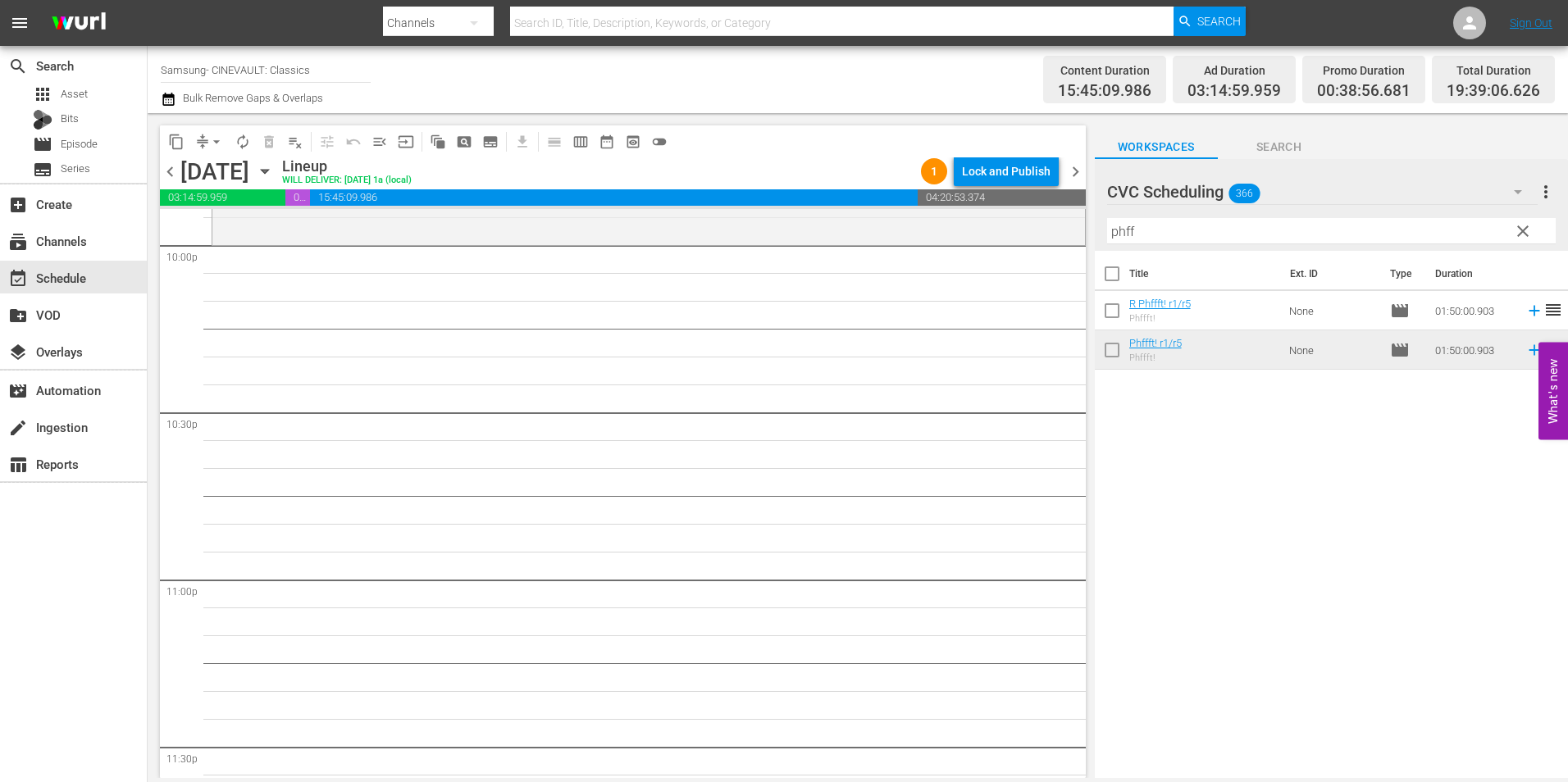
scroll to position [7300, 0]
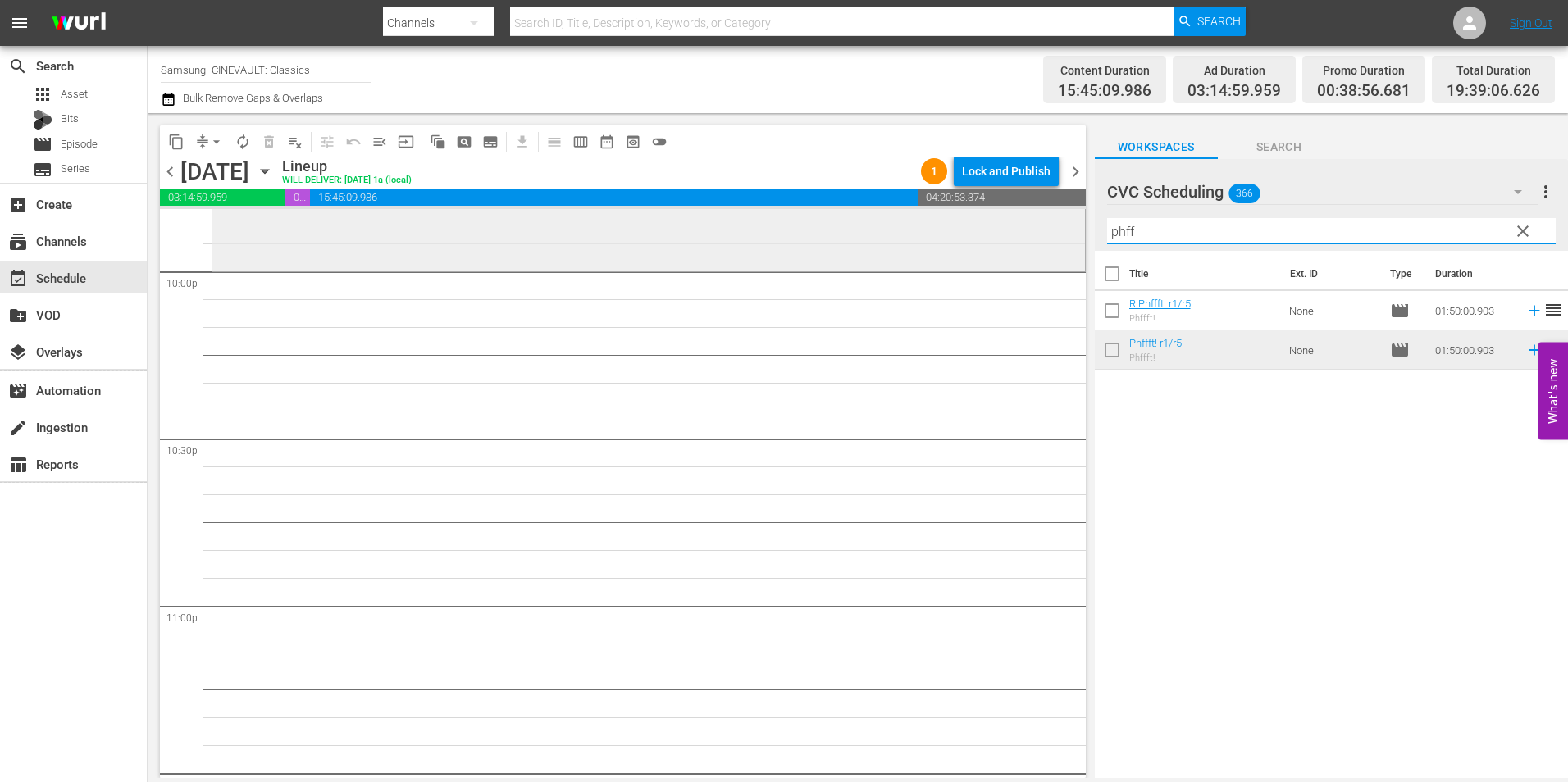
drag, startPoint x: 1164, startPoint y: 239, endPoint x: 919, endPoint y: 230, distance: 245.2
click at [919, 230] on div "content_copy compress arrow_drop_down autorenew_outlined delete_forever_outline…" at bounding box center [858, 446] width 1421 height 665
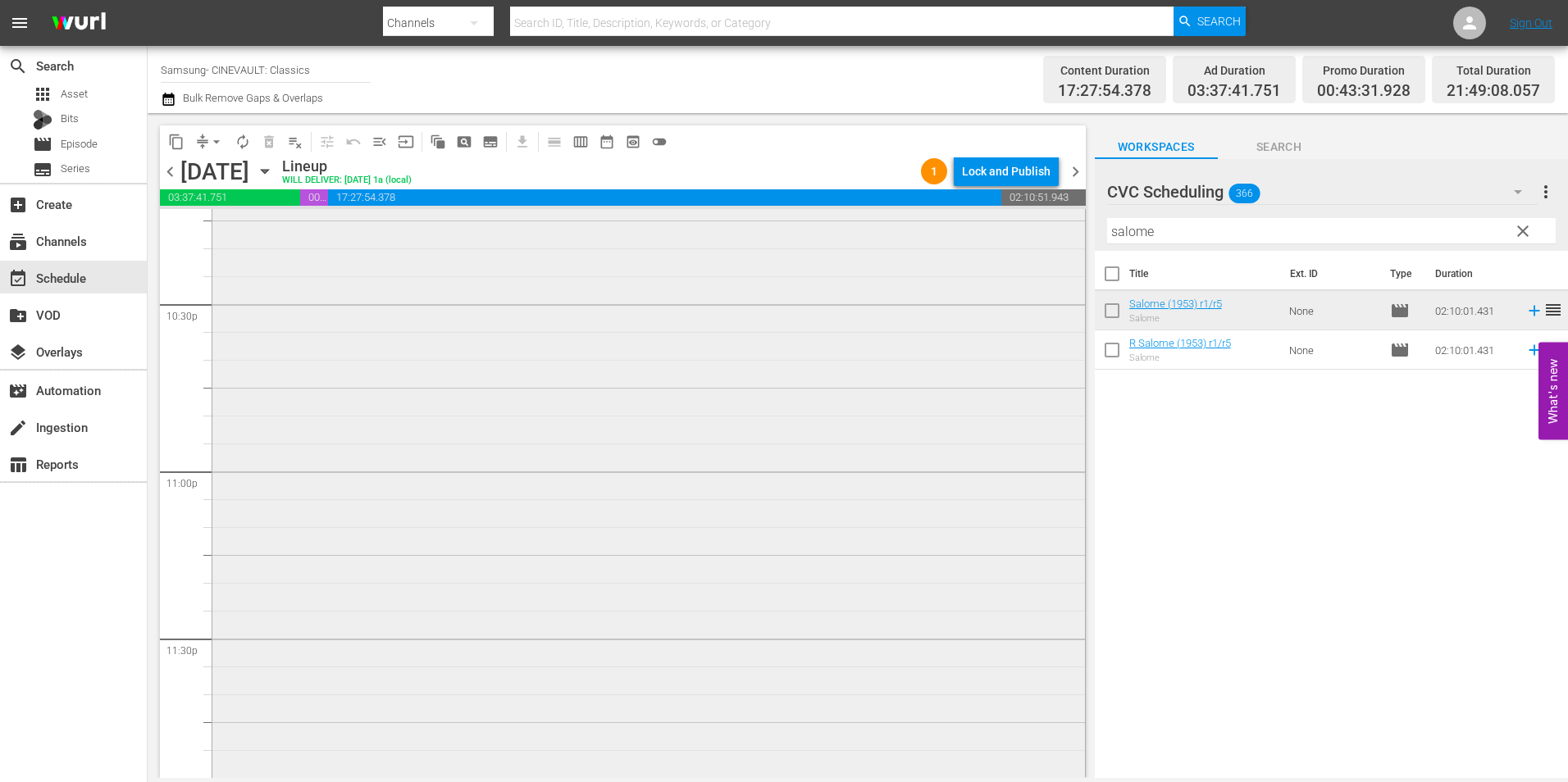
scroll to position [7518, 0]
click at [979, 163] on div "Lock and Publish" at bounding box center [1006, 171] width 89 height 30
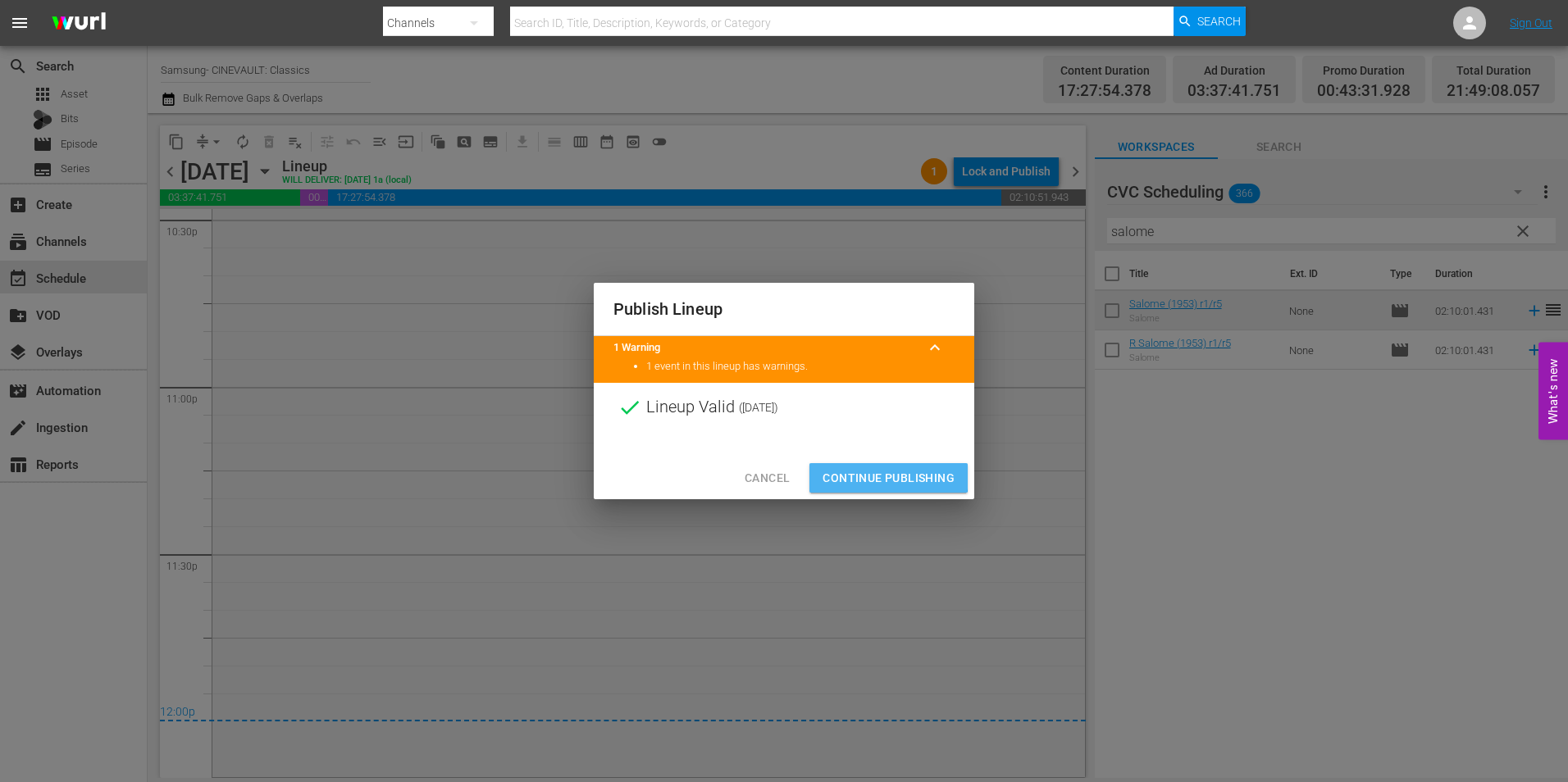
click at [865, 476] on span "Continue Publishing" at bounding box center [888, 478] width 132 height 20
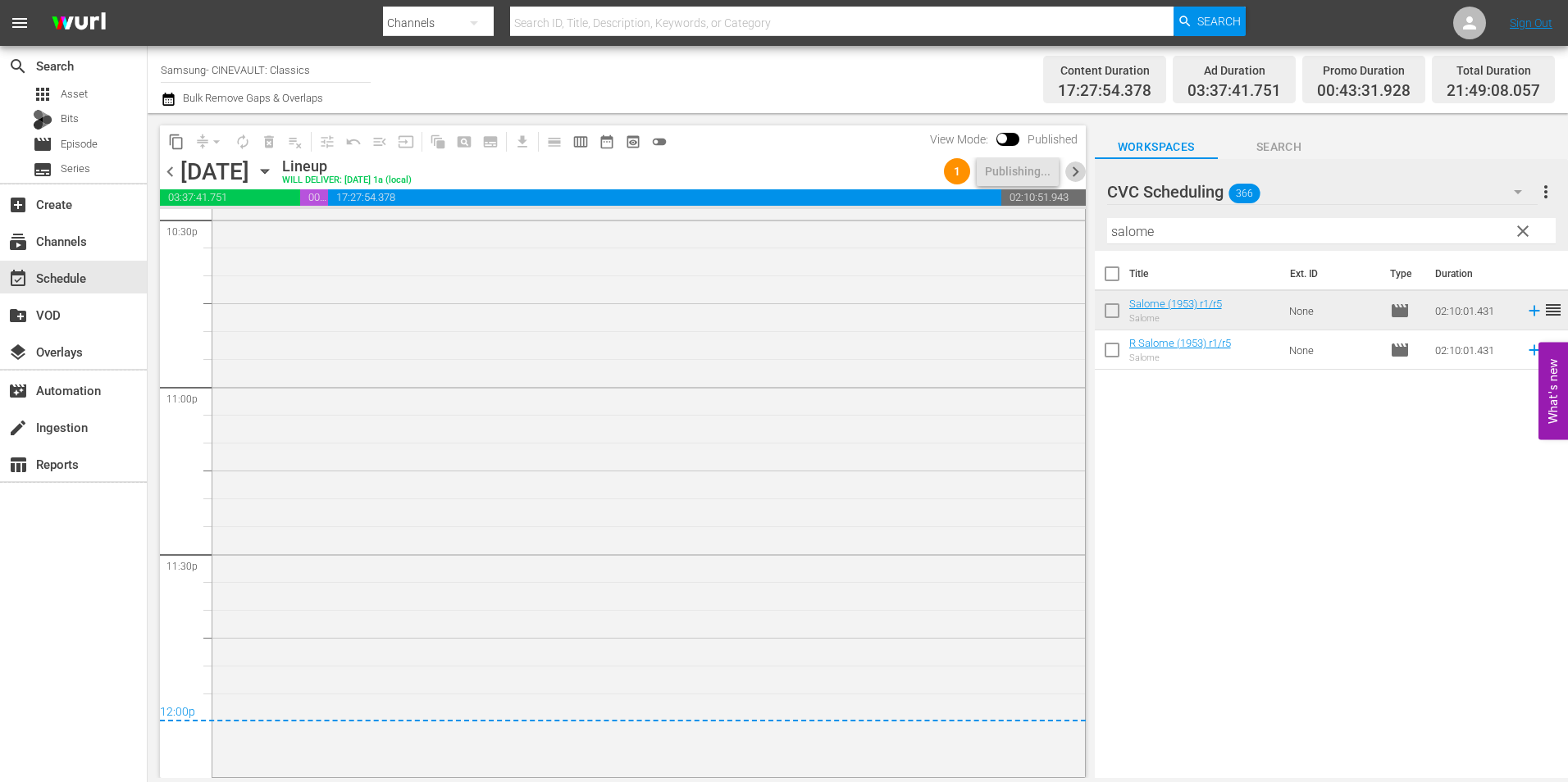
click at [1081, 164] on span "chevron_right" at bounding box center [1075, 171] width 20 height 20
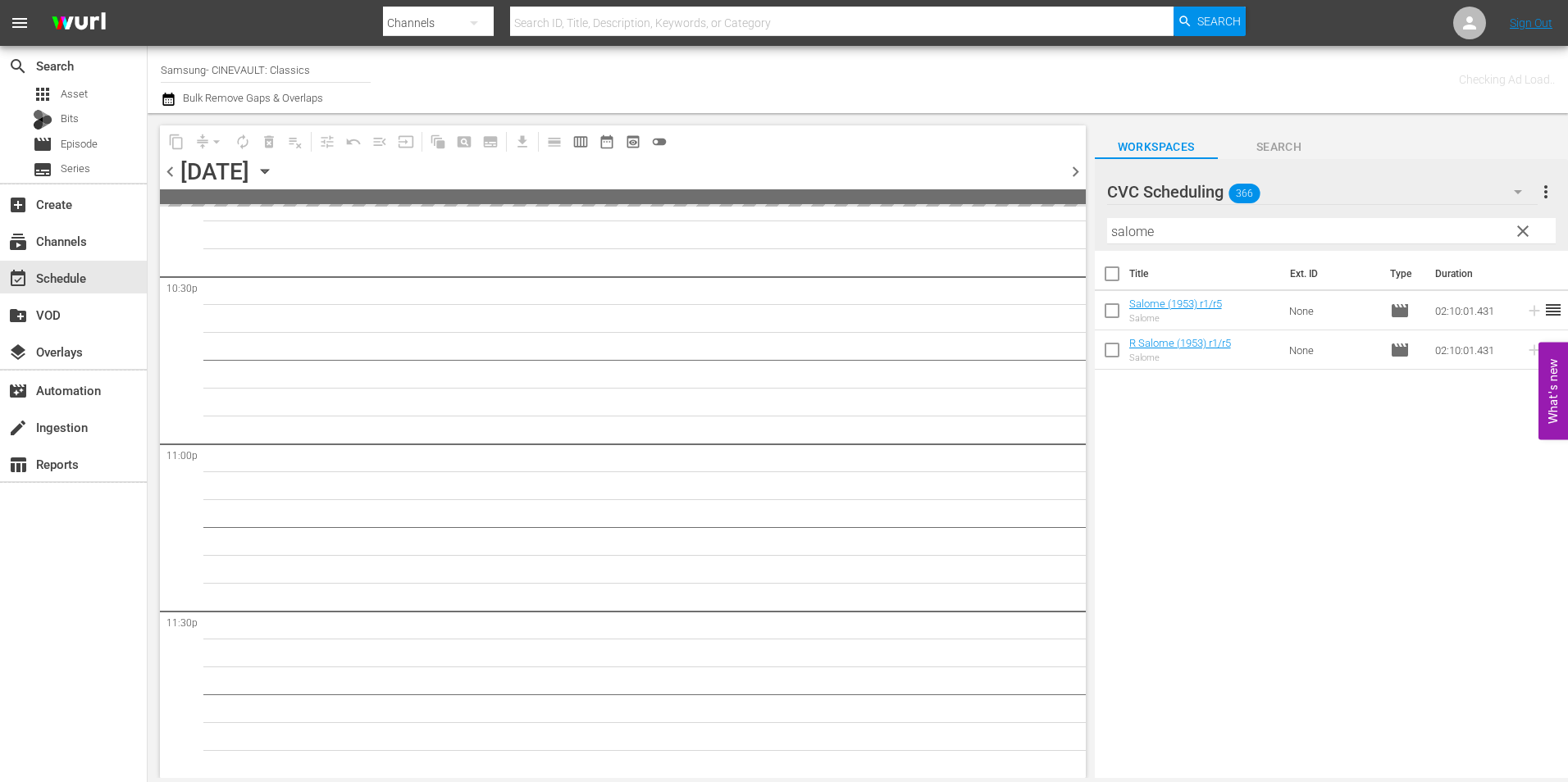
scroll to position [7459, 0]
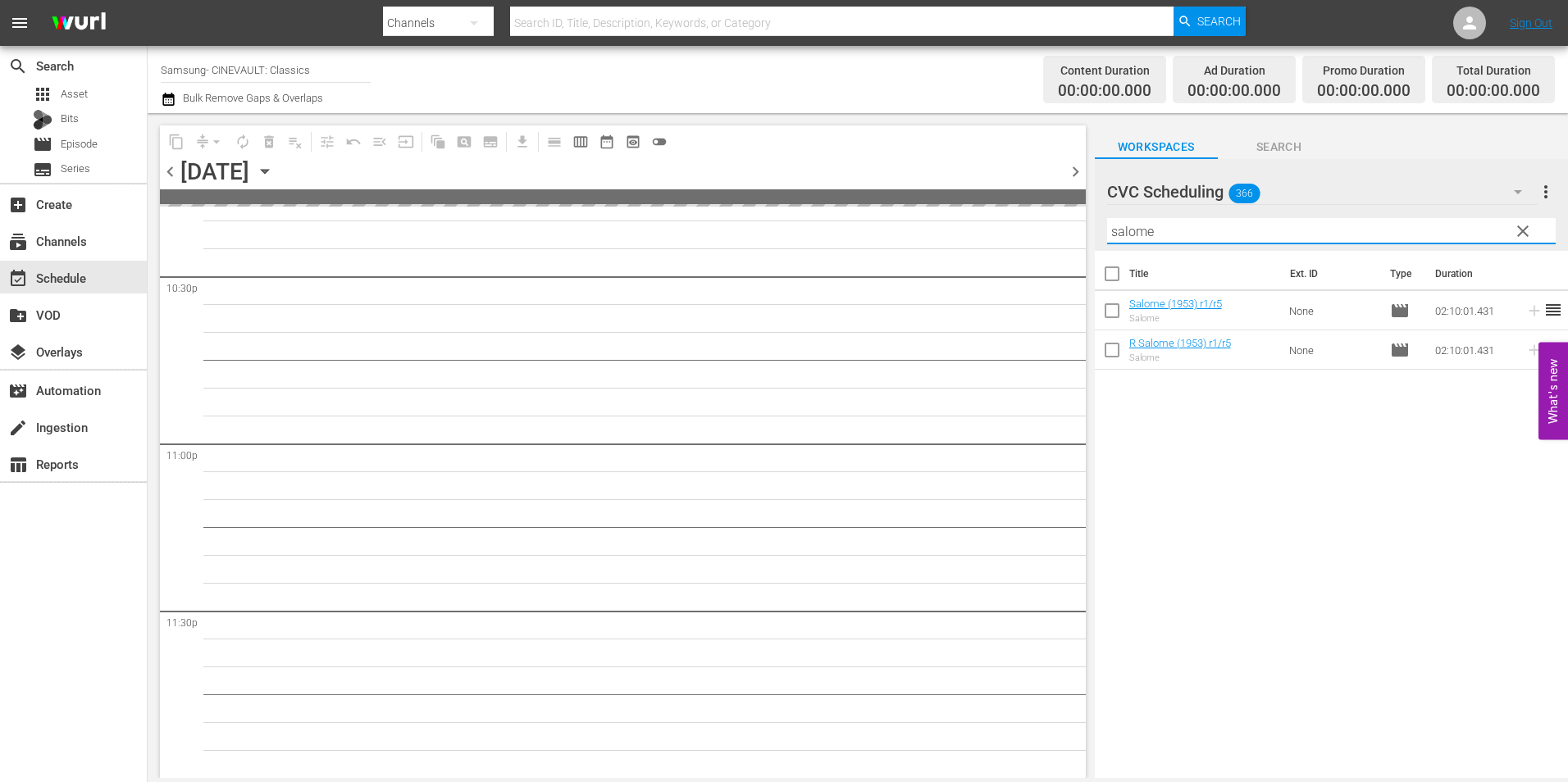
drag, startPoint x: 1015, startPoint y: 246, endPoint x: 963, endPoint y: 247, distance: 52.0
click at [963, 247] on div "content_copy compress arrow_drop_down autorenew_outlined delete_forever_outline…" at bounding box center [858, 446] width 1421 height 665
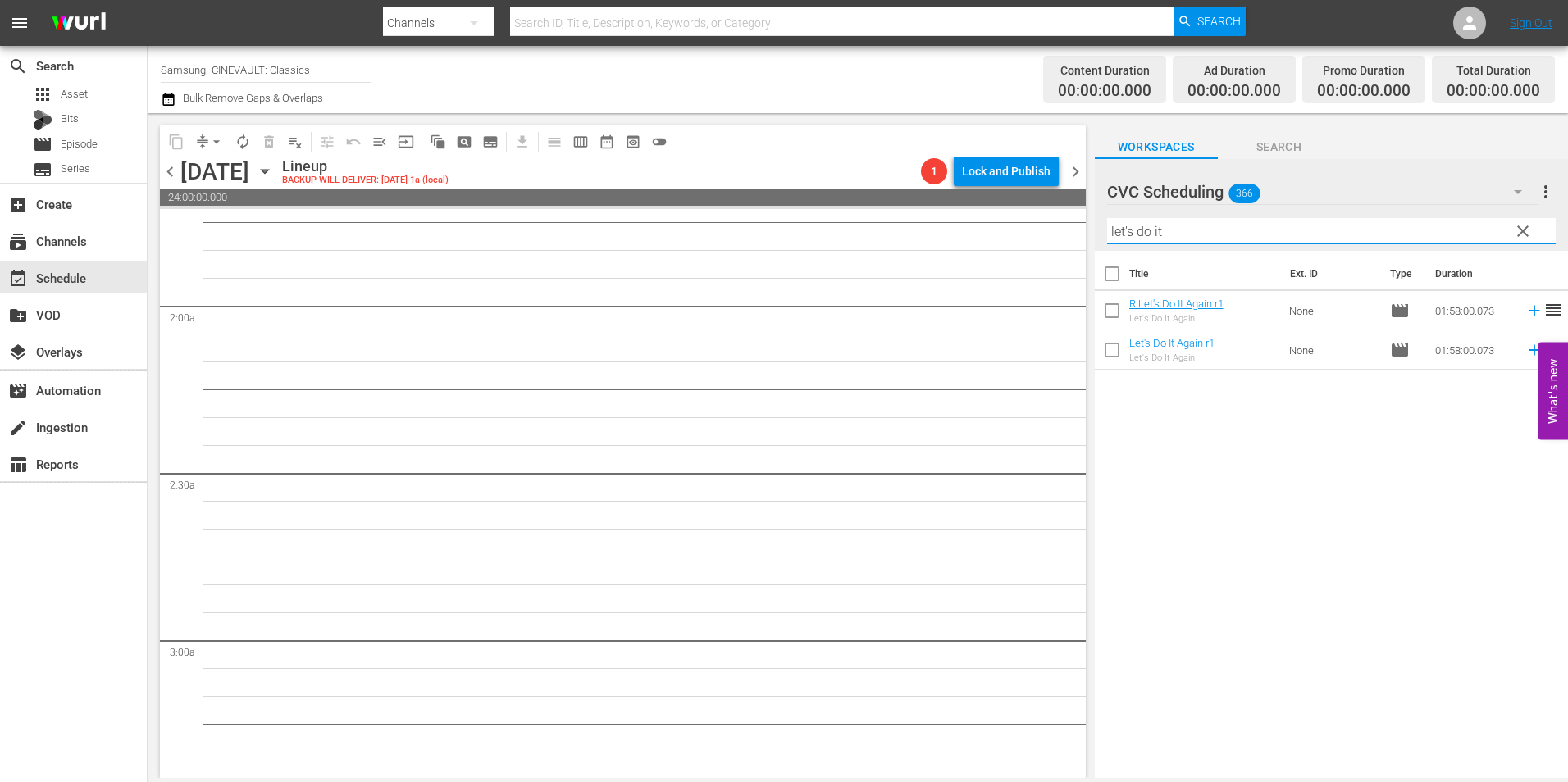
scroll to position [0, 0]
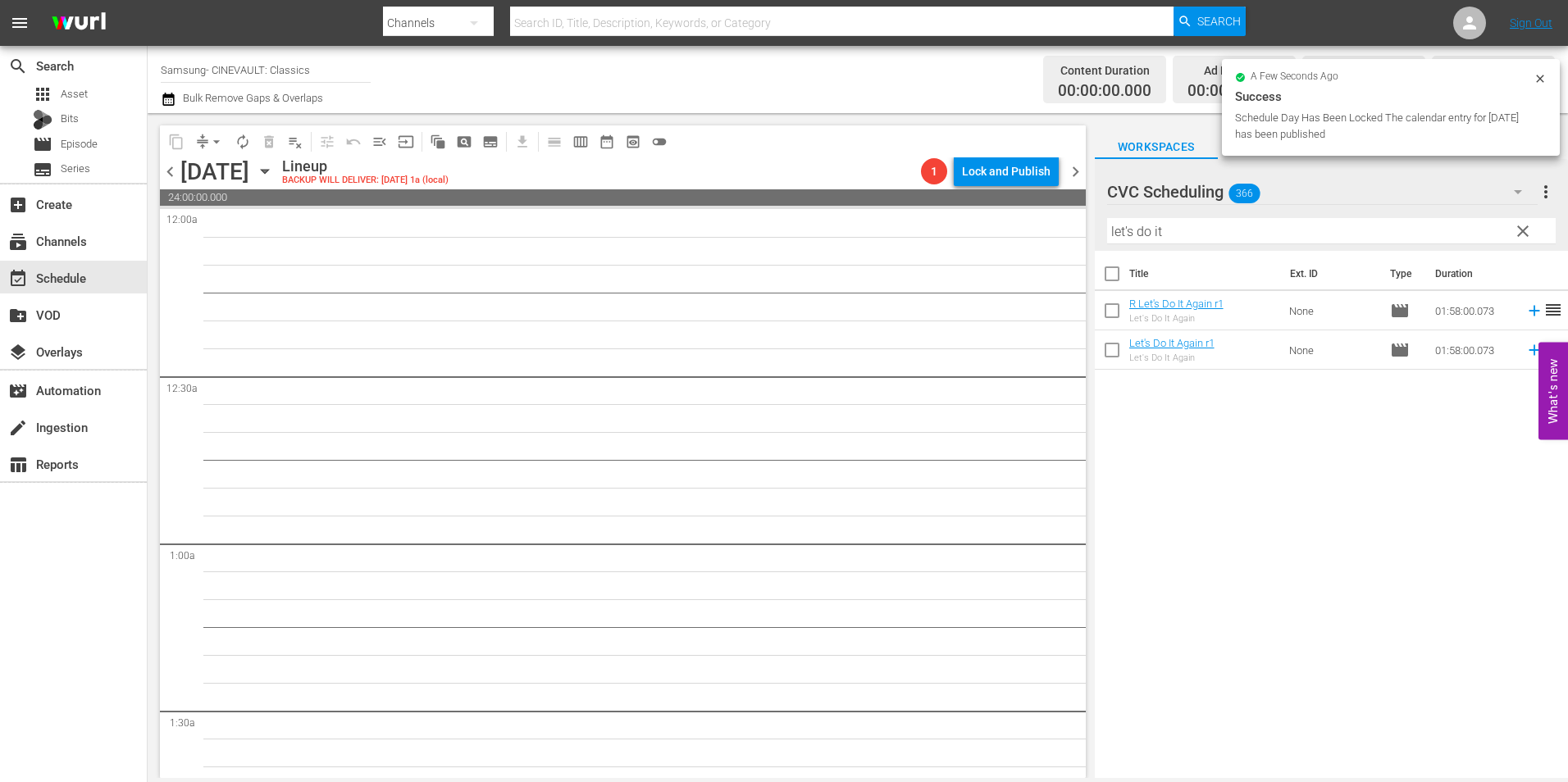
click at [167, 186] on div "chevron_left Wednesday, August 27th August 27th Lineup BACKUP WILL DELIVER: 8/2…" at bounding box center [623, 173] width 926 height 32
click at [168, 172] on span "chevron_left" at bounding box center [169, 171] width 20 height 20
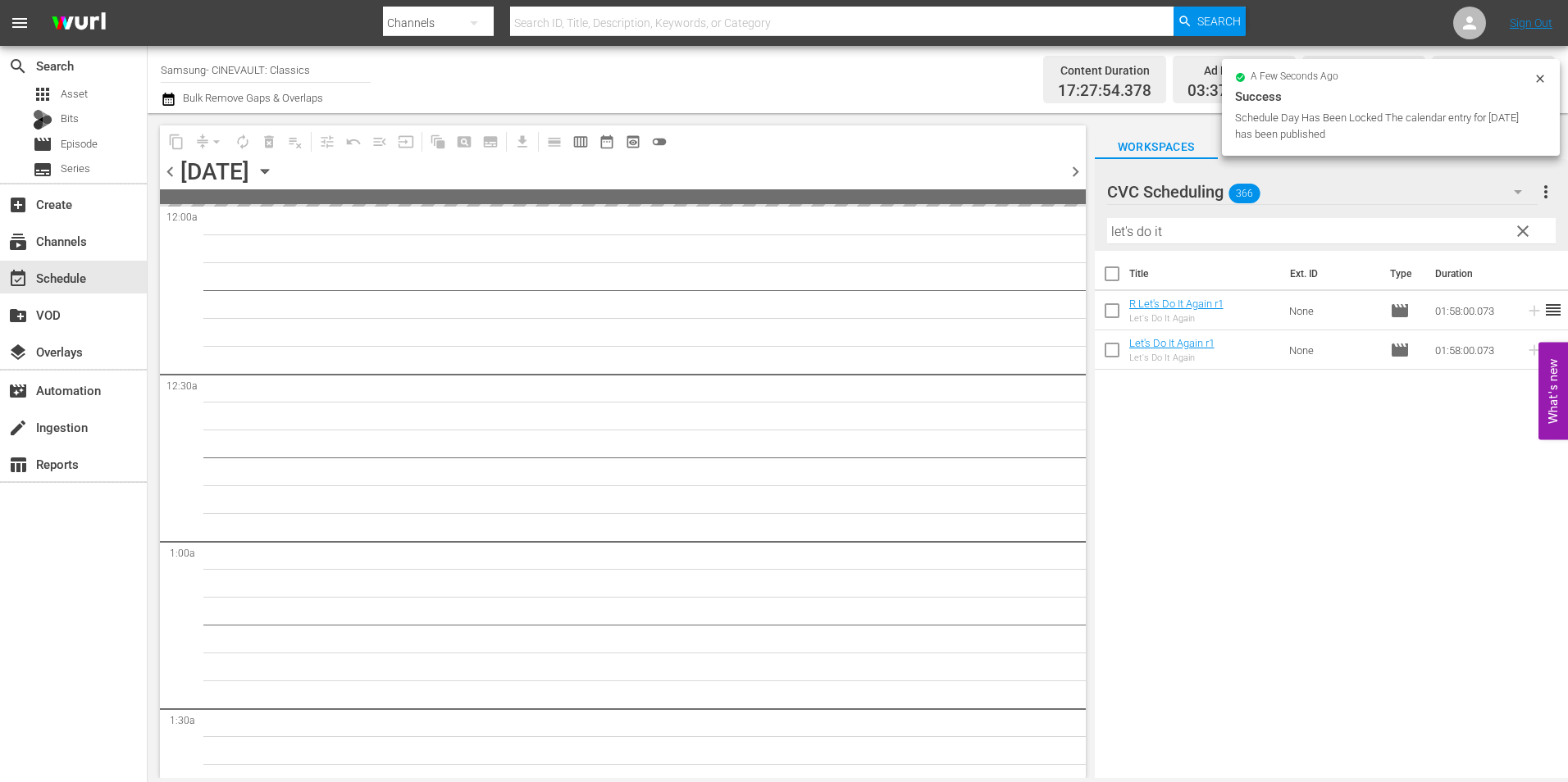
click at [1077, 168] on span "chevron_right" at bounding box center [1075, 171] width 20 height 20
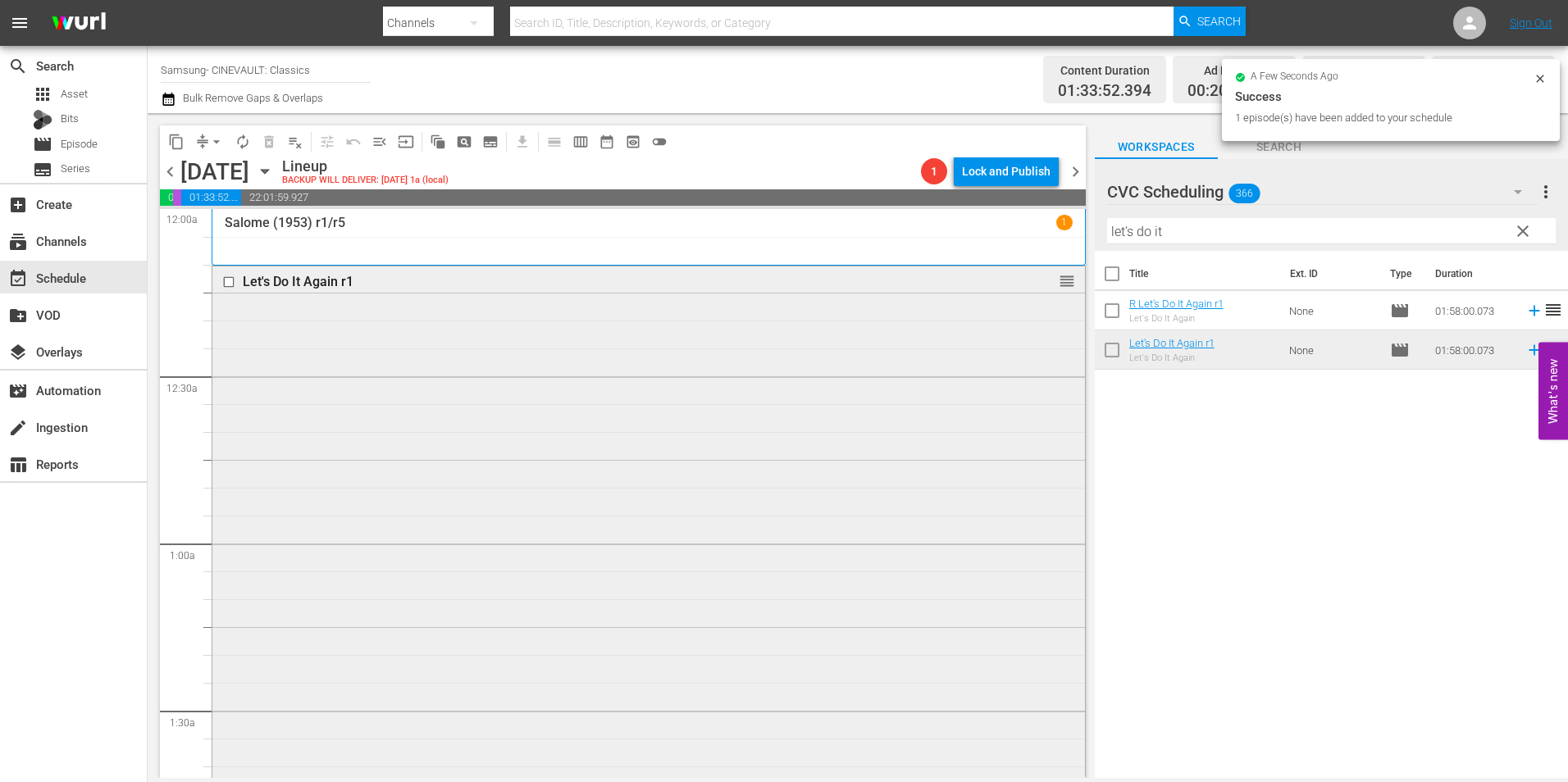
scroll to position [492, 0]
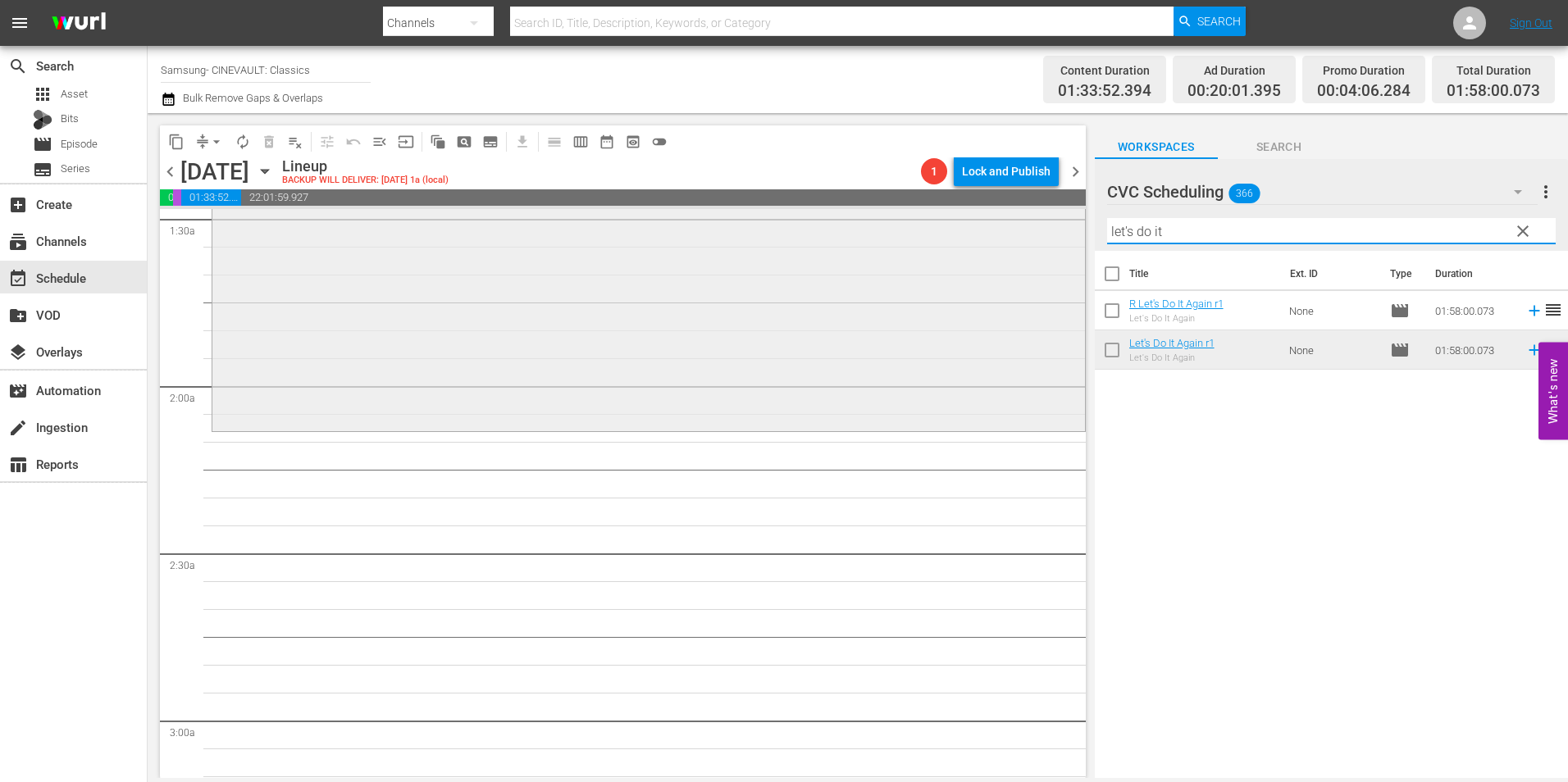
drag, startPoint x: 1171, startPoint y: 237, endPoint x: 1016, endPoint y: 238, distance: 155.0
click at [1016, 238] on div "content_copy compress arrow_drop_down autorenew_outlined delete_forever_outline…" at bounding box center [858, 446] width 1421 height 665
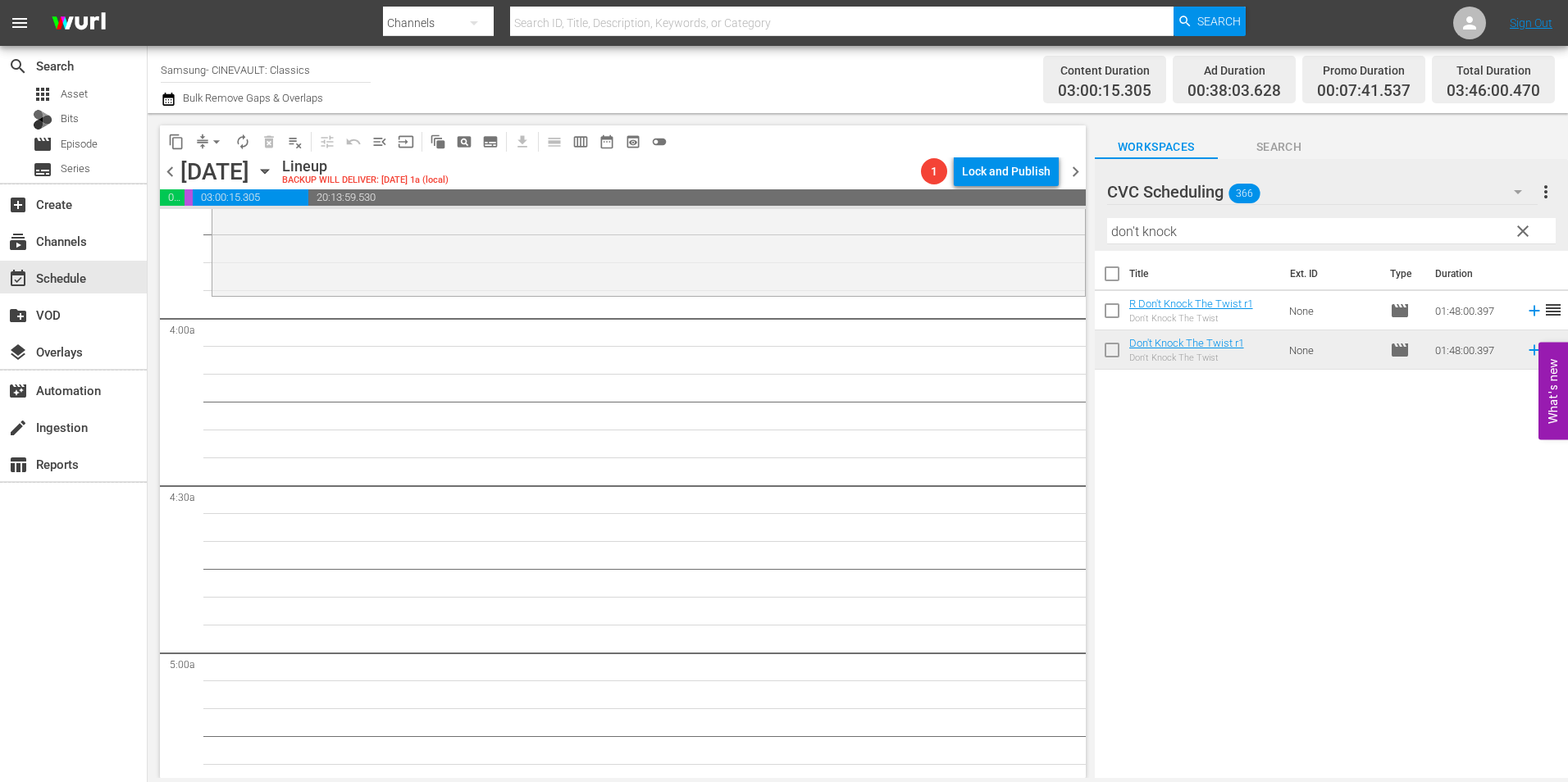
scroll to position [1231, 0]
drag, startPoint x: 1147, startPoint y: 229, endPoint x: 936, endPoint y: 247, distance: 211.8
click at [936, 247] on div "content_copy compress arrow_drop_down autorenew_outlined delete_forever_outline…" at bounding box center [858, 446] width 1421 height 665
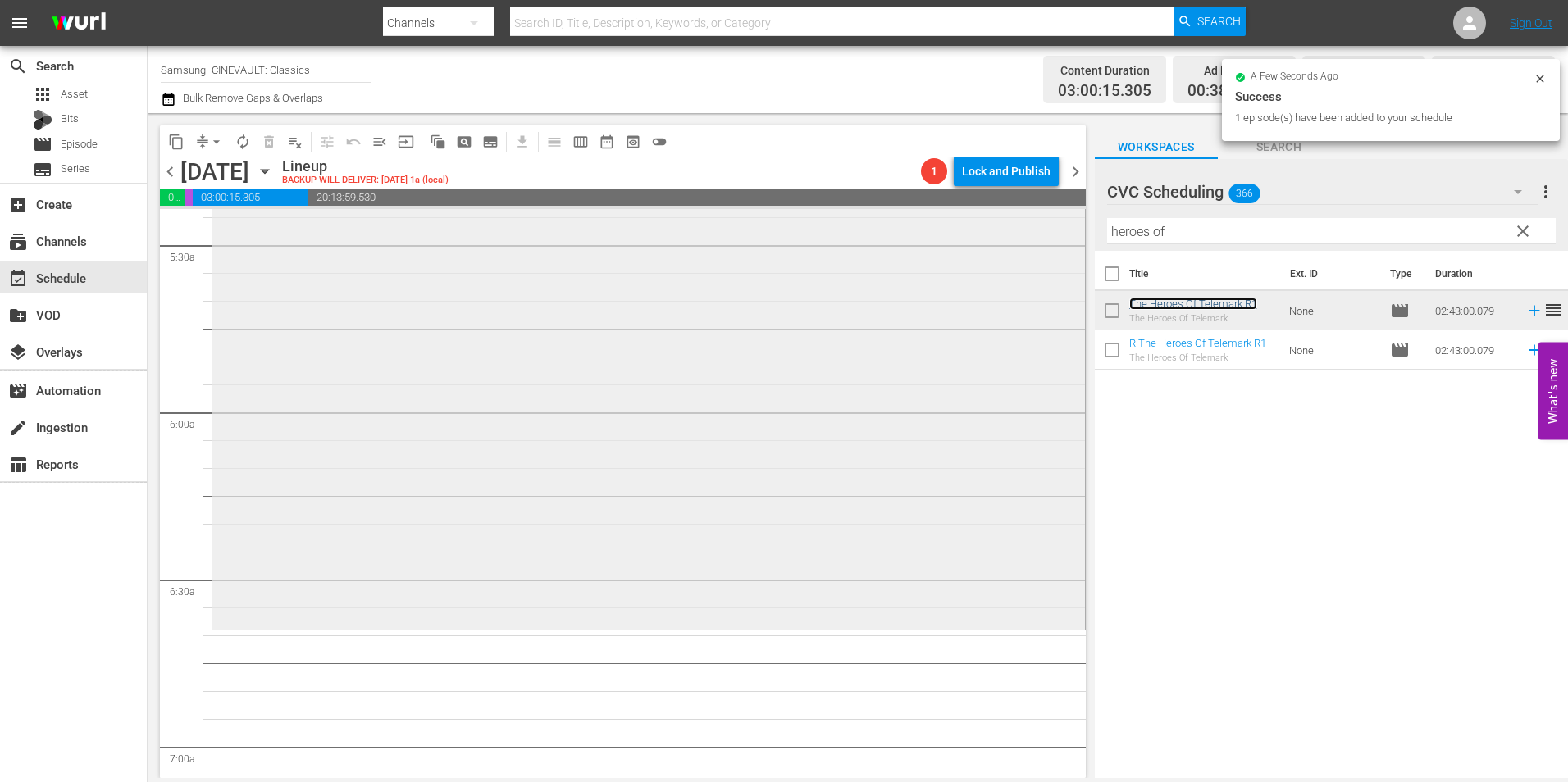
scroll to position [2050, 0]
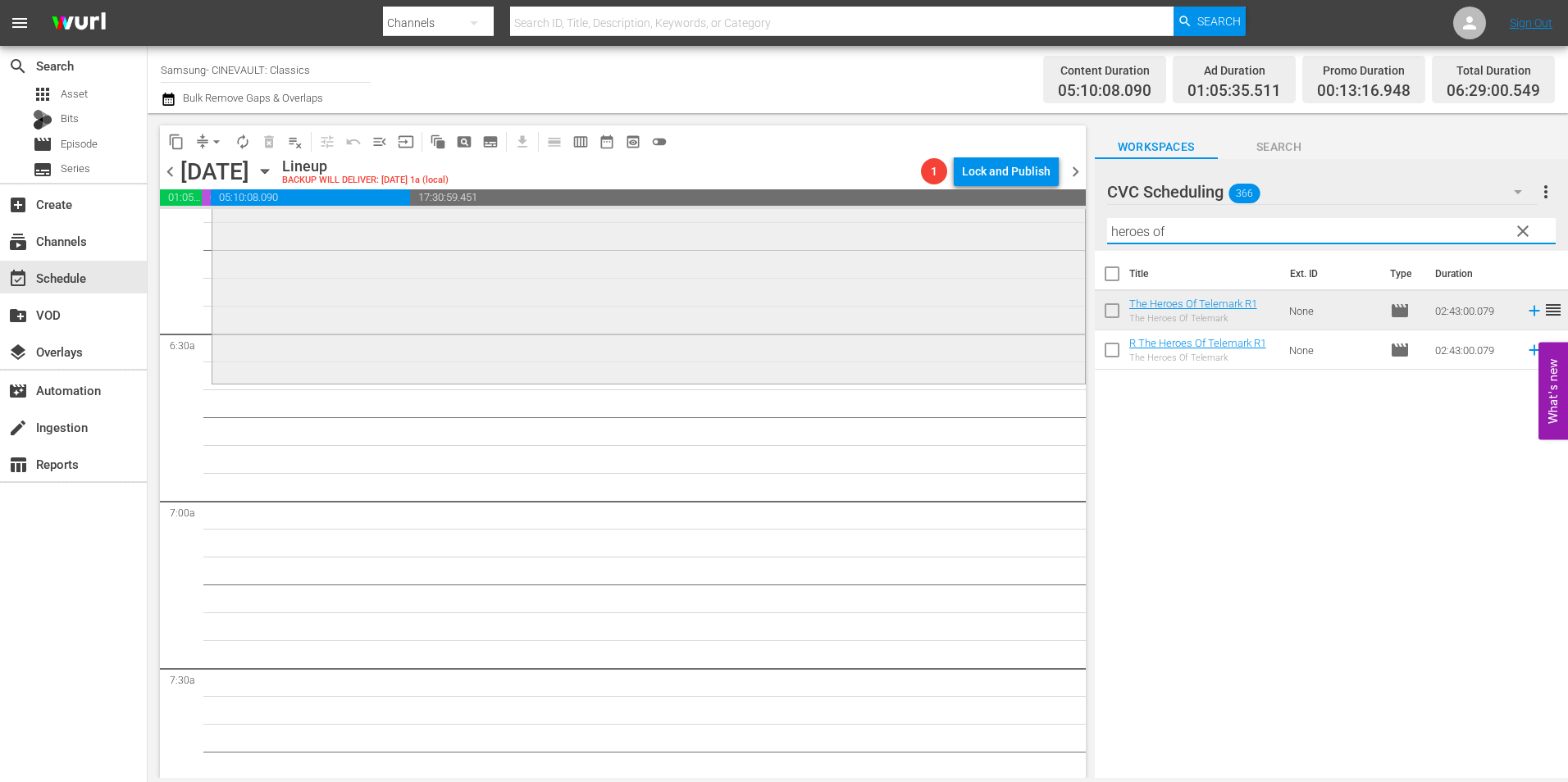
drag, startPoint x: 1143, startPoint y: 240, endPoint x: 966, endPoint y: 263, distance: 178.5
click at [966, 263] on div "content_copy compress arrow_drop_down autorenew_outlined delete_forever_outline…" at bounding box center [858, 446] width 1421 height 665
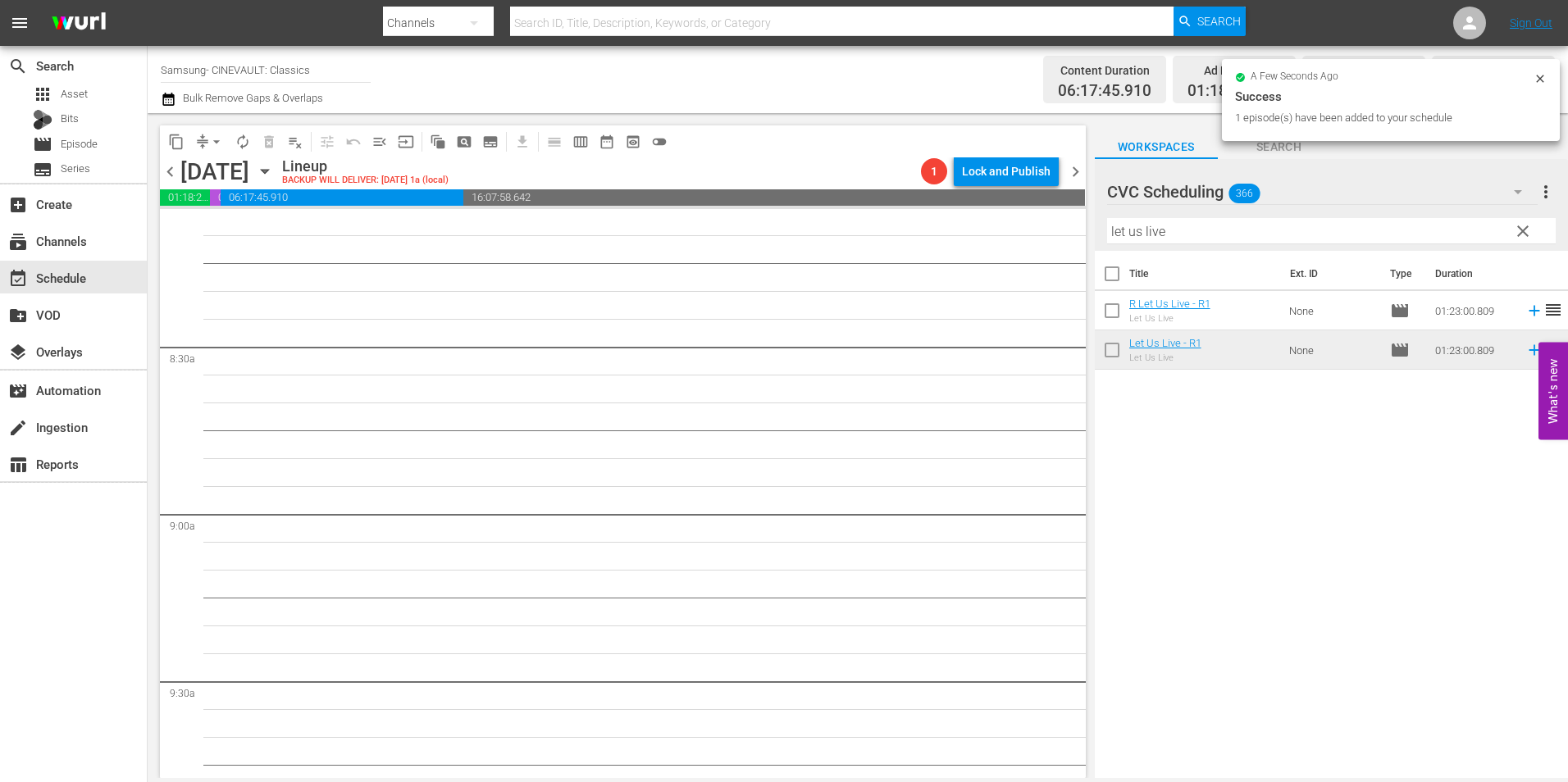
scroll to position [2624, 0]
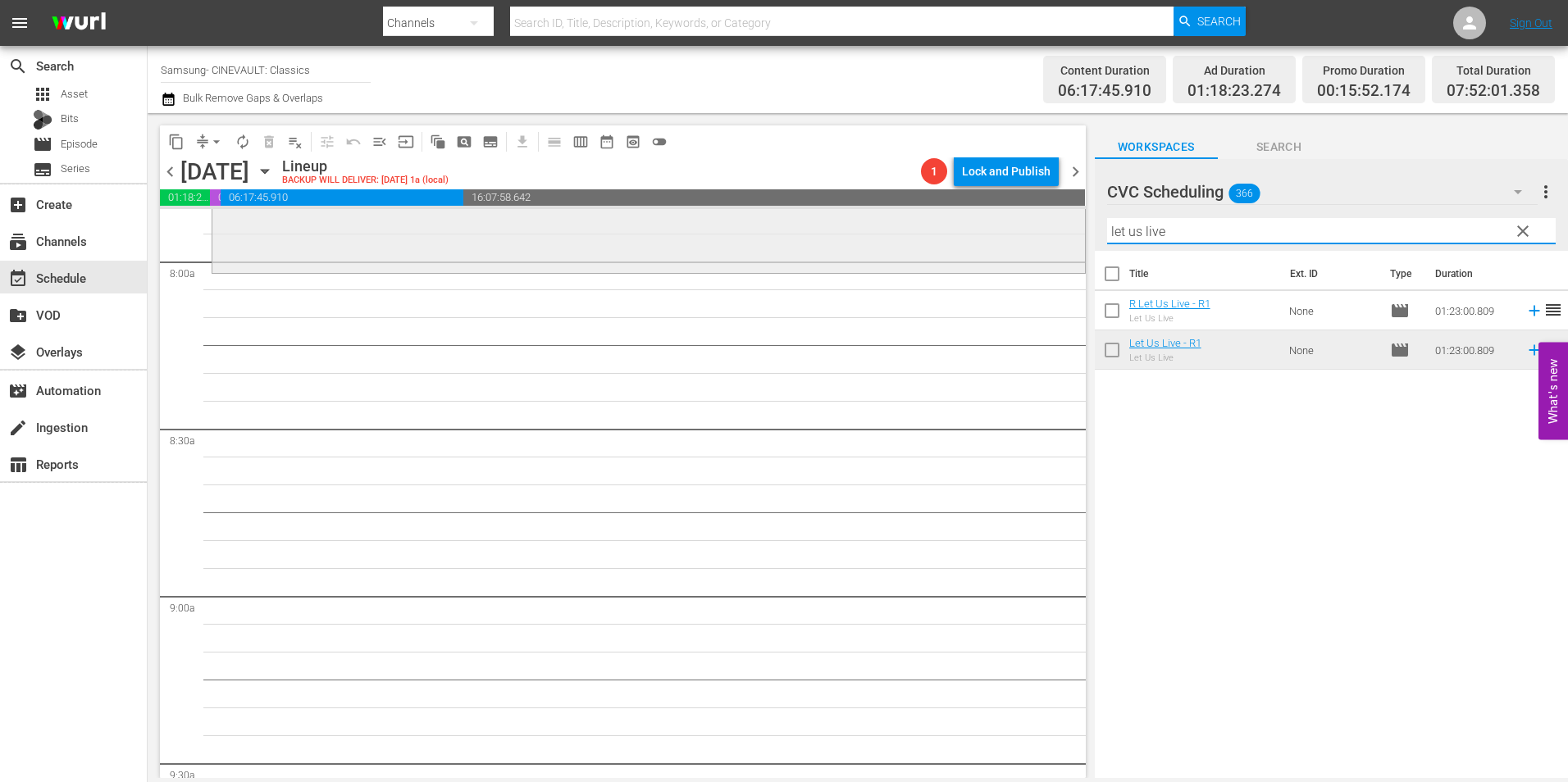
drag, startPoint x: 1137, startPoint y: 233, endPoint x: 1021, endPoint y: 236, distance: 116.0
click at [1021, 236] on div "content_copy compress arrow_drop_down autorenew_outlined delete_forever_outline…" at bounding box center [858, 446] width 1421 height 665
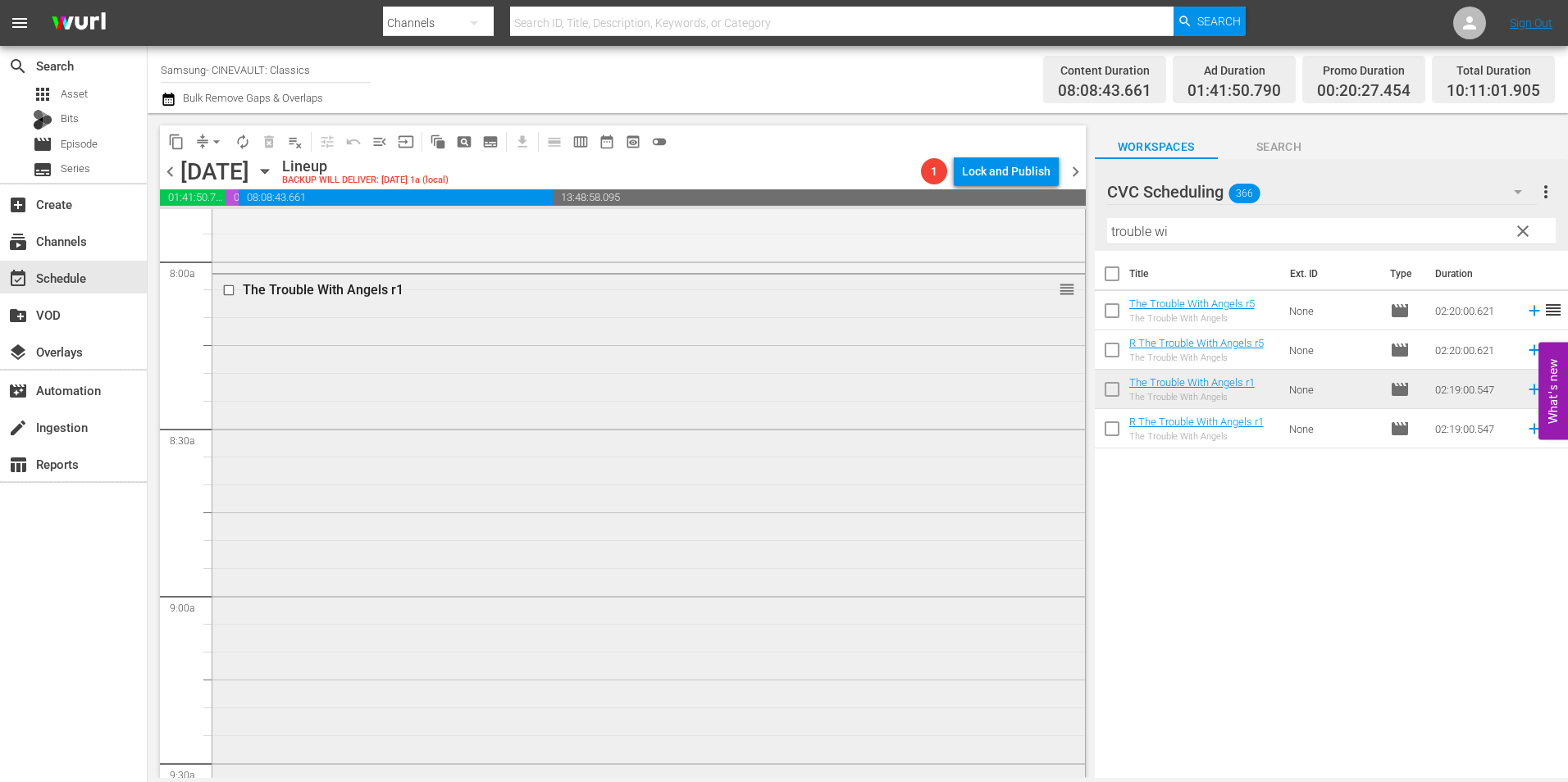
scroll to position [3199, 0]
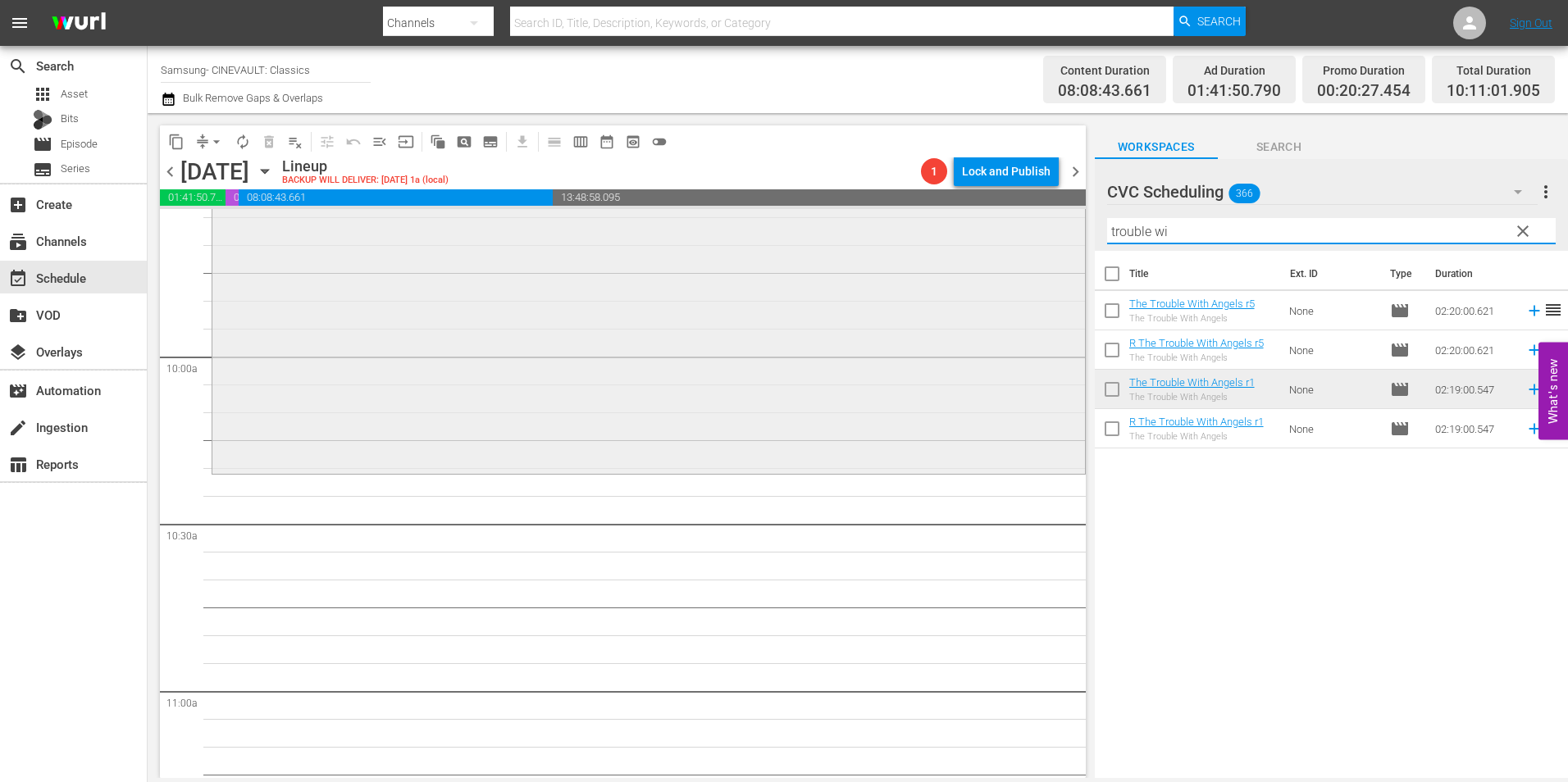
drag, startPoint x: 1210, startPoint y: 236, endPoint x: 936, endPoint y: 249, distance: 274.3
click at [936, 249] on div "content_copy compress arrow_drop_down autorenew_outlined delete_forever_outline…" at bounding box center [858, 446] width 1421 height 665
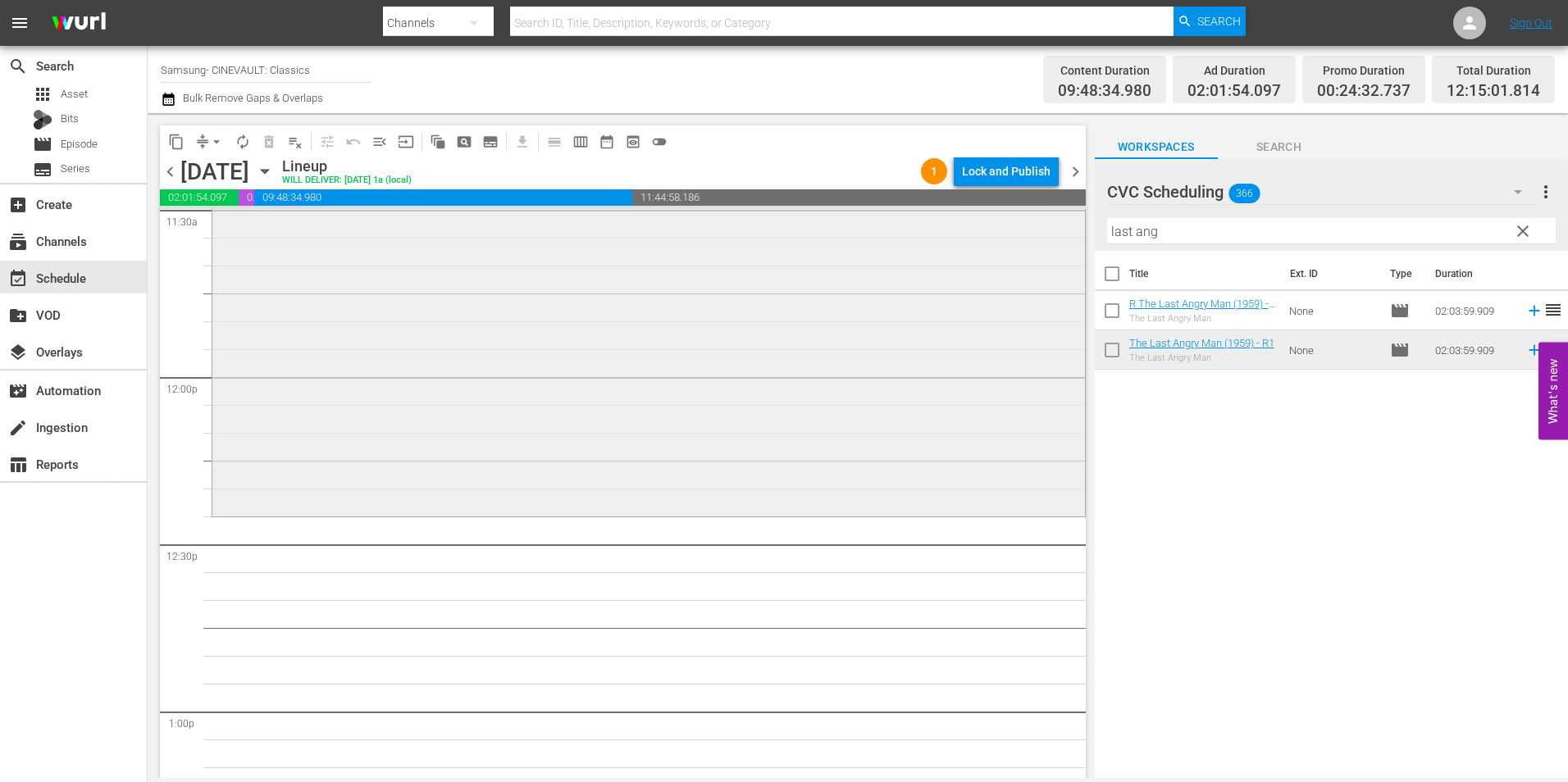
scroll to position [3937, 0]
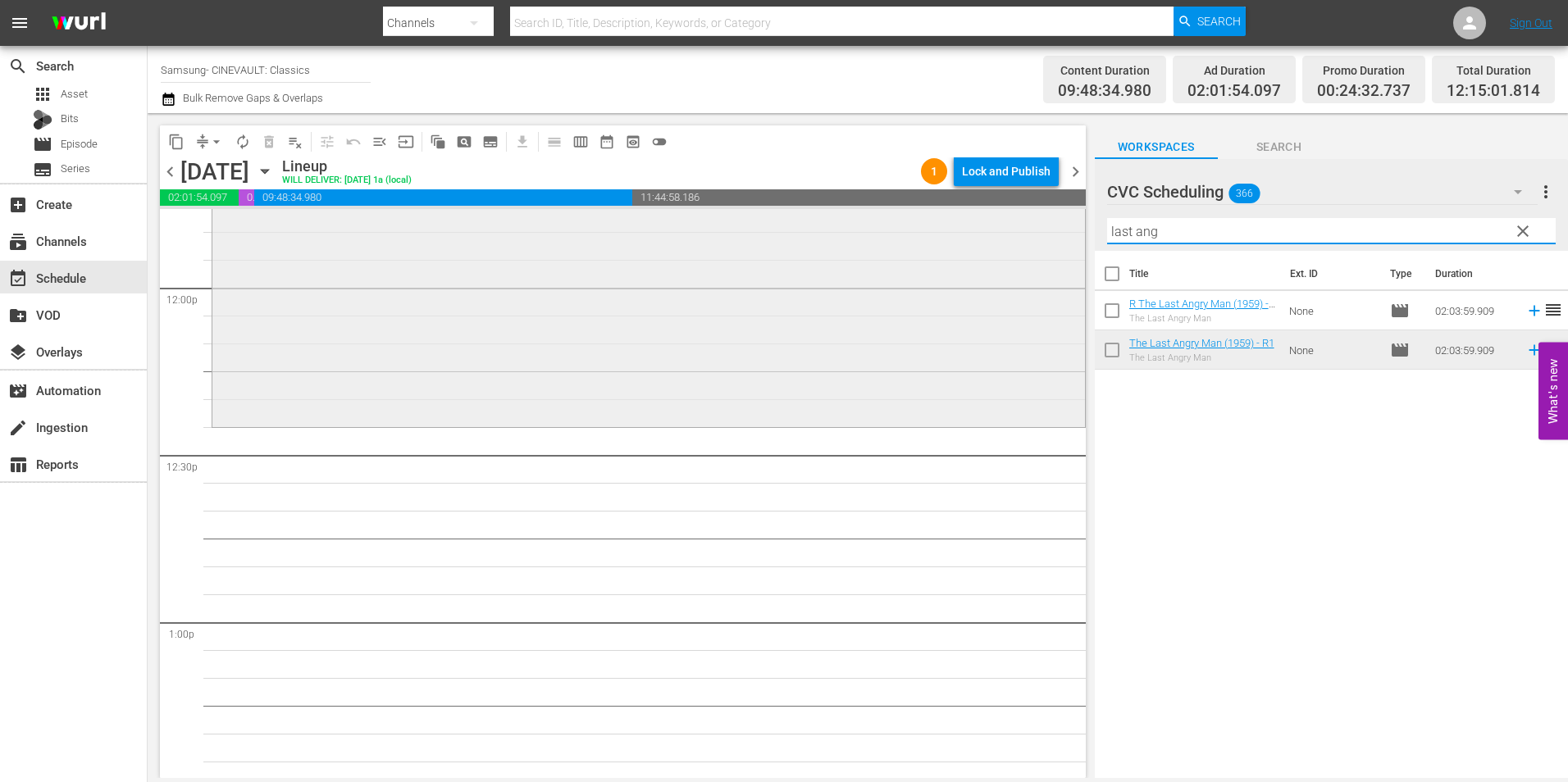
drag, startPoint x: 1168, startPoint y: 233, endPoint x: 1021, endPoint y: 240, distance: 147.2
click at [1021, 240] on div "content_copy compress arrow_drop_down autorenew_outlined delete_forever_outline…" at bounding box center [858, 446] width 1421 height 665
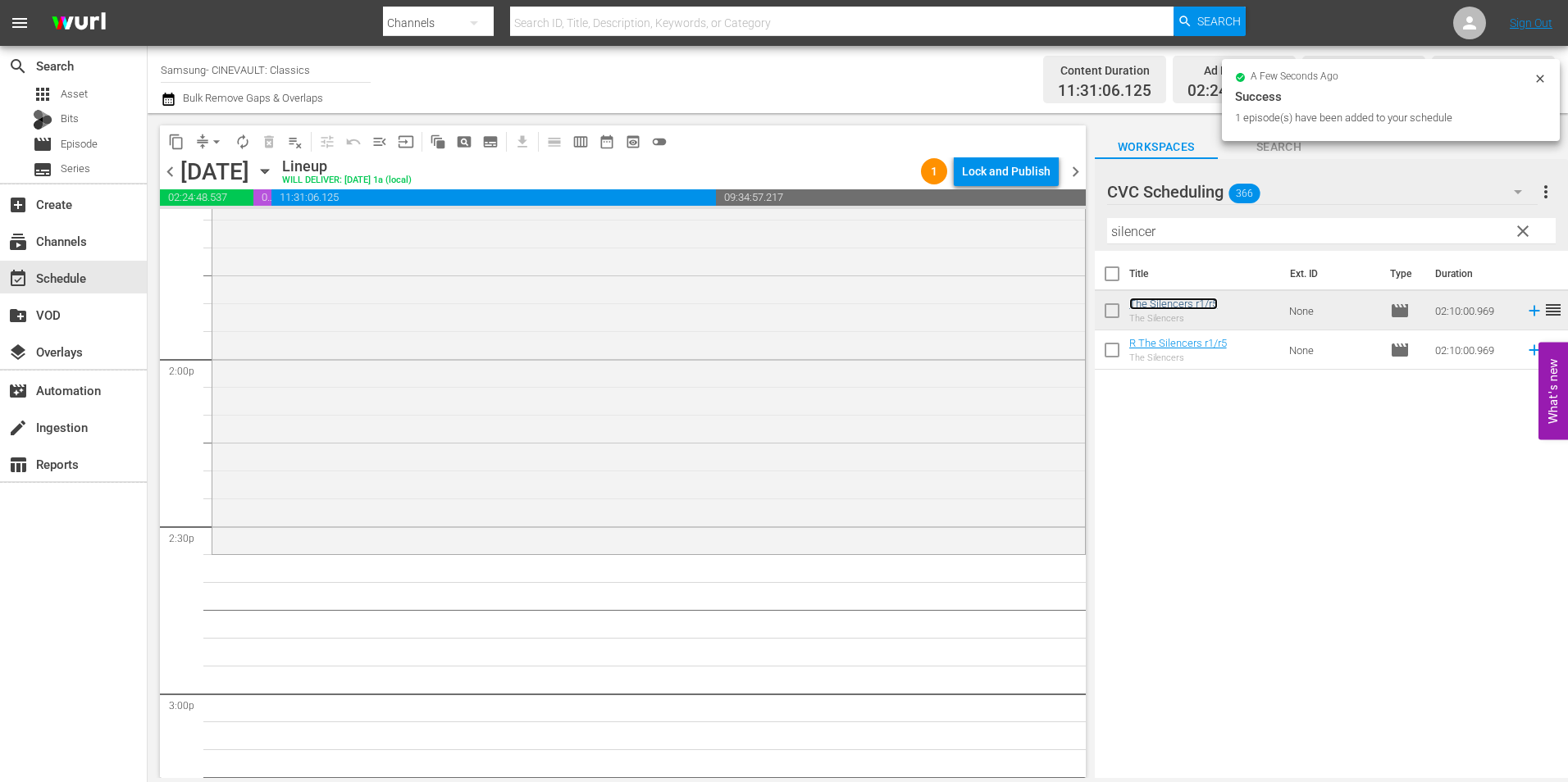
scroll to position [4593, 0]
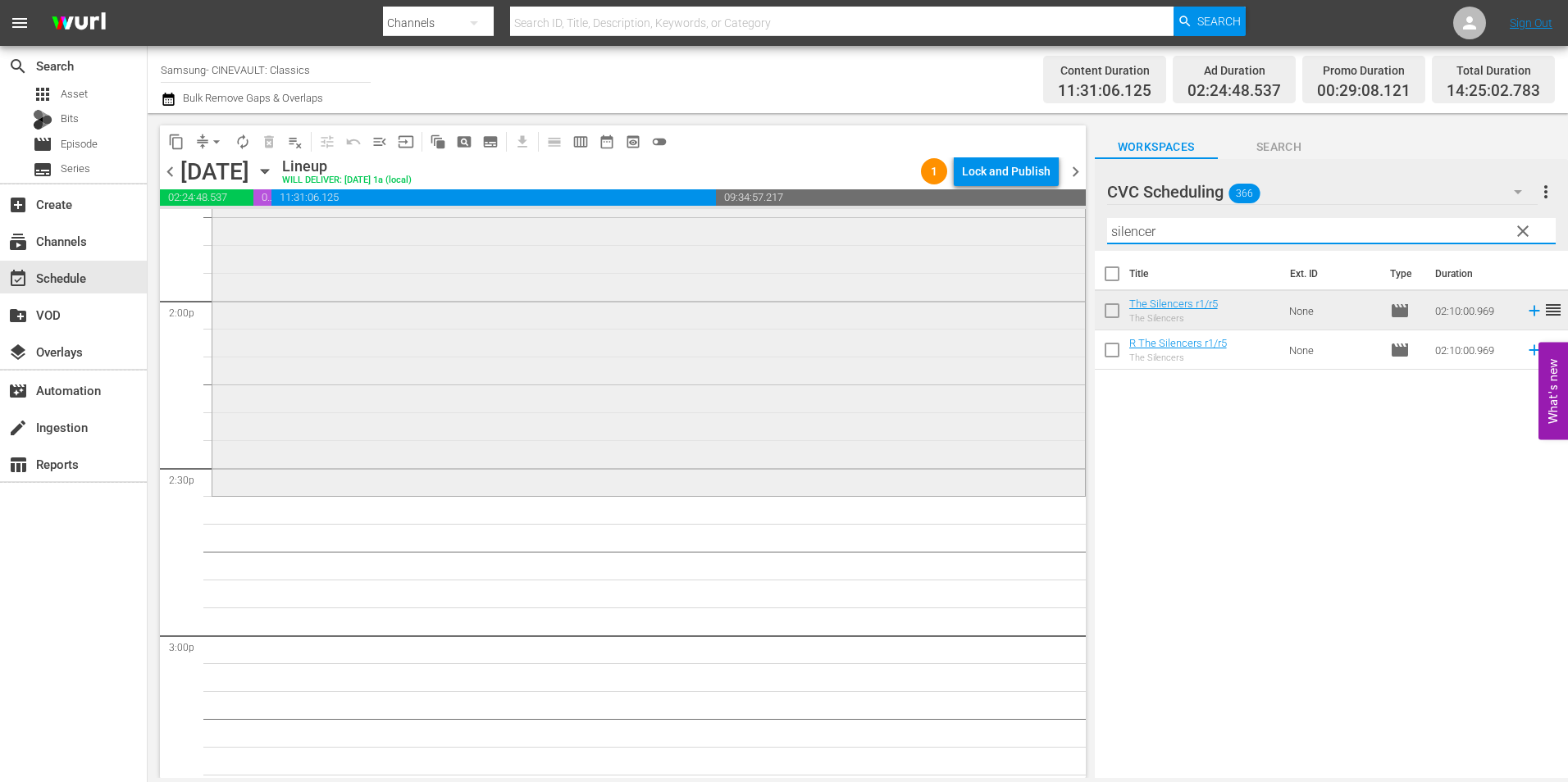
drag, startPoint x: 1196, startPoint y: 246, endPoint x: 871, endPoint y: 255, distance: 325.1
click at [871, 255] on div "content_copy compress arrow_drop_down autorenew_outlined delete_forever_outline…" at bounding box center [858, 446] width 1421 height 665
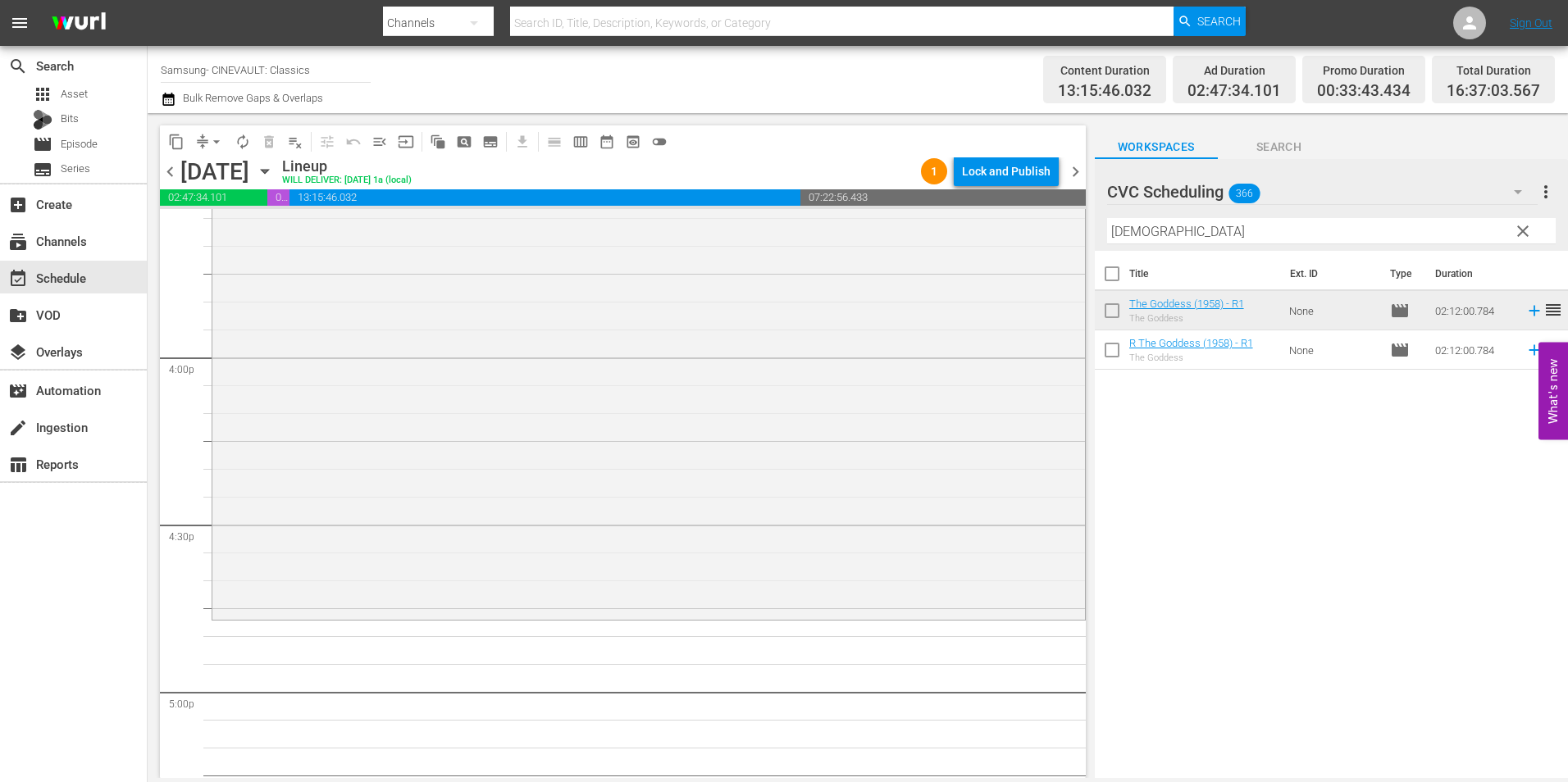
scroll to position [5331, 0]
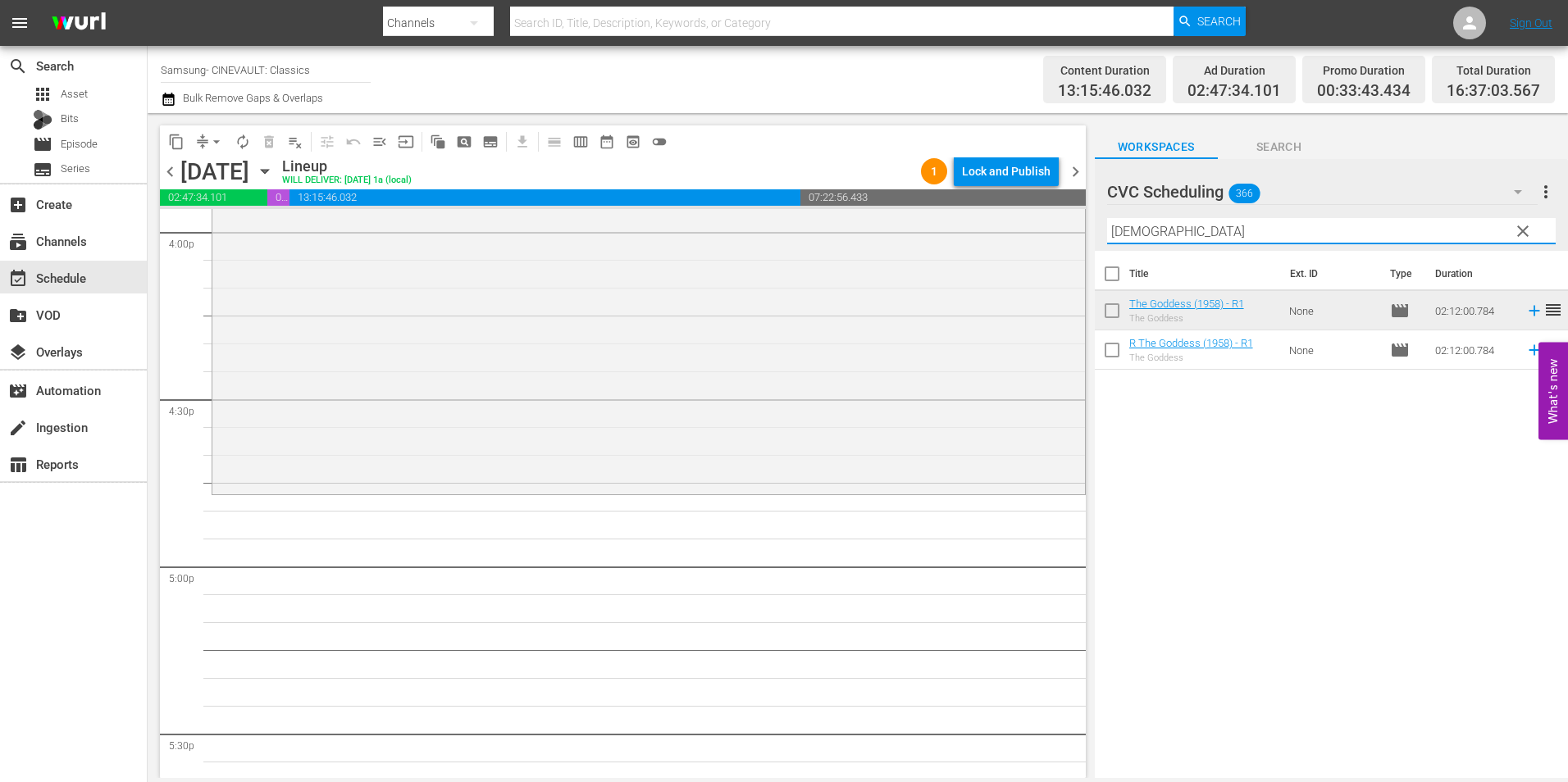
click at [1182, 229] on input "goddess" at bounding box center [1331, 231] width 449 height 26
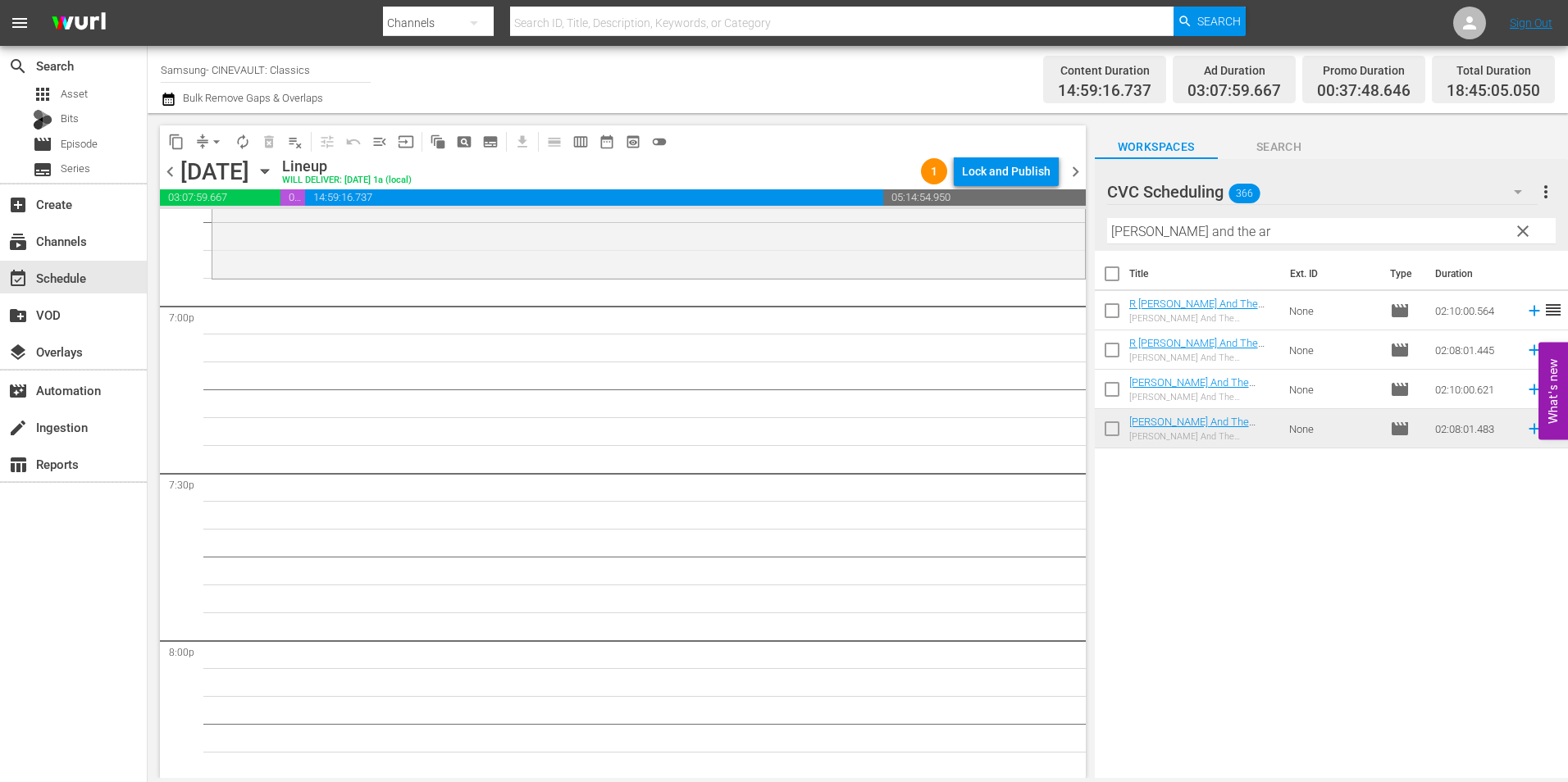
scroll to position [6315, 0]
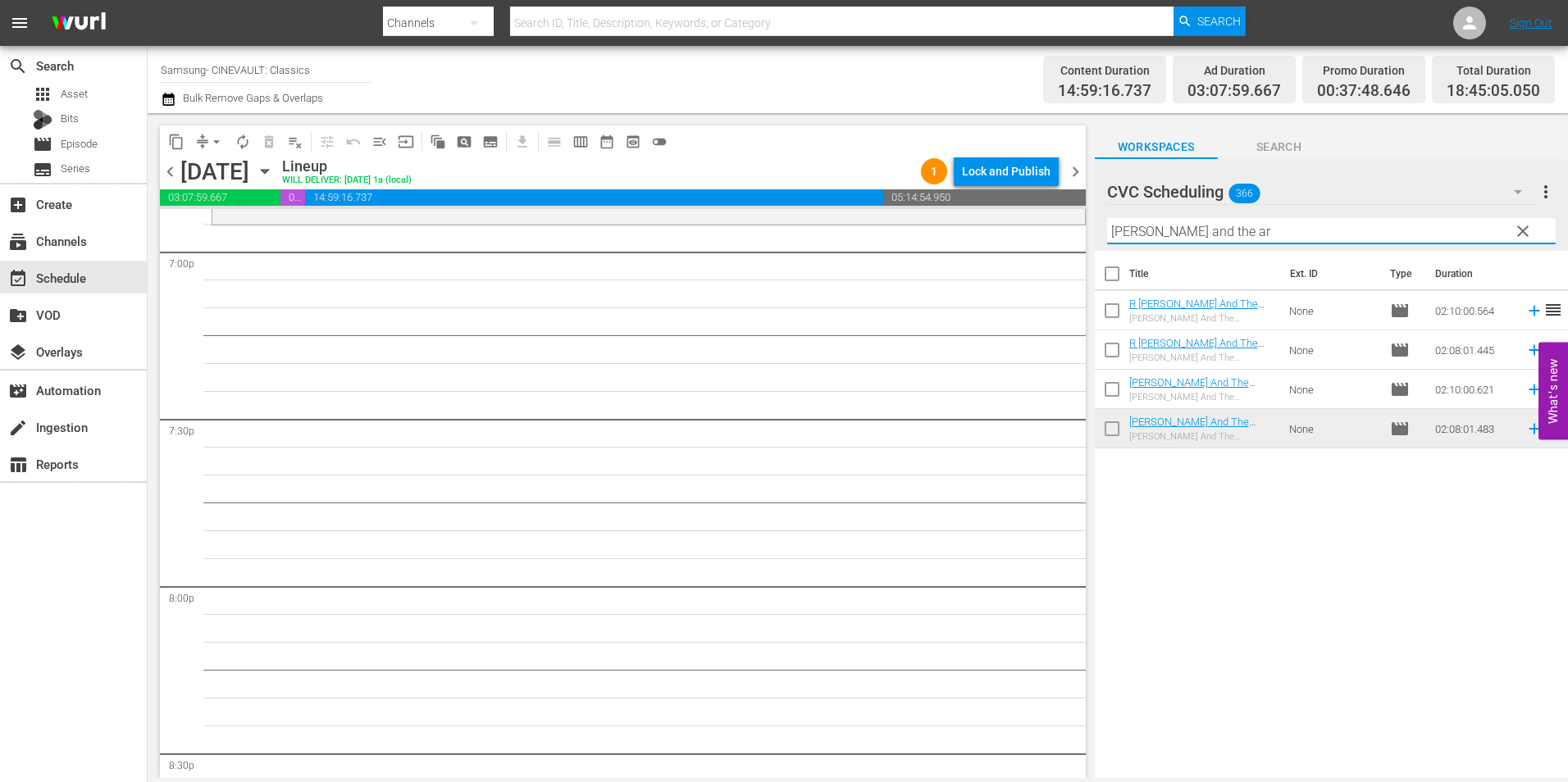
drag, startPoint x: 1251, startPoint y: 233, endPoint x: 778, endPoint y: 242, distance: 473.1
click at [778, 242] on div "content_copy compress arrow_drop_down autorenew_outlined delete_forever_outline…" at bounding box center [858, 446] width 1421 height 665
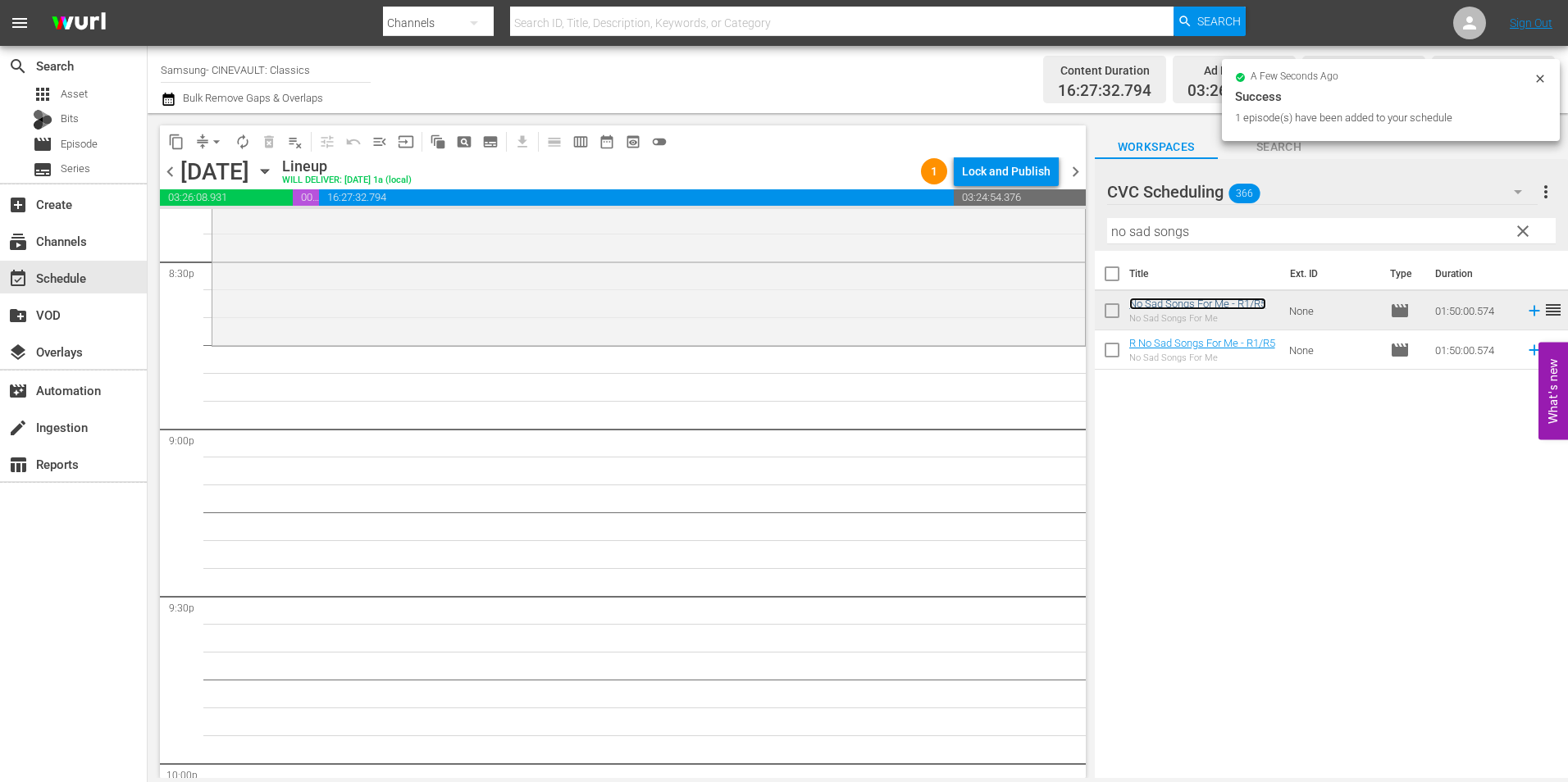
scroll to position [6889, 0]
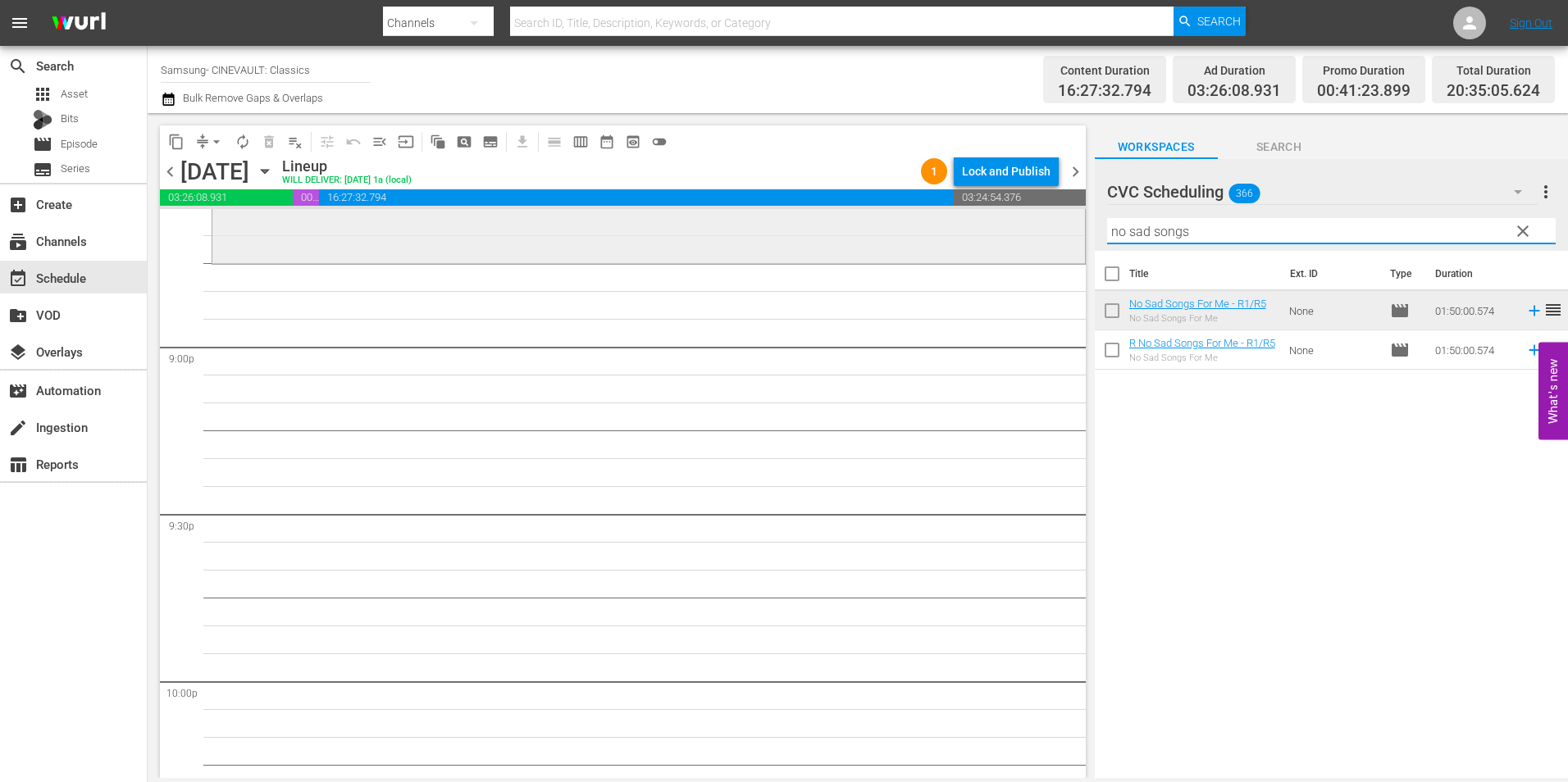
drag, startPoint x: 1241, startPoint y: 229, endPoint x: 884, endPoint y: 242, distance: 357.2
click at [884, 242] on div "content_copy compress arrow_drop_down autorenew_outlined delete_forever_outline…" at bounding box center [858, 446] width 1421 height 665
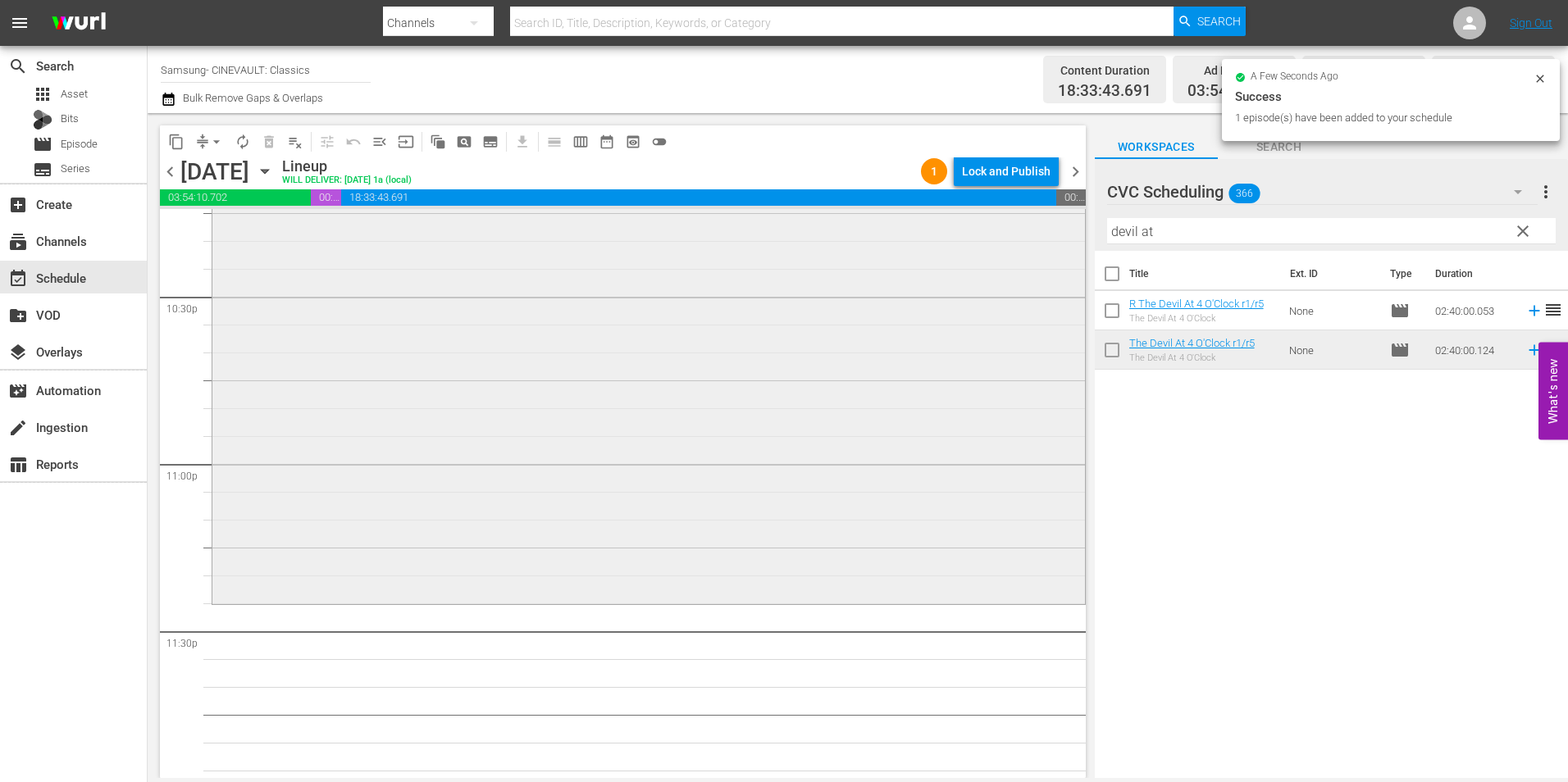
scroll to position [7462, 0]
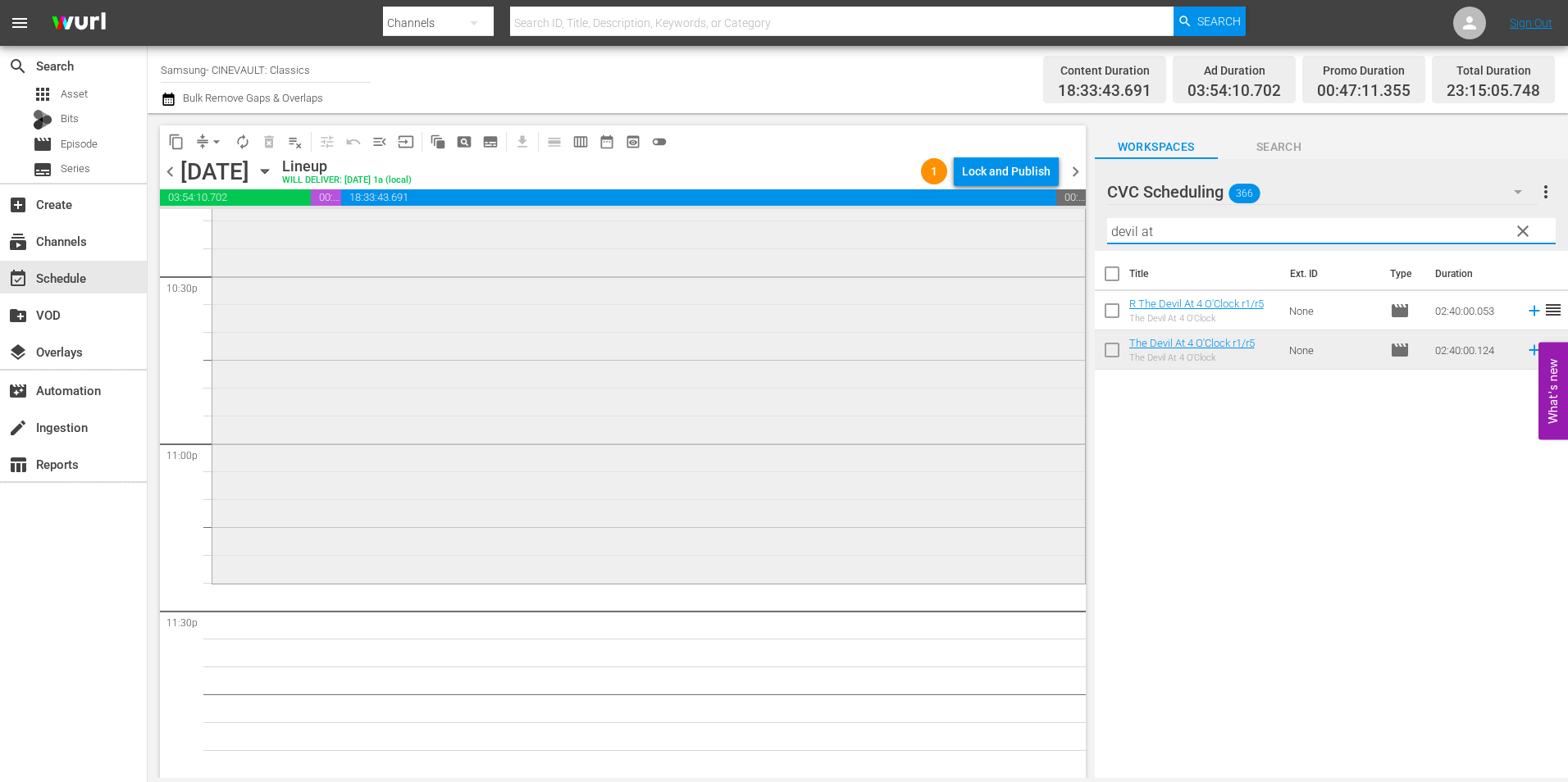
drag, startPoint x: 1083, startPoint y: 236, endPoint x: 967, endPoint y: 236, distance: 116.0
click at [992, 234] on div "content_copy compress arrow_drop_down autorenew_outlined delete_forever_outline…" at bounding box center [858, 446] width 1421 height 665
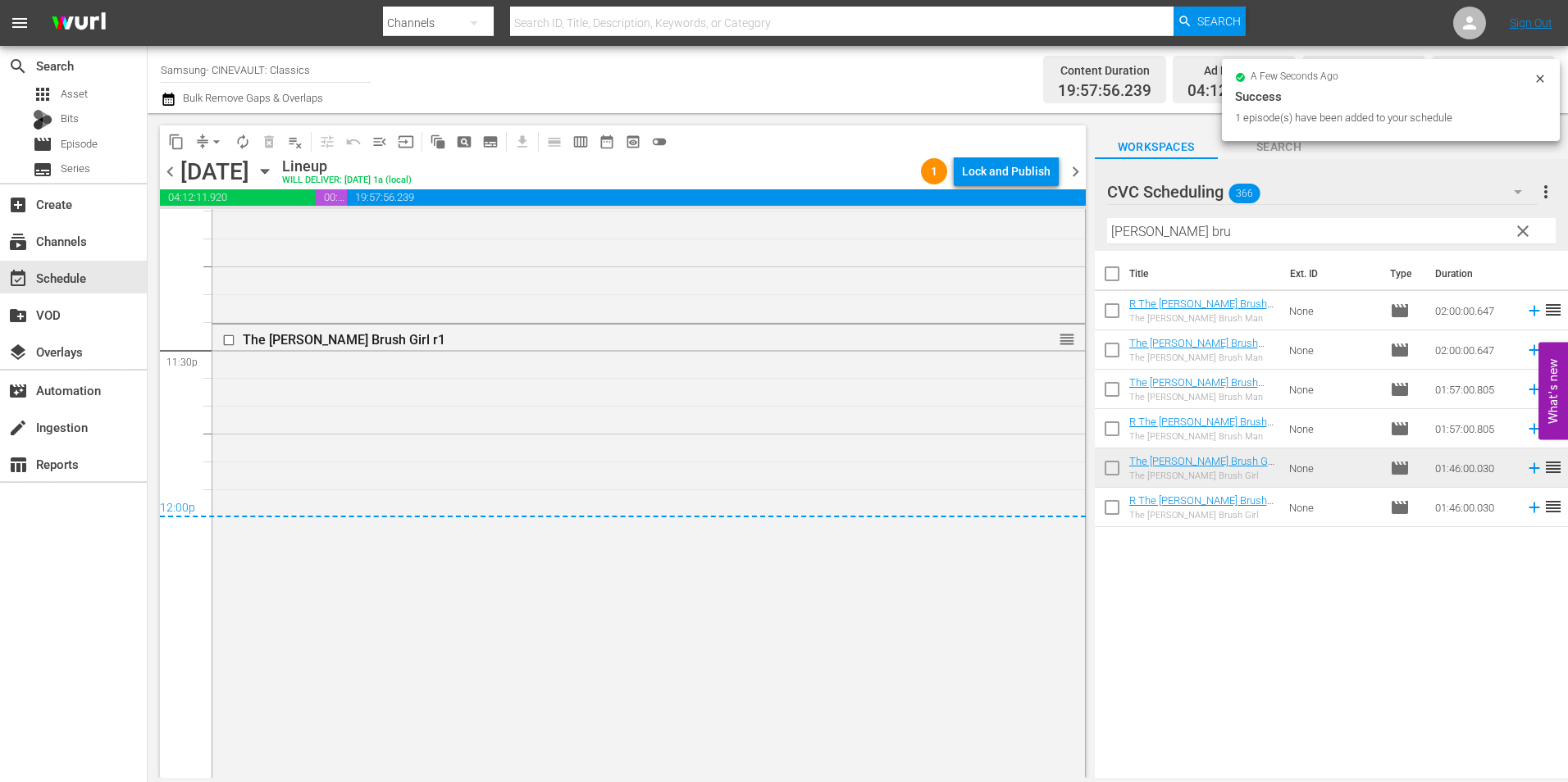
scroll to position [7859, 0]
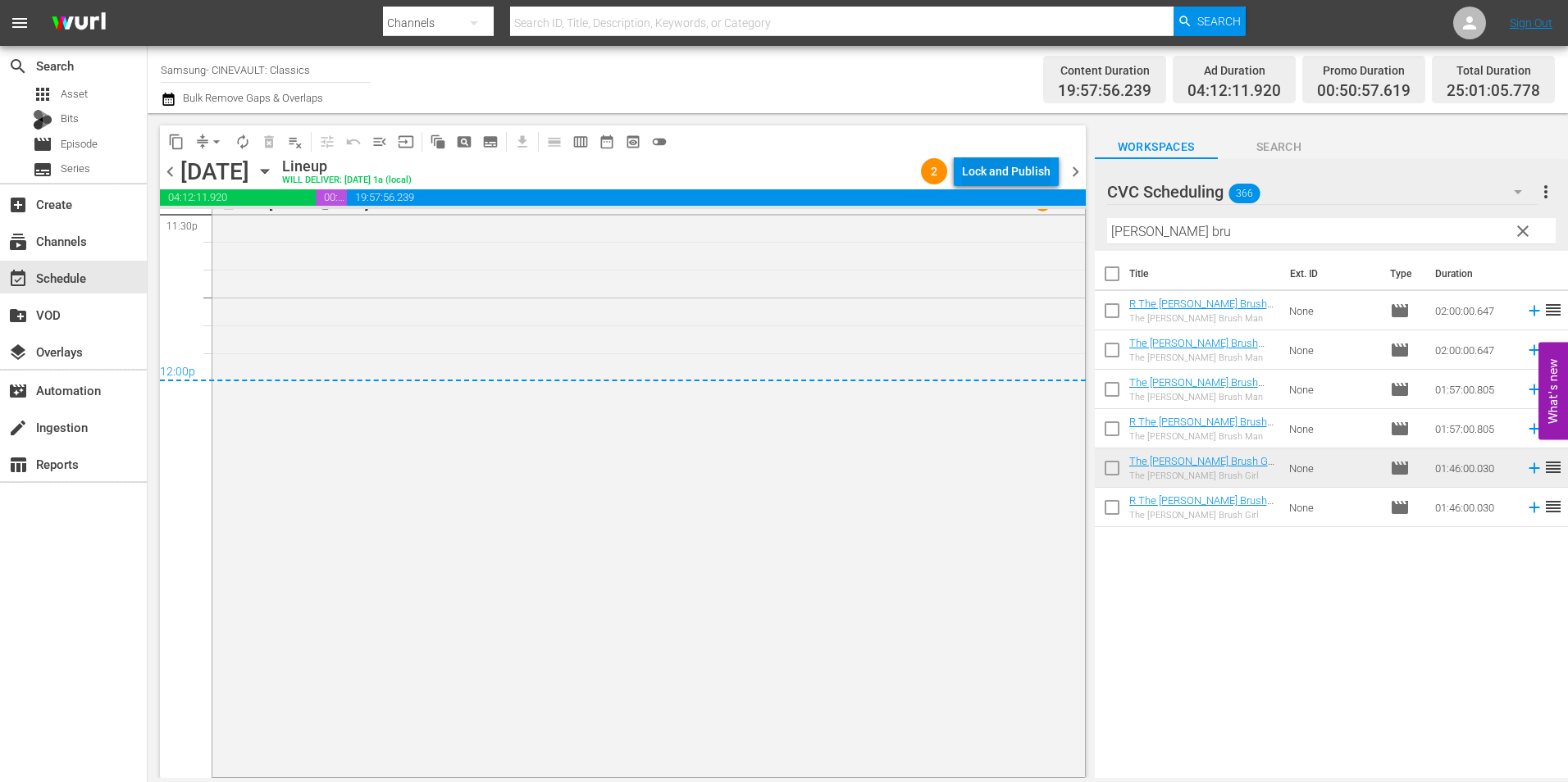
click at [1048, 173] on div "Lock and Publish" at bounding box center [1006, 171] width 89 height 30
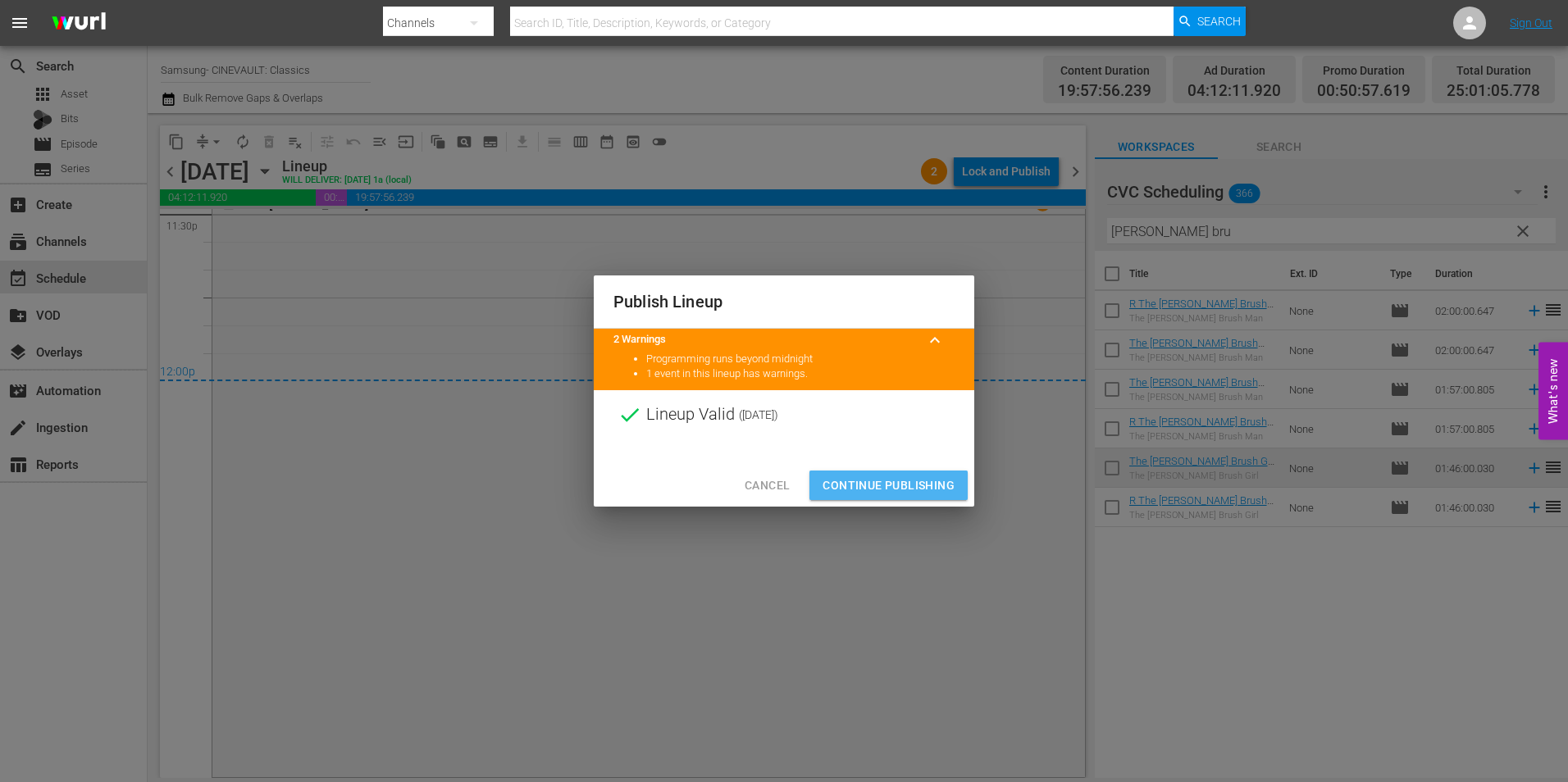
click at [900, 480] on span "Continue Publishing" at bounding box center [888, 485] width 132 height 20
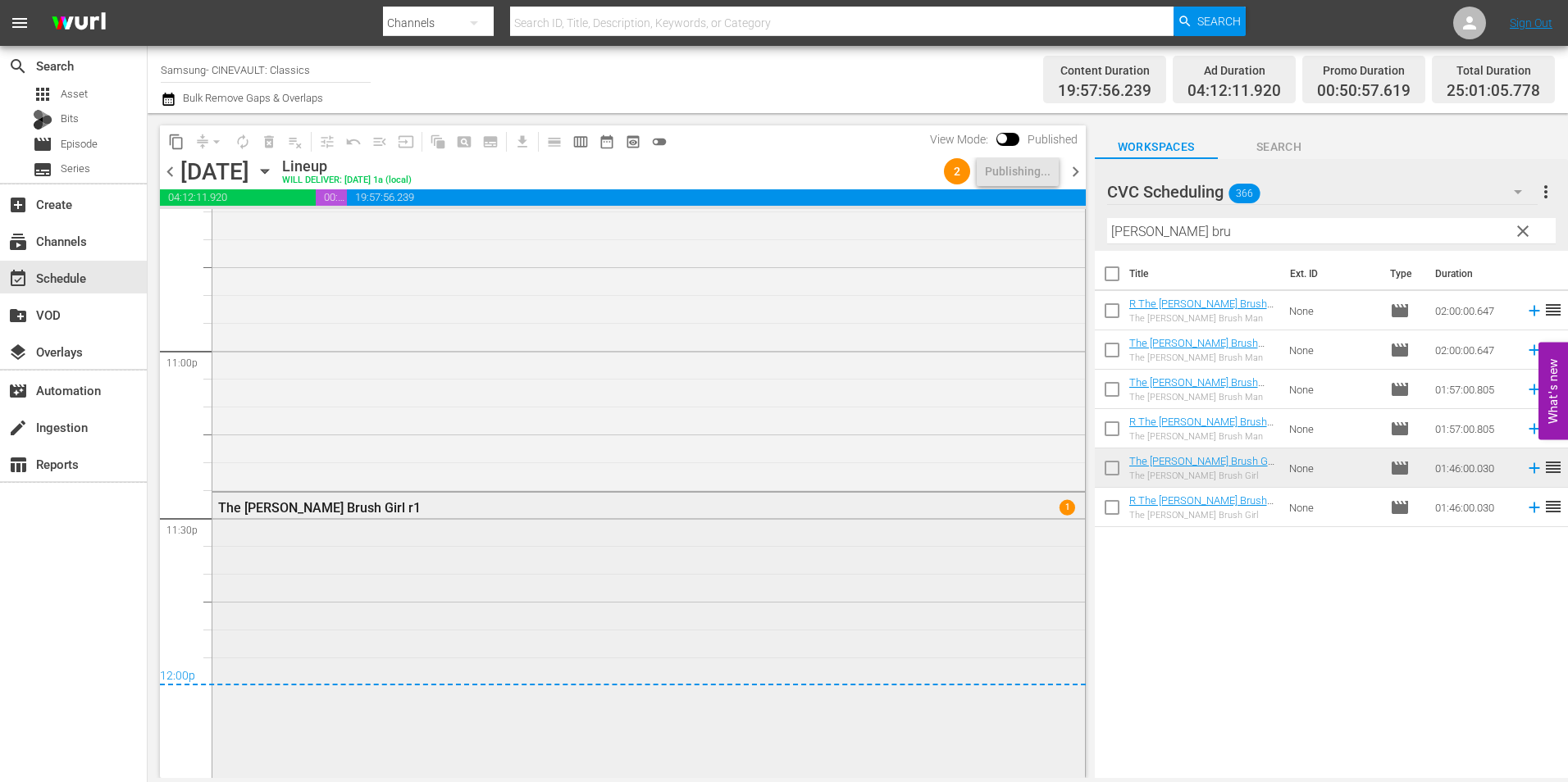
scroll to position [7531, 0]
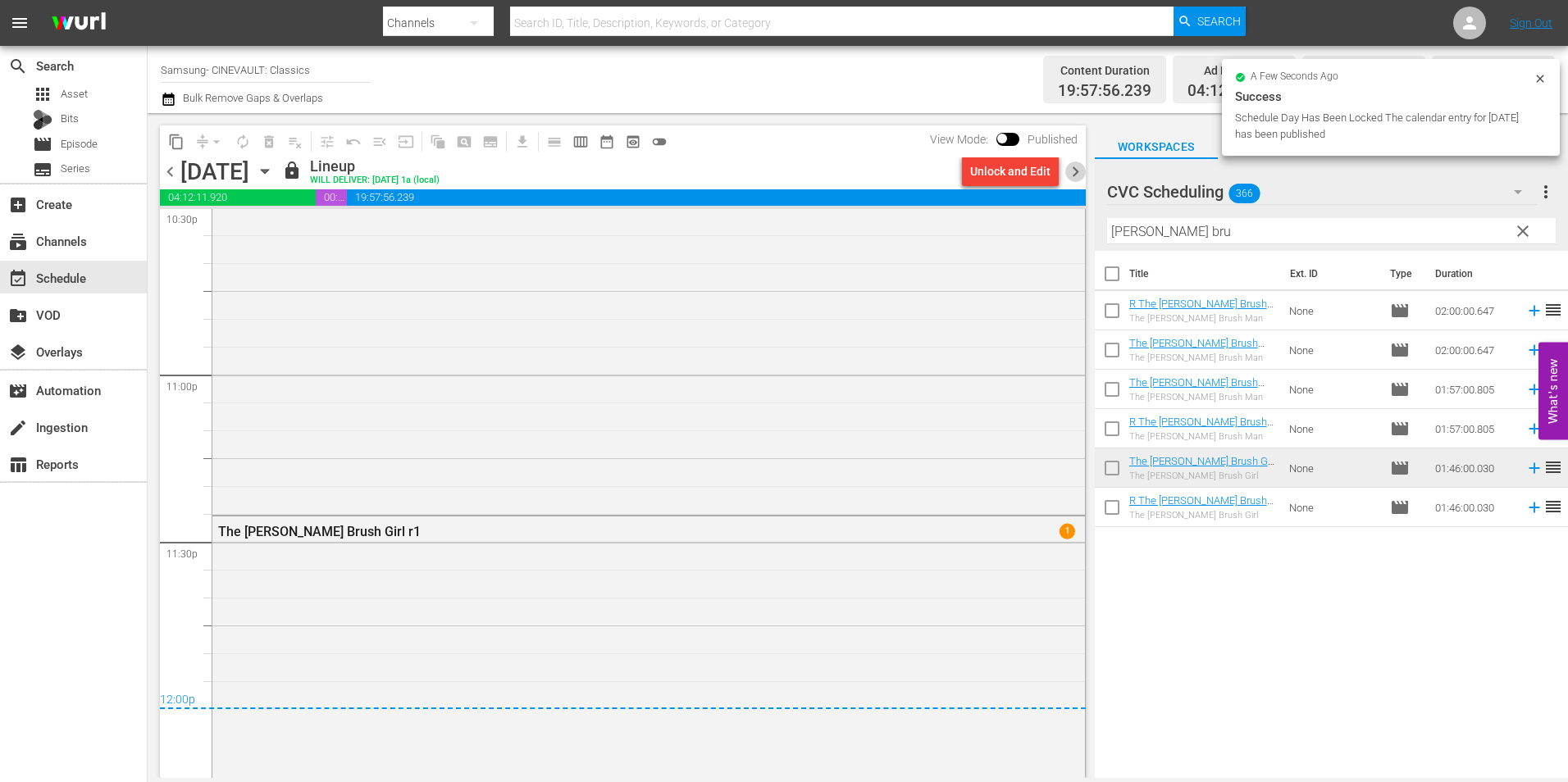
click at [1083, 173] on span "chevron_right" at bounding box center [1075, 171] width 20 height 20
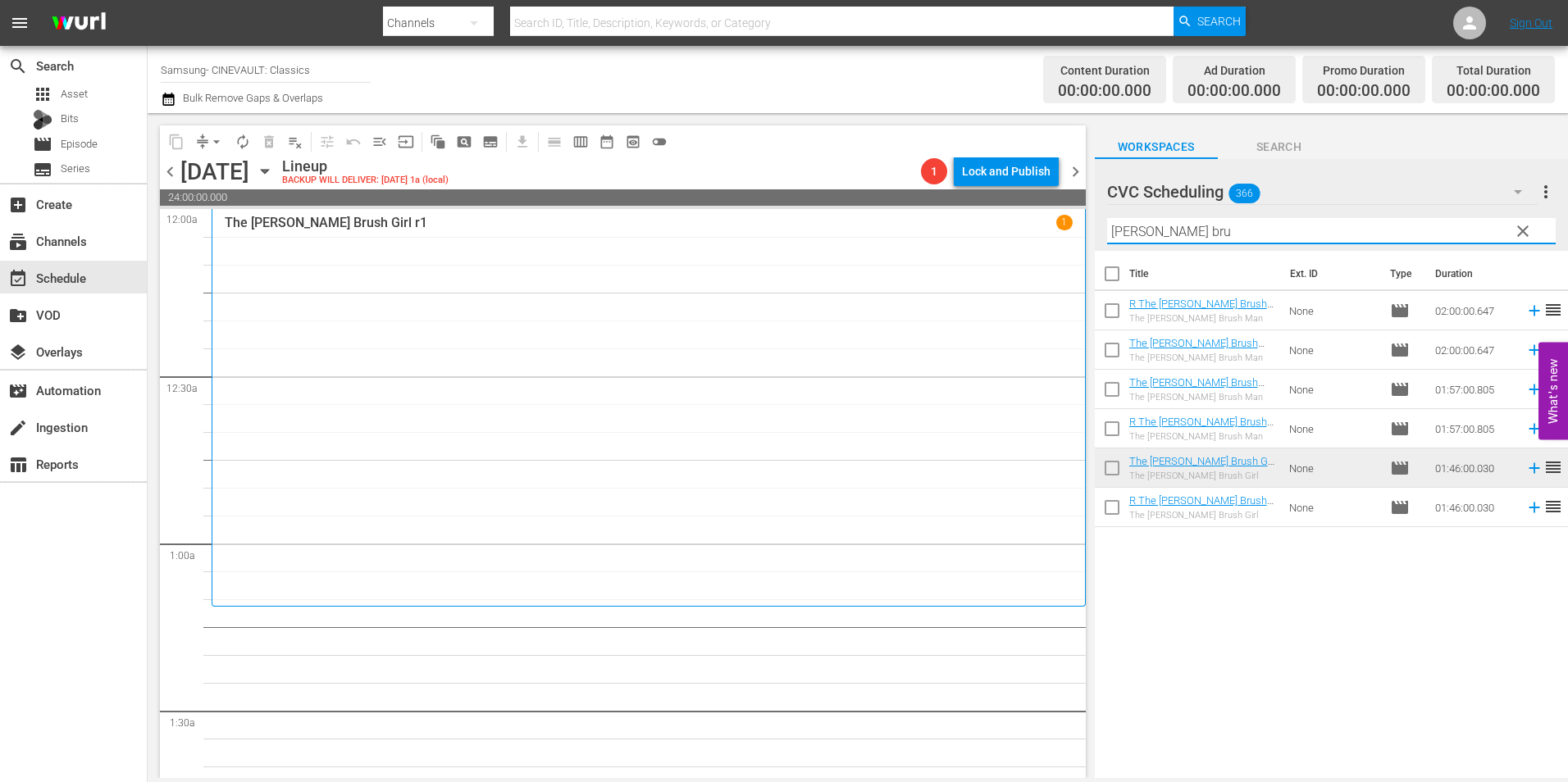
drag, startPoint x: 1204, startPoint y: 237, endPoint x: 916, endPoint y: 238, distance: 288.0
click at [916, 238] on div "content_copy compress arrow_drop_down autorenew_outlined delete_forever_outline…" at bounding box center [858, 446] width 1421 height 665
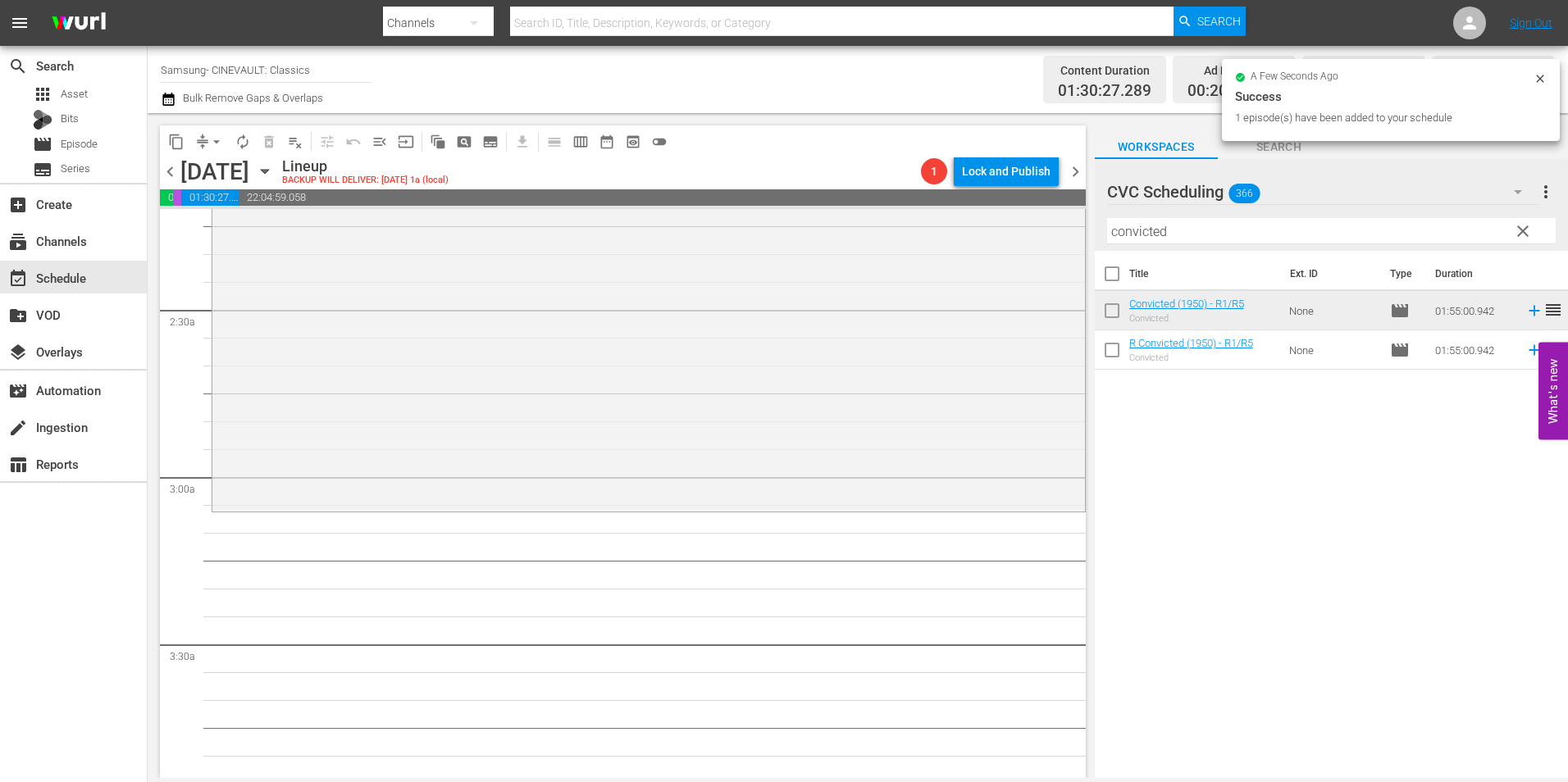
scroll to position [739, 0]
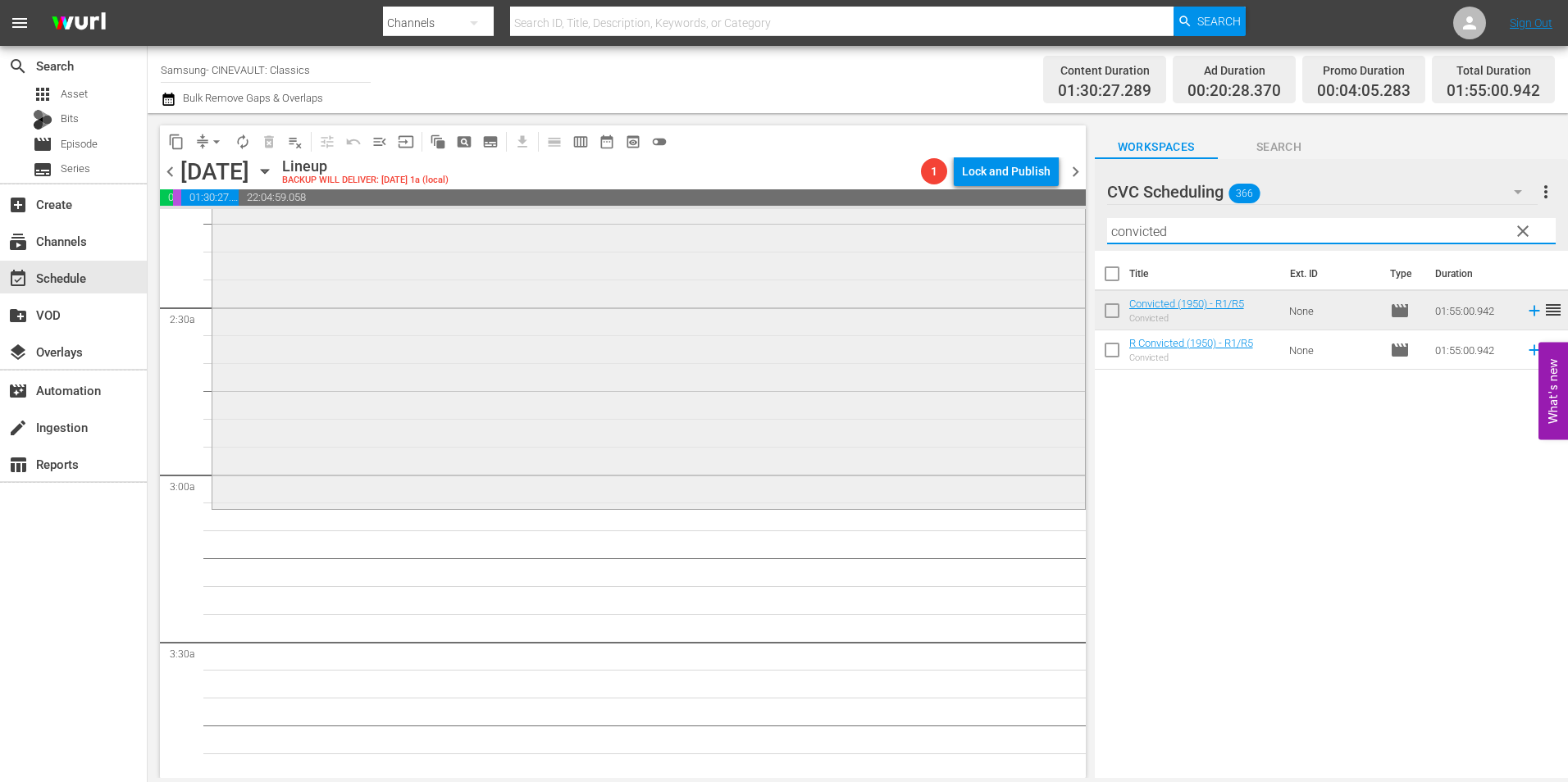
drag, startPoint x: 1204, startPoint y: 229, endPoint x: 933, endPoint y: 232, distance: 271.0
click at [933, 232] on div "content_copy compress arrow_drop_down autorenew_outlined delete_forever_outline…" at bounding box center [858, 446] width 1421 height 665
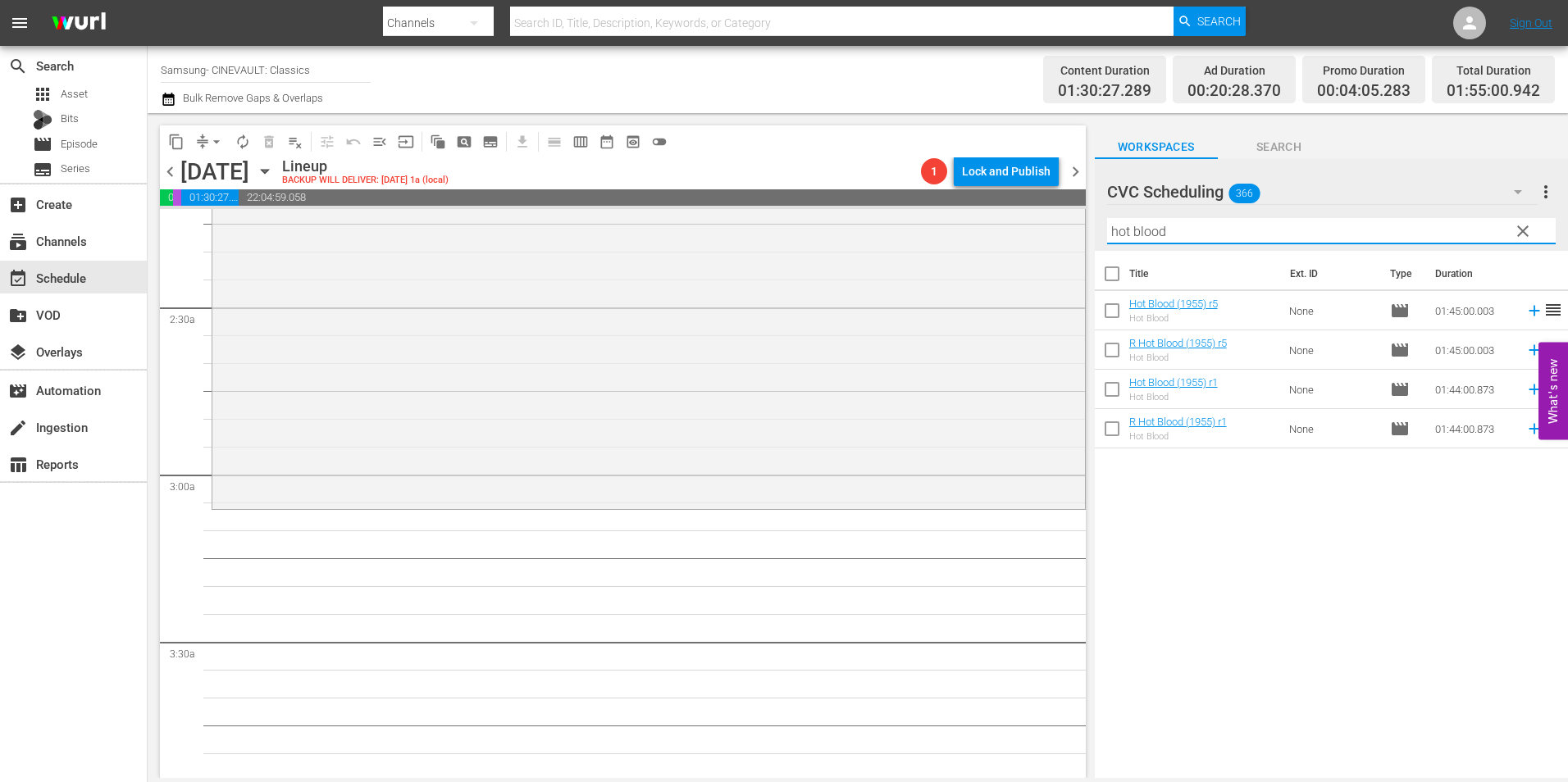
type input "hot blood"
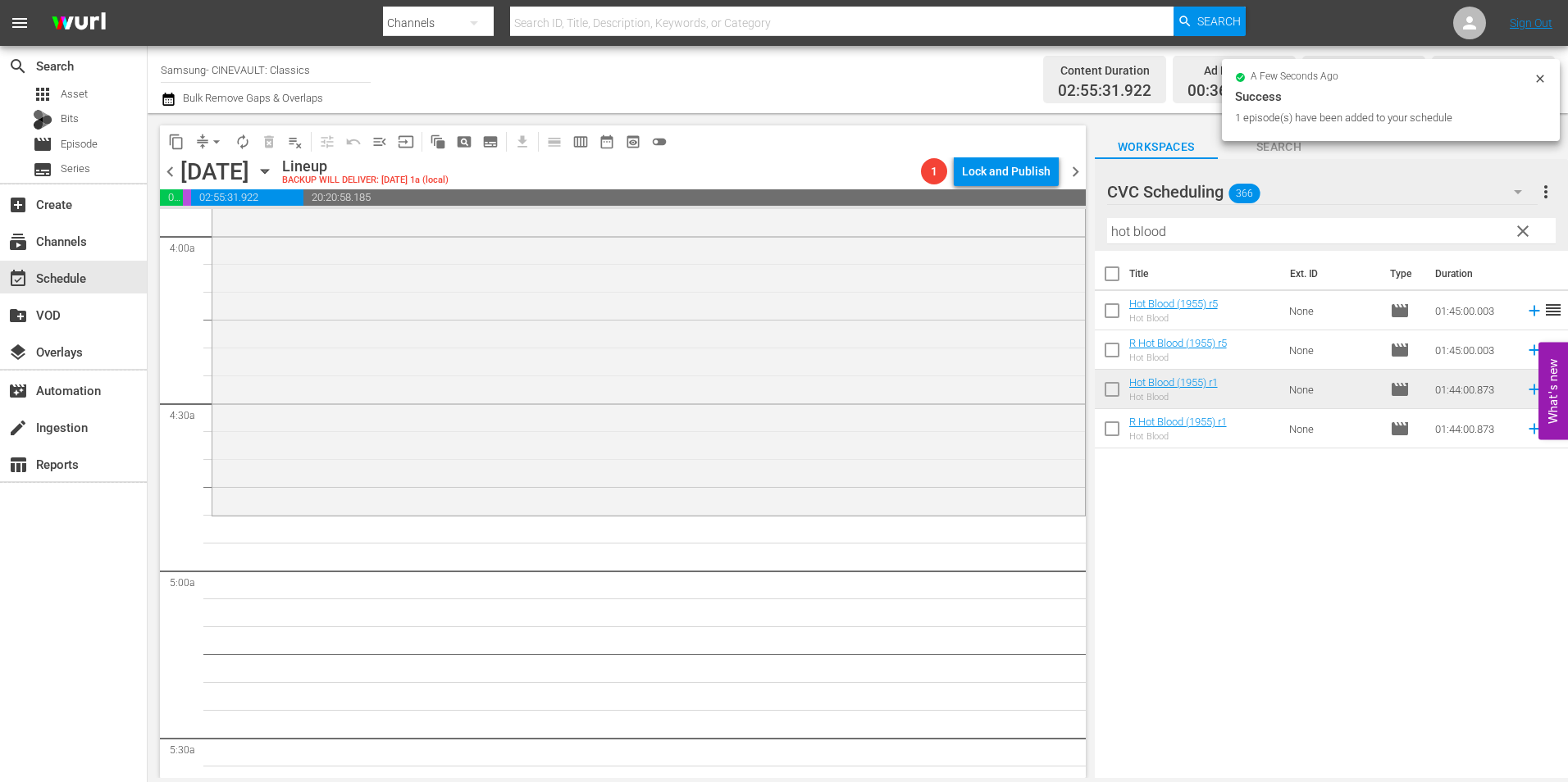
scroll to position [1313, 0]
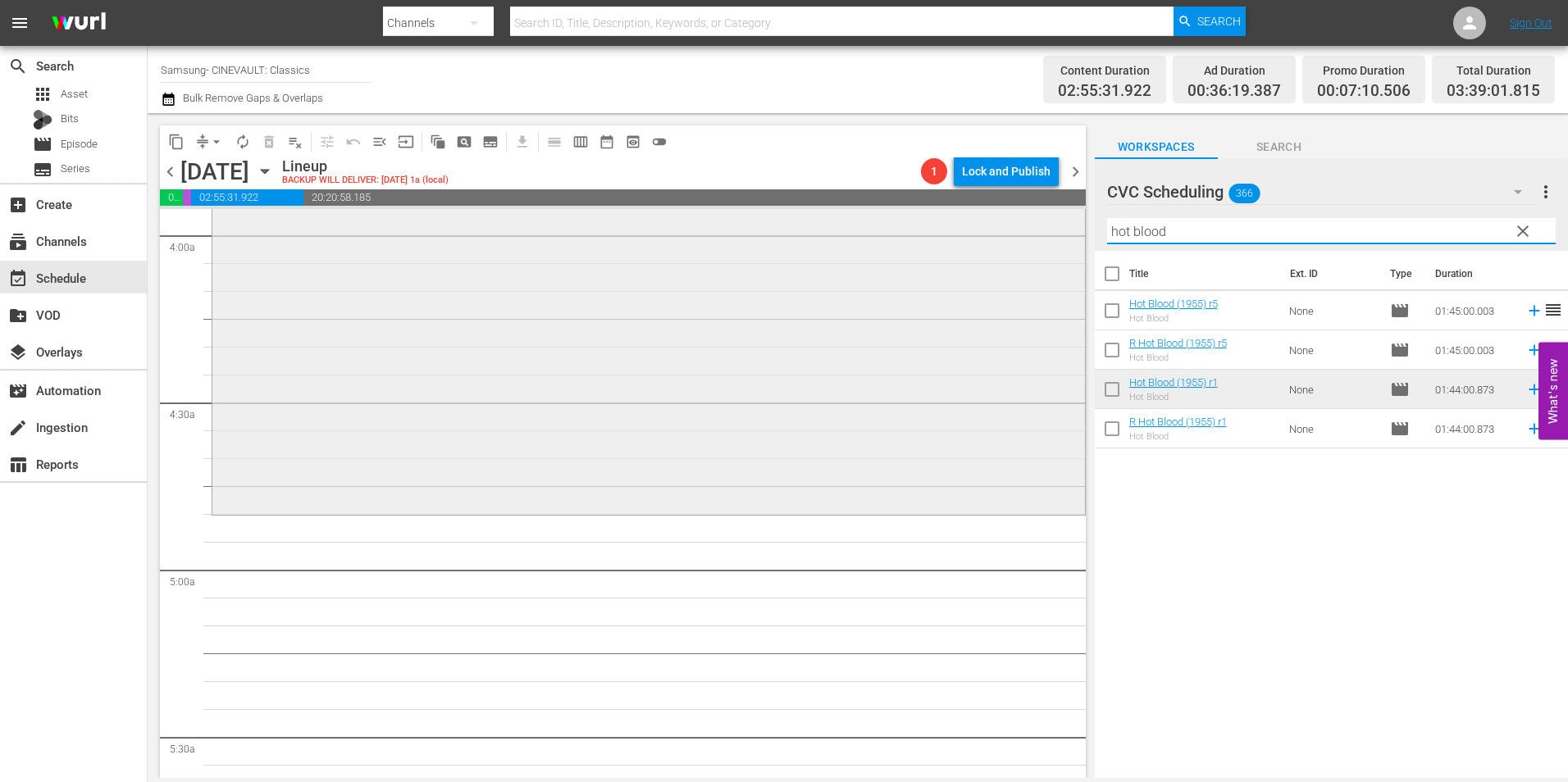
drag, startPoint x: 1217, startPoint y: 222, endPoint x: 1072, endPoint y: 246, distance: 147.0
click at [1072, 246] on div "content_copy compress arrow_drop_down autorenew_outlined delete_forever_outline…" at bounding box center [858, 446] width 1421 height 665
drag, startPoint x: 1516, startPoint y: 231, endPoint x: 1416, endPoint y: 231, distance: 100.0
click at [1509, 231] on button "clear" at bounding box center [1522, 230] width 26 height 26
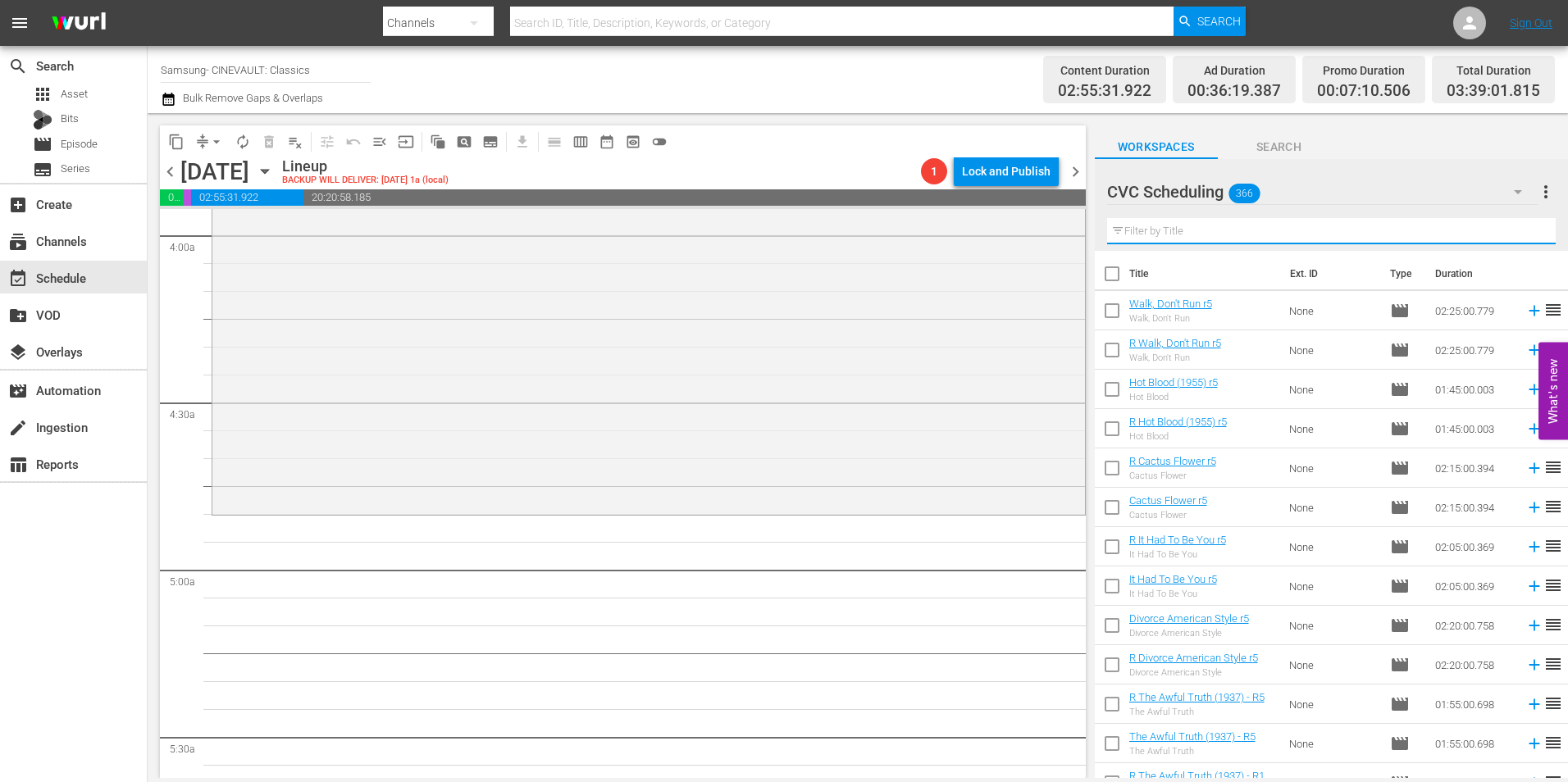
click at [1427, 225] on input "text" at bounding box center [1331, 231] width 449 height 26
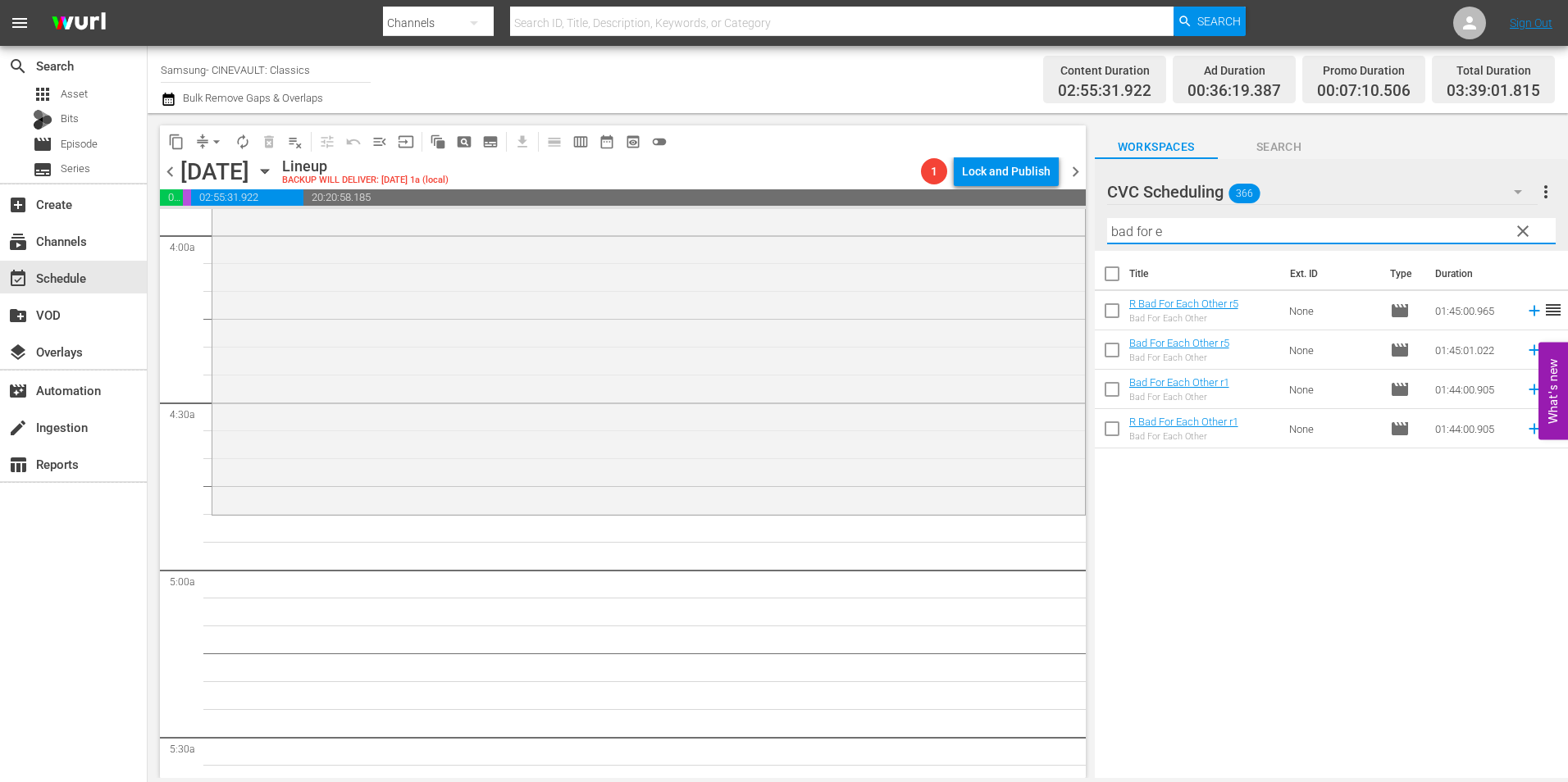
type input "bad for e"
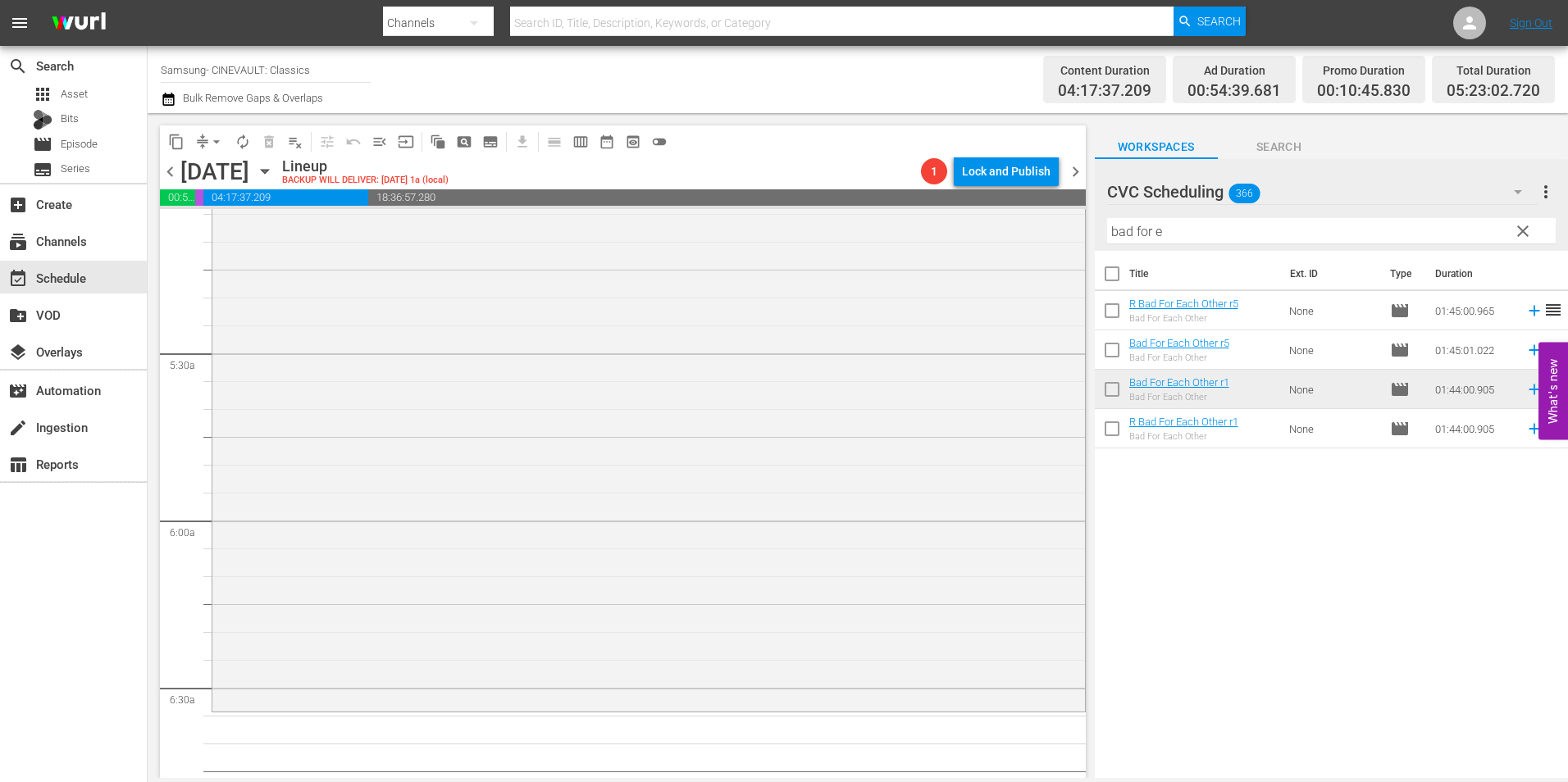
scroll to position [1968, 0]
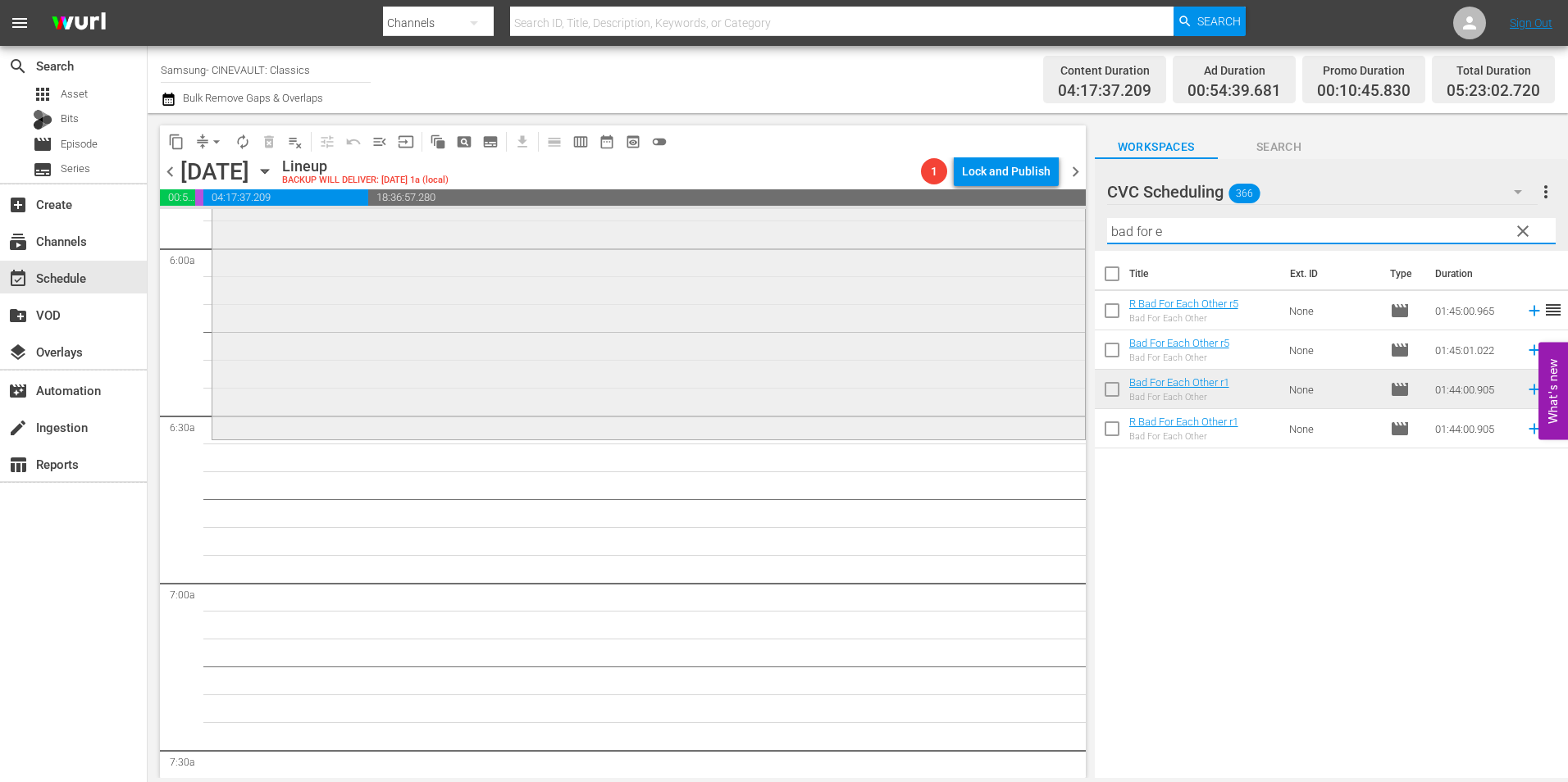
drag, startPoint x: 1222, startPoint y: 232, endPoint x: 1064, endPoint y: 239, distance: 158.2
click at [1048, 241] on div "content_copy compress arrow_drop_down autorenew_outlined delete_forever_outline…" at bounding box center [858, 446] width 1421 height 665
drag, startPoint x: 1513, startPoint y: 224, endPoint x: 1400, endPoint y: 236, distance: 113.6
click at [1513, 224] on span "clear" at bounding box center [1523, 231] width 19 height 19
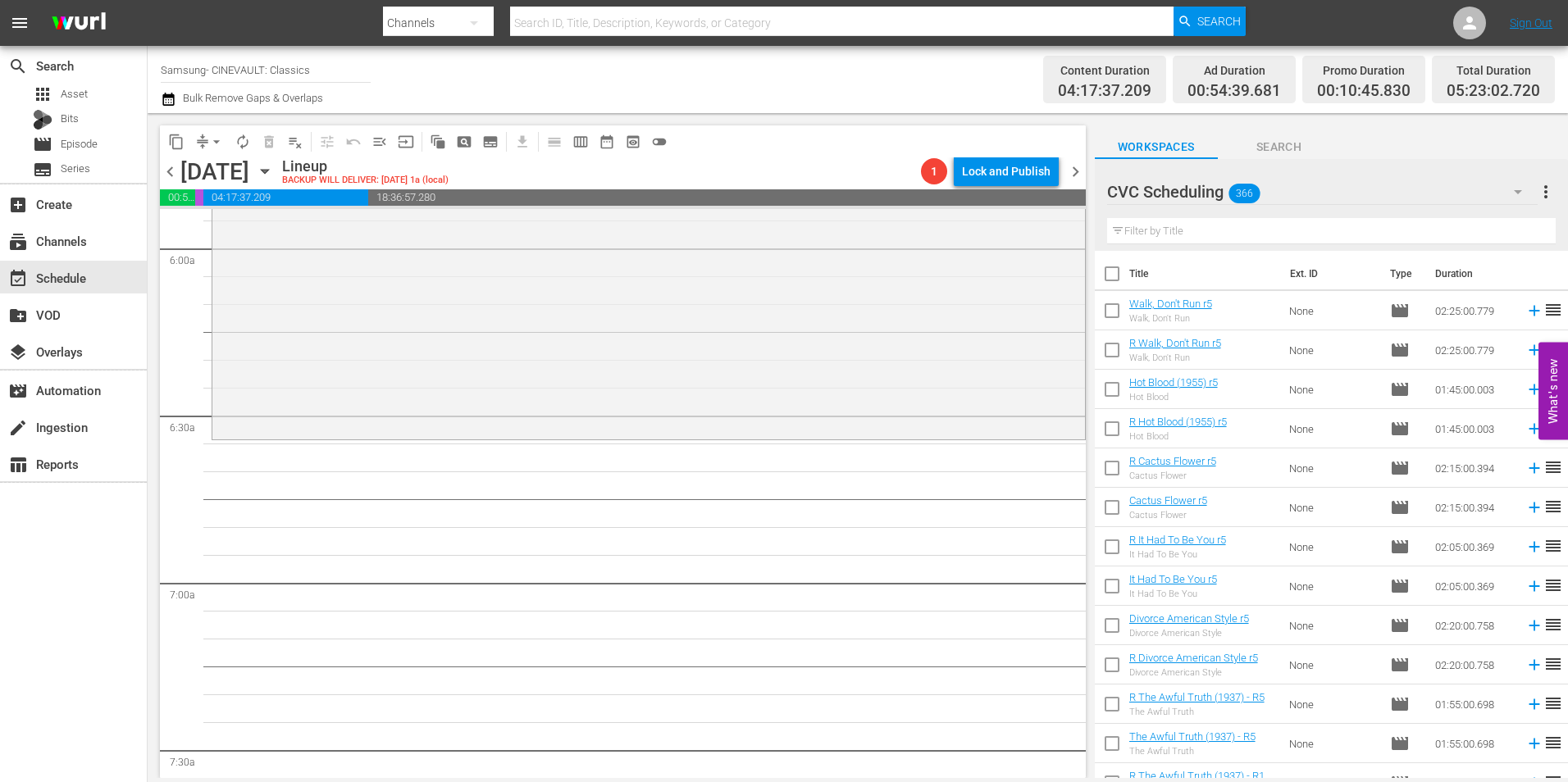
click at [1412, 234] on input "text" at bounding box center [1331, 231] width 449 height 26
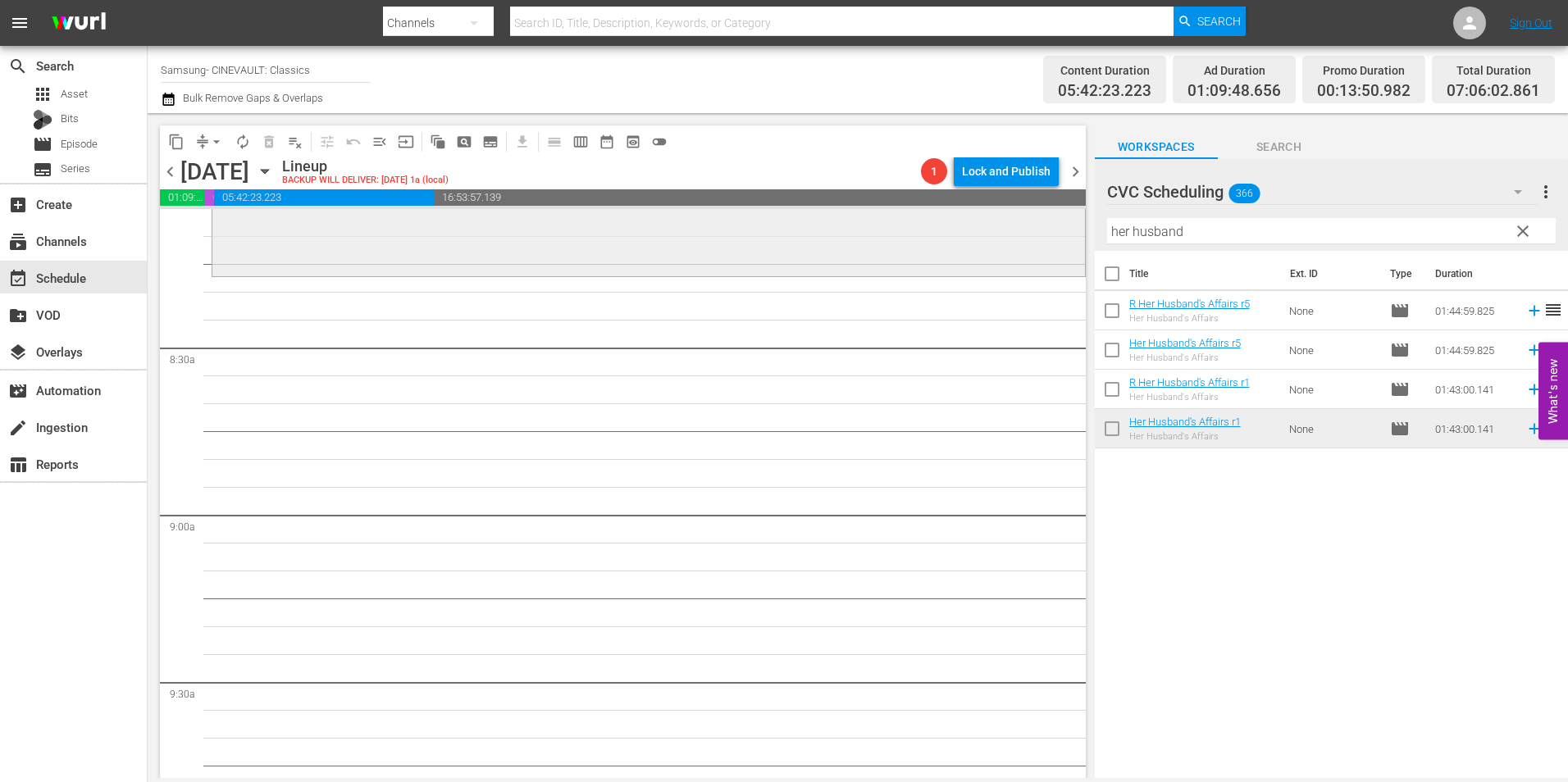
scroll to position [2707, 0]
drag, startPoint x: 1209, startPoint y: 237, endPoint x: 954, endPoint y: 229, distance: 255.1
click at [954, 229] on div "content_copy compress arrow_drop_down autorenew_outlined delete_forever_outline…" at bounding box center [858, 446] width 1421 height 665
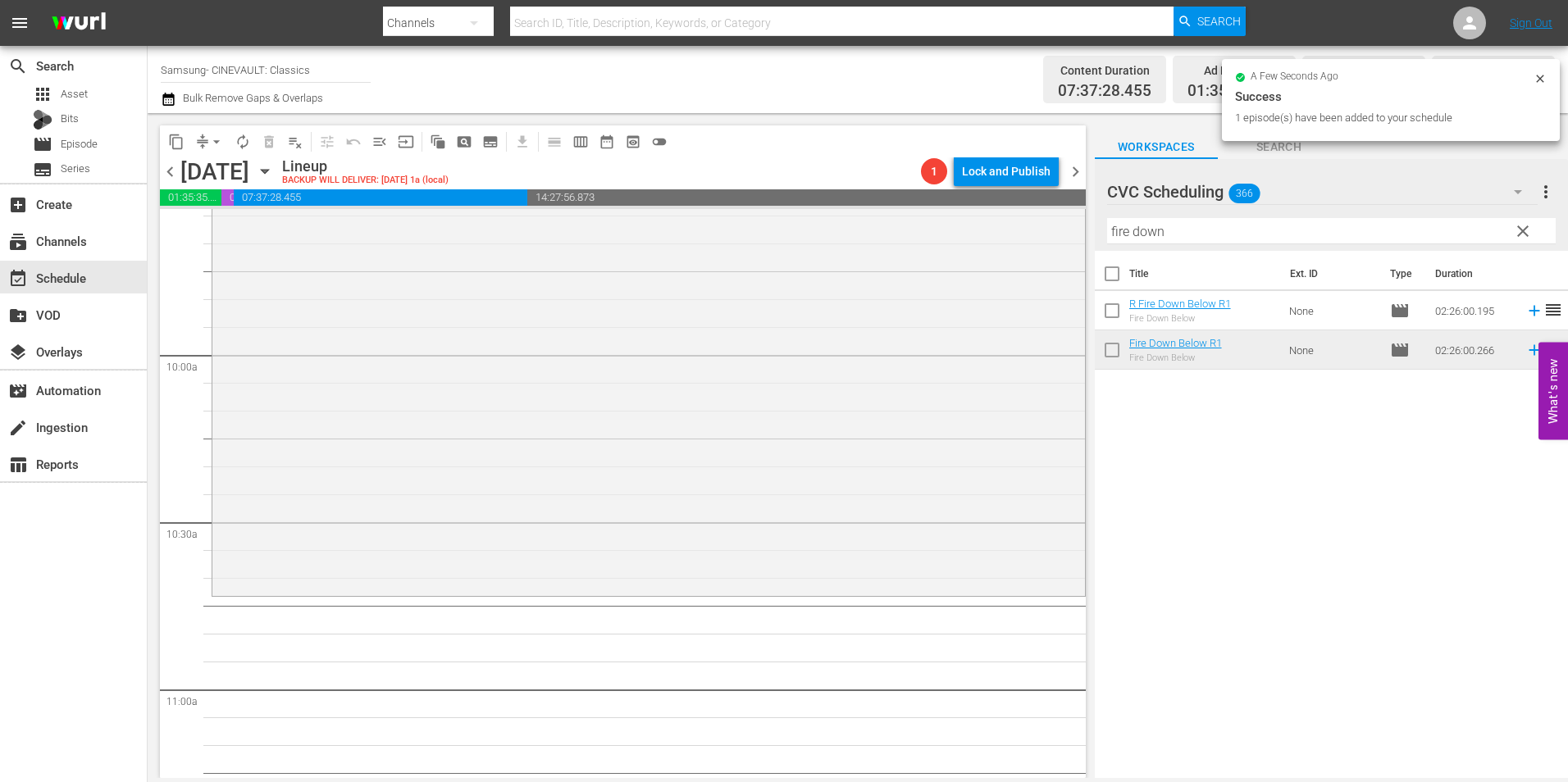
scroll to position [3281, 0]
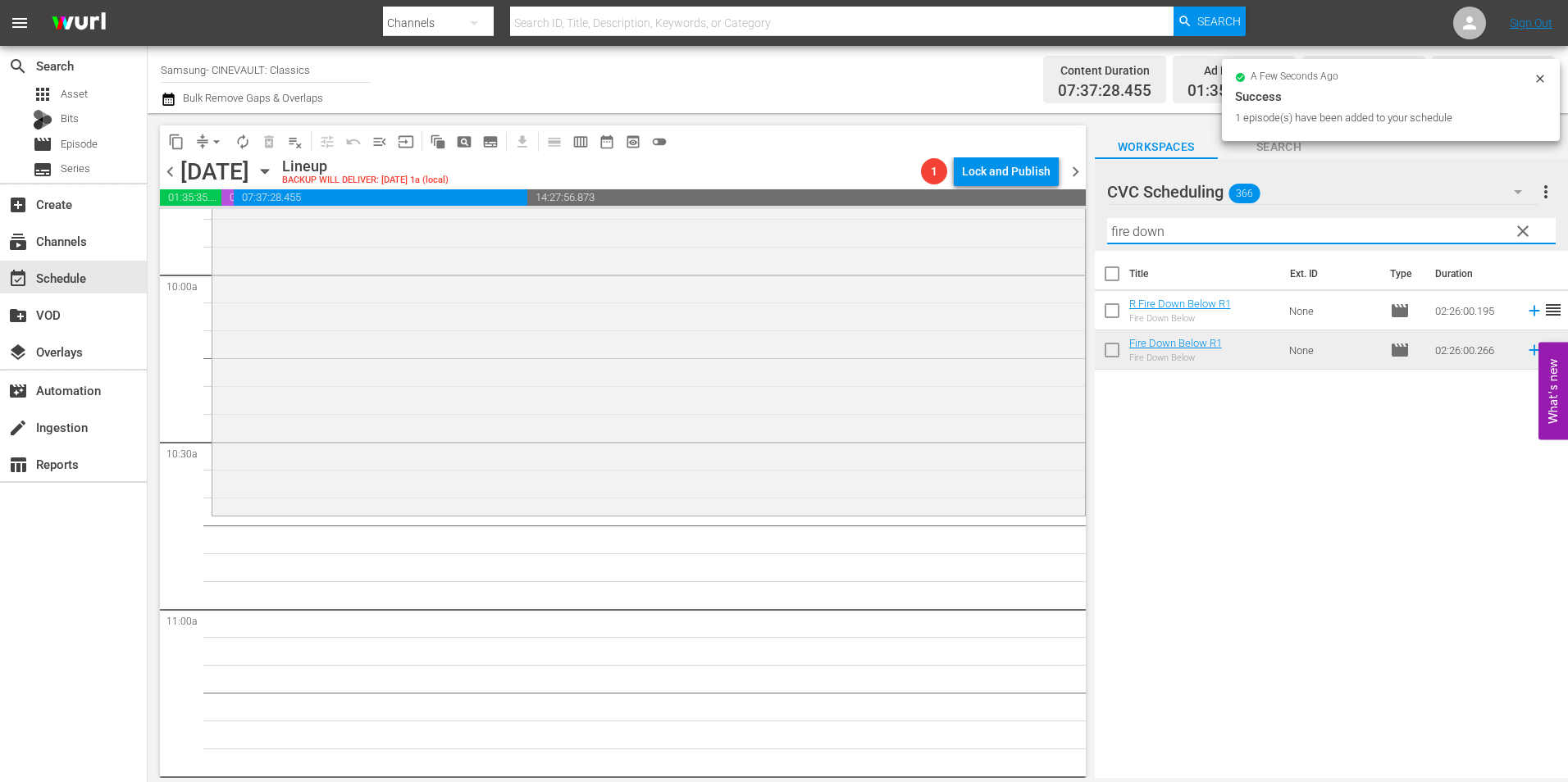
drag, startPoint x: 1258, startPoint y: 241, endPoint x: 701, endPoint y: 197, distance: 558.7
click at [701, 197] on div "content_copy compress arrow_drop_down autorenew_outlined delete_forever_outline…" at bounding box center [858, 446] width 1421 height 665
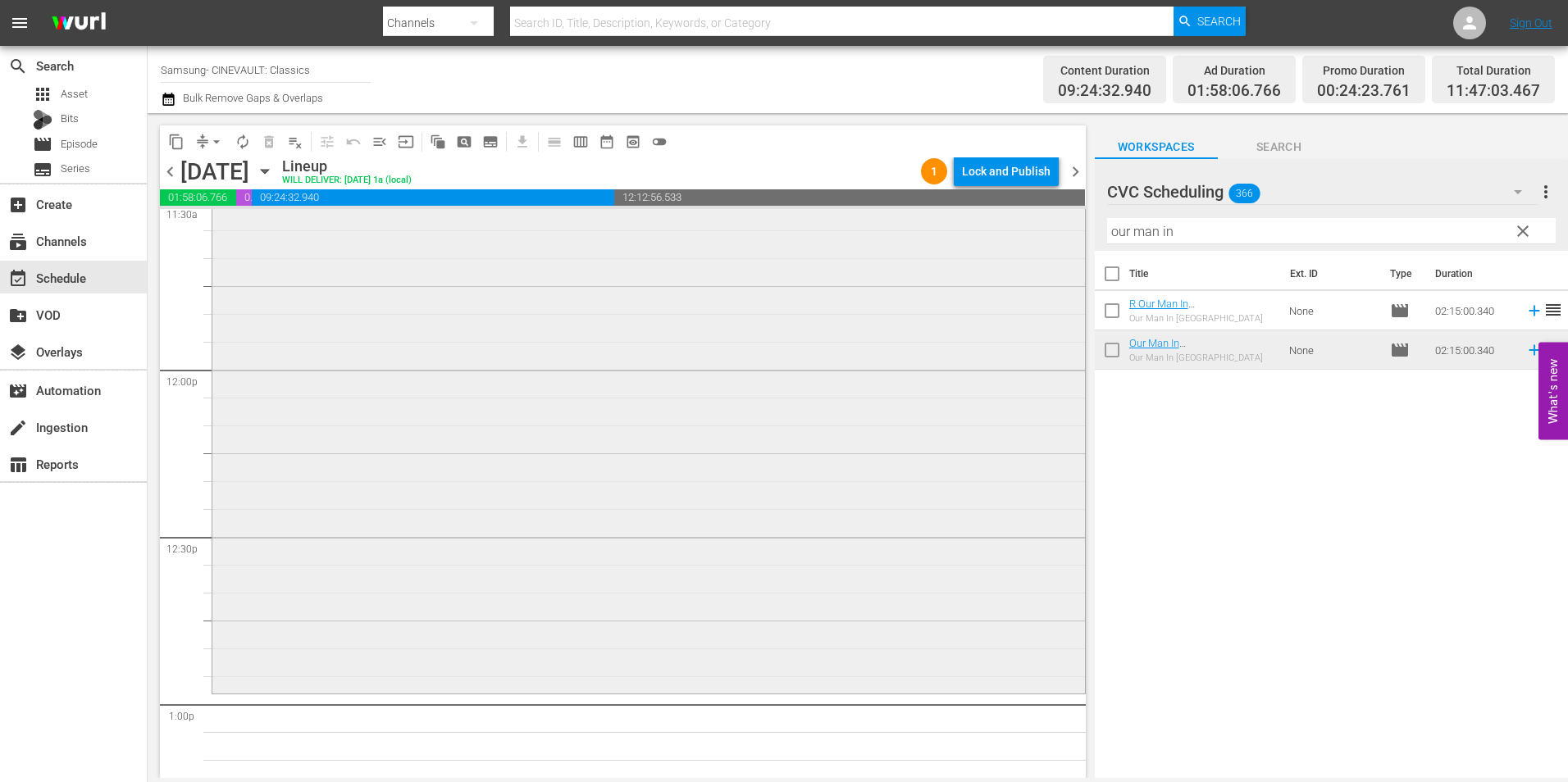
scroll to position [4019, 0]
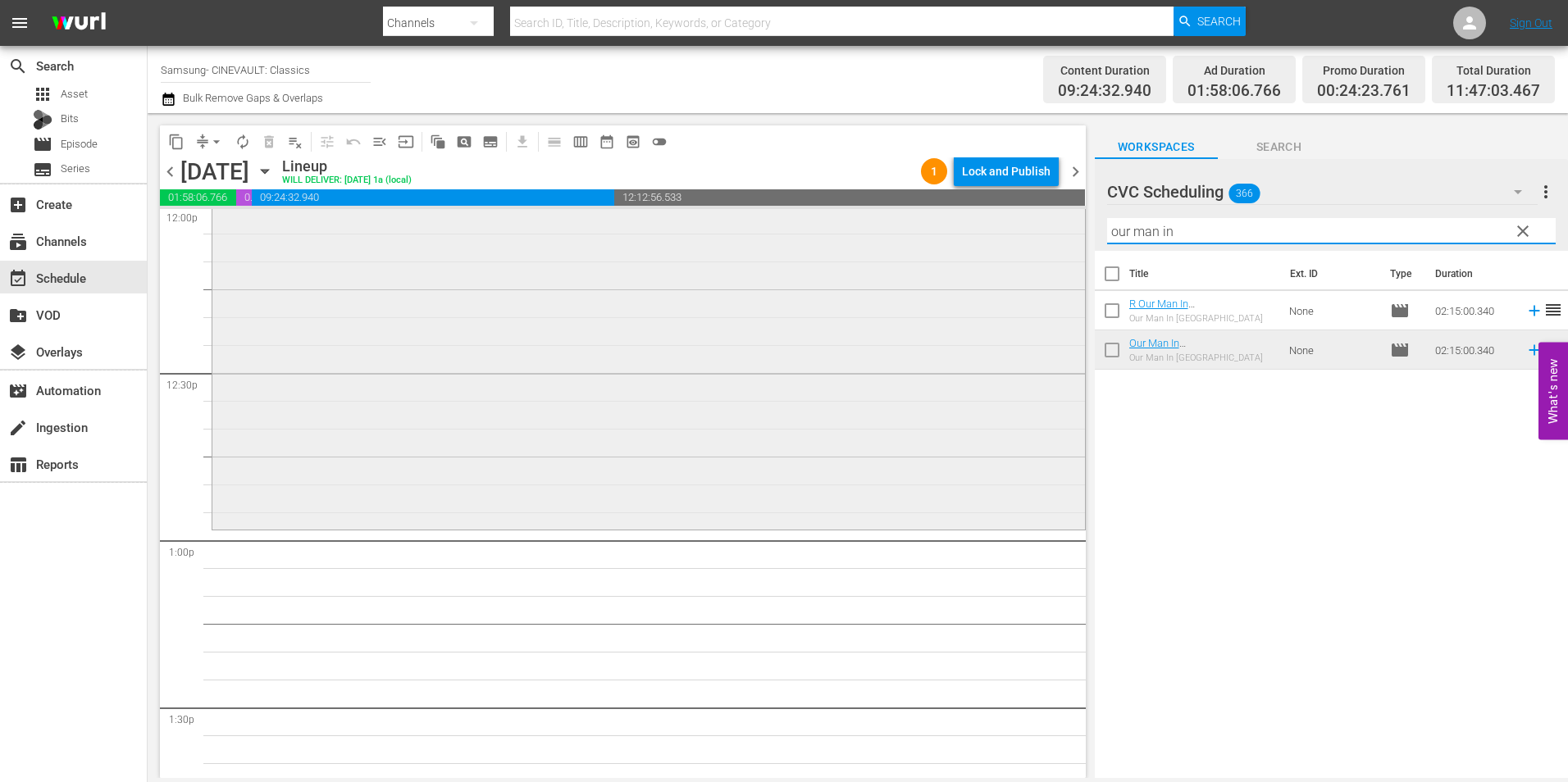
drag, startPoint x: 1176, startPoint y: 235, endPoint x: 1043, endPoint y: 235, distance: 133.0
click at [1043, 235] on div "content_copy compress arrow_drop_down autorenew_outlined delete_forever_outline…" at bounding box center [858, 446] width 1421 height 665
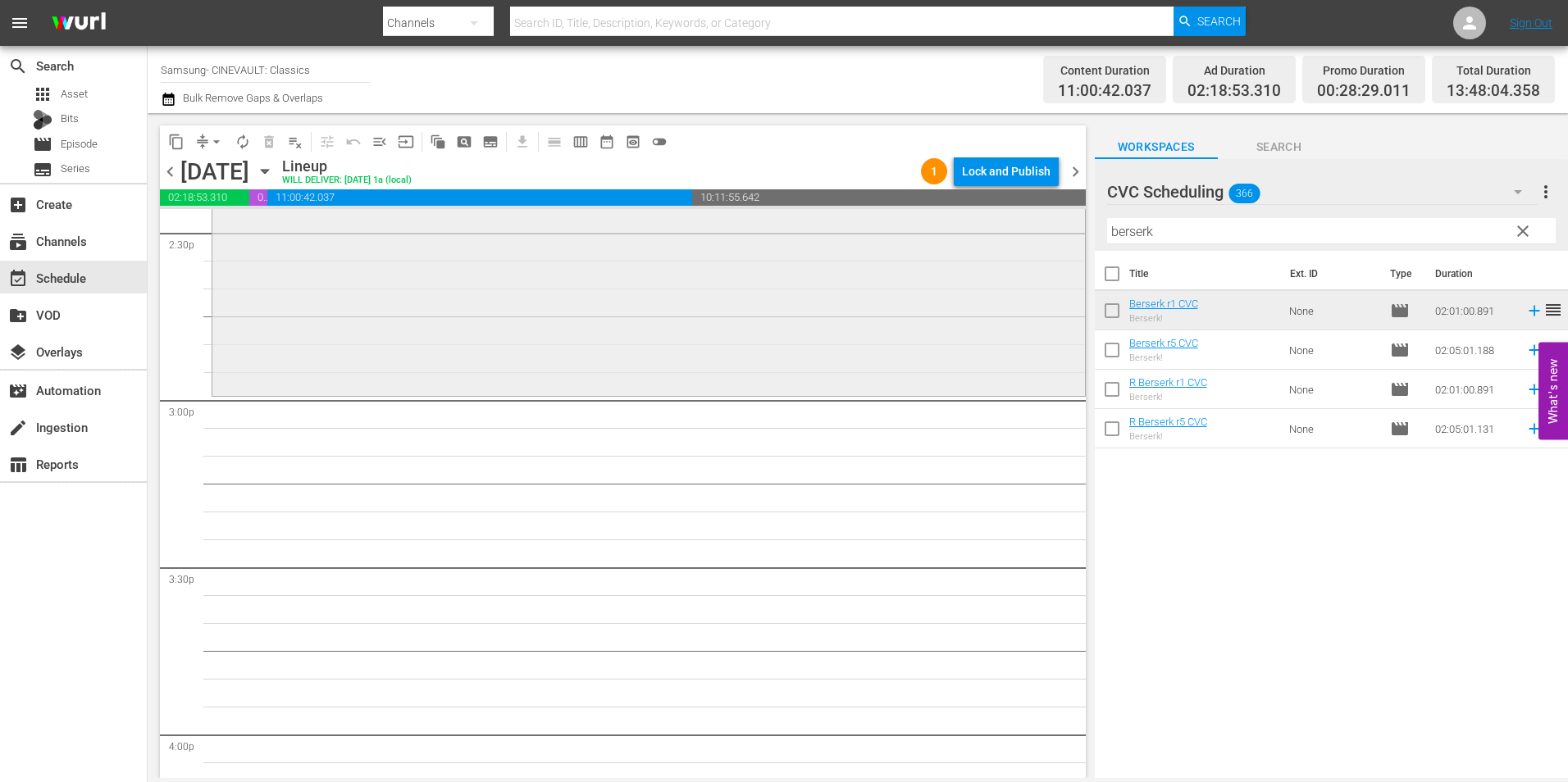
scroll to position [4839, 0]
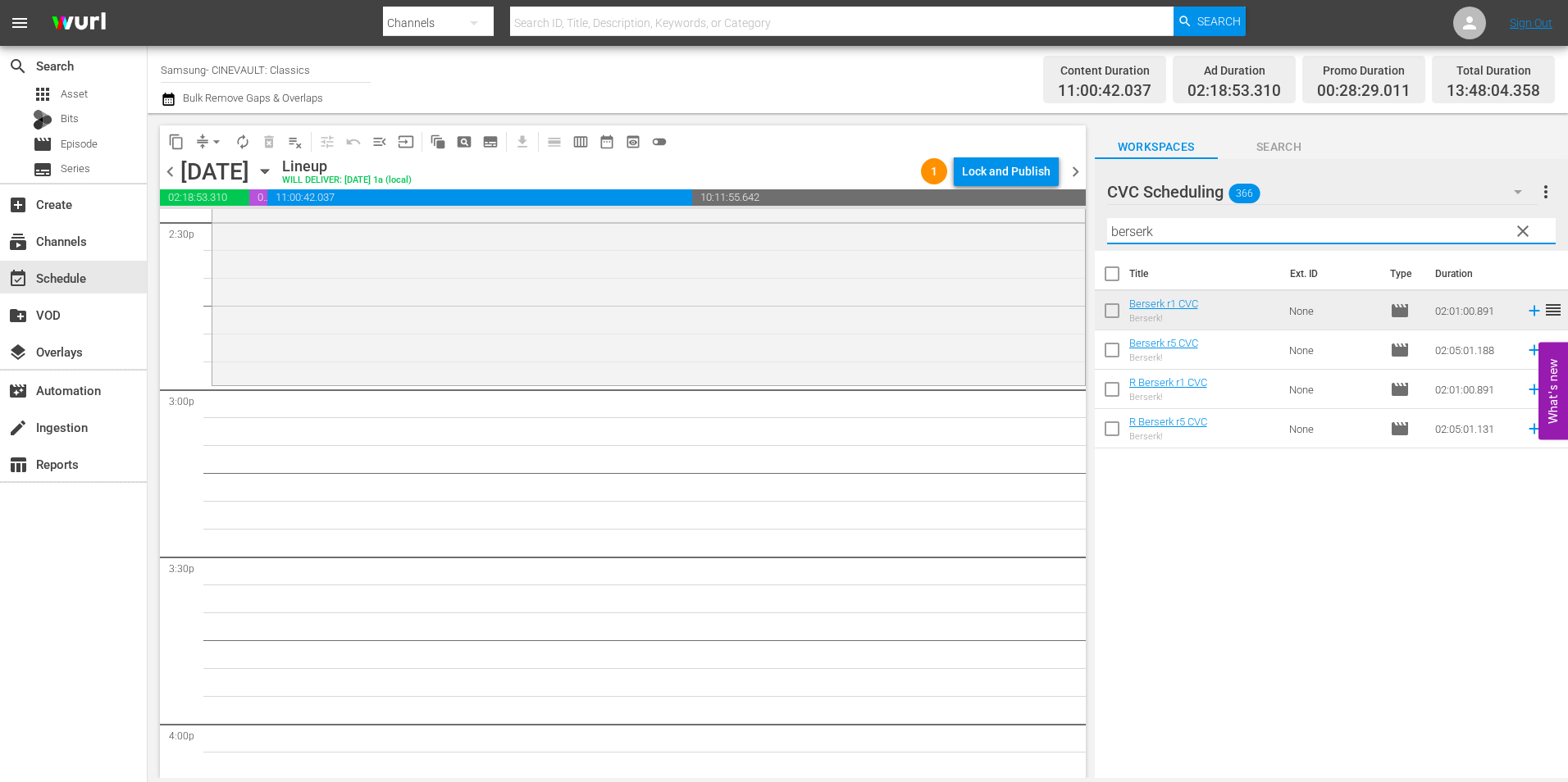
click at [1076, 232] on div "content_copy compress arrow_drop_down autorenew_outlined delete_forever_outline…" at bounding box center [858, 446] width 1421 height 665
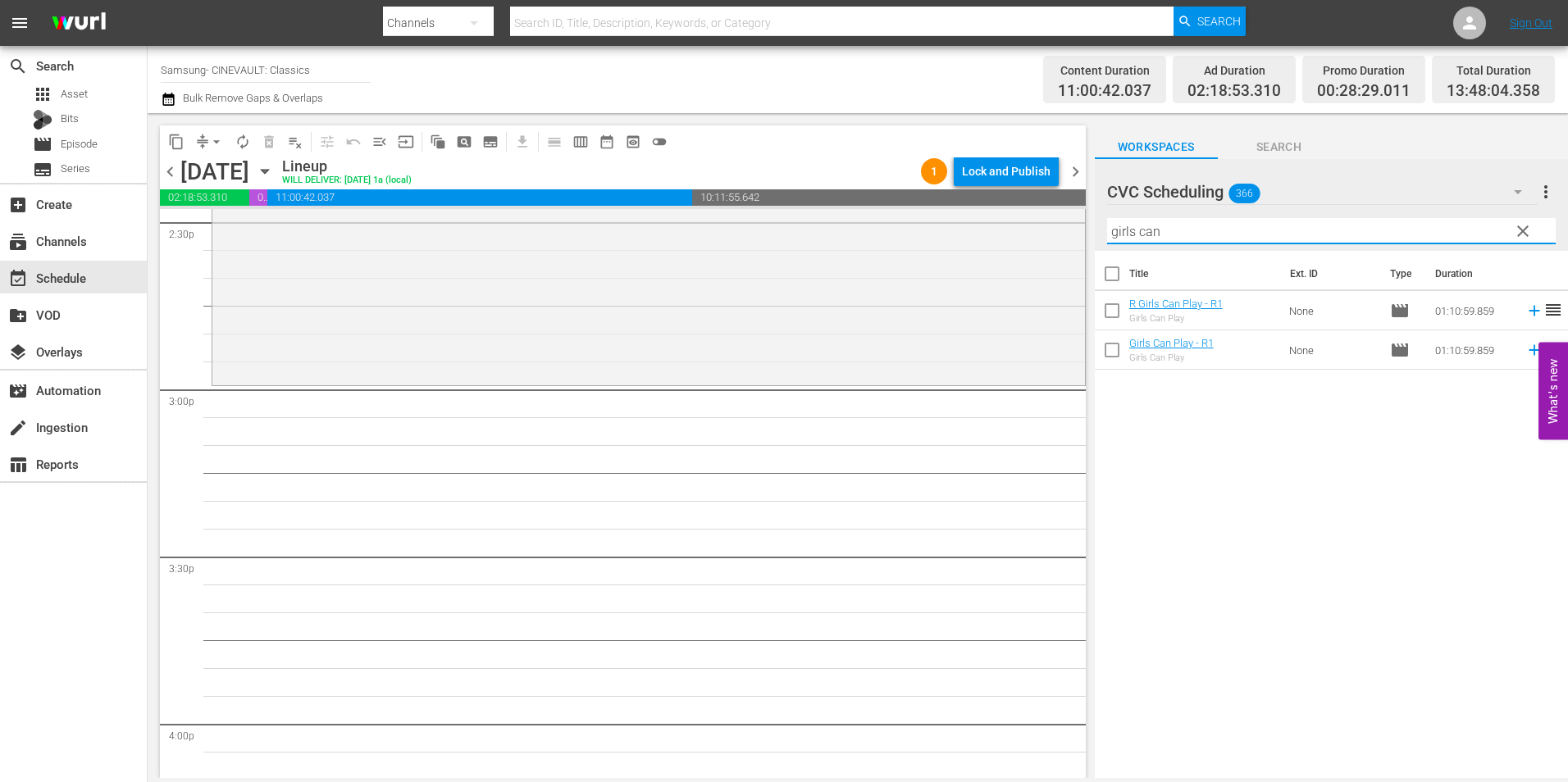
type input "girls can"
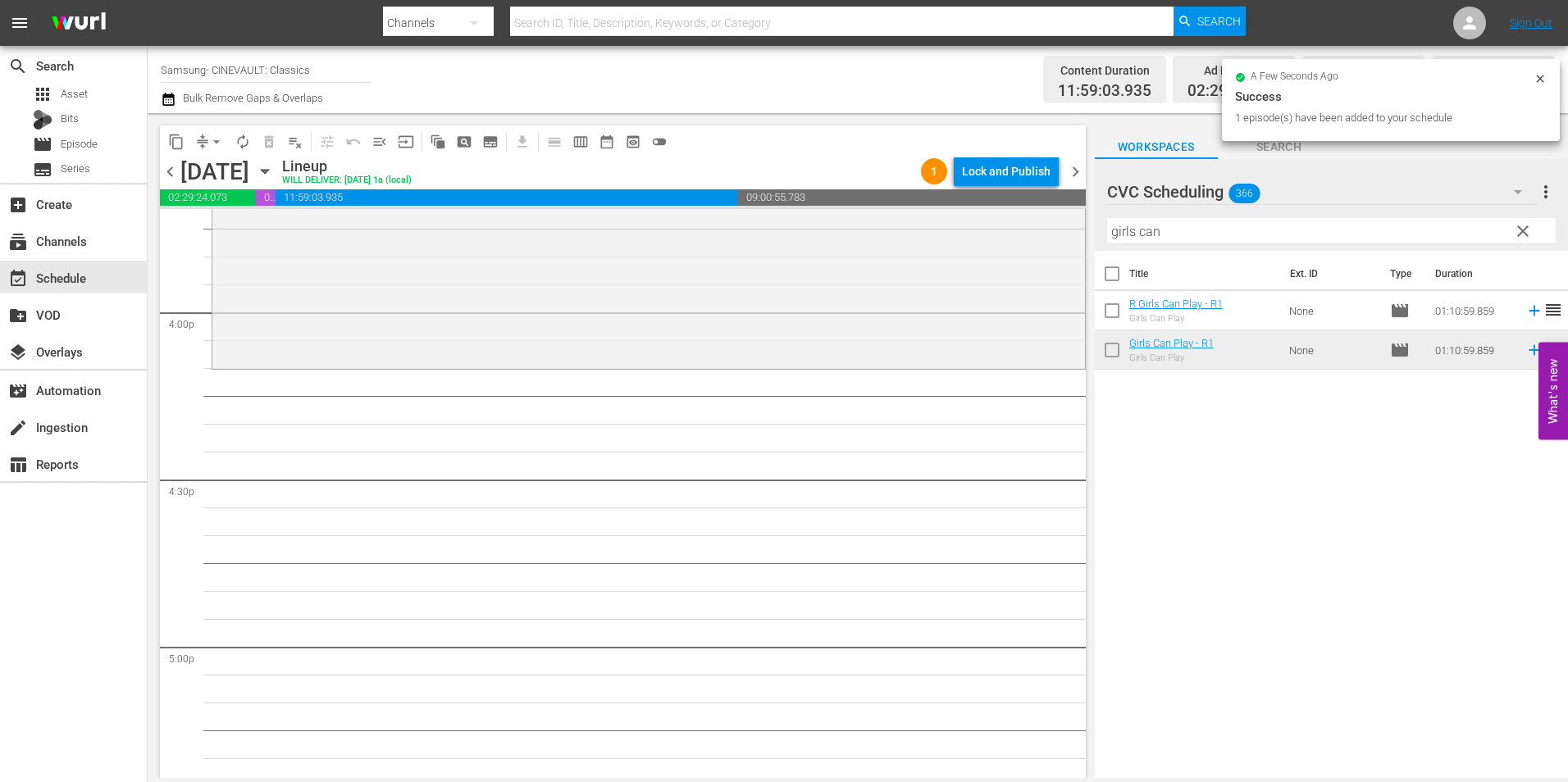
scroll to position [5249, 0]
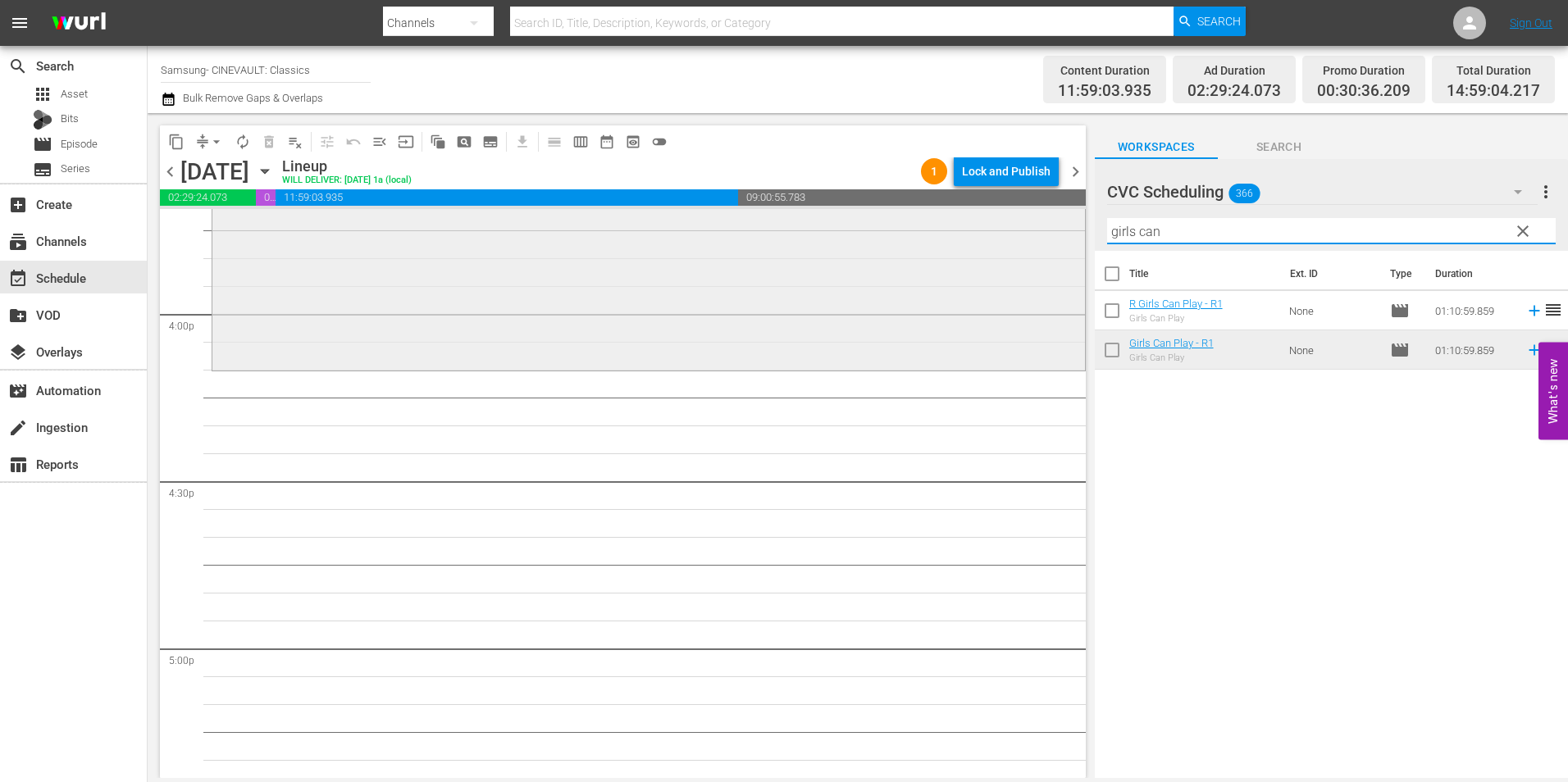
drag, startPoint x: 1205, startPoint y: 243, endPoint x: 1201, endPoint y: 227, distance: 16.5
click at [1063, 248] on div "content_copy compress arrow_drop_down autorenew_outlined delete_forever_outline…" at bounding box center [858, 446] width 1421 height 665
click at [1244, 232] on input "girls can" at bounding box center [1331, 231] width 449 height 26
click at [1524, 232] on span "clear" at bounding box center [1523, 231] width 19 height 19
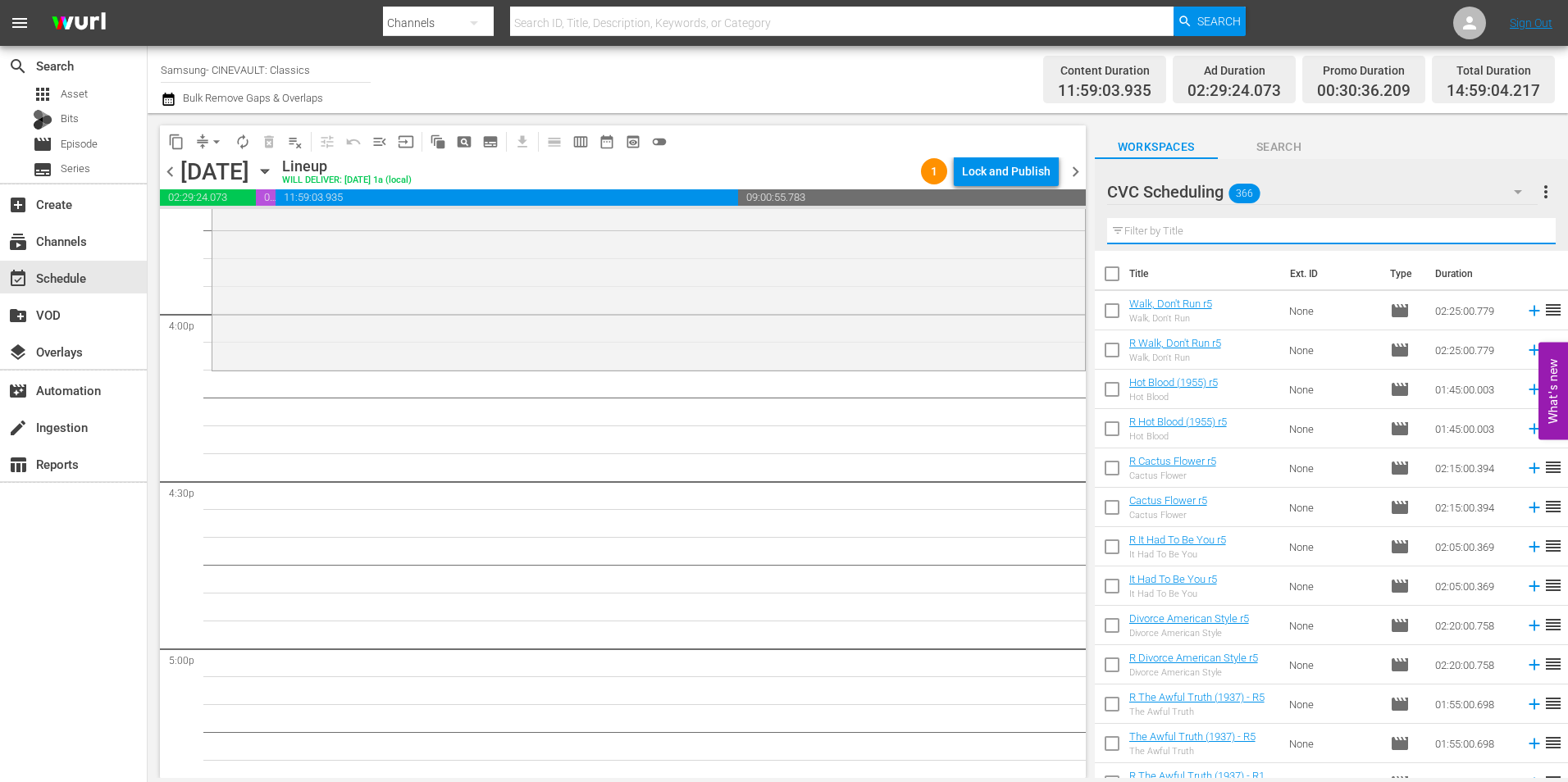
click at [1350, 231] on input "text" at bounding box center [1331, 231] width 449 height 26
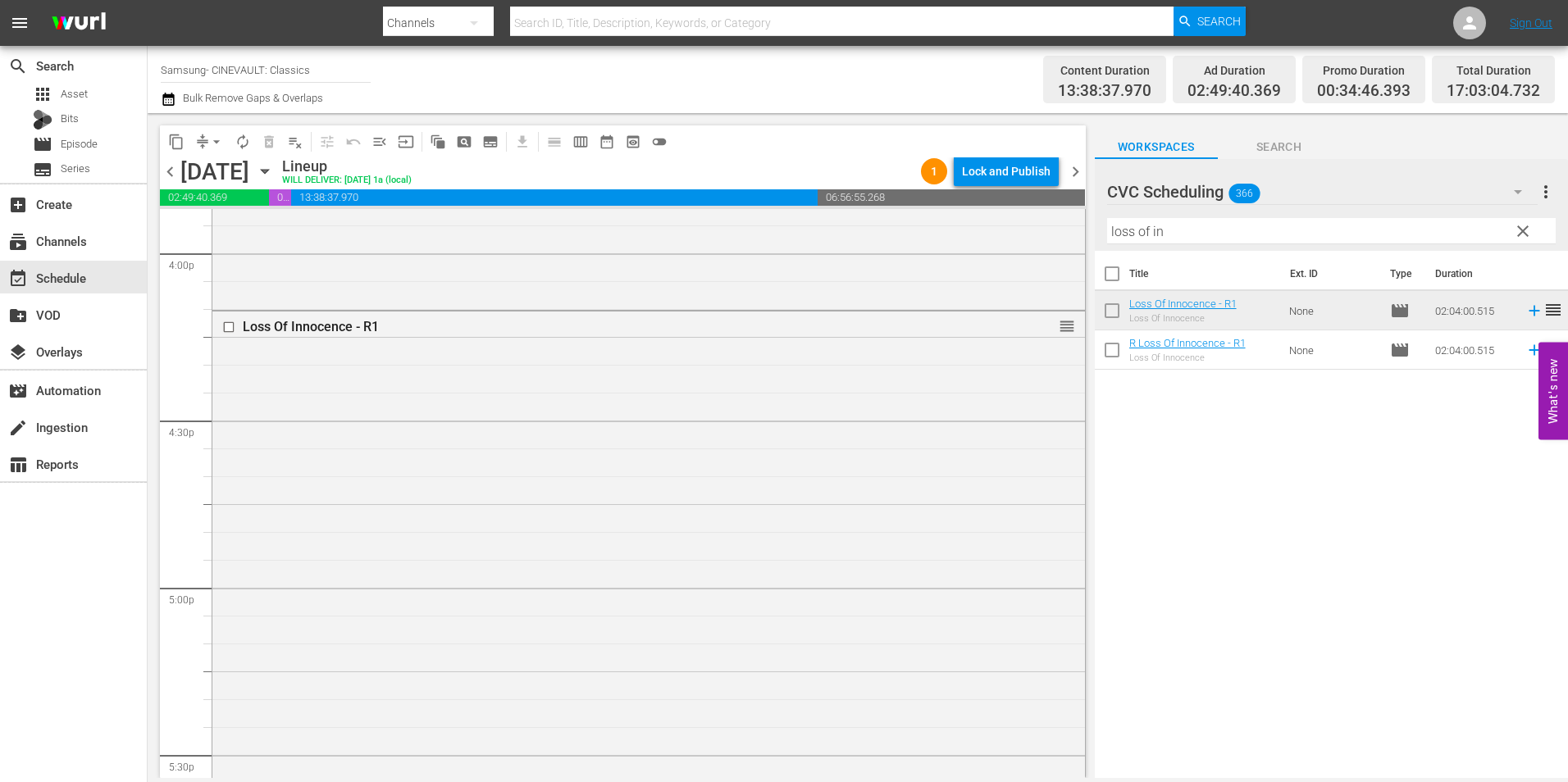
scroll to position [5823, 0]
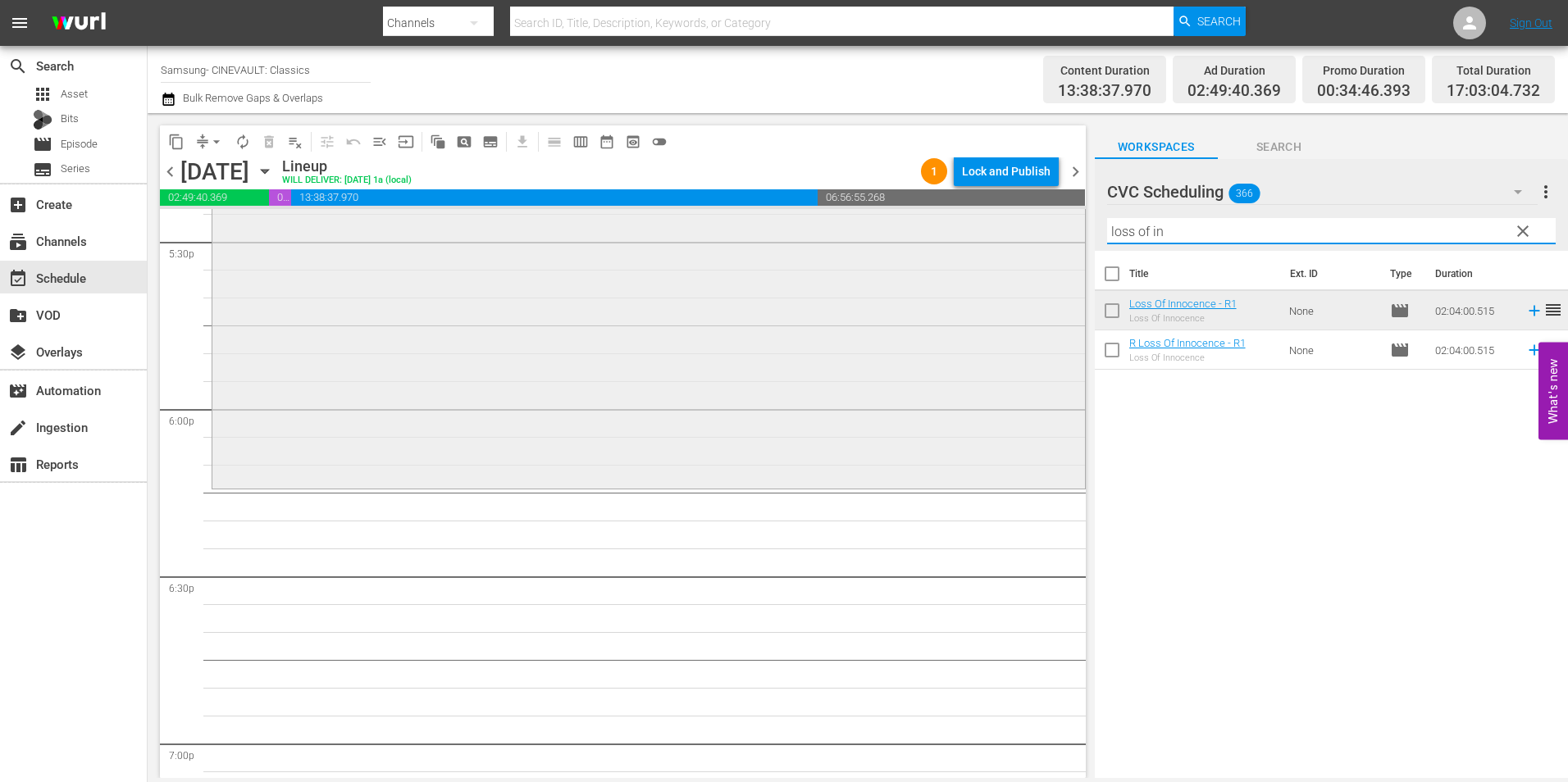
drag, startPoint x: 1177, startPoint y: 230, endPoint x: 998, endPoint y: 212, distance: 179.9
click at [998, 212] on div "content_copy compress arrow_drop_down autorenew_outlined delete_forever_outline…" at bounding box center [858, 446] width 1421 height 665
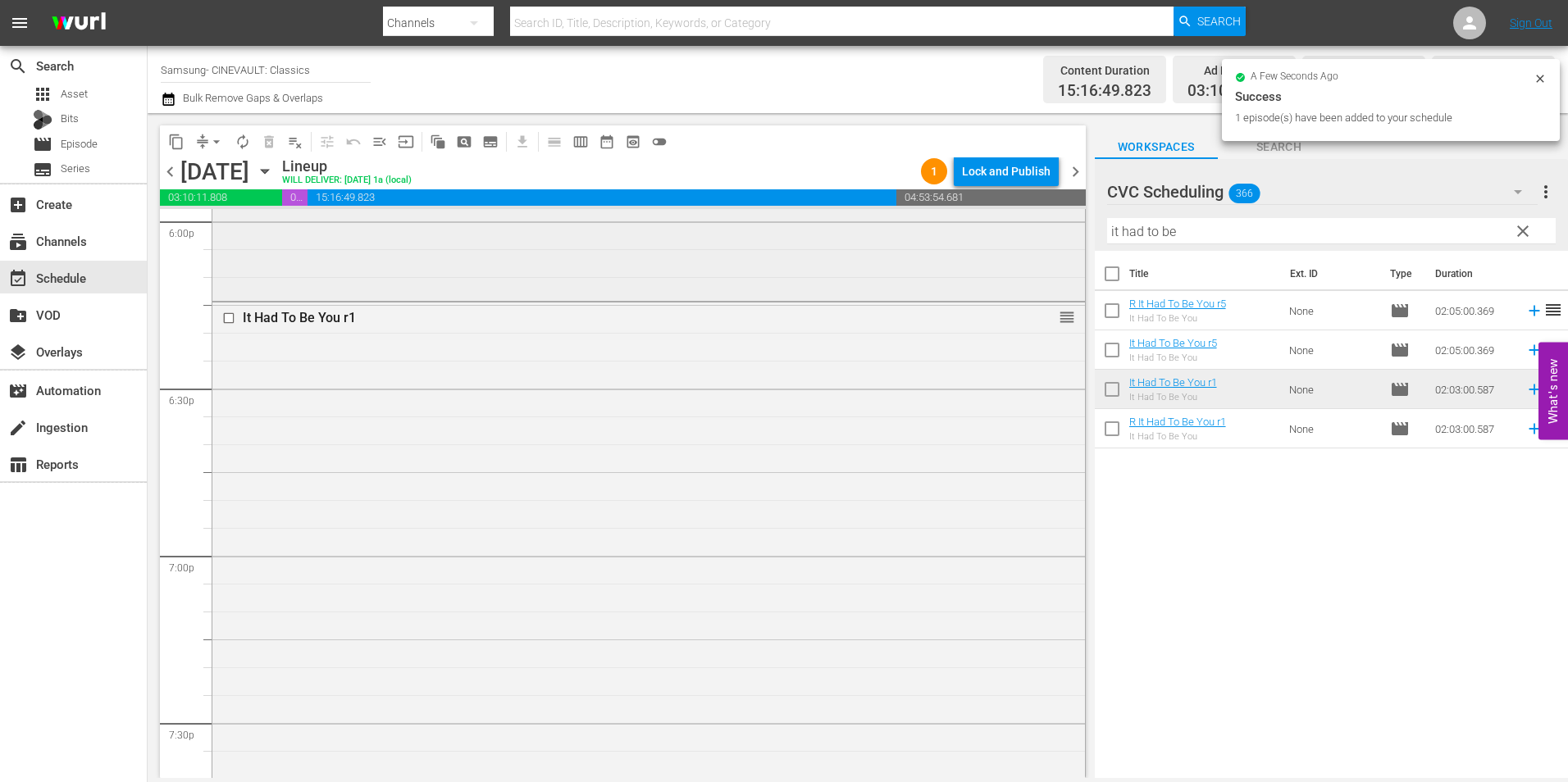
scroll to position [6479, 0]
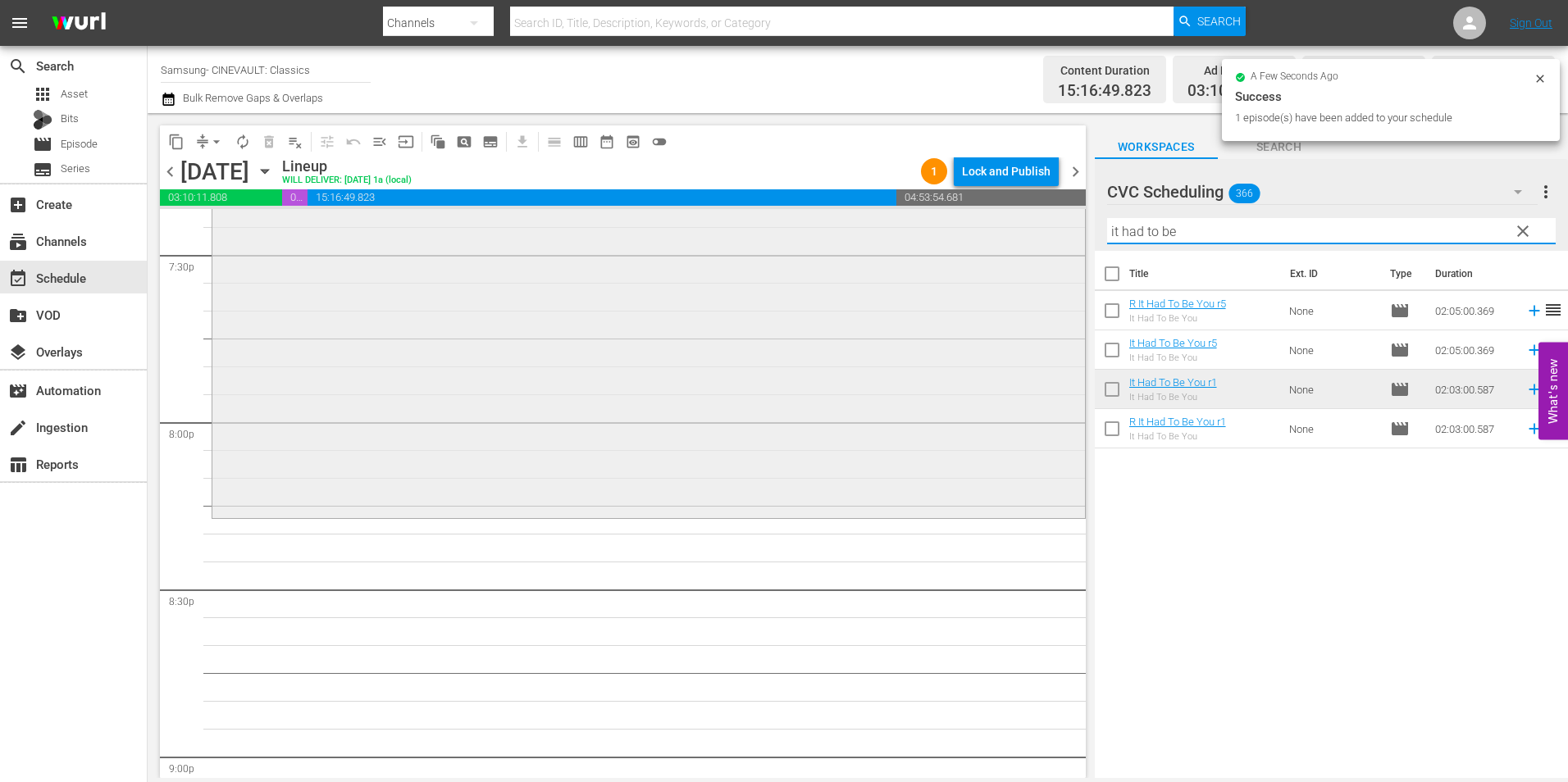
click at [931, 216] on div "content_copy compress arrow_drop_down autorenew_outlined delete_forever_outline…" at bounding box center [858, 446] width 1421 height 665
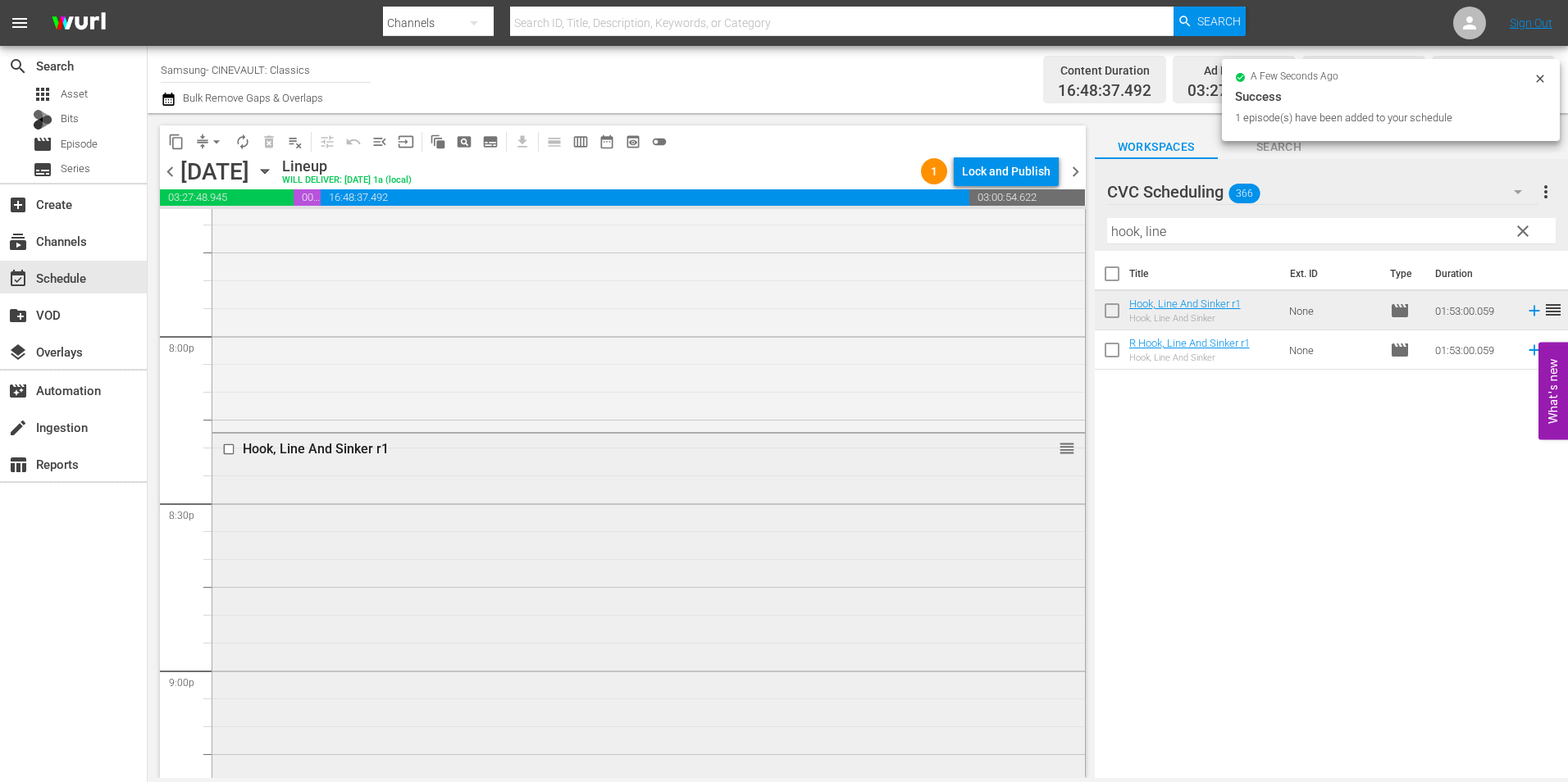
scroll to position [7053, 0]
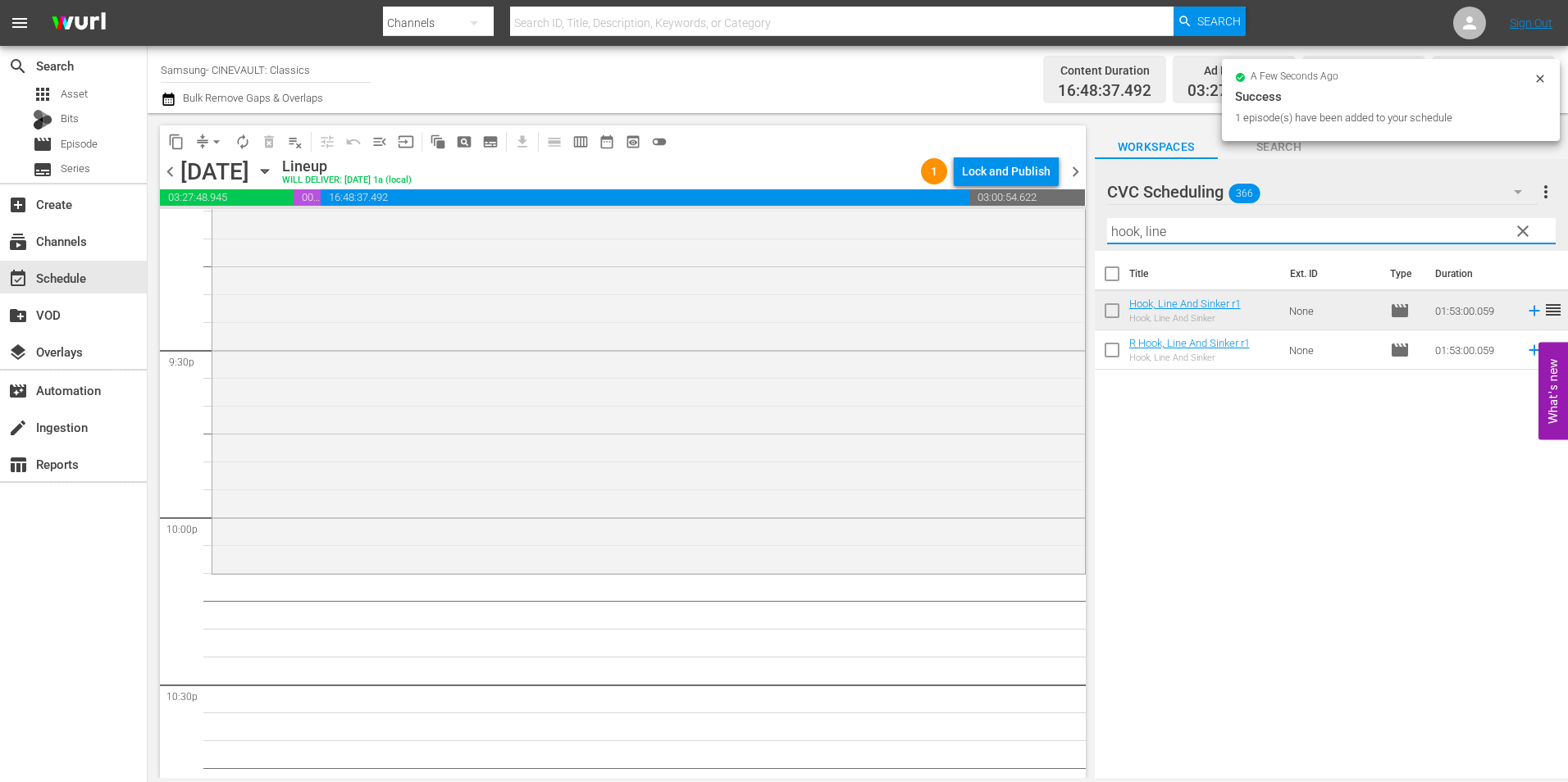
click at [1000, 247] on div "content_copy compress arrow_drop_down autorenew_outlined delete_forever_outline…" at bounding box center [858, 446] width 1421 height 665
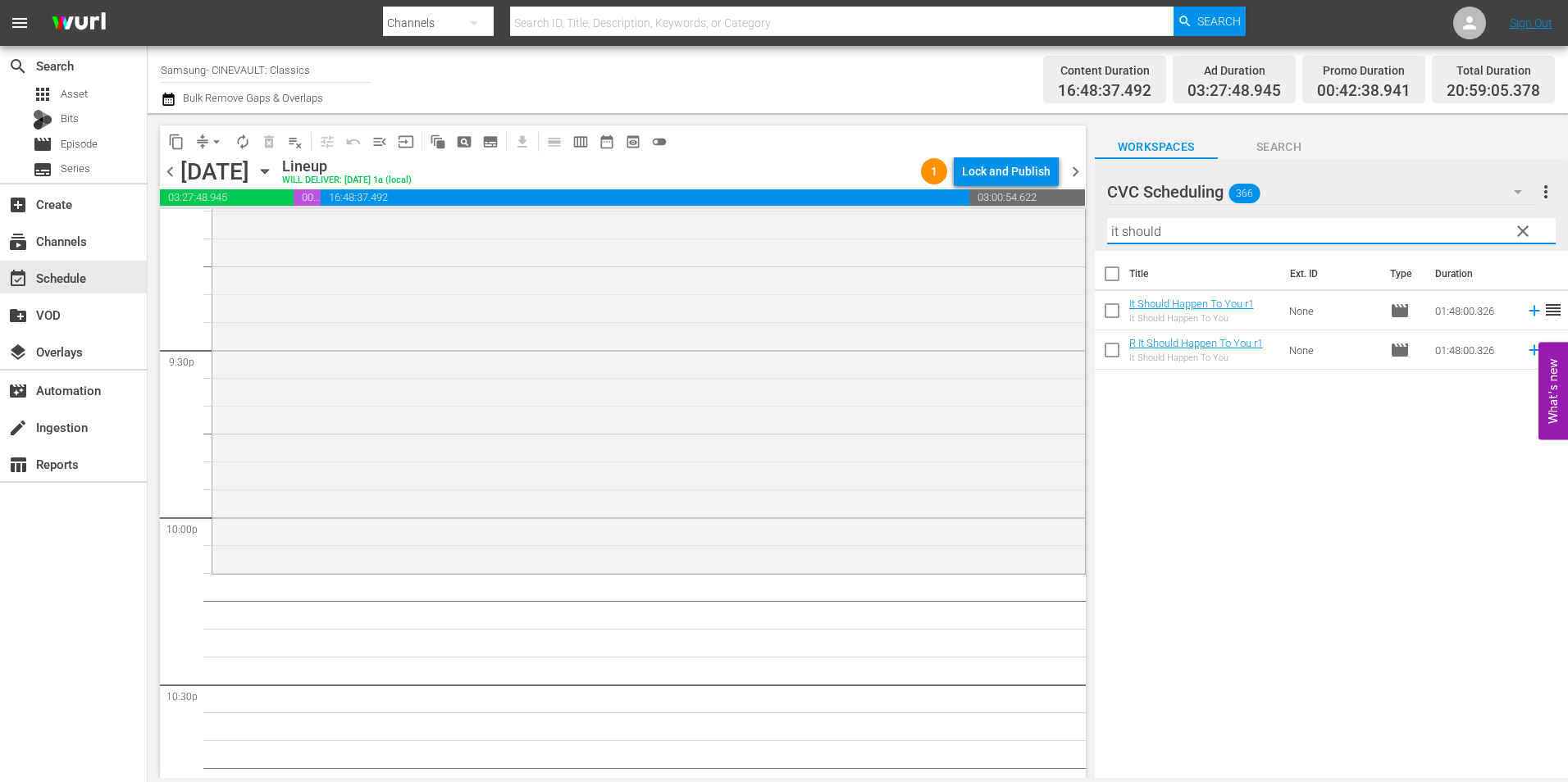
type input "it should"
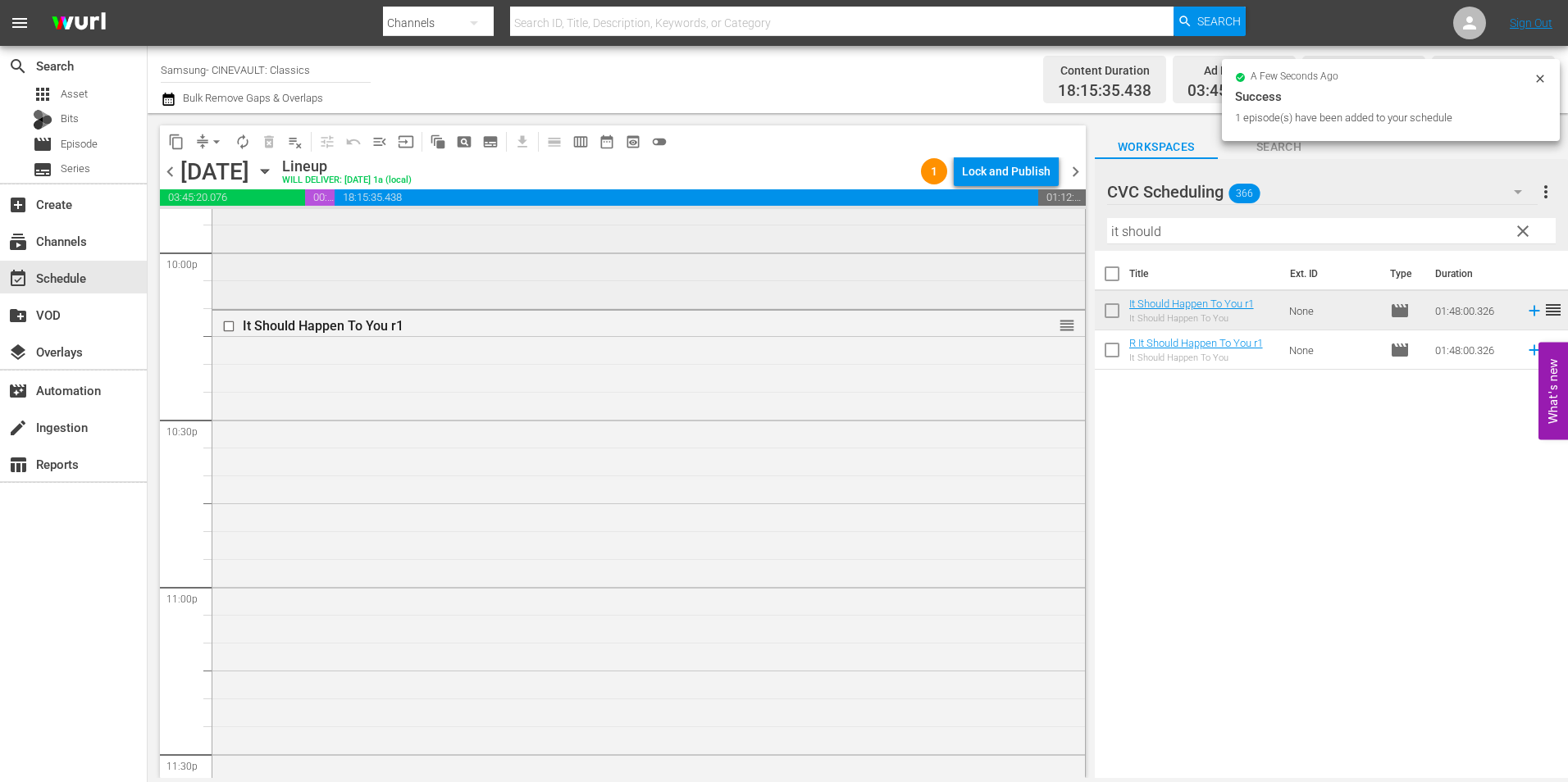
scroll to position [7462, 0]
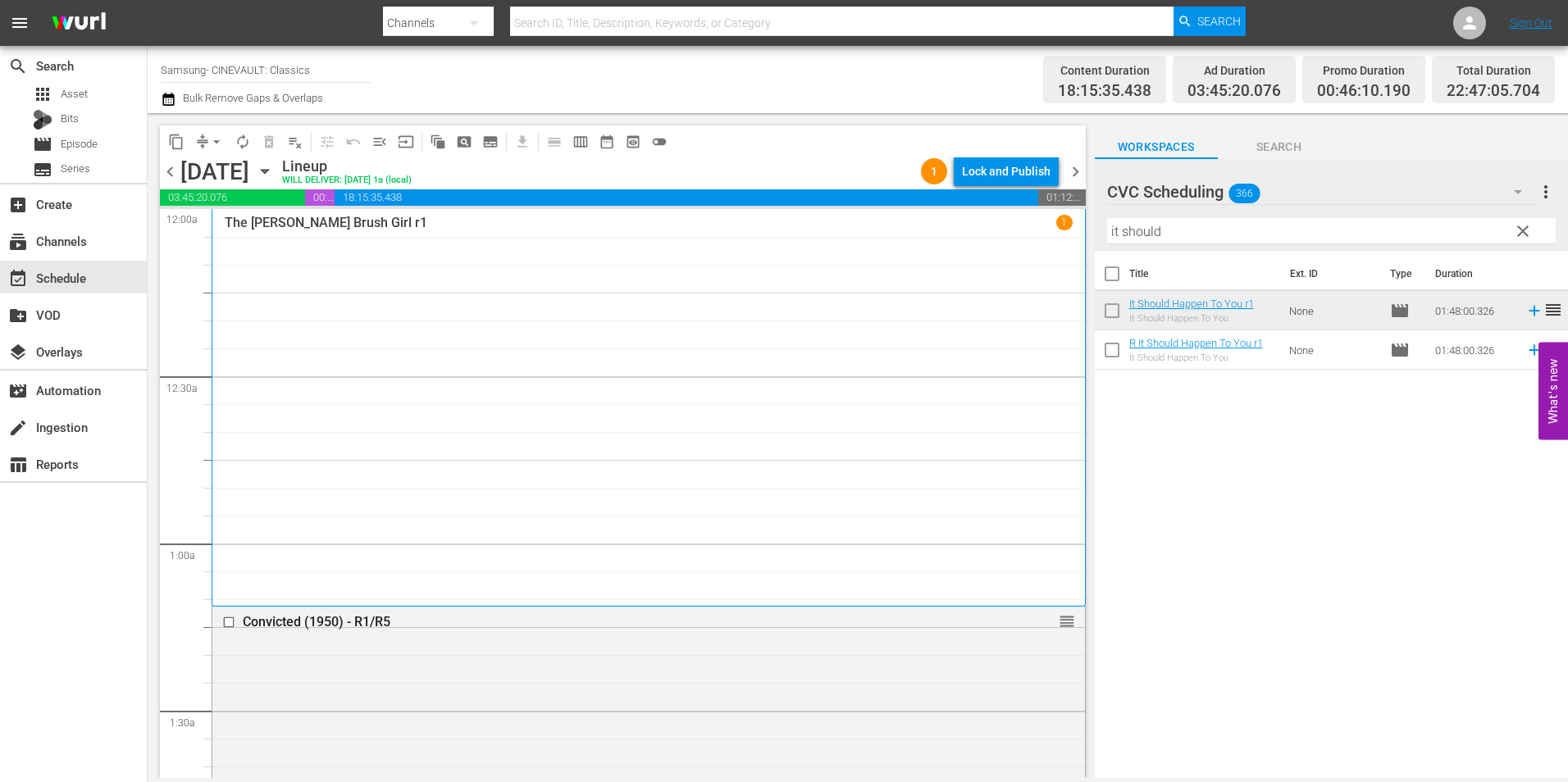
scroll to position [7462, 0]
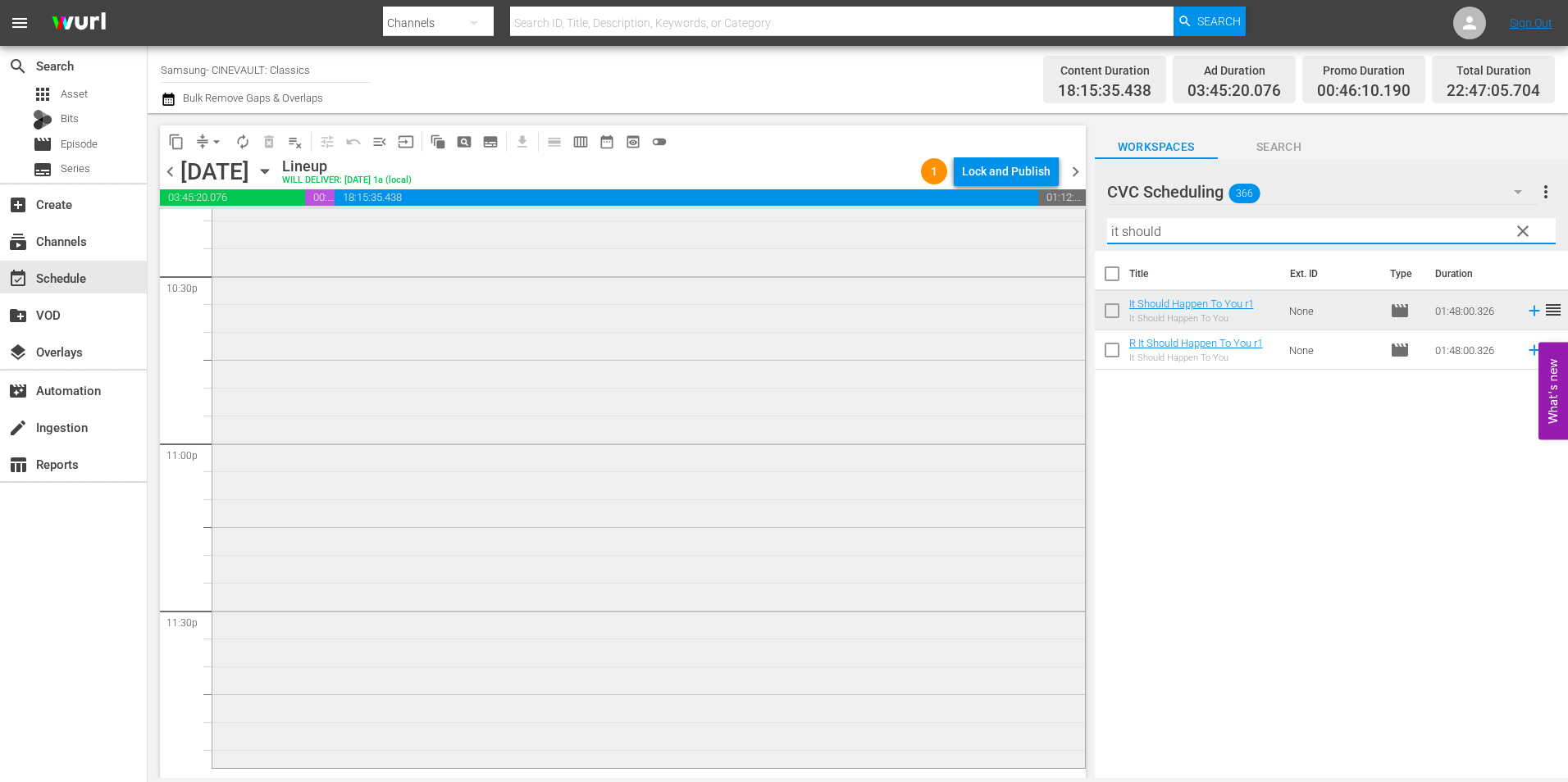
drag, startPoint x: 1232, startPoint y: 224, endPoint x: 882, endPoint y: 251, distance: 351.0
click at [882, 251] on div "content_copy compress arrow_drop_down autorenew_outlined delete_forever_outline…" at bounding box center [858, 446] width 1421 height 665
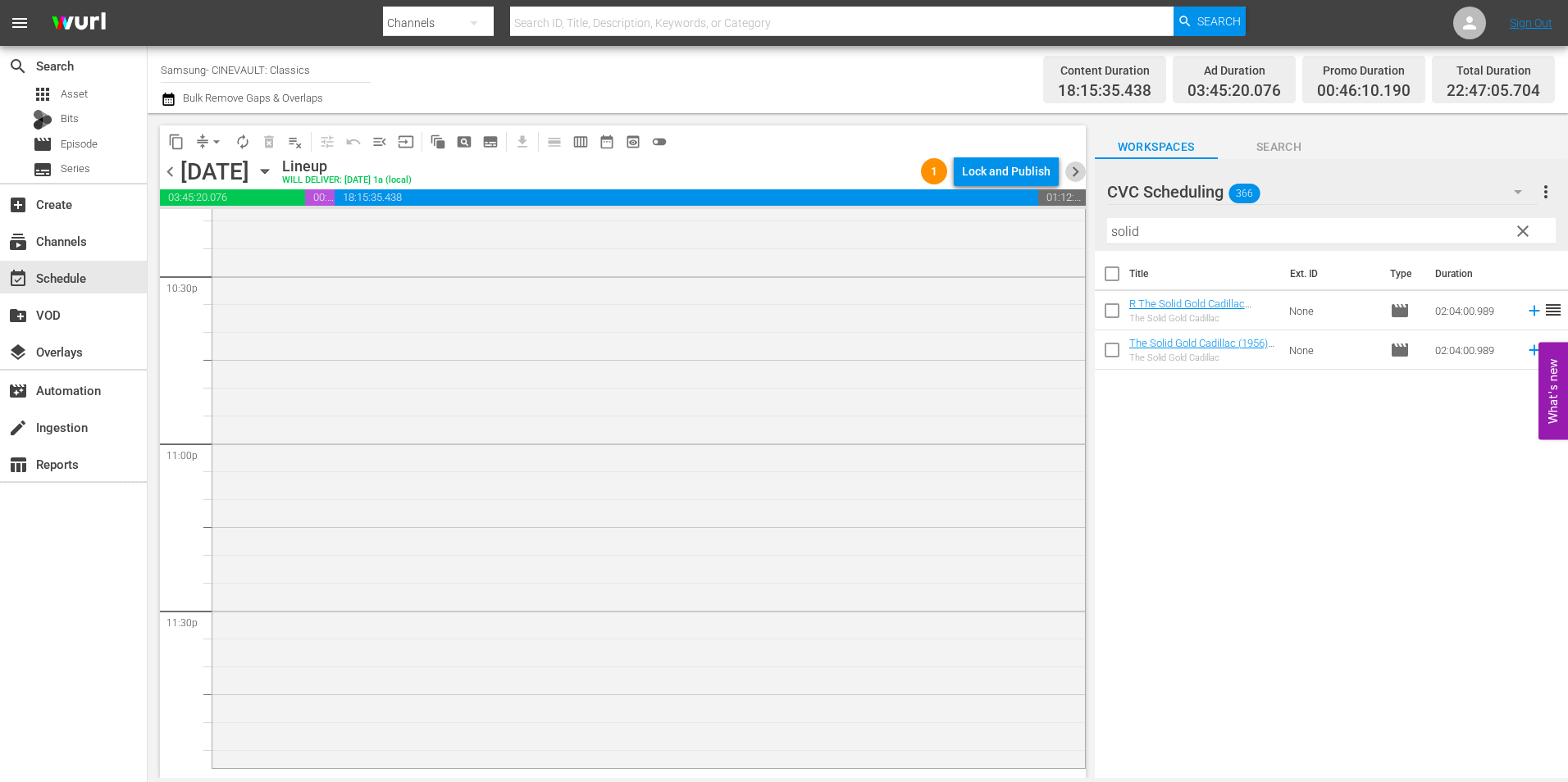
click at [1076, 163] on span "chevron_right" at bounding box center [1075, 171] width 20 height 20
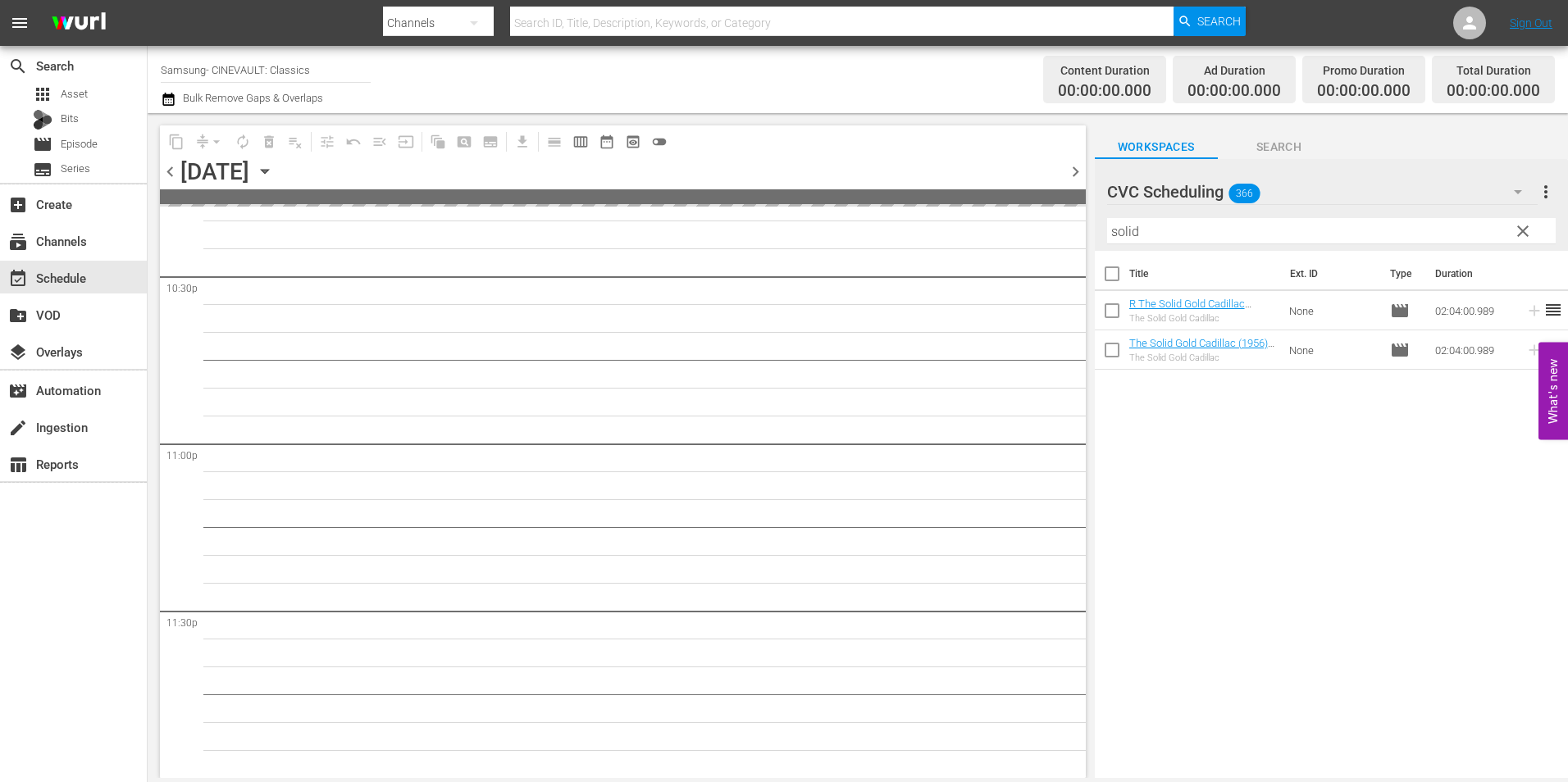
click at [165, 175] on span "chevron_left" at bounding box center [169, 171] width 20 height 20
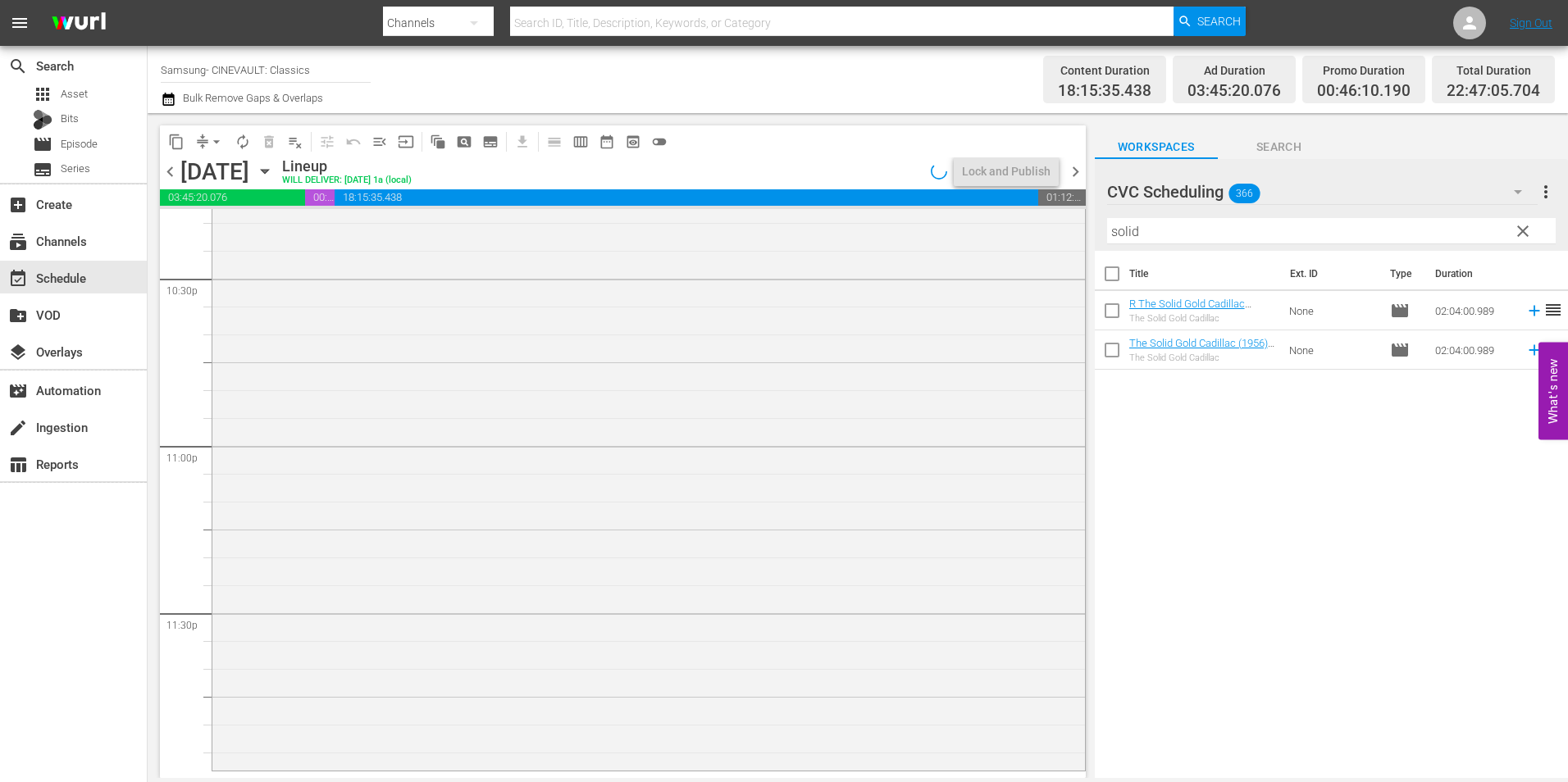
scroll to position [7462, 0]
click at [1037, 168] on div "Lock and Publish" at bounding box center [1006, 171] width 89 height 30
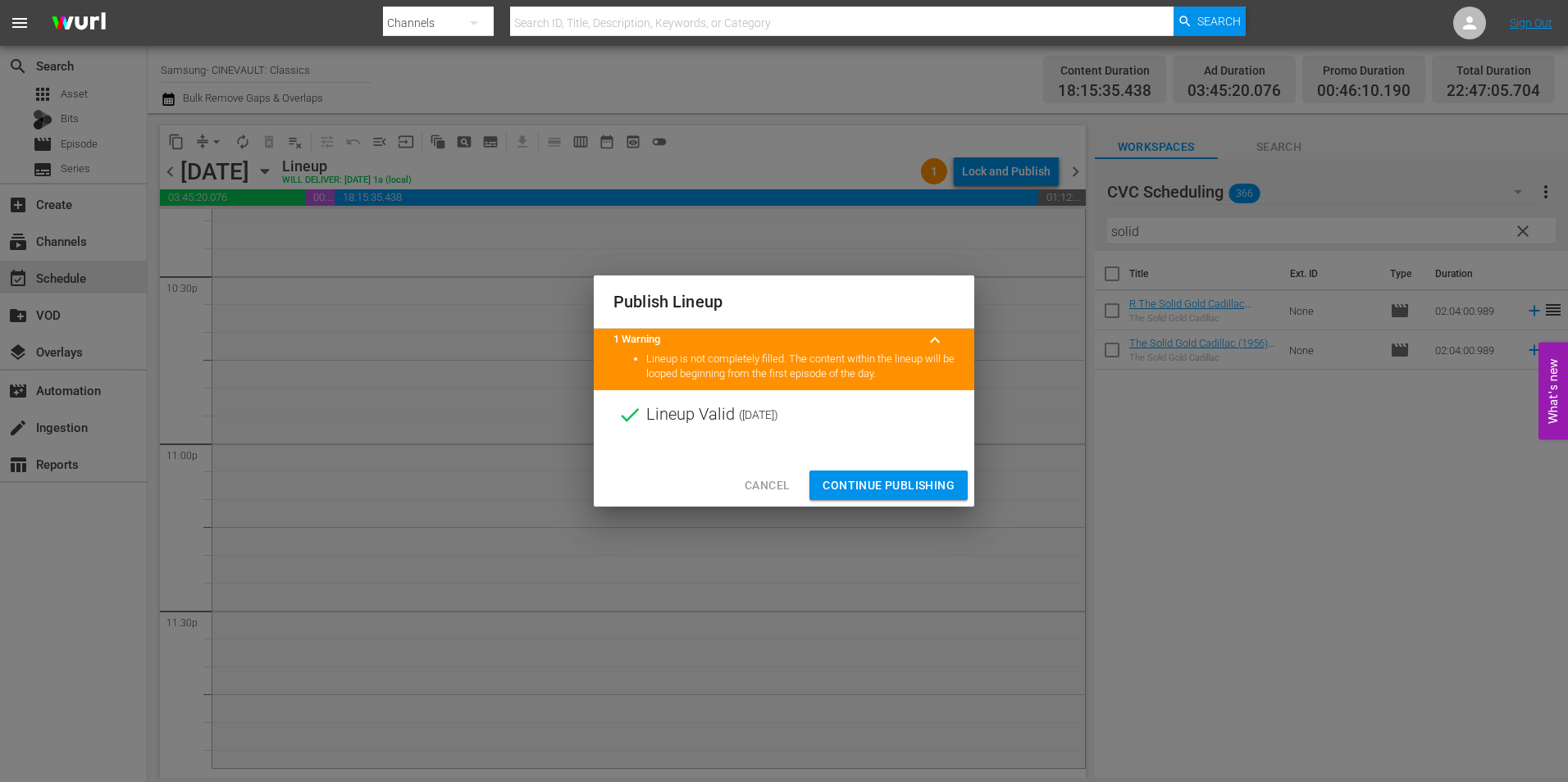
click at [753, 452] on div at bounding box center [784, 451] width 381 height 24
click at [744, 489] on button "Cancel" at bounding box center [768, 485] width 72 height 30
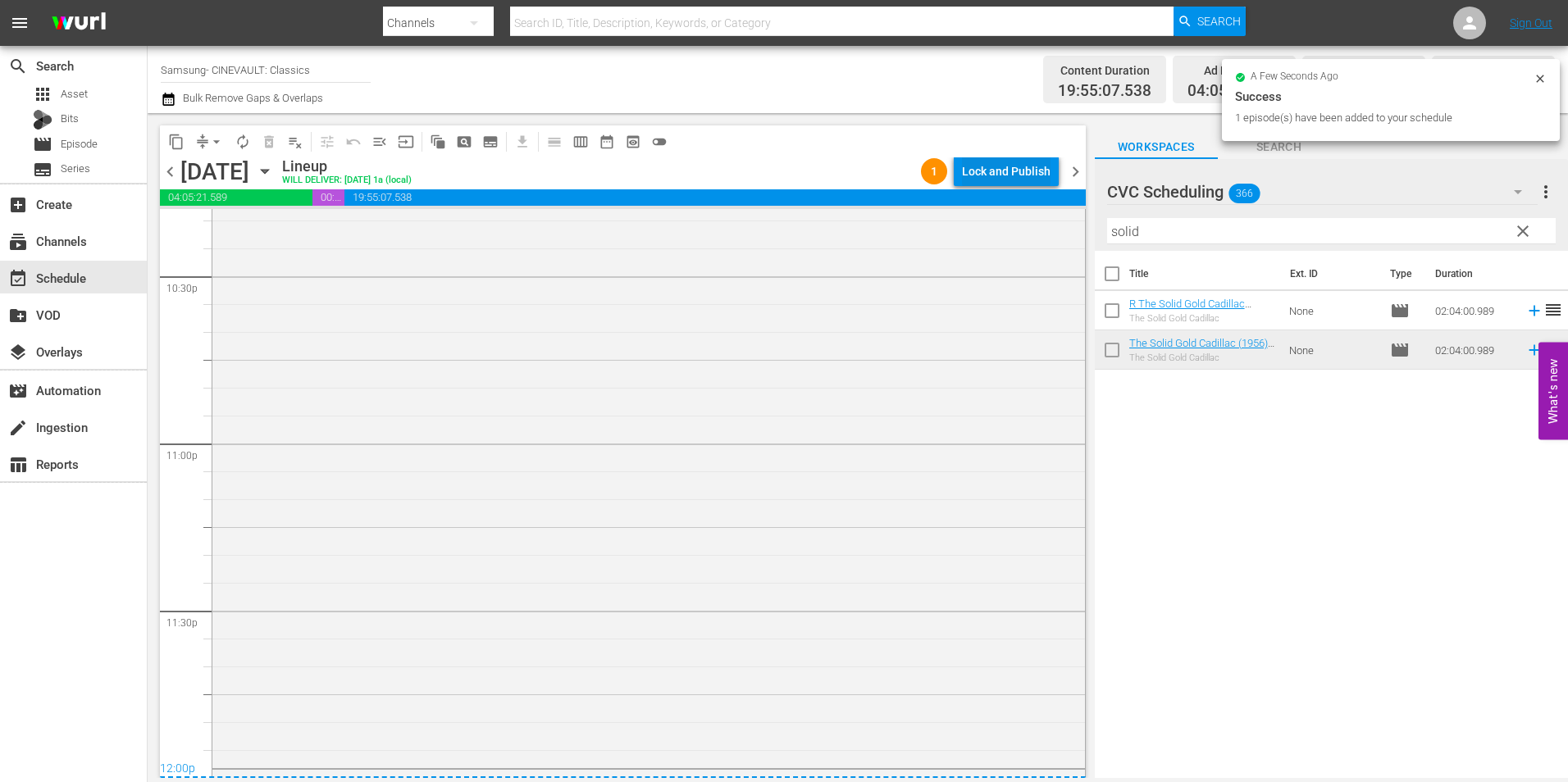
scroll to position [7468, 0]
click at [1006, 162] on div "Lock and Publish" at bounding box center [1006, 171] width 89 height 30
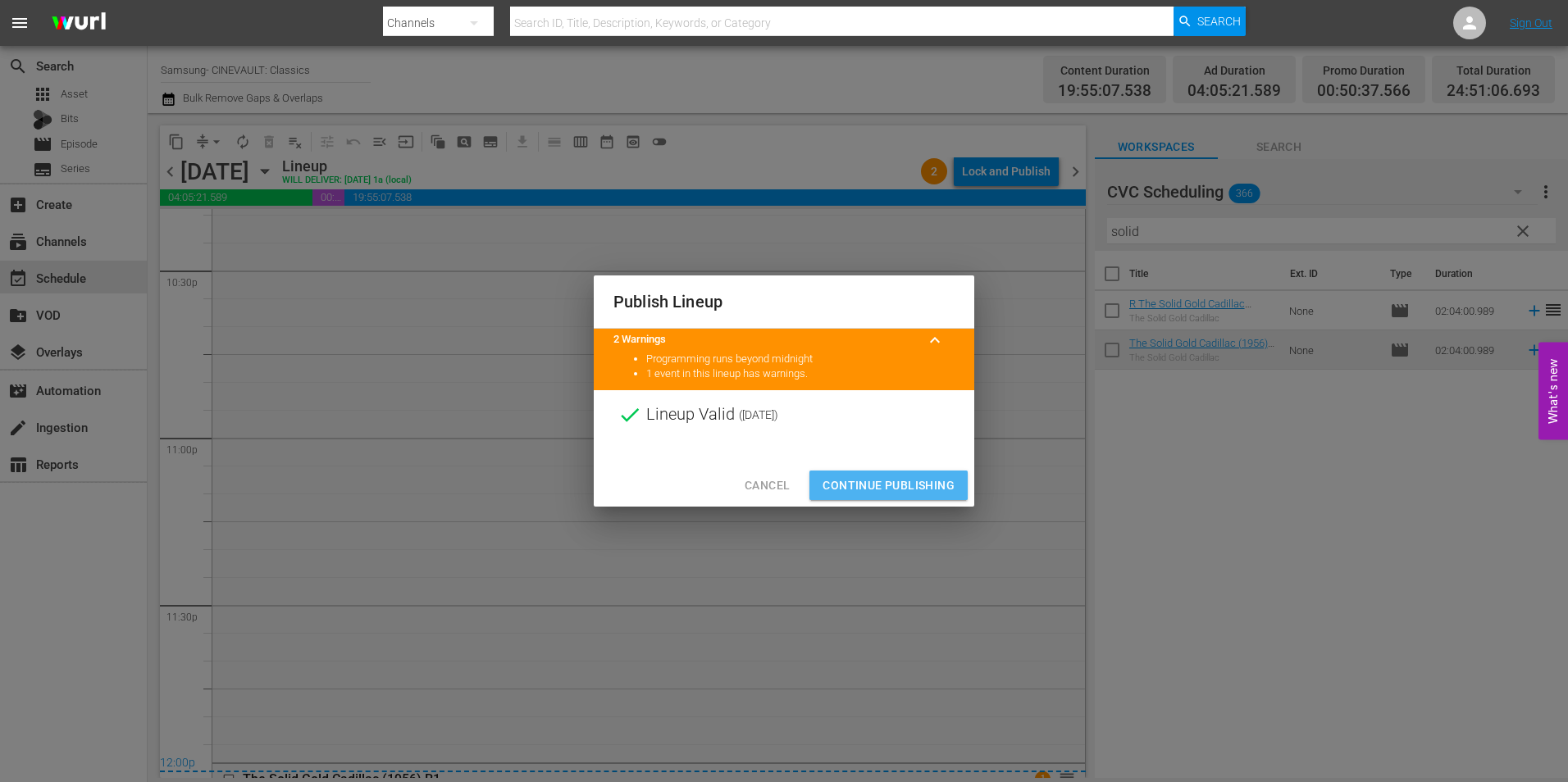
click at [880, 478] on span "Continue Publishing" at bounding box center [888, 485] width 132 height 20
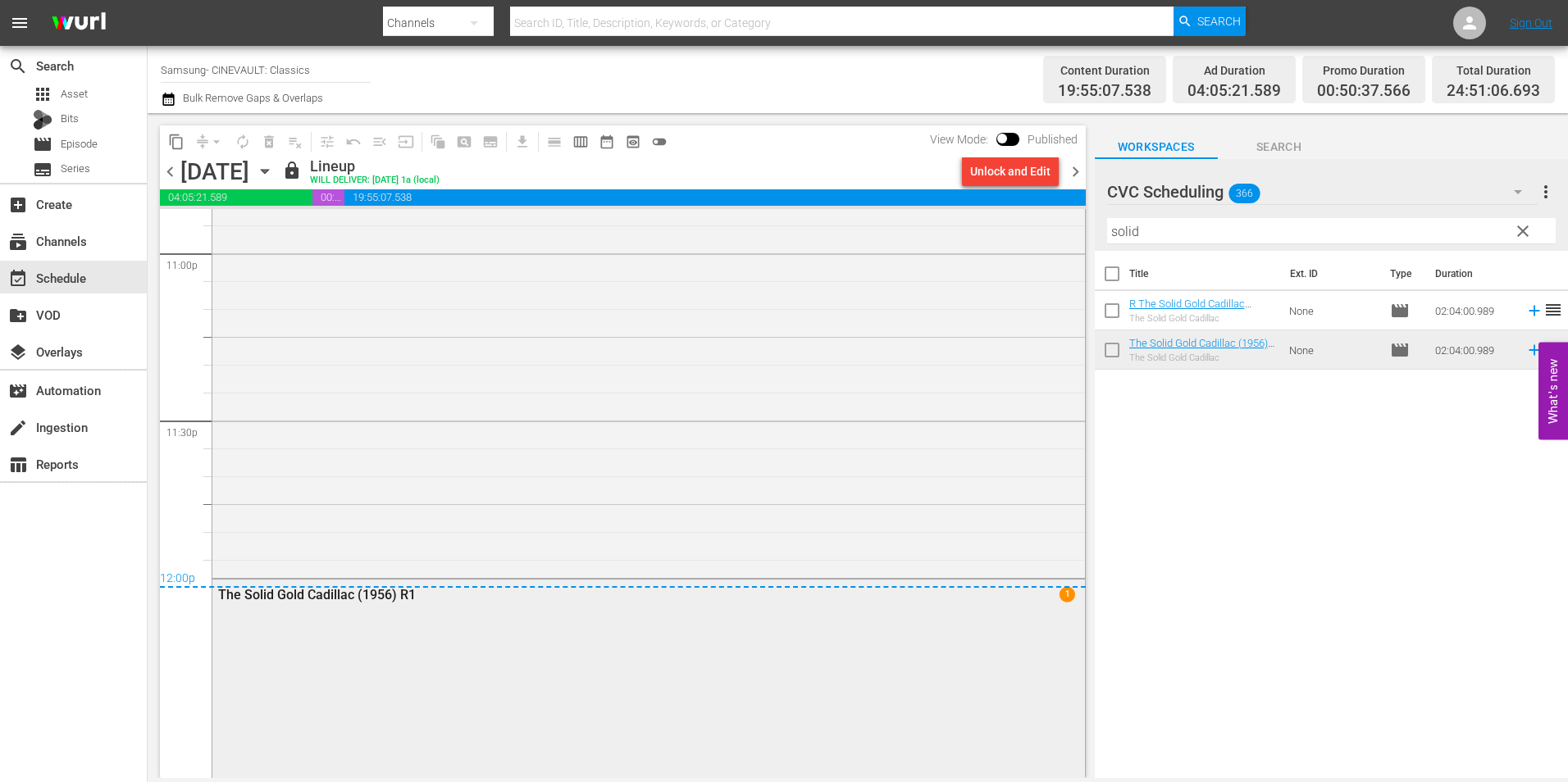
scroll to position [7816, 0]
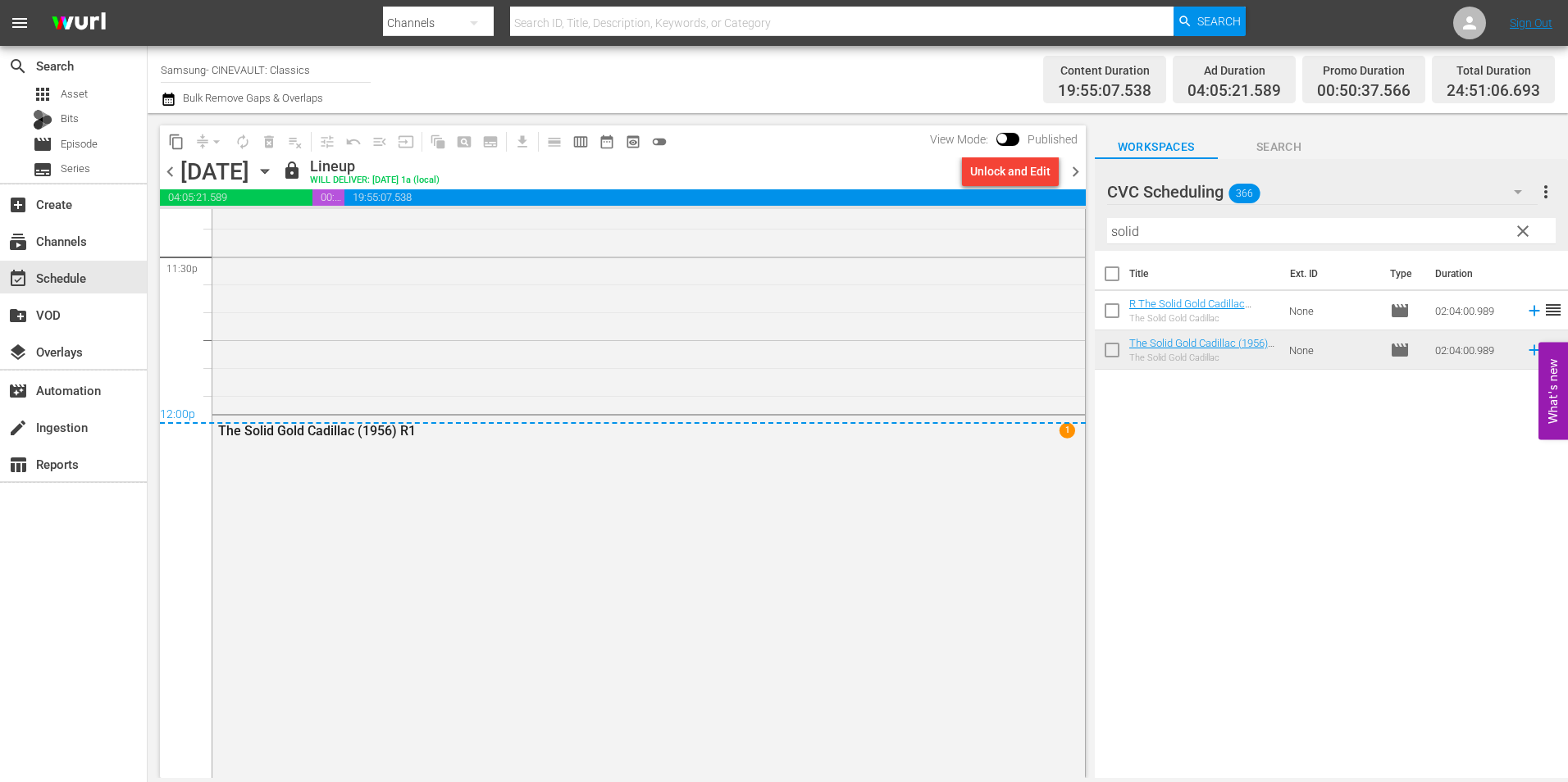
click at [1077, 173] on span "chevron_right" at bounding box center [1075, 171] width 20 height 20
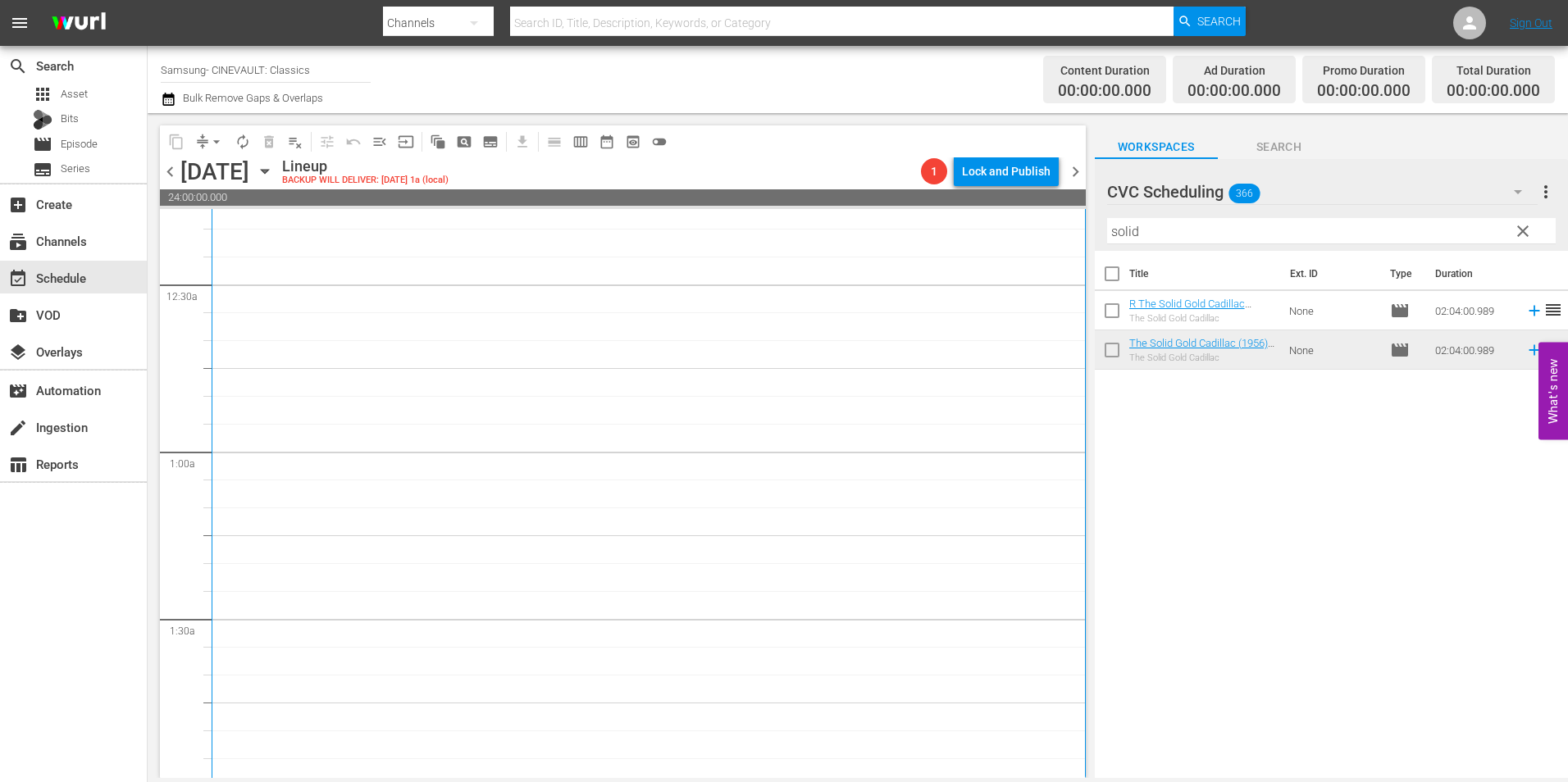
scroll to position [410, 0]
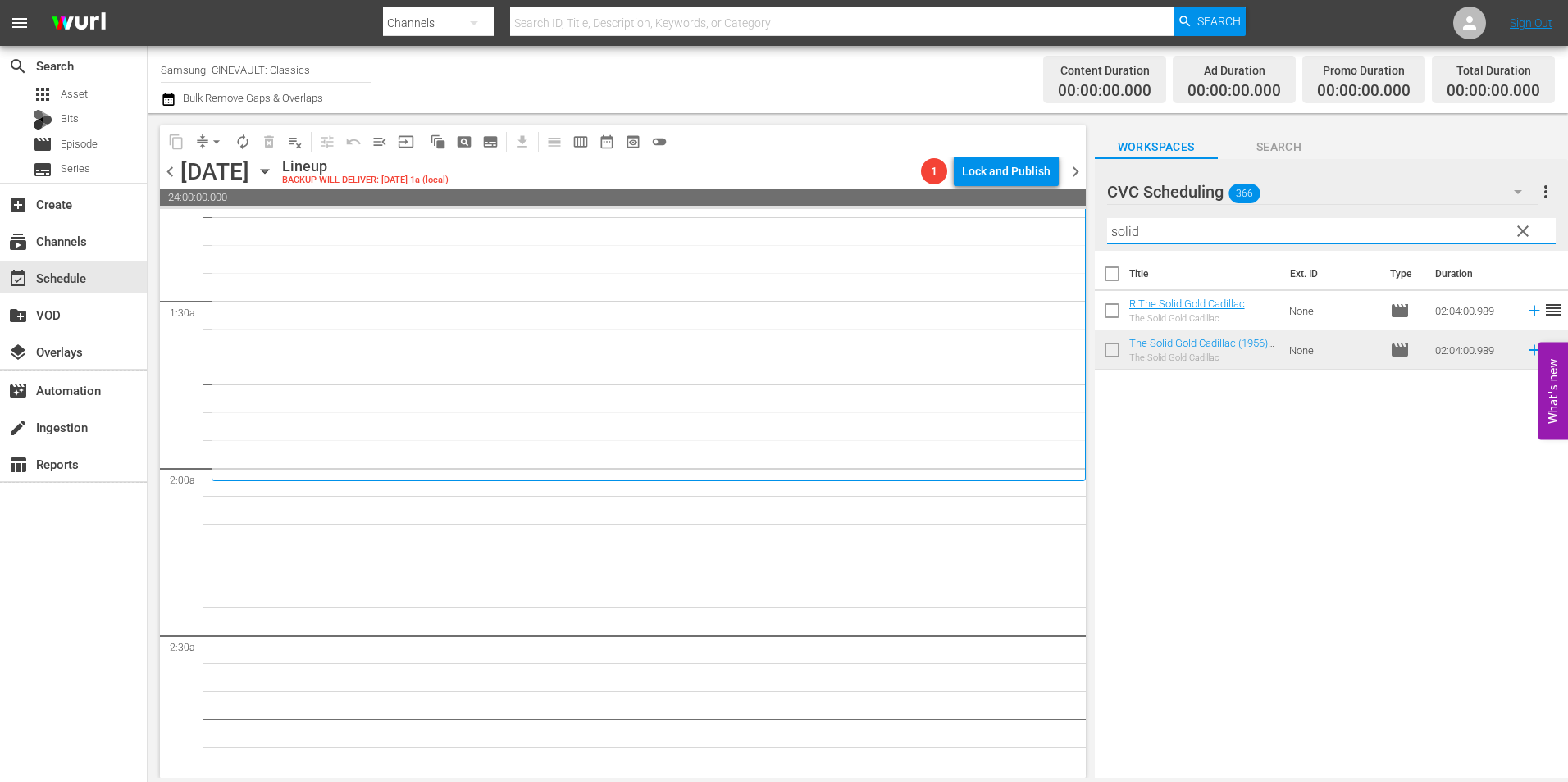
drag, startPoint x: 1157, startPoint y: 237, endPoint x: 1000, endPoint y: 236, distance: 157.0
click at [1000, 236] on div "content_copy compress arrow_drop_down autorenew_outlined delete_forever_outline…" at bounding box center [858, 446] width 1421 height 665
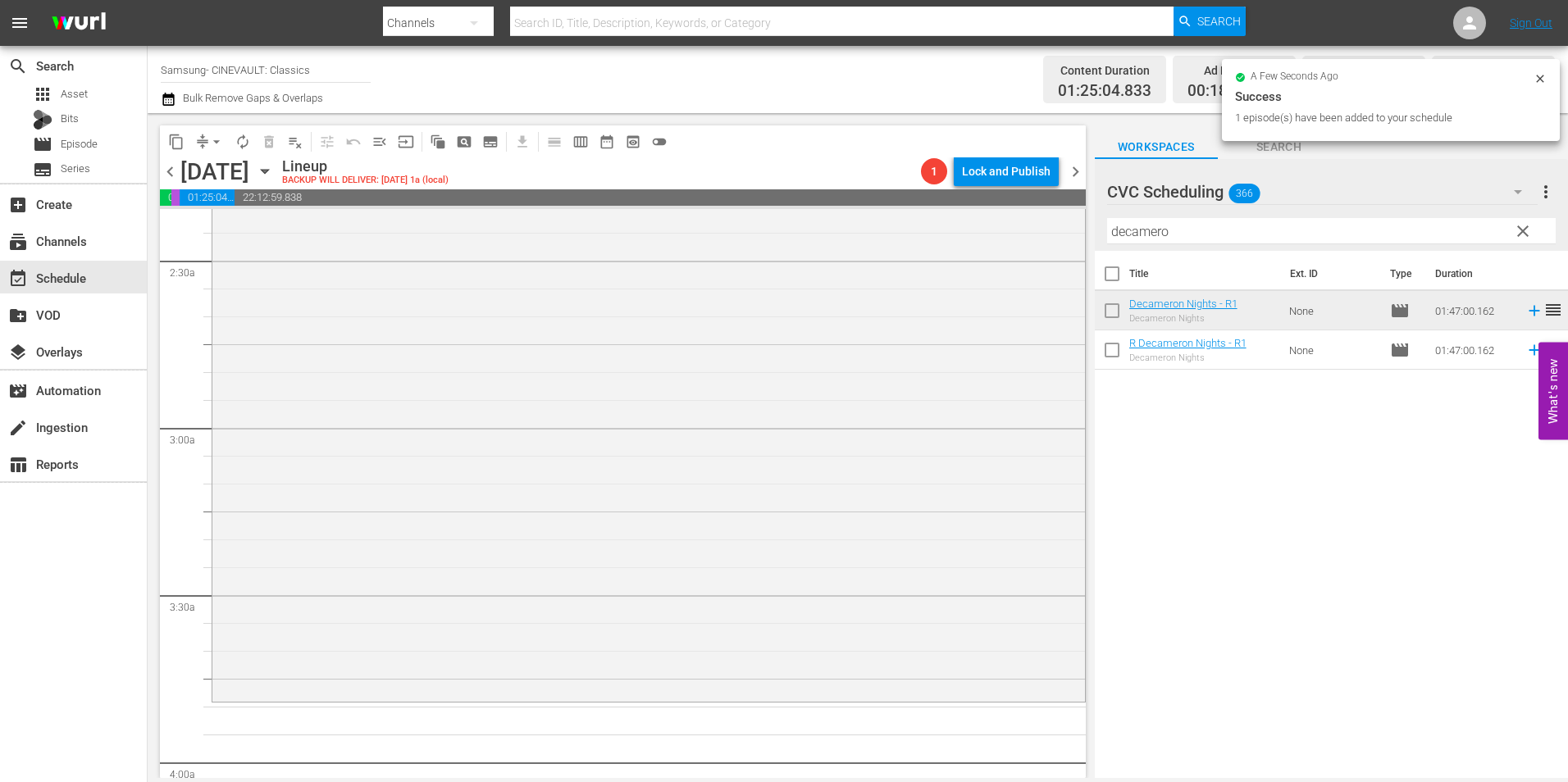
scroll to position [902, 0]
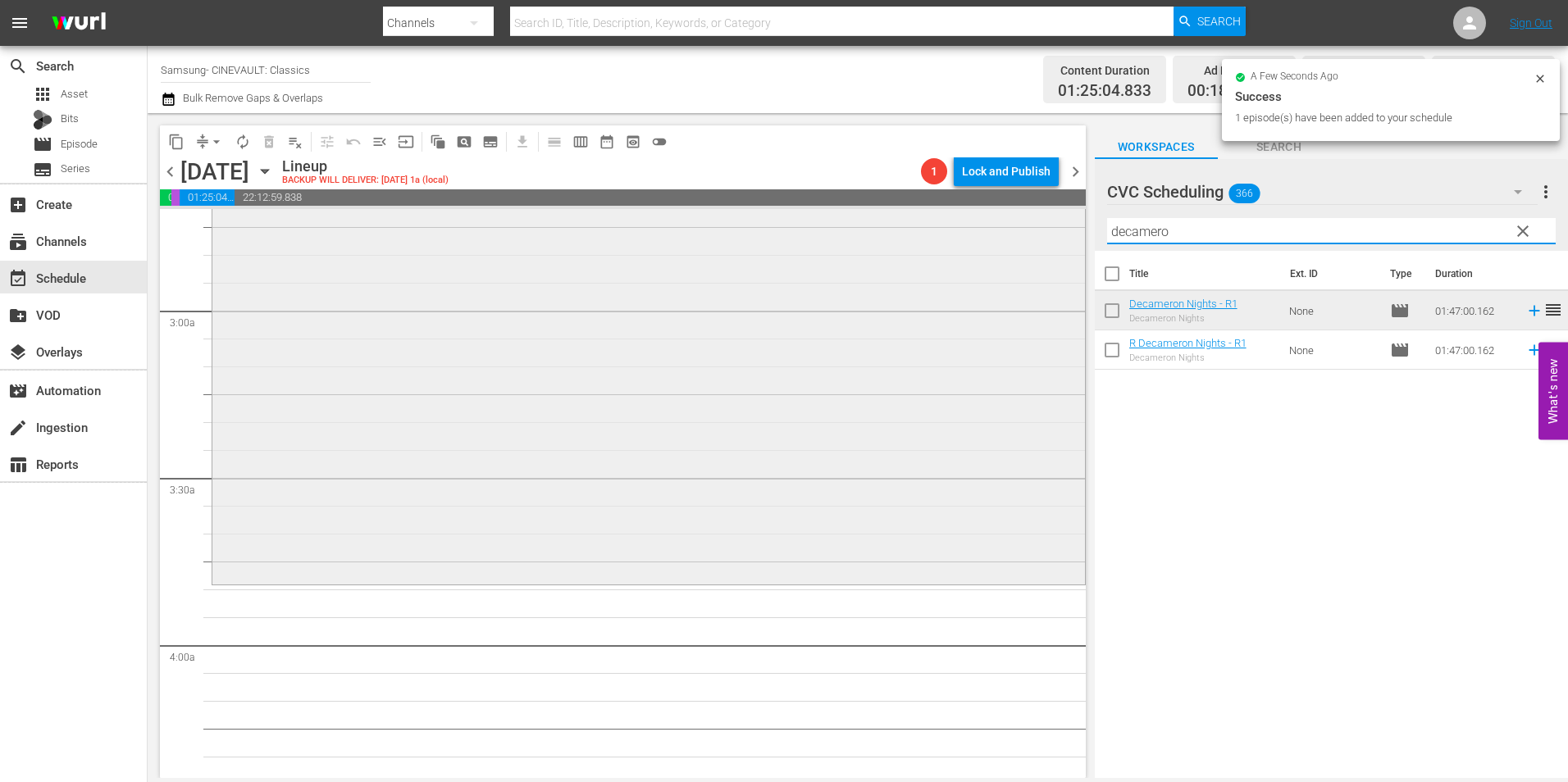
drag, startPoint x: 1018, startPoint y: 236, endPoint x: 1008, endPoint y: 236, distance: 10.0
click at [1008, 236] on div "content_copy compress arrow_drop_down autorenew_outlined delete_forever_outline…" at bounding box center [858, 446] width 1421 height 665
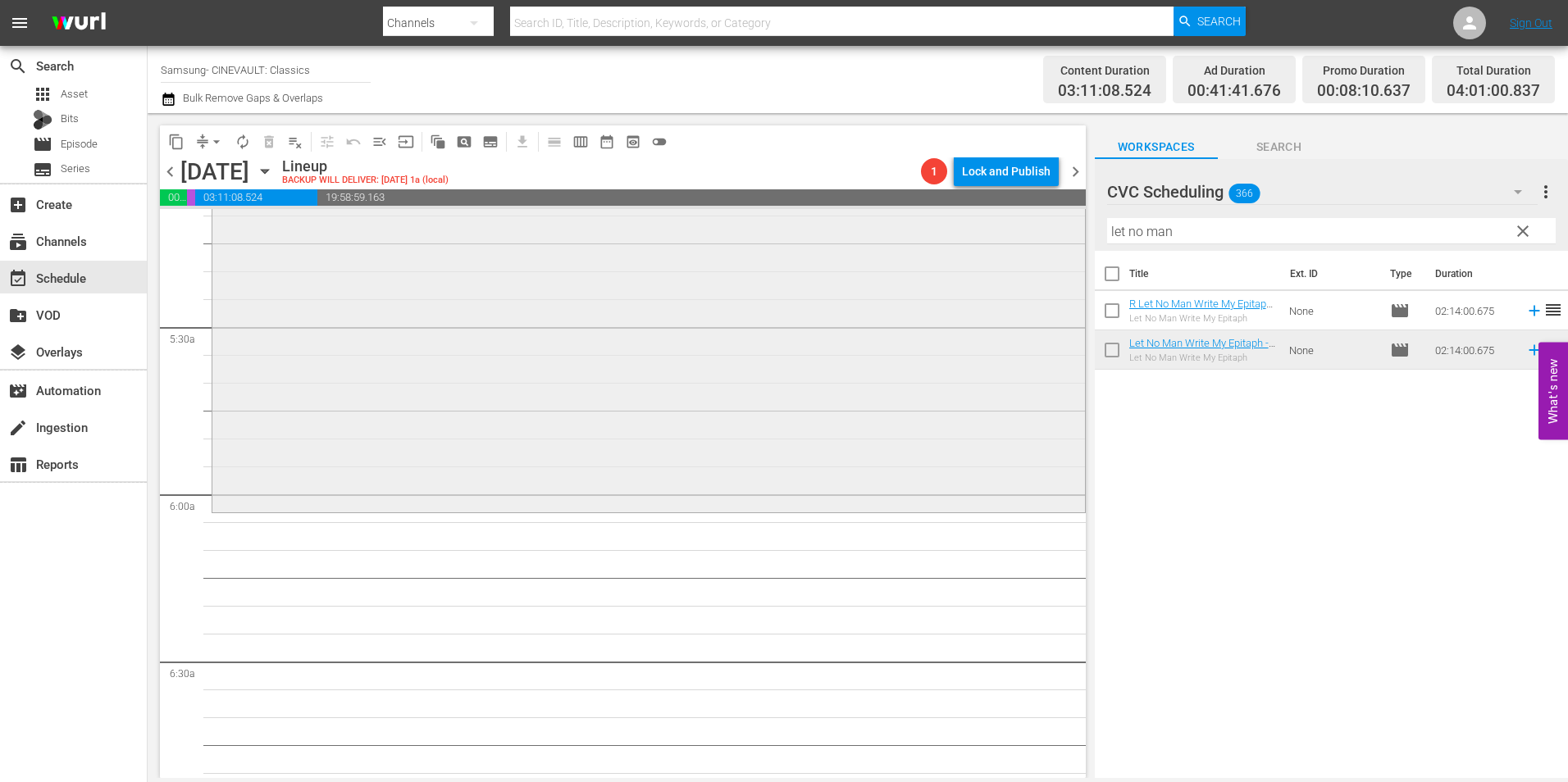
scroll to position [1887, 0]
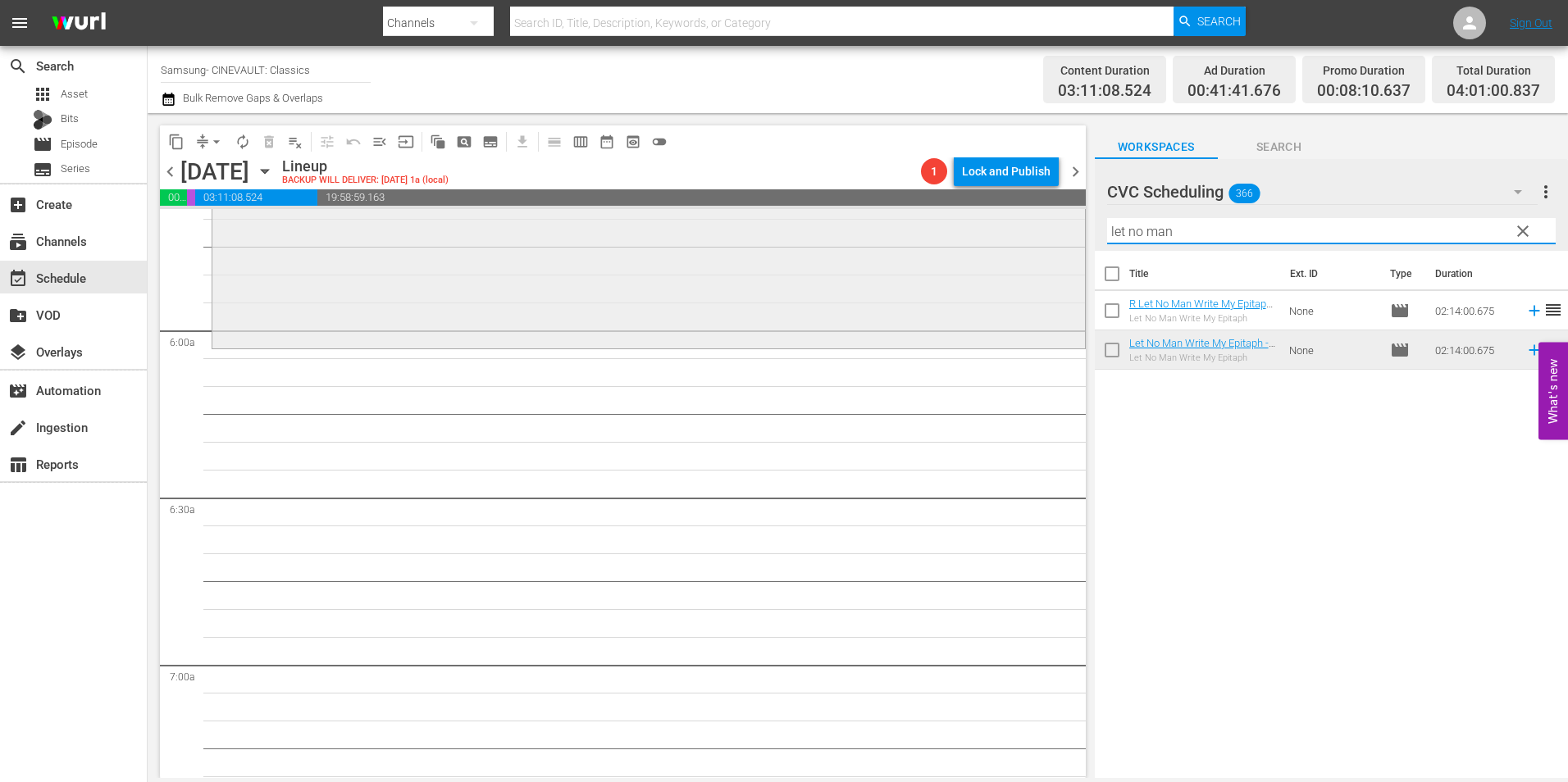
drag, startPoint x: 1201, startPoint y: 230, endPoint x: 894, endPoint y: 238, distance: 307.1
click at [894, 238] on div "content_copy compress arrow_drop_down autorenew_outlined delete_forever_outline…" at bounding box center [858, 446] width 1421 height 665
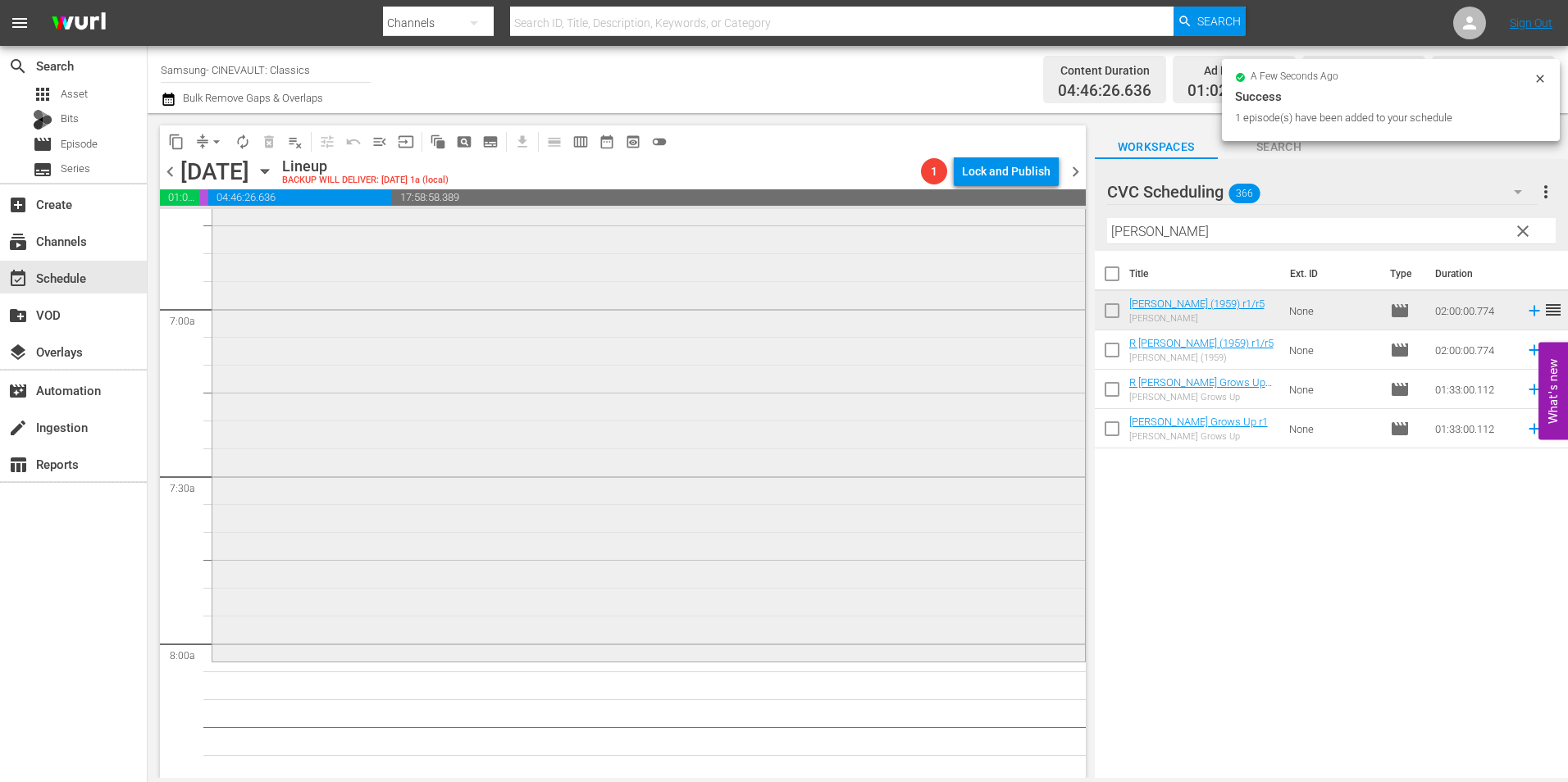
scroll to position [2379, 0]
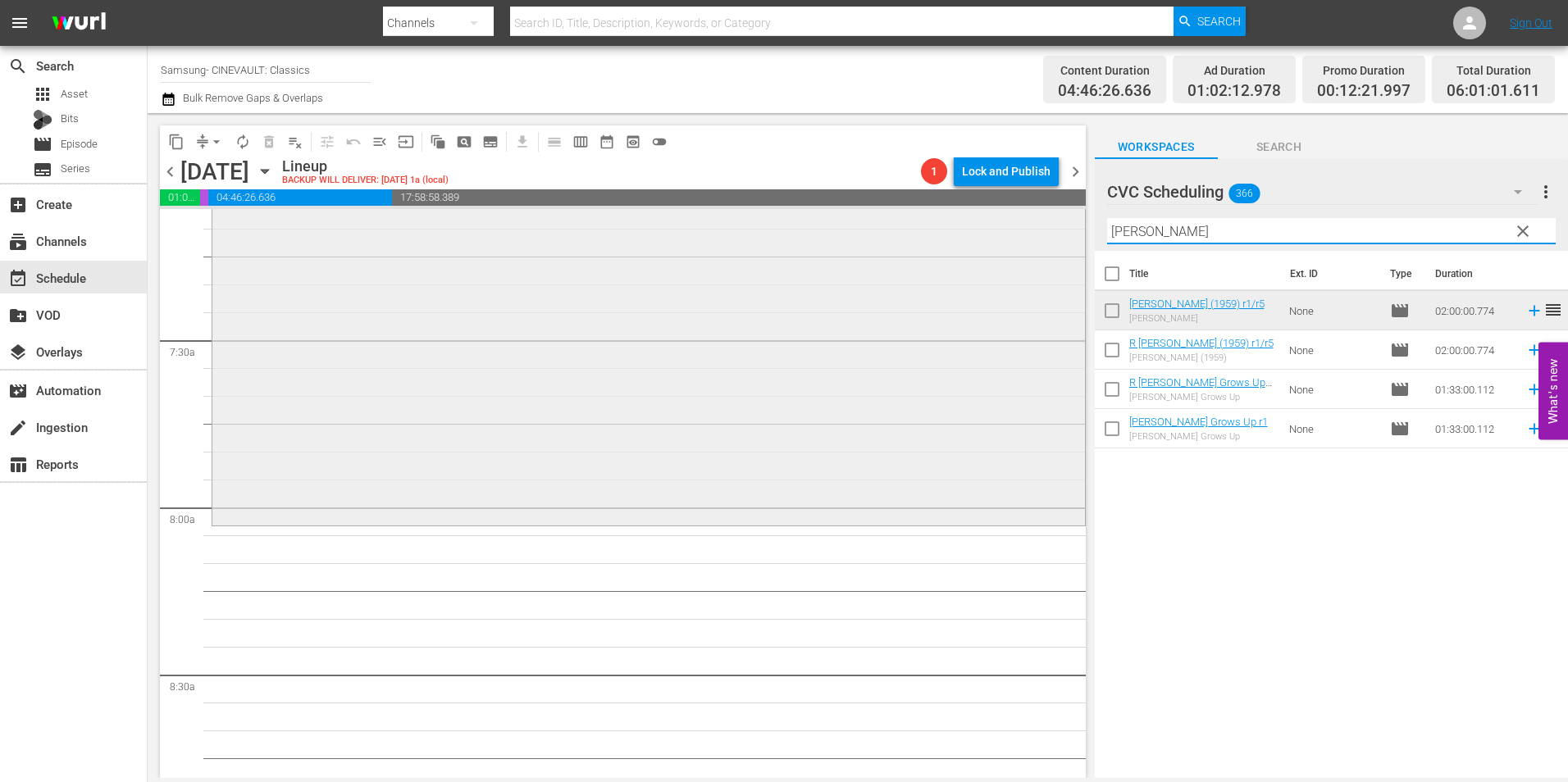
drag, startPoint x: 1198, startPoint y: 229, endPoint x: 788, endPoint y: 218, distance: 410.1
click at [788, 218] on div "content_copy compress arrow_drop_down autorenew_outlined delete_forever_outline…" at bounding box center [858, 446] width 1421 height 665
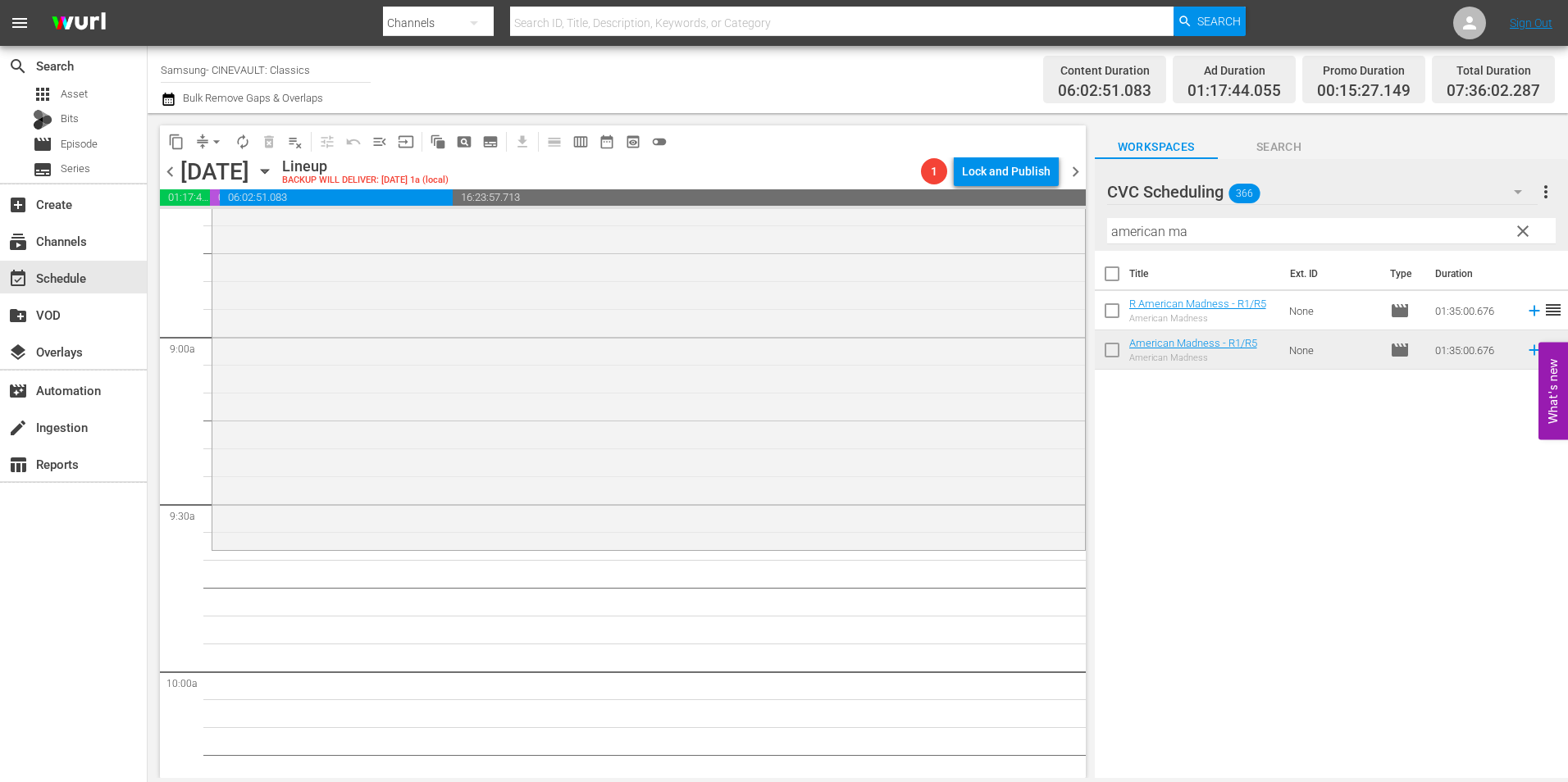
scroll to position [3034, 0]
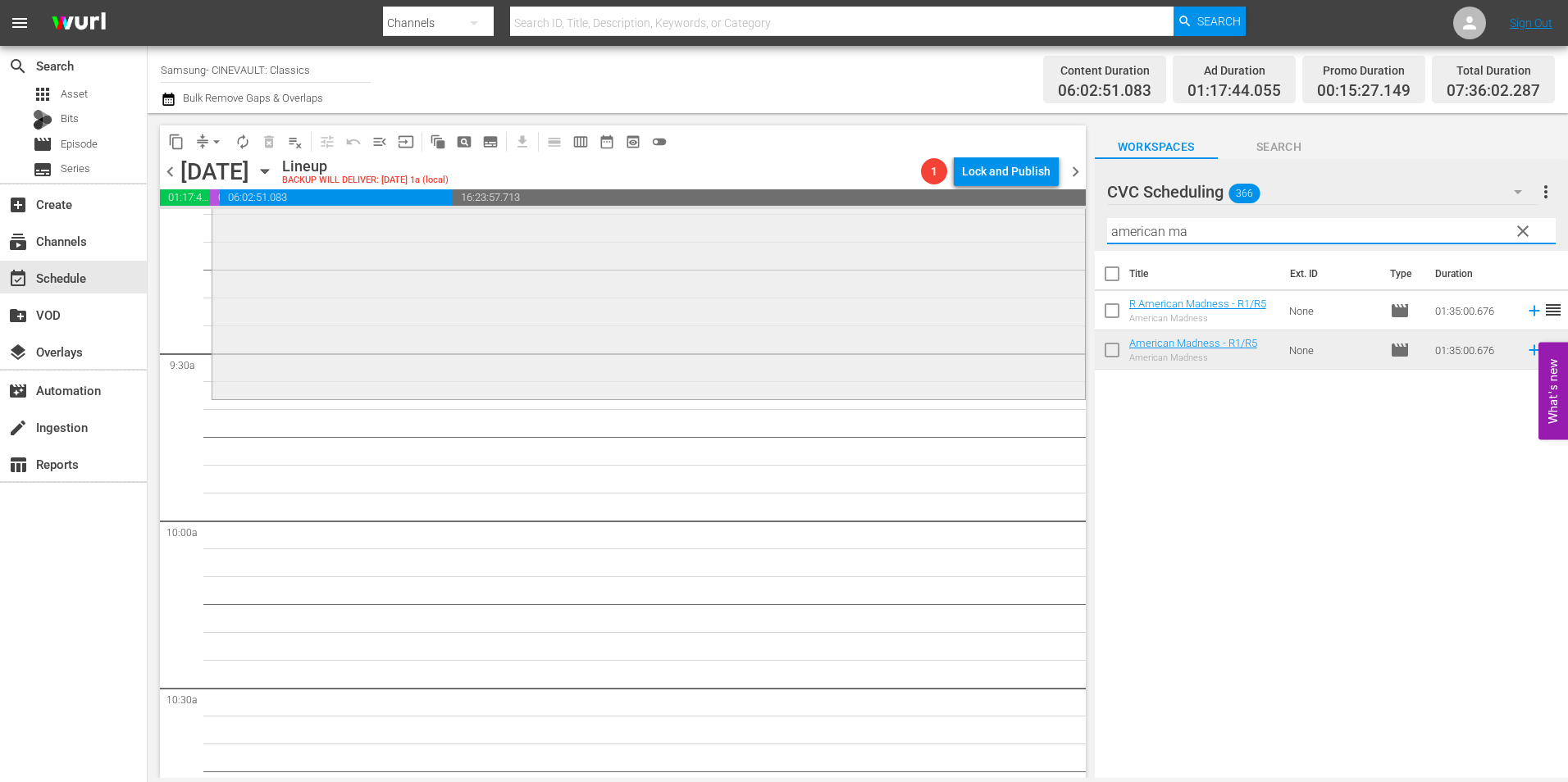
drag, startPoint x: 1136, startPoint y: 246, endPoint x: 881, endPoint y: 267, distance: 255.9
click at [881, 267] on div "content_copy compress arrow_drop_down autorenew_outlined delete_forever_outline…" at bounding box center [858, 446] width 1421 height 665
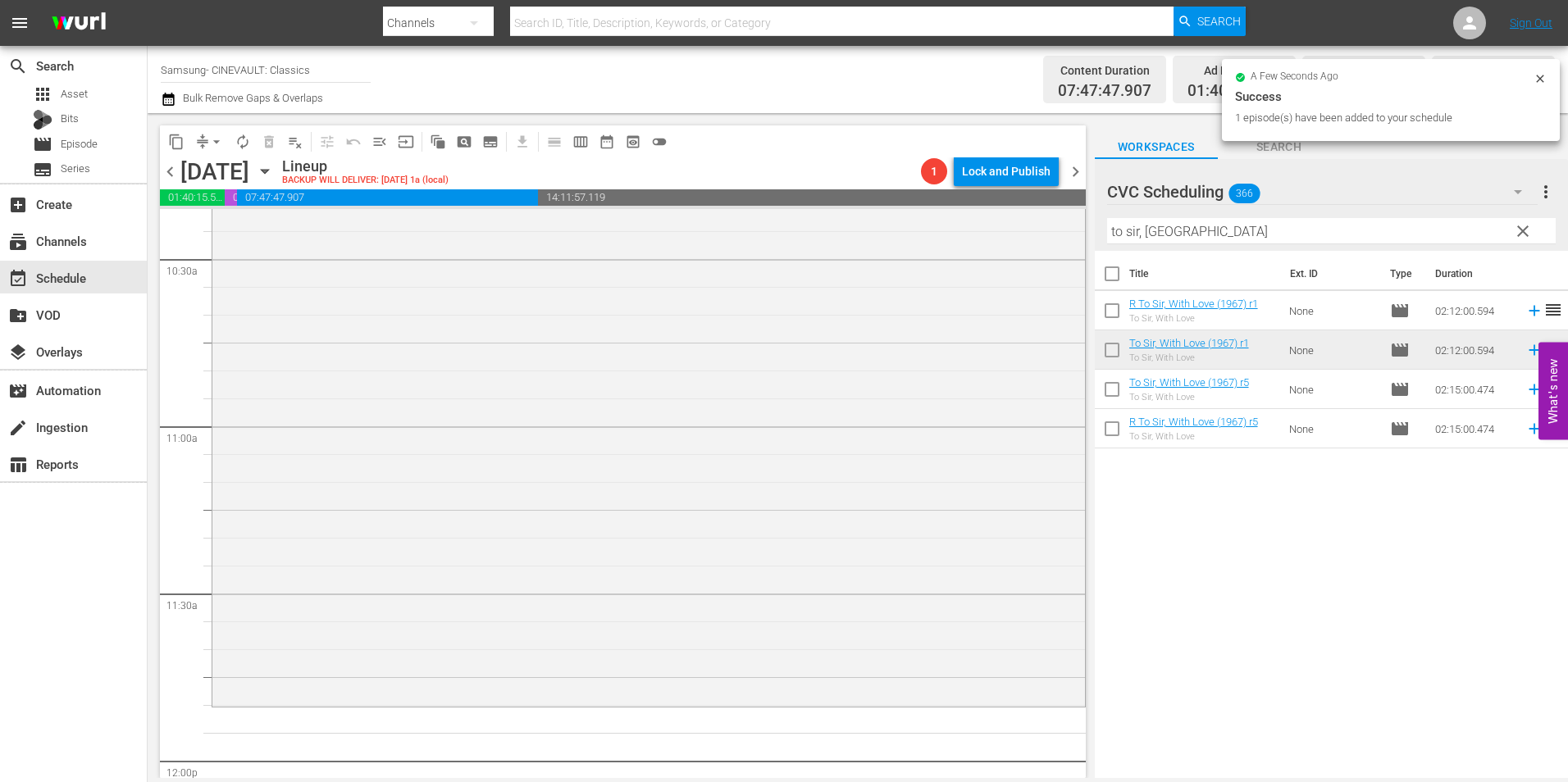
scroll to position [3527, 0]
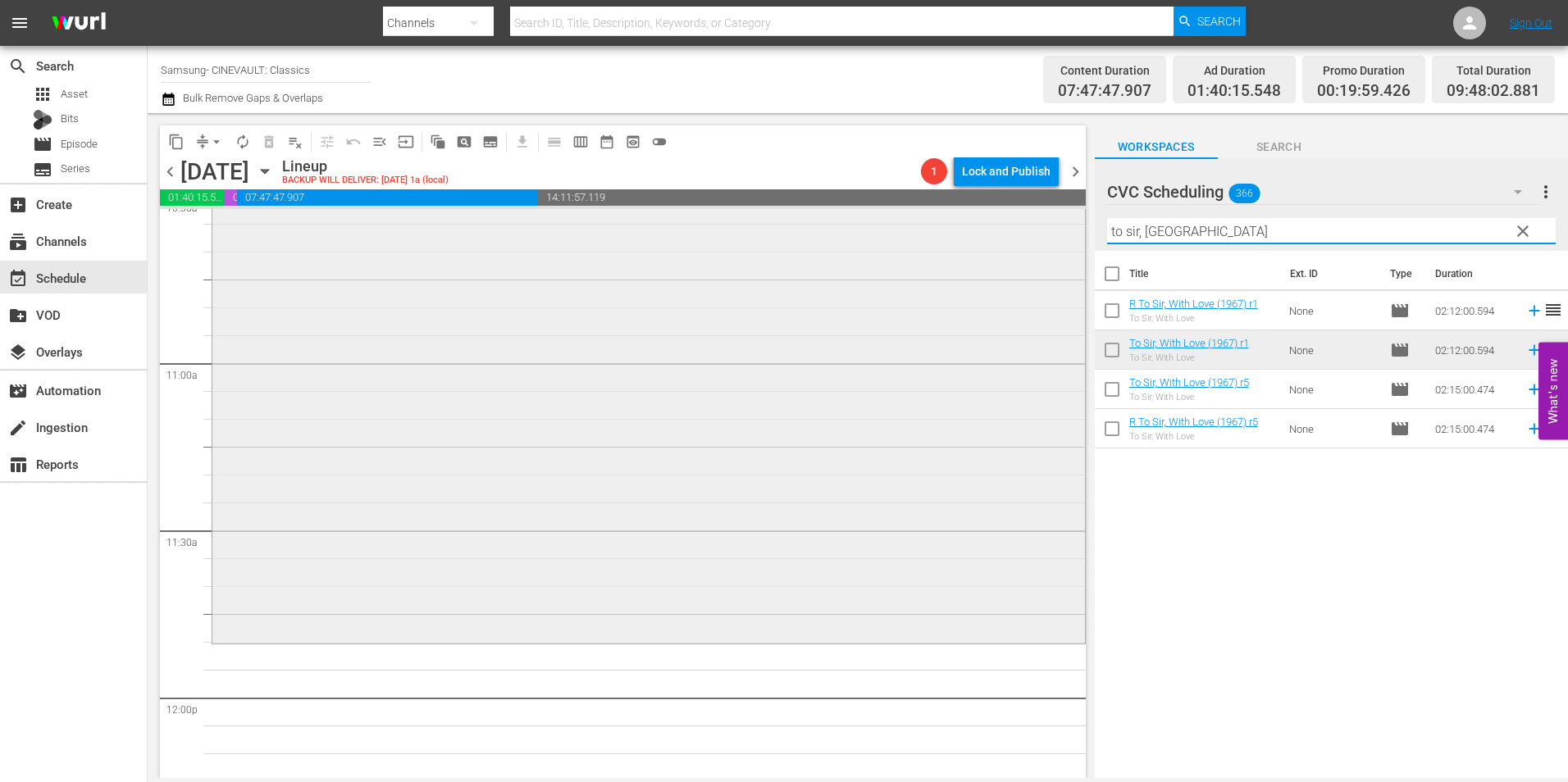
drag, startPoint x: 1218, startPoint y: 230, endPoint x: 996, endPoint y: 259, distance: 223.9
click at [996, 259] on div "content_copy compress arrow_drop_down autorenew_outlined delete_forever_outline…" at bounding box center [858, 446] width 1421 height 665
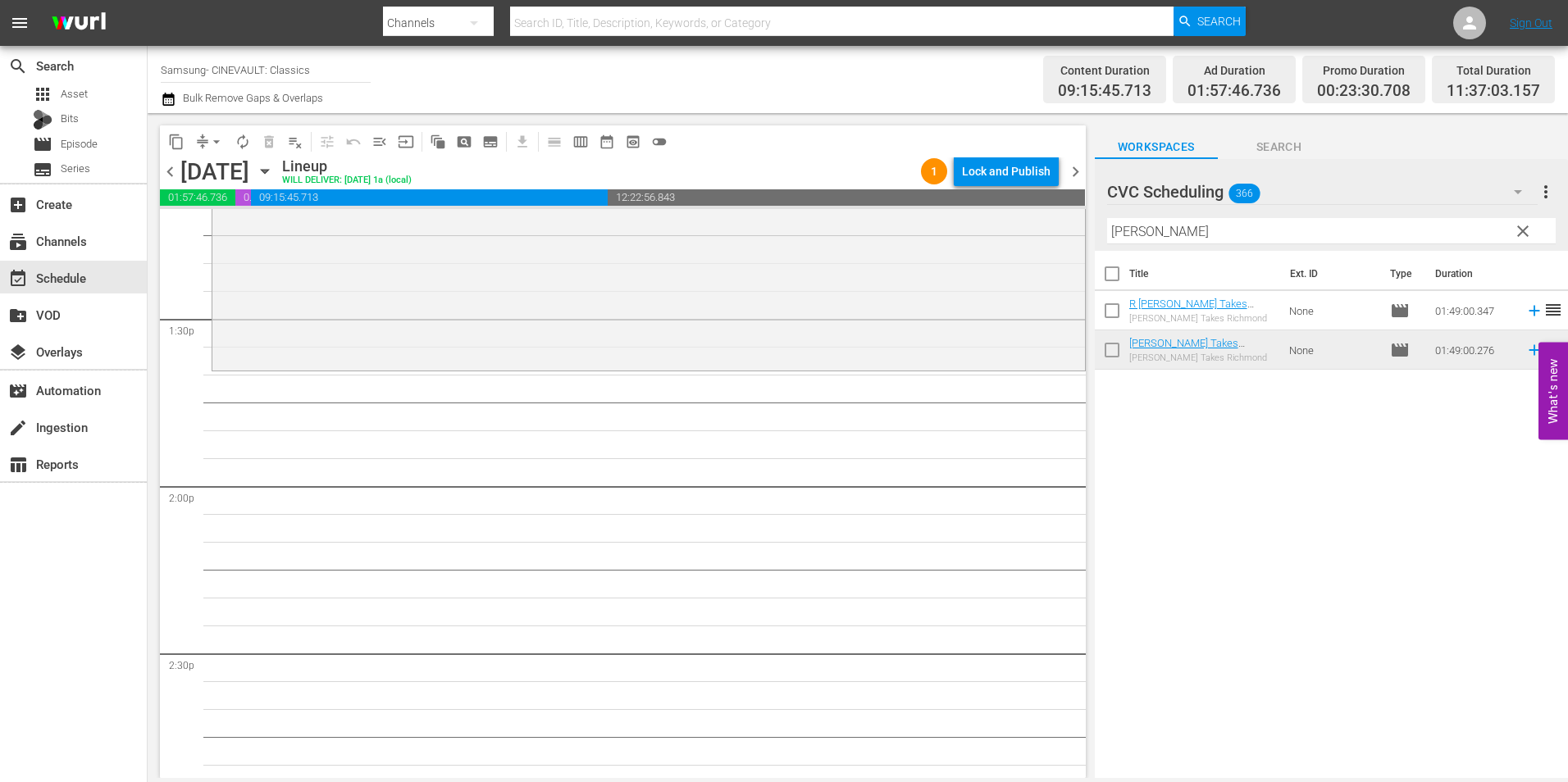
scroll to position [4429, 0]
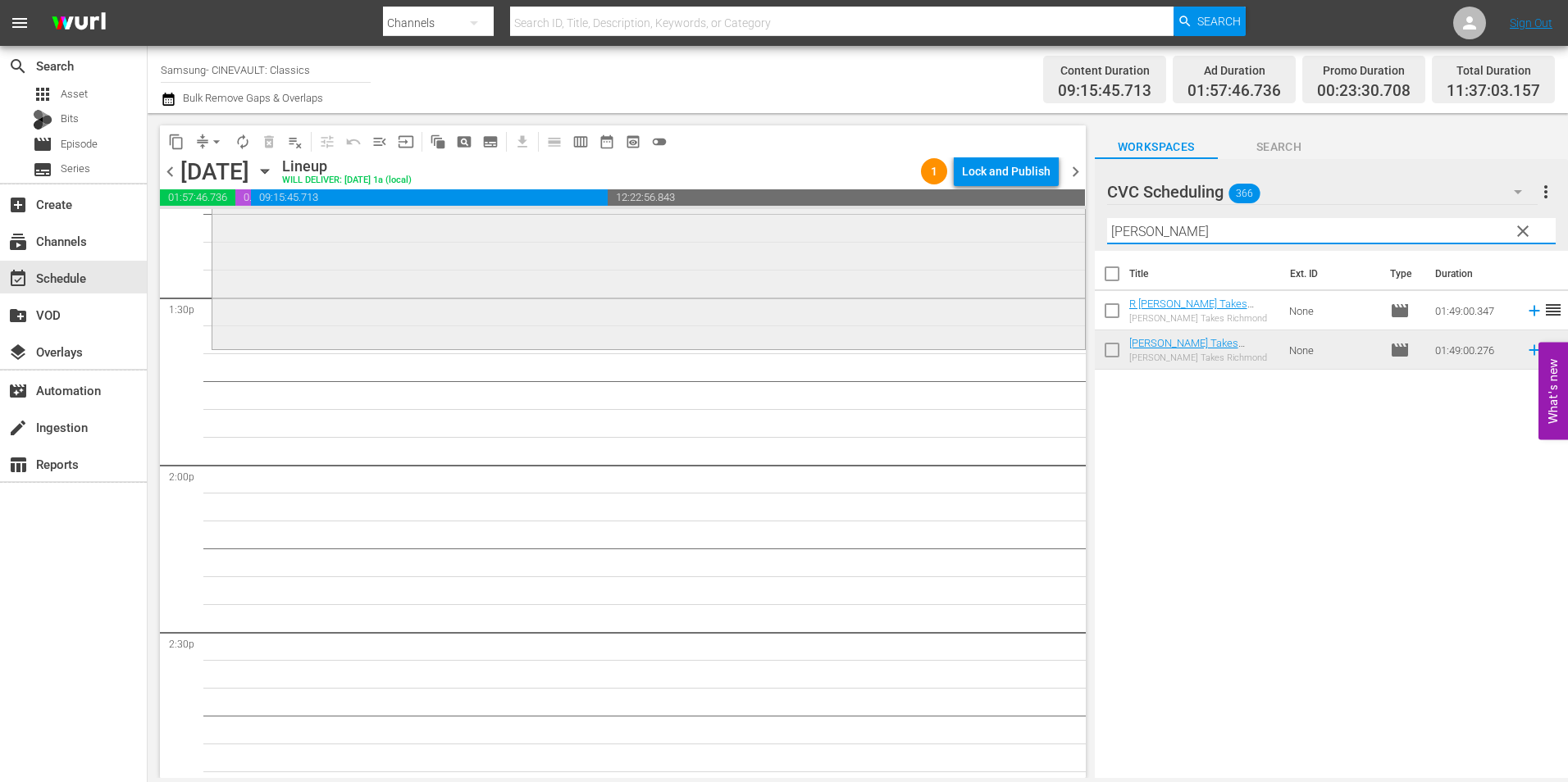
drag, startPoint x: 1190, startPoint y: 235, endPoint x: 998, endPoint y: 240, distance: 192.1
click at [998, 240] on div "content_copy compress arrow_drop_down autorenew_outlined delete_forever_outline…" at bounding box center [858, 446] width 1421 height 665
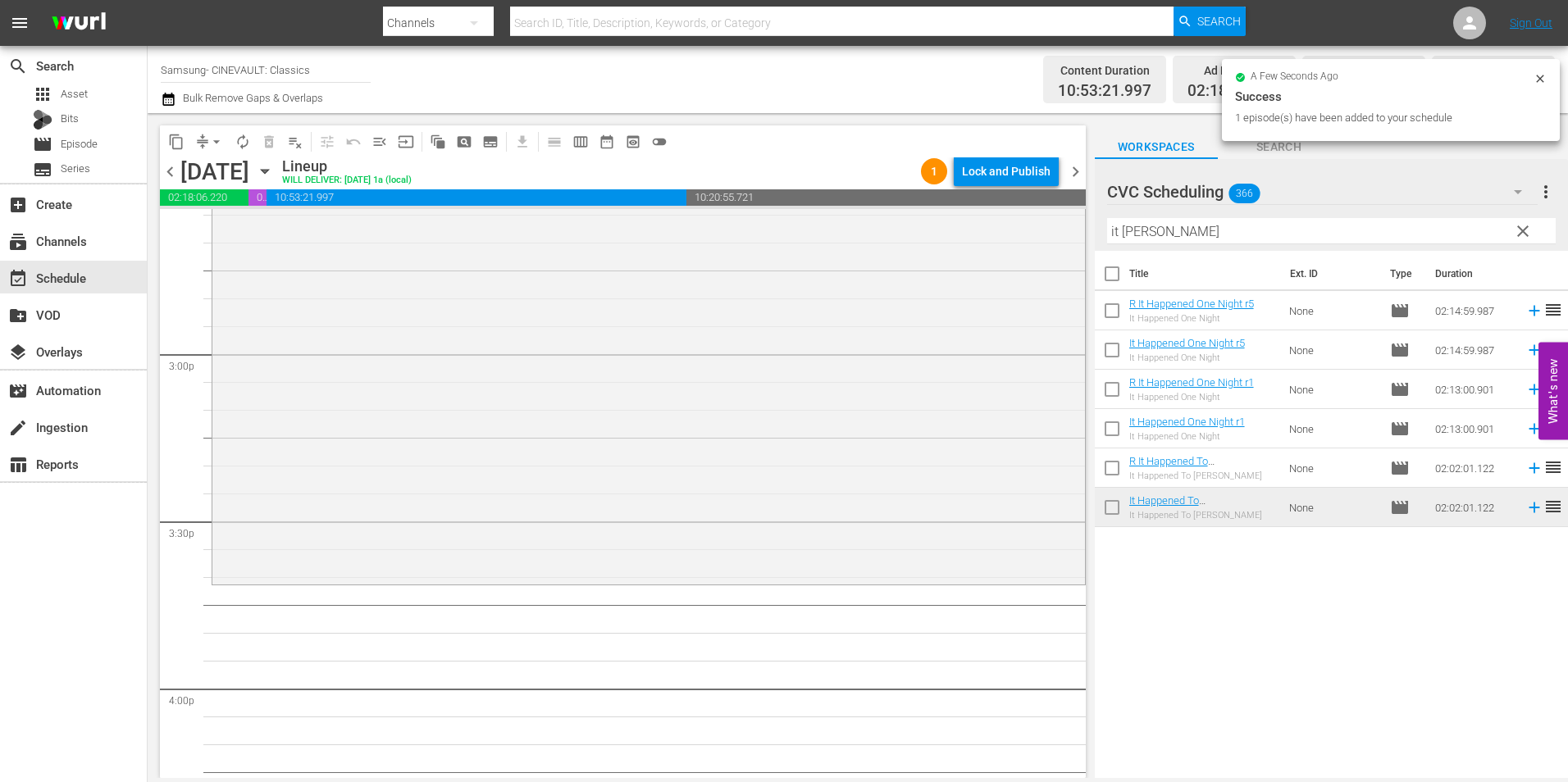
scroll to position [5003, 0]
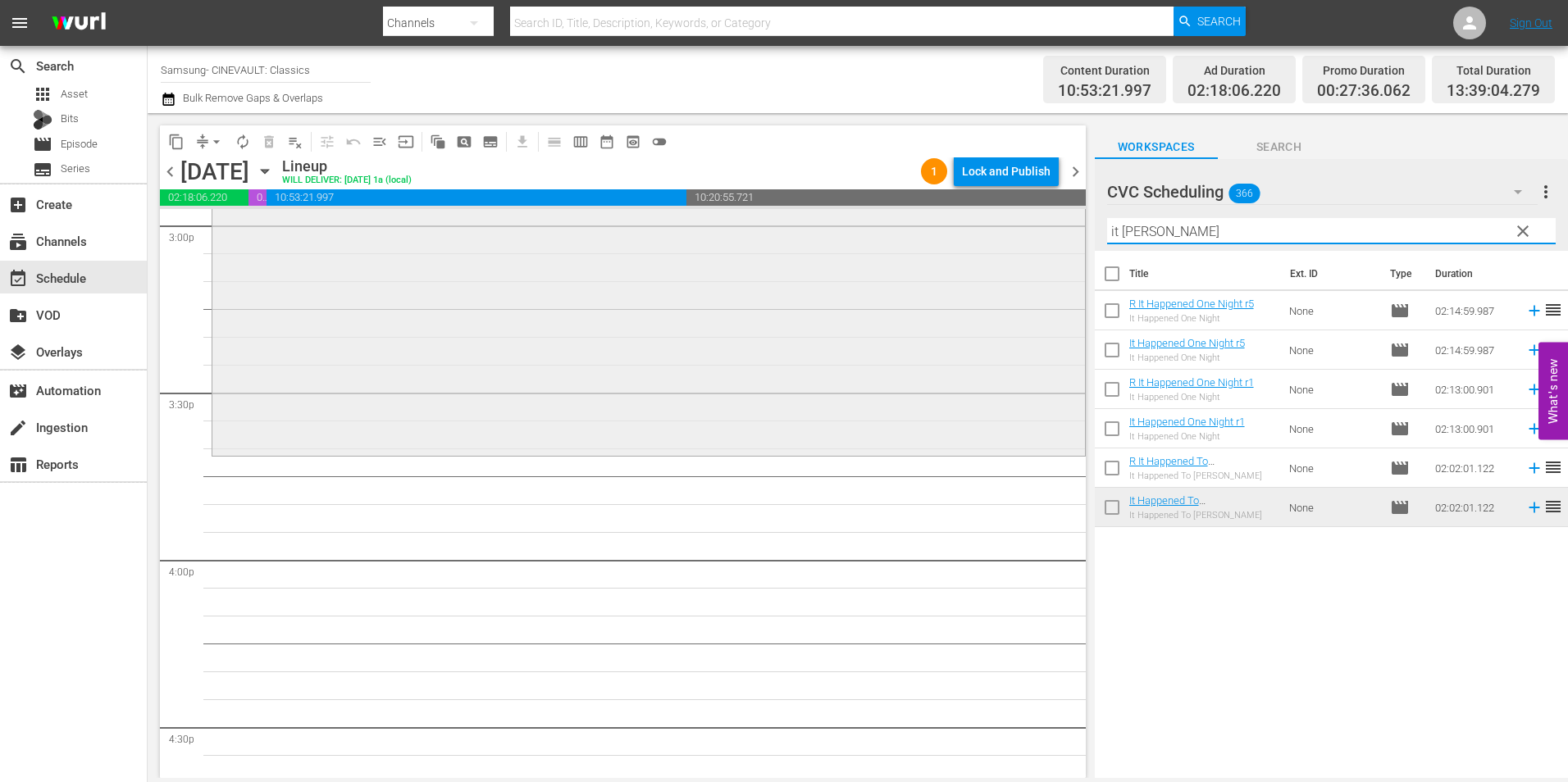
drag, startPoint x: 1152, startPoint y: 230, endPoint x: 1021, endPoint y: 227, distance: 131.0
click at [1023, 227] on div "content_copy compress arrow_drop_down autorenew_outlined delete_forever_outline…" at bounding box center [858, 446] width 1421 height 665
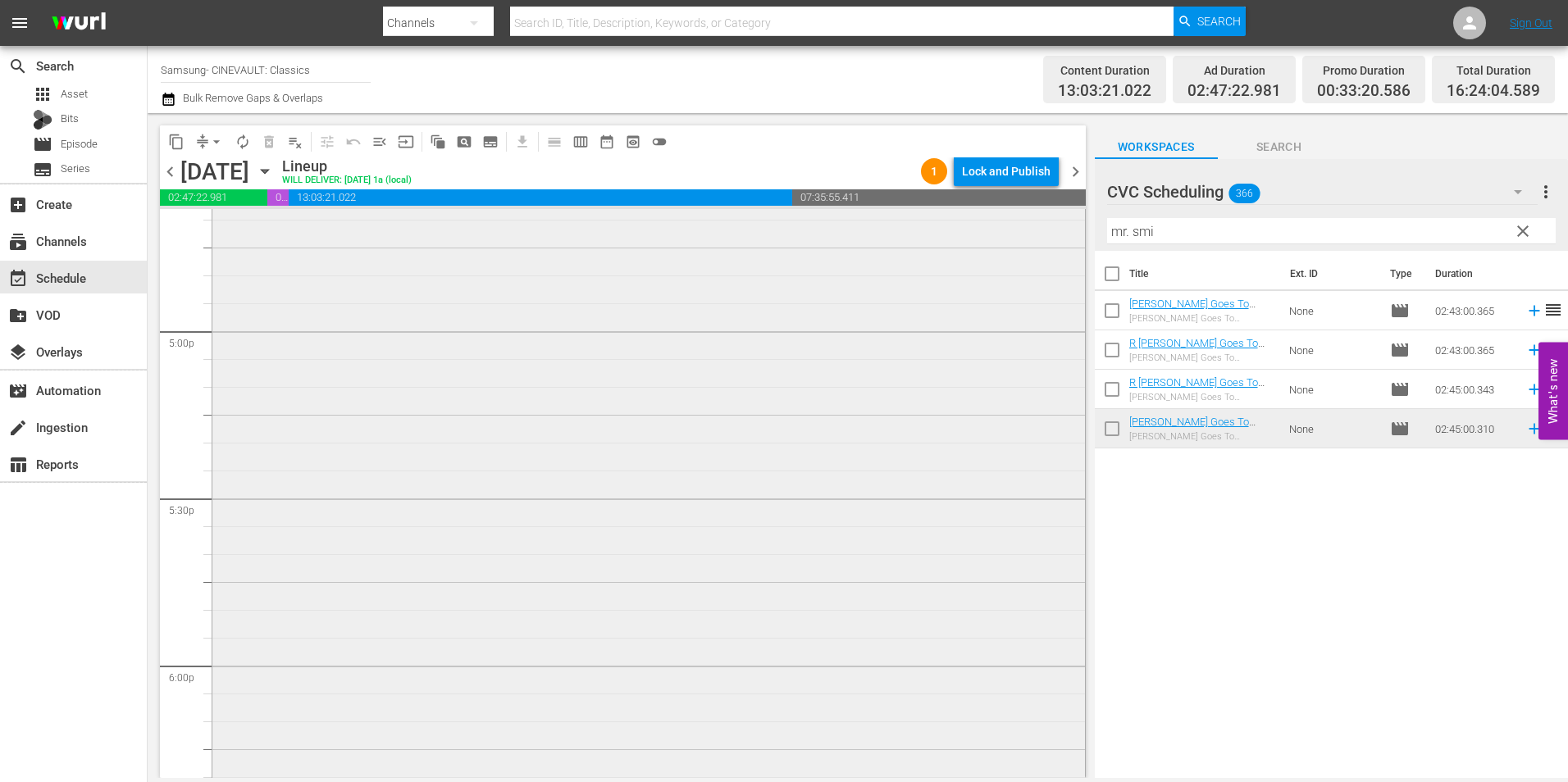
scroll to position [5741, 0]
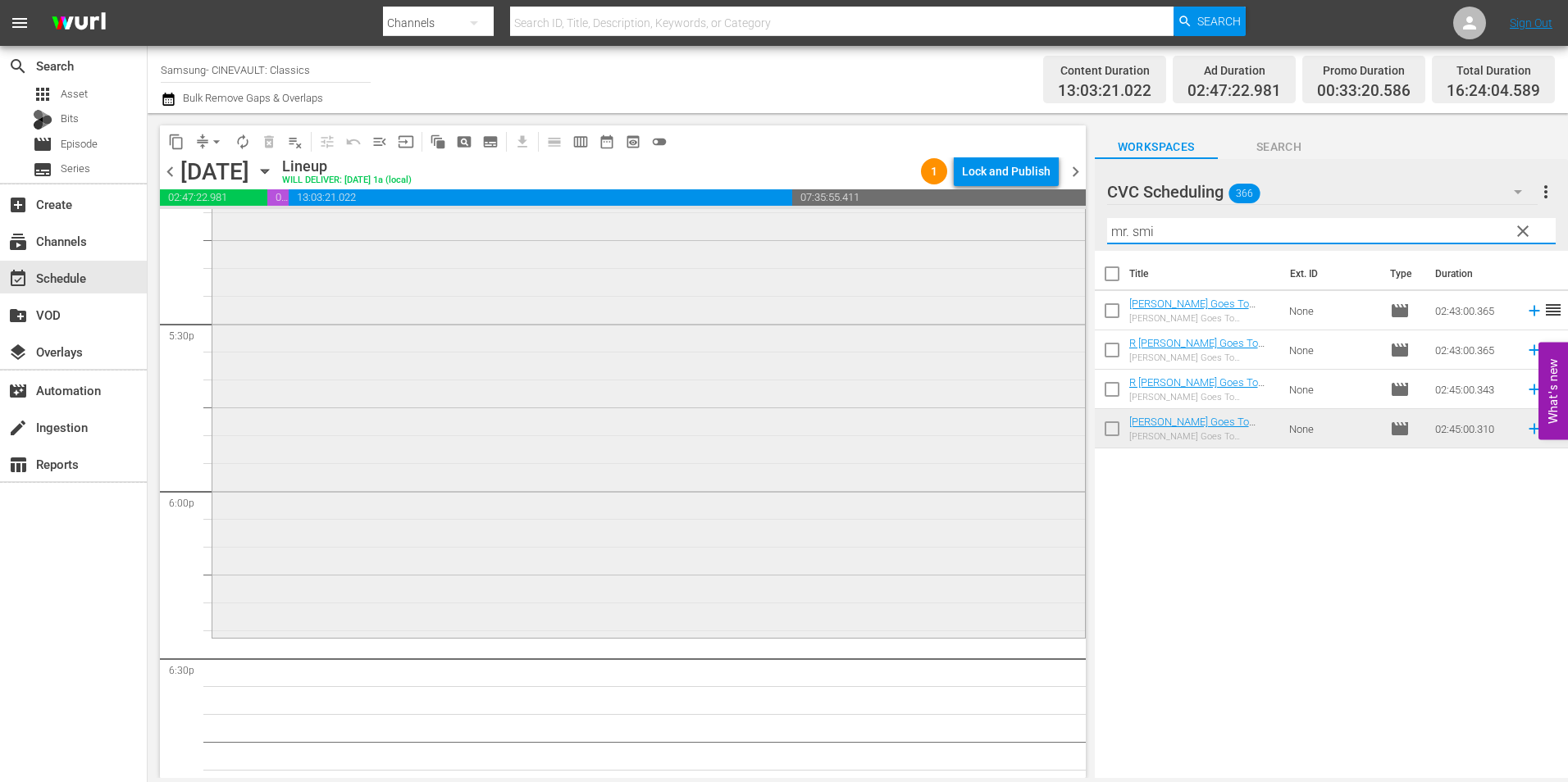
drag, startPoint x: 1183, startPoint y: 234, endPoint x: 1045, endPoint y: 230, distance: 138.1
click at [1045, 230] on div "content_copy compress arrow_drop_down autorenew_outlined delete_forever_outline…" at bounding box center [858, 446] width 1421 height 665
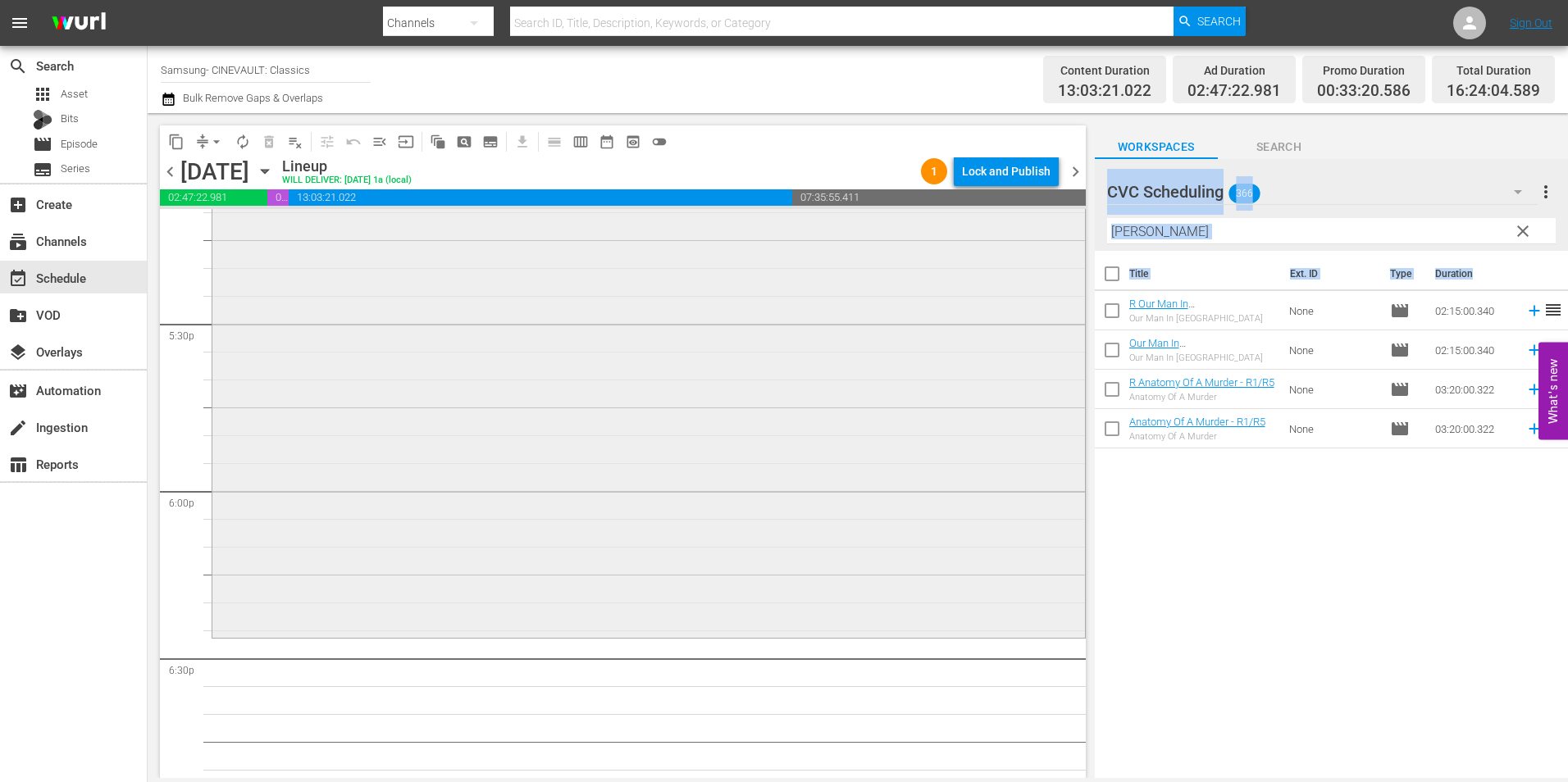
drag, startPoint x: 993, startPoint y: 421, endPoint x: 981, endPoint y: 421, distance: 12.0
click at [981, 421] on div "content_copy compress arrow_drop_down autorenew_outlined delete_forever_outline…" at bounding box center [858, 446] width 1421 height 665
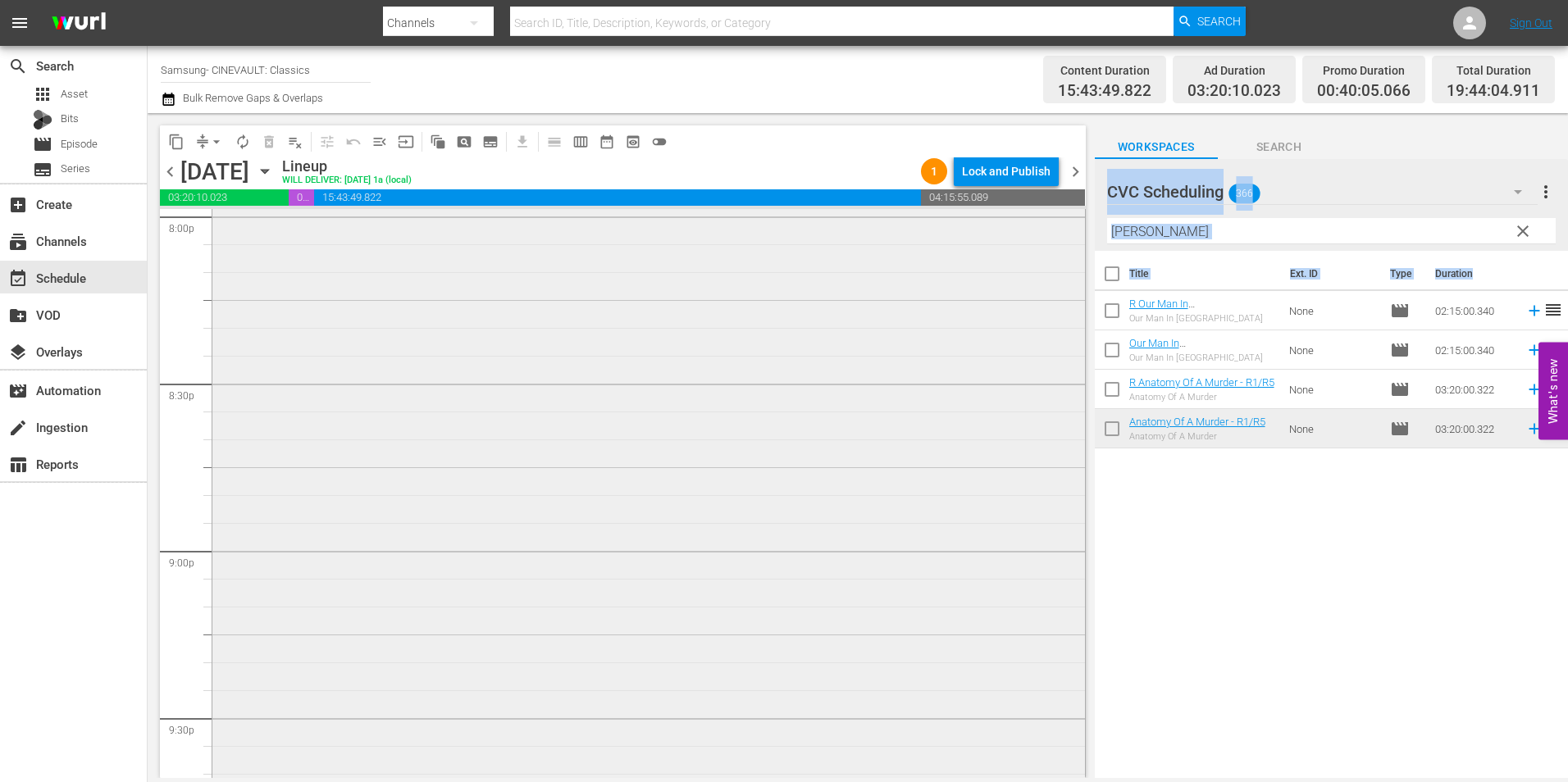
scroll to position [7053, 0]
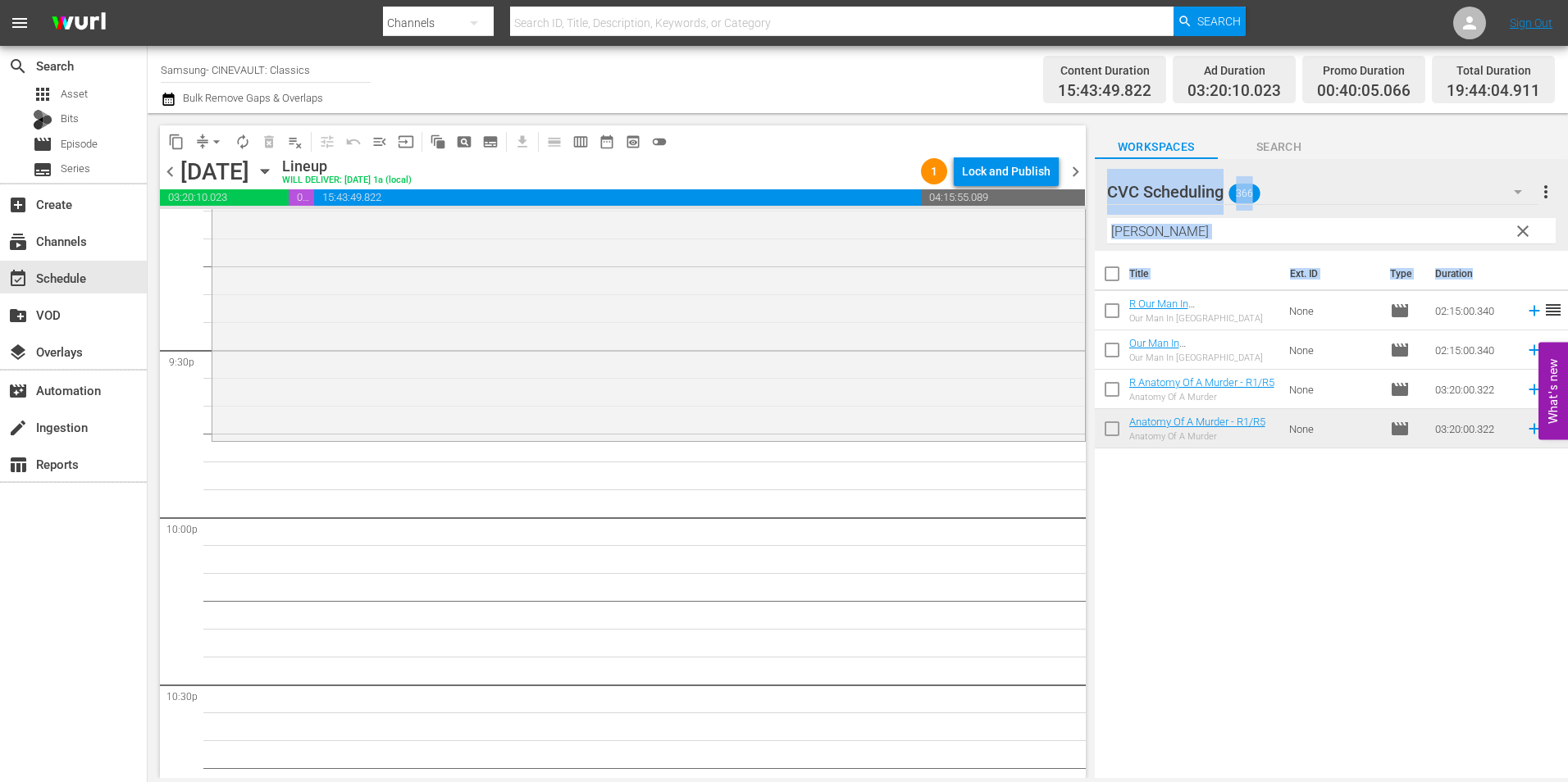
click at [1223, 218] on div "Filter by Title ana" at bounding box center [1331, 231] width 449 height 40
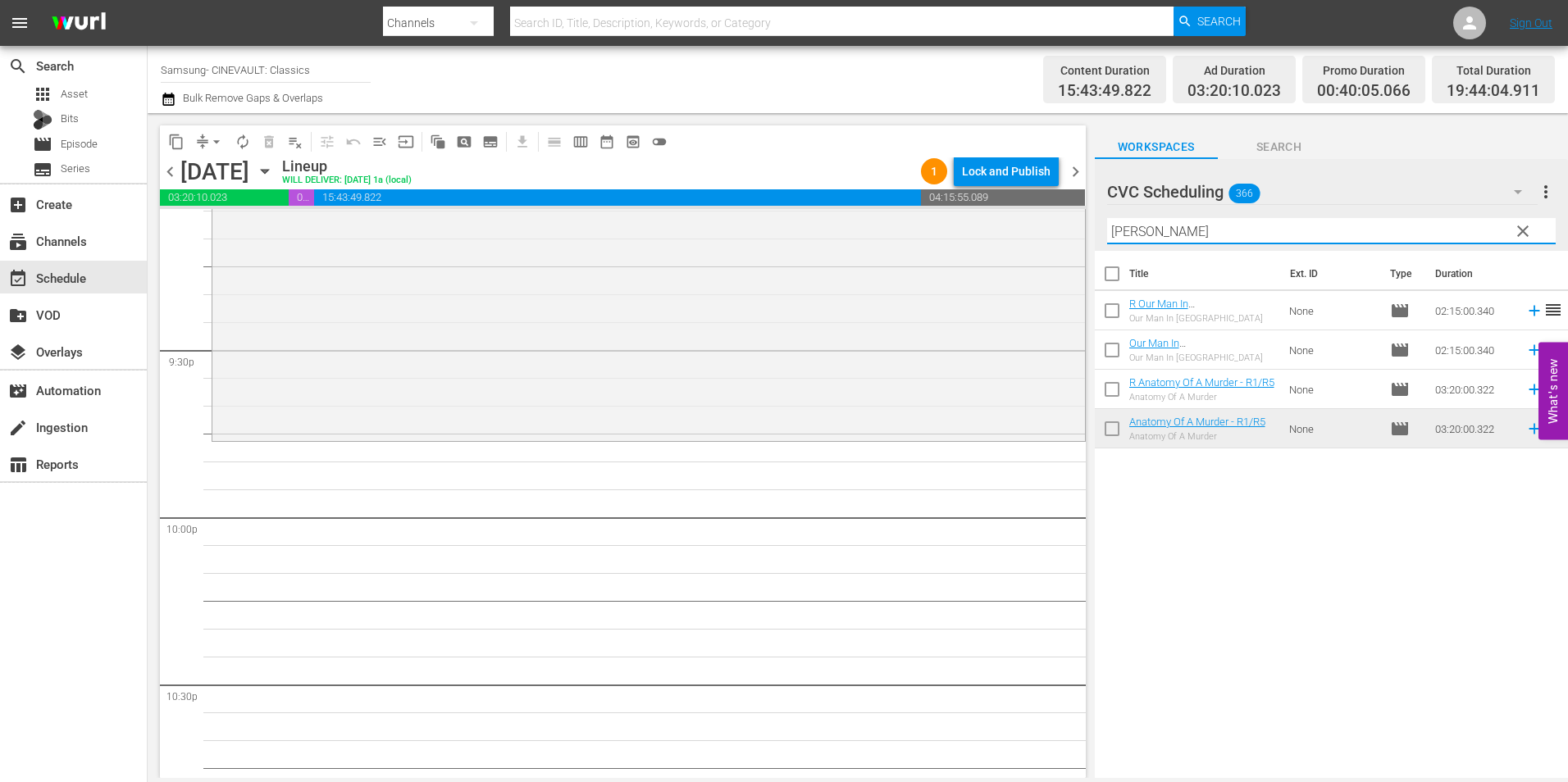
drag, startPoint x: 1170, startPoint y: 227, endPoint x: 1088, endPoint y: 227, distance: 82.0
click at [1088, 227] on div "content_copy compress arrow_drop_down autorenew_outlined delete_forever_outline…" at bounding box center [858, 446] width 1421 height 665
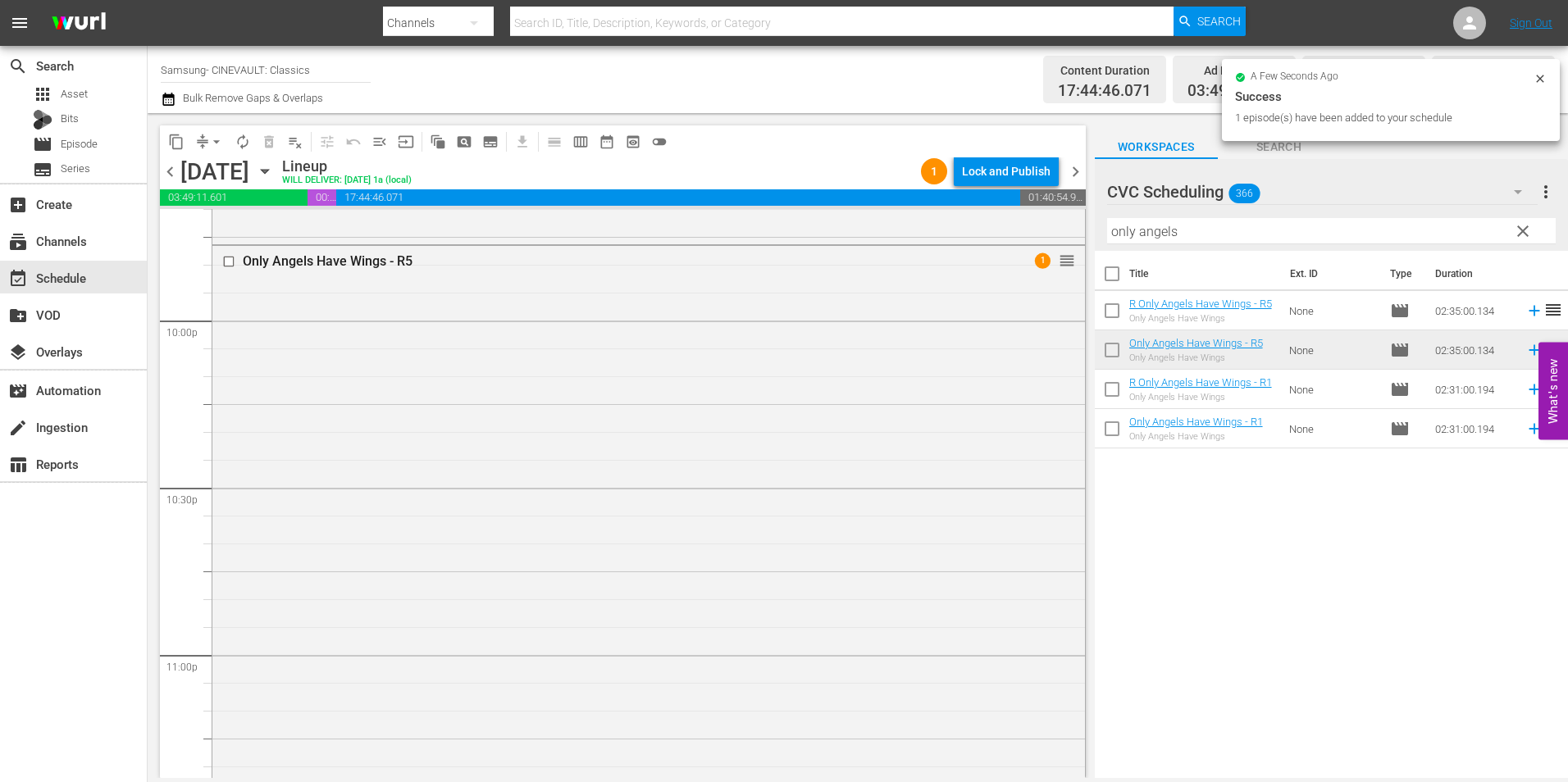
scroll to position [7582, 0]
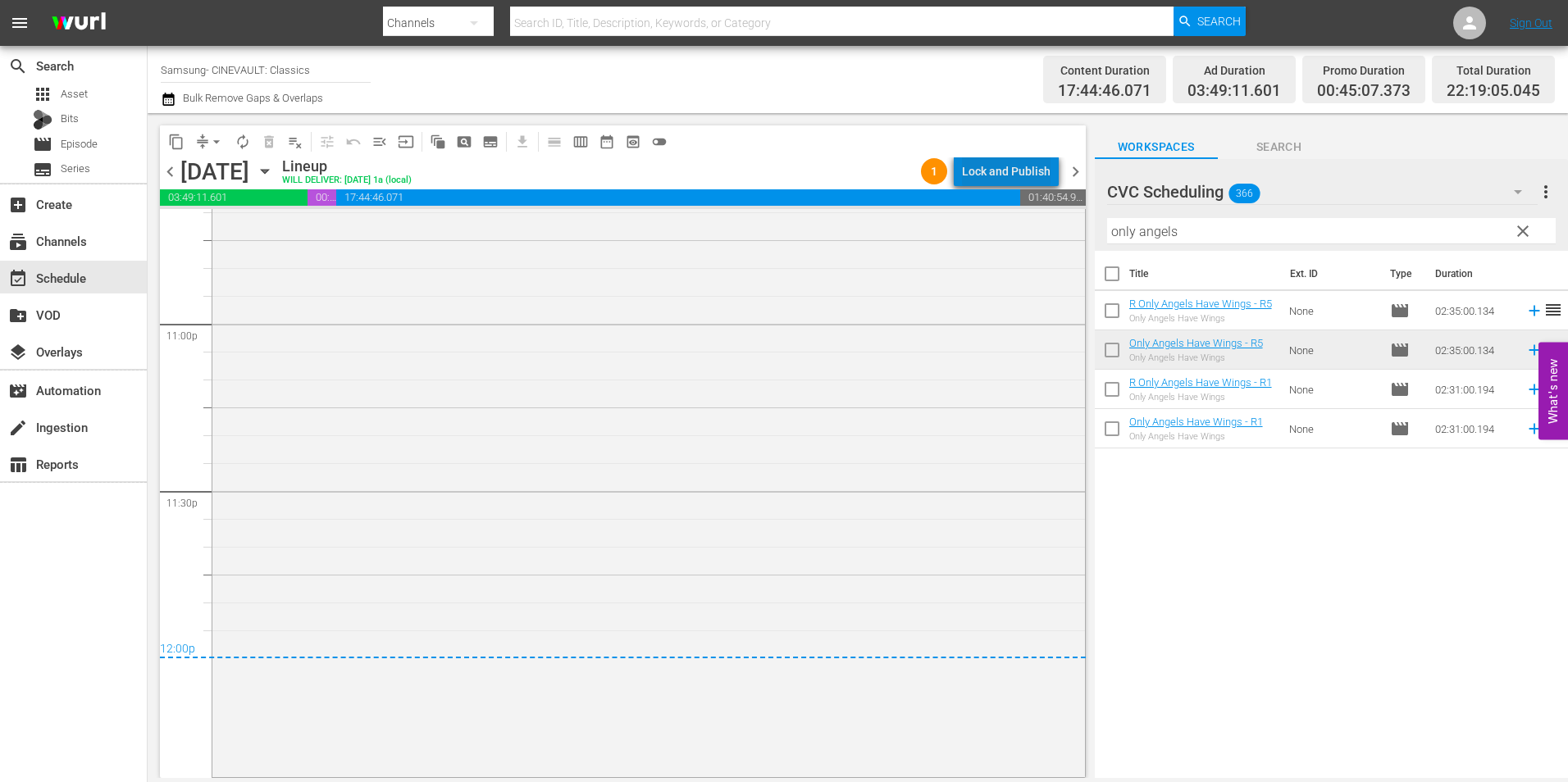
click at [1015, 174] on div "Lock and Publish" at bounding box center [1006, 171] width 89 height 30
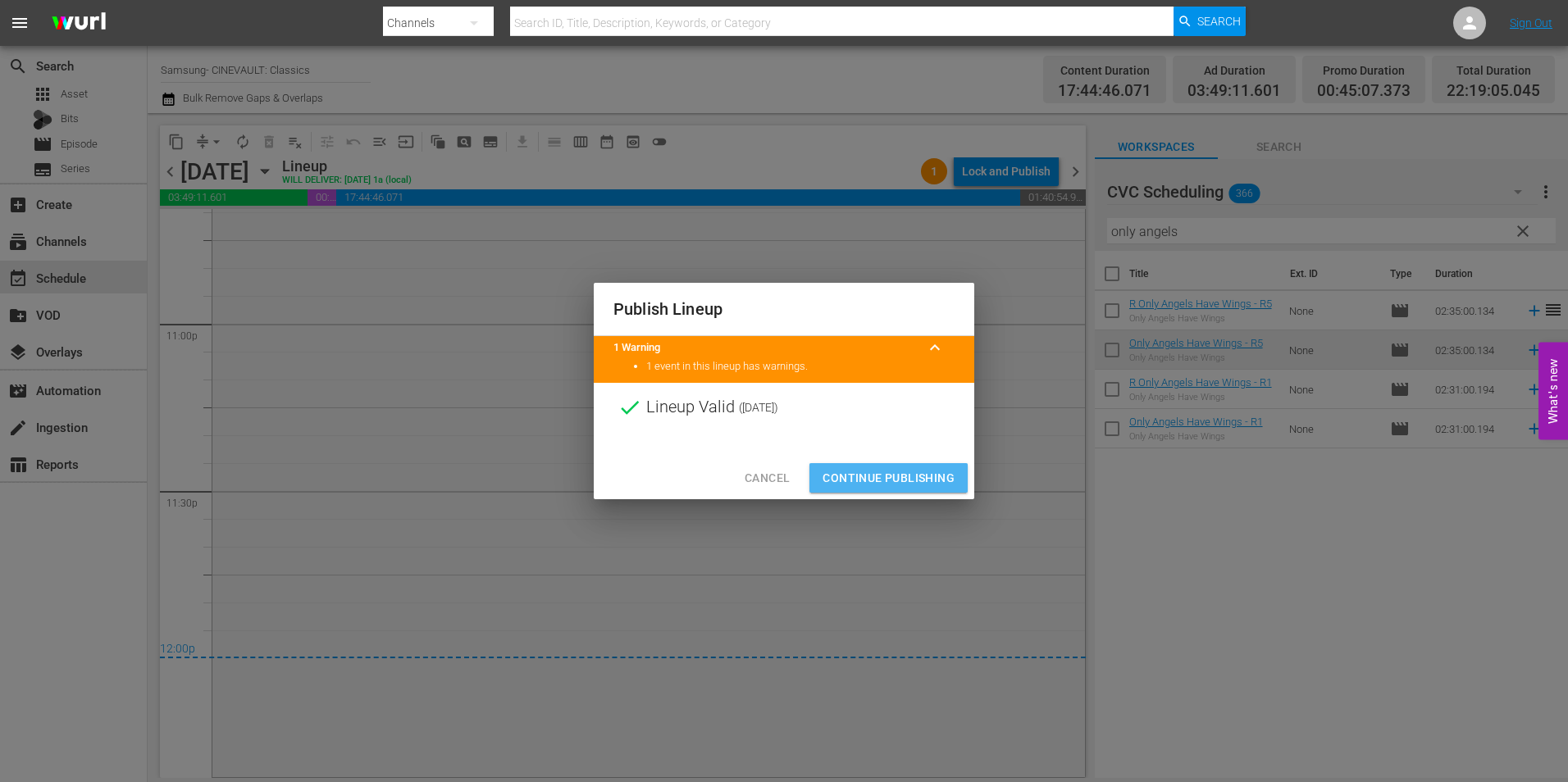
click at [890, 480] on span "Continue Publishing" at bounding box center [888, 478] width 132 height 20
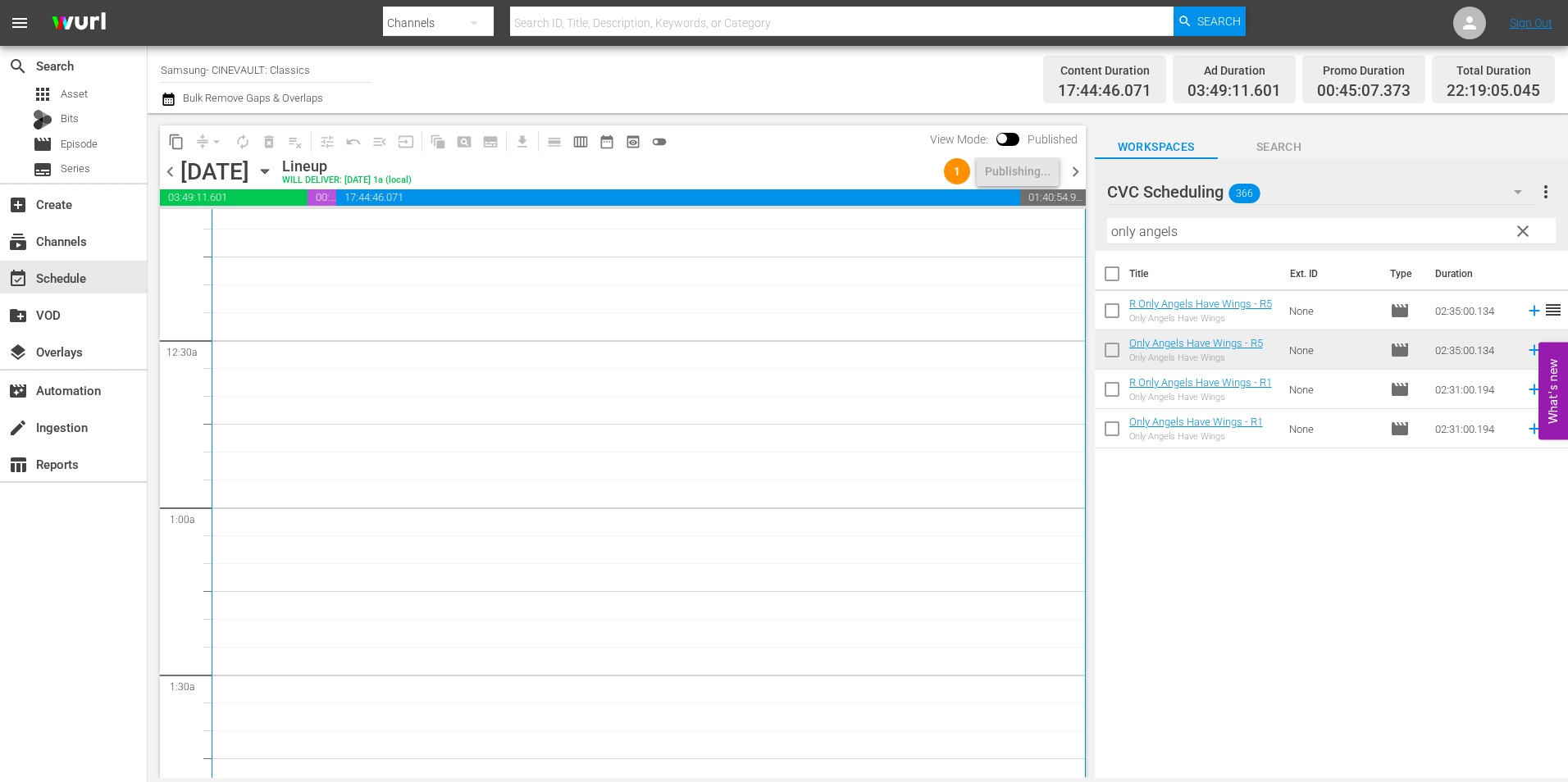
scroll to position [0, 0]
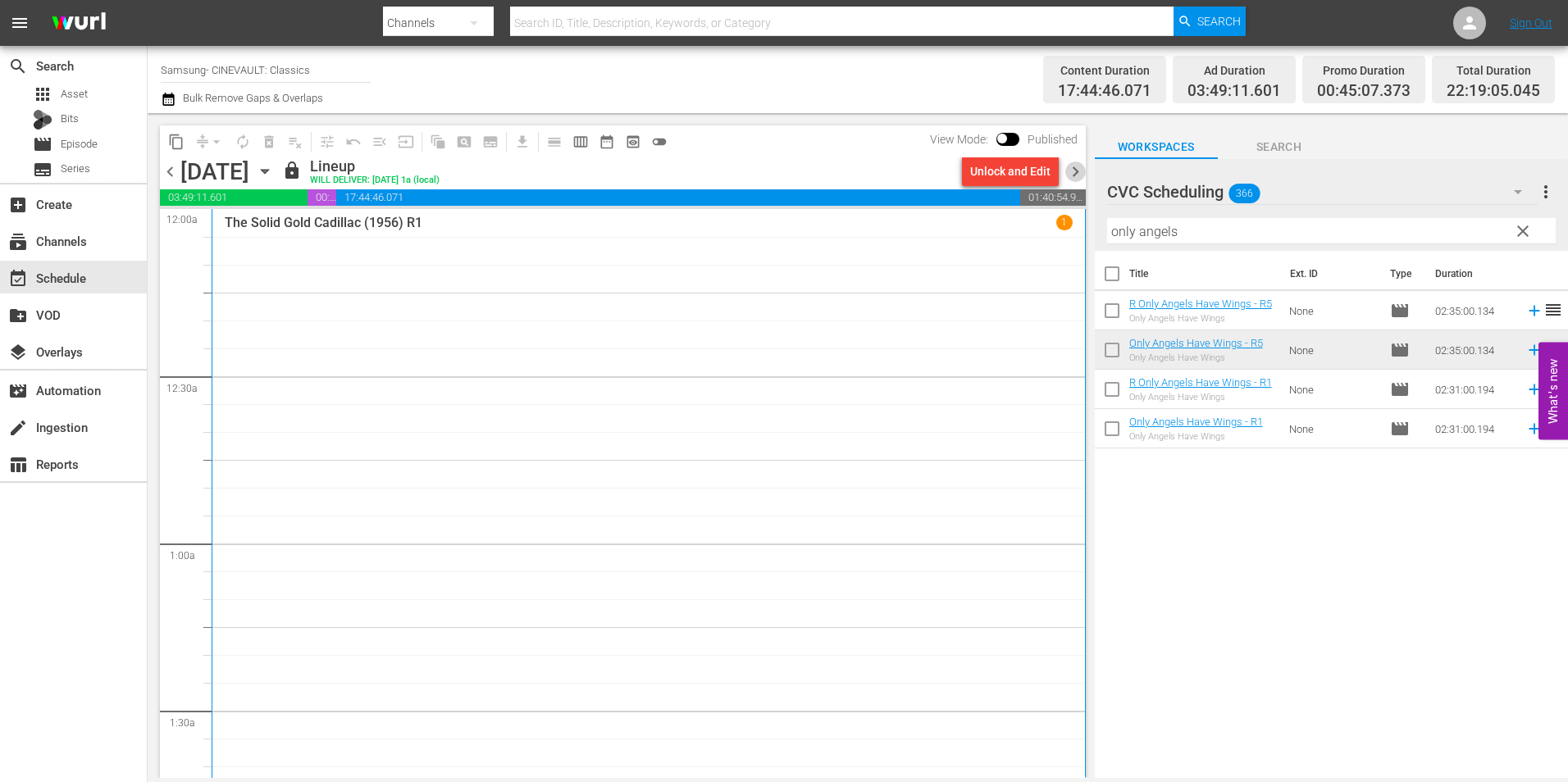
click at [1066, 175] on span "chevron_right" at bounding box center [1075, 171] width 20 height 20
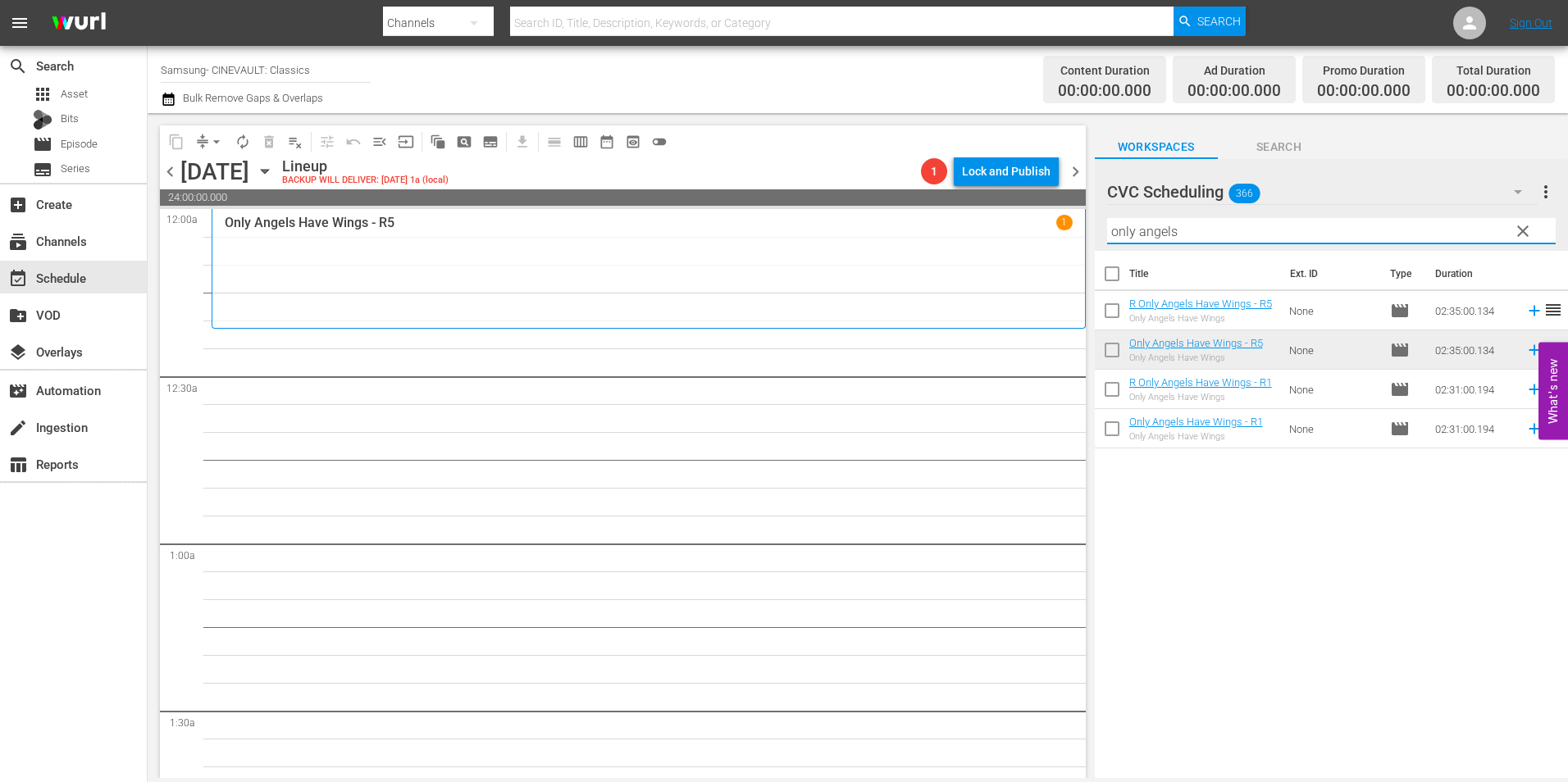
drag, startPoint x: 1161, startPoint y: 231, endPoint x: 1054, endPoint y: 236, distance: 107.1
click at [1054, 236] on div "content_copy compress arrow_drop_down autorenew_outlined delete_forever_outline…" at bounding box center [858, 446] width 1421 height 665
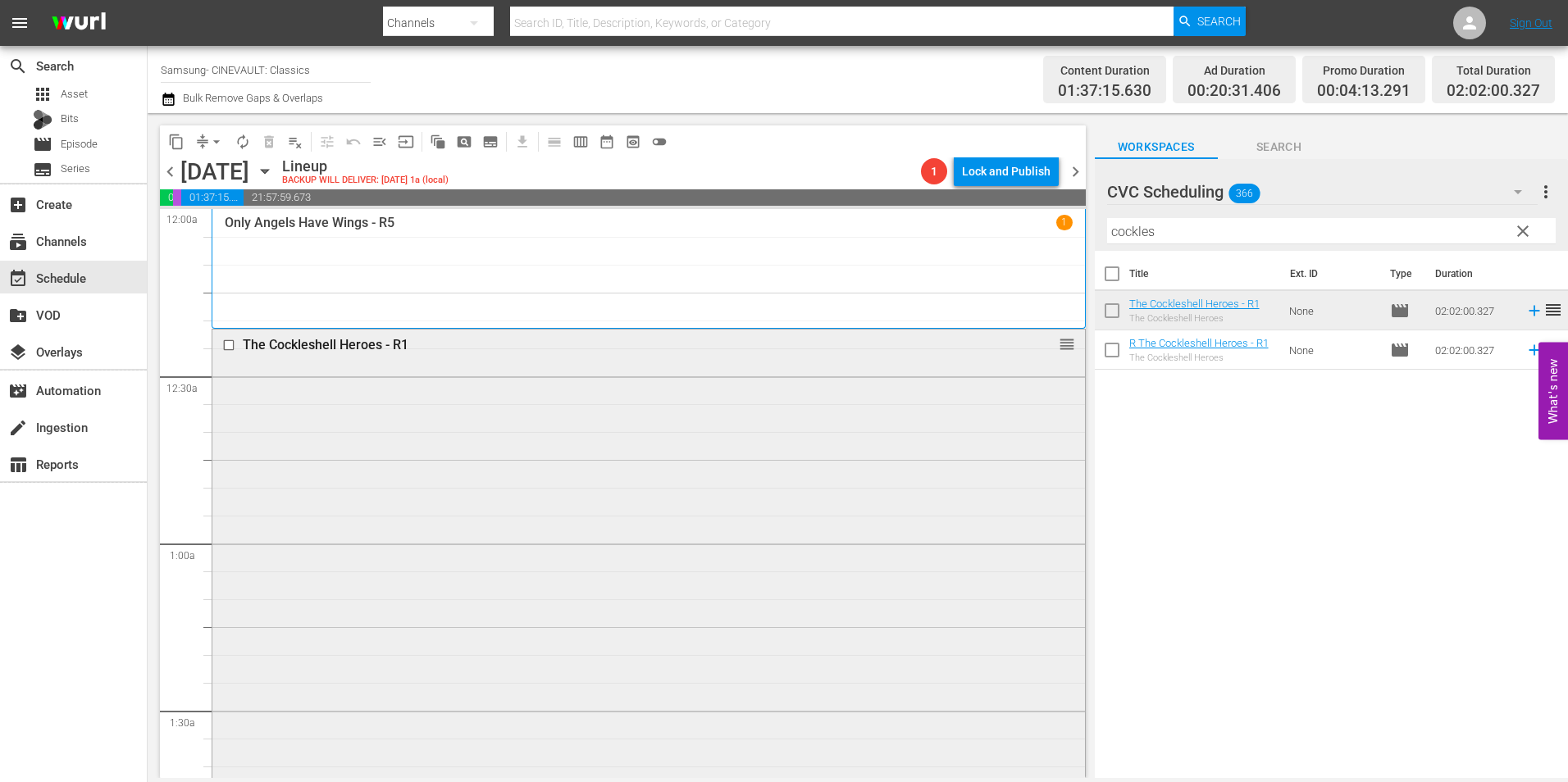
scroll to position [739, 0]
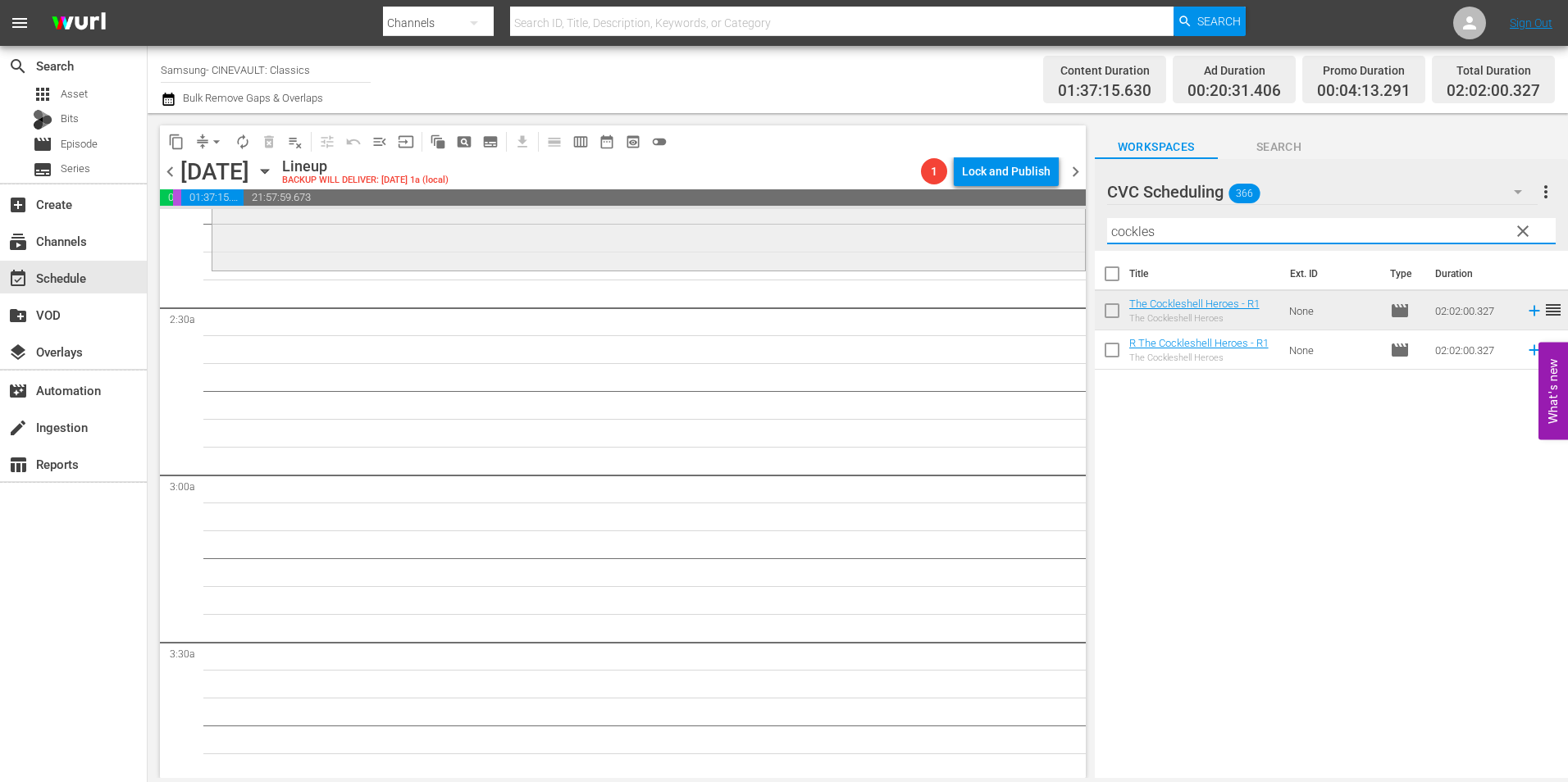
drag, startPoint x: 1177, startPoint y: 238, endPoint x: 1006, endPoint y: 234, distance: 171.0
click at [1006, 234] on div "content_copy compress arrow_drop_down autorenew_outlined delete_forever_outline…" at bounding box center [858, 446] width 1421 height 665
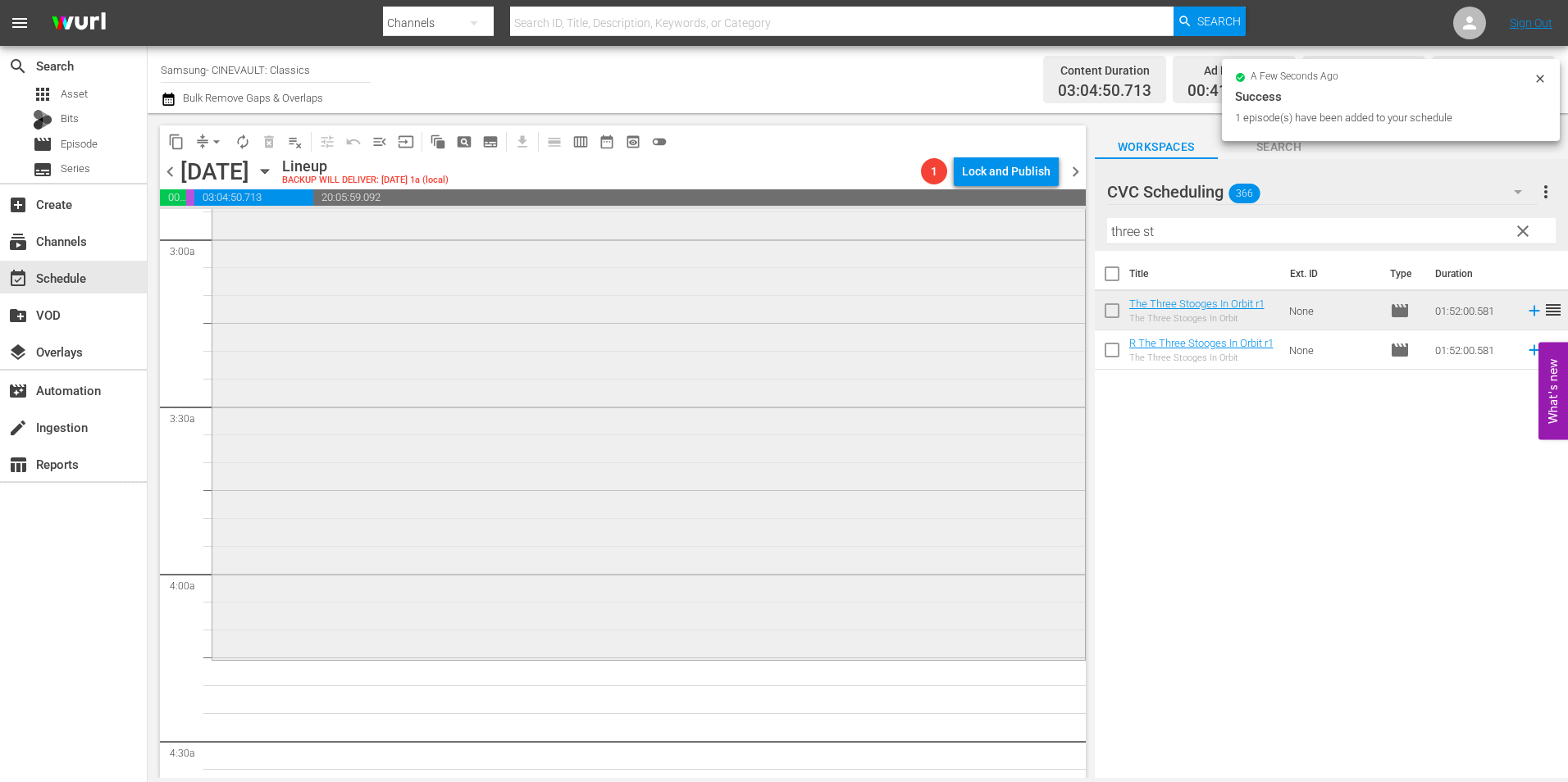
scroll to position [1231, 0]
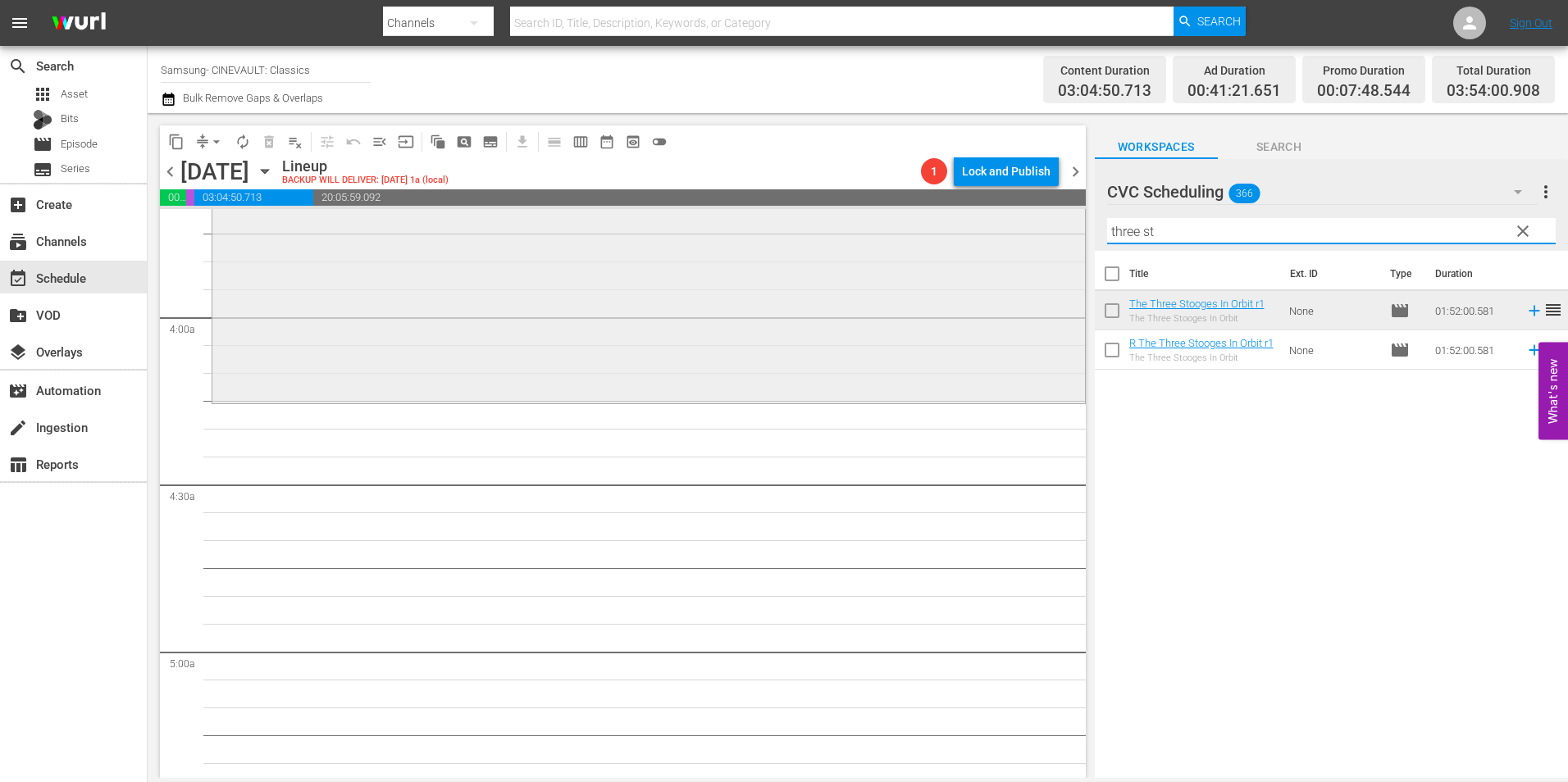
drag, startPoint x: 1150, startPoint y: 231, endPoint x: 1049, endPoint y: 226, distance: 101.1
click at [1049, 226] on div "content_copy compress arrow_drop_down autorenew_outlined delete_forever_outline…" at bounding box center [858, 446] width 1421 height 665
drag, startPoint x: 1117, startPoint y: 225, endPoint x: 1047, endPoint y: 224, distance: 70.0
click at [1047, 224] on div "content_copy compress arrow_drop_down autorenew_outlined delete_forever_outline…" at bounding box center [858, 446] width 1421 height 665
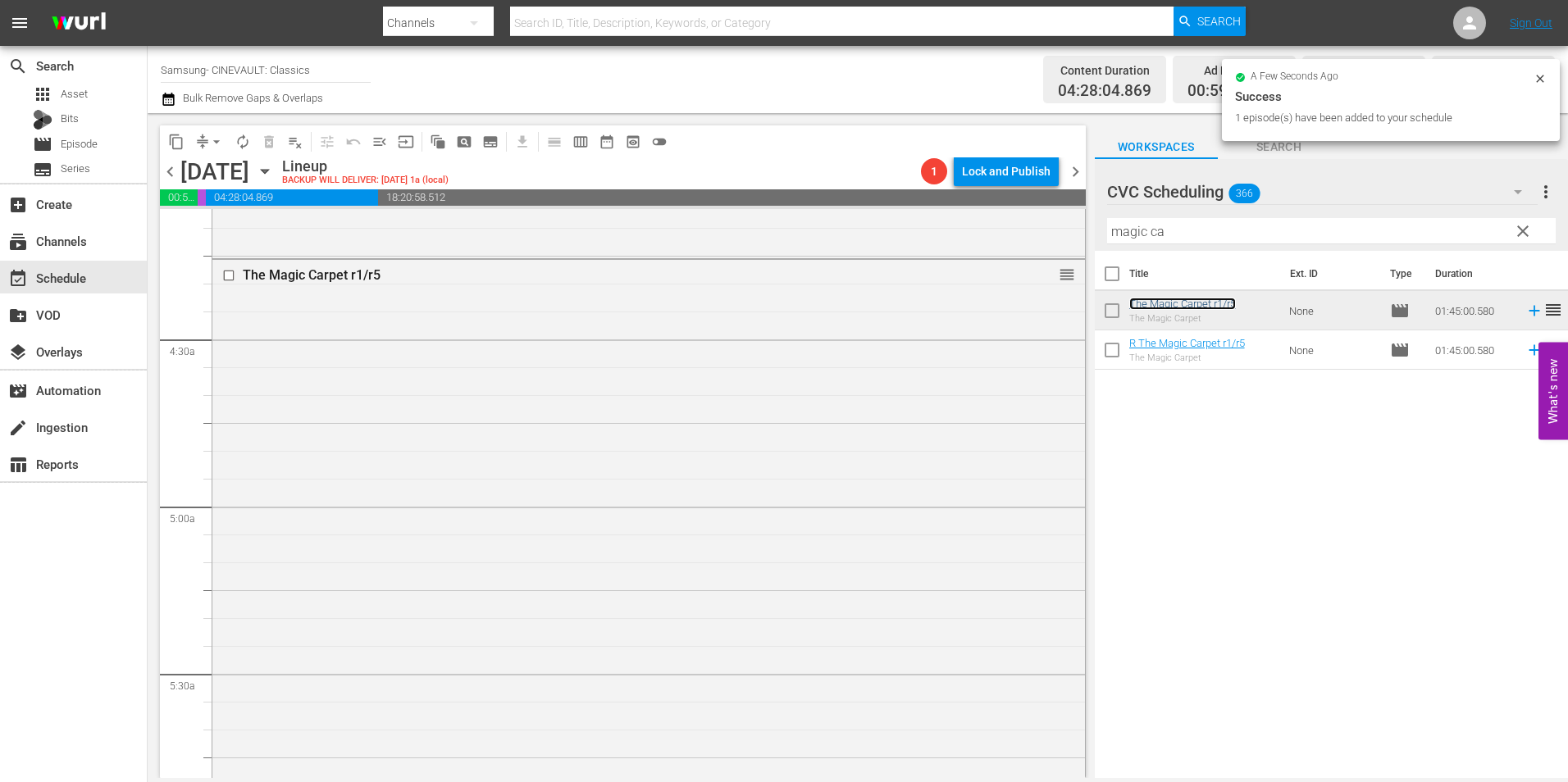
scroll to position [1968, 0]
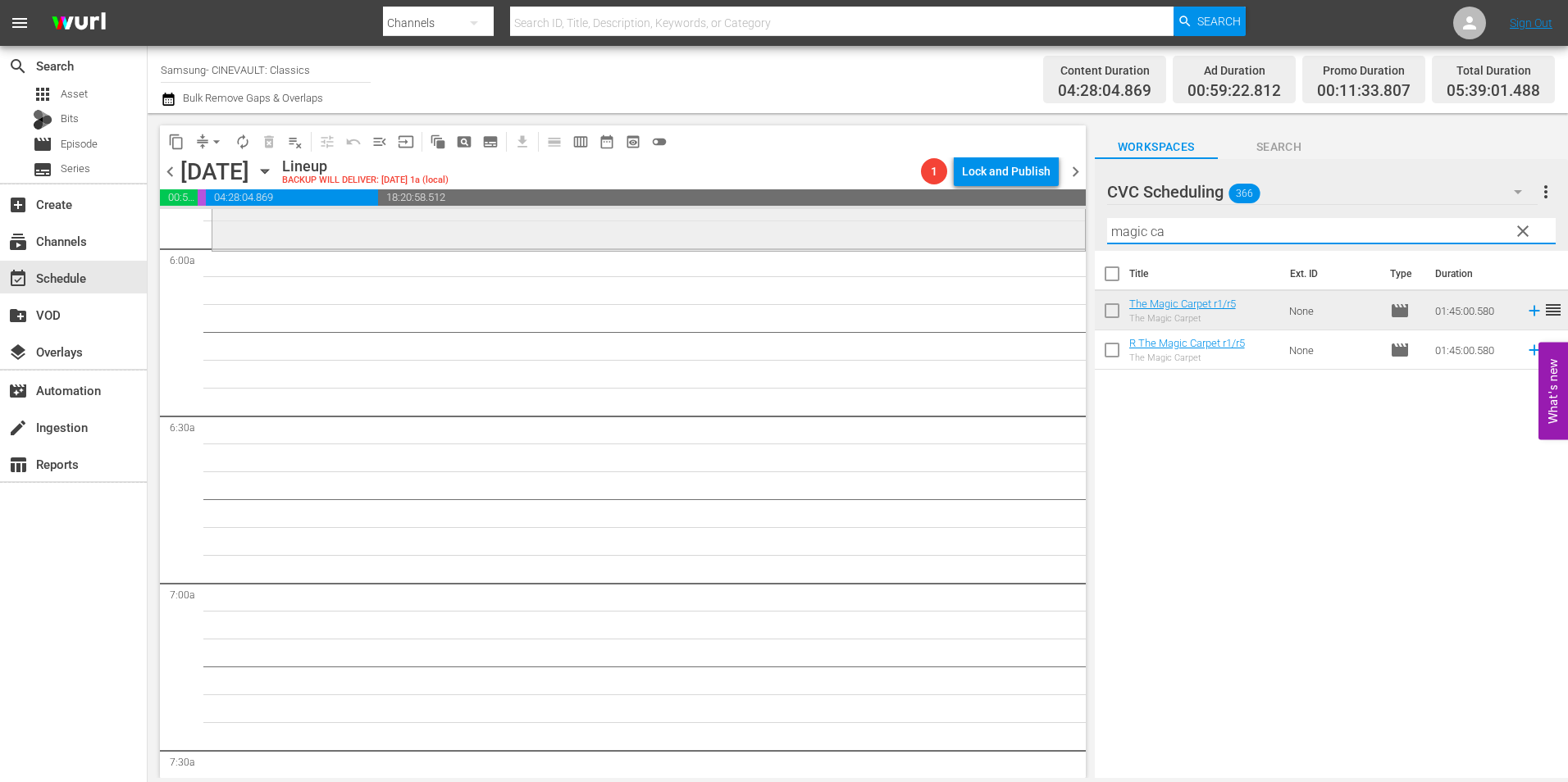
drag, startPoint x: 1181, startPoint y: 230, endPoint x: 953, endPoint y: 224, distance: 228.1
click at [953, 224] on div "content_copy compress arrow_drop_down autorenew_outlined delete_forever_outline…" at bounding box center [858, 446] width 1421 height 665
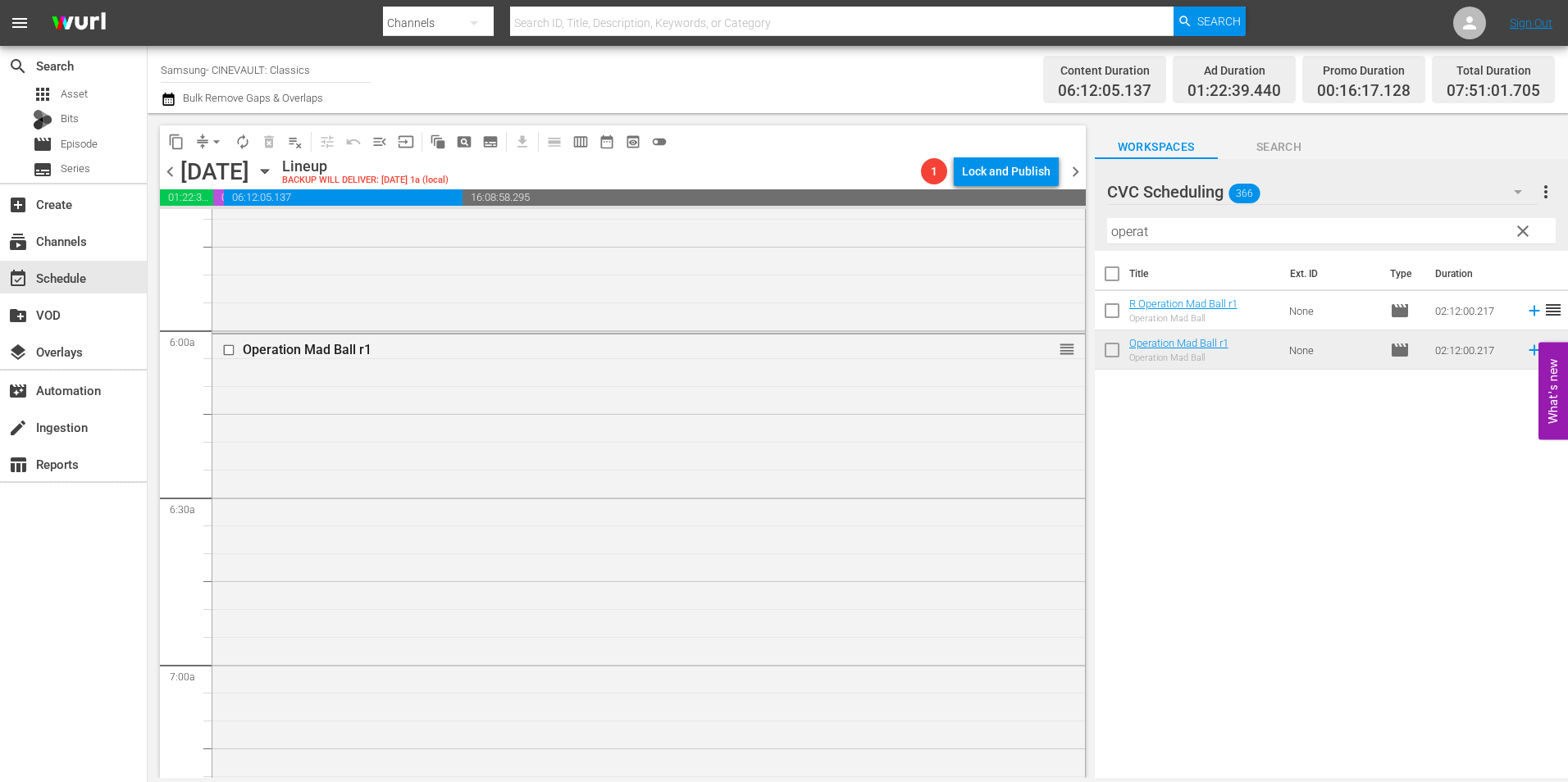
scroll to position [2379, 0]
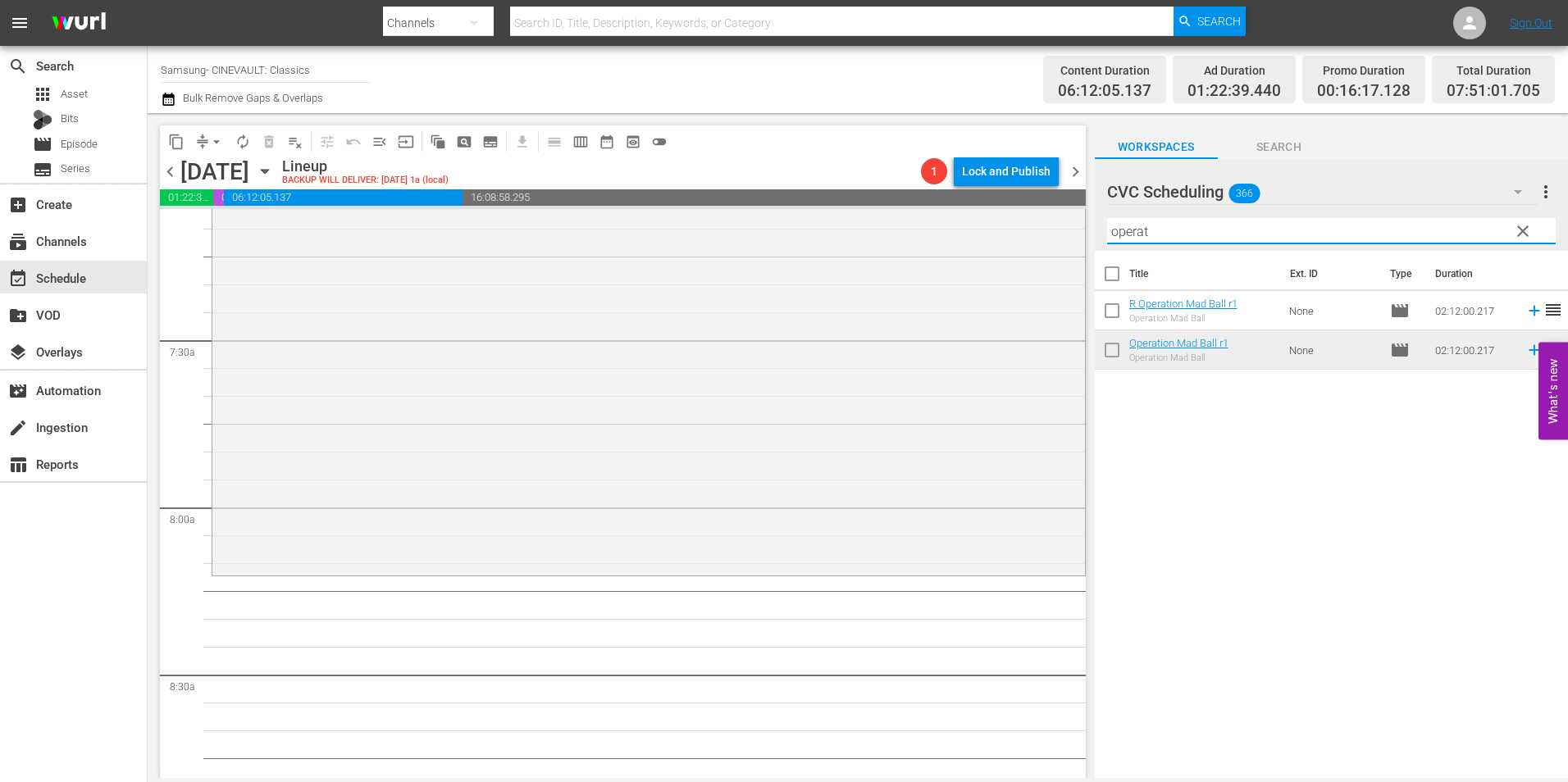
drag, startPoint x: 1176, startPoint y: 236, endPoint x: 986, endPoint y: 208, distance: 192.1
click at [986, 208] on div "content_copy compress arrow_drop_down autorenew_outlined delete_forever_outline…" at bounding box center [858, 446] width 1421 height 665
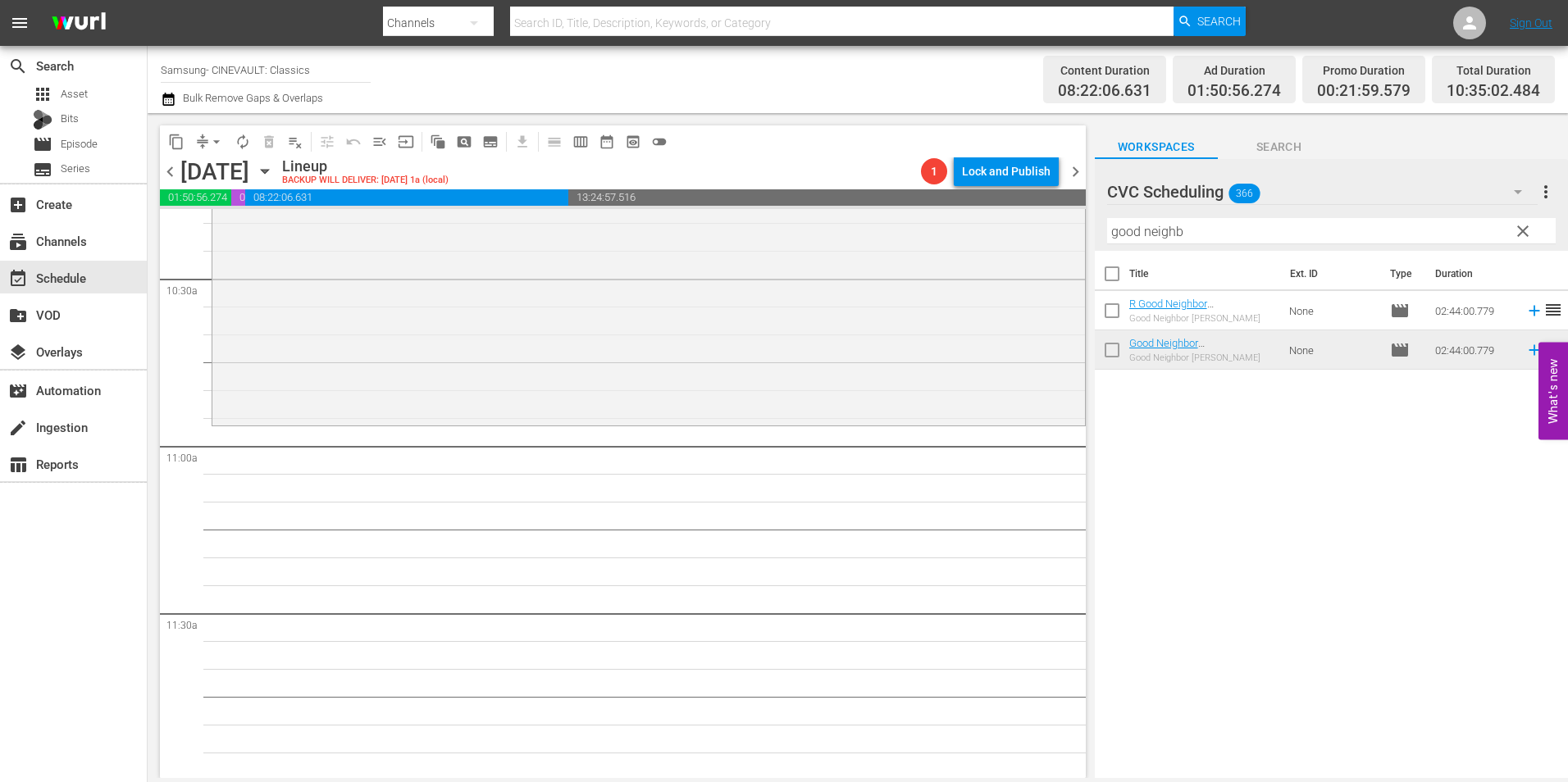
scroll to position [3445, 0]
drag, startPoint x: 1118, startPoint y: 237, endPoint x: 1032, endPoint y: 238, distance: 86.0
click at [1032, 238] on div "content_copy compress arrow_drop_down autorenew_outlined delete_forever_outline…" at bounding box center [858, 446] width 1421 height 665
type input "b"
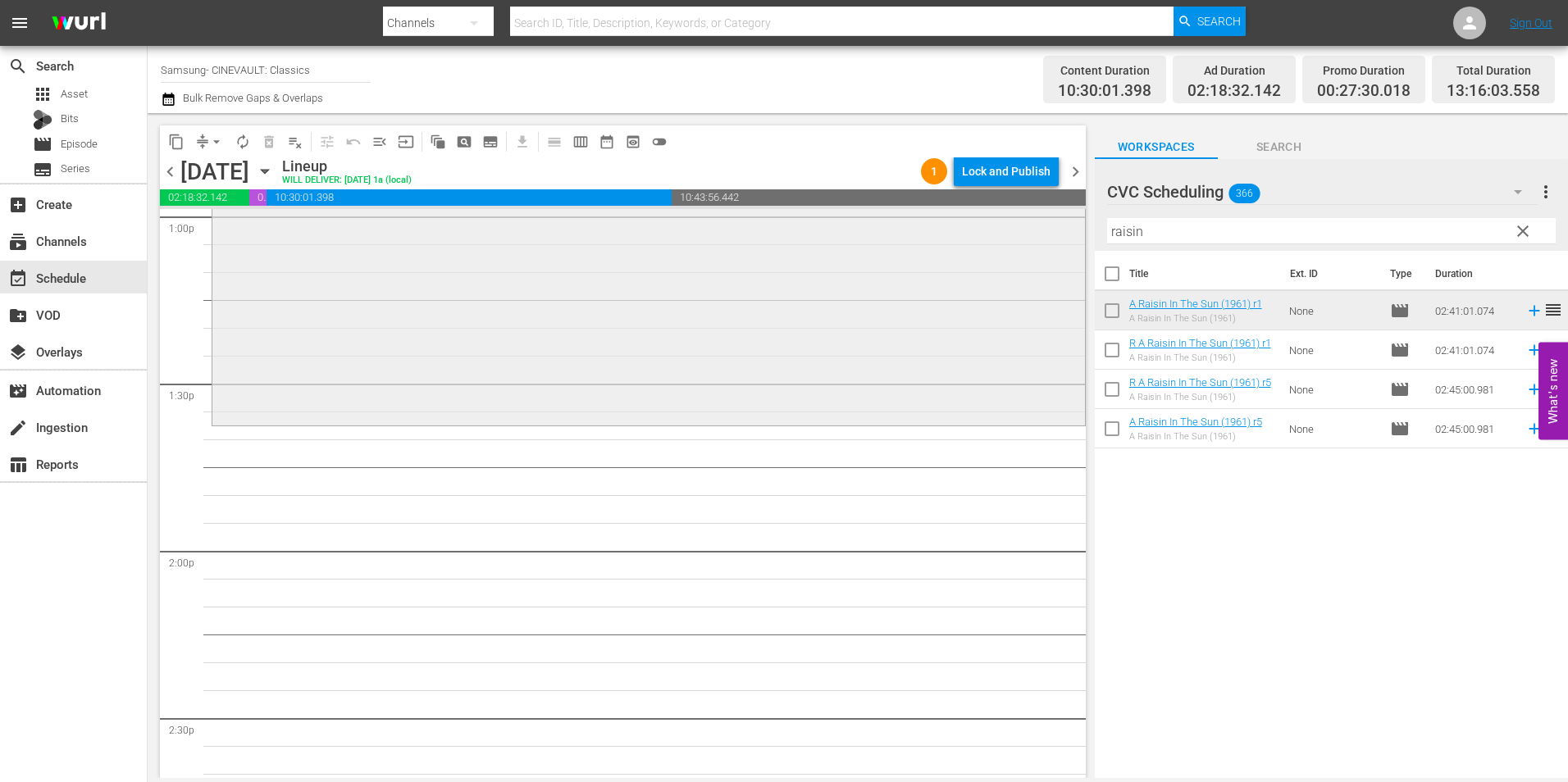
scroll to position [4347, 0]
drag, startPoint x: 1164, startPoint y: 230, endPoint x: 1045, endPoint y: 231, distance: 119.0
click at [1045, 231] on div "content_copy compress arrow_drop_down autorenew_outlined delete_forever_outline…" at bounding box center [858, 446] width 1421 height 665
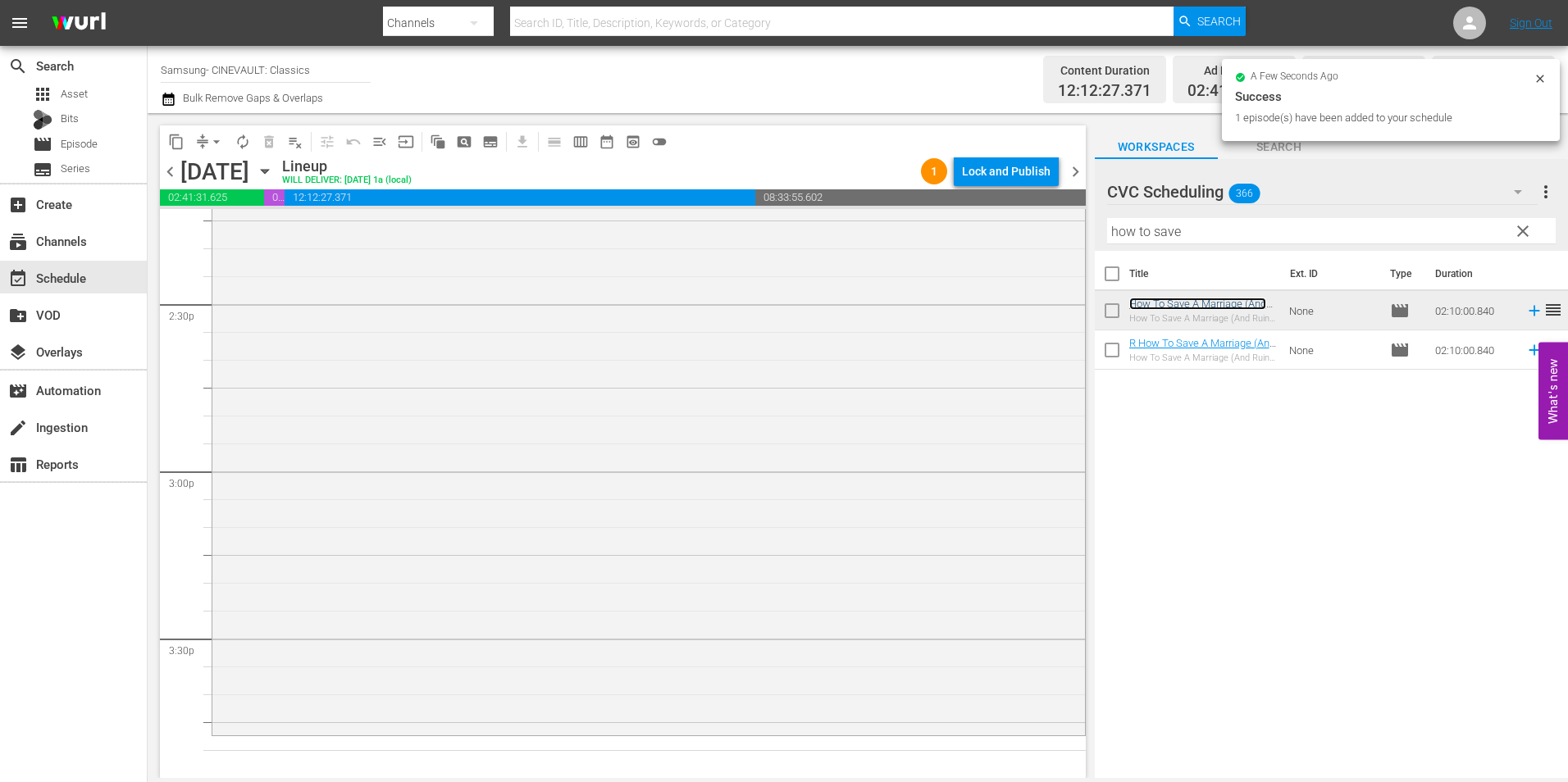
scroll to position [5003, 0]
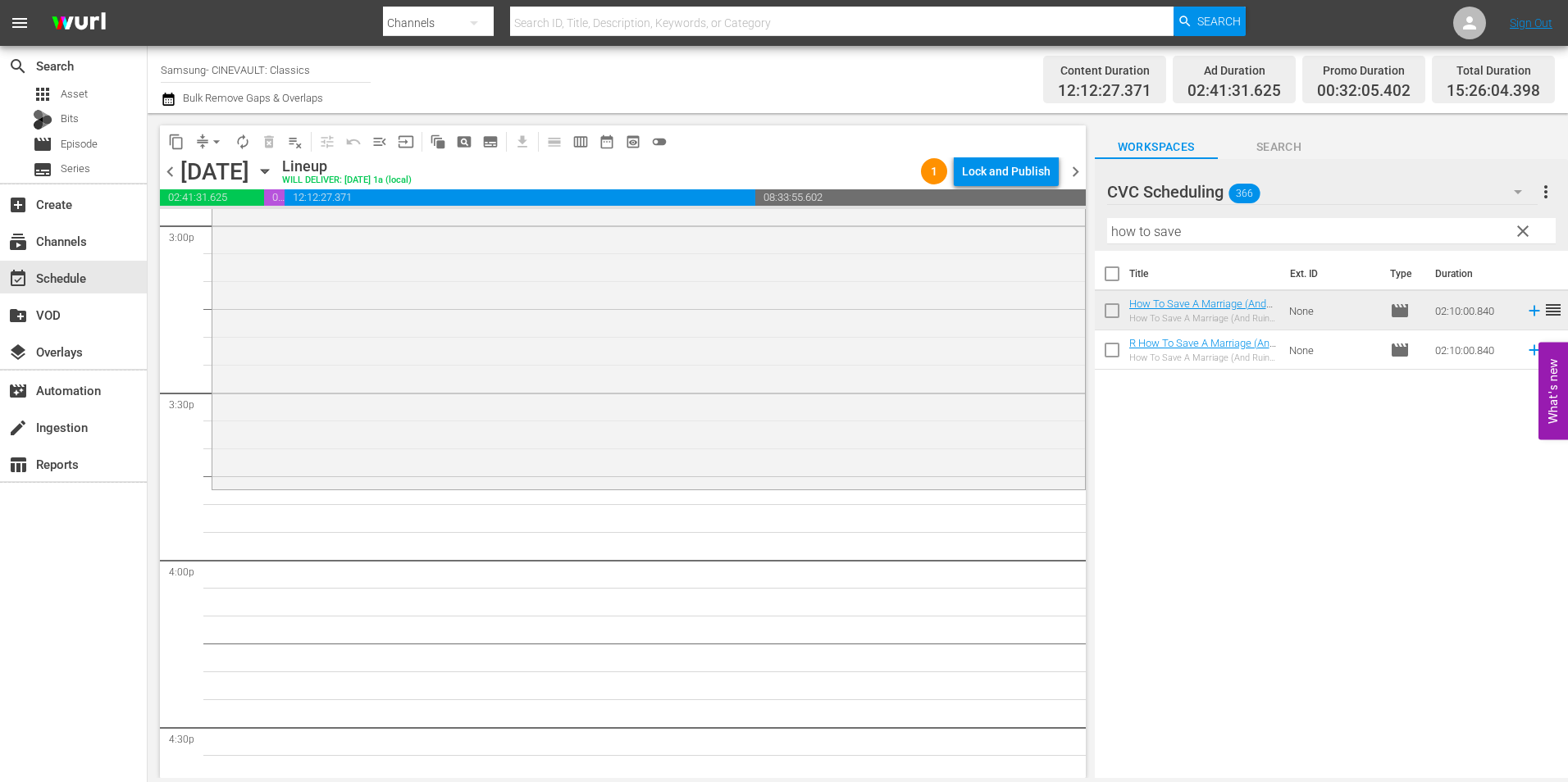
drag, startPoint x: 1235, startPoint y: 217, endPoint x: 1136, endPoint y: 222, distance: 99.1
click at [1136, 222] on div "Filter by Title how to save" at bounding box center [1331, 231] width 449 height 40
drag, startPoint x: 1205, startPoint y: 230, endPoint x: 1023, endPoint y: 231, distance: 182.0
click at [1023, 231] on div "content_copy compress arrow_drop_down autorenew_outlined delete_forever_outline…" at bounding box center [858, 446] width 1421 height 665
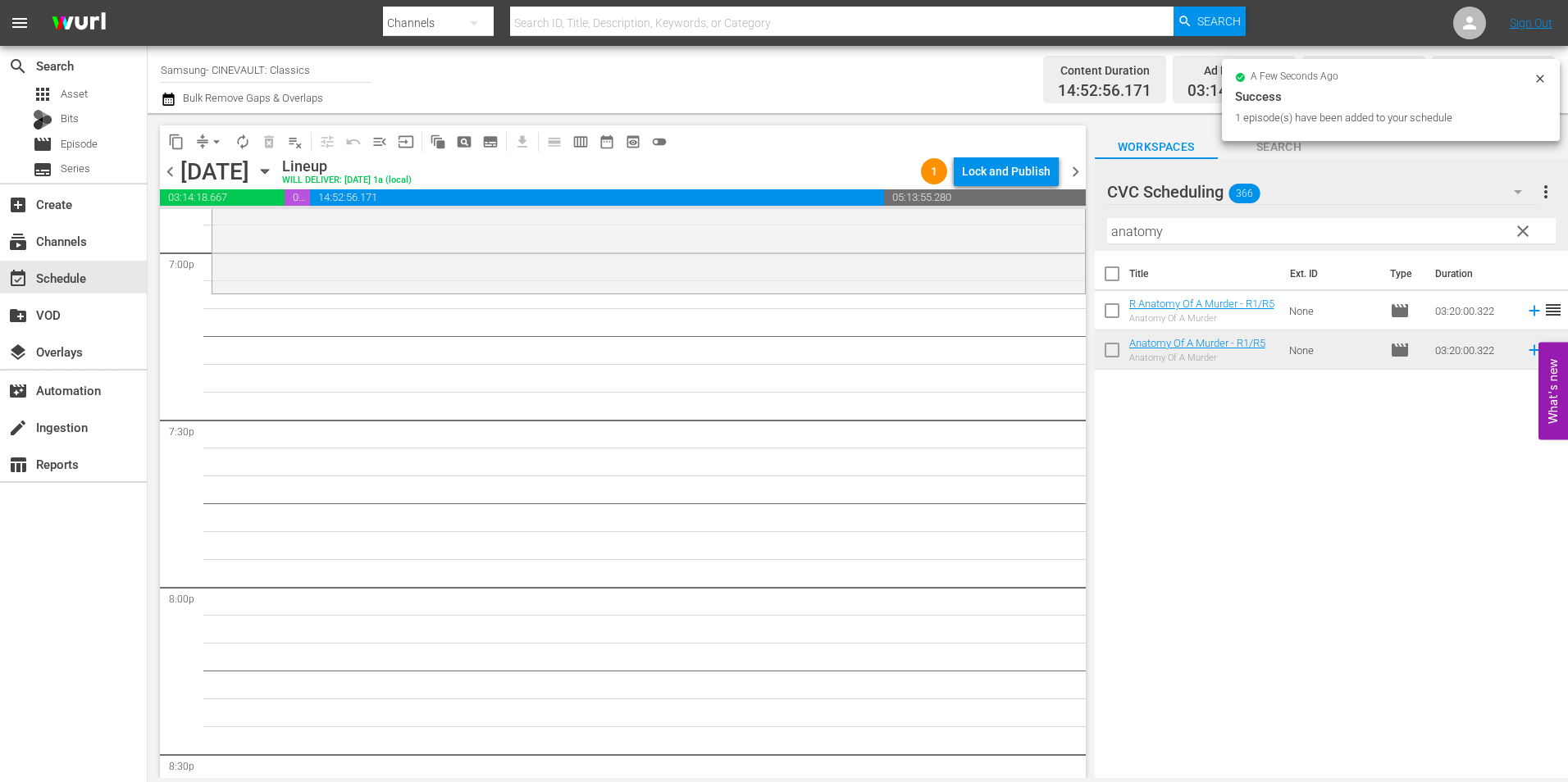
scroll to position [6315, 0]
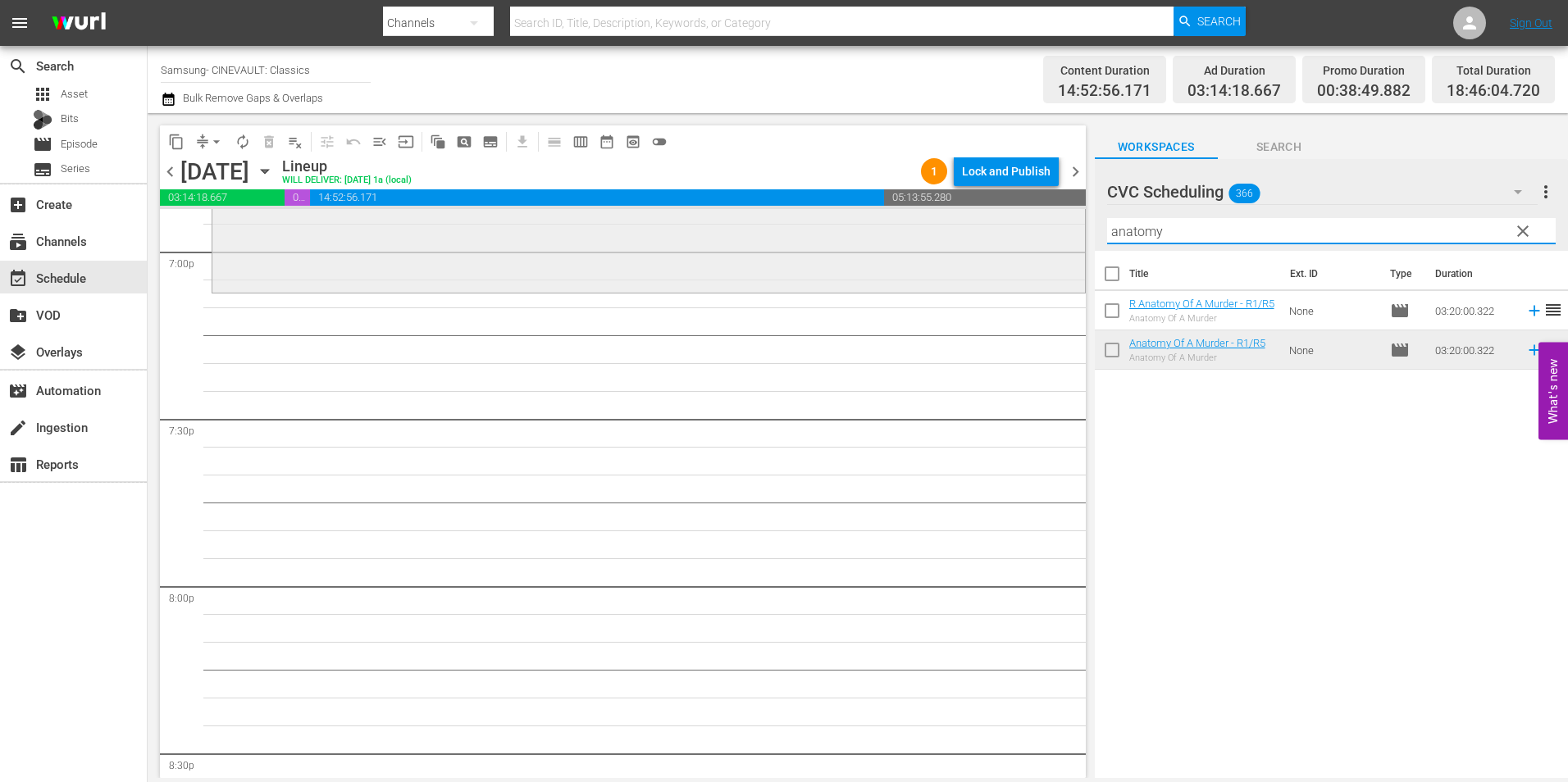
drag, startPoint x: 1187, startPoint y: 246, endPoint x: 986, endPoint y: 246, distance: 201.0
click at [986, 246] on div "content_copy compress arrow_drop_down autorenew_outlined delete_forever_outline…" at bounding box center [858, 446] width 1421 height 665
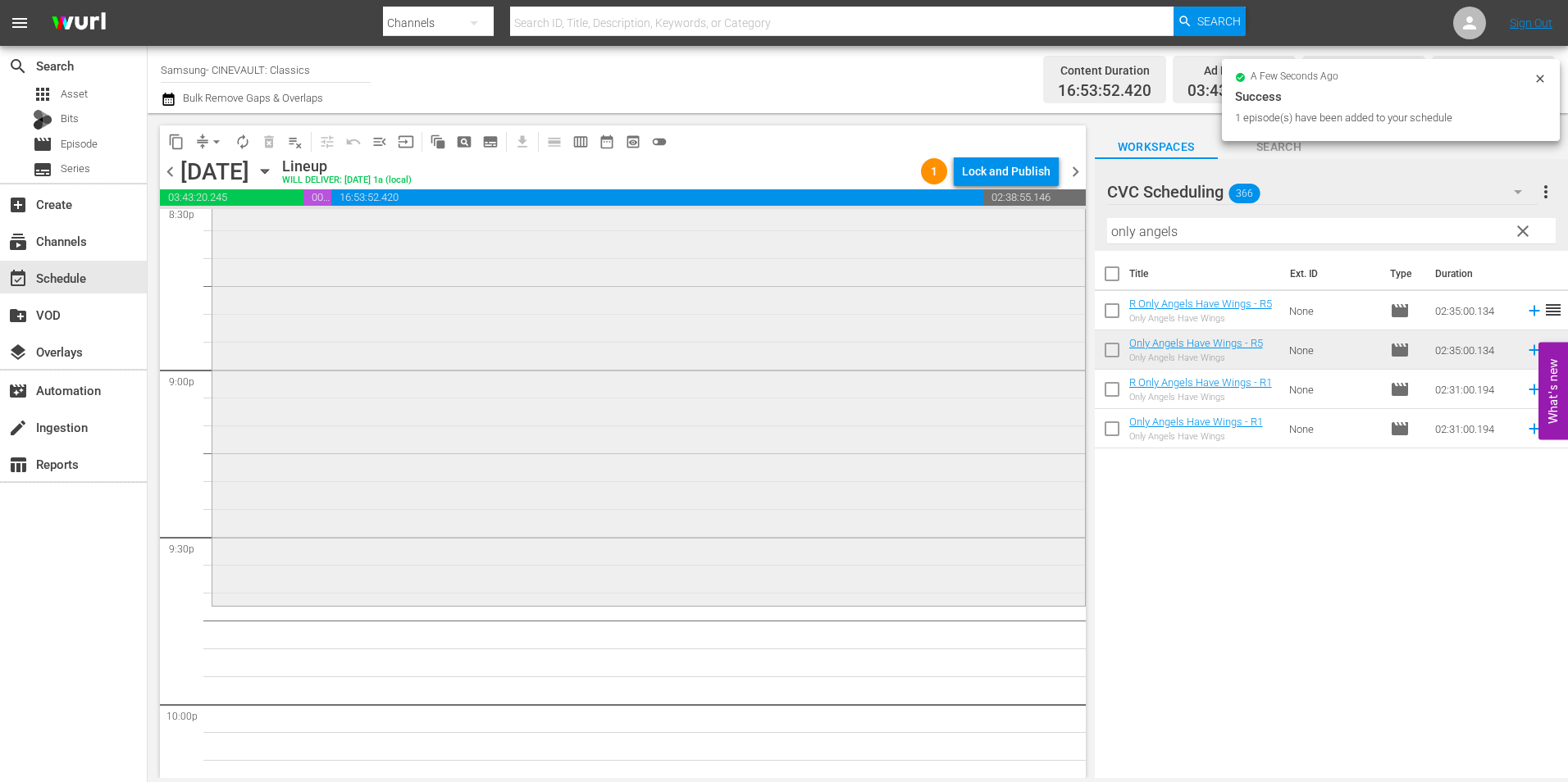
scroll to position [6889, 0]
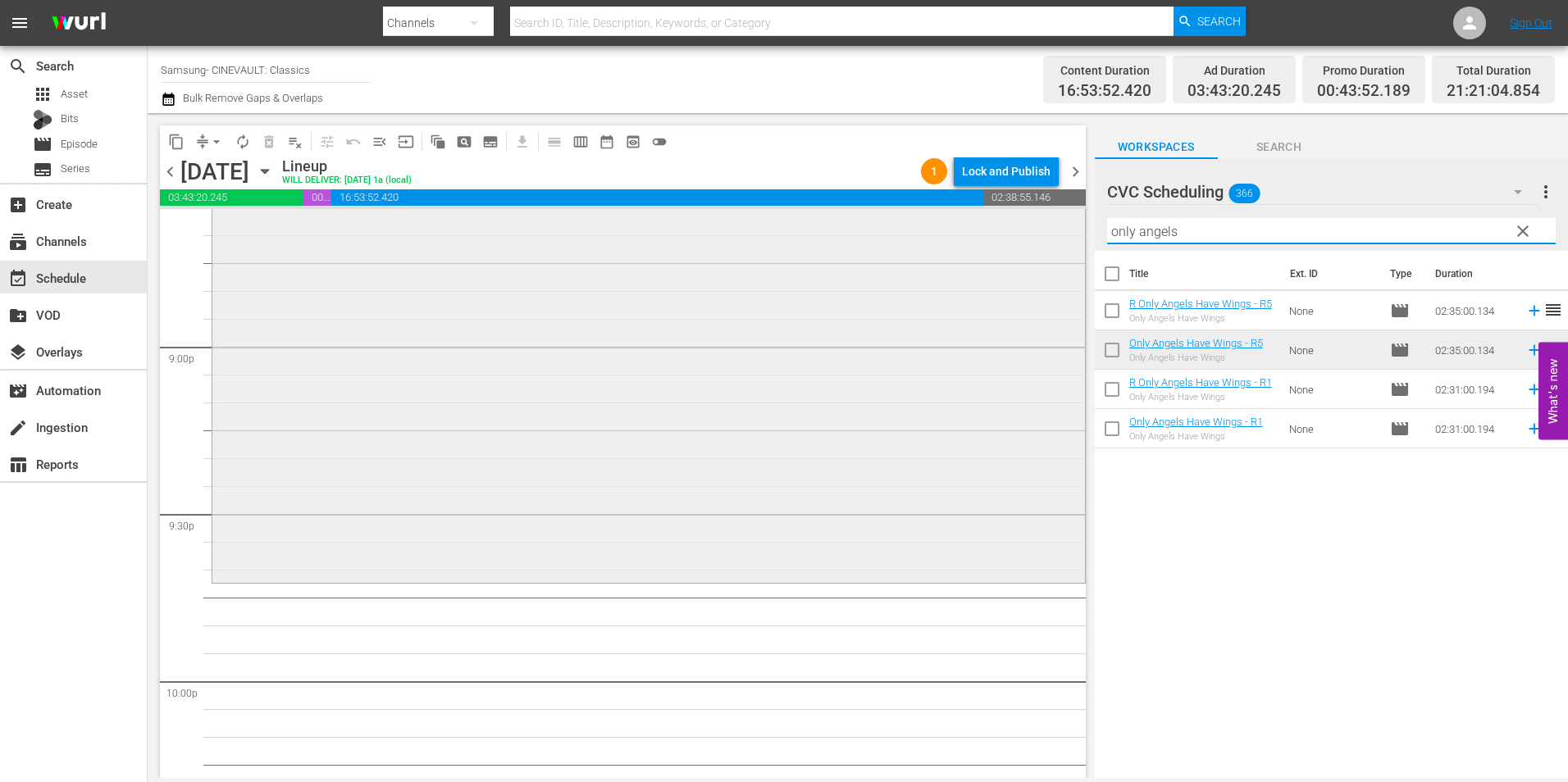
drag, startPoint x: 1188, startPoint y: 238, endPoint x: 1024, endPoint y: 246, distance: 164.2
click at [1024, 246] on div "content_copy compress arrow_drop_down autorenew_outlined delete_forever_outline…" at bounding box center [858, 446] width 1421 height 665
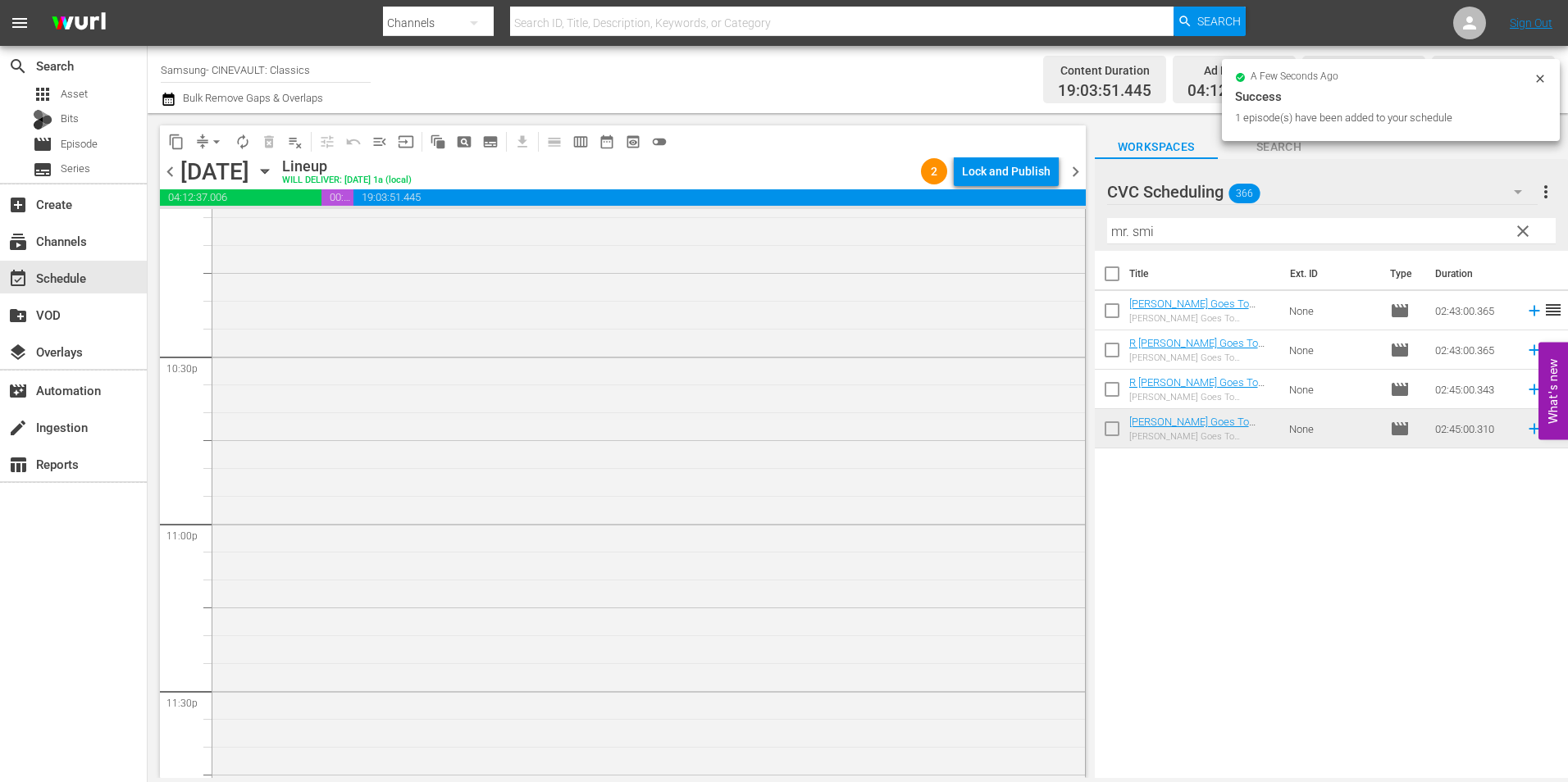
scroll to position [7616, 0]
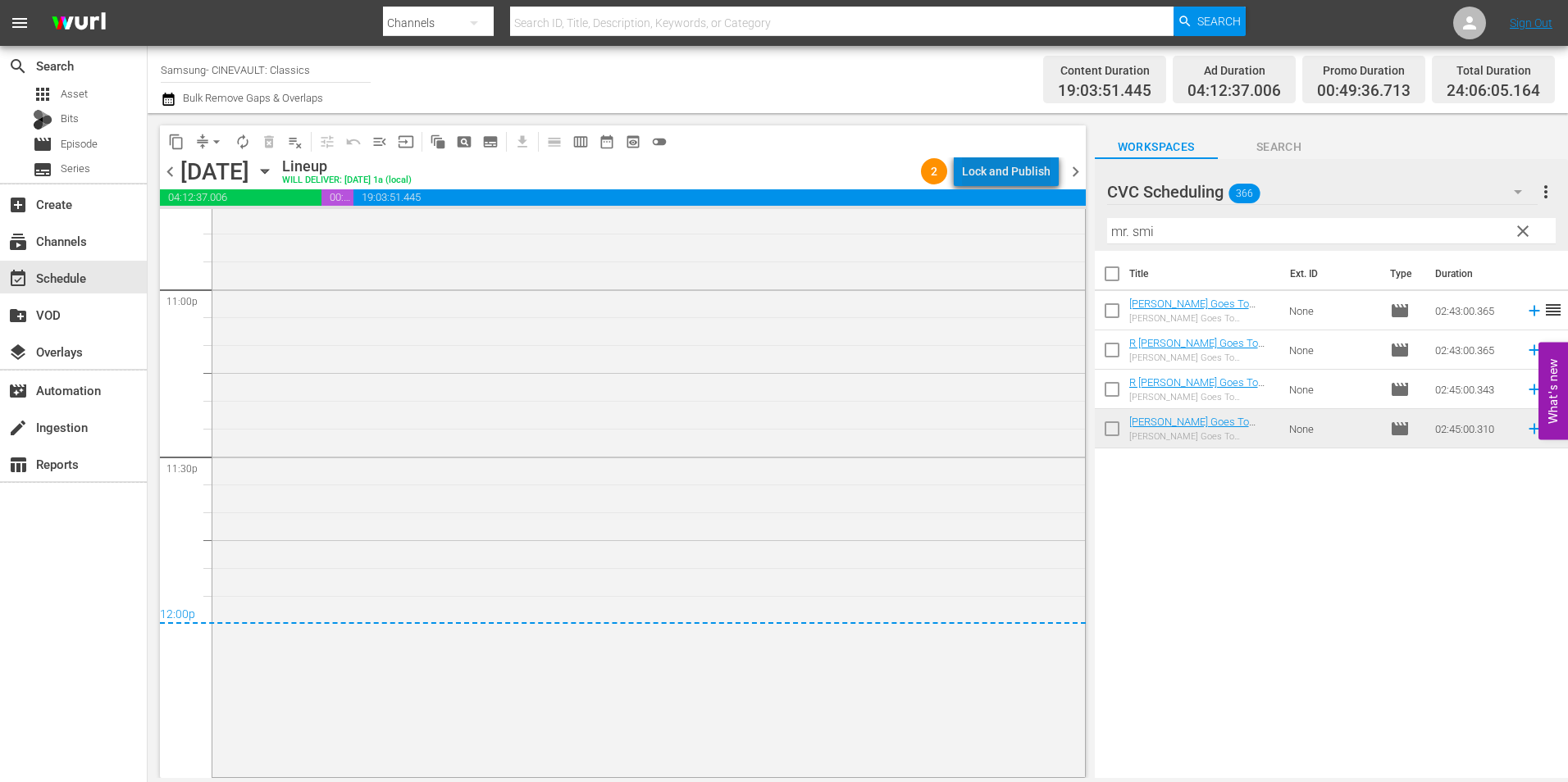
click at [1030, 161] on div "Lock and Publish" at bounding box center [1006, 171] width 89 height 30
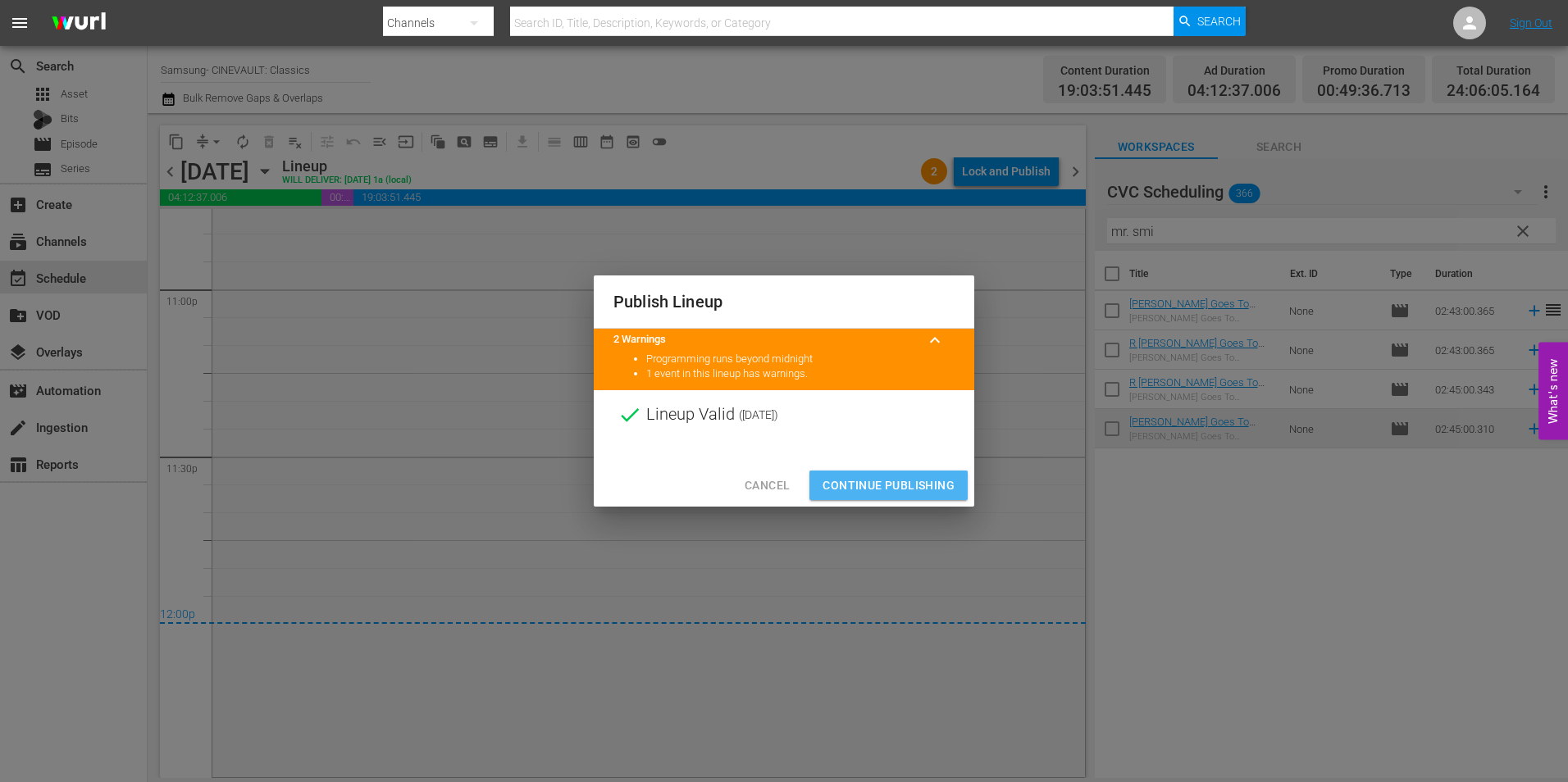
click at [877, 474] on button "Continue Publishing" at bounding box center [888, 485] width 159 height 30
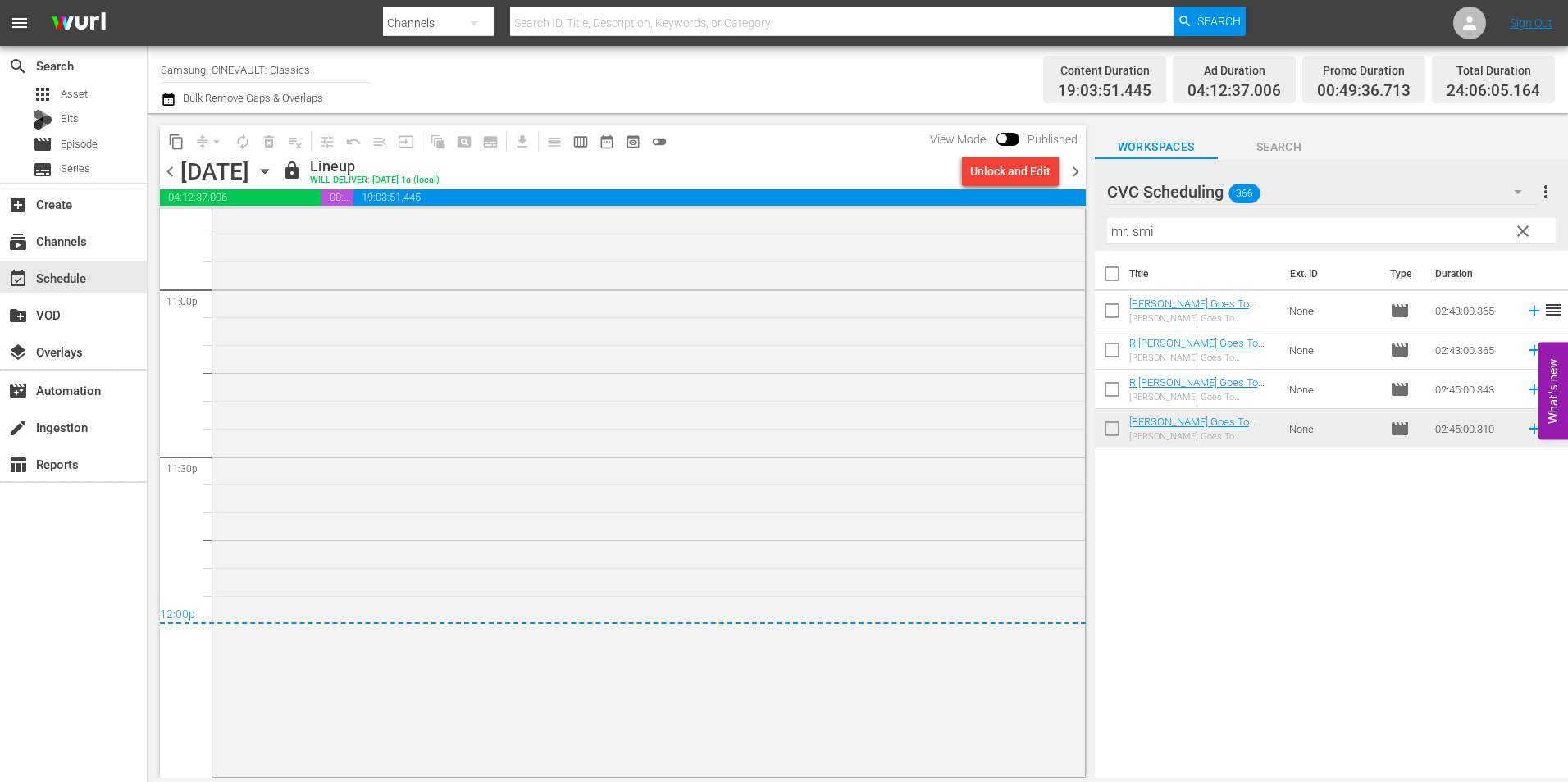
click at [1079, 172] on span "chevron_right" at bounding box center [1075, 171] width 20 height 20
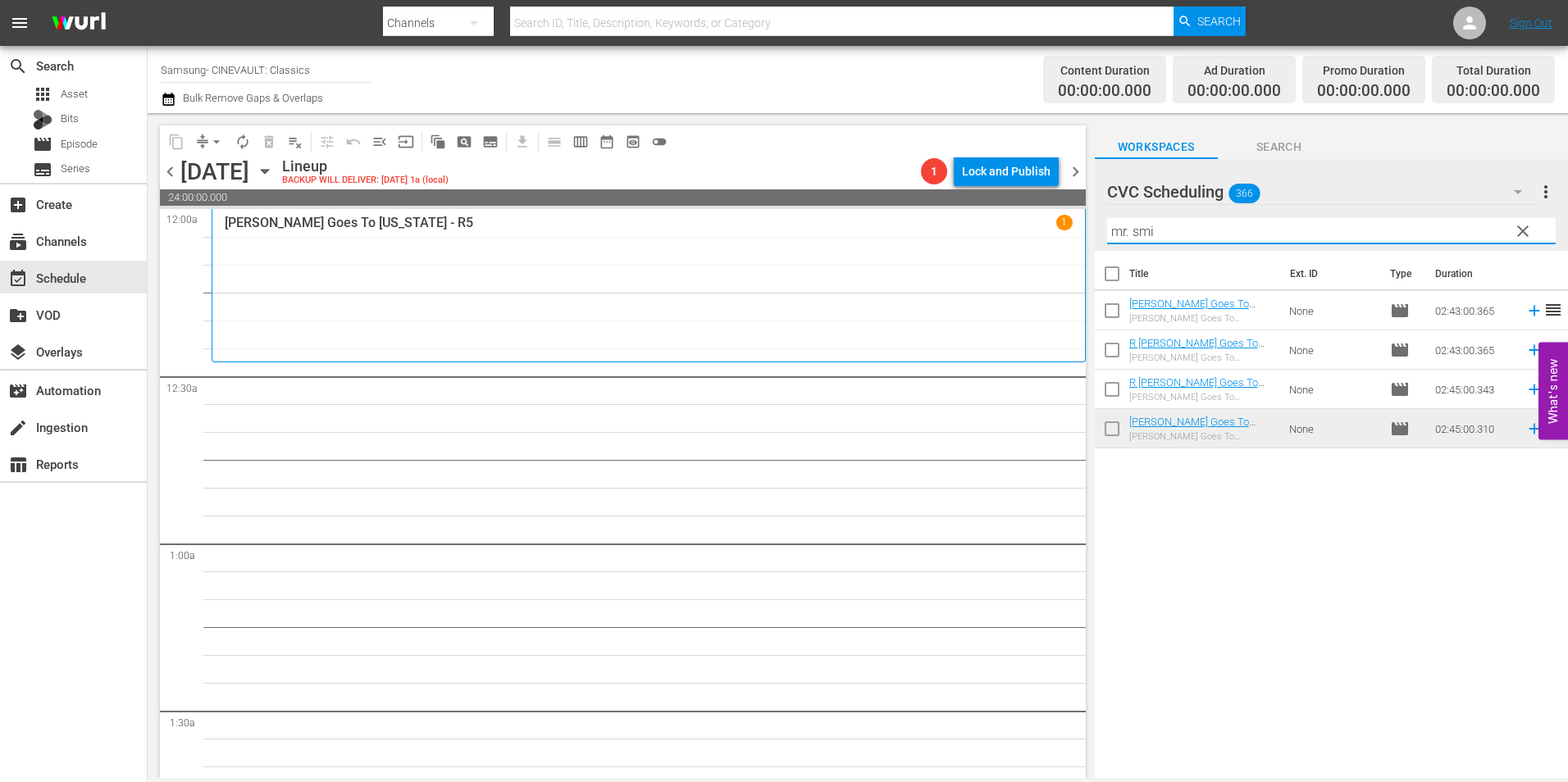
drag, startPoint x: 1171, startPoint y: 230, endPoint x: 1063, endPoint y: 229, distance: 108.0
click at [1063, 229] on div "content_copy compress arrow_drop_down autorenew_outlined delete_forever_outline…" at bounding box center [858, 446] width 1421 height 665
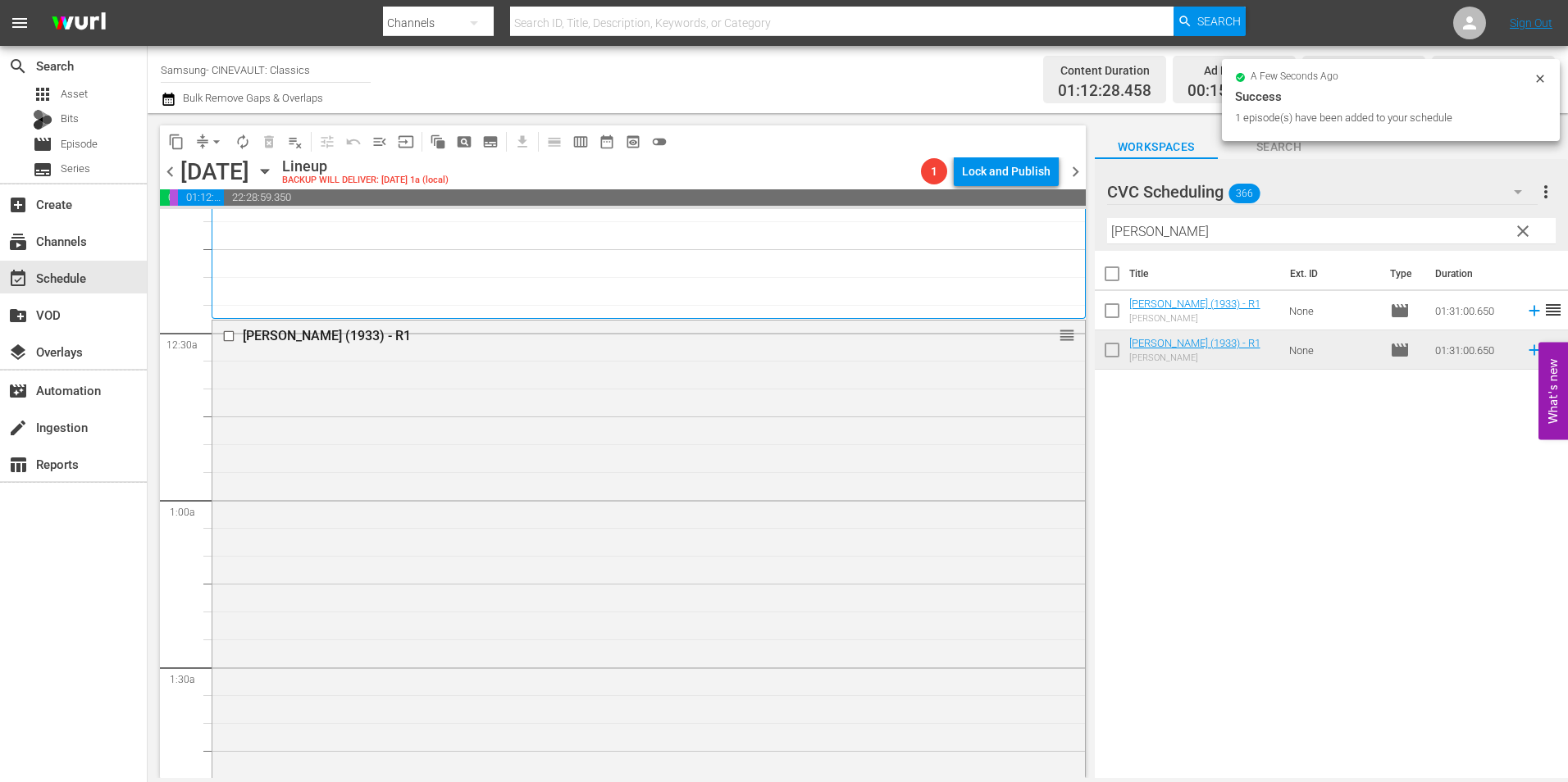
scroll to position [574, 0]
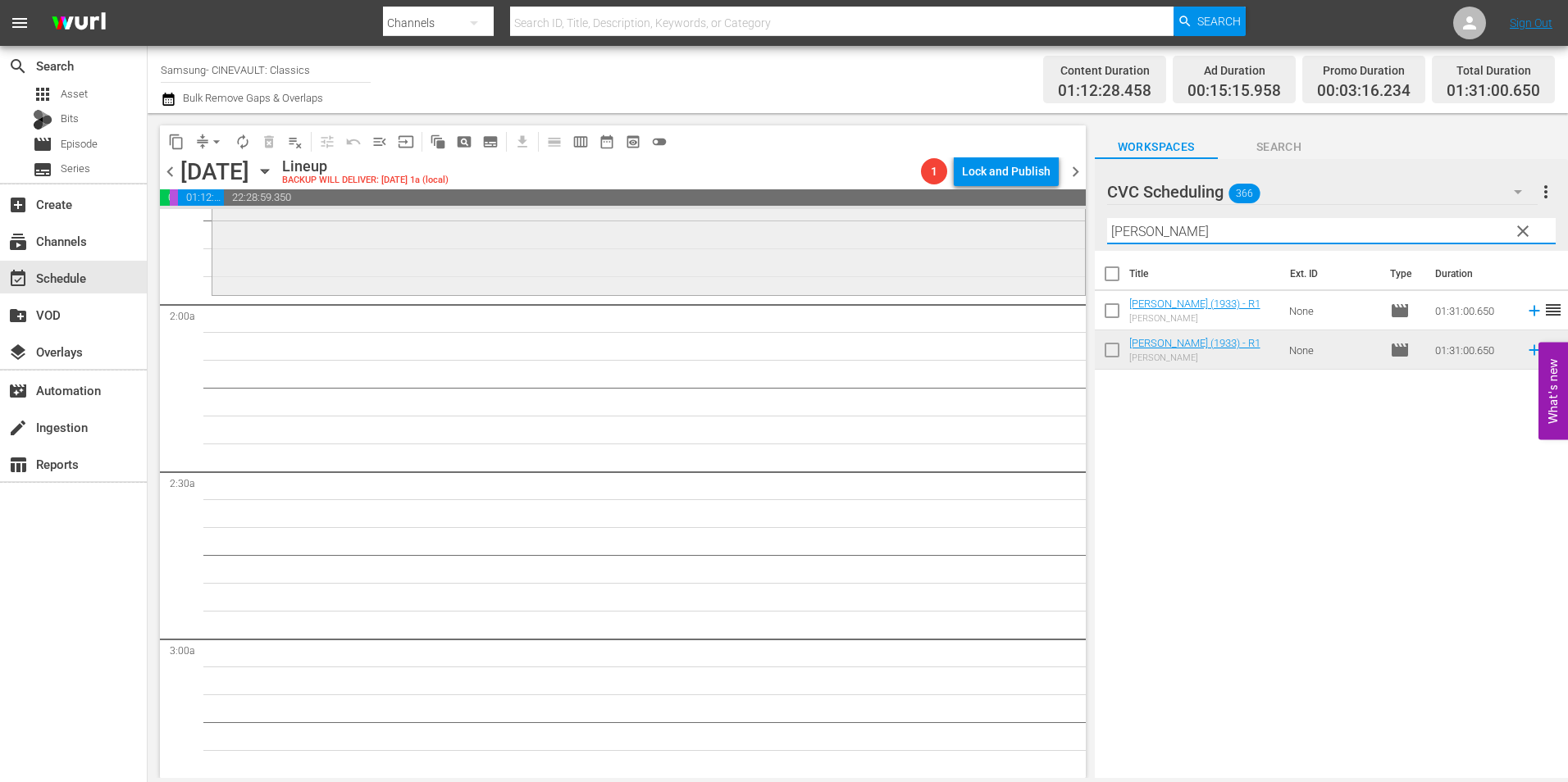
drag, startPoint x: 1199, startPoint y: 235, endPoint x: 857, endPoint y: 241, distance: 342.1
click at [857, 241] on div "content_copy compress arrow_drop_down autorenew_outlined delete_forever_outline…" at bounding box center [858, 446] width 1421 height 665
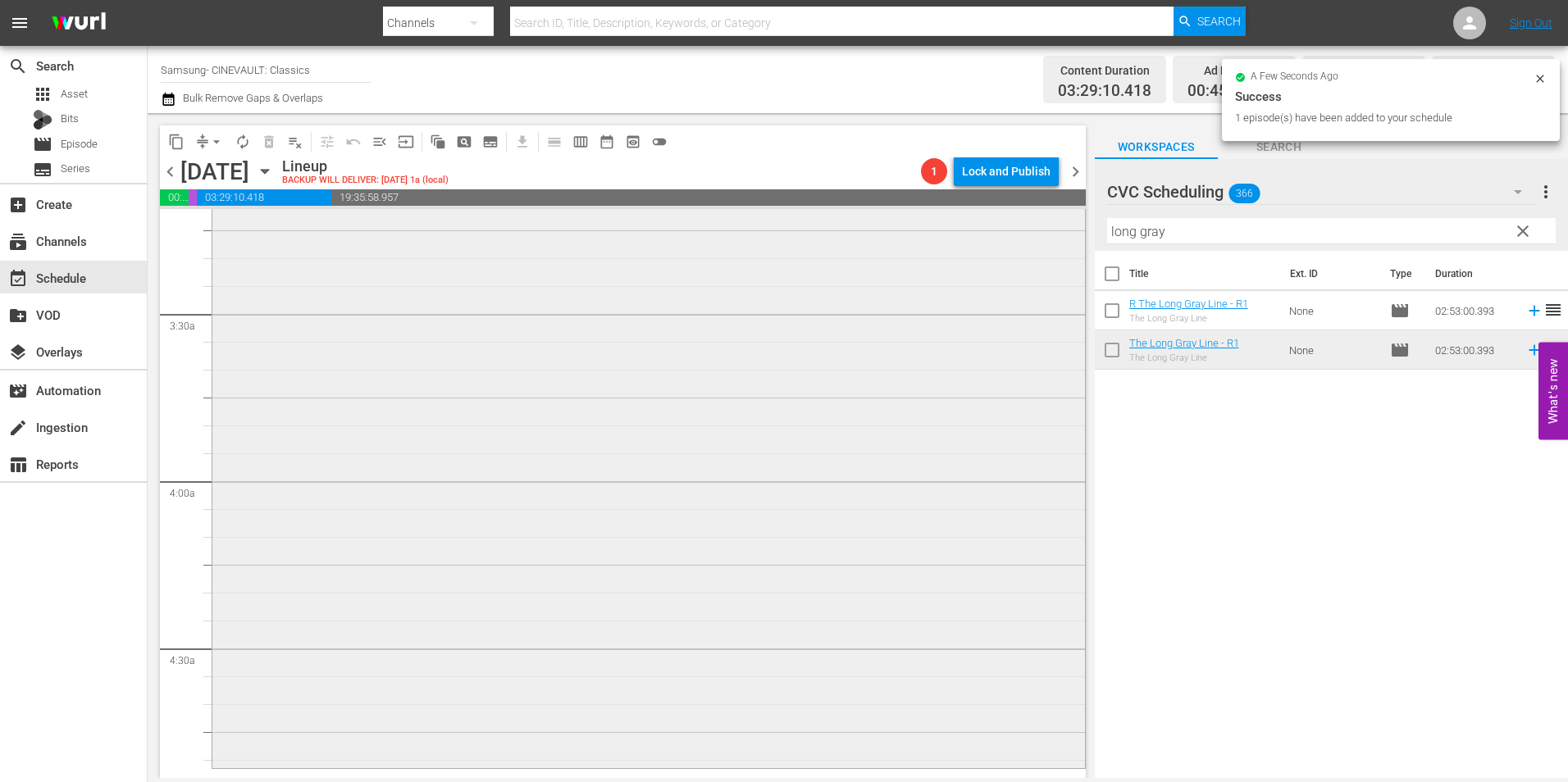
scroll to position [1313, 0]
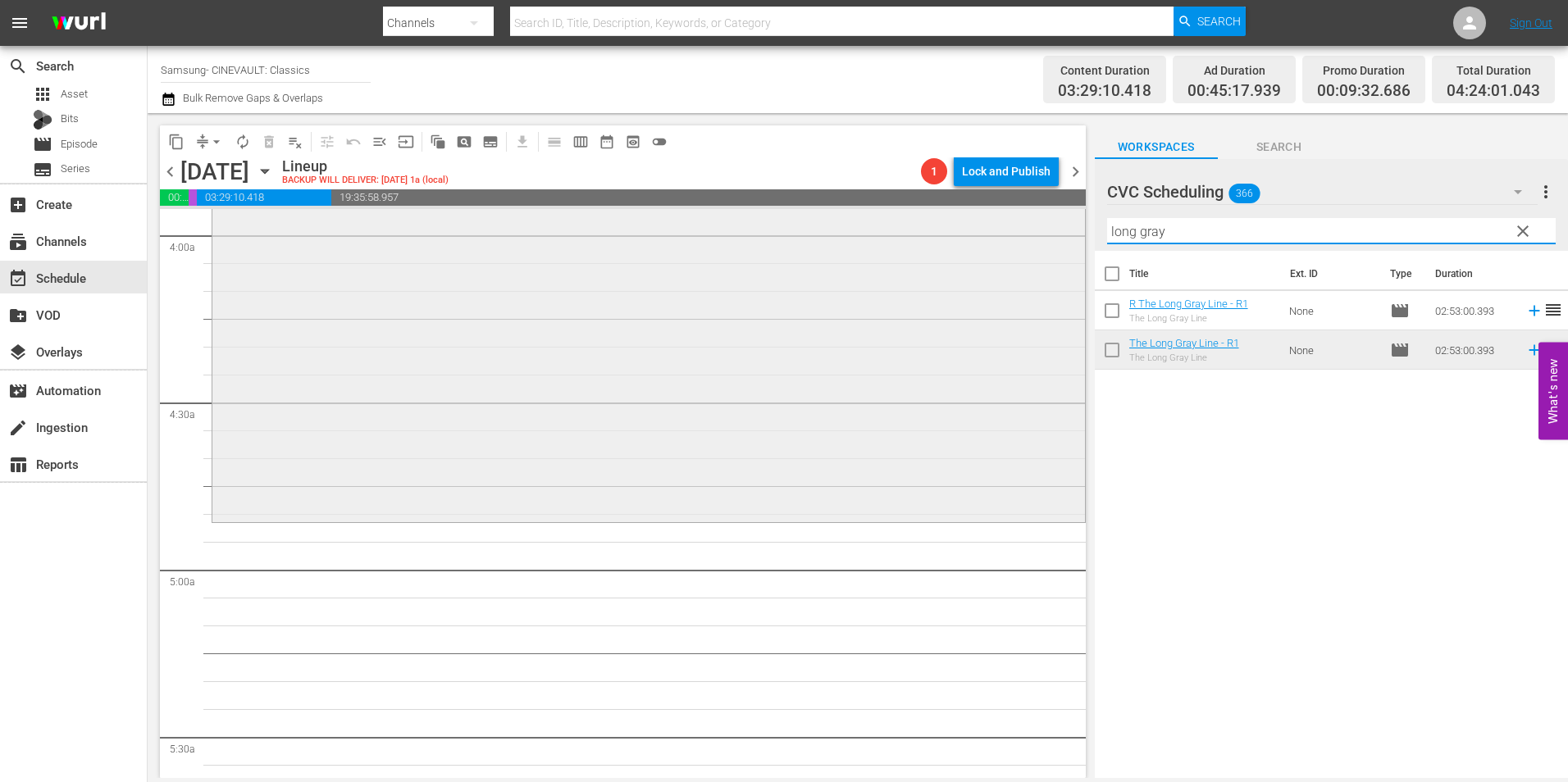
drag, startPoint x: 1183, startPoint y: 236, endPoint x: 1019, endPoint y: 237, distance: 164.0
click at [1019, 237] on div "content_copy compress arrow_drop_down autorenew_outlined delete_forever_outline…" at bounding box center [858, 446] width 1421 height 665
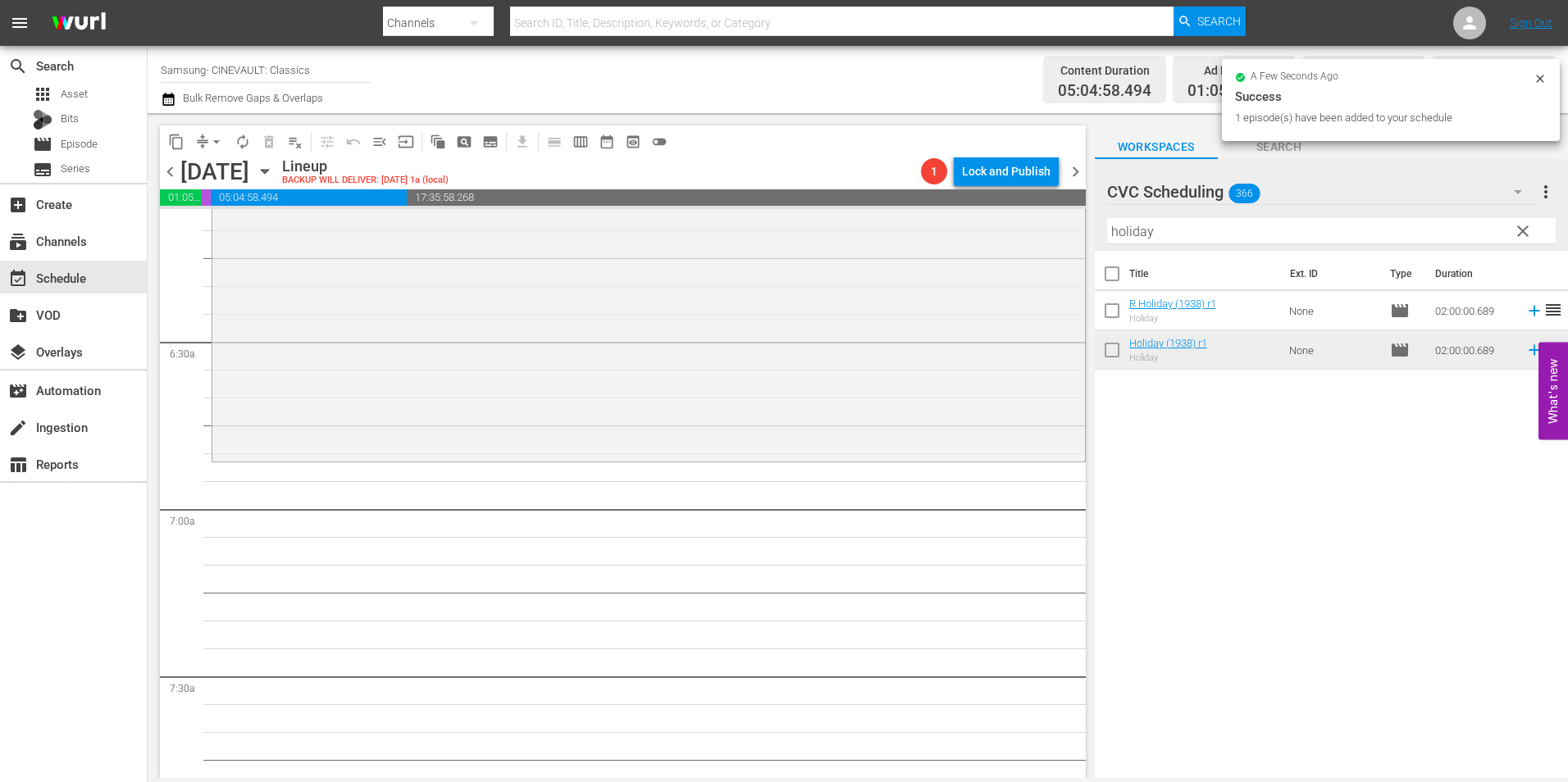
scroll to position [2050, 0]
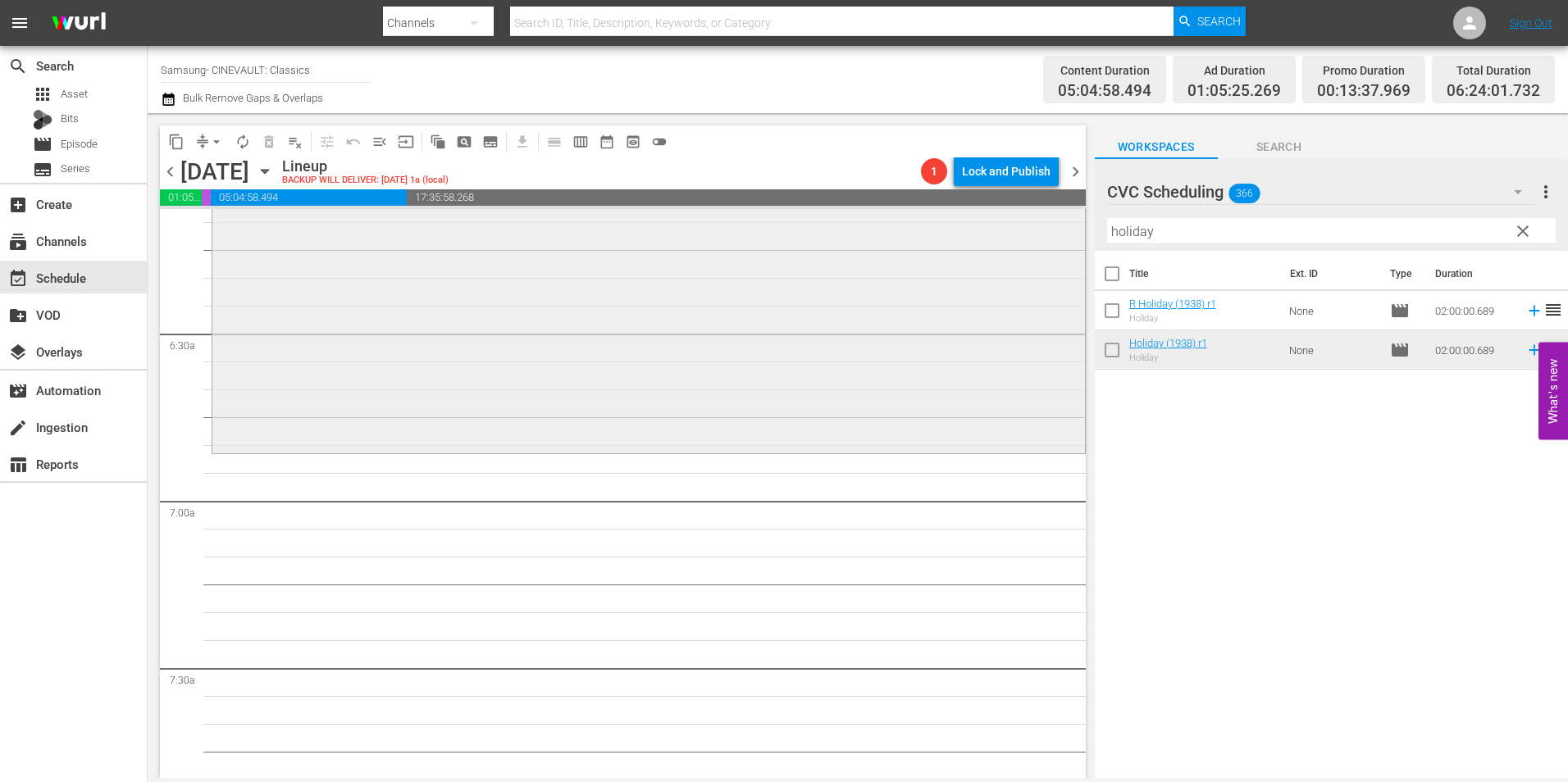
drag, startPoint x: 1168, startPoint y: 230, endPoint x: 1065, endPoint y: 238, distance: 103.3
click at [1065, 238] on div "content_copy compress arrow_drop_down autorenew_outlined delete_forever_outline…" at bounding box center [858, 446] width 1421 height 665
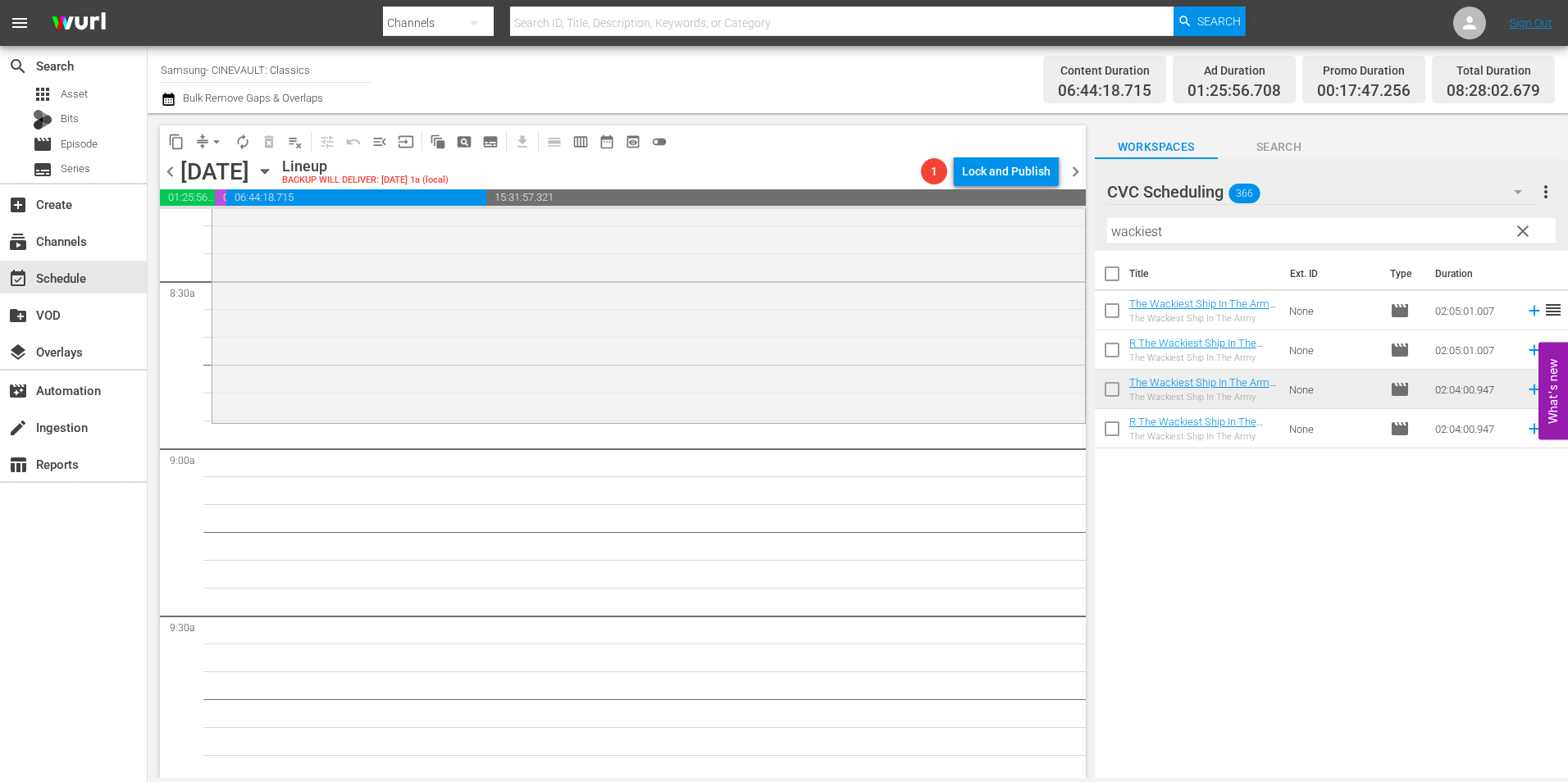
scroll to position [2871, 0]
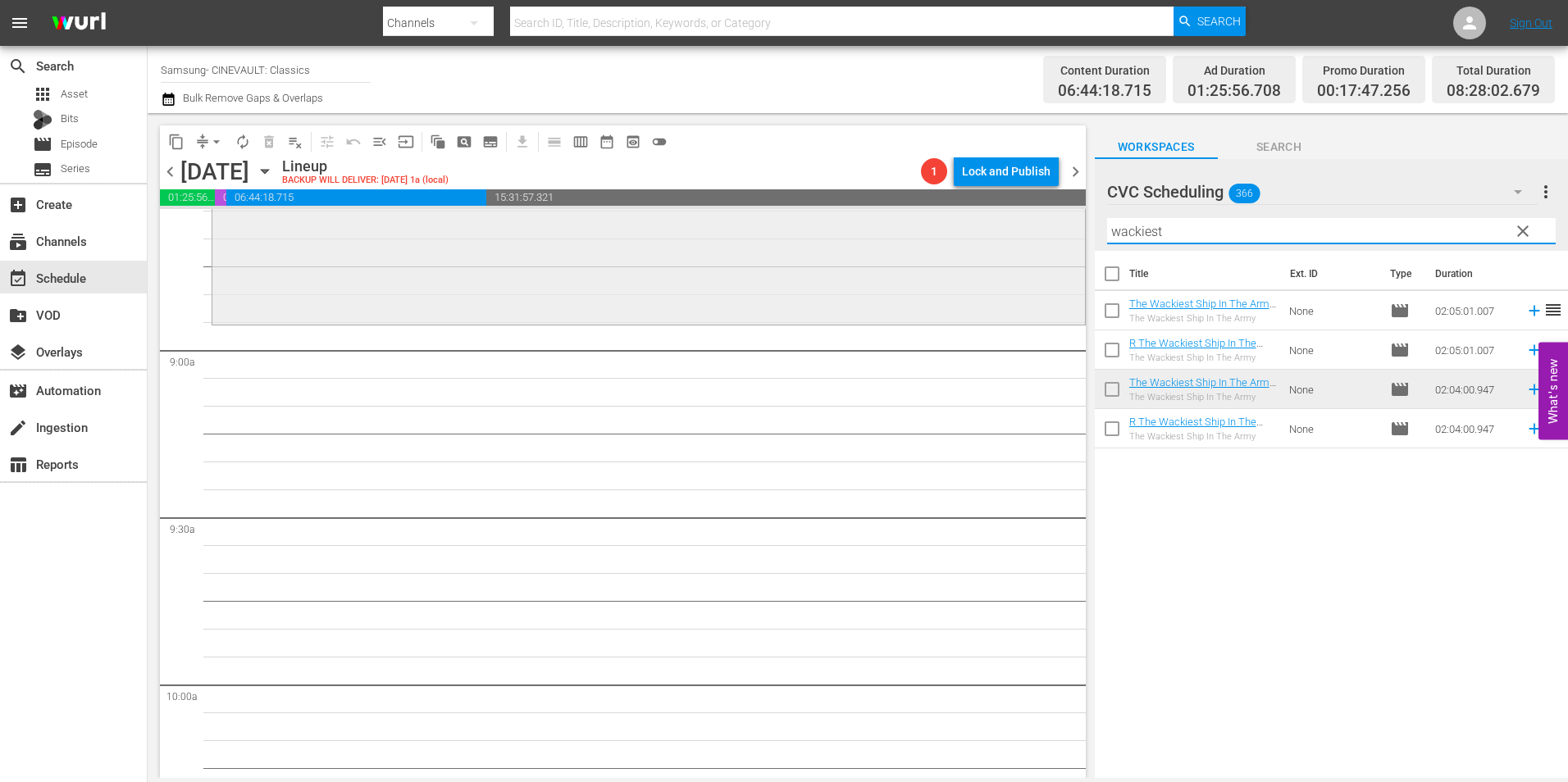
drag, startPoint x: 1130, startPoint y: 220, endPoint x: 1010, endPoint y: 221, distance: 120.0
click at [1010, 221] on div "content_copy compress arrow_drop_down autorenew_outlined delete_forever_outline…" at bounding box center [858, 446] width 1421 height 665
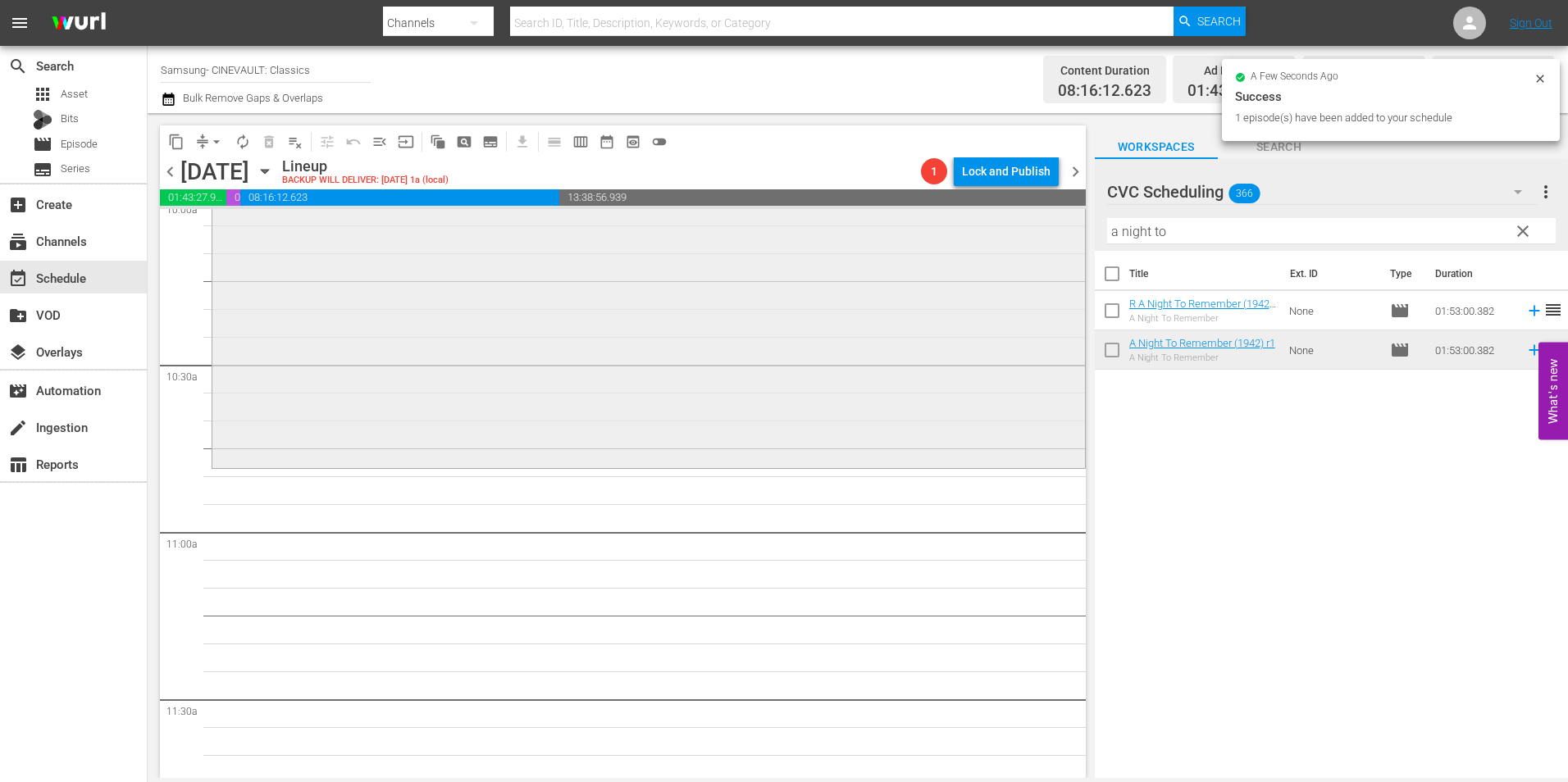
scroll to position [3363, 0]
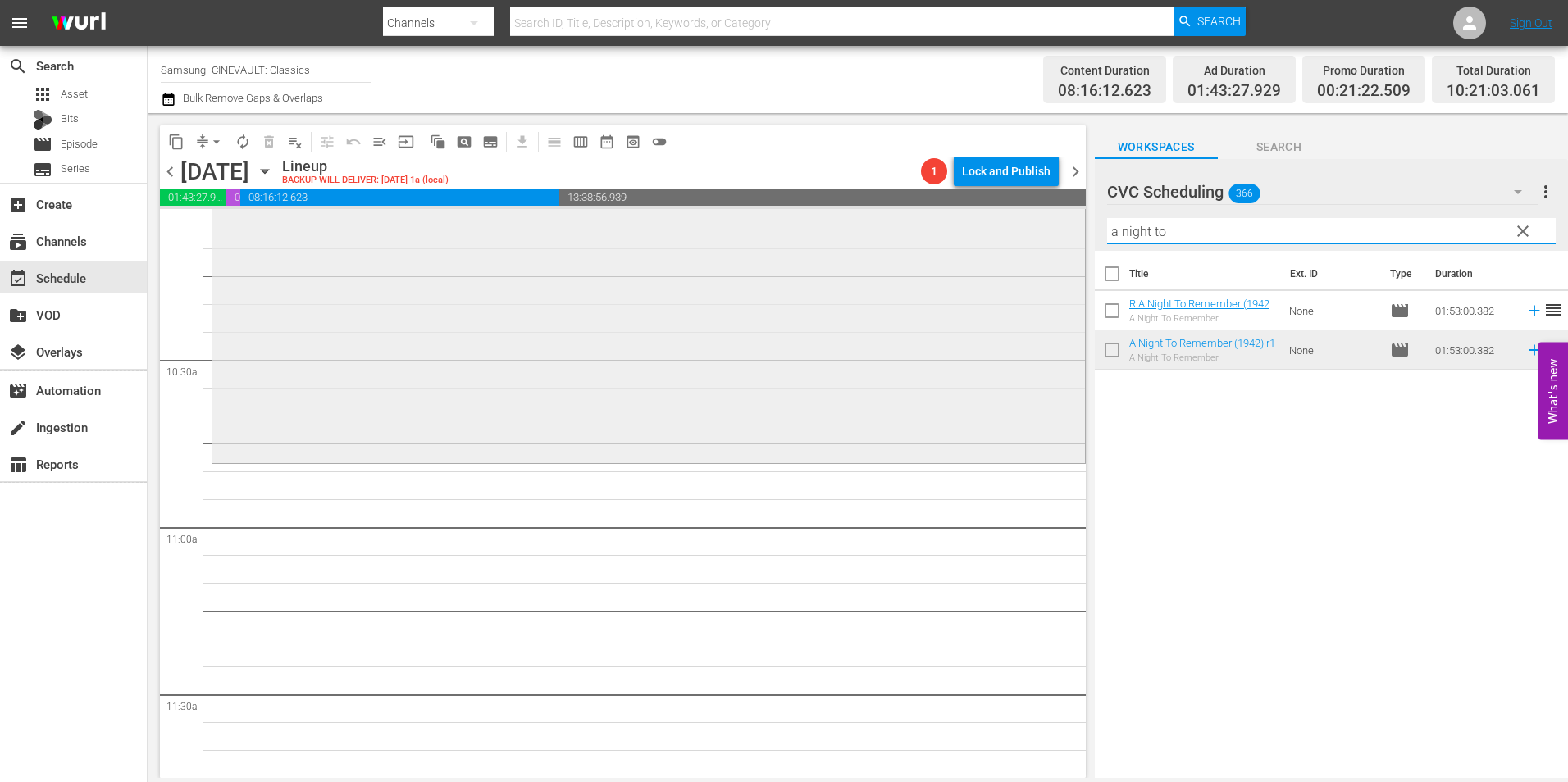
drag, startPoint x: 1138, startPoint y: 228, endPoint x: 1053, endPoint y: 240, distance: 85.8
click at [1053, 240] on div "content_copy compress arrow_drop_down autorenew_outlined delete_forever_outline…" at bounding box center [858, 446] width 1421 height 665
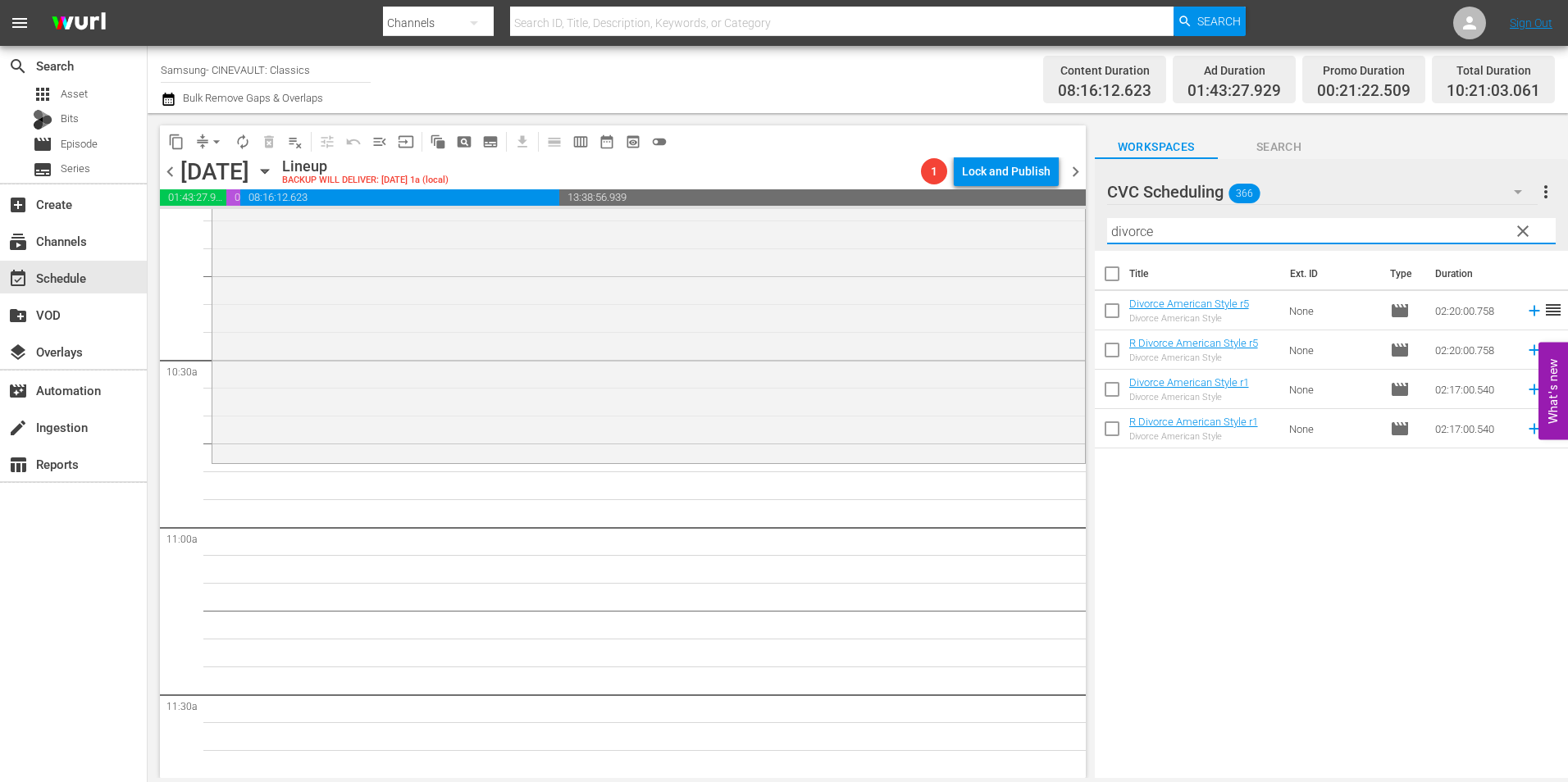
type input "divorce"
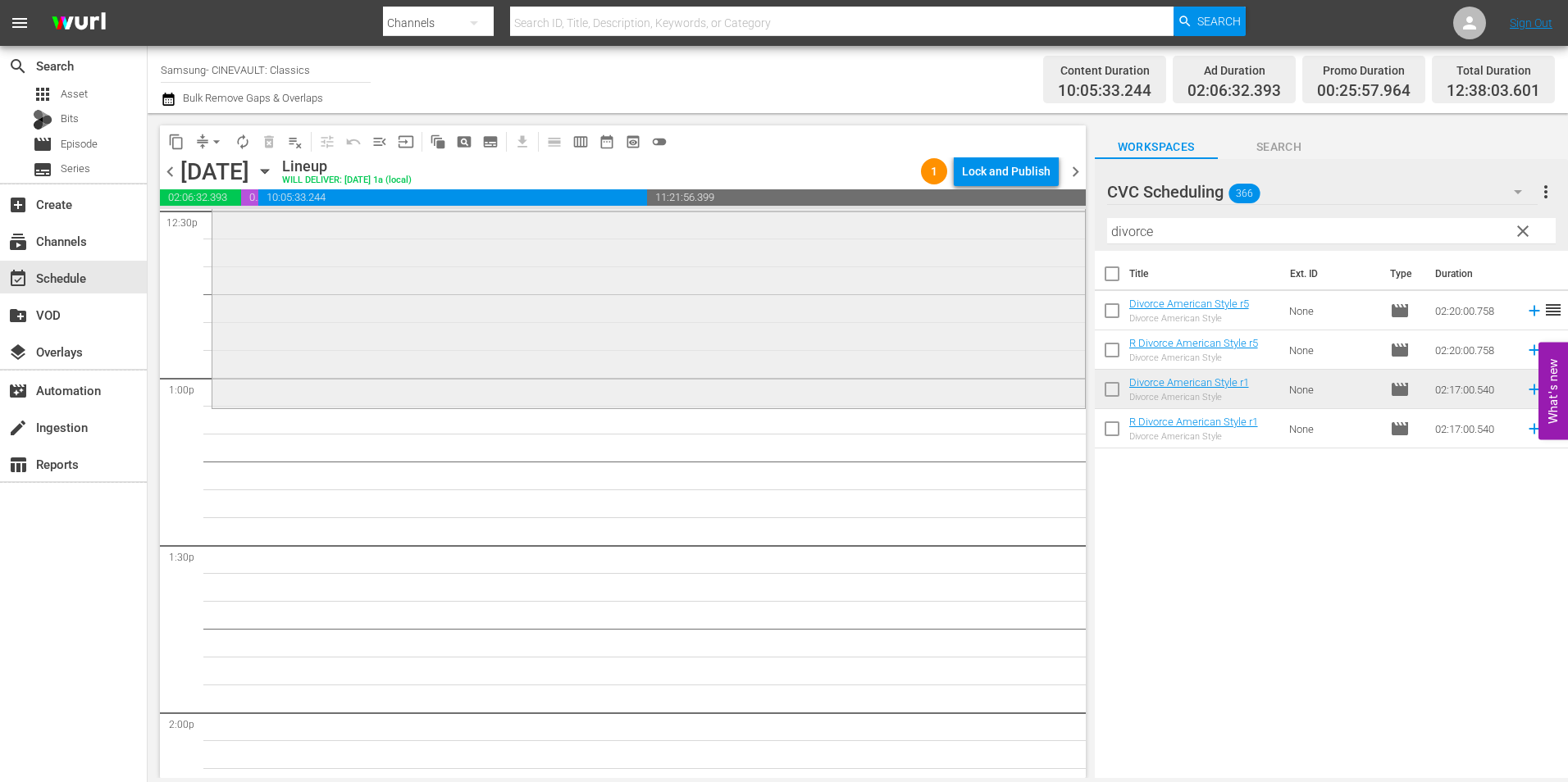
scroll to position [4183, 0]
drag, startPoint x: 1183, startPoint y: 232, endPoint x: 1030, endPoint y: 232, distance: 153.0
click at [1030, 232] on div "content_copy compress arrow_drop_down autorenew_outlined delete_forever_outline…" at bounding box center [858, 446] width 1421 height 665
click at [1525, 230] on span "clear" at bounding box center [1523, 231] width 19 height 19
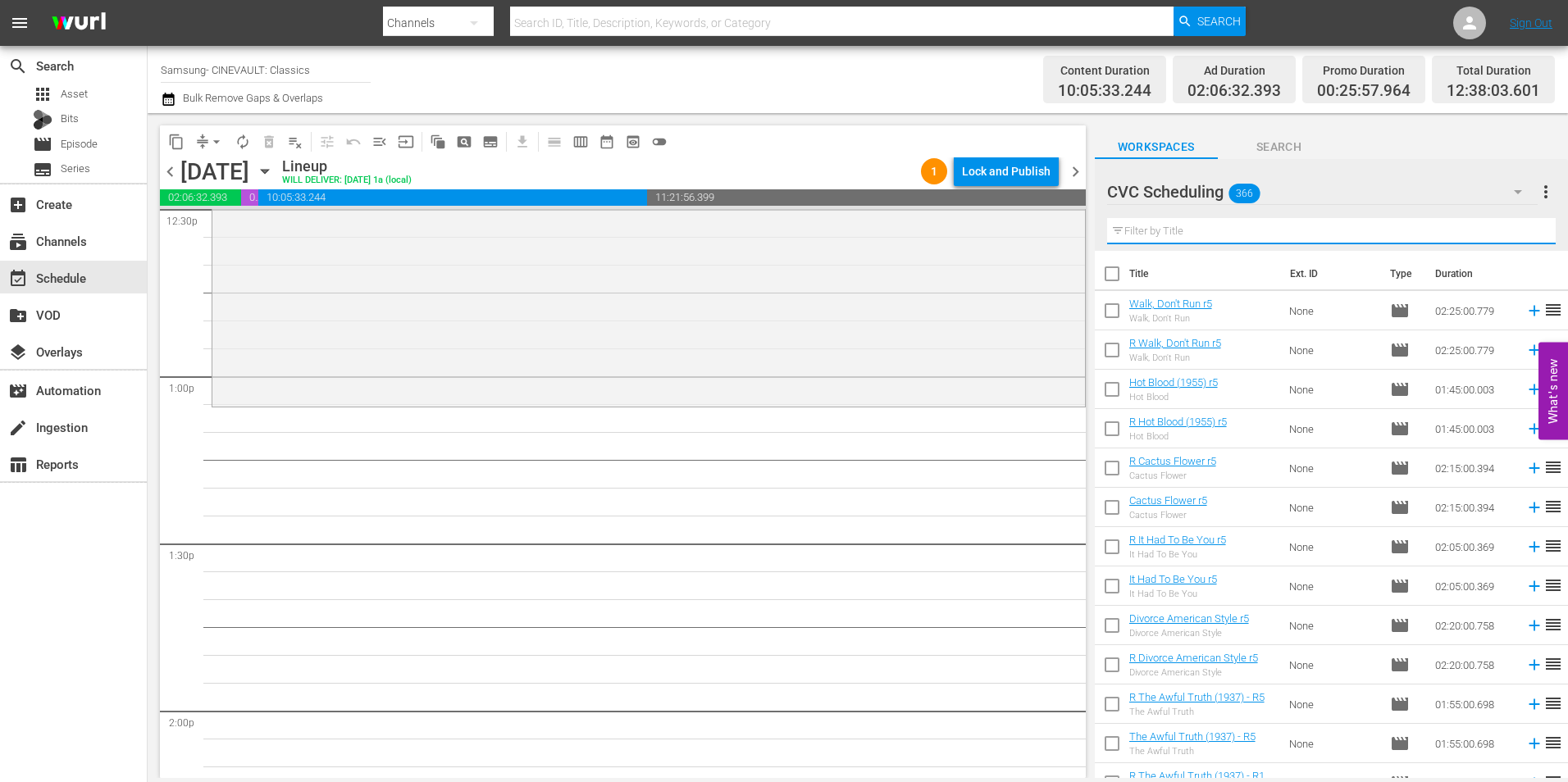
click at [1391, 231] on input "text" at bounding box center [1331, 231] width 449 height 26
type input "g"
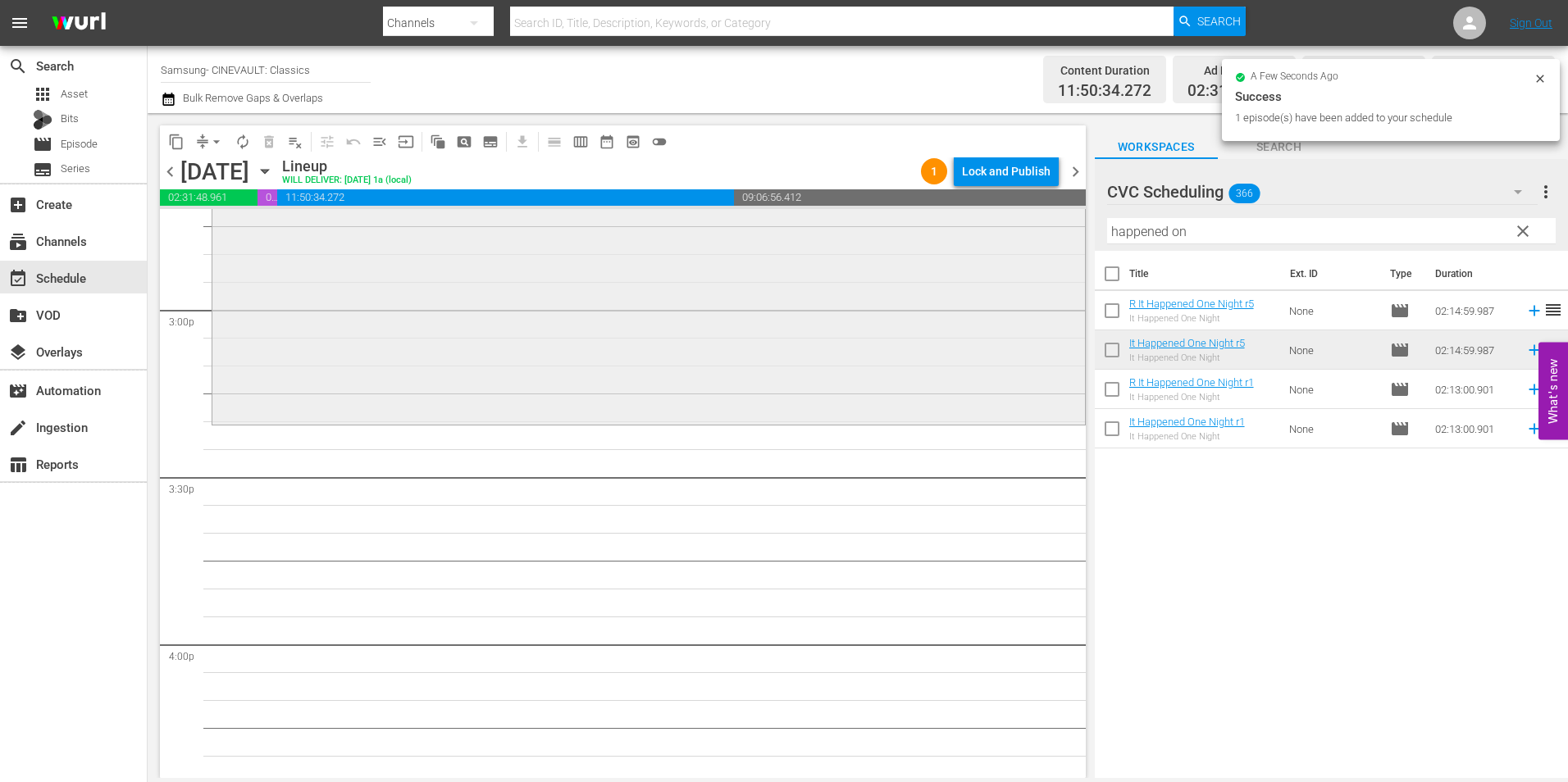
scroll to position [4921, 0]
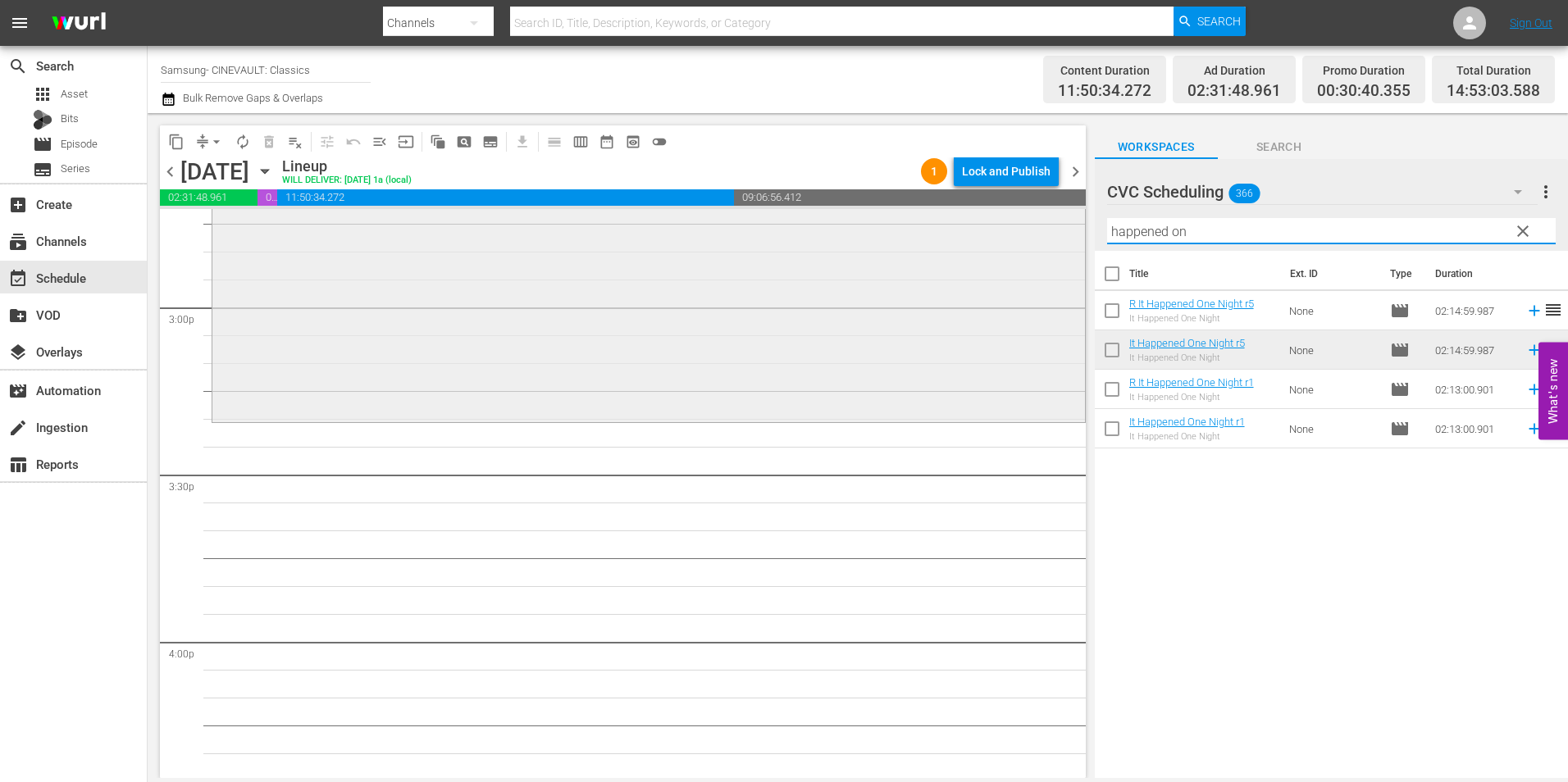
drag, startPoint x: 1205, startPoint y: 233, endPoint x: 1003, endPoint y: 278, distance: 207.0
click at [1003, 278] on div "content_copy compress arrow_drop_down autorenew_outlined delete_forever_outline…" at bounding box center [858, 446] width 1421 height 665
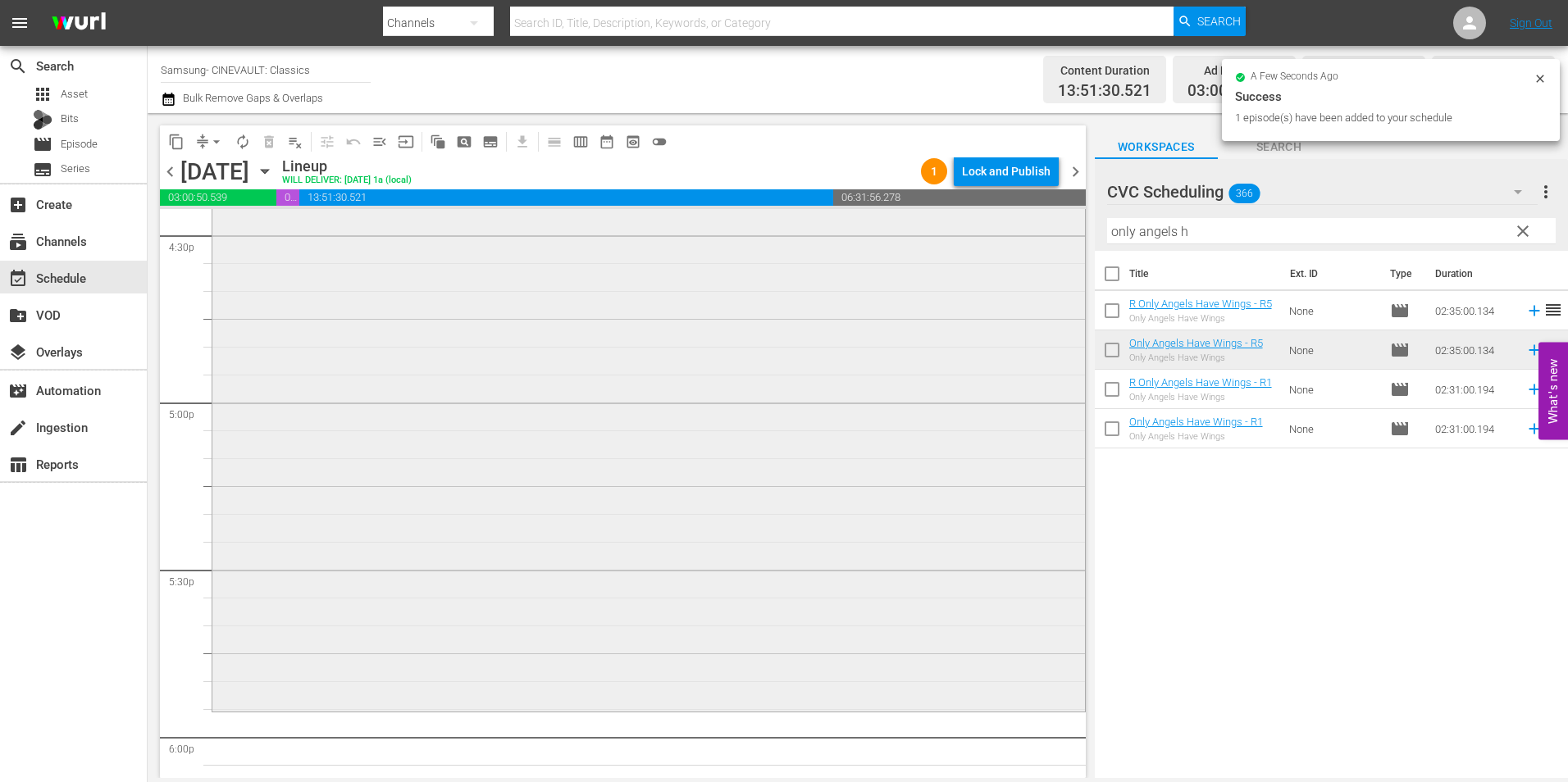
scroll to position [5741, 0]
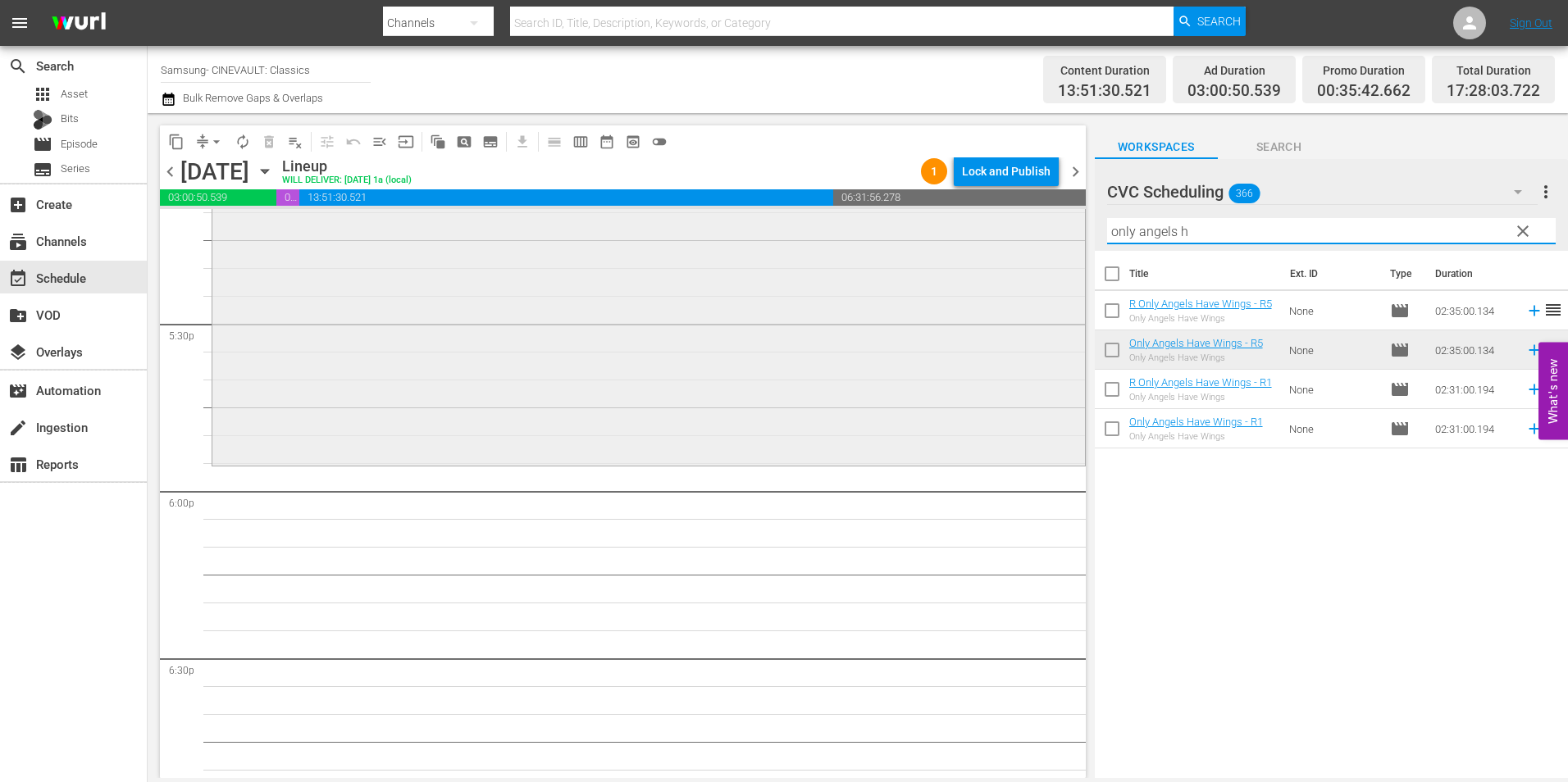
drag, startPoint x: 1201, startPoint y: 230, endPoint x: 990, endPoint y: 237, distance: 211.1
click at [990, 237] on div "content_copy compress arrow_drop_down autorenew_outlined delete_forever_outline…" at bounding box center [858, 446] width 1421 height 665
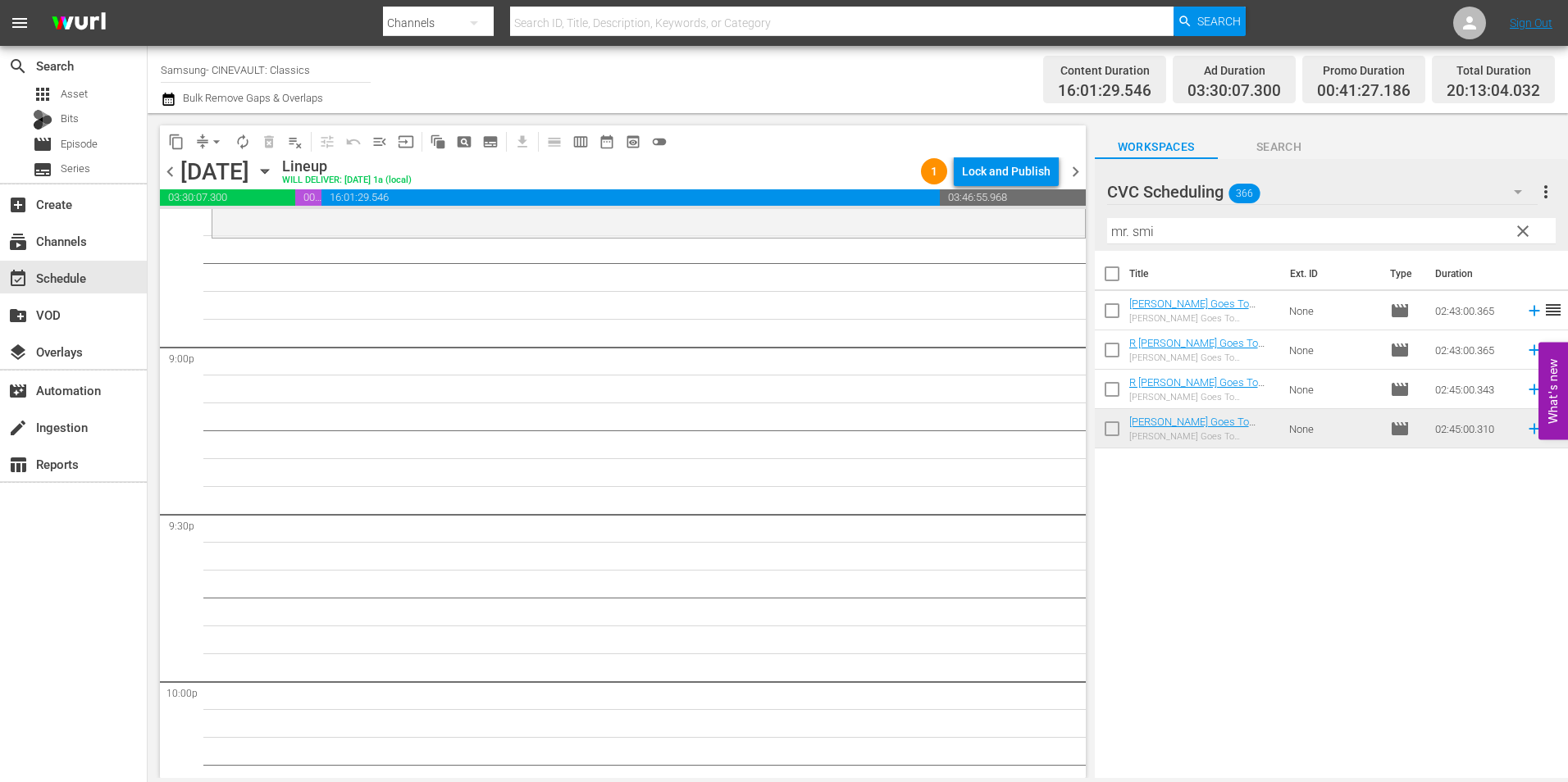
scroll to position [6644, 0]
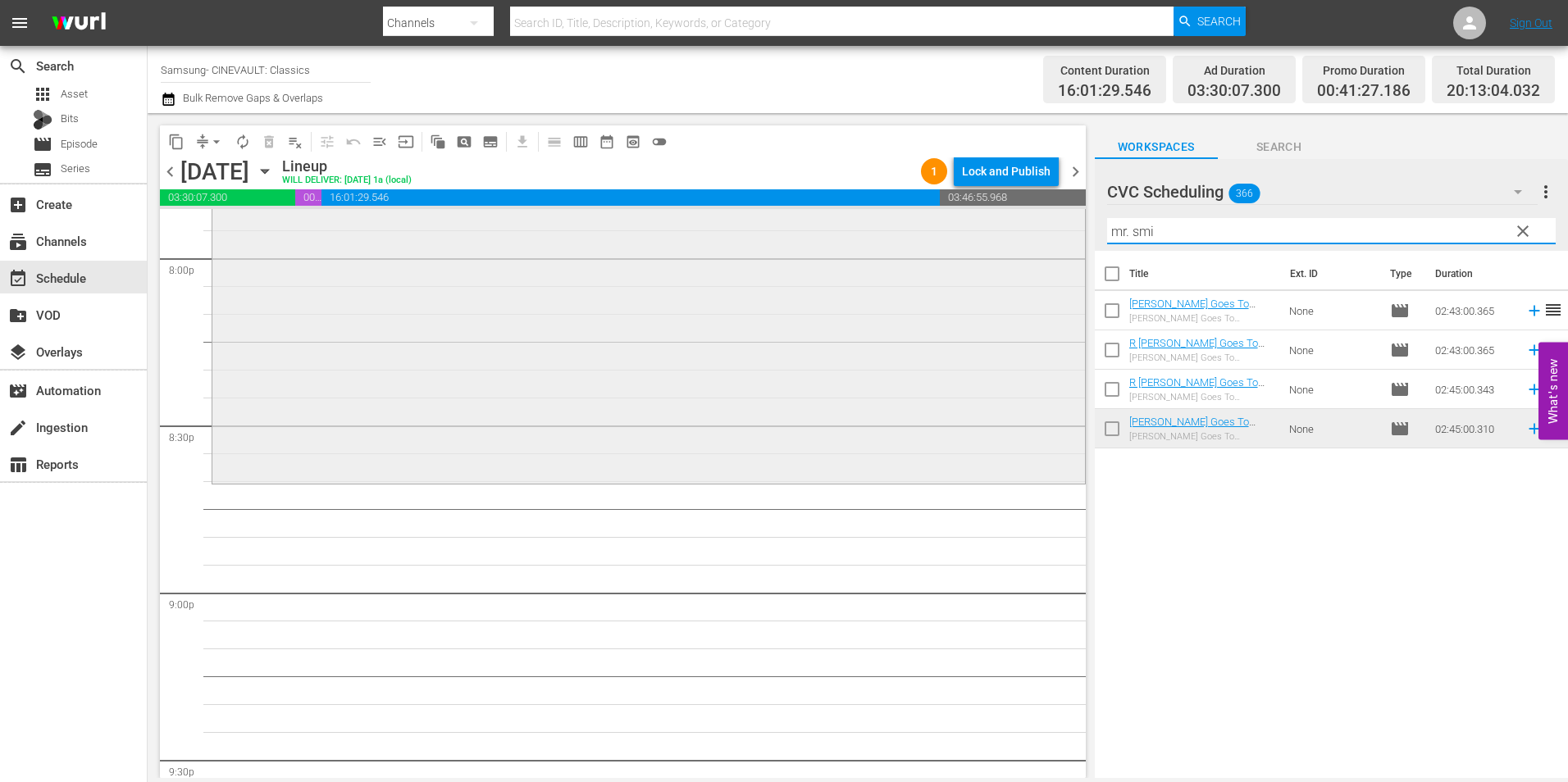
drag, startPoint x: 1193, startPoint y: 224, endPoint x: 1069, endPoint y: 231, distance: 124.2
click at [1069, 231] on div "content_copy compress arrow_drop_down autorenew_outlined delete_forever_outline…" at bounding box center [858, 446] width 1421 height 665
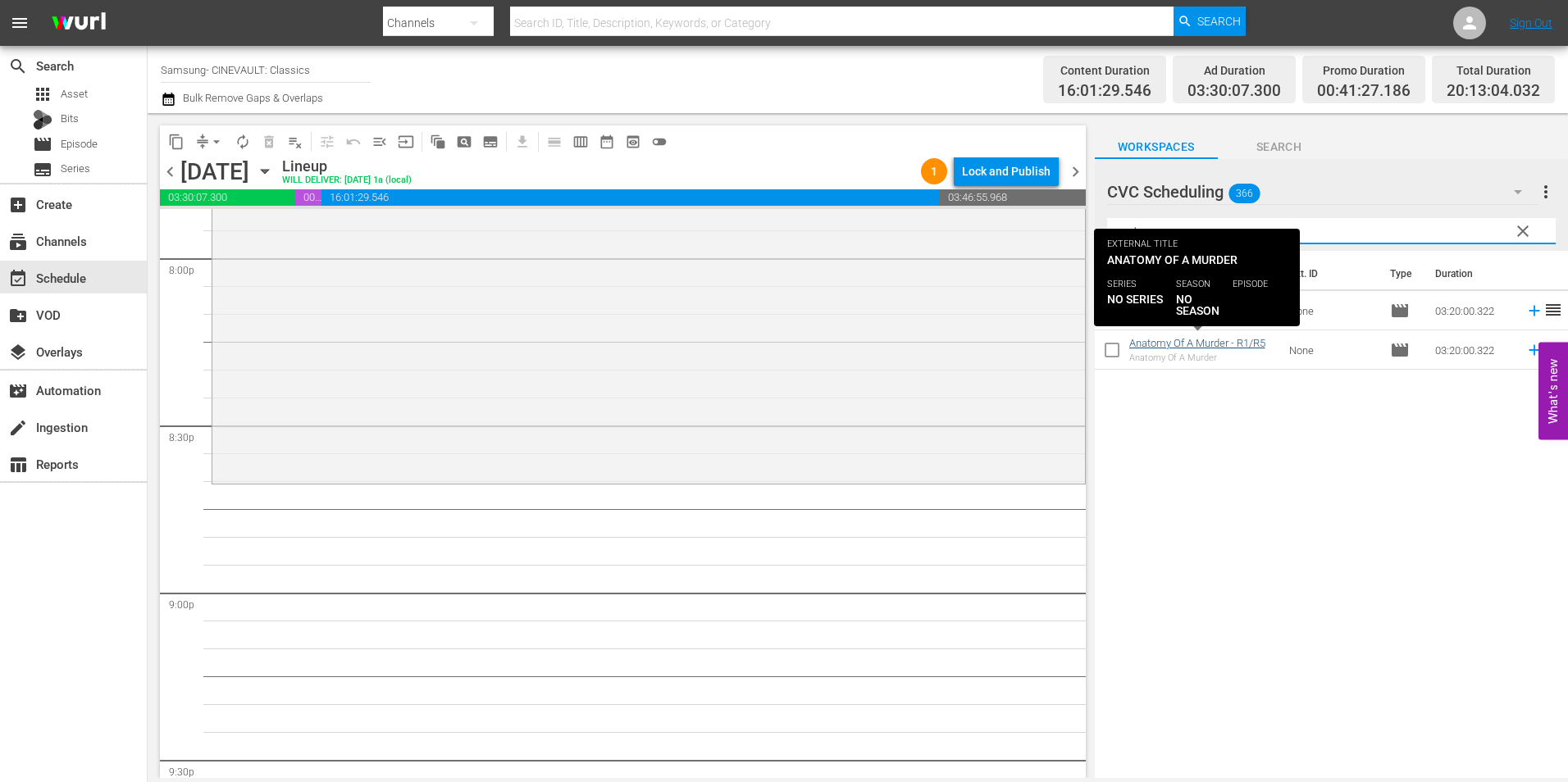
type input "anatomy"
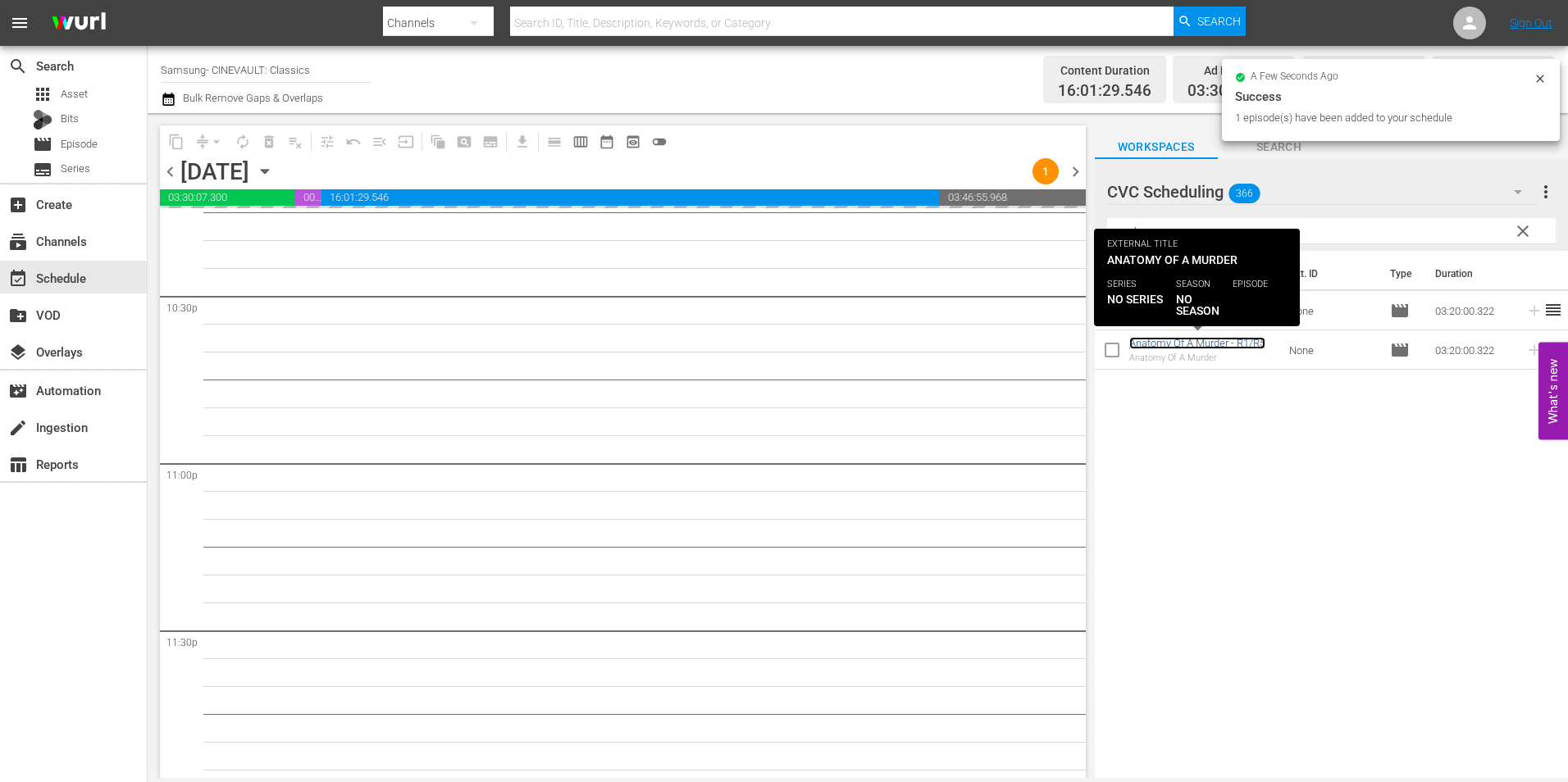
scroll to position [7461, 0]
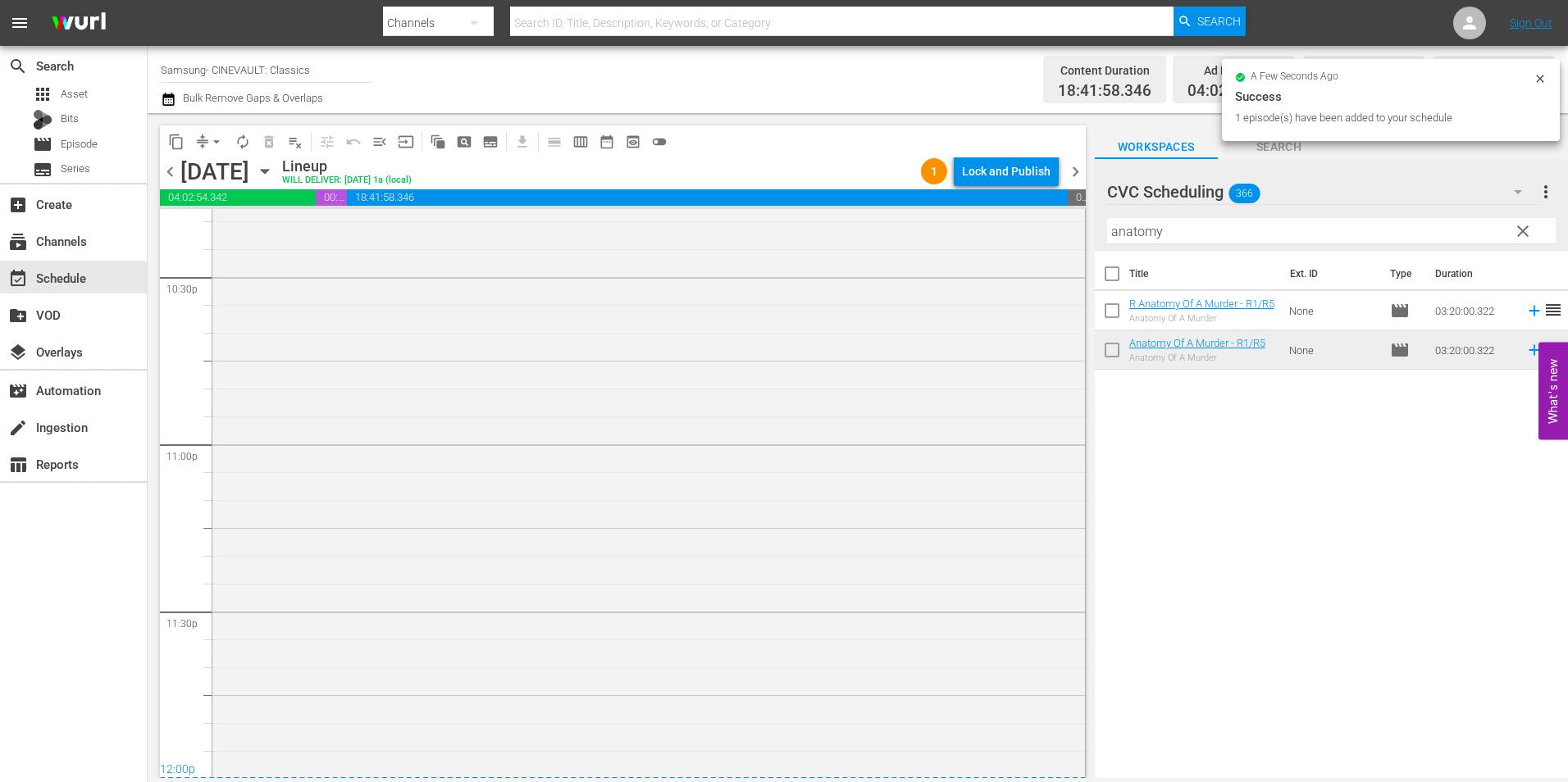
click at [831, 465] on div "Anatomy Of A Murder - R1/R5 1 reorder" at bounding box center [649, 222] width 873 height 1111
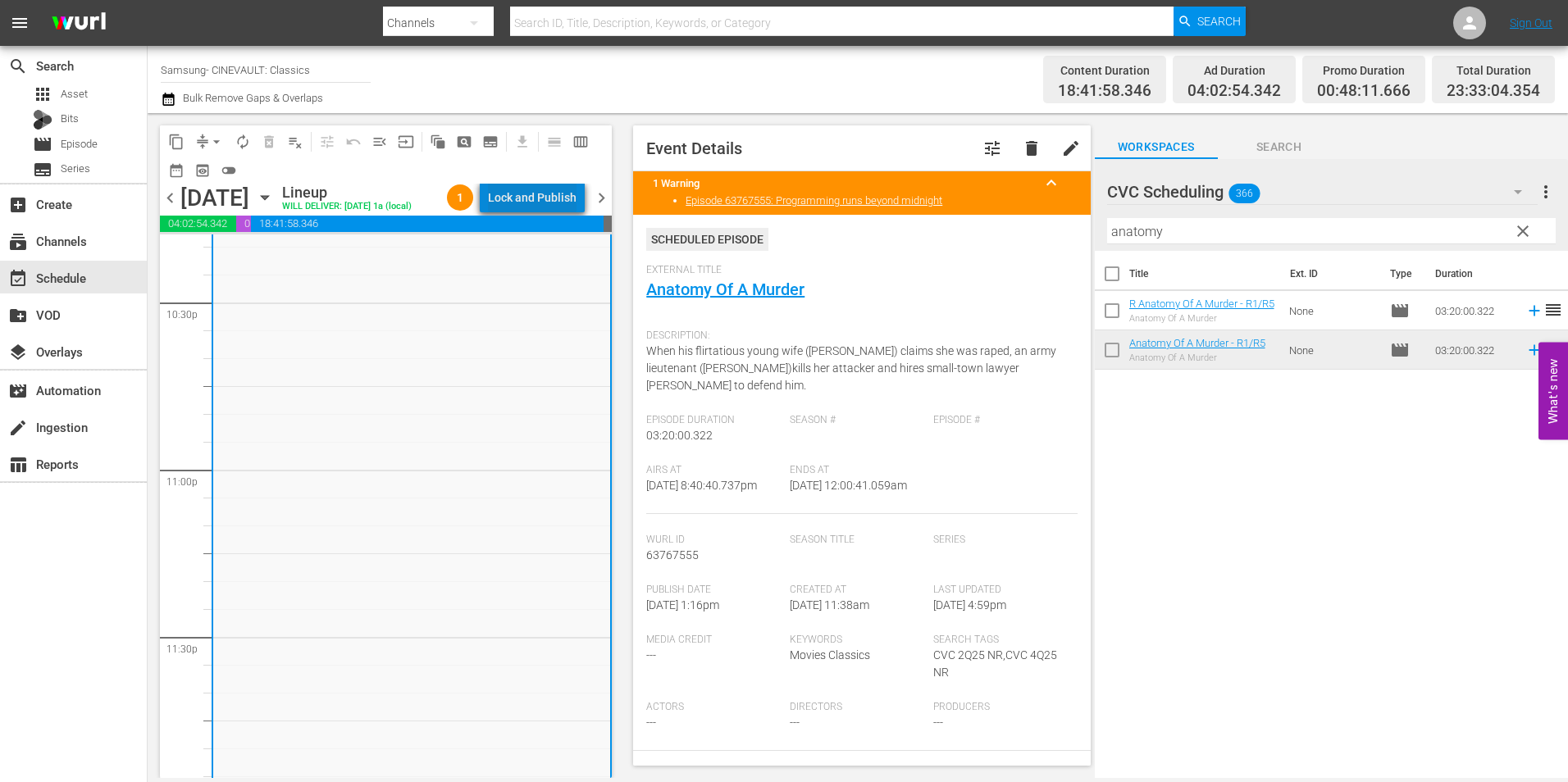
click at [571, 203] on div "Lock and Publish" at bounding box center [533, 197] width 89 height 30
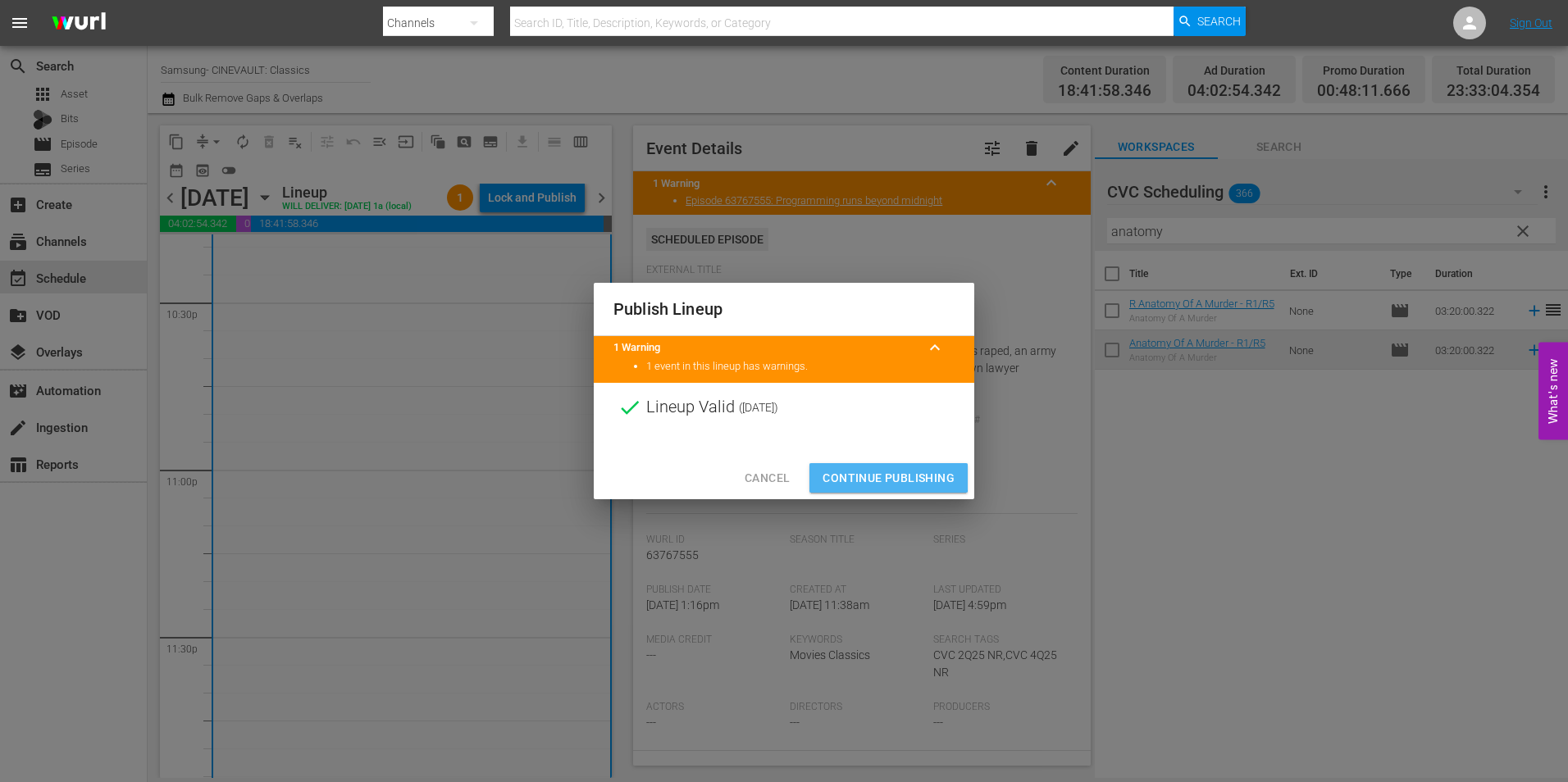
click at [879, 478] on span "Continue Publishing" at bounding box center [888, 478] width 132 height 20
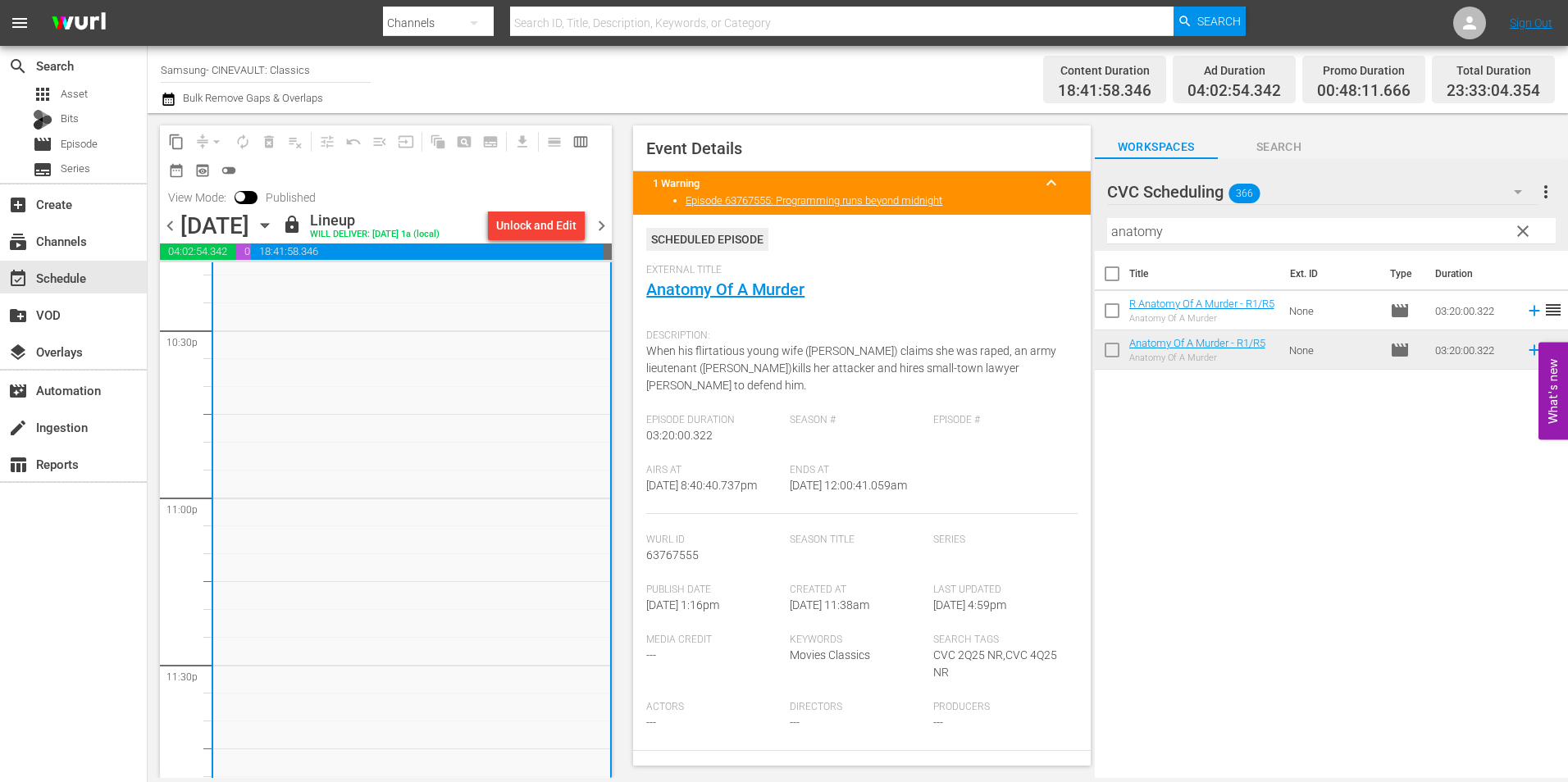
click at [962, 316] on div "External Title Anatomy Of A Murder" at bounding box center [861, 292] width 430 height 57
click at [60, 31] on img at bounding box center [78, 23] width 78 height 39
